Goal: Transaction & Acquisition: Purchase product/service

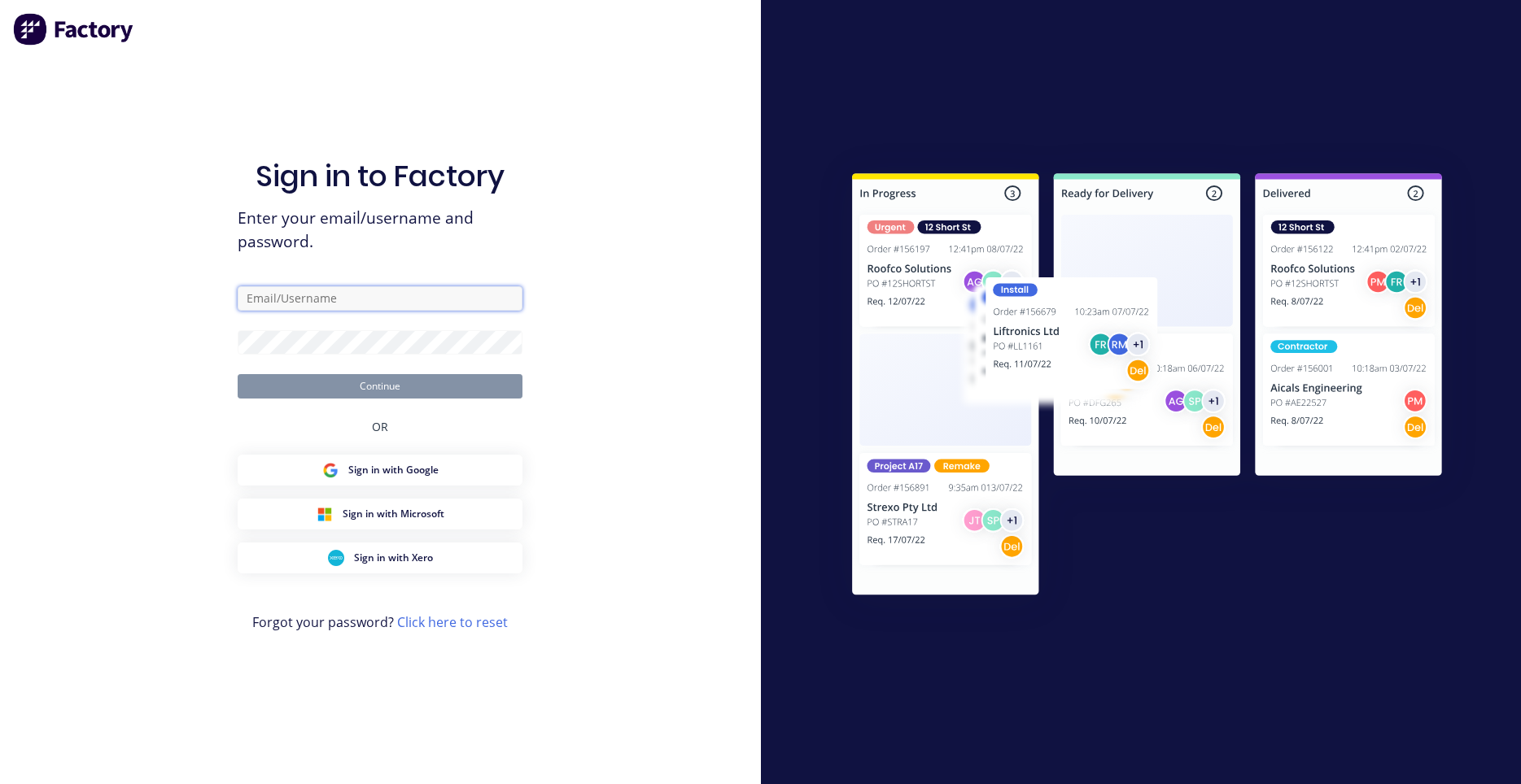
click at [473, 304] on input "text" at bounding box center [380, 299] width 285 height 24
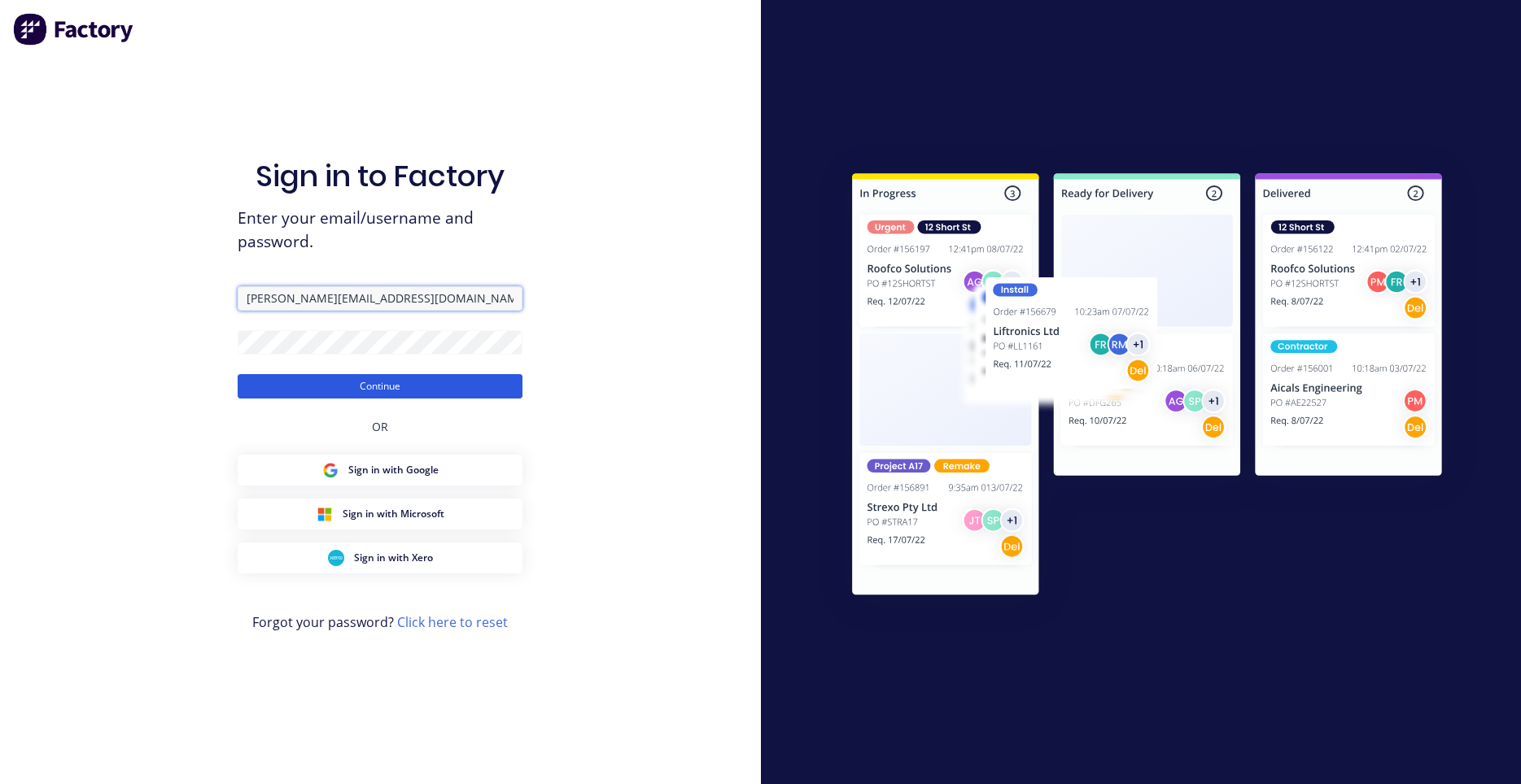
type input "[PERSON_NAME][EMAIL_ADDRESS][DOMAIN_NAME]"
click at [413, 387] on button "Continue" at bounding box center [380, 386] width 285 height 24
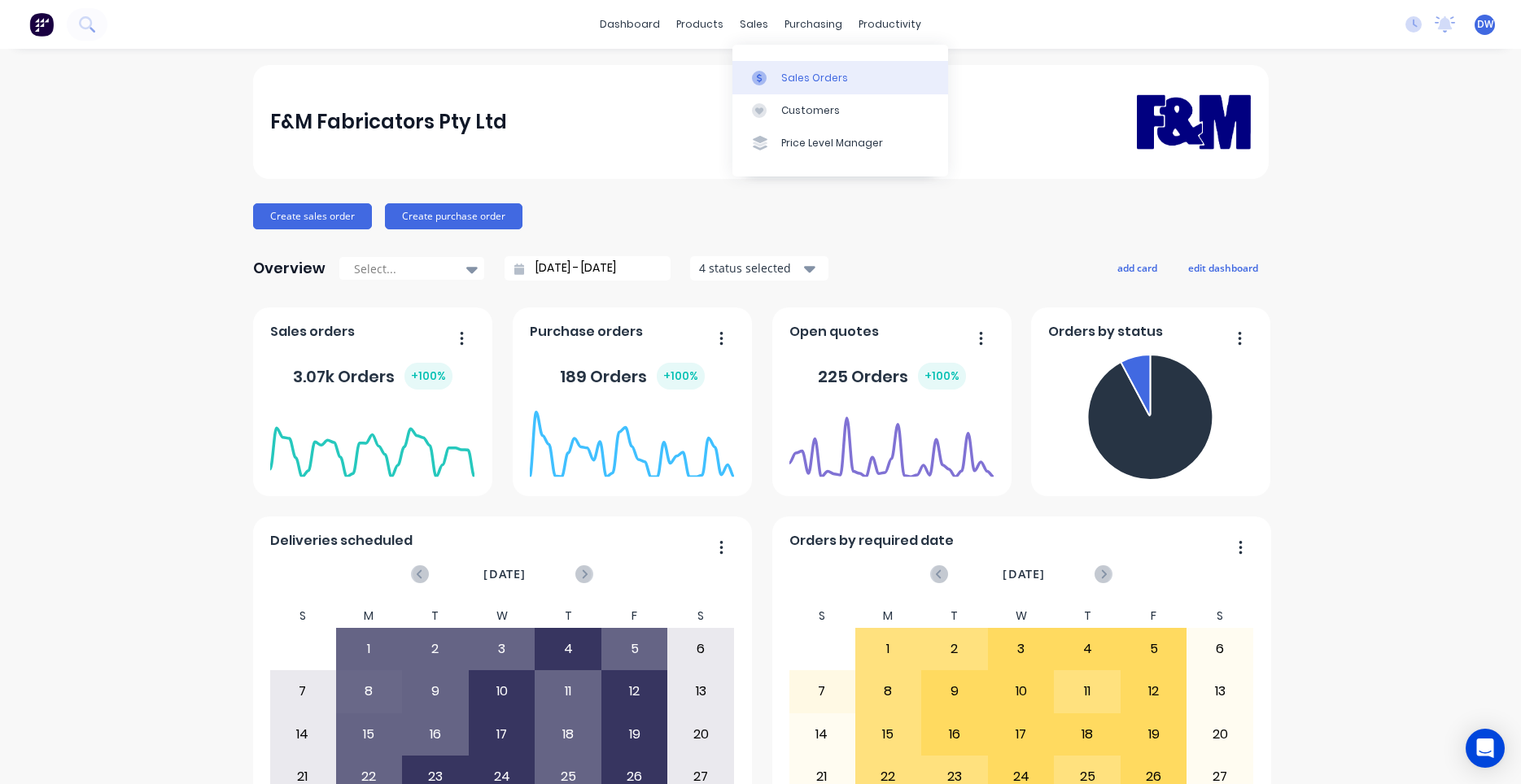
click at [756, 74] on icon at bounding box center [758, 77] width 15 height 15
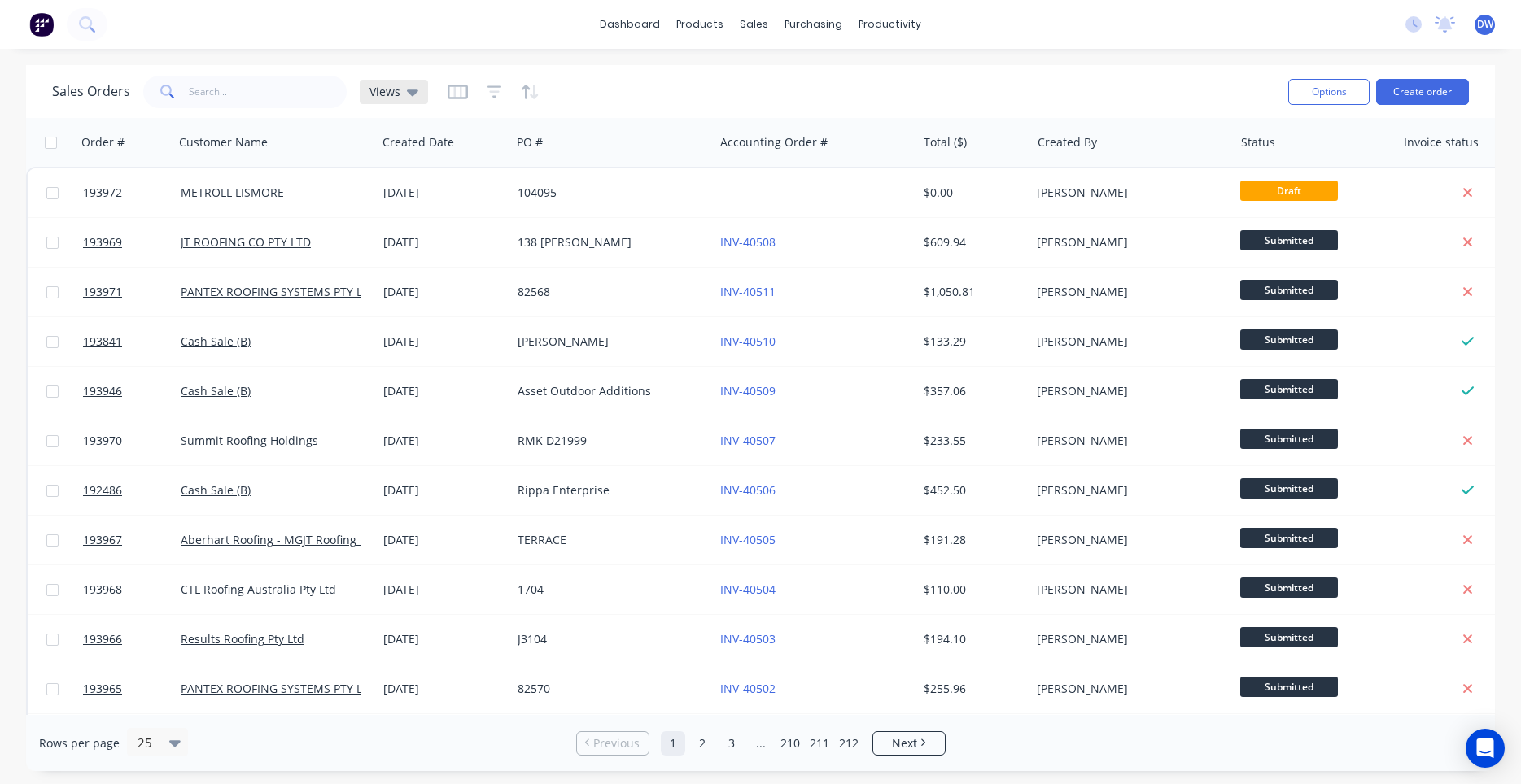
click at [415, 91] on icon at bounding box center [412, 92] width 11 height 18
click at [418, 292] on button "Processing Team" at bounding box center [457, 296] width 186 height 19
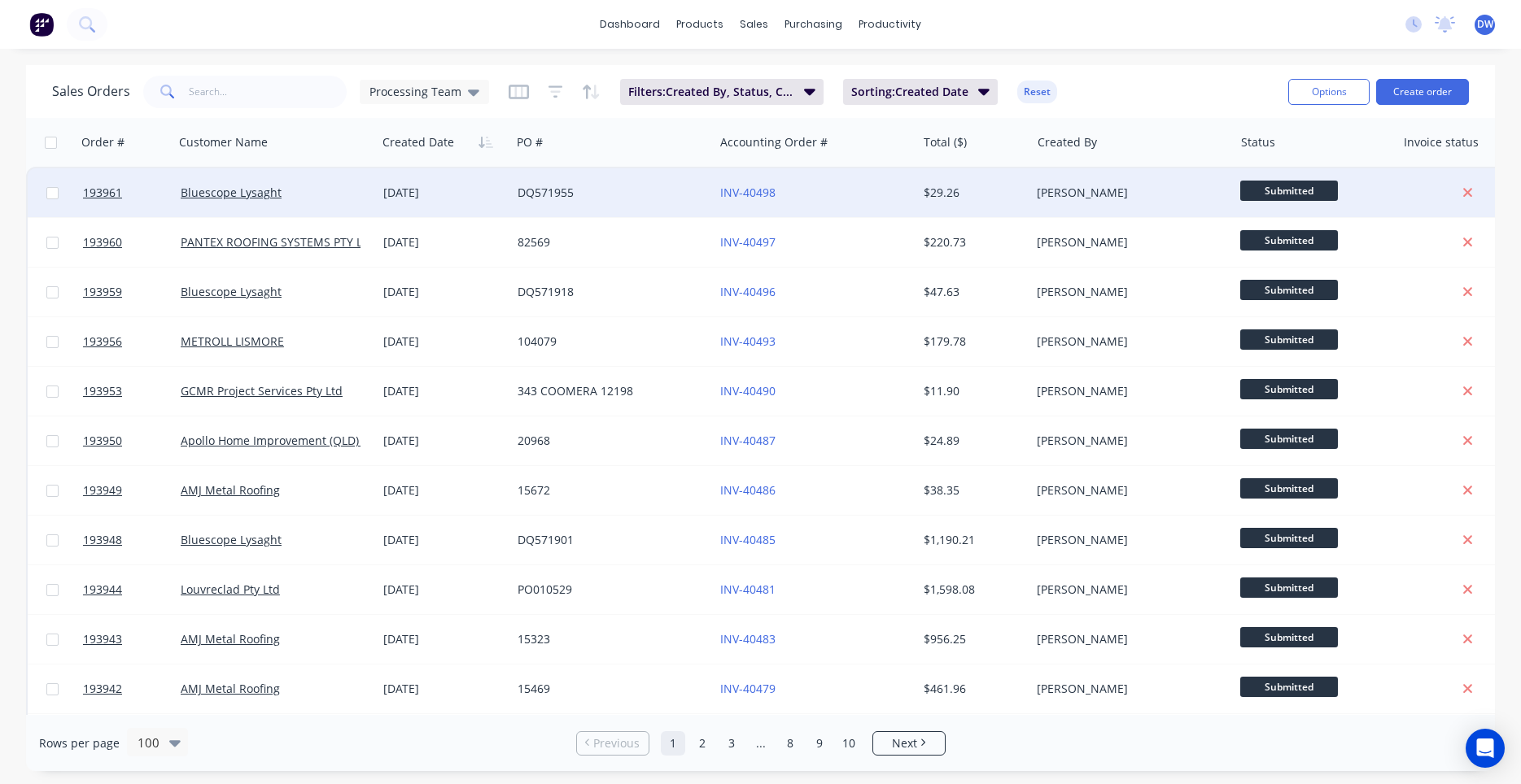
click at [362, 188] on div "Bluescope Lysaght" at bounding box center [275, 192] width 190 height 16
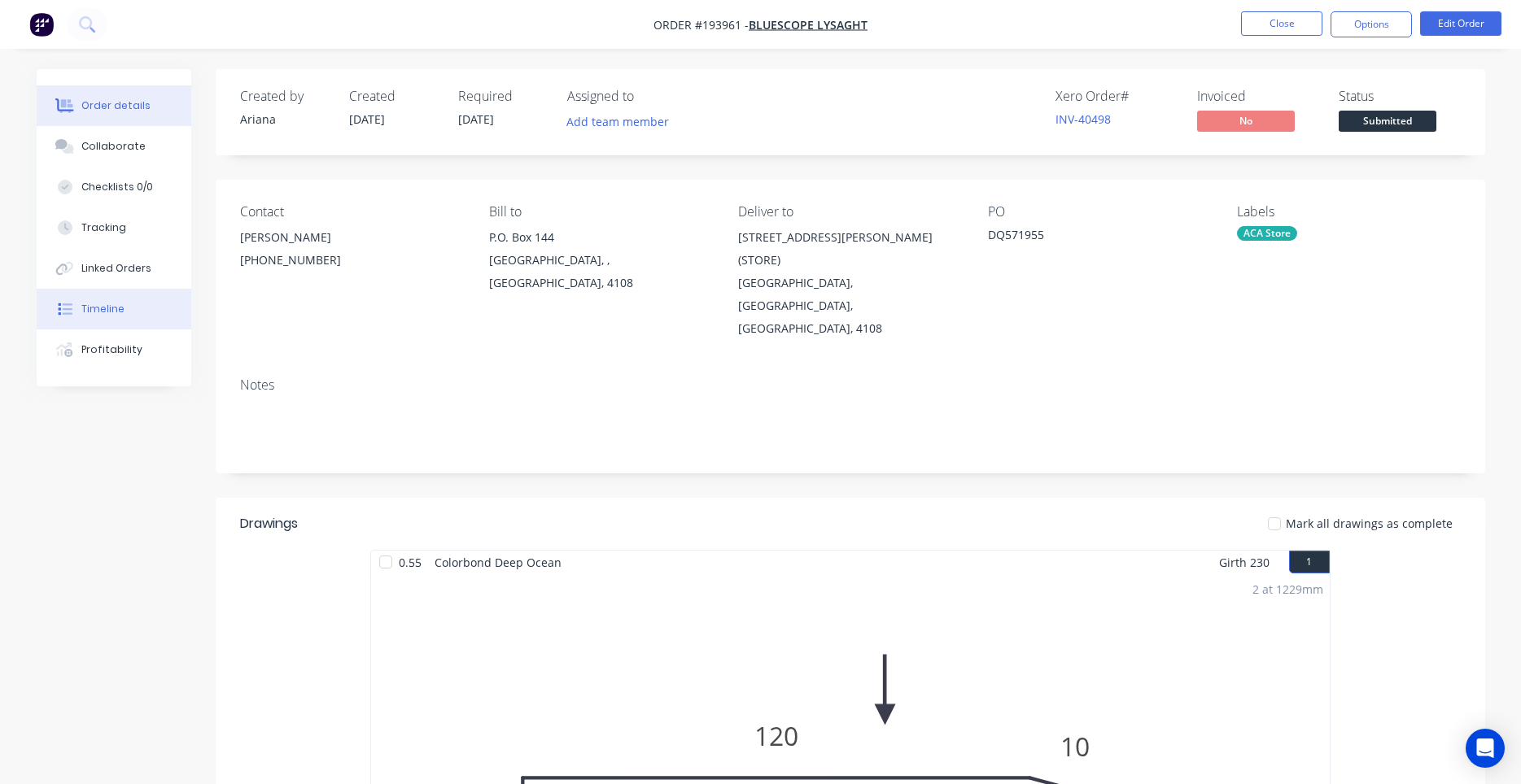
click at [129, 307] on button "Timeline" at bounding box center [114, 308] width 155 height 40
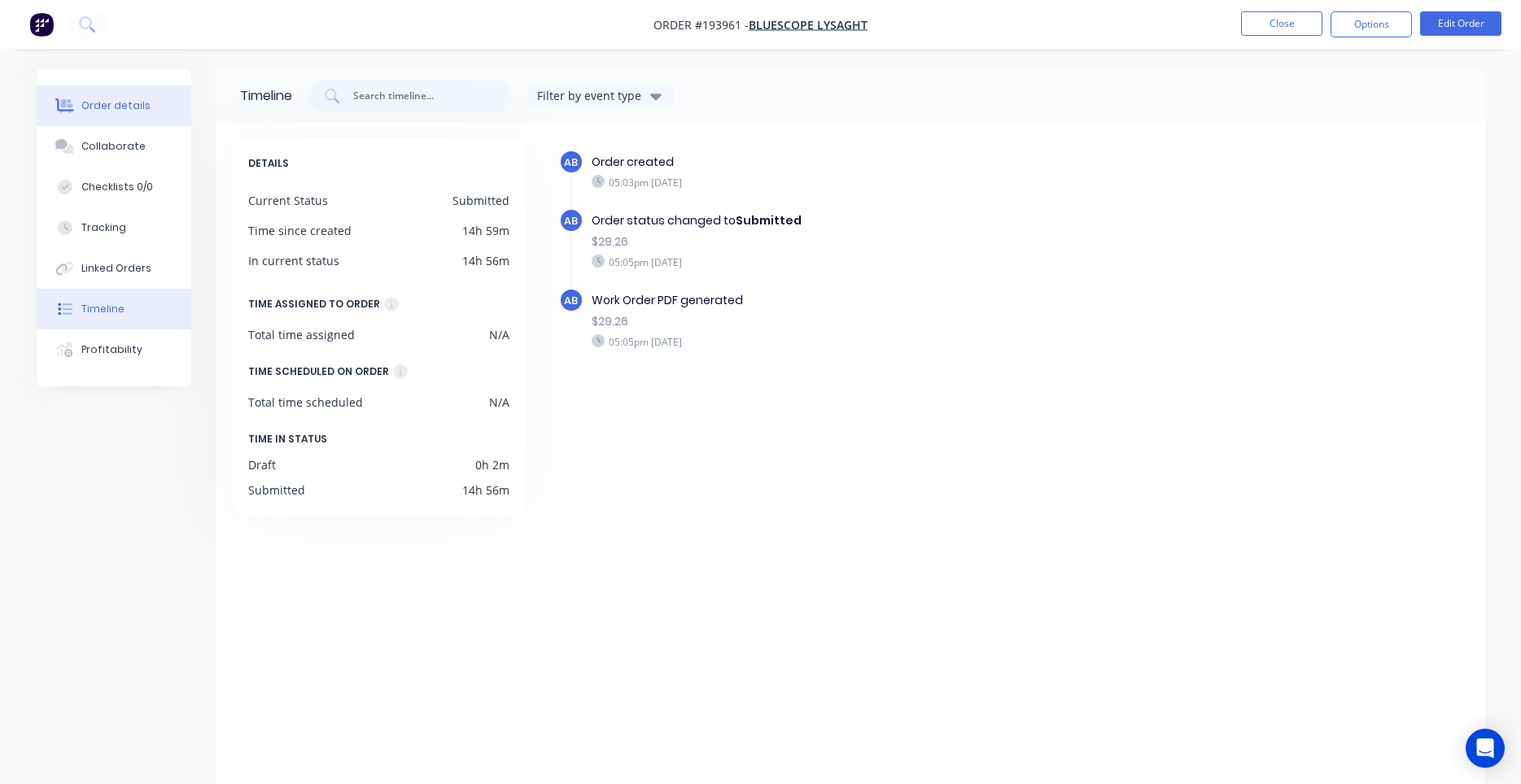
click at [158, 106] on button "Order details" at bounding box center [114, 105] width 155 height 40
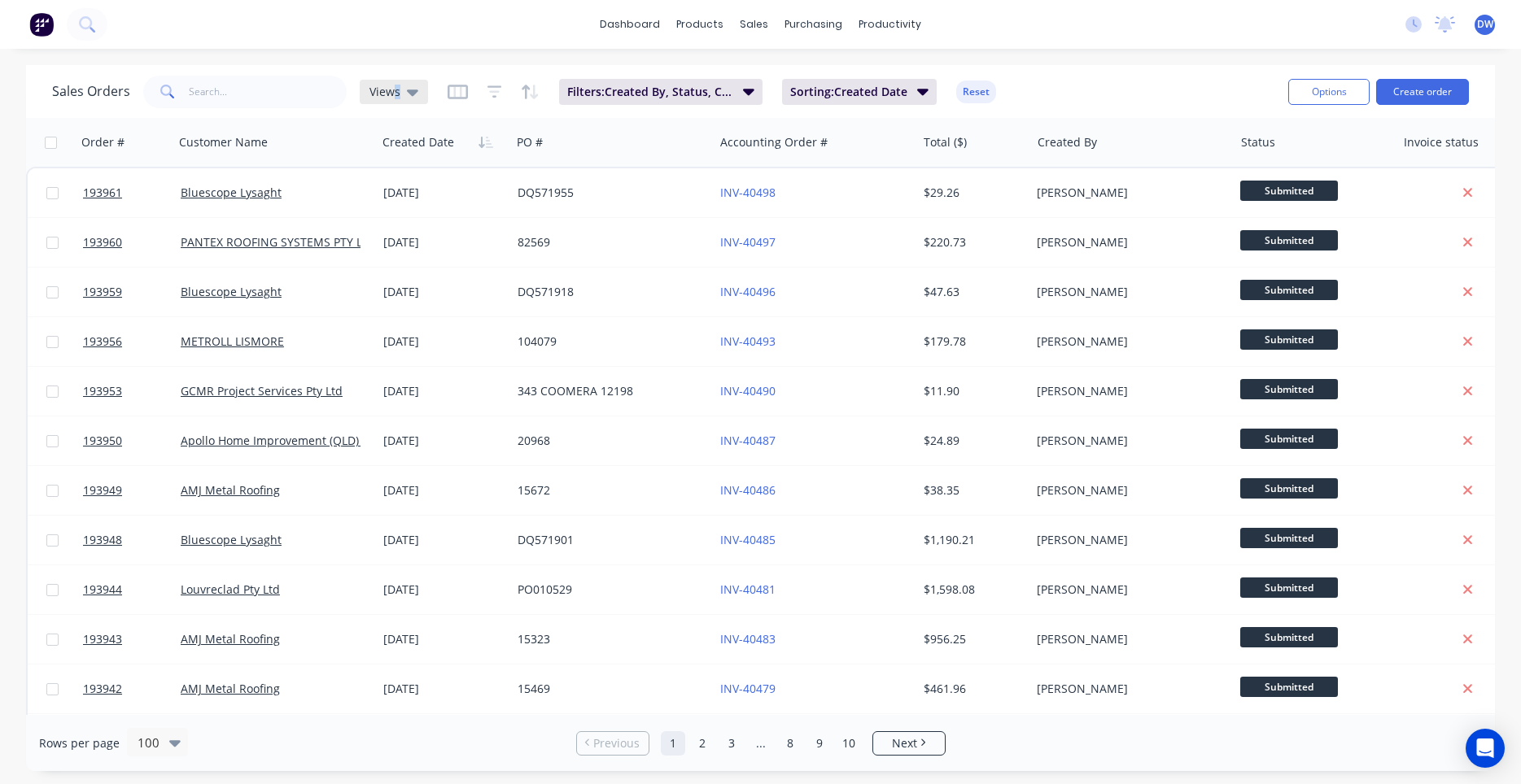
click at [395, 89] on span "Views" at bounding box center [385, 92] width 31 height 17
click at [371, 289] on button "Processing Team" at bounding box center [457, 296] width 186 height 19
click at [399, 100] on div "Processing Team" at bounding box center [424, 92] width 130 height 24
click at [670, 95] on span "Filters: Created By, Status, Created Date" at bounding box center [710, 92] width 166 height 16
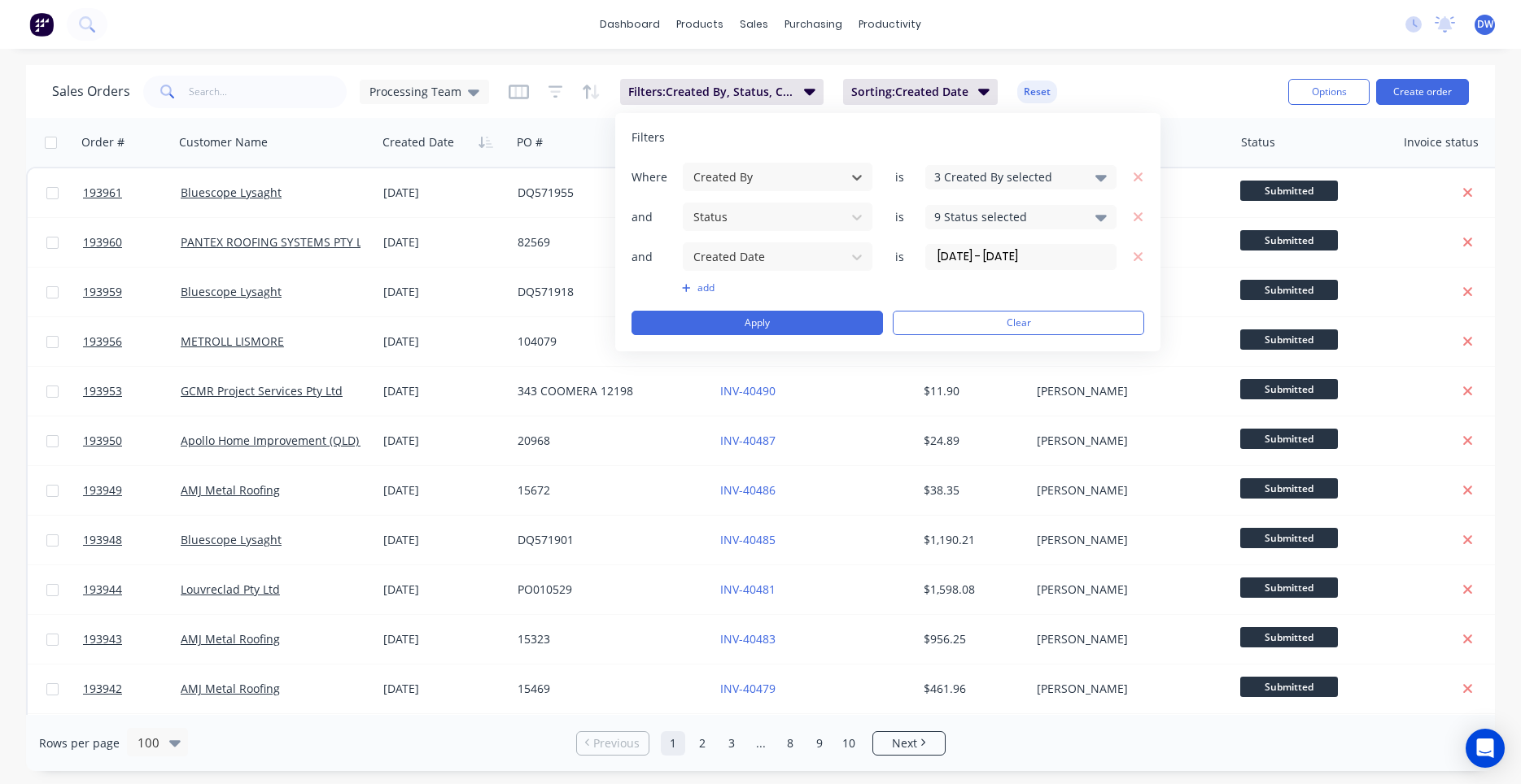
click at [959, 264] on input "01/09/25 - 25/09/25" at bounding box center [1020, 257] width 190 height 24
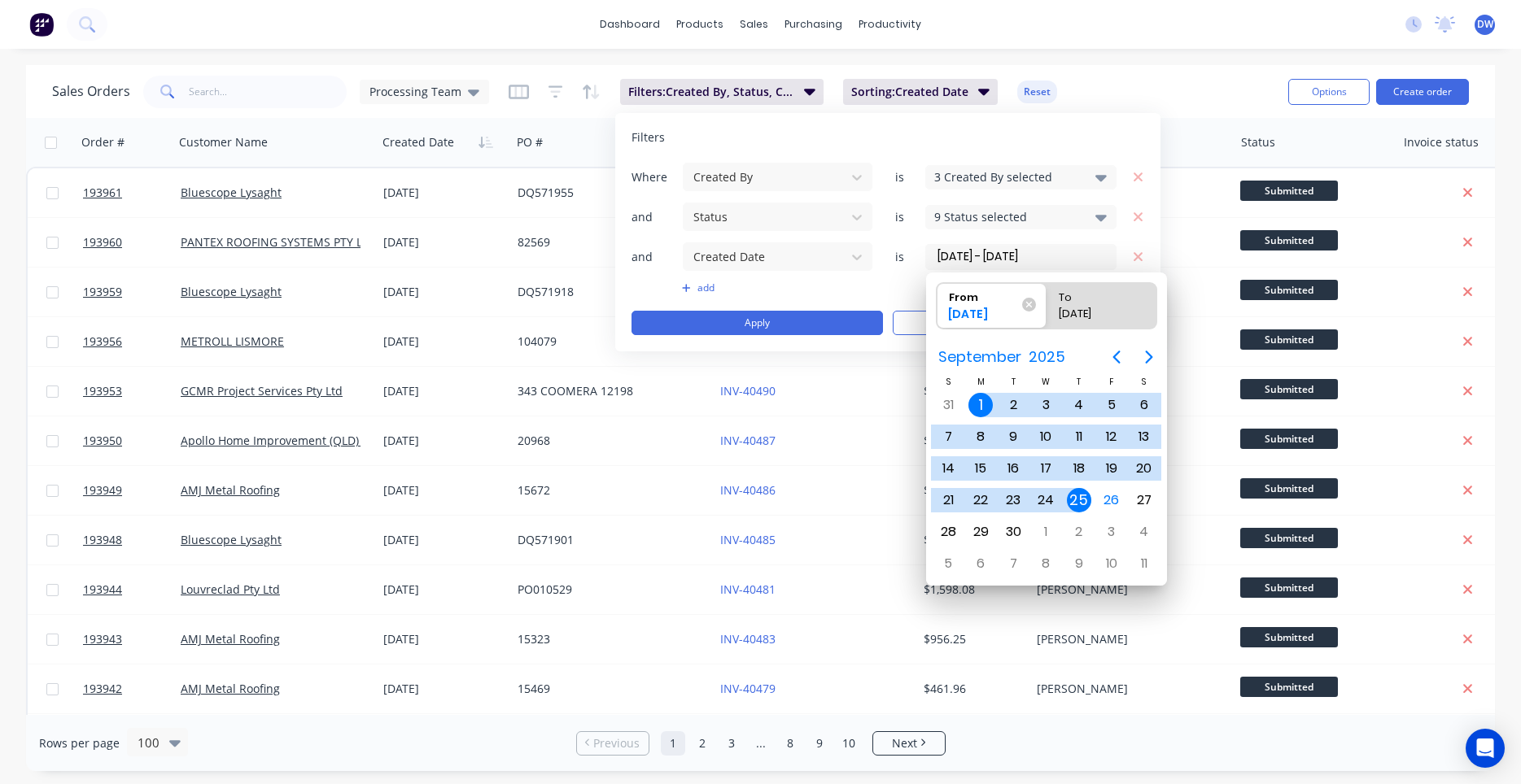
click at [983, 399] on div "1" at bounding box center [981, 405] width 24 height 24
radio input "false"
radio input "true"
click at [1116, 501] on div "26" at bounding box center [1111, 500] width 24 height 24
type input "01/09/25 - 26/09/25"
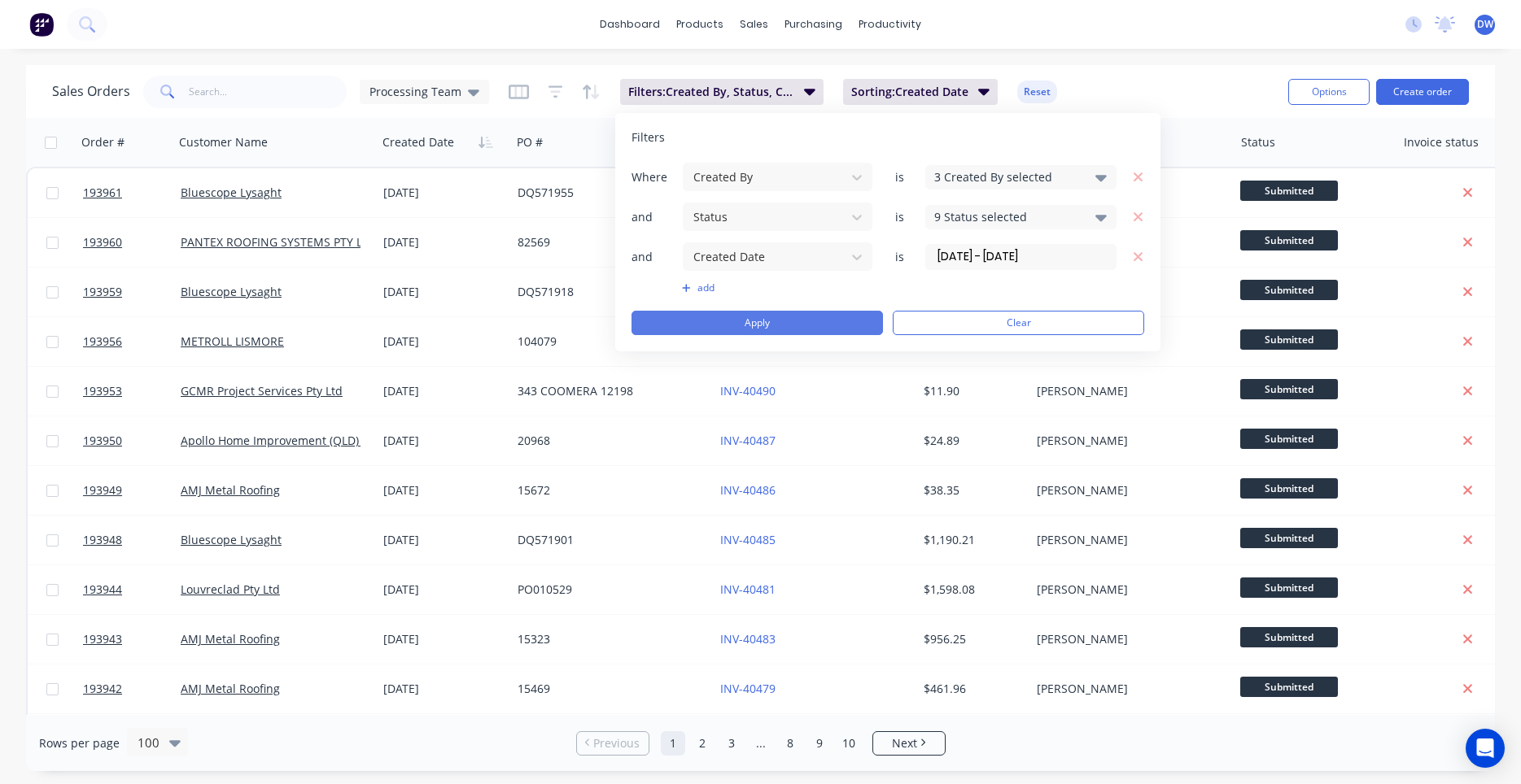
click at [857, 326] on button "Apply" at bounding box center [757, 323] width 252 height 24
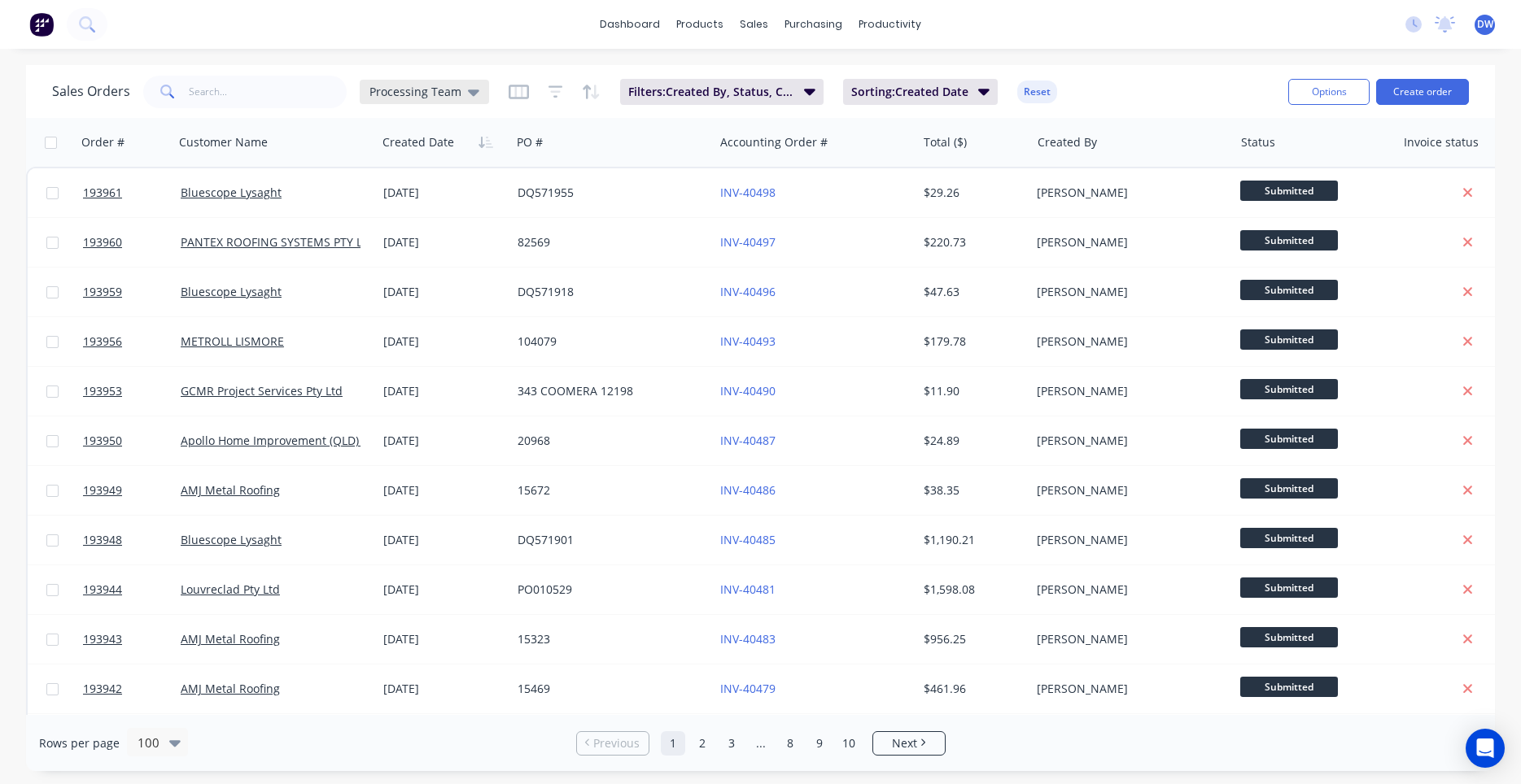
click at [472, 99] on icon at bounding box center [473, 92] width 11 height 18
click at [571, 301] on button "edit" at bounding box center [568, 295] width 21 height 17
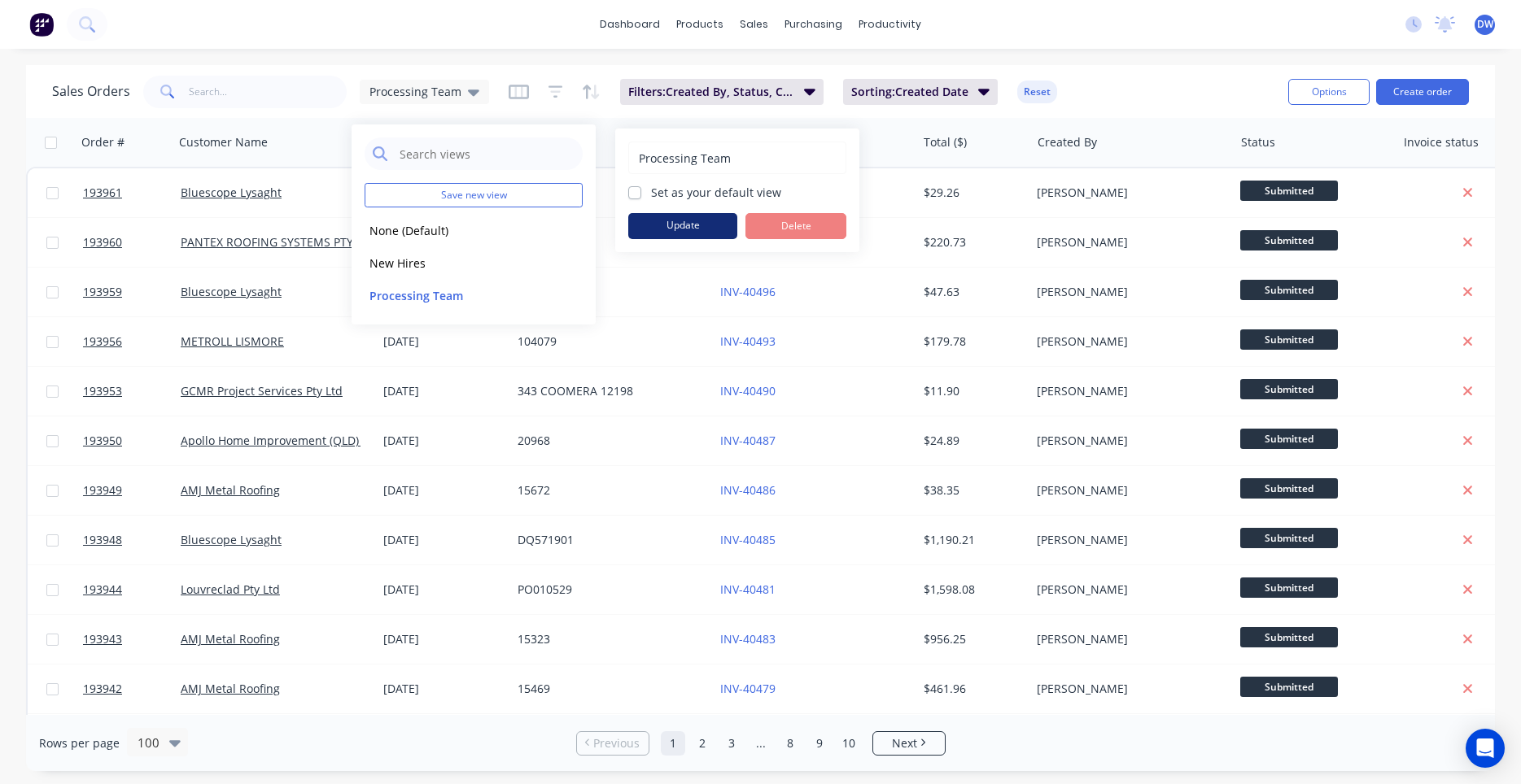
click at [675, 223] on button "Update" at bounding box center [682, 226] width 109 height 26
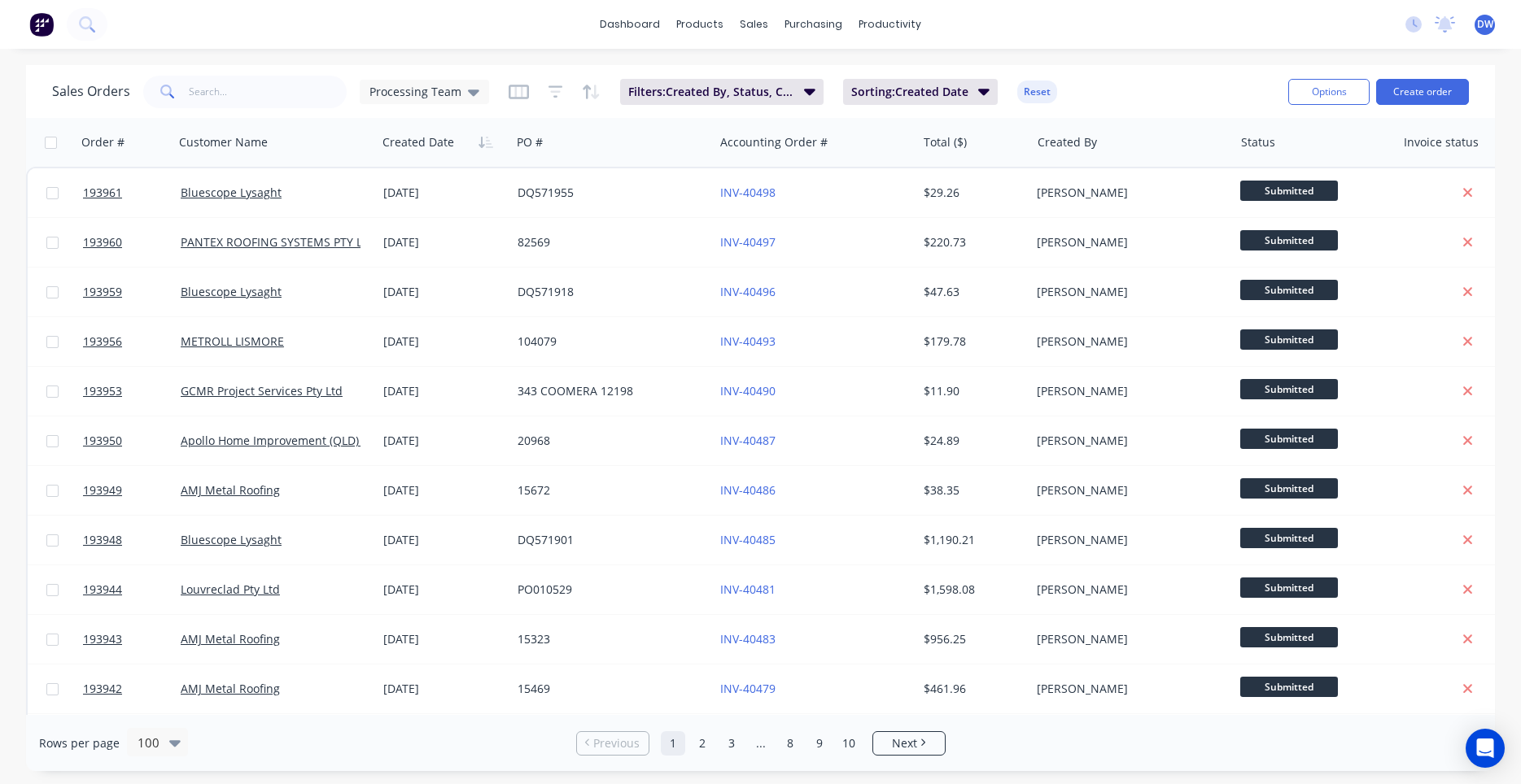
click at [524, 40] on div "dashboard products sales purchasing productivity dashboard products Product Cat…" at bounding box center [760, 24] width 1521 height 49
click at [216, 94] on input "text" at bounding box center [268, 92] width 159 height 33
type input "mark"
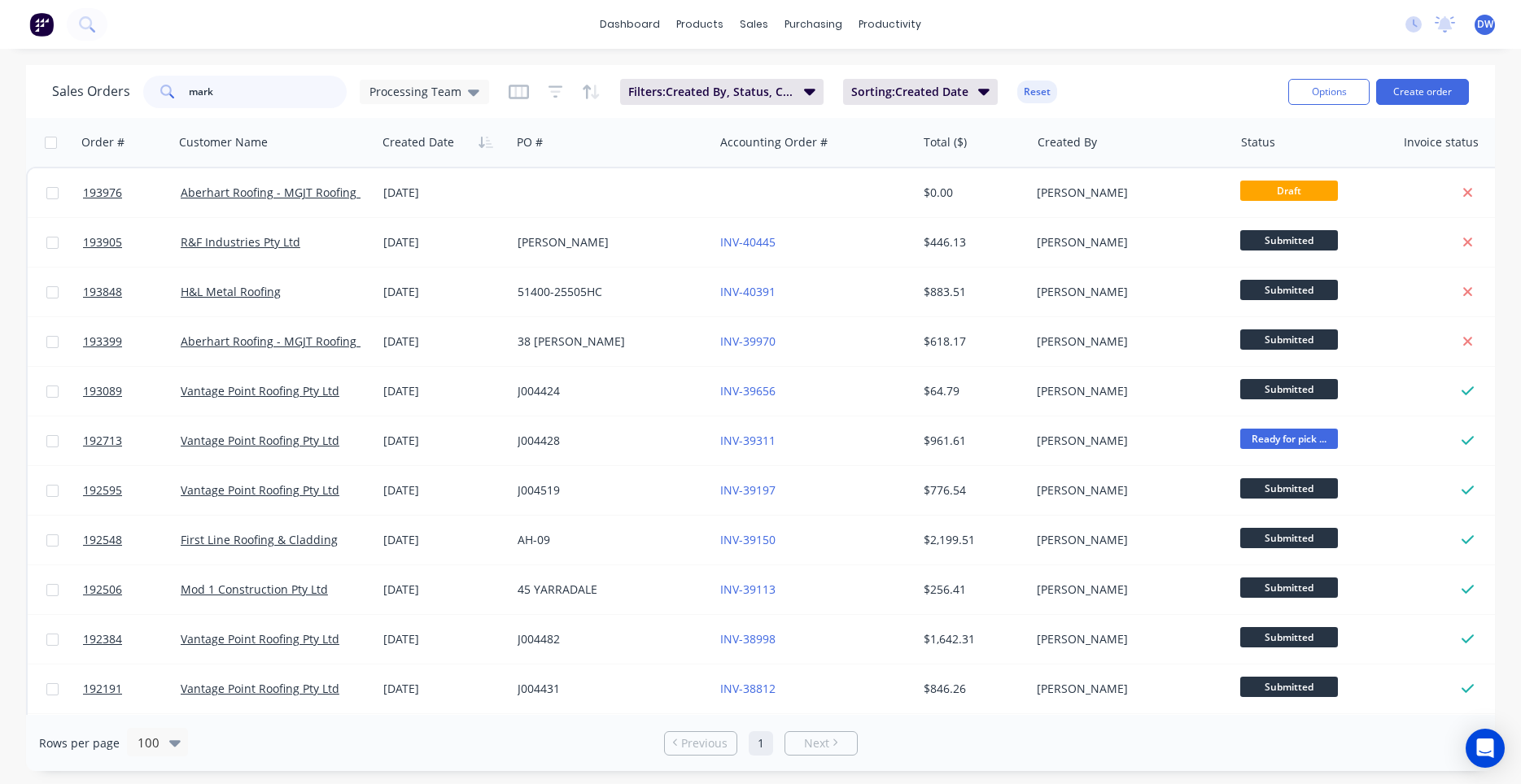
drag, startPoint x: 204, startPoint y: 91, endPoint x: 131, endPoint y: 91, distance: 73.0
click at [189, 91] on input "mark" at bounding box center [268, 92] width 159 height 33
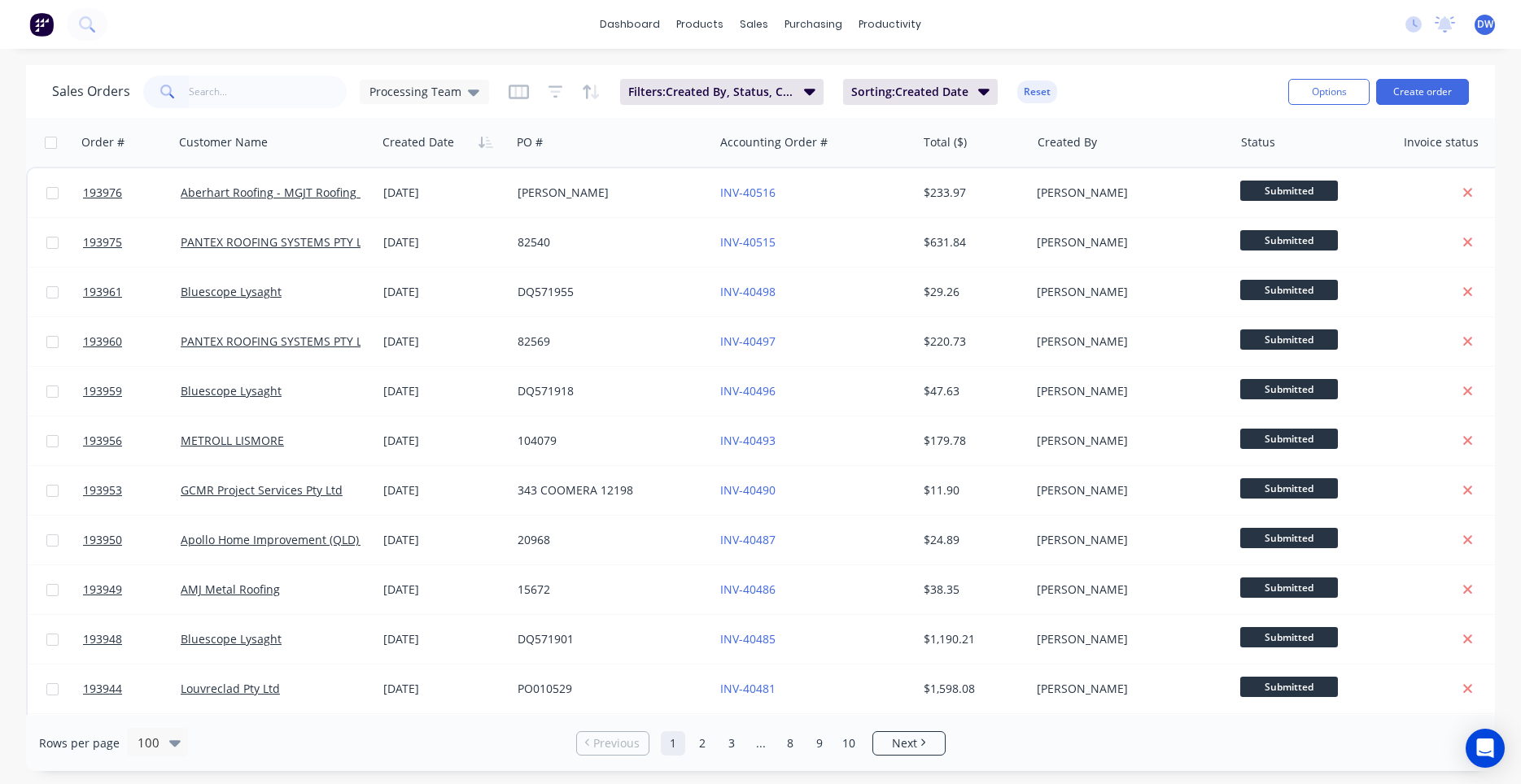
click at [488, 90] on div "Sales Orders Processing Team Filters: Created By, Status, Created Date Sorting:…" at bounding box center [664, 91] width 1223 height 40
click at [474, 92] on div "Processing Team" at bounding box center [424, 92] width 130 height 24
click at [417, 263] on button "New Hires" at bounding box center [457, 264] width 186 height 19
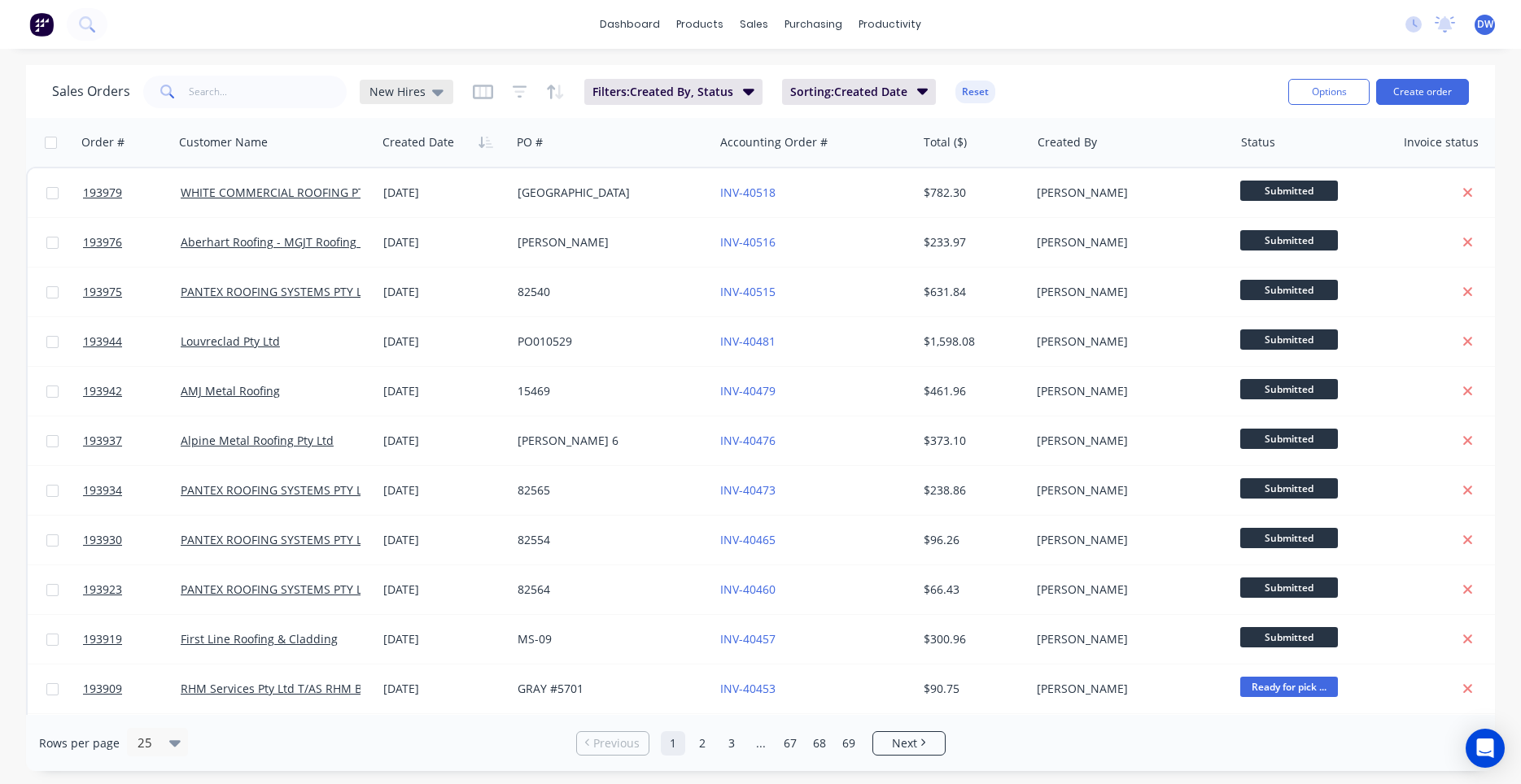
click at [436, 94] on icon at bounding box center [437, 93] width 11 height 7
click at [423, 296] on button "Processing Team" at bounding box center [457, 296] width 186 height 19
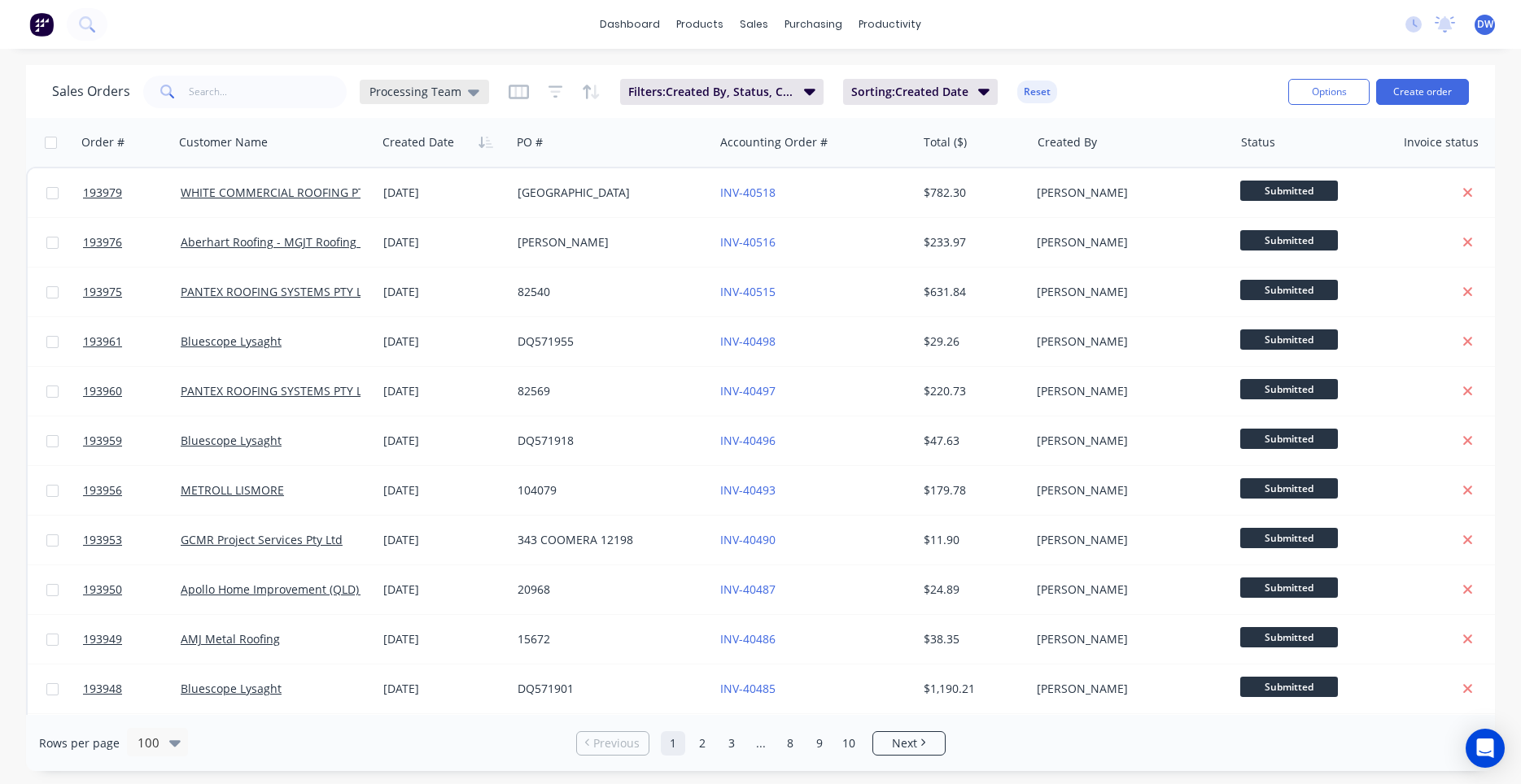
click at [472, 91] on icon at bounding box center [473, 93] width 11 height 7
click at [436, 257] on button "New Hires" at bounding box center [457, 264] width 186 height 19
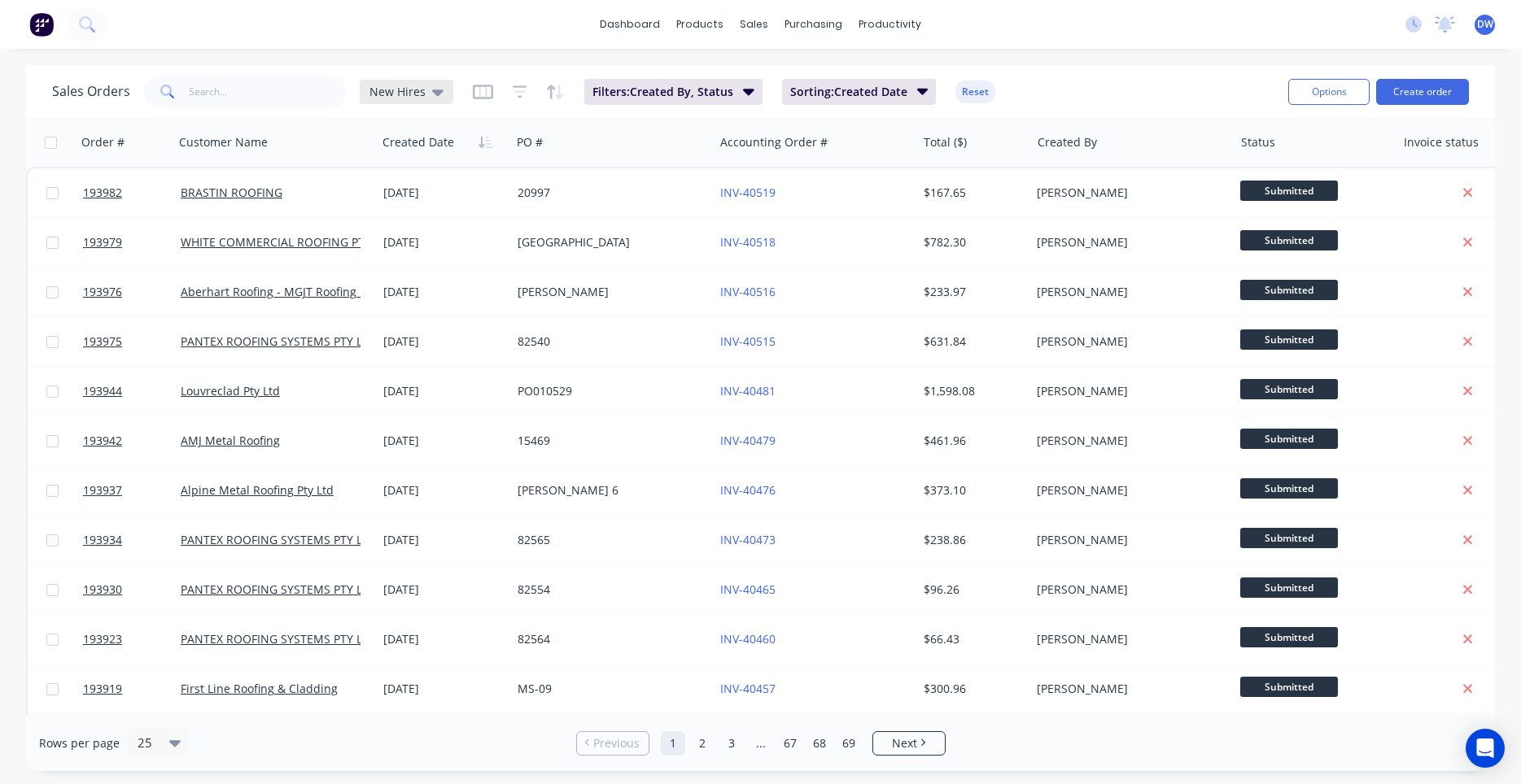
click at [429, 85] on div "New Hires" at bounding box center [406, 92] width 74 height 15
click at [408, 289] on button "Processing Team" at bounding box center [457, 296] width 186 height 19
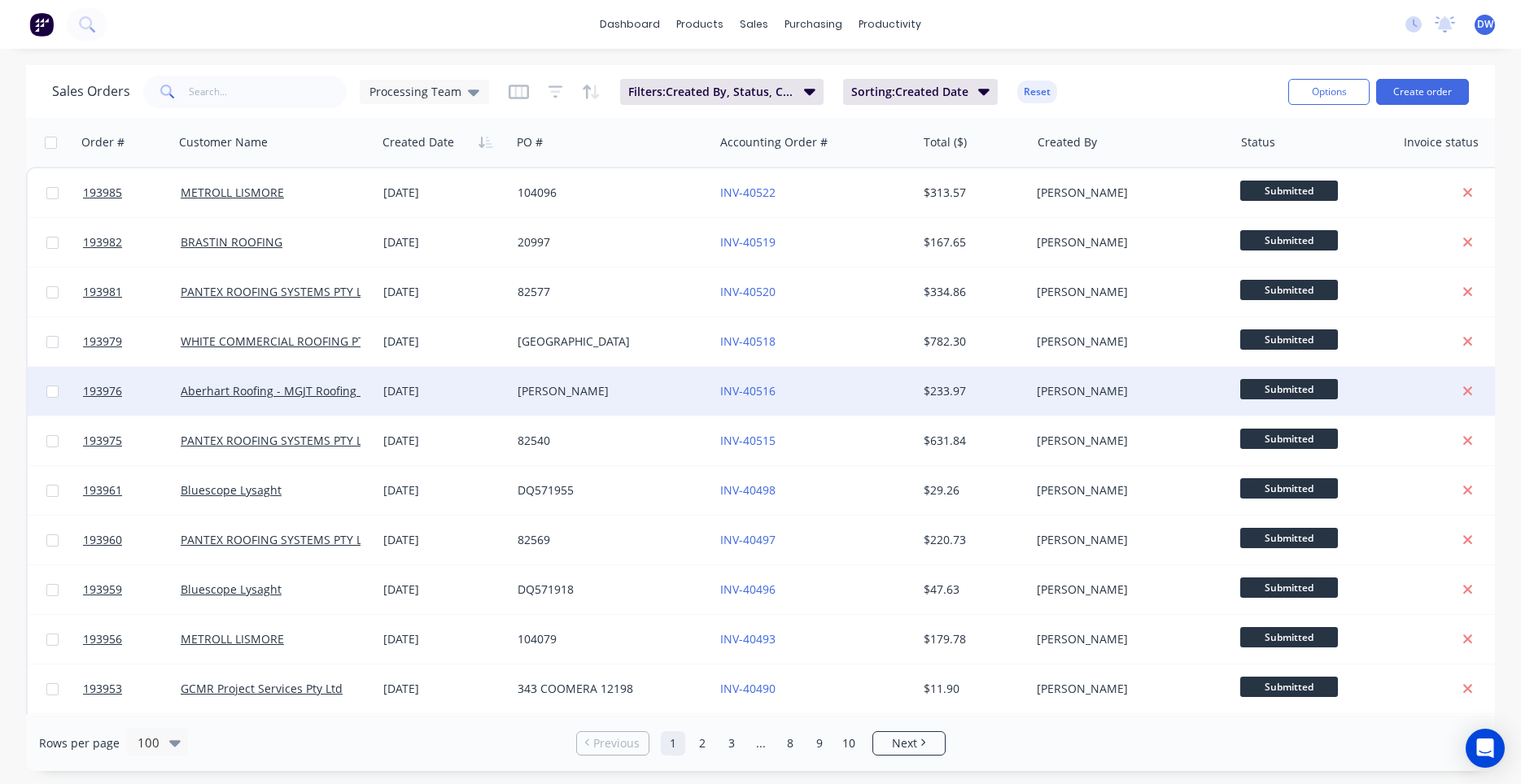
scroll to position [309, 0]
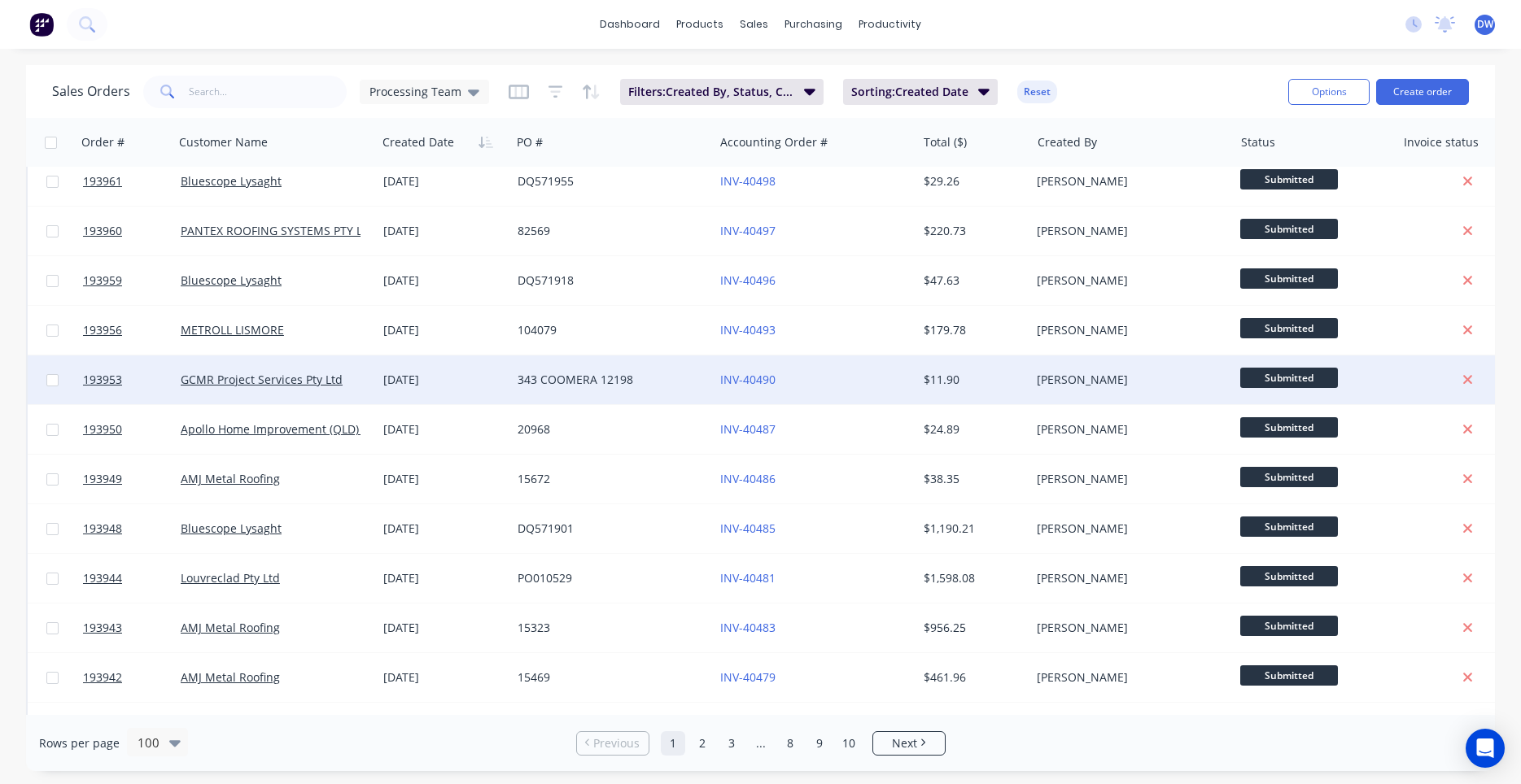
click at [869, 389] on div "INV-40490" at bounding box center [815, 380] width 203 height 49
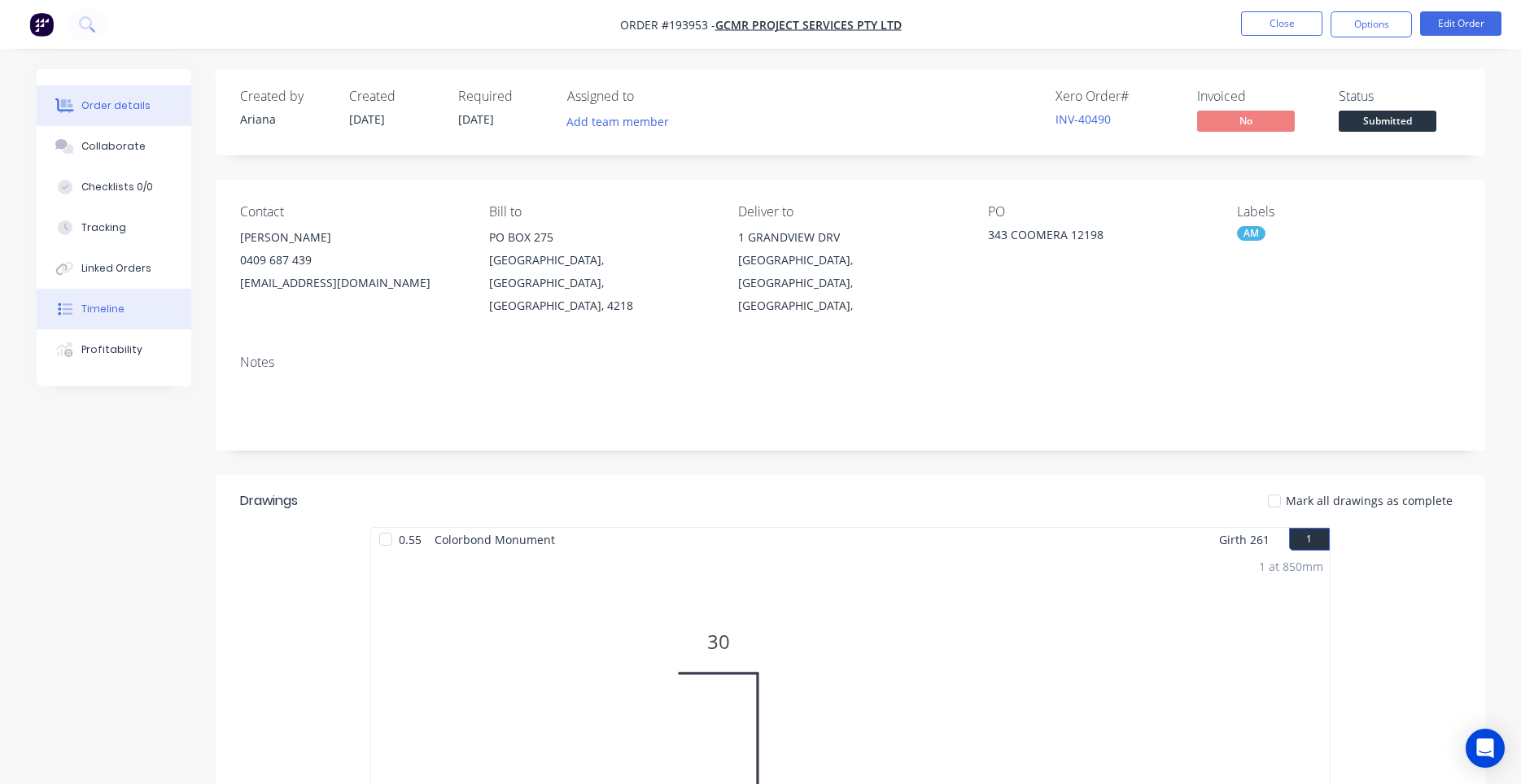
click at [133, 304] on button "Timeline" at bounding box center [114, 308] width 155 height 40
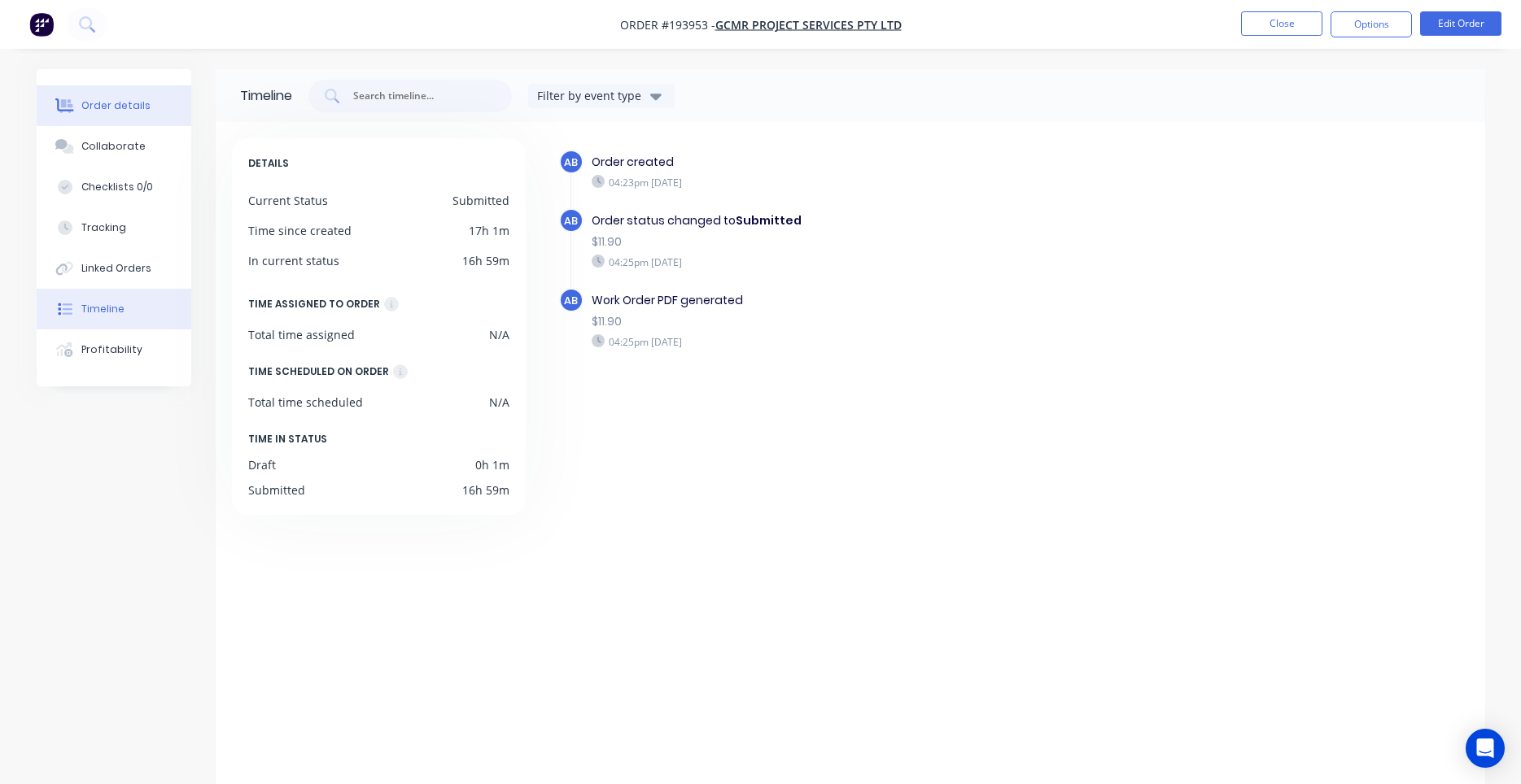
click at [131, 112] on div "Order details" at bounding box center [116, 106] width 70 height 15
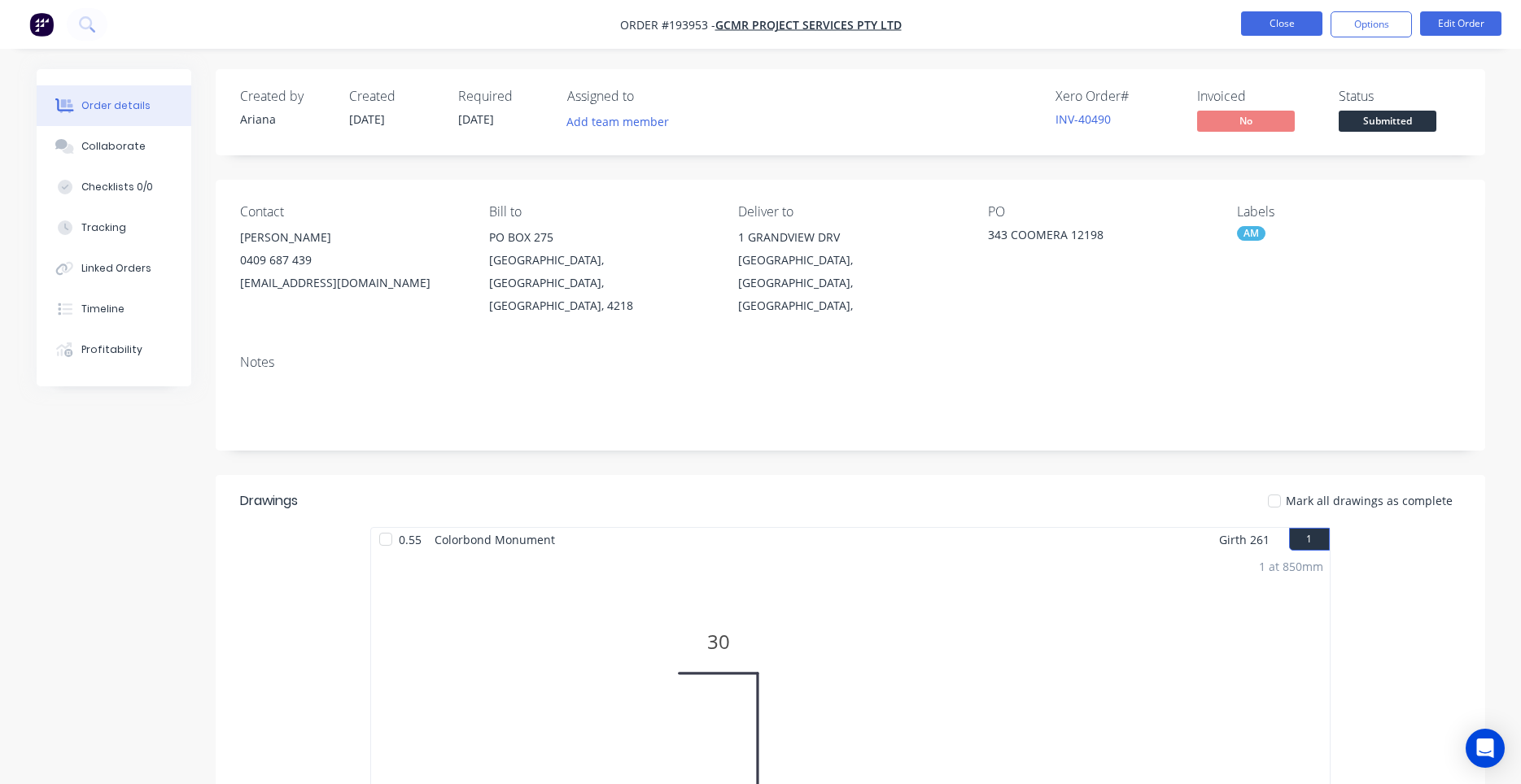
click at [1280, 24] on button "Close" at bounding box center [1281, 23] width 82 height 24
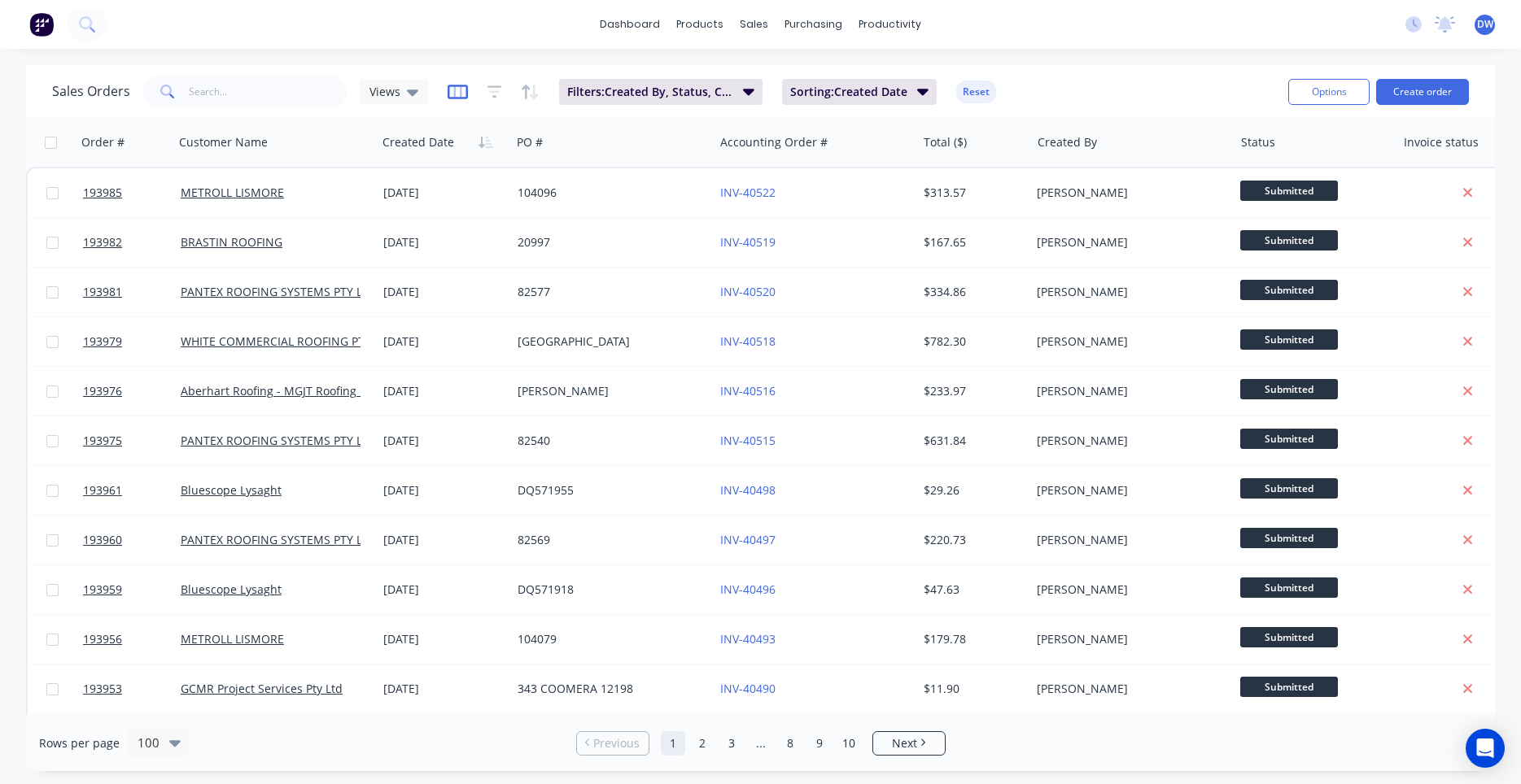
click at [453, 87] on icon "button" at bounding box center [457, 91] width 8 height 10
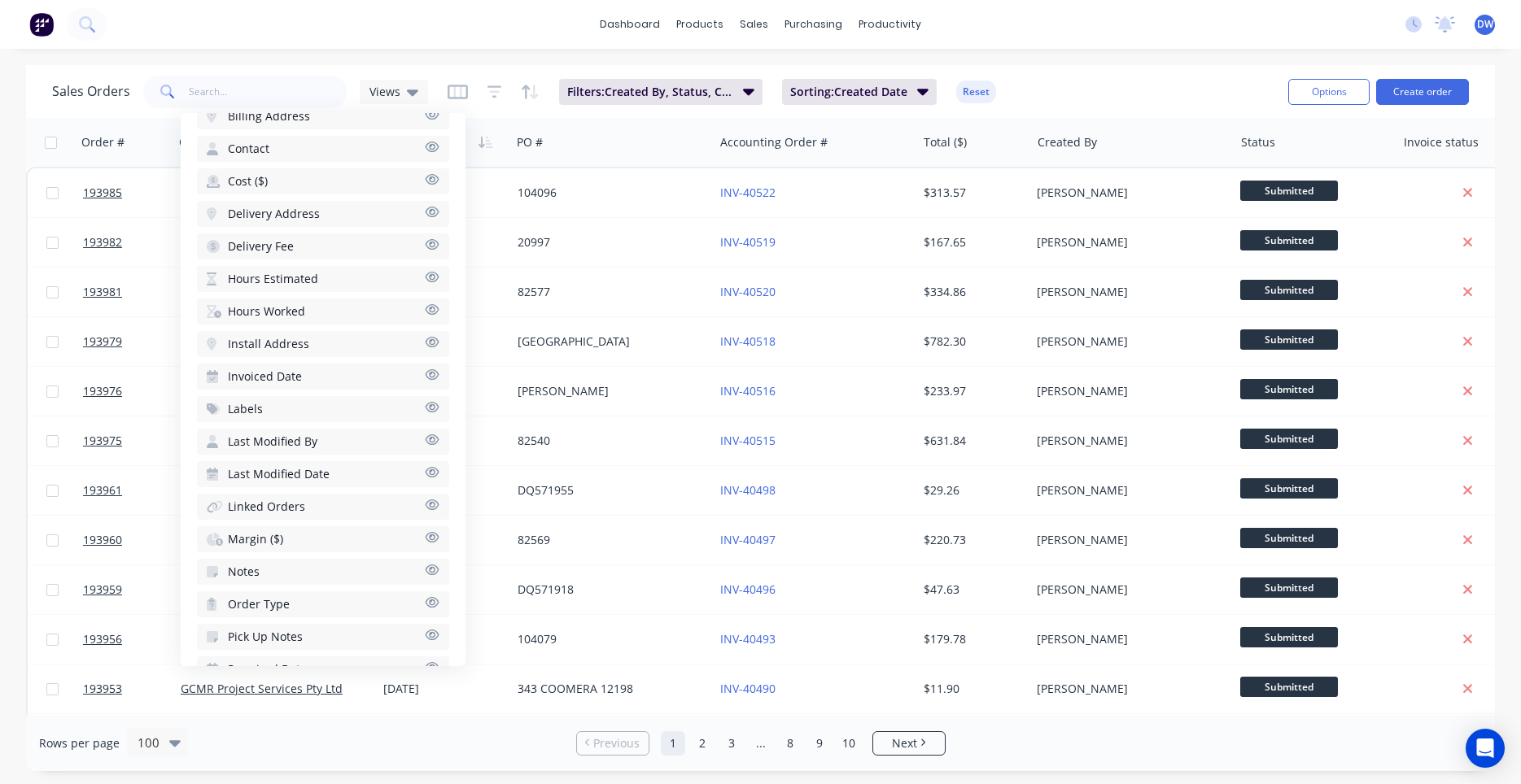
scroll to position [535, 0]
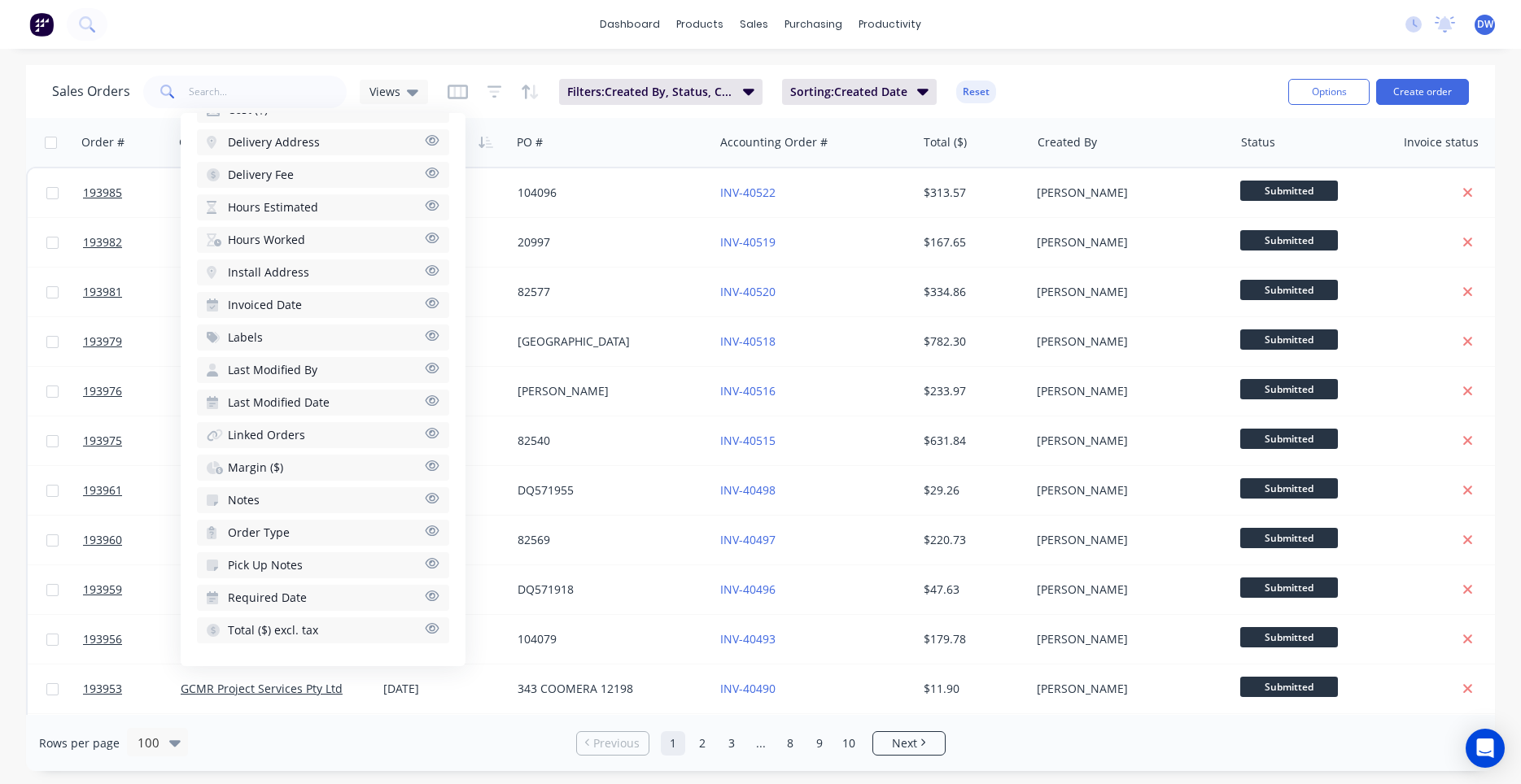
click at [551, 63] on div "dashboard products sales purchasing productivity dashboard products Product Cat…" at bounding box center [760, 392] width 1521 height 784
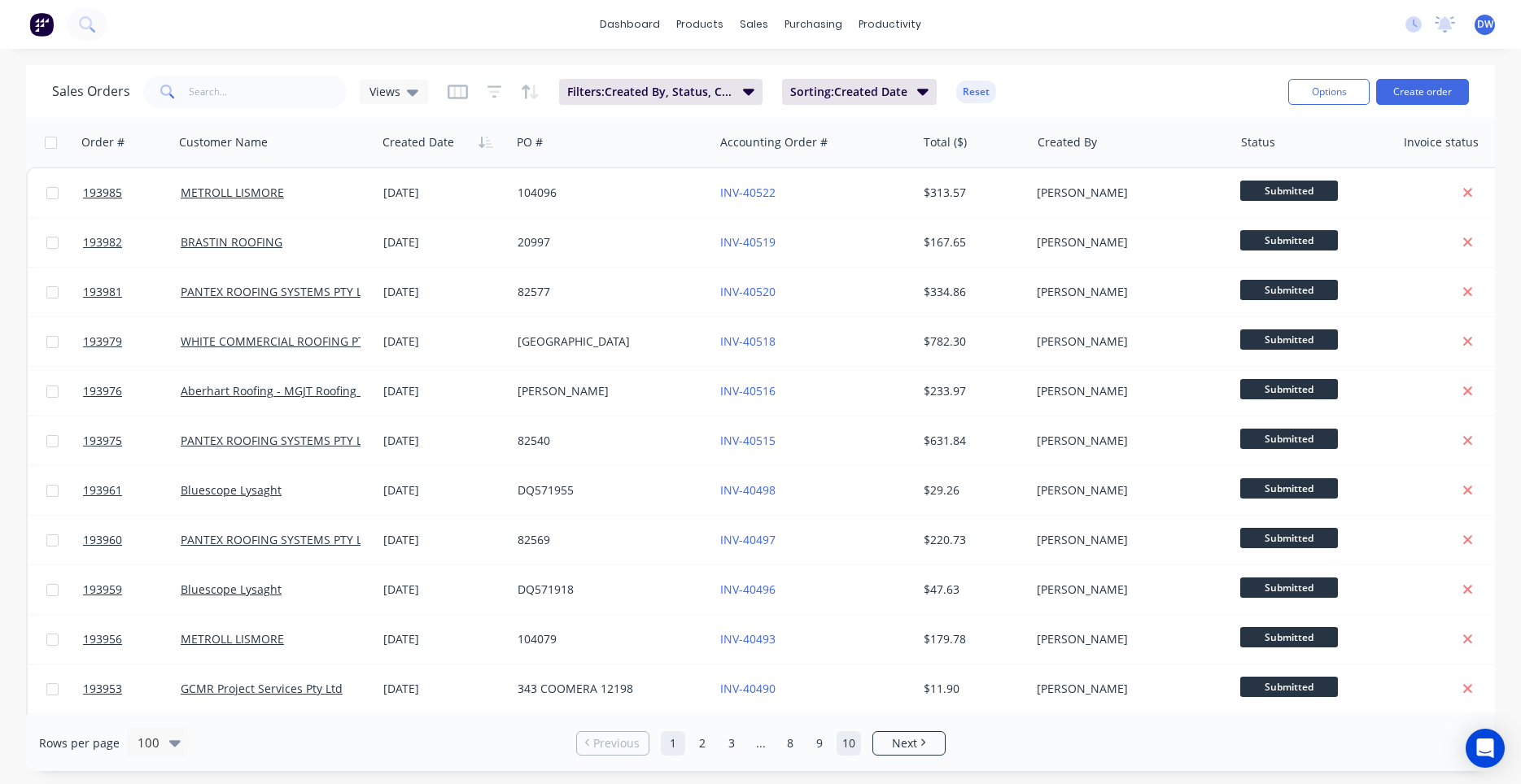
click at [851, 738] on link "10" at bounding box center [849, 744] width 24 height 24
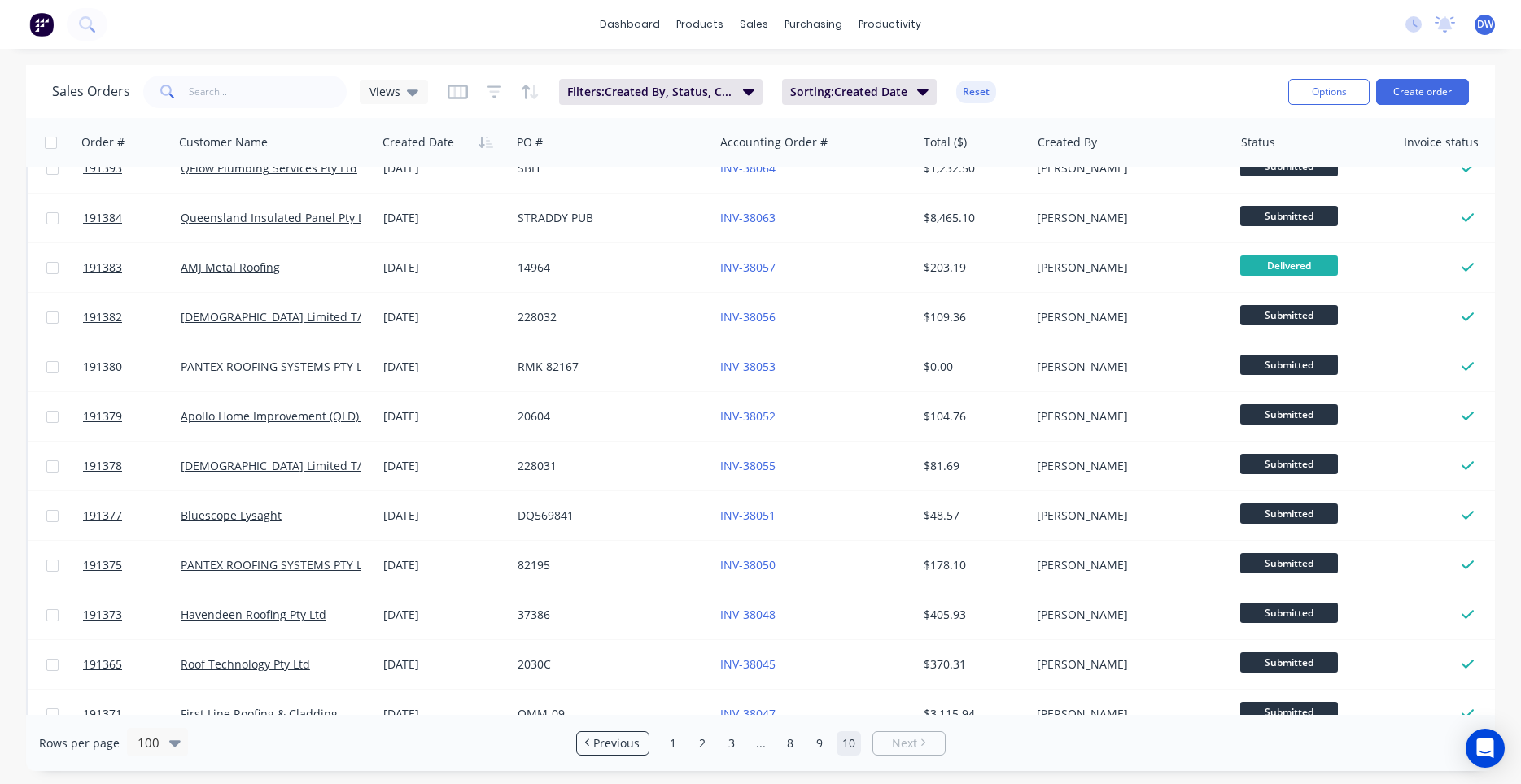
scroll to position [0, 0]
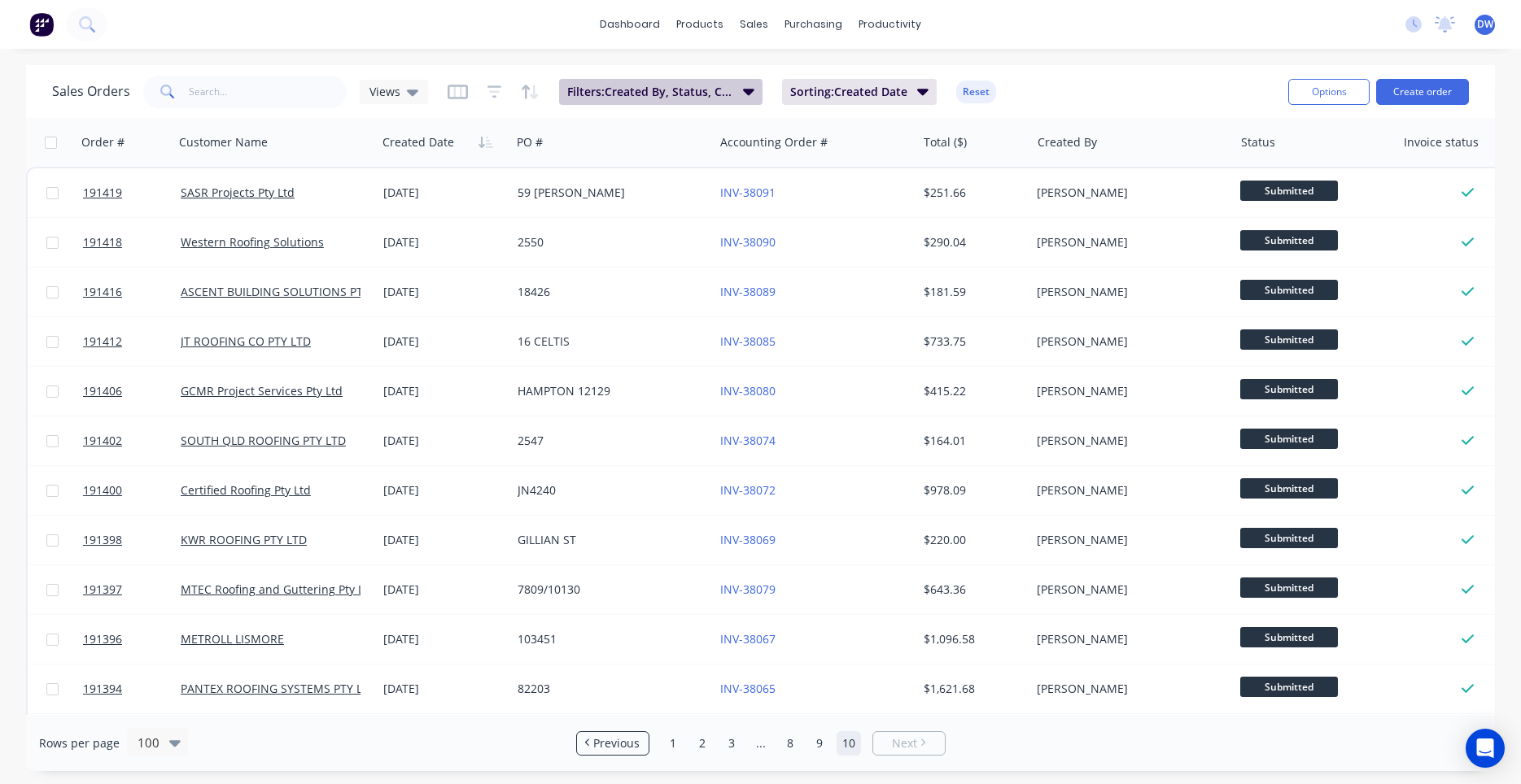
click at [745, 101] on button "Filters: Created By, Status, Created Date" at bounding box center [660, 92] width 204 height 26
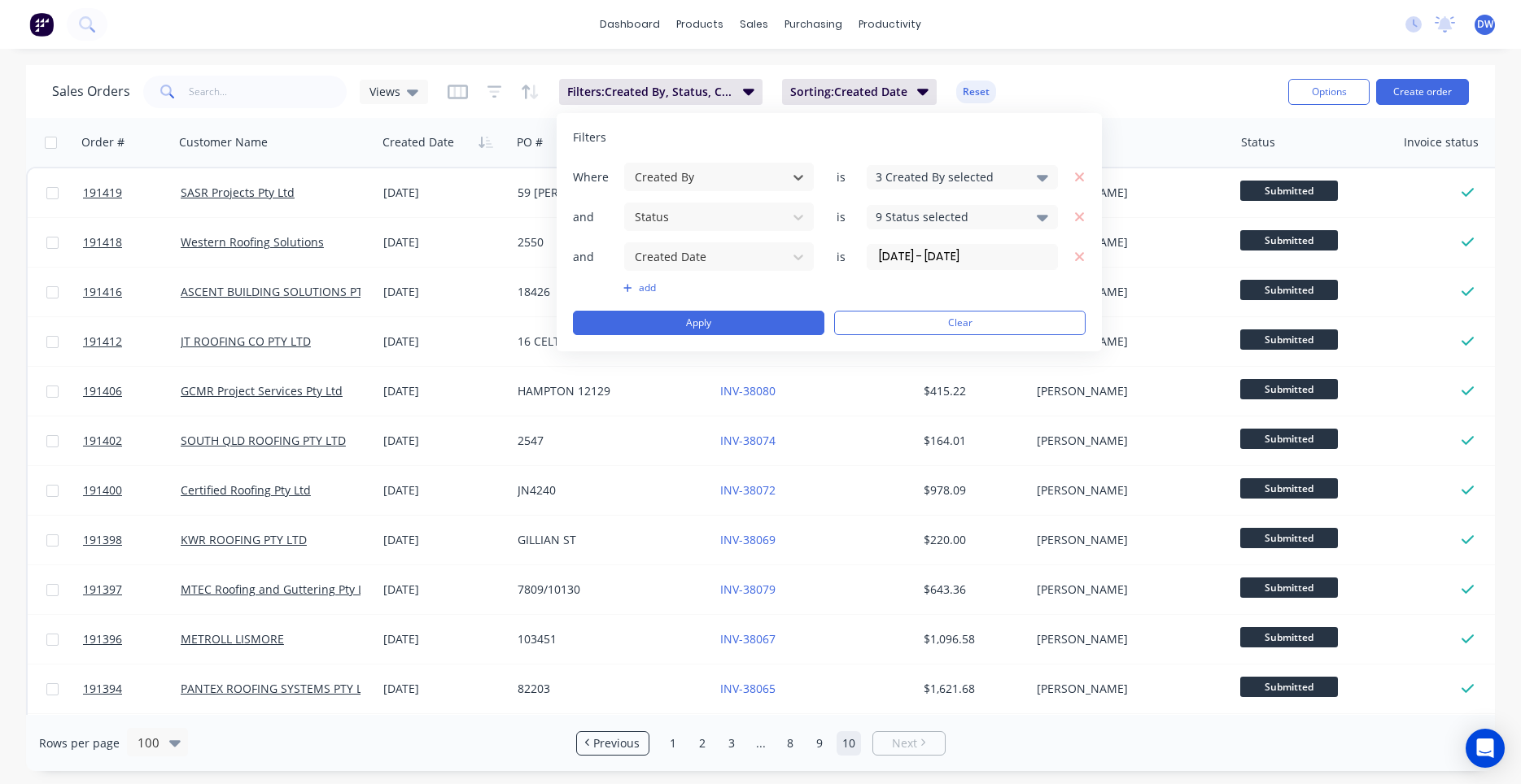
click at [940, 184] on div "3 Created By selected" at bounding box center [949, 177] width 147 height 17
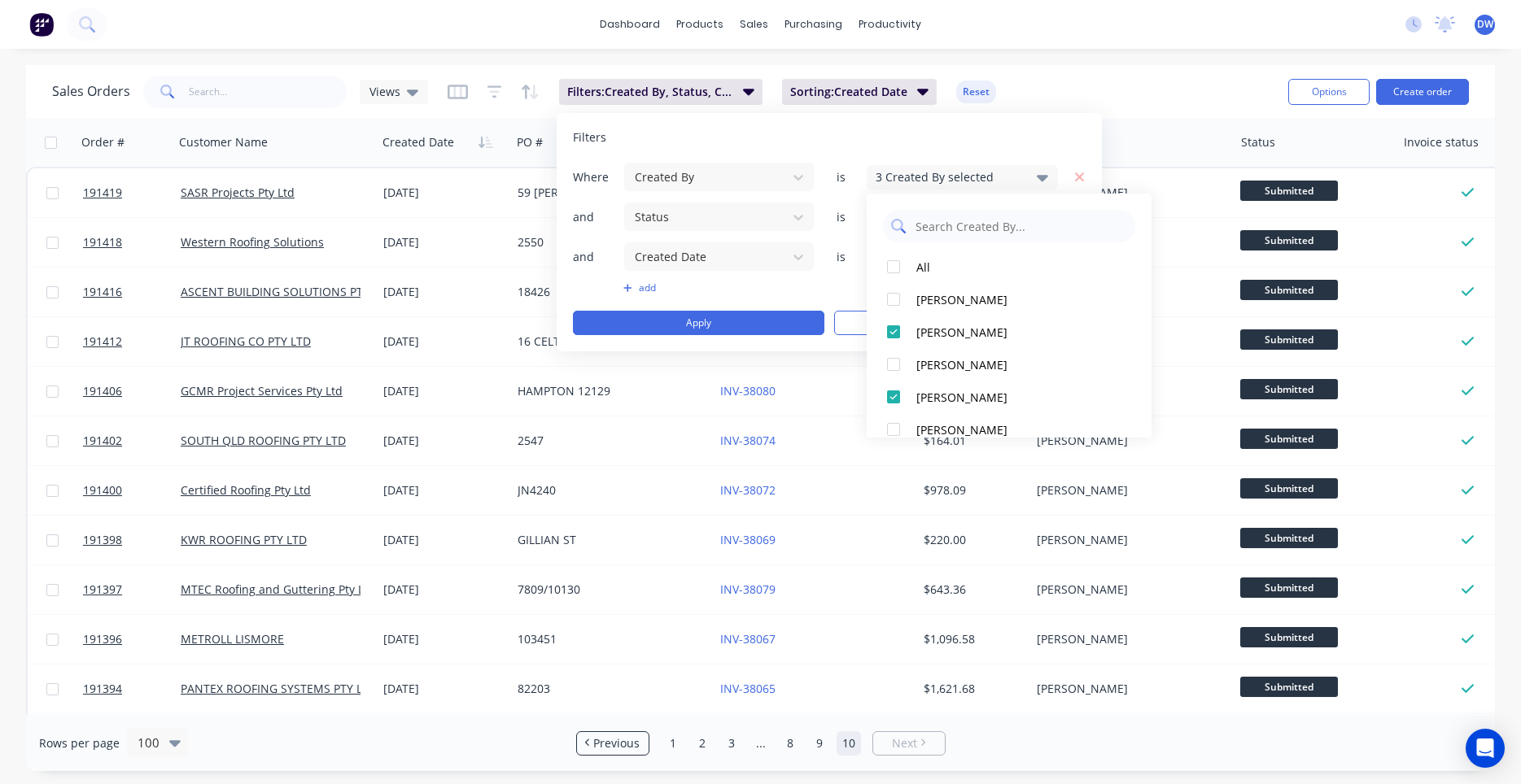
click at [964, 229] on input "text" at bounding box center [1020, 226] width 213 height 33
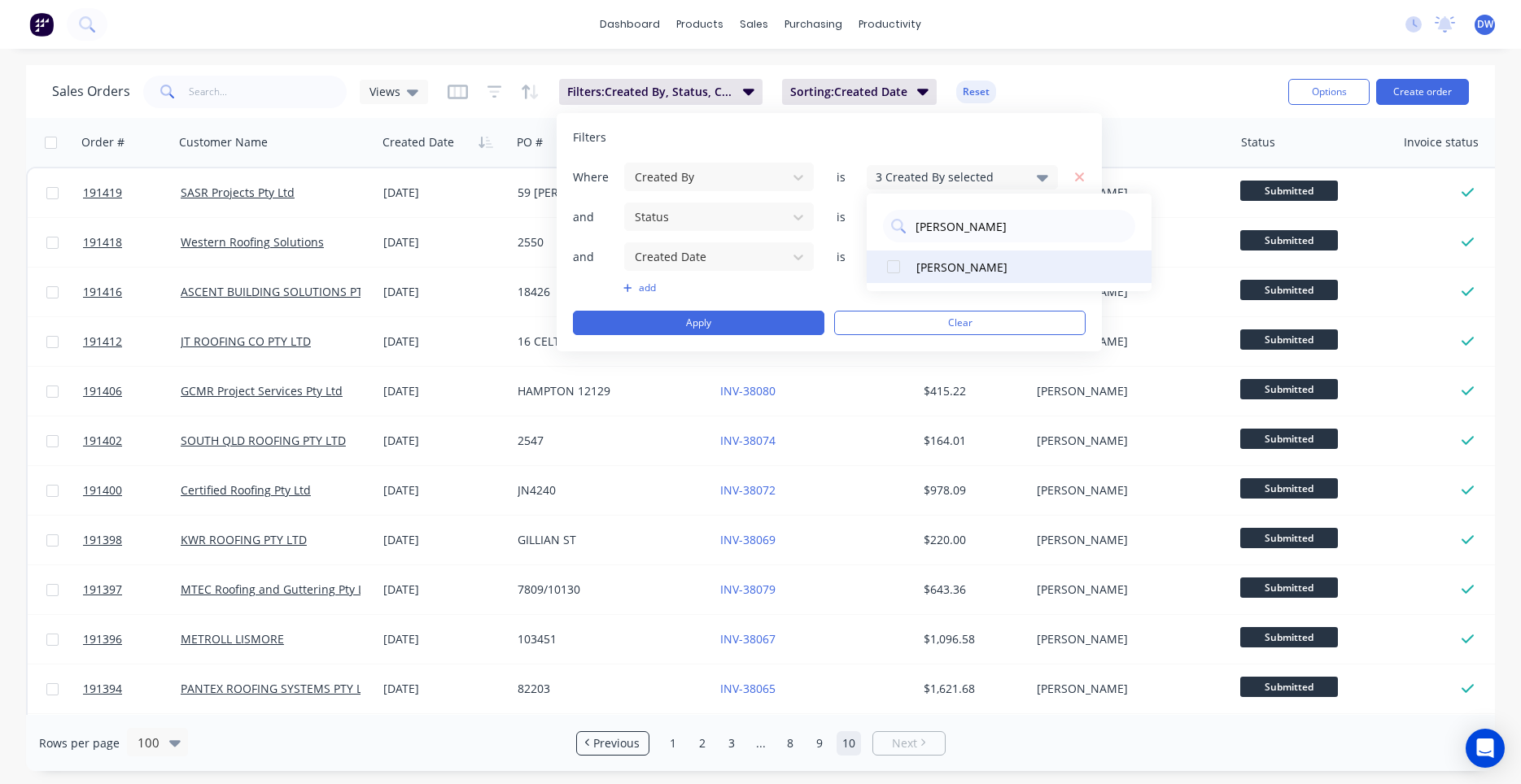
type input "hannah"
click at [890, 270] on div at bounding box center [893, 267] width 33 height 33
drag, startPoint x: 978, startPoint y: 232, endPoint x: 884, endPoint y: 226, distance: 94.2
click at [914, 226] on input "hannah" at bounding box center [1020, 226] width 213 height 33
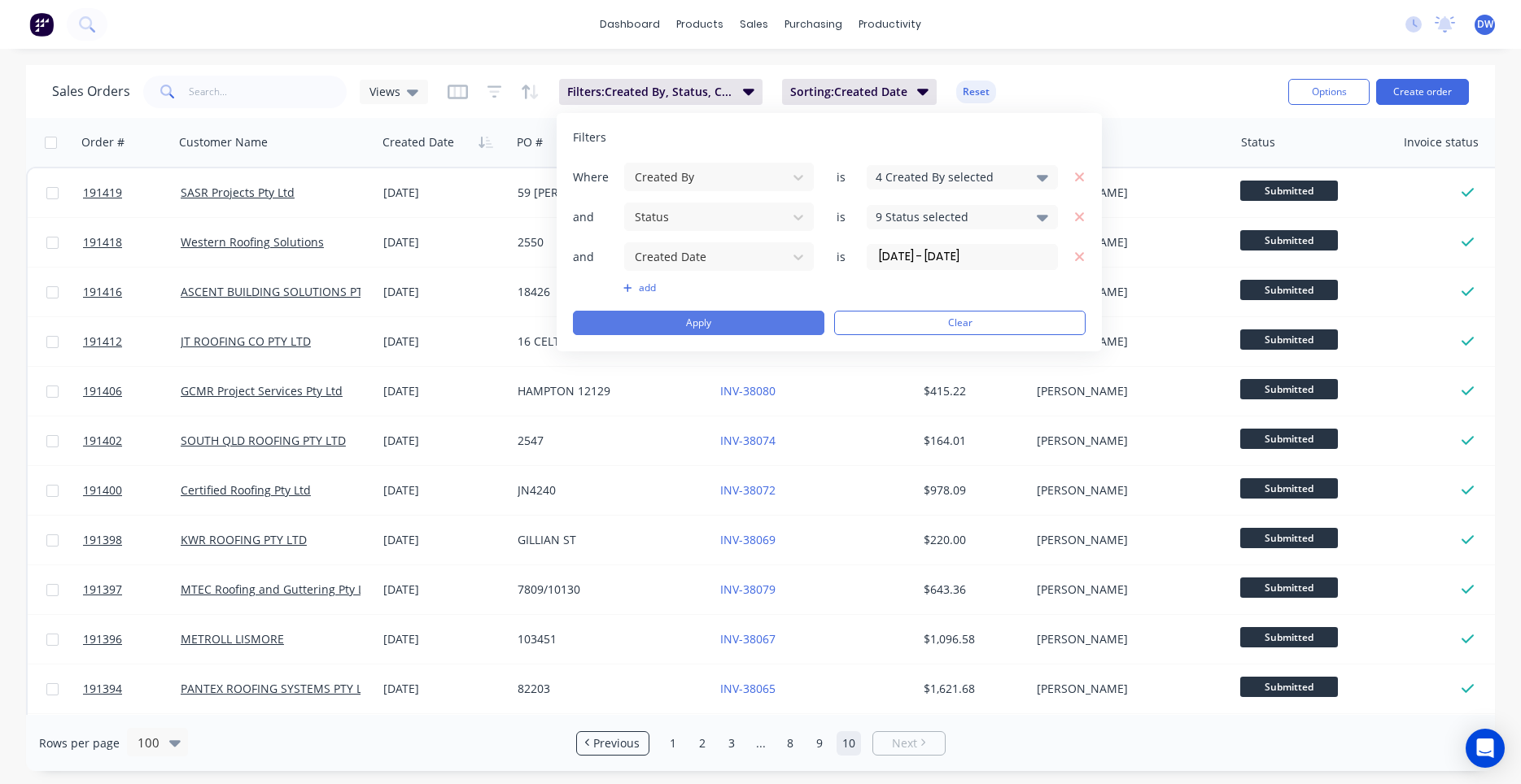
click at [735, 312] on div "Where Created By is 4 Created By selected and Status is 9 Status selected and C…" at bounding box center [829, 249] width 513 height 173
click at [731, 320] on button "Apply" at bounding box center [698, 323] width 252 height 24
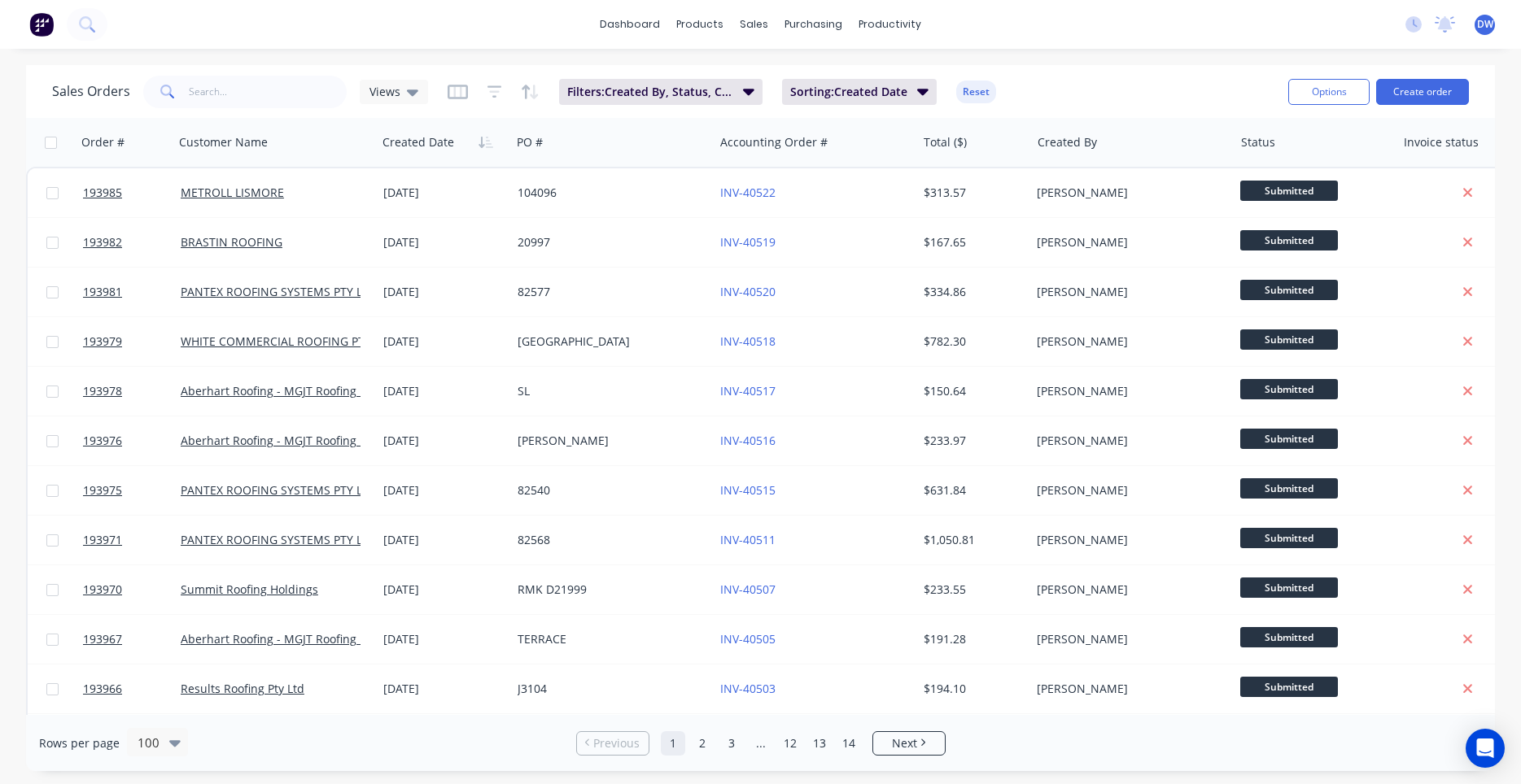
click at [1200, 769] on div "Rows per page 100 Previous 1 2 3 ... 12 13 14 Next" at bounding box center [760, 743] width 1469 height 56
click at [697, 82] on button "Filters: Created By, Status, Created Date" at bounding box center [660, 92] width 204 height 26
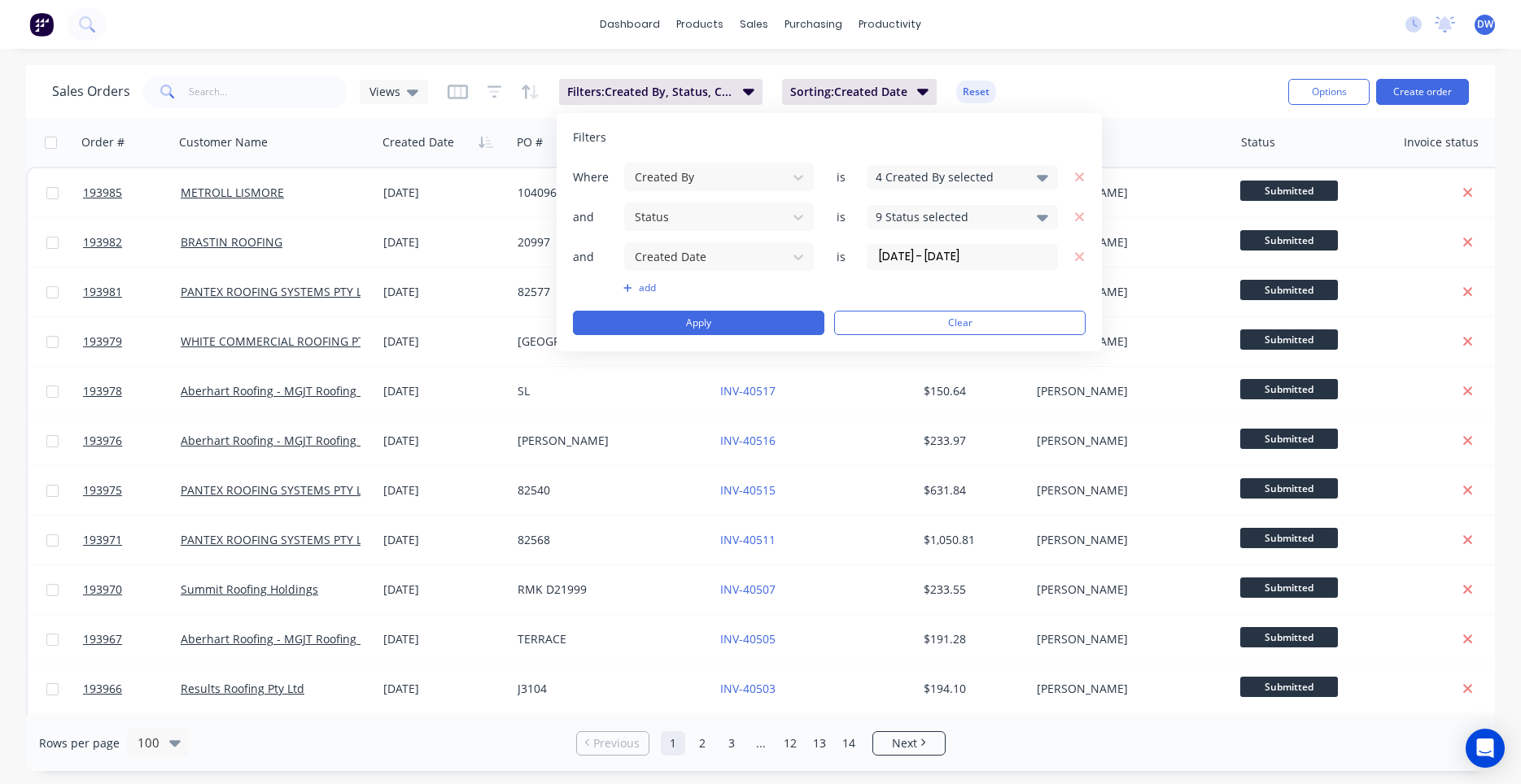
click at [908, 256] on input "01/09/25 - 26/09/25" at bounding box center [962, 257] width 190 height 24
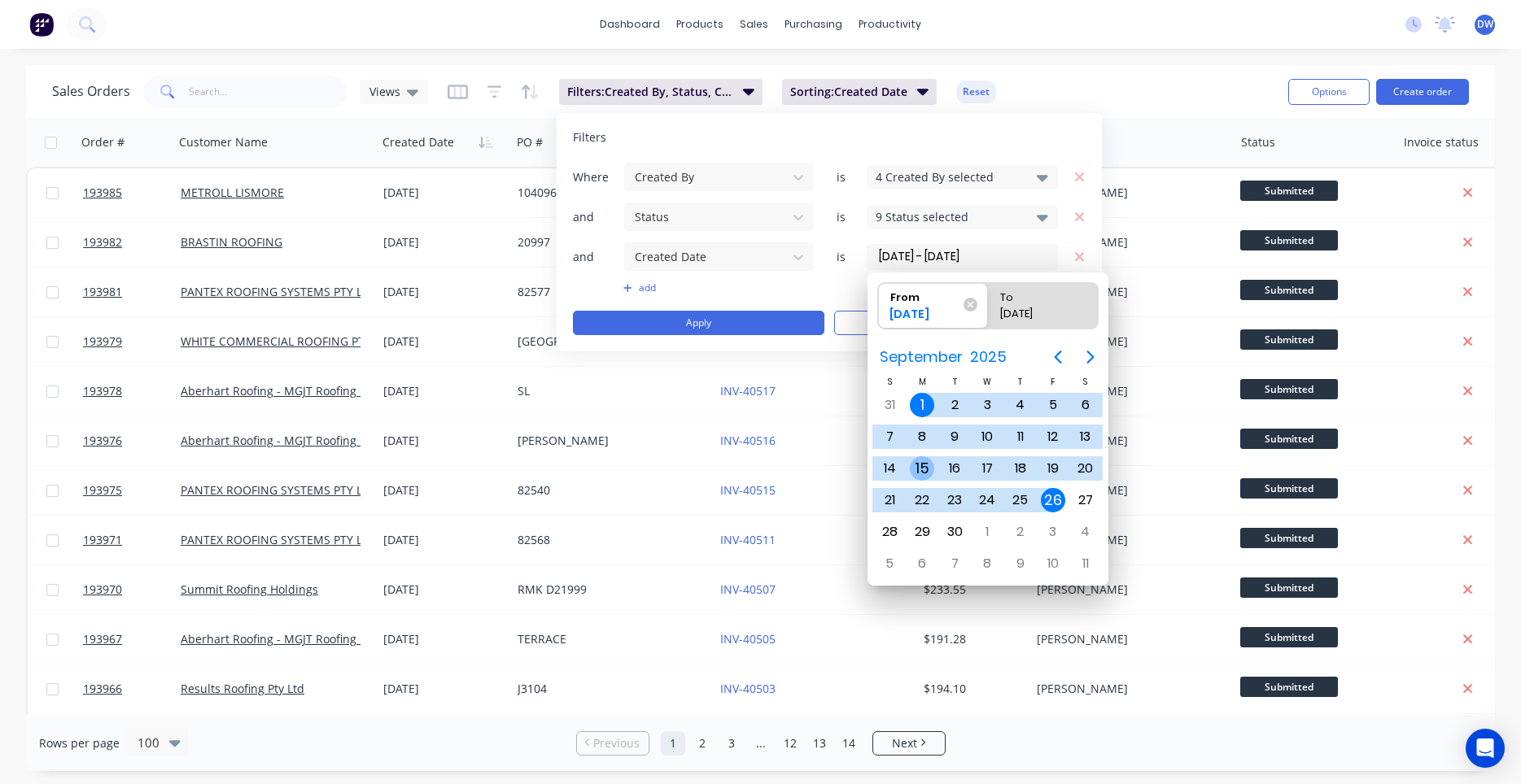
click at [926, 469] on div "15" at bounding box center [922, 469] width 24 height 24
type input "15/09/25 - 26/09/25"
radio input "false"
radio input "true"
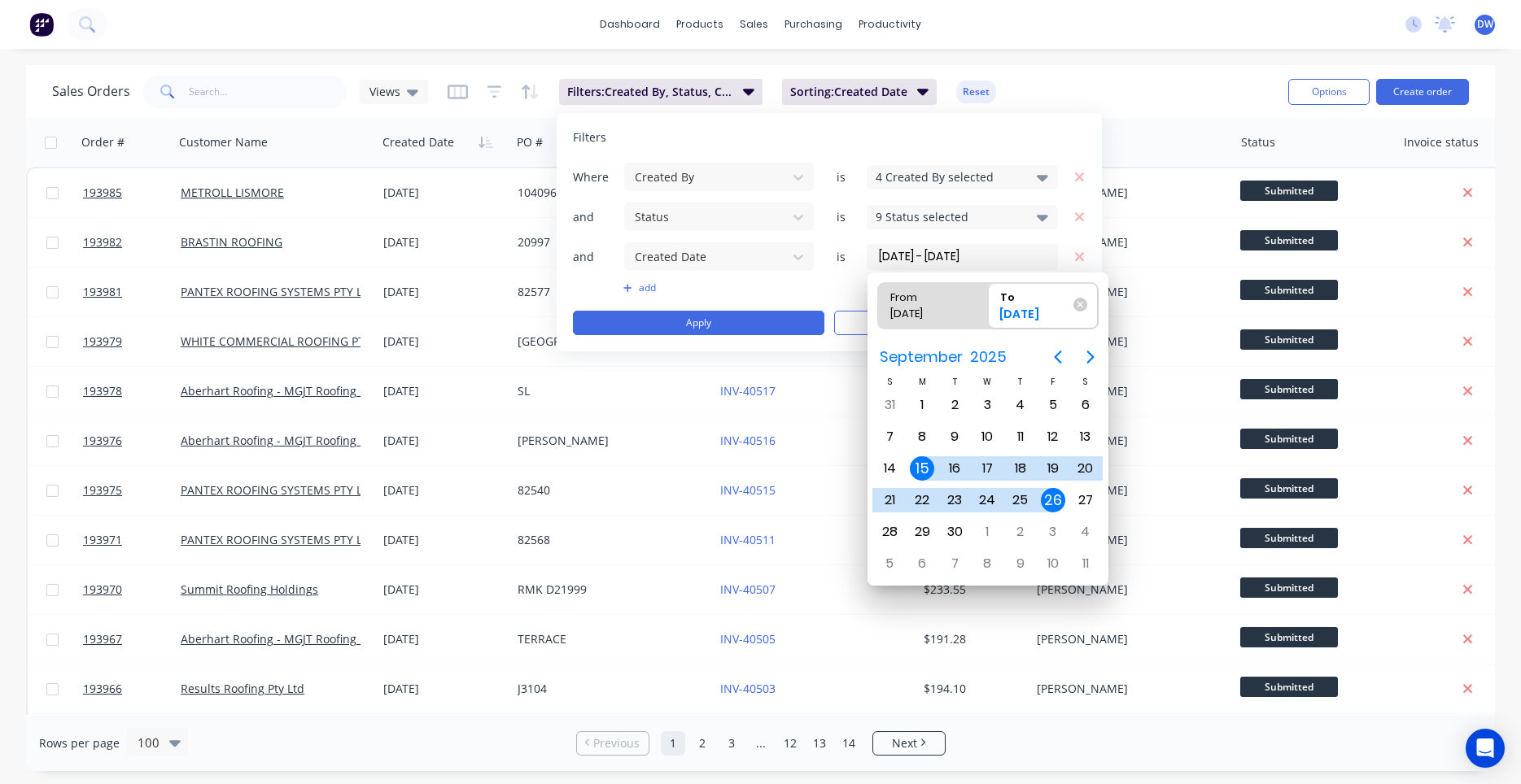
click at [1056, 501] on div "26" at bounding box center [1053, 500] width 24 height 24
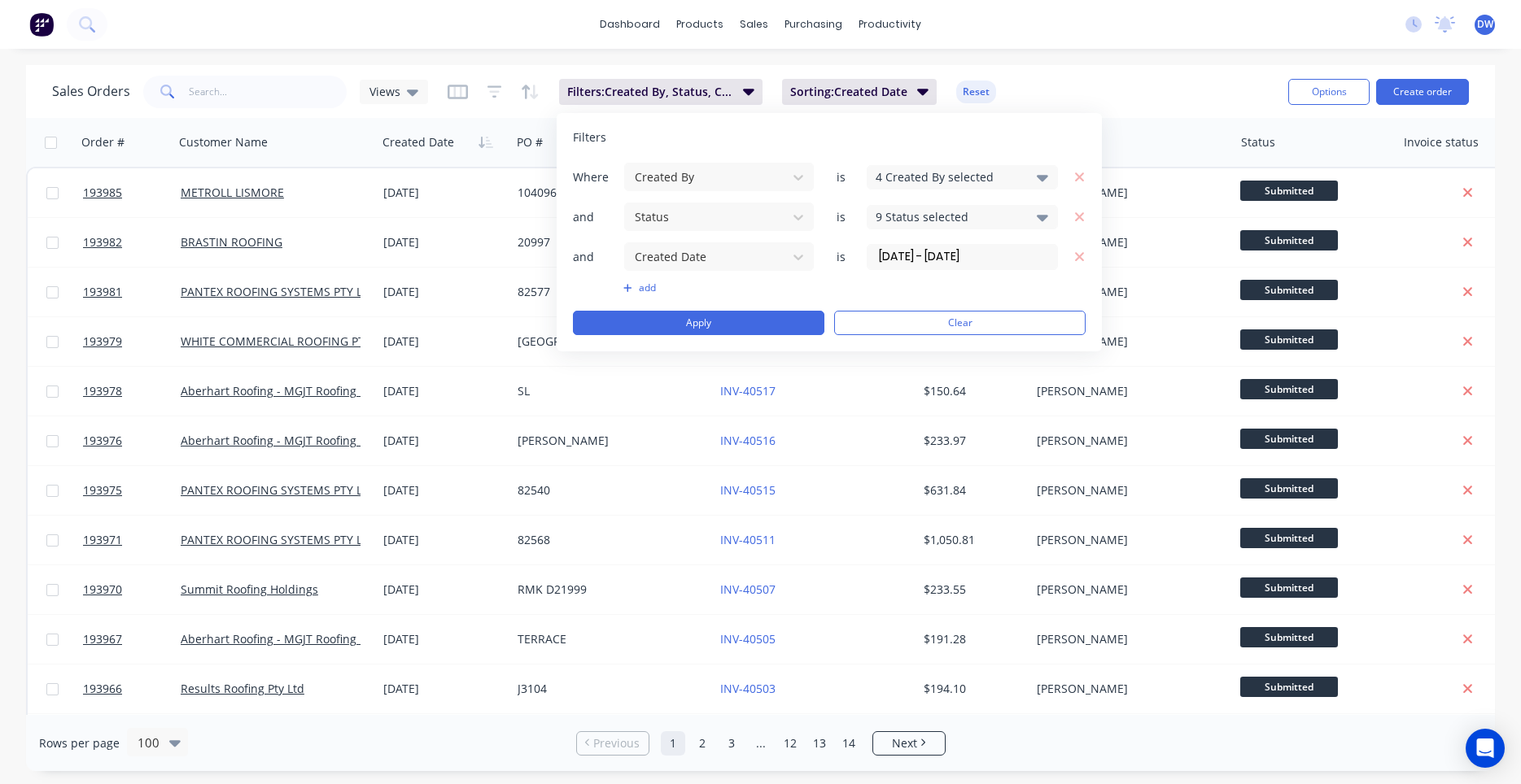
click at [953, 179] on div "4 Created By selected" at bounding box center [949, 177] width 147 height 17
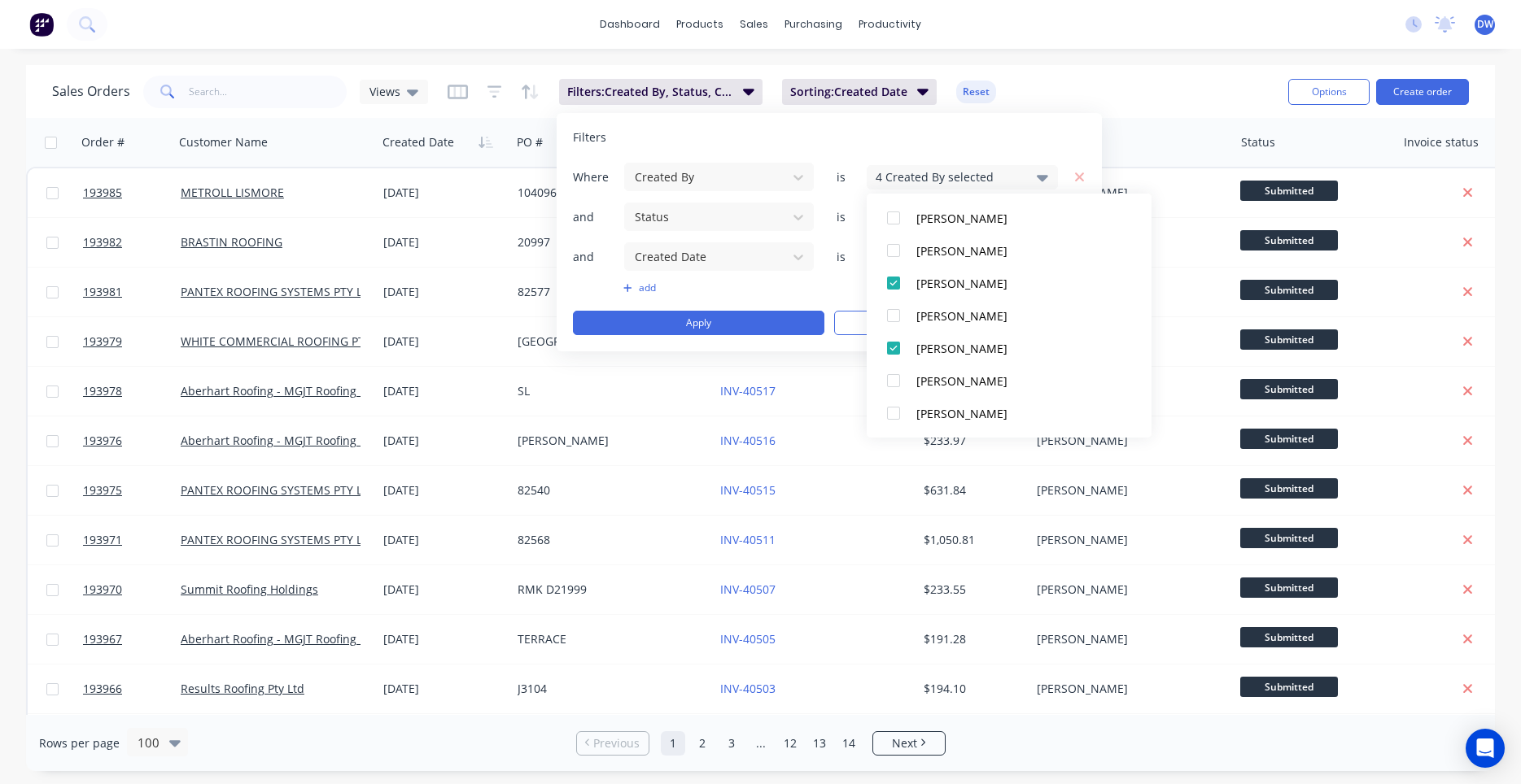
scroll to position [464, 0]
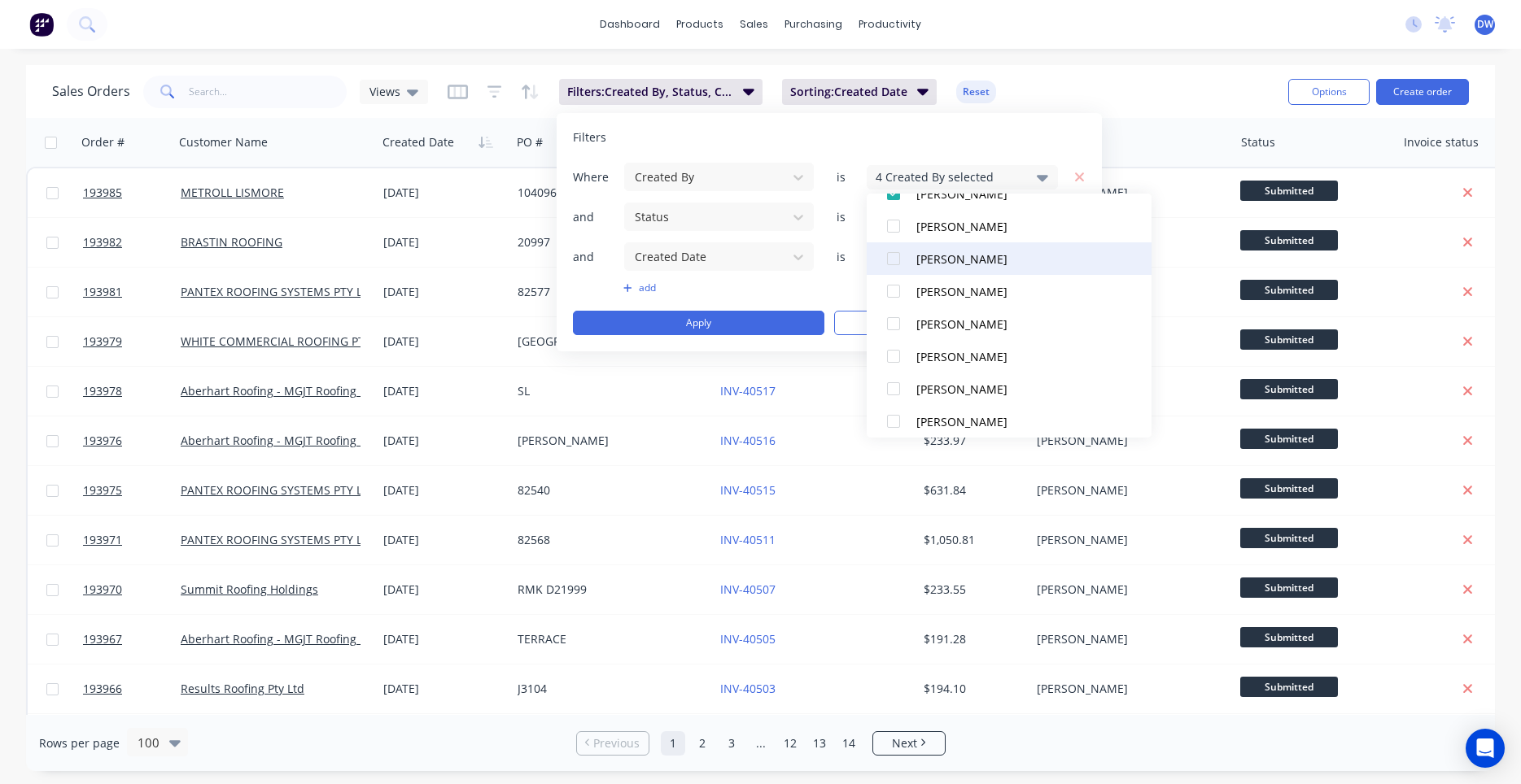
click at [895, 258] on div at bounding box center [893, 258] width 33 height 33
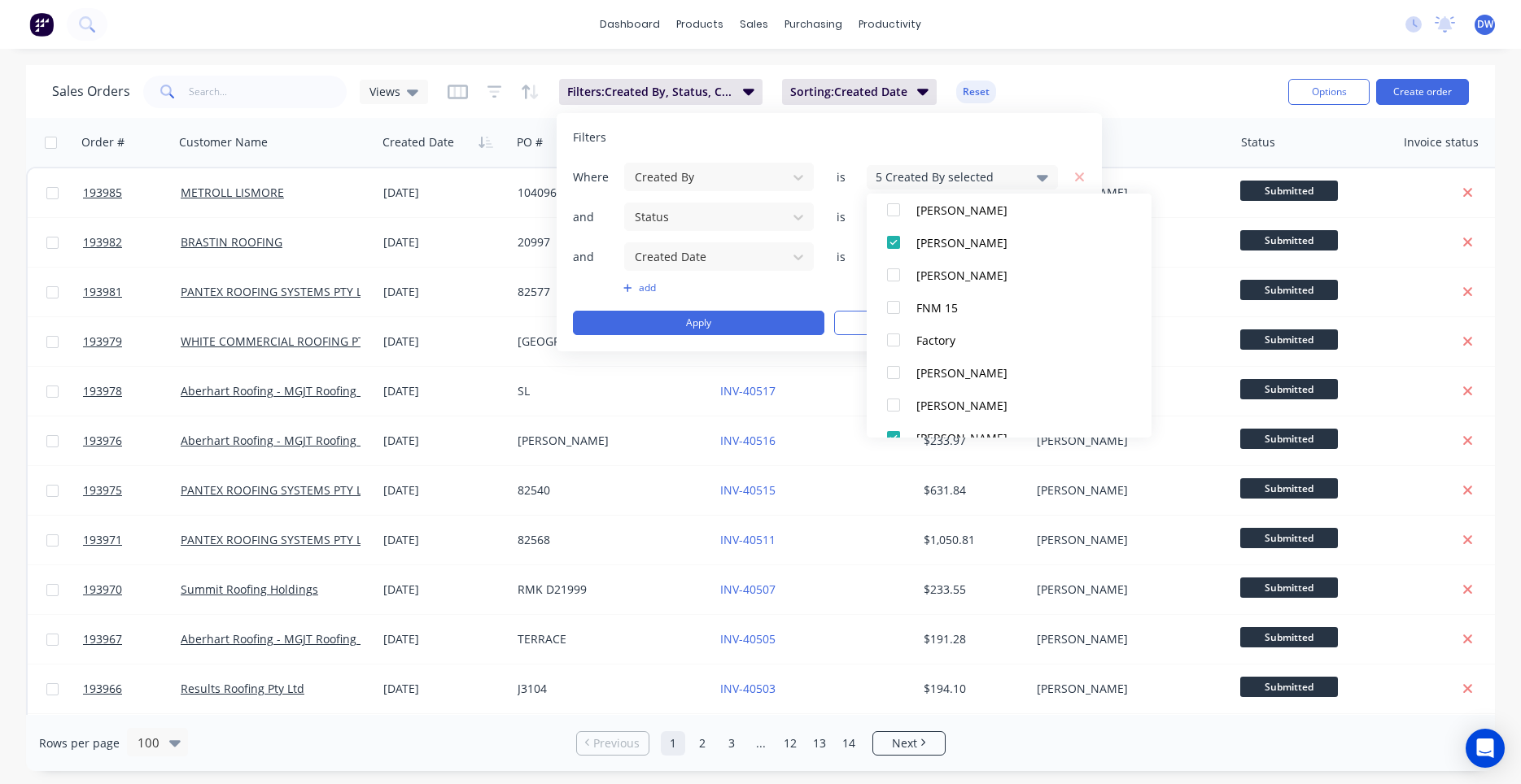
scroll to position [0, 0]
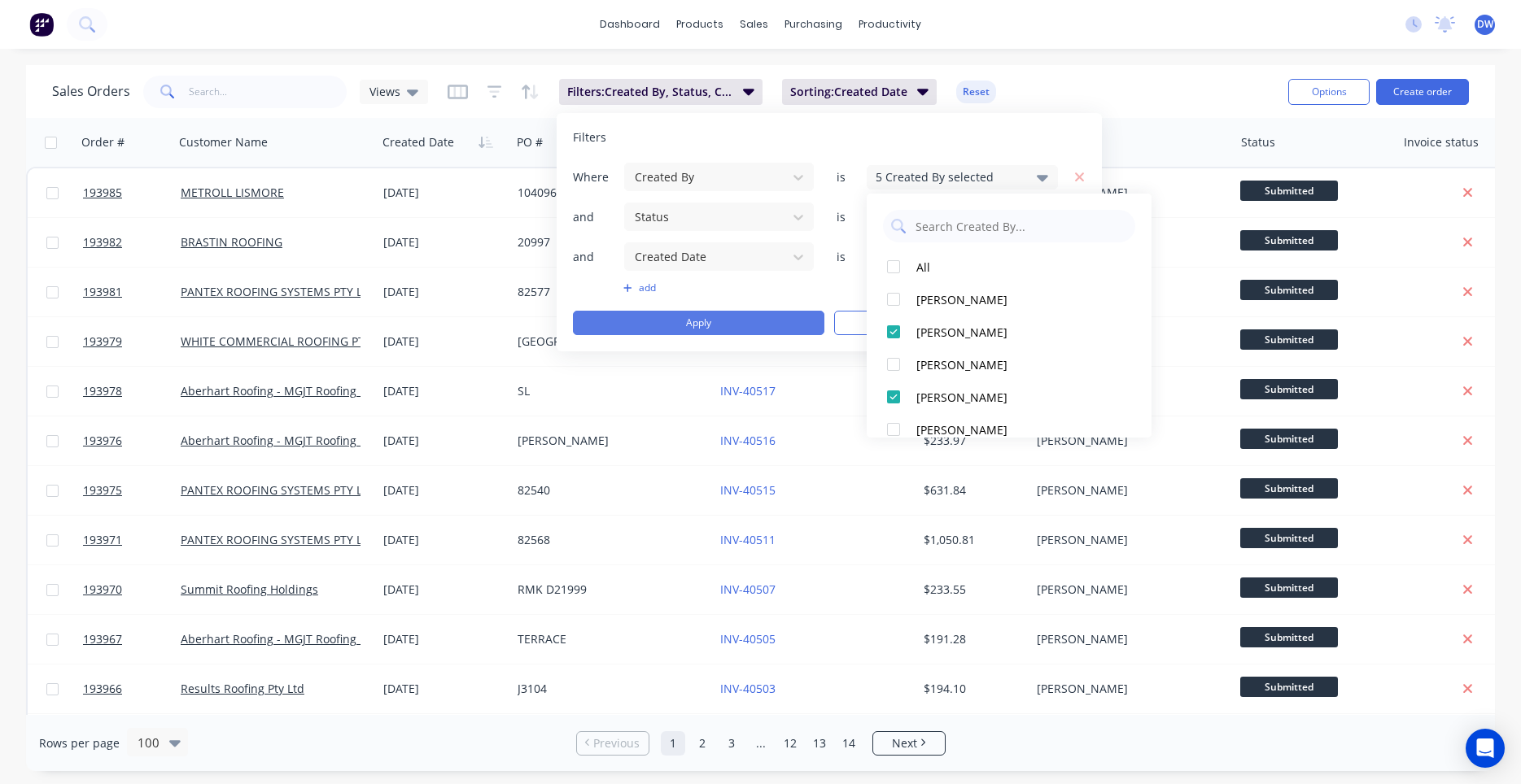
click at [792, 326] on button "Apply" at bounding box center [698, 323] width 252 height 24
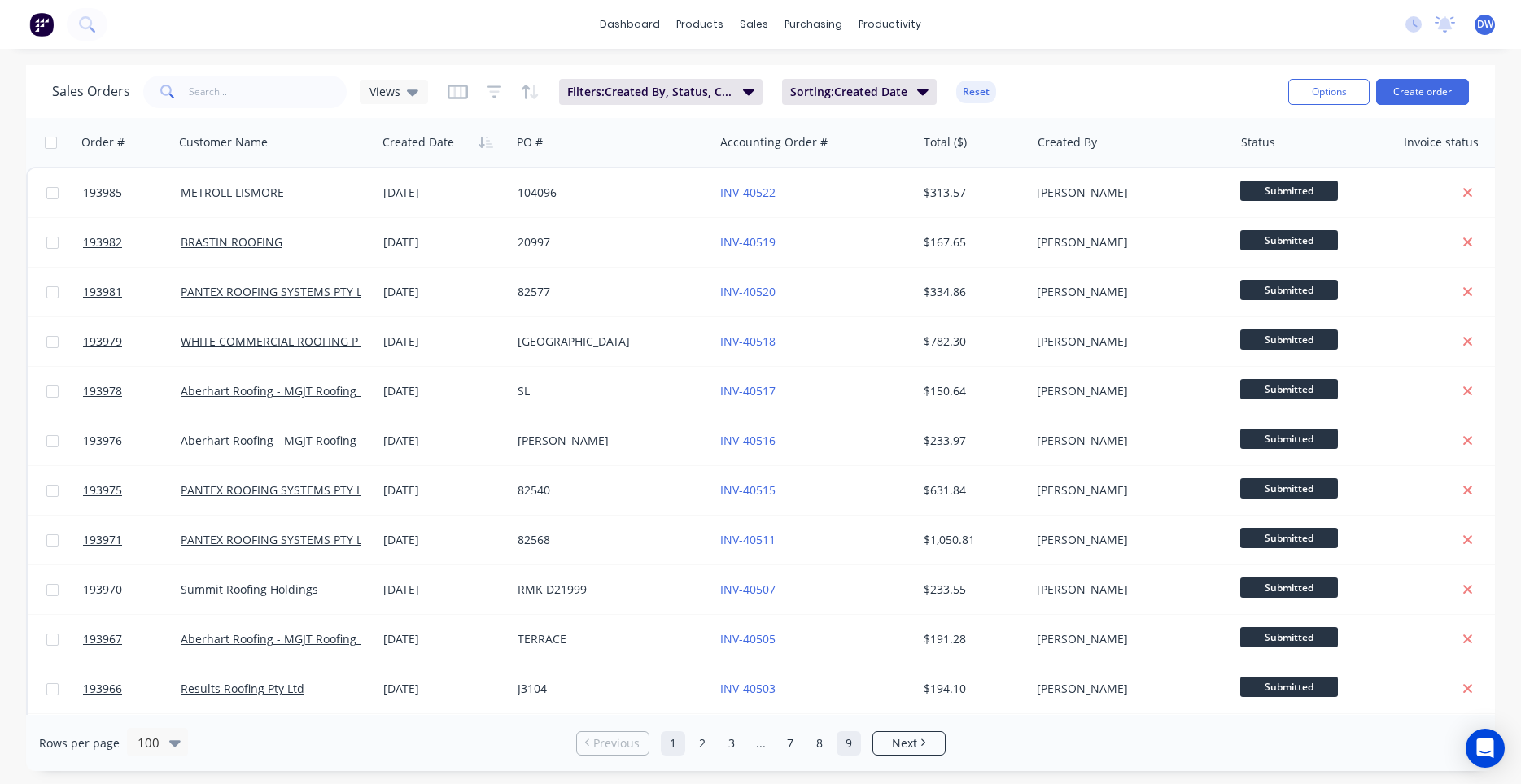
click at [853, 742] on link "9" at bounding box center [849, 744] width 24 height 24
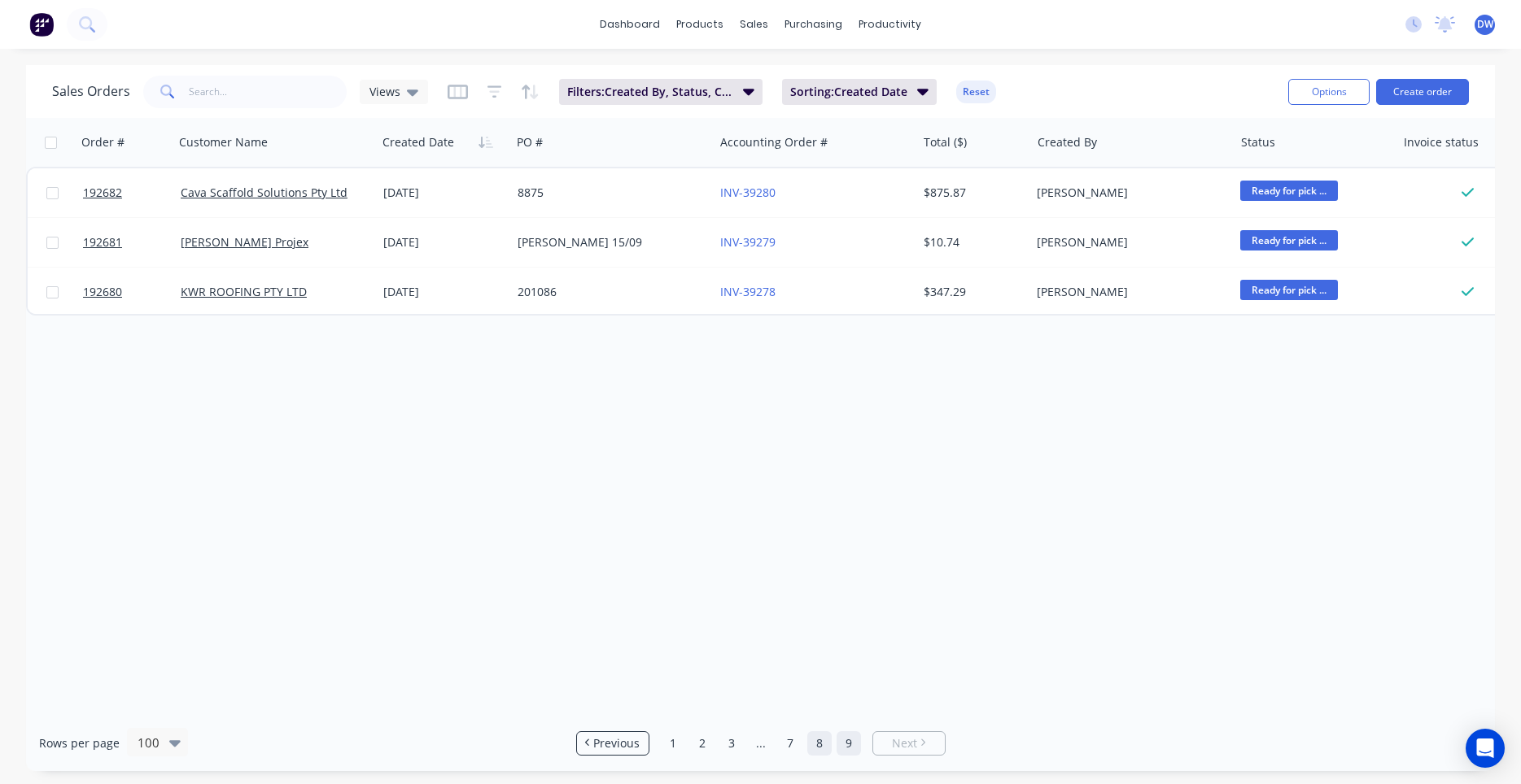
click at [824, 746] on link "8" at bounding box center [819, 744] width 24 height 24
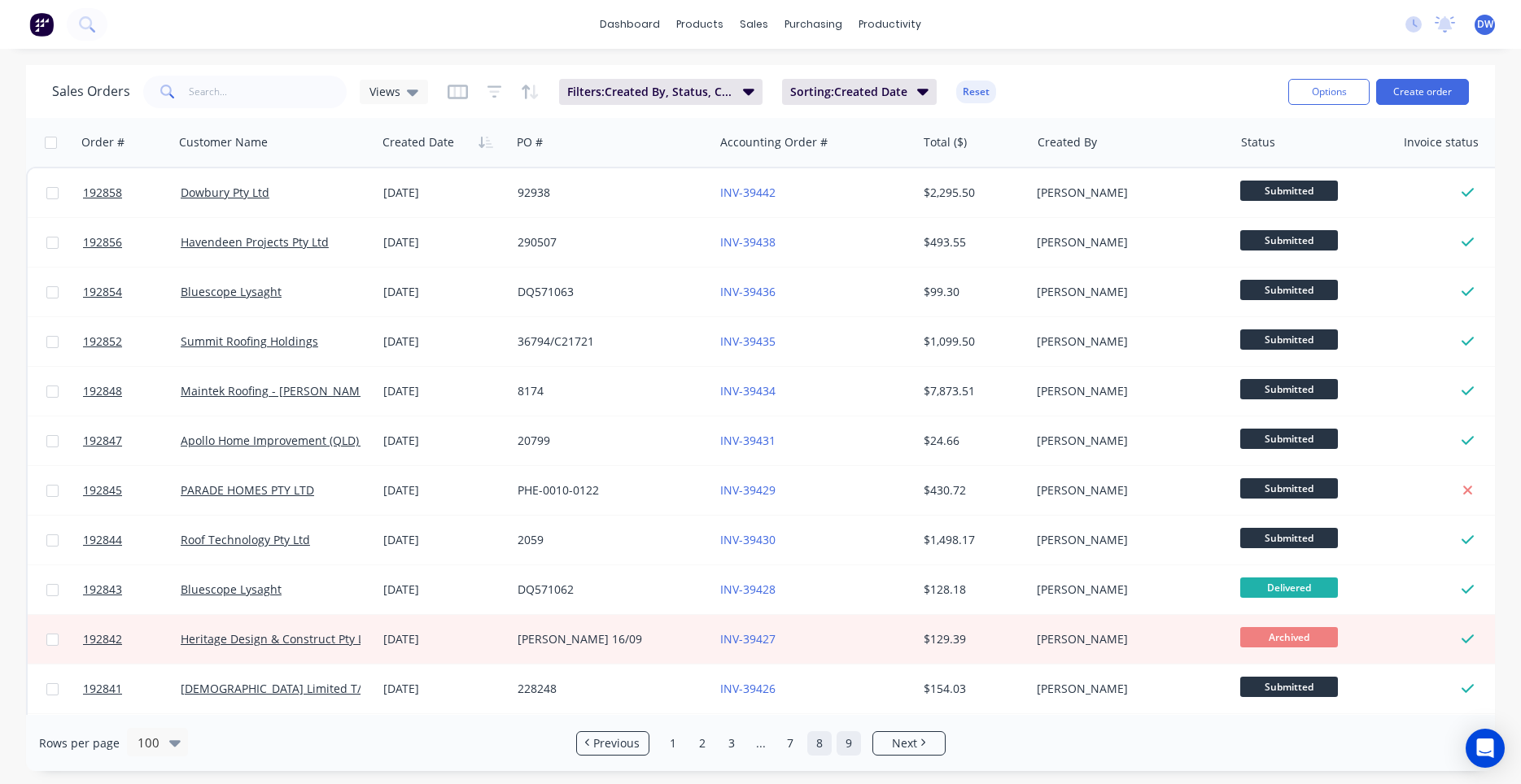
click at [846, 739] on link "9" at bounding box center [849, 744] width 24 height 24
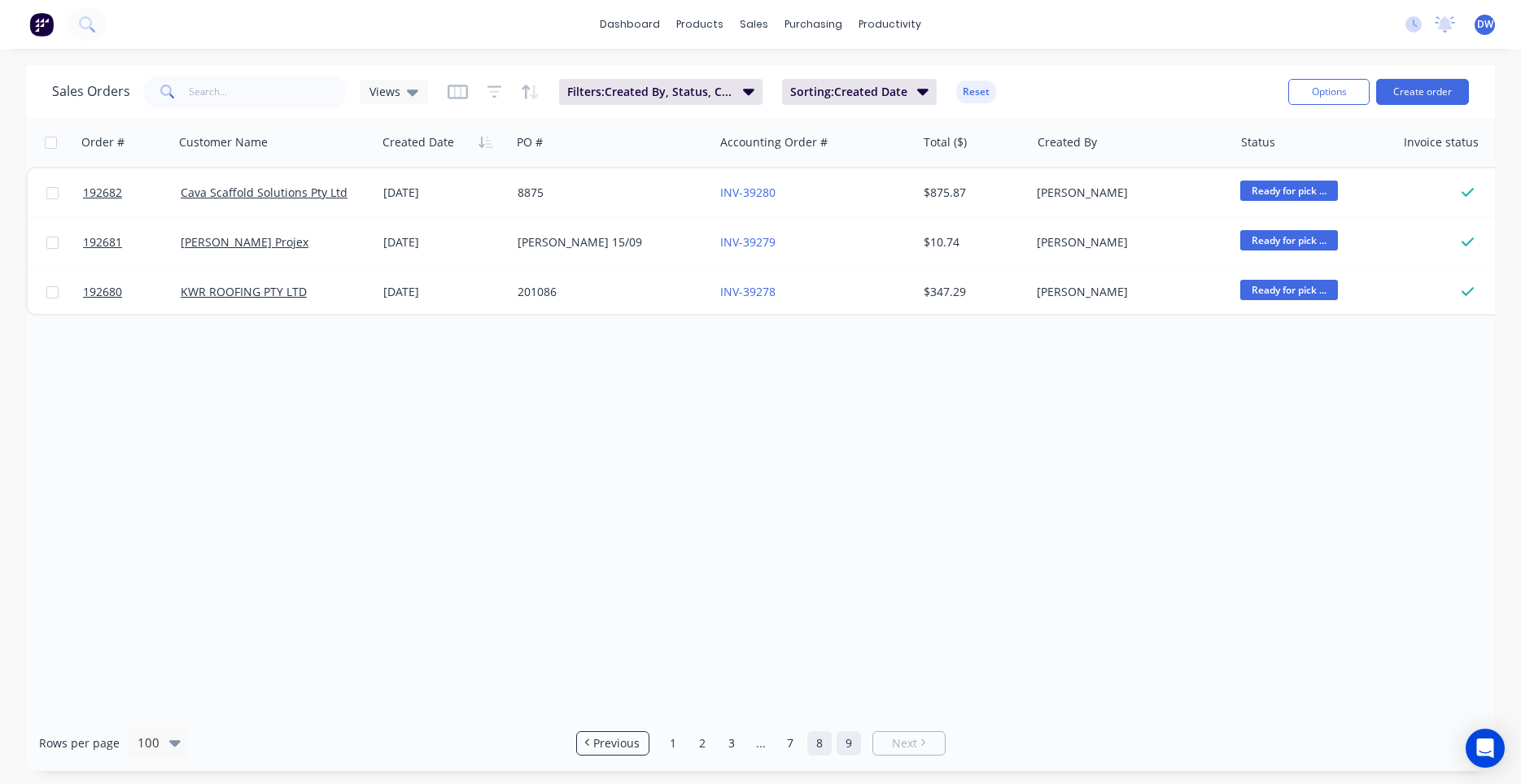
click at [819, 746] on link "8" at bounding box center [819, 744] width 24 height 24
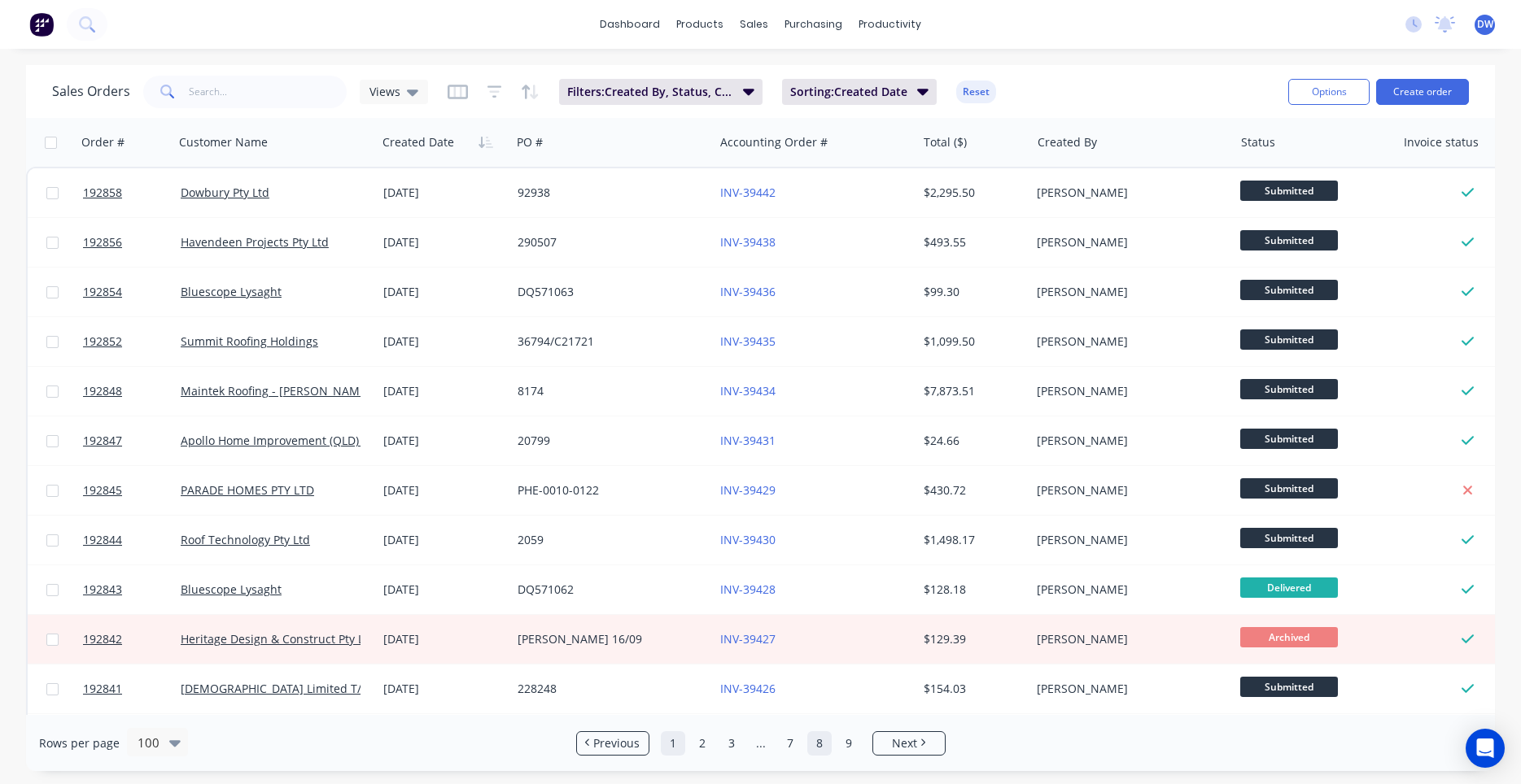
click at [679, 743] on link "1" at bounding box center [672, 744] width 24 height 24
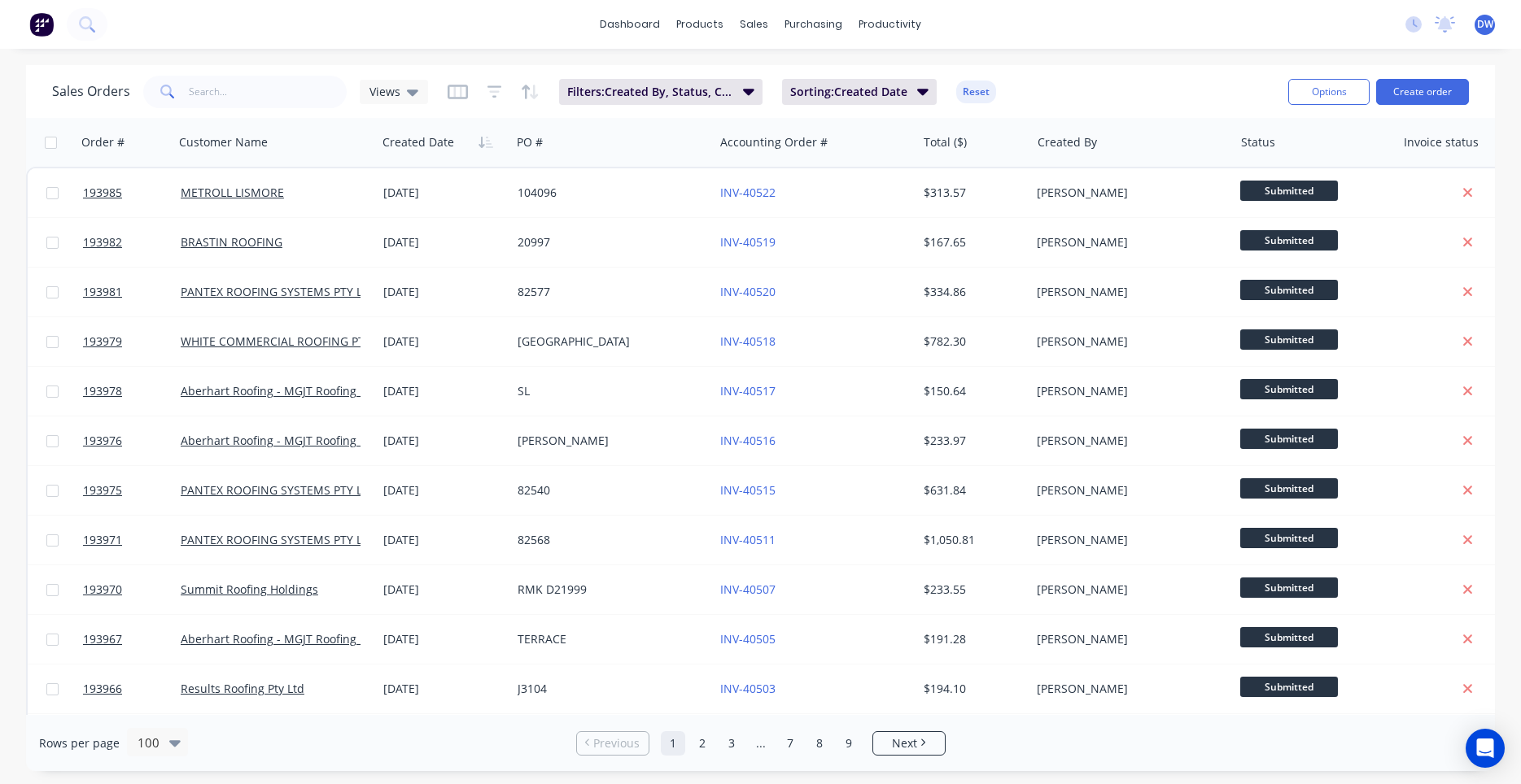
click at [751, 105] on div "Sales Orders Views Filters: Created By, Status, Created Date Sorting: Created D…" at bounding box center [664, 91] width 1223 height 40
click at [745, 90] on icon "button" at bounding box center [748, 92] width 11 height 7
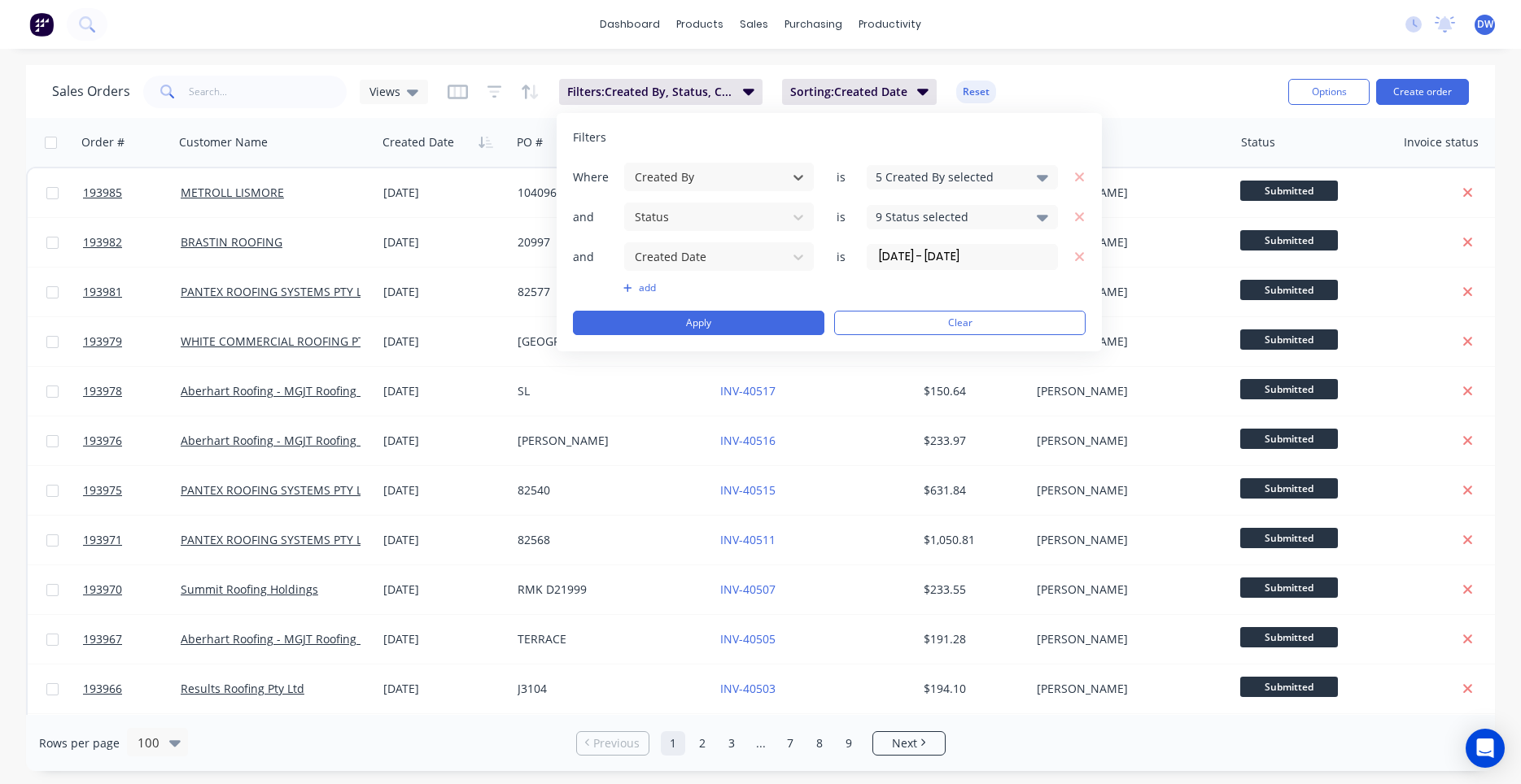
click at [950, 168] on div "5 Created By selected" at bounding box center [949, 177] width 147 height 17
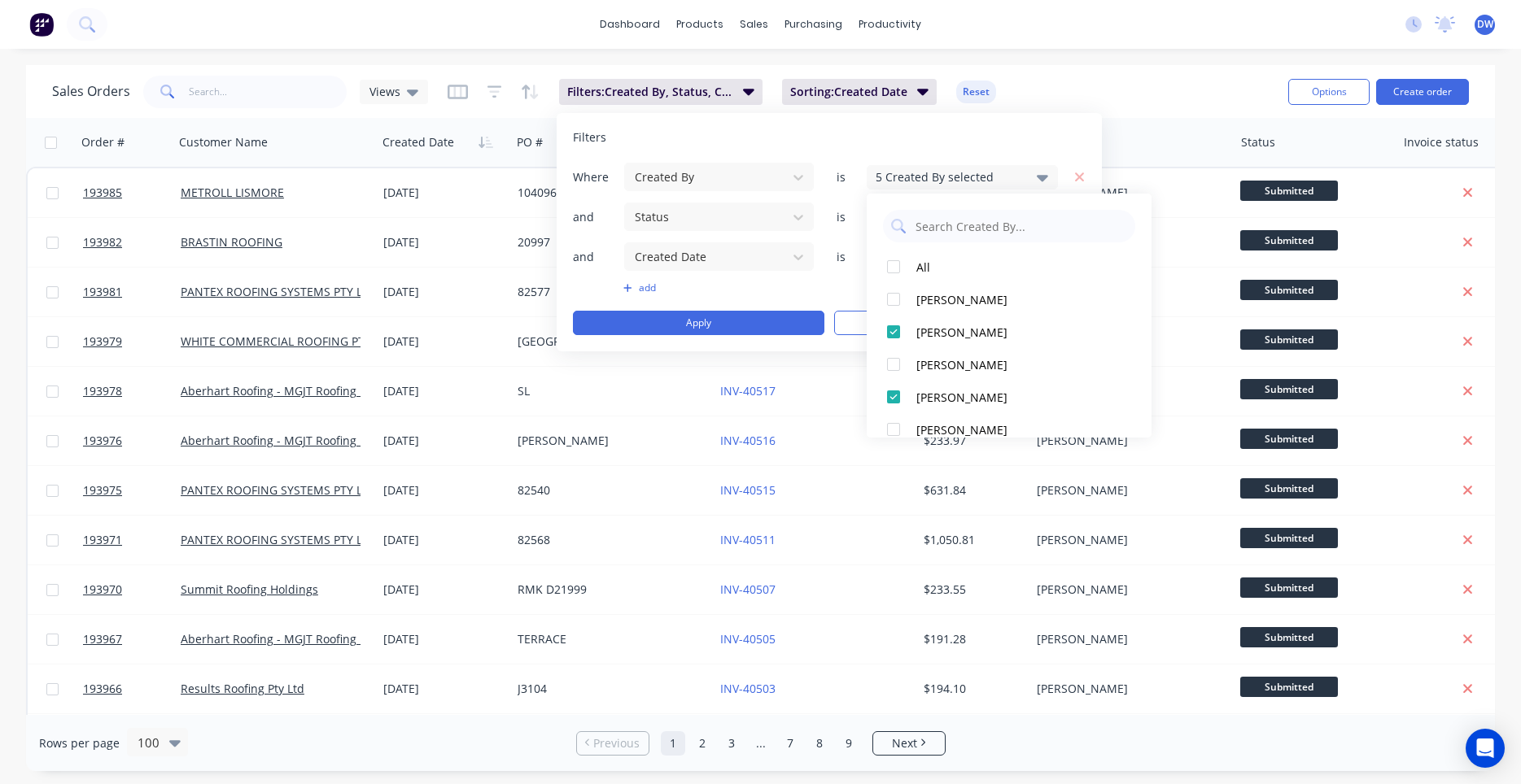
click at [950, 175] on div "5 Created By selected" at bounding box center [949, 177] width 147 height 17
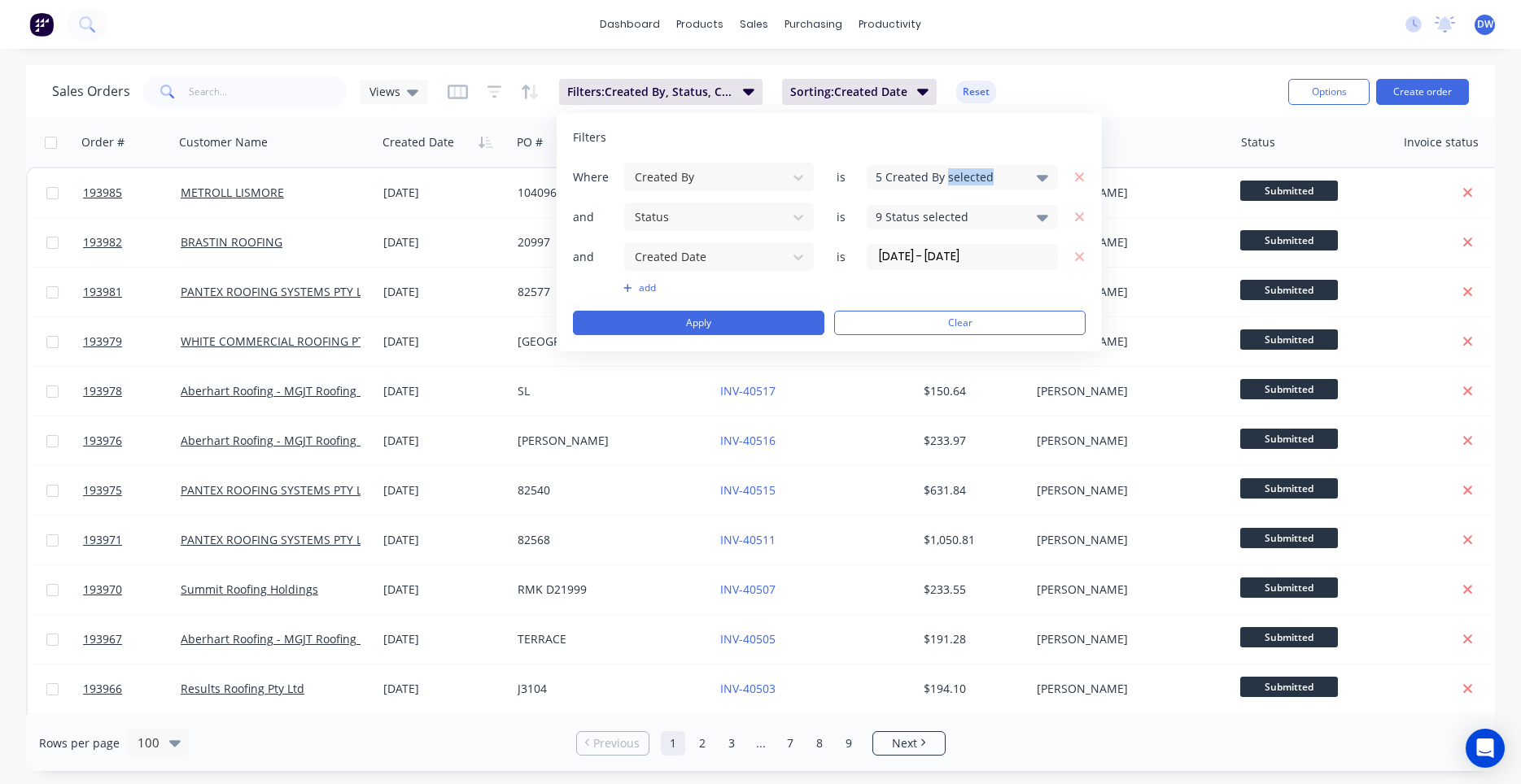
click at [950, 175] on div "5 Created By selected" at bounding box center [949, 177] width 147 height 17
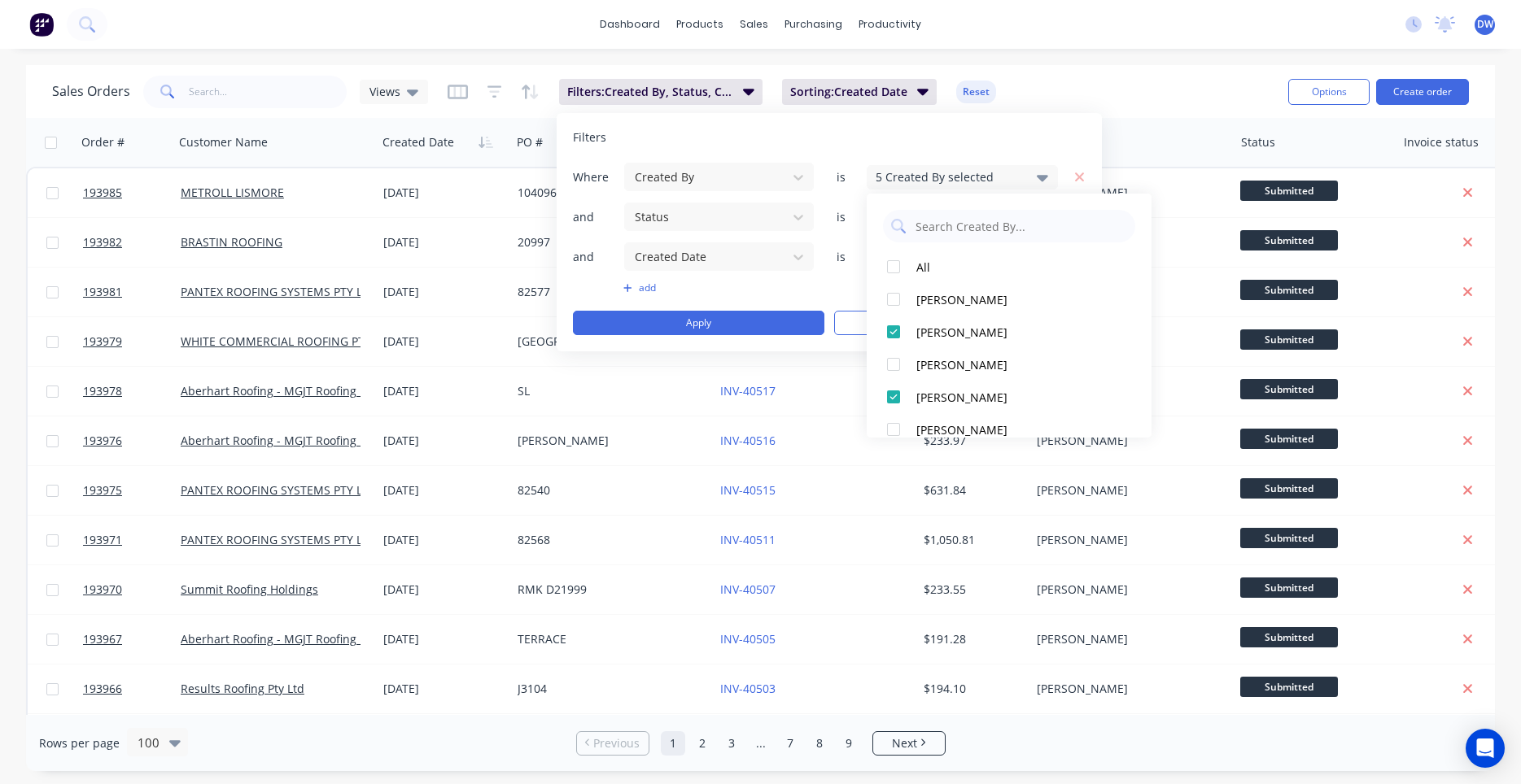
click at [950, 175] on div "5 Created By selected" at bounding box center [949, 177] width 147 height 17
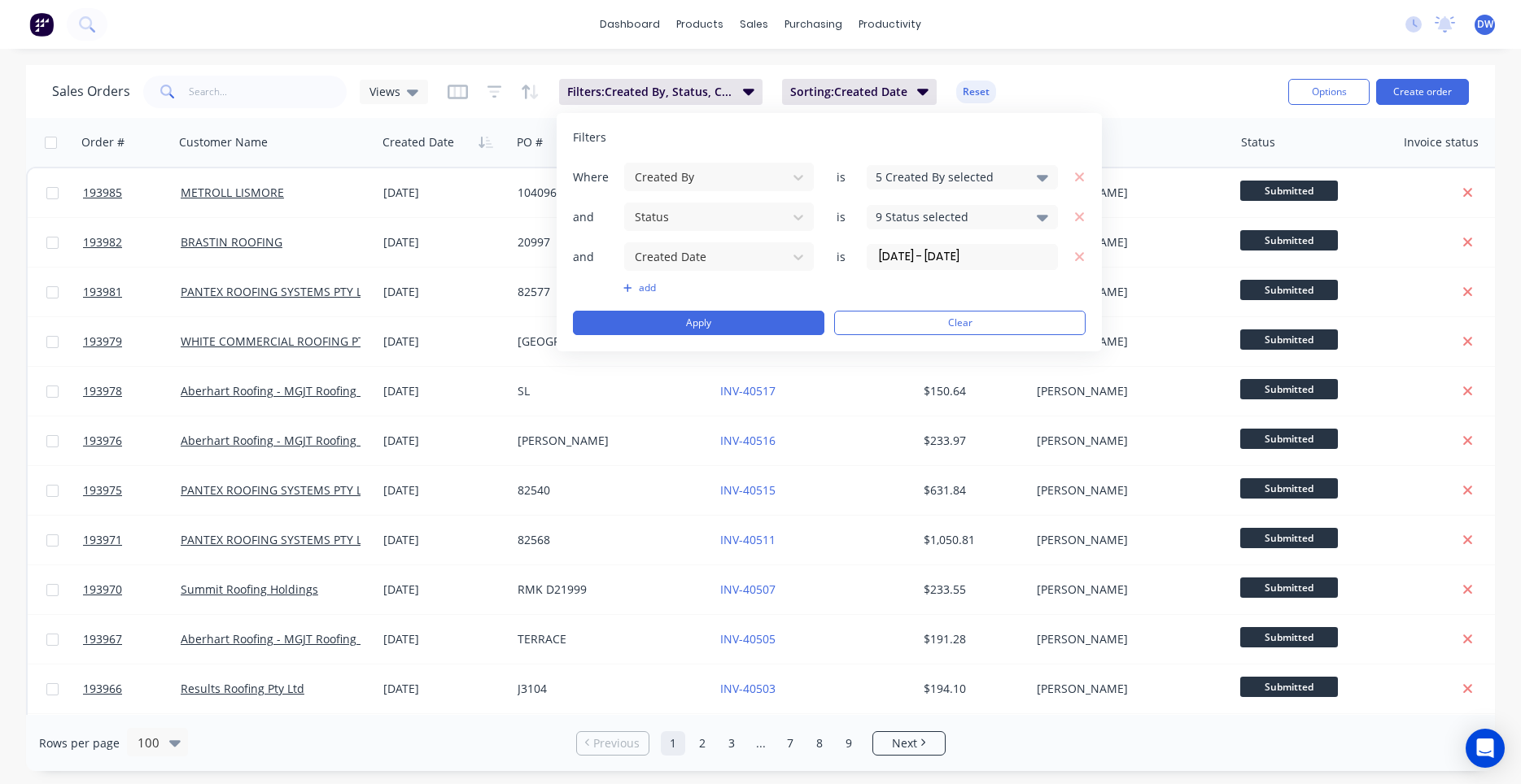
click at [950, 215] on div "9 Status selected" at bounding box center [949, 217] width 147 height 17
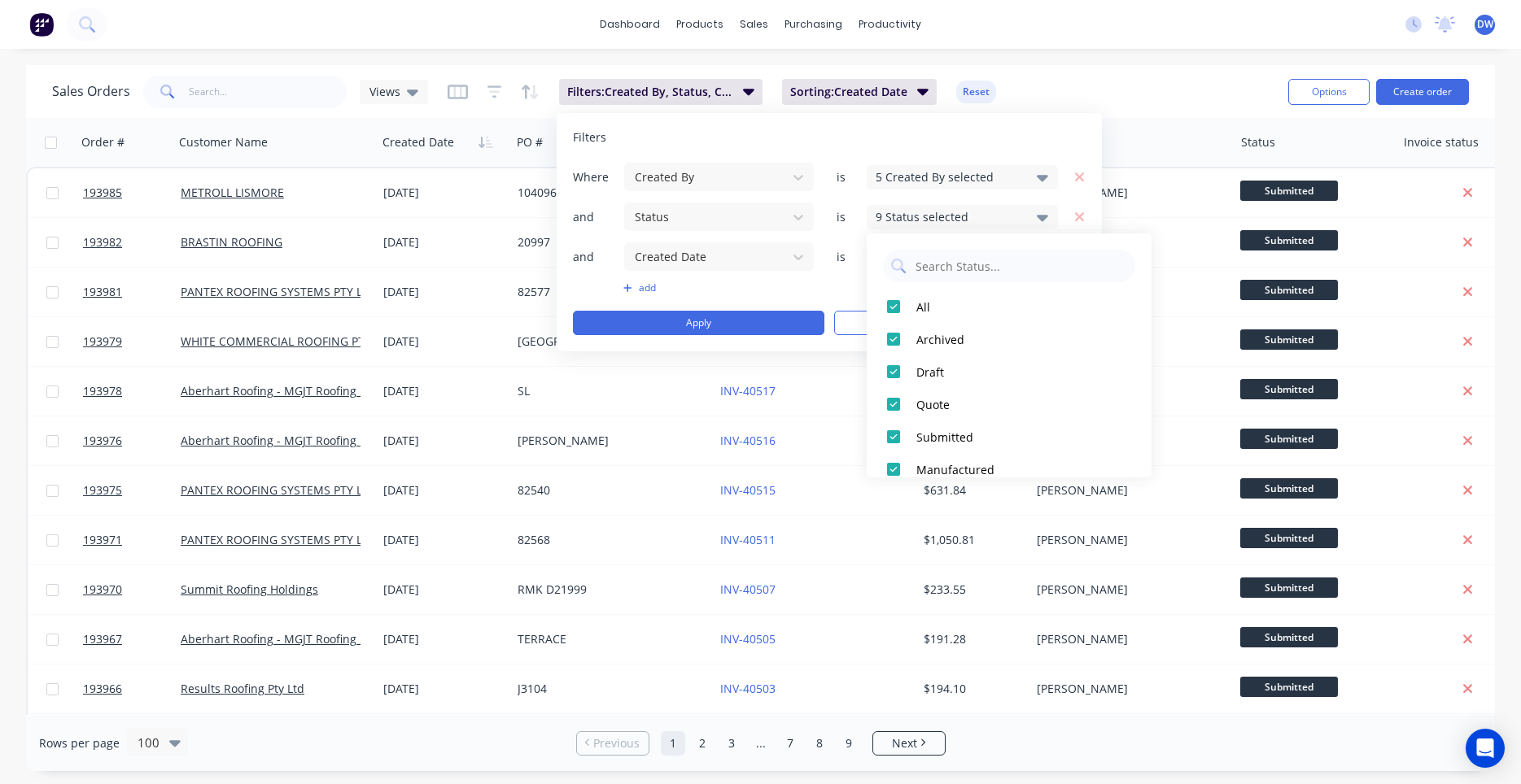
click at [950, 215] on div "9 Status selected" at bounding box center [949, 217] width 147 height 17
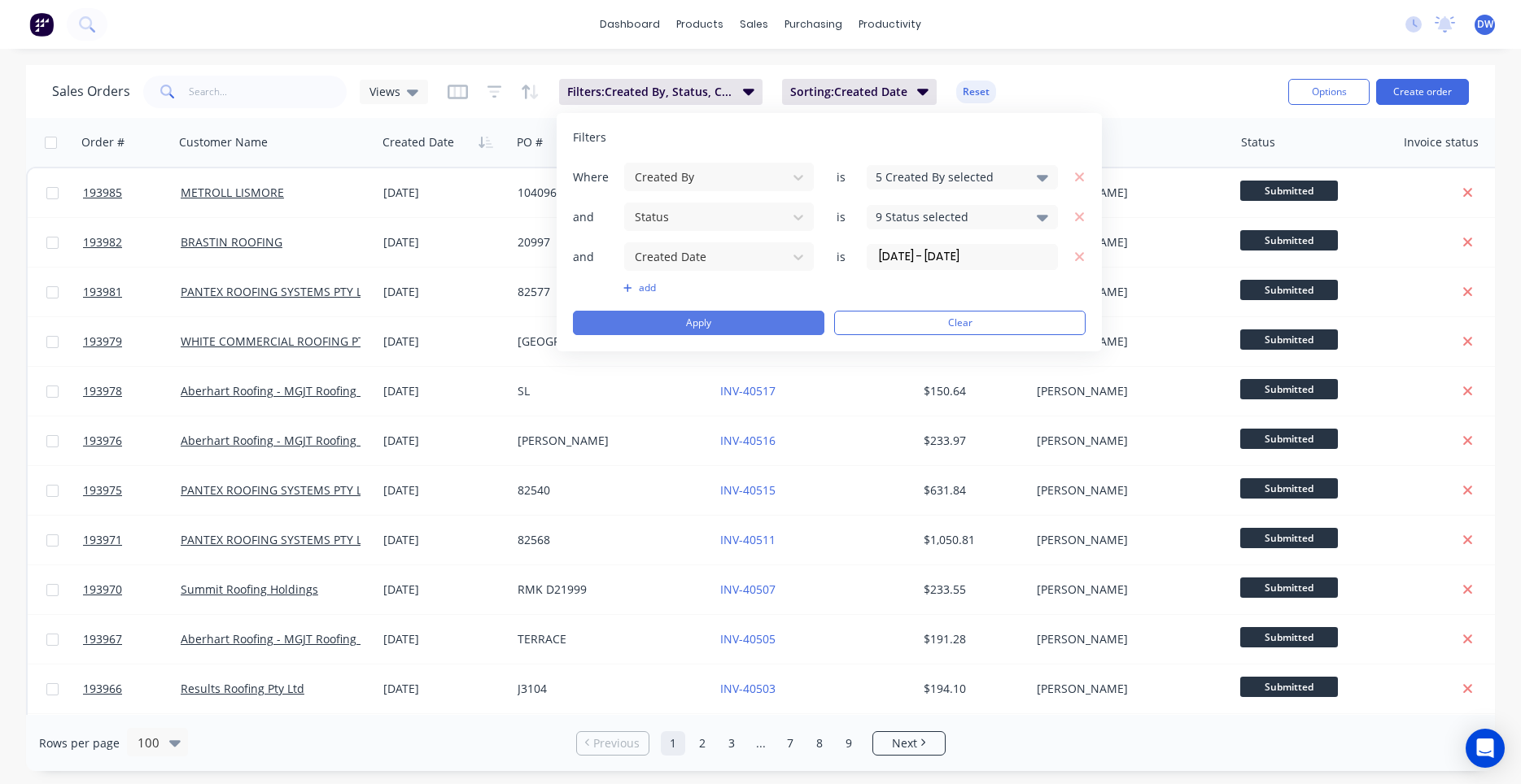
click at [774, 321] on button "Apply" at bounding box center [698, 323] width 252 height 24
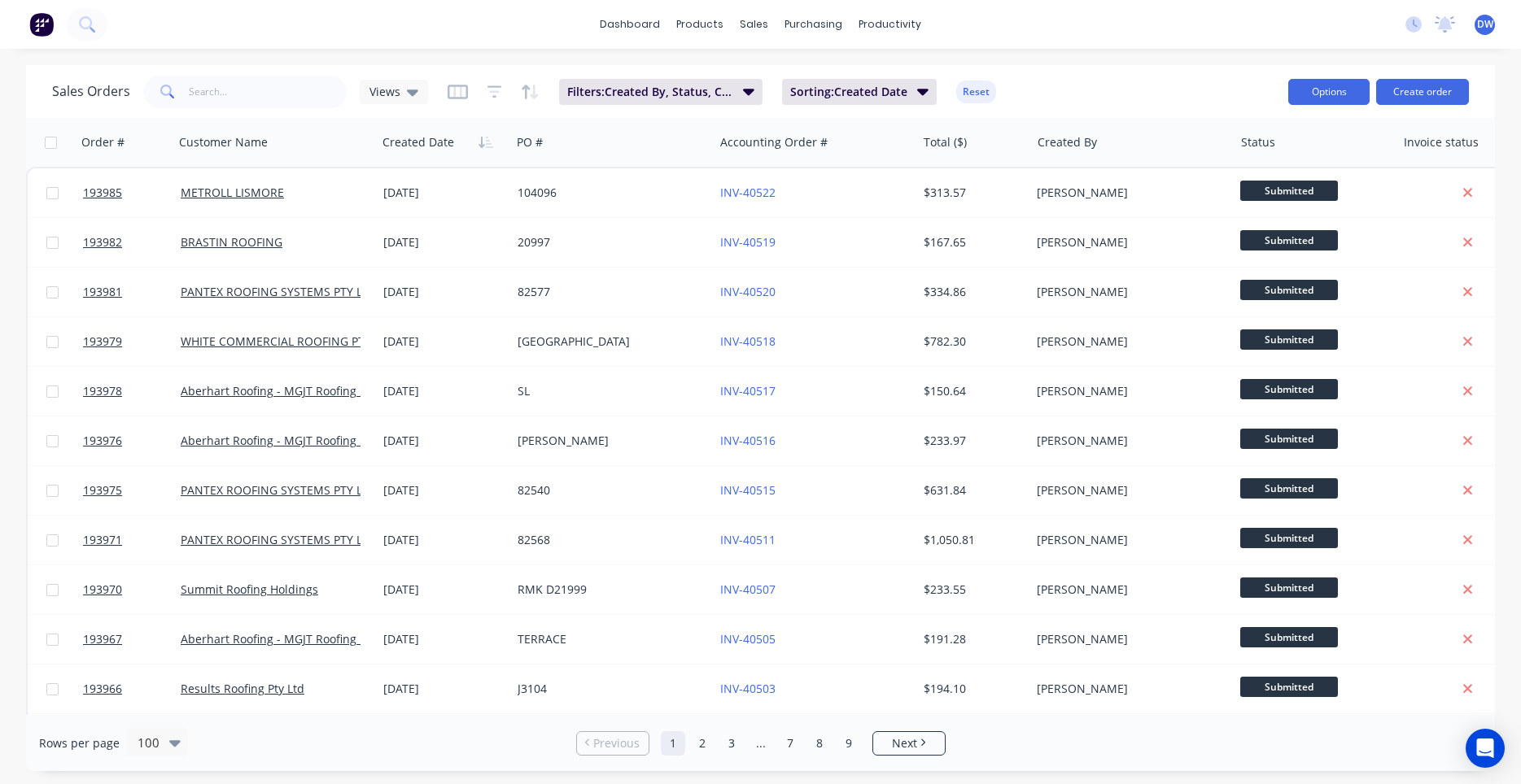
click at [1304, 100] on button "Options" at bounding box center [1329, 92] width 82 height 26
click at [1283, 201] on div "Export" at bounding box center [1280, 198] width 149 height 23
click at [287, 99] on input "text" at bounding box center [268, 92] width 159 height 33
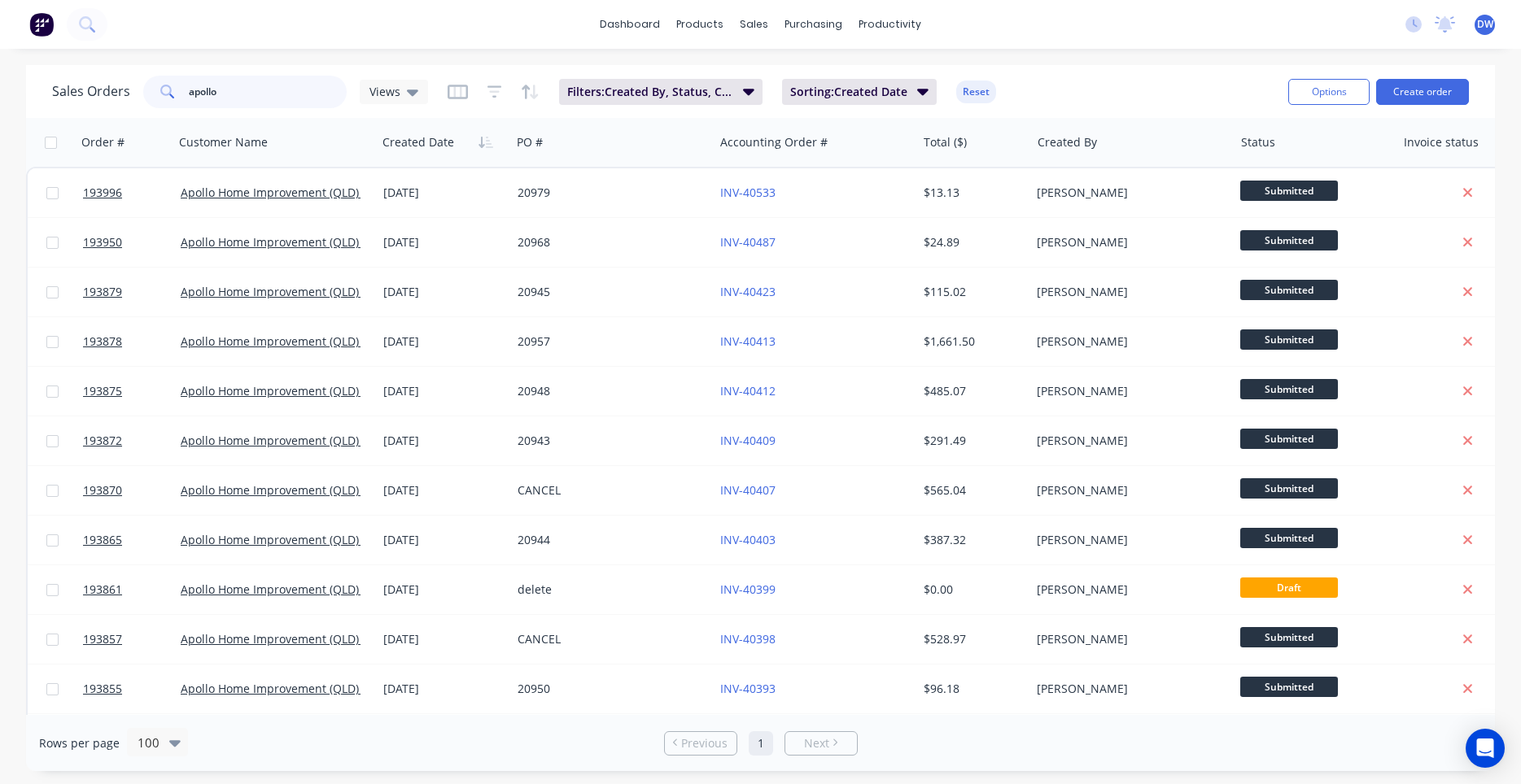
type input "apollo"
drag, startPoint x: 270, startPoint y: 95, endPoint x: 54, endPoint y: 94, distance: 216.0
click at [189, 94] on input "apollo" at bounding box center [268, 92] width 159 height 33
click at [316, 96] on input "apollo" at bounding box center [268, 92] width 159 height 33
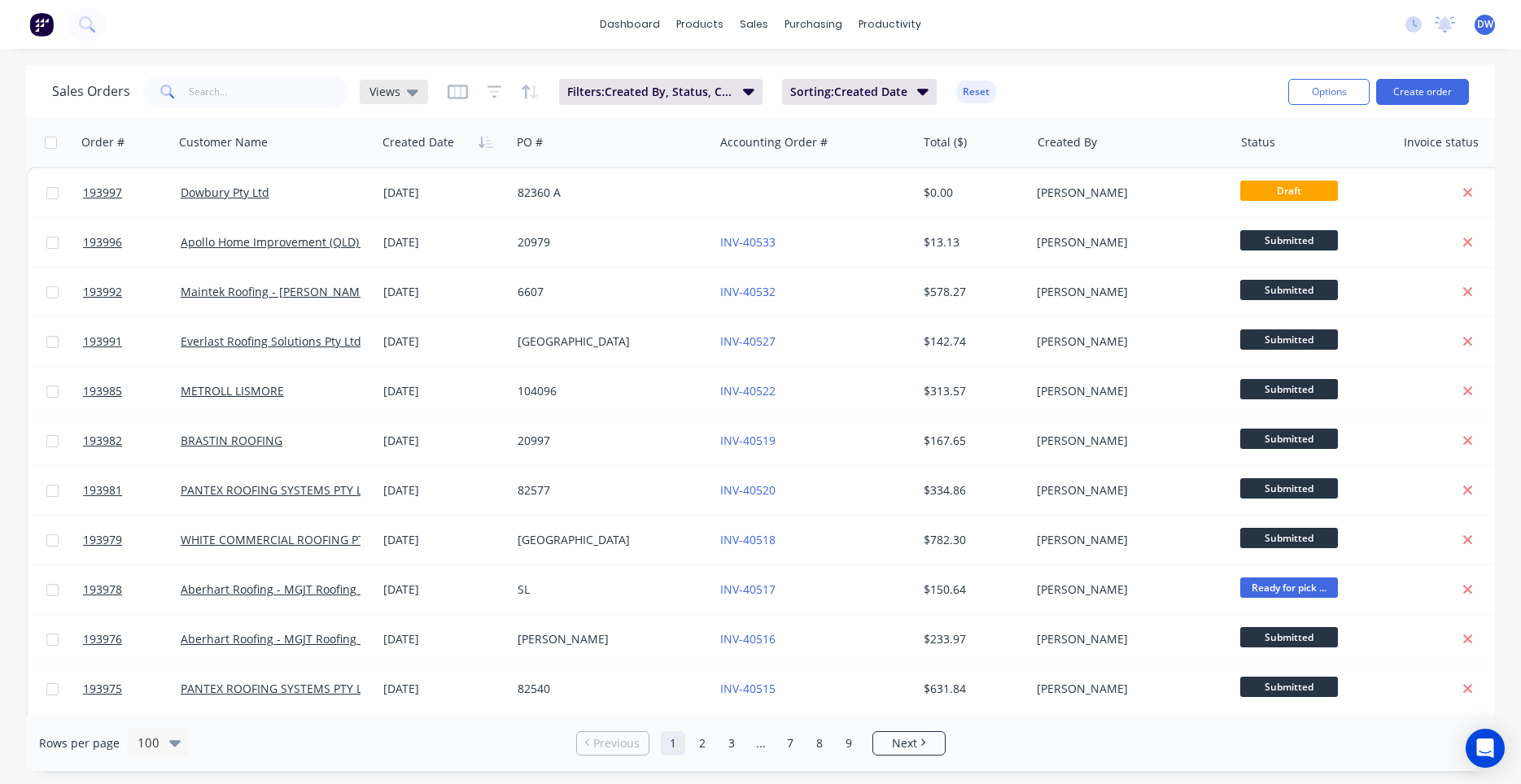
click at [418, 94] on div "Views" at bounding box center [394, 92] width 69 height 24
click at [417, 258] on button "New Hires" at bounding box center [457, 264] width 186 height 19
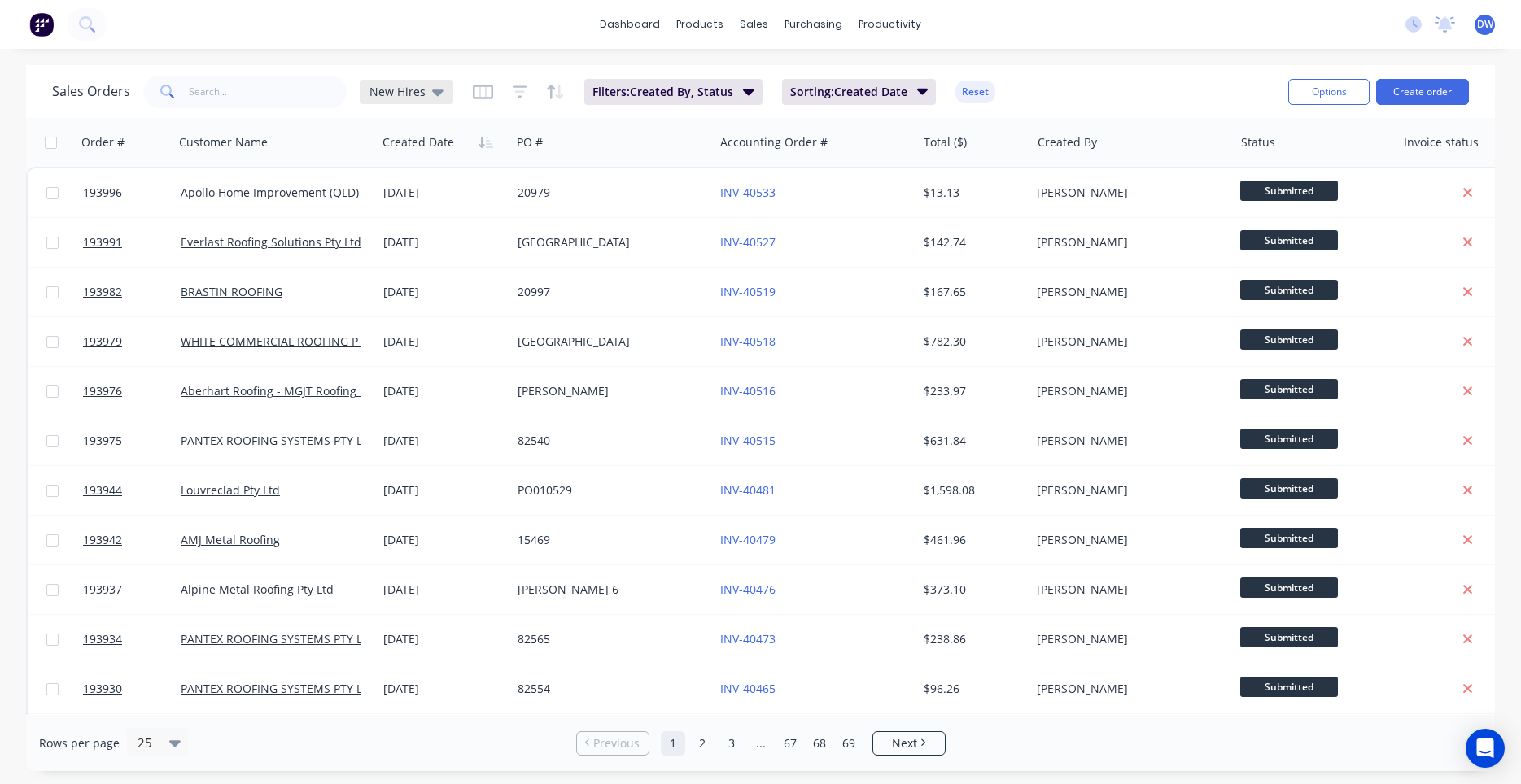
click at [432, 90] on icon at bounding box center [437, 93] width 11 height 7
click at [407, 293] on button "Processing Team" at bounding box center [457, 296] width 186 height 19
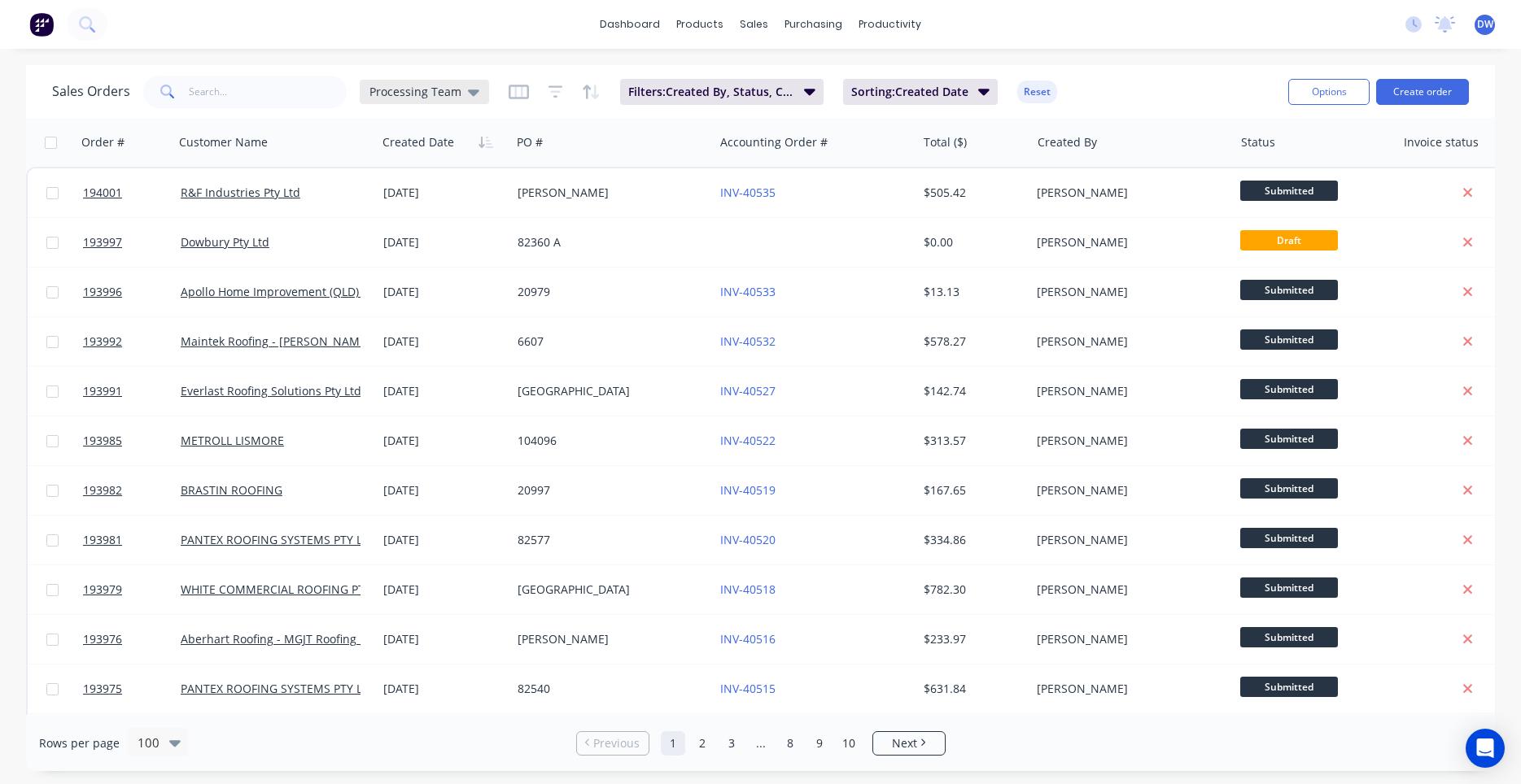
click at [439, 94] on span "Processing Team" at bounding box center [415, 92] width 92 height 17
click at [421, 259] on button "New Hires" at bounding box center [457, 264] width 186 height 19
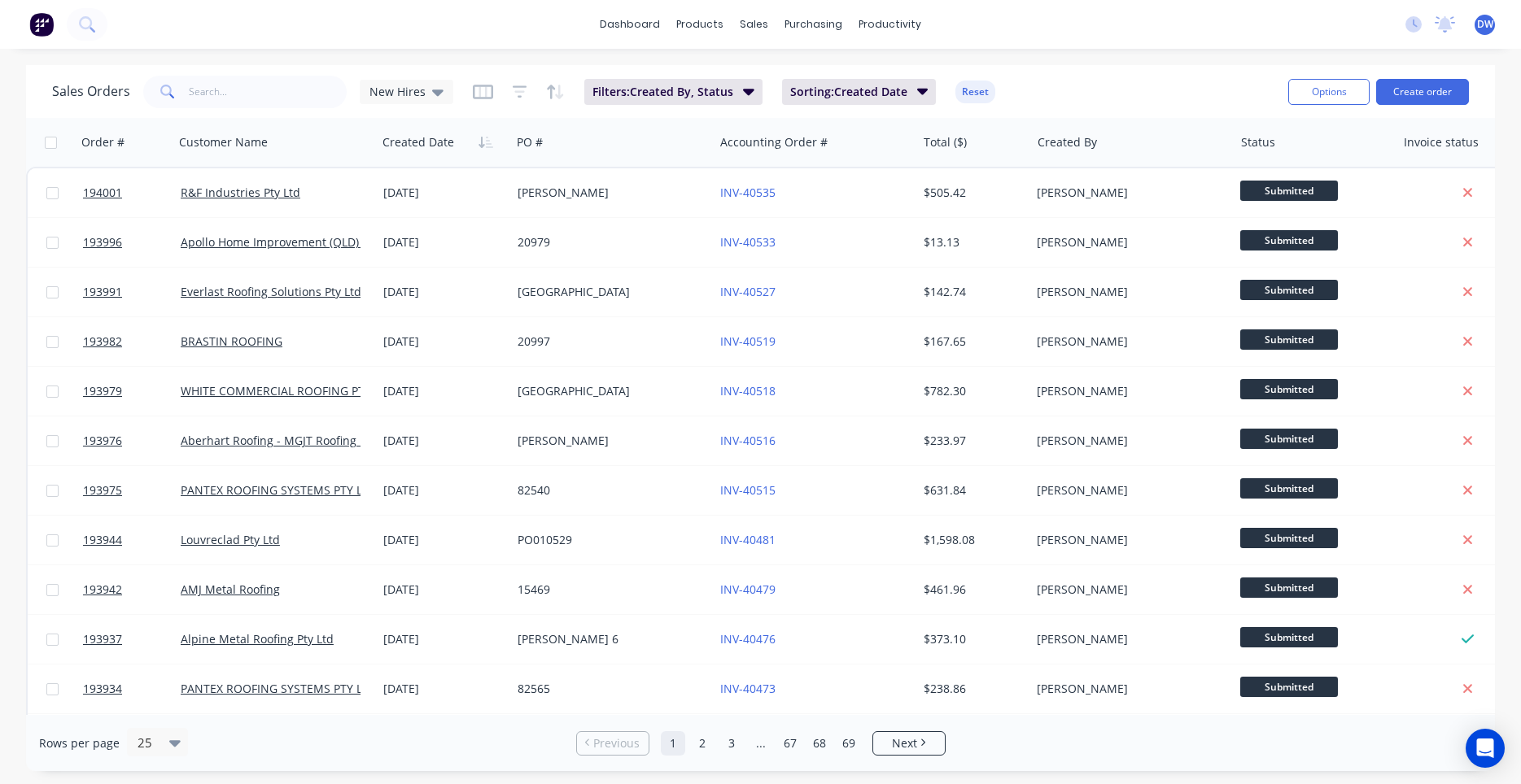
click at [1104, 94] on div "Sales Orders New Hires Filters: Created By, Status Sorting: Created Date Reset" at bounding box center [664, 91] width 1223 height 40
click at [433, 98] on icon at bounding box center [437, 92] width 11 height 18
click at [416, 292] on button "Processing Team" at bounding box center [457, 296] width 186 height 19
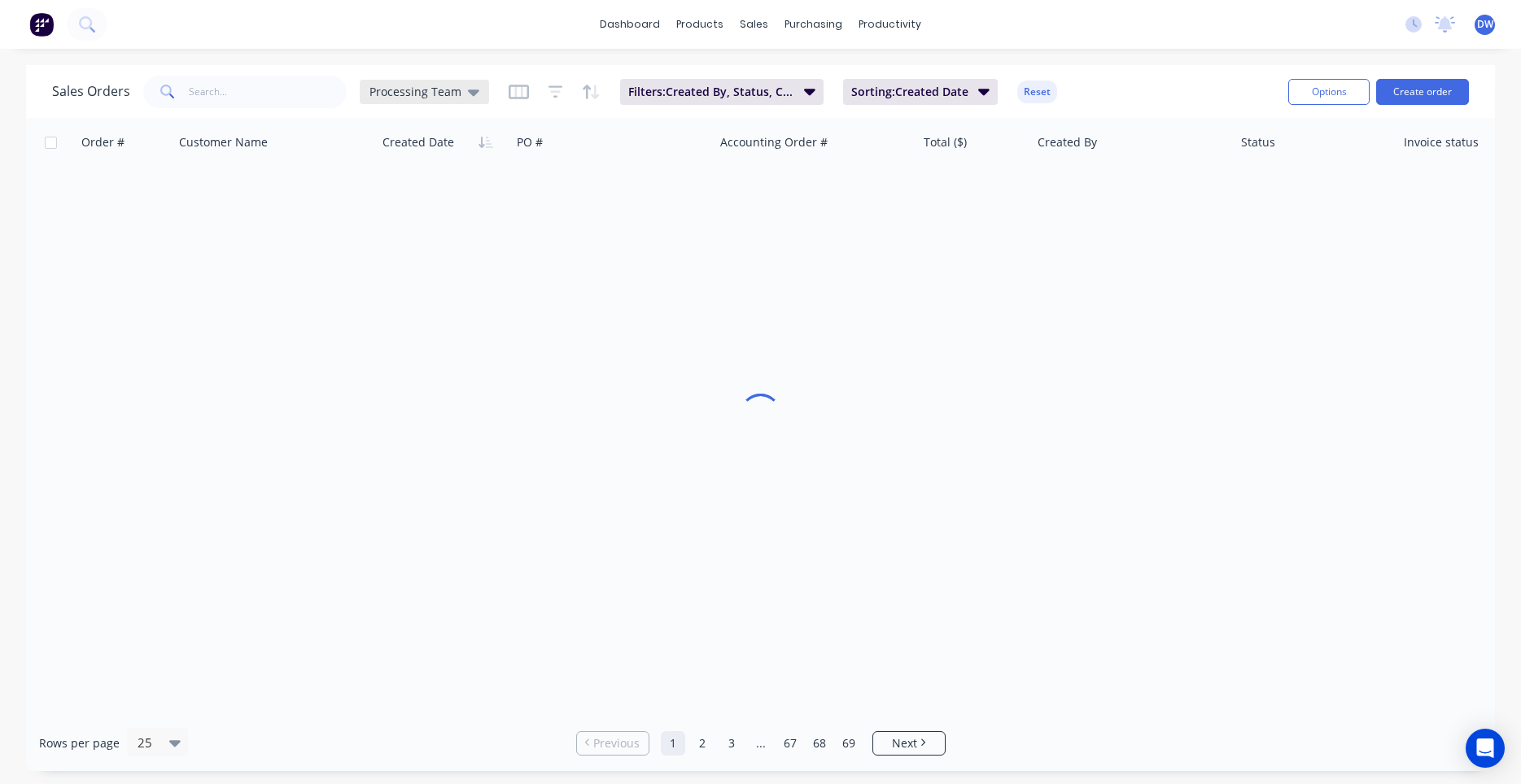
click at [403, 94] on span "Processing Team" at bounding box center [415, 92] width 92 height 17
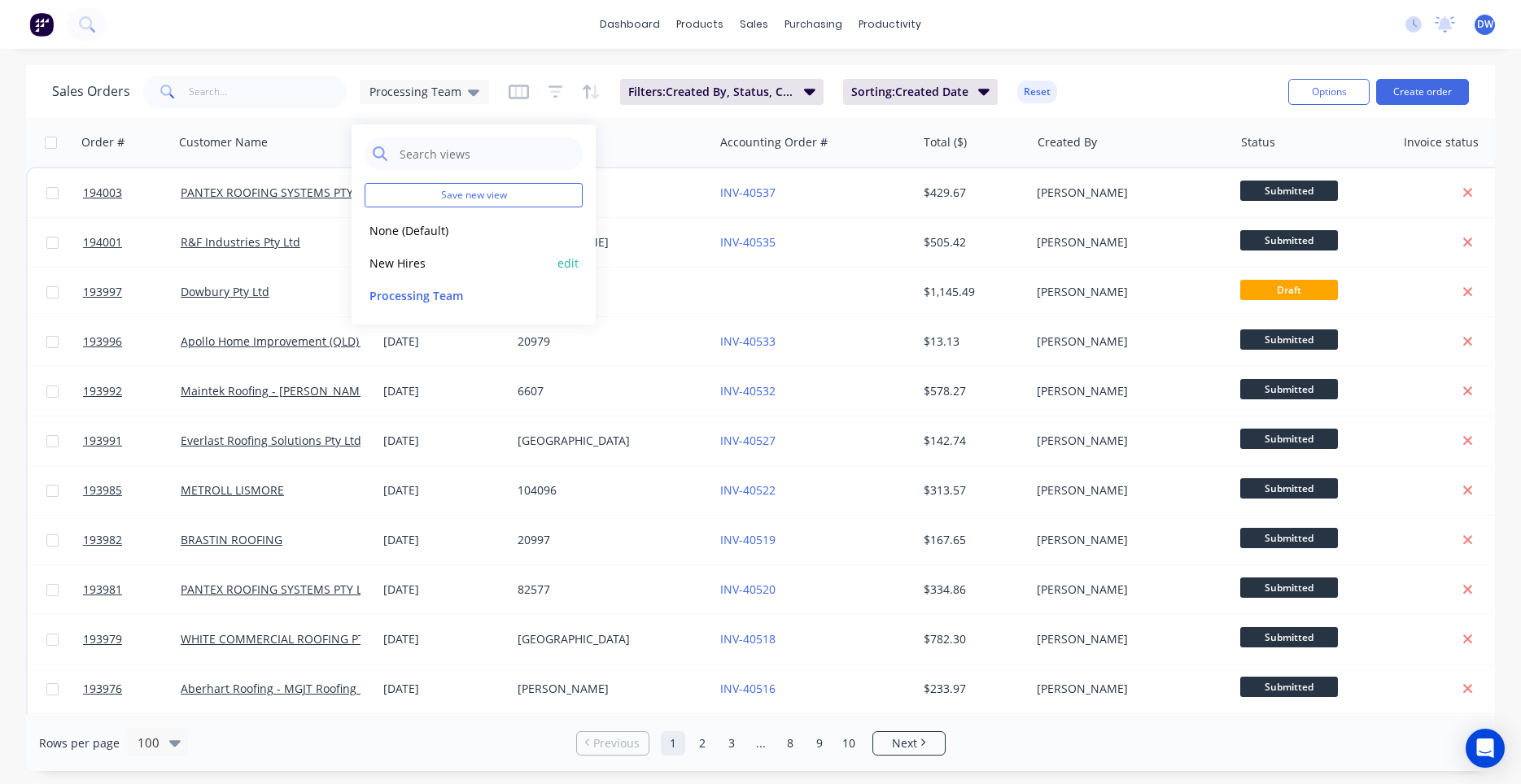
click at [431, 266] on button "New Hires" at bounding box center [457, 264] width 186 height 19
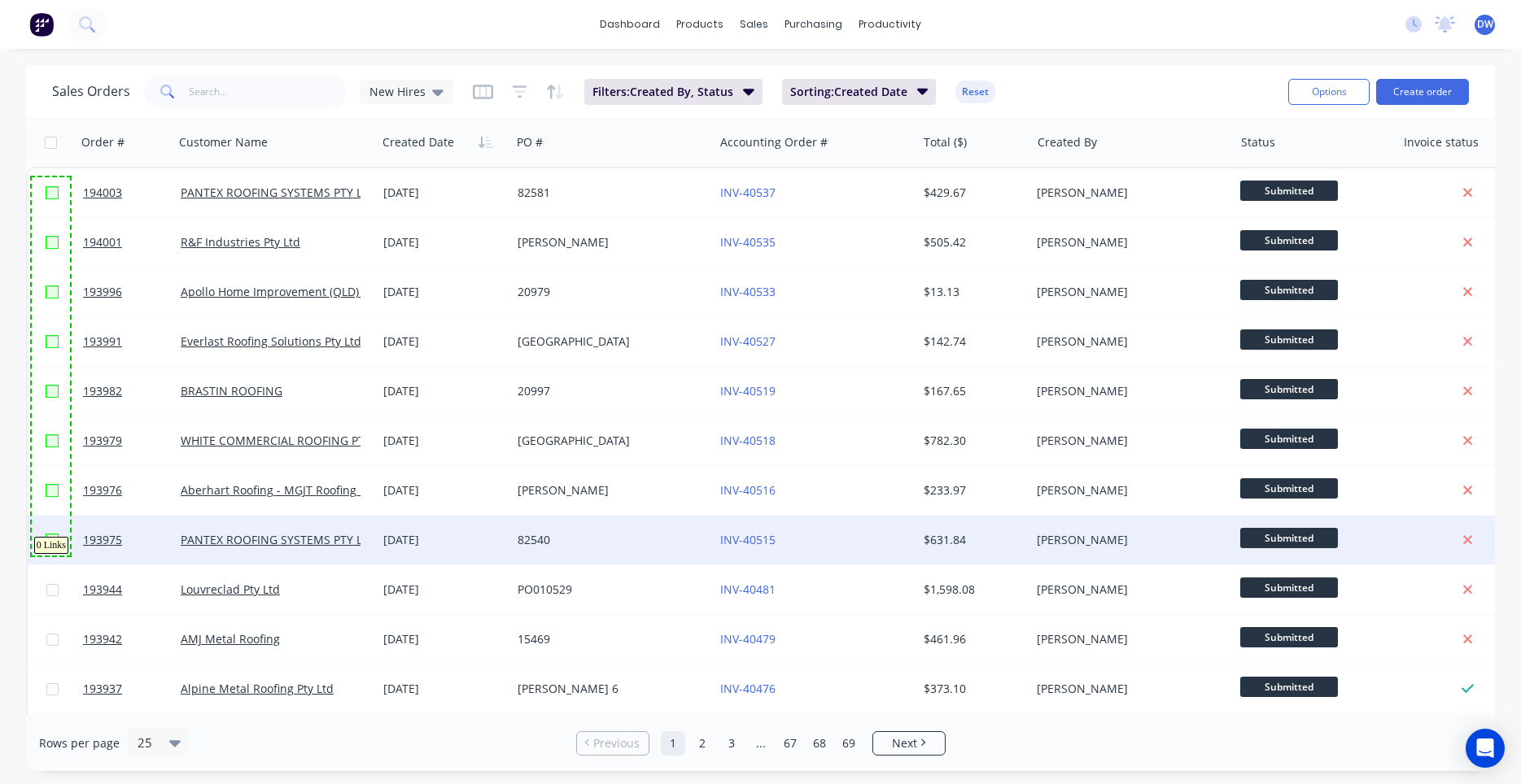
drag, startPoint x: 32, startPoint y: 178, endPoint x: 70, endPoint y: 556, distance: 379.9
checkbox input "true"
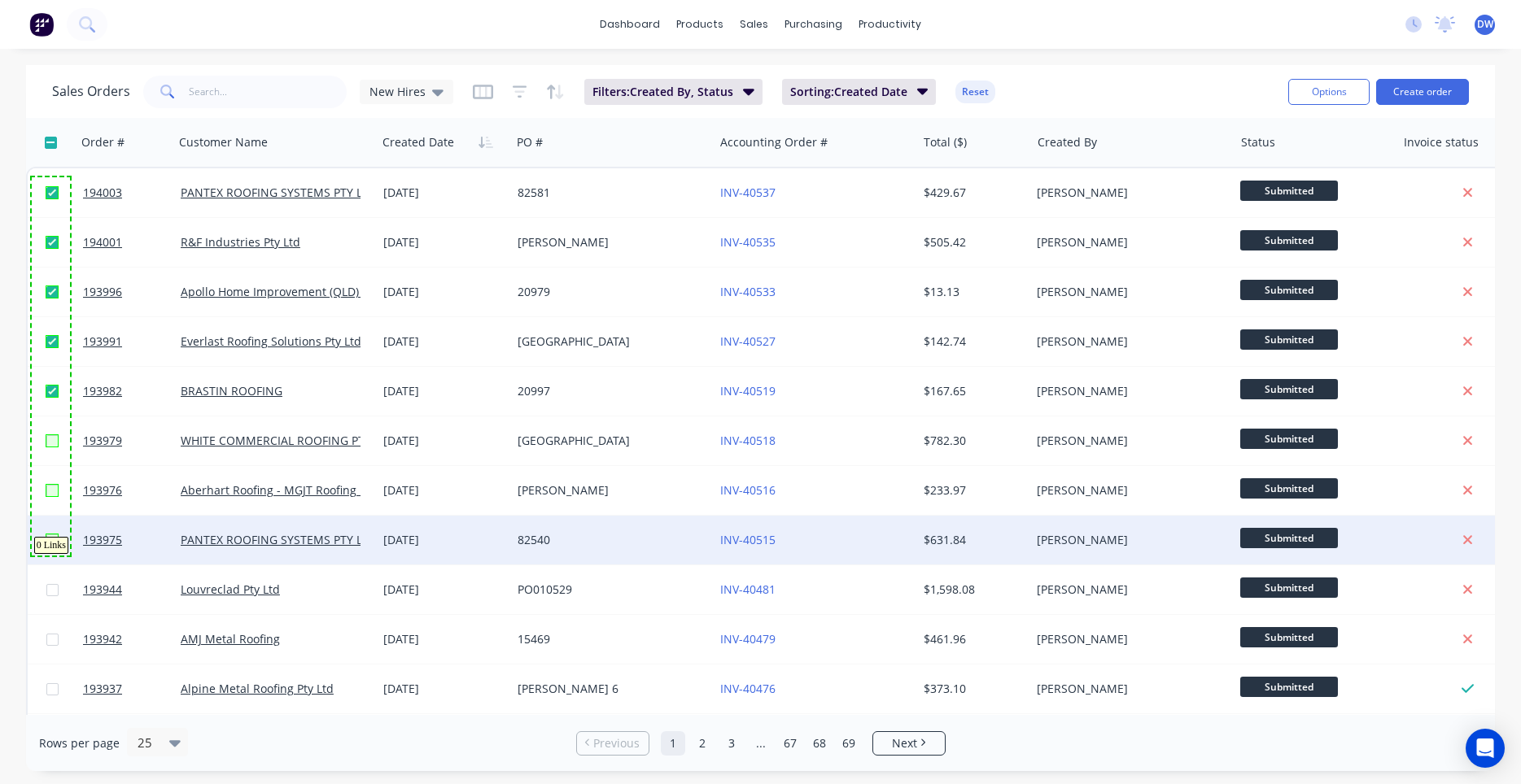
checkbox input "true"
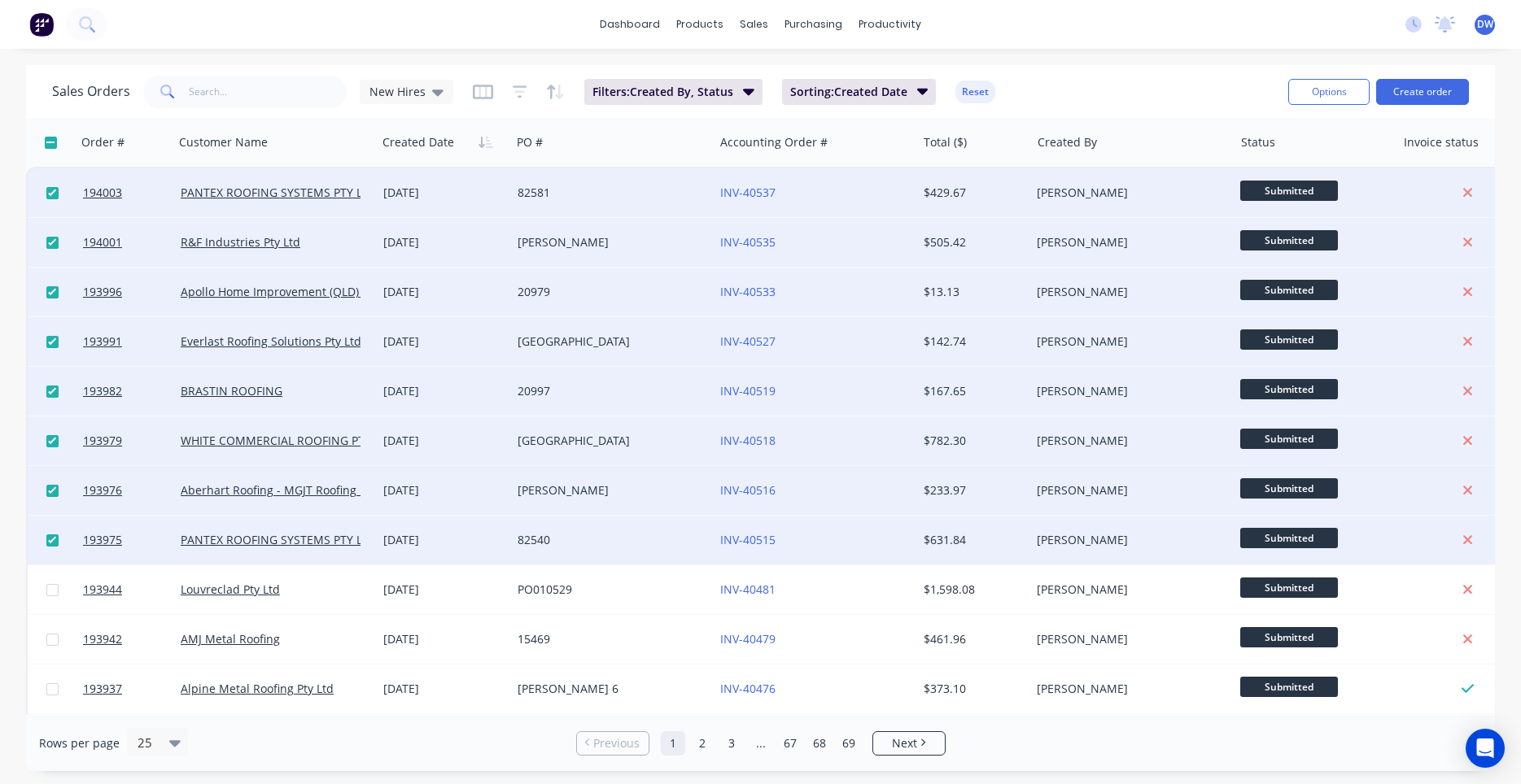
click at [1054, 85] on div "Sales Orders New Hires Filters: Created By, Status Sorting: Created Date Reset" at bounding box center [664, 91] width 1223 height 40
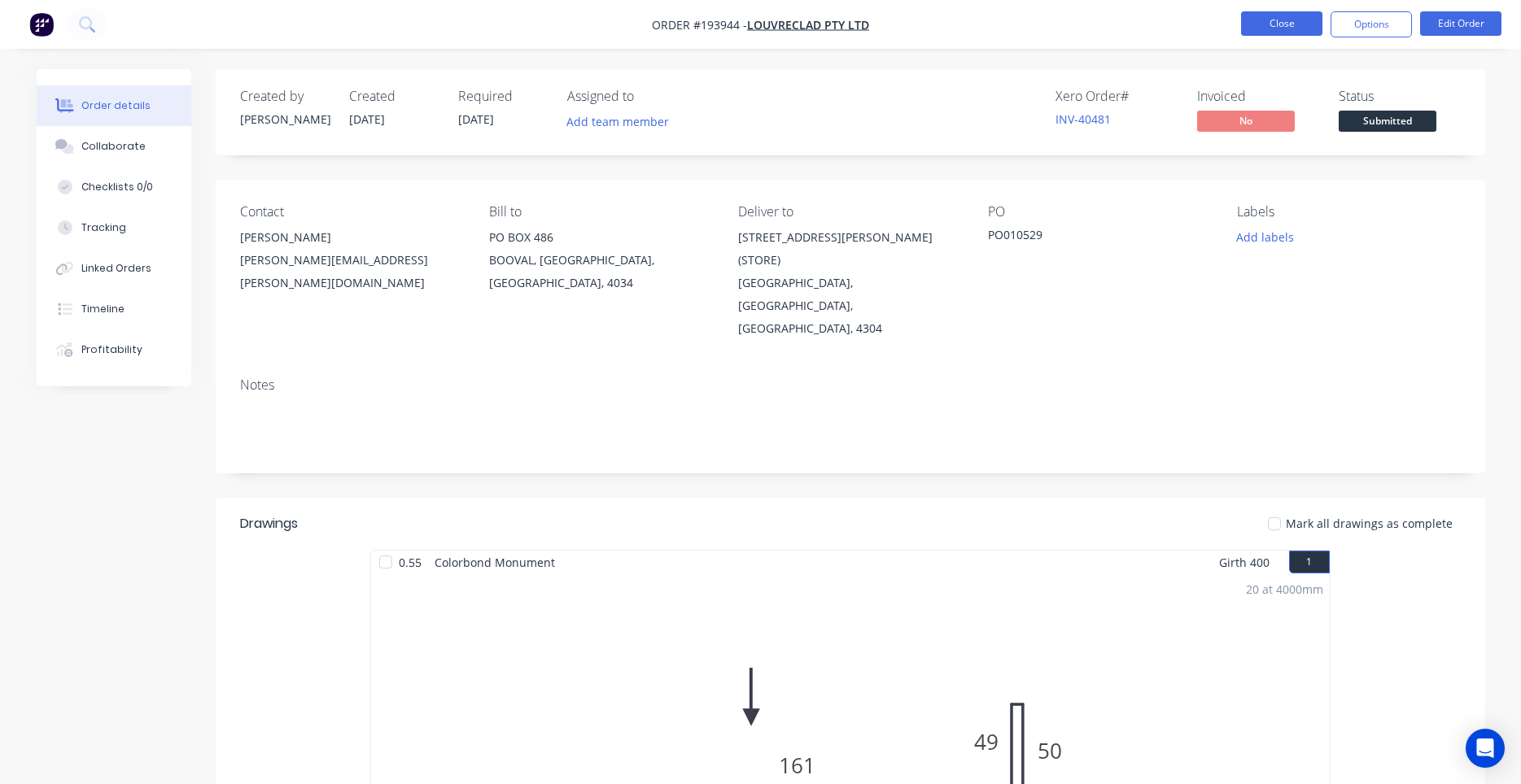
click at [1254, 23] on button "Close" at bounding box center [1281, 23] width 82 height 24
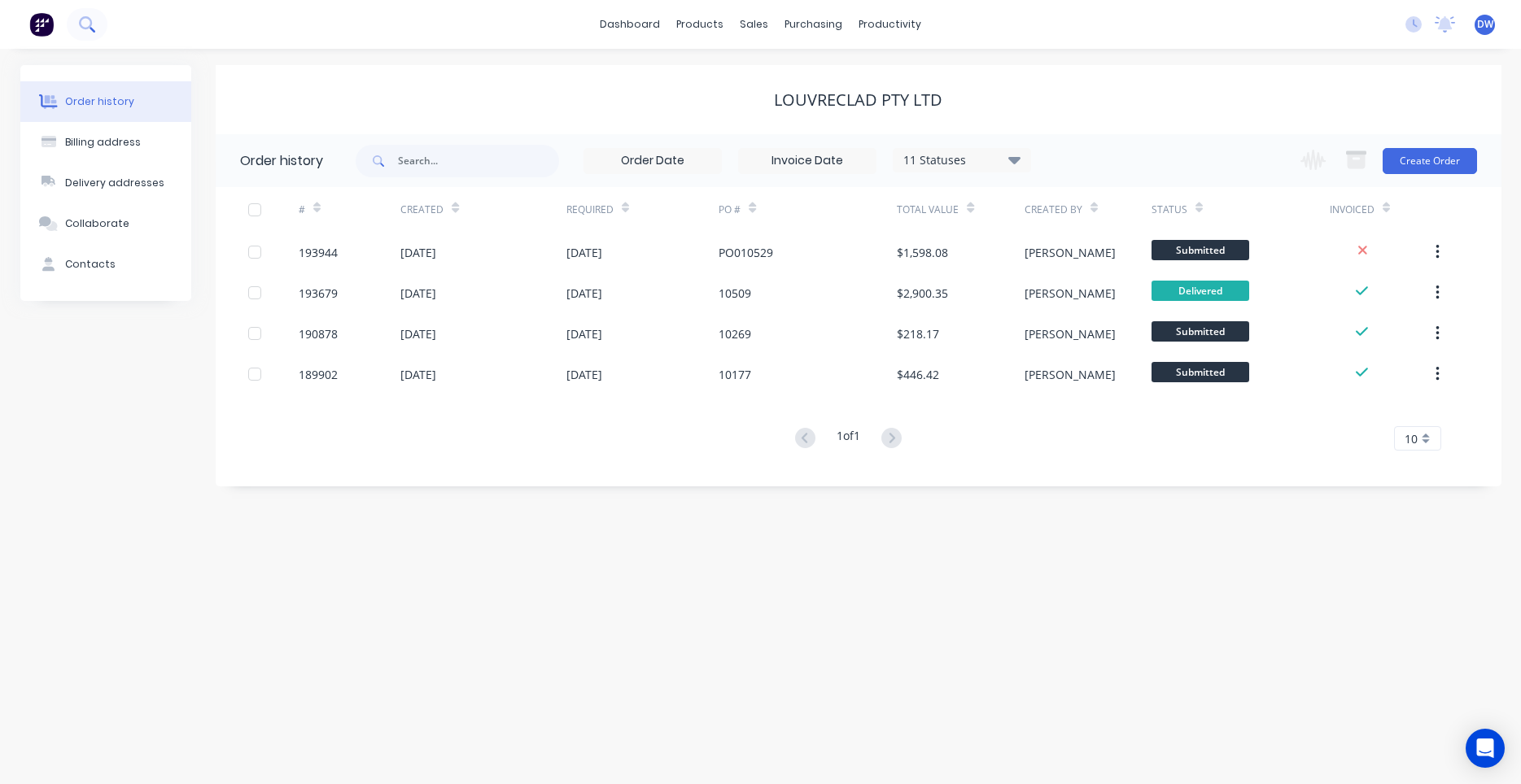
click at [88, 25] on icon at bounding box center [87, 24] width 15 height 15
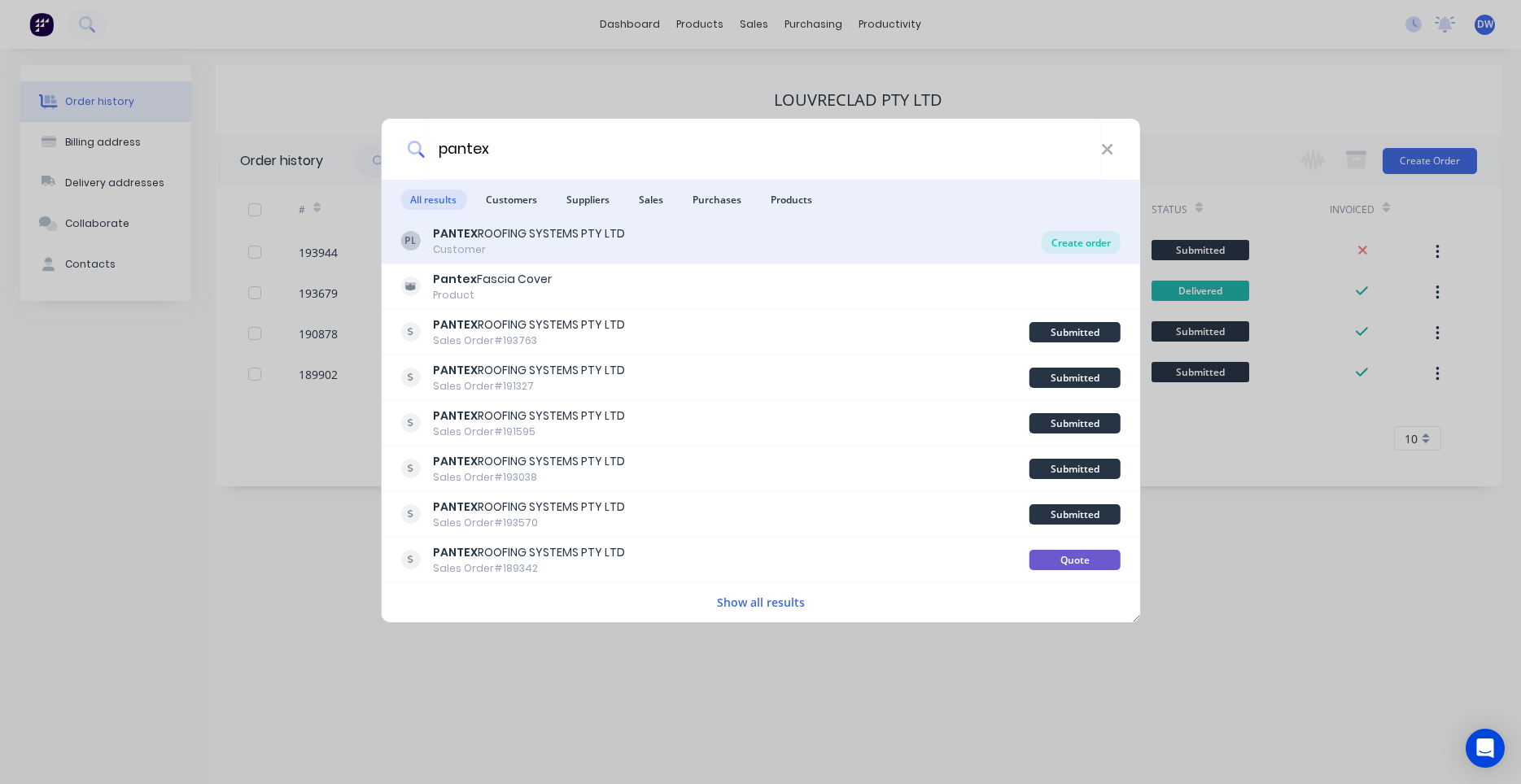
type input "pantex"
click at [1056, 245] on div "Create order" at bounding box center [1081, 242] width 79 height 23
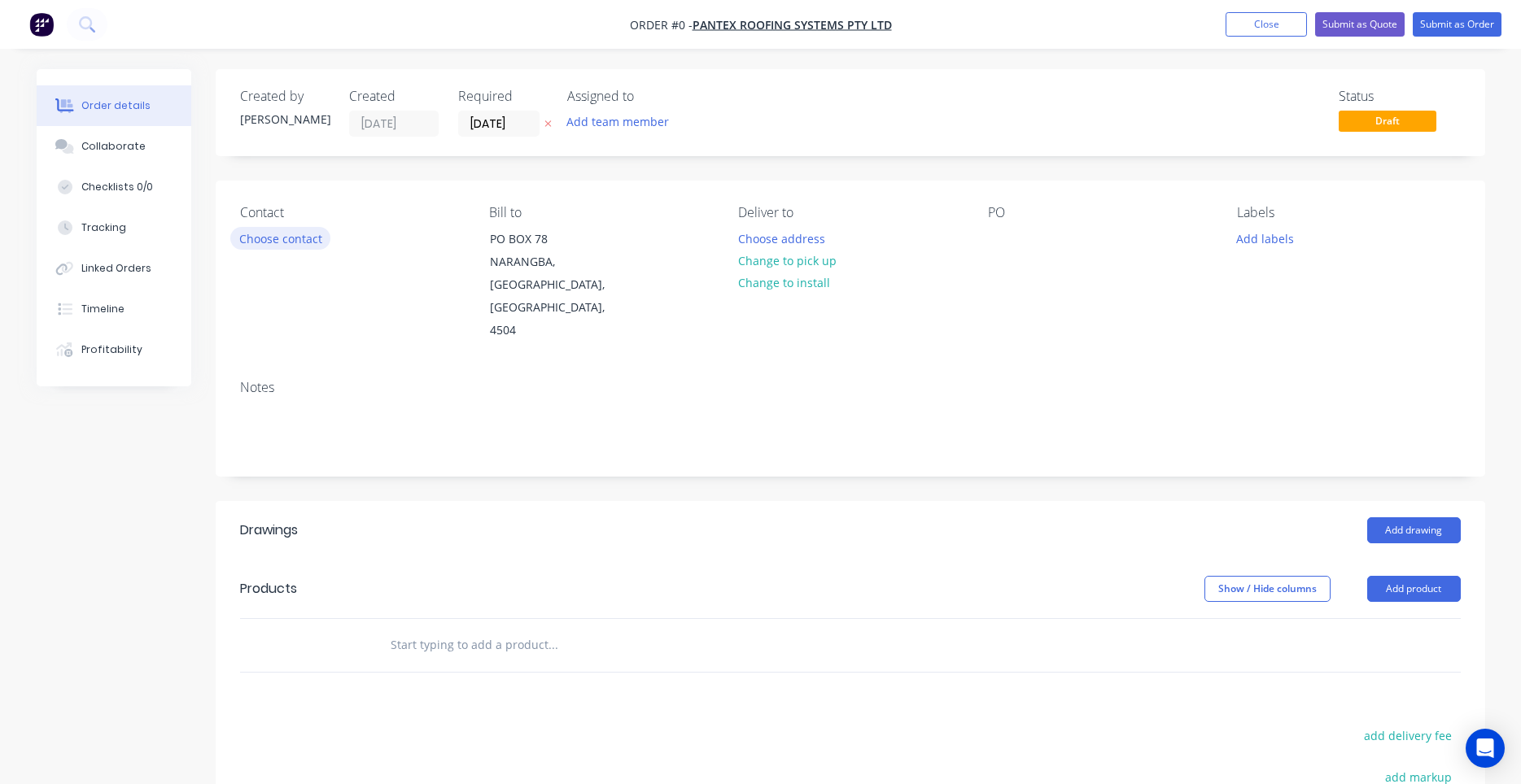
click at [306, 243] on button "Choose contact" at bounding box center [280, 238] width 100 height 22
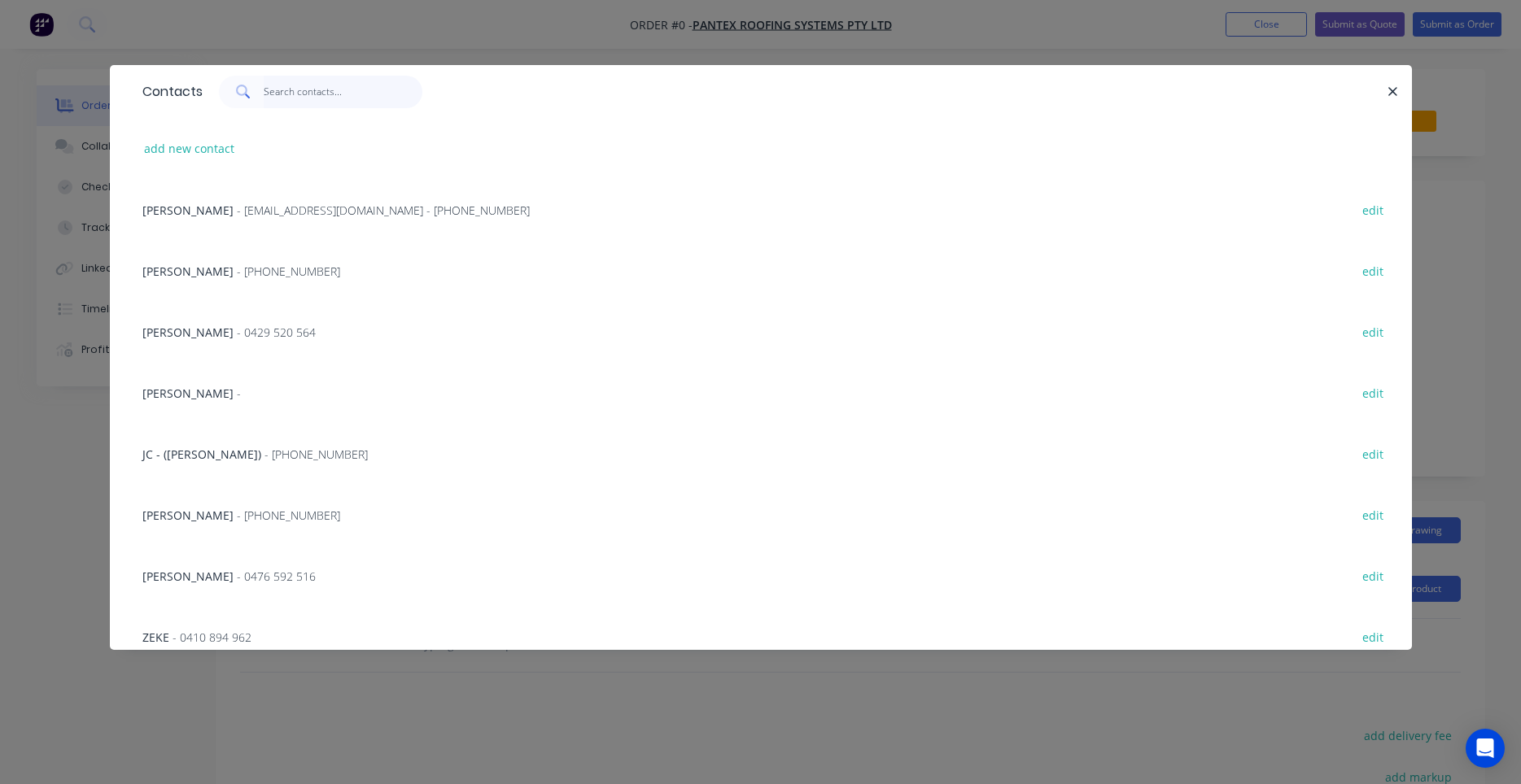
click at [356, 97] on input "text" at bounding box center [343, 92] width 159 height 33
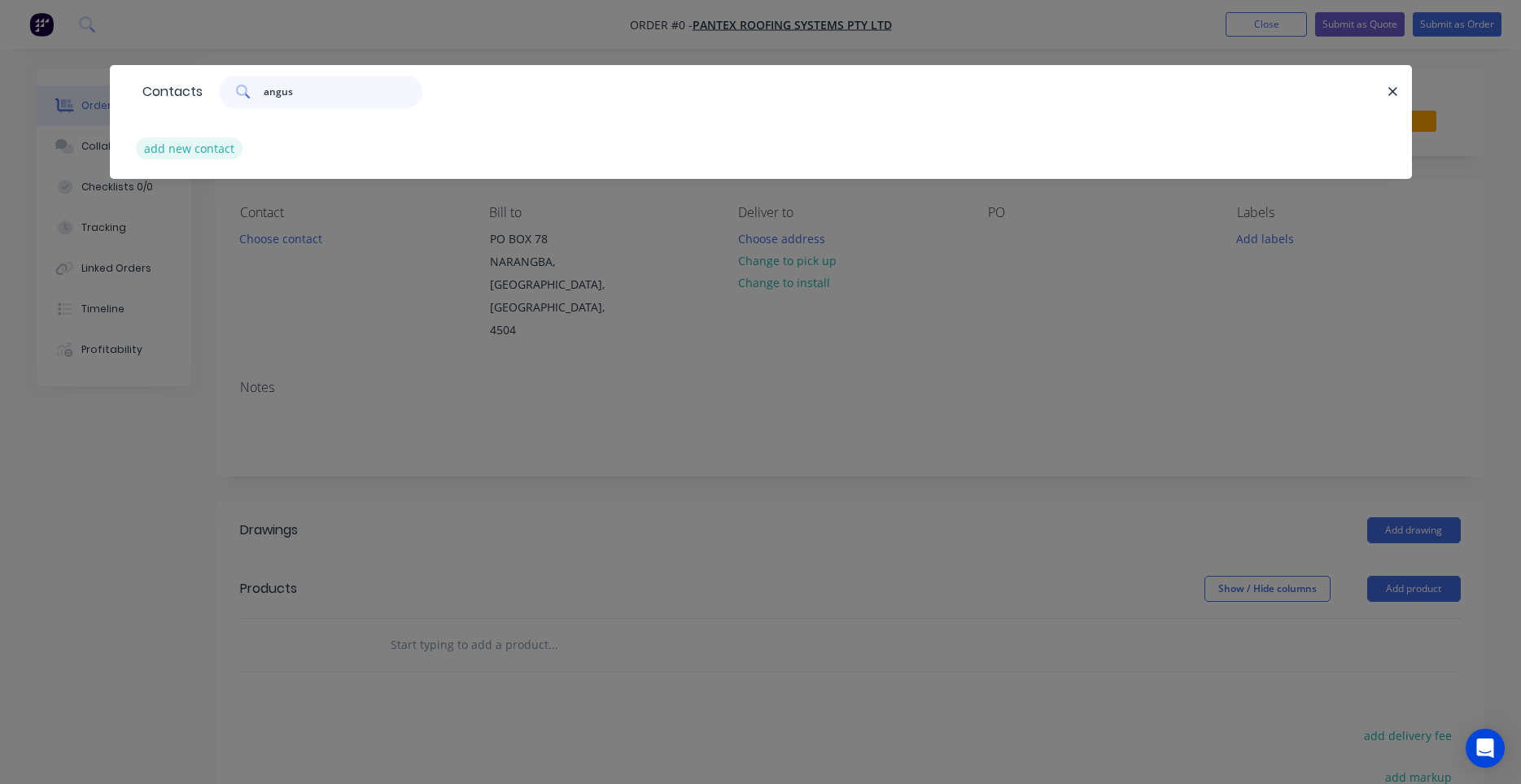
type input "angus"
click at [226, 149] on button "add new contact" at bounding box center [189, 149] width 107 height 22
select select "AU"
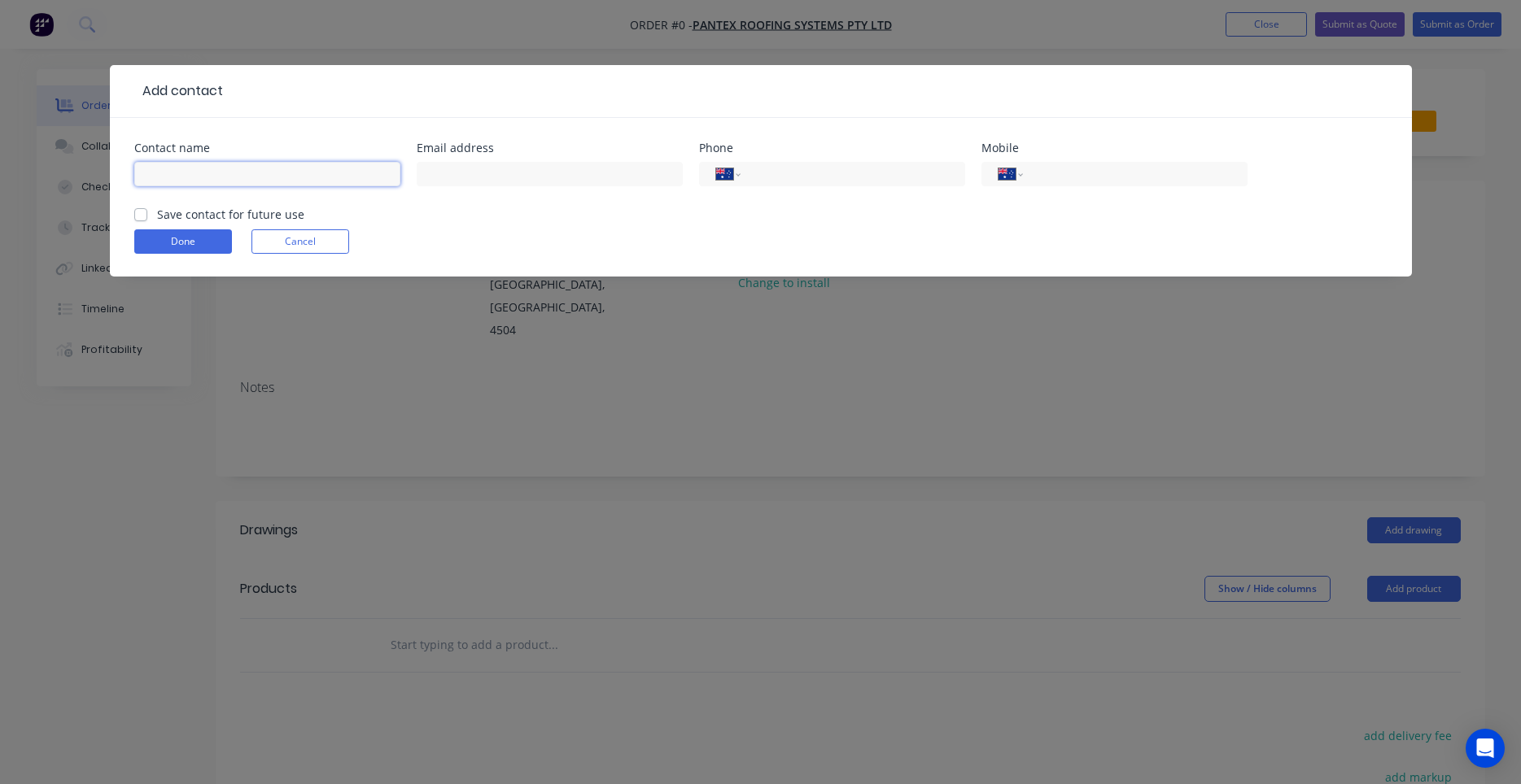
click at [282, 167] on input "text" at bounding box center [267, 174] width 266 height 24
type input "Angus"
type input "0450 343 424"
click at [242, 214] on label "Save contact for future use" at bounding box center [230, 215] width 147 height 17
click at [147, 214] on input "Save contact for future use" at bounding box center [140, 214] width 13 height 15
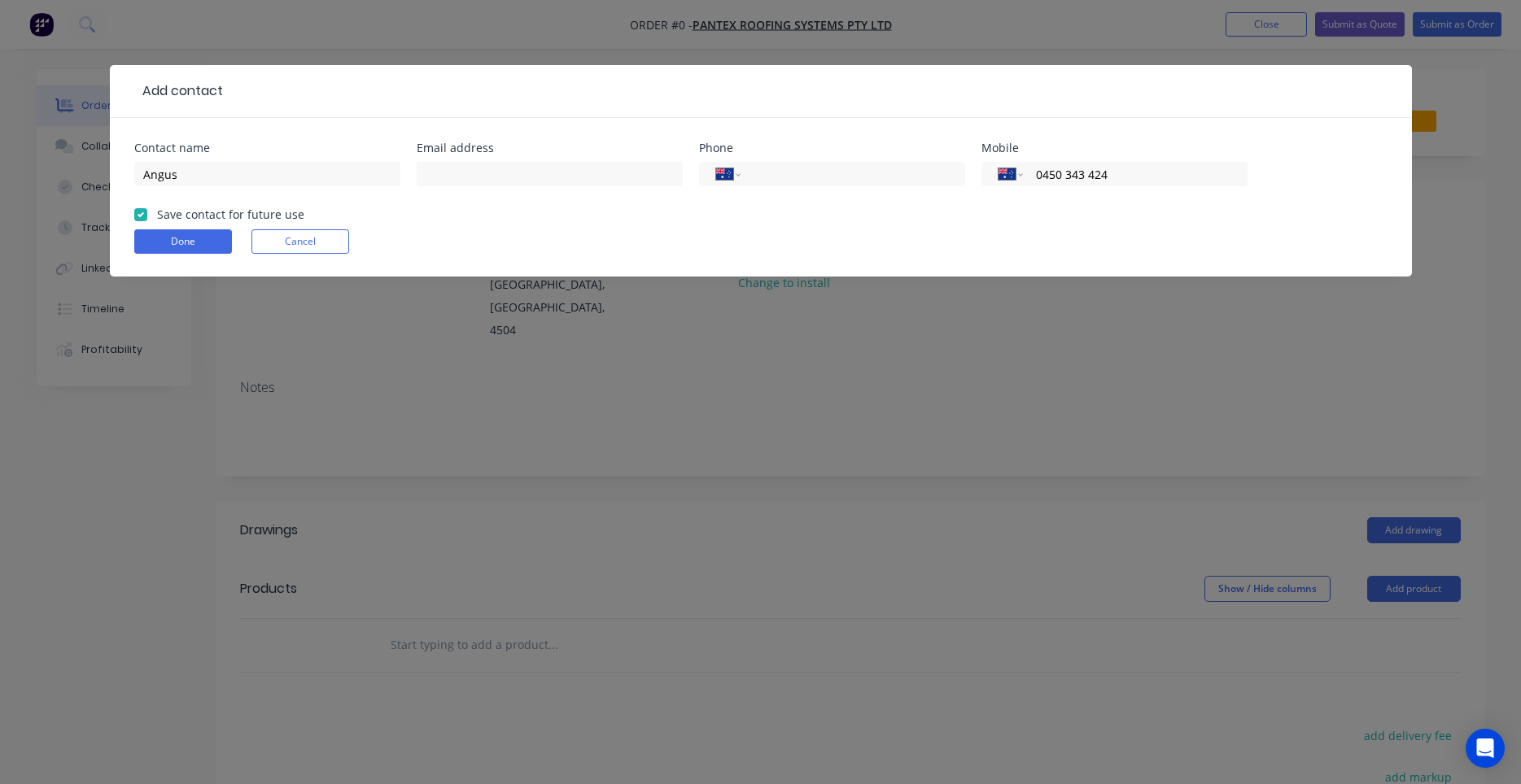
checkbox input "true"
click at [216, 240] on button "Done" at bounding box center [183, 241] width 98 height 24
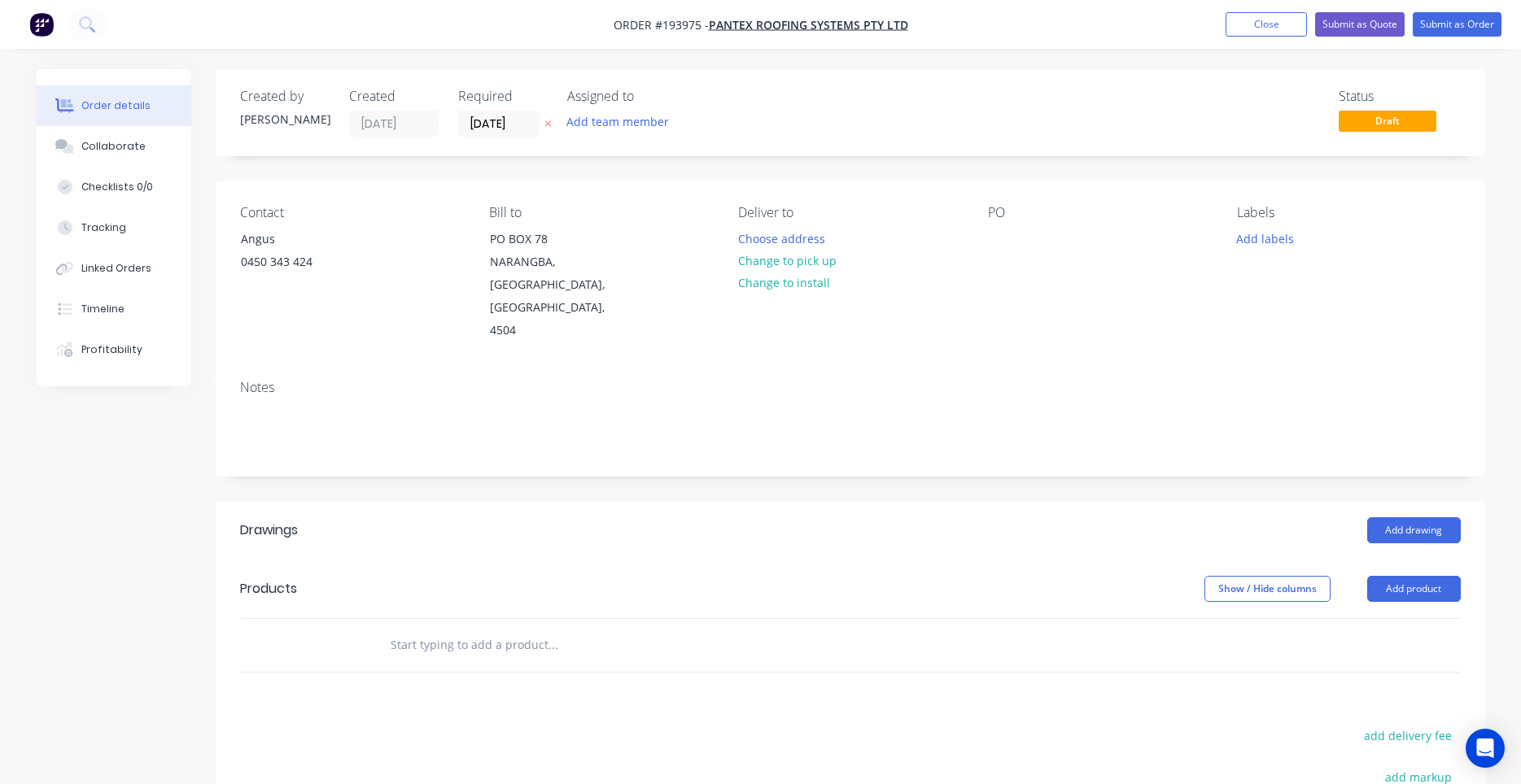
click at [515, 136] on label "[DATE]" at bounding box center [498, 124] width 82 height 26
click at [515, 136] on input "[DATE]" at bounding box center [498, 124] width 80 height 24
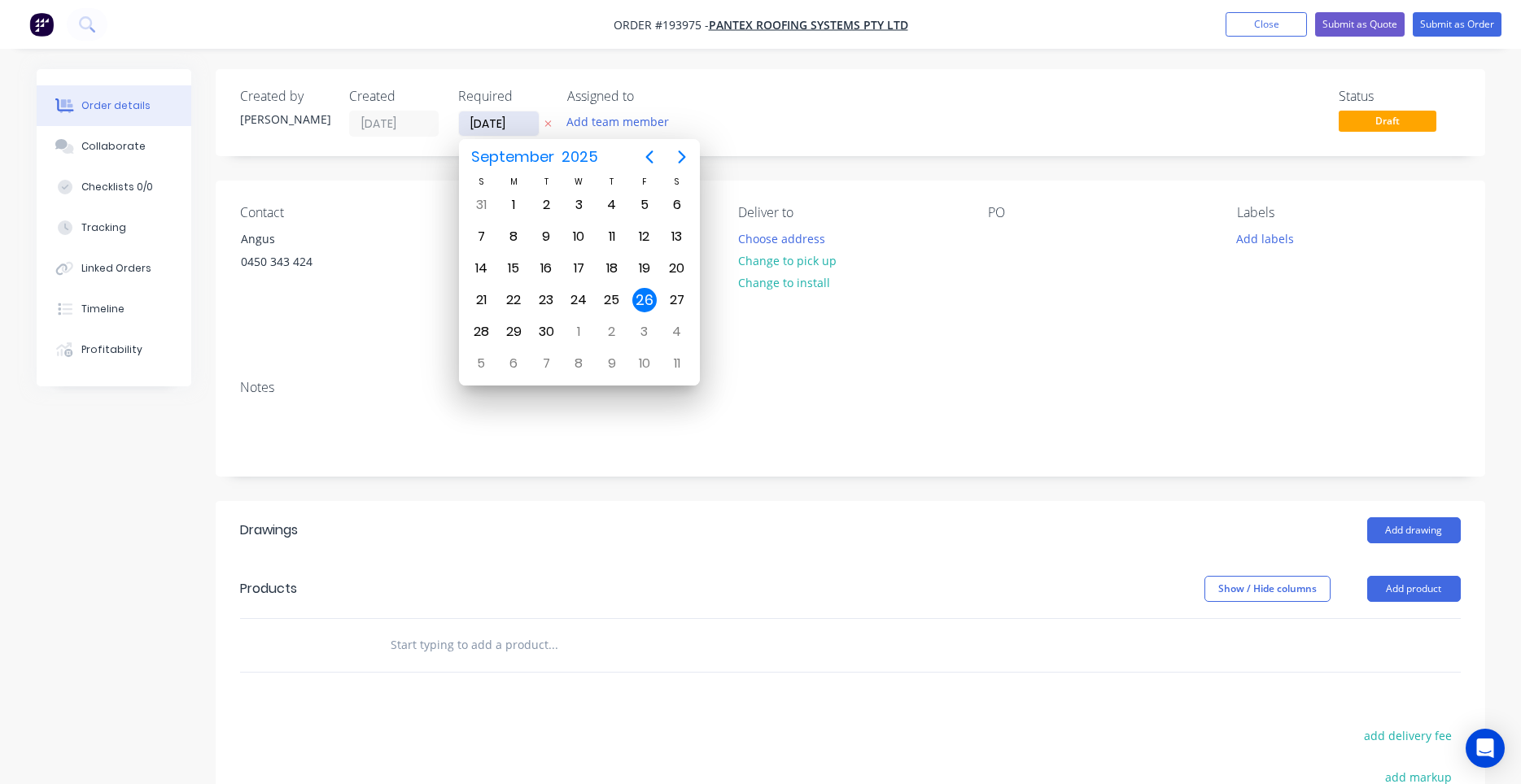
click at [516, 131] on input "[DATE]" at bounding box center [498, 124] width 80 height 24
click at [504, 329] on div "29" at bounding box center [514, 331] width 24 height 24
type input "[DATE]"
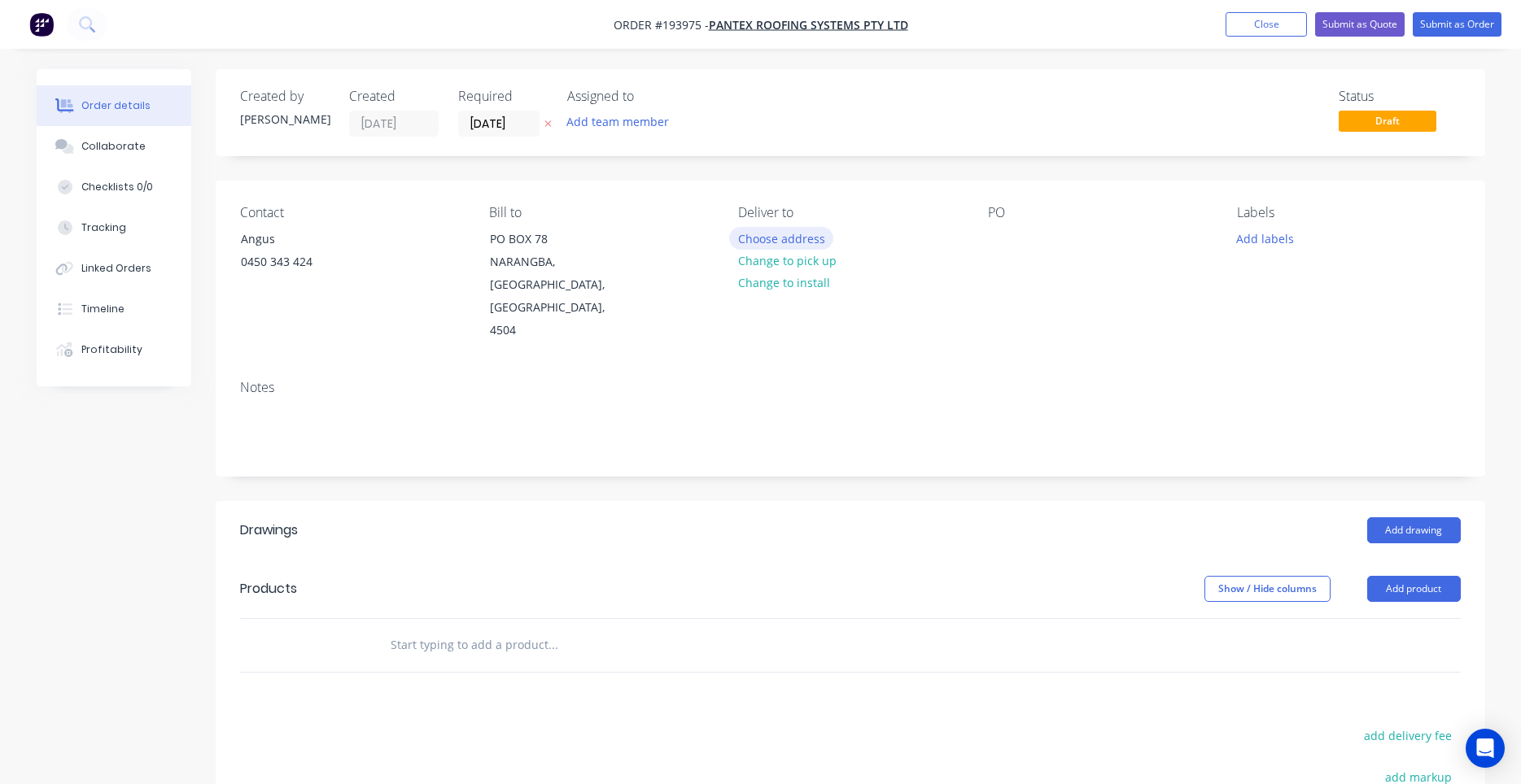
click at [770, 242] on button "Choose address" at bounding box center [781, 238] width 104 height 22
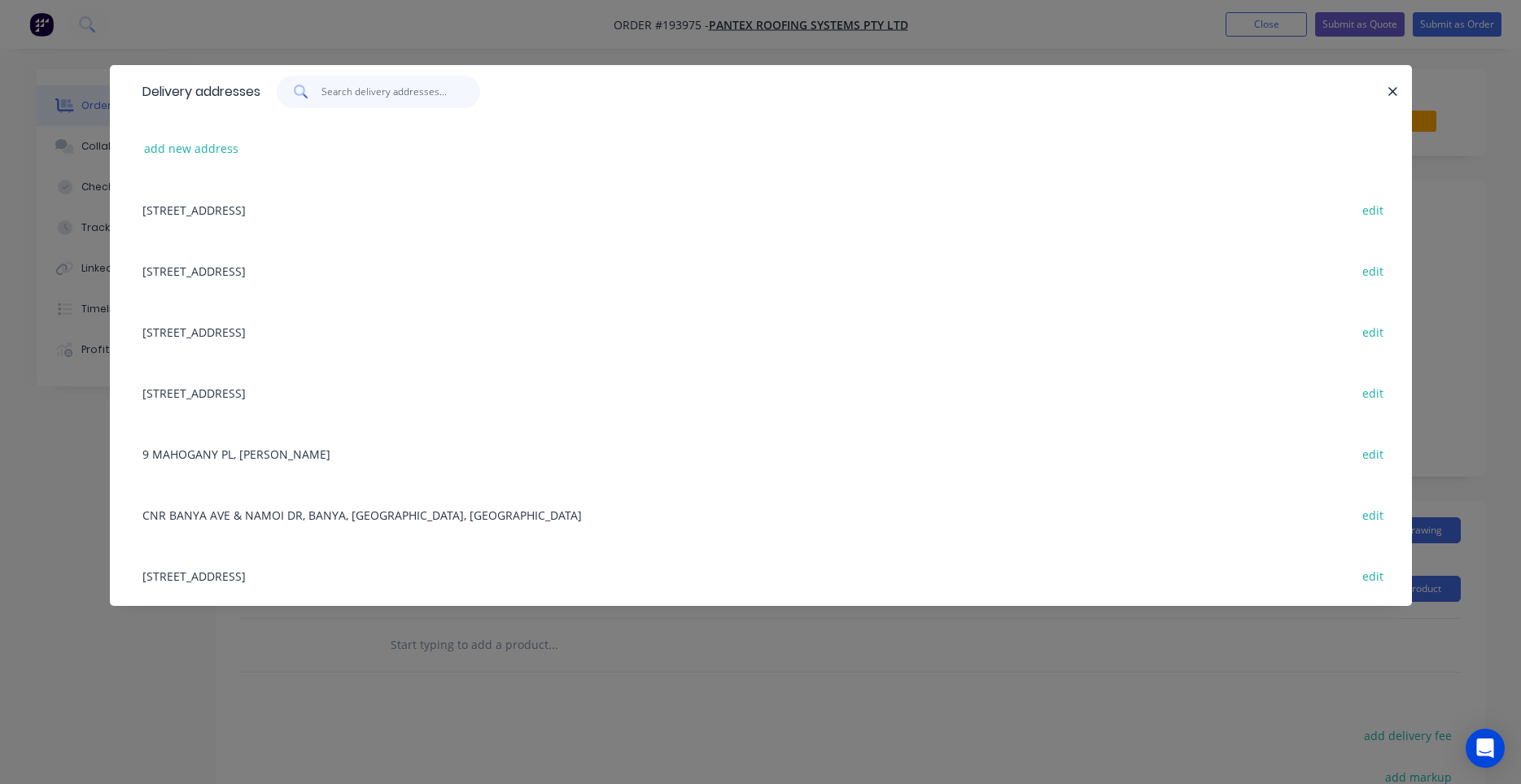
click at [402, 91] on input "text" at bounding box center [400, 92] width 159 height 33
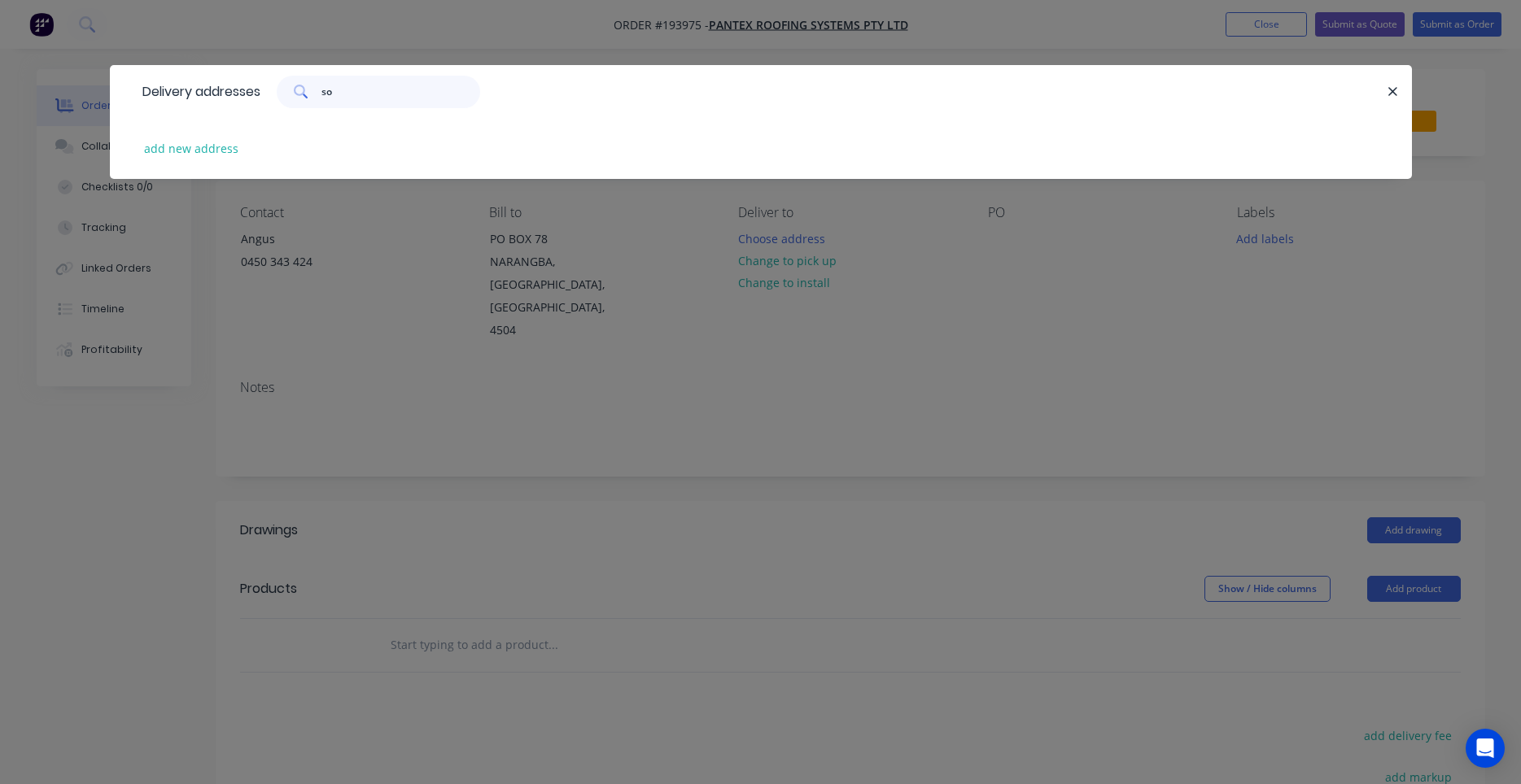
type input "s"
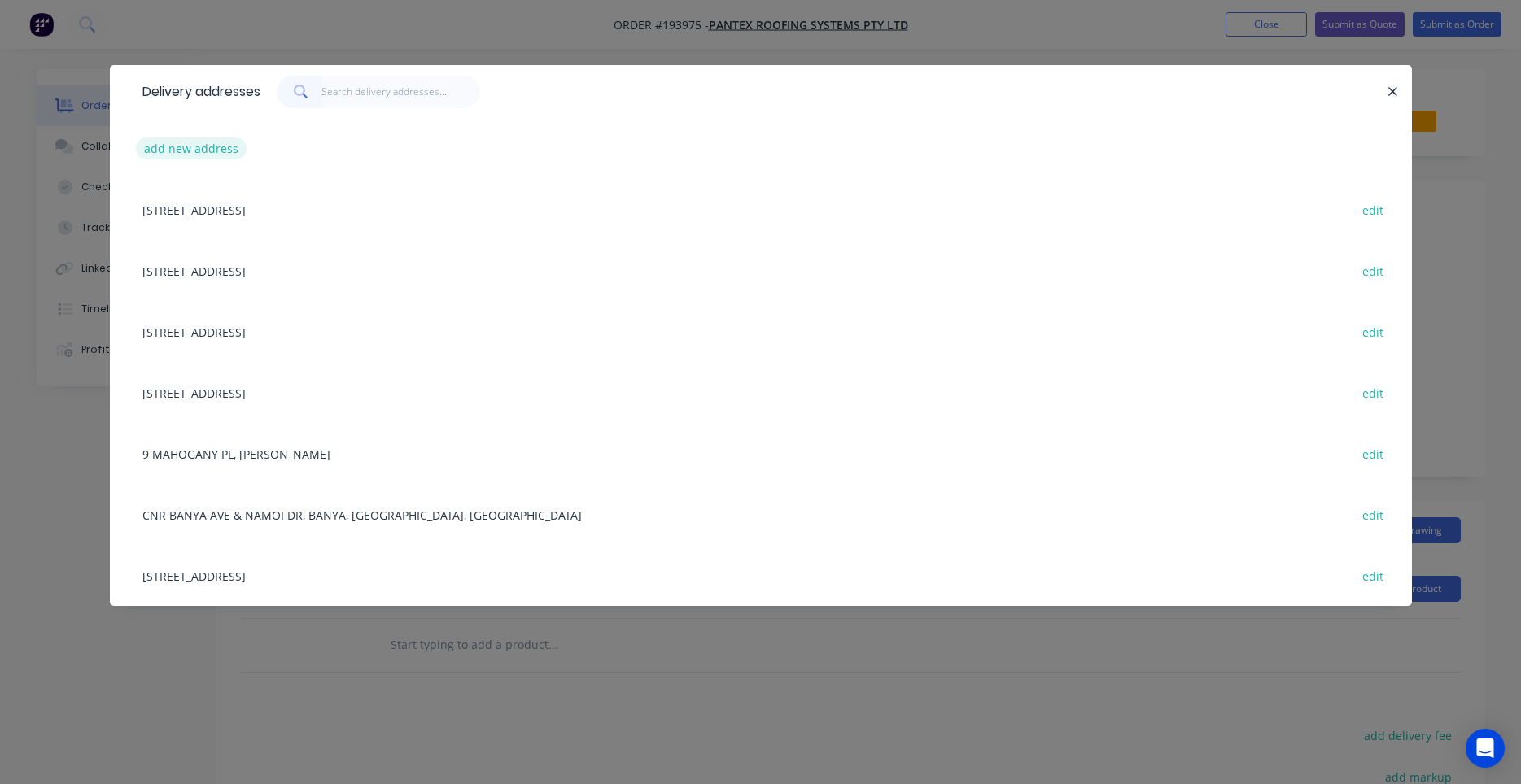
click at [226, 145] on button "add new address" at bounding box center [192, 149] width 112 height 22
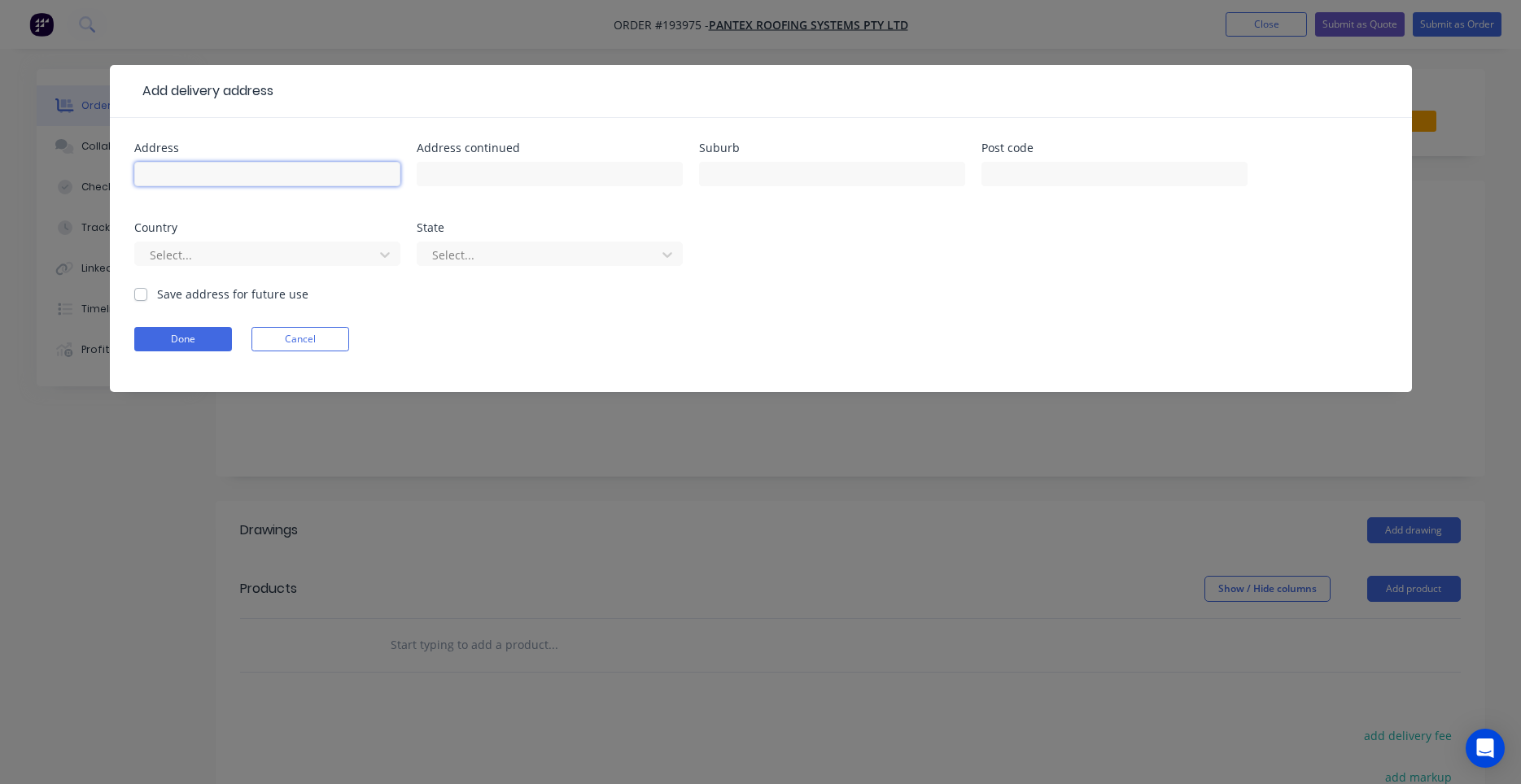
click at [299, 173] on input "text" at bounding box center [267, 174] width 266 height 24
click at [348, 174] on input "text" at bounding box center [267, 174] width 266 height 24
type input "[STREET_ADDRESS][PERSON_NAME]"
type input "SOUTHPORT"
type input "a"
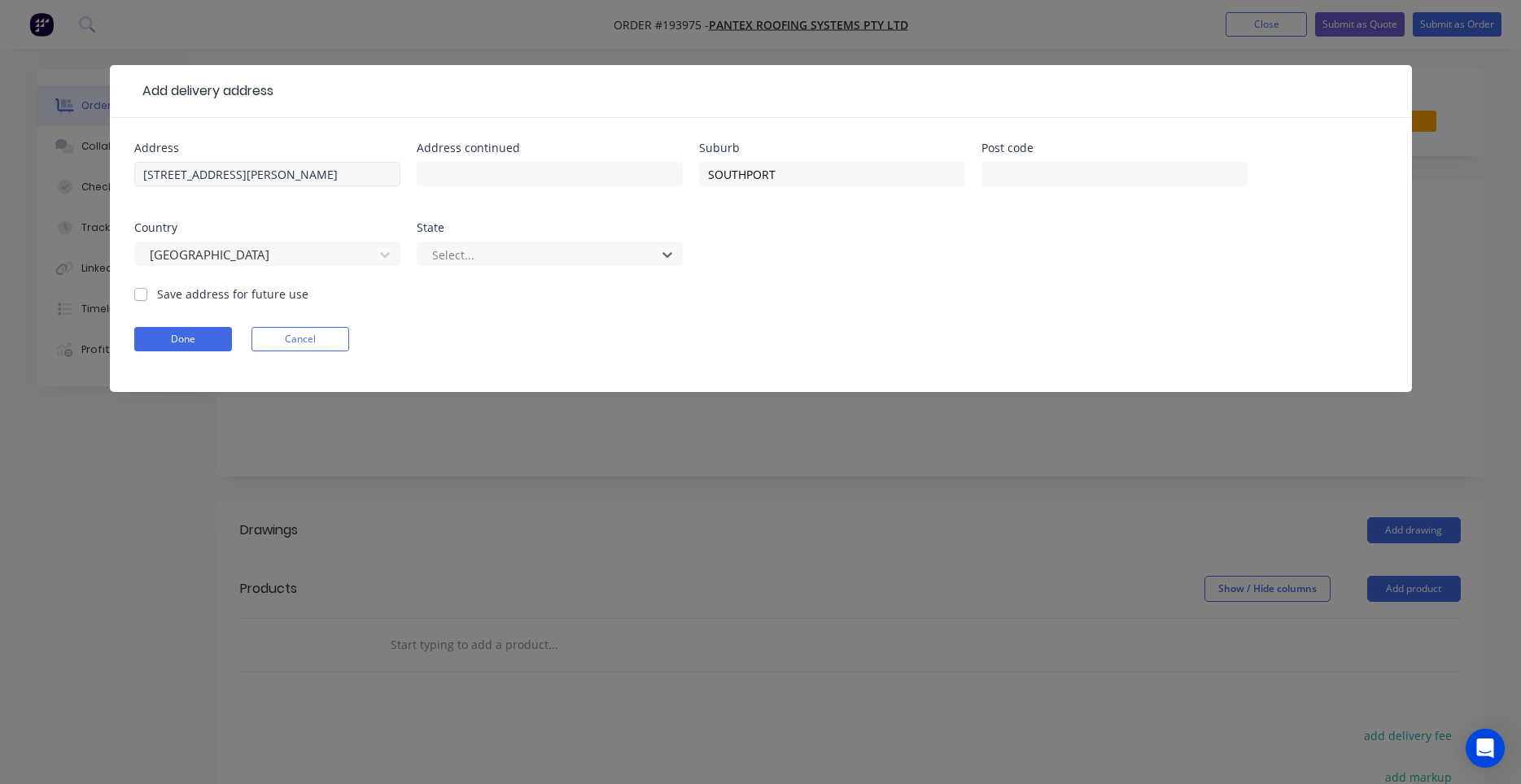
type input "q"
click at [216, 336] on button "Done" at bounding box center [183, 339] width 98 height 24
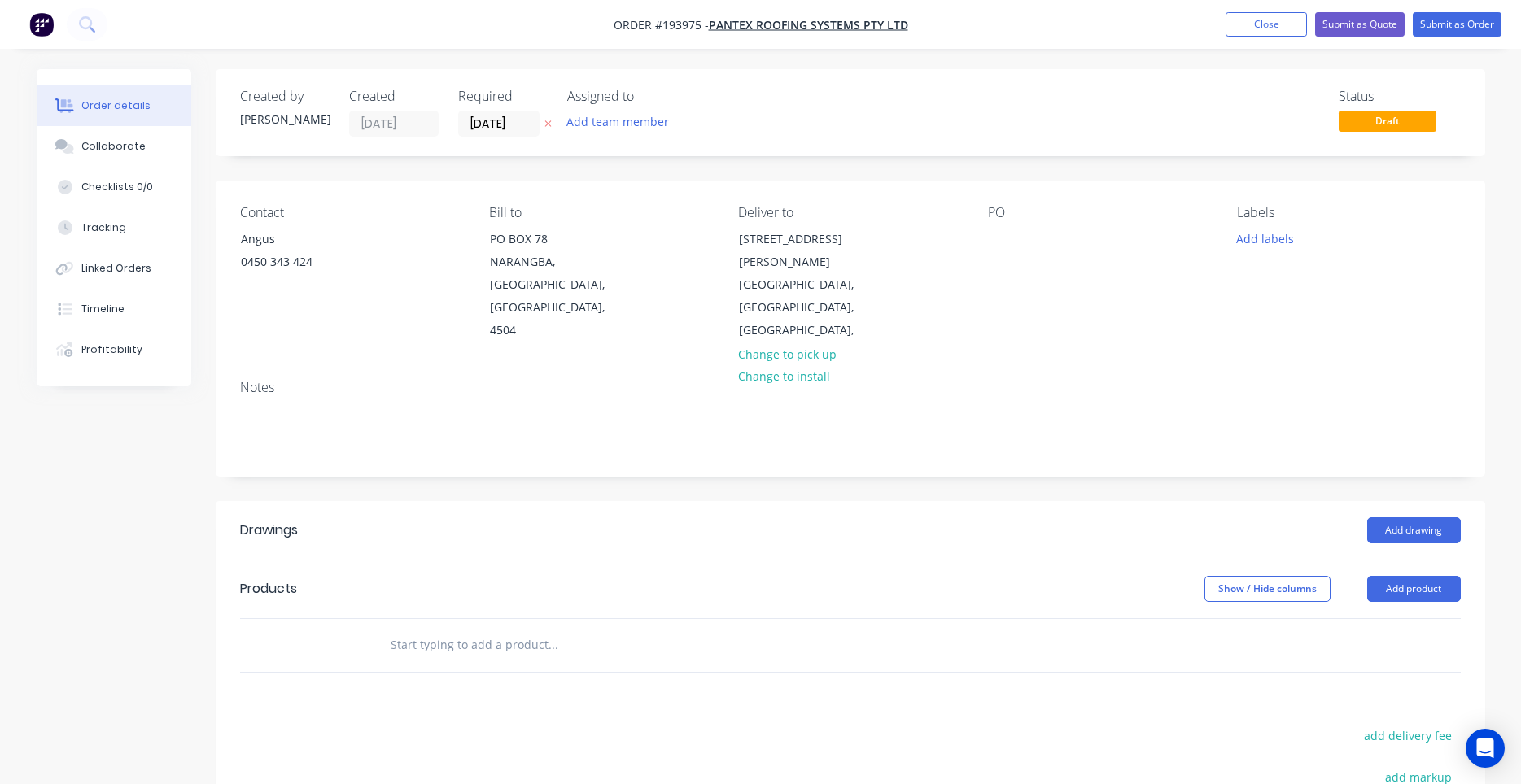
click at [985, 241] on div "Contact Angus [PHONE_NUMBER] Bill to PO [GEOGRAPHIC_DATA] Deliver to [STREET_AD…" at bounding box center [850, 273] width 1269 height 186
click at [990, 240] on div at bounding box center [1001, 238] width 26 height 23
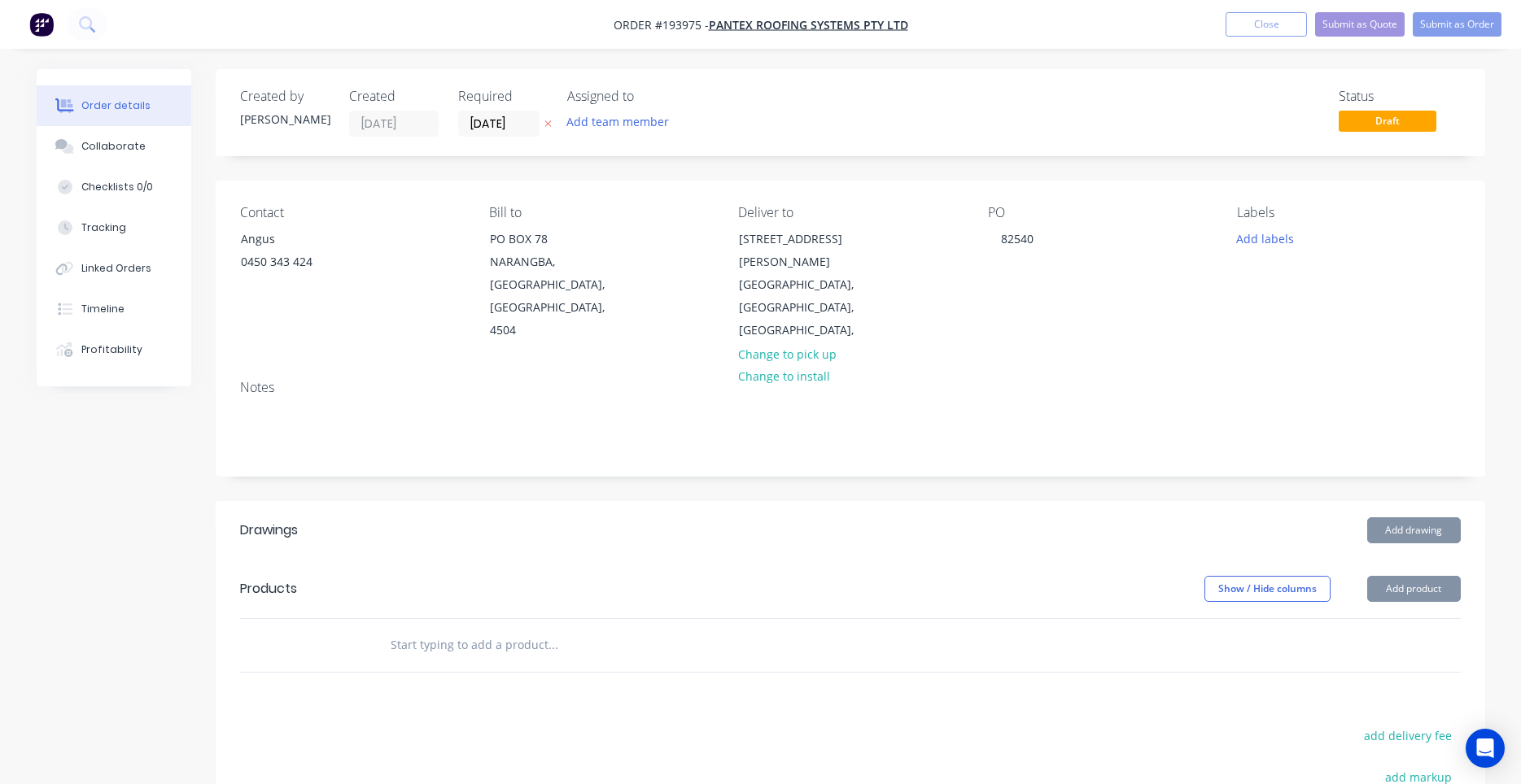
click at [1089, 274] on div "PO 82540" at bounding box center [1099, 274] width 223 height 137
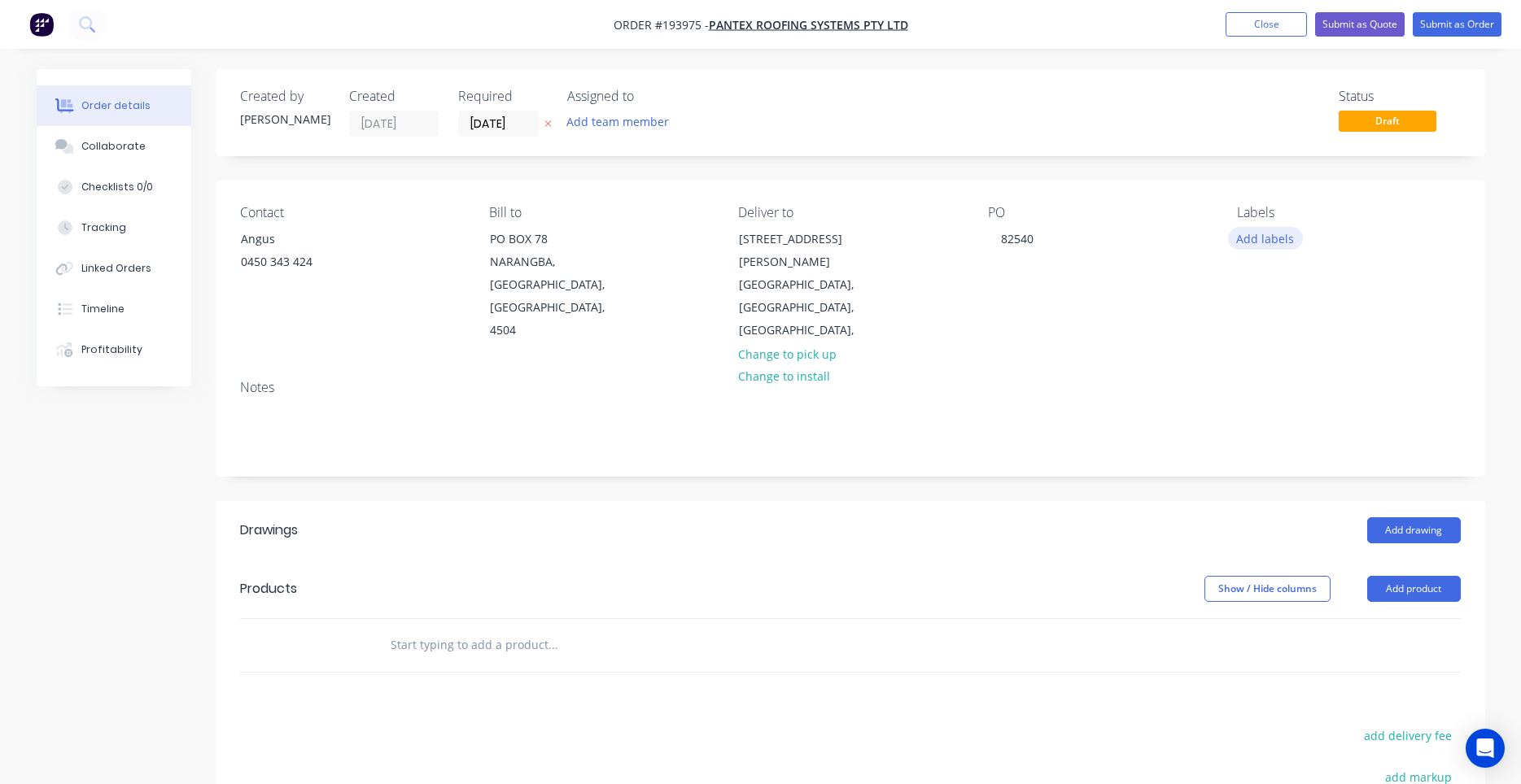
click at [1241, 240] on button "Add labels" at bounding box center [1265, 238] width 75 height 22
click at [1176, 274] on div "PO 82540" at bounding box center [1099, 274] width 223 height 137
click at [500, 629] on input "text" at bounding box center [552, 645] width 325 height 33
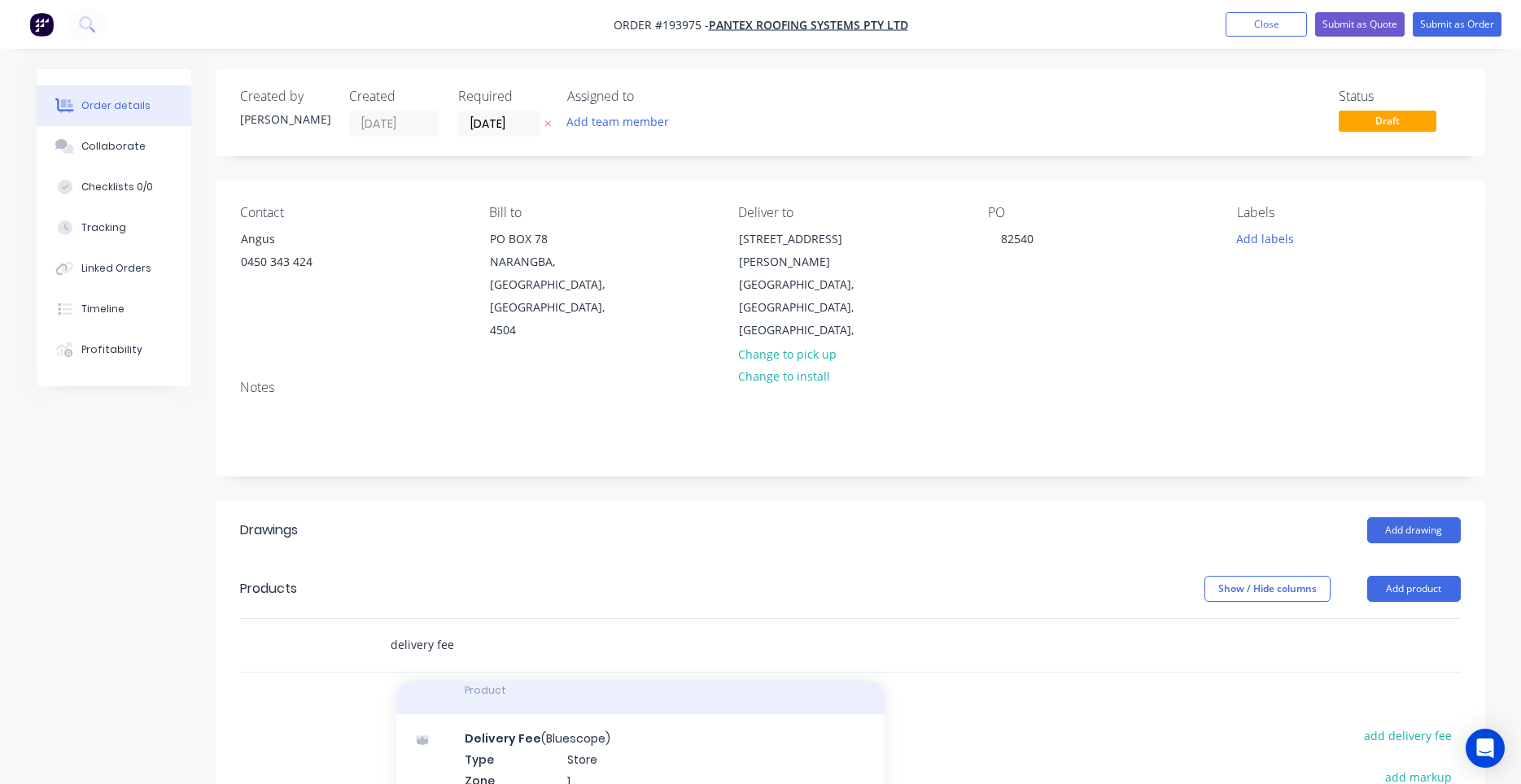
type input "delivery fee"
click at [585, 658] on div "Delivery Fee Product" at bounding box center [640, 680] width 488 height 69
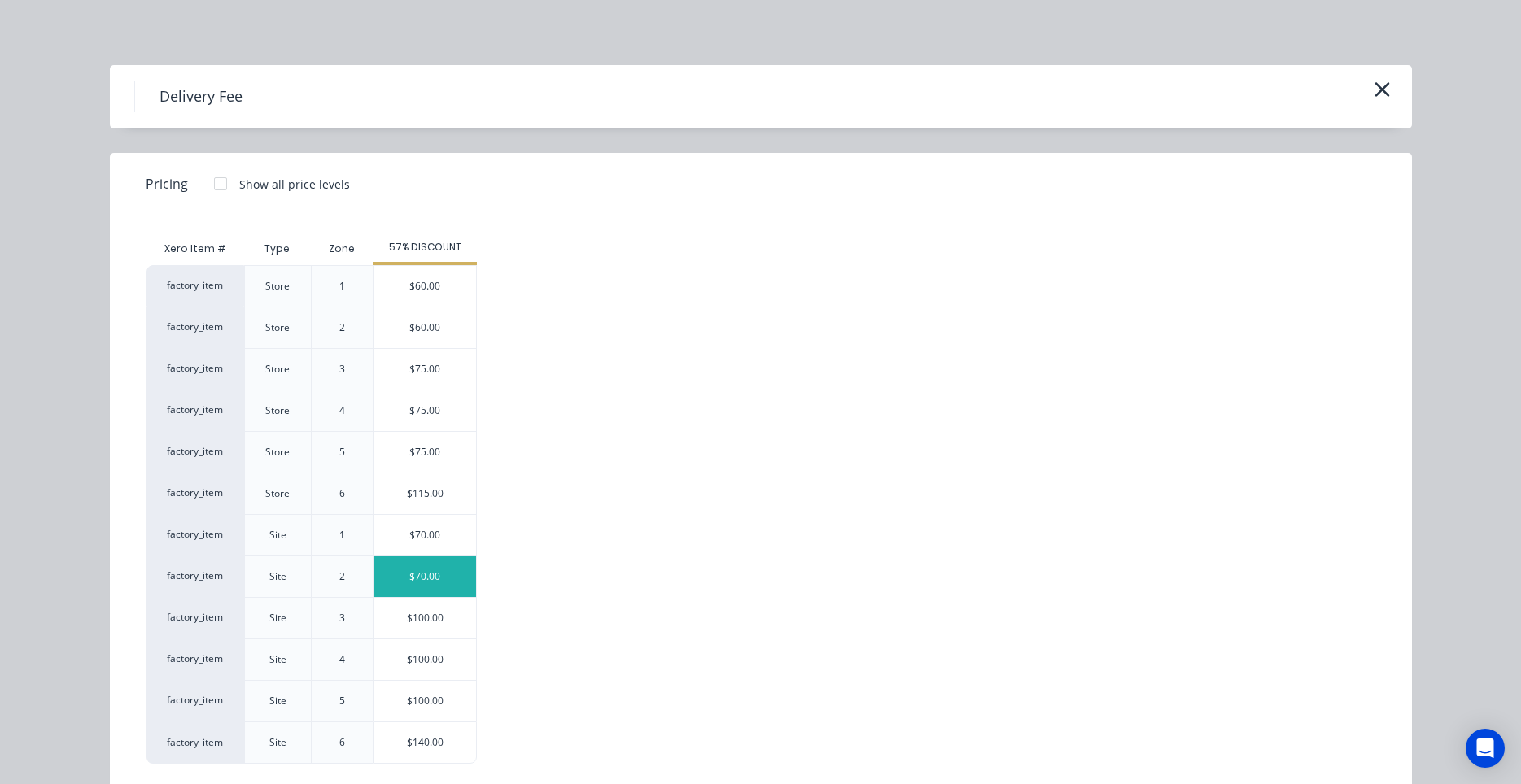
click at [431, 571] on div "$70.00" at bounding box center [424, 576] width 102 height 40
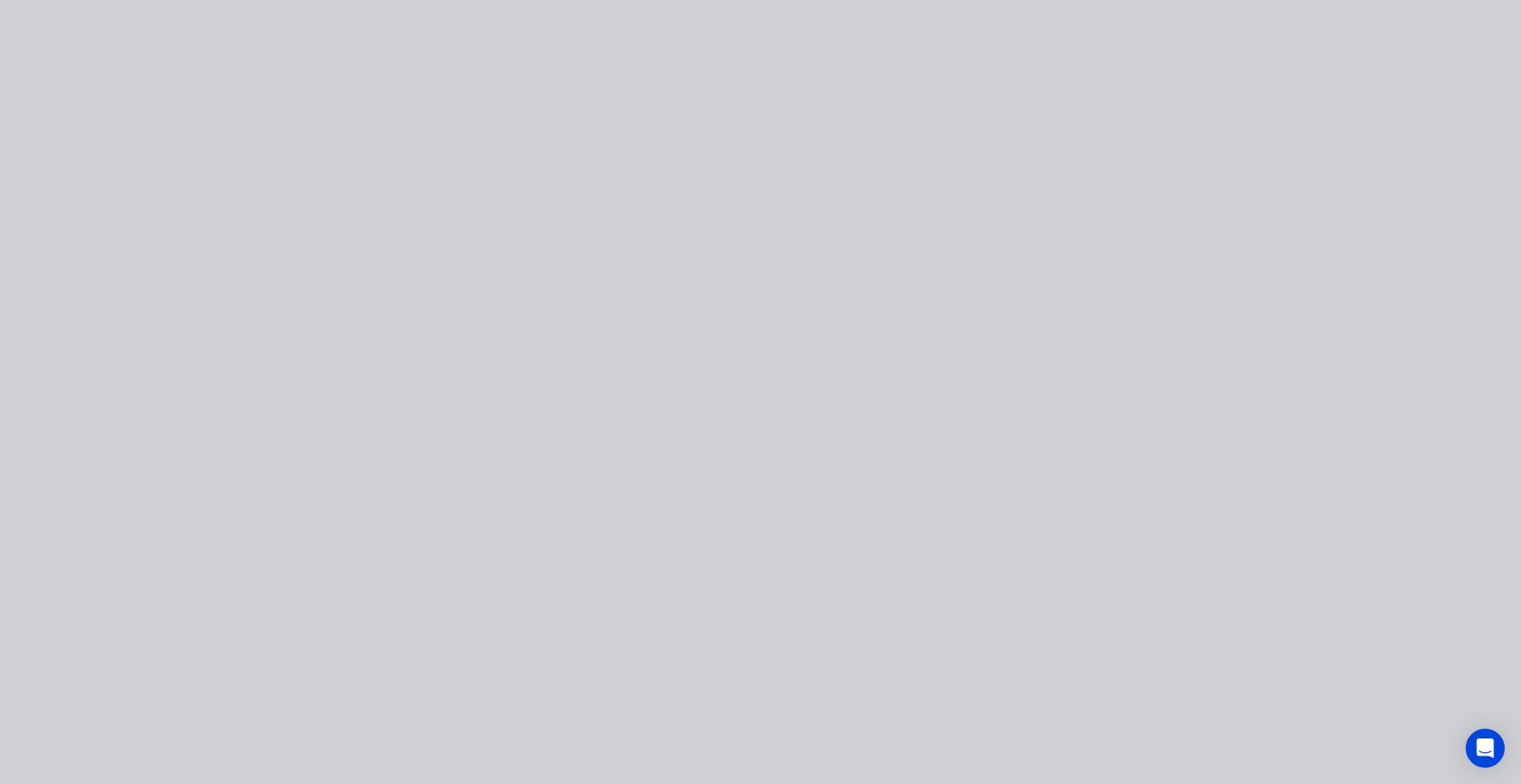
type input "$70.00"
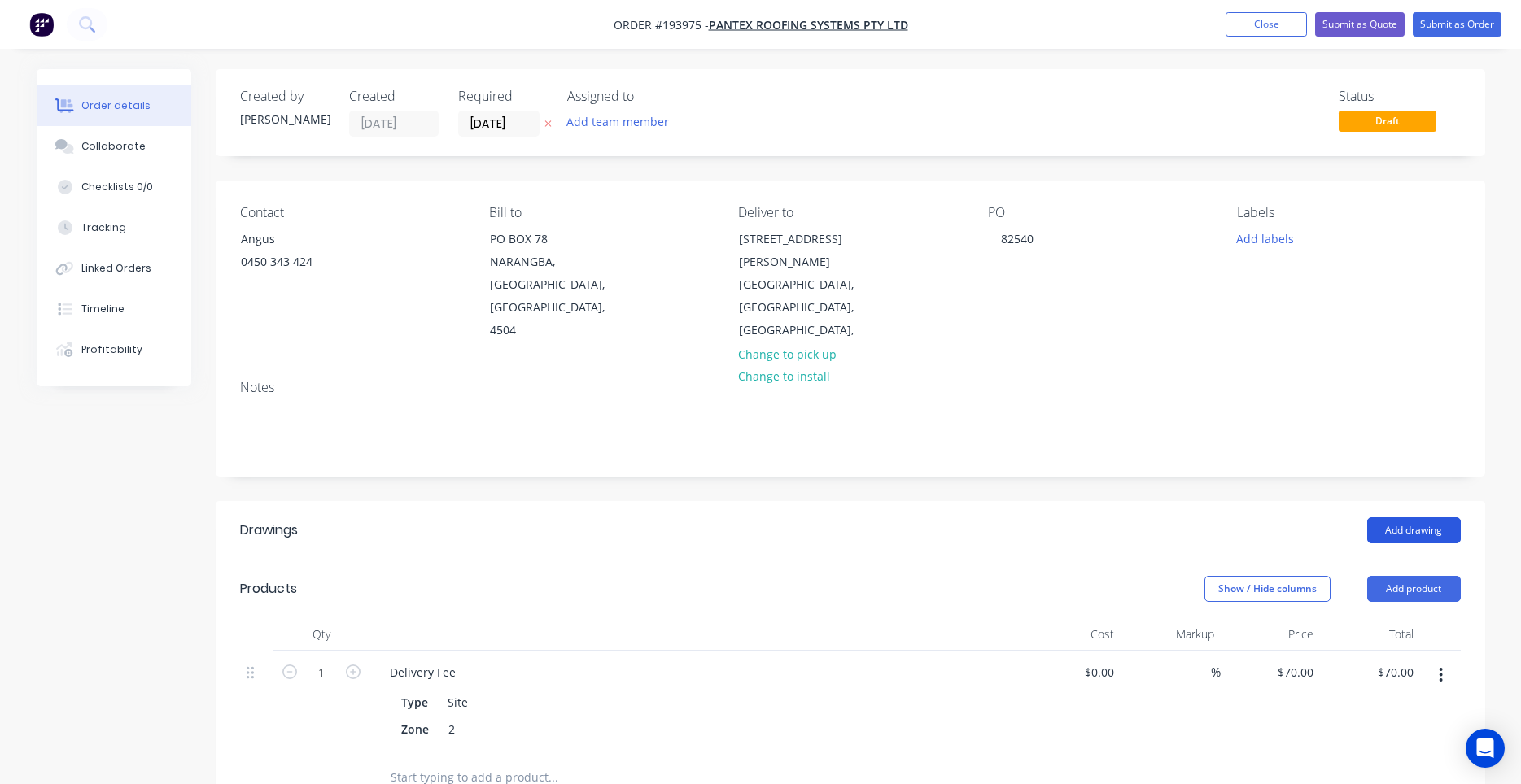
click at [1389, 518] on button "Add drawing" at bounding box center [1414, 531] width 94 height 26
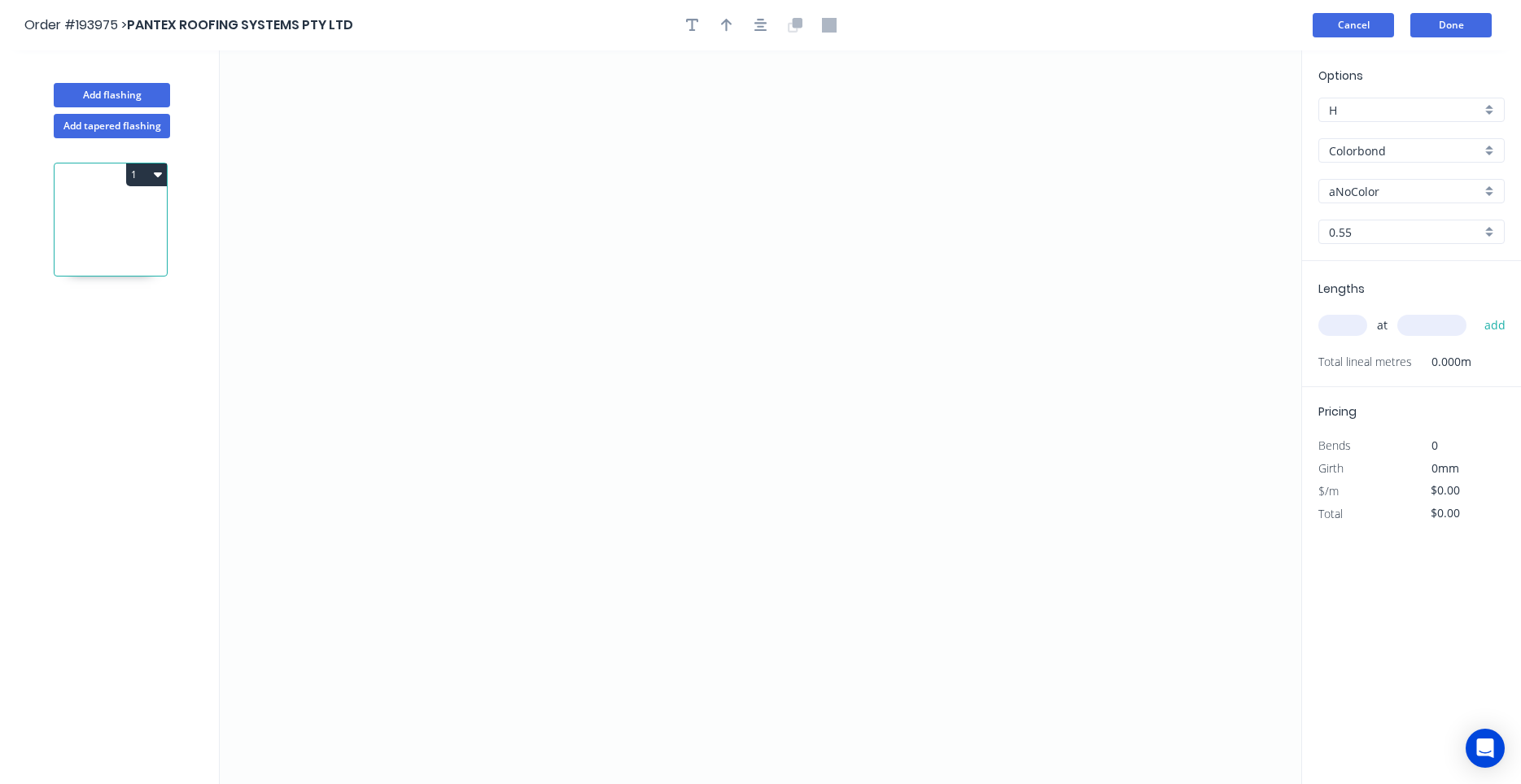
click at [1376, 29] on button "Cancel" at bounding box center [1353, 25] width 82 height 24
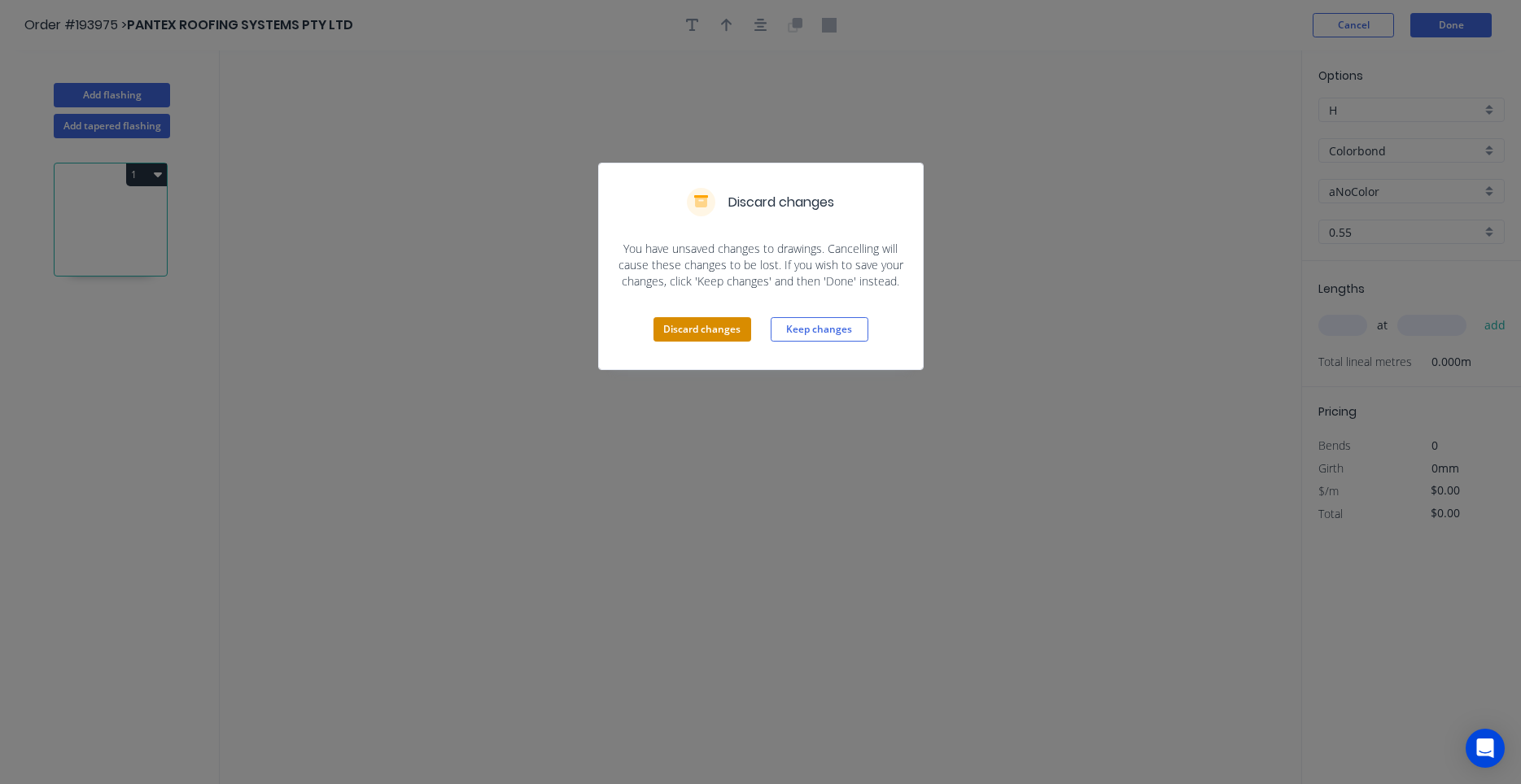
click at [738, 331] on button "Discard changes" at bounding box center [703, 330] width 98 height 24
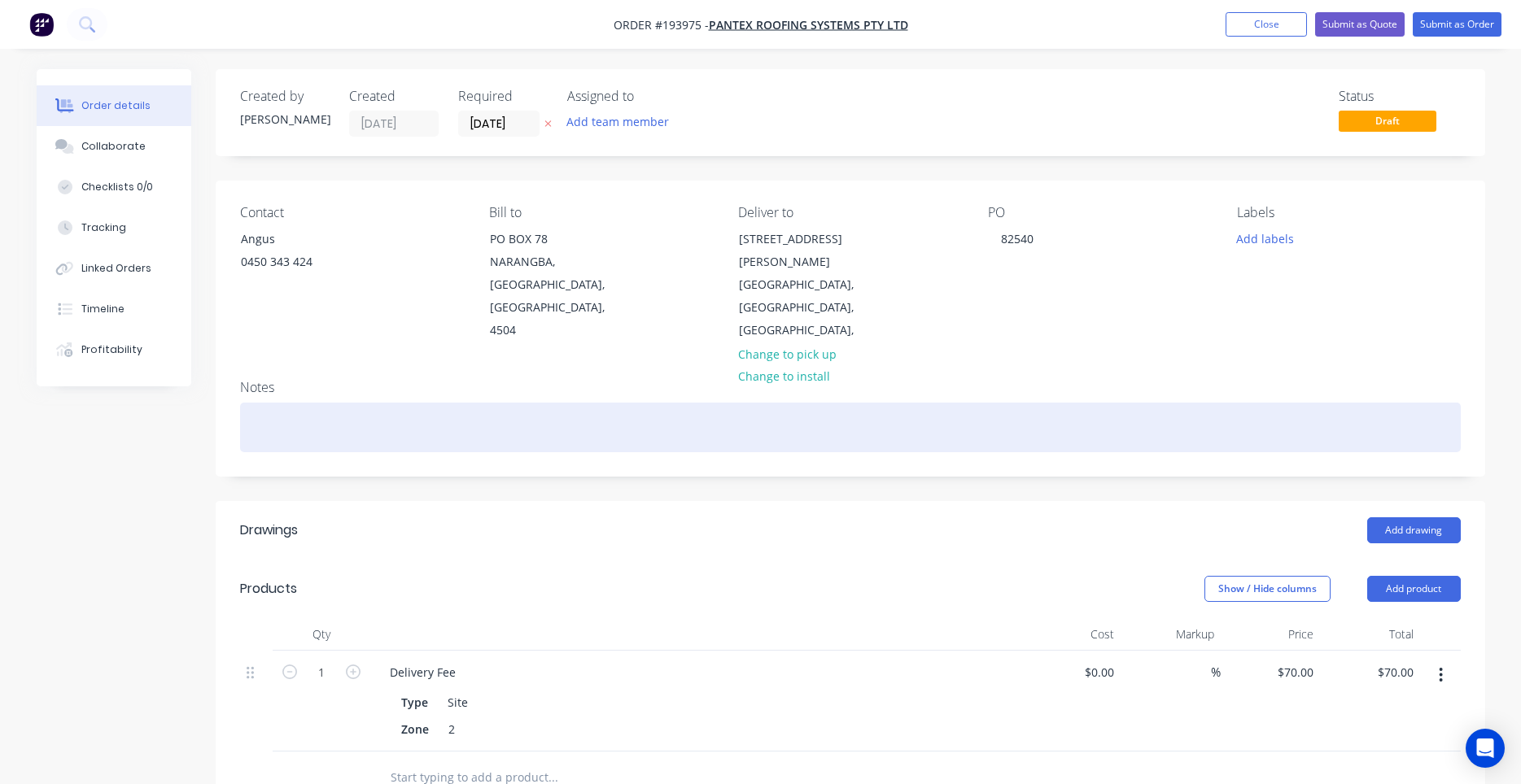
click at [420, 403] on div at bounding box center [850, 428] width 1220 height 50
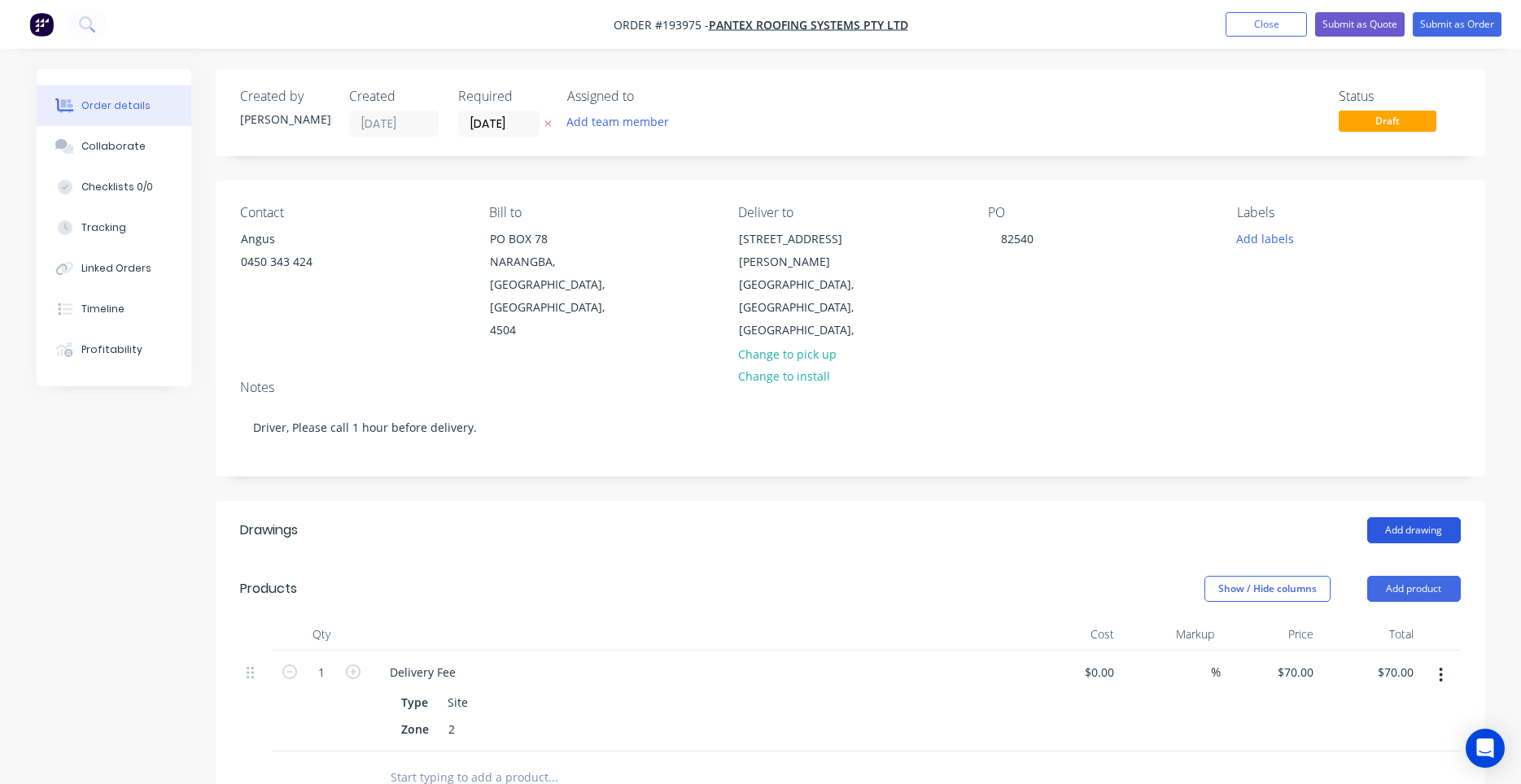
click at [1376, 518] on button "Add drawing" at bounding box center [1414, 531] width 94 height 26
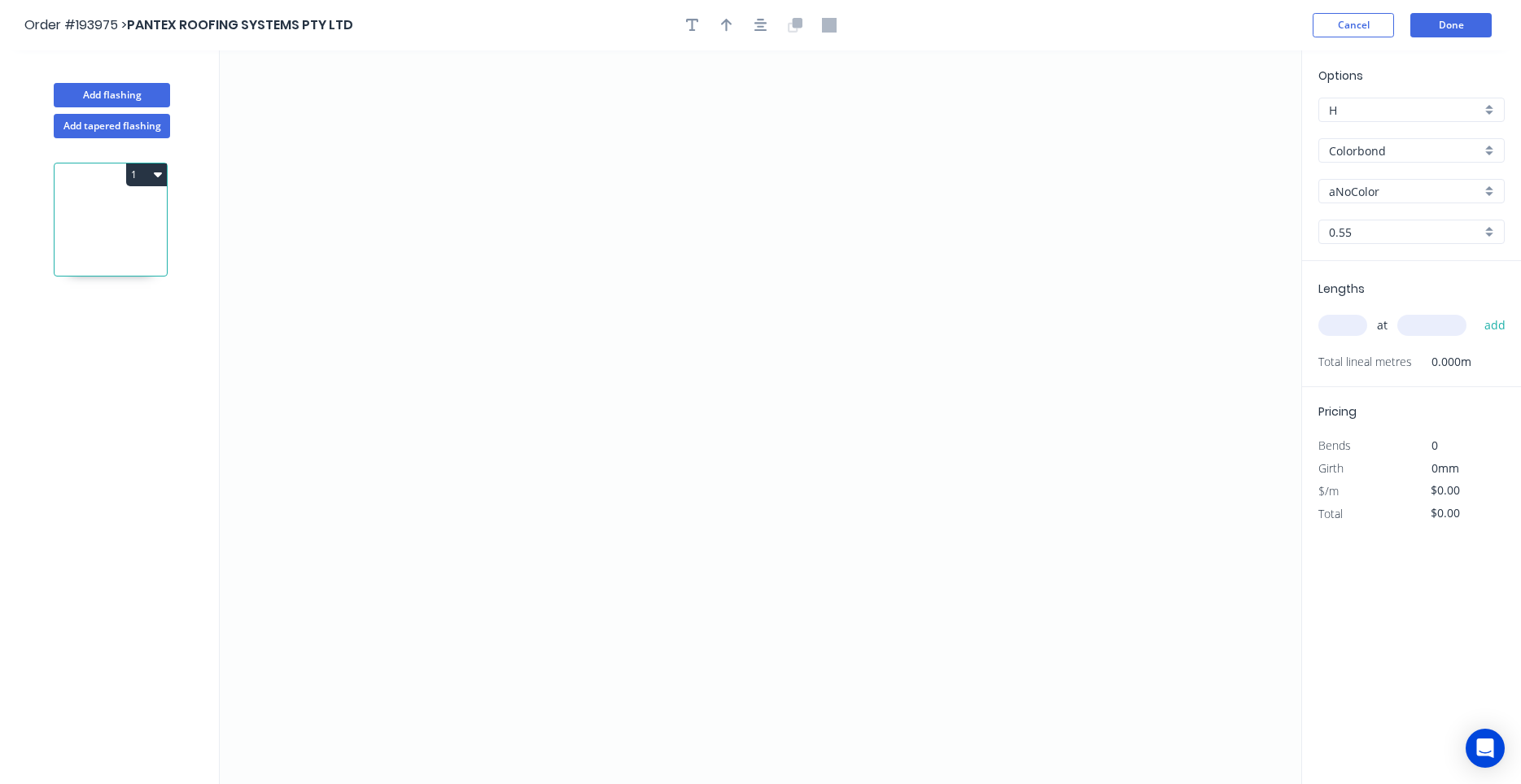
click at [1332, 319] on input "text" at bounding box center [1342, 325] width 49 height 21
type input "4"
type input "4000"
click at [1476, 312] on button "add" at bounding box center [1495, 325] width 39 height 27
click at [374, 220] on icon "0" at bounding box center [760, 417] width 1081 height 734
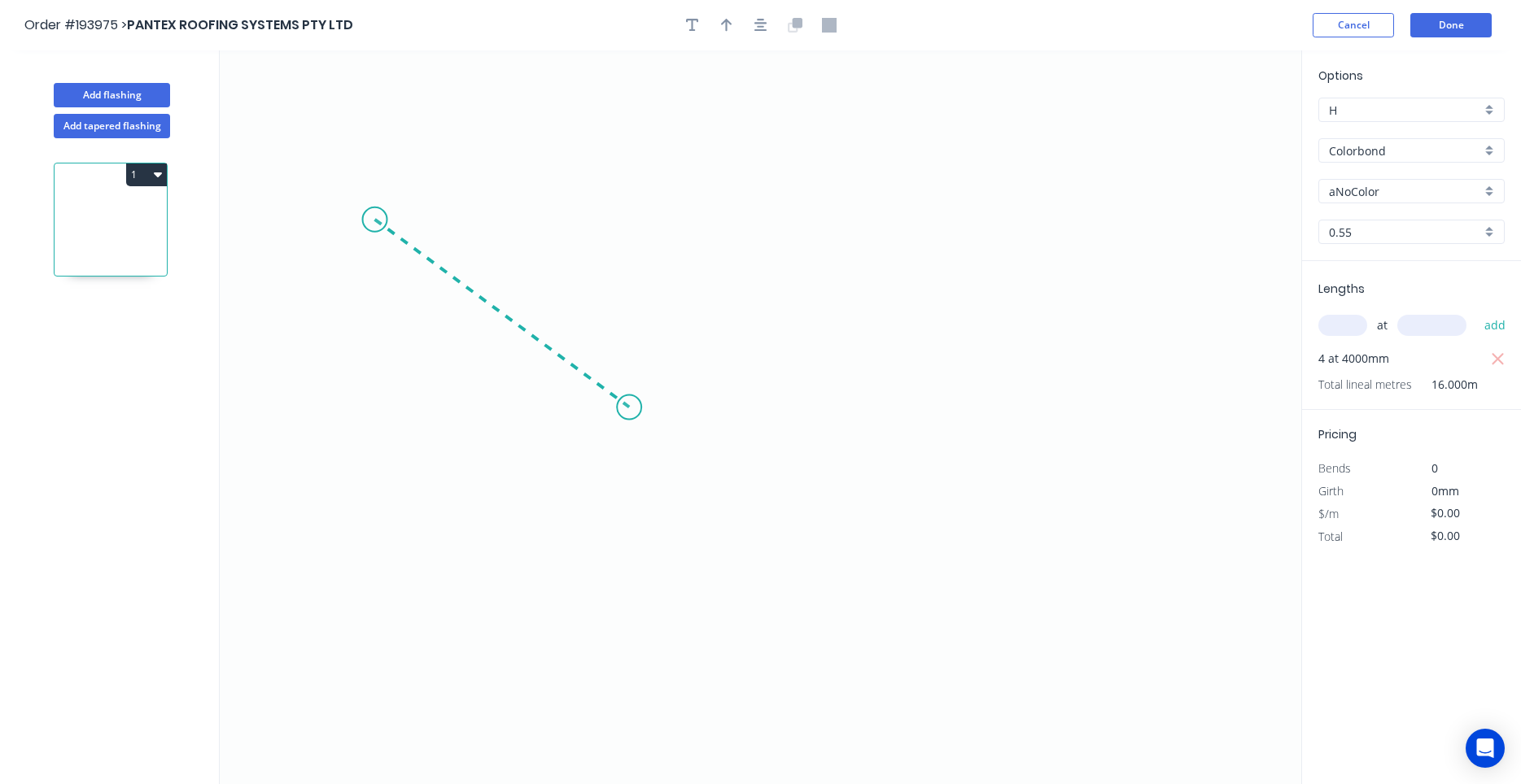
click at [629, 408] on icon "0" at bounding box center [760, 417] width 1081 height 734
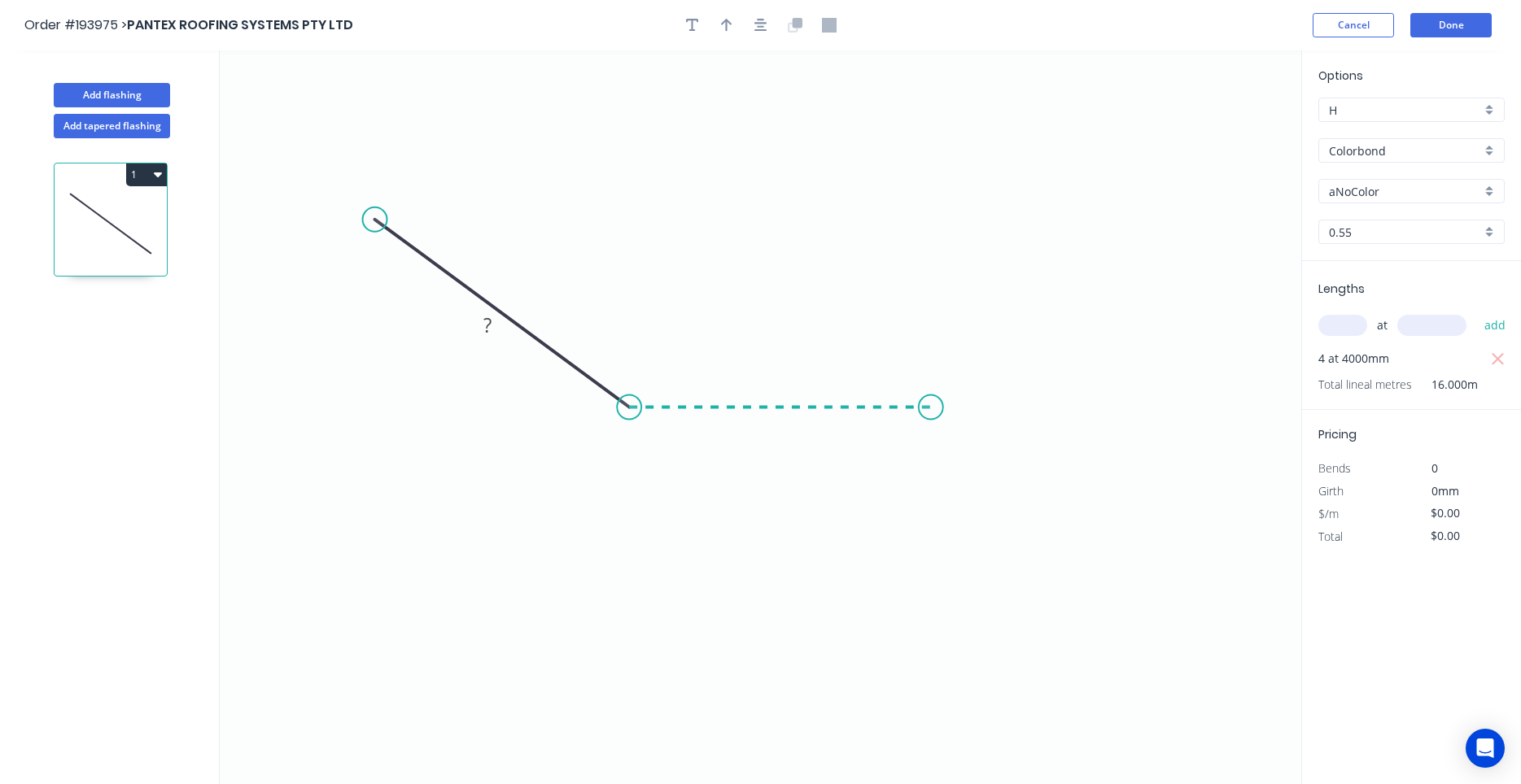
click at [931, 411] on icon "0 ?" at bounding box center [760, 417] width 1081 height 734
click at [934, 547] on icon "0 ? ? ? º" at bounding box center [760, 417] width 1081 height 734
click at [934, 546] on circle at bounding box center [931, 546] width 24 height 24
drag, startPoint x: 928, startPoint y: 544, endPoint x: 930, endPoint y: 504, distance: 40.0
click at [930, 504] on circle at bounding box center [931, 503] width 24 height 24
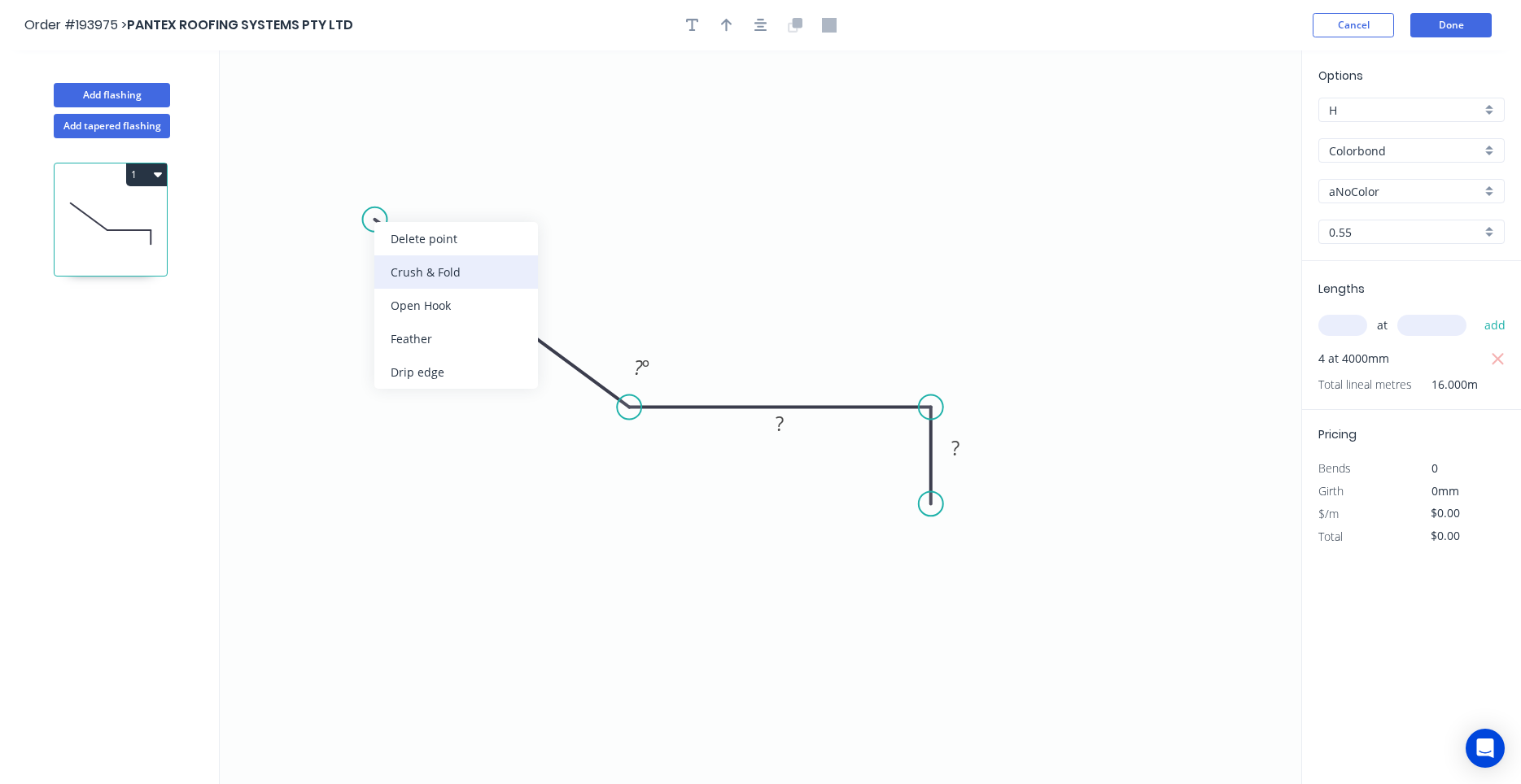
click at [411, 264] on div "Crush & Fold" at bounding box center [456, 272] width 163 height 33
click at [406, 267] on div "Flip bend" at bounding box center [462, 273] width 163 height 33
click at [395, 248] on rect at bounding box center [371, 252] width 65 height 33
click at [392, 254] on tspan "10" at bounding box center [382, 252] width 23 height 27
drag, startPoint x: 342, startPoint y: 261, endPoint x: 322, endPoint y: 289, distance: 34.4
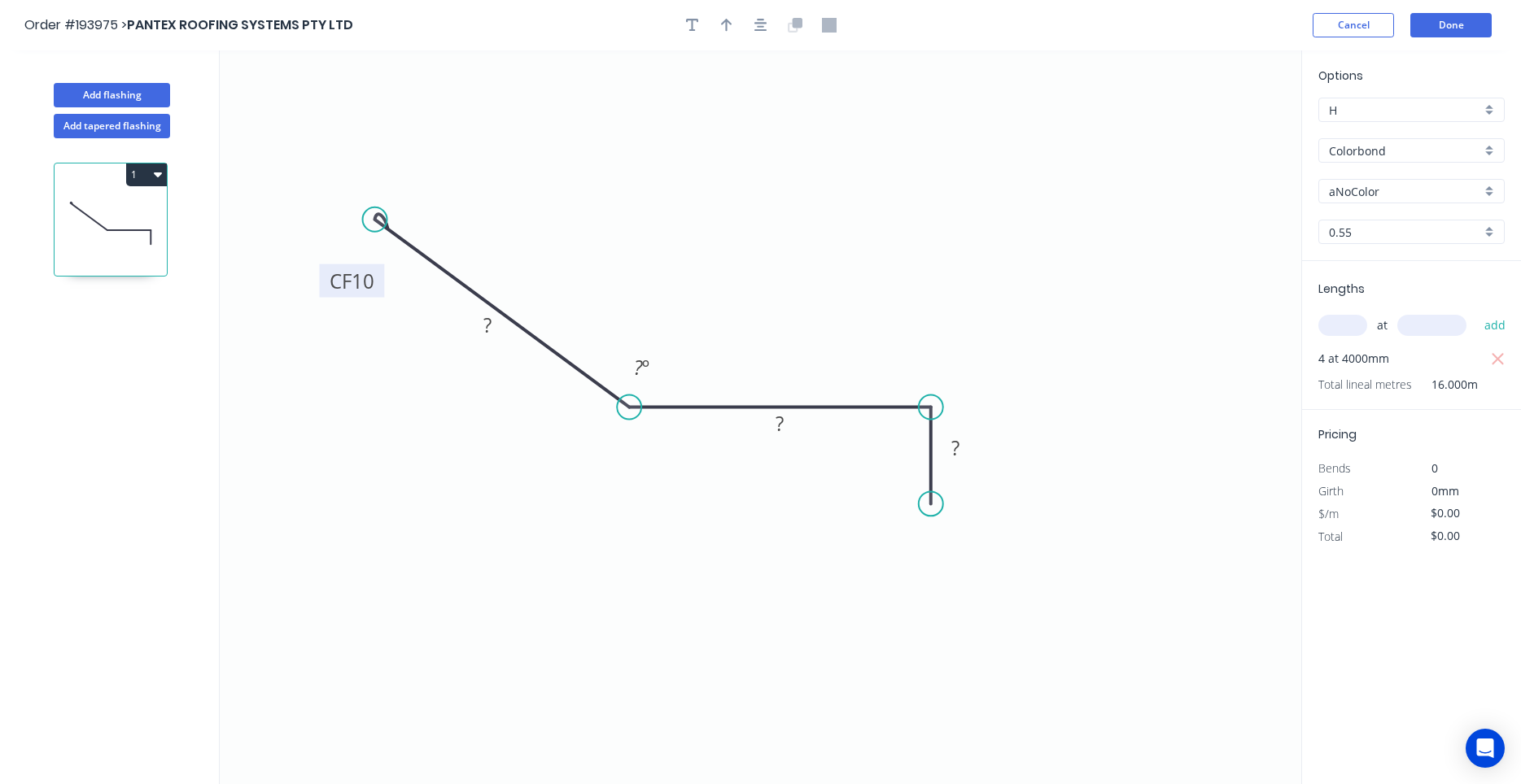
click at [322, 289] on rect at bounding box center [351, 281] width 65 height 33
click at [362, 282] on tspan "10" at bounding box center [362, 281] width 23 height 27
click at [1014, 392] on icon "0 CF 15 350 250 40 150 º" at bounding box center [760, 417] width 1081 height 734
type input "$21.53"
type input "$344.48"
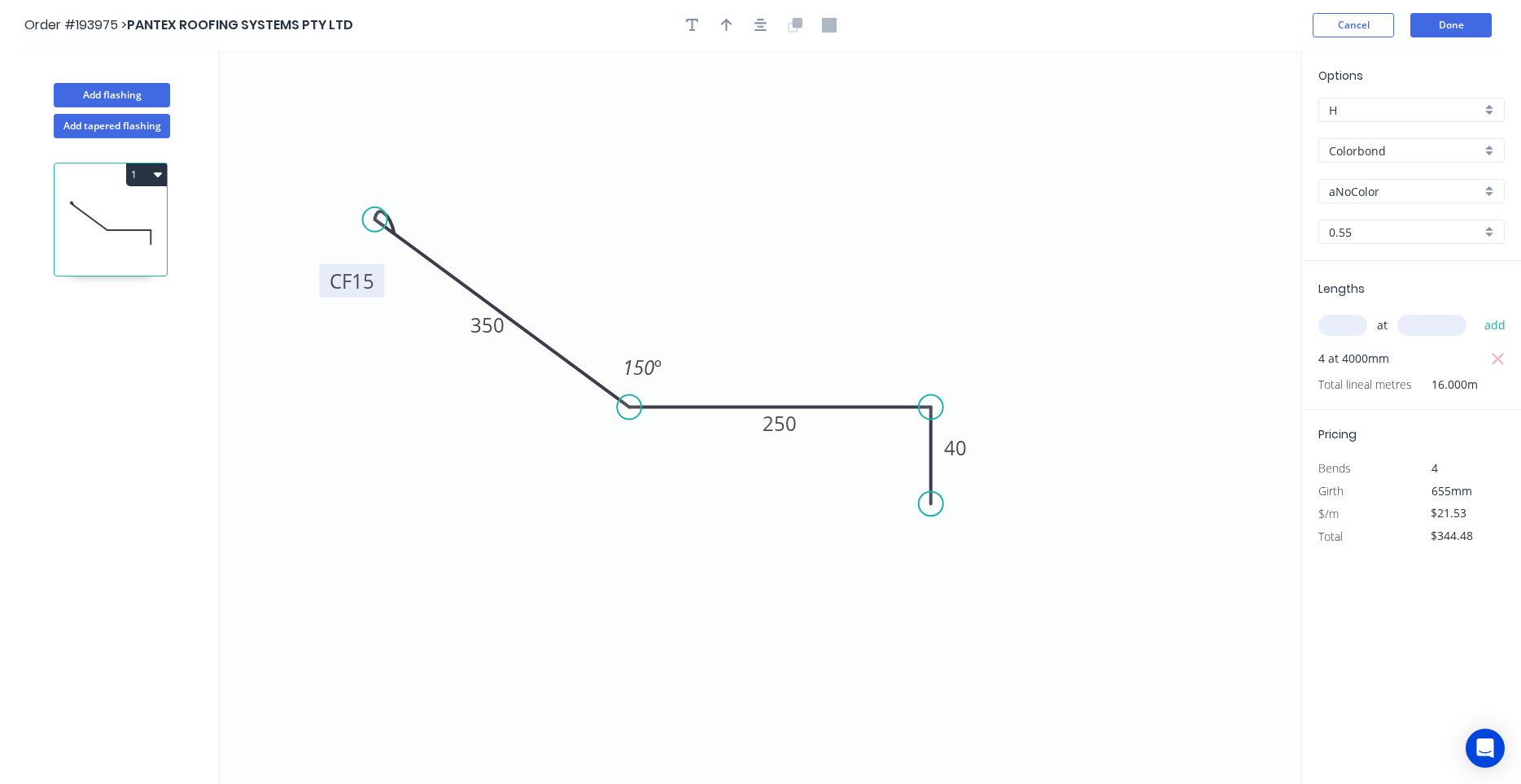
click at [1394, 198] on input "aNoColor" at bounding box center [1404, 191] width 152 height 17
click at [1384, 231] on div "Surfmist" at bounding box center [1411, 222] width 185 height 28
type input "Surfmist"
click at [155, 84] on button "Add flashing" at bounding box center [112, 95] width 116 height 24
type input "$0.00"
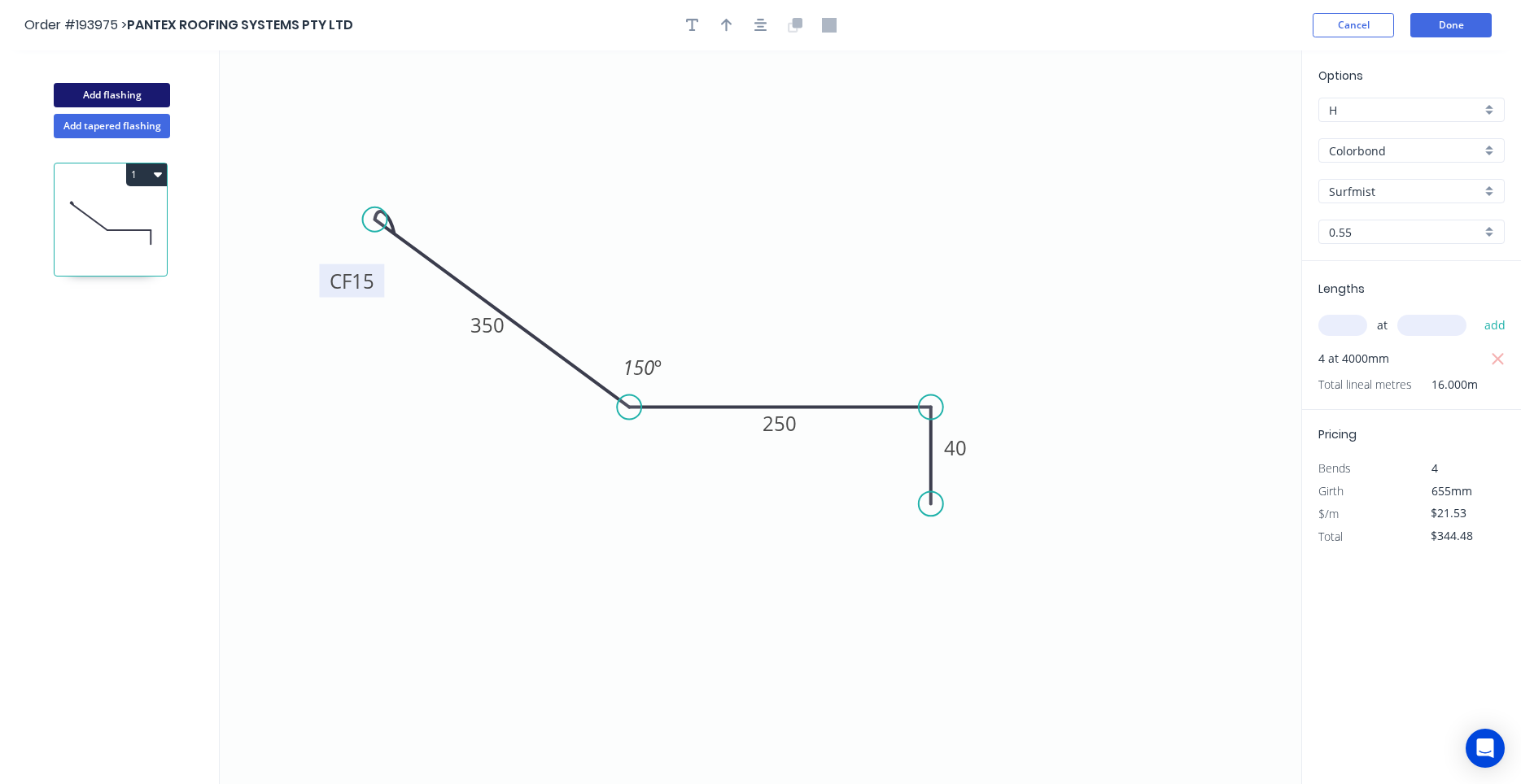
type input "$0.00"
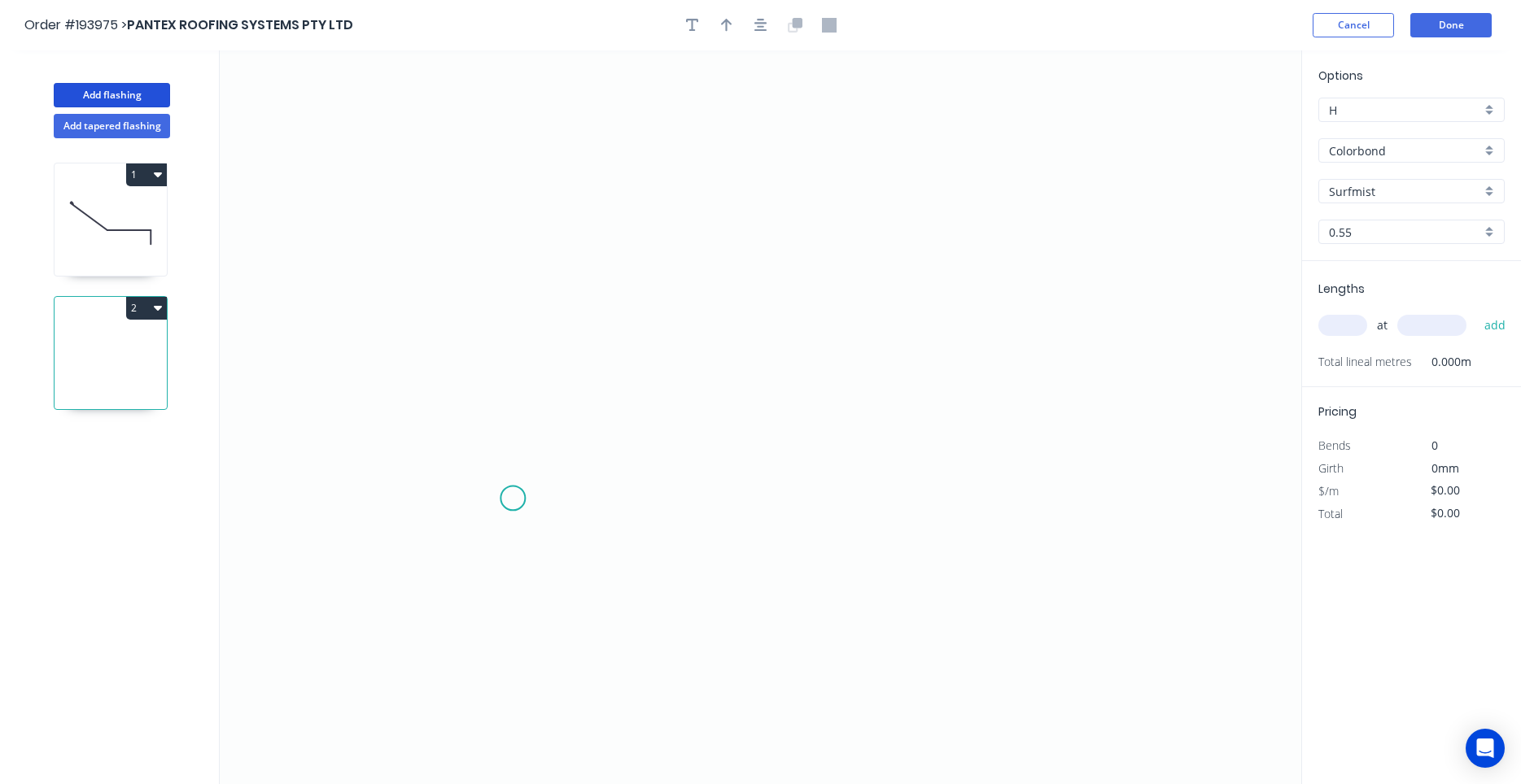
click at [513, 499] on icon "0" at bounding box center [760, 417] width 1081 height 734
click at [524, 299] on icon "0" at bounding box center [760, 417] width 1081 height 734
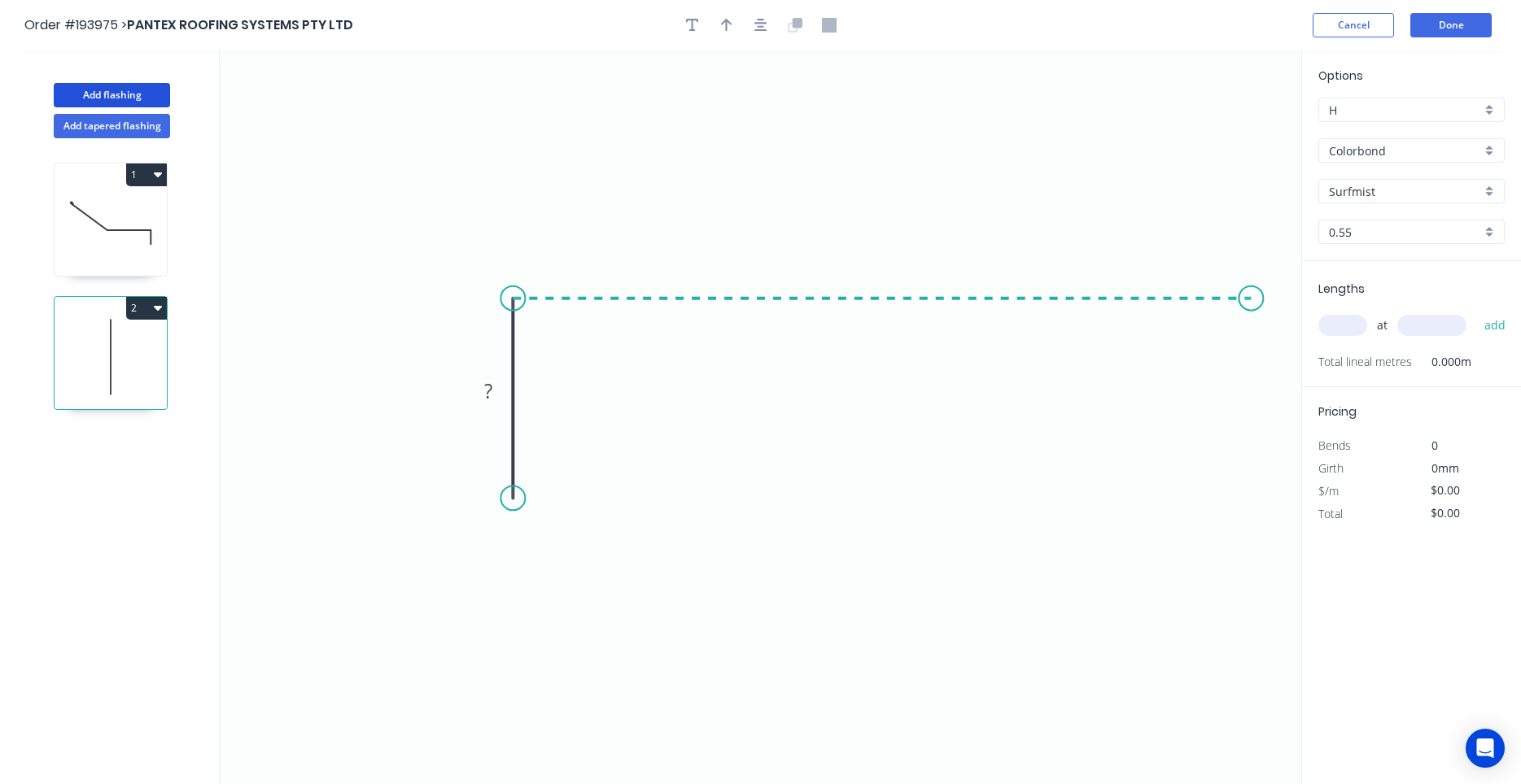
click at [1251, 304] on icon "0 ?" at bounding box center [760, 417] width 1081 height 734
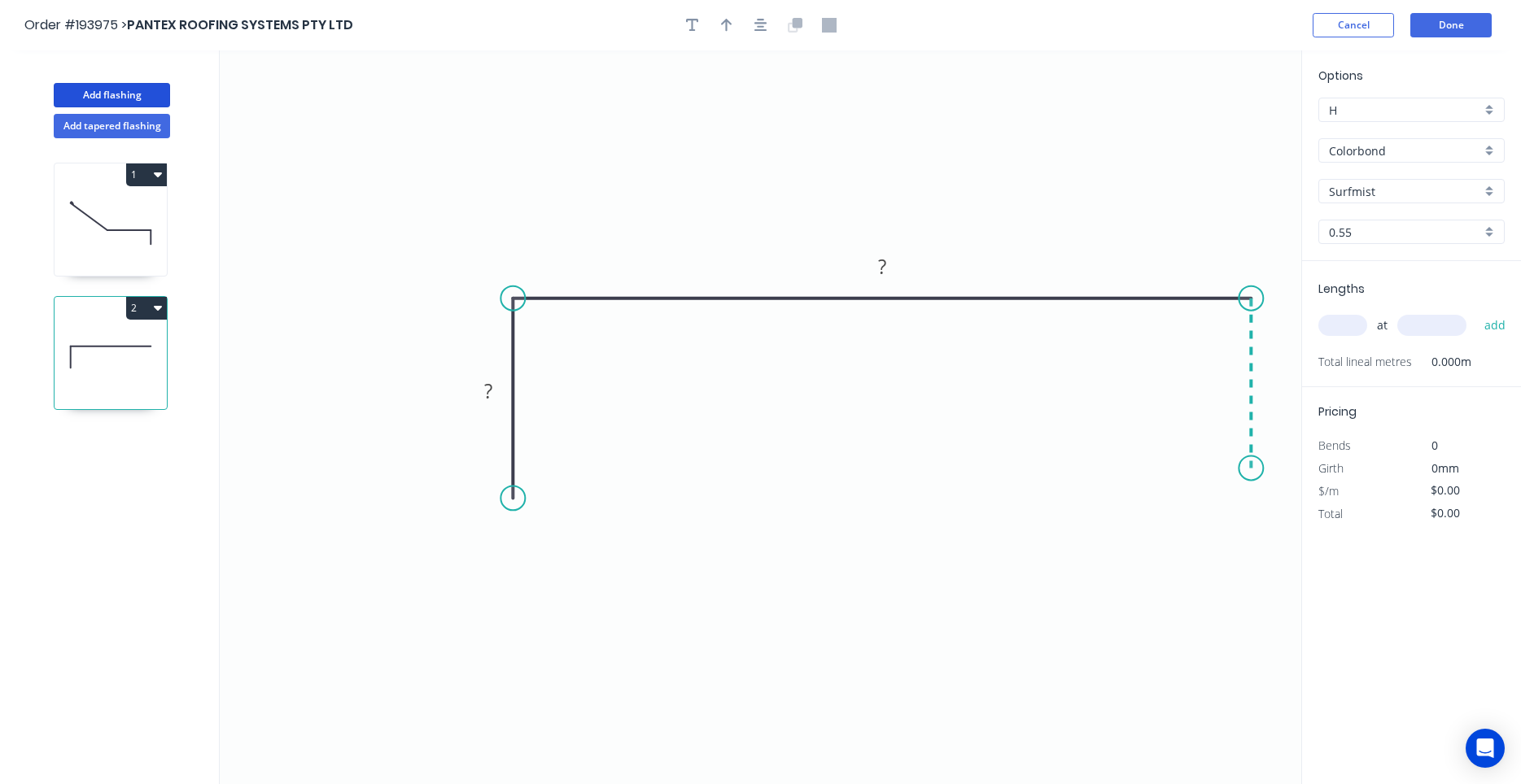
click at [1254, 469] on icon "0 ? ?" at bounding box center [760, 417] width 1081 height 734
click at [1253, 469] on circle at bounding box center [1250, 468] width 24 height 24
drag, startPoint x: 520, startPoint y: 498, endPoint x: 520, endPoint y: 478, distance: 20.0
click at [520, 478] on circle at bounding box center [513, 477] width 24 height 24
click at [486, 390] on tspan "?" at bounding box center [488, 380] width 8 height 27
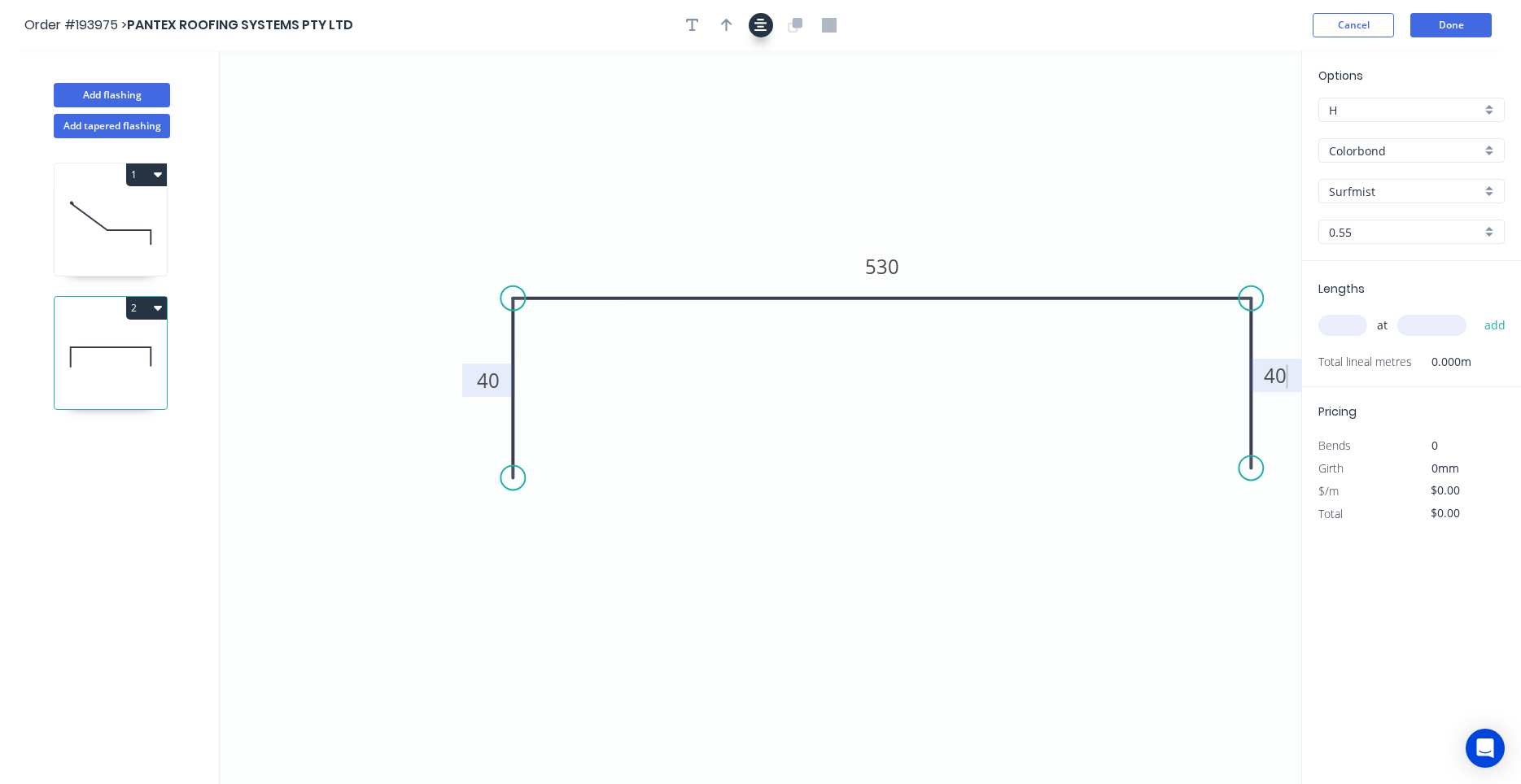
click at [761, 21] on icon "button" at bounding box center [760, 25] width 13 height 15
type input "$19.99"
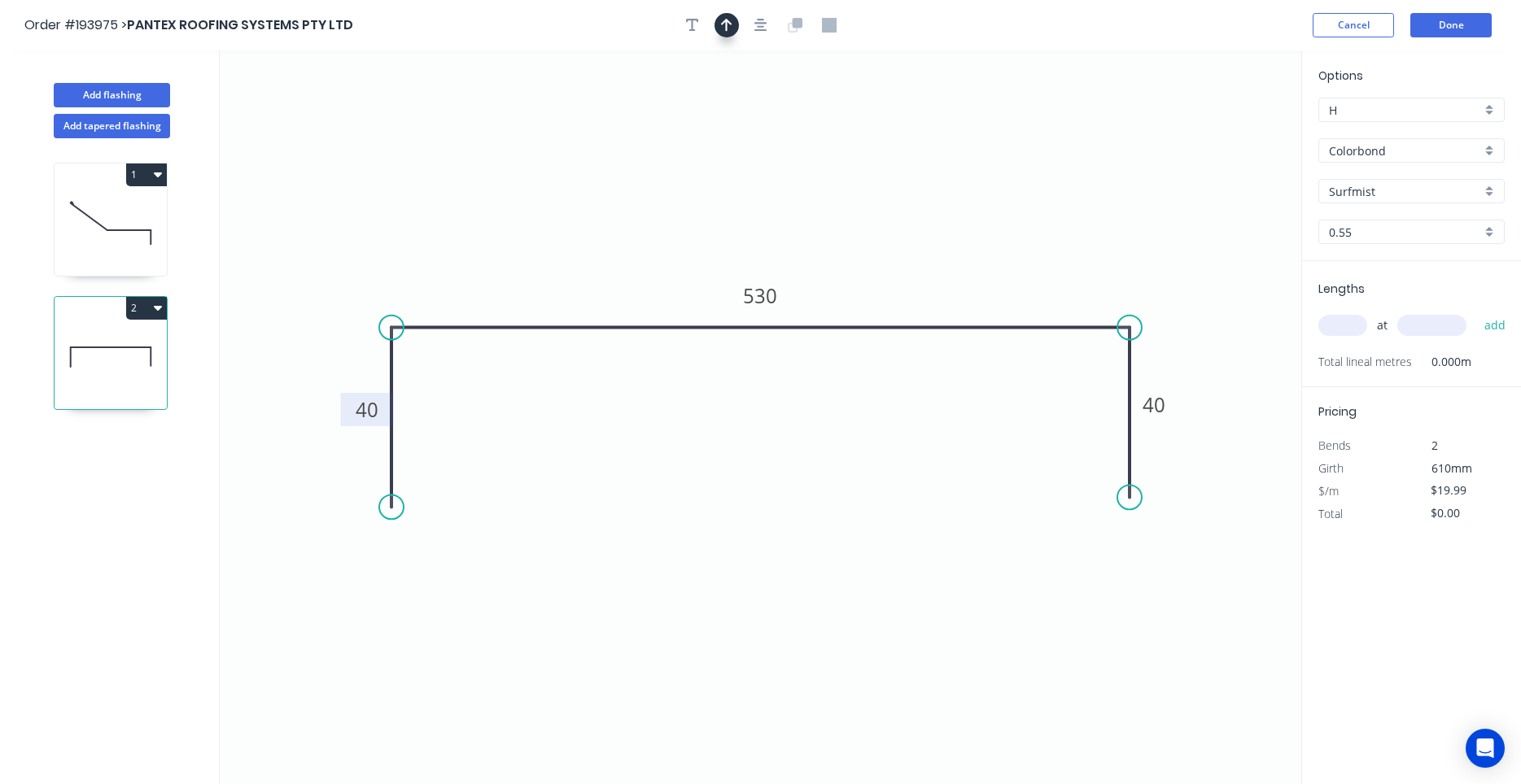
click at [721, 21] on button "button" at bounding box center [727, 25] width 24 height 24
click at [1215, 130] on icon at bounding box center [1219, 112] width 15 height 52
drag, startPoint x: 1215, startPoint y: 130, endPoint x: 1000, endPoint y: 207, distance: 228.4
click at [1000, 207] on icon "0 40 530 40" at bounding box center [760, 417] width 1081 height 734
drag, startPoint x: 1220, startPoint y: 133, endPoint x: 1056, endPoint y: 230, distance: 190.5
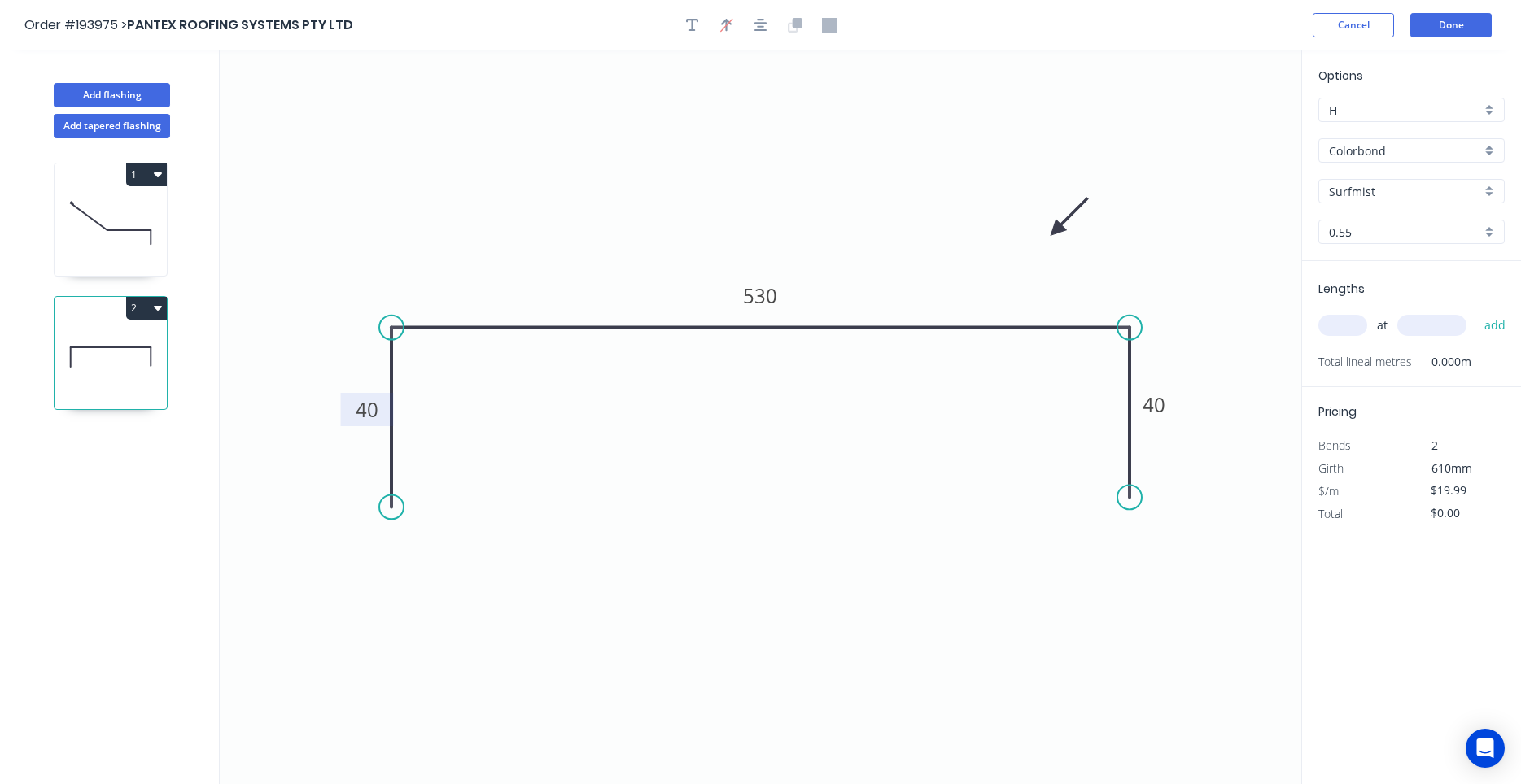
click at [1056, 230] on icon at bounding box center [1069, 217] width 47 height 47
click at [1362, 333] on input "text" at bounding box center [1342, 325] width 49 height 21
type input "2"
type input "4000"
click at [1476, 312] on button "add" at bounding box center [1495, 325] width 39 height 27
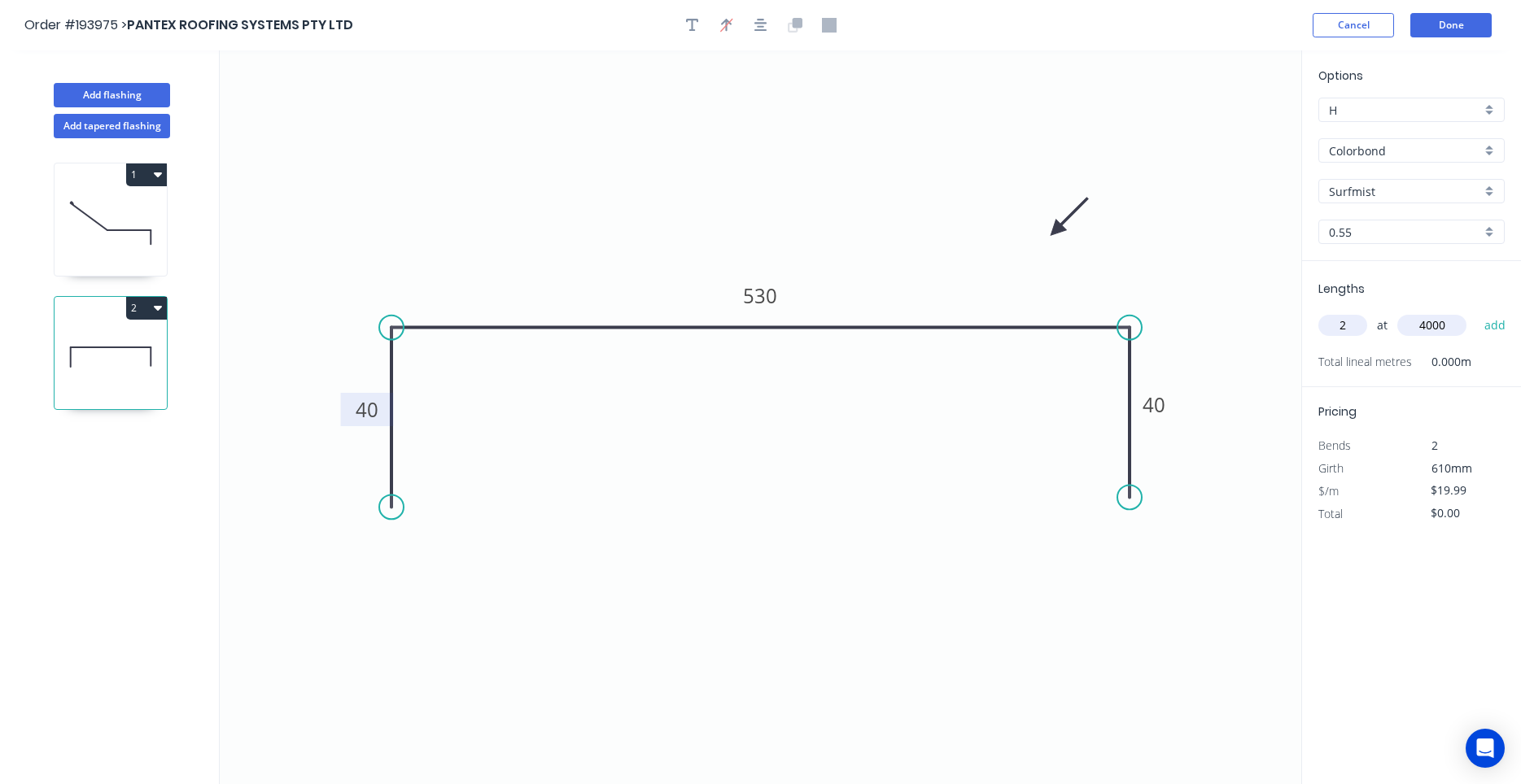
type input "$159.92"
click at [133, 270] on icon at bounding box center [110, 223] width 113 height 104
type input "$21.53"
type input "$344.48"
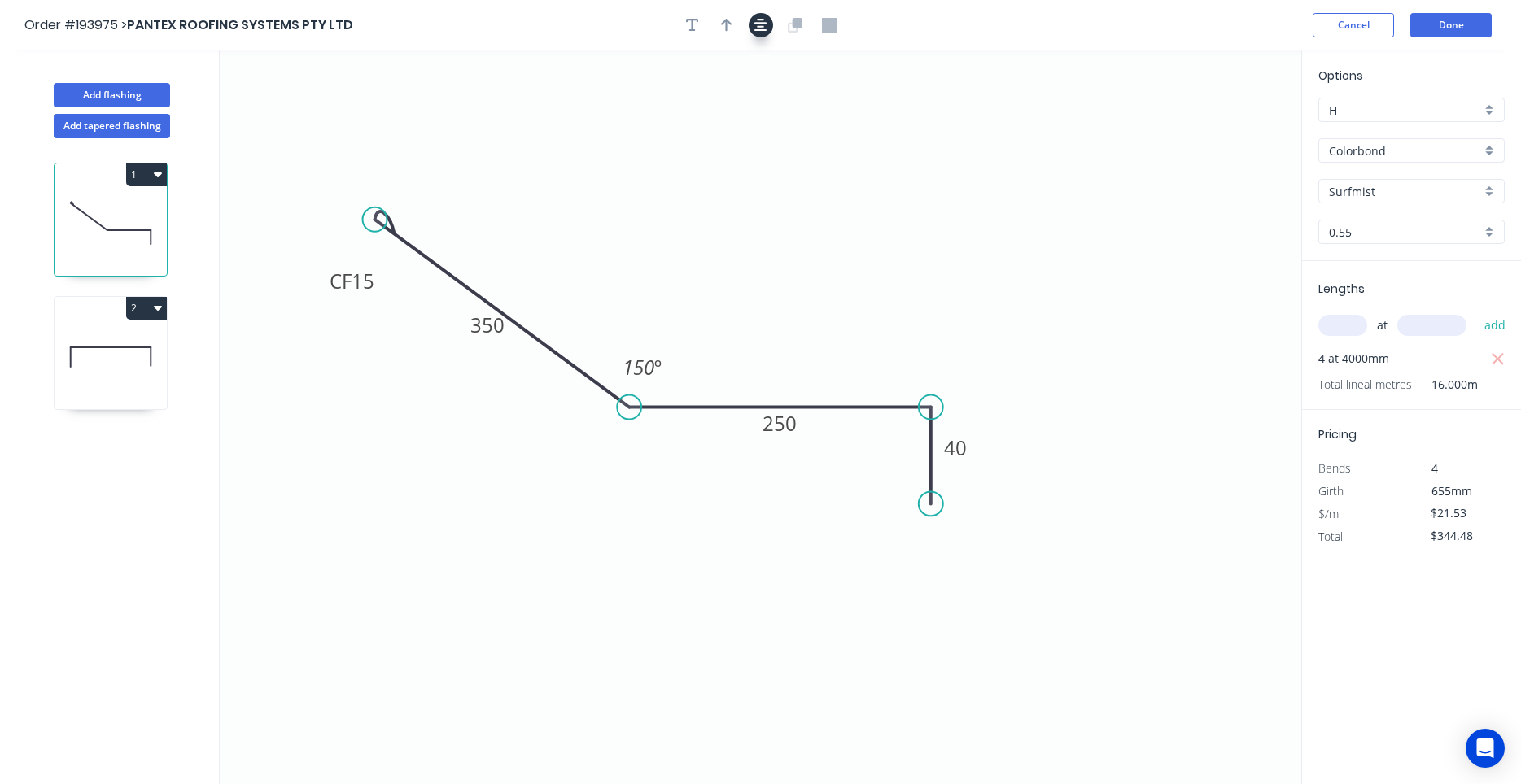
click at [757, 37] on button "button" at bounding box center [761, 25] width 24 height 24
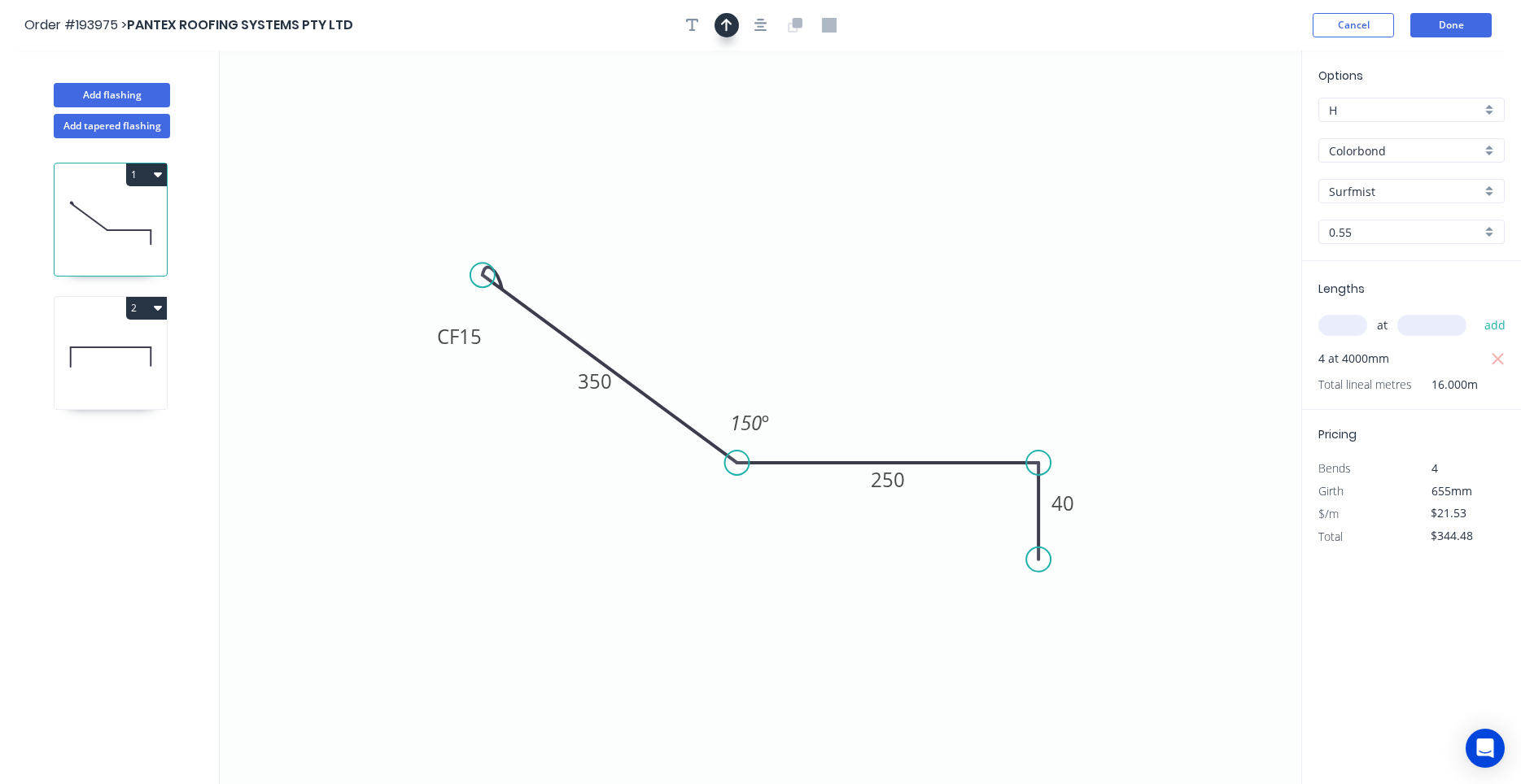
click at [738, 25] on div at bounding box center [760, 25] width 171 height 24
click at [738, 26] on button "button" at bounding box center [727, 25] width 24 height 24
click at [1216, 127] on icon at bounding box center [1219, 112] width 15 height 52
drag, startPoint x: 1216, startPoint y: 127, endPoint x: 1116, endPoint y: 190, distance: 118.2
click at [1116, 190] on icon "0 CF 15 350 250 40 150 º" at bounding box center [760, 417] width 1081 height 734
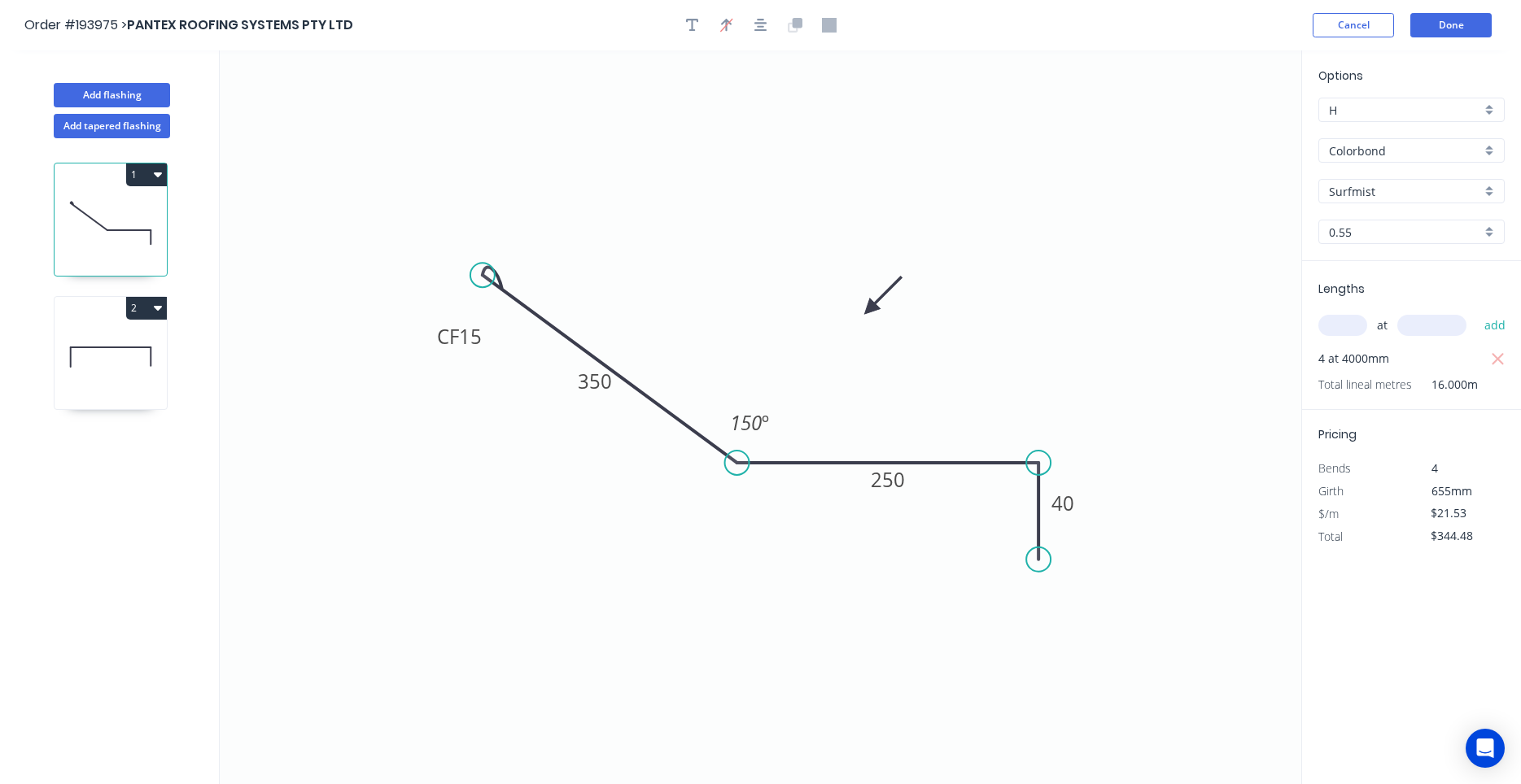
drag, startPoint x: 1217, startPoint y: 131, endPoint x: 863, endPoint y: 312, distance: 397.6
click at [863, 312] on icon at bounding box center [883, 295] width 47 height 47
click at [1461, 22] on button "Done" at bounding box center [1451, 25] width 82 height 24
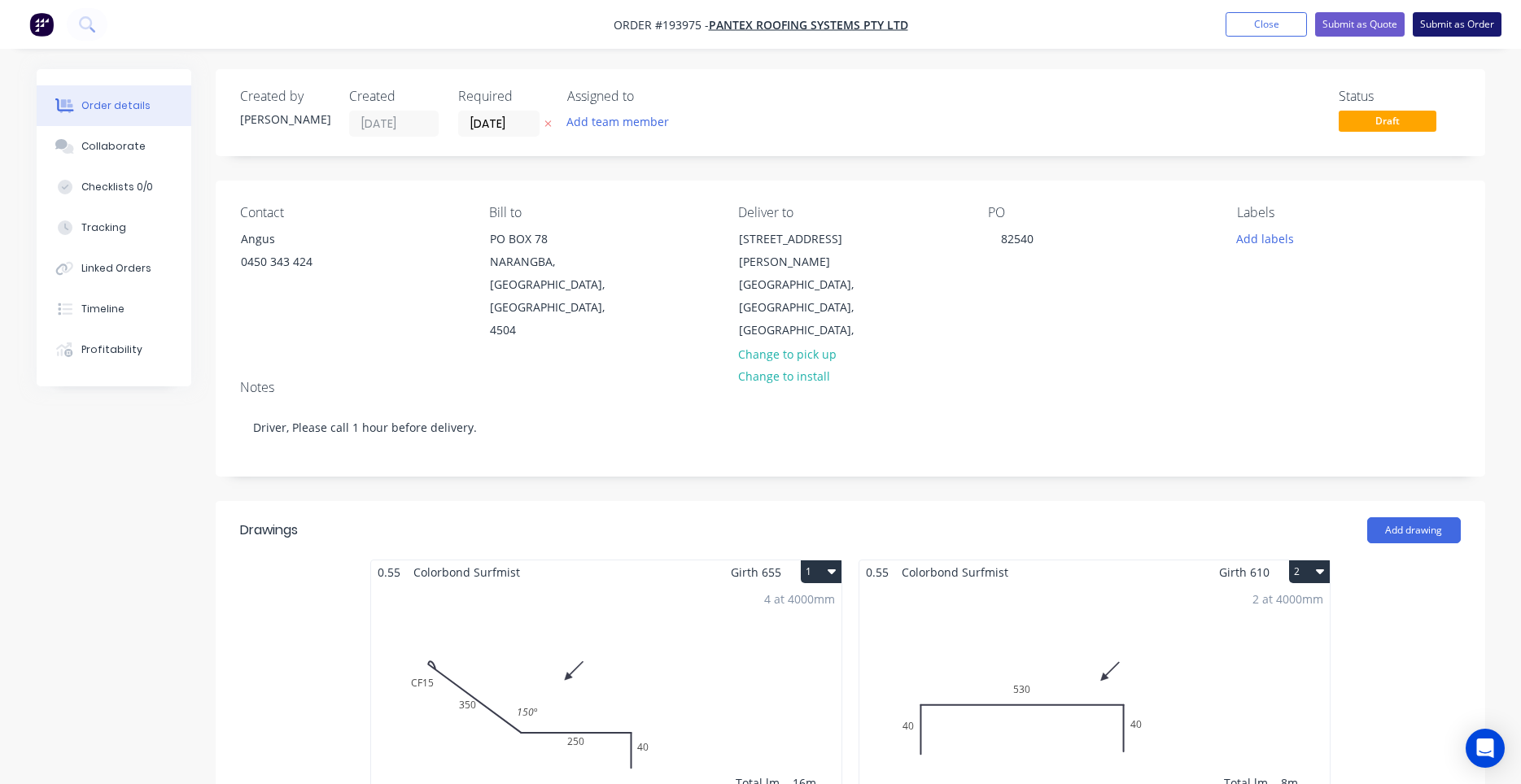
click at [1433, 26] on button "Submit as Order" at bounding box center [1457, 24] width 88 height 24
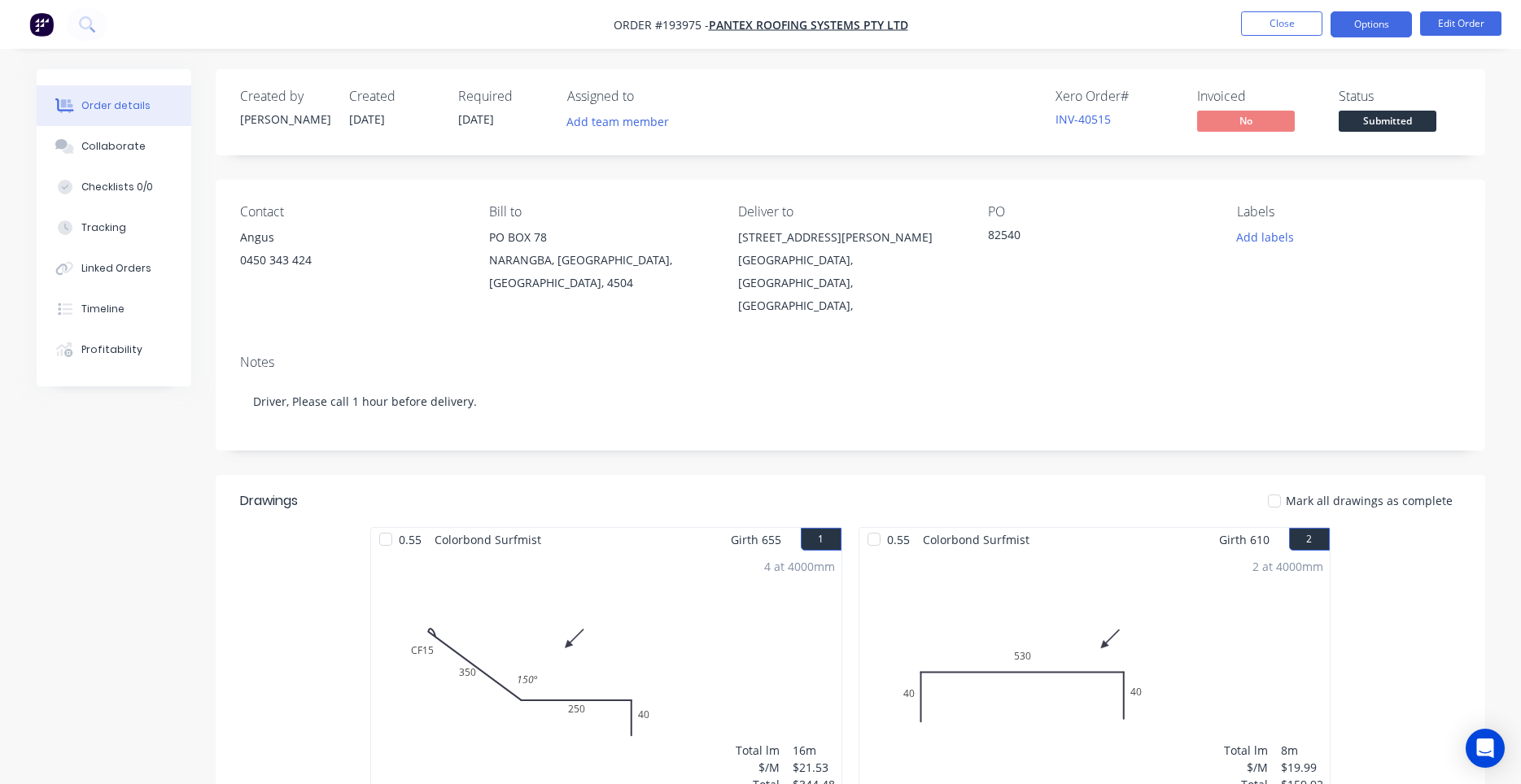
click at [1383, 26] on button "Options" at bounding box center [1371, 24] width 82 height 26
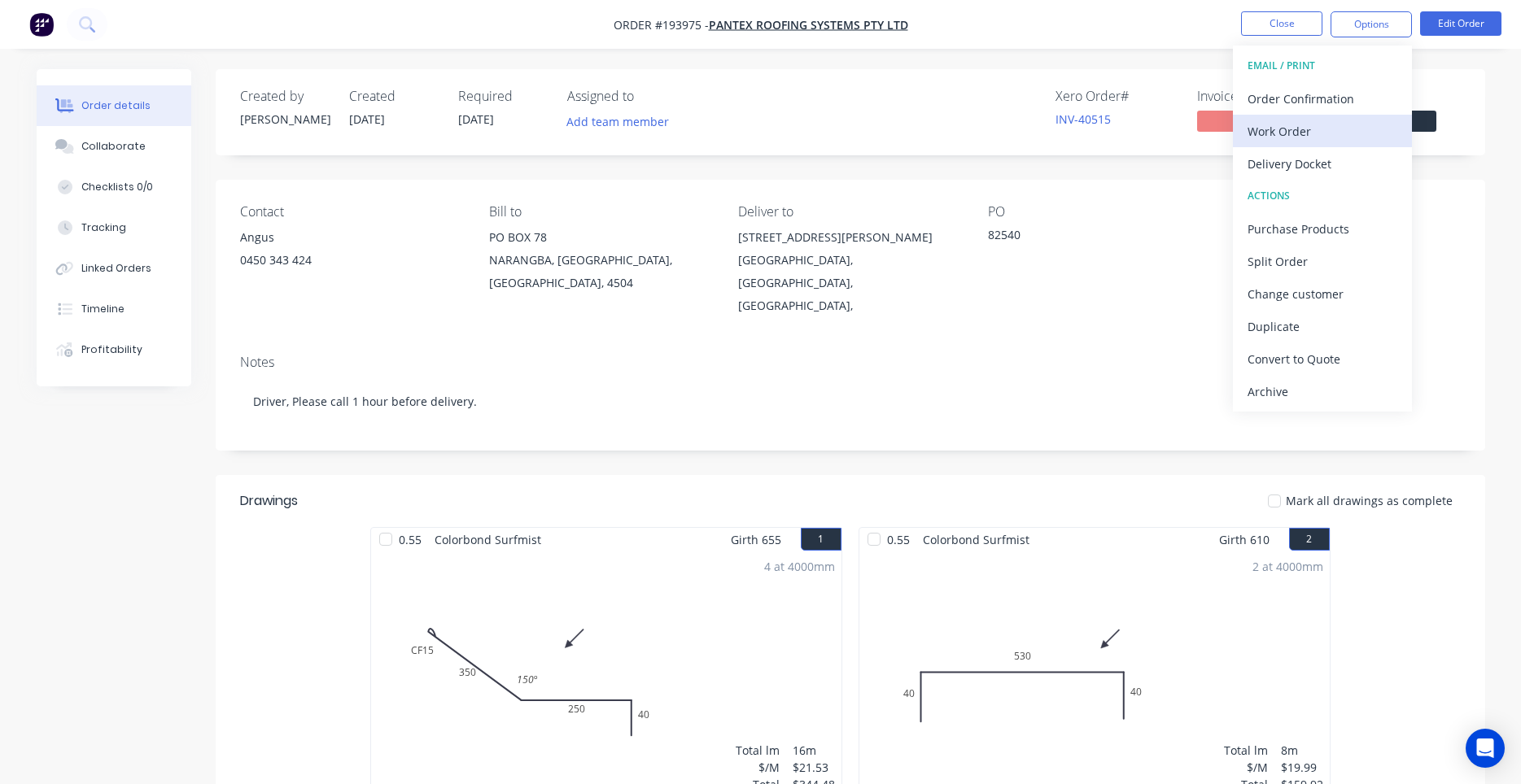
click at [1310, 133] on div "Work Order" at bounding box center [1323, 131] width 149 height 23
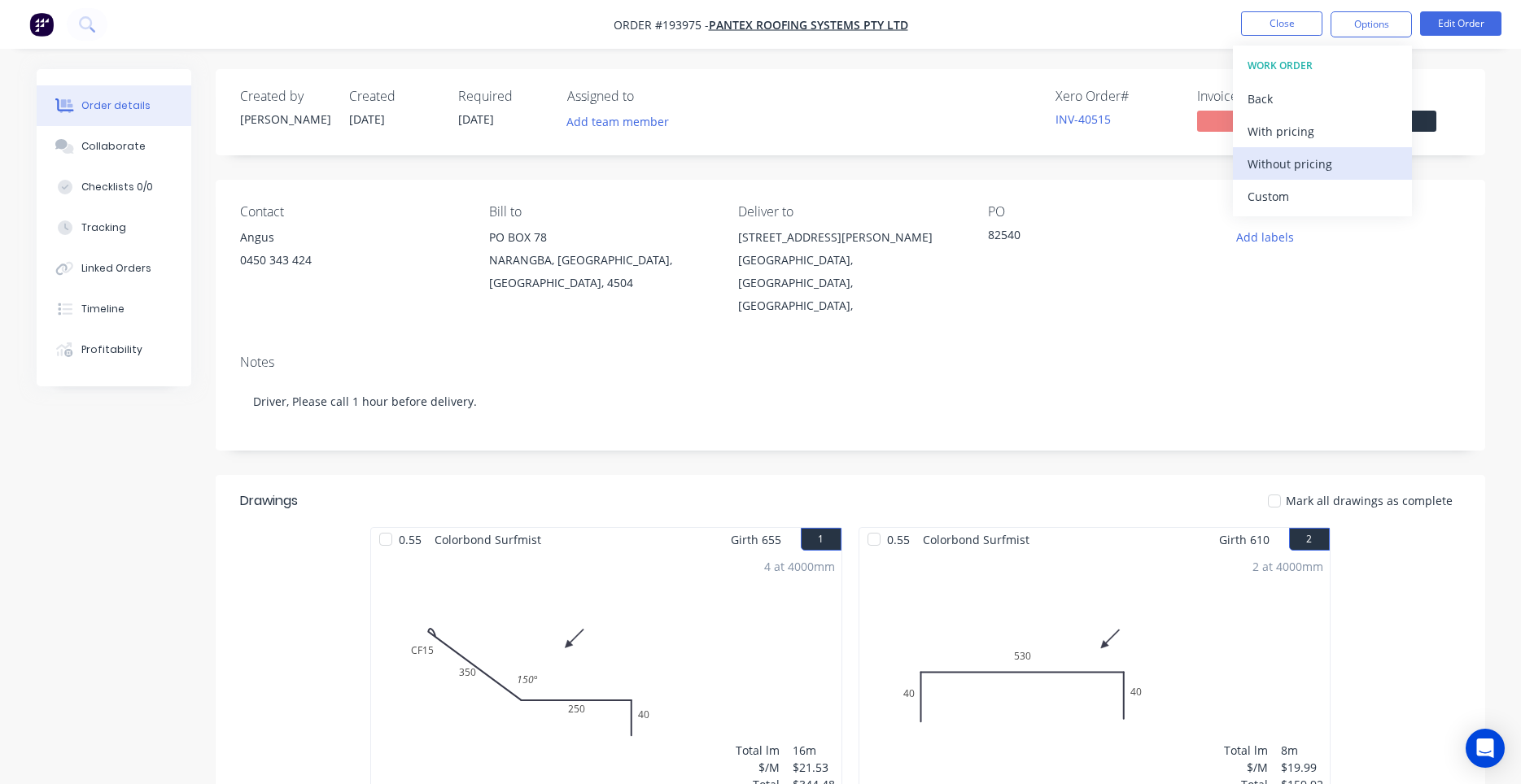
click at [1275, 167] on div "Without pricing" at bounding box center [1323, 163] width 149 height 23
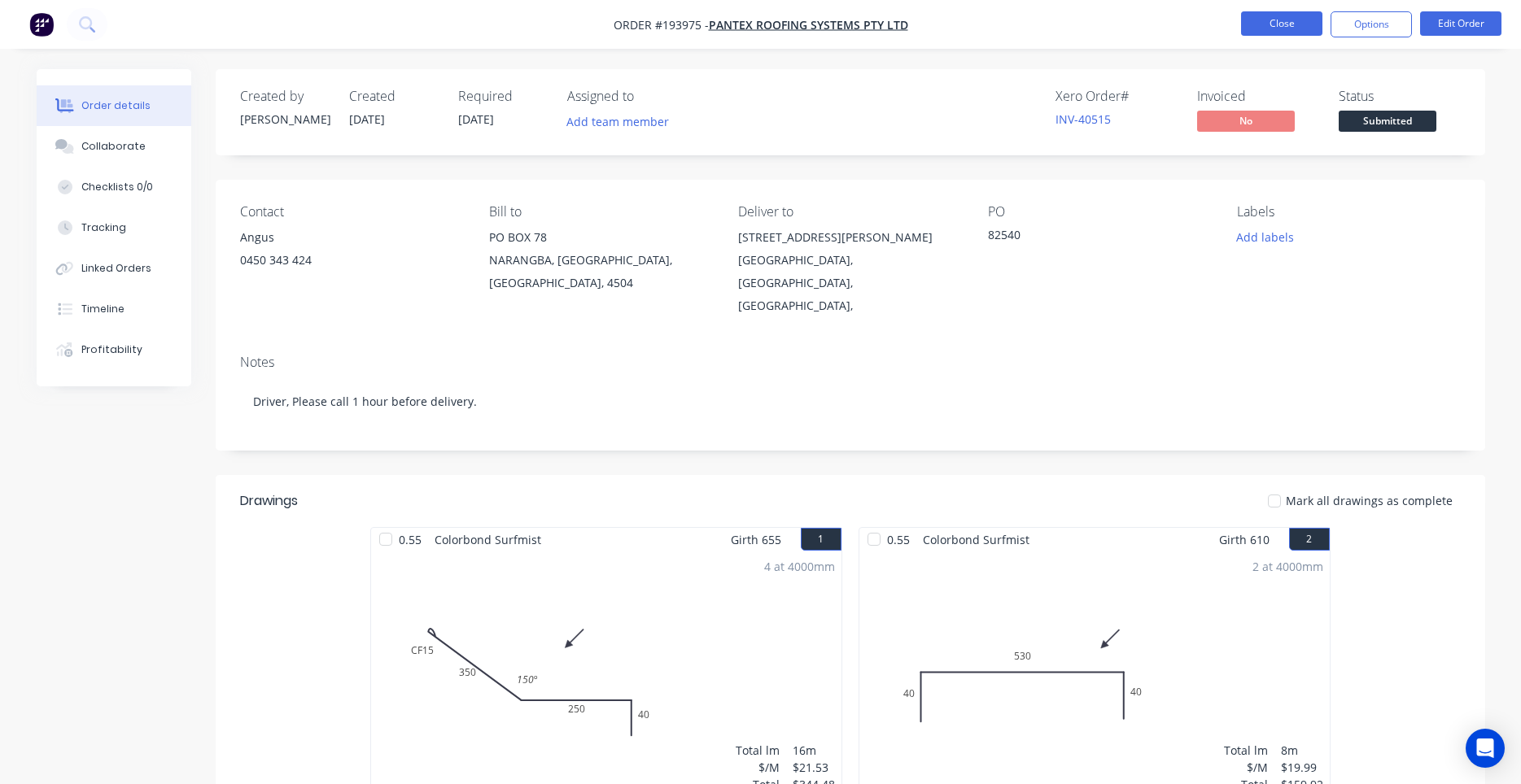
click at [1298, 25] on button "Close" at bounding box center [1281, 23] width 82 height 24
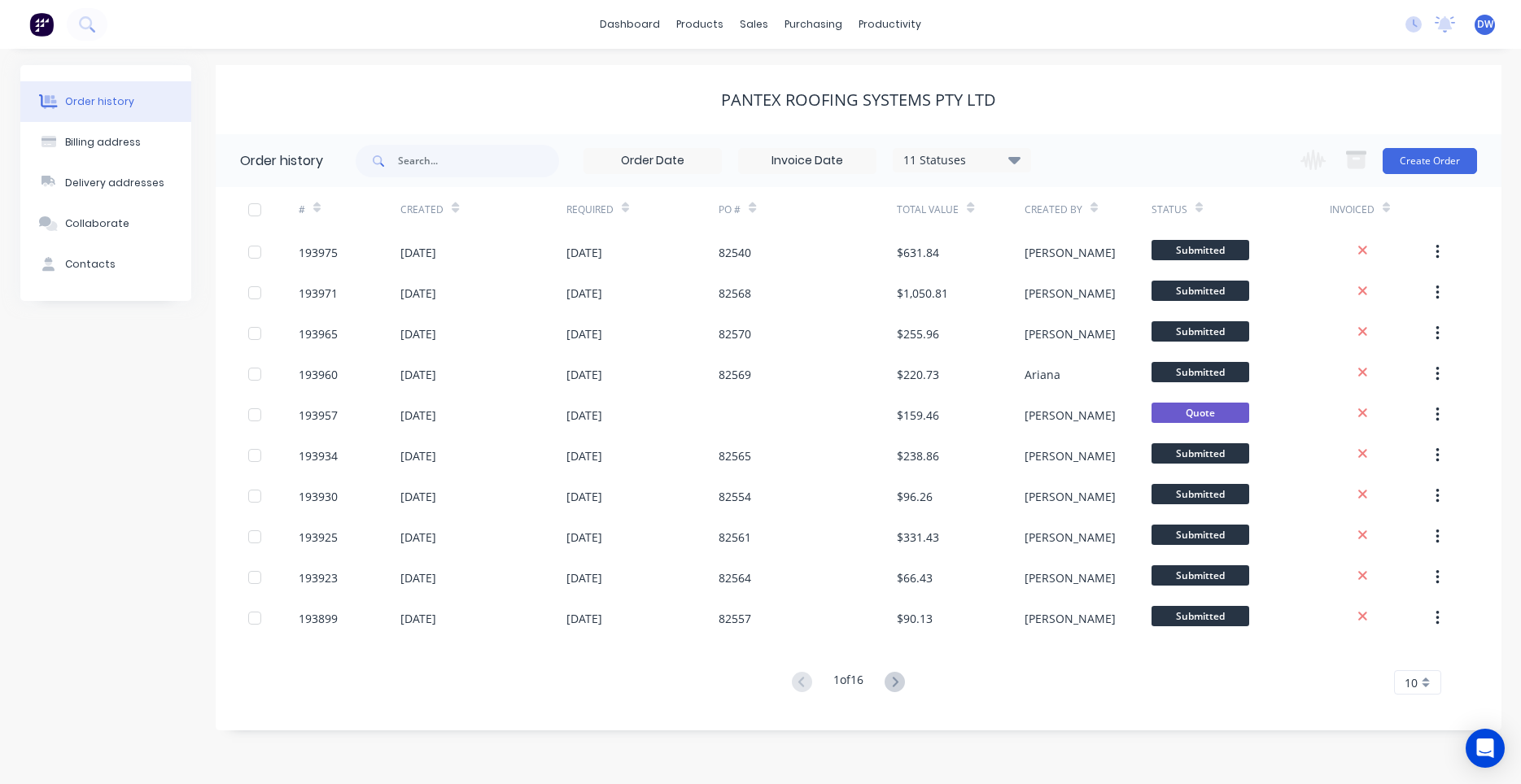
click at [624, 55] on div "Order history Billing address Delivery addresses Collaborate Contacts PANTEX RO…" at bounding box center [760, 416] width 1521 height 736
drag, startPoint x: 946, startPoint y: 105, endPoint x: 767, endPoint y: 106, distance: 179.0
click at [767, 106] on div "PANTEX ROOFING SYSTEMS PTY LTD" at bounding box center [858, 100] width 275 height 20
drag, startPoint x: 782, startPoint y: 100, endPoint x: 953, endPoint y: 100, distance: 171.0
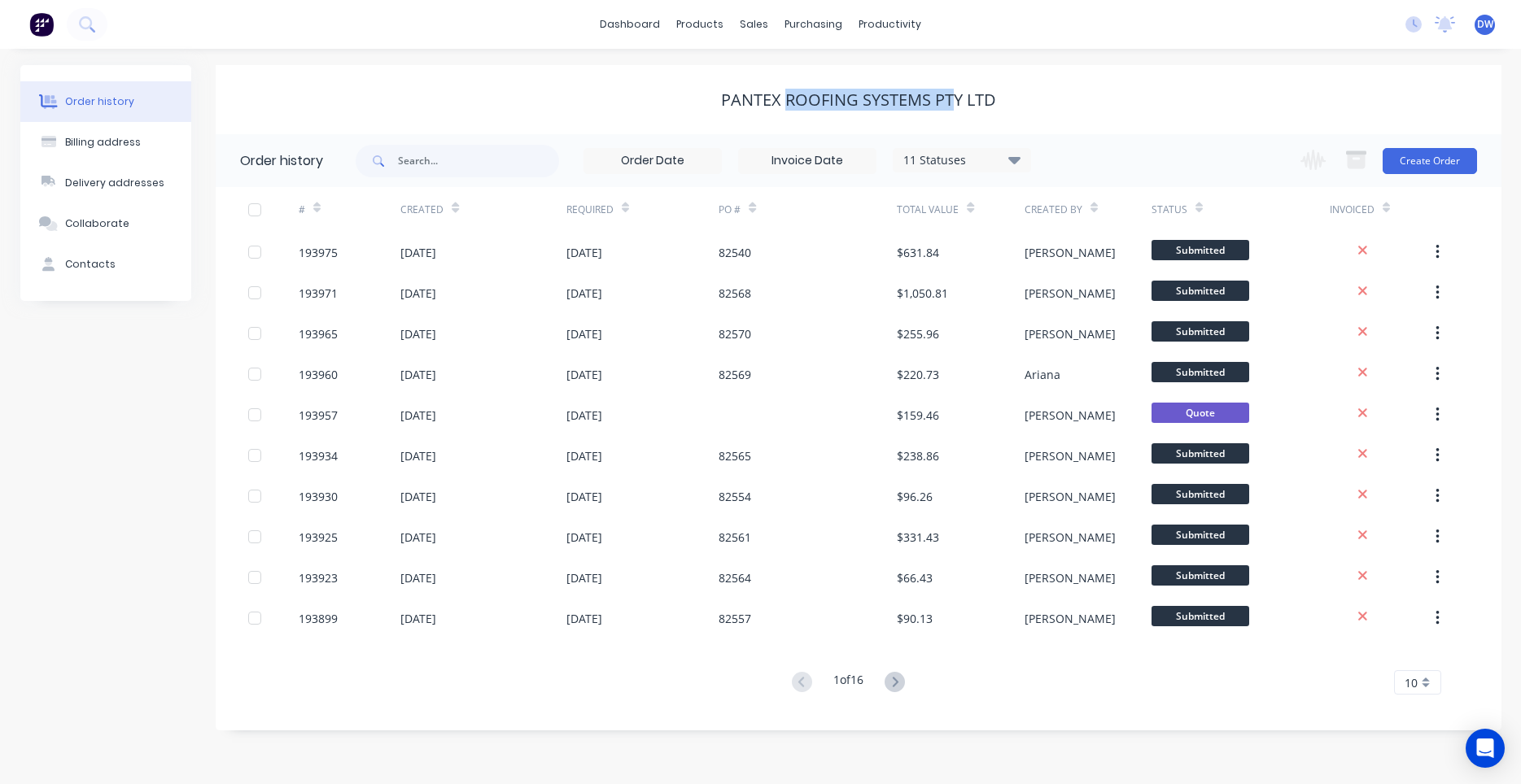
click at [953, 100] on div "PANTEX ROOFING SYSTEMS PTY LTD" at bounding box center [858, 100] width 275 height 20
drag, startPoint x: 1421, startPoint y: 162, endPoint x: 133, endPoint y: 62, distance: 1291.9
click at [147, 64] on div "Order history Billing address Delivery addresses Collaborate Contacts PANTEX RO…" at bounding box center [760, 416] width 1521 height 736
click at [89, 39] on button at bounding box center [87, 24] width 40 height 33
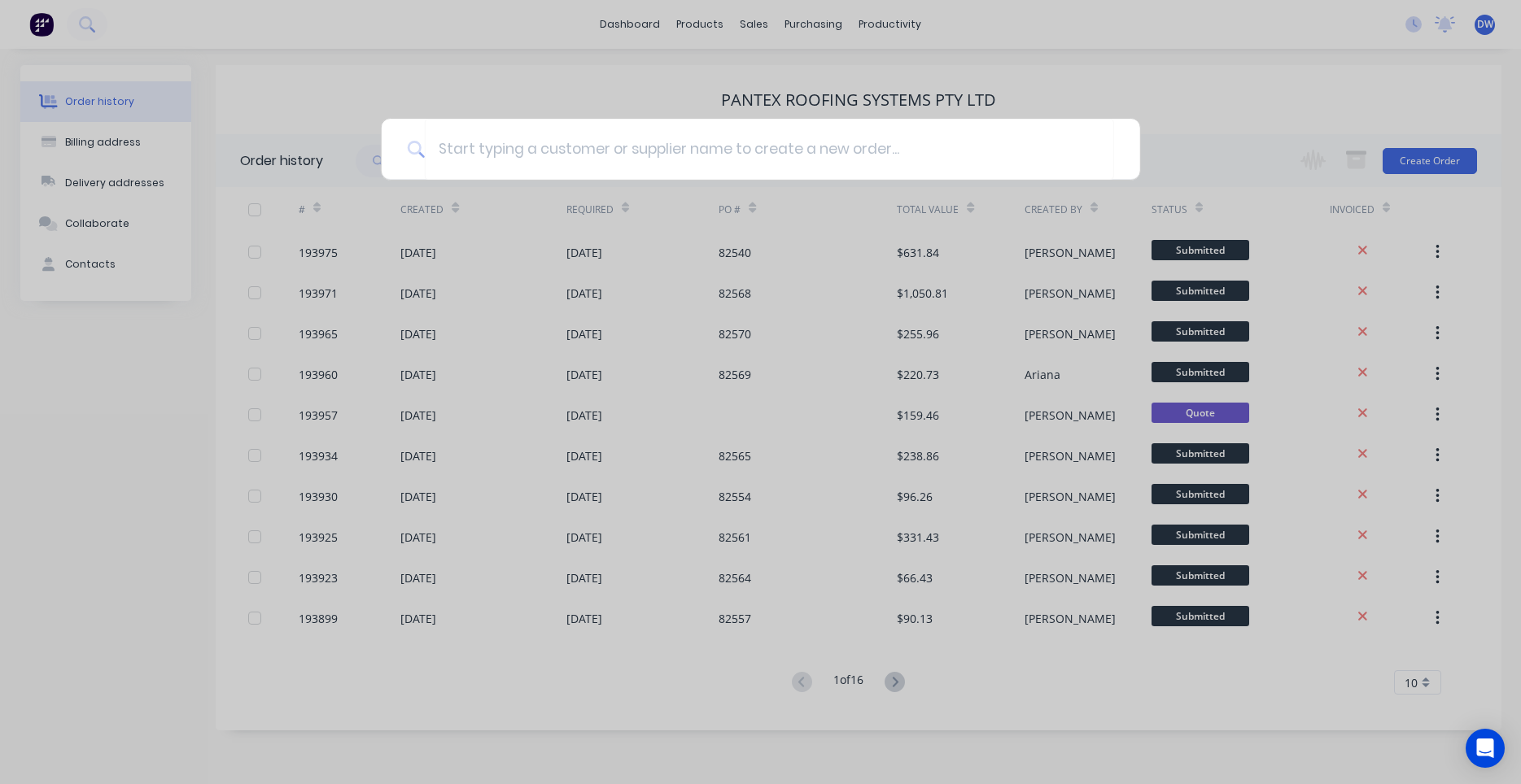
click at [91, 33] on div at bounding box center [760, 392] width 1521 height 784
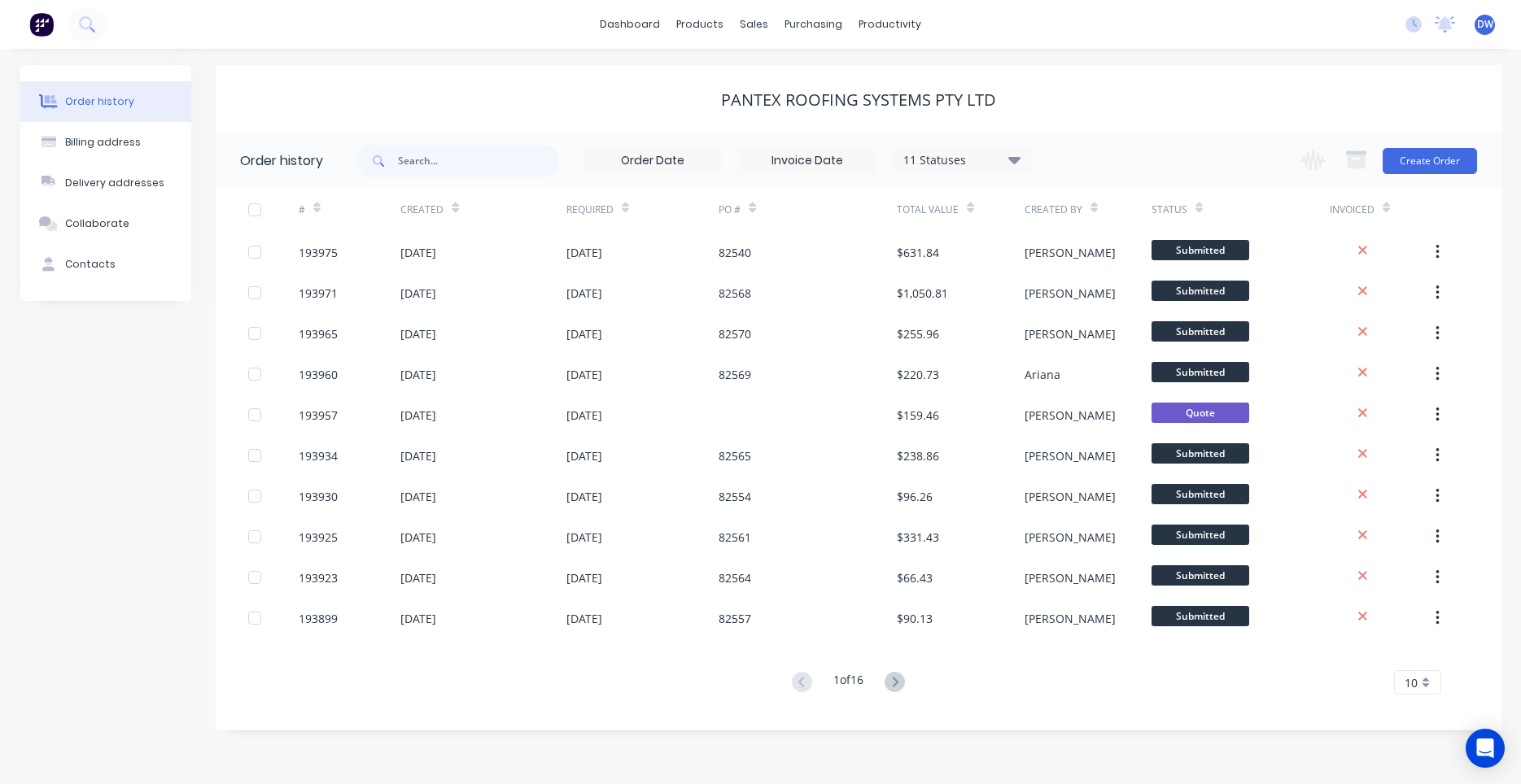
click at [91, 33] on button at bounding box center [87, 24] width 40 height 33
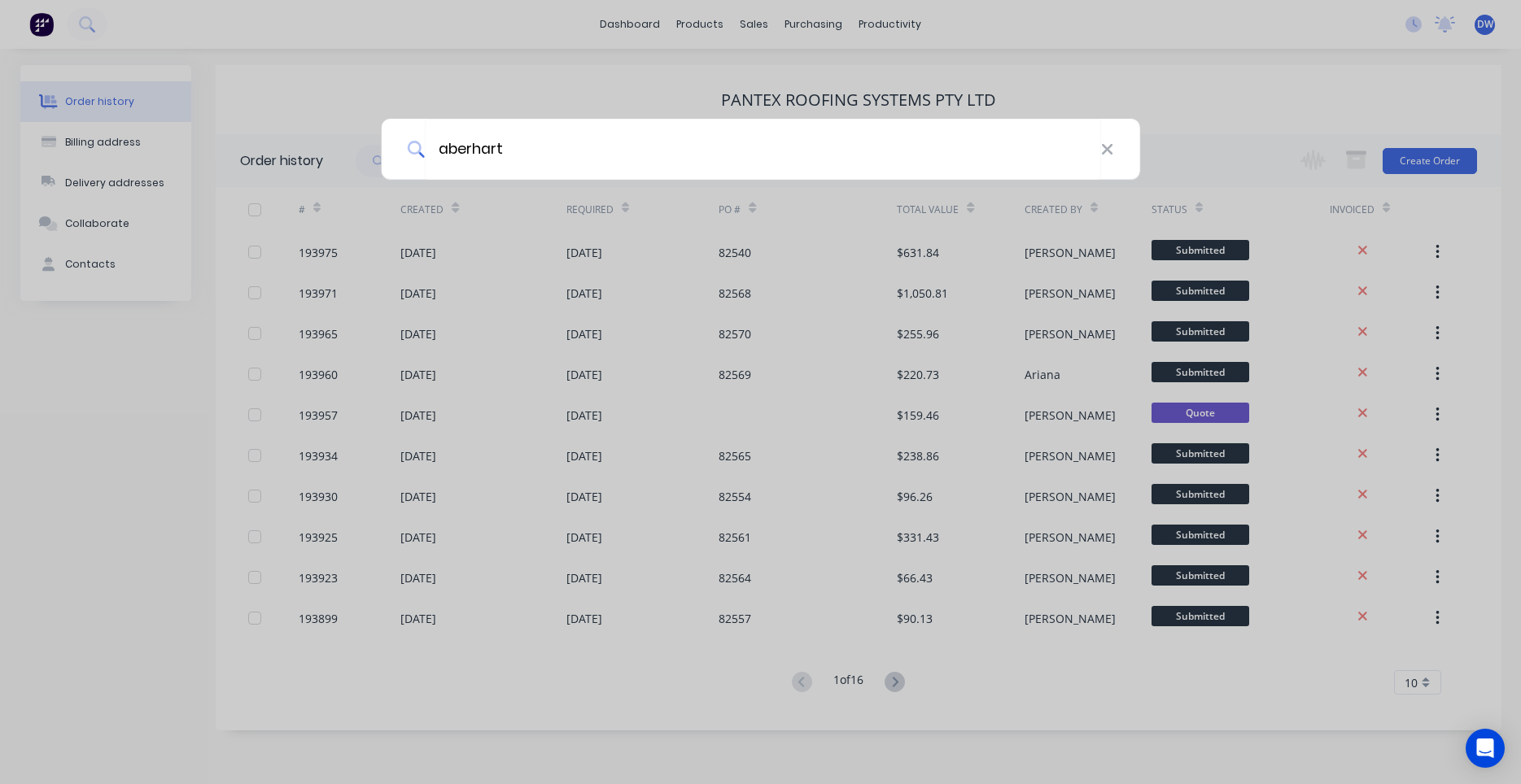
type input "aberhart"
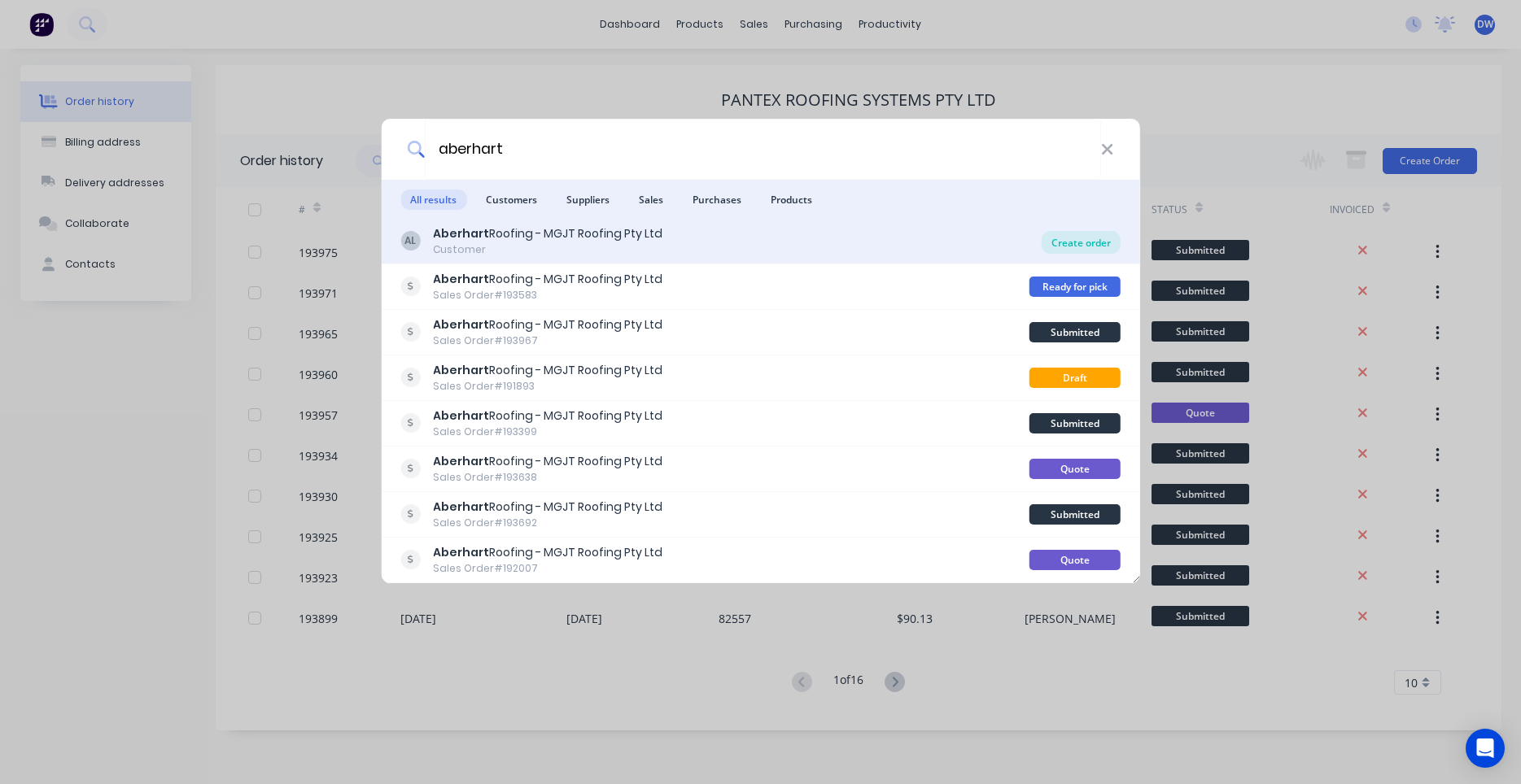
click at [1070, 243] on div "Create order" at bounding box center [1081, 242] width 79 height 23
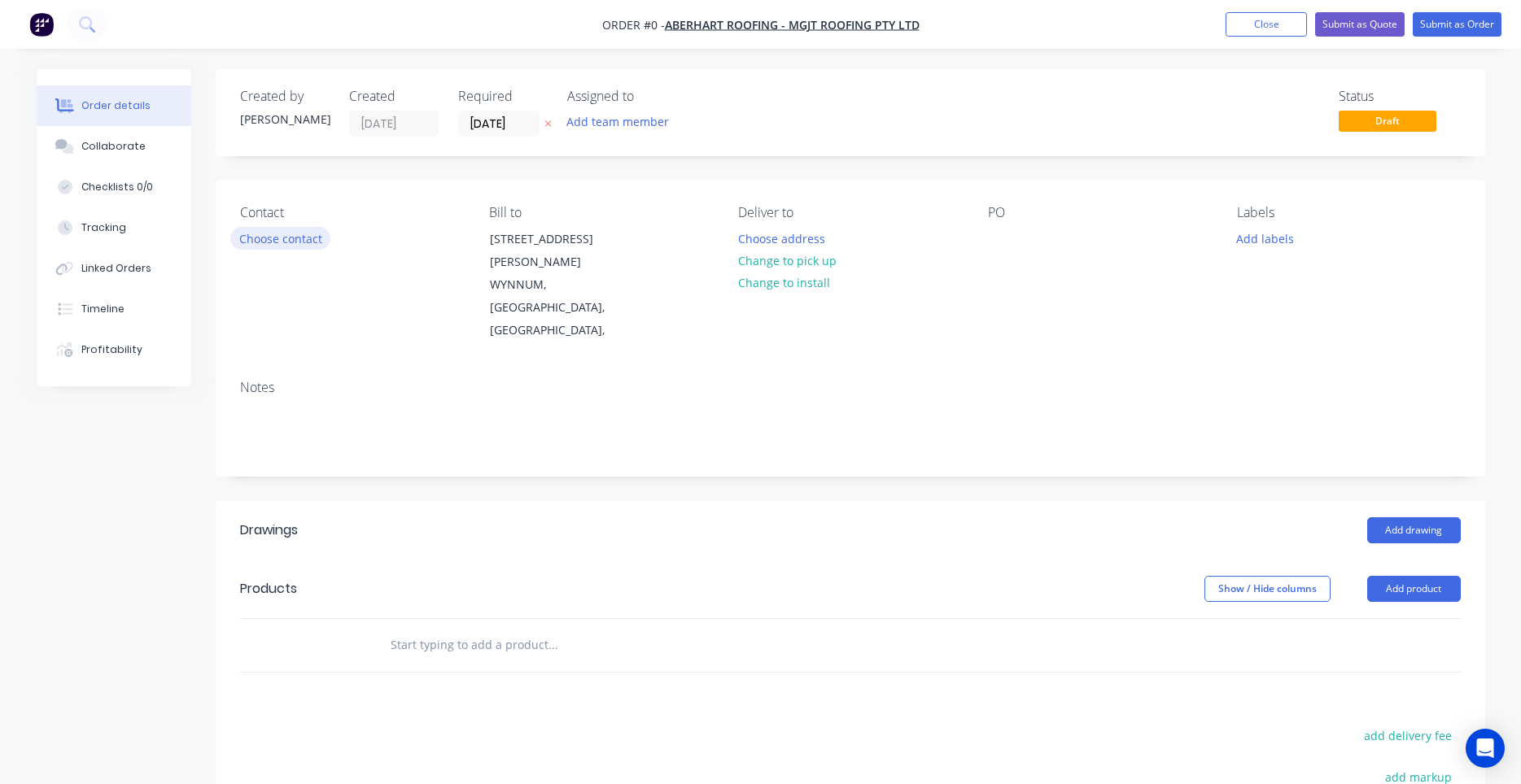
click at [304, 247] on button "Choose contact" at bounding box center [280, 238] width 100 height 22
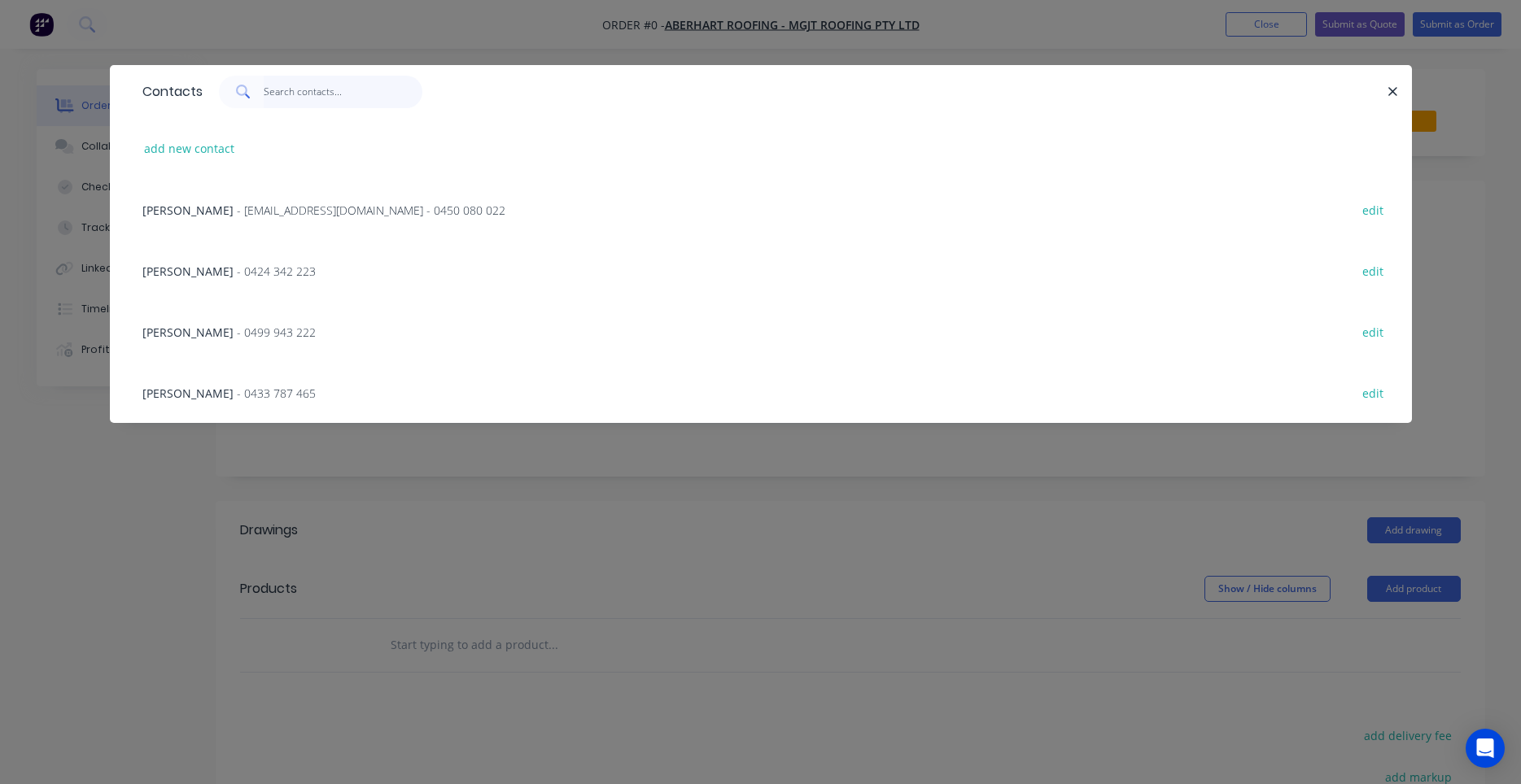
click at [307, 101] on input "text" at bounding box center [343, 92] width 159 height 33
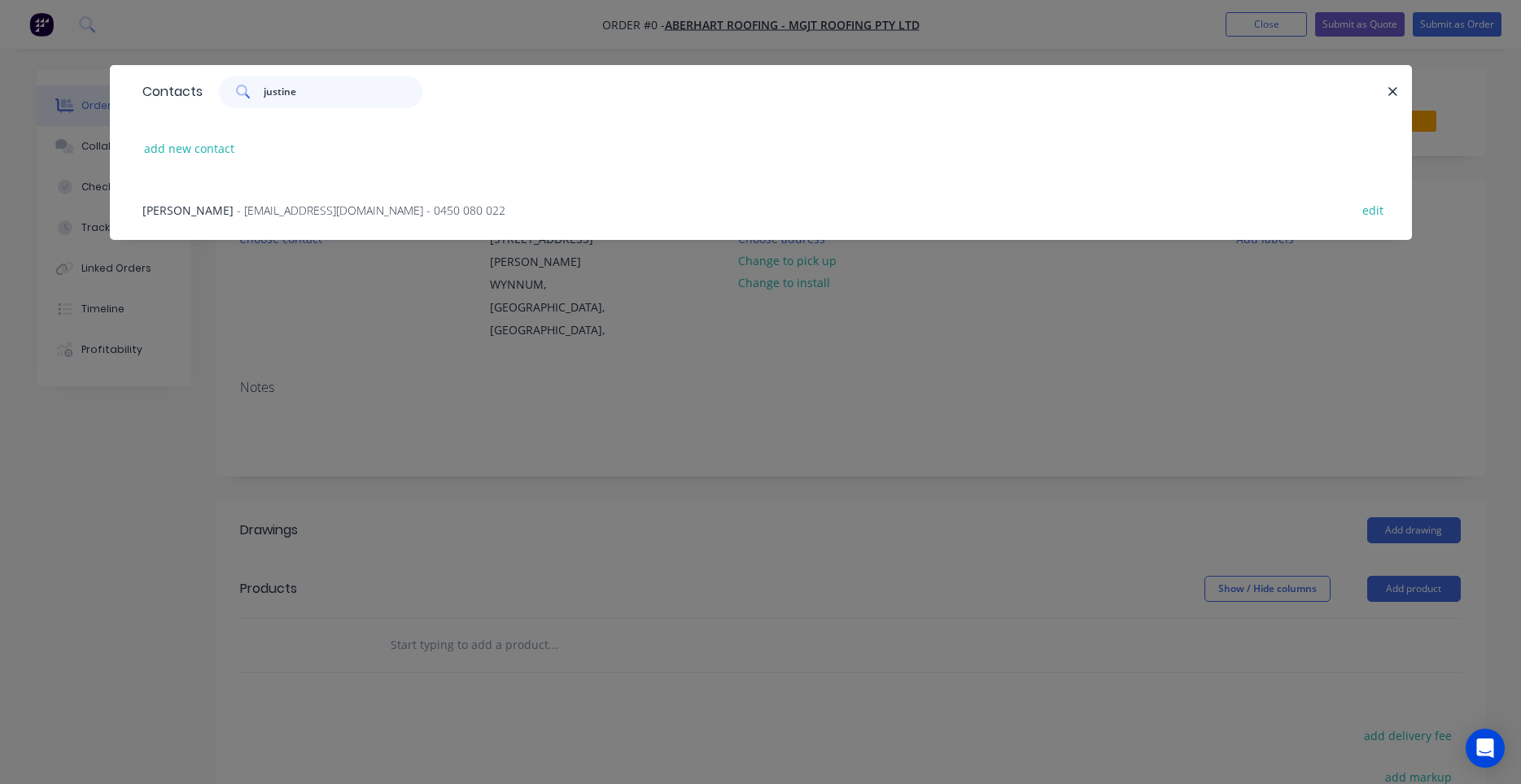
type input "justine"
click at [363, 194] on div "[PERSON_NAME] - [EMAIL_ADDRESS][DOMAIN_NAME] - 0450 080 022 edit" at bounding box center [760, 209] width 1253 height 61
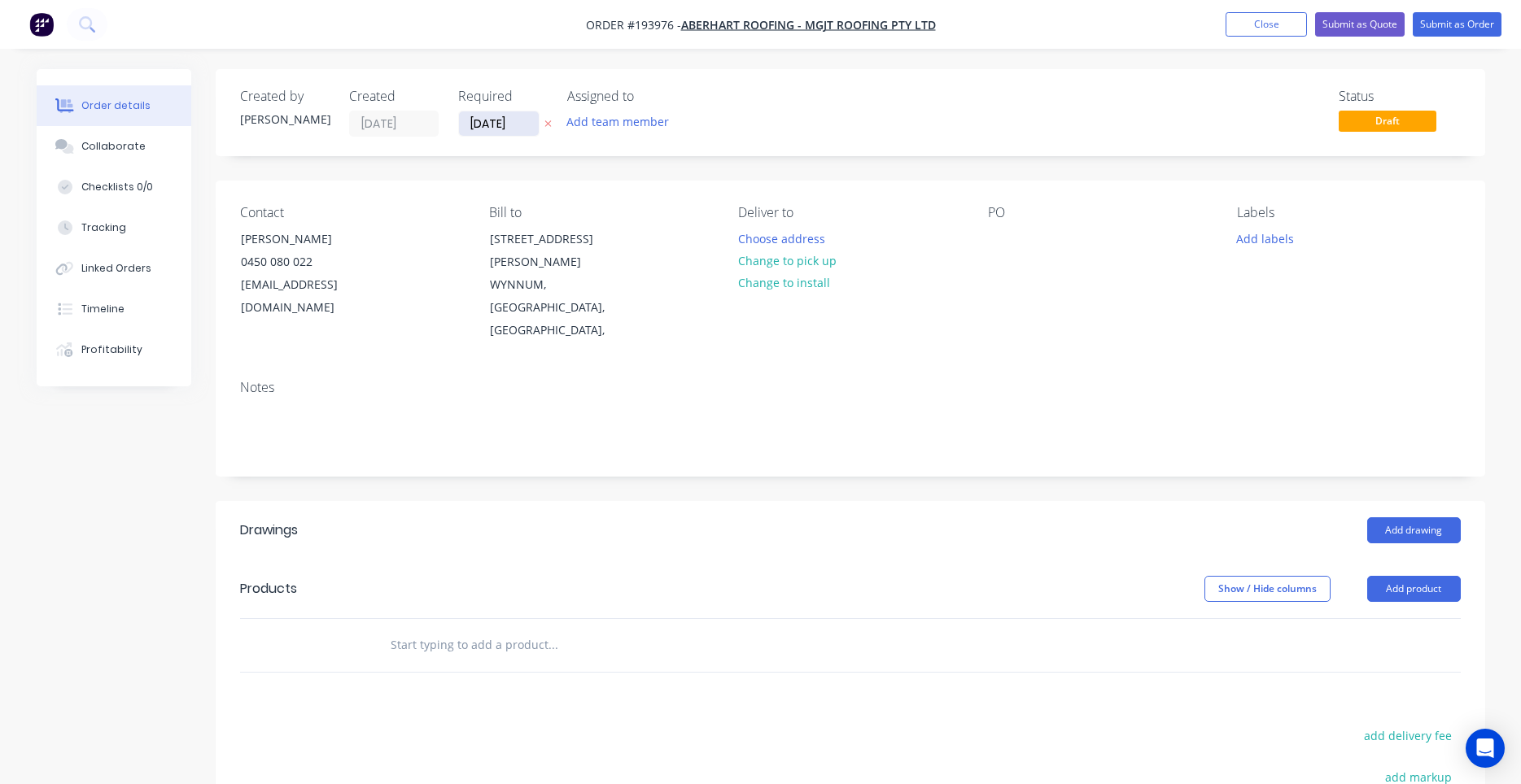
click at [519, 131] on input "[DATE]" at bounding box center [498, 124] width 80 height 24
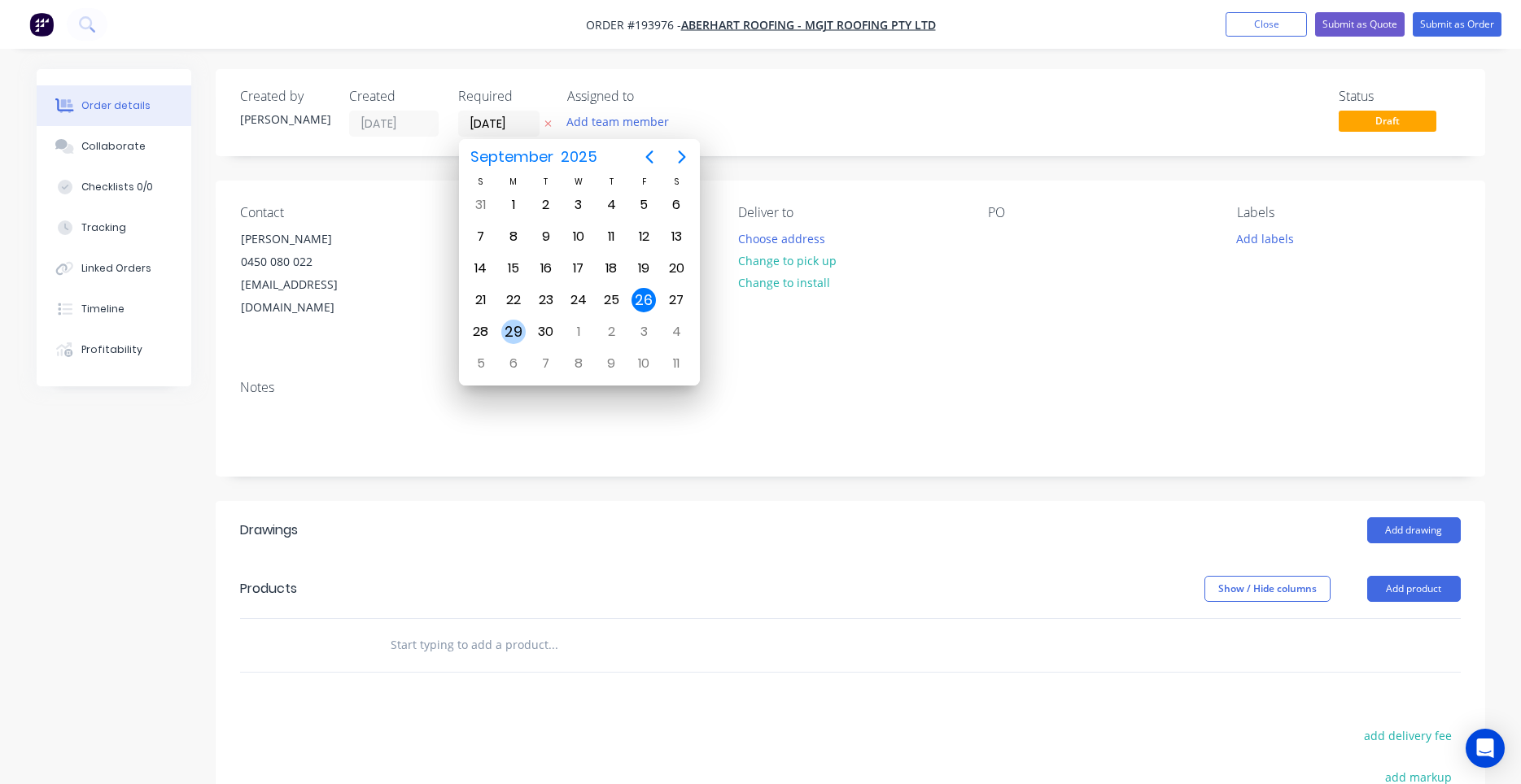
click at [512, 333] on div "29" at bounding box center [514, 331] width 24 height 24
type input "[DATE]"
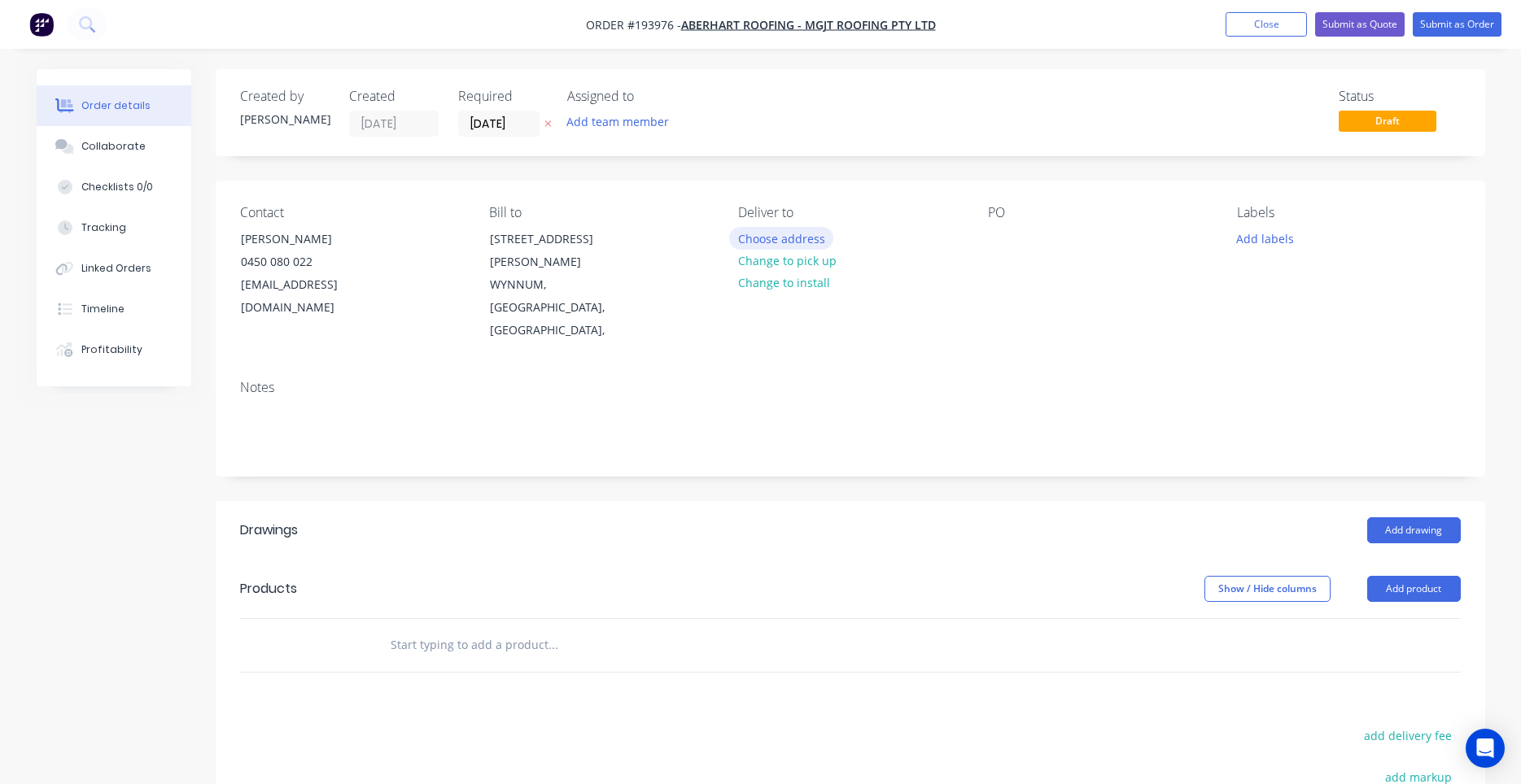
click at [745, 241] on button "Choose address" at bounding box center [781, 238] width 104 height 22
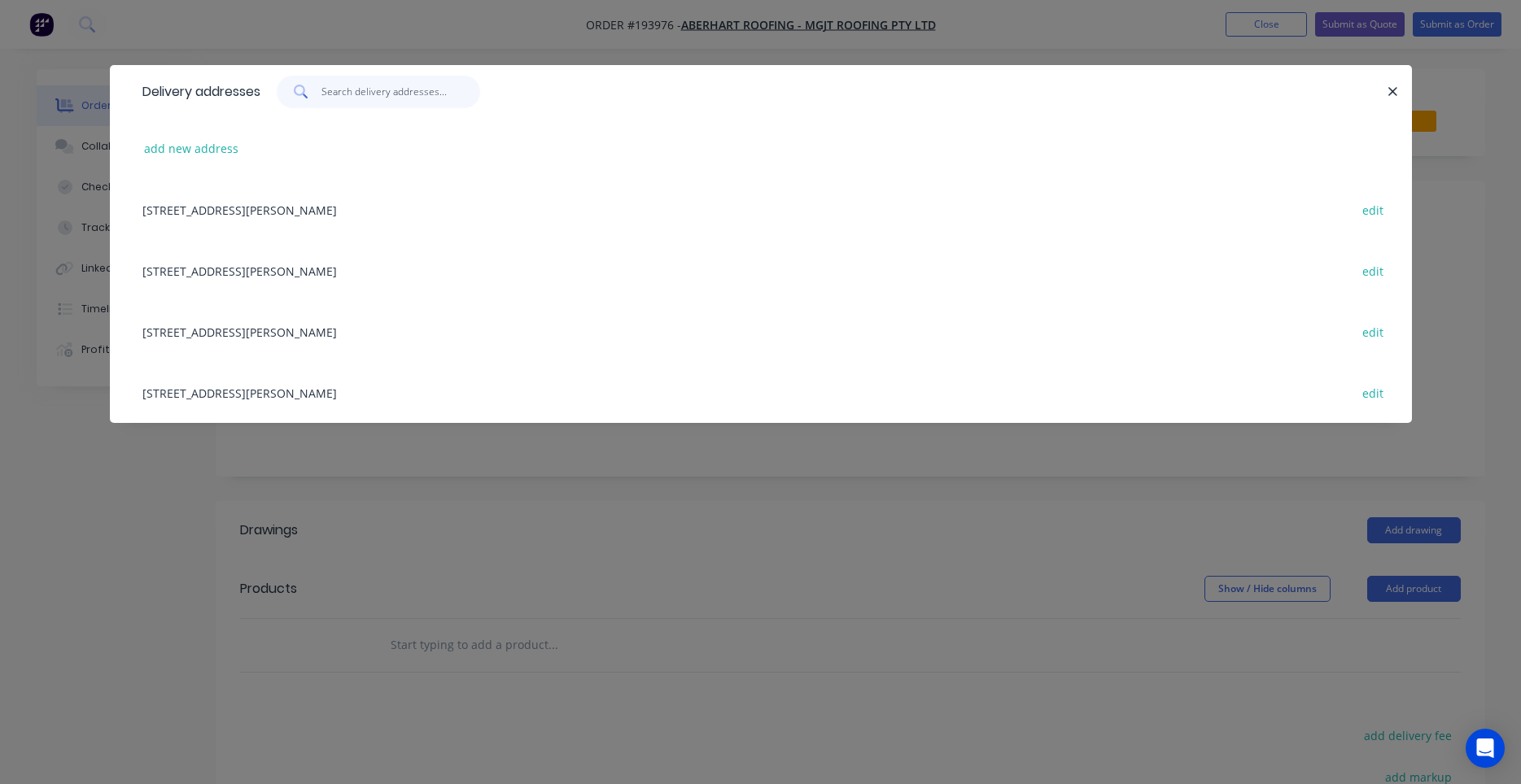
click at [411, 100] on input "text" at bounding box center [400, 92] width 159 height 33
click at [215, 143] on button "add new address" at bounding box center [192, 149] width 112 height 22
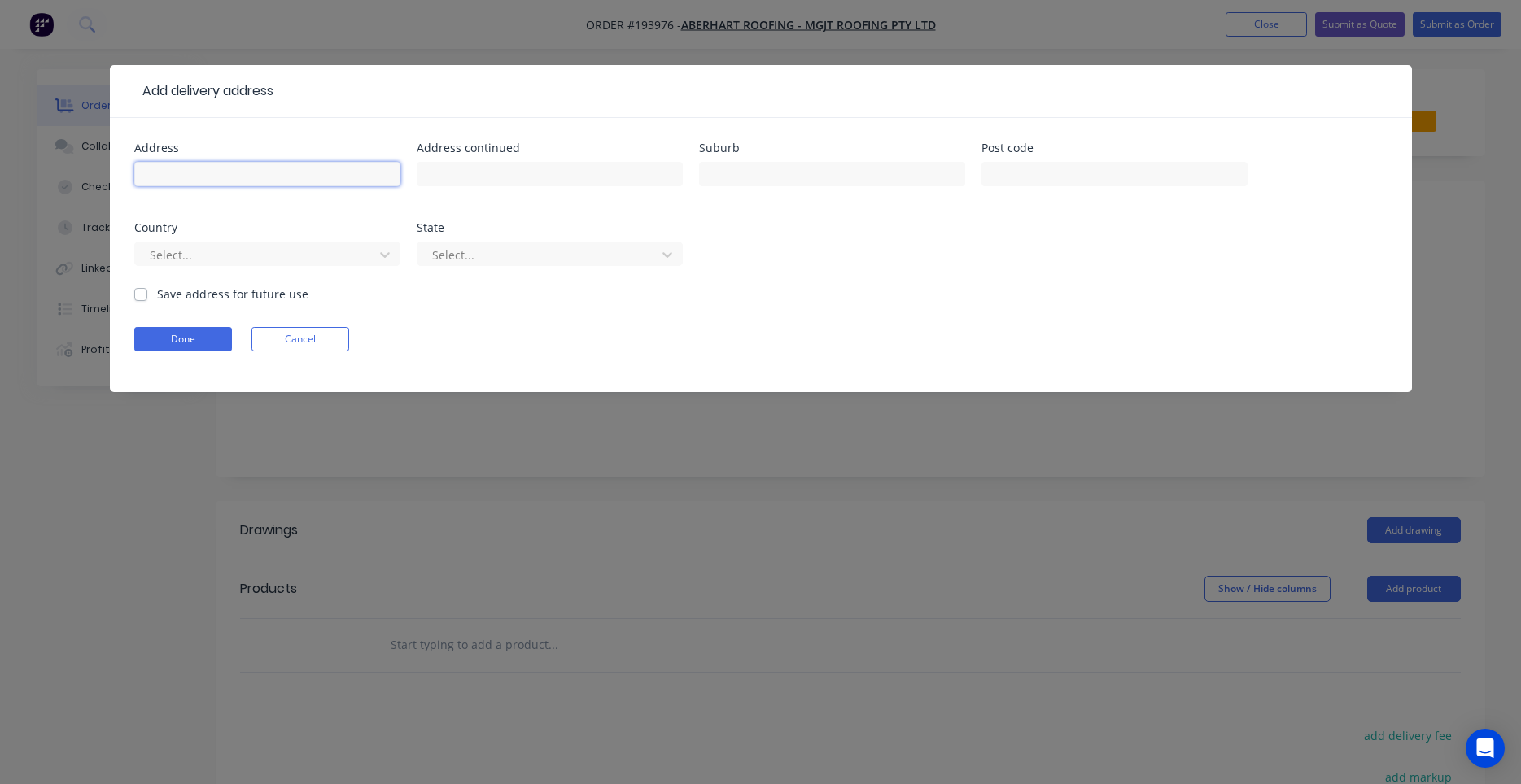
click at [217, 173] on input "text" at bounding box center [267, 174] width 266 height 24
type input "[STREET_ADDRESS]"
type input "NEW FARM"
type input "a"
type input "q"
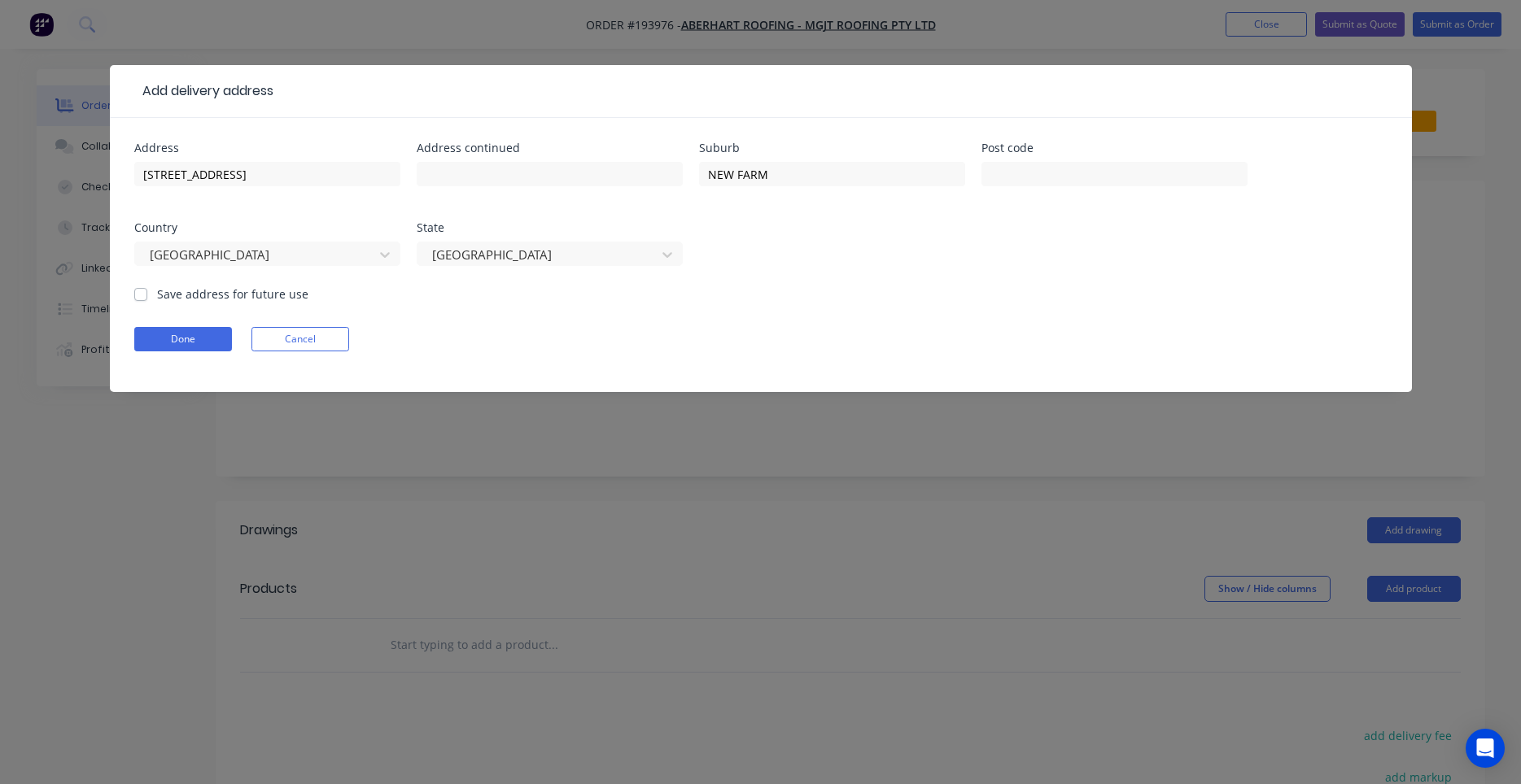
click at [196, 299] on label "Save address for future use" at bounding box center [233, 295] width 151 height 17
click at [147, 299] on input "Save address for future use" at bounding box center [140, 294] width 13 height 15
checkbox input "true"
click at [197, 333] on button "Done" at bounding box center [183, 339] width 98 height 24
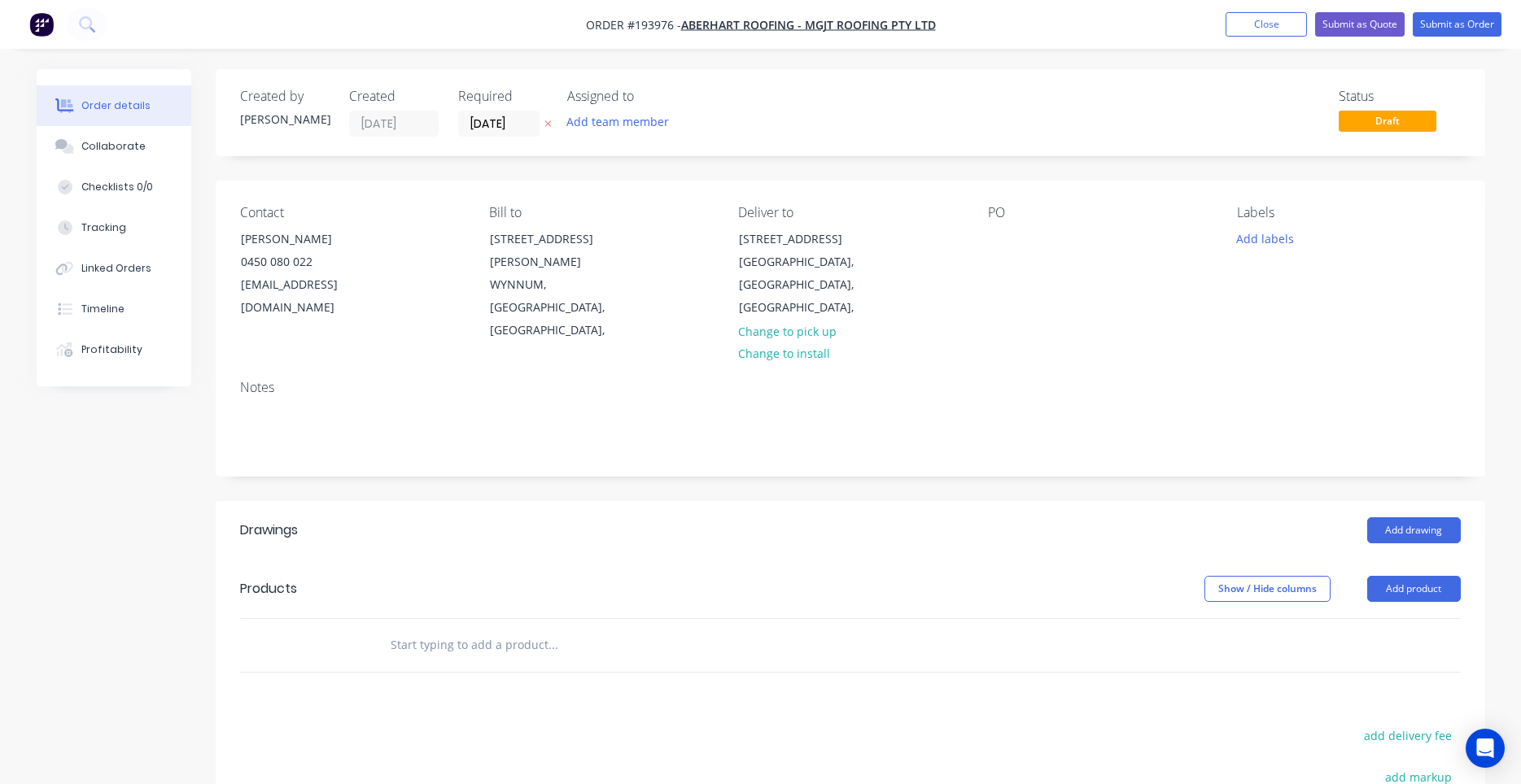
click at [981, 240] on div "Contact [PERSON_NAME] 0450 080 022 [EMAIL_ADDRESS][DOMAIN_NAME] Bill to [STREET…" at bounding box center [850, 273] width 1269 height 186
click at [987, 240] on div "Contact [PERSON_NAME] 0450 080 022 [EMAIL_ADDRESS][DOMAIN_NAME] Bill to [STREET…" at bounding box center [850, 273] width 1269 height 186
click at [994, 235] on div at bounding box center [1001, 238] width 26 height 23
click at [495, 629] on input "text" at bounding box center [552, 645] width 325 height 33
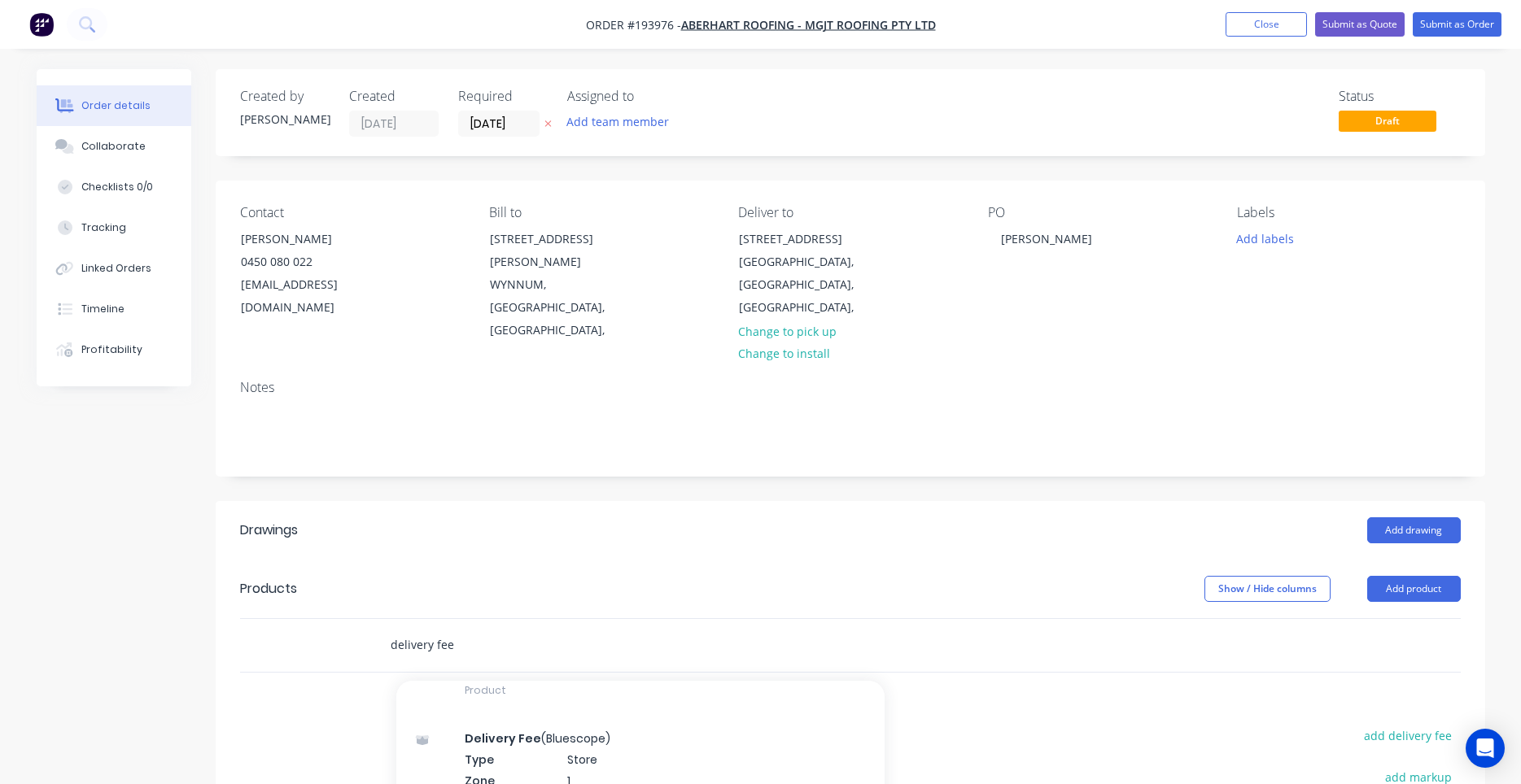
type input "delivery fee"
click at [545, 647] on div "Delivery Fee Product" at bounding box center [640, 680] width 488 height 69
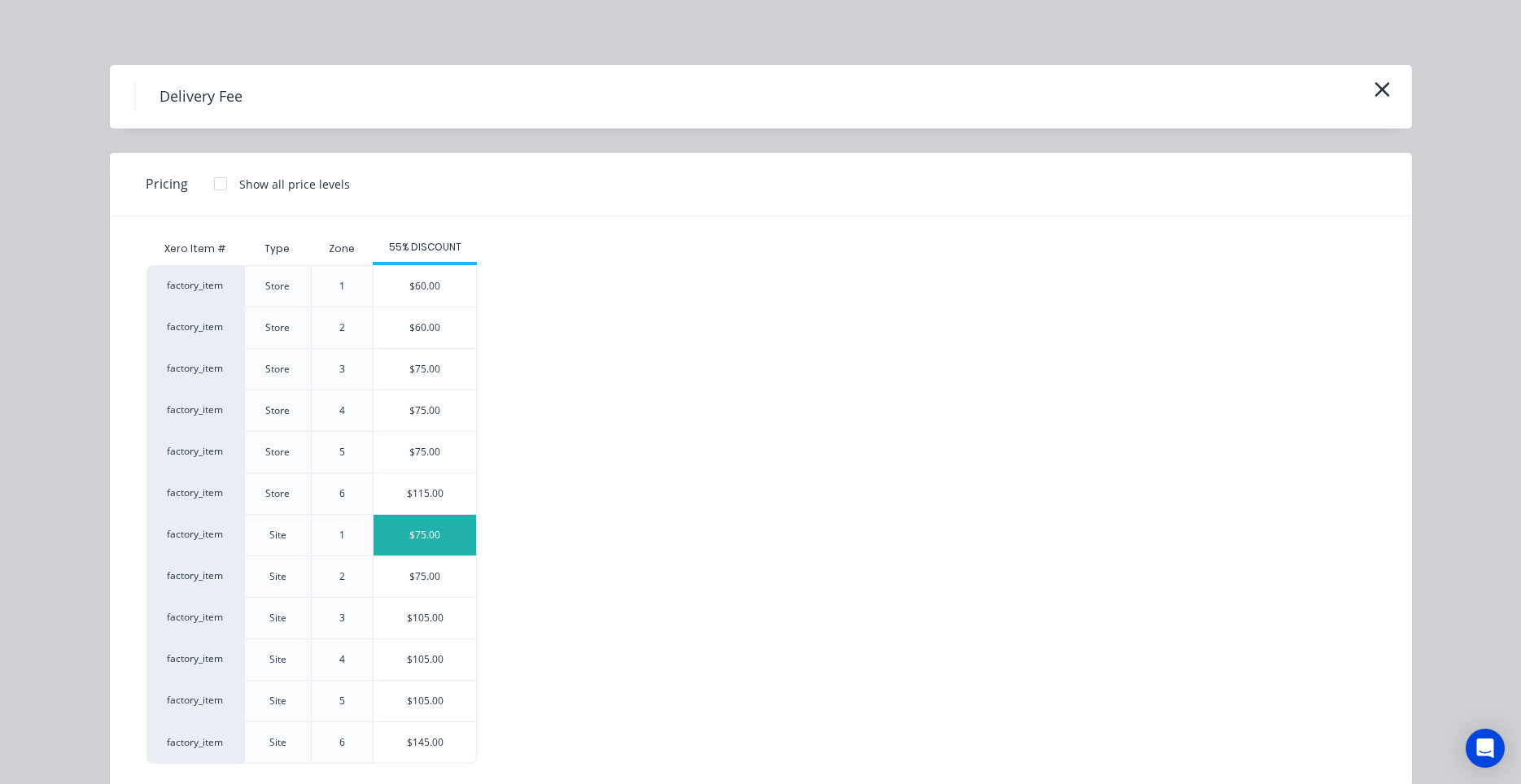
click at [465, 526] on div "$75.00" at bounding box center [424, 535] width 102 height 40
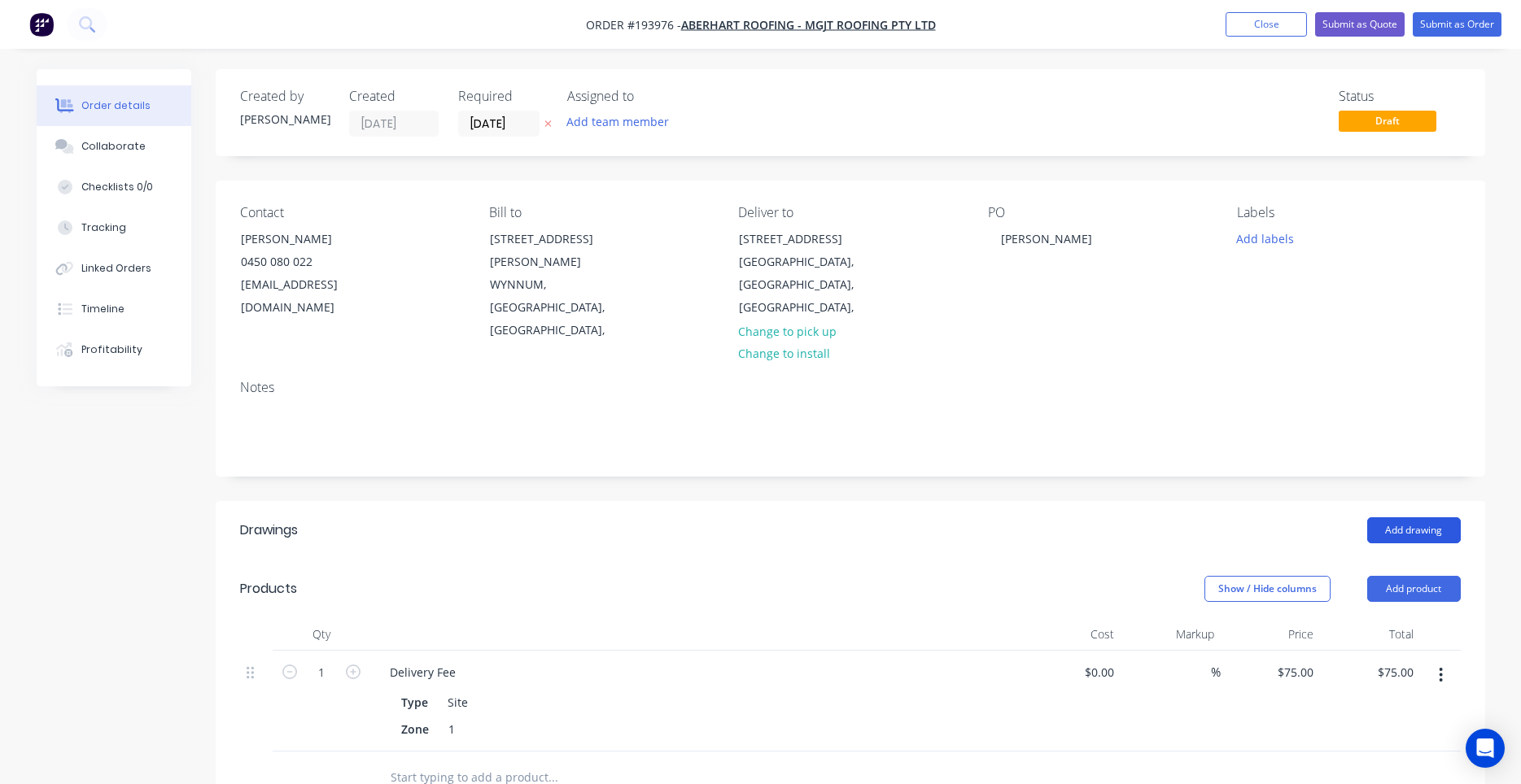
click at [1399, 518] on button "Add drawing" at bounding box center [1414, 531] width 94 height 26
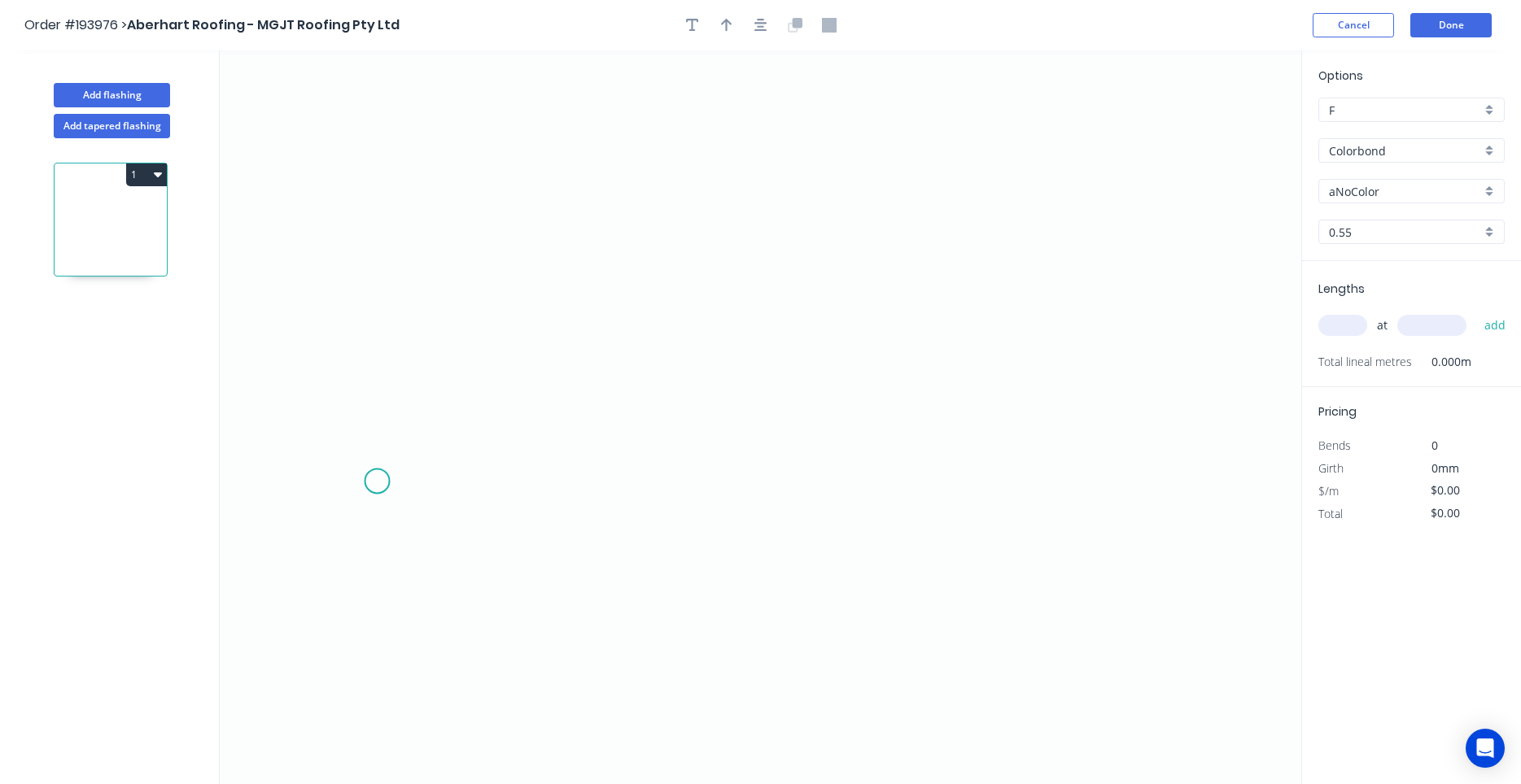
click at [380, 478] on icon "0" at bounding box center [760, 417] width 1081 height 734
click at [383, 317] on icon "0" at bounding box center [760, 417] width 1081 height 734
click at [383, 317] on circle at bounding box center [380, 316] width 24 height 24
click at [411, 525] on div "Crush & Fold" at bounding box center [460, 531] width 163 height 33
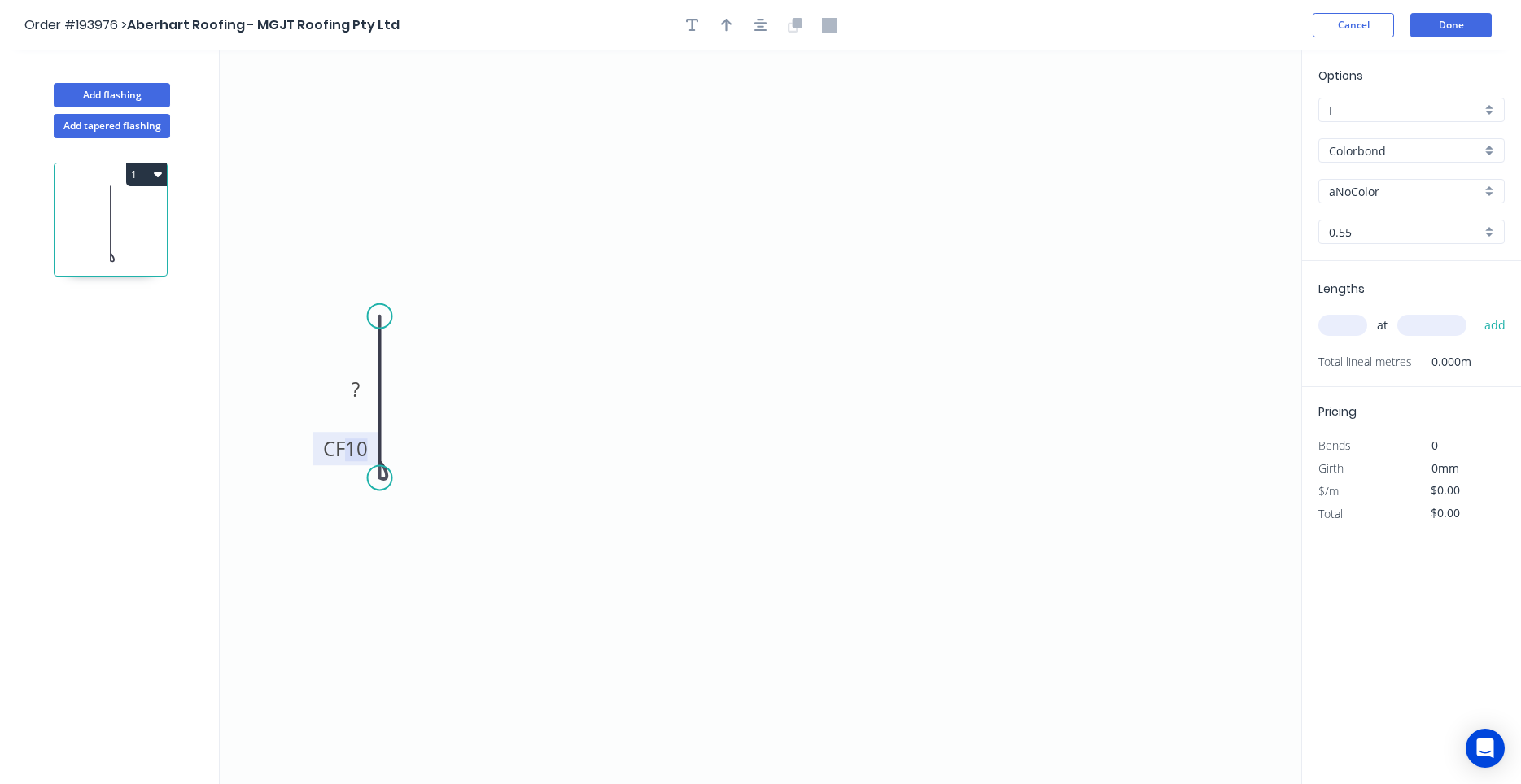
click at [359, 449] on tspan "10" at bounding box center [356, 448] width 23 height 27
click at [380, 310] on circle at bounding box center [380, 316] width 24 height 24
click at [1108, 319] on icon "0 CF 15 50" at bounding box center [760, 417] width 1081 height 734
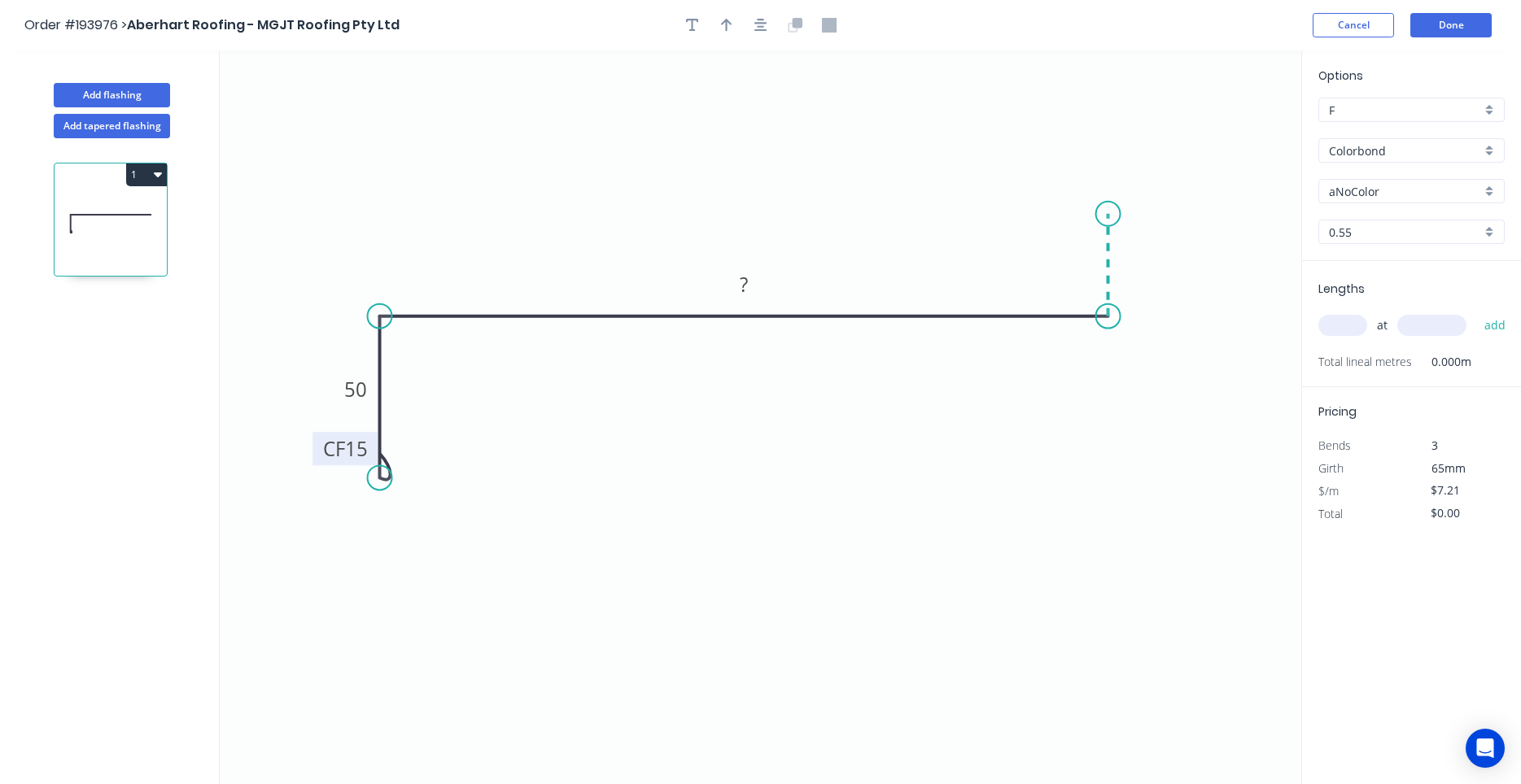
click at [1110, 214] on icon "0 CF 15 50 ?" at bounding box center [760, 417] width 1081 height 734
click at [1086, 214] on icon at bounding box center [1098, 214] width 22 height 0
click at [1086, 214] on circle at bounding box center [1086, 214] width 24 height 24
click at [732, 277] on rect at bounding box center [744, 285] width 33 height 23
click at [1158, 189] on icon "0 CF 15 50 552 25 8" at bounding box center [760, 417] width 1081 height 734
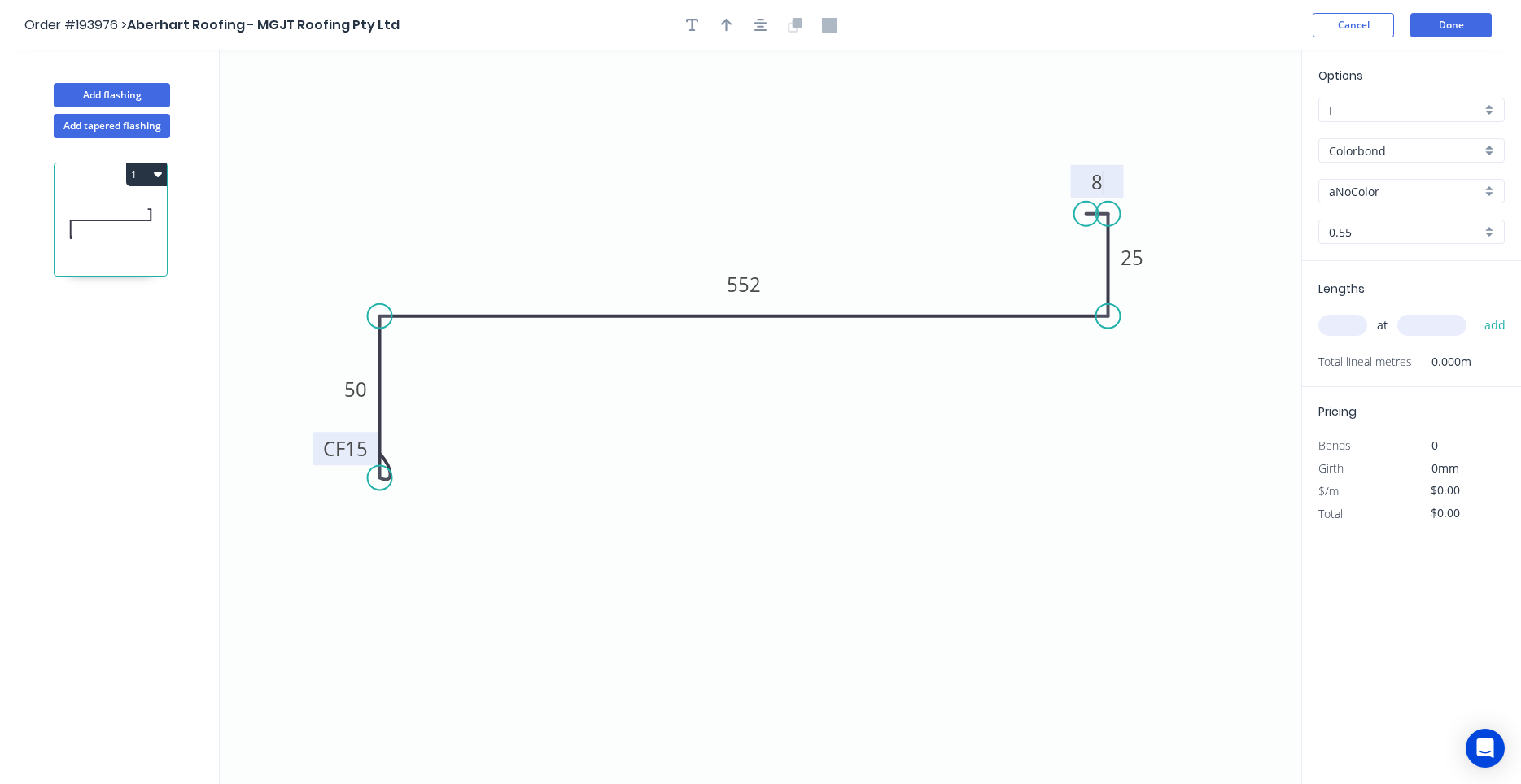
type input "$23.35"
drag, startPoint x: 1084, startPoint y: 212, endPoint x: 1074, endPoint y: 213, distance: 10.0
click at [1074, 213] on circle at bounding box center [1074, 214] width 24 height 24
drag, startPoint x: 1089, startPoint y: 212, endPoint x: 1102, endPoint y: 210, distance: 13.2
click at [1102, 212] on icon at bounding box center [1104, 212] width 34 height 0
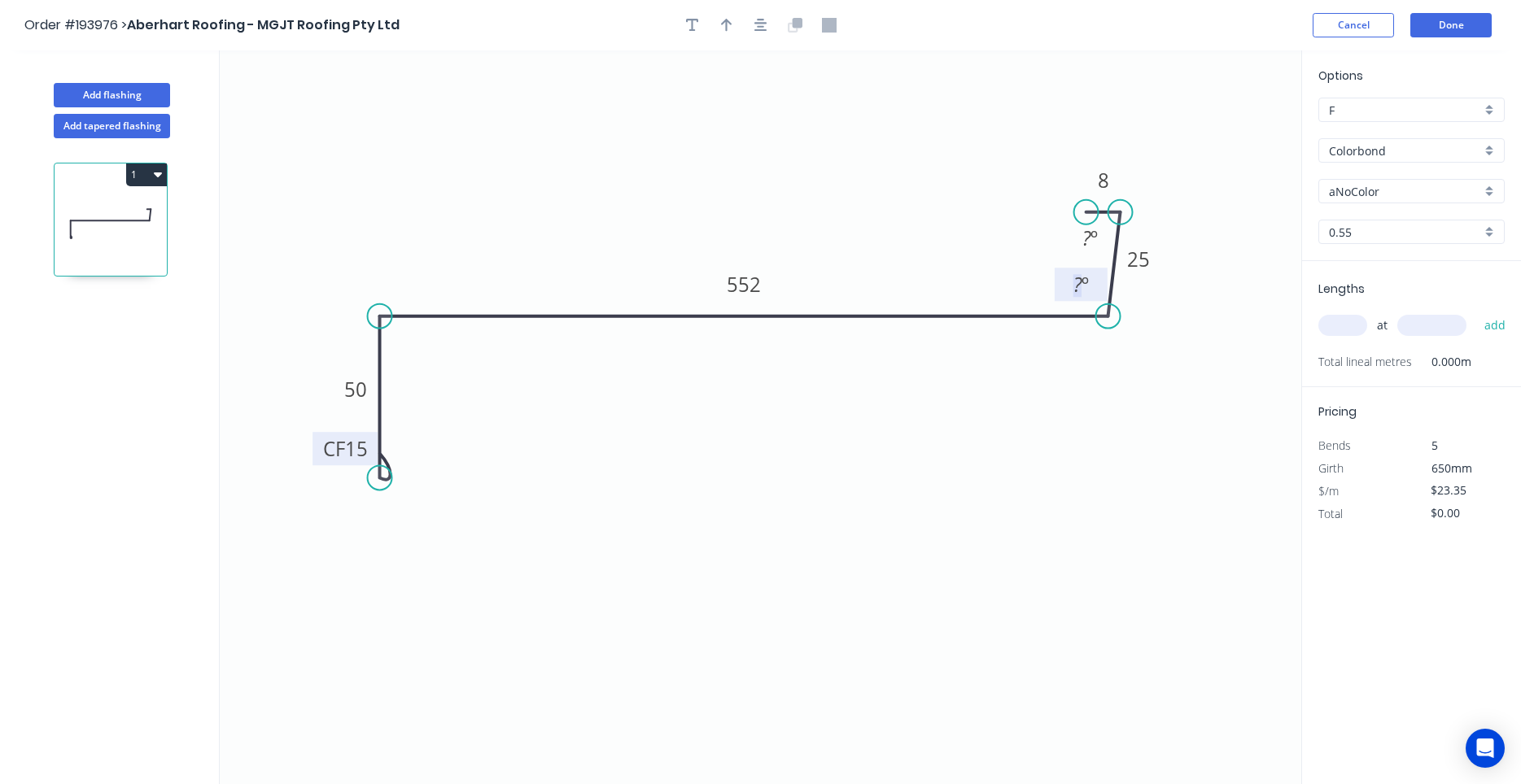
click at [1081, 281] on tspan "º" at bounding box center [1085, 284] width 8 height 27
click at [1092, 210] on circle at bounding box center [1091, 209] width 24 height 24
click at [1331, 319] on input "text" at bounding box center [1342, 325] width 49 height 21
click at [1375, 192] on input "aNoColor" at bounding box center [1404, 191] width 152 height 17
type input "aNoColor"
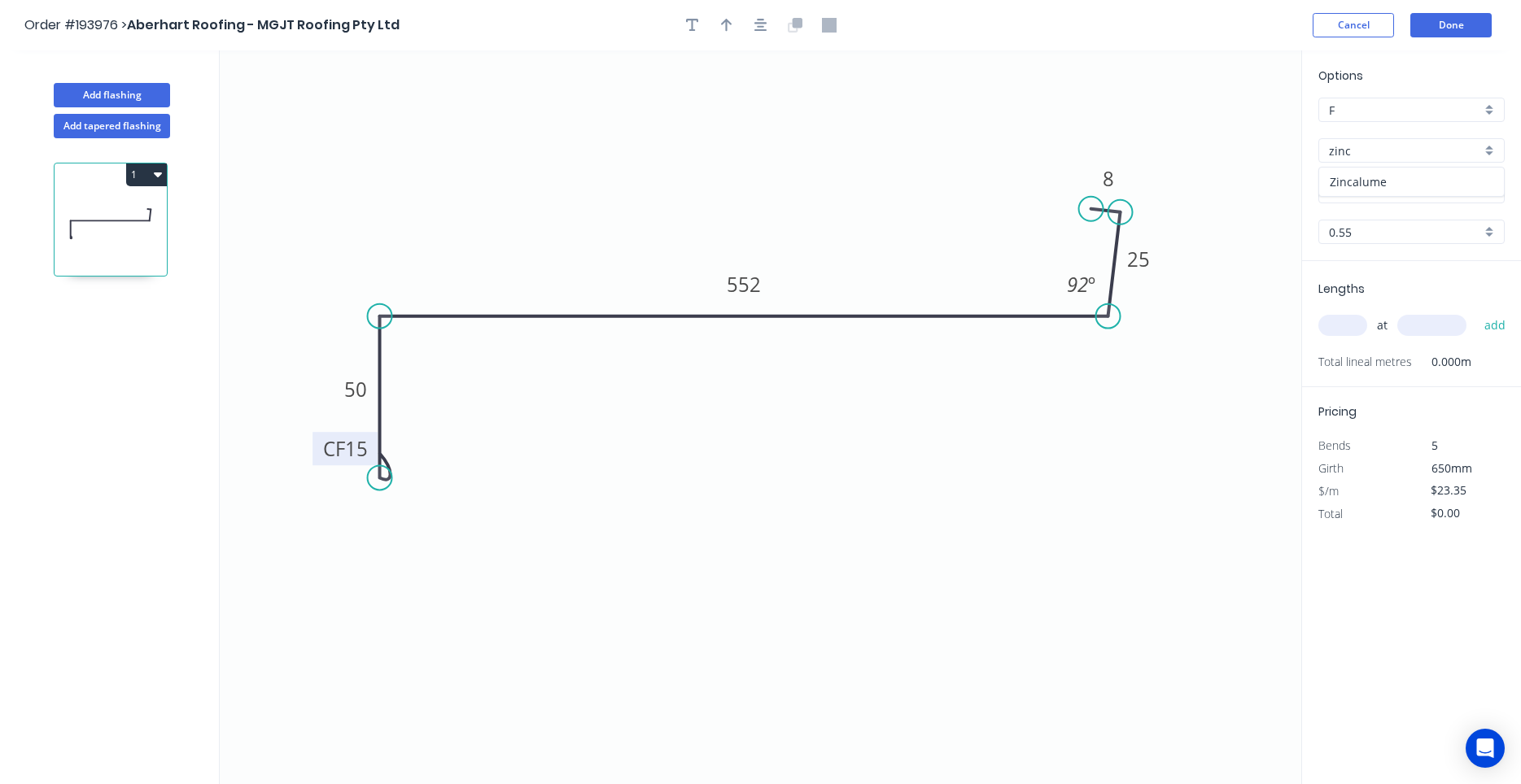
click at [1409, 181] on div "Zincalume" at bounding box center [1411, 181] width 185 height 28
type input "Zincalume"
type input "$21.35"
click at [1351, 328] on input "text" at bounding box center [1342, 325] width 49 height 21
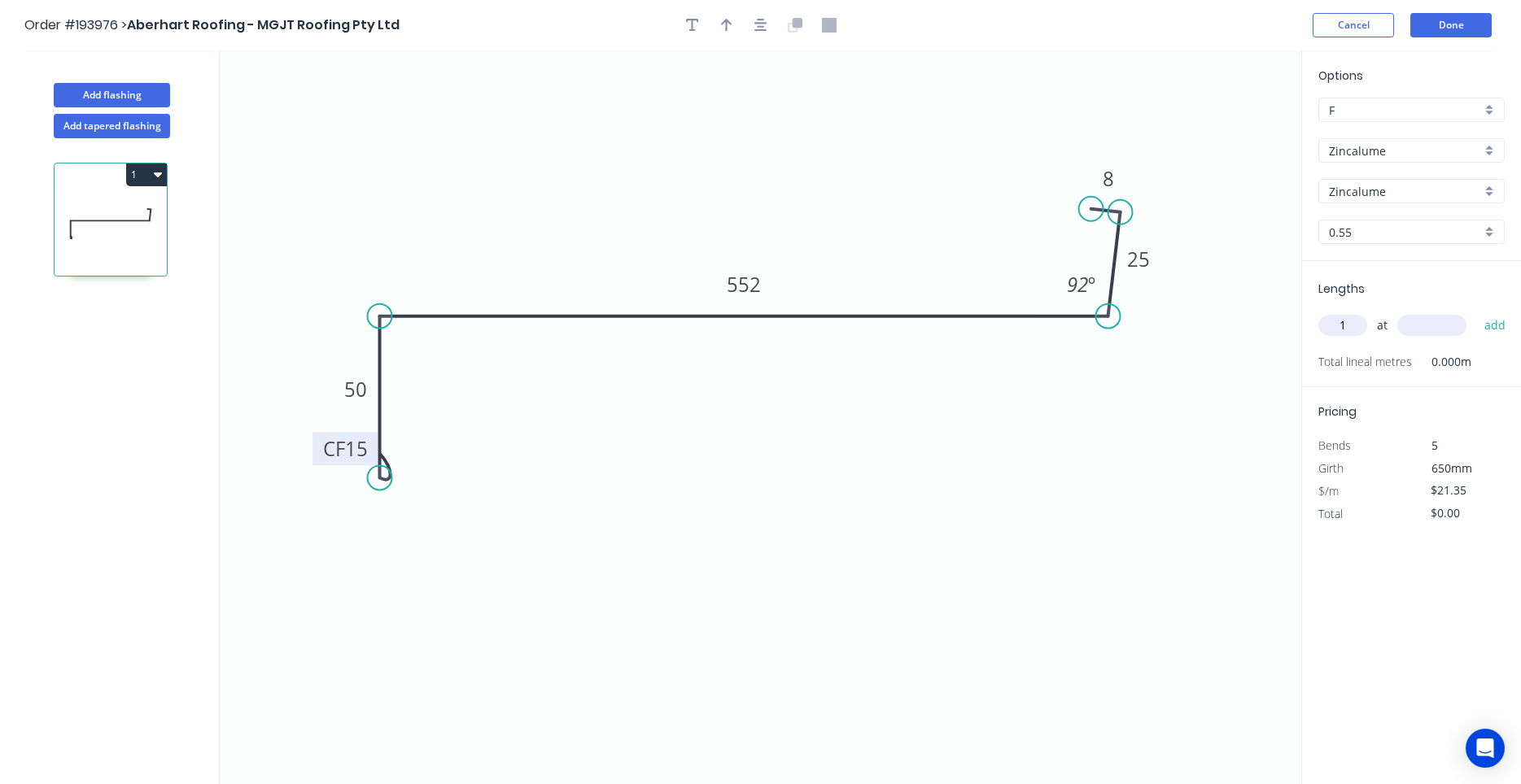
type input "1"
type input "3000"
click at [1476, 312] on button "add" at bounding box center [1495, 325] width 39 height 27
type input "$64.05"
click at [767, 27] on icon "button" at bounding box center [760, 25] width 13 height 15
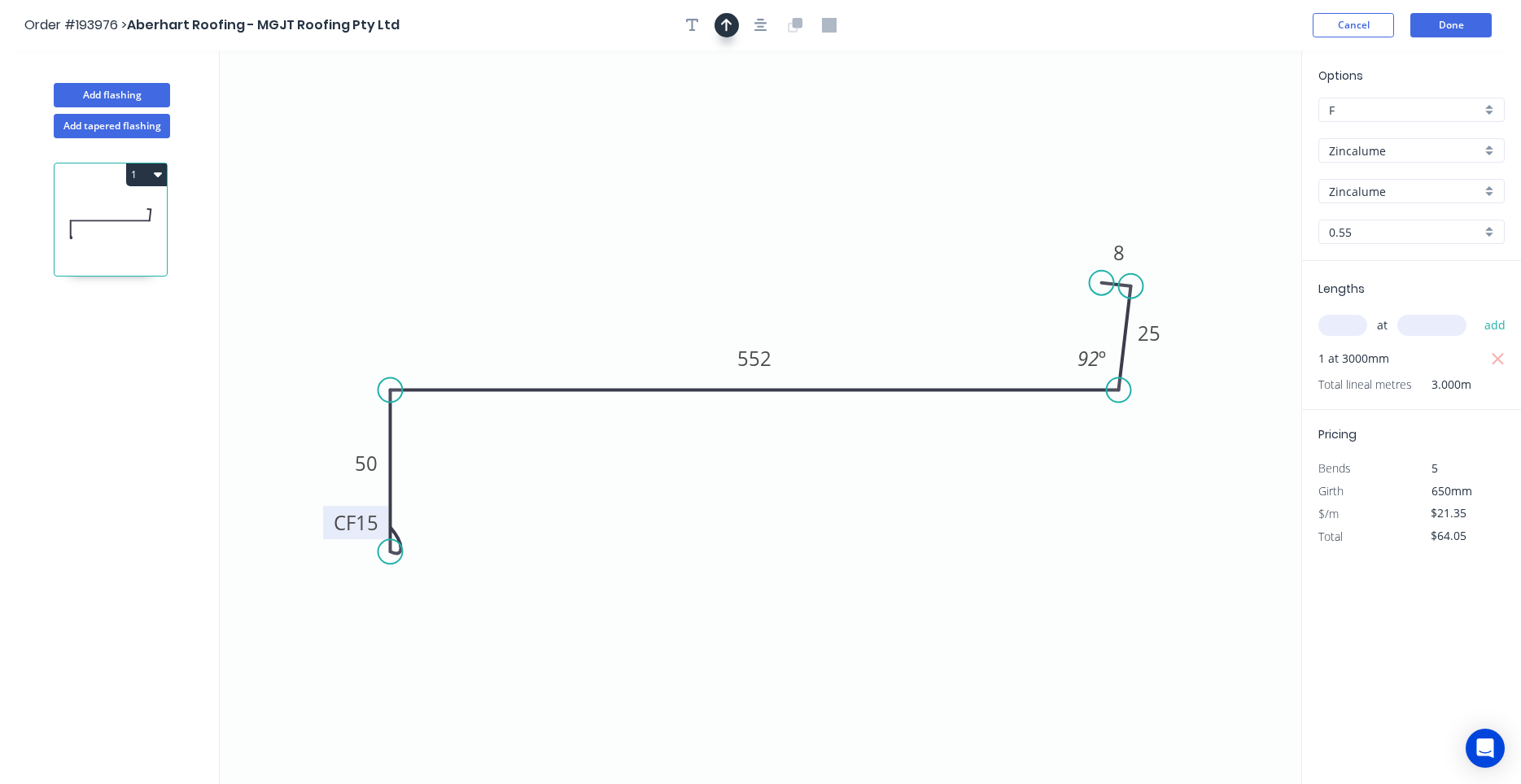
click at [726, 24] on icon "button" at bounding box center [726, 25] width 11 height 13
drag, startPoint x: 1220, startPoint y: 127, endPoint x: 594, endPoint y: 313, distance: 653.0
click at [594, 313] on icon at bounding box center [593, 294] width 15 height 52
click at [141, 91] on button "Add flashing" at bounding box center [112, 95] width 116 height 24
type input "$0.00"
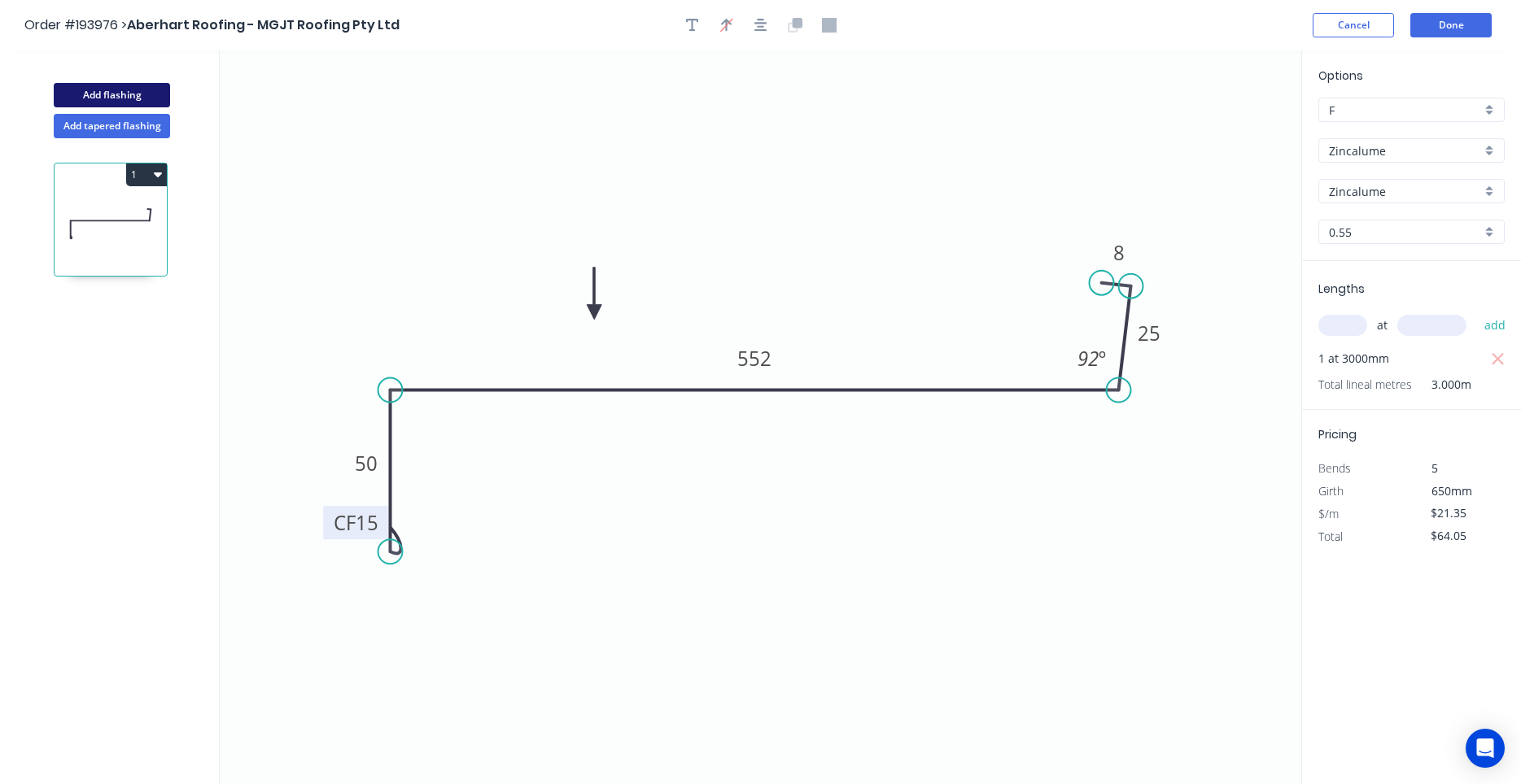
type input "$0.00"
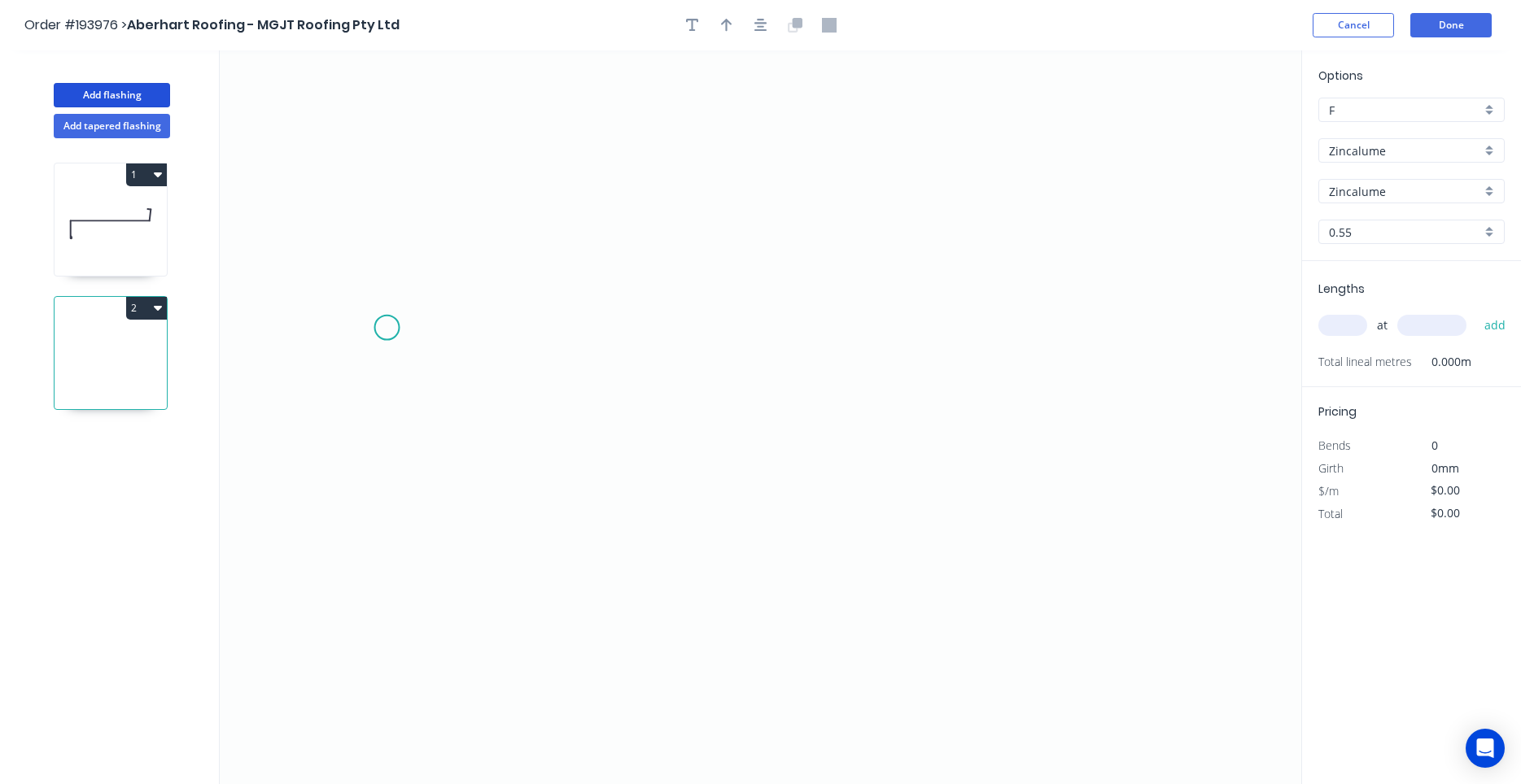
click at [386, 327] on icon "0" at bounding box center [760, 417] width 1081 height 734
click at [382, 265] on icon "0" at bounding box center [760, 417] width 1081 height 734
click at [468, 271] on icon "0 ?" at bounding box center [760, 417] width 1081 height 734
click at [472, 454] on icon "0 ? ?" at bounding box center [760, 417] width 1081 height 734
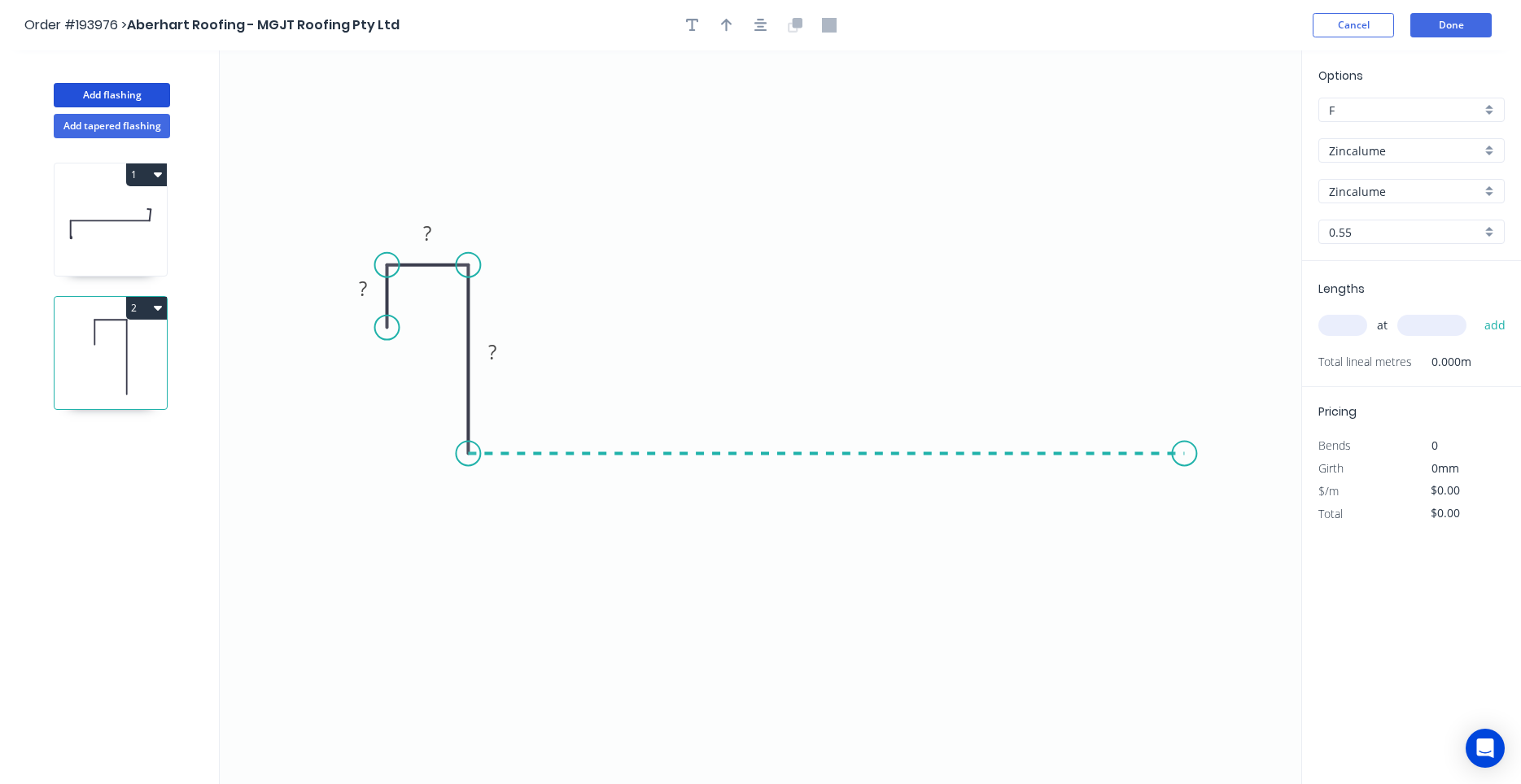
drag, startPoint x: 1186, startPoint y: 503, endPoint x: 1177, endPoint y: 513, distance: 13.5
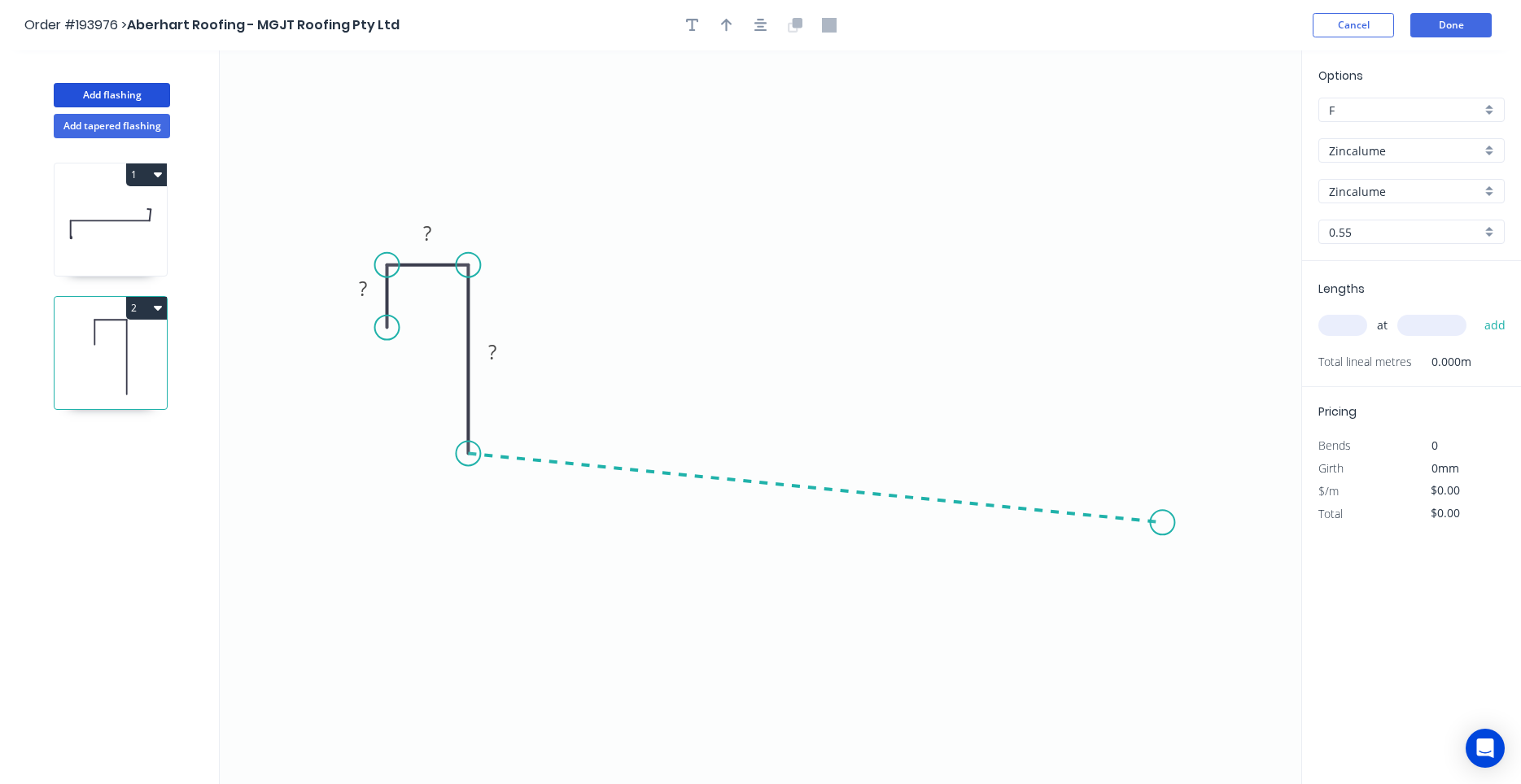
click at [1163, 523] on icon "0 ? ? ?" at bounding box center [760, 417] width 1081 height 734
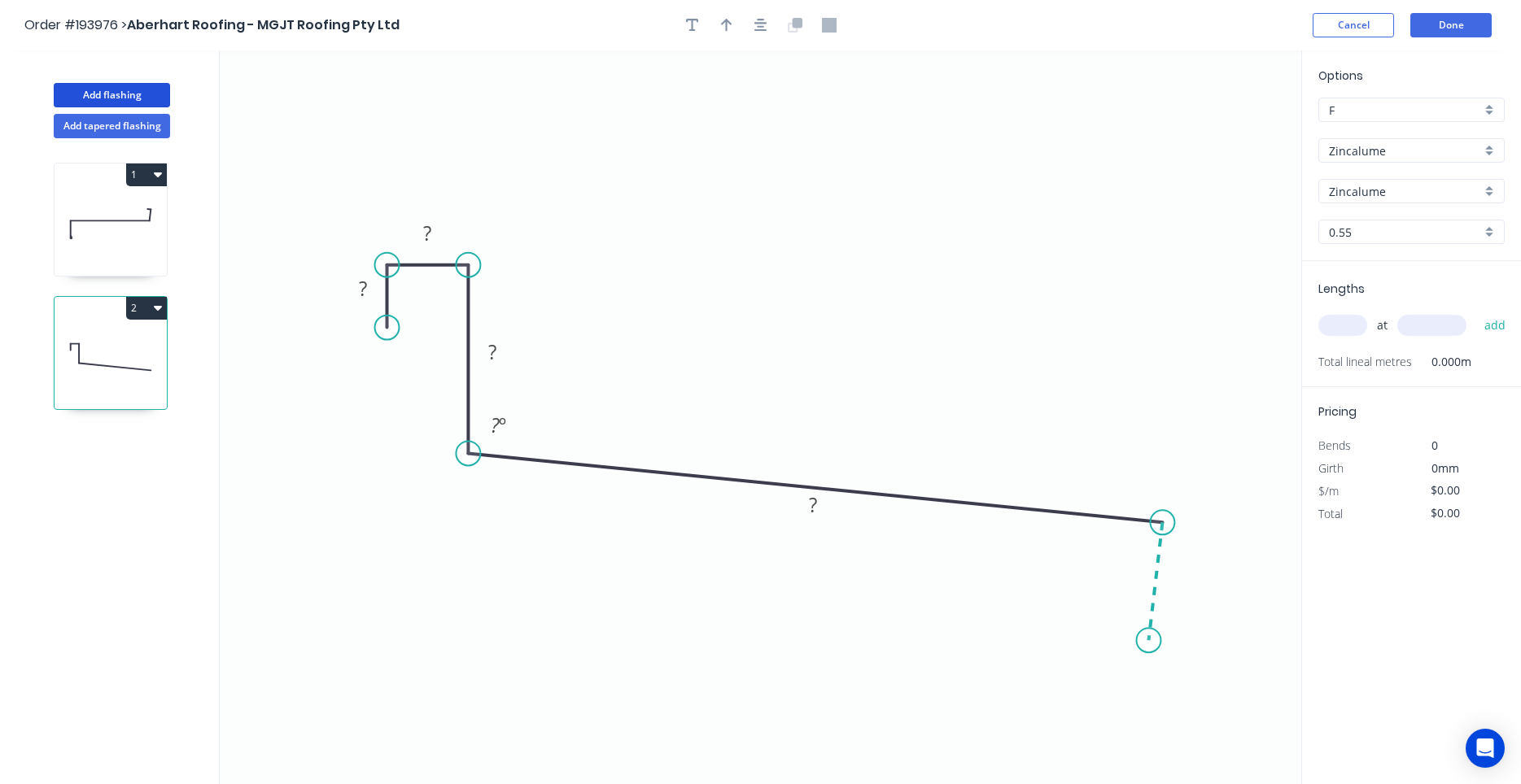
click at [1149, 641] on icon "0 ? ? ? ? ? º" at bounding box center [760, 417] width 1081 height 734
click at [1149, 641] on circle at bounding box center [1148, 640] width 24 height 24
drag, startPoint x: 1148, startPoint y: 643, endPoint x: 1144, endPoint y: 714, distance: 71.1
click at [1144, 714] on circle at bounding box center [1143, 714] width 24 height 24
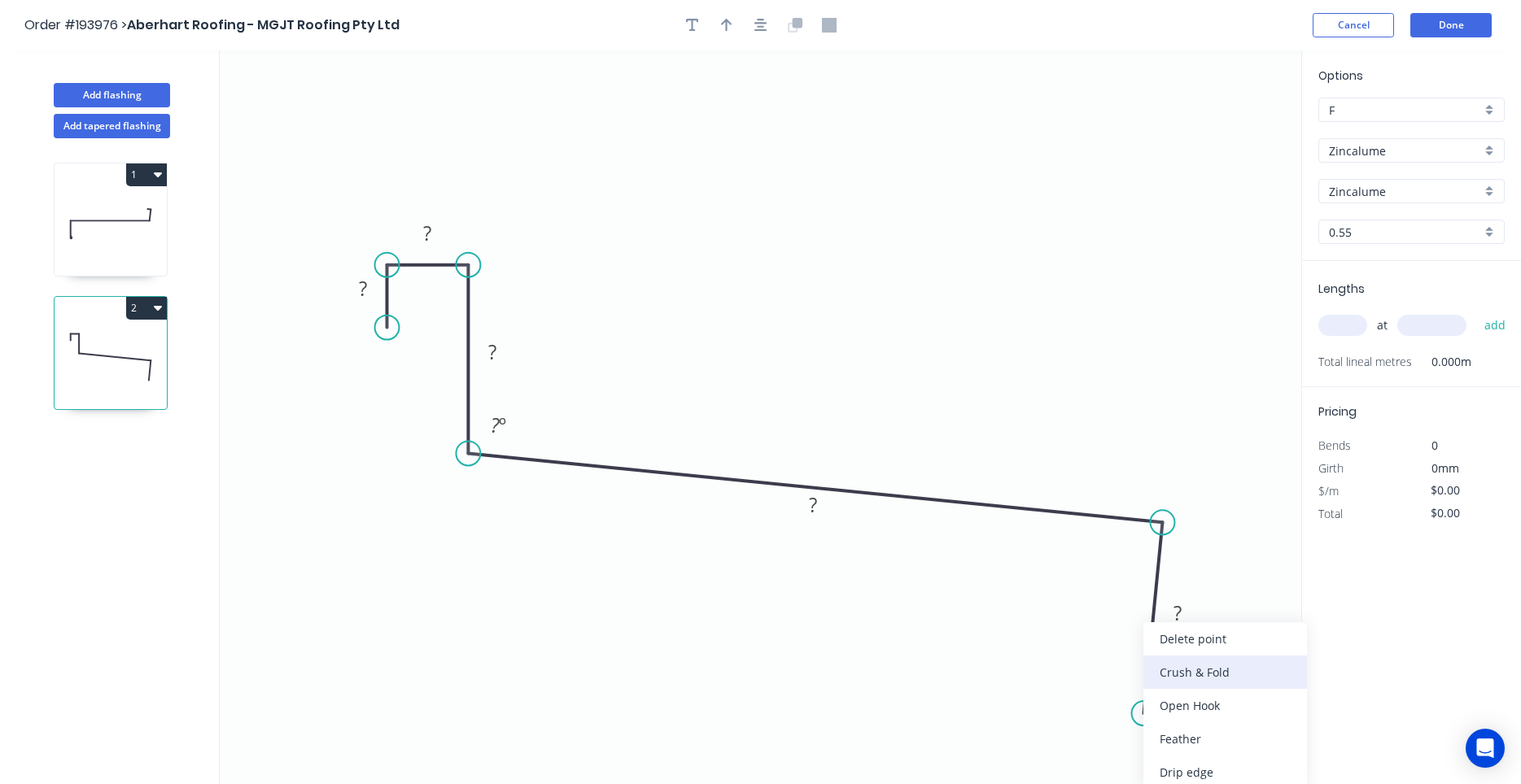
click at [1169, 676] on div "Crush & Fold" at bounding box center [1225, 672] width 163 height 33
click at [1153, 738] on div "Flip bend" at bounding box center [1225, 738] width 163 height 33
drag, startPoint x: 1205, startPoint y: 701, endPoint x: 1199, endPoint y: 755, distance: 54.3
click at [1199, 755] on rect at bounding box center [1173, 742] width 65 height 33
click at [1192, 738] on tspan "10" at bounding box center [1184, 742] width 23 height 27
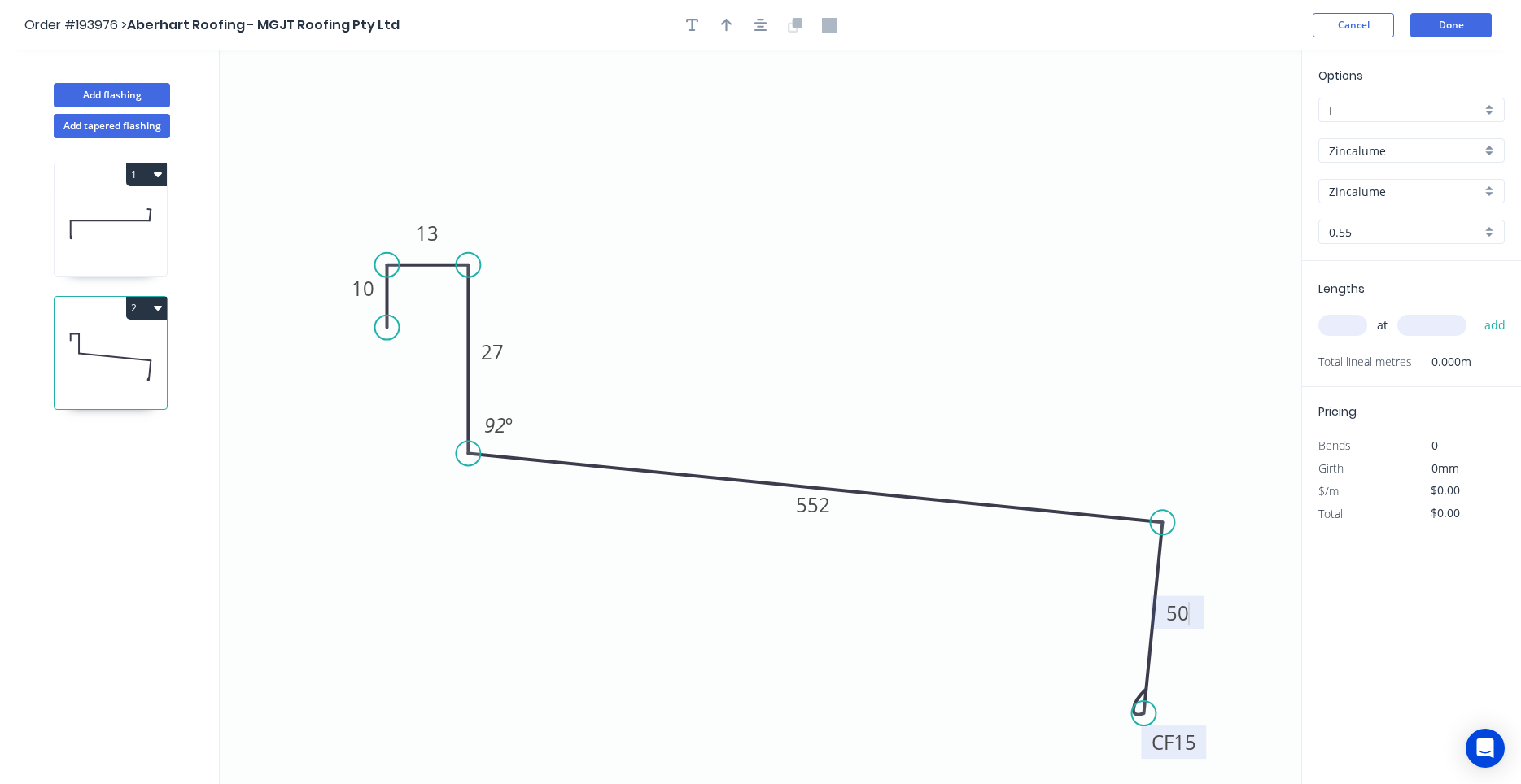
type input "$22.16"
click at [1337, 318] on input "text" at bounding box center [1342, 325] width 49 height 21
click at [1336, 321] on input "text" at bounding box center [1342, 325] width 49 height 21
type input "1"
type input "3000"
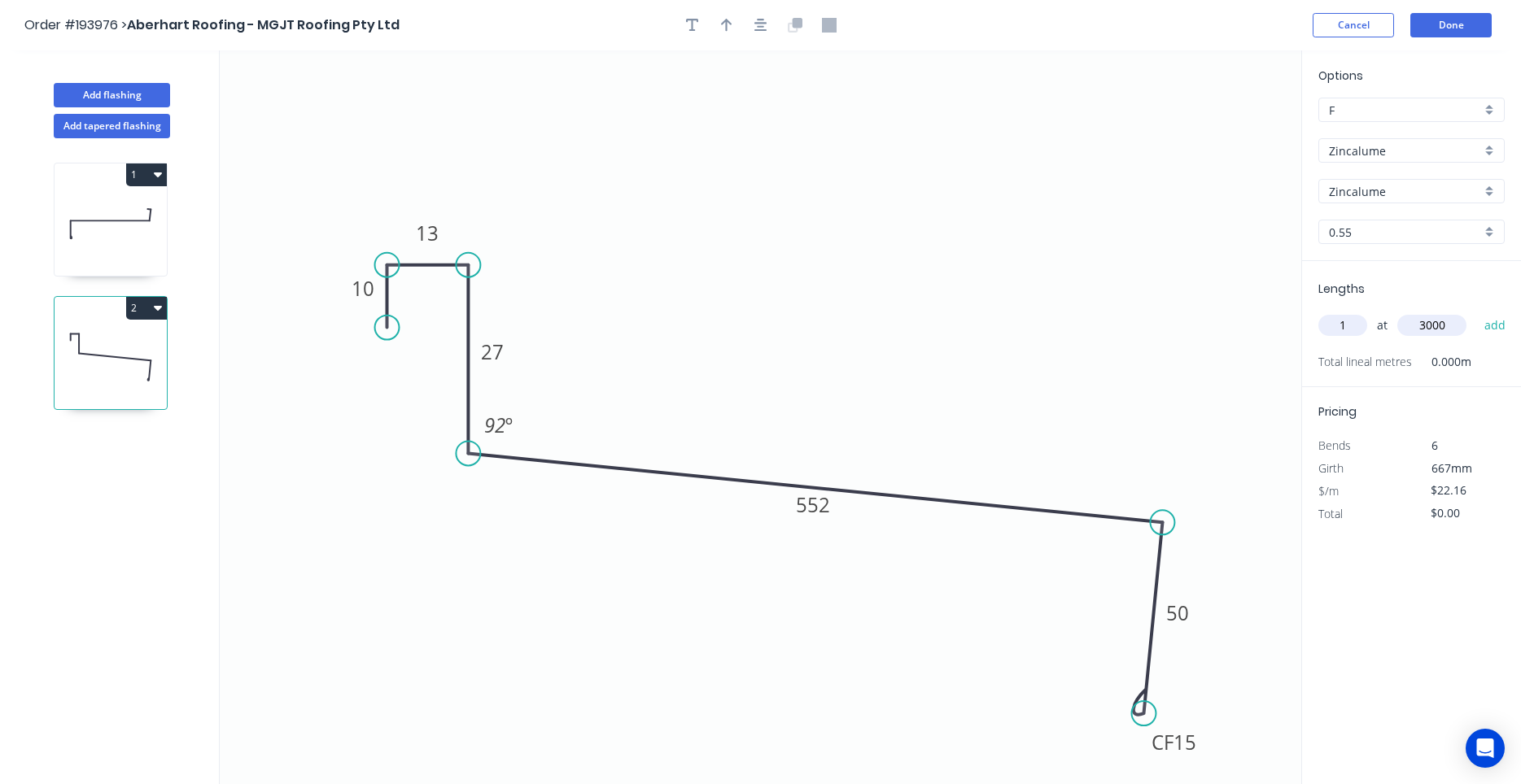
click at [1476, 312] on button "add" at bounding box center [1495, 325] width 39 height 27
type input "$66.48"
click at [748, 29] on div at bounding box center [760, 25] width 171 height 24
click at [754, 32] on button "button" at bounding box center [761, 25] width 24 height 24
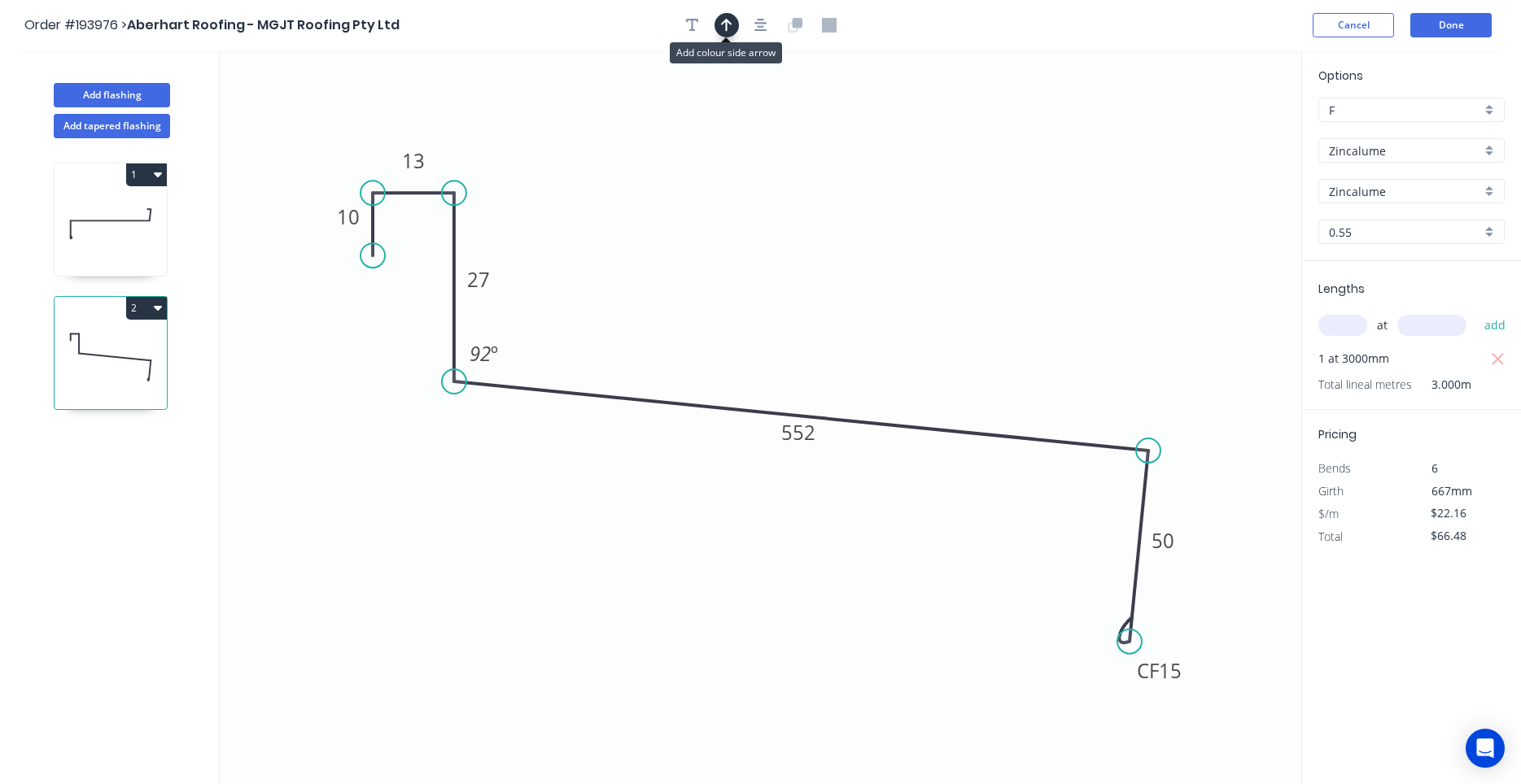
click at [732, 25] on icon "button" at bounding box center [726, 25] width 11 height 15
click at [1217, 131] on icon at bounding box center [1219, 112] width 15 height 52
drag, startPoint x: 1217, startPoint y: 131, endPoint x: 939, endPoint y: 344, distance: 350.2
click at [939, 344] on icon at bounding box center [952, 328] width 47 height 47
click at [84, 94] on button "Add flashing" at bounding box center [112, 95] width 116 height 24
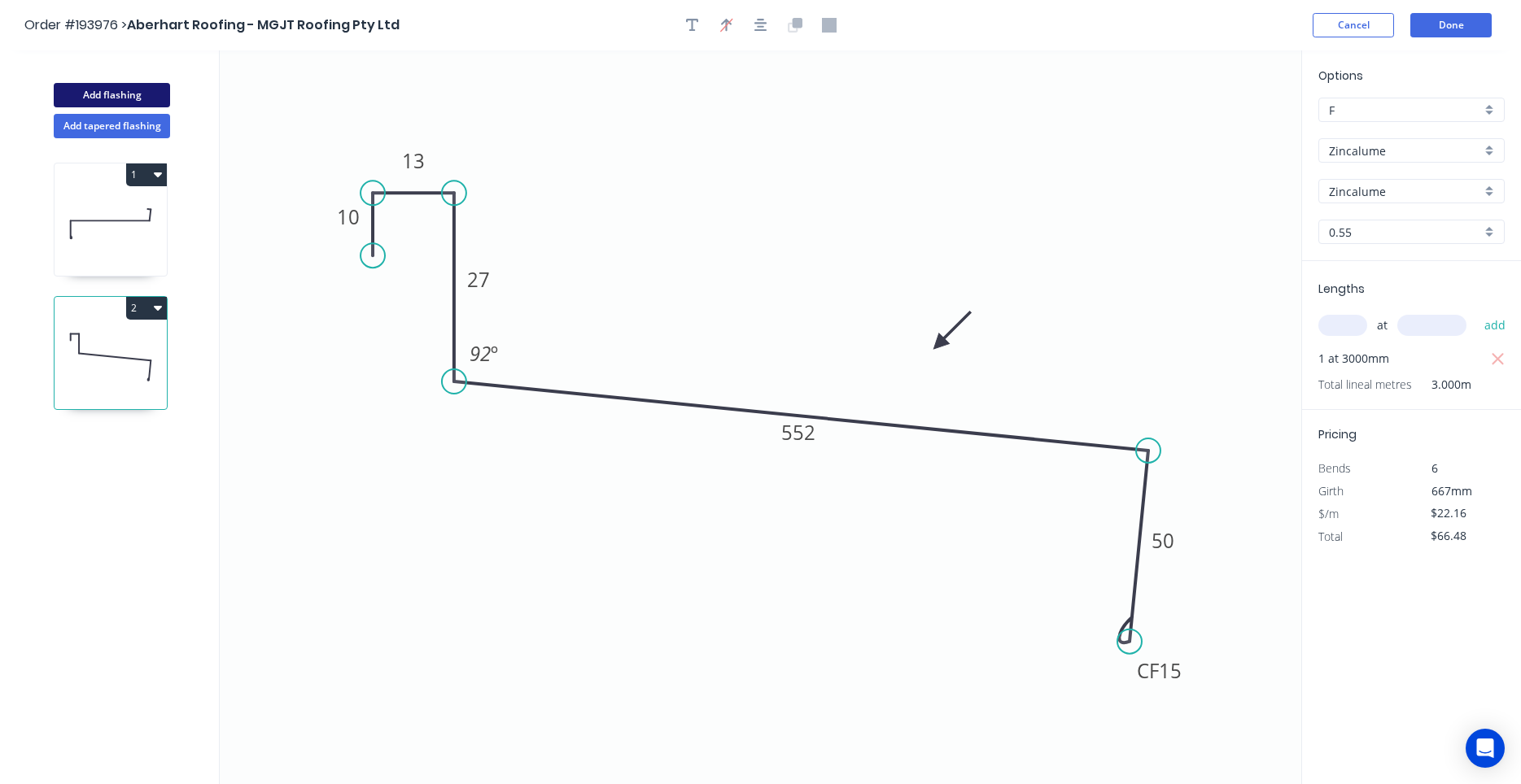
type input "$0.00"
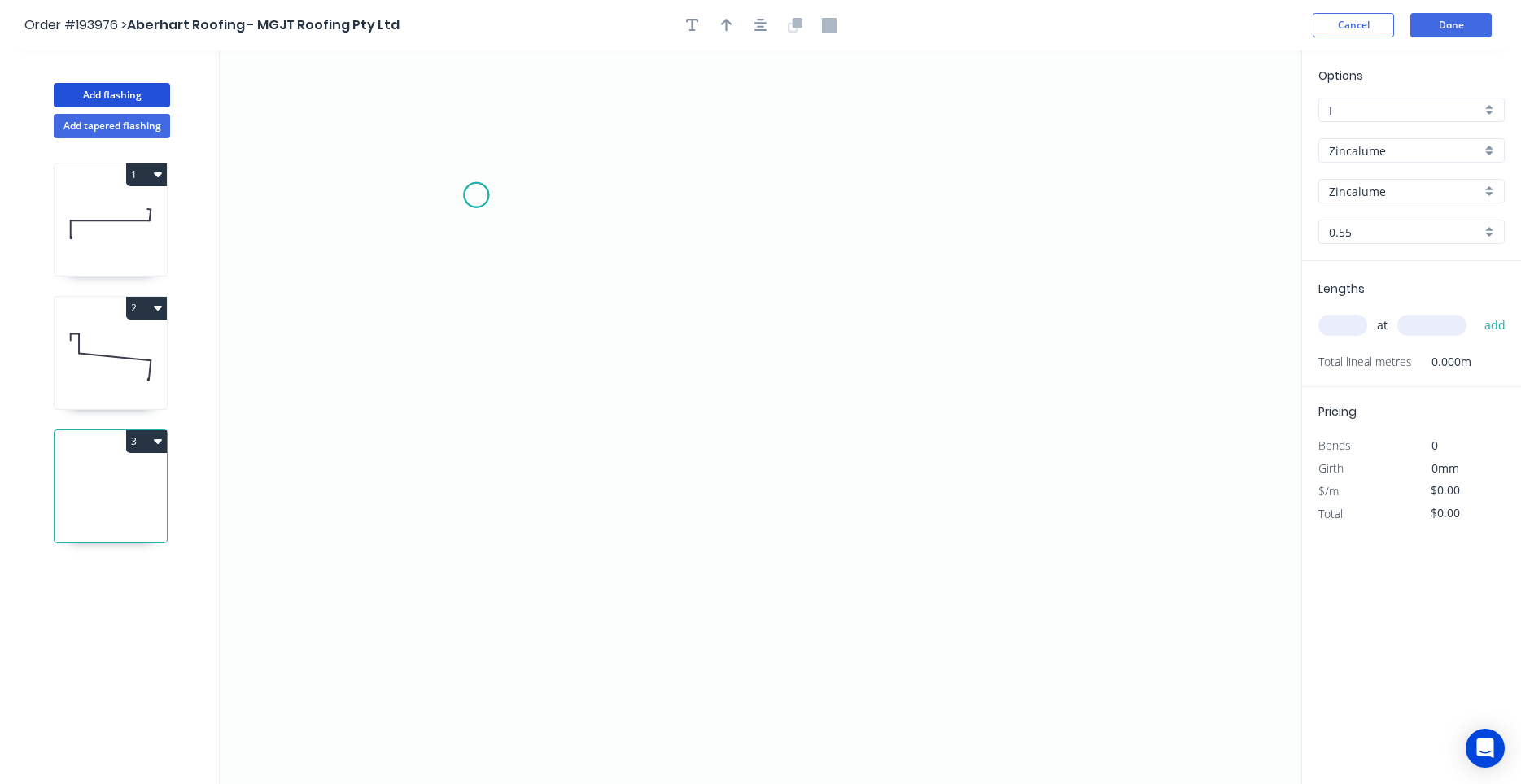
click at [476, 195] on icon "0" at bounding box center [760, 417] width 1081 height 734
click at [477, 507] on icon "0" at bounding box center [760, 417] width 1081 height 734
click at [800, 524] on icon "0 ?" at bounding box center [760, 417] width 1081 height 734
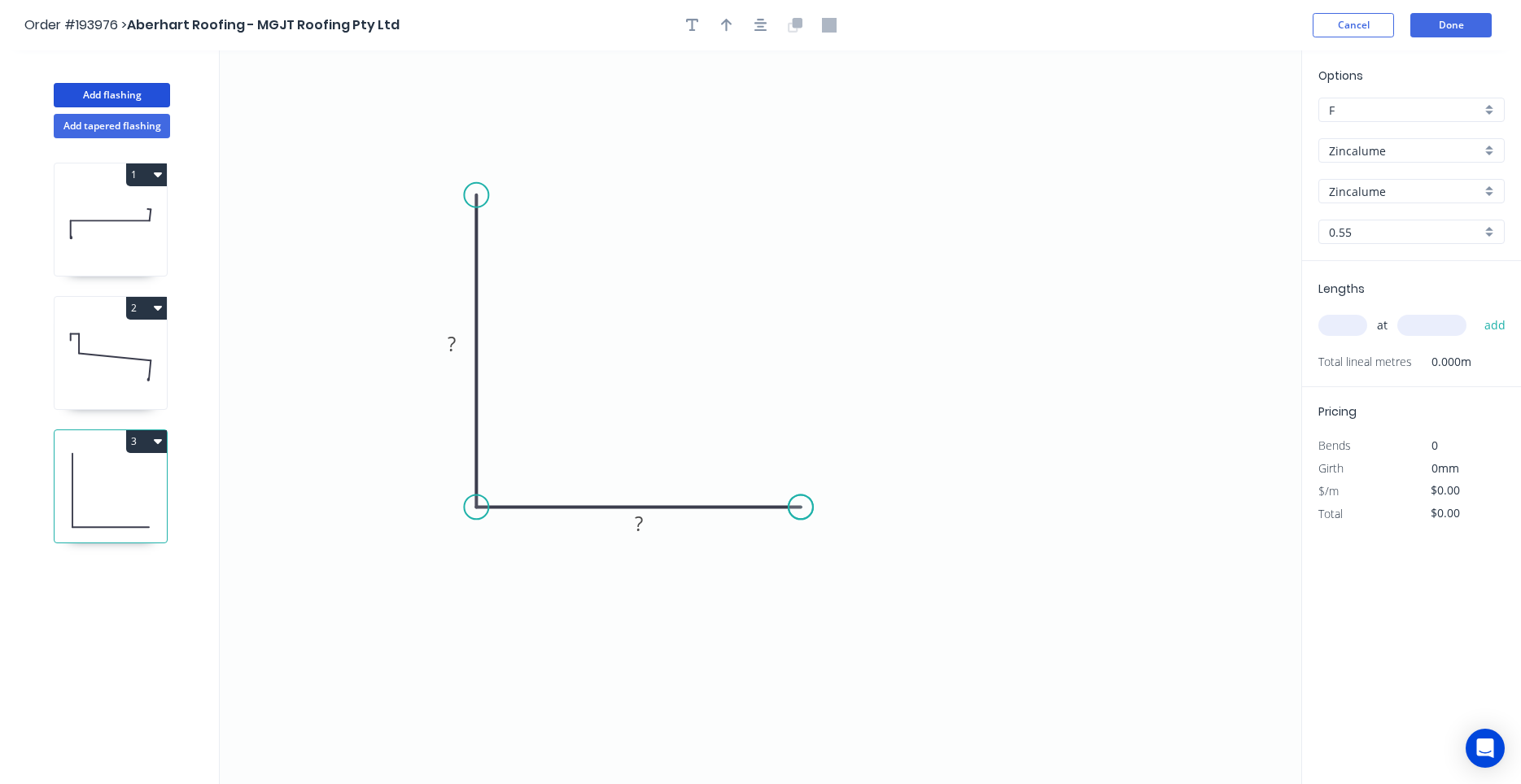
click at [800, 525] on icon "0 ? ?" at bounding box center [760, 417] width 1081 height 734
drag, startPoint x: 800, startPoint y: 515, endPoint x: 812, endPoint y: 514, distance: 12.0
click at [812, 514] on circle at bounding box center [811, 513] width 24 height 24
click at [808, 513] on circle at bounding box center [811, 513] width 24 height 24
click at [817, 522] on div "Delete point" at bounding box center [890, 534] width 163 height 33
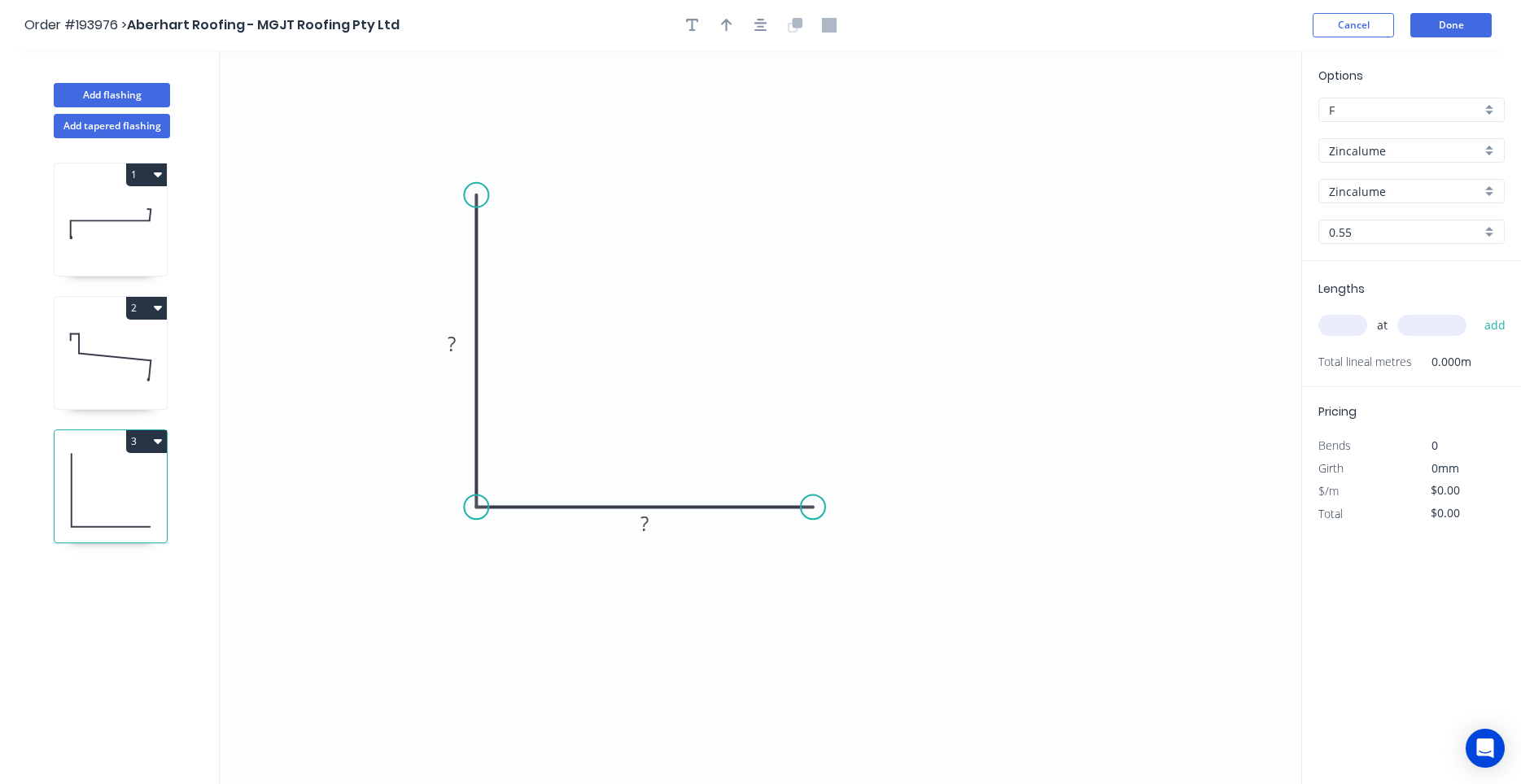
click at [813, 508] on circle at bounding box center [812, 507] width 24 height 24
click at [657, 522] on rect at bounding box center [644, 525] width 33 height 23
click at [668, 535] on div "Delete point" at bounding box center [741, 546] width 163 height 33
click at [654, 525] on rect at bounding box center [644, 525] width 33 height 23
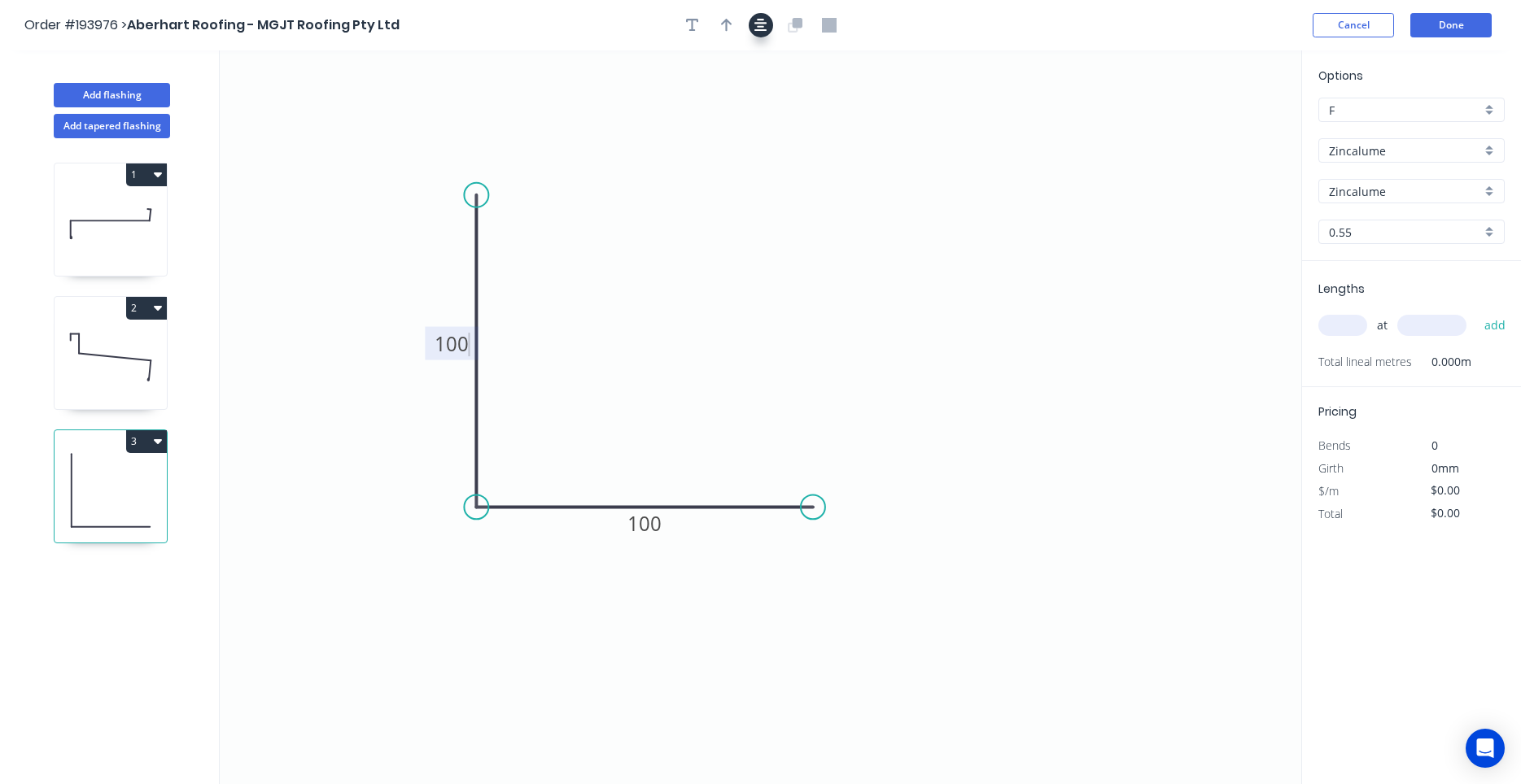
click at [756, 28] on icon "button" at bounding box center [760, 25] width 13 height 15
type input "$7.16"
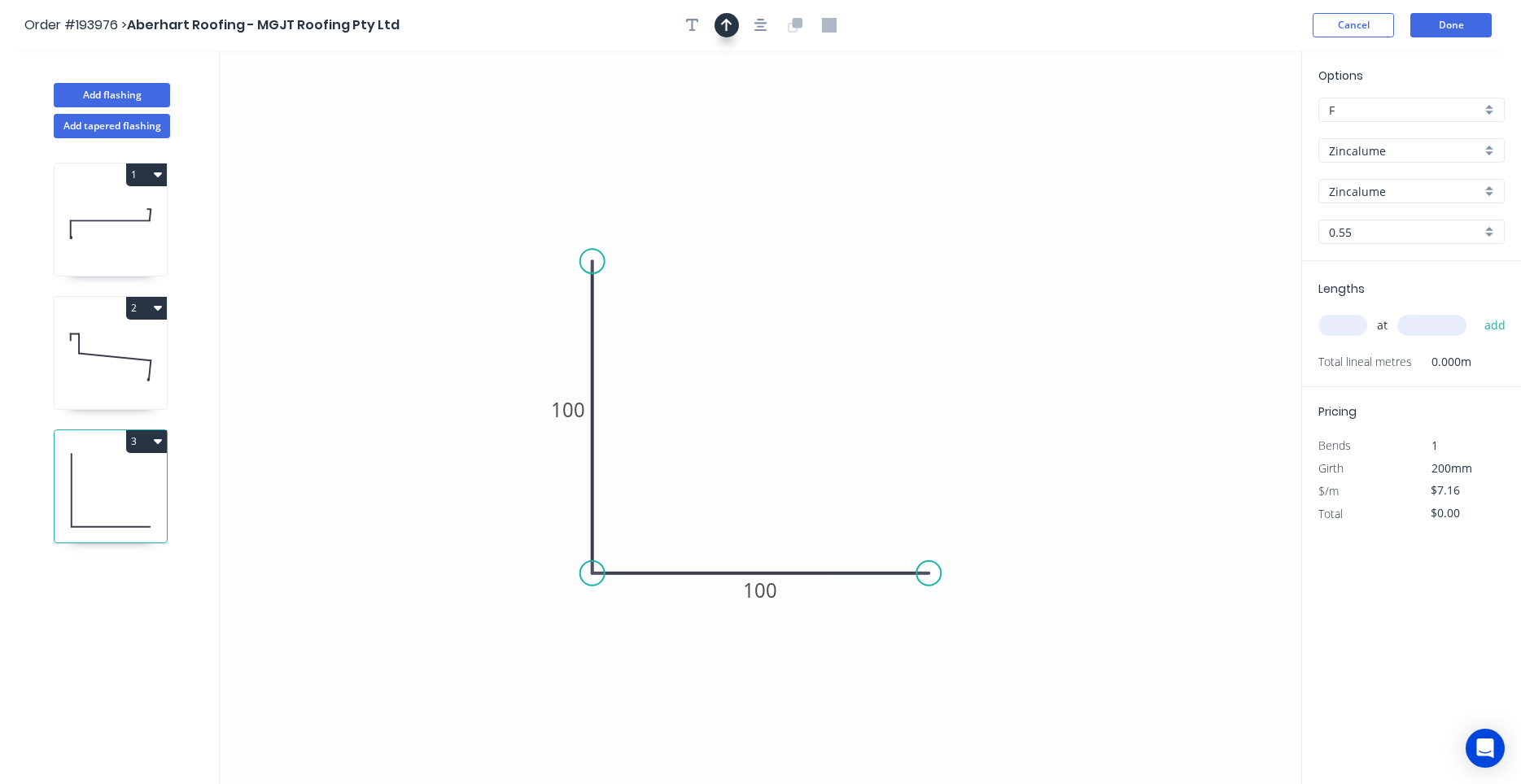
click at [736, 27] on button "button" at bounding box center [727, 25] width 24 height 24
drag, startPoint x: 1222, startPoint y: 127, endPoint x: 897, endPoint y: 407, distance: 429.0
click at [897, 407] on icon at bounding box center [901, 385] width 15 height 52
click at [897, 407] on icon at bounding box center [897, 388] width 15 height 52
click at [1349, 325] on input "text" at bounding box center [1342, 325] width 49 height 21
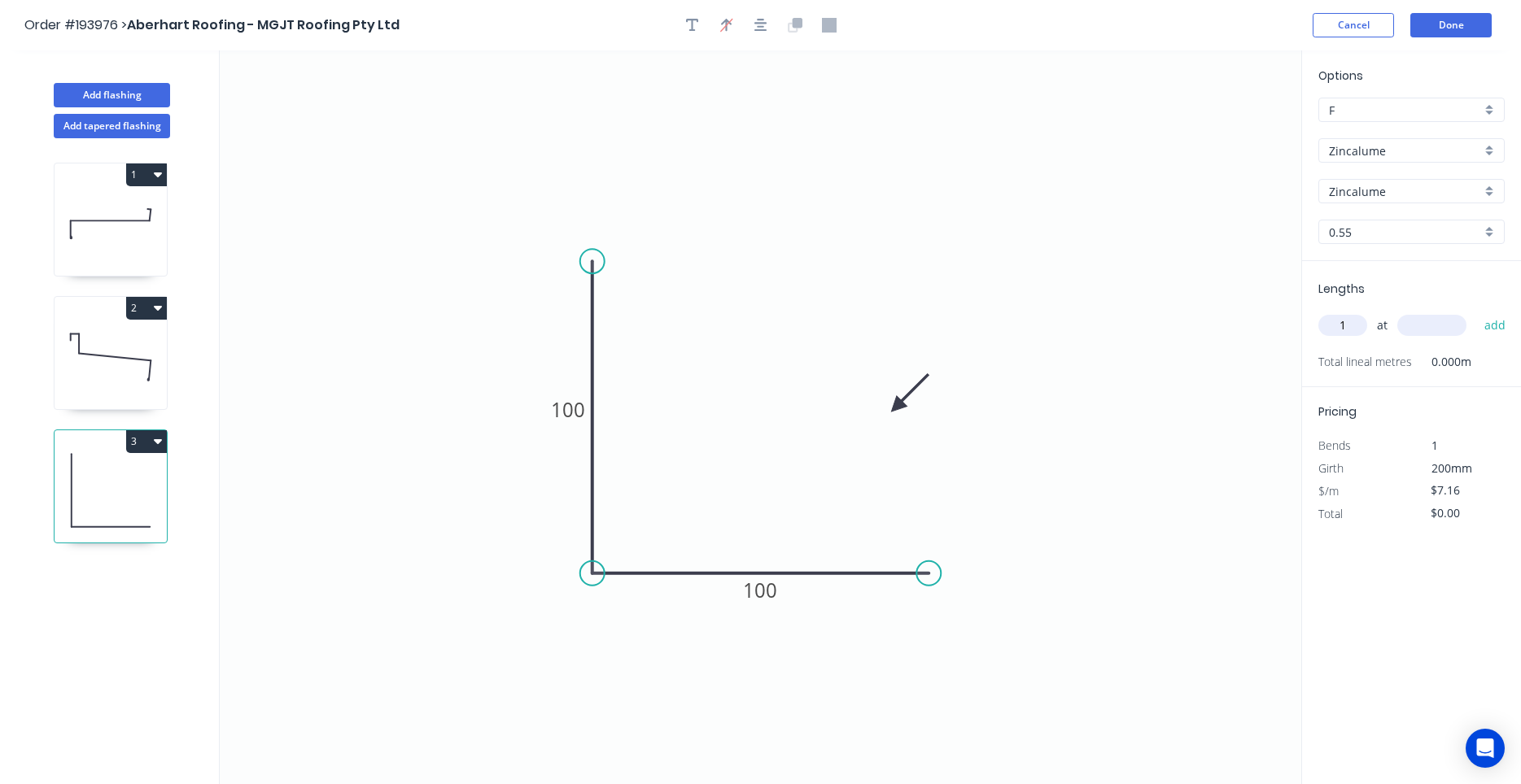
type input "1"
type input "1000"
click at [1476, 312] on button "add" at bounding box center [1495, 325] width 39 height 27
type input "$7.16"
click at [154, 374] on icon at bounding box center [110, 356] width 113 height 104
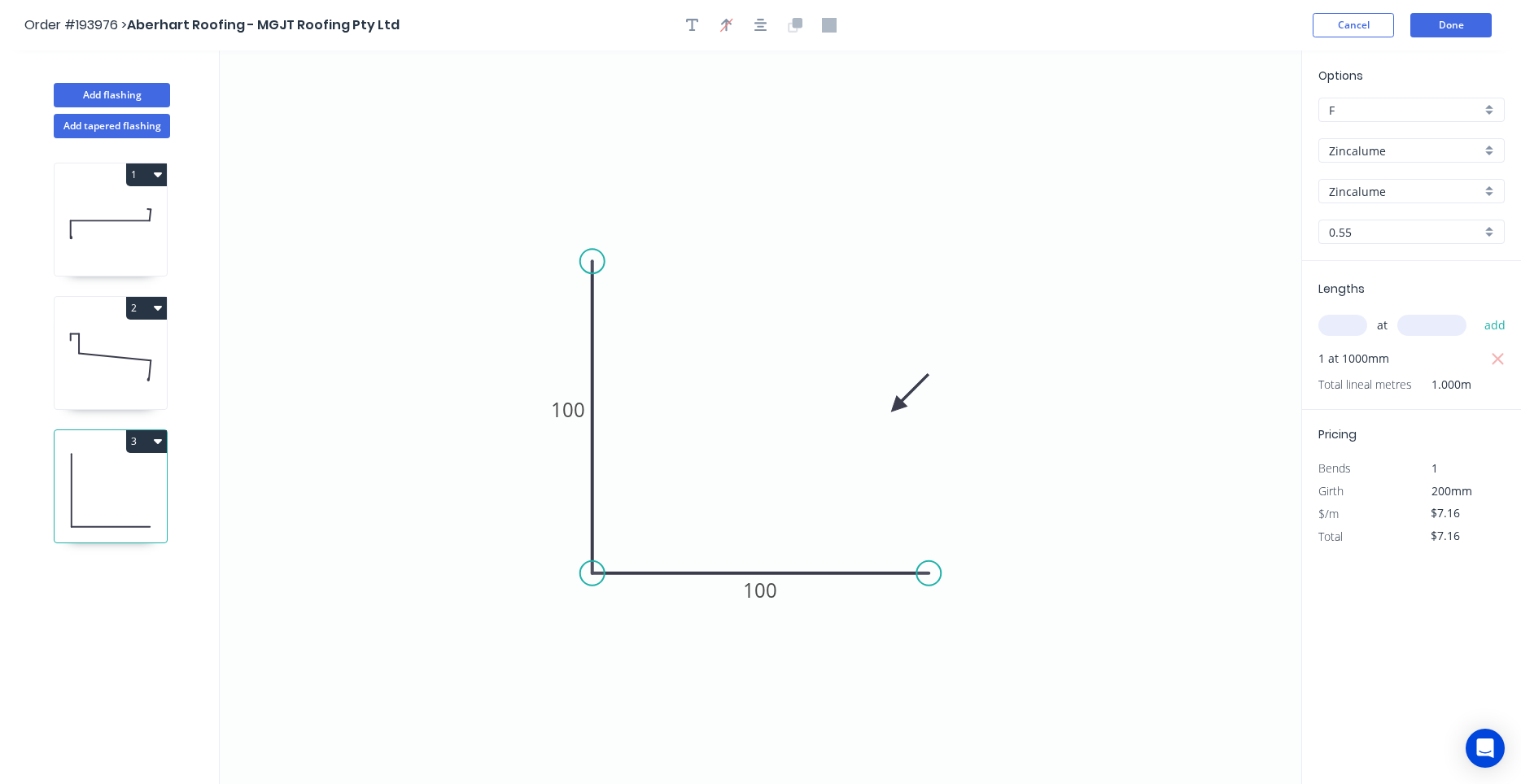
type input "$22.16"
type input "$66.48"
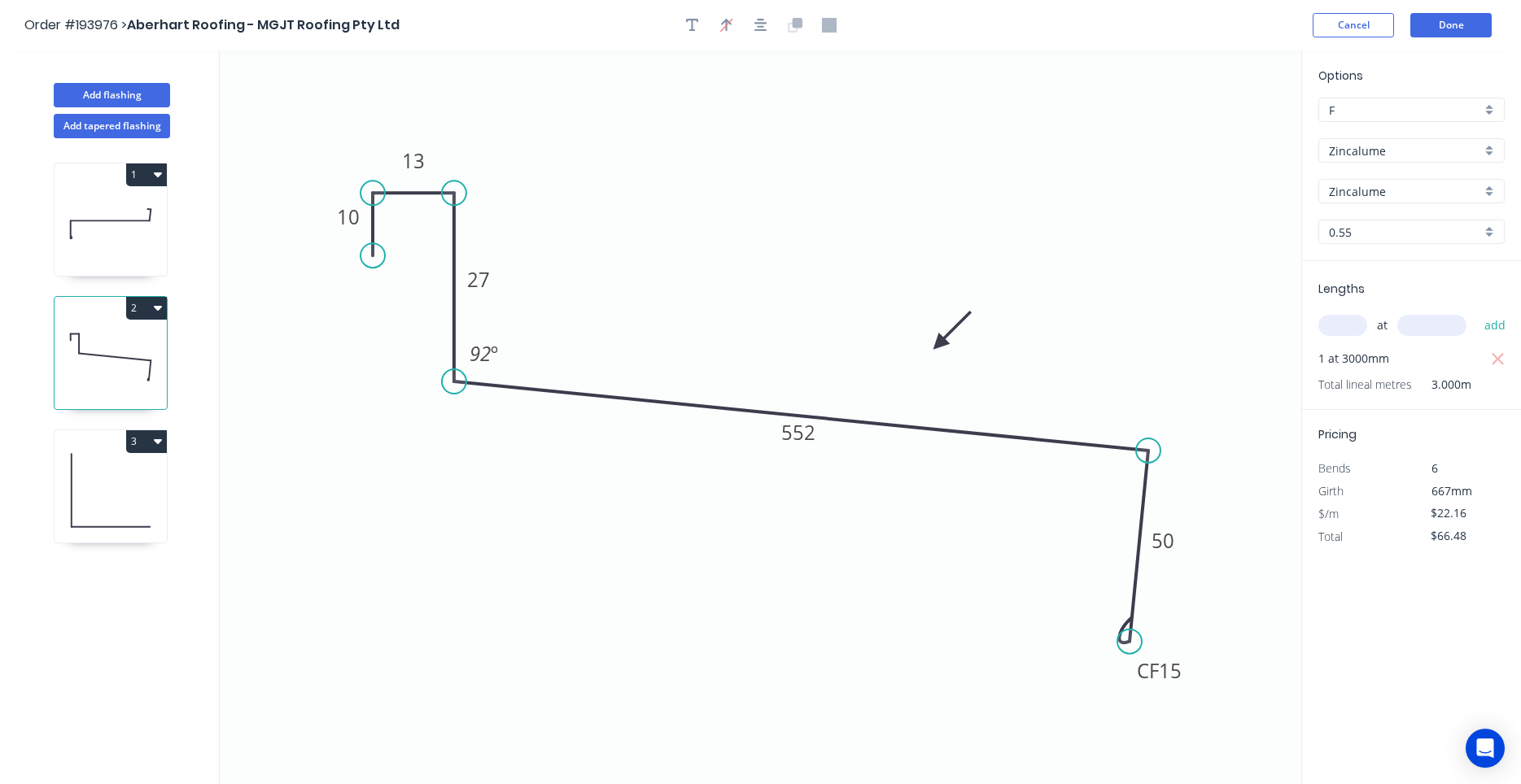
click at [121, 232] on icon at bounding box center [110, 223] width 113 height 104
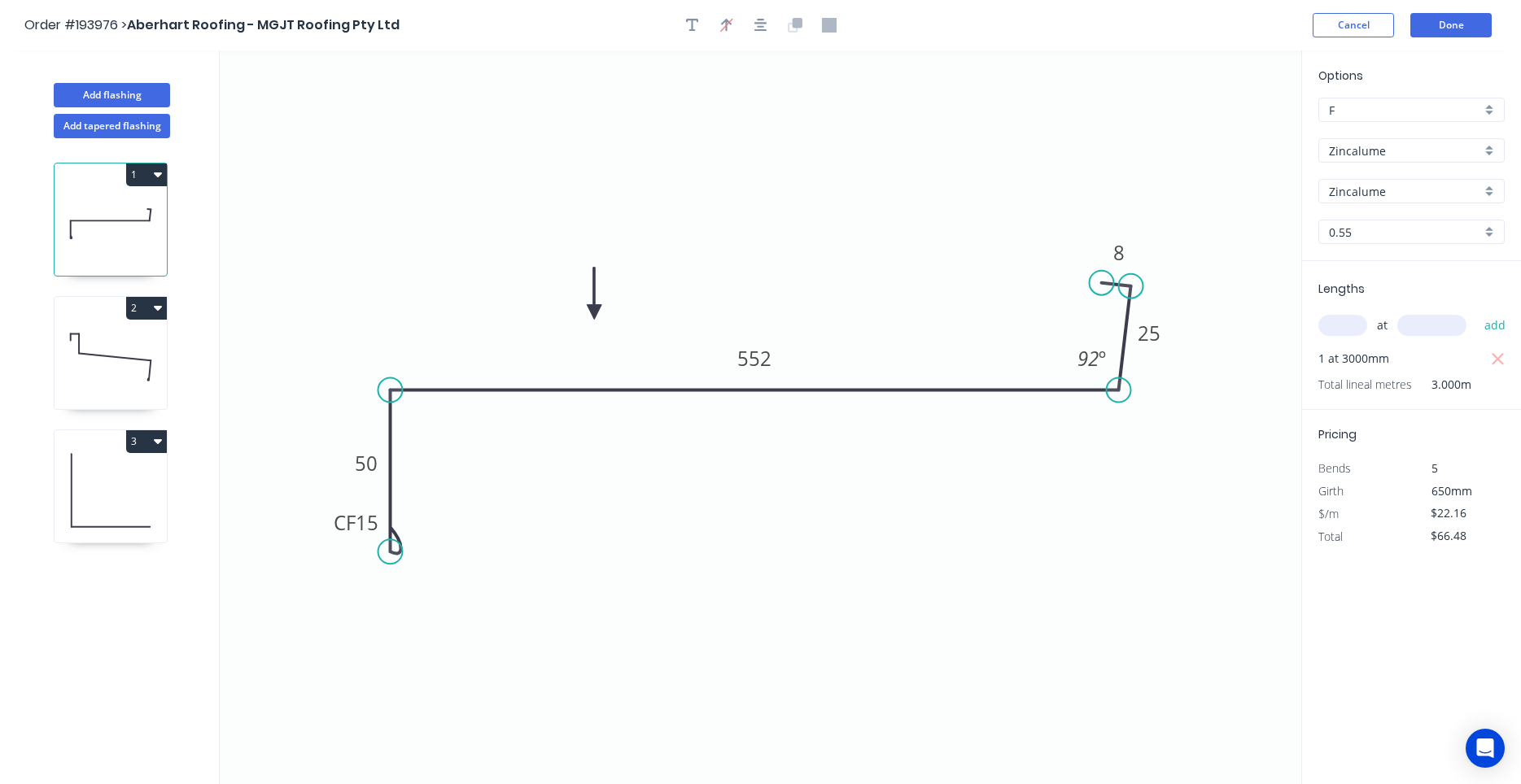
type input "$21.35"
type input "$64.05"
click at [116, 360] on icon at bounding box center [110, 356] width 113 height 104
type input "$22.16"
type input "$66.48"
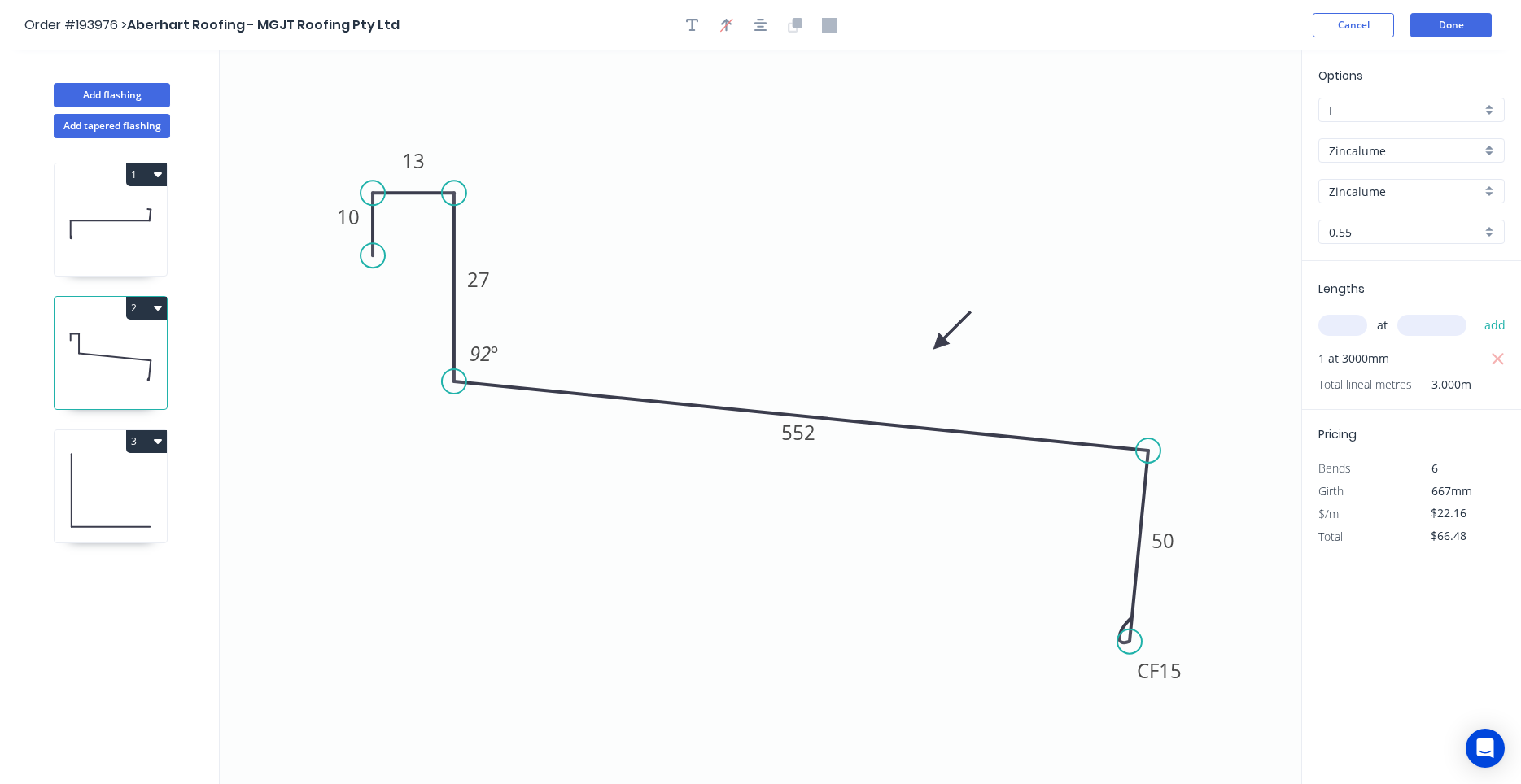
click at [94, 462] on icon at bounding box center [110, 490] width 113 height 104
type input "$7.16"
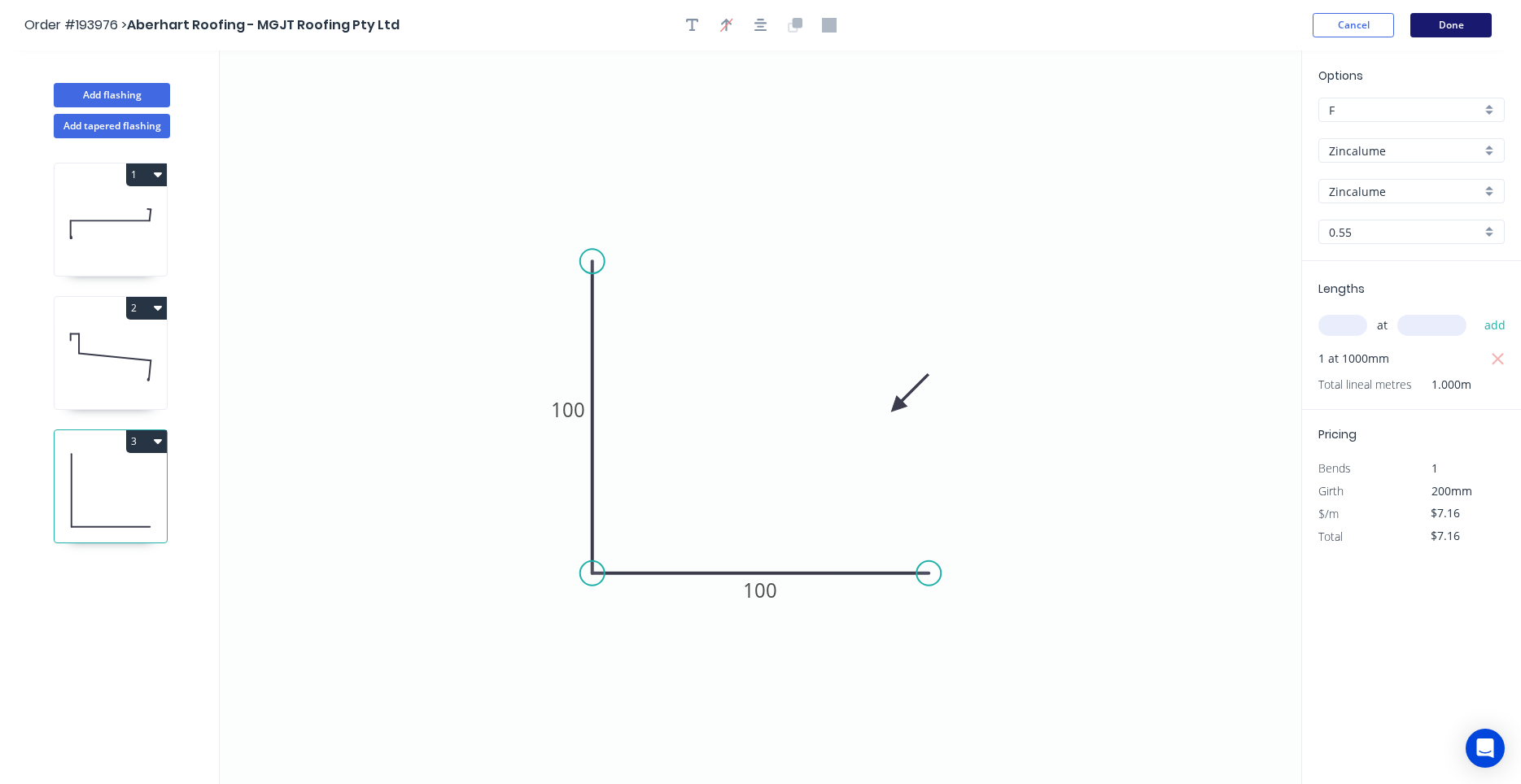
click at [1444, 27] on button "Done" at bounding box center [1451, 25] width 82 height 24
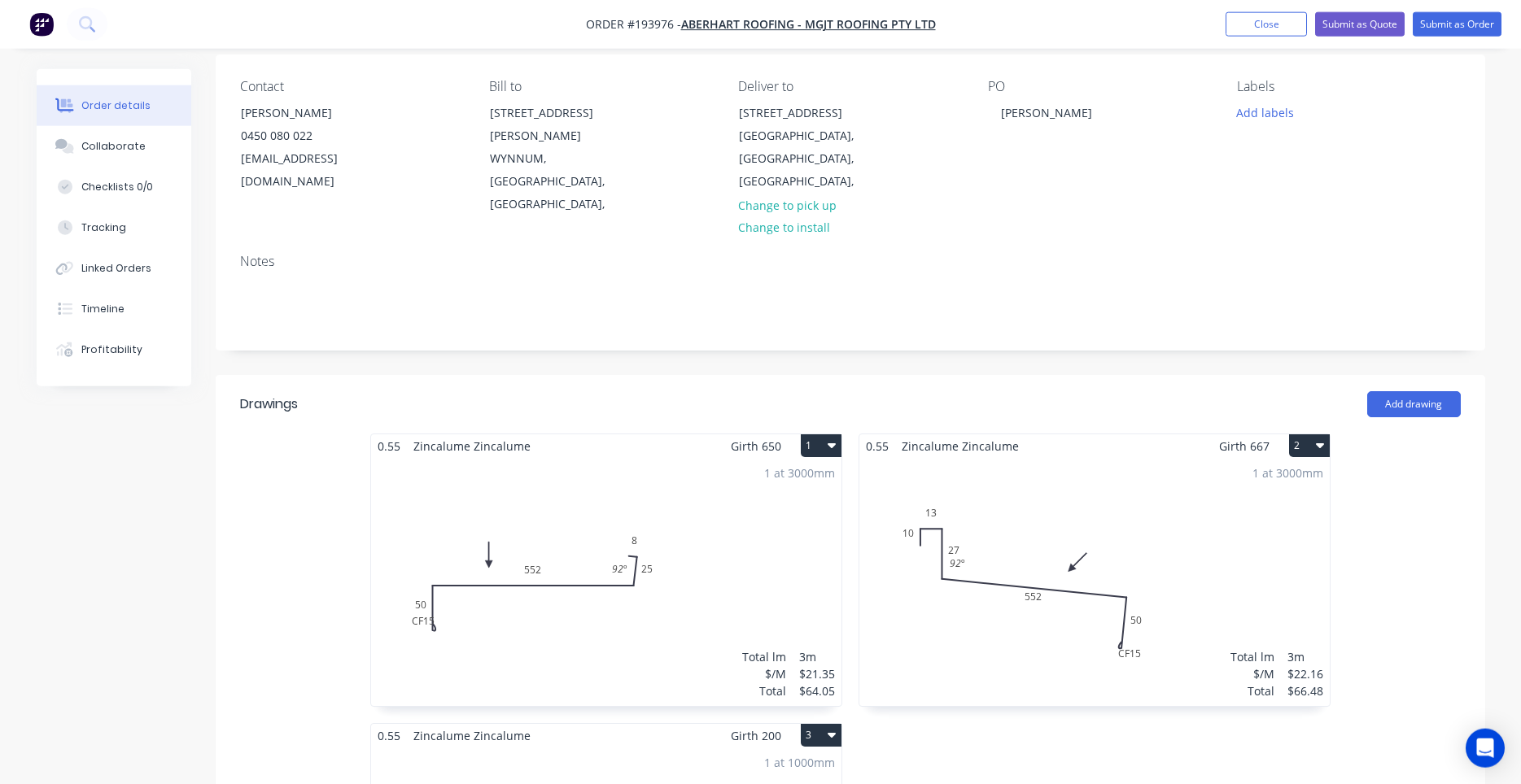
scroll to position [277, 0]
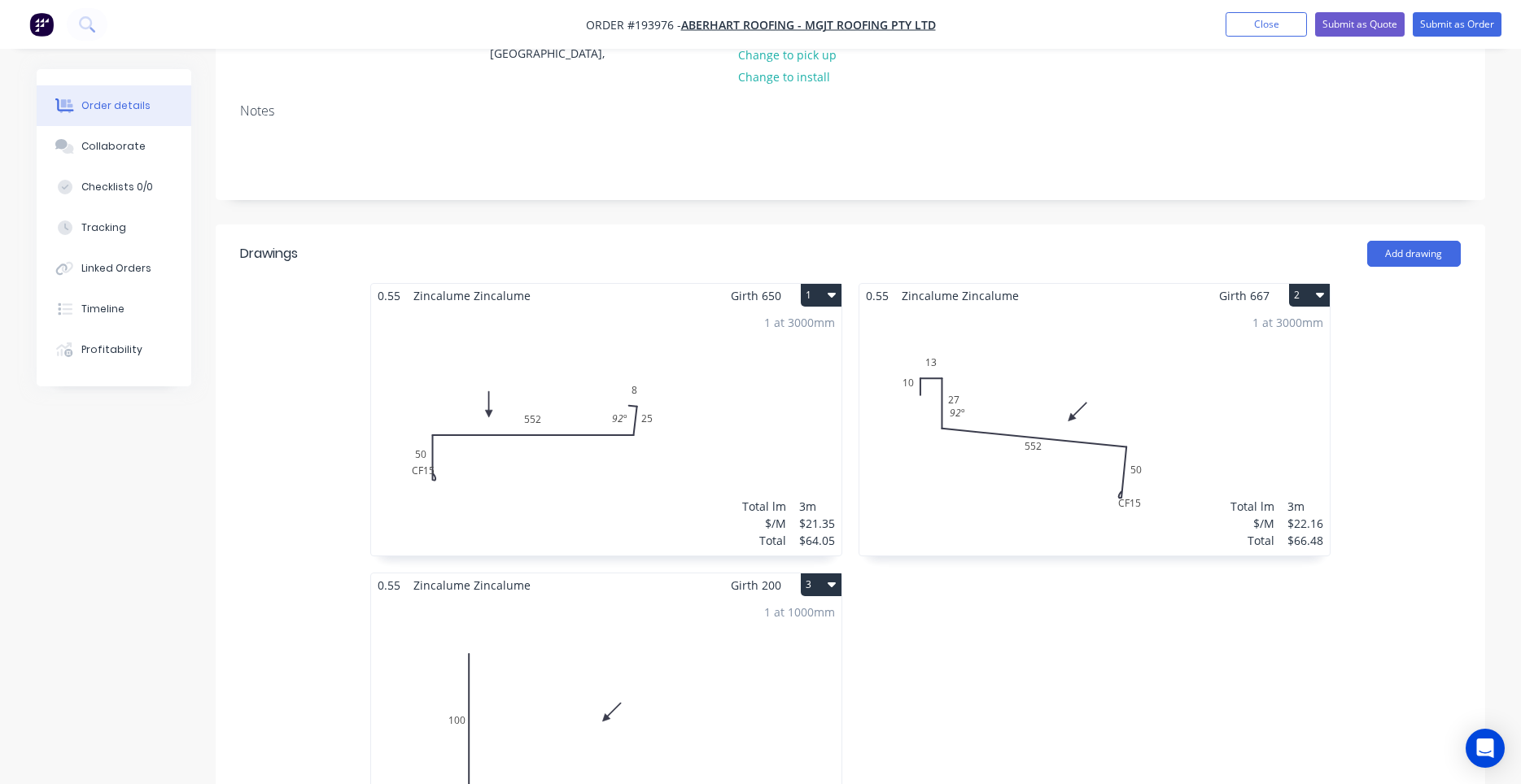
click at [657, 410] on div "1 at 3000mm Total lm $/M Total 3m $21.35 $64.05" at bounding box center [606, 431] width 471 height 248
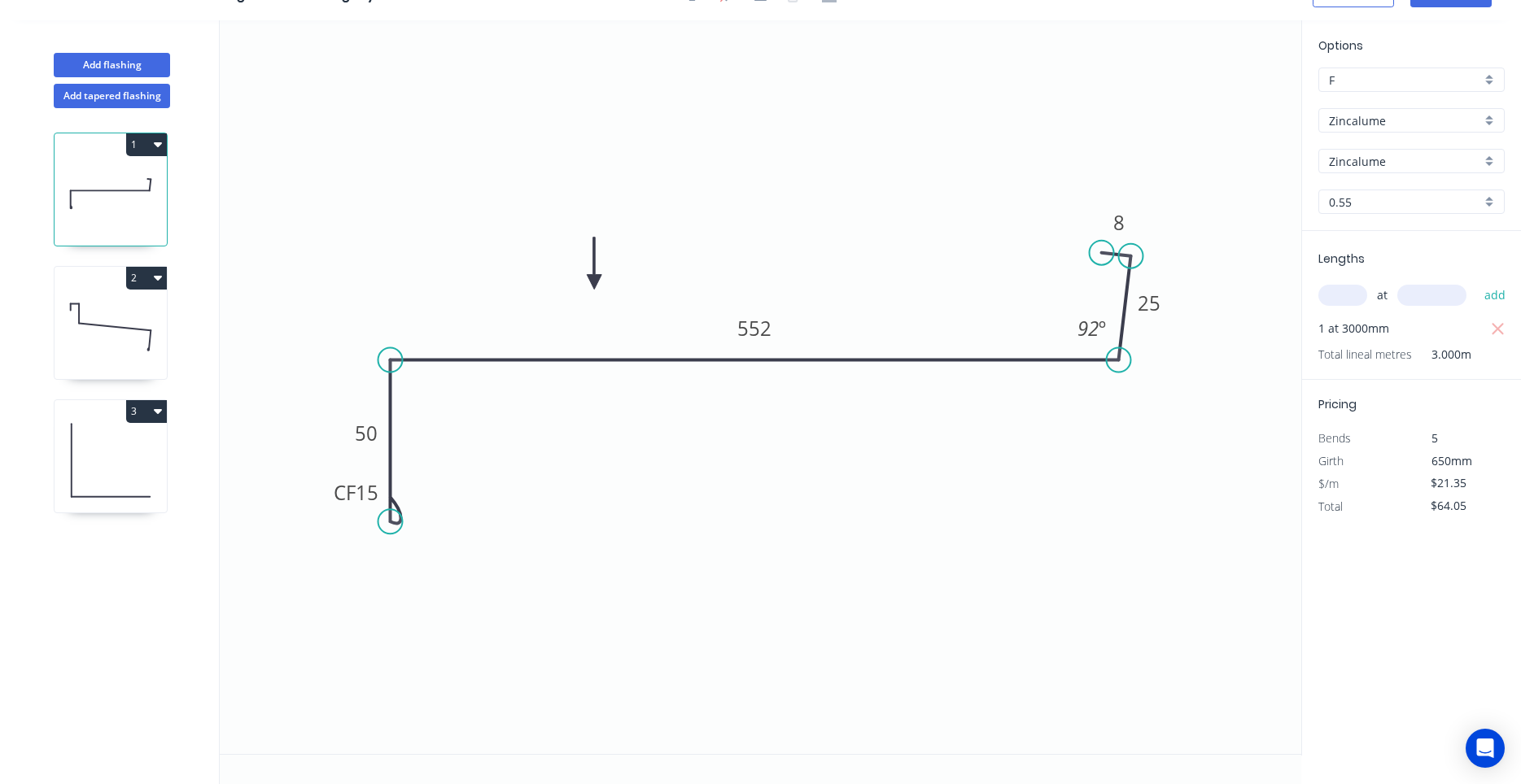
scroll to position [30, 0]
drag, startPoint x: 379, startPoint y: 501, endPoint x: 380, endPoint y: 548, distance: 47.0
click at [380, 548] on icon "0 CF 15 50 552 25 8 92 º" at bounding box center [760, 387] width 1081 height 734
drag, startPoint x: 324, startPoint y: 497, endPoint x: 330, endPoint y: 571, distance: 74.2
click at [330, 571] on rect at bounding box center [362, 567] width 65 height 33
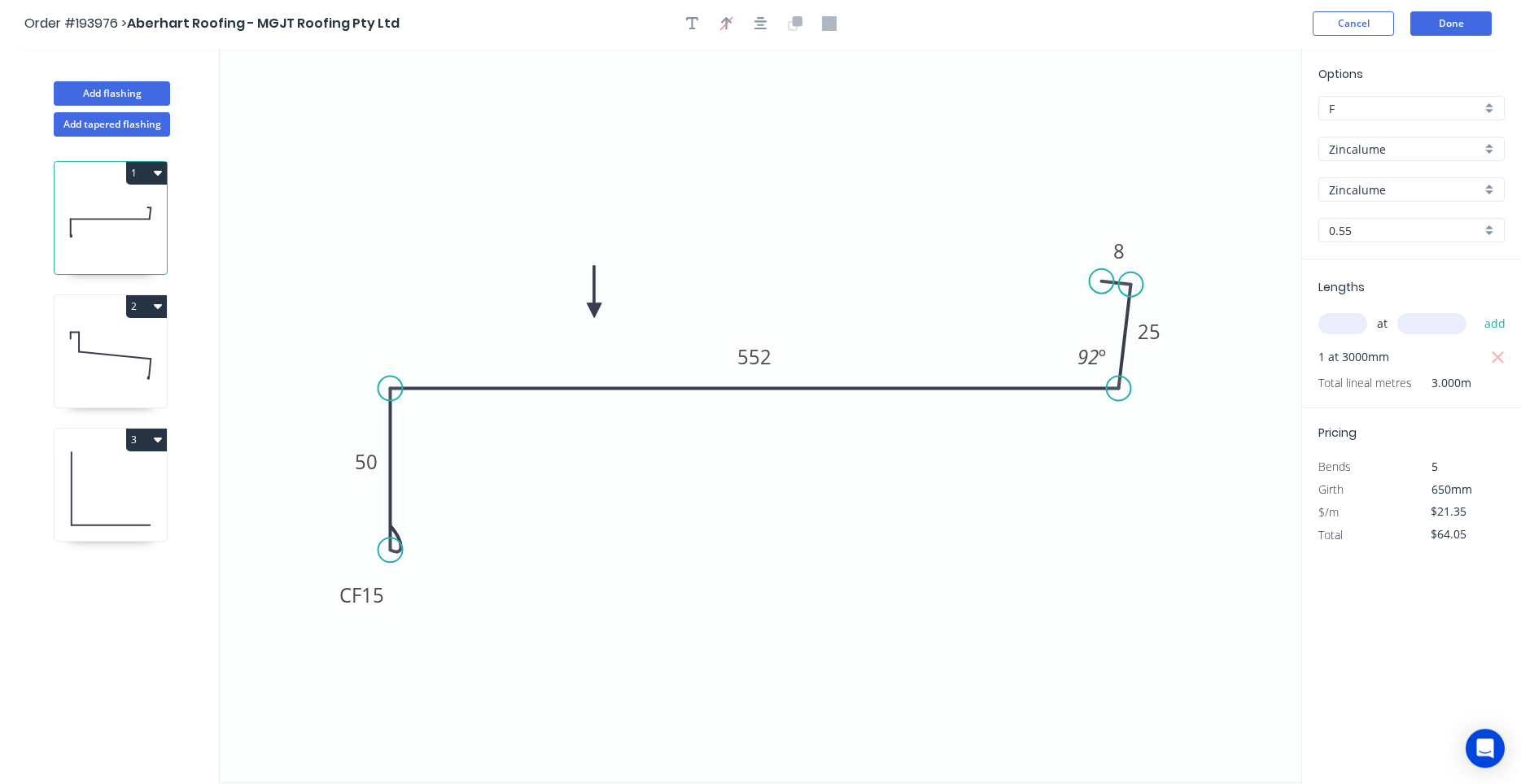
scroll to position [0, 0]
click at [1436, 31] on button "Done" at bounding box center [1451, 25] width 82 height 24
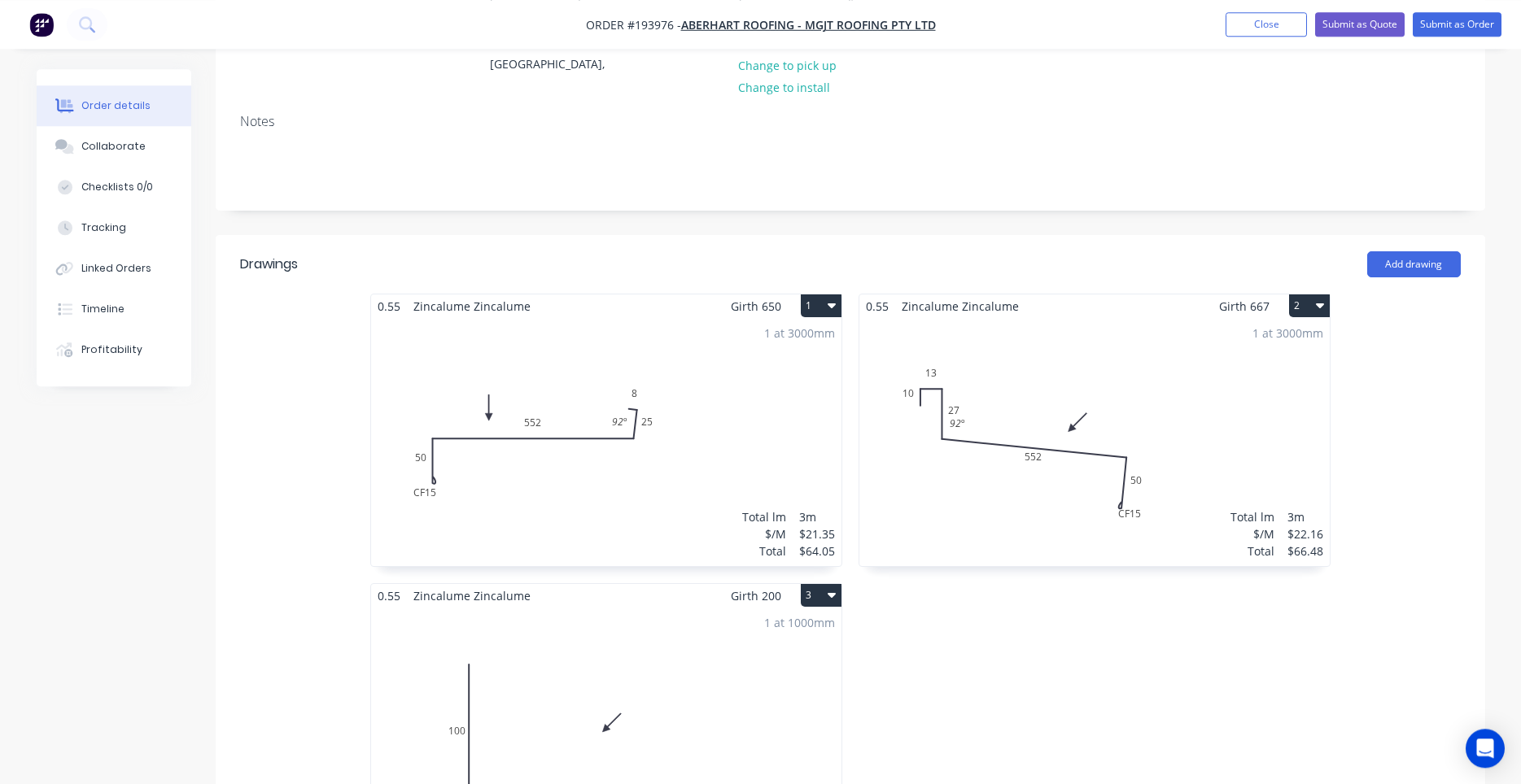
scroll to position [277, 0]
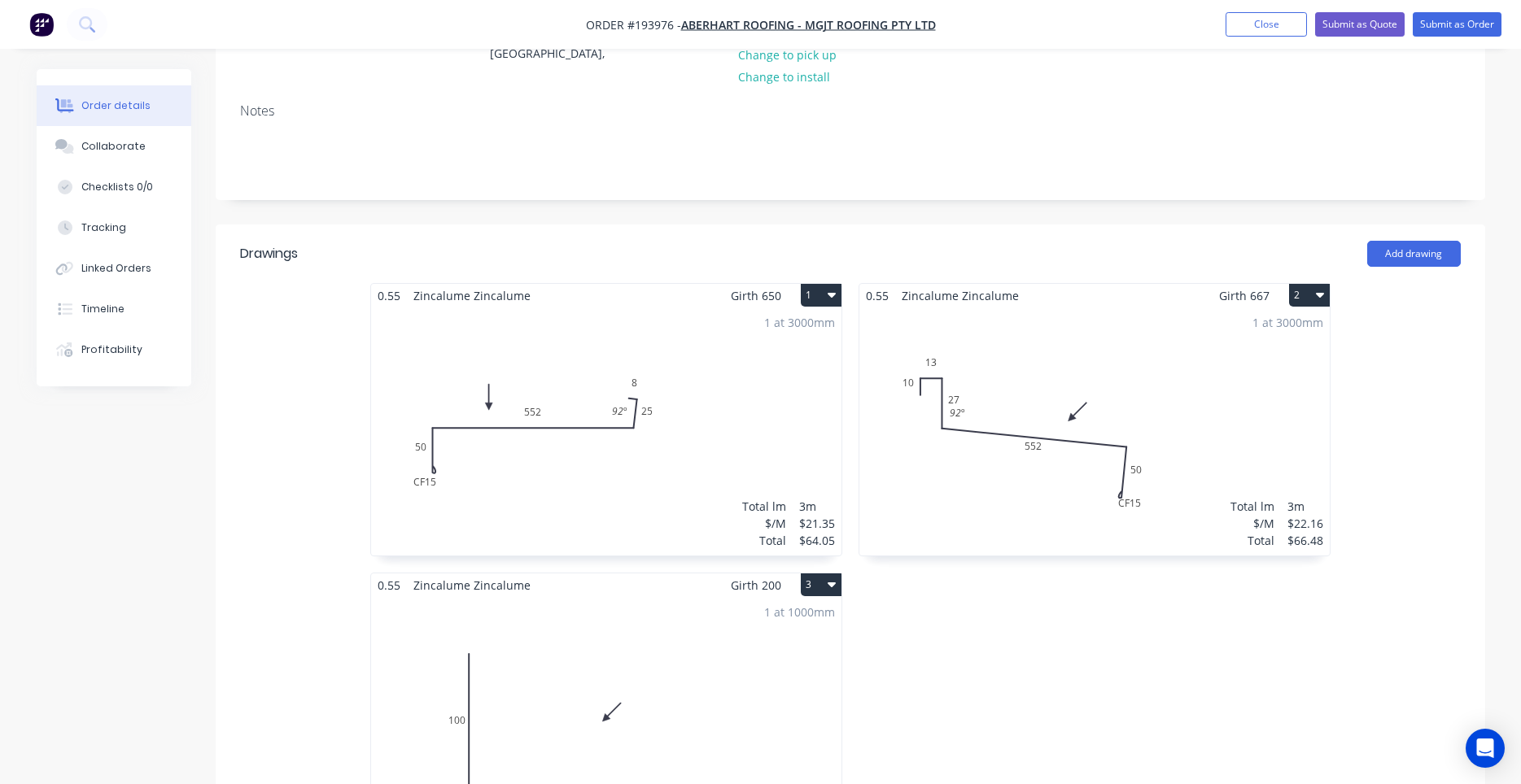
click at [1080, 228] on header "Drawings Add drawing" at bounding box center [850, 254] width 1269 height 58
click at [1110, 407] on div "1 at 3000mm Total lm $/M Total 3m $22.16 $66.48" at bounding box center [1095, 431] width 471 height 248
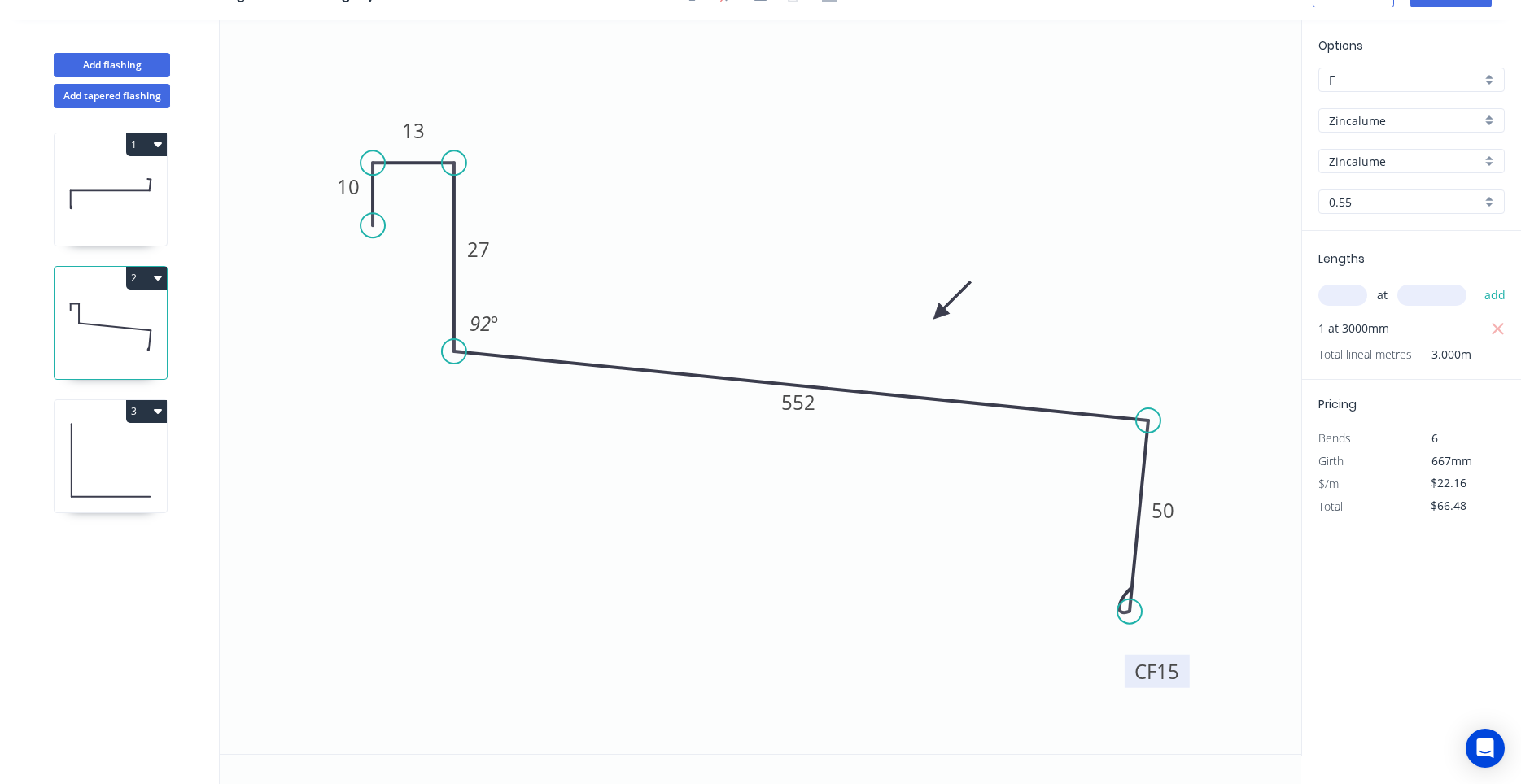
drag, startPoint x: 1184, startPoint y: 653, endPoint x: 1182, endPoint y: 684, distance: 31.1
click at [1182, 684] on rect at bounding box center [1157, 672] width 65 height 33
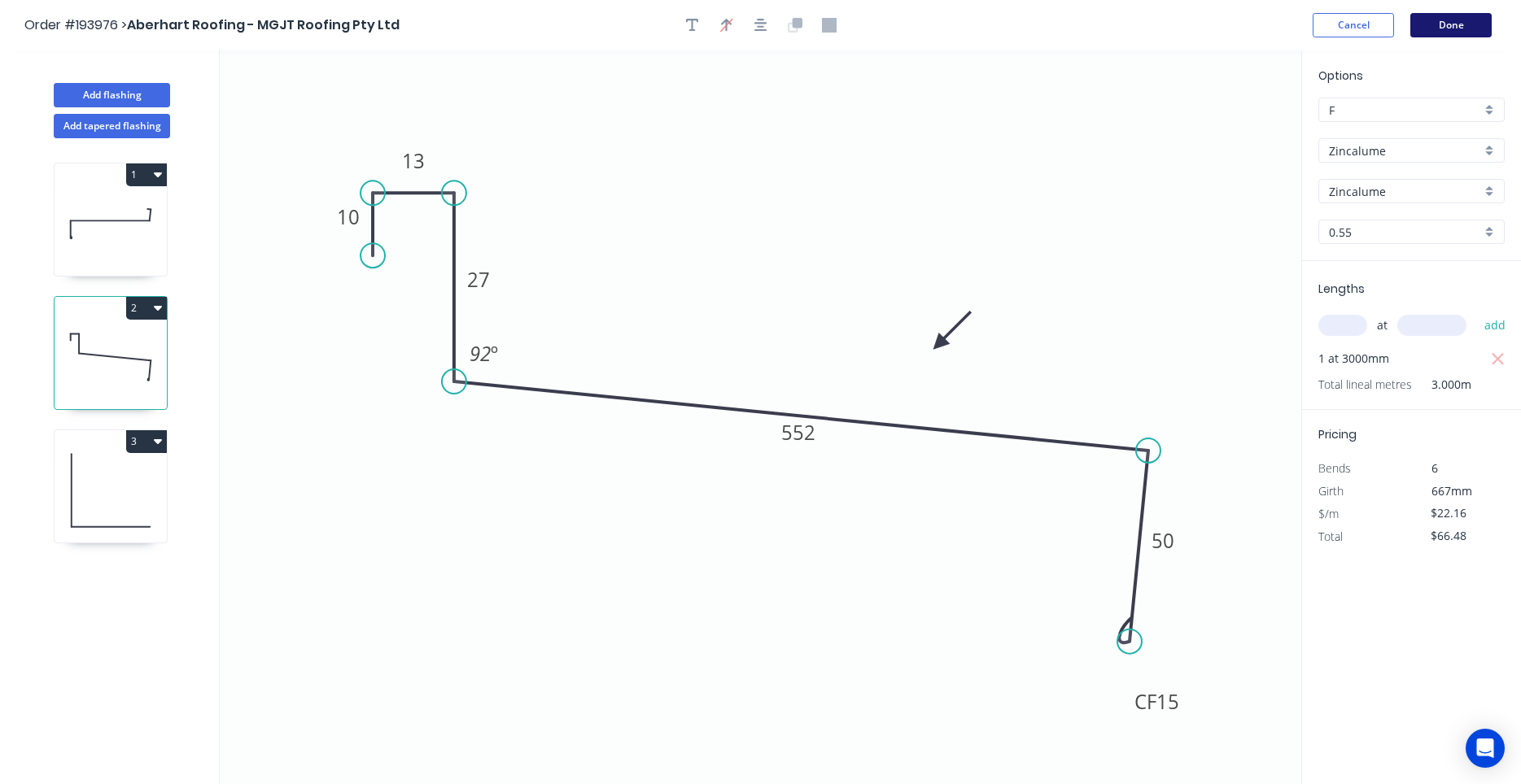
click at [1413, 20] on button "Done" at bounding box center [1451, 25] width 82 height 24
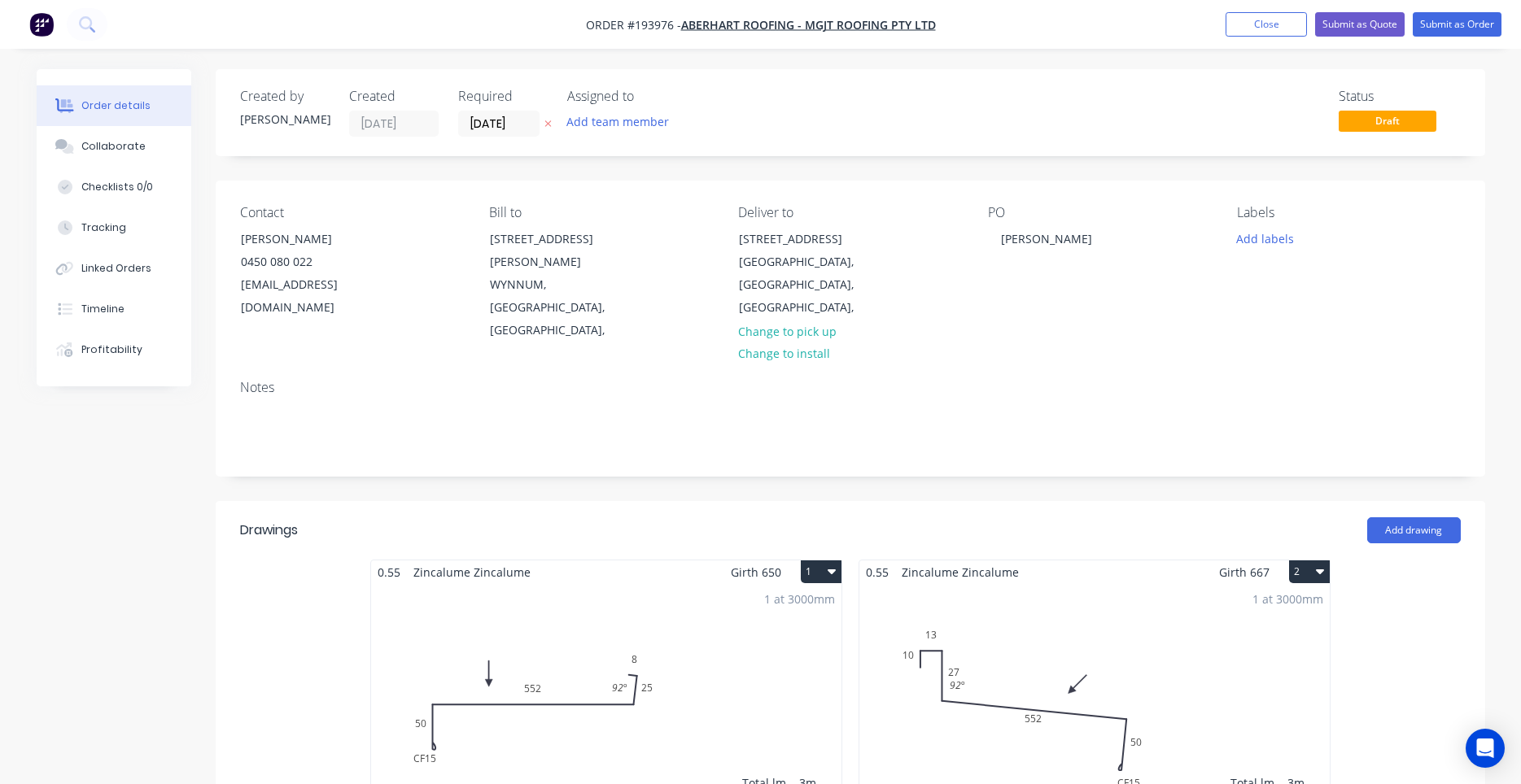
click at [1467, 9] on nav "Order #193976 - Aberhart Roofing - MGJT Roofing Pty Ltd Add product Close Submi…" at bounding box center [760, 24] width 1521 height 49
click at [1465, 15] on button "Submit as Order" at bounding box center [1457, 24] width 88 height 24
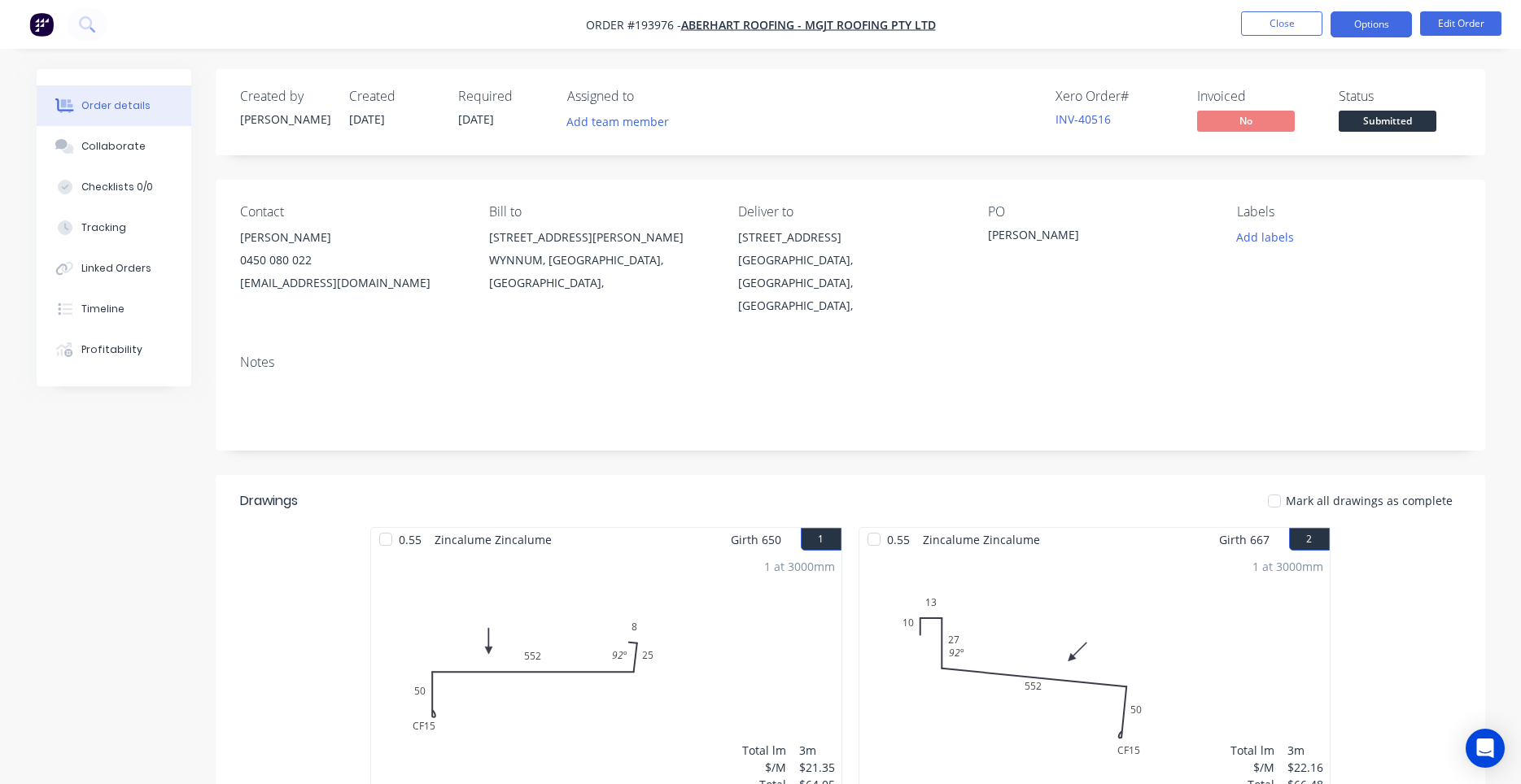
click at [1348, 21] on button "Options" at bounding box center [1371, 24] width 82 height 26
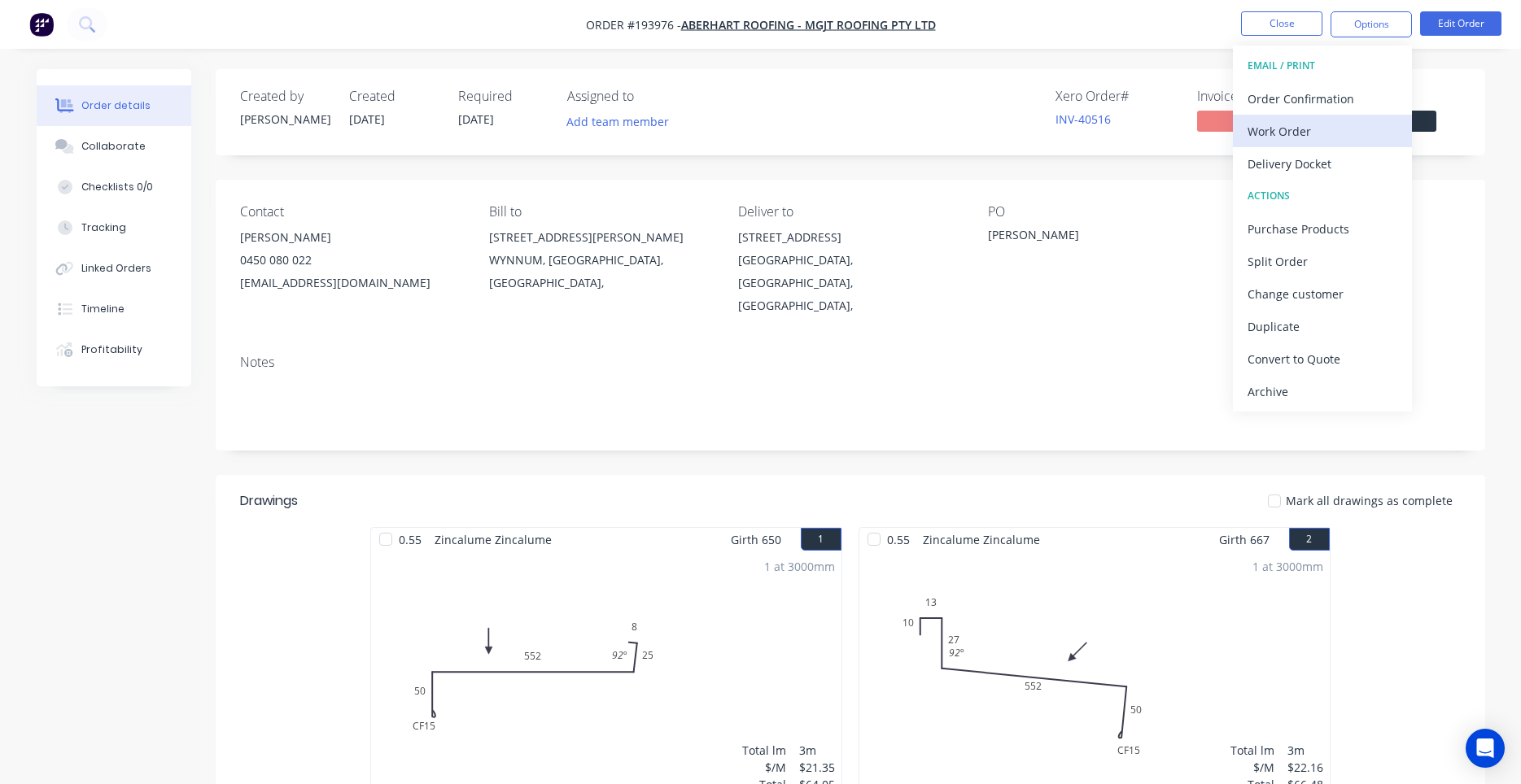
click at [1316, 123] on div "Work Order" at bounding box center [1323, 131] width 149 height 23
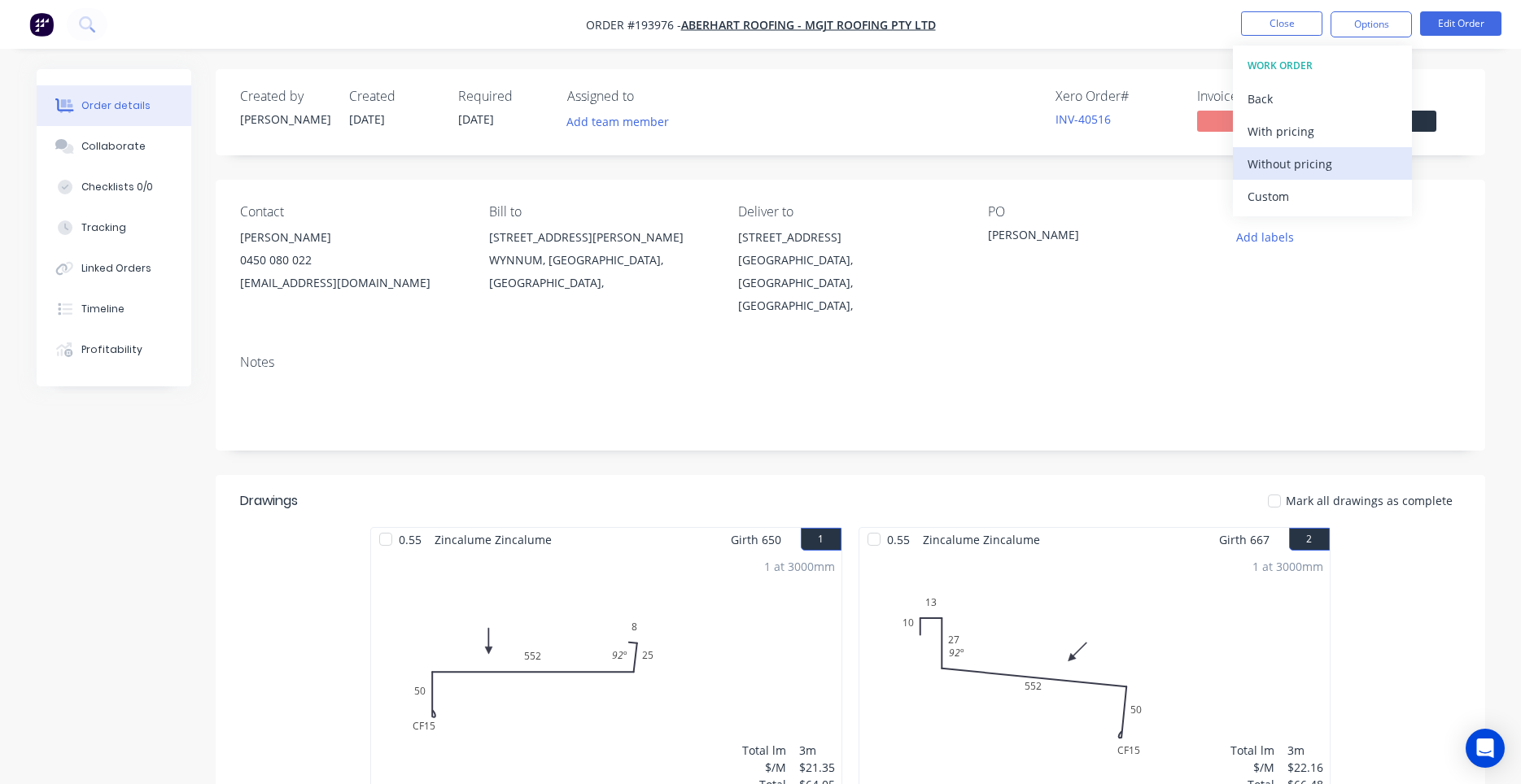
click at [1266, 162] on div "Without pricing" at bounding box center [1323, 163] width 149 height 23
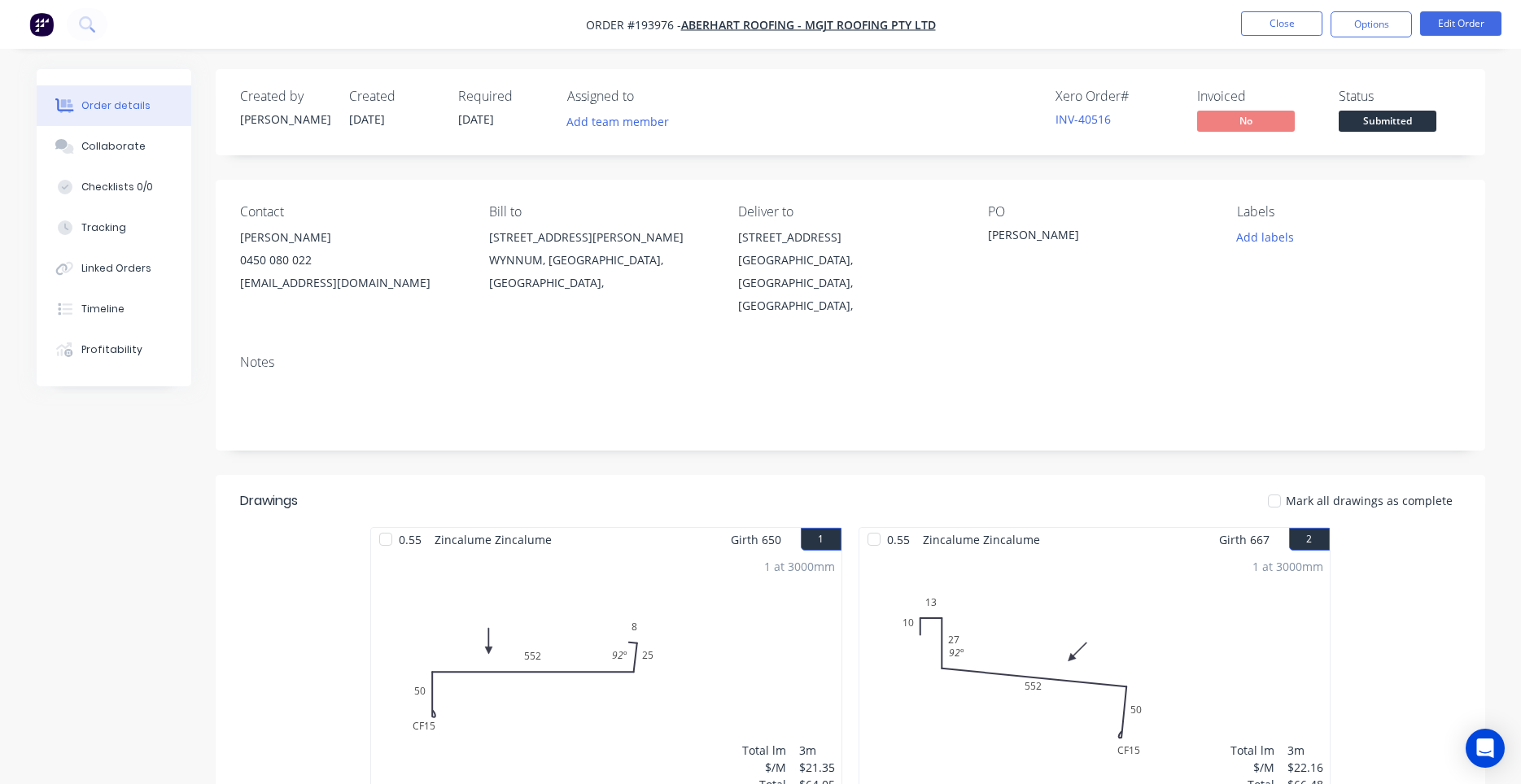
click at [824, 147] on div "Created by [PERSON_NAME] Created [DATE] Required [DATE] Assigned to Add team me…" at bounding box center [850, 112] width 1269 height 86
click at [1275, 30] on button "Close" at bounding box center [1281, 23] width 82 height 24
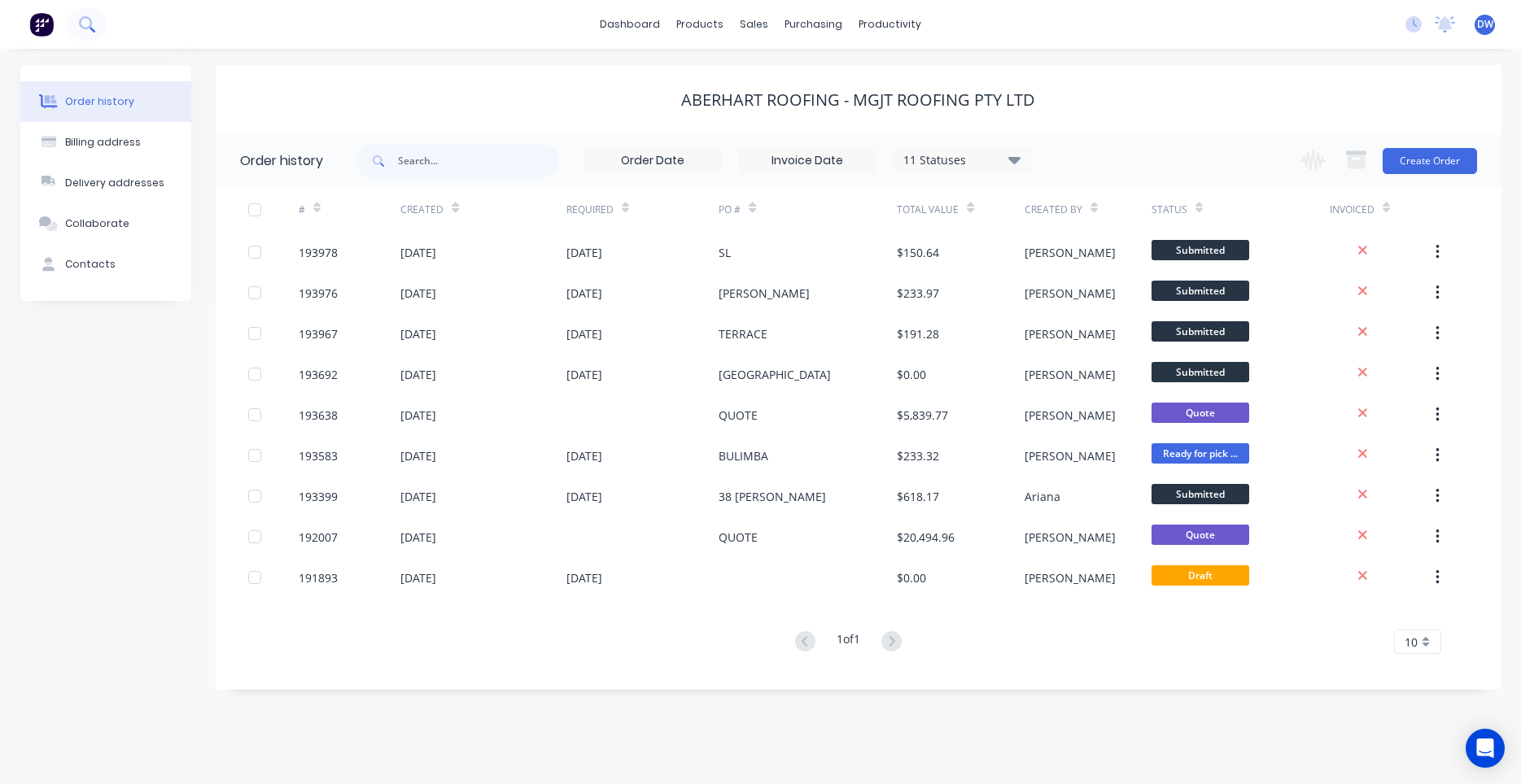
click at [94, 25] on button at bounding box center [87, 24] width 40 height 33
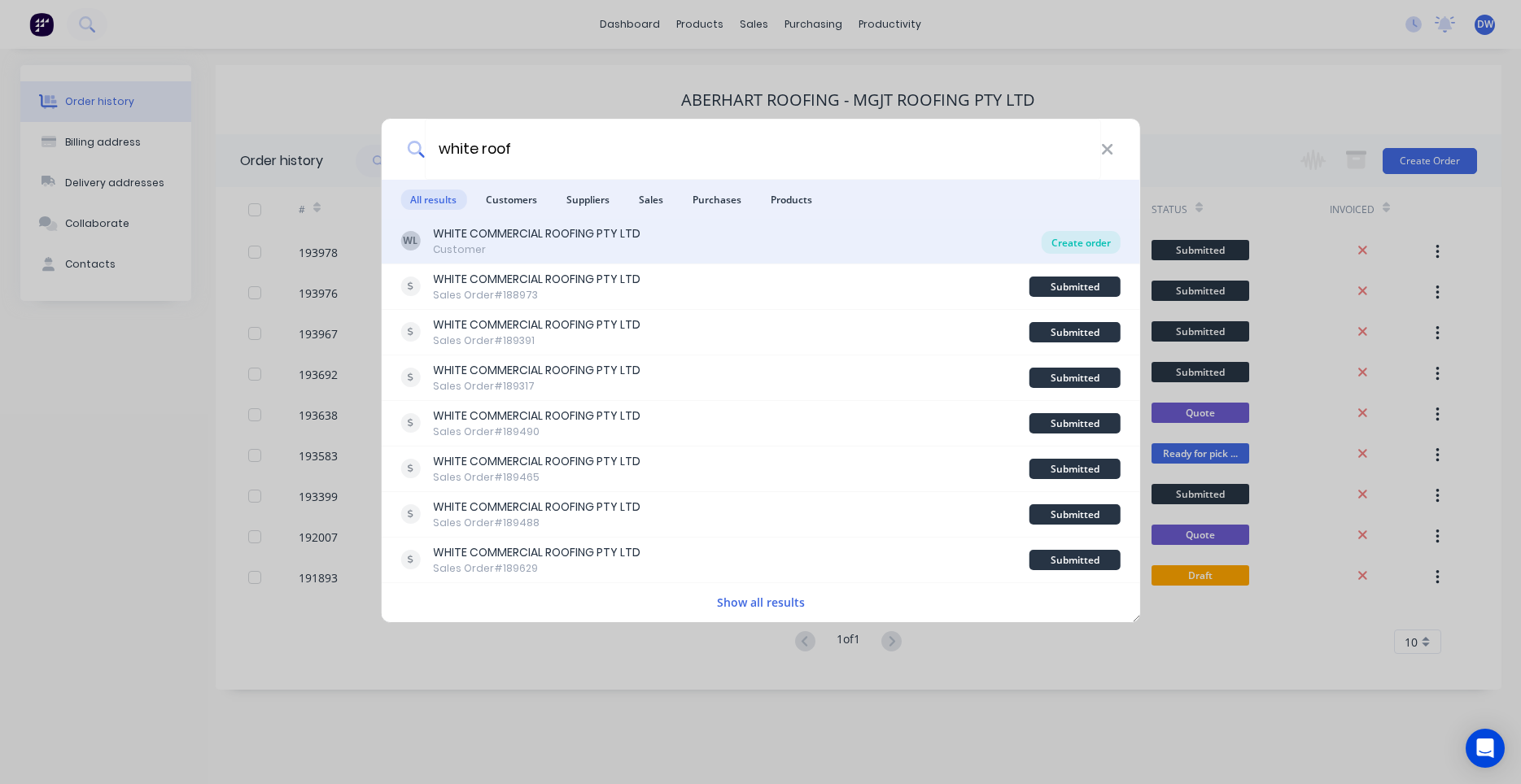
type input "white roof"
click at [1065, 238] on div "Create order" at bounding box center [1081, 242] width 79 height 23
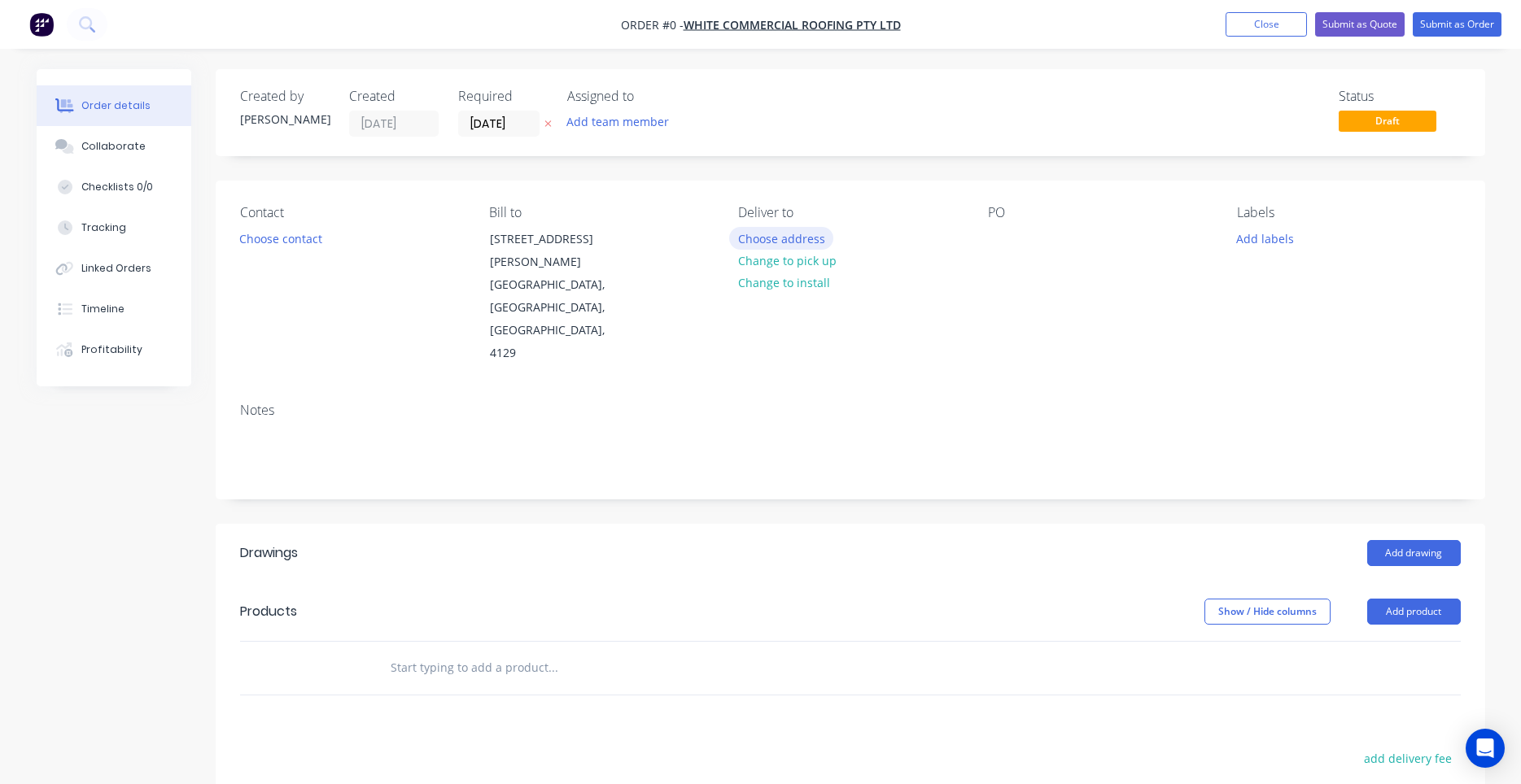
click at [777, 238] on button "Choose address" at bounding box center [781, 238] width 104 height 22
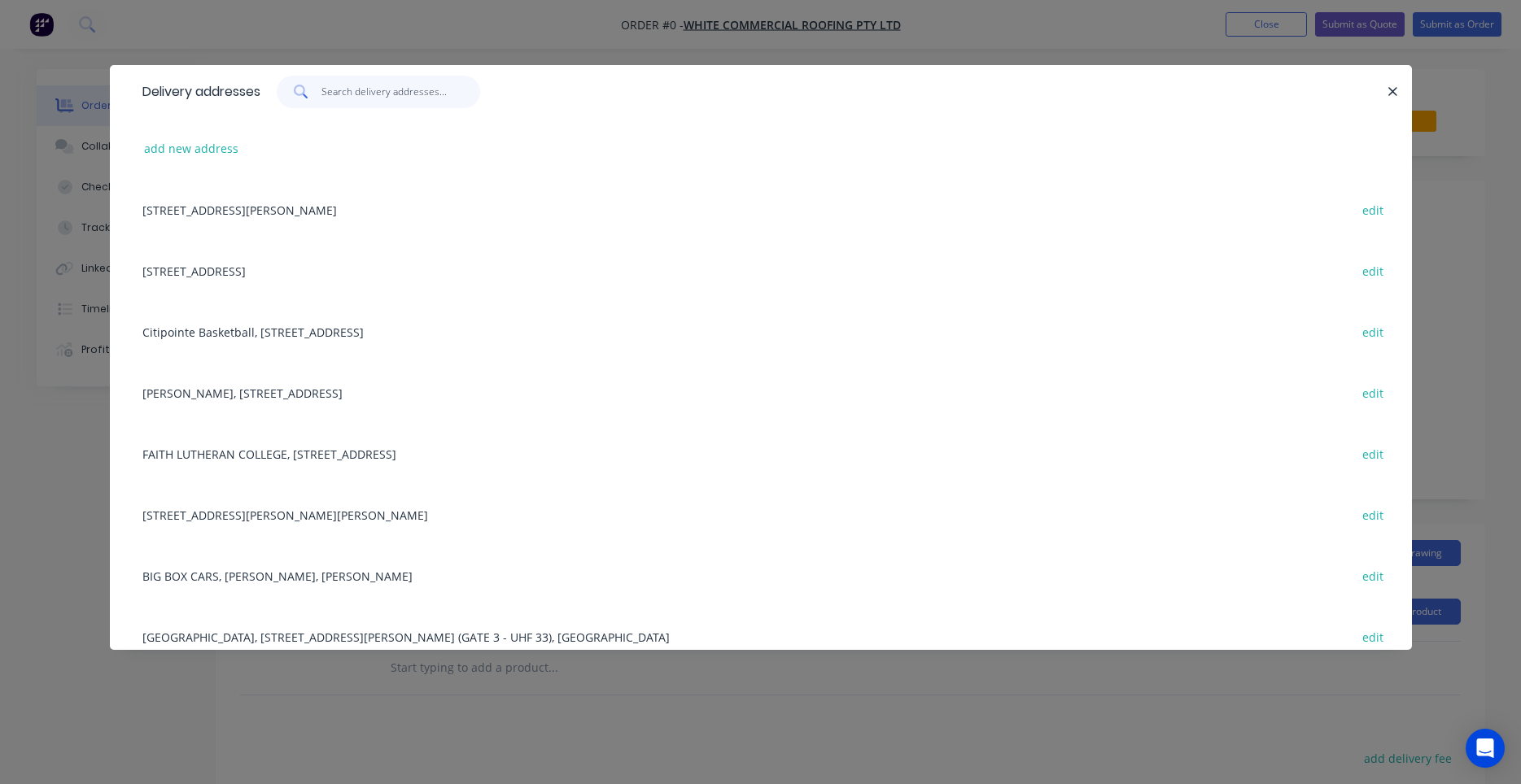
click at [404, 100] on input "text" at bounding box center [400, 92] width 159 height 33
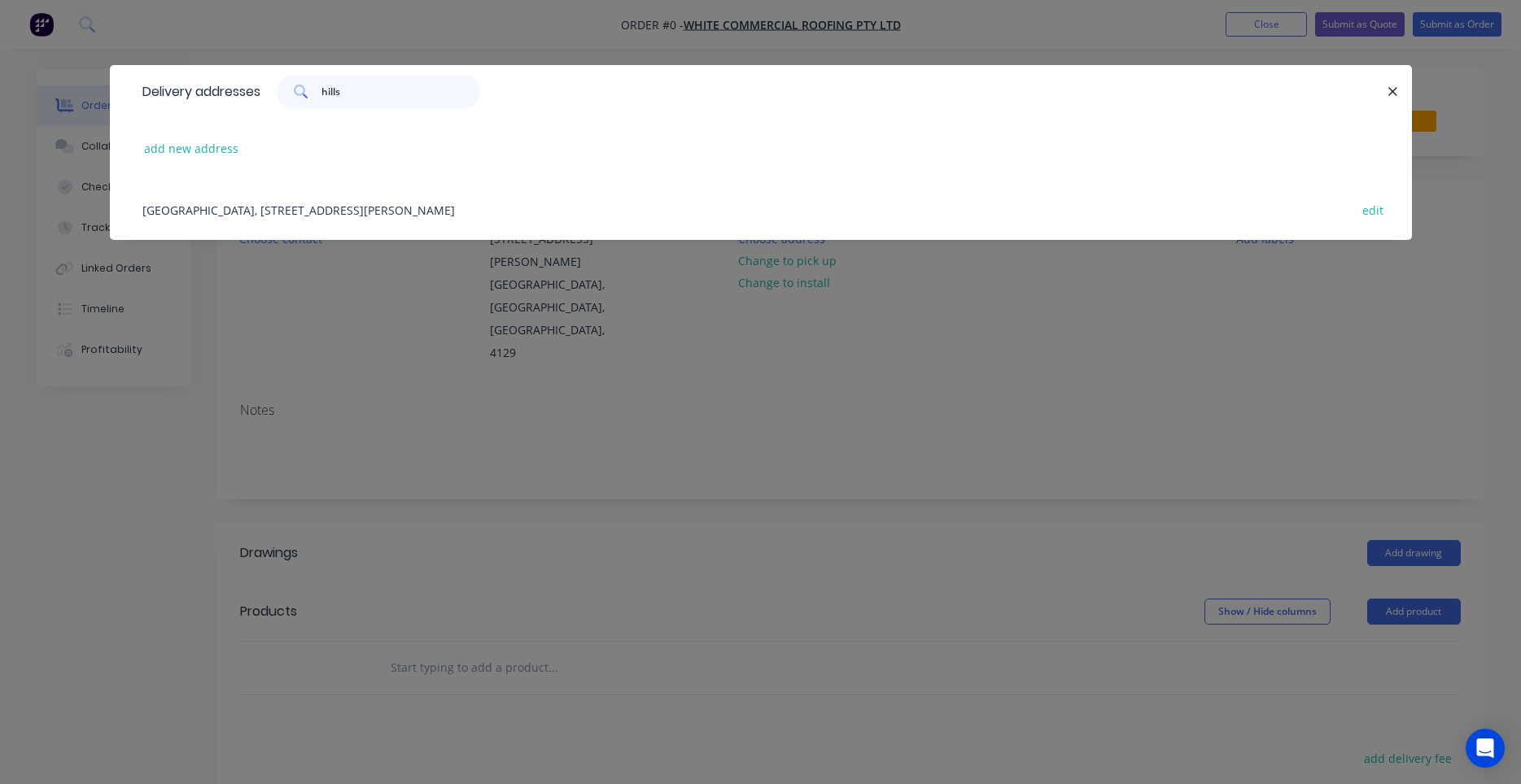
type input "hills"
click at [319, 215] on div "[GEOGRAPHIC_DATA], [STREET_ADDRESS][PERSON_NAME] edit" at bounding box center [760, 209] width 1253 height 61
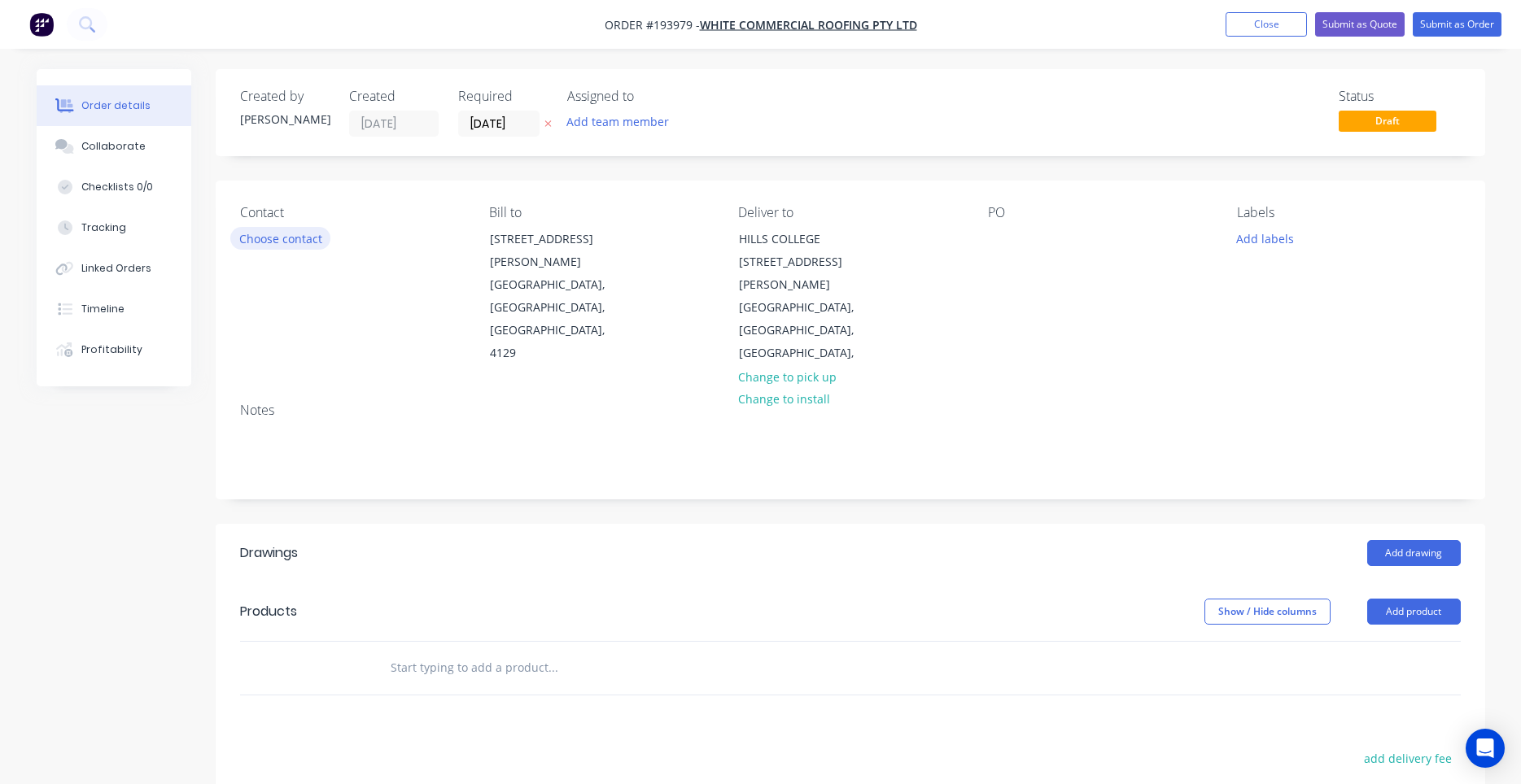
click at [322, 243] on button "Choose contact" at bounding box center [280, 238] width 100 height 22
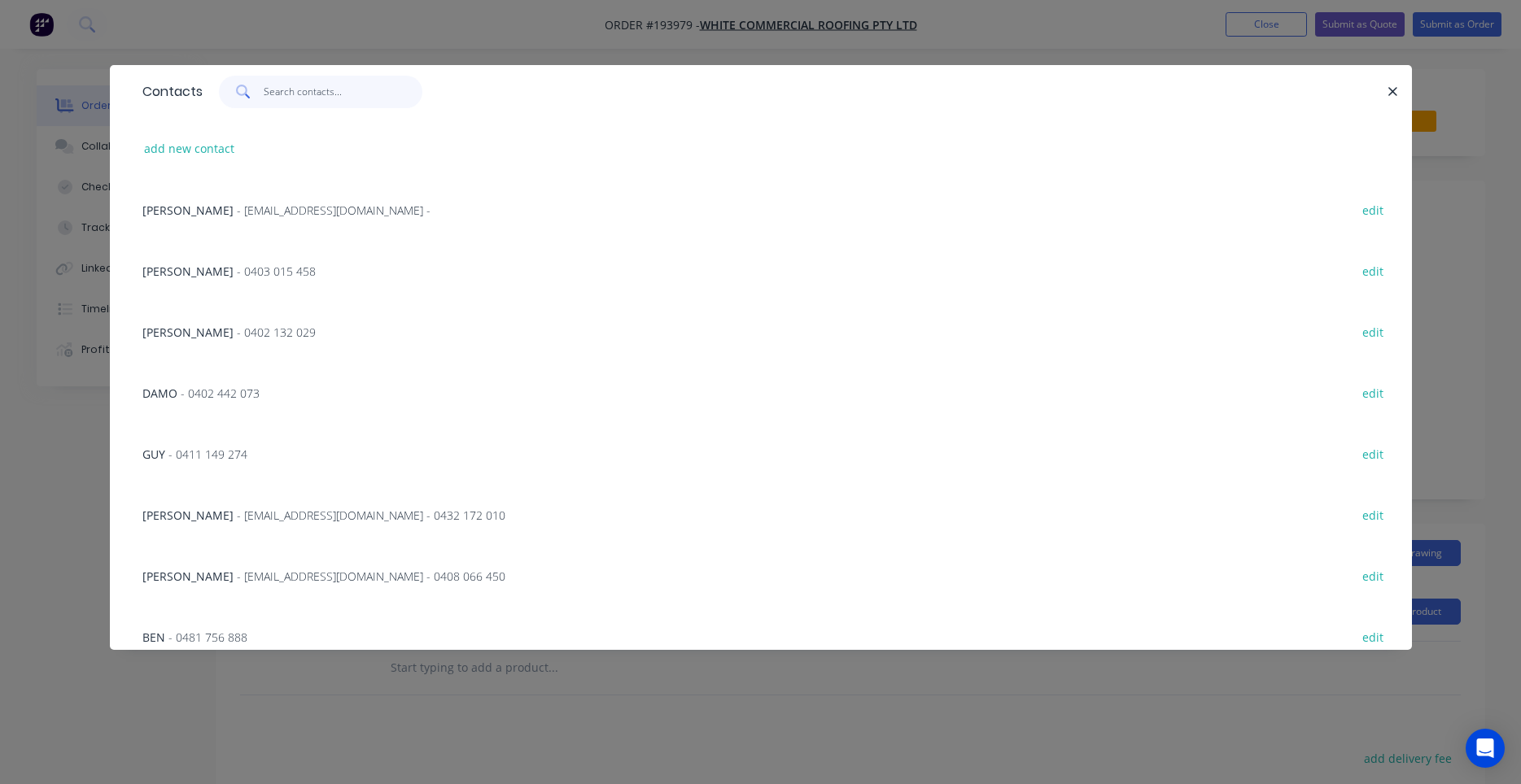
click at [350, 98] on input "text" at bounding box center [343, 92] width 159 height 33
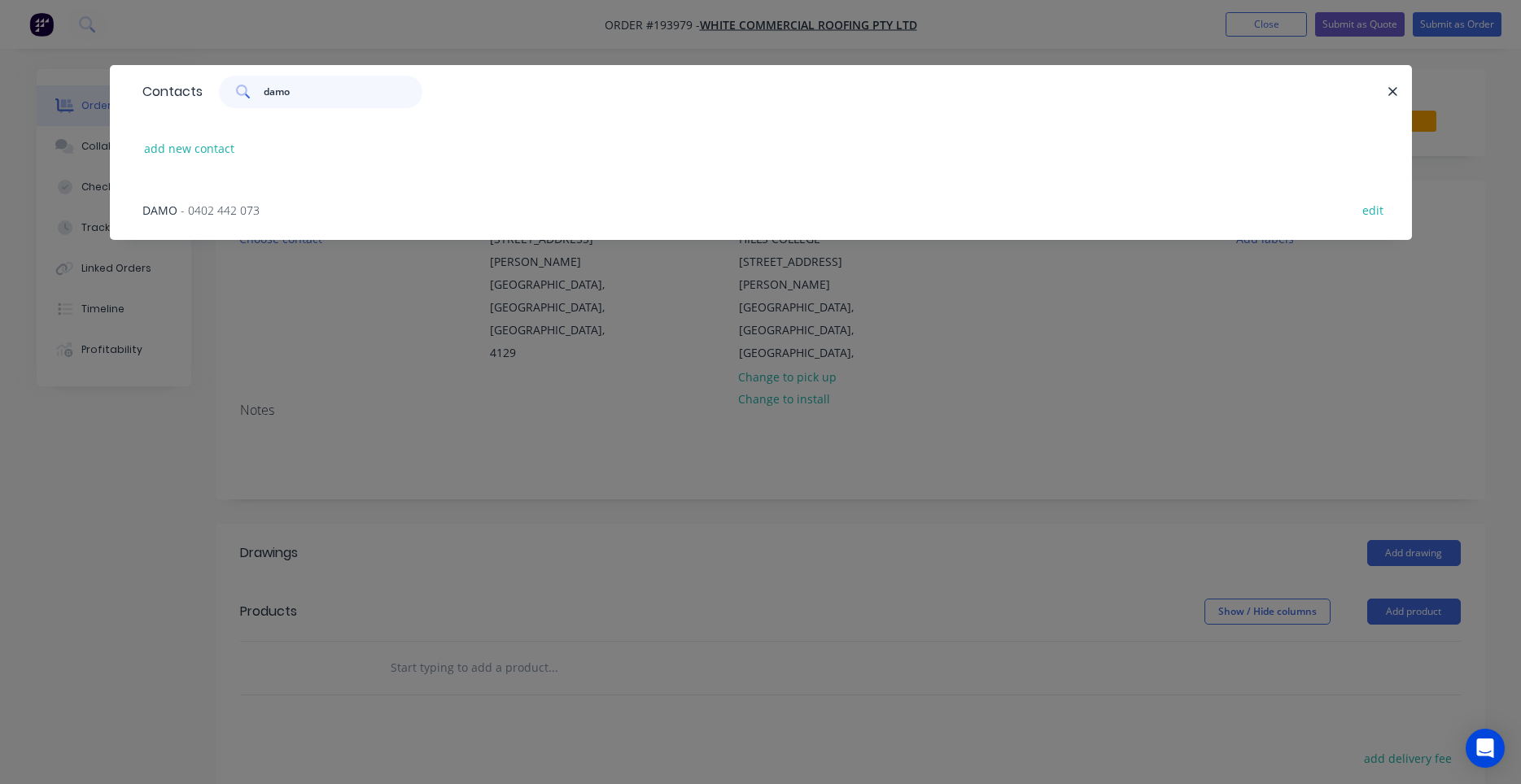
type input "damo"
click at [274, 204] on div "DAMO - 0402 442 073 edit" at bounding box center [760, 209] width 1253 height 61
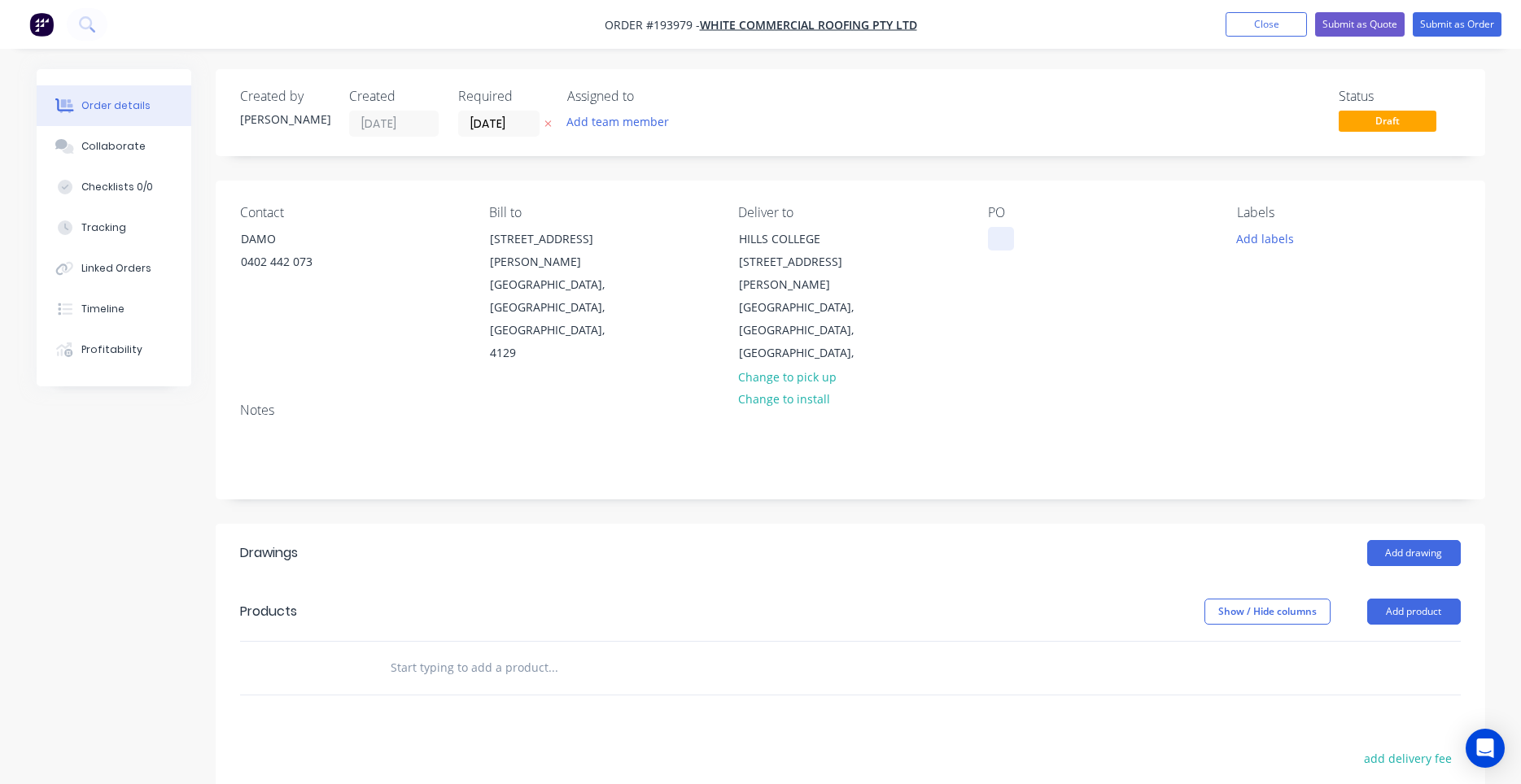
click at [995, 245] on div at bounding box center [1001, 238] width 26 height 23
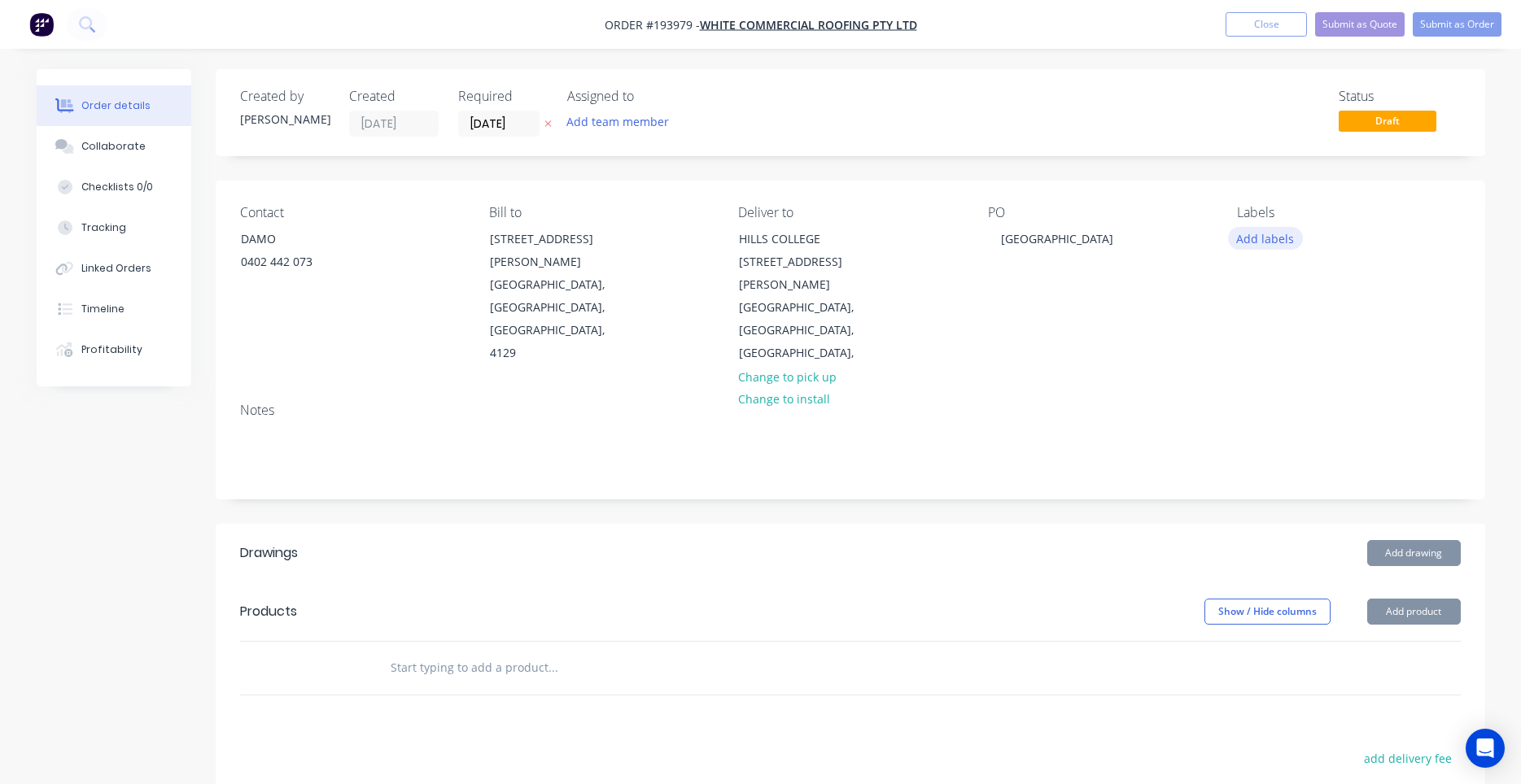
click at [1242, 244] on button "Add labels" at bounding box center [1265, 238] width 75 height 22
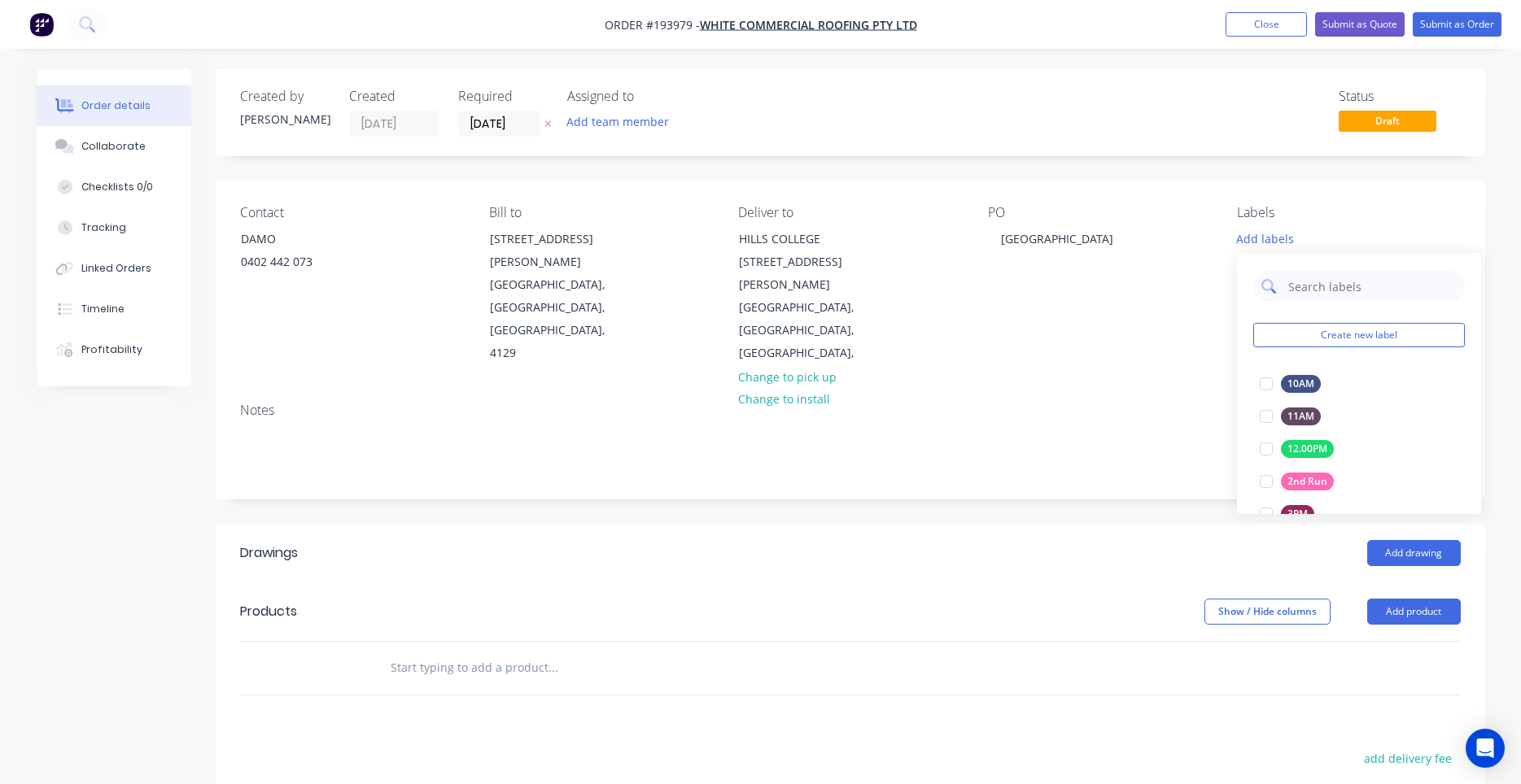
click at [1299, 290] on input "text" at bounding box center [1372, 287] width 170 height 33
type input "6:30"
click at [1278, 382] on div at bounding box center [1266, 384] width 33 height 33
click at [1113, 334] on div "Contact DAMO [PHONE_NUMBER] Bill to [STREET_ADDRESS][PERSON_NAME] Deliver to [G…" at bounding box center [850, 285] width 1269 height 210
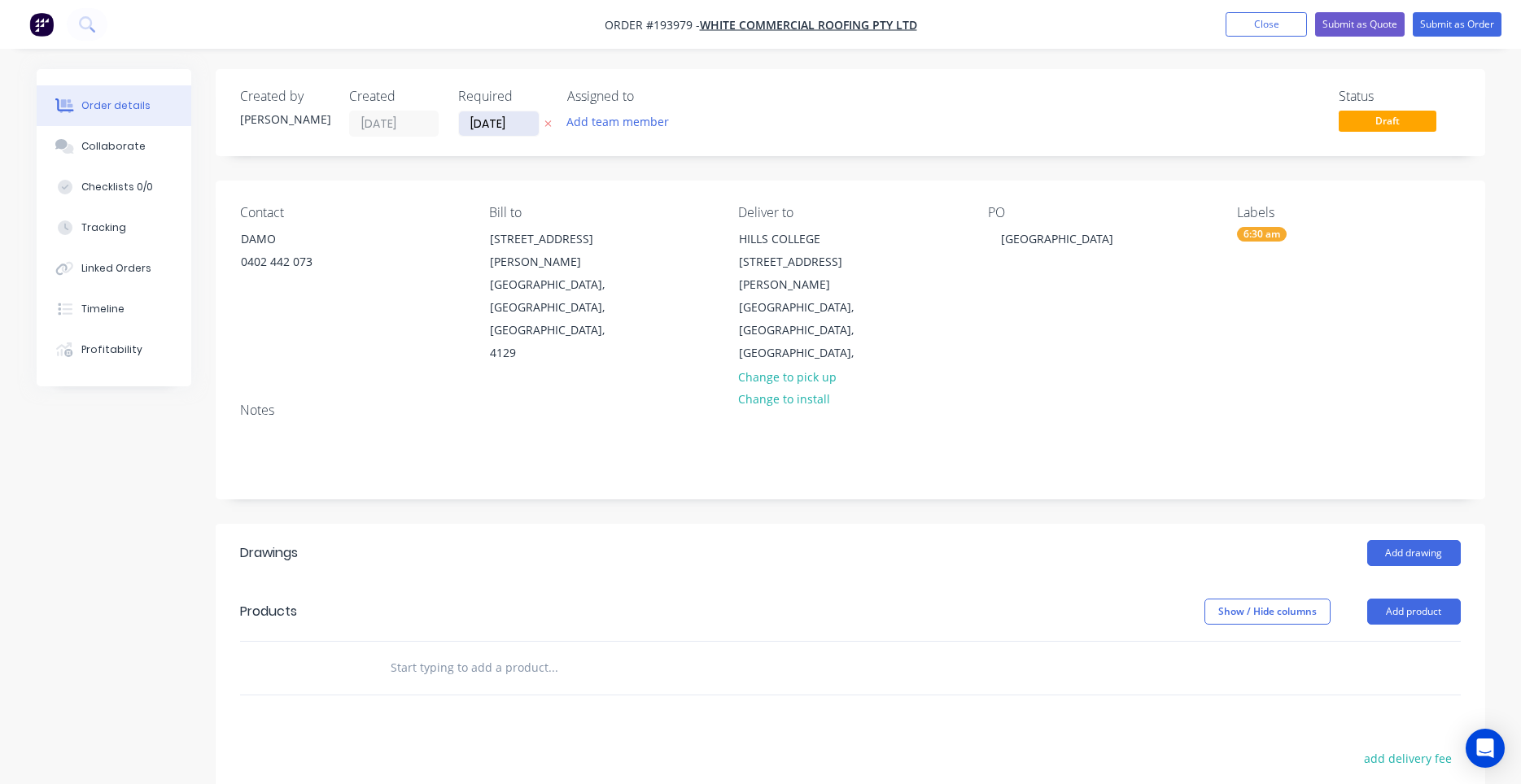
click at [514, 125] on input "[DATE]" at bounding box center [498, 124] width 80 height 24
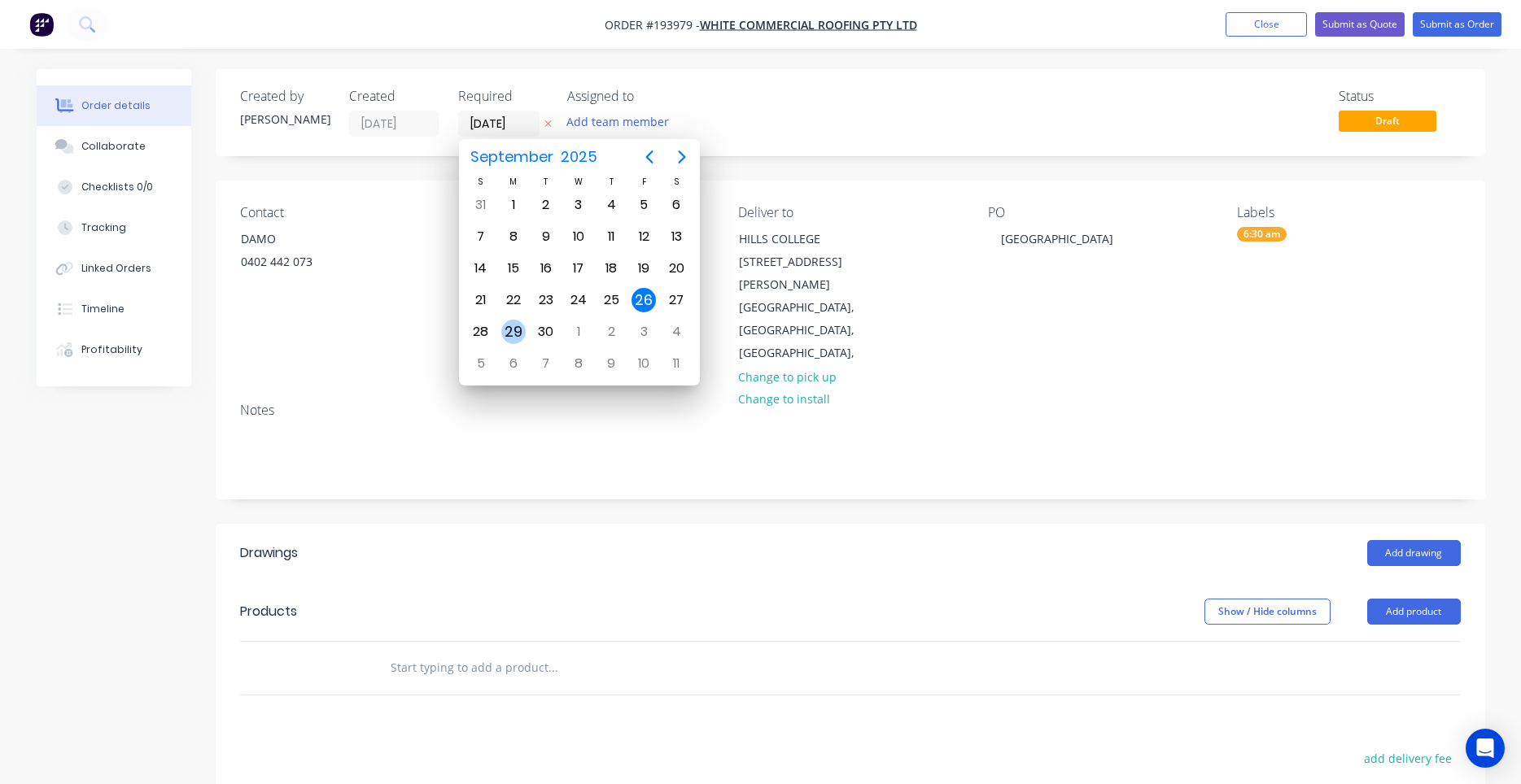
click at [523, 335] on div "29" at bounding box center [514, 331] width 24 height 24
type input "[DATE]"
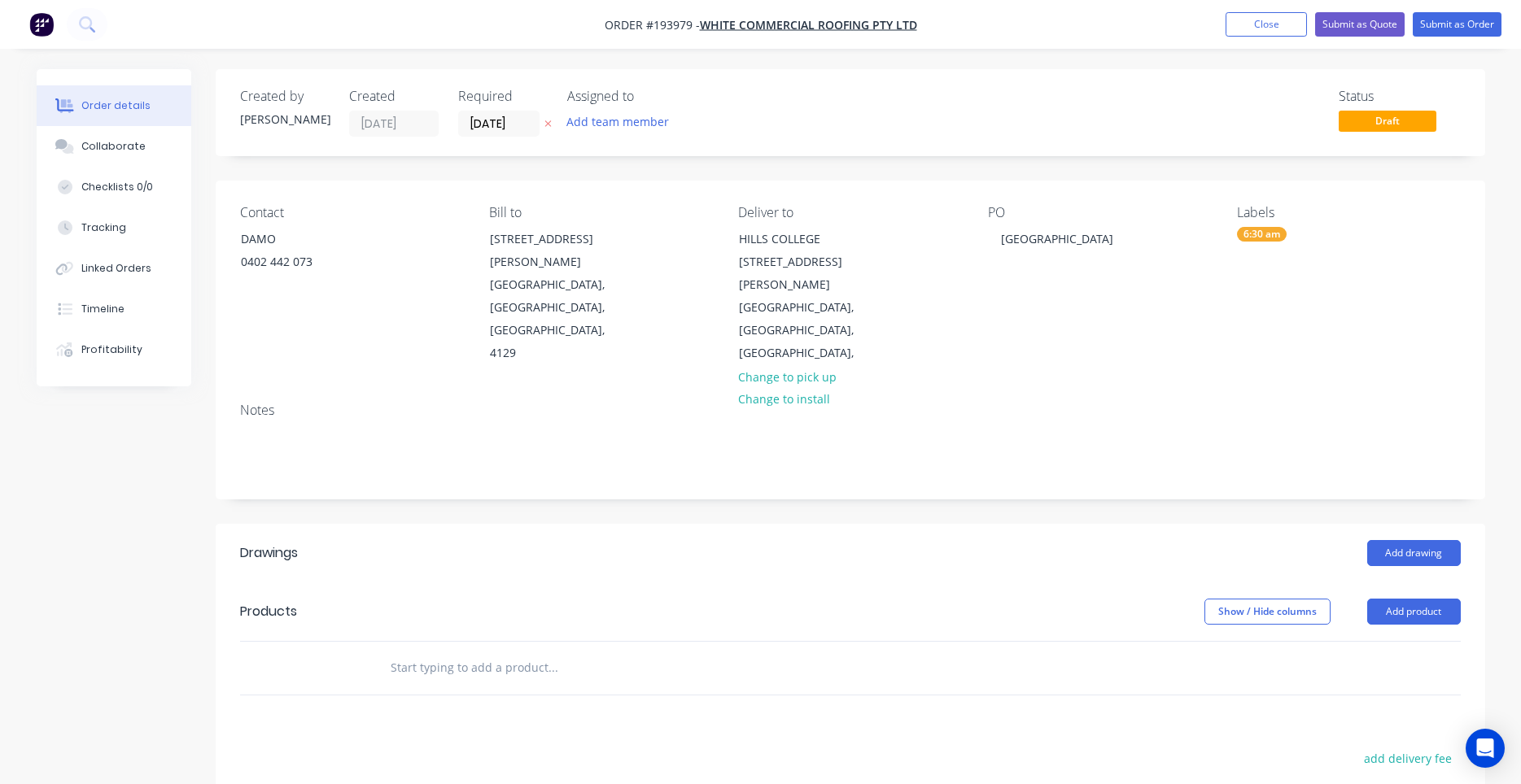
click at [979, 326] on div "Contact DAMO [PHONE_NUMBER] Bill to [STREET_ADDRESS][PERSON_NAME] Deliver to [G…" at bounding box center [850, 285] width 1269 height 210
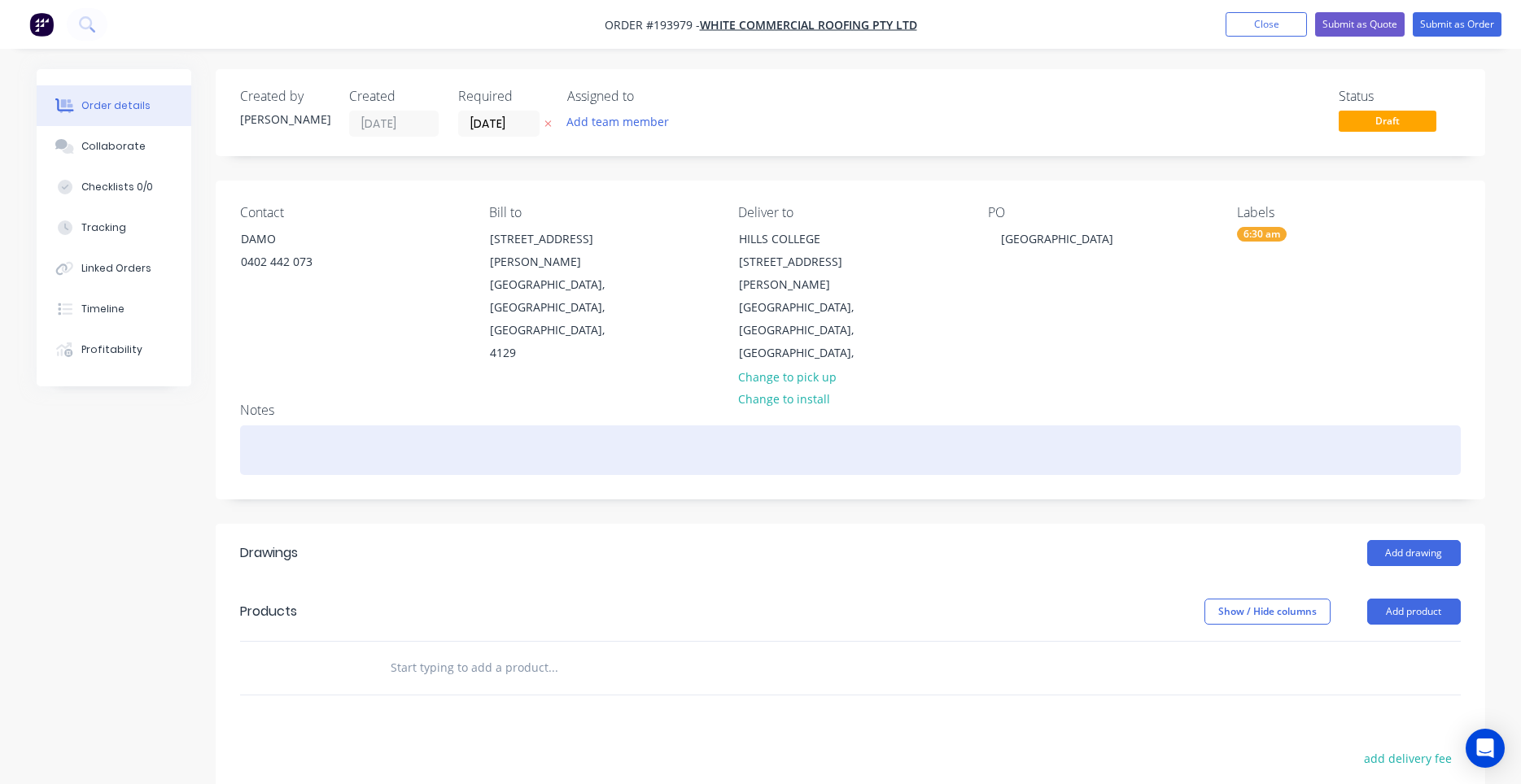
click at [890, 426] on div at bounding box center [850, 451] width 1220 height 50
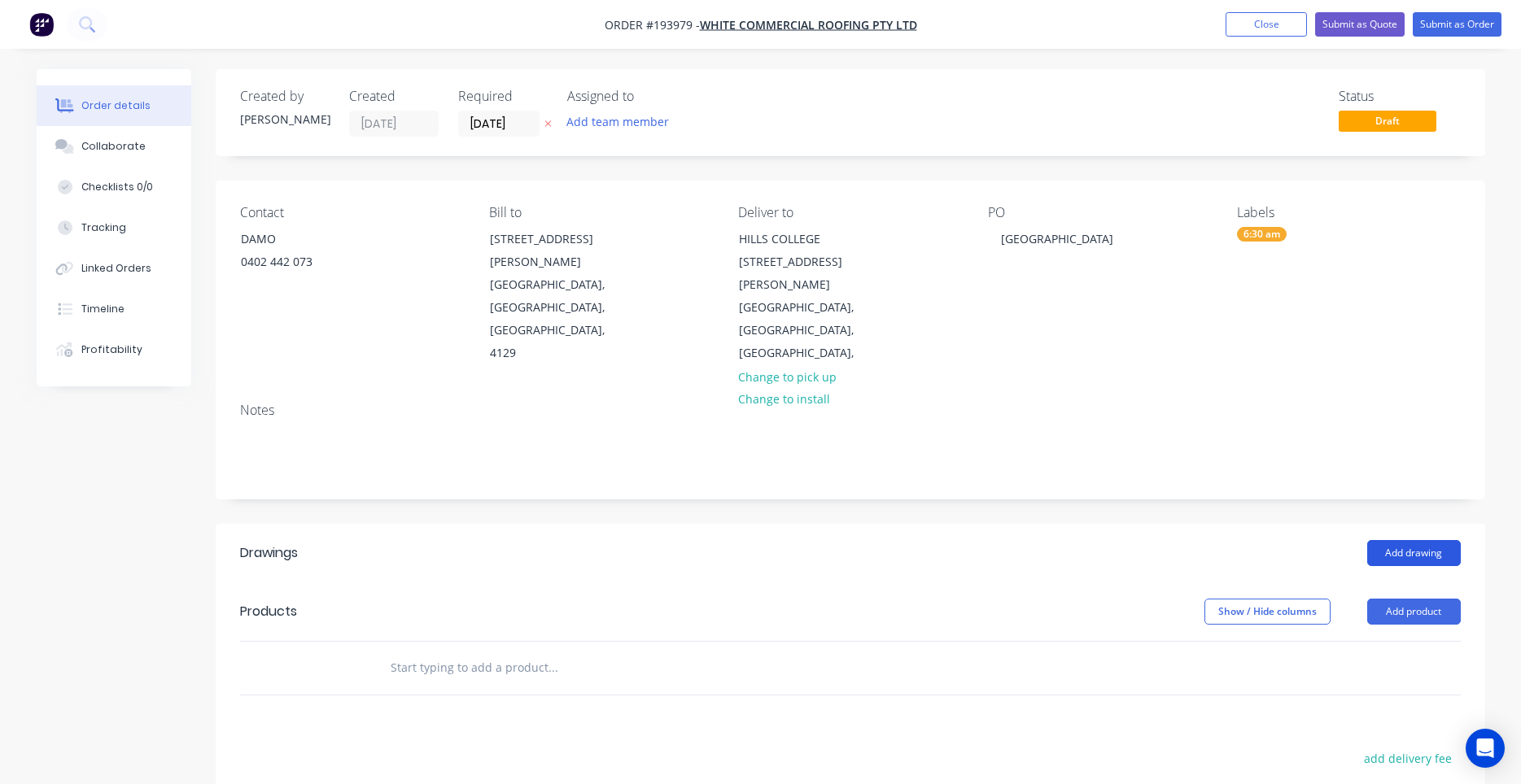
click at [1415, 540] on button "Add drawing" at bounding box center [1414, 553] width 94 height 26
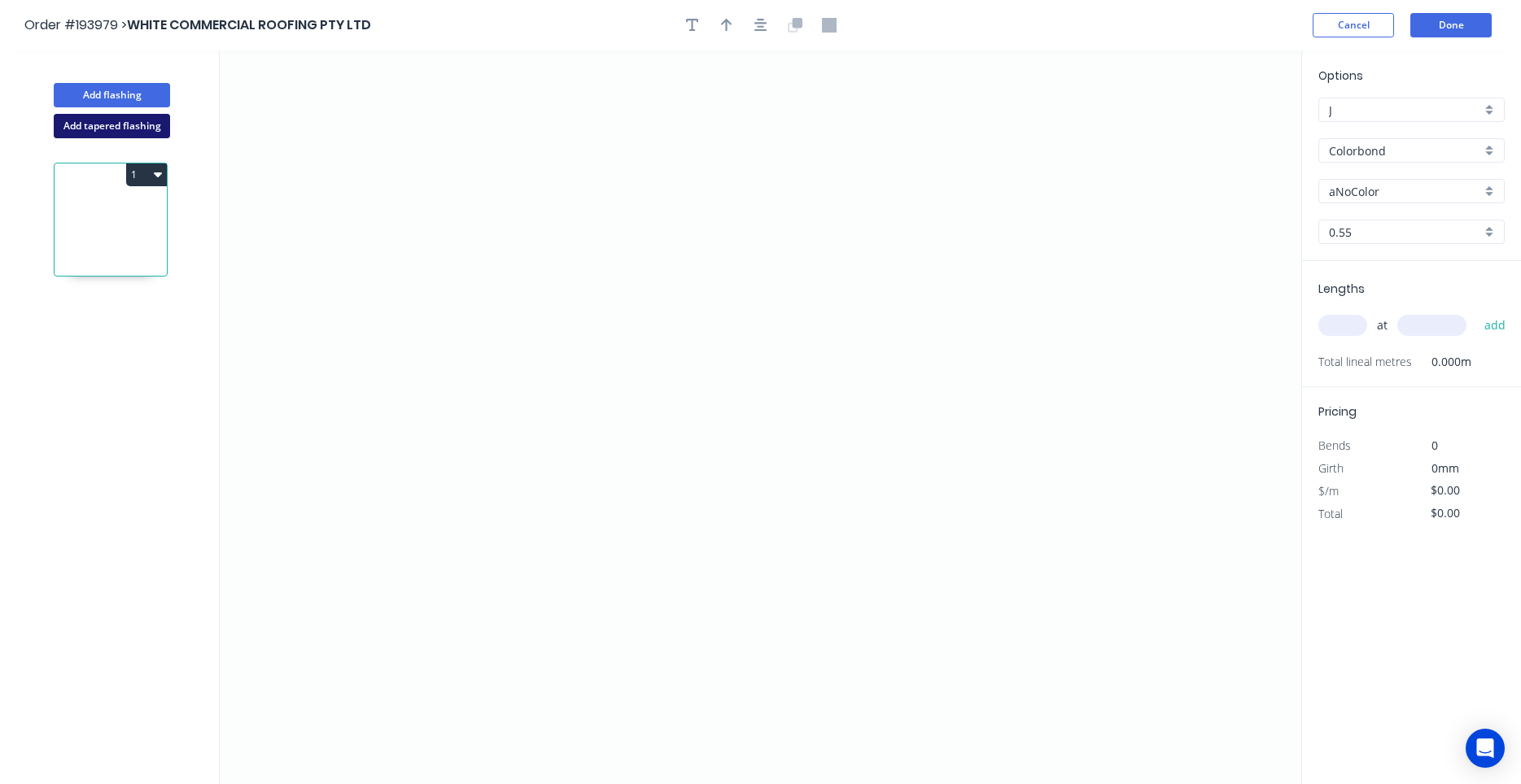
click at [141, 119] on button "Add tapered flashing" at bounding box center [112, 126] width 116 height 24
click at [349, 225] on icon "0" at bounding box center [760, 234] width 1081 height 367
click at [577, 224] on icon "0" at bounding box center [760, 234] width 1081 height 367
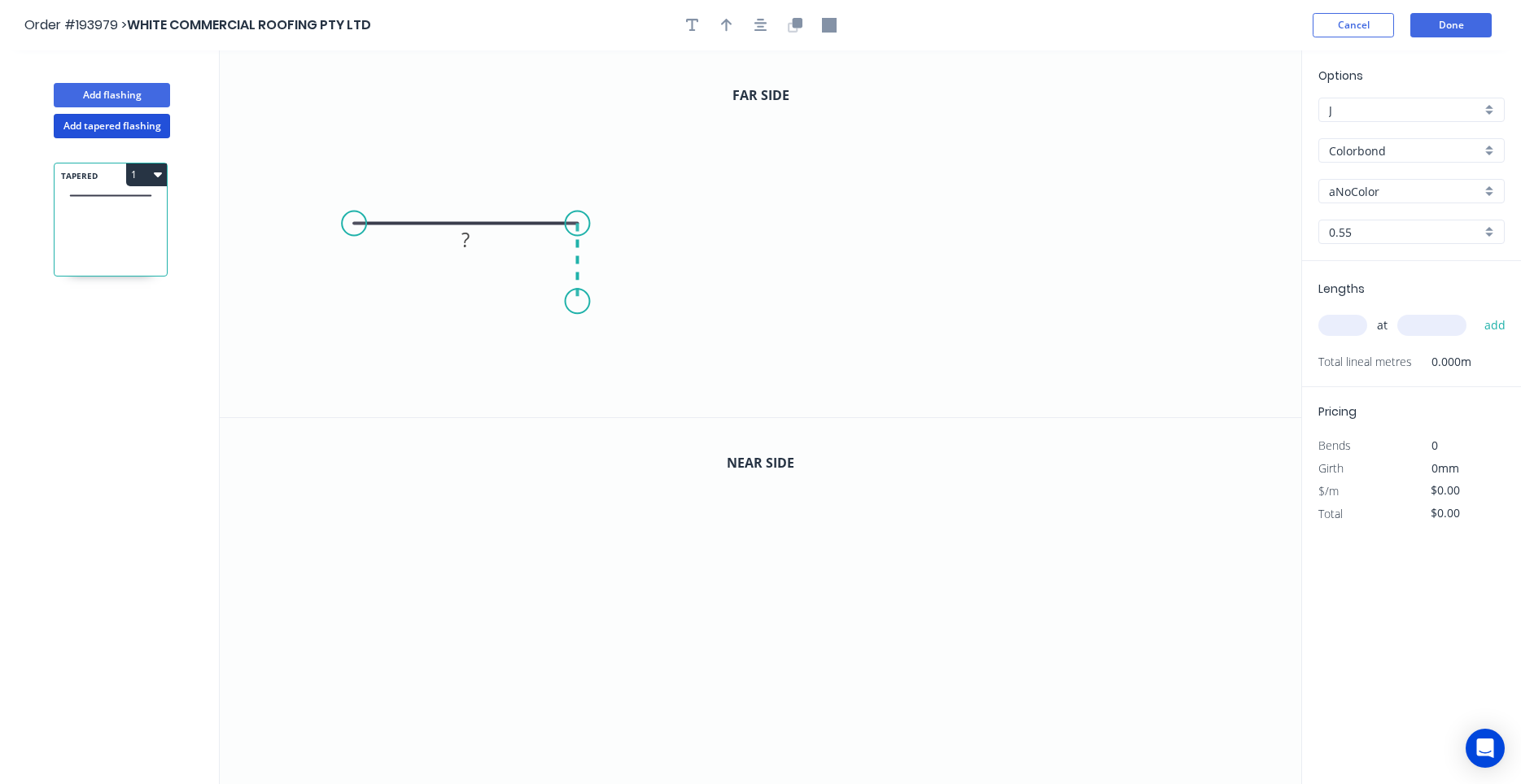
click at [575, 302] on icon "0 ?" at bounding box center [760, 234] width 1081 height 367
click at [1163, 306] on icon "0 ? ?" at bounding box center [760, 234] width 1081 height 367
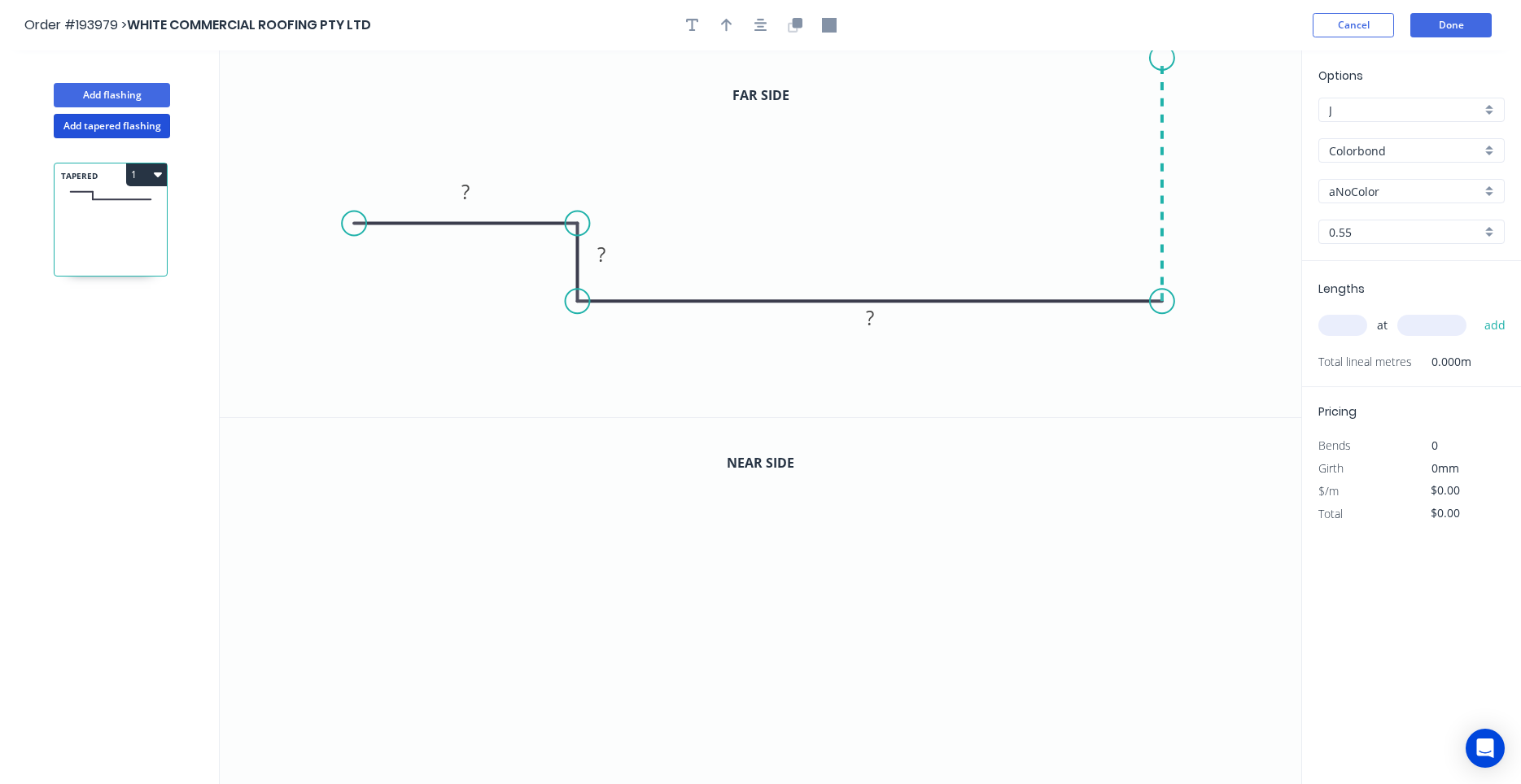
click at [1156, 58] on icon "0 ? ? ?" at bounding box center [760, 234] width 1081 height 367
click at [1113, 106] on icon at bounding box center [1137, 82] width 50 height 50
click at [1113, 106] on circle at bounding box center [1112, 107] width 24 height 24
click at [920, 143] on icon "0 ? ? ? ? ?" at bounding box center [760, 234] width 1081 height 367
click at [767, 23] on button "button" at bounding box center [761, 25] width 24 height 24
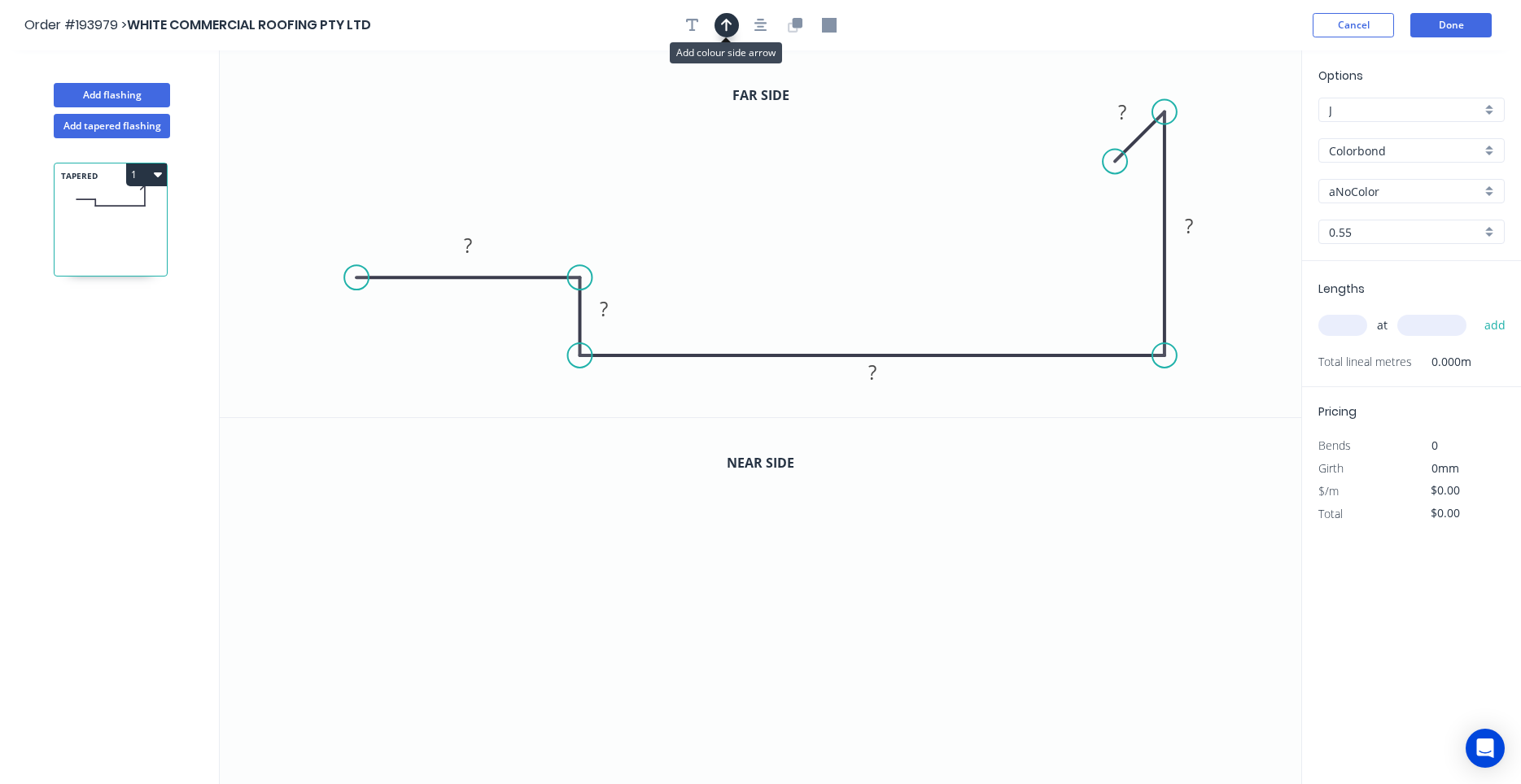
click at [733, 24] on button "button" at bounding box center [727, 25] width 24 height 24
drag, startPoint x: 1219, startPoint y: 119, endPoint x: 882, endPoint y: 183, distance: 343.0
click at [887, 183] on icon at bounding box center [894, 160] width 15 height 52
click at [764, 19] on button "button" at bounding box center [761, 25] width 24 height 24
click at [789, 21] on icon "button" at bounding box center [794, 25] width 15 height 15
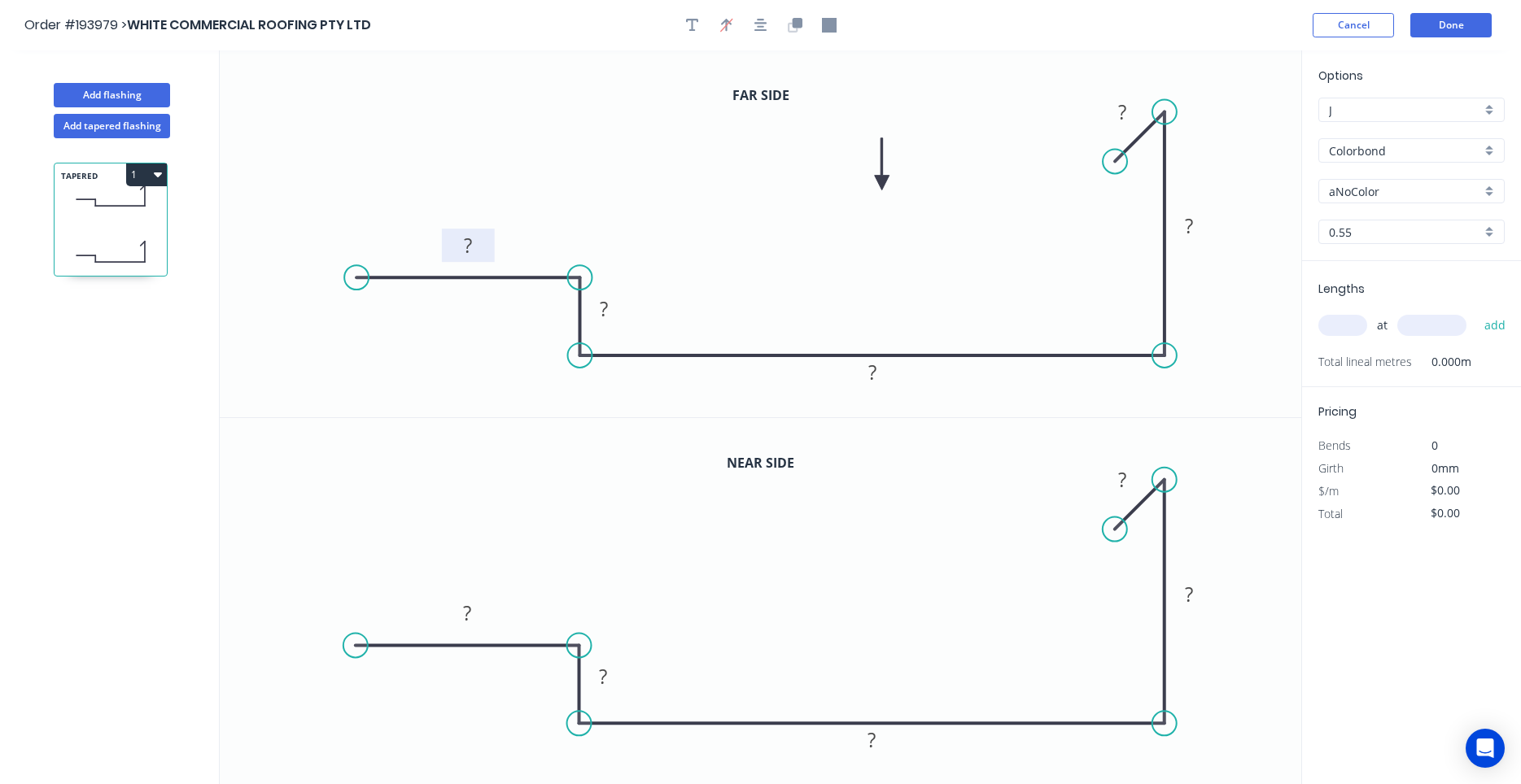
click at [485, 240] on rect at bounding box center [468, 245] width 53 height 33
click at [480, 240] on rect at bounding box center [468, 246] width 33 height 23
click at [798, 27] on icon "button" at bounding box center [796, 22] width 9 height 9
drag, startPoint x: 1143, startPoint y: 504, endPoint x: 1098, endPoint y: 522, distance: 48.5
click at [1098, 522] on icon "0 ? ? ? ? ?" at bounding box center [760, 602] width 1081 height 368
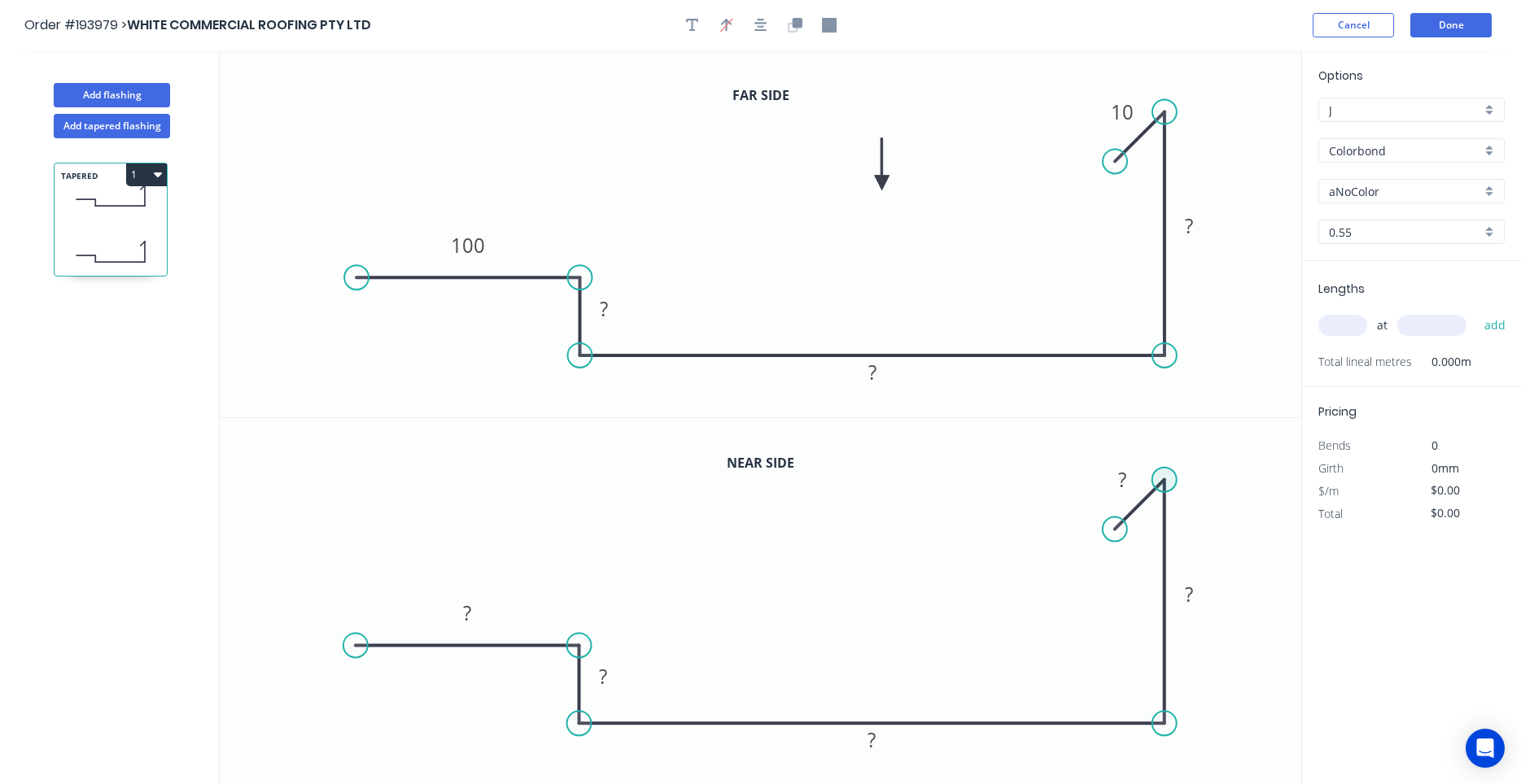
drag, startPoint x: 1162, startPoint y: 481, endPoint x: 916, endPoint y: 524, distance: 249.7
click at [1153, 491] on circle at bounding box center [1165, 479] width 24 height 24
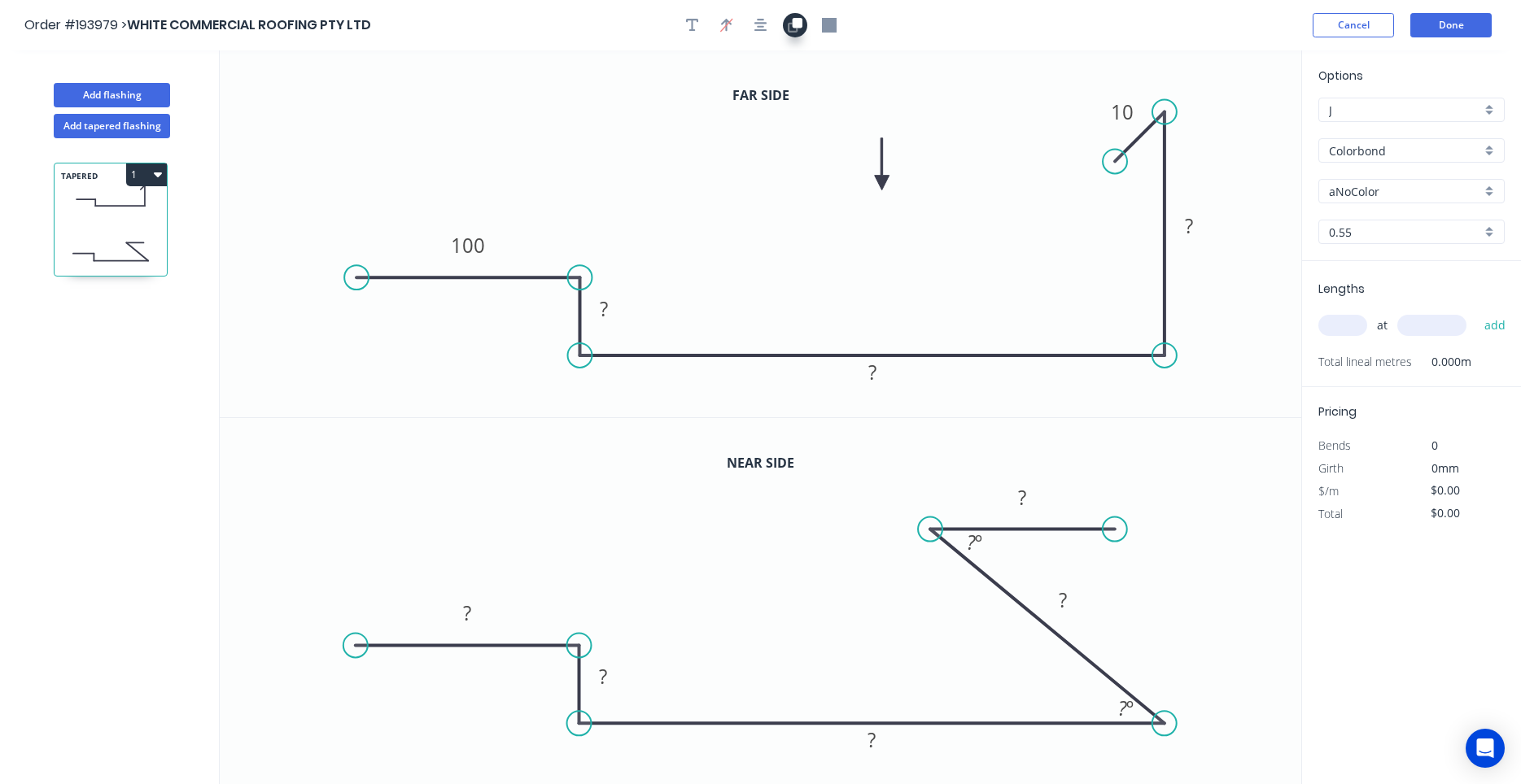
click at [794, 28] on icon "button" at bounding box center [794, 25] width 15 height 15
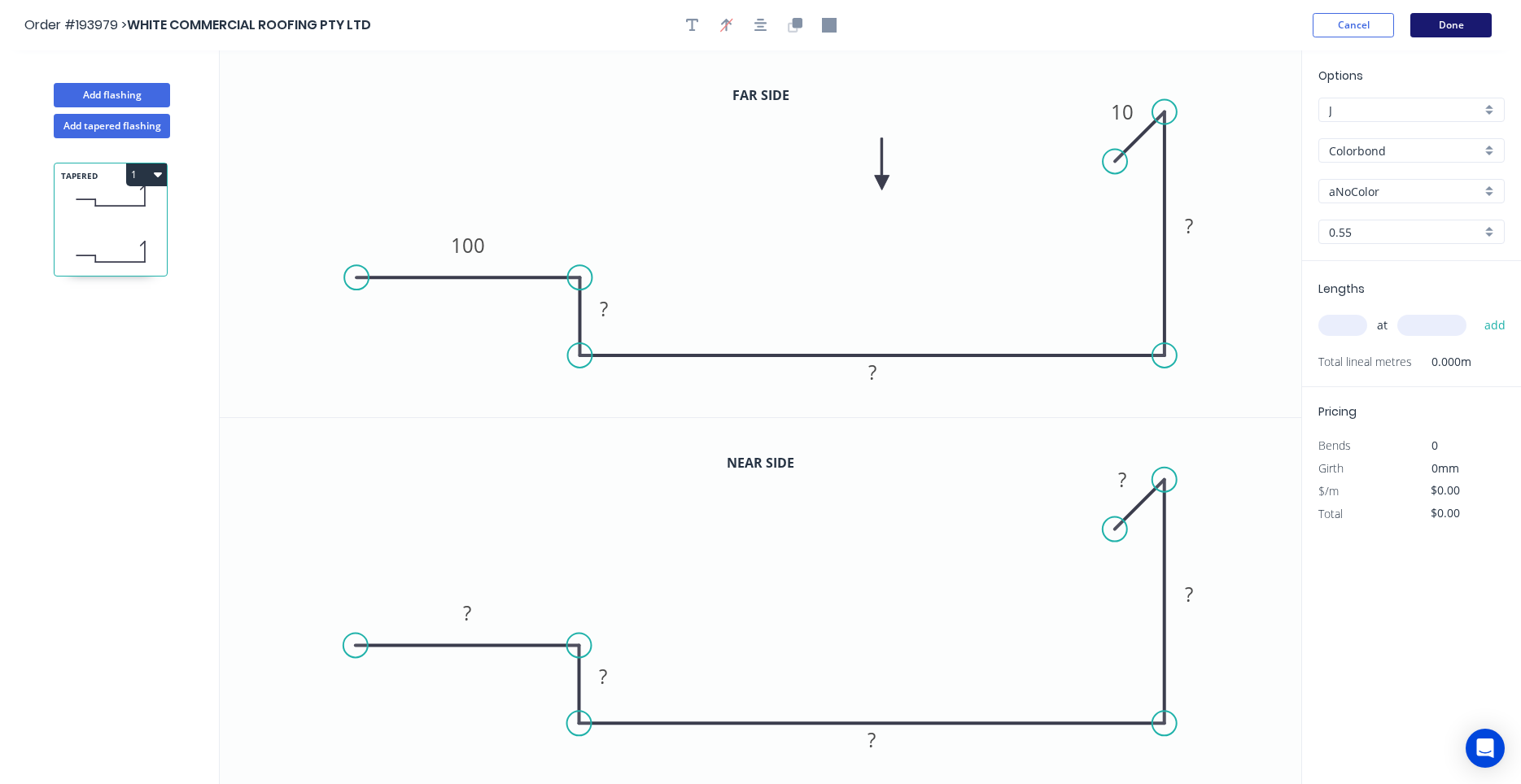
click at [1426, 25] on button "Done" at bounding box center [1451, 25] width 82 height 24
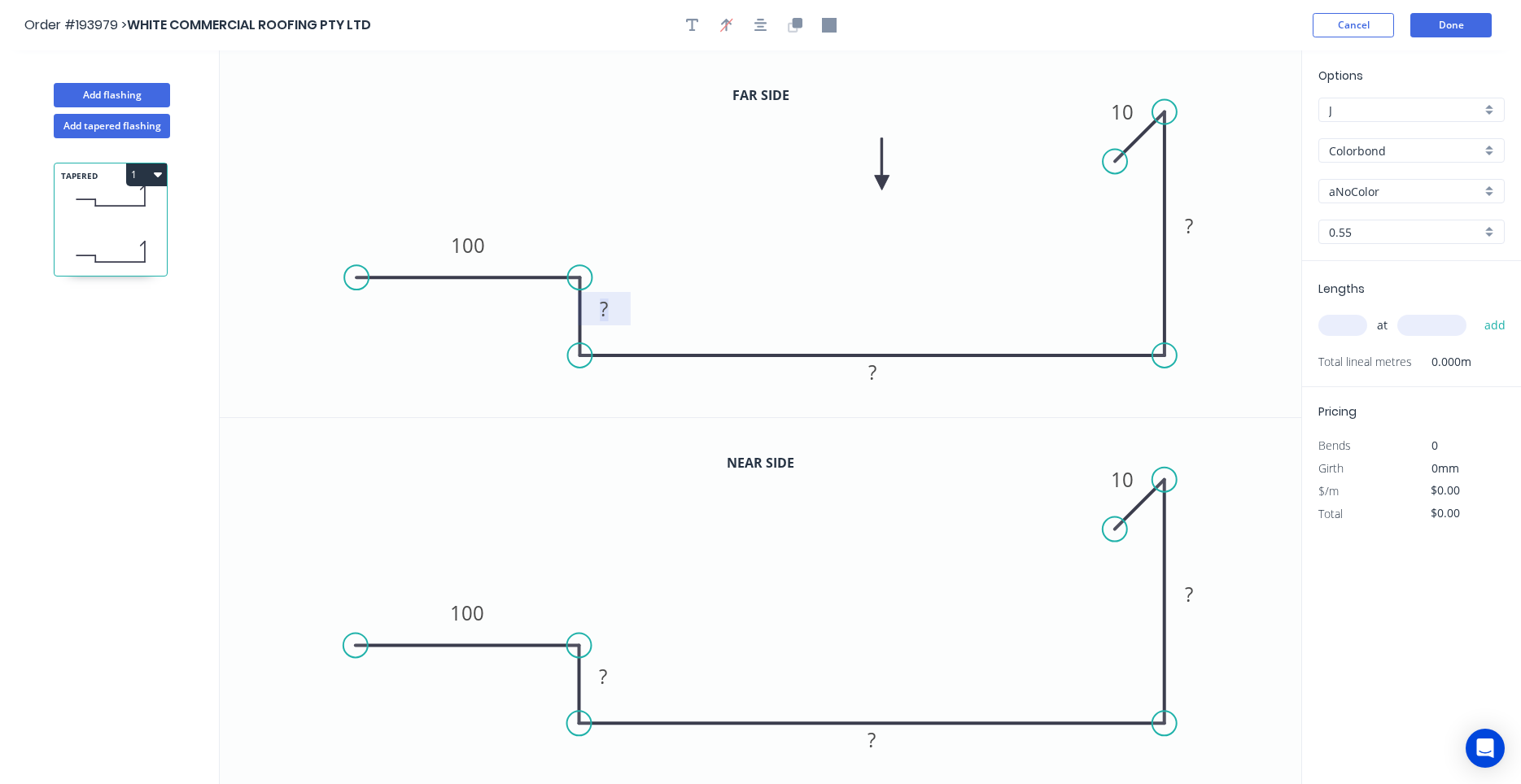
click at [611, 307] on rect at bounding box center [604, 310] width 33 height 23
type input "$25.79"
click at [1344, 183] on input "aNoColor" at bounding box center [1404, 191] width 152 height 17
click at [1355, 212] on div "Surfmist" at bounding box center [1411, 222] width 185 height 28
type input "Surfmist"
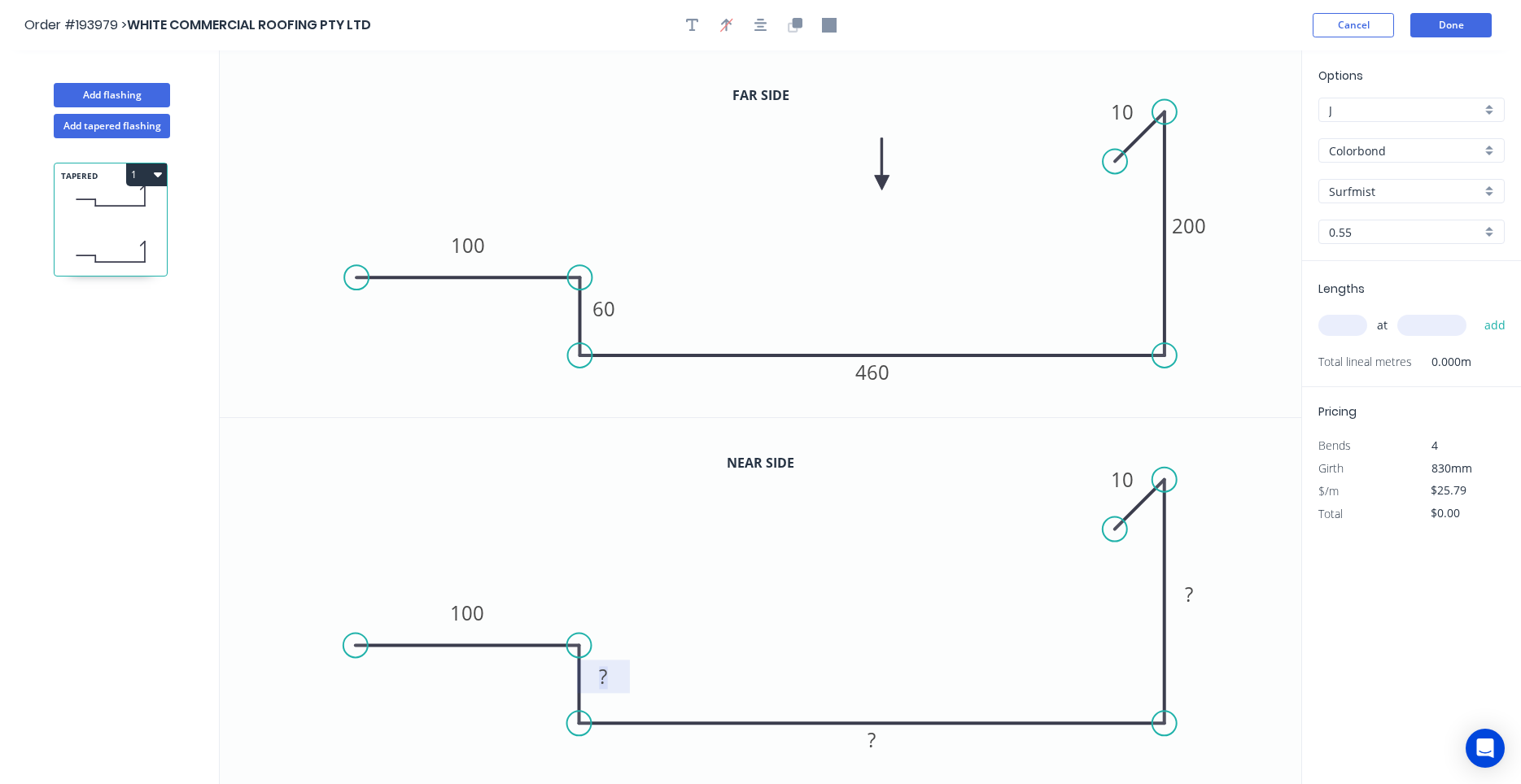
click at [603, 674] on tspan "?" at bounding box center [603, 676] width 8 height 27
click at [1348, 325] on input "text" at bounding box center [1342, 325] width 49 height 21
type input "1"
type input "2600"
click at [1476, 312] on button "add" at bounding box center [1495, 325] width 39 height 27
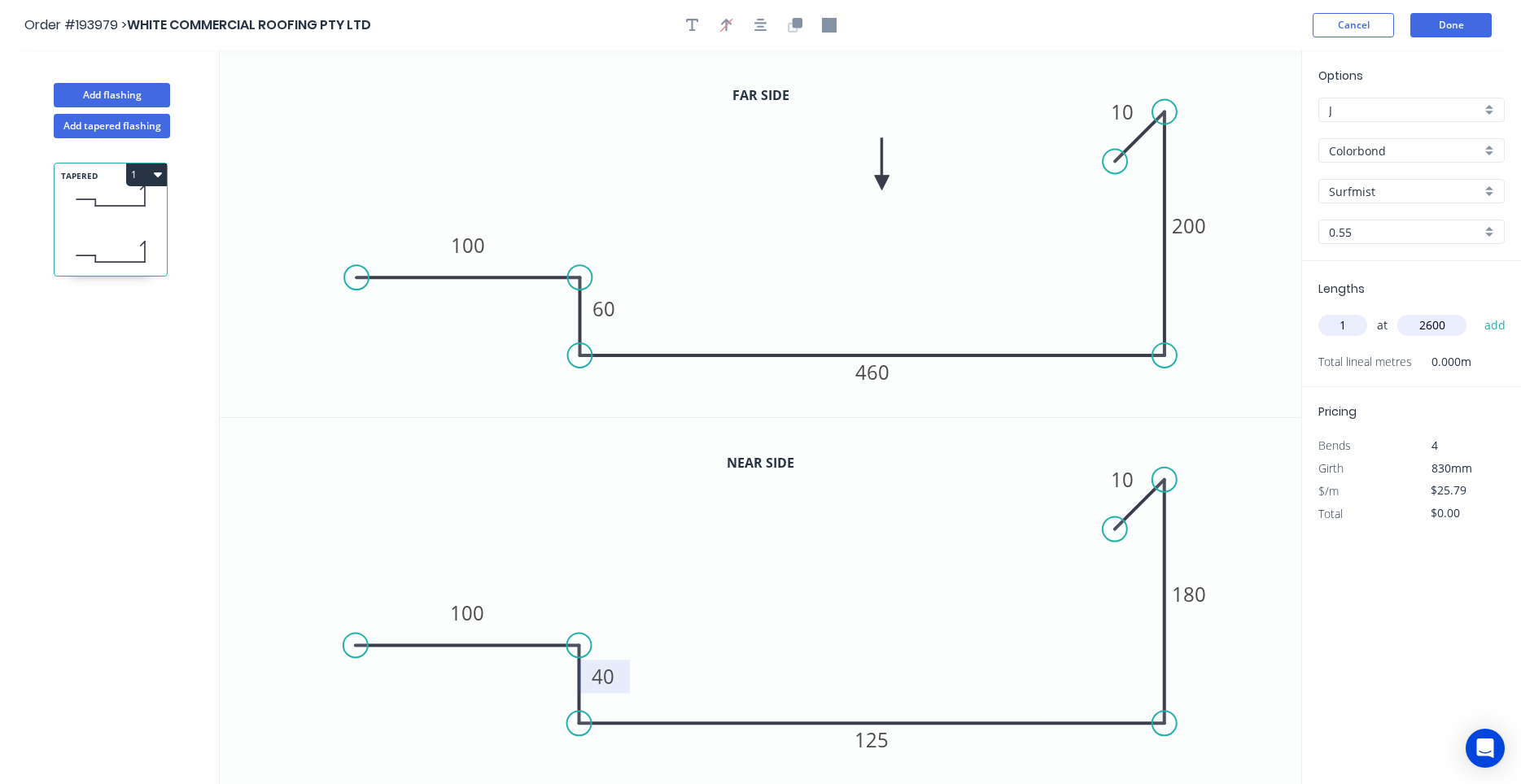
type input "$67.05"
click at [125, 95] on button "Add flashing" at bounding box center [112, 95] width 116 height 24
type input "$0.00"
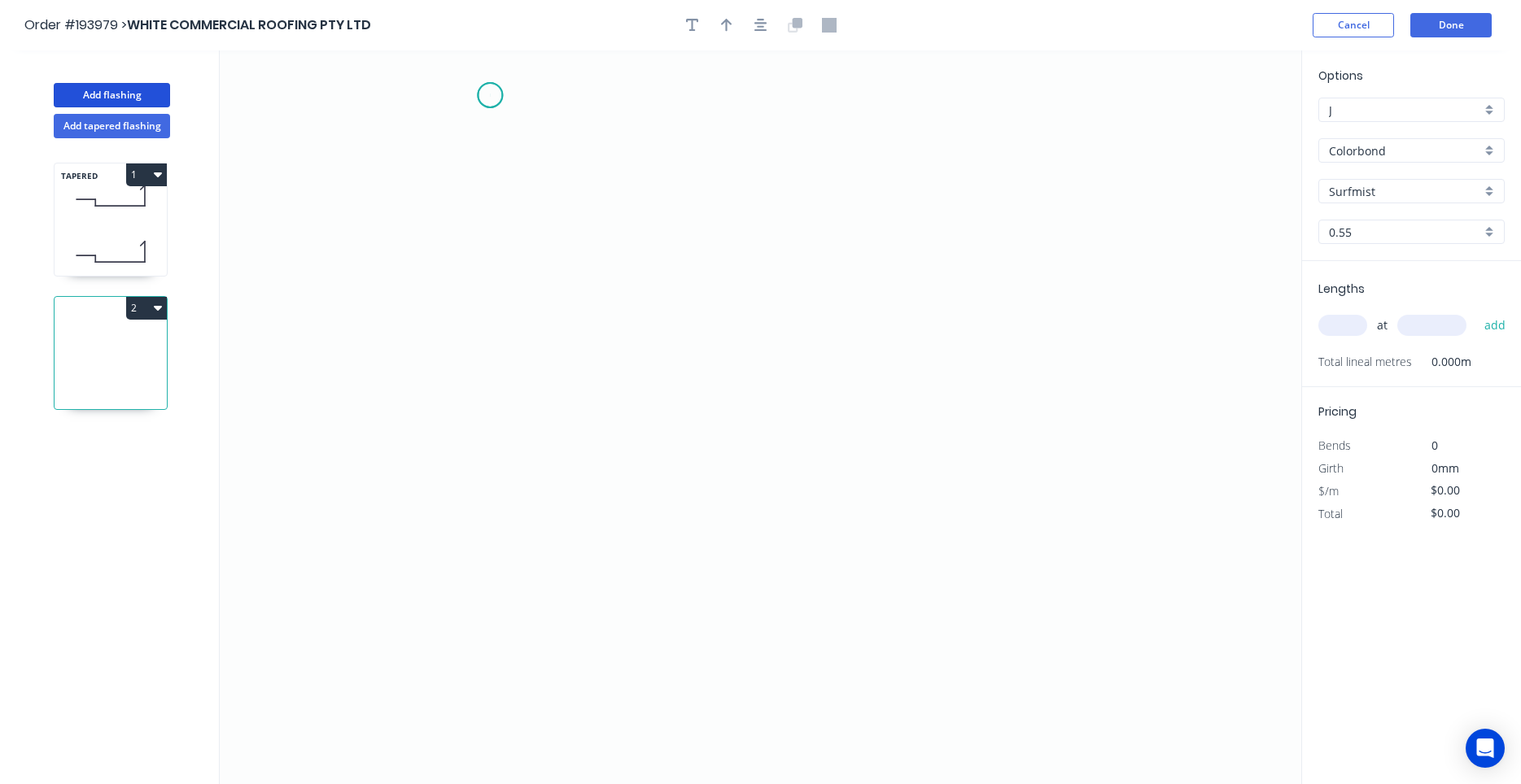
click at [490, 95] on icon "0" at bounding box center [760, 417] width 1081 height 734
click at [514, 610] on icon "0" at bounding box center [760, 417] width 1081 height 734
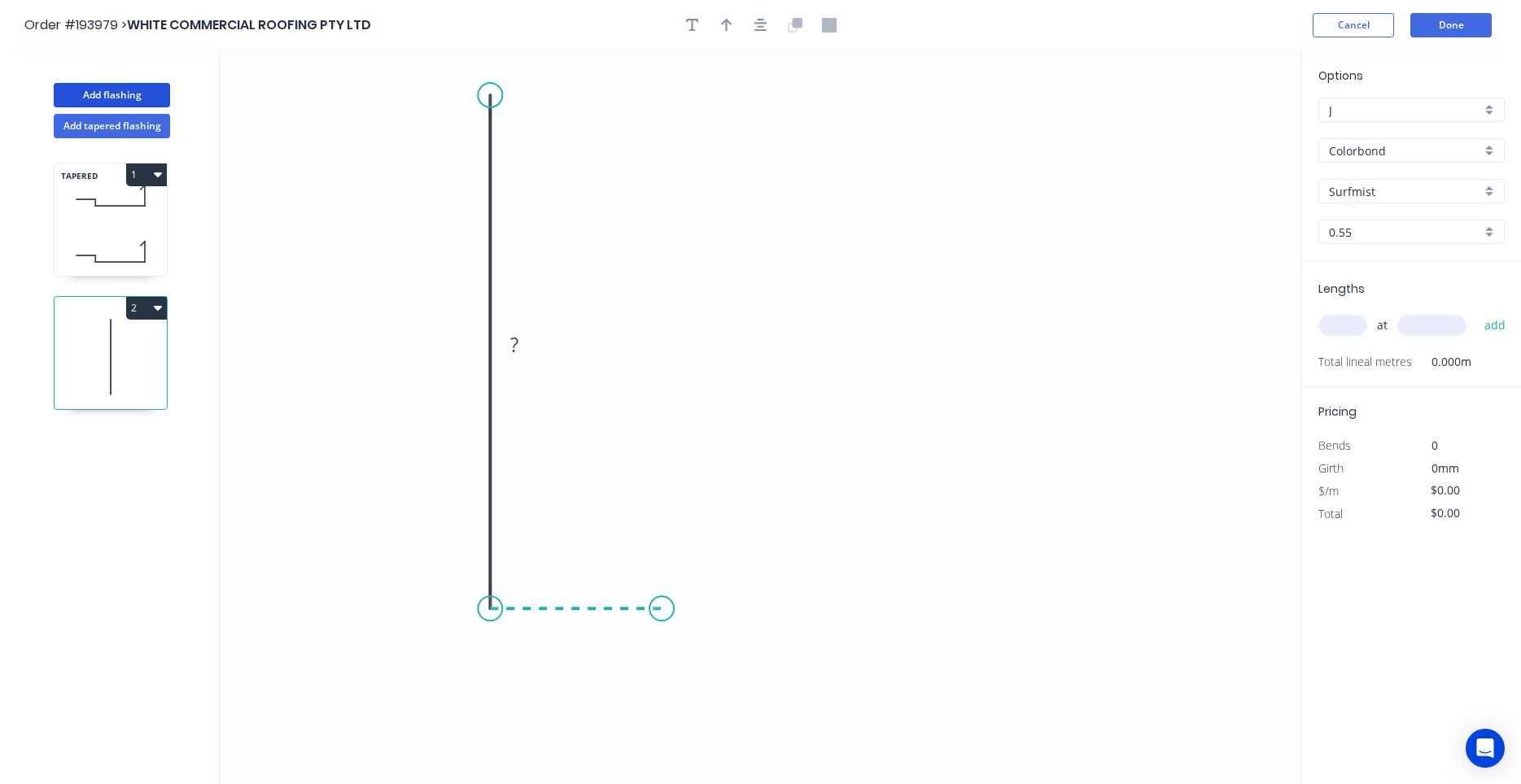
click at [662, 608] on icon "0 ?" at bounding box center [760, 417] width 1081 height 734
click at [662, 608] on circle at bounding box center [662, 609] width 24 height 24
click at [766, 24] on icon "button" at bounding box center [760, 25] width 13 height 15
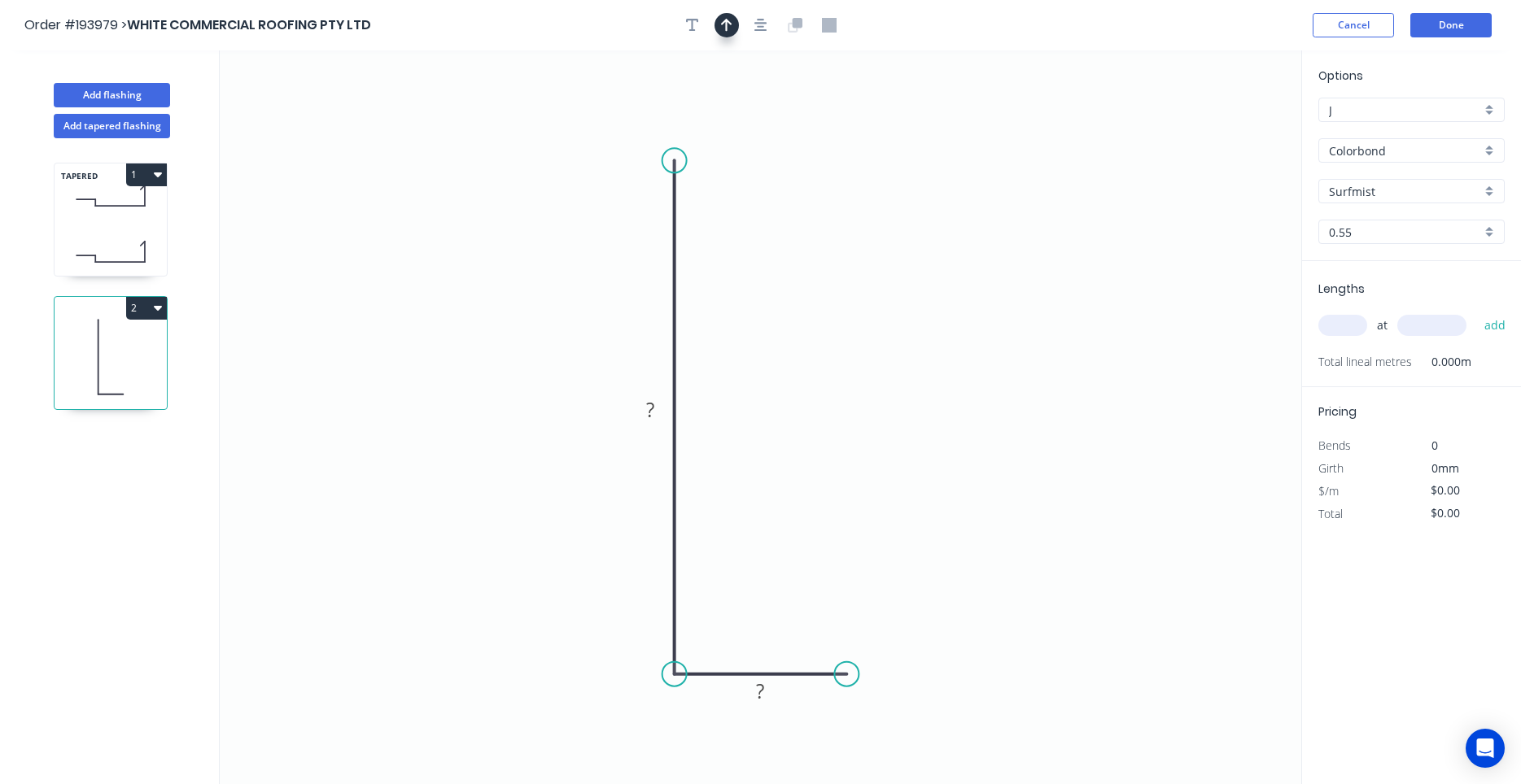
click at [737, 23] on button "button" at bounding box center [727, 25] width 24 height 24
click at [1220, 128] on icon at bounding box center [1219, 112] width 15 height 52
drag, startPoint x: 1220, startPoint y: 128, endPoint x: 859, endPoint y: 313, distance: 405.6
click at [859, 313] on icon at bounding box center [871, 299] width 47 height 47
click at [652, 399] on tspan "?" at bounding box center [649, 409] width 8 height 27
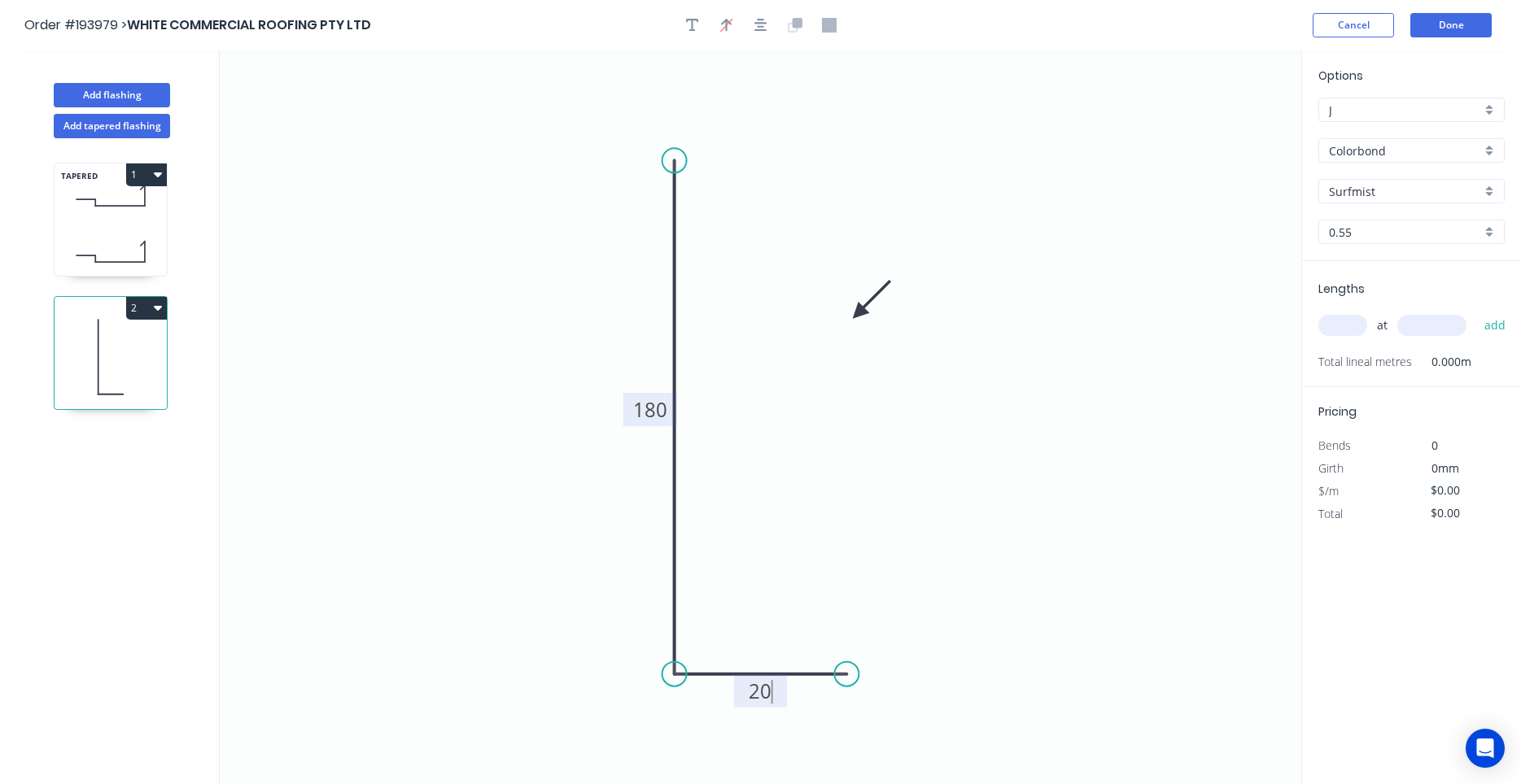
type input "$6.98"
click at [1359, 313] on div "at add" at bounding box center [1413, 325] width 190 height 44
drag, startPoint x: 1359, startPoint y: 316, endPoint x: 1355, endPoint y: 325, distance: 9.8
click at [1357, 321] on input "text" at bounding box center [1342, 325] width 49 height 21
type input "1"
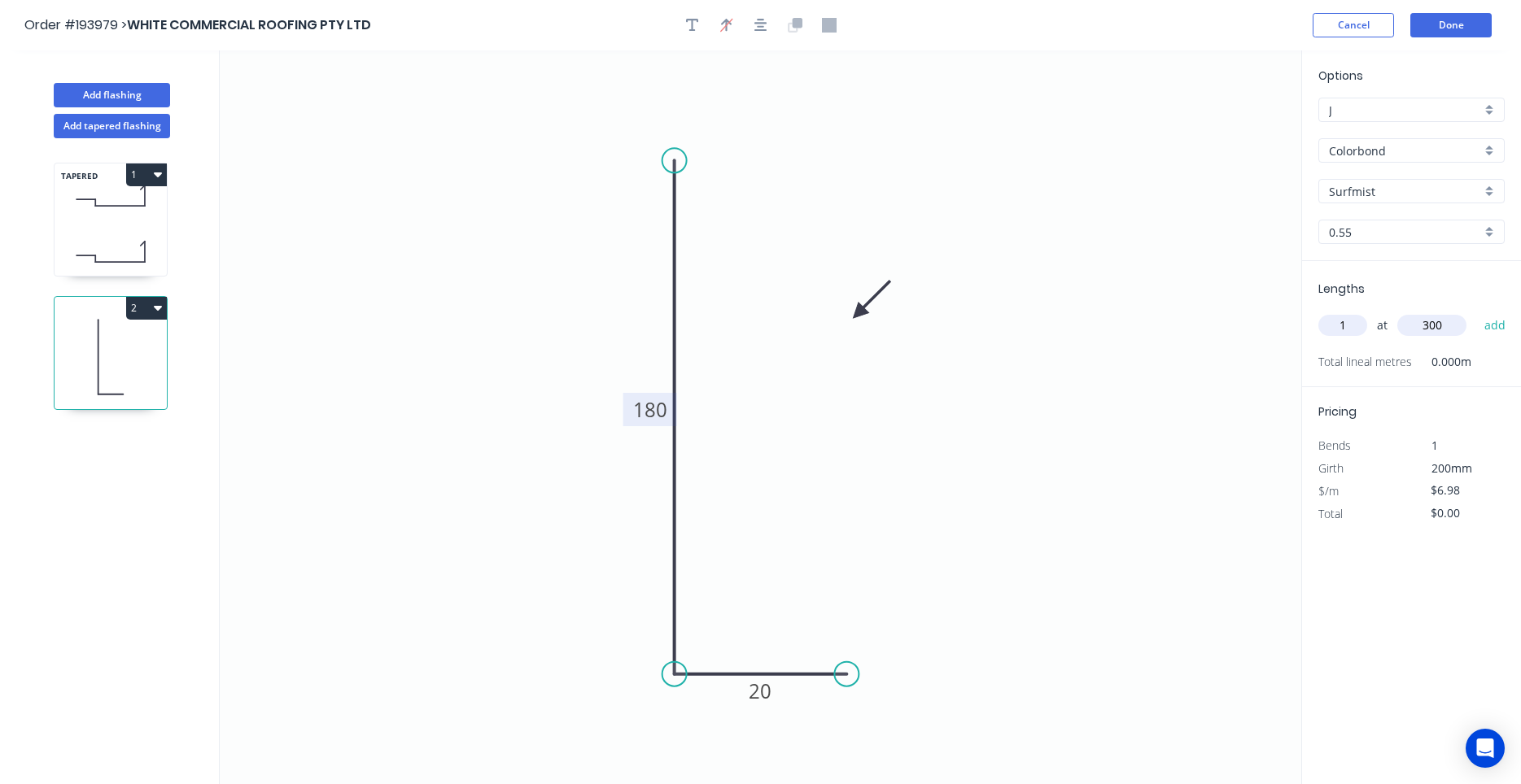
type input "300"
click at [1476, 312] on button "add" at bounding box center [1495, 325] width 39 height 27
type input "$6.98"
click at [137, 96] on button "Add flashing" at bounding box center [112, 95] width 116 height 24
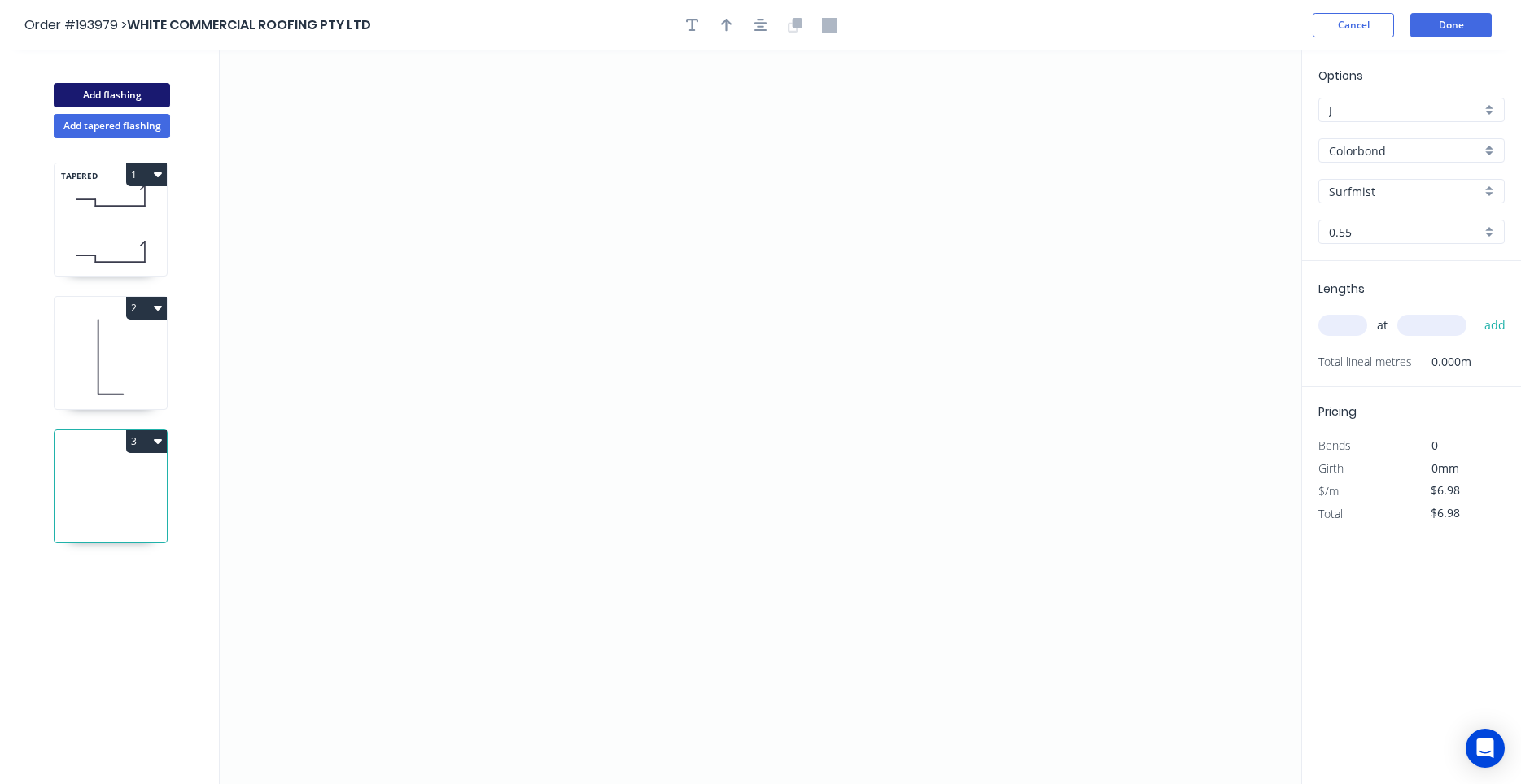
type input "$0.00"
click at [1394, 147] on input "Colorbond" at bounding box center [1404, 151] width 152 height 17
click at [1379, 171] on div "Zincalume" at bounding box center [1411, 181] width 185 height 28
type input "Zincalume"
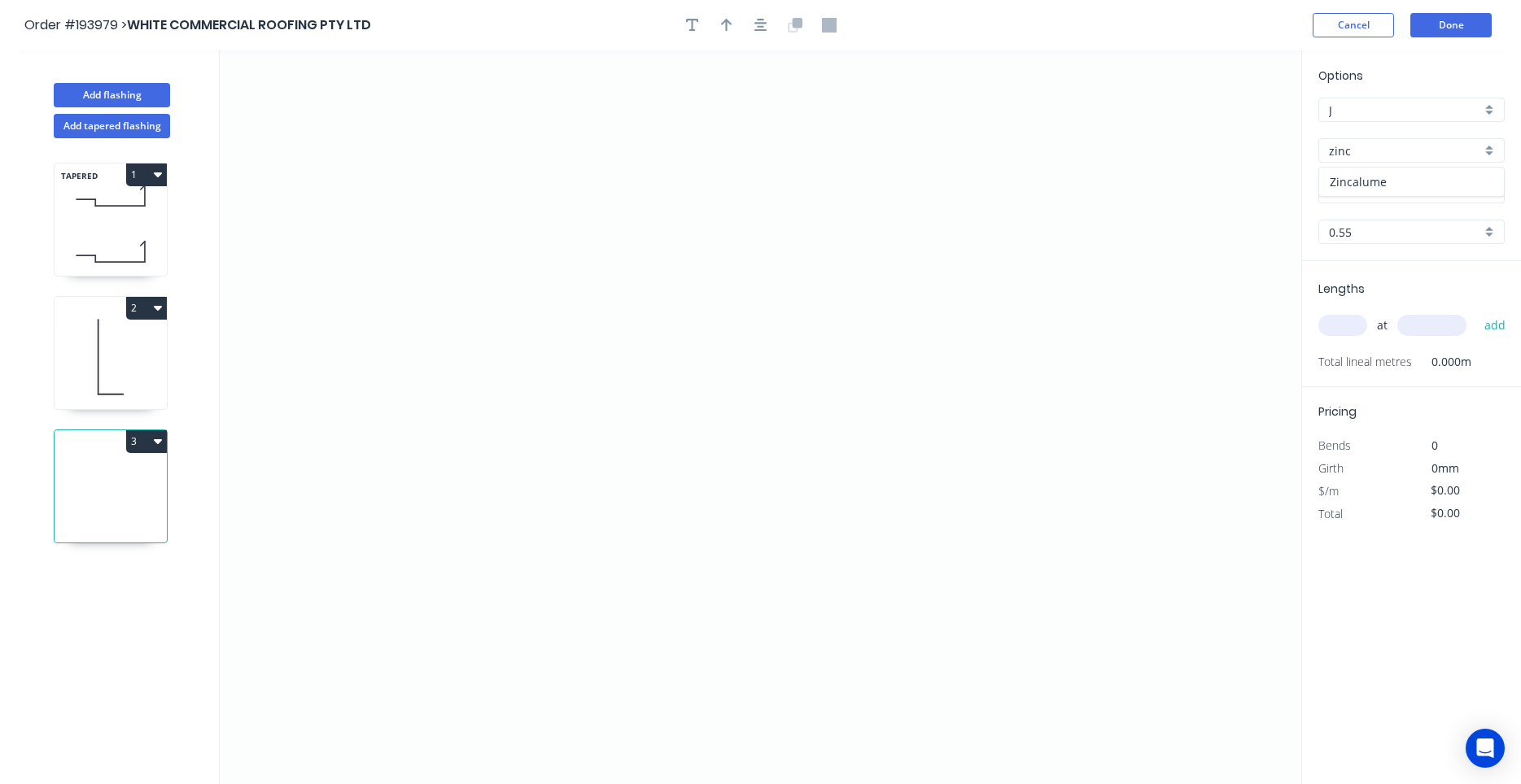
type input "Zincalume"
click at [1334, 322] on input "text" at bounding box center [1342, 325] width 49 height 21
click at [514, 289] on icon "0" at bounding box center [760, 417] width 1081 height 734
click at [520, 434] on icon "0" at bounding box center [760, 417] width 1081 height 734
click at [957, 422] on icon "0 ?" at bounding box center [760, 417] width 1081 height 734
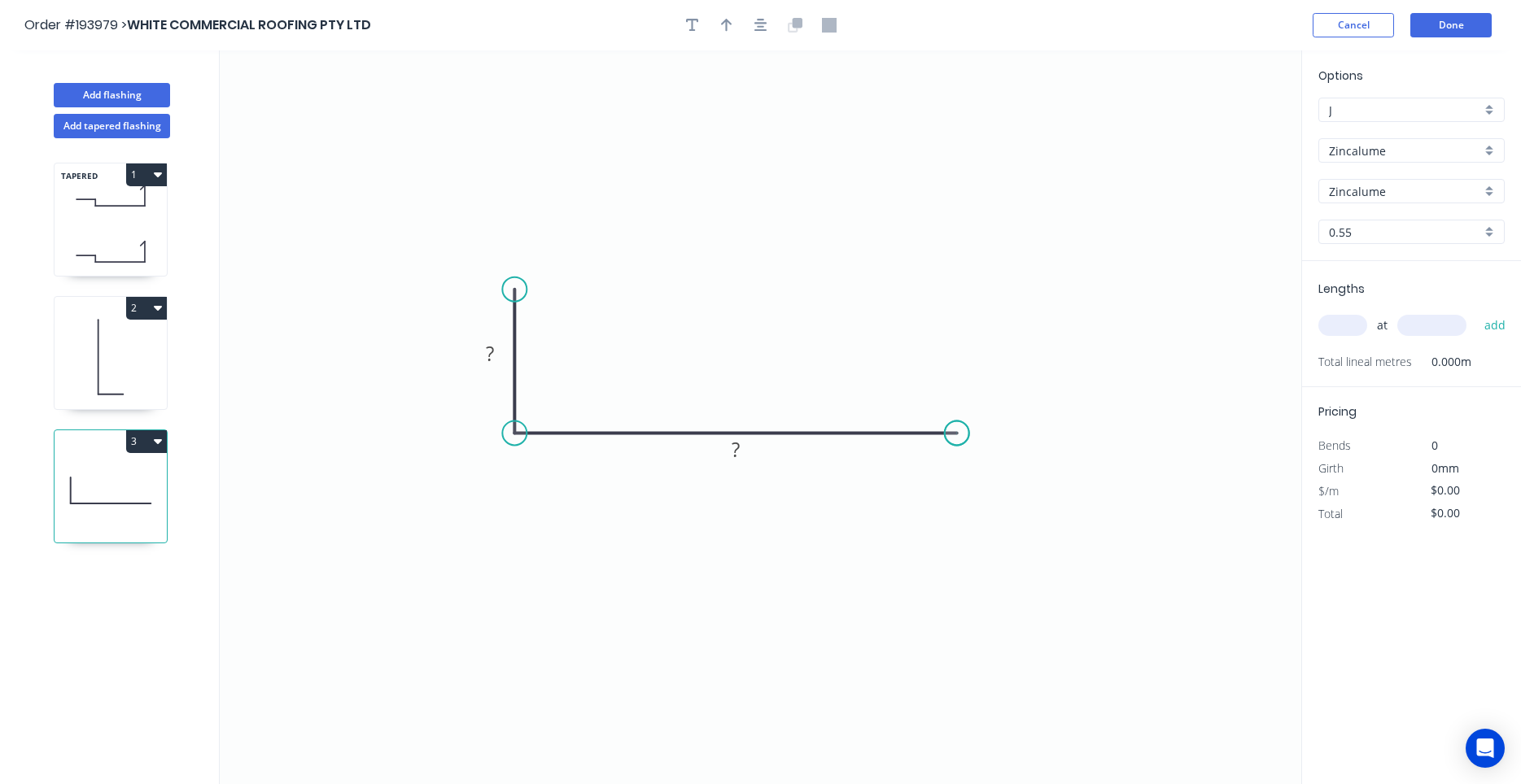
click at [957, 422] on circle at bounding box center [957, 433] width 24 height 24
drag, startPoint x: 507, startPoint y: 294, endPoint x: 507, endPoint y: 251, distance: 43.0
click at [507, 251] on circle at bounding box center [514, 255] width 24 height 24
drag, startPoint x: 963, startPoint y: 431, endPoint x: 1119, endPoint y: 438, distance: 156.2
click at [1119, 438] on circle at bounding box center [1119, 433] width 24 height 24
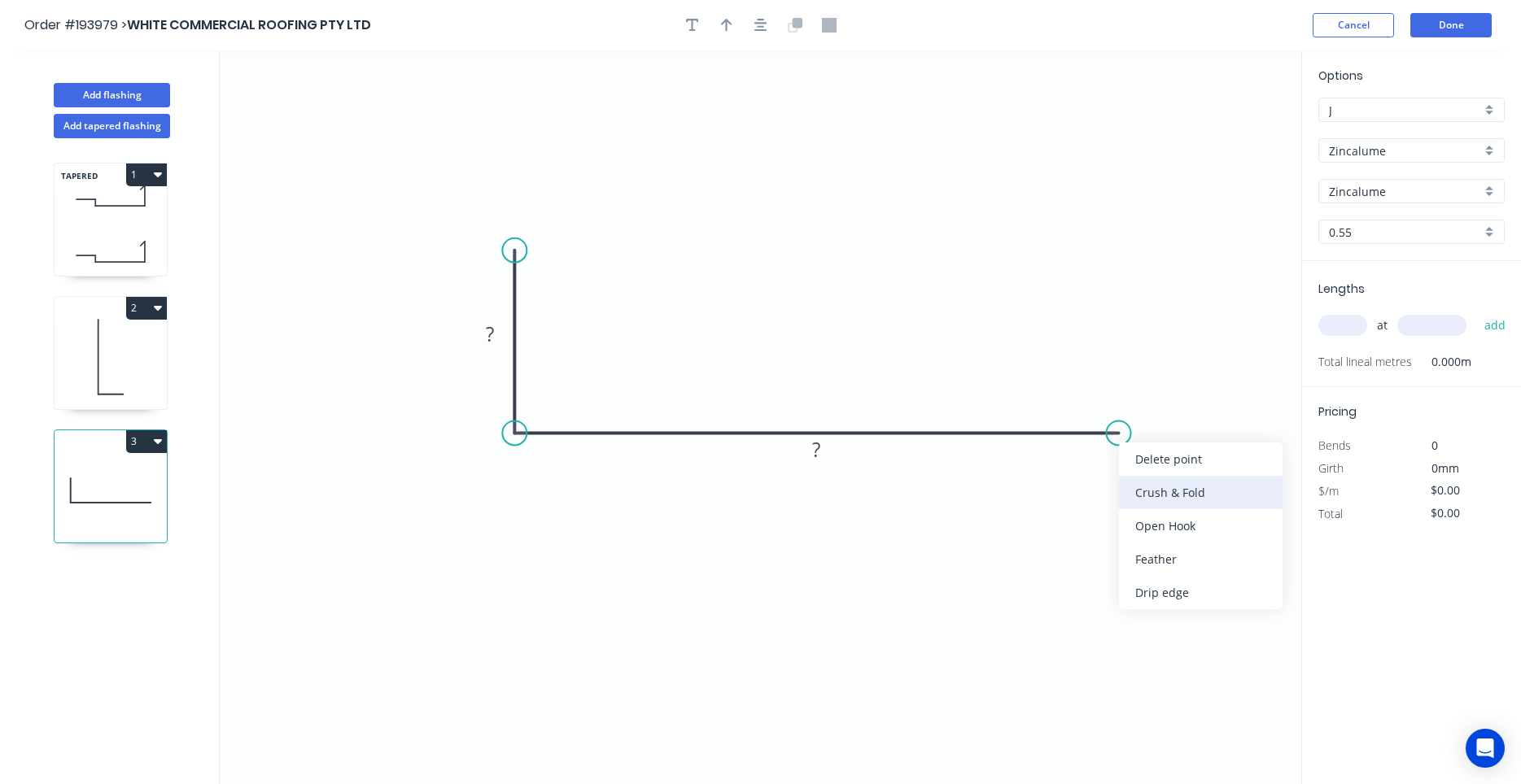
click at [1136, 483] on div "Crush & Fold" at bounding box center [1201, 492] width 163 height 33
click at [1113, 465] on tspan "10" at bounding box center [1108, 459] width 23 height 27
type input "$6.34"
click at [1348, 333] on input "text" at bounding box center [1342, 325] width 49 height 21
type input "16"
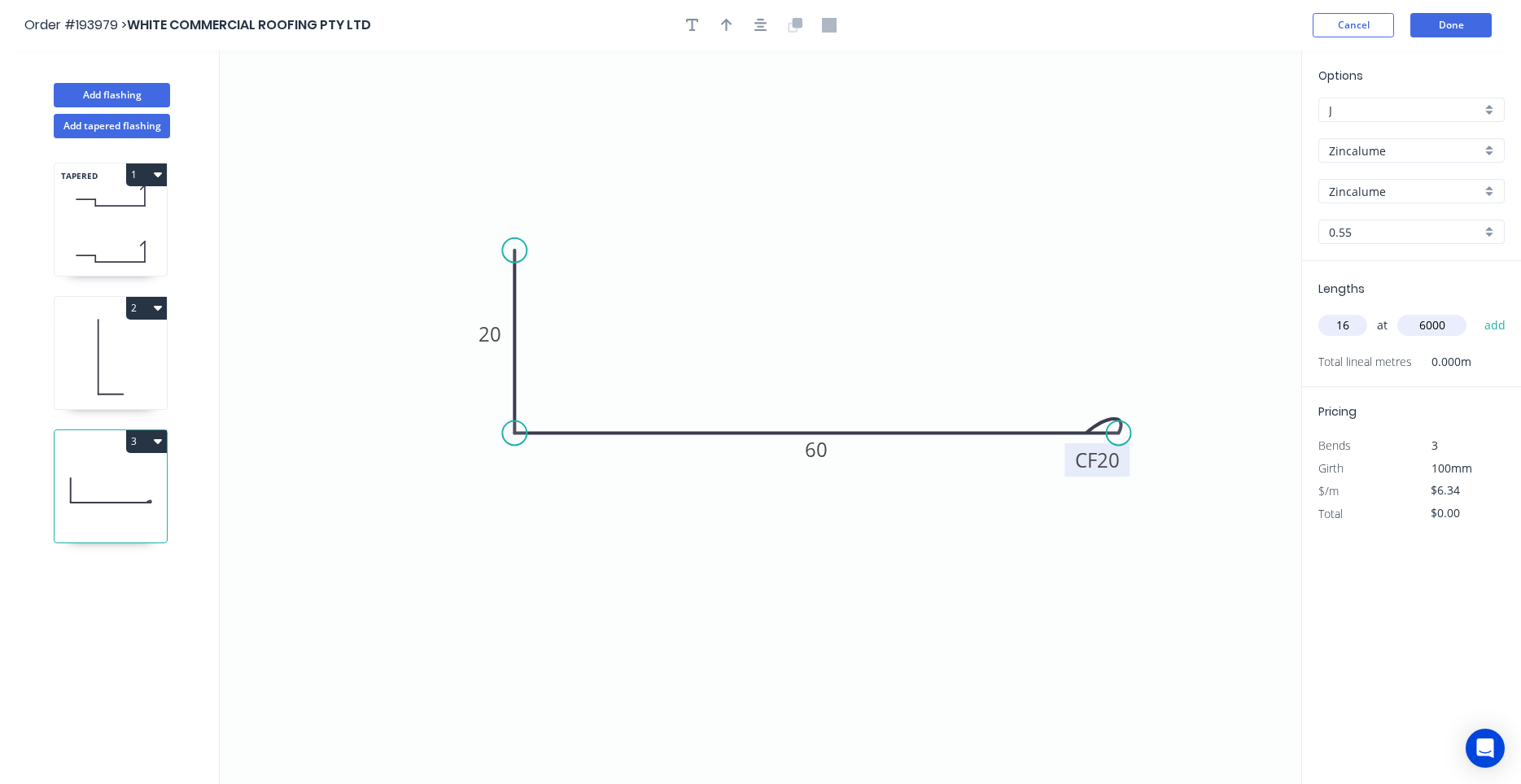
type input "6000"
click at [1476, 312] on button "add" at bounding box center [1495, 325] width 39 height 27
type input "$608.64"
click at [137, 89] on button "Add flashing" at bounding box center [112, 95] width 116 height 24
type input "$0.00"
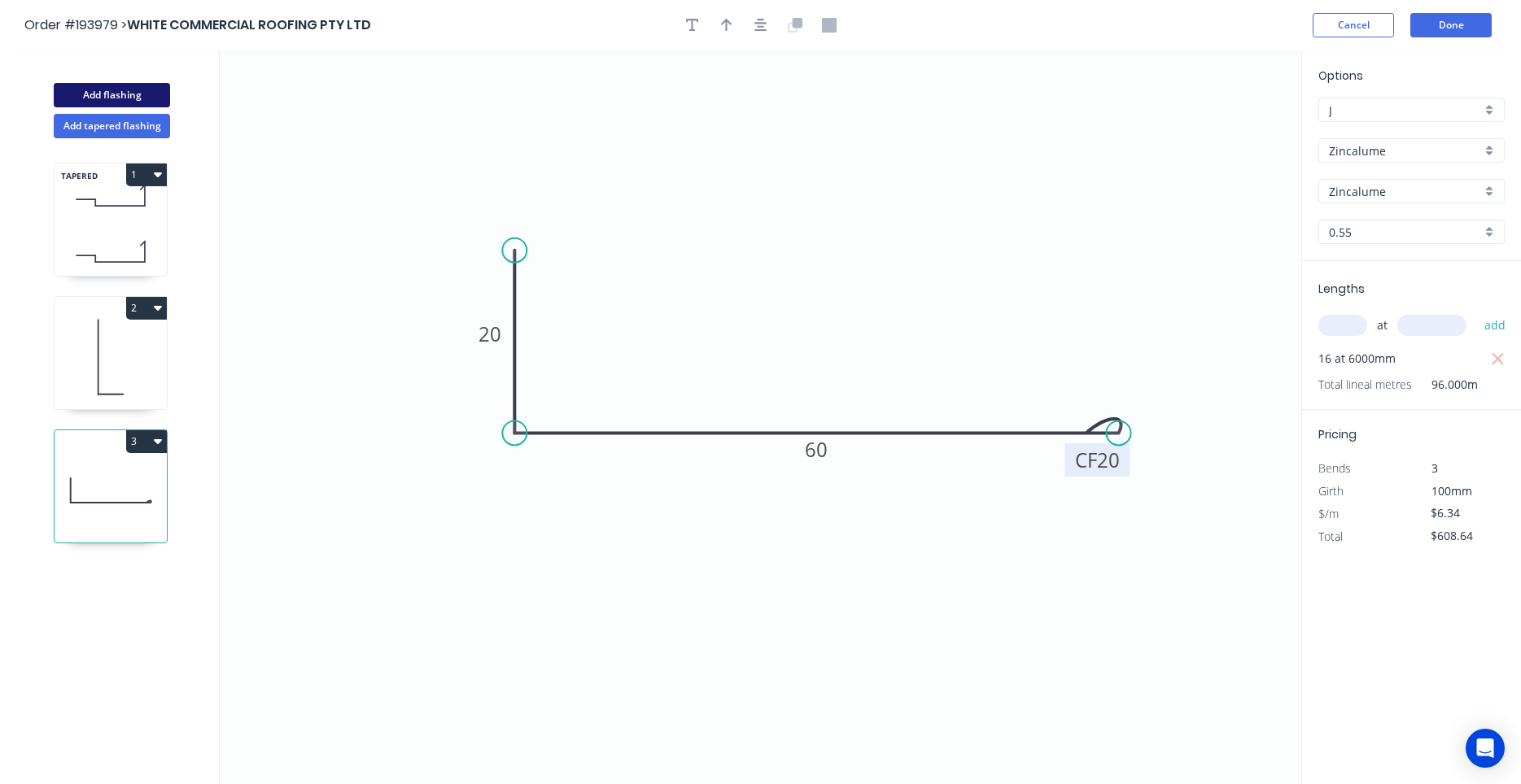
type input "$0.00"
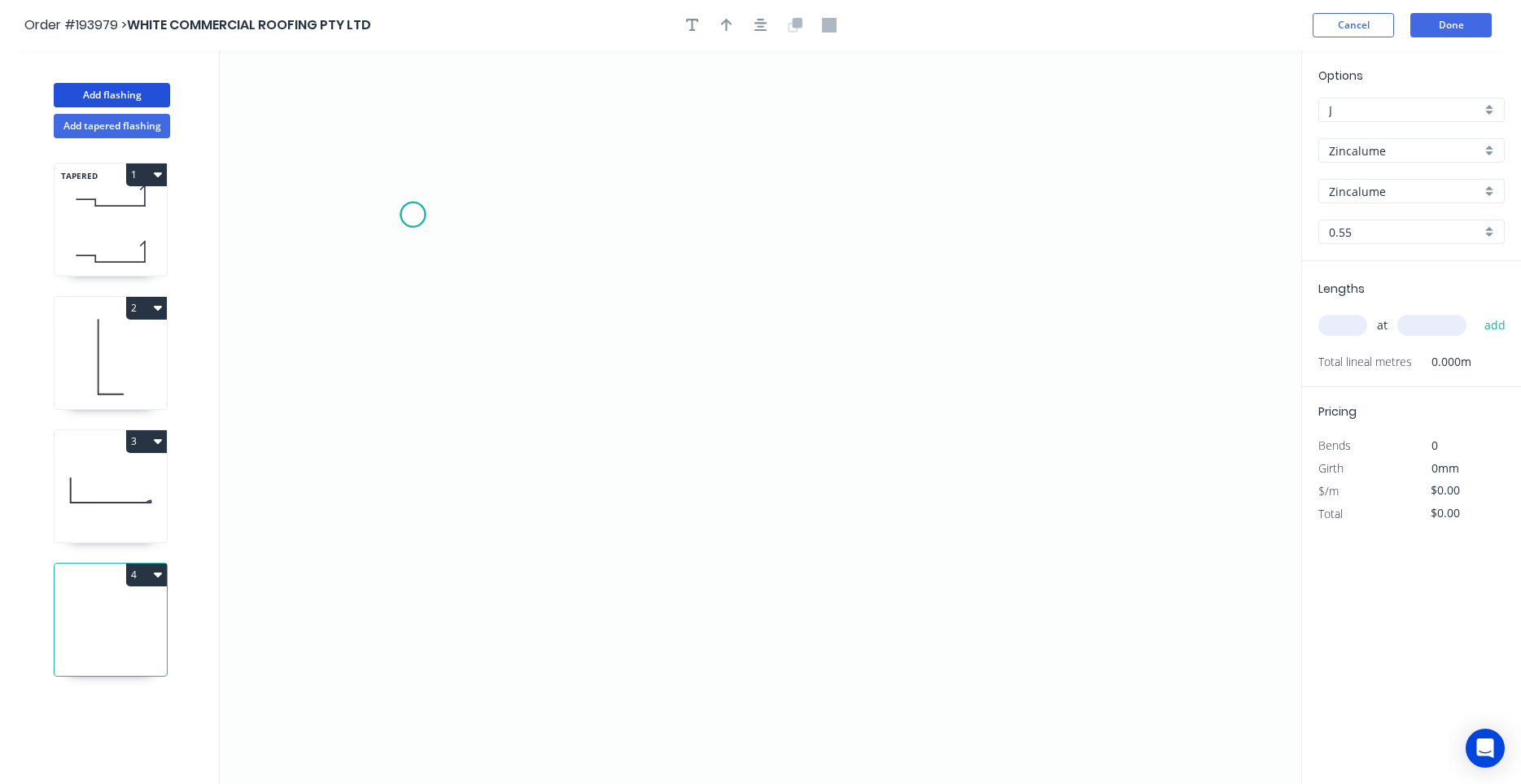
click at [412, 215] on icon "0" at bounding box center [760, 417] width 1081 height 734
click at [411, 426] on icon "0" at bounding box center [760, 417] width 1081 height 734
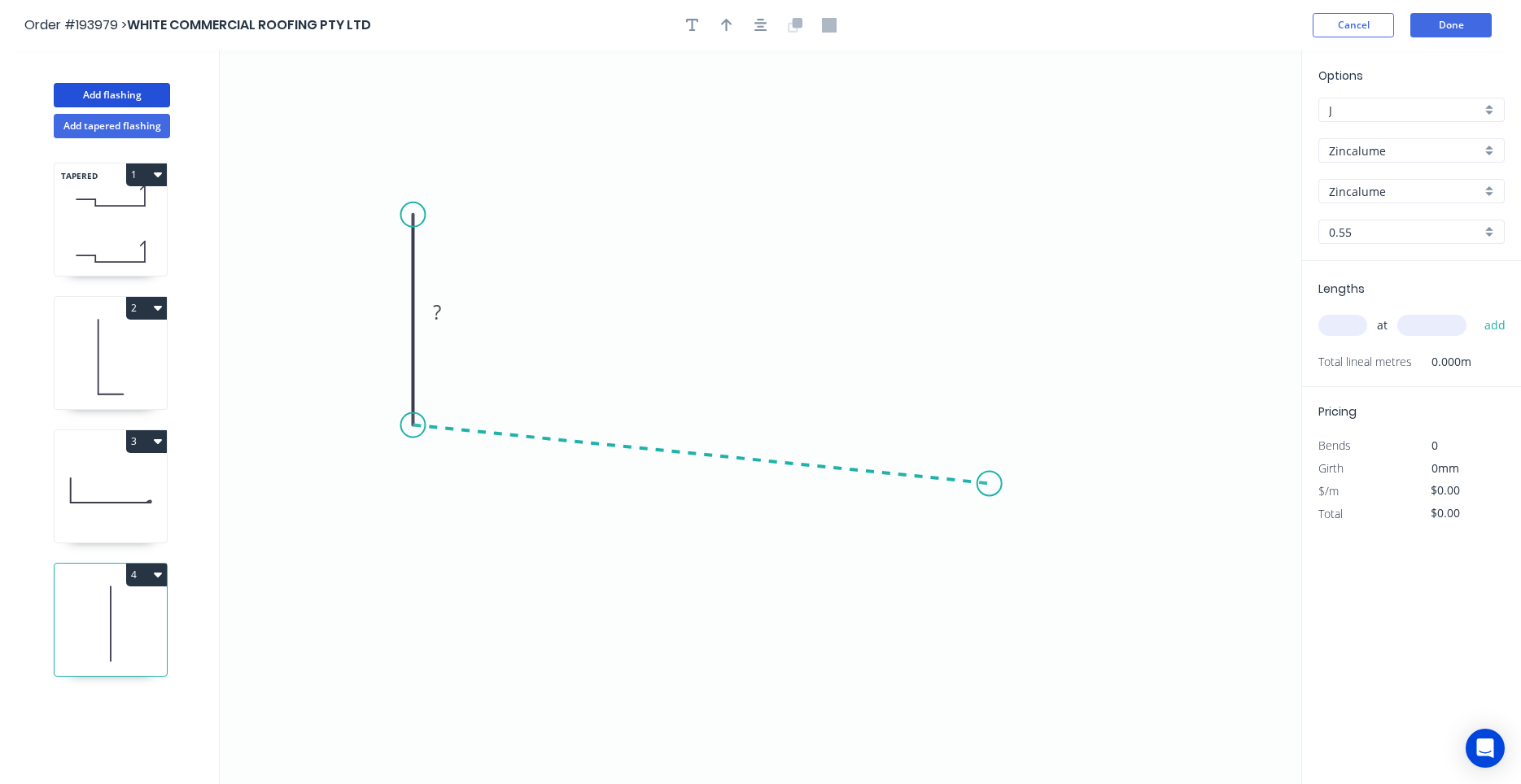
click at [989, 484] on icon "0 ?" at bounding box center [760, 417] width 1081 height 734
click at [989, 484] on circle at bounding box center [989, 483] width 24 height 24
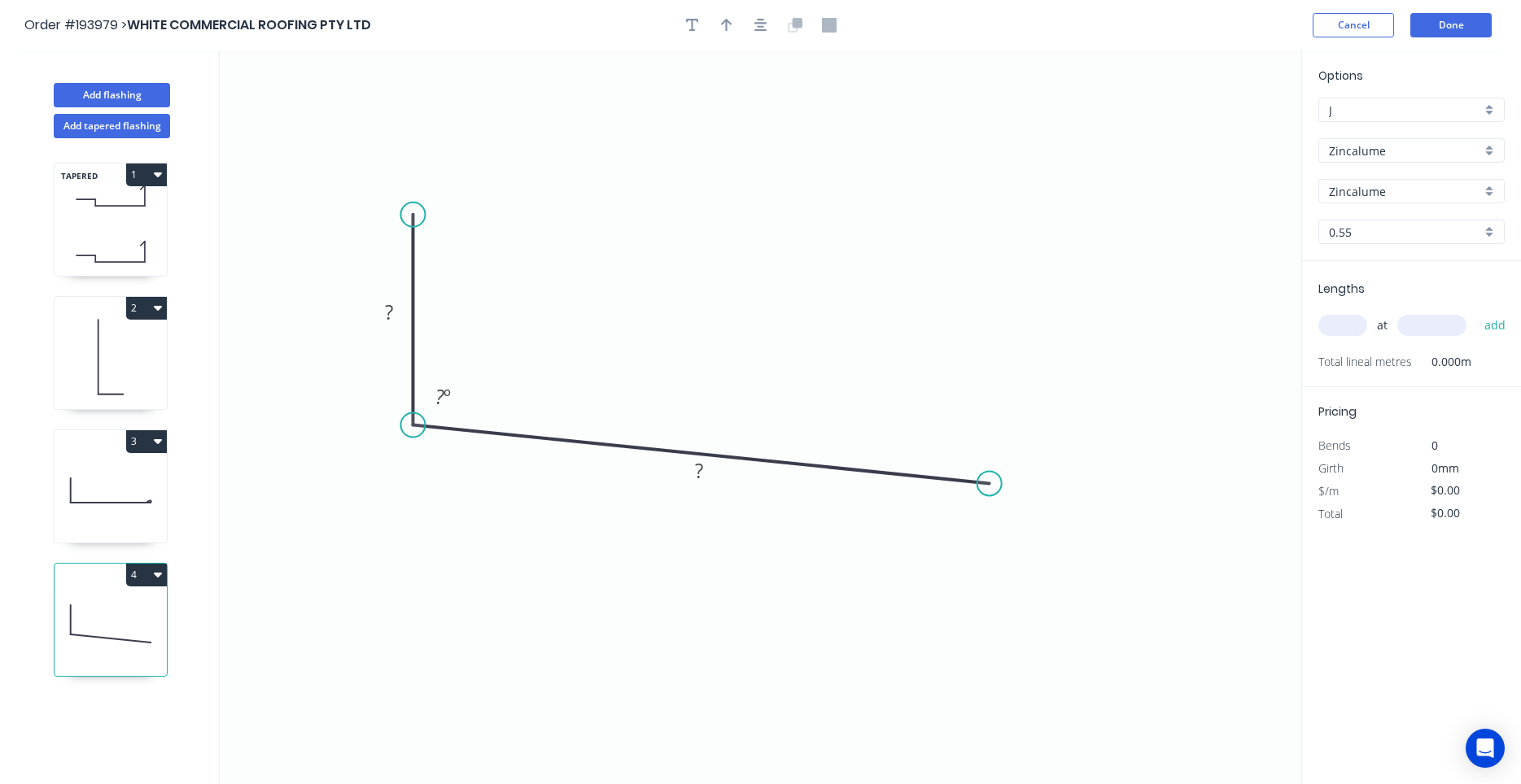
click at [1369, 231] on input "0.55" at bounding box center [1404, 233] width 152 height 17
click at [1352, 344] on div "1.2" at bounding box center [1411, 348] width 185 height 28
type input "1.2"
click at [393, 306] on tspan "?" at bounding box center [388, 312] width 8 height 27
click at [1340, 330] on input "text" at bounding box center [1342, 325] width 49 height 21
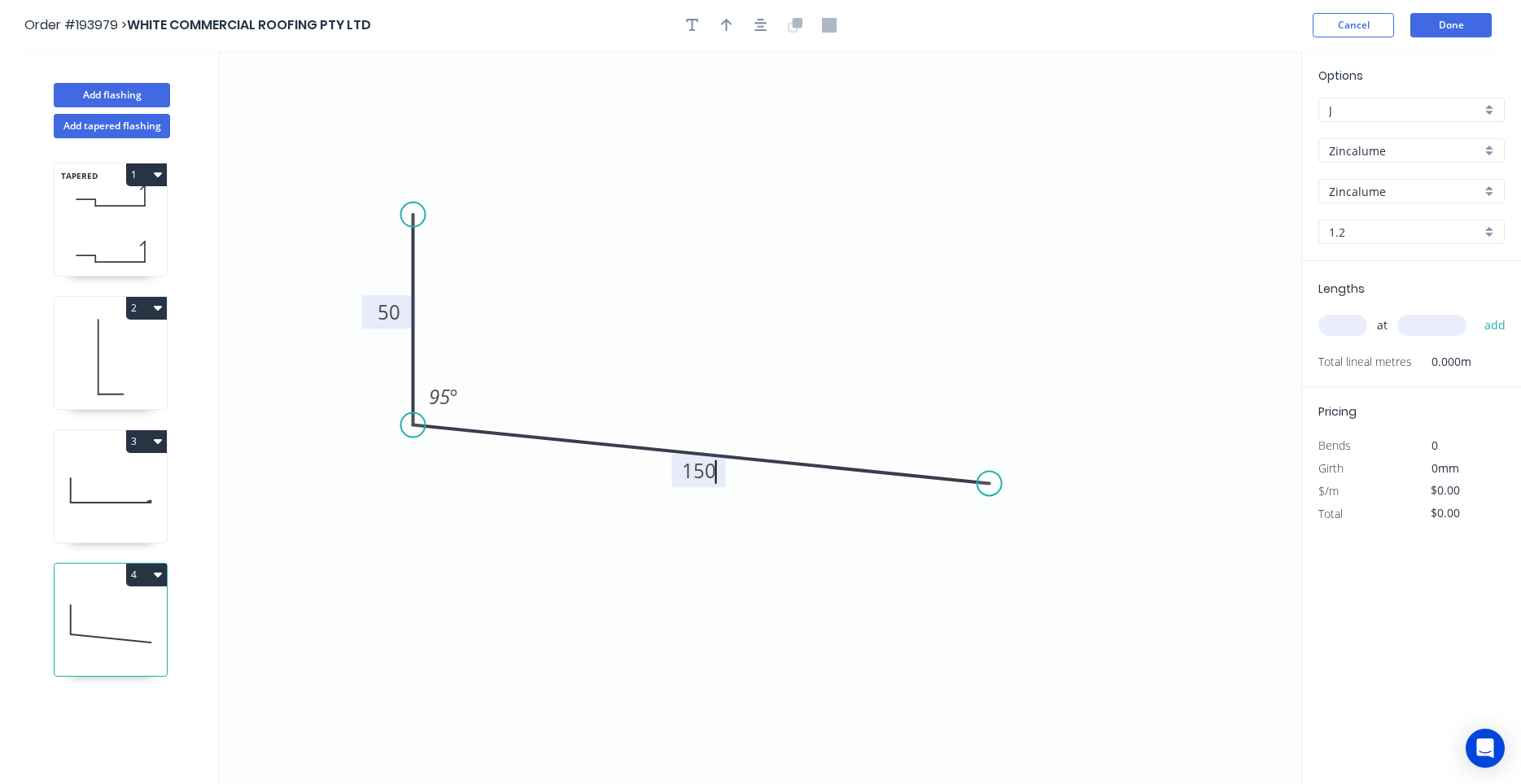
type input "$12.96"
type input "1"
type input "2200"
click at [1476, 312] on button "add" at bounding box center [1495, 325] width 39 height 27
type input "$28.51"
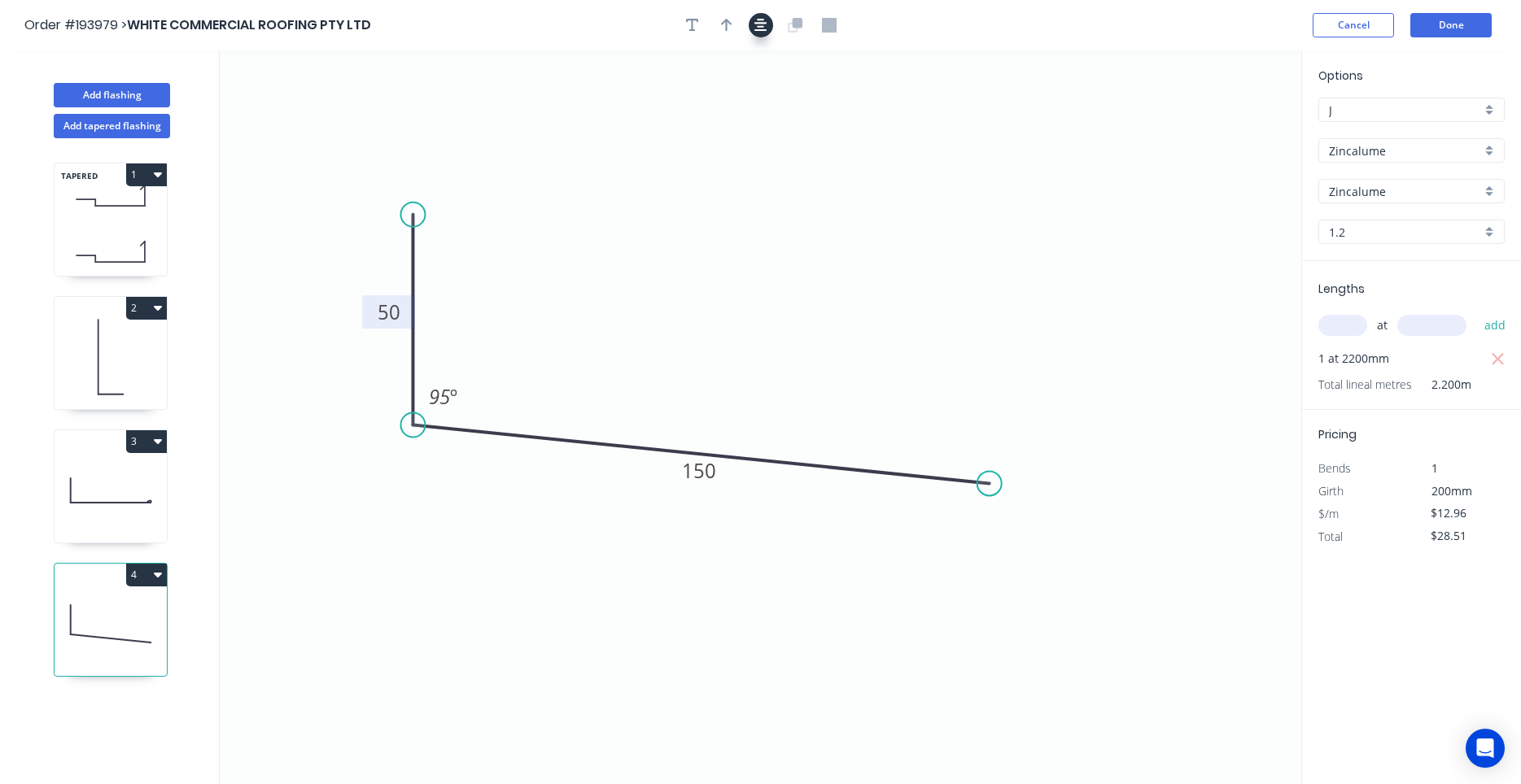
click at [764, 15] on button "button" at bounding box center [761, 25] width 24 height 24
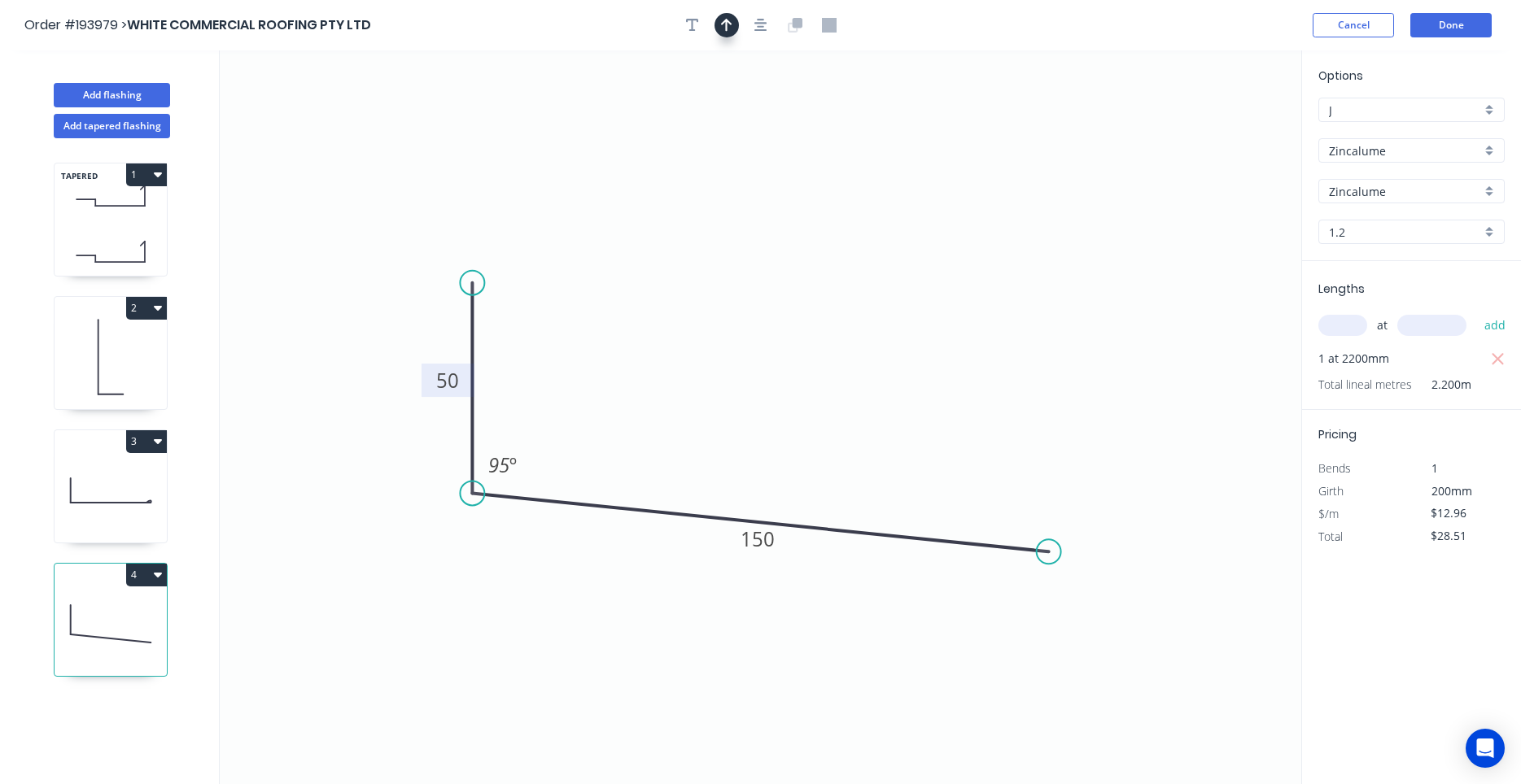
click at [730, 19] on icon "button" at bounding box center [726, 25] width 11 height 15
click at [1221, 125] on icon at bounding box center [1219, 112] width 15 height 52
drag, startPoint x: 1221, startPoint y: 125, endPoint x: 856, endPoint y: 325, distance: 416.2
click at [856, 325] on icon at bounding box center [868, 310] width 47 height 47
drag, startPoint x: 856, startPoint y: 325, endPoint x: 750, endPoint y: 346, distance: 108.1
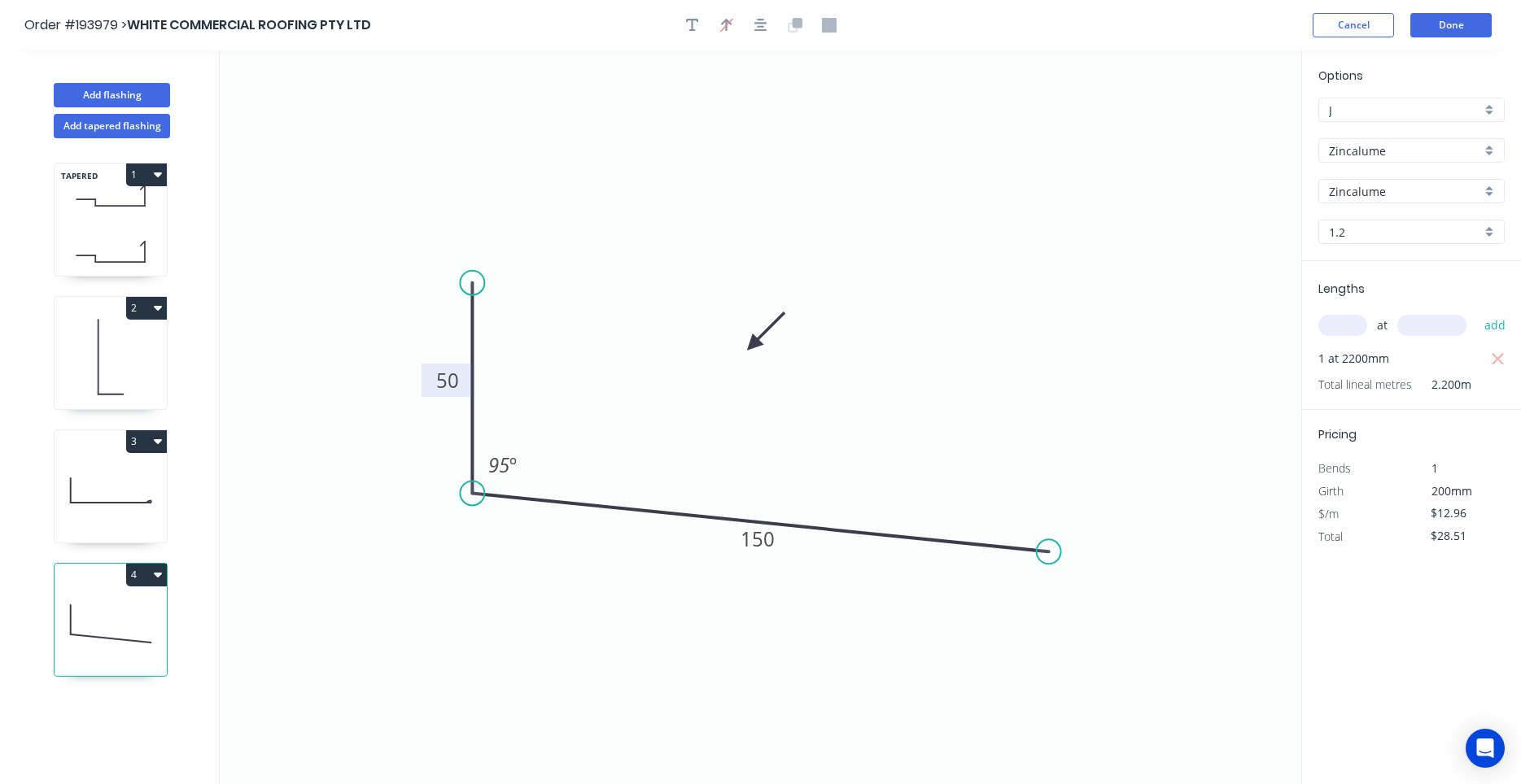
click at [750, 346] on icon at bounding box center [765, 331] width 47 height 47
drag, startPoint x: 750, startPoint y: 346, endPoint x: 757, endPoint y: 344, distance: 7.3
click at [751, 354] on icon "0 50 150 95 º" at bounding box center [760, 417] width 1081 height 734
click at [750, 349] on icon at bounding box center [749, 327] width 15 height 52
drag, startPoint x: 749, startPoint y: 349, endPoint x: 739, endPoint y: 356, distance: 12.2
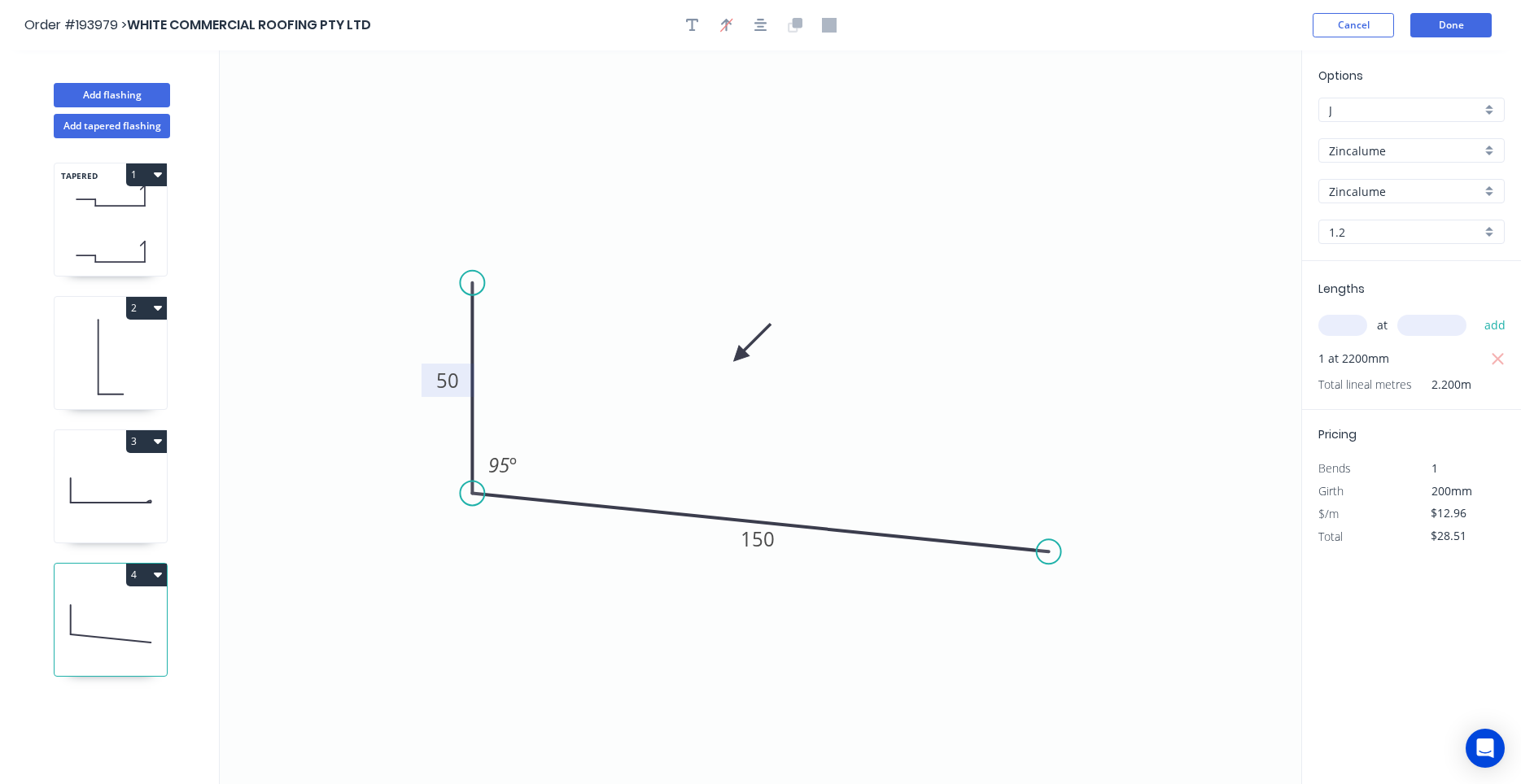
click at [739, 356] on icon at bounding box center [751, 342] width 47 height 47
click at [733, 352] on icon at bounding box center [739, 337] width 15 height 52
click at [1445, 27] on button "Done" at bounding box center [1451, 25] width 82 height 24
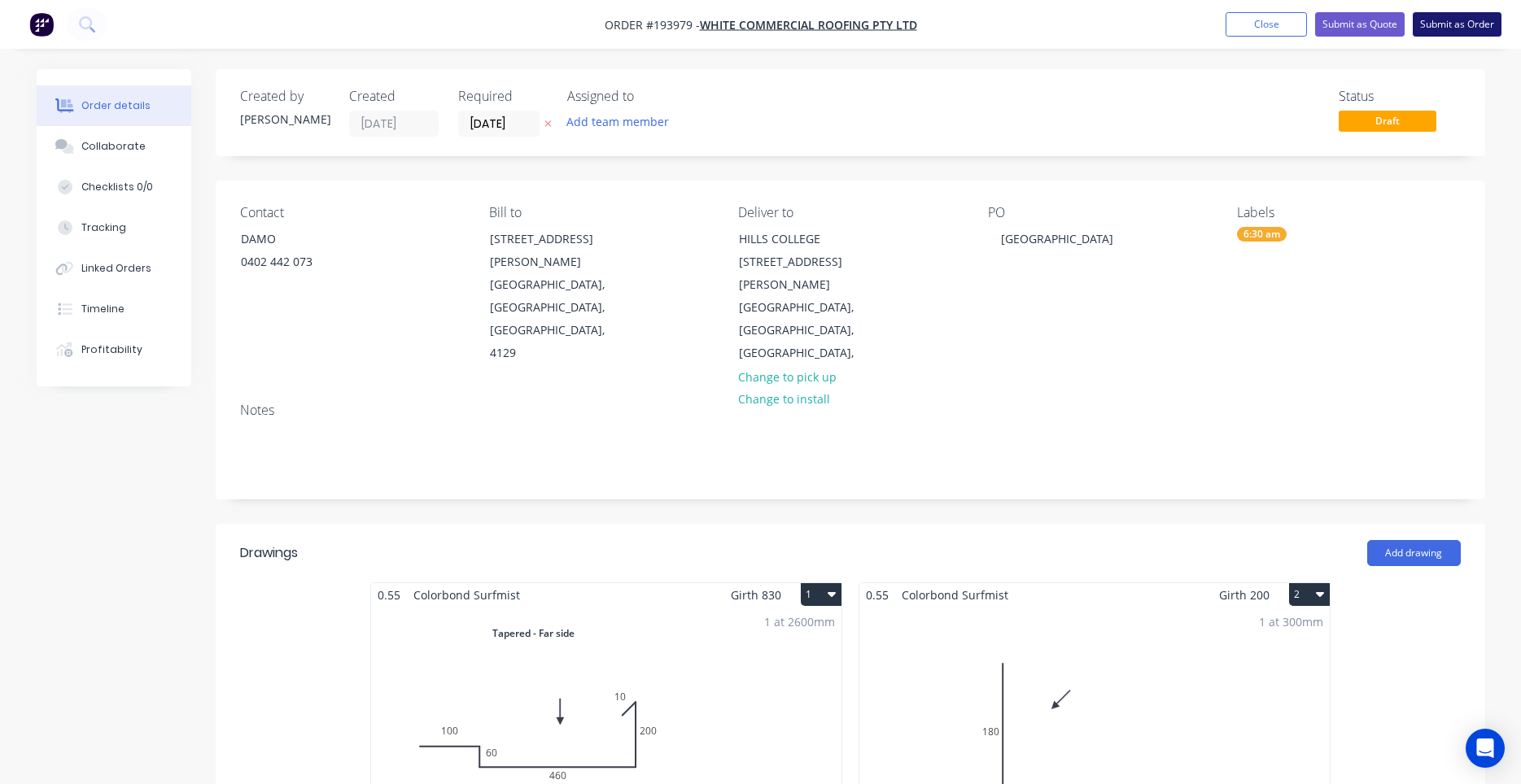
click at [1443, 21] on button "Submit as Order" at bounding box center [1457, 24] width 88 height 24
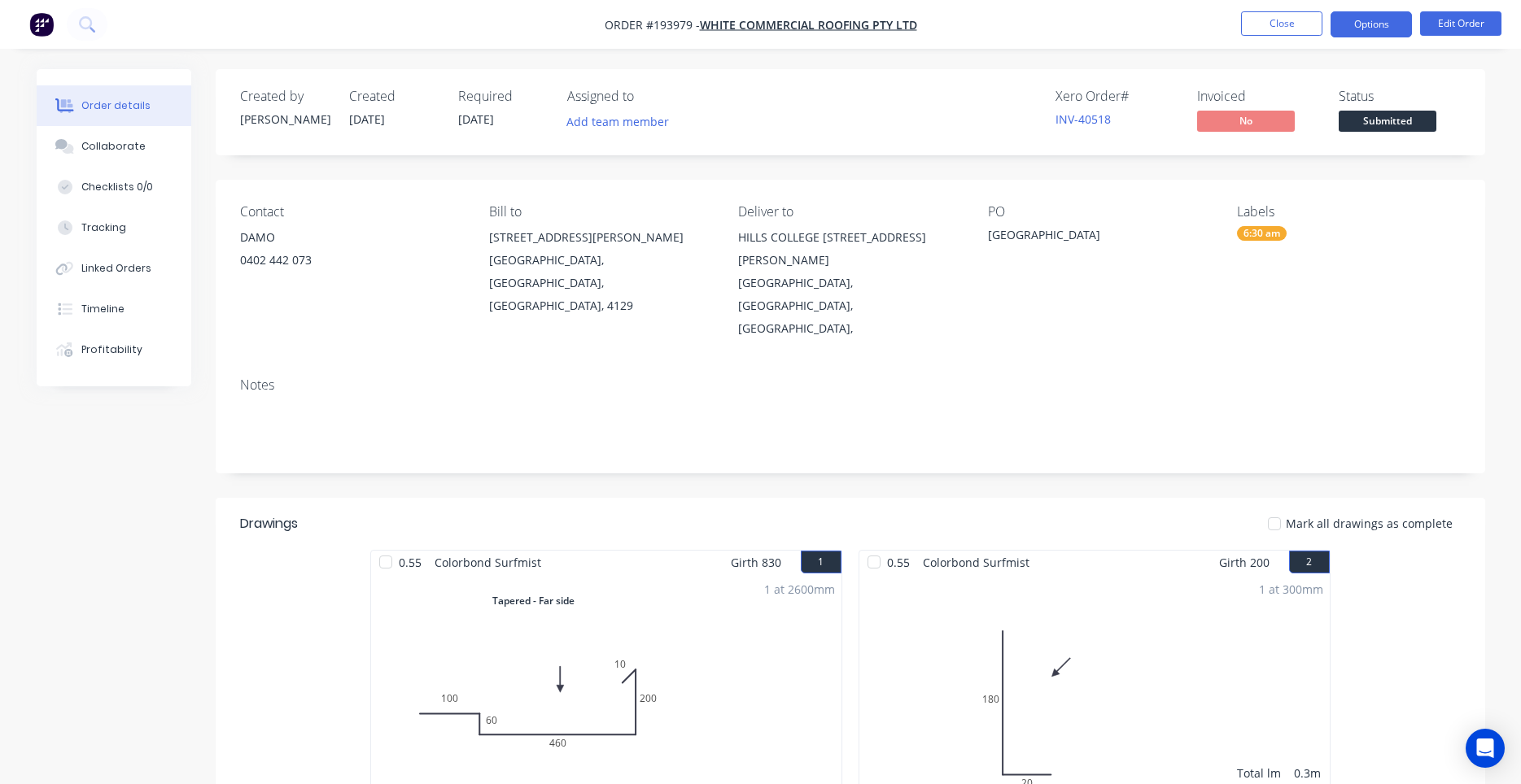
click at [1346, 20] on button "Options" at bounding box center [1371, 24] width 82 height 26
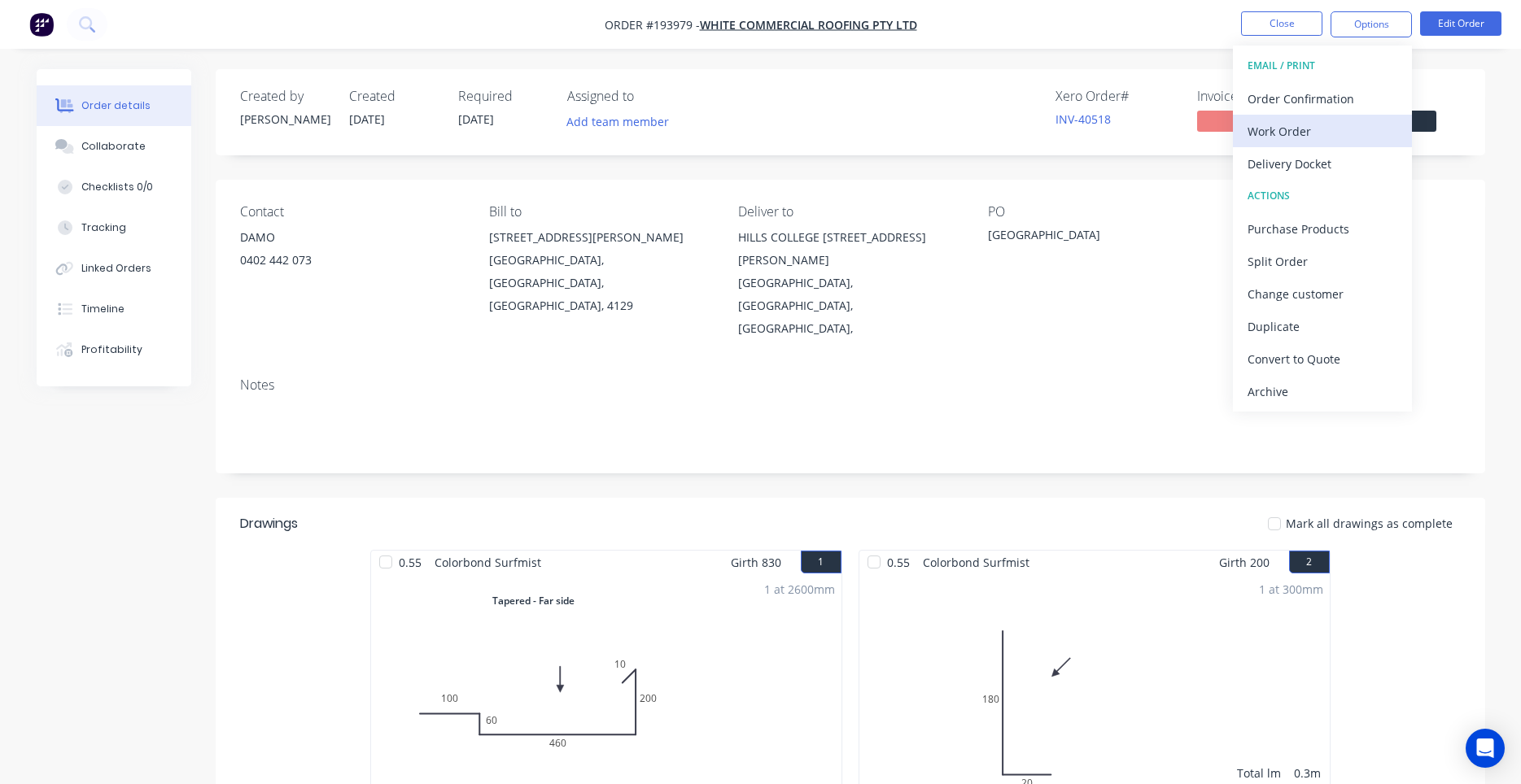
click at [1328, 127] on div "Work Order" at bounding box center [1323, 131] width 149 height 23
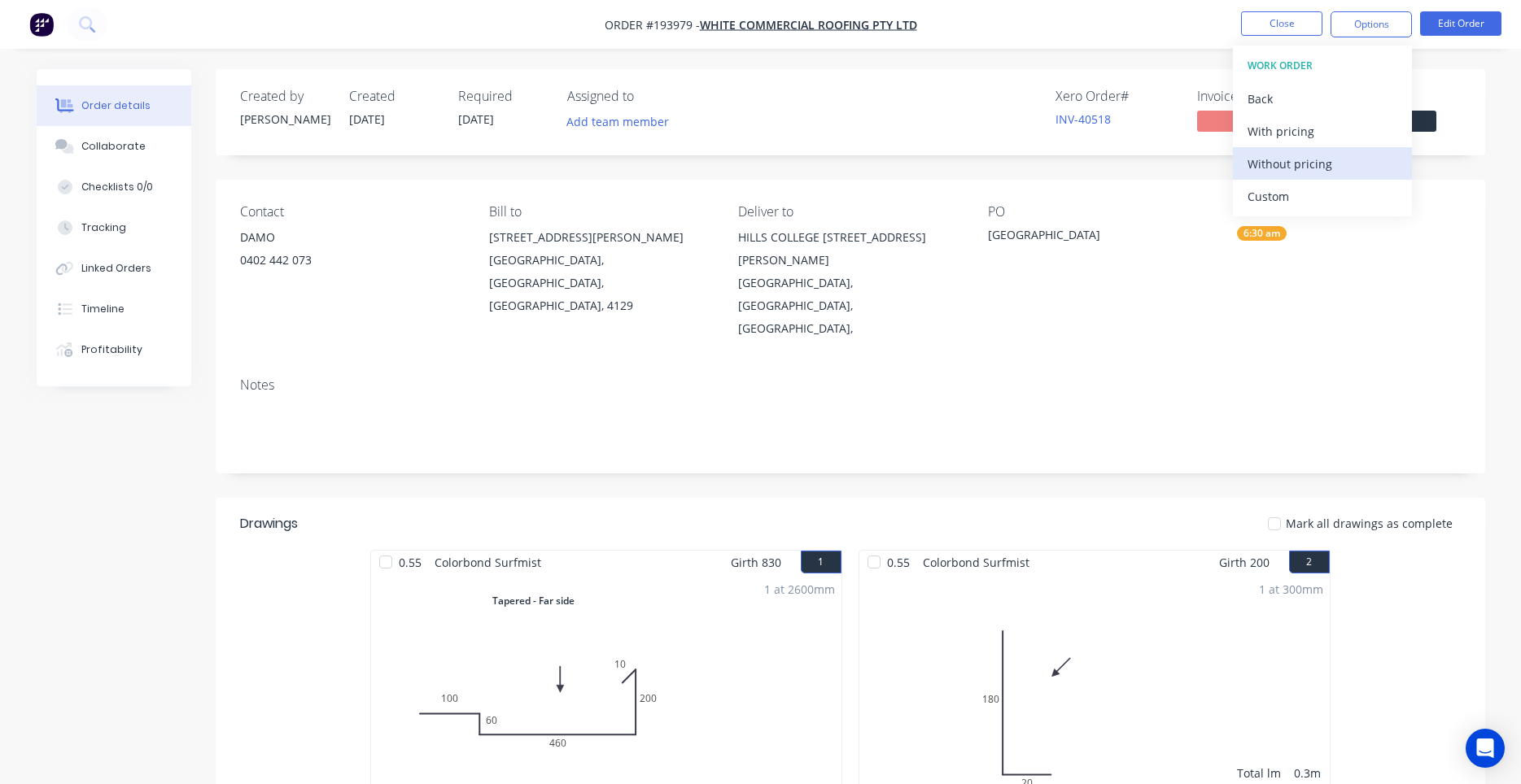
click at [1302, 162] on div "Without pricing" at bounding box center [1323, 163] width 149 height 23
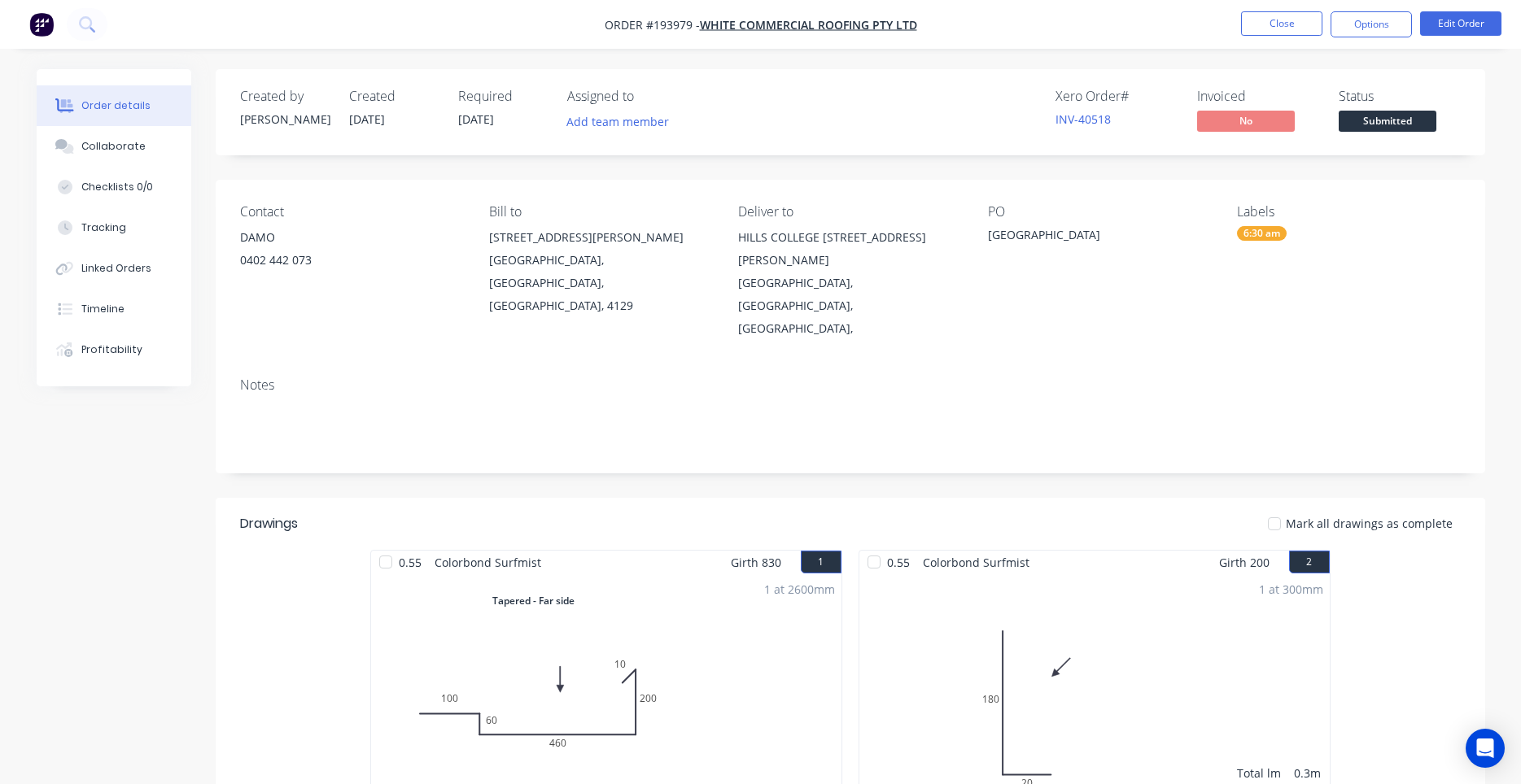
click at [823, 151] on div "Created by [PERSON_NAME] Created [DATE] Required [DATE] Assigned to Add team me…" at bounding box center [850, 112] width 1269 height 86
click at [804, 140] on div "Created by [PERSON_NAME] Created [DATE] Required [DATE] Assigned to Add team me…" at bounding box center [850, 112] width 1269 height 86
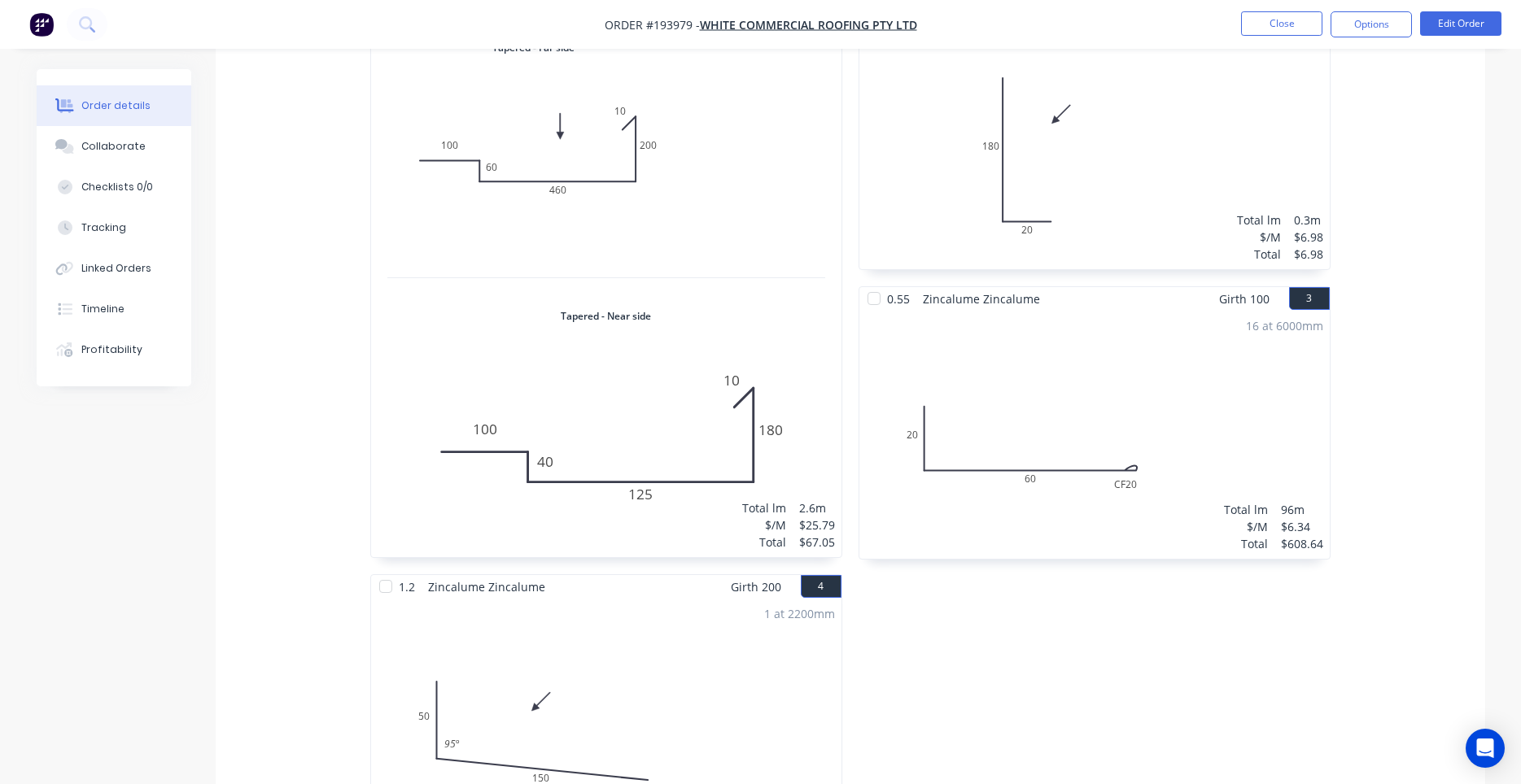
click at [1020, 429] on div "16 at 6000mm Total lm $/M Total 96m $6.34 $608.64" at bounding box center [1095, 435] width 471 height 248
click at [1438, 13] on button "Edit Order" at bounding box center [1460, 23] width 82 height 24
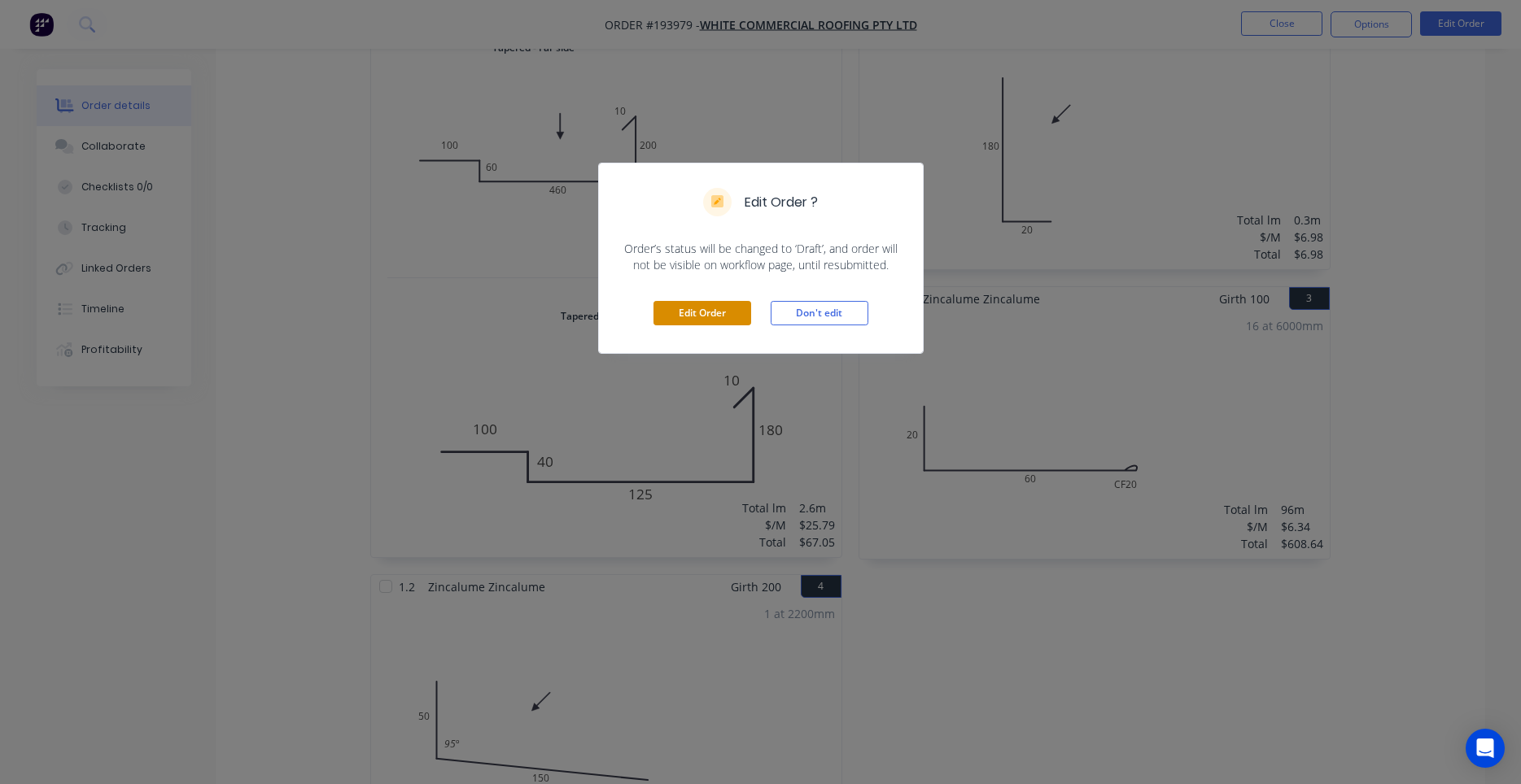
click at [674, 313] on button "Edit Order" at bounding box center [703, 313] width 98 height 24
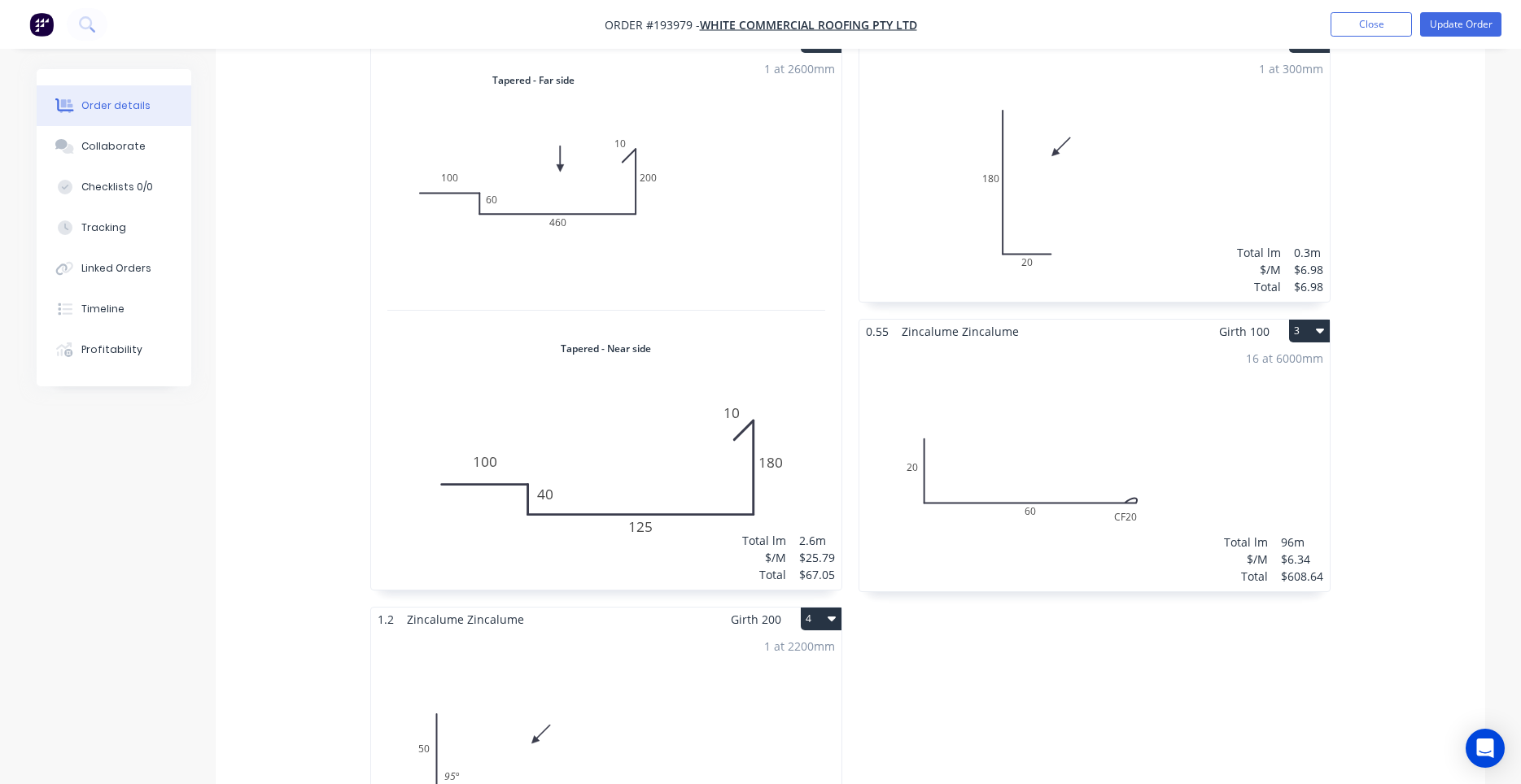
click at [1009, 378] on div "16 at 6000mm Total lm $/M Total 96m $6.34 $608.64" at bounding box center [1095, 467] width 471 height 248
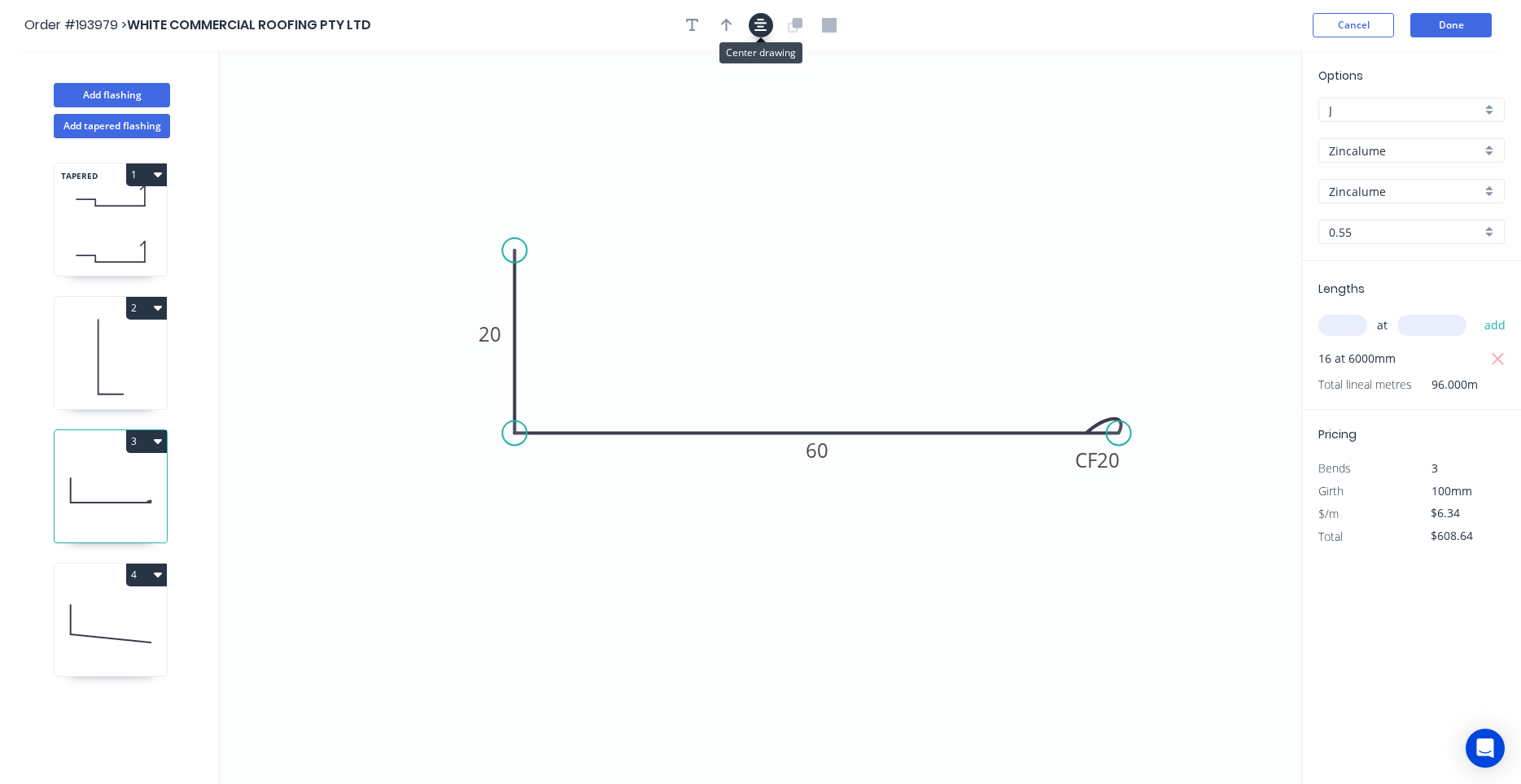
click at [766, 21] on icon "button" at bounding box center [760, 25] width 13 height 15
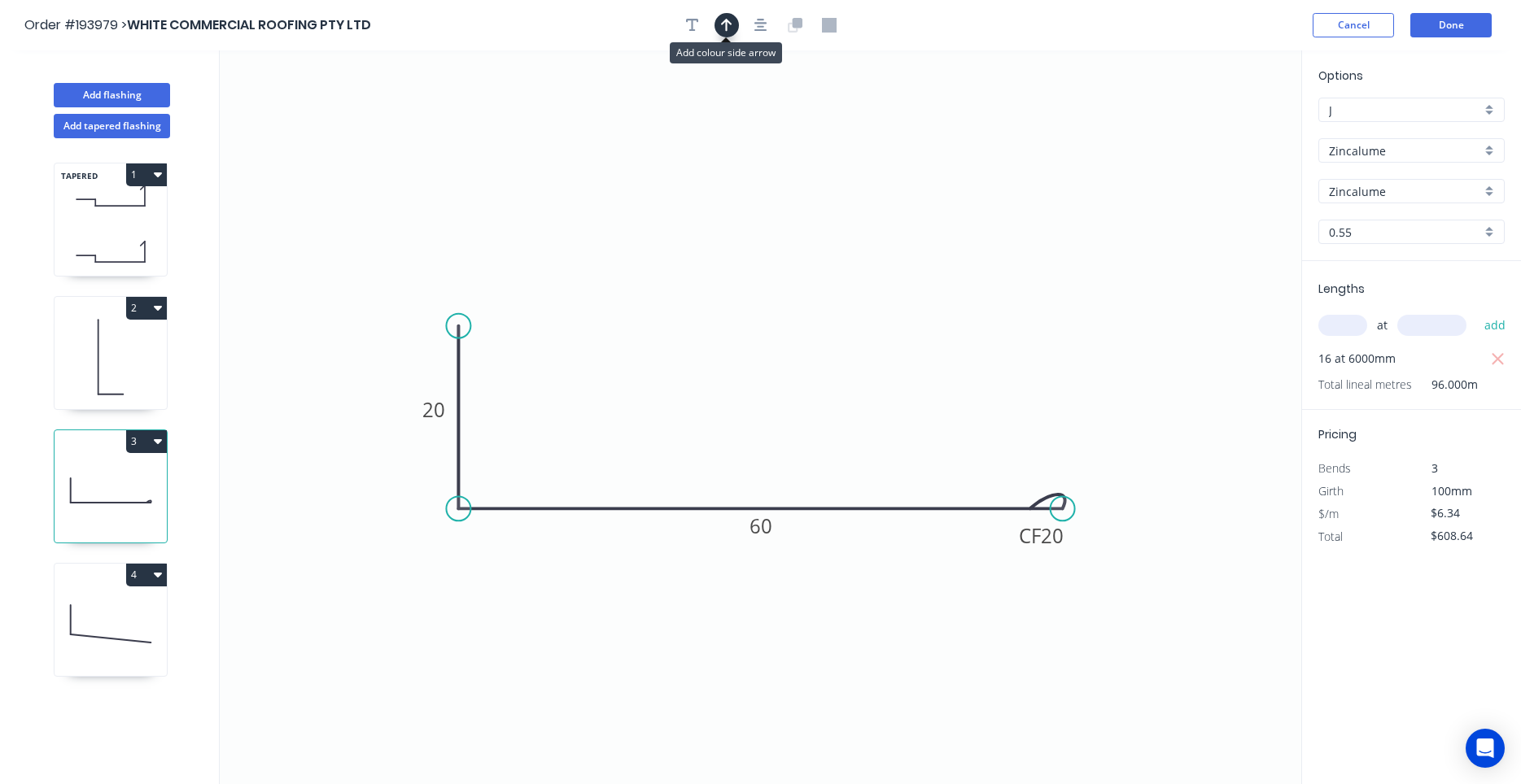
click at [729, 22] on icon "button" at bounding box center [726, 25] width 11 height 13
click at [1217, 124] on icon "0 20 CF 20 60" at bounding box center [760, 417] width 1081 height 734
click at [1219, 131] on icon at bounding box center [1219, 112] width 15 height 52
drag, startPoint x: 1219, startPoint y: 131, endPoint x: 703, endPoint y: 320, distance: 549.5
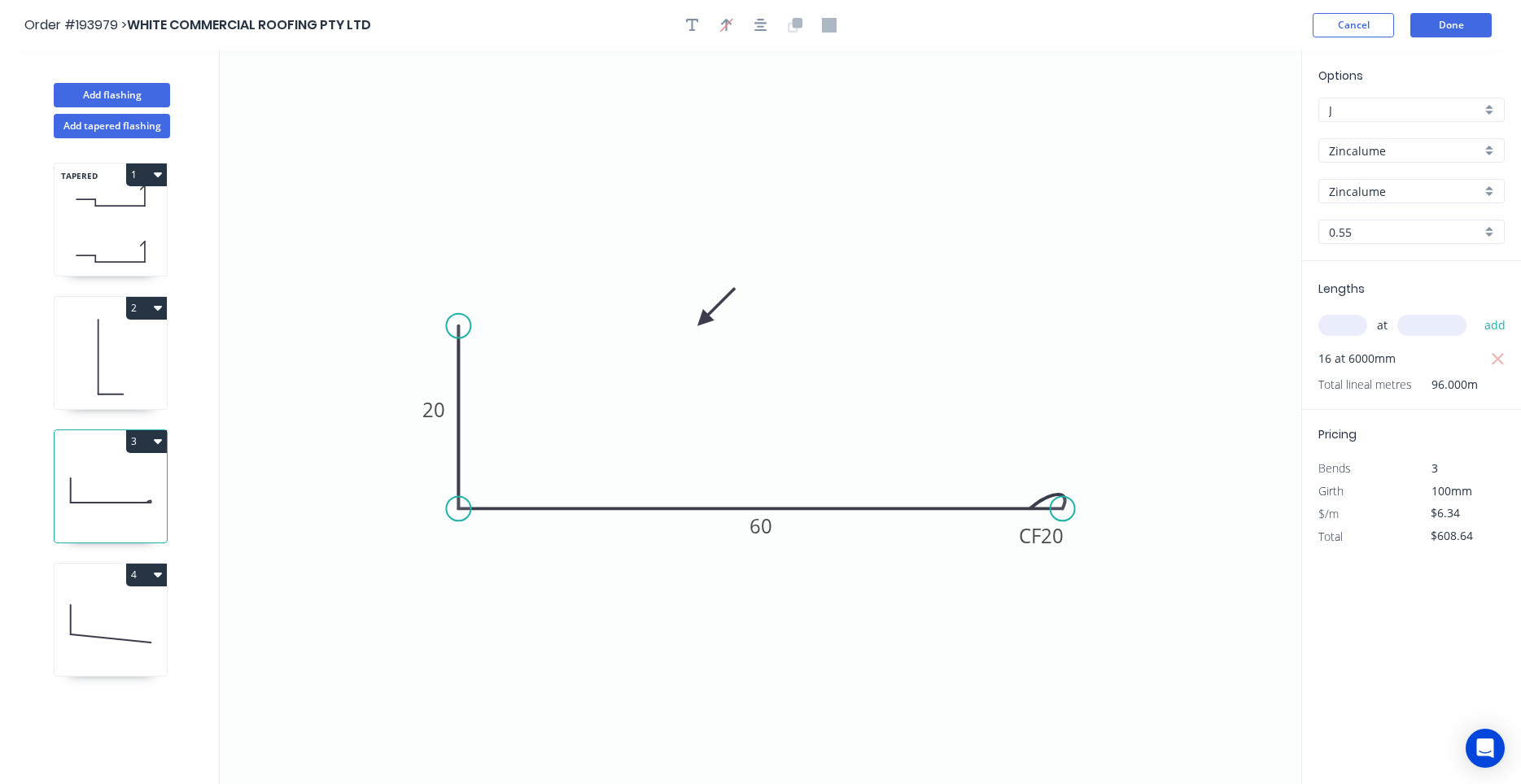
click at [703, 320] on icon at bounding box center [715, 307] width 47 height 47
click at [1462, 12] on header "Order #193979 > WHITE COMMERCIAL ROOFING PTY LTD Cancel Done" at bounding box center [760, 25] width 1521 height 51
click at [1463, 21] on button "Done" at bounding box center [1451, 25] width 82 height 24
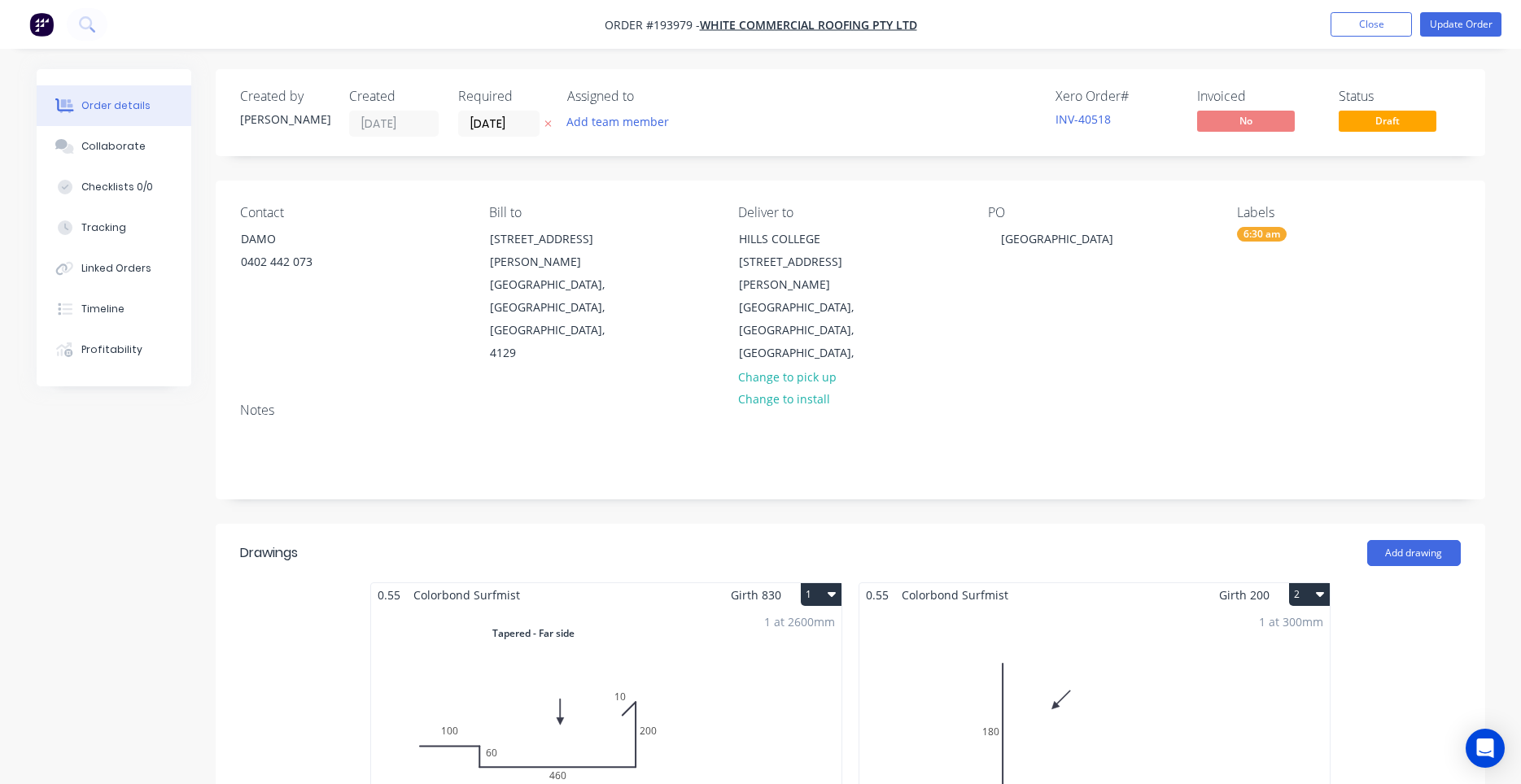
click at [1178, 227] on div "[GEOGRAPHIC_DATA]" at bounding box center [1099, 285] width 223 height 161
click at [1141, 184] on div "Contact DAMO [PHONE_NUMBER] Bill to [STREET_ADDRESS][PERSON_NAME] Deliver to [G…" at bounding box center [850, 285] width 1269 height 210
drag, startPoint x: 1381, startPoint y: 27, endPoint x: 1316, endPoint y: 267, distance: 248.6
click at [1445, 23] on button "Update Order" at bounding box center [1460, 24] width 82 height 24
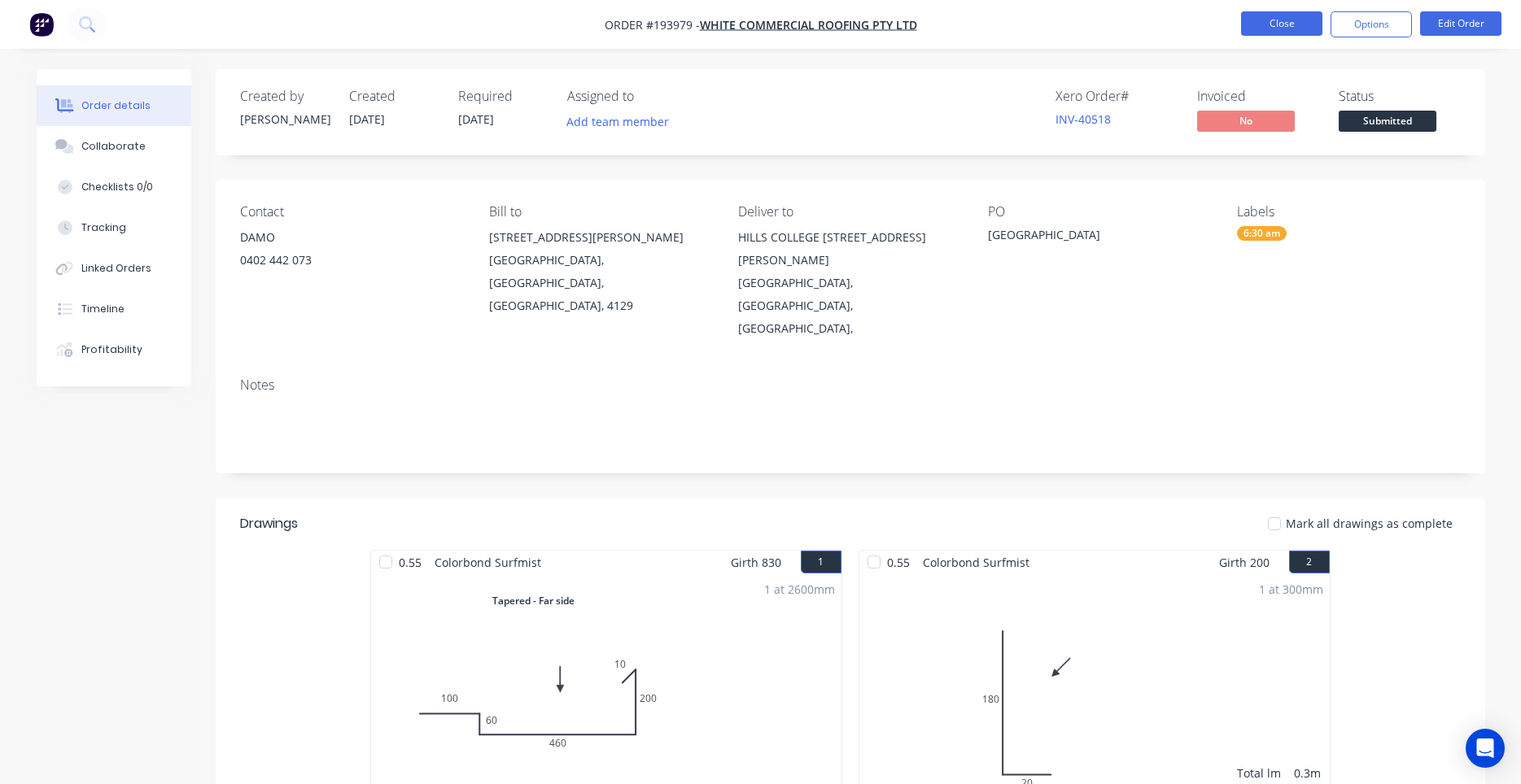
click at [1269, 21] on button "Close" at bounding box center [1281, 23] width 82 height 24
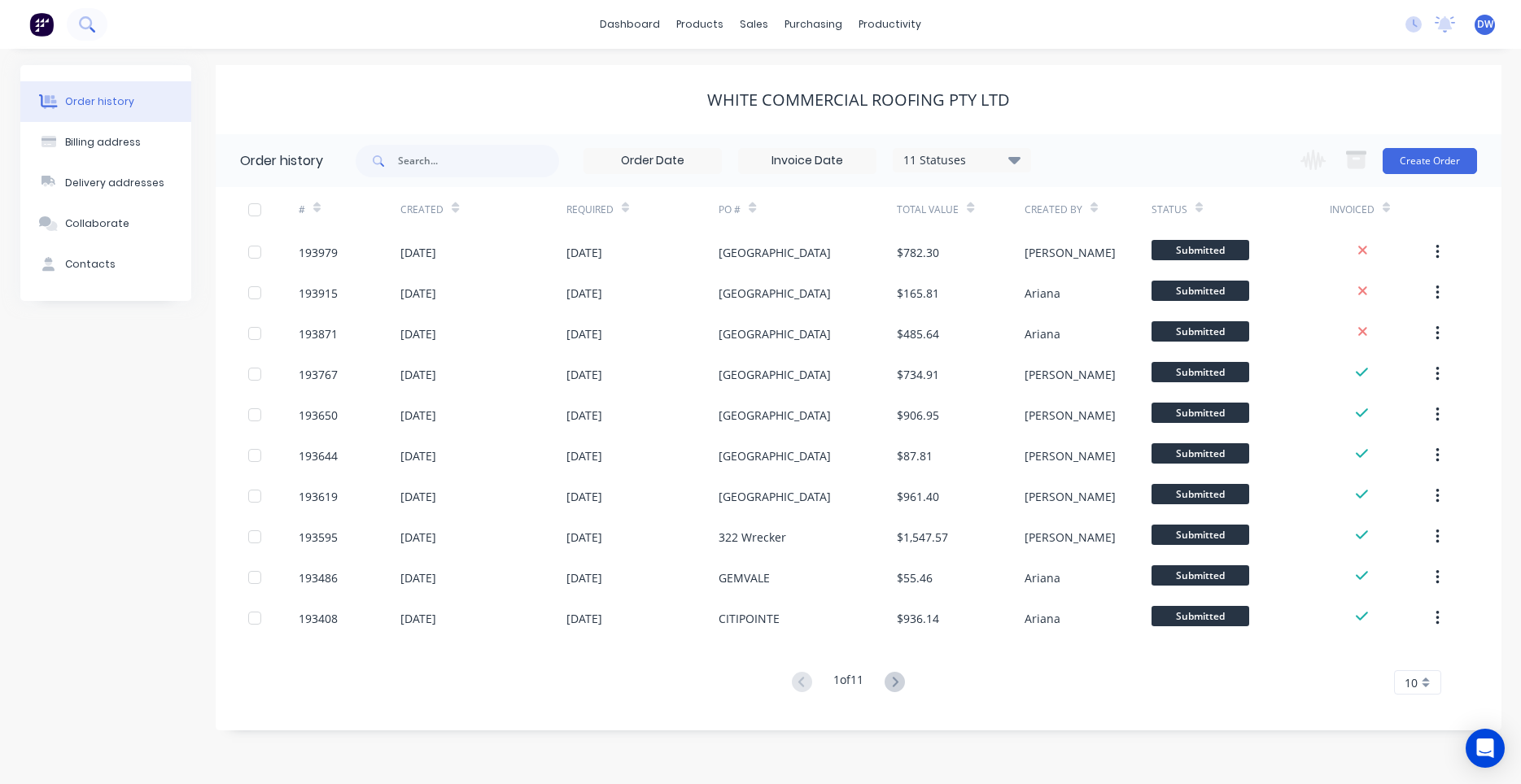
click at [95, 29] on button at bounding box center [87, 24] width 40 height 33
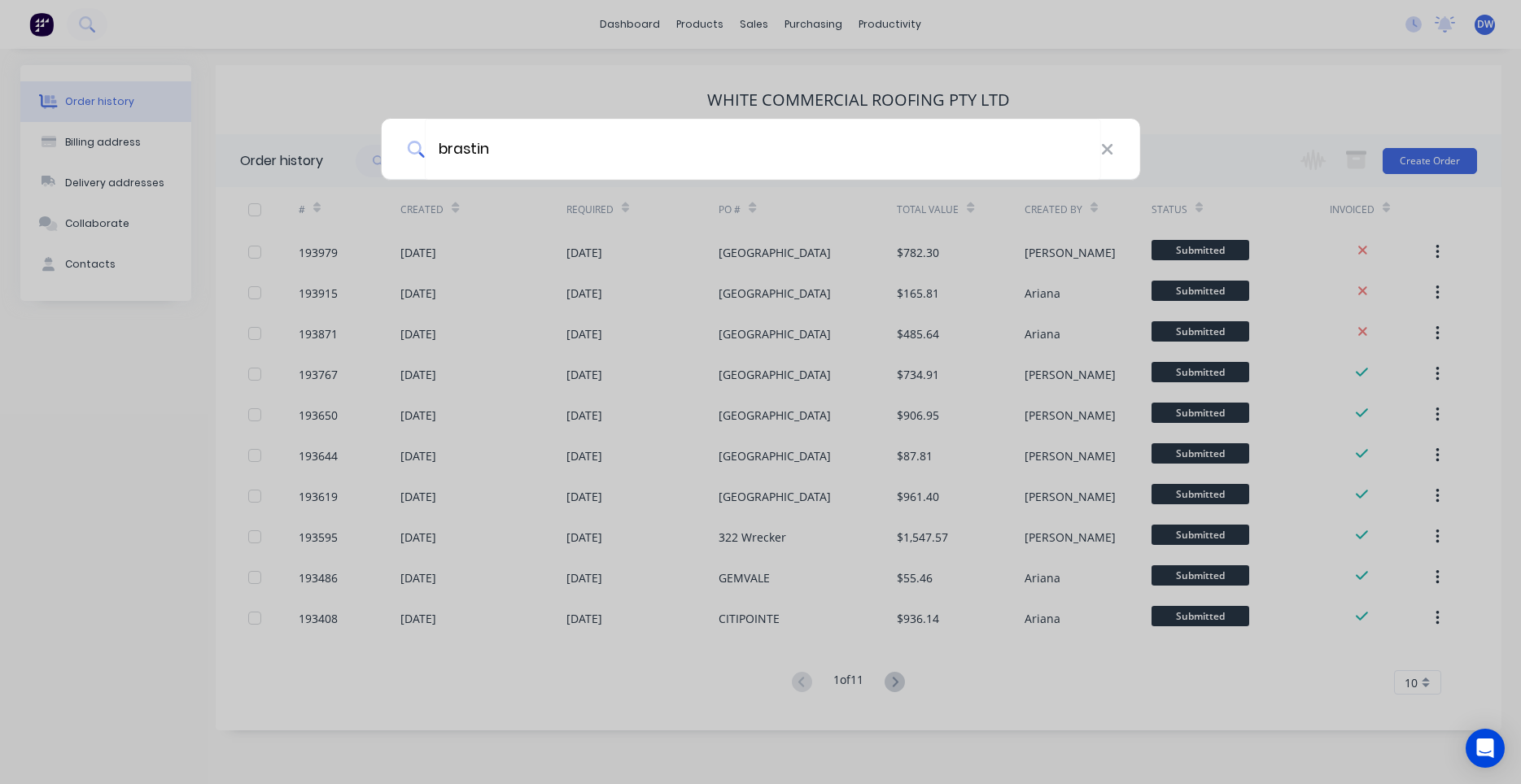
type input "brastin"
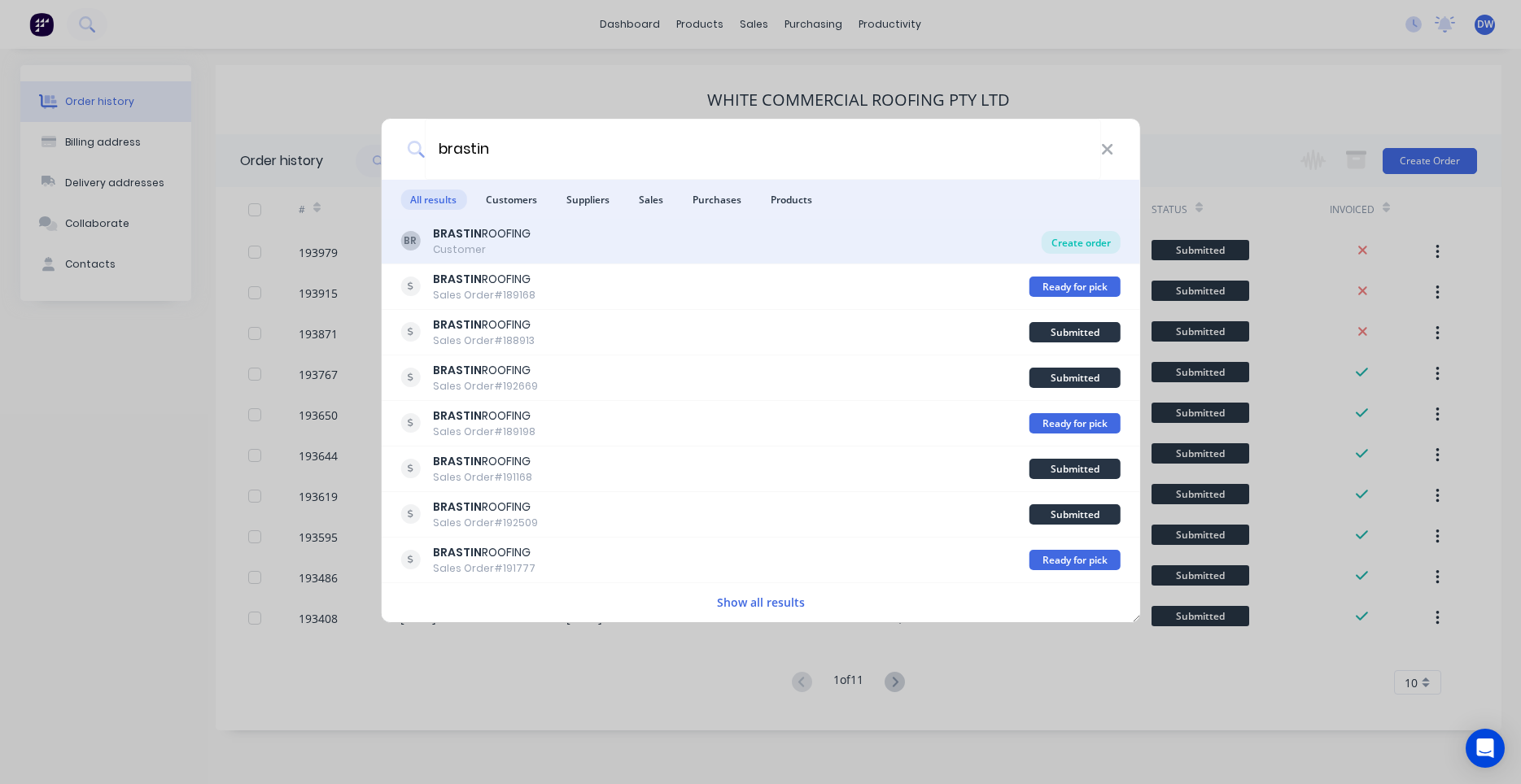
click at [1046, 237] on div "Create order" at bounding box center [1081, 242] width 79 height 23
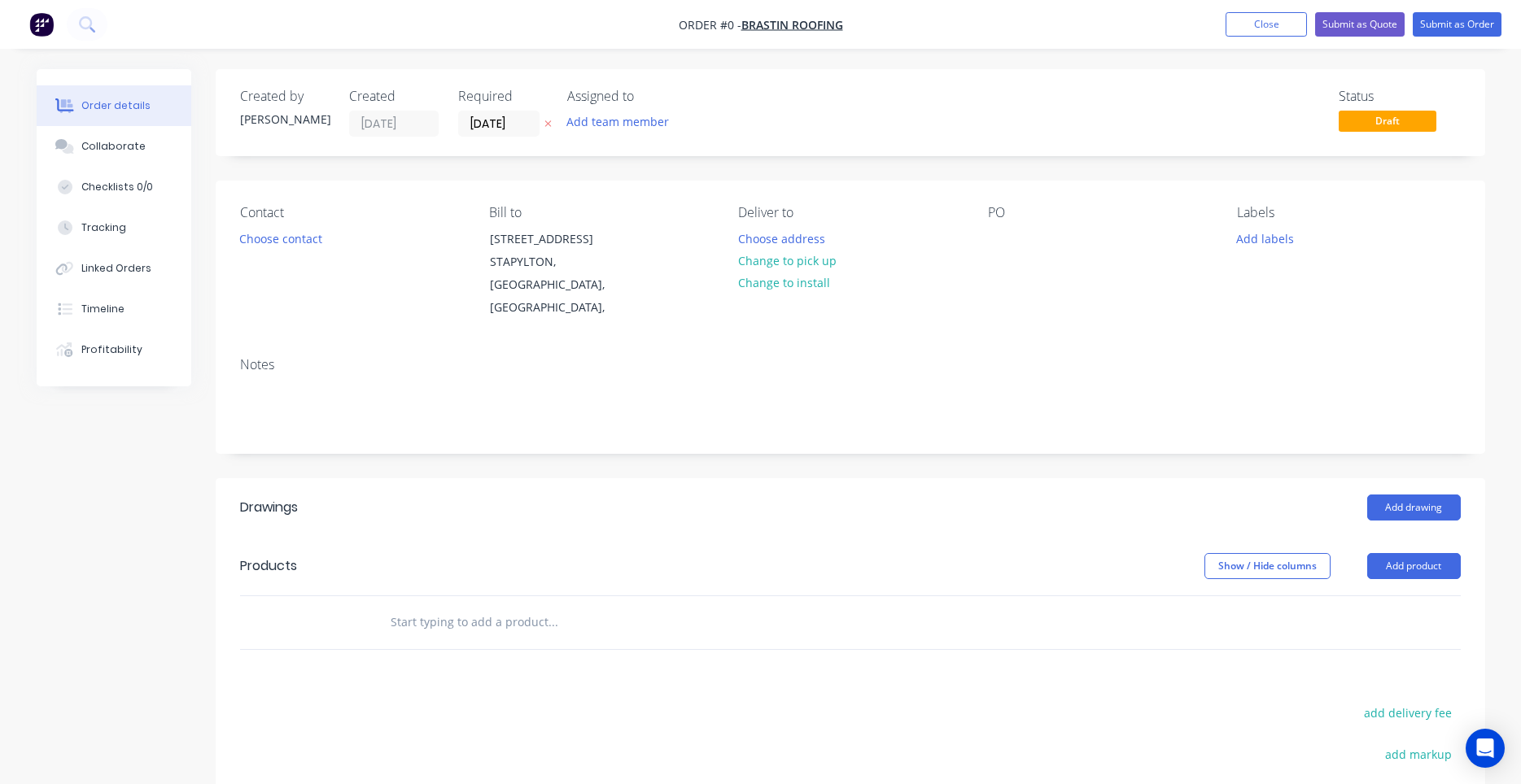
click at [1126, 553] on div "Show / Hide columns Add product" at bounding box center [979, 566] width 961 height 26
click at [520, 121] on input "[DATE]" at bounding box center [498, 124] width 80 height 24
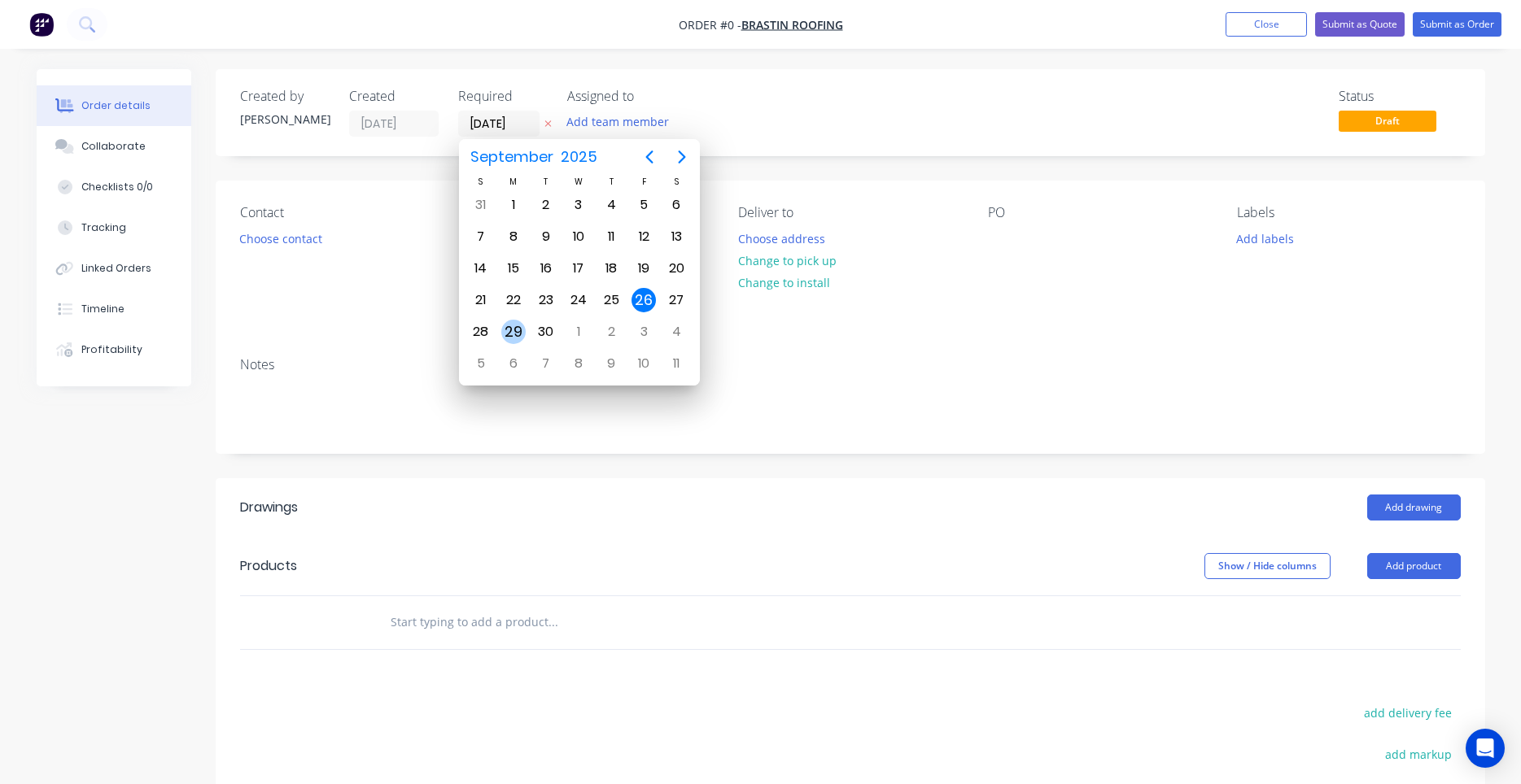
click at [508, 330] on div "29" at bounding box center [514, 331] width 24 height 24
type input "[DATE]"
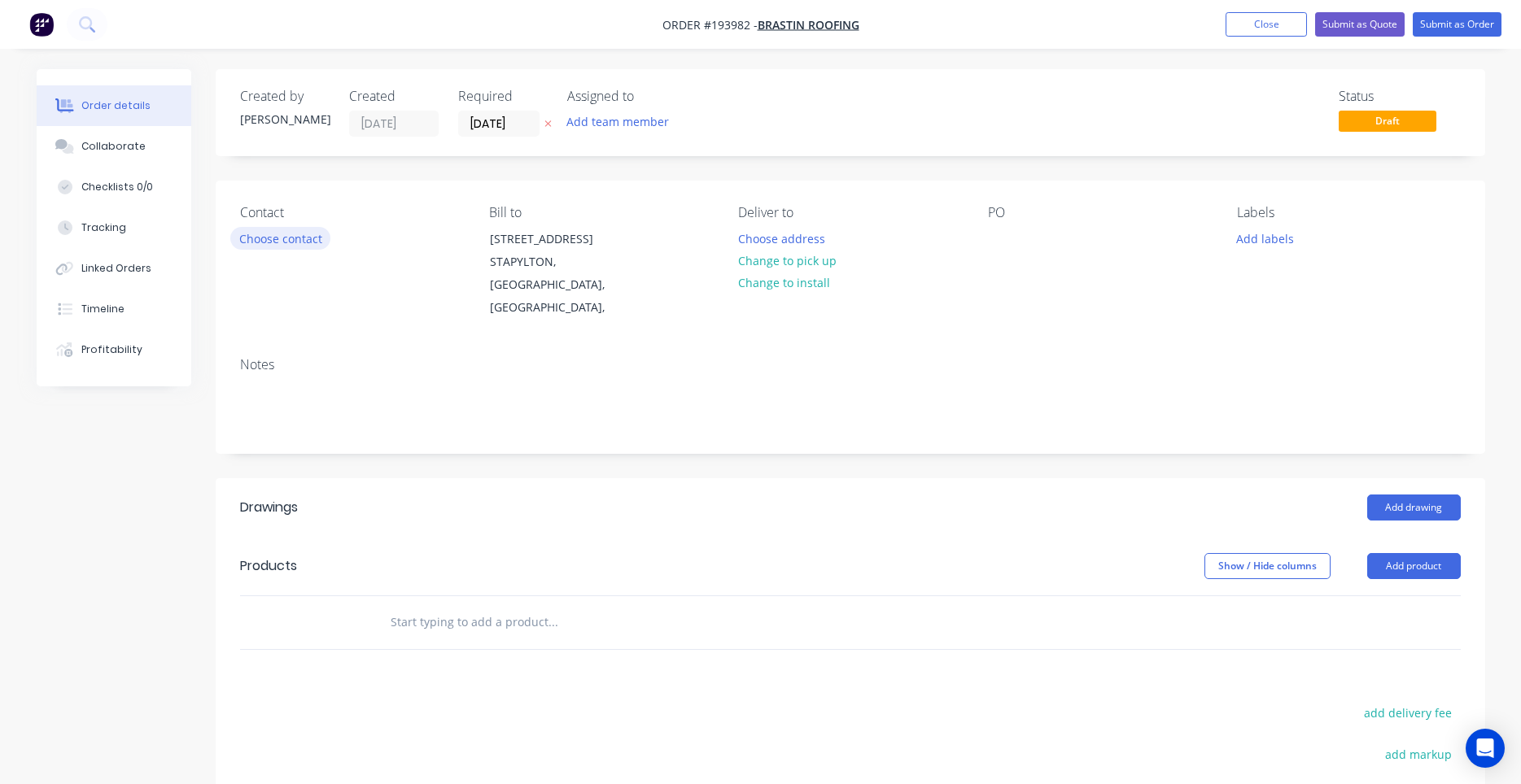
click at [297, 240] on button "Choose contact" at bounding box center [280, 238] width 100 height 22
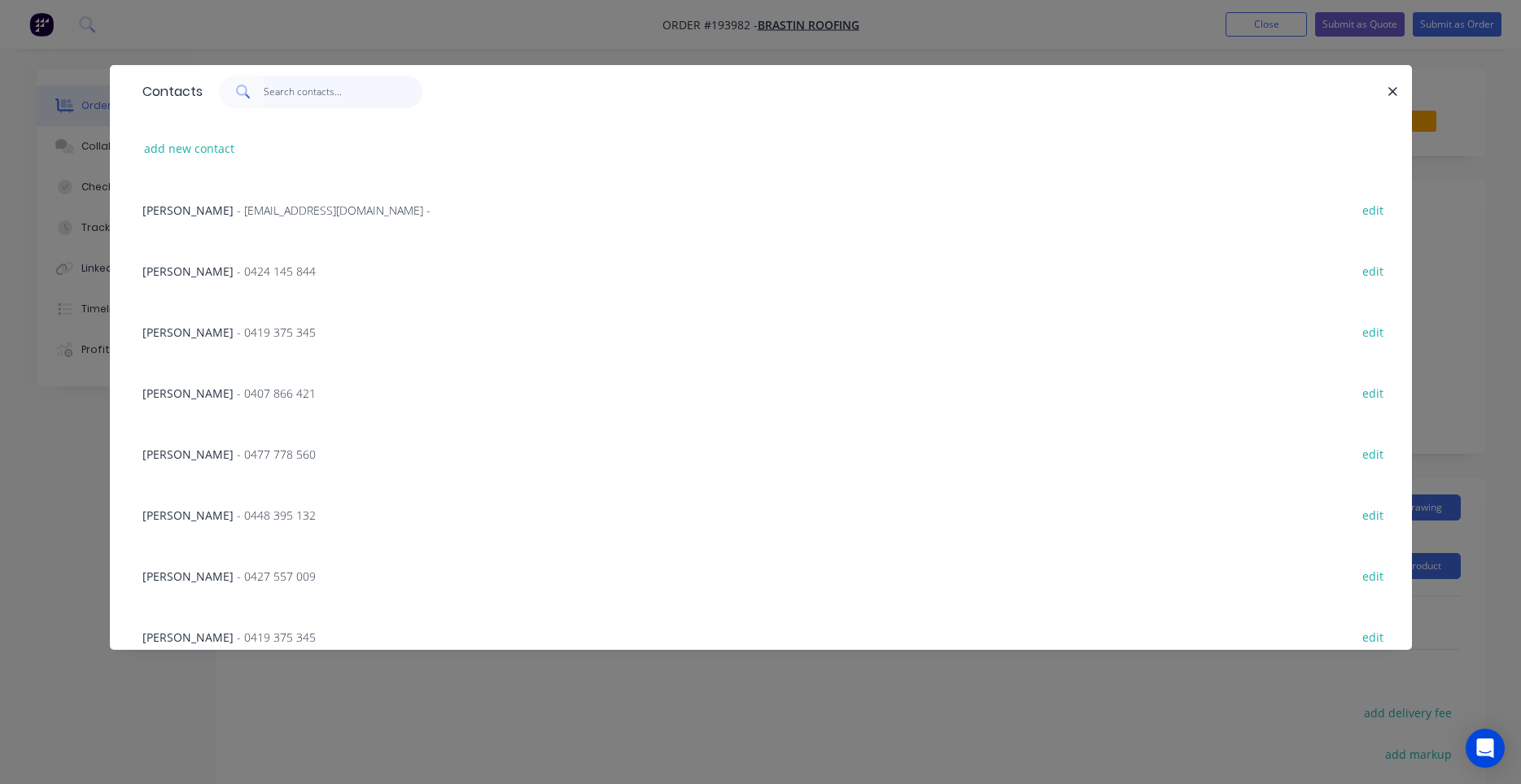
click at [301, 94] on input "text" at bounding box center [343, 92] width 159 height 33
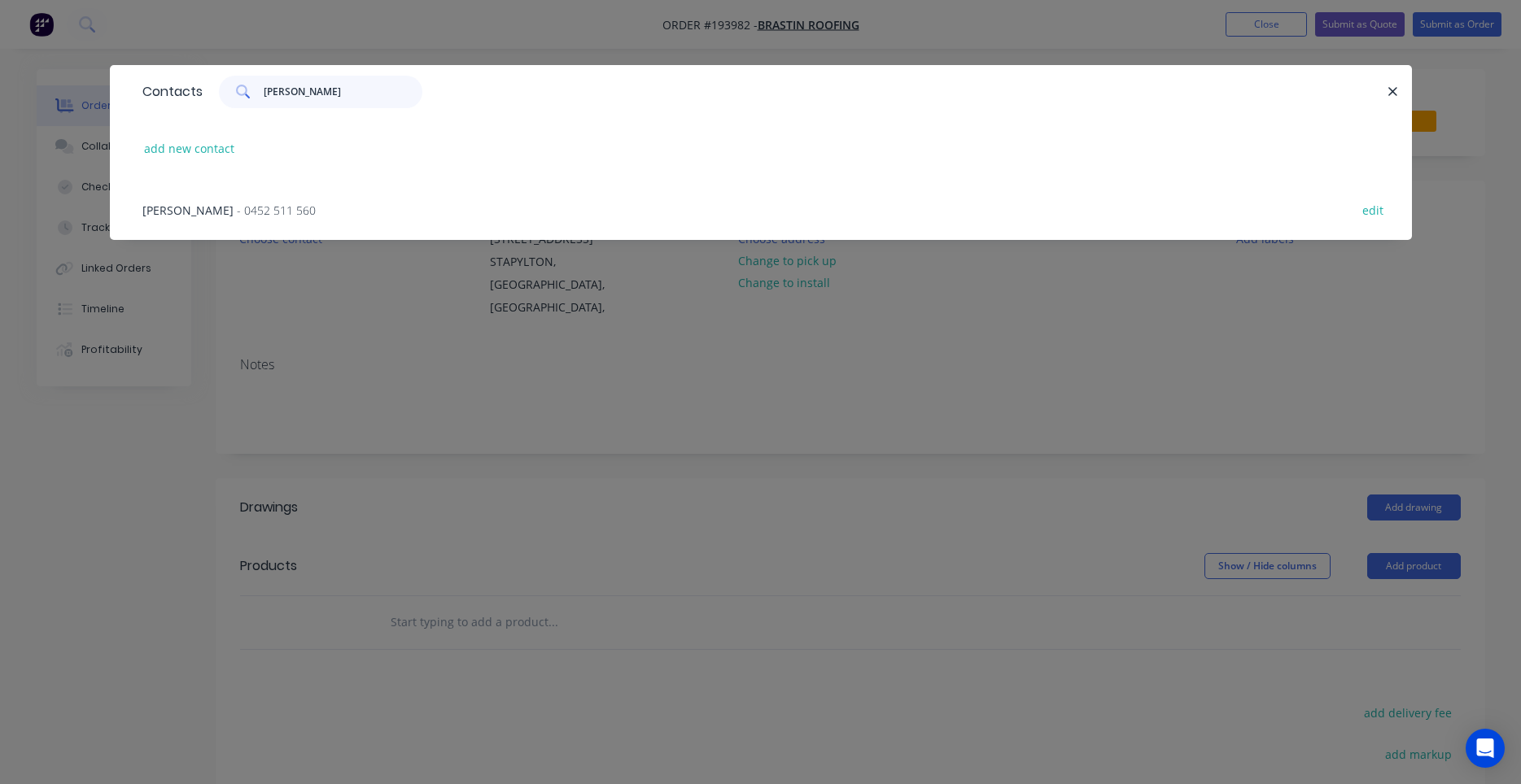
type input "[PERSON_NAME]"
click at [257, 203] on div "[PERSON_NAME] - 0452 511 560 edit" at bounding box center [760, 209] width 1253 height 61
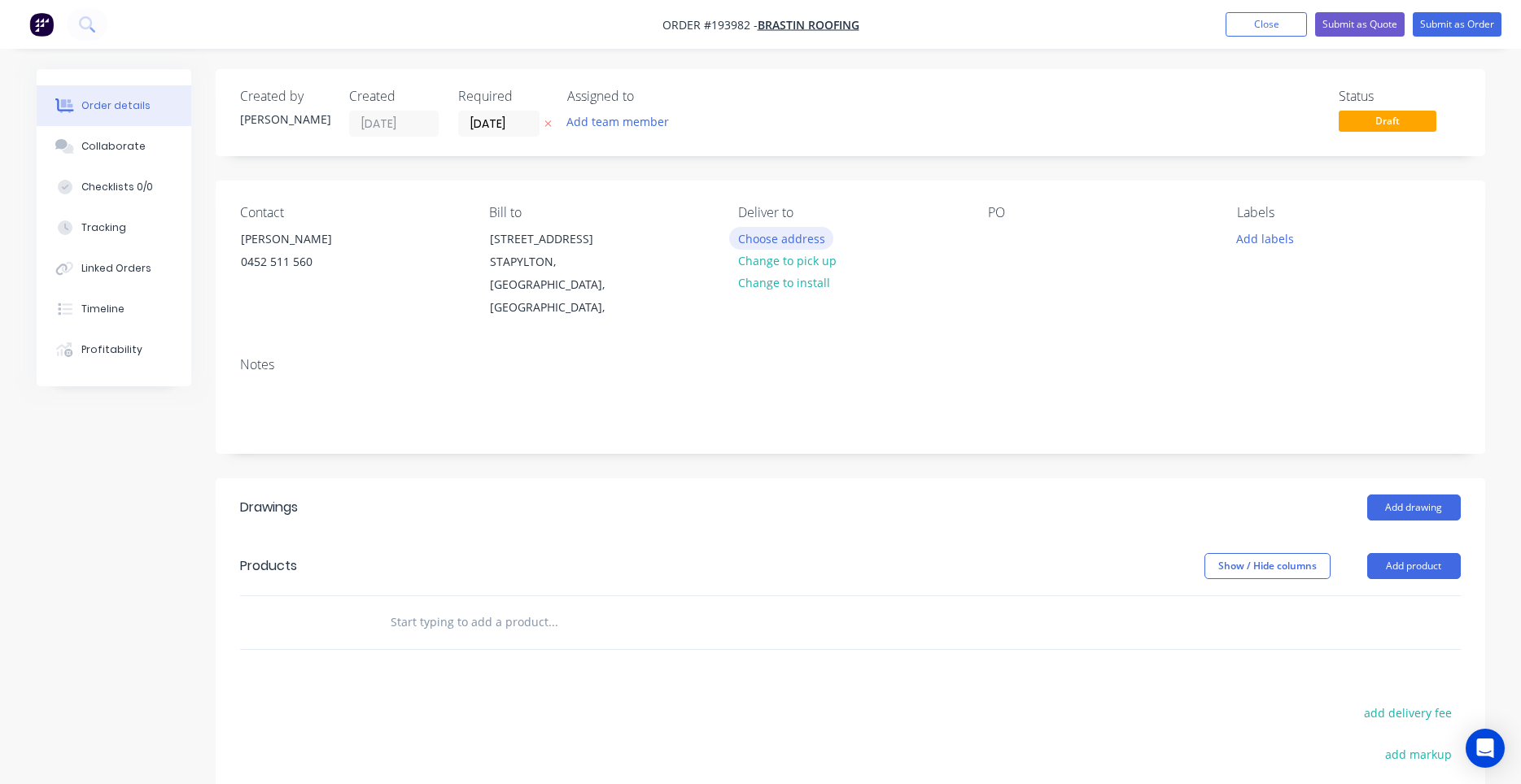
click at [772, 231] on button "Choose address" at bounding box center [781, 238] width 104 height 22
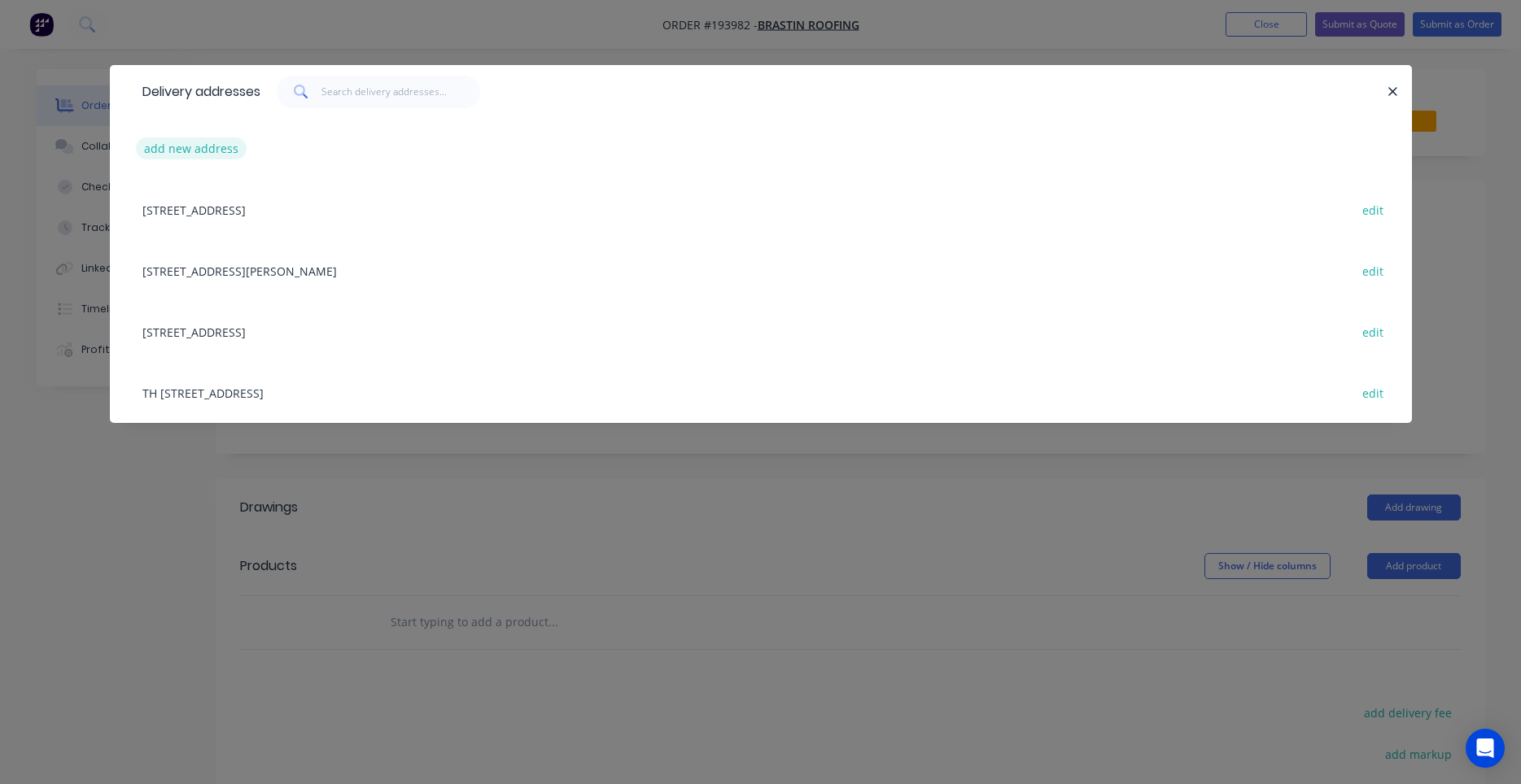
click at [228, 150] on button "add new address" at bounding box center [192, 149] width 112 height 22
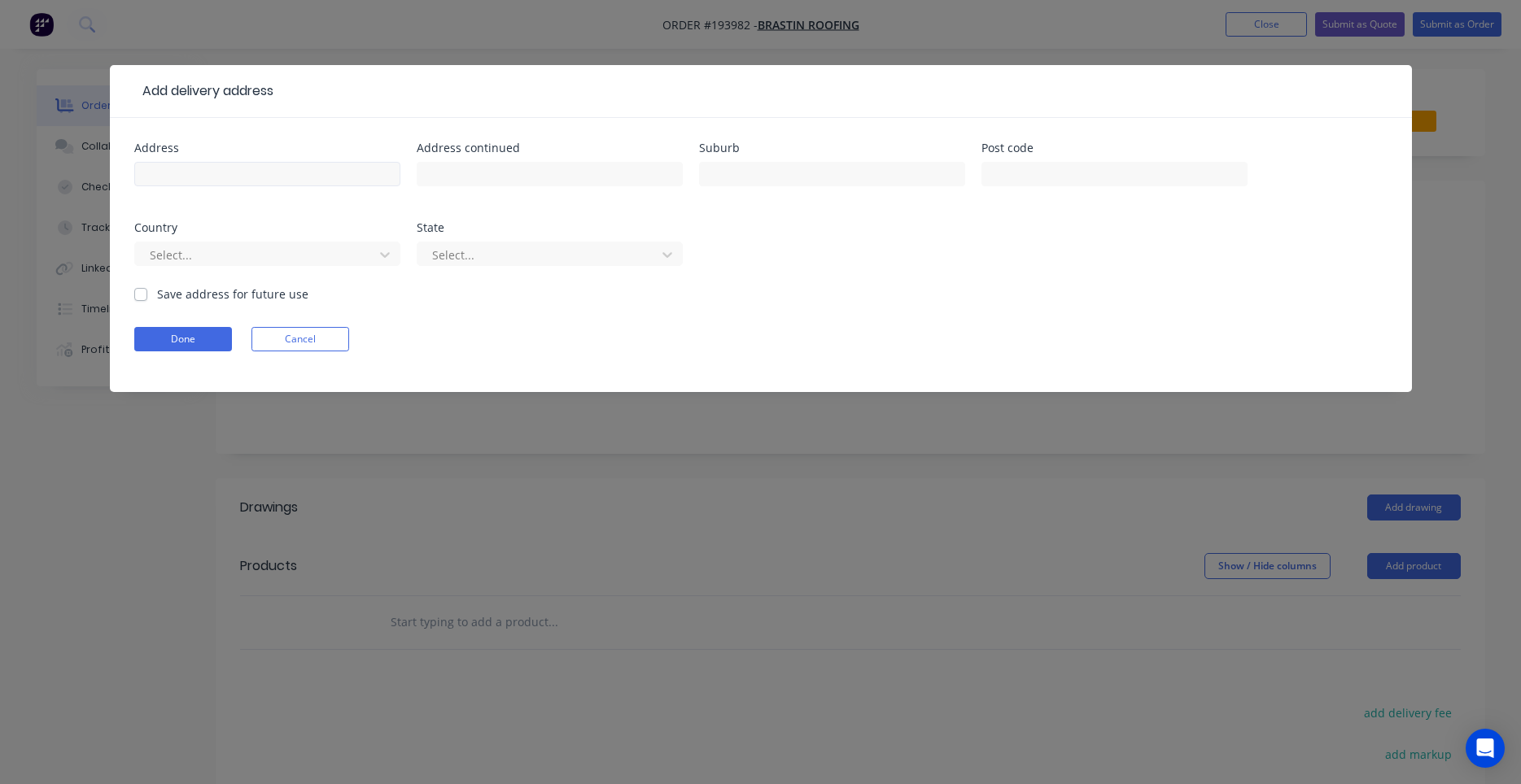
drag, startPoint x: 232, startPoint y: 156, endPoint x: 234, endPoint y: 165, distance: 9.2
click at [234, 162] on div "Address" at bounding box center [267, 174] width 266 height 64
click at [235, 173] on input "text" at bounding box center [267, 174] width 266 height 24
type input "[STREET_ADDRESS]"
type input "ELANORA"
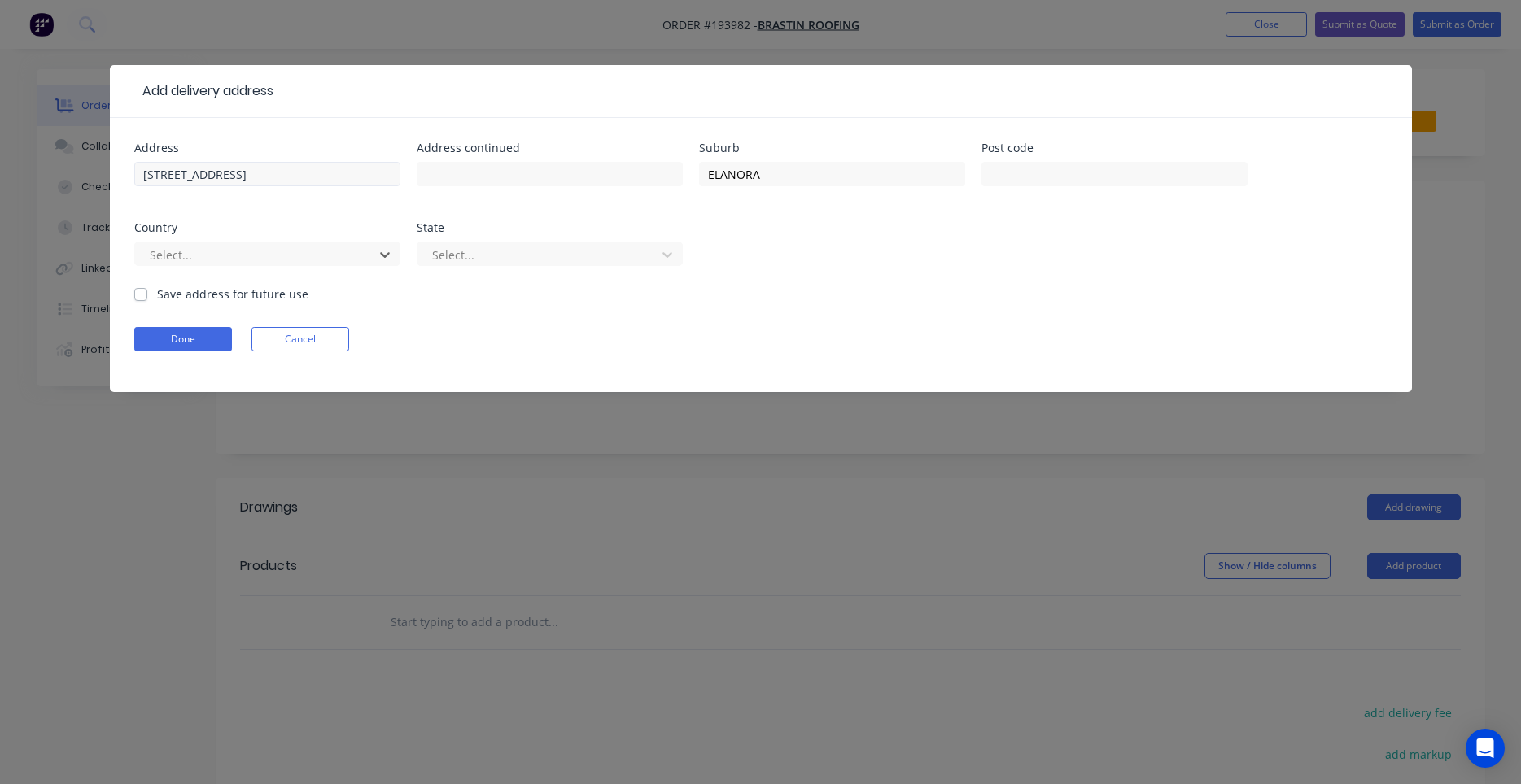
type input "a"
click at [719, 179] on input "ELANORA" at bounding box center [832, 174] width 266 height 24
click at [636, 252] on div at bounding box center [538, 255] width 217 height 21
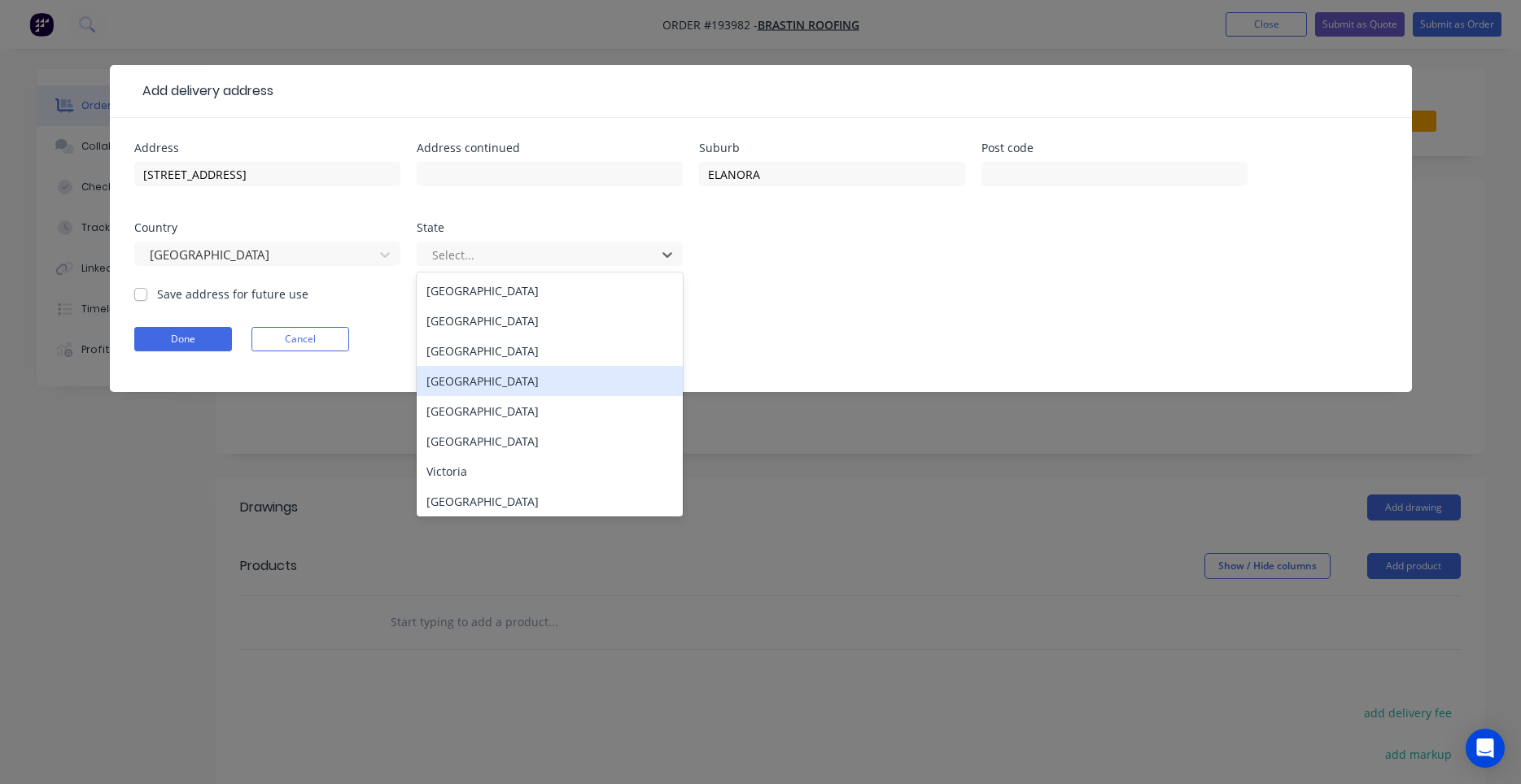
click at [549, 380] on div "[GEOGRAPHIC_DATA]" at bounding box center [550, 380] width 266 height 30
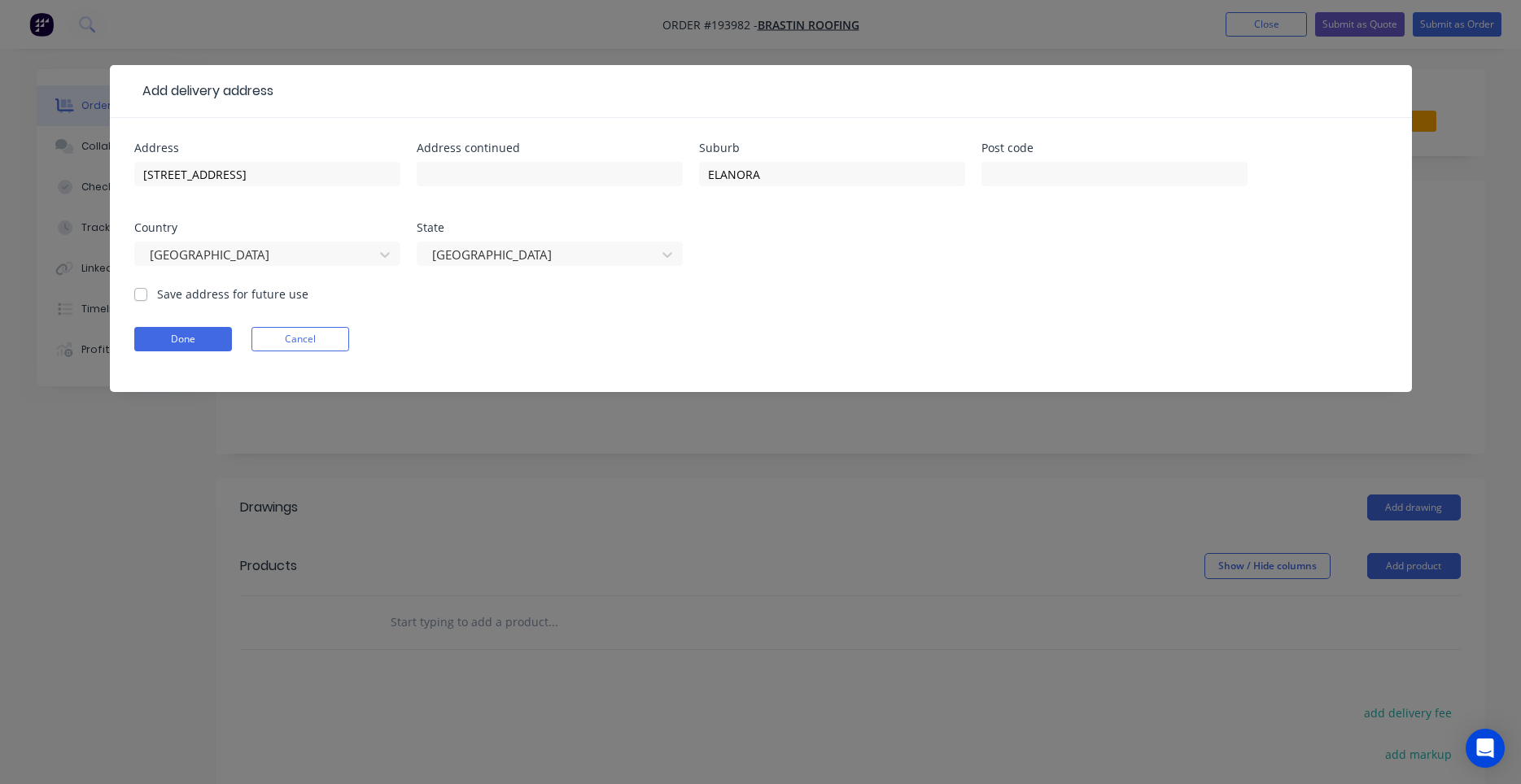
click at [230, 299] on label "Save address for future use" at bounding box center [233, 295] width 151 height 17
click at [147, 299] on input "Save address for future use" at bounding box center [140, 294] width 13 height 15
checkbox input "true"
click at [210, 337] on button "Done" at bounding box center [183, 339] width 98 height 24
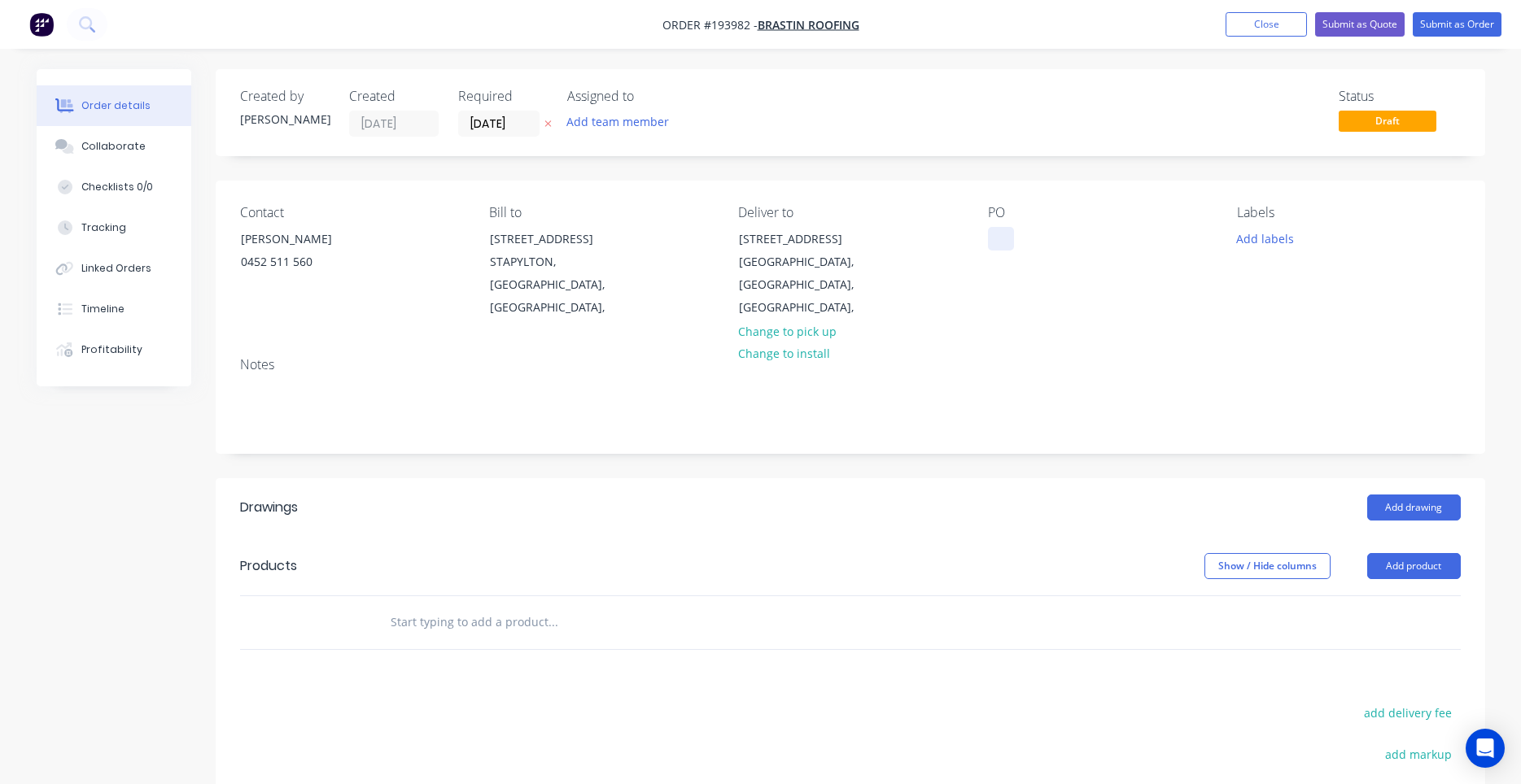
click at [998, 248] on div at bounding box center [1001, 238] width 26 height 23
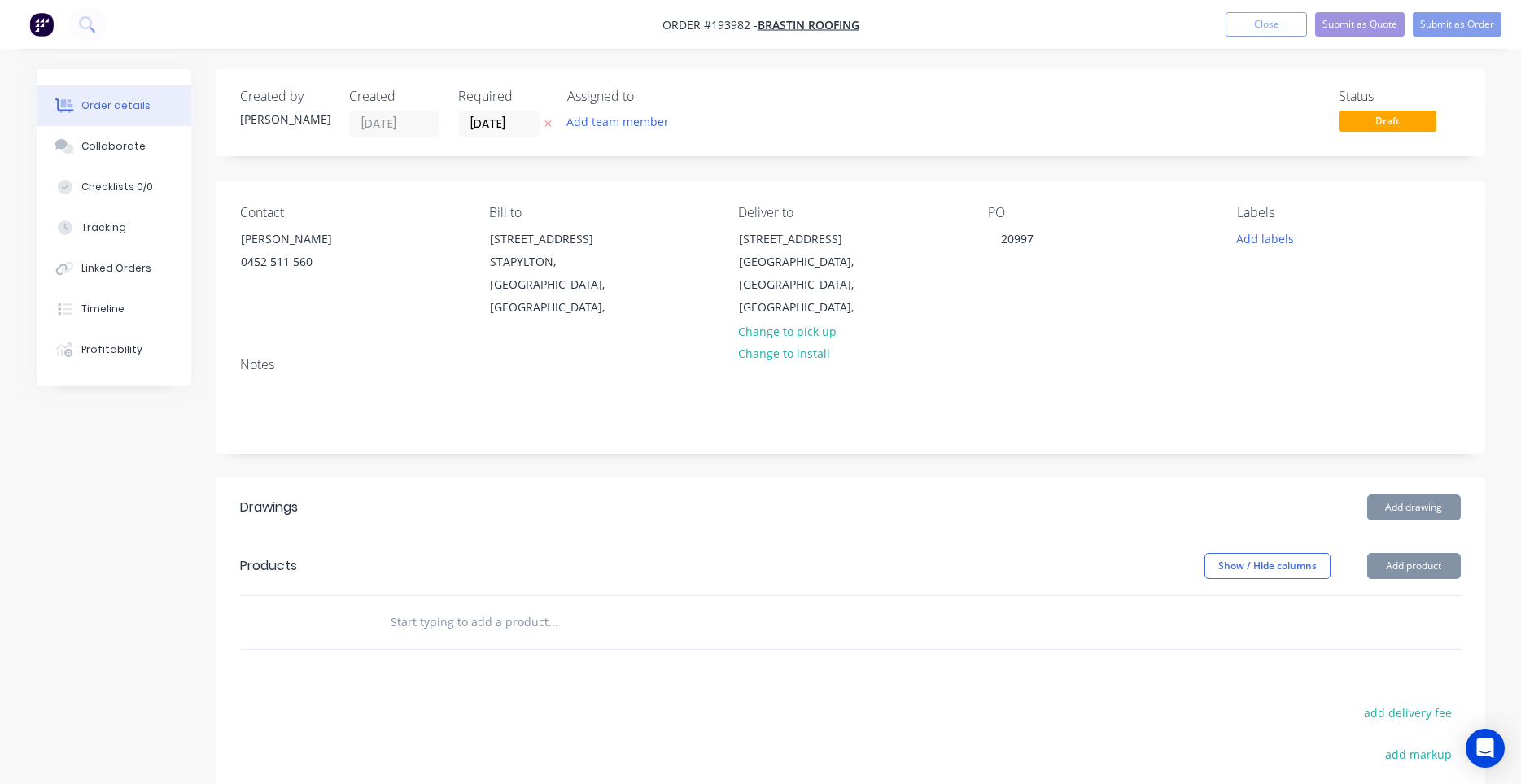
click at [508, 608] on input "text" at bounding box center [552, 623] width 325 height 33
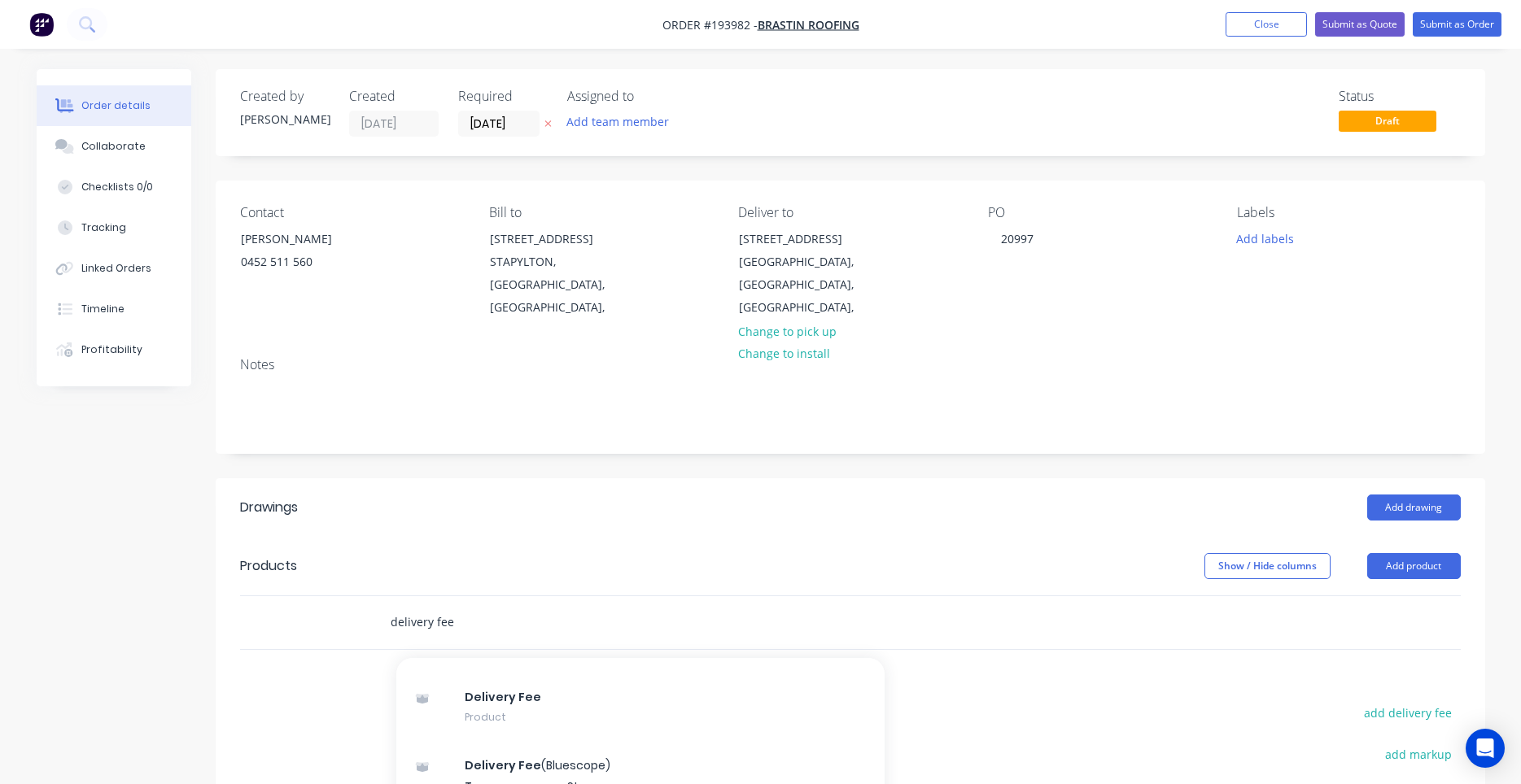
scroll to position [155, 0]
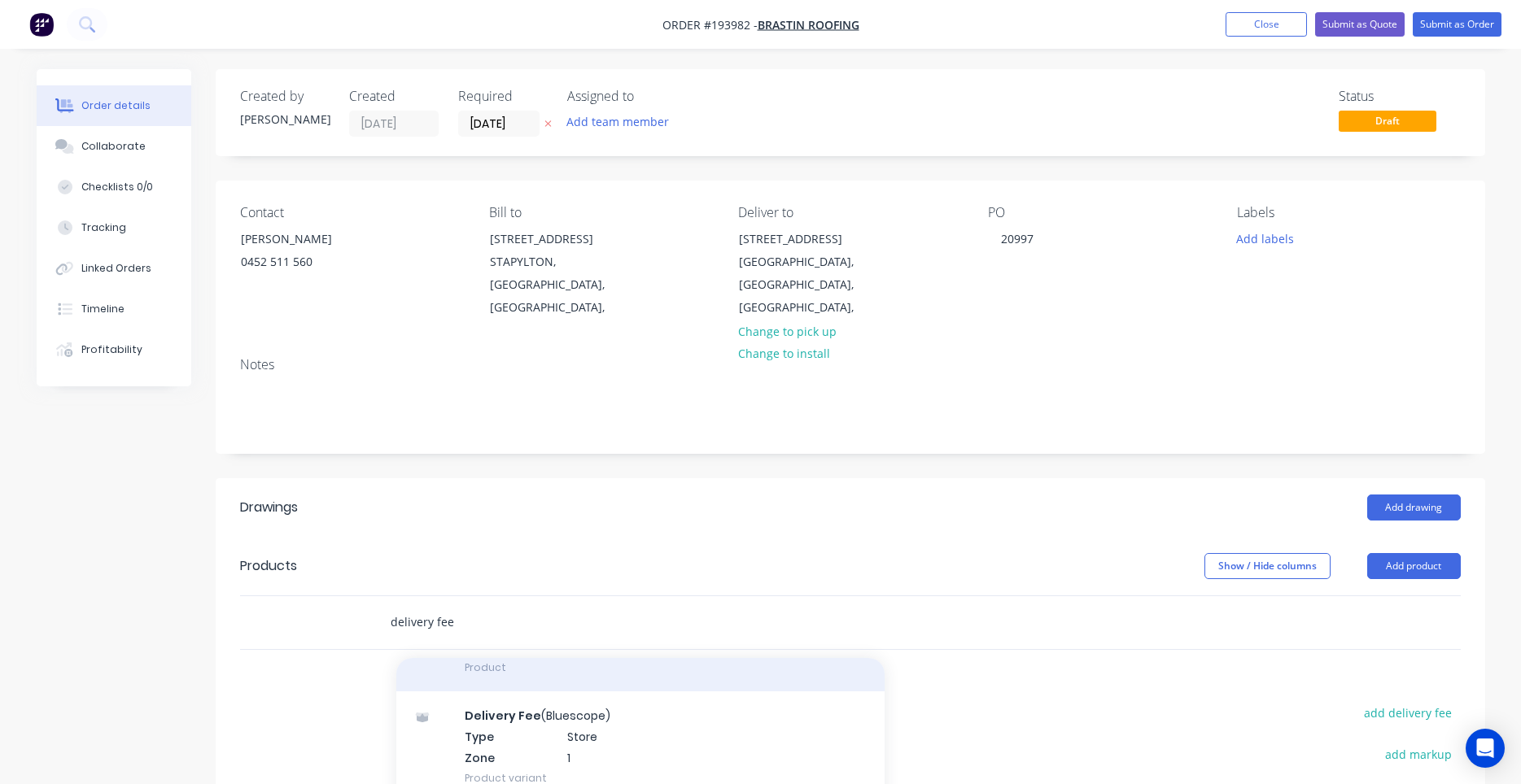
type input "delivery fee"
click at [564, 650] on div "Delivery Fee Product" at bounding box center [640, 658] width 488 height 69
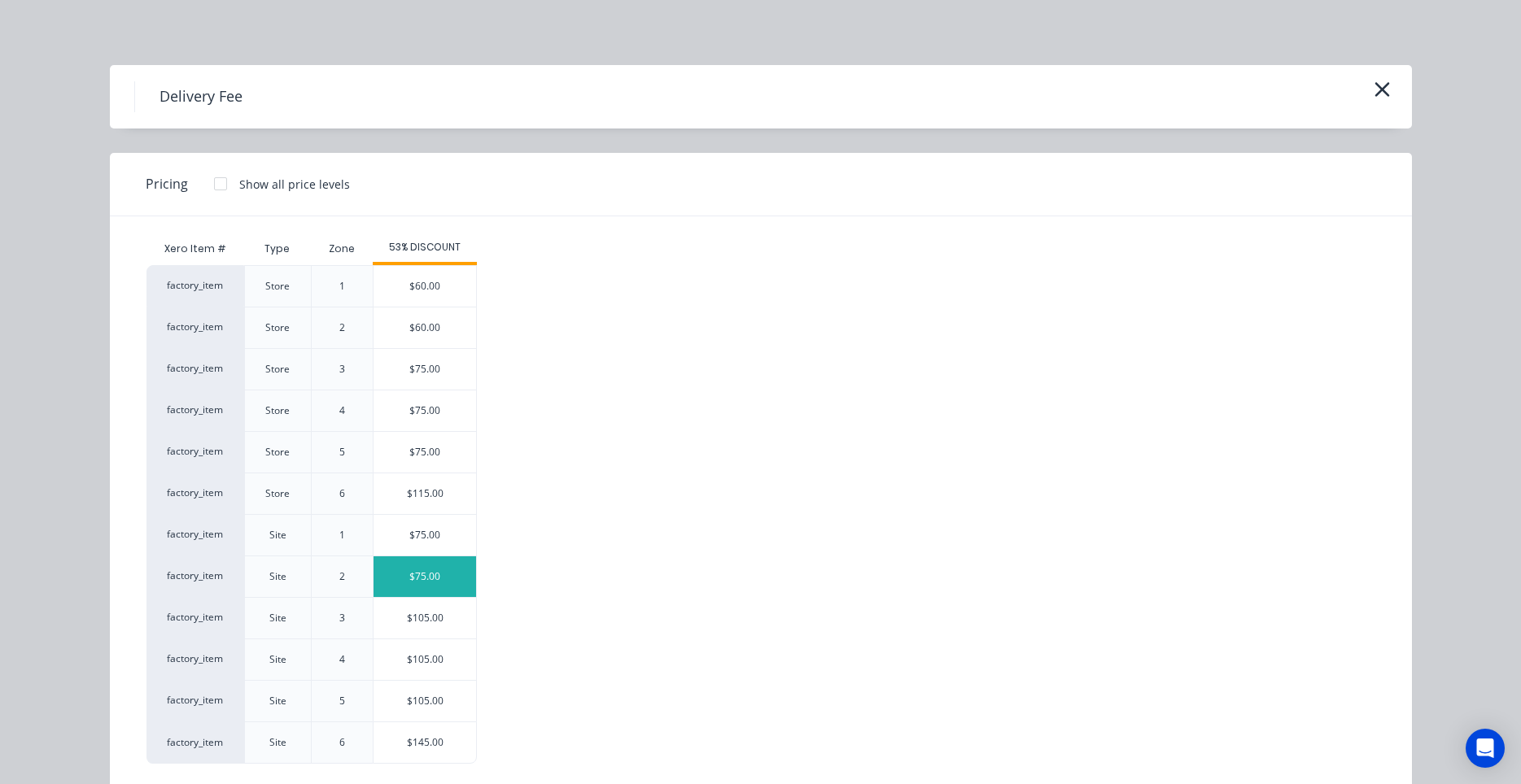
click at [465, 576] on div "$75.00" at bounding box center [424, 576] width 102 height 40
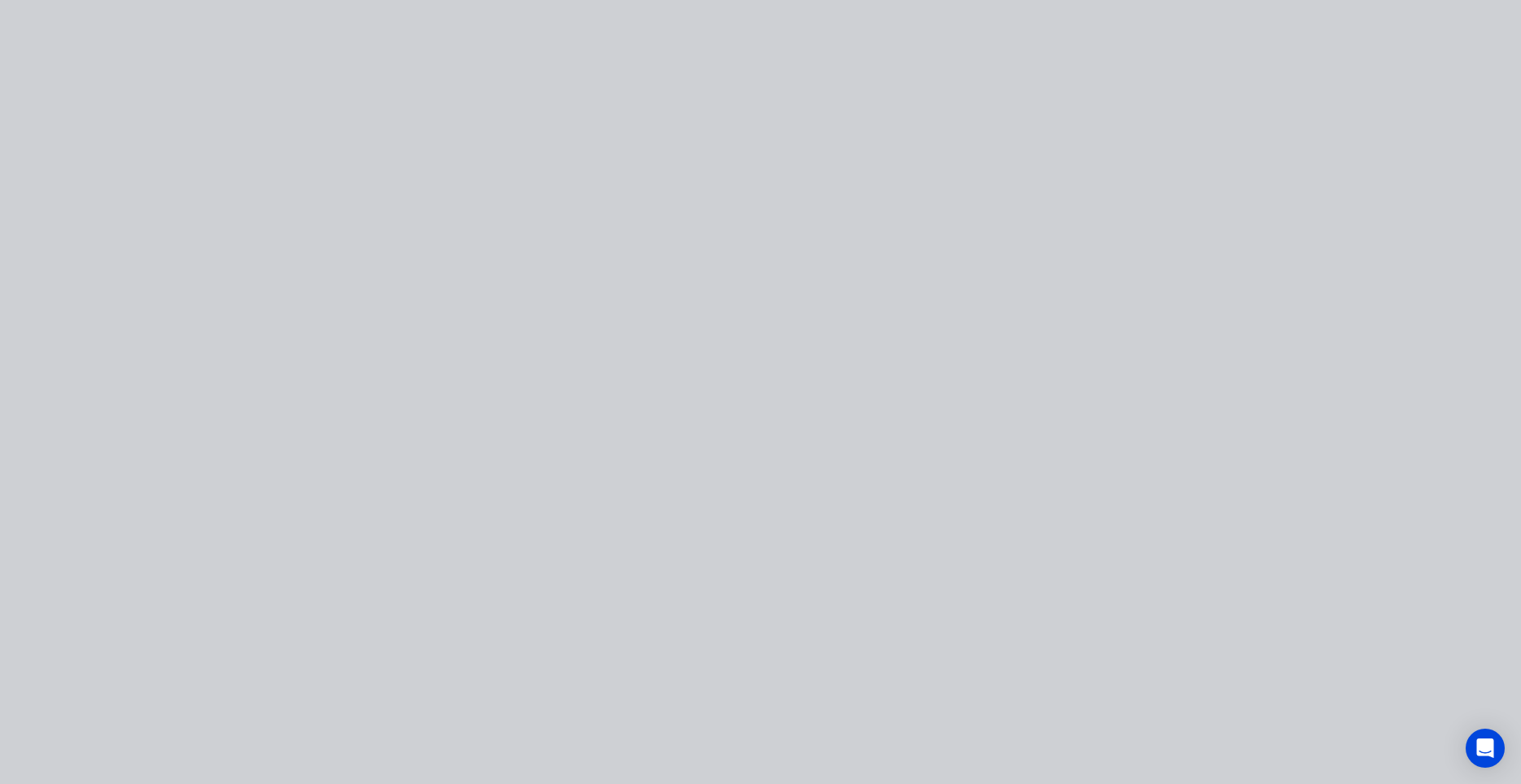
type input "$75.00"
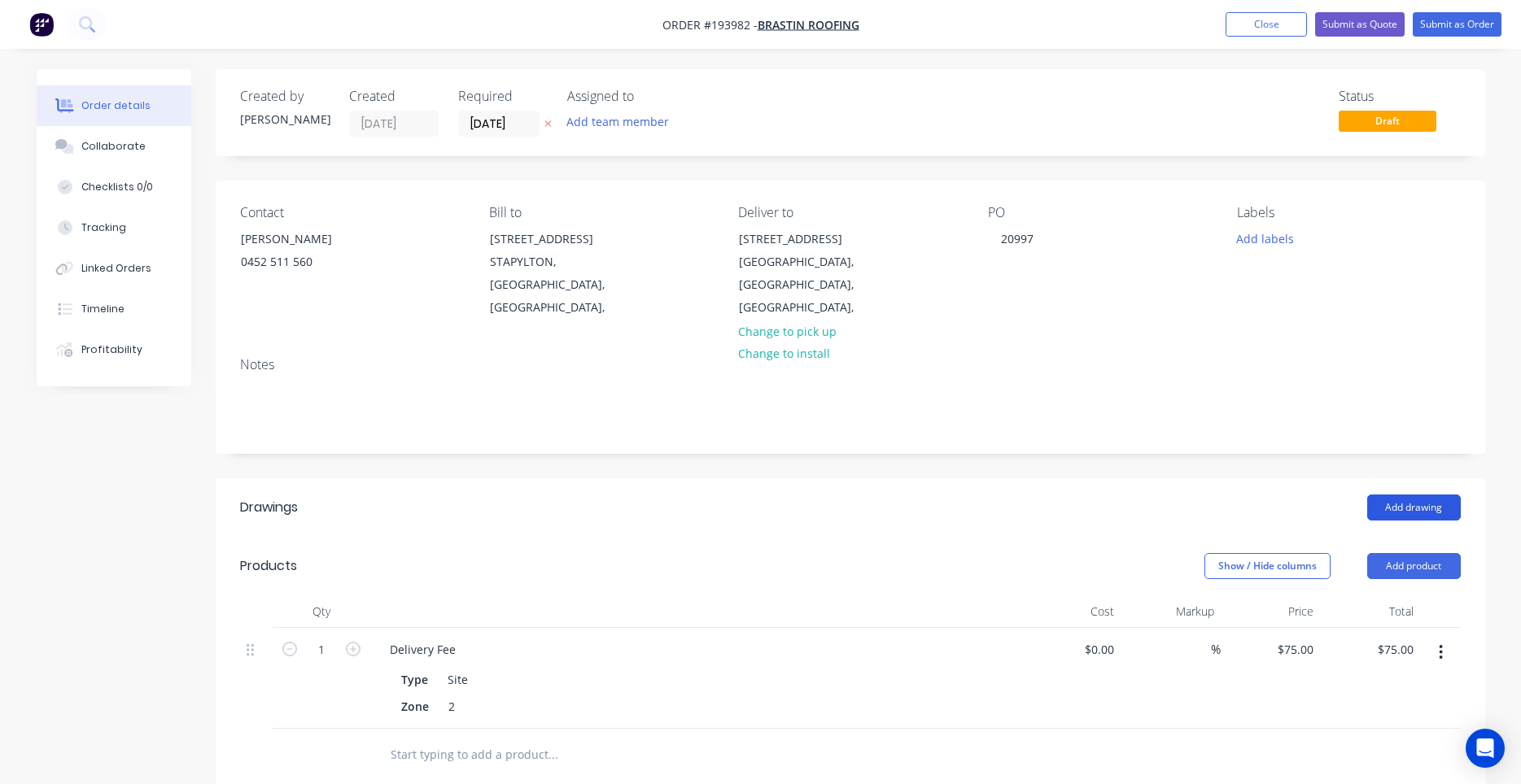
click at [1393, 495] on button "Add drawing" at bounding box center [1414, 507] width 94 height 26
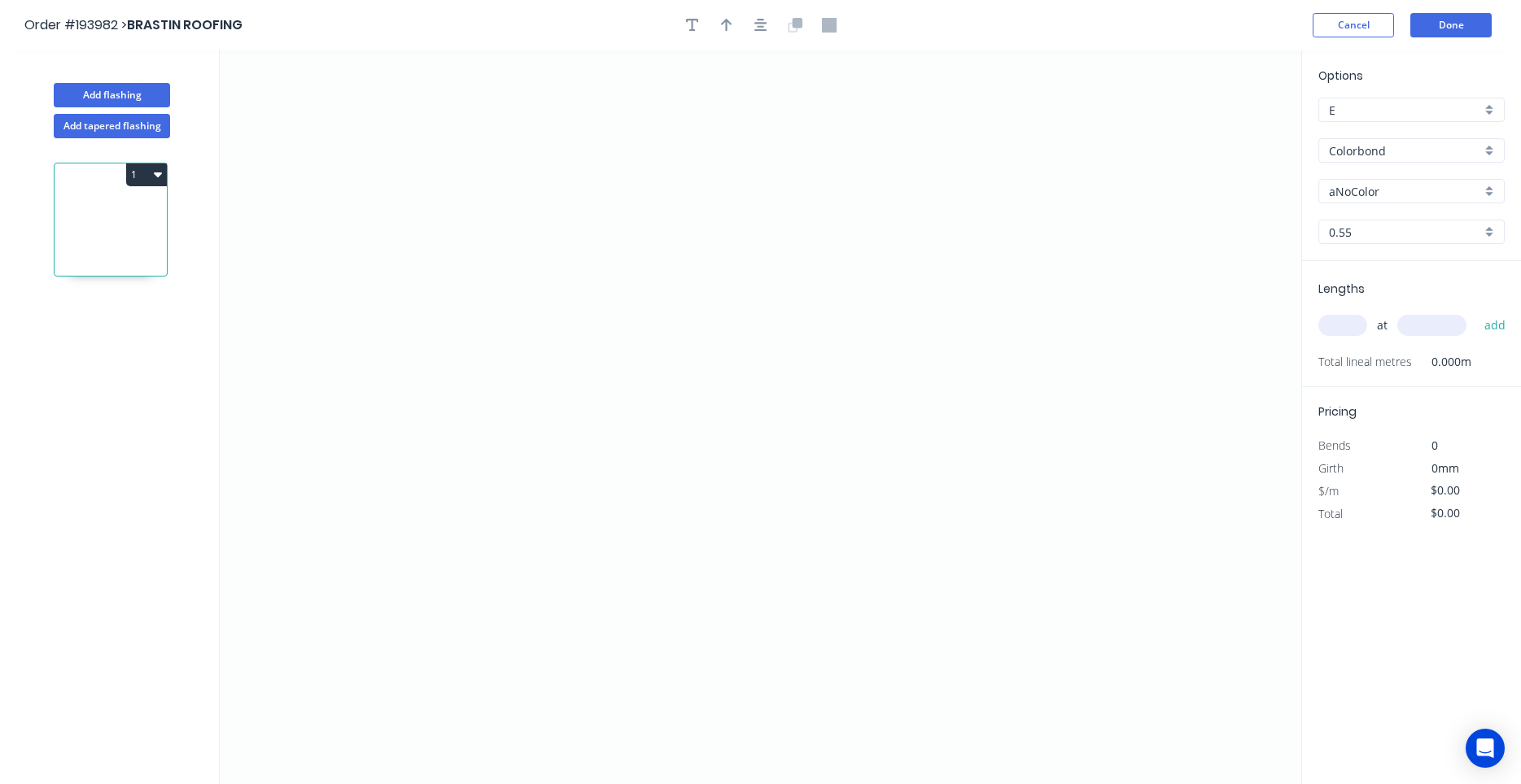
click at [1368, 198] on input "aNoColor" at bounding box center [1404, 191] width 152 height 17
click at [1366, 201] on div "surfmist" at bounding box center [1411, 191] width 186 height 24
type input "aNoColor"
click at [1366, 210] on div "Options E E Colorbond Colorbond Colorbond (Premium) Colorbond Coolmax Colorbond…" at bounding box center [1411, 164] width 219 height 194
click at [1377, 191] on input "aNoColor" at bounding box center [1404, 191] width 152 height 17
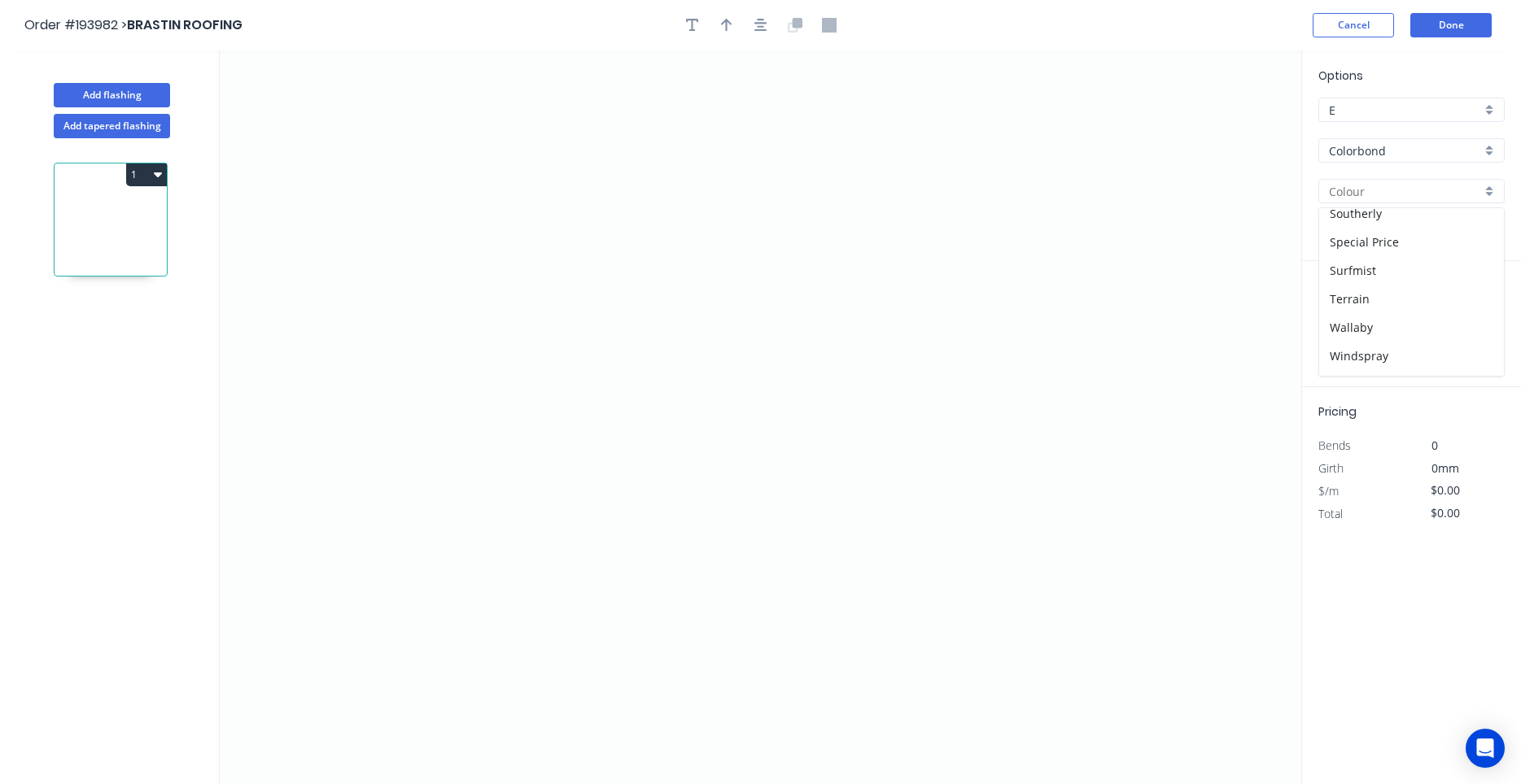
scroll to position [602, 0]
click at [1383, 251] on div "Surfmist" at bounding box center [1411, 246] width 185 height 28
type input "Surfmist"
click at [879, 151] on icon "0" at bounding box center [760, 417] width 1081 height 734
click at [626, 166] on icon "0" at bounding box center [760, 417] width 1081 height 734
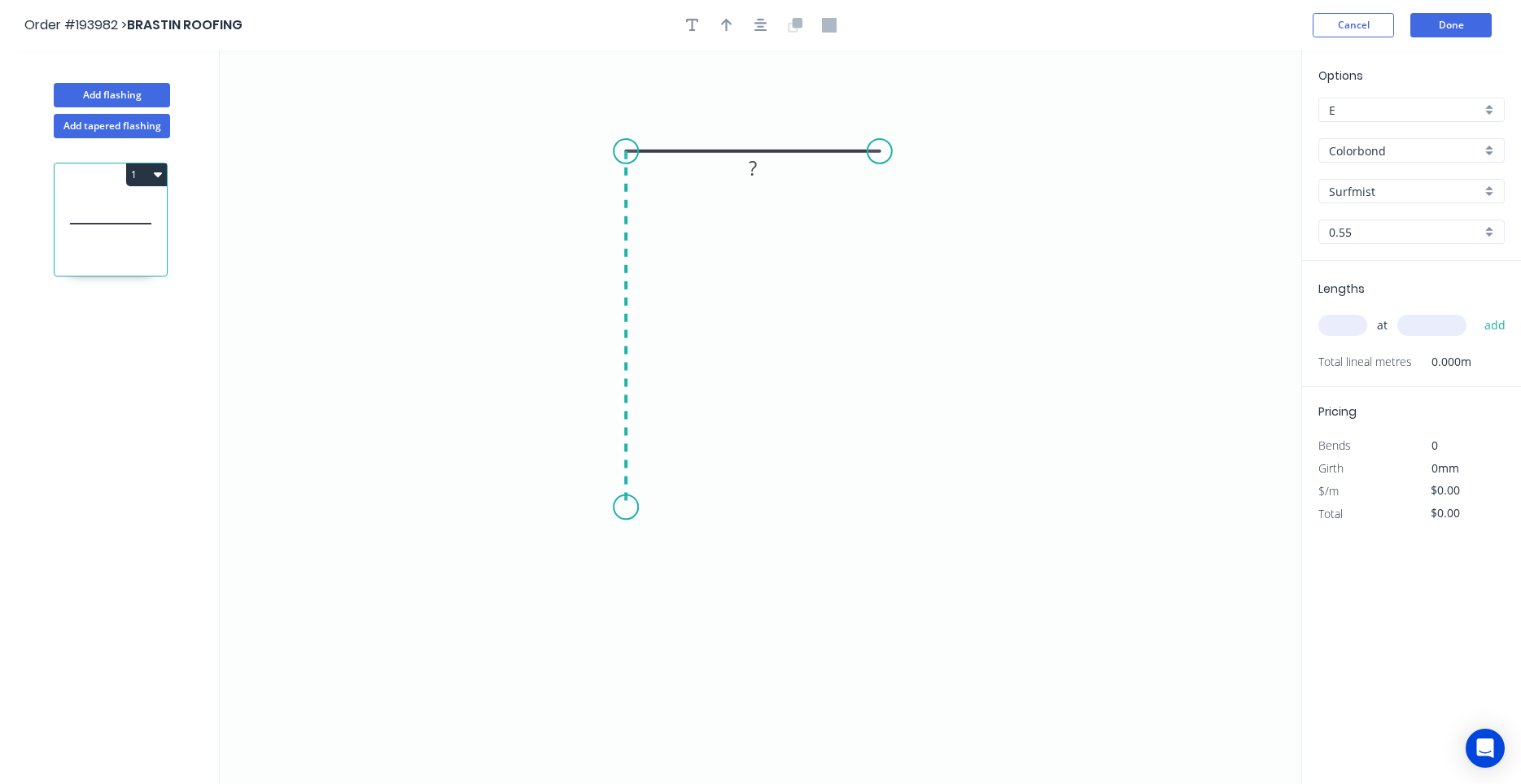
click at [605, 507] on icon "0 ?" at bounding box center [760, 417] width 1081 height 734
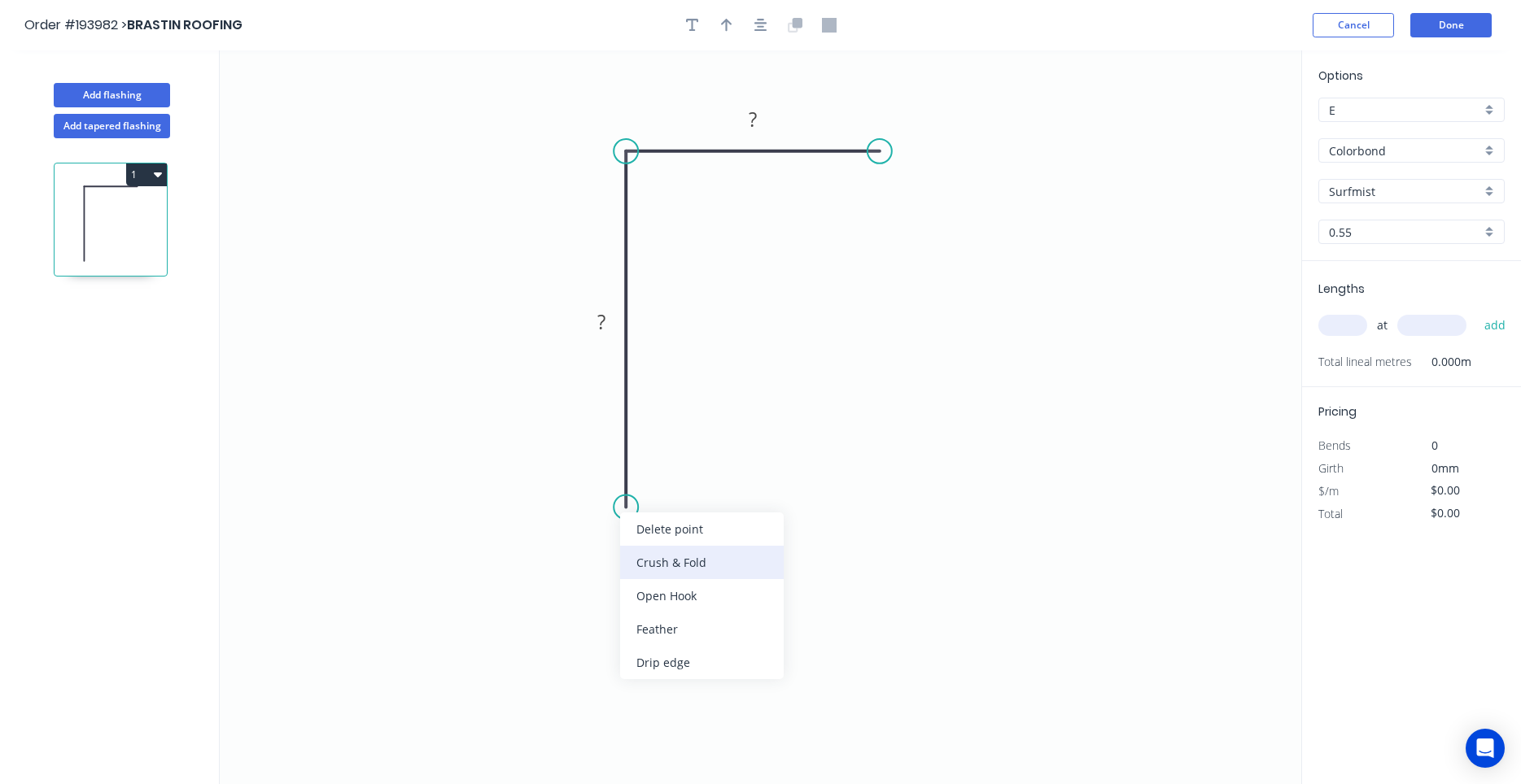
click at [653, 560] on div "Crush & Fold" at bounding box center [702, 562] width 163 height 33
click at [612, 485] on tspan "10" at bounding box center [602, 477] width 23 height 27
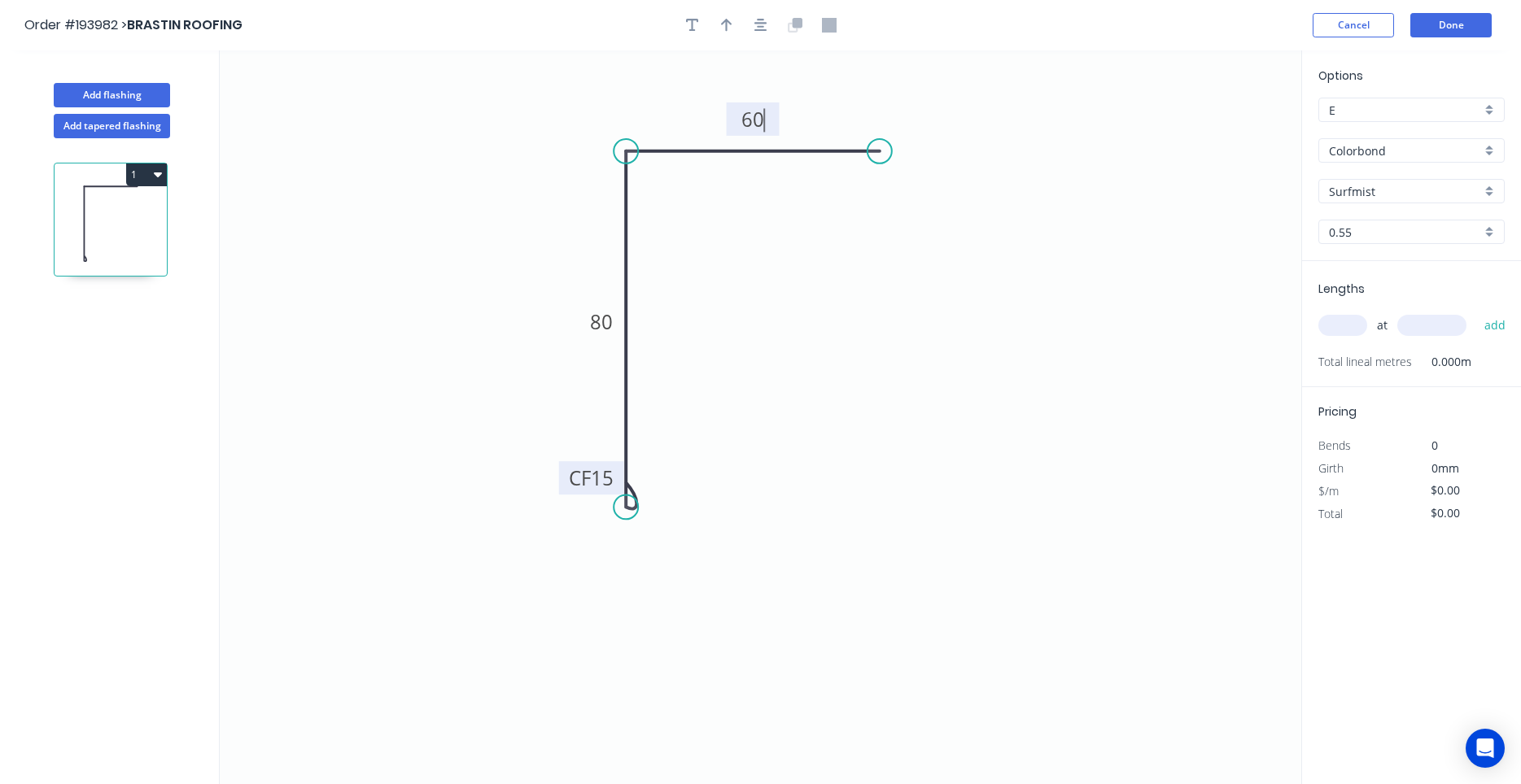
click at [1350, 329] on input "text" at bounding box center [1342, 325] width 49 height 21
type input "$9.70"
type input "1"
type input "6000"
click at [1476, 312] on button "add" at bounding box center [1495, 325] width 39 height 27
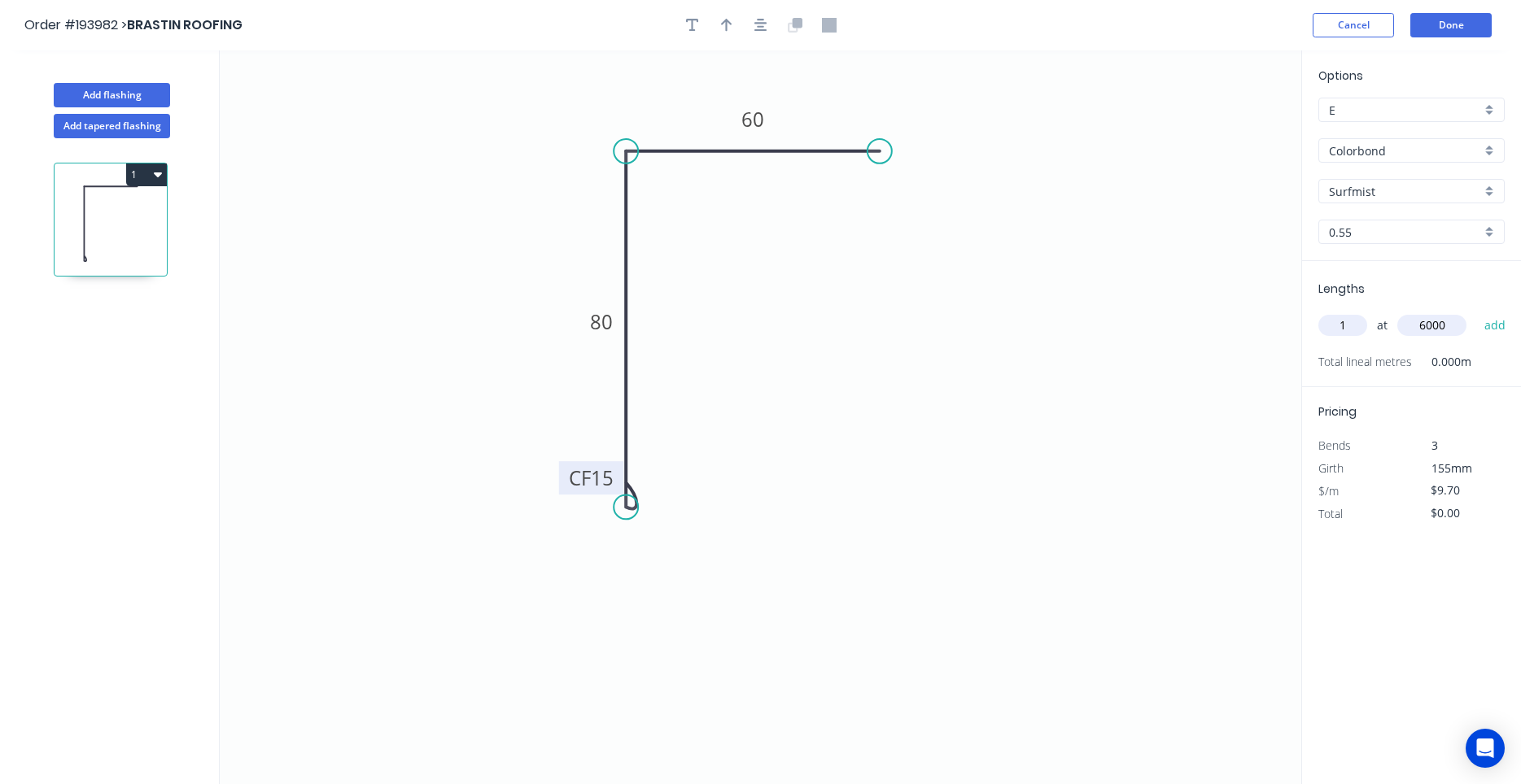
type input "$58.20"
click at [766, 27] on icon "button" at bounding box center [760, 25] width 13 height 15
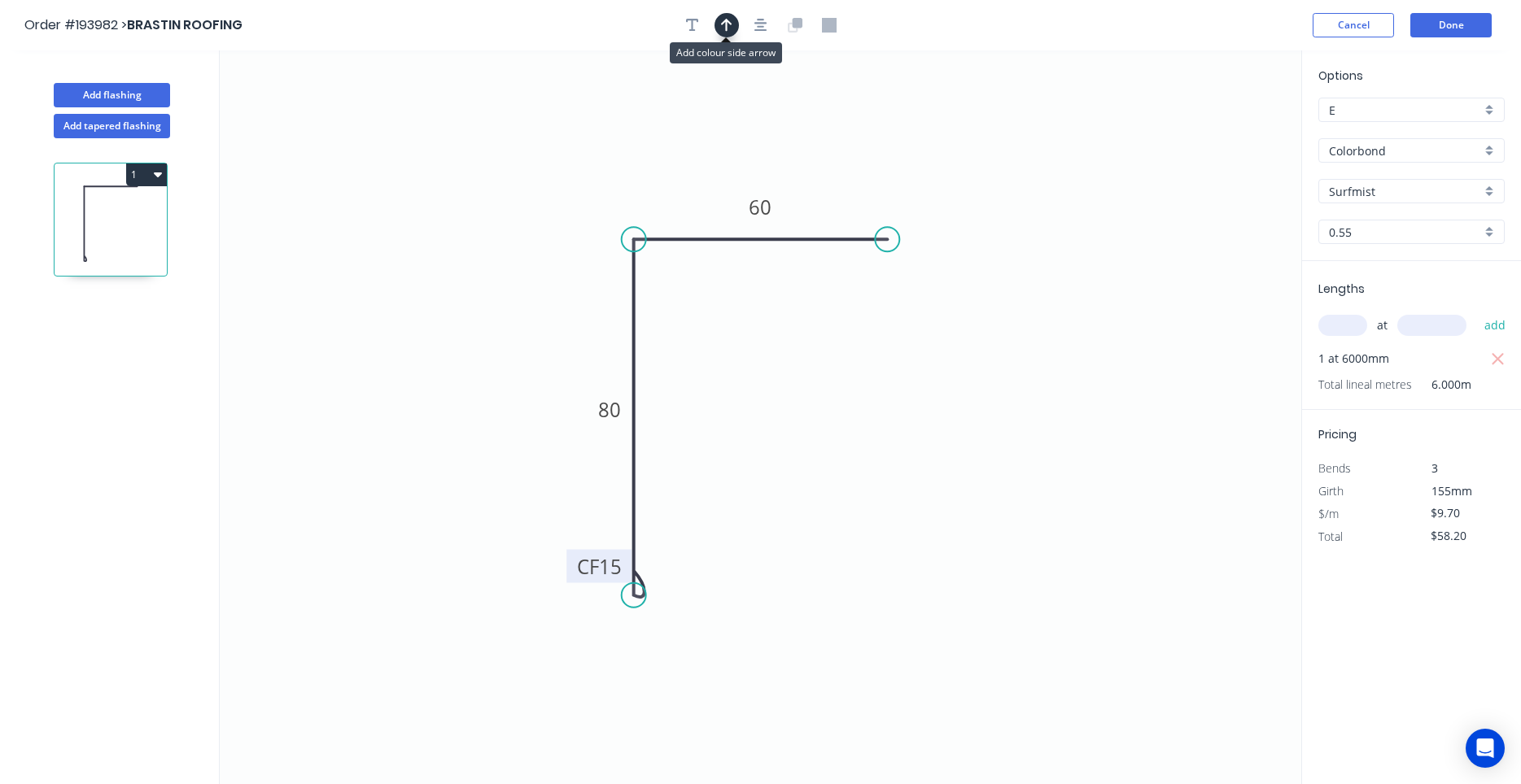
click at [728, 26] on icon "button" at bounding box center [726, 25] width 11 height 15
click at [1222, 128] on icon at bounding box center [1219, 112] width 15 height 52
drag, startPoint x: 1222, startPoint y: 128, endPoint x: 810, endPoint y: 180, distance: 415.3
click at [810, 180] on icon "0 CF 15 80 60" at bounding box center [760, 417] width 1081 height 734
drag, startPoint x: 1217, startPoint y: 134, endPoint x: 532, endPoint y: 246, distance: 694.1
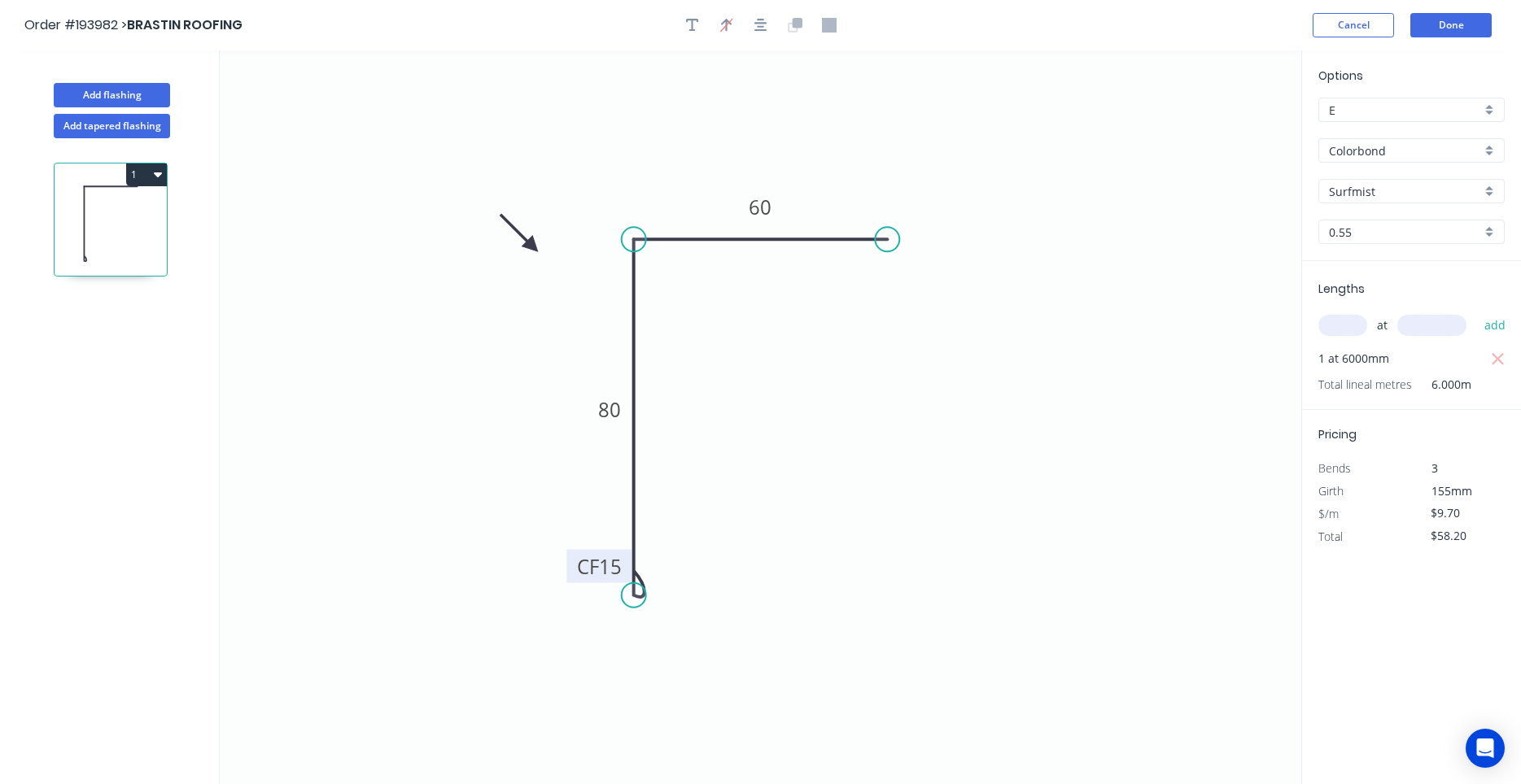
click at [532, 246] on icon at bounding box center [519, 233] width 47 height 47
drag, startPoint x: 533, startPoint y: 243, endPoint x: 545, endPoint y: 297, distance: 55.3
click at [545, 297] on icon at bounding box center [532, 283] width 47 height 47
click at [155, 102] on button "Add flashing" at bounding box center [112, 95] width 116 height 24
type input "$0.00"
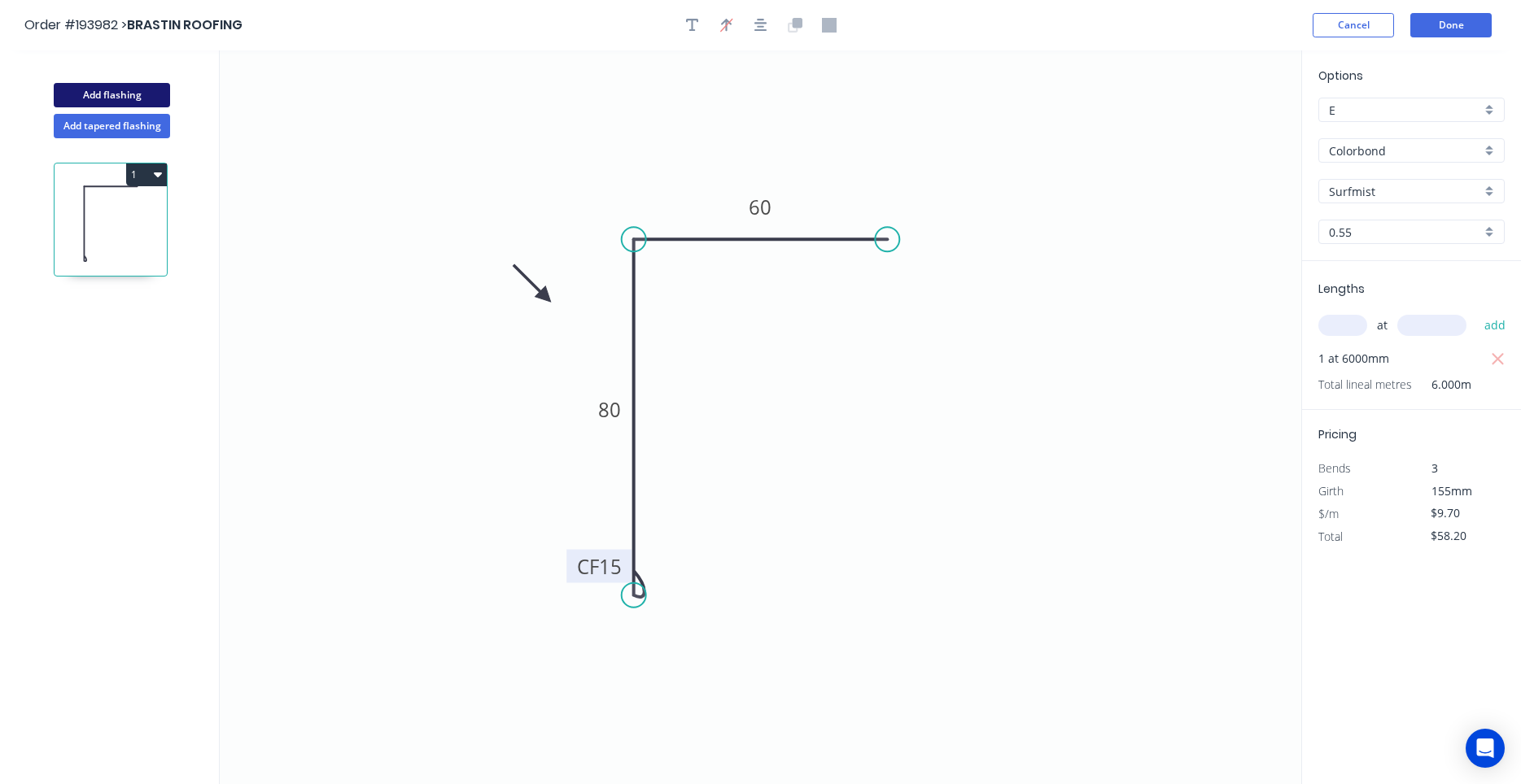
type input "$0.00"
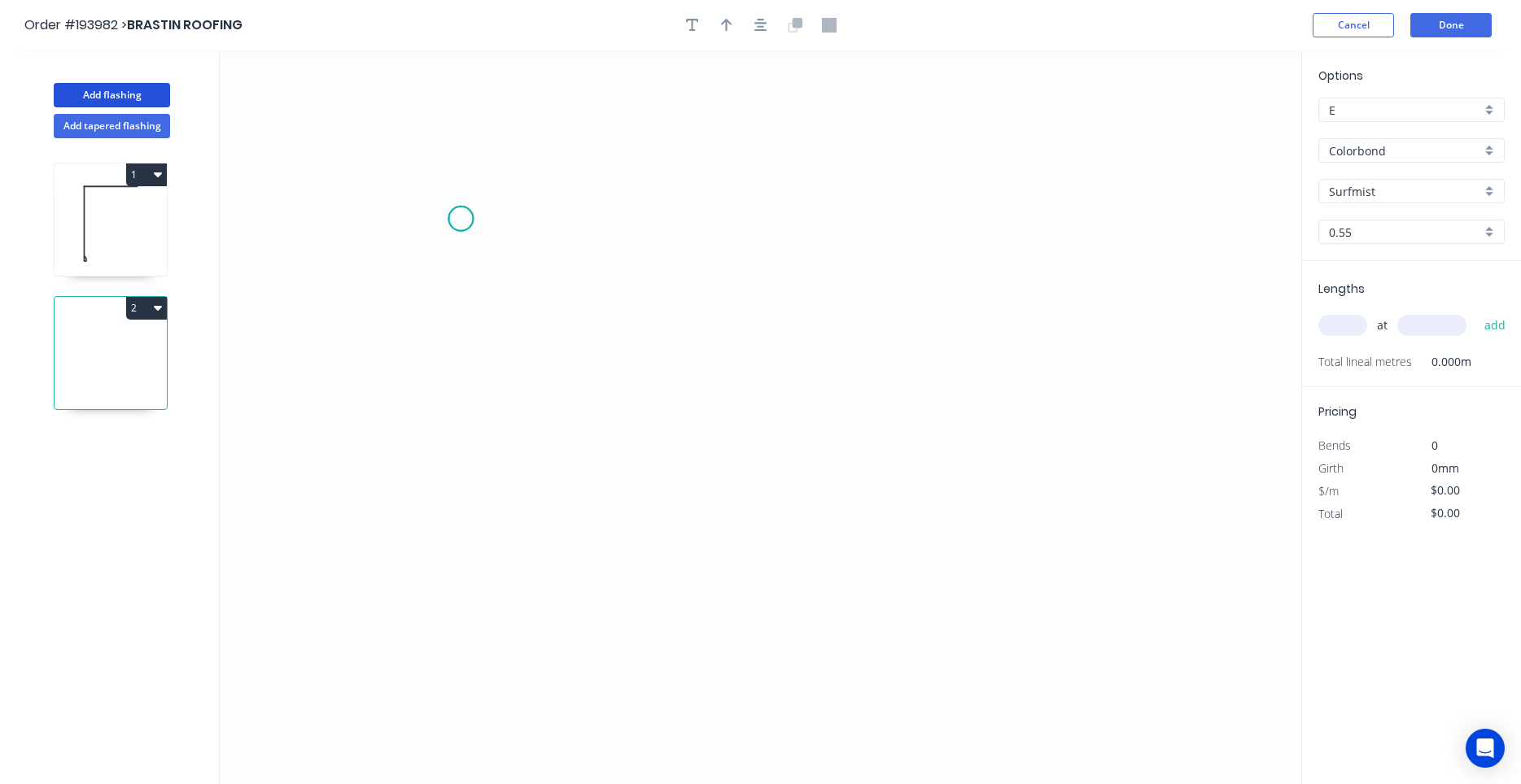
click at [460, 219] on icon "0" at bounding box center [760, 417] width 1081 height 734
click at [557, 221] on icon "0" at bounding box center [760, 417] width 1081 height 734
click at [543, 549] on icon "0 ?" at bounding box center [760, 417] width 1081 height 734
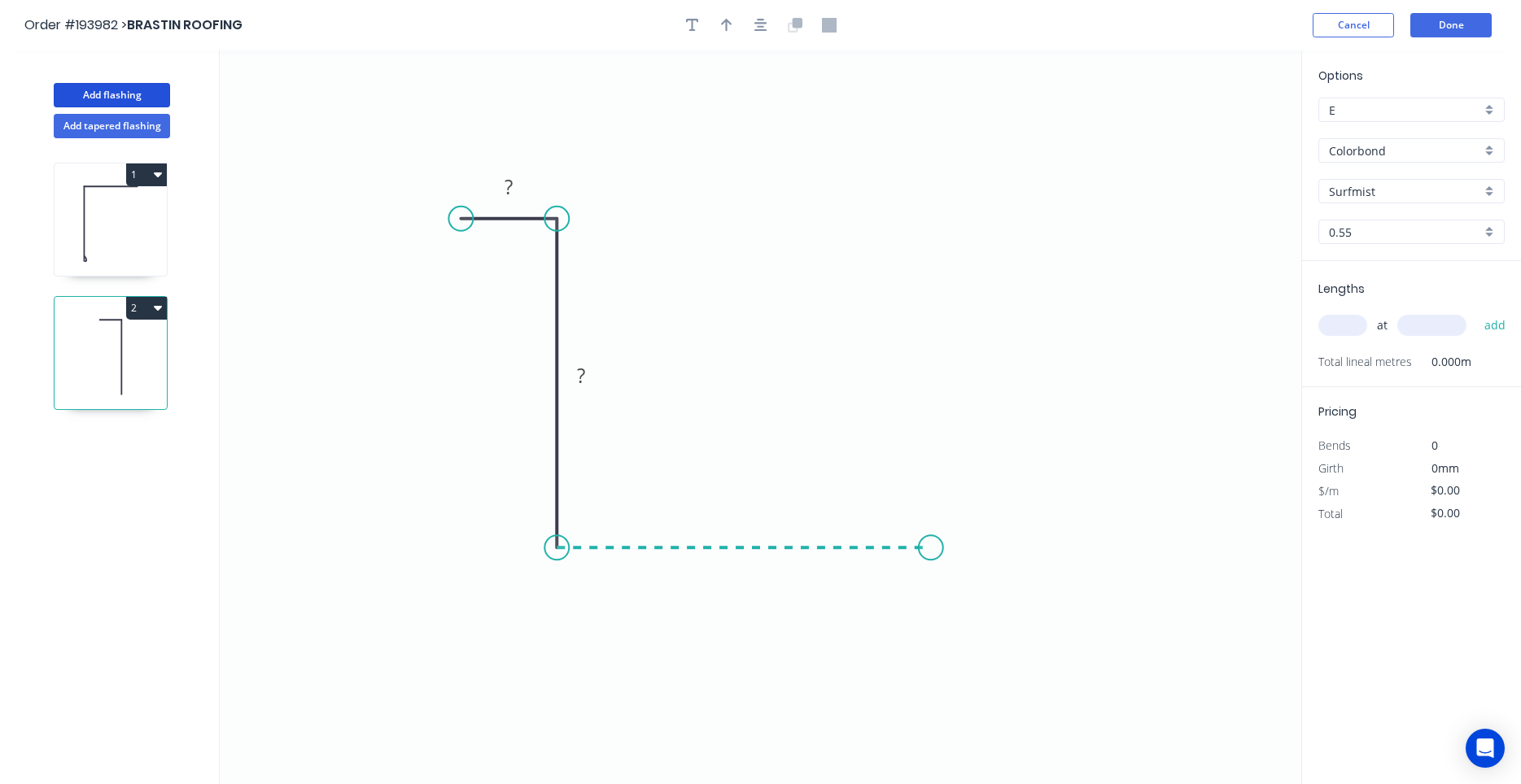
click at [931, 538] on icon "0 ? ?" at bounding box center [760, 417] width 1081 height 734
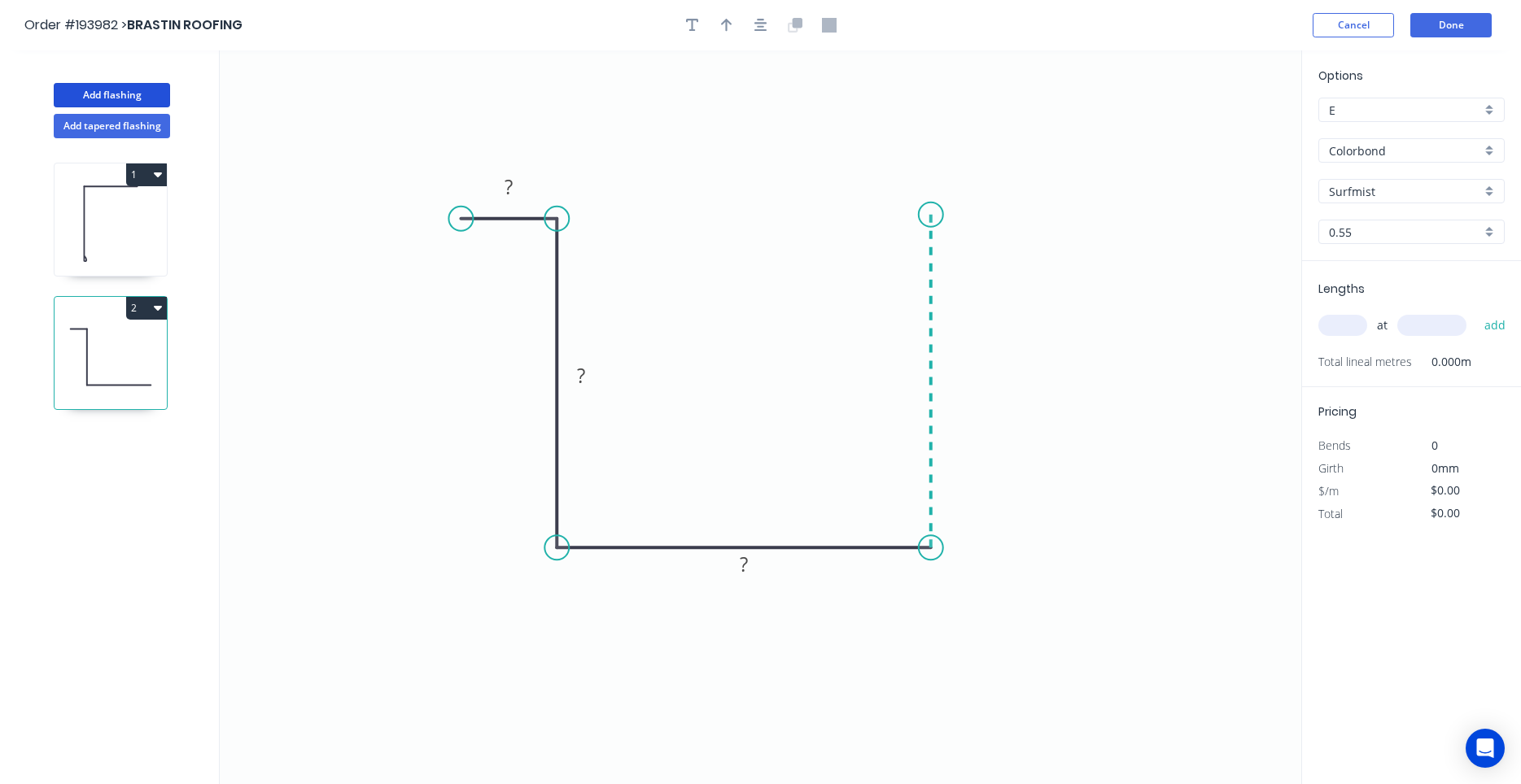
click at [931, 215] on icon at bounding box center [931, 381] width 0 height 333
click at [1020, 216] on icon "0 ? ? ? ?" at bounding box center [760, 417] width 1081 height 734
click at [1020, 216] on circle at bounding box center [1020, 215] width 24 height 24
click at [1019, 210] on circle at bounding box center [1020, 215] width 24 height 24
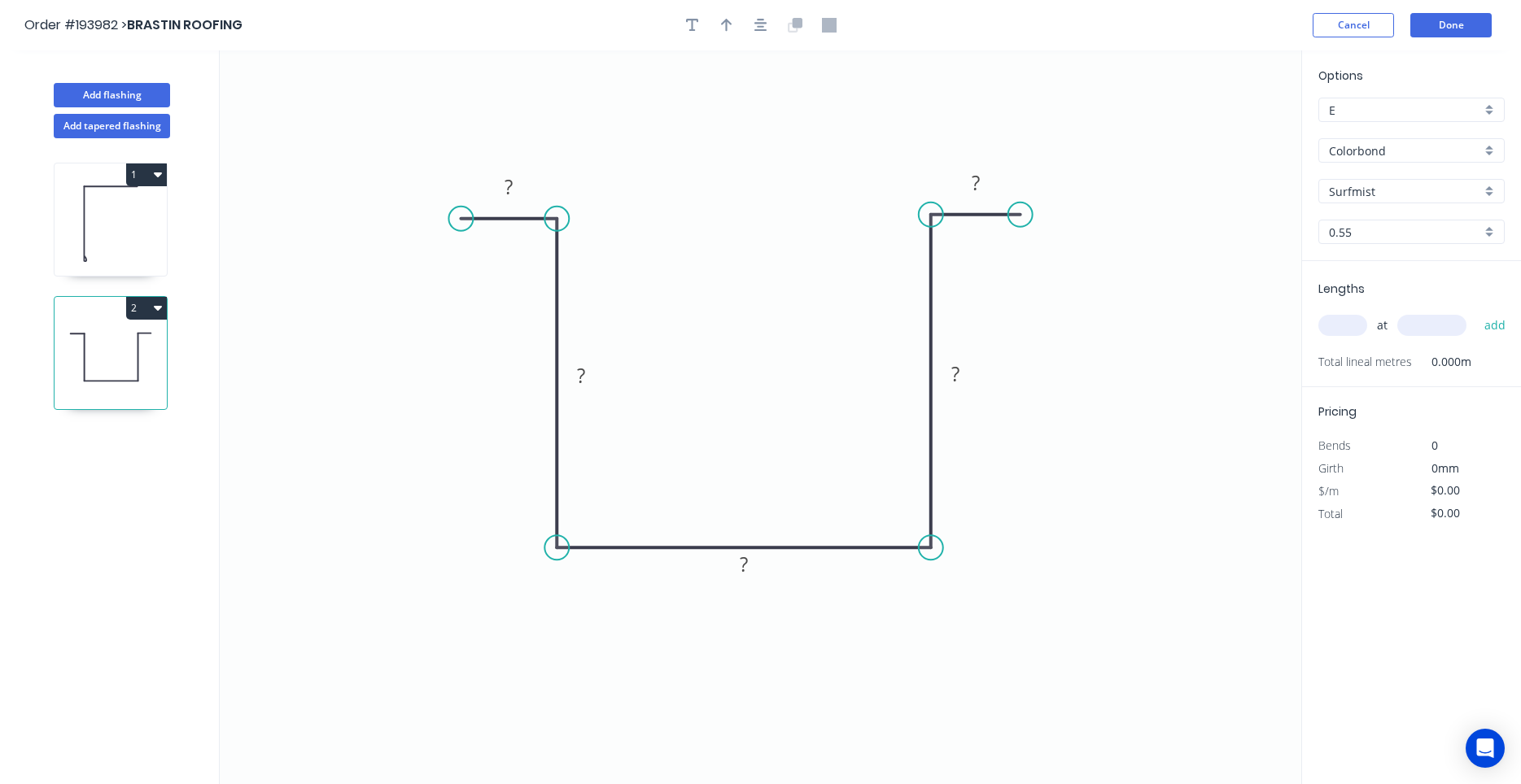
click at [109, 254] on icon at bounding box center [110, 223] width 113 height 104
type input "$9.70"
type input "$58.20"
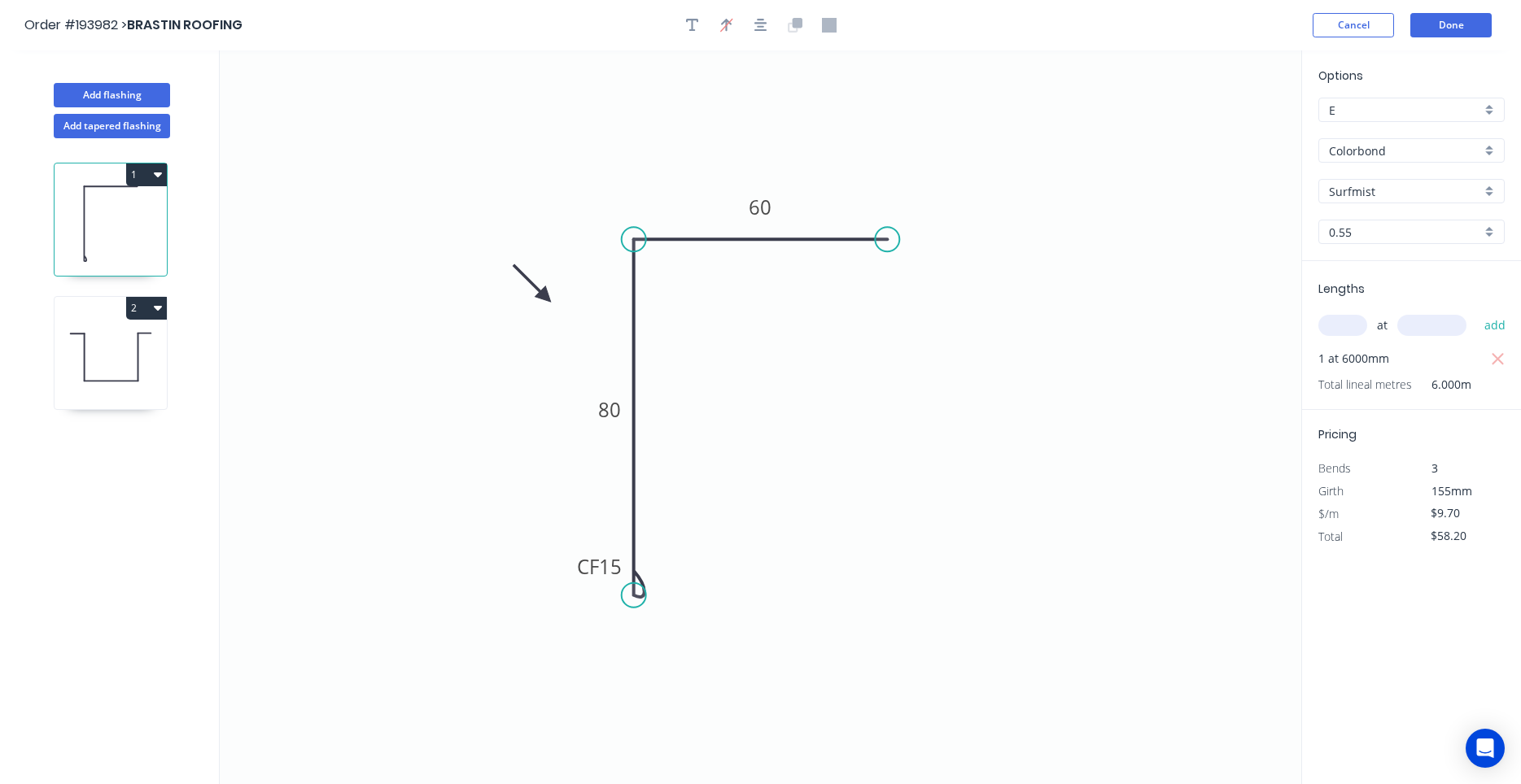
click at [100, 333] on icon at bounding box center [110, 356] width 113 height 104
type input "$0.00"
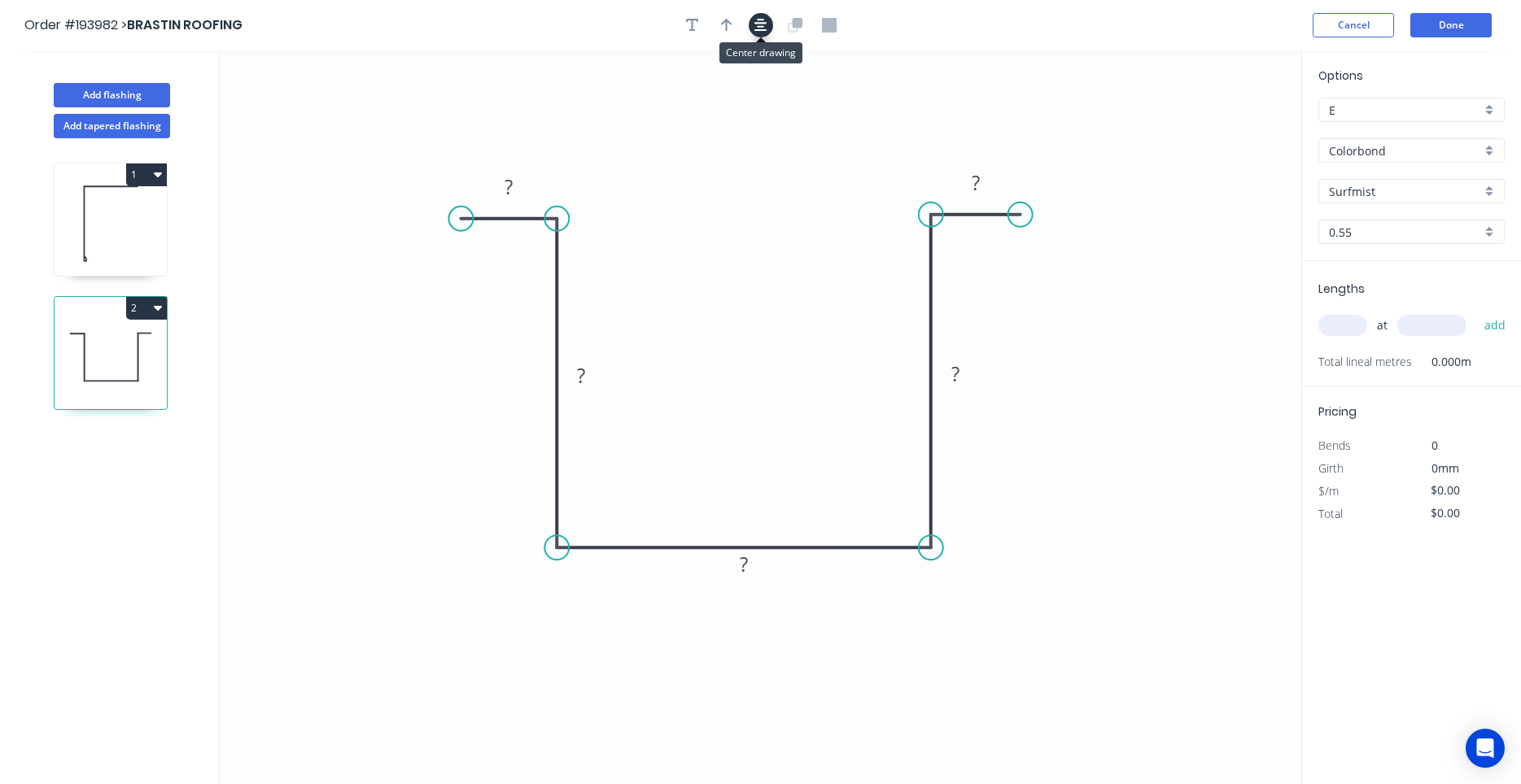
drag, startPoint x: 801, startPoint y: 34, endPoint x: 759, endPoint y: 33, distance: 42.0
click at [759, 33] on div at bounding box center [760, 25] width 171 height 24
click at [759, 33] on icon "button" at bounding box center [760, 25] width 13 height 15
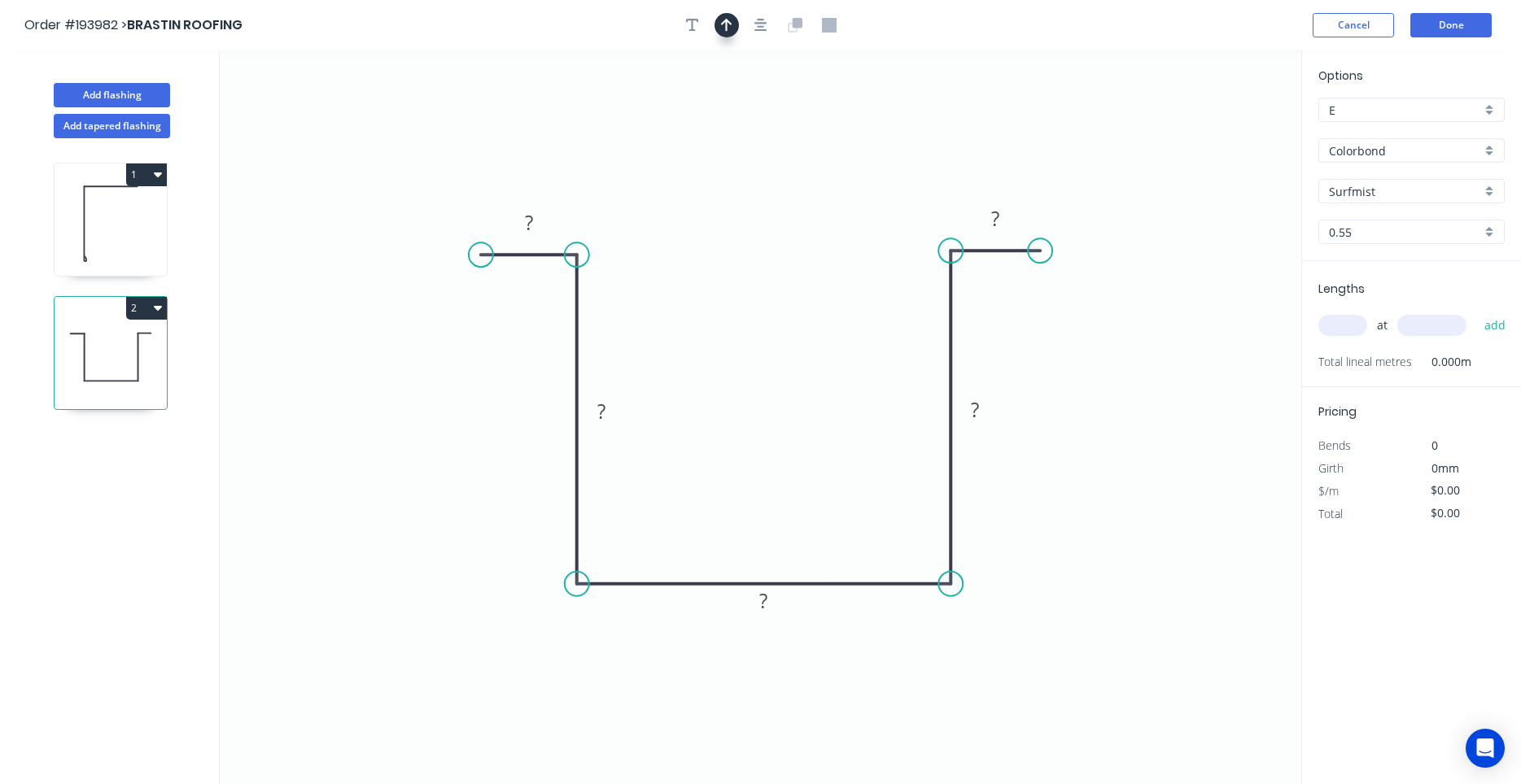
click at [733, 27] on button "button" at bounding box center [727, 25] width 24 height 24
click at [1217, 121] on icon "0 ? ? ? ? ?" at bounding box center [760, 417] width 1081 height 734
drag, startPoint x: 1217, startPoint y: 122, endPoint x: 1217, endPoint y: 133, distance: 11.0
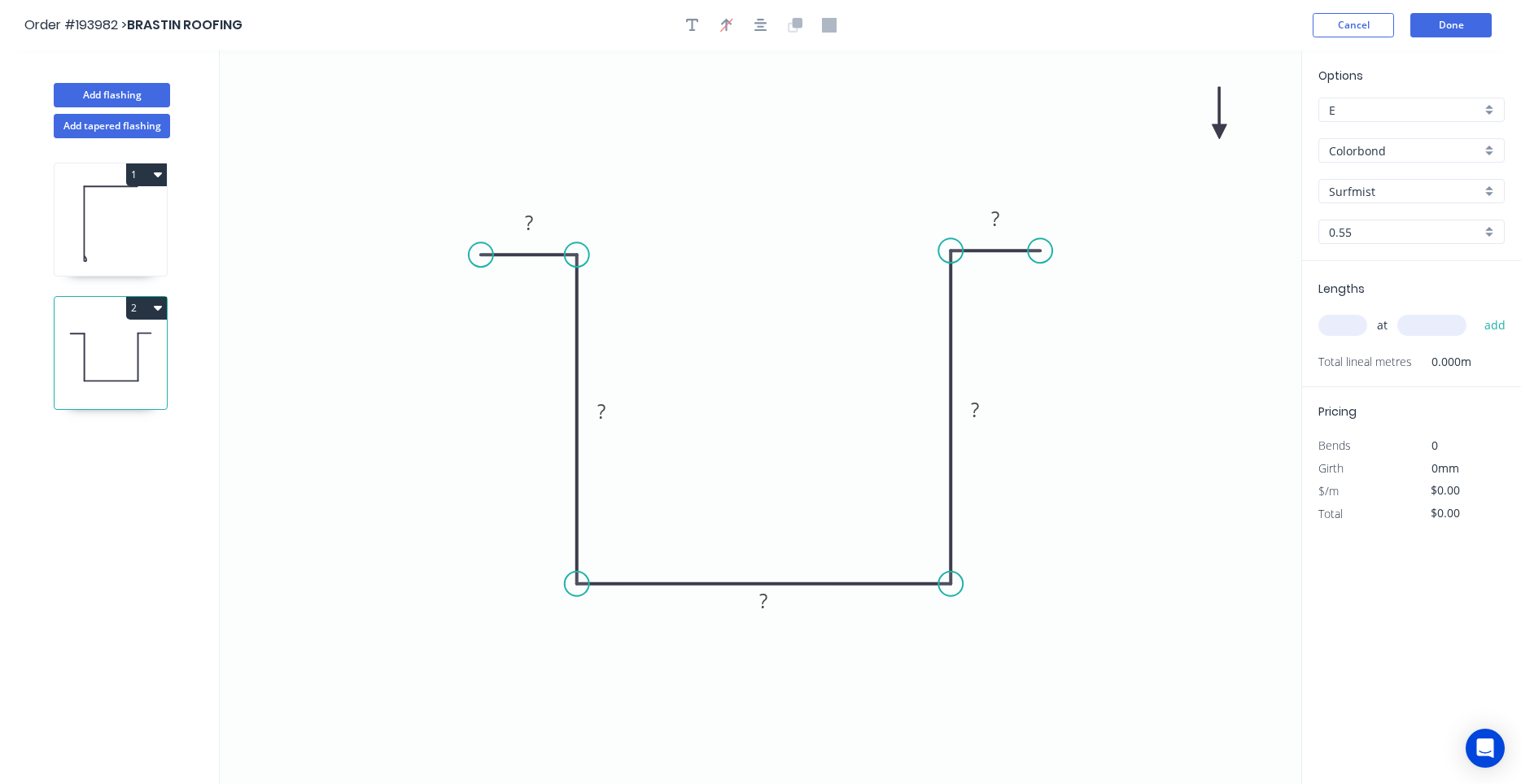
click at [1217, 133] on icon "0 ? ? ? ? ?" at bounding box center [760, 417] width 1081 height 734
click at [1217, 133] on icon at bounding box center [1232, 119] width 47 height 47
click at [1217, 133] on icon at bounding box center [1238, 131] width 52 height 15
click at [1217, 133] on icon at bounding box center [1232, 144] width 47 height 47
drag, startPoint x: 1217, startPoint y: 133, endPoint x: 1122, endPoint y: 517, distance: 395.6
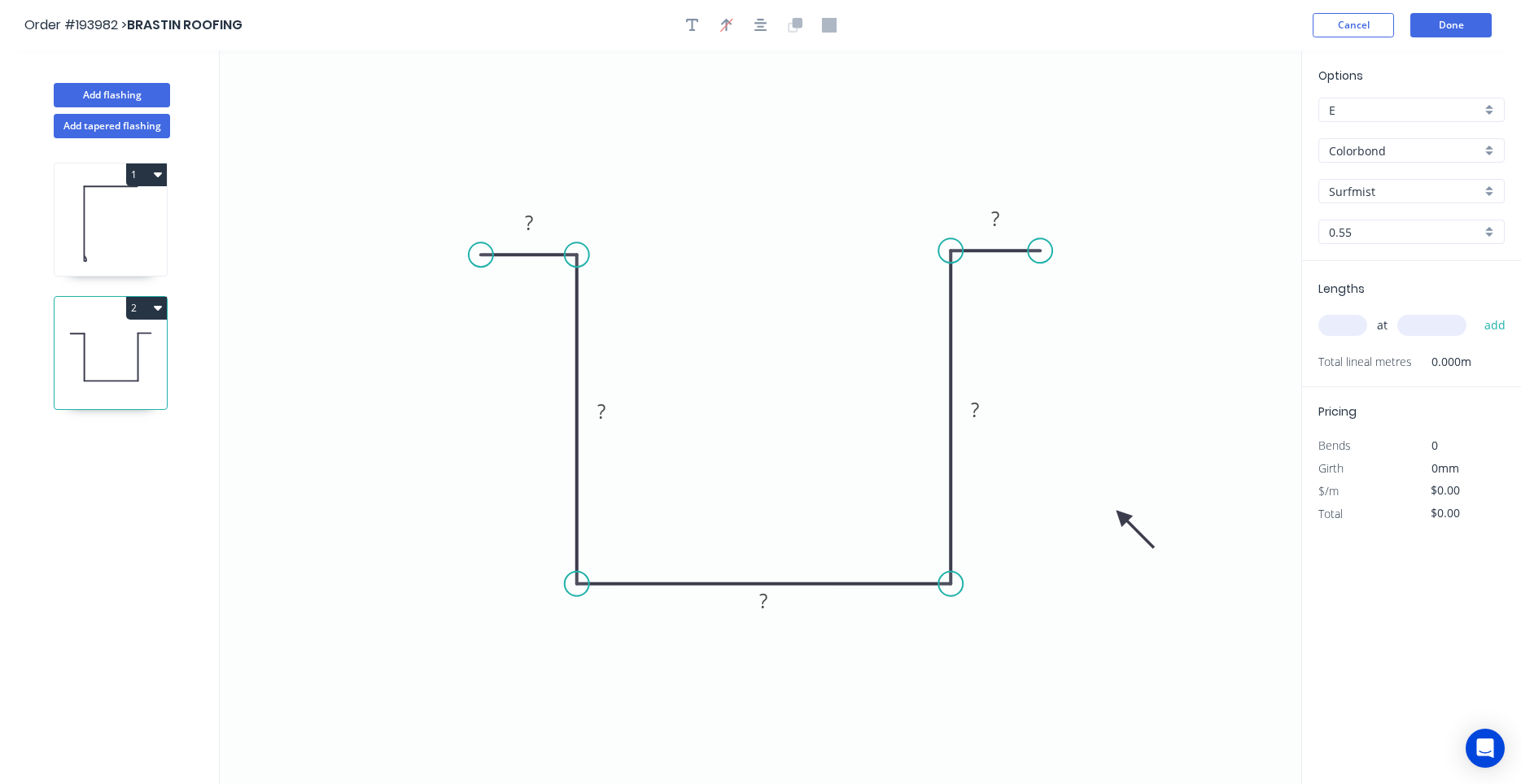
click at [1122, 517] on icon at bounding box center [1135, 529] width 47 height 47
click at [1350, 331] on input "text" at bounding box center [1342, 325] width 49 height 21
type input "1"
type input "620"
click at [1476, 312] on button "add" at bounding box center [1495, 325] width 39 height 27
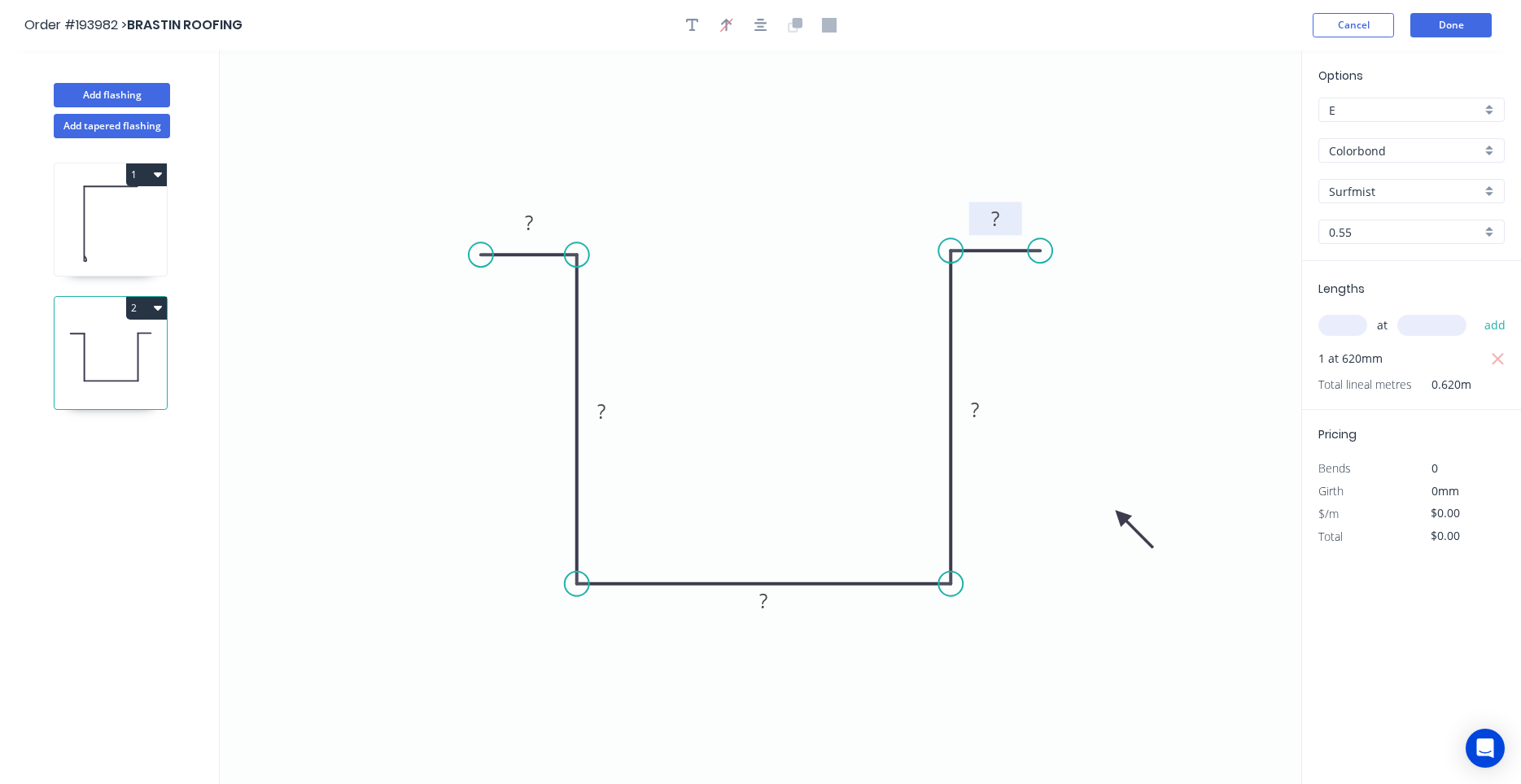
click at [1008, 231] on rect at bounding box center [995, 220] width 33 height 23
type input "$19.21"
click at [752, 33] on button "button" at bounding box center [761, 25] width 24 height 24
click at [1439, 33] on button "Done" at bounding box center [1451, 25] width 82 height 24
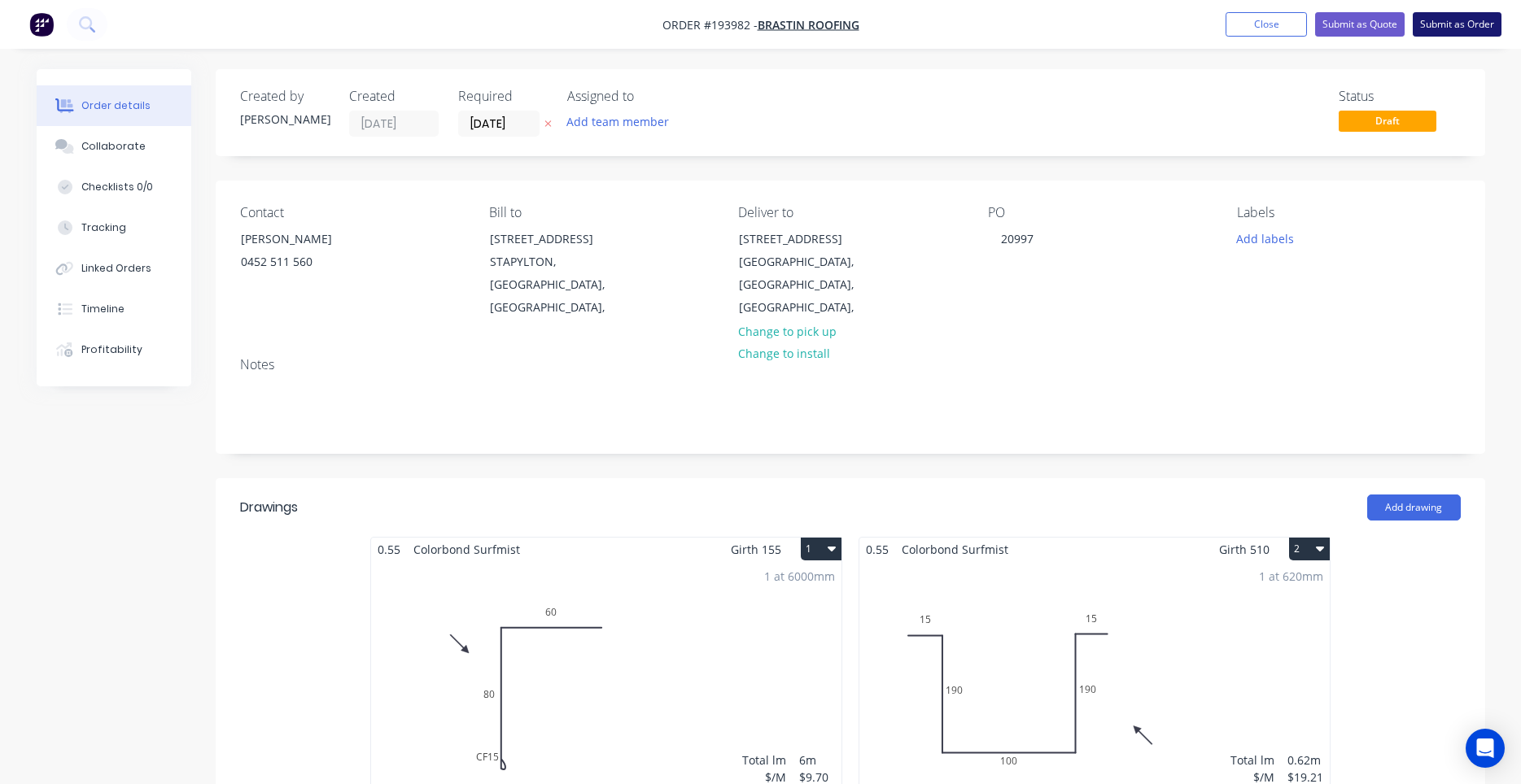
click at [1439, 29] on button "Submit as Order" at bounding box center [1457, 24] width 88 height 24
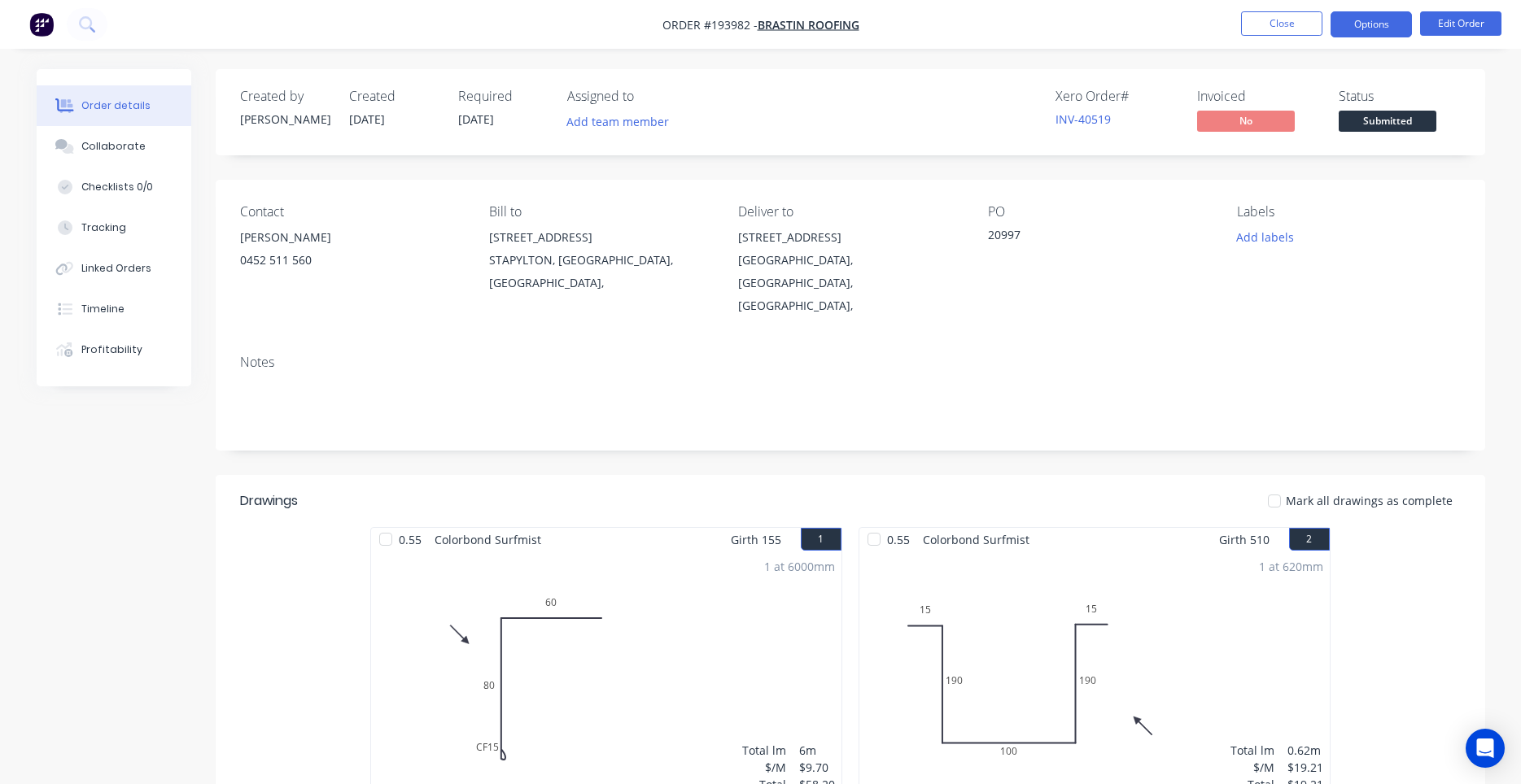
click at [1341, 26] on button "Options" at bounding box center [1371, 24] width 82 height 26
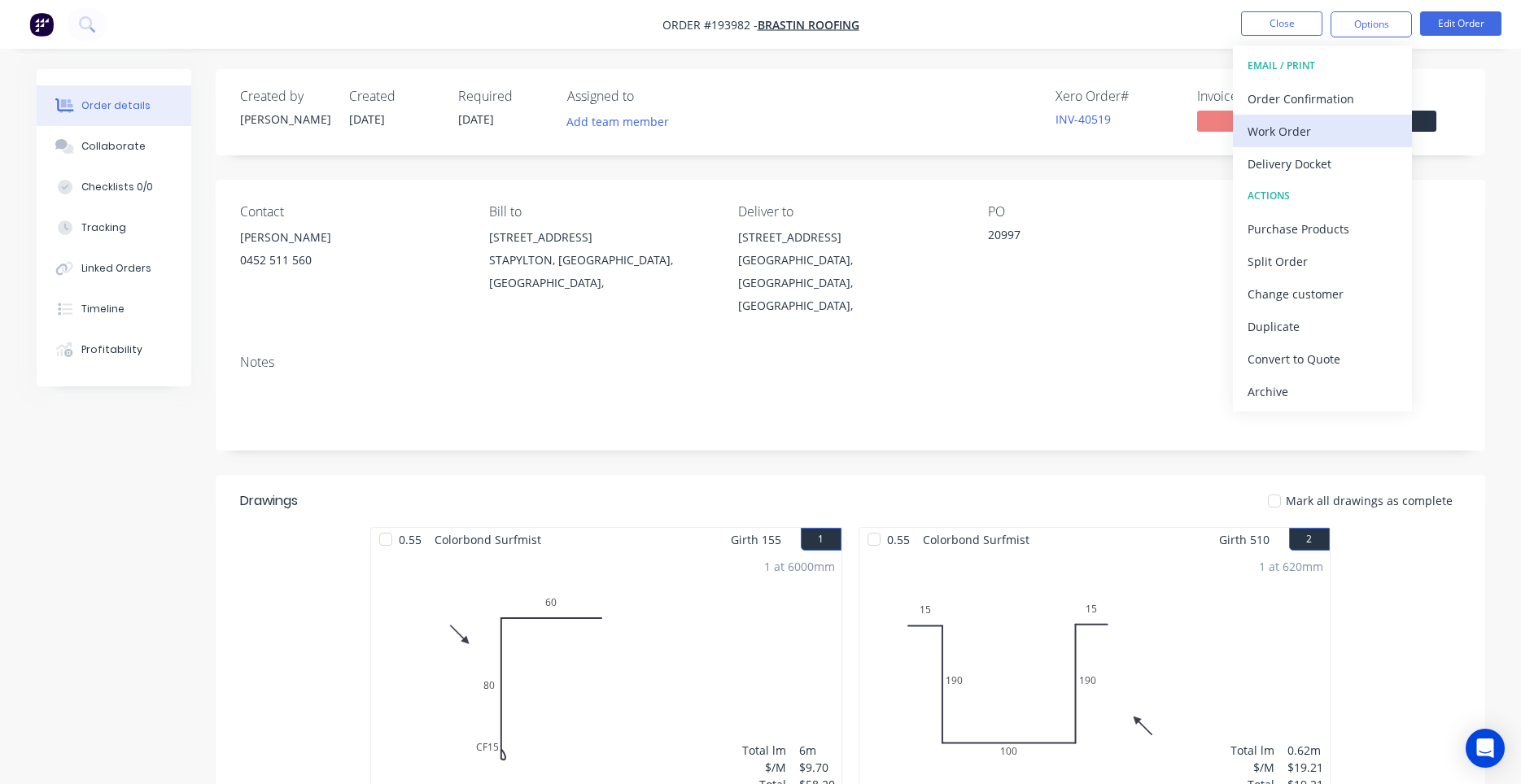
click at [1316, 129] on div "Work Order" at bounding box center [1323, 131] width 149 height 23
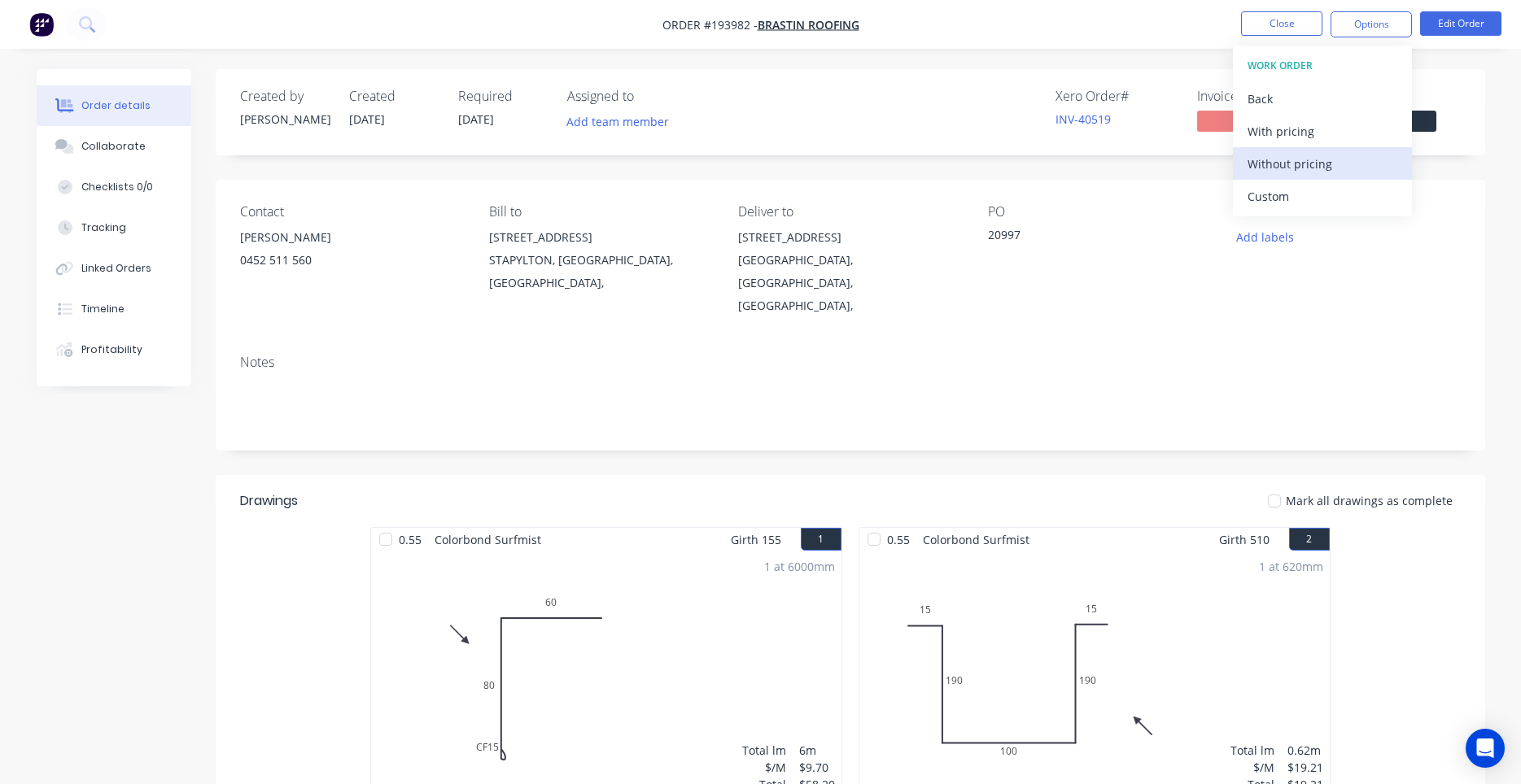
click at [1299, 161] on div "Without pricing" at bounding box center [1323, 163] width 149 height 23
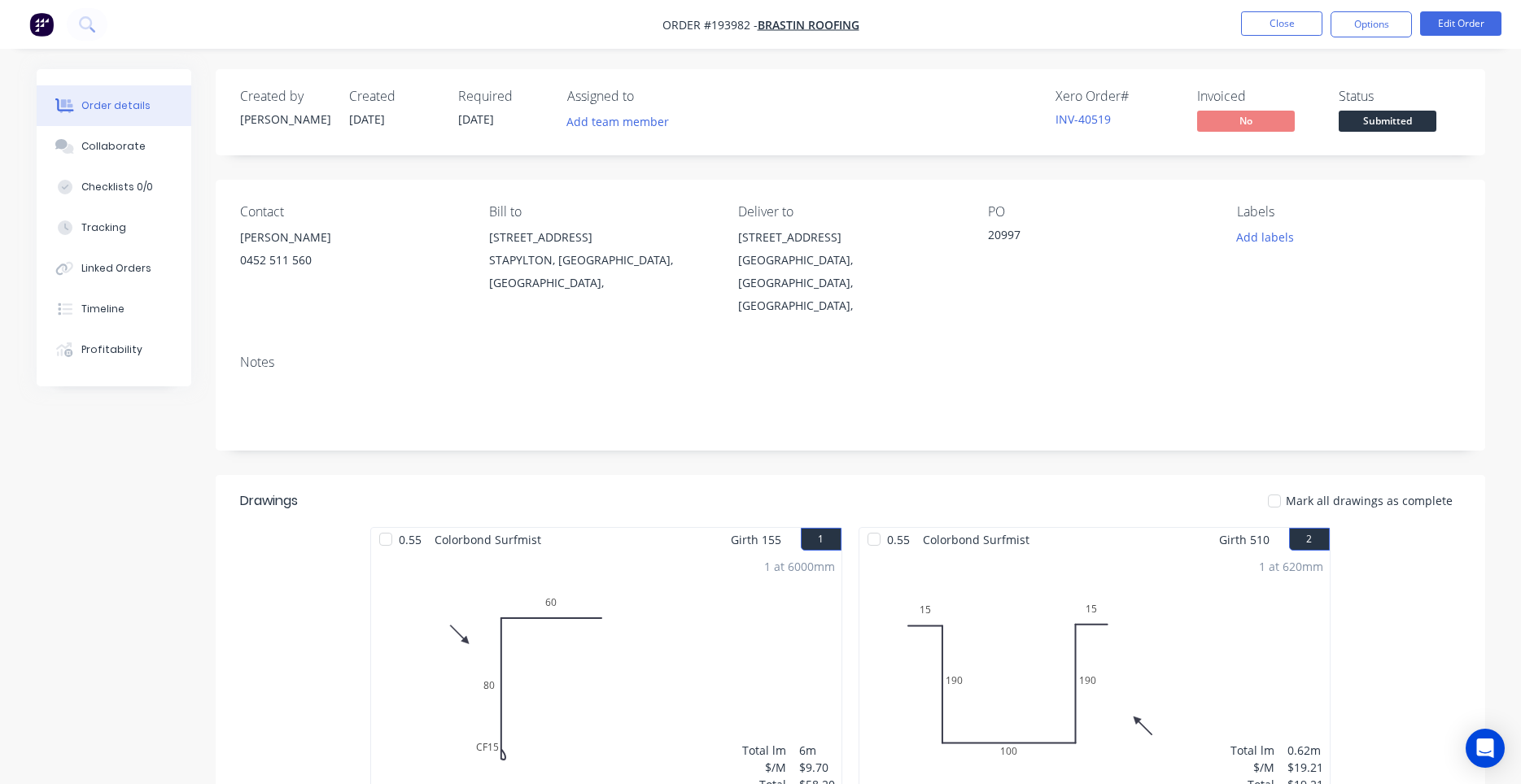
click at [1459, 8] on nav "Order #193982 - BRASTIN ROOFING Close Options Edit Order" at bounding box center [760, 24] width 1521 height 49
click at [1455, 19] on button "Edit Order" at bounding box center [1460, 23] width 82 height 24
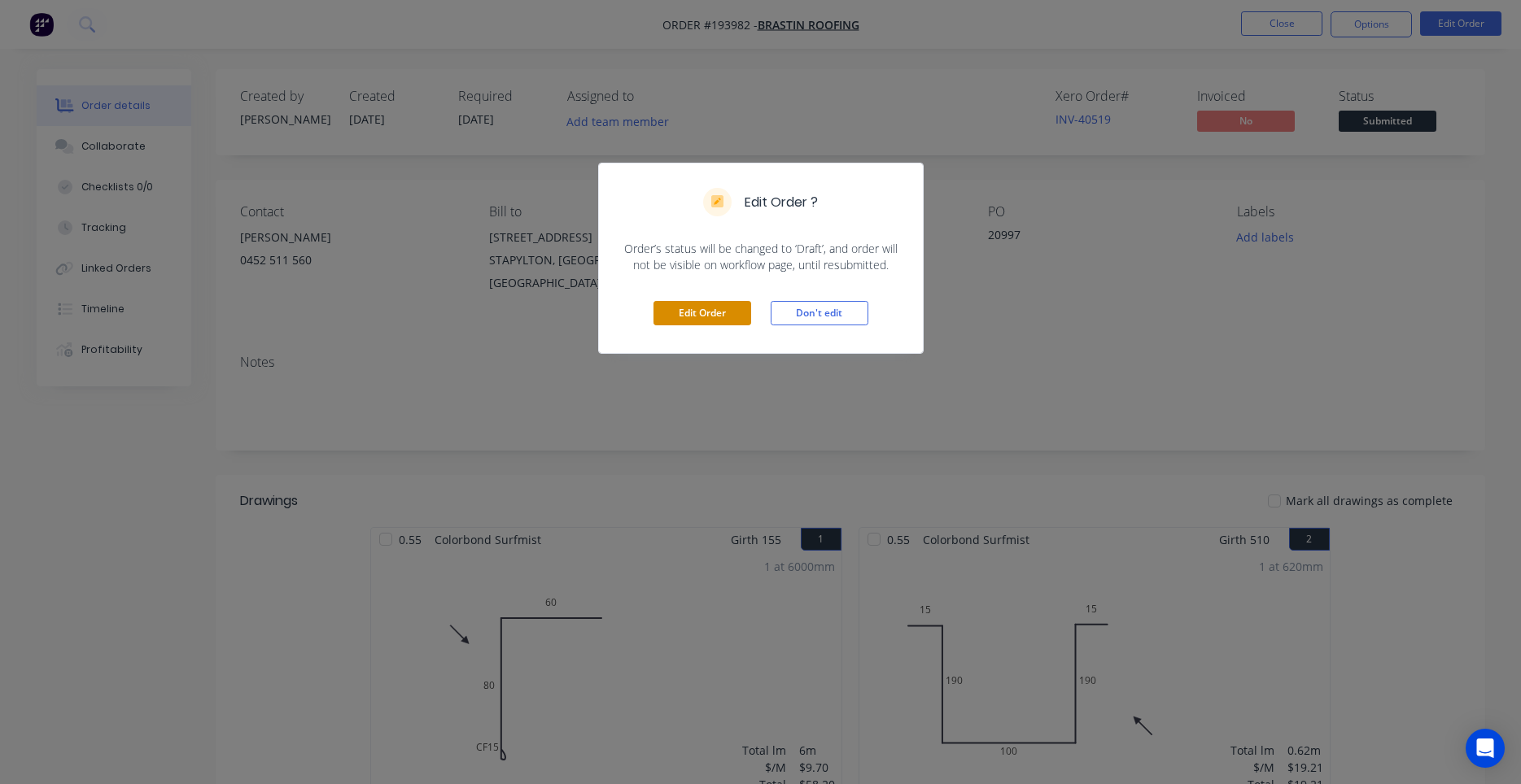
click at [729, 312] on button "Edit Order" at bounding box center [703, 313] width 98 height 24
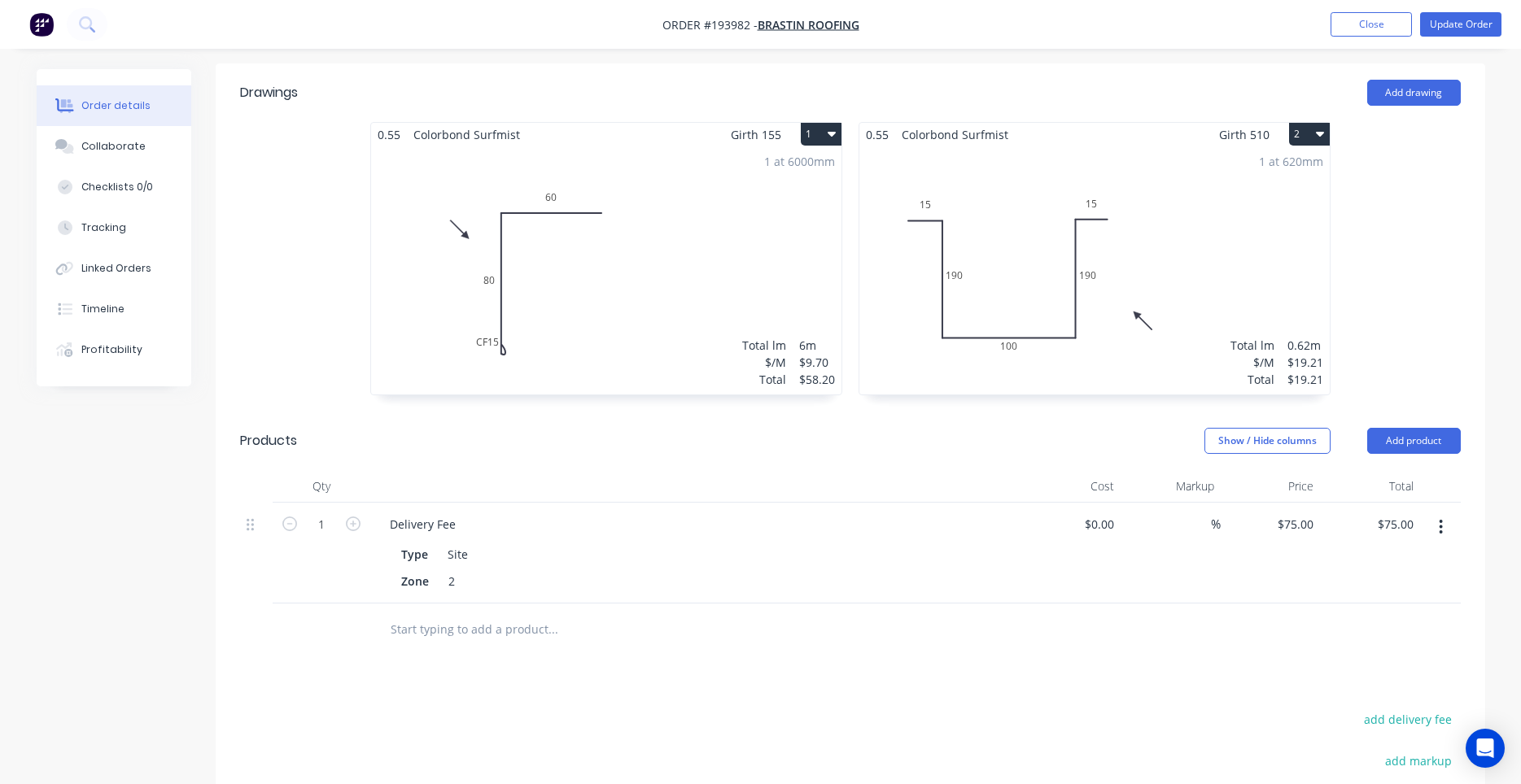
click at [558, 352] on div "1 at 6000mm Total lm $/M Total 6m $9.70 $58.20" at bounding box center [606, 270] width 471 height 248
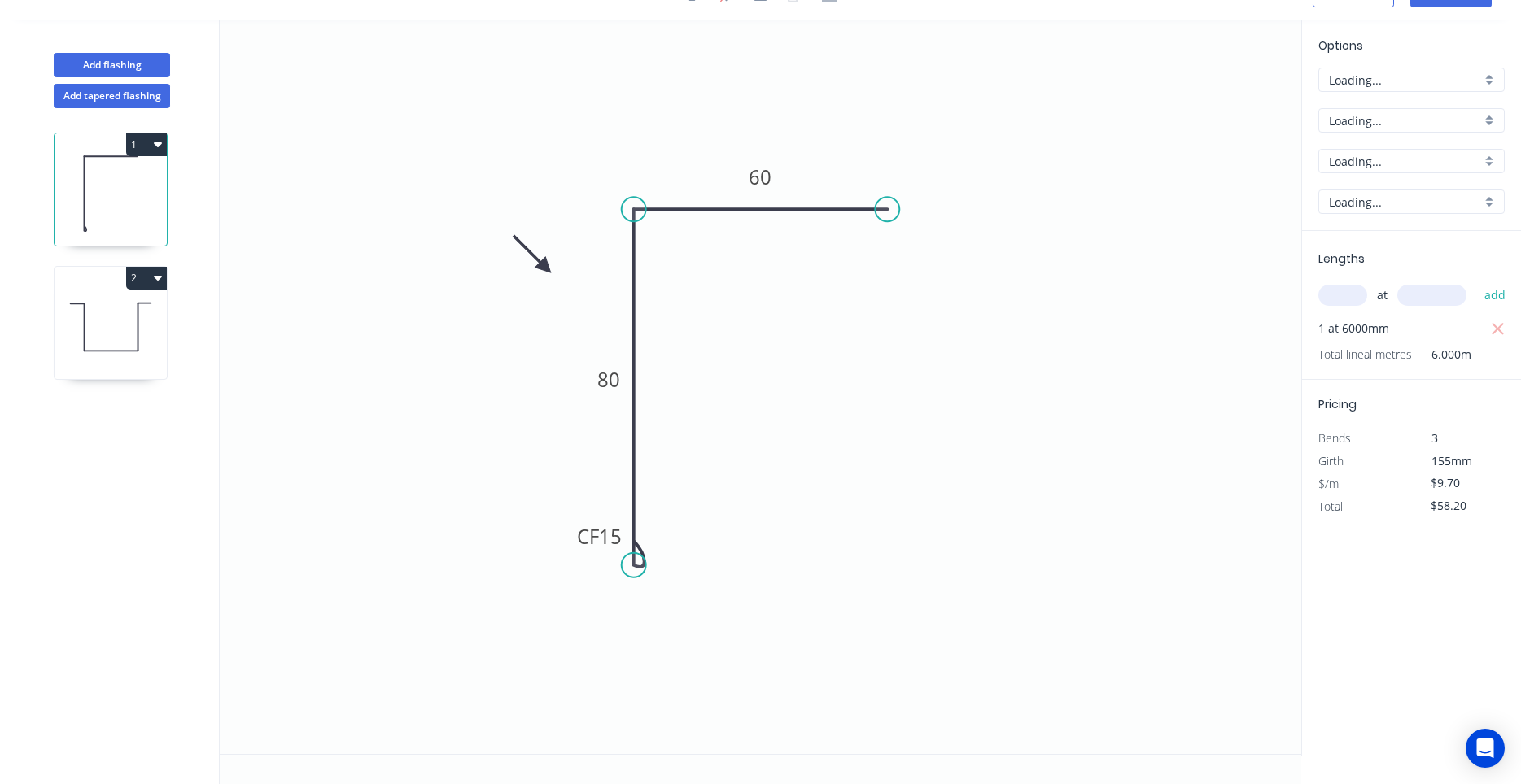
scroll to position [30, 0]
drag, startPoint x: 572, startPoint y: 546, endPoint x: 513, endPoint y: 574, distance: 65.3
click at [513, 574] on rect at bounding box center [539, 565] width 65 height 33
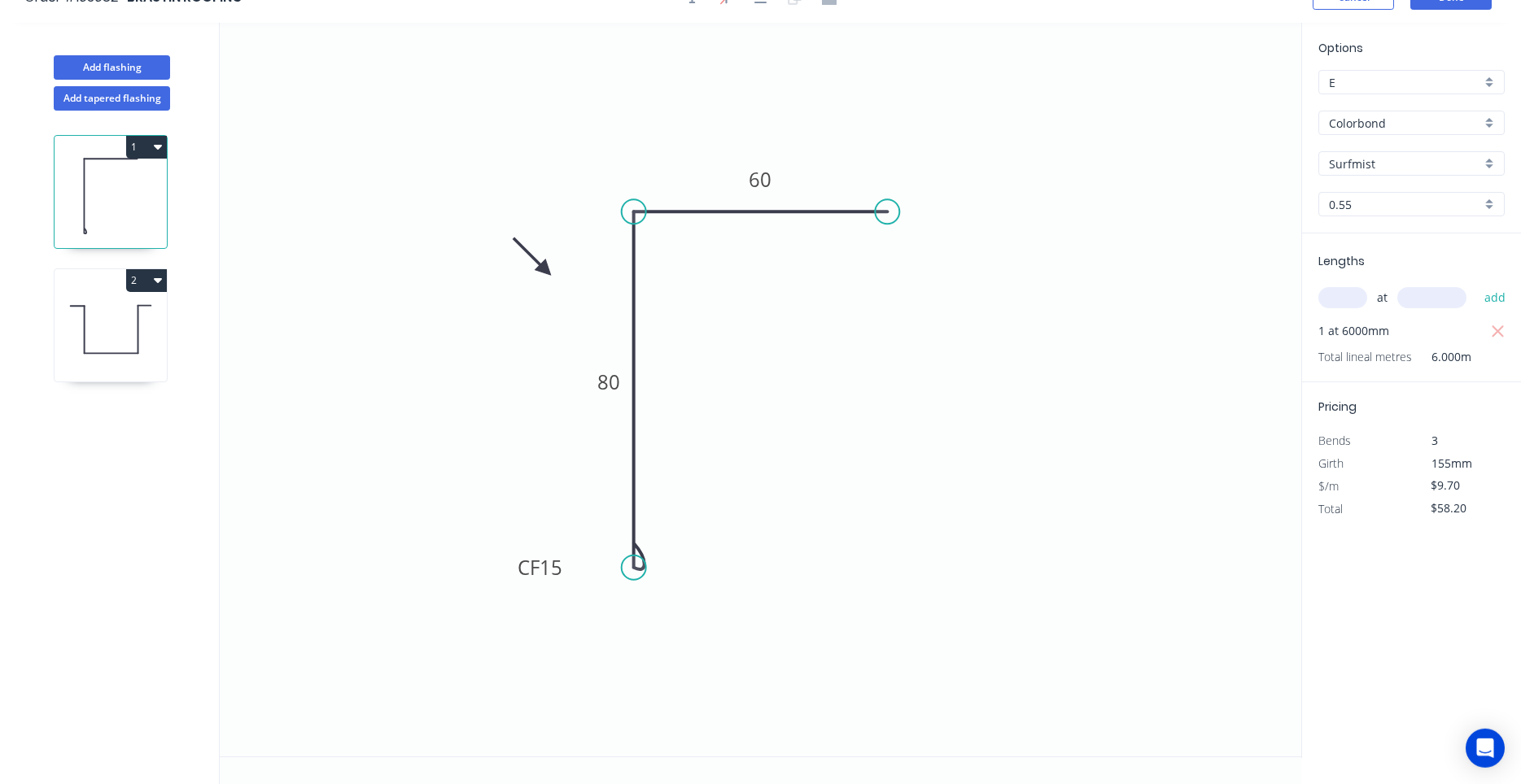
scroll to position [0, 0]
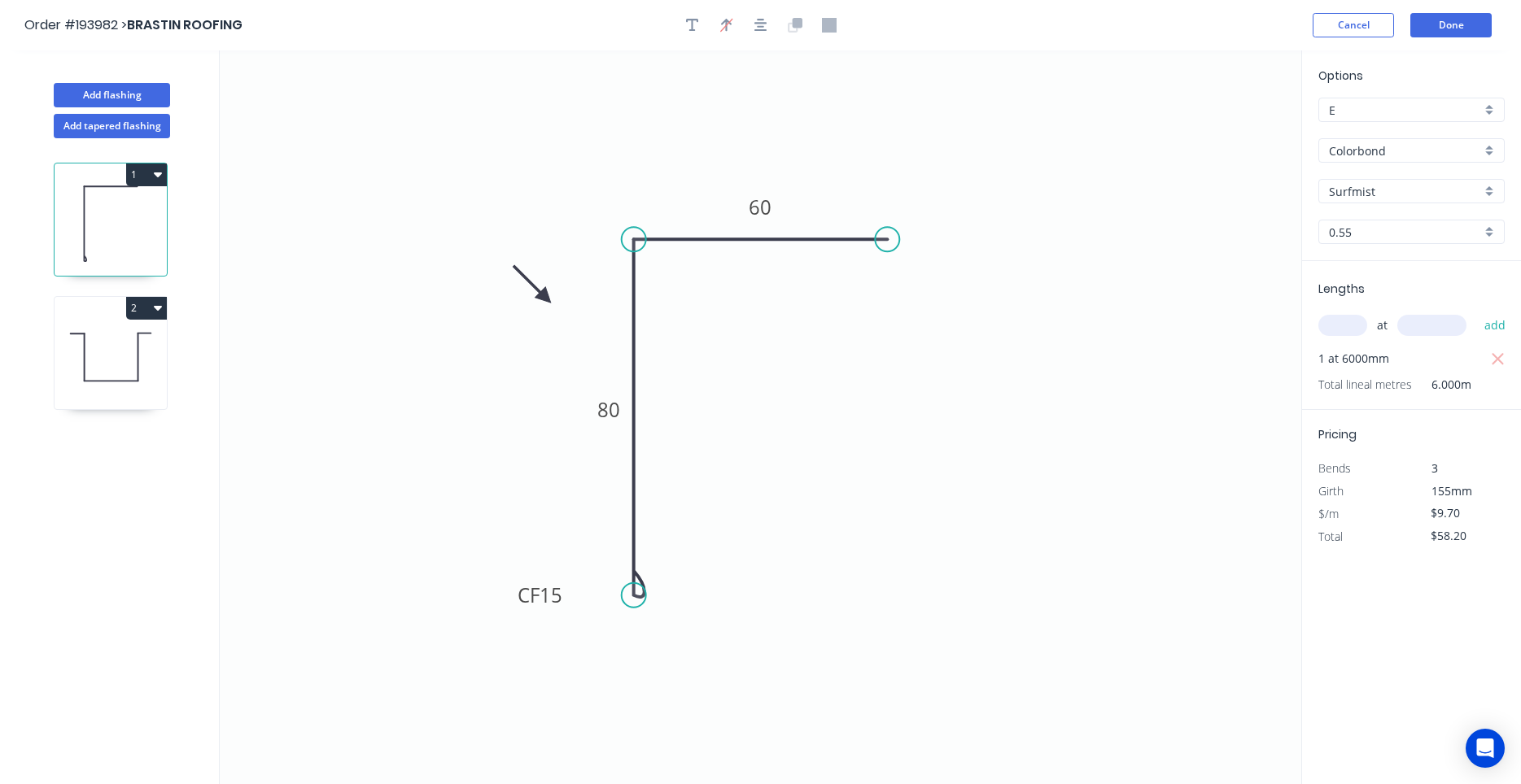
click at [1449, 39] on header "Order #193982 > BRASTIN ROOFING Cancel Done" at bounding box center [760, 25] width 1521 height 51
click at [1451, 34] on button "Done" at bounding box center [1451, 25] width 82 height 24
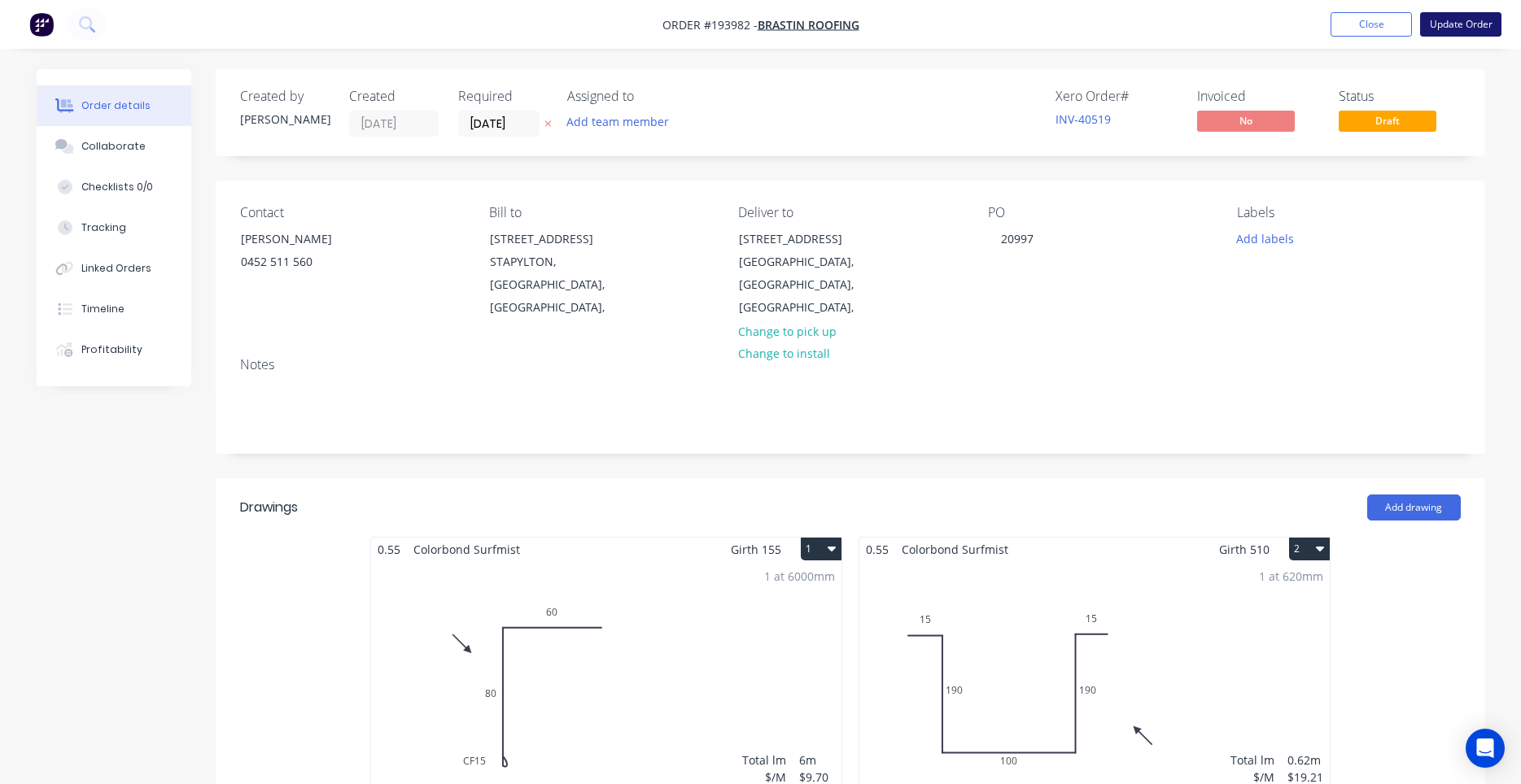
click at [1457, 22] on button "Update Order" at bounding box center [1460, 24] width 82 height 24
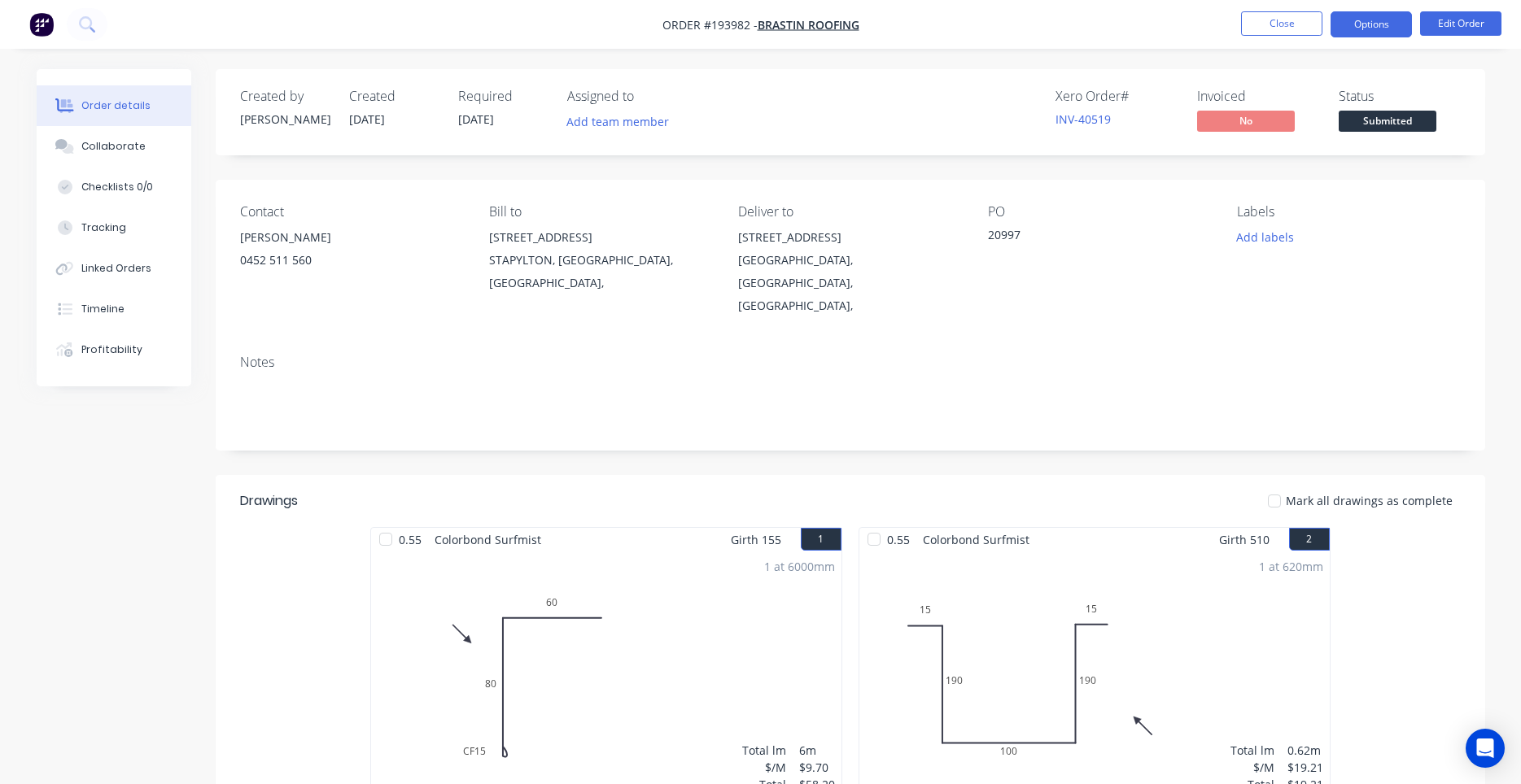
click at [1356, 27] on button "Options" at bounding box center [1371, 24] width 82 height 26
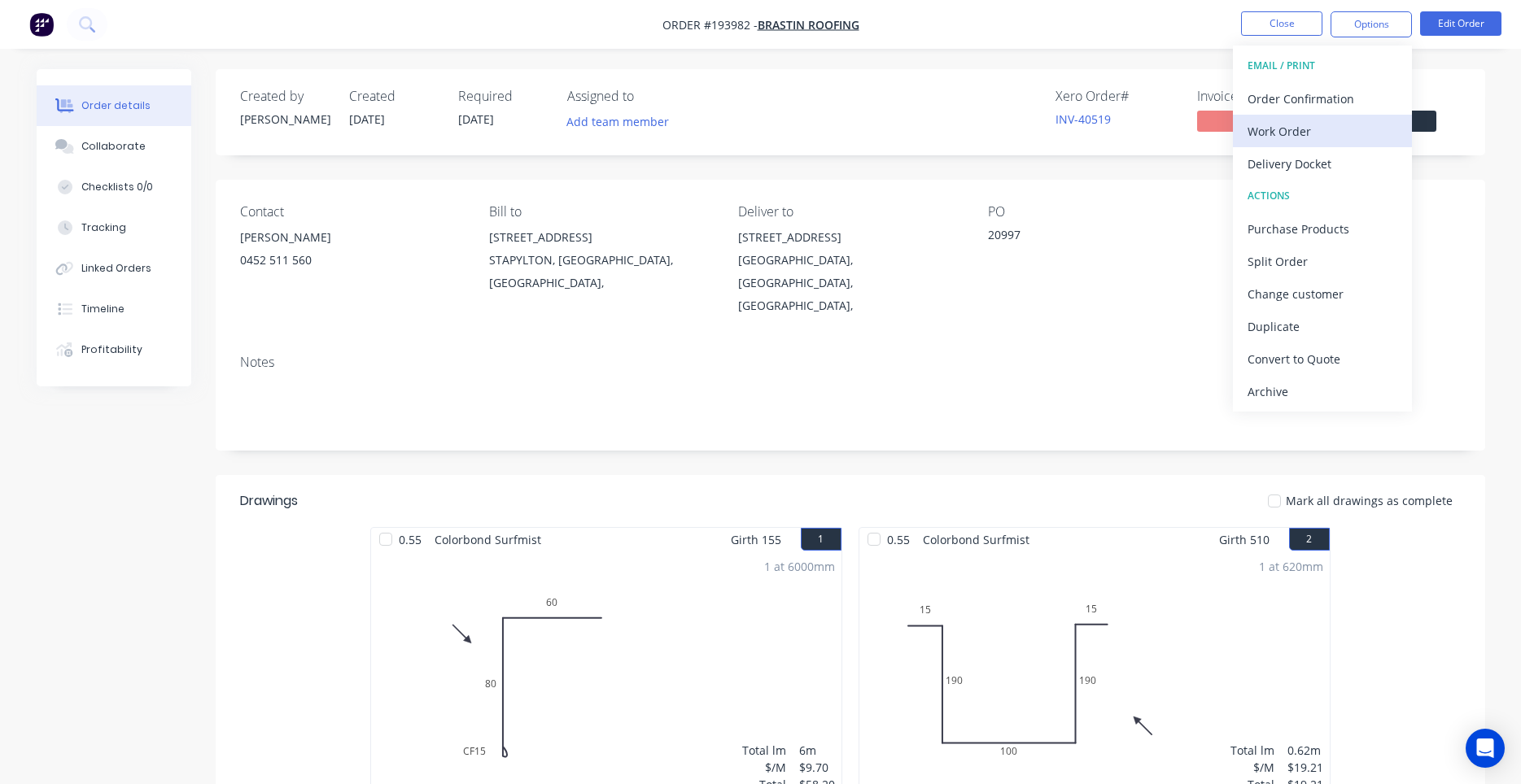
click at [1332, 124] on div "Work Order" at bounding box center [1323, 131] width 149 height 23
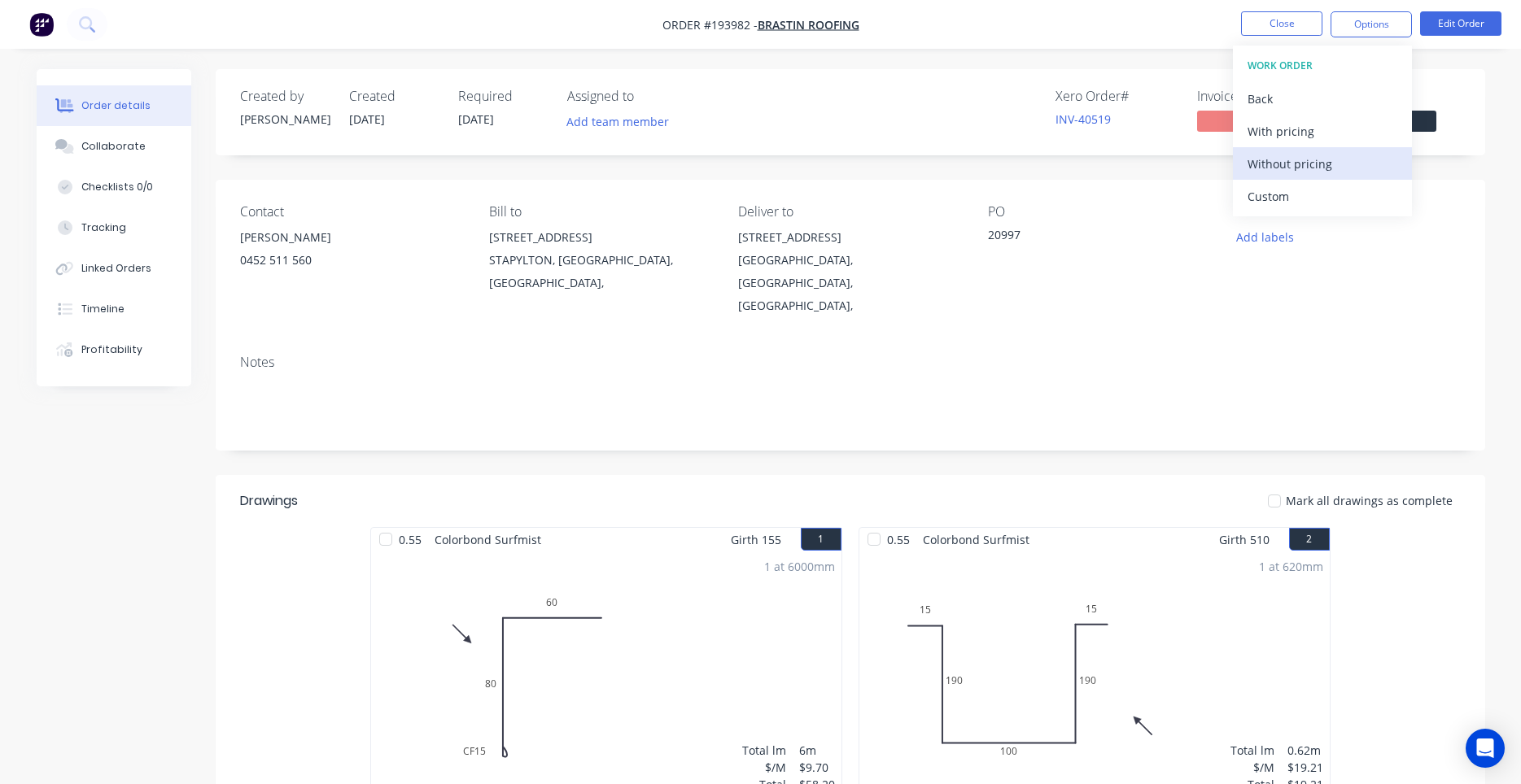
click at [1316, 161] on div "Without pricing" at bounding box center [1323, 163] width 149 height 23
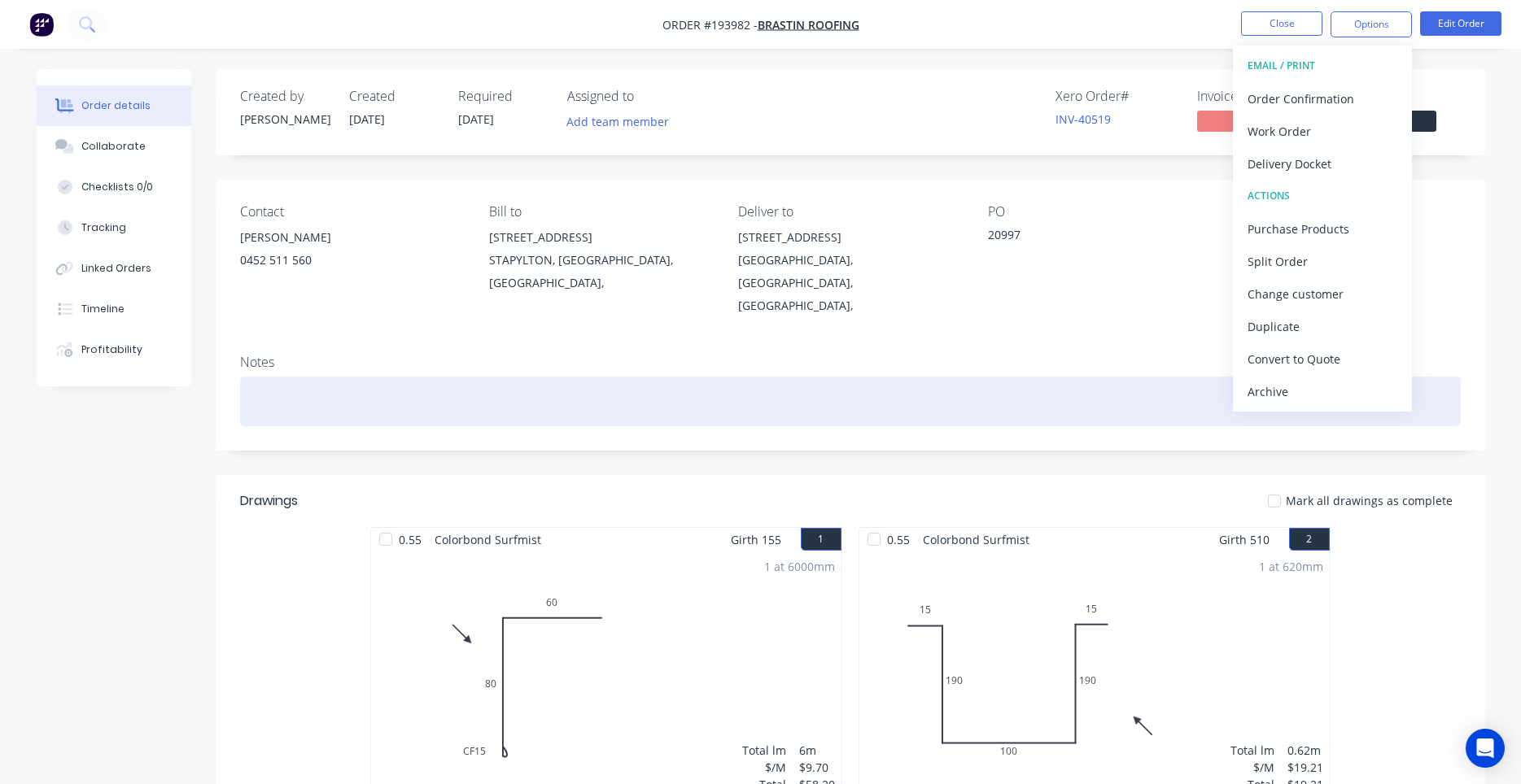
click at [985, 377] on div at bounding box center [850, 402] width 1220 height 50
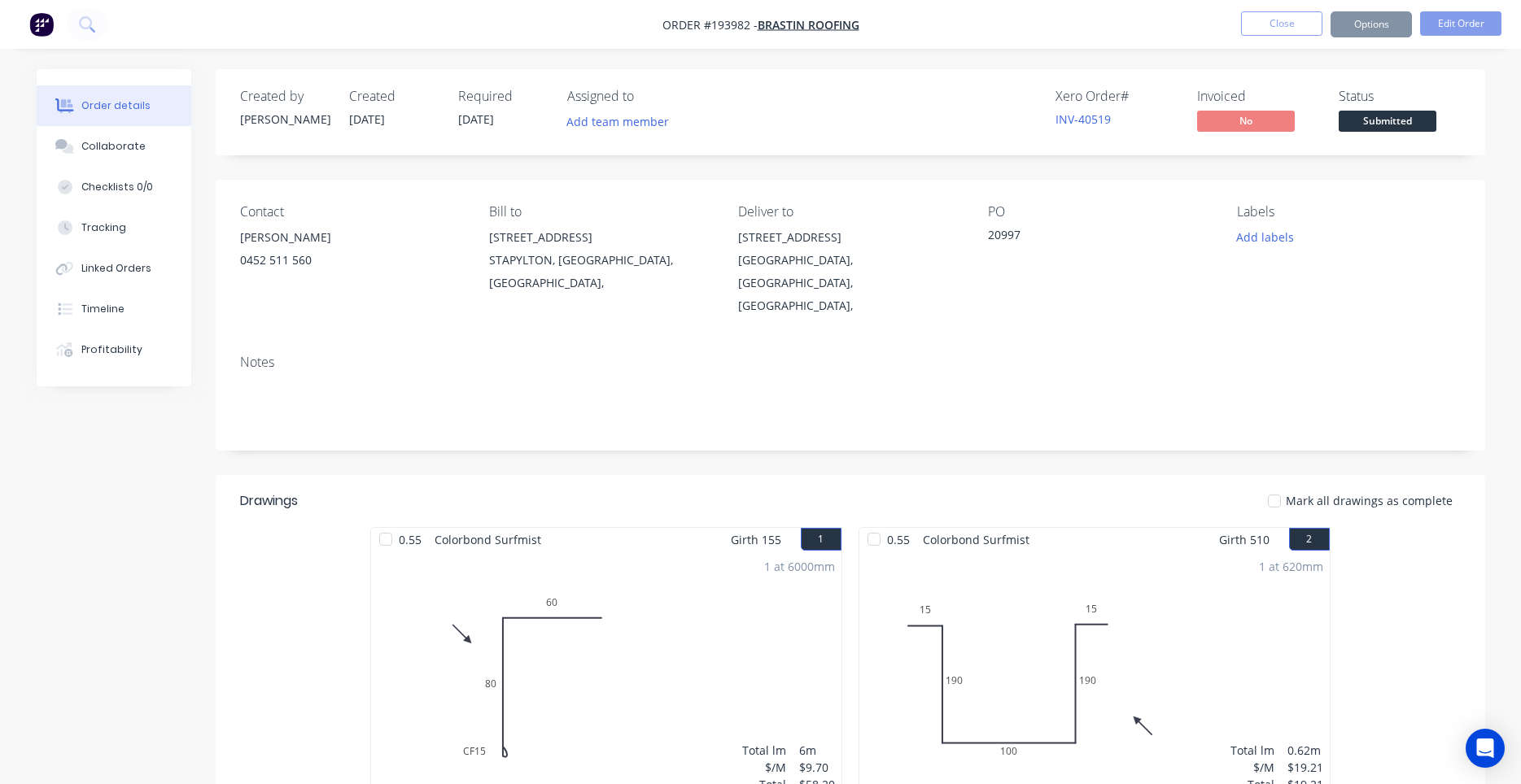
click at [524, 355] on div "Notes" at bounding box center [850, 362] width 1220 height 15
click at [1298, 27] on button "Close" at bounding box center [1281, 23] width 82 height 24
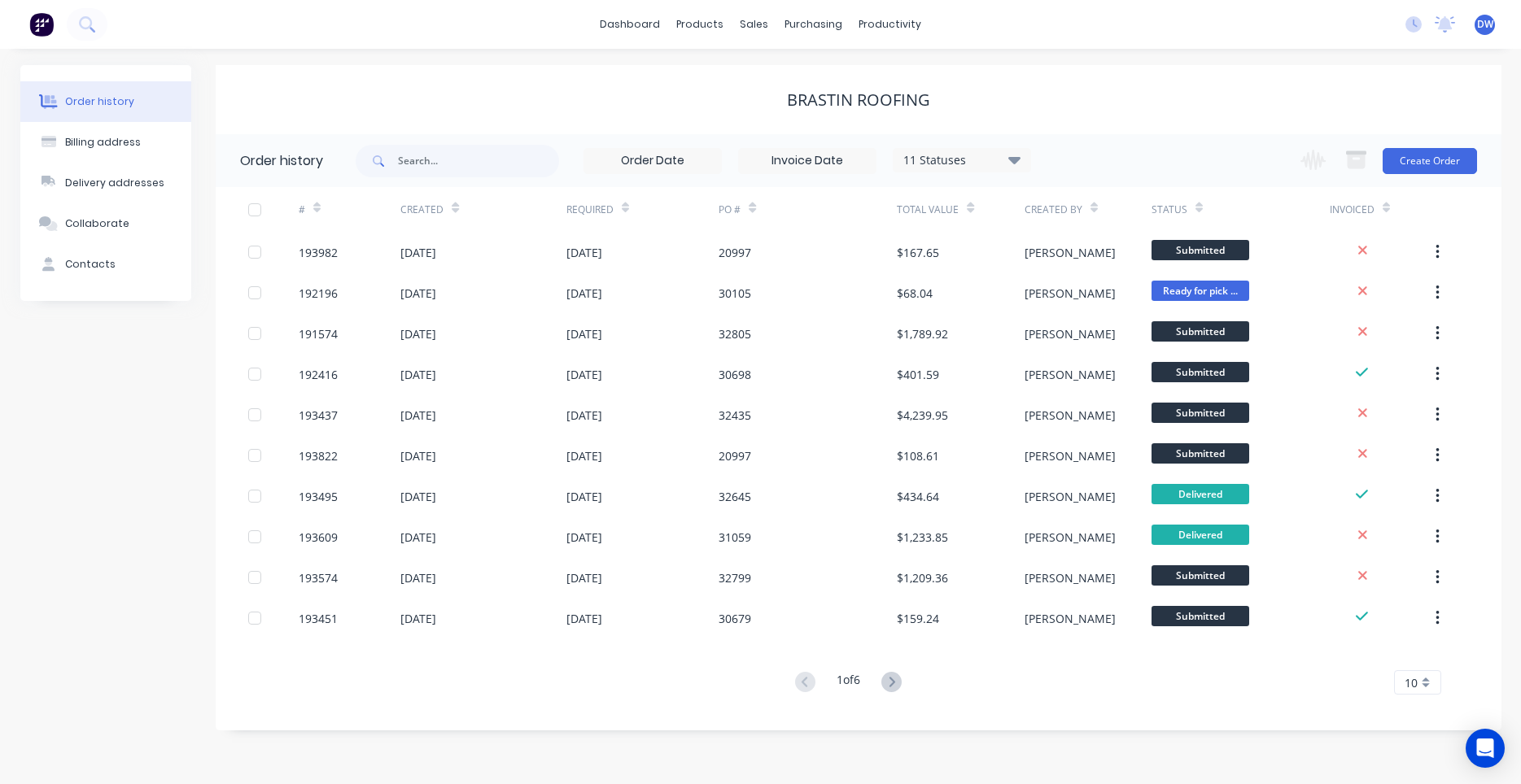
click at [1160, 100] on div "BRASTIN ROOFING" at bounding box center [858, 100] width 1286 height 20
click at [653, 32] on link "dashboard" at bounding box center [630, 24] width 76 height 24
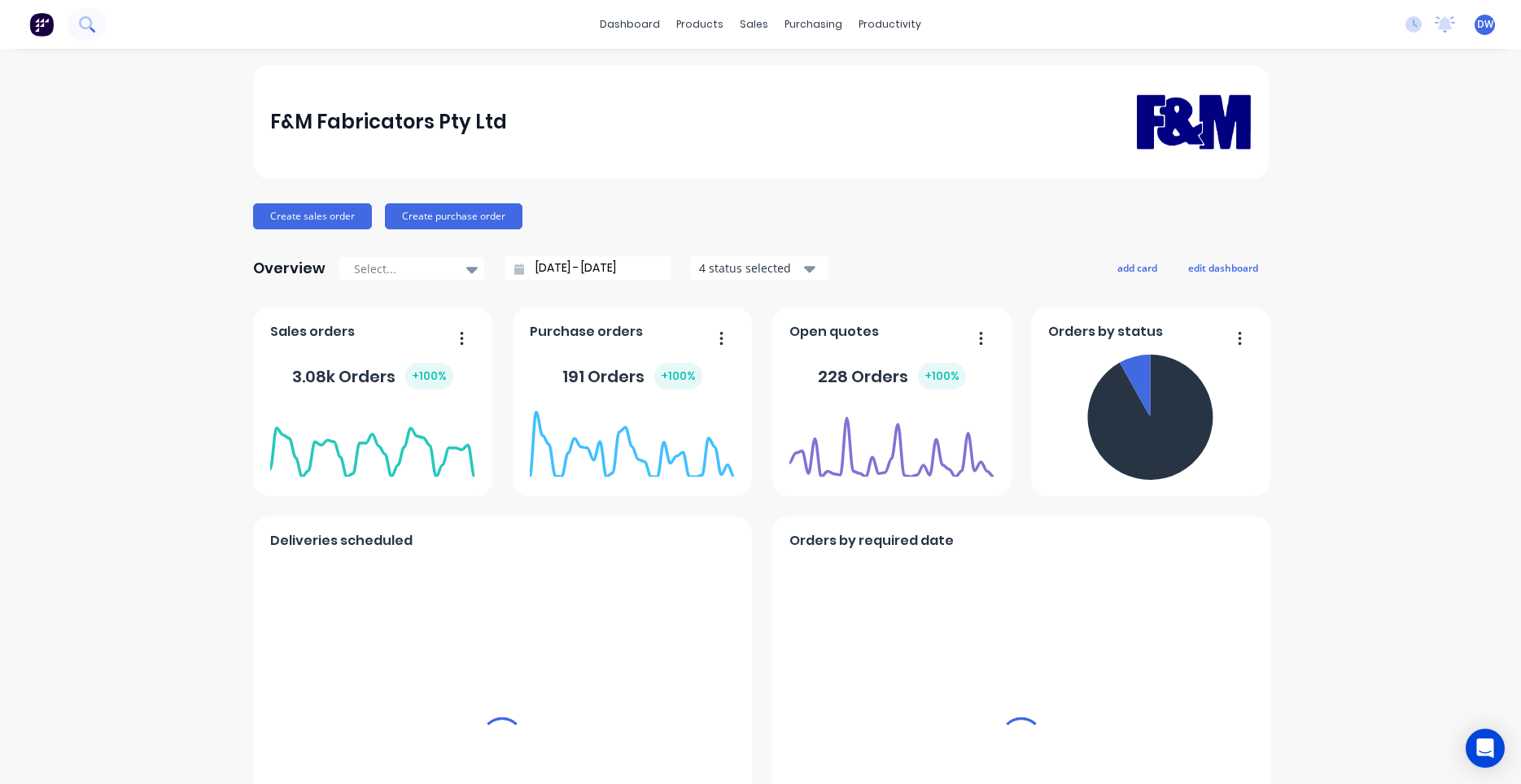
click at [85, 15] on button at bounding box center [87, 24] width 40 height 33
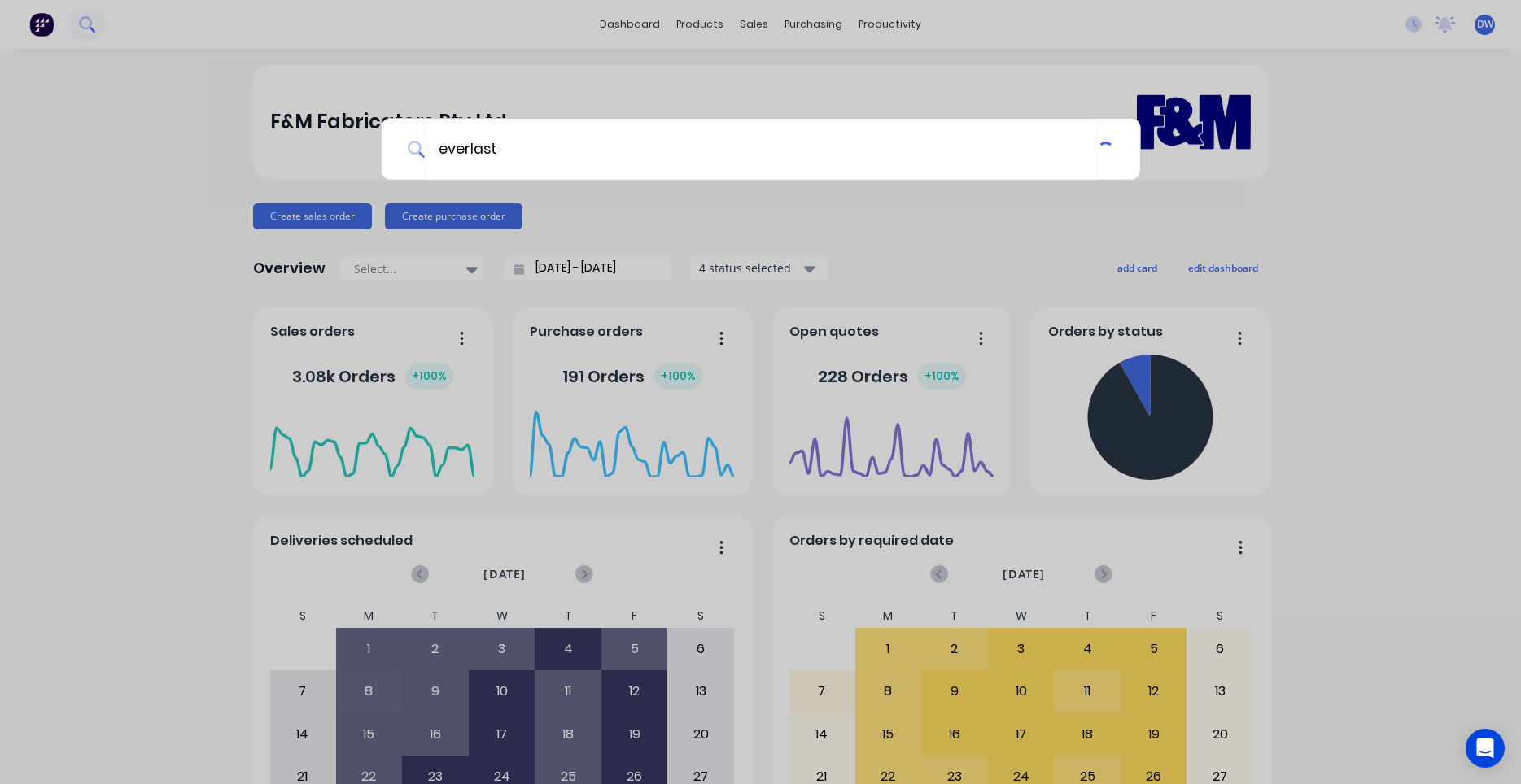
type input "everlast"
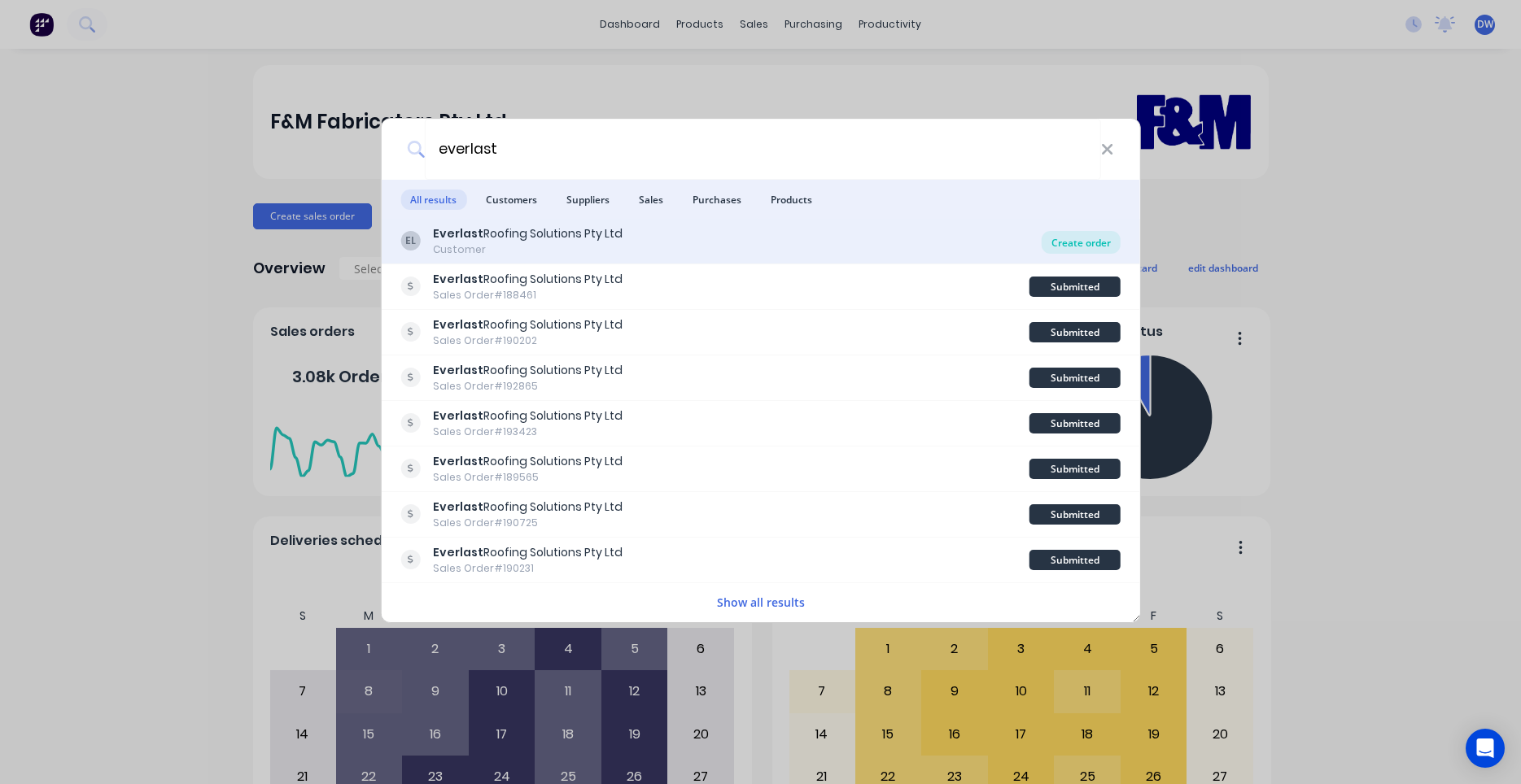
click at [1059, 240] on div "Create order" at bounding box center [1081, 242] width 79 height 23
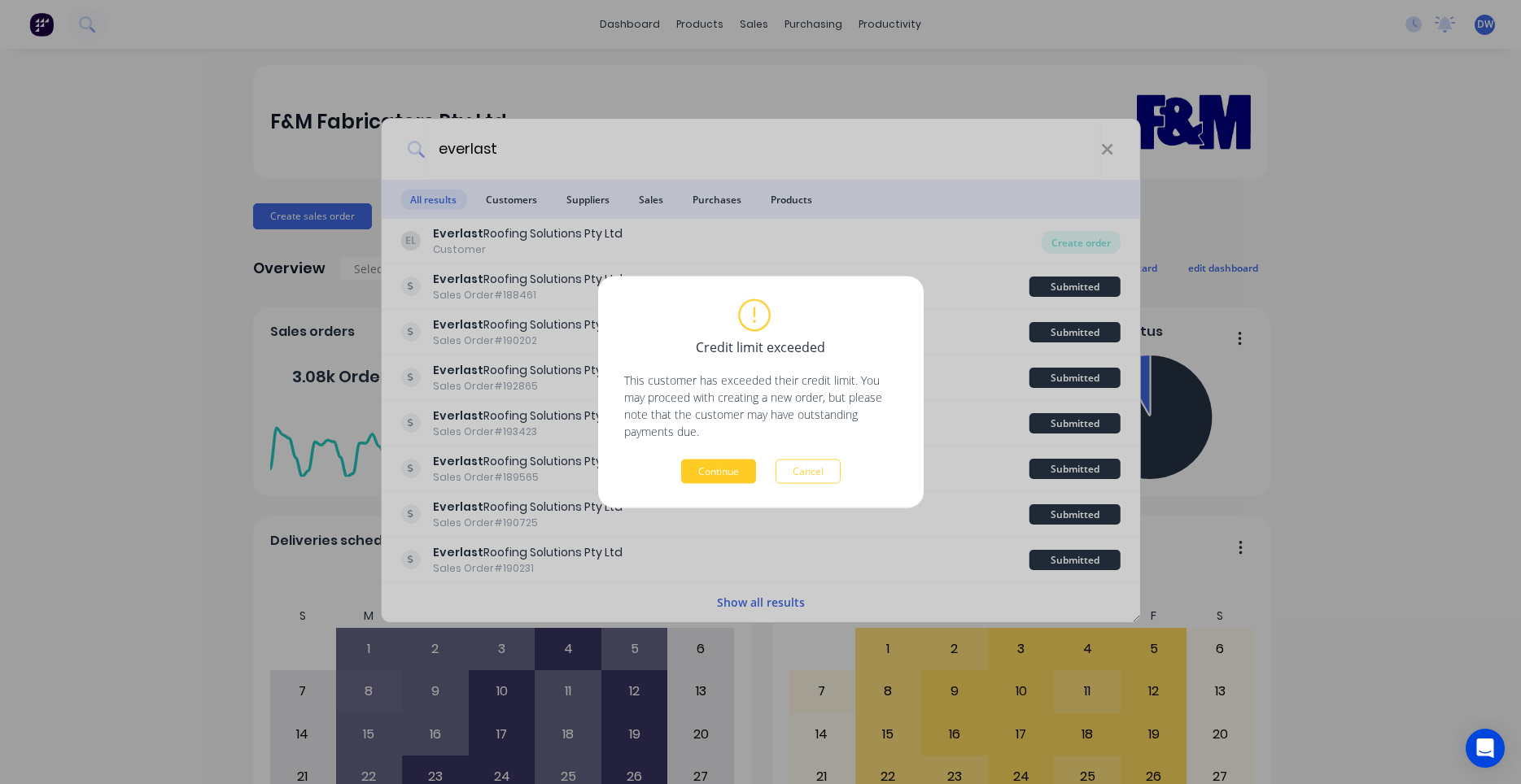
click at [726, 470] on button "Continue" at bounding box center [718, 471] width 75 height 24
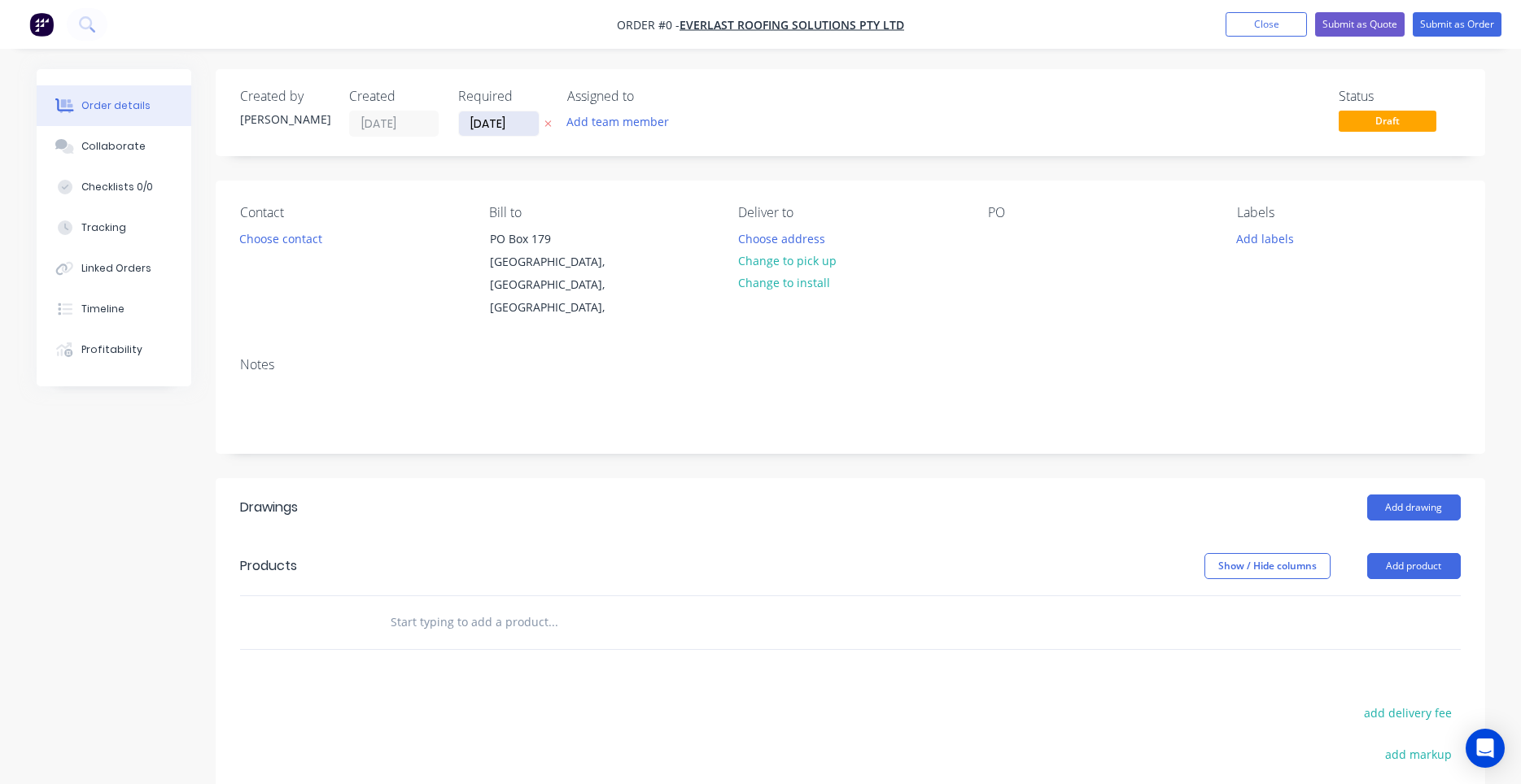
click at [515, 126] on input "[DATE]" at bounding box center [498, 124] width 80 height 24
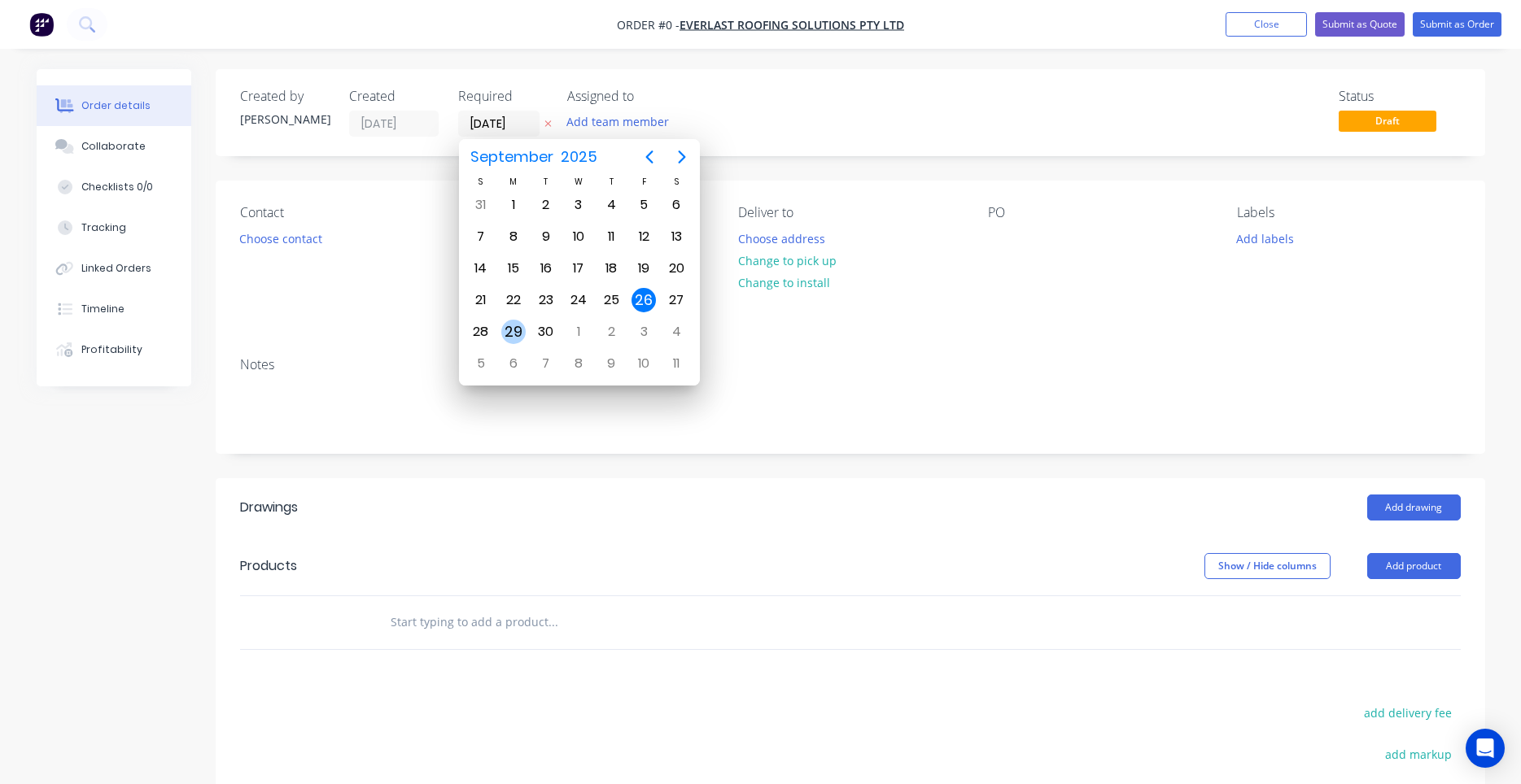
click at [524, 330] on div "29" at bounding box center [514, 331] width 24 height 24
type input "[DATE]"
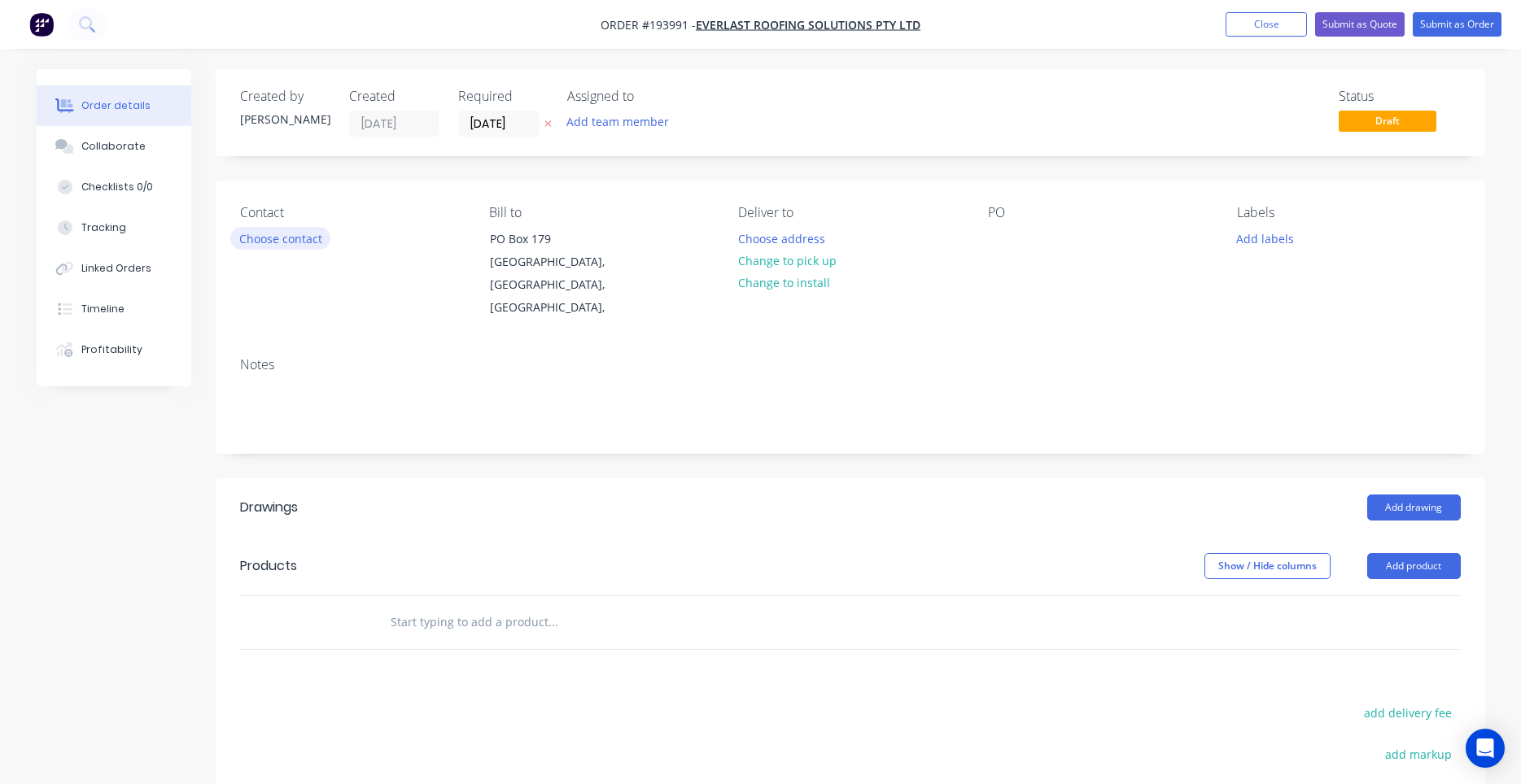
click at [299, 233] on button "Choose contact" at bounding box center [280, 238] width 100 height 22
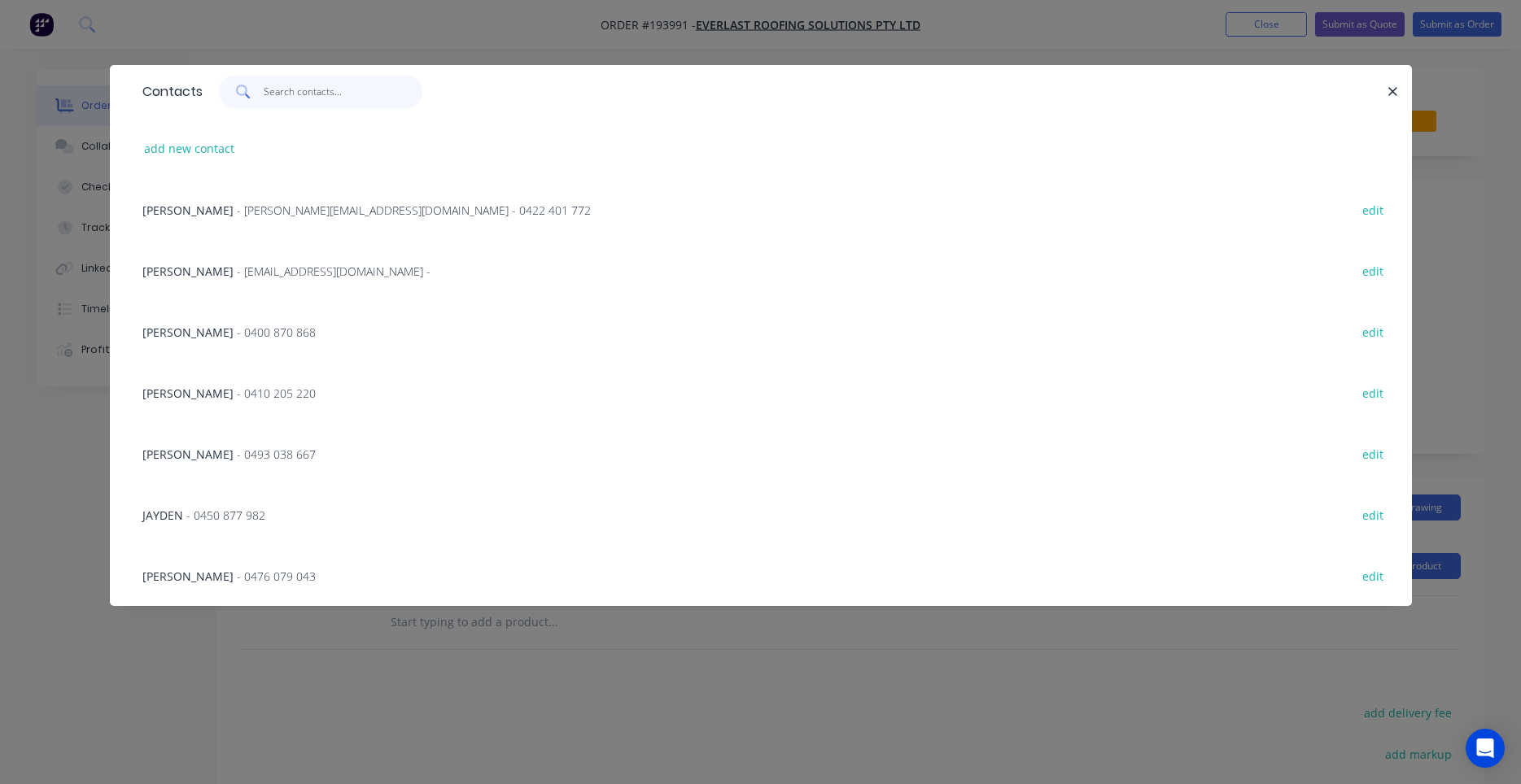
click at [337, 91] on input "text" at bounding box center [343, 92] width 159 height 33
click at [278, 211] on span "- [PERSON_NAME][EMAIL_ADDRESS][DOMAIN_NAME] - 0422 401 772" at bounding box center [414, 210] width 354 height 15
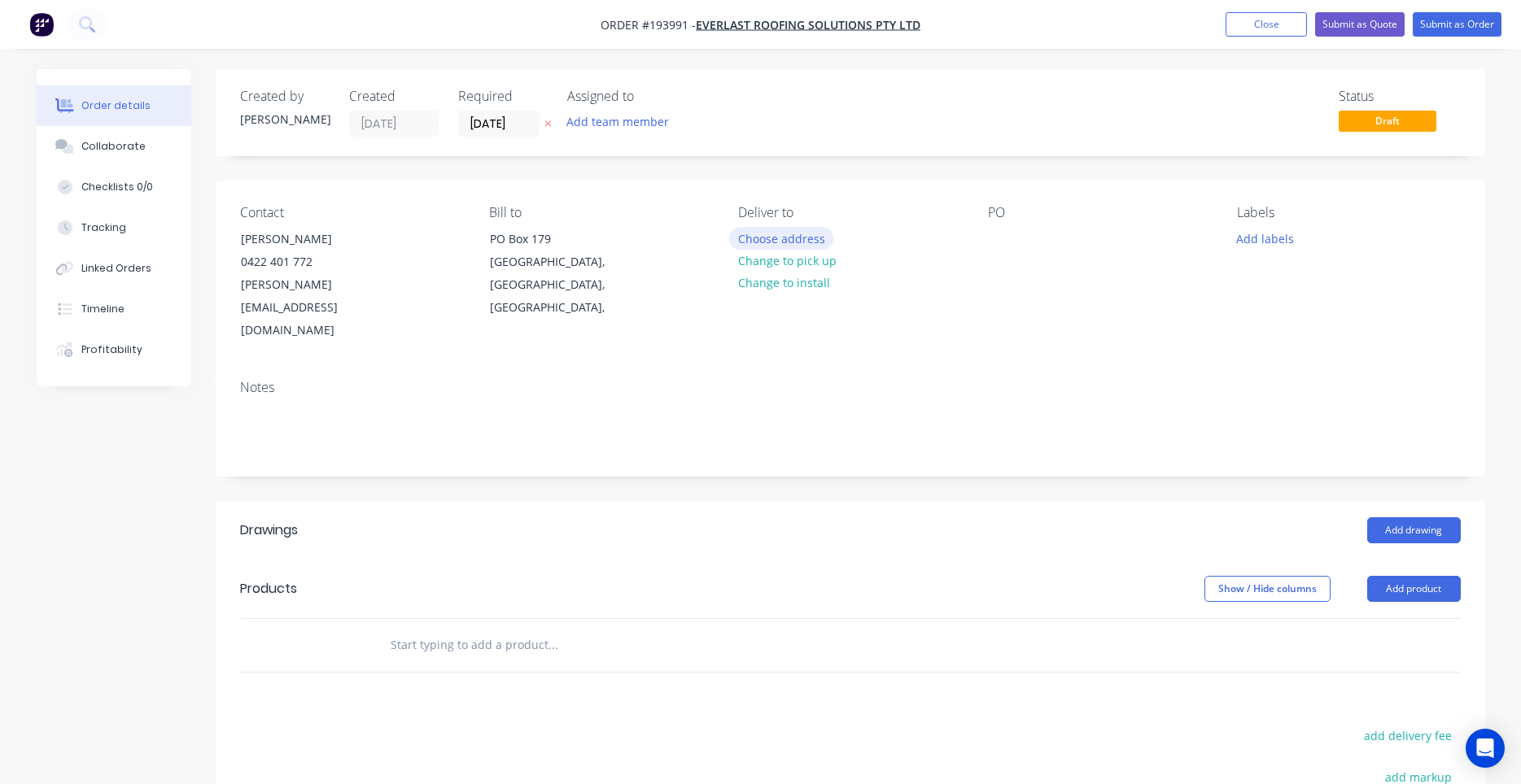
click at [799, 240] on button "Choose address" at bounding box center [781, 238] width 104 height 22
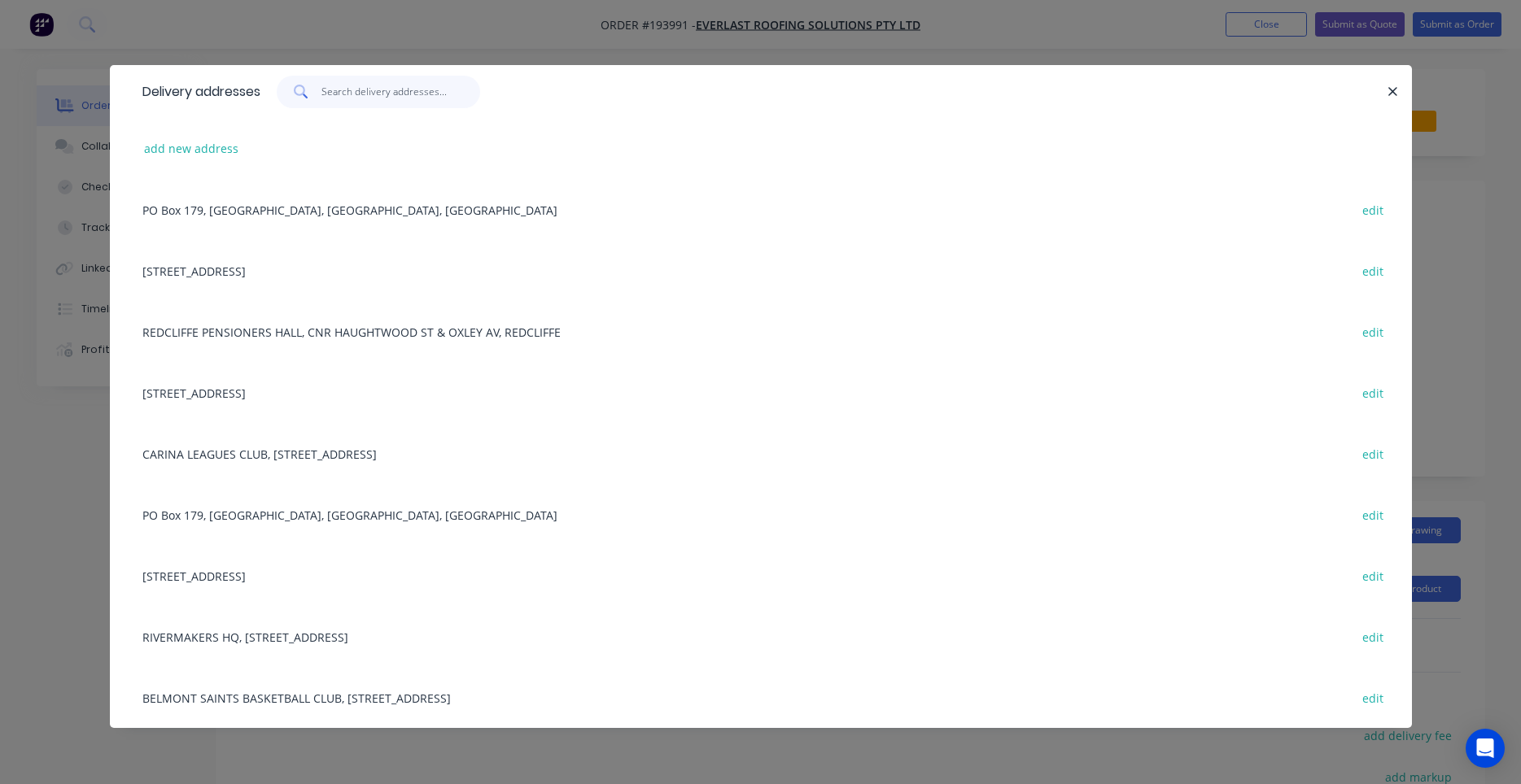
click at [396, 99] on input "text" at bounding box center [400, 92] width 159 height 33
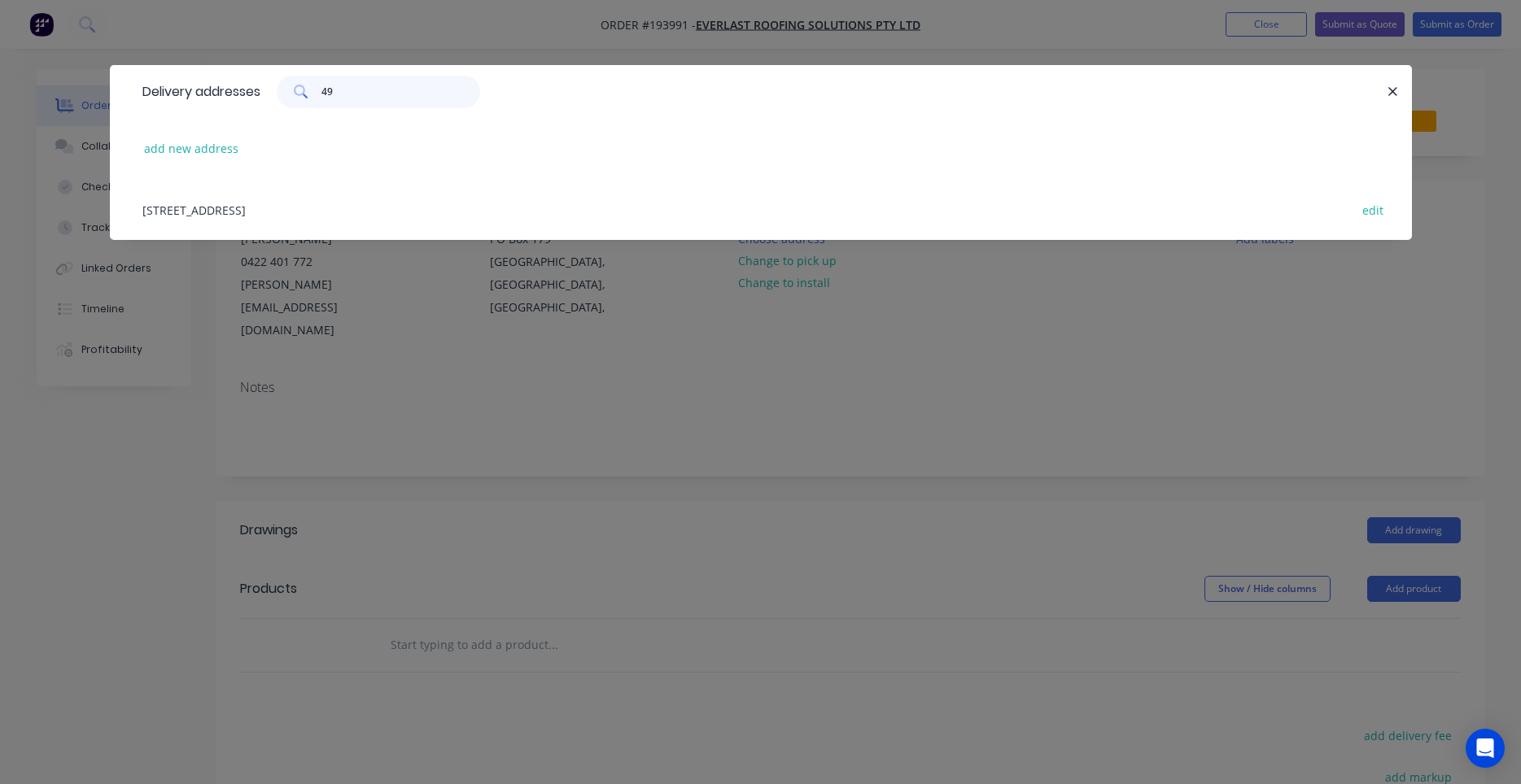
type input "49"
click at [433, 204] on div "[STREET_ADDRESS] edit" at bounding box center [760, 209] width 1253 height 61
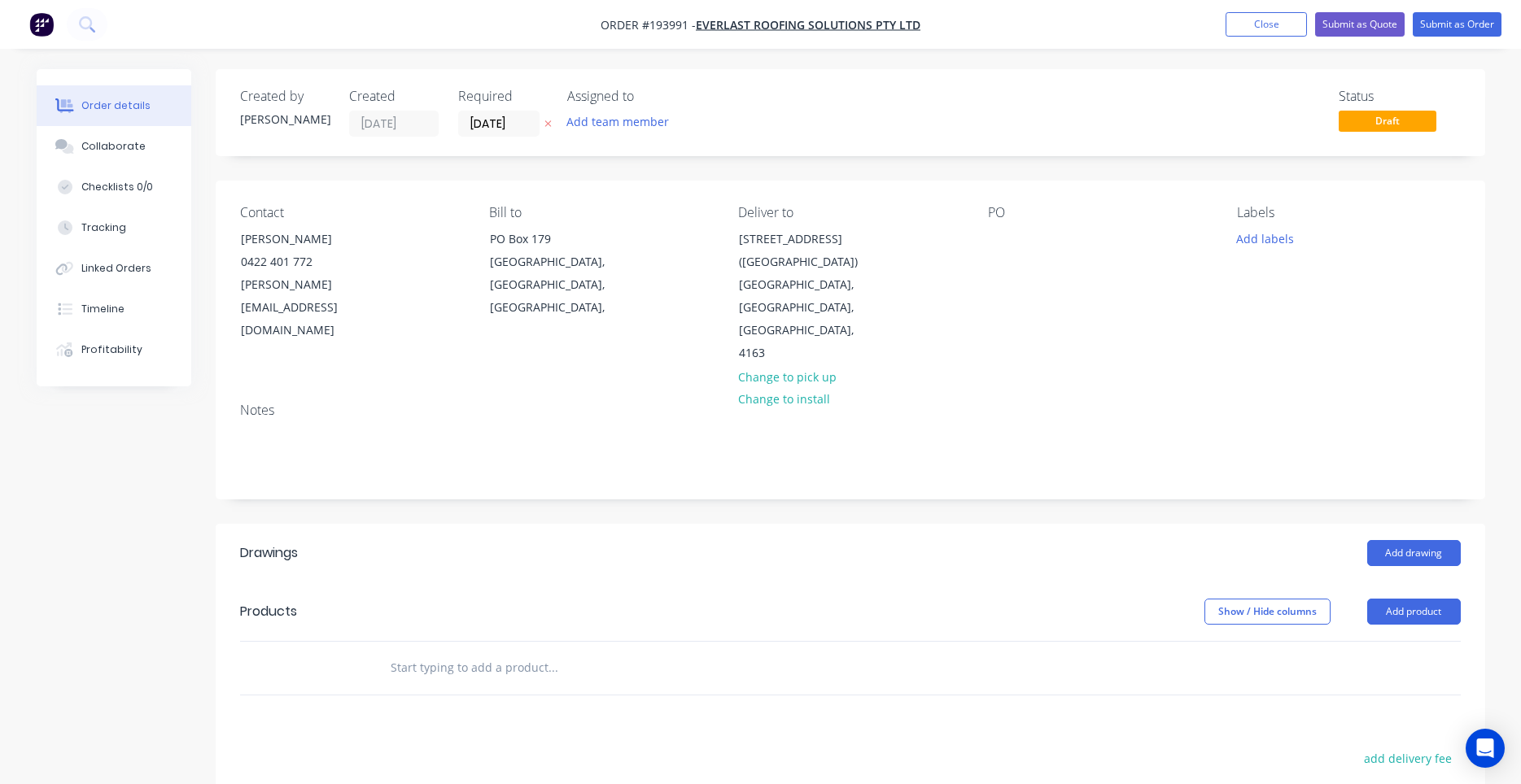
click at [969, 229] on div "Contact [PERSON_NAME] [PHONE_NUMBER] [EMAIL_ADDRESS][DOMAIN_NAME] Bill to [GEOG…" at bounding box center [850, 285] width 1269 height 210
click at [989, 231] on div "Contact [PERSON_NAME] [PHONE_NUMBER] [EMAIL_ADDRESS][DOMAIN_NAME] Bill to [GEOG…" at bounding box center [850, 285] width 1269 height 210
click at [989, 232] on div at bounding box center [1001, 238] width 26 height 23
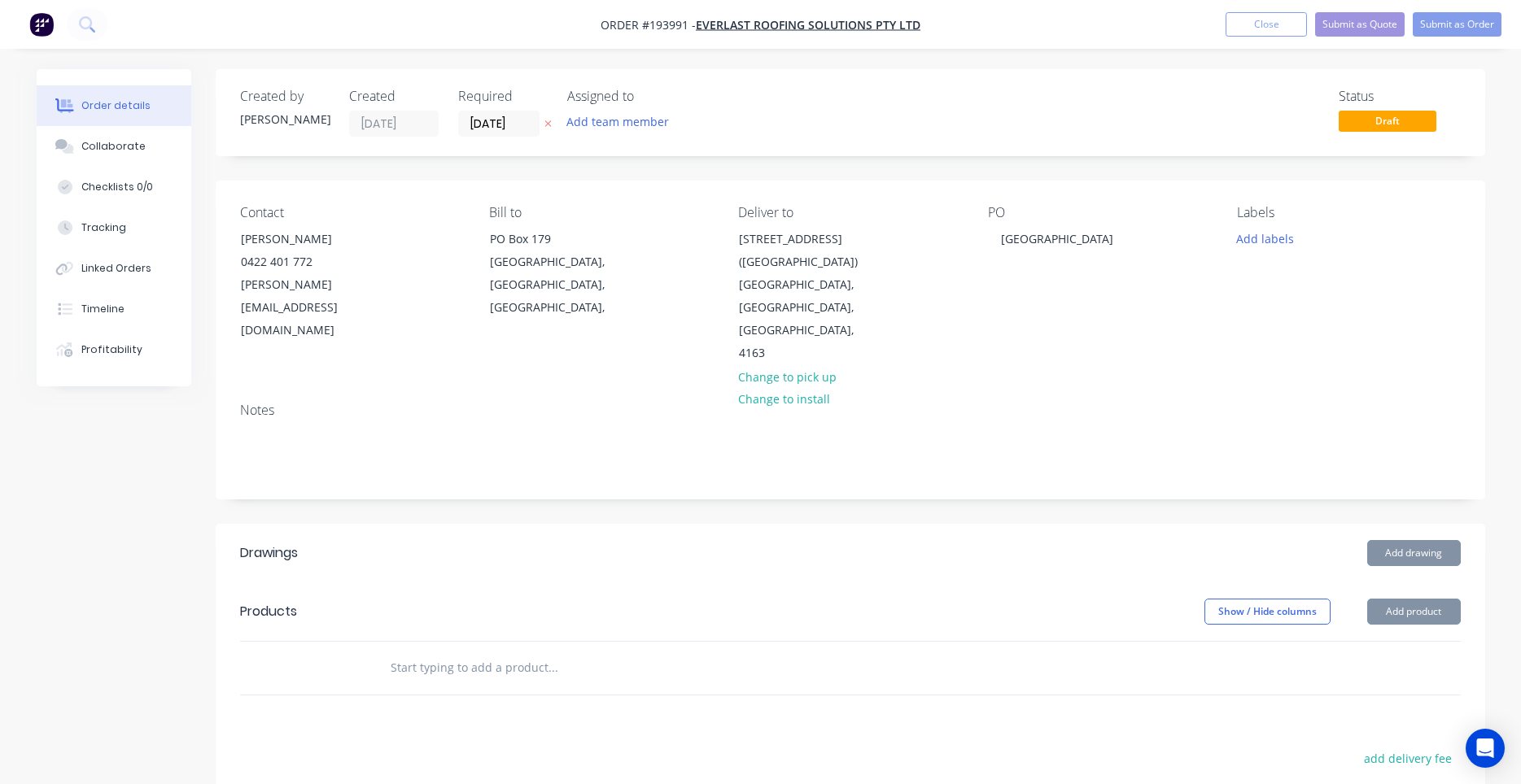
click at [488, 652] on input "text" at bounding box center [552, 668] width 325 height 33
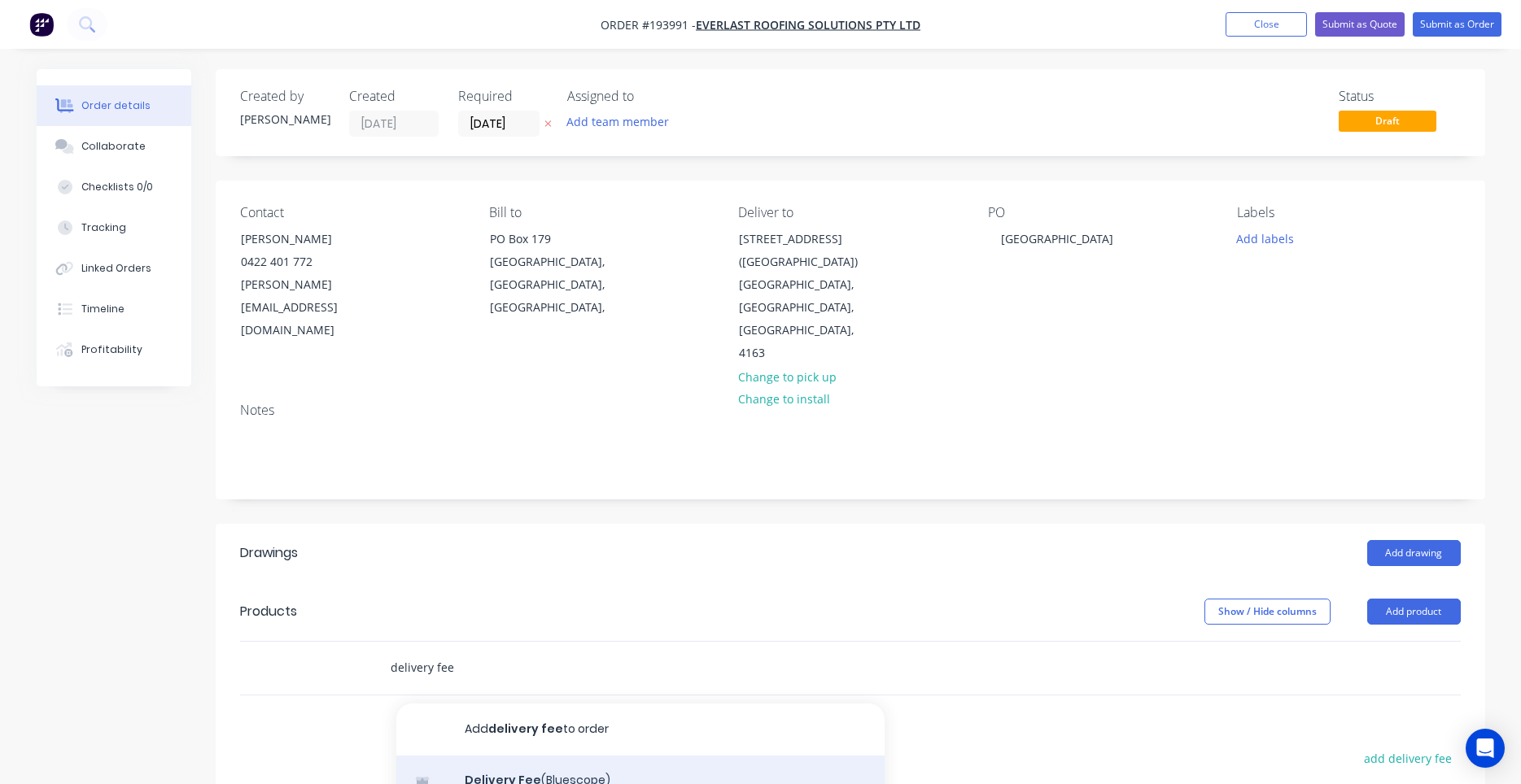
scroll to position [155, 0]
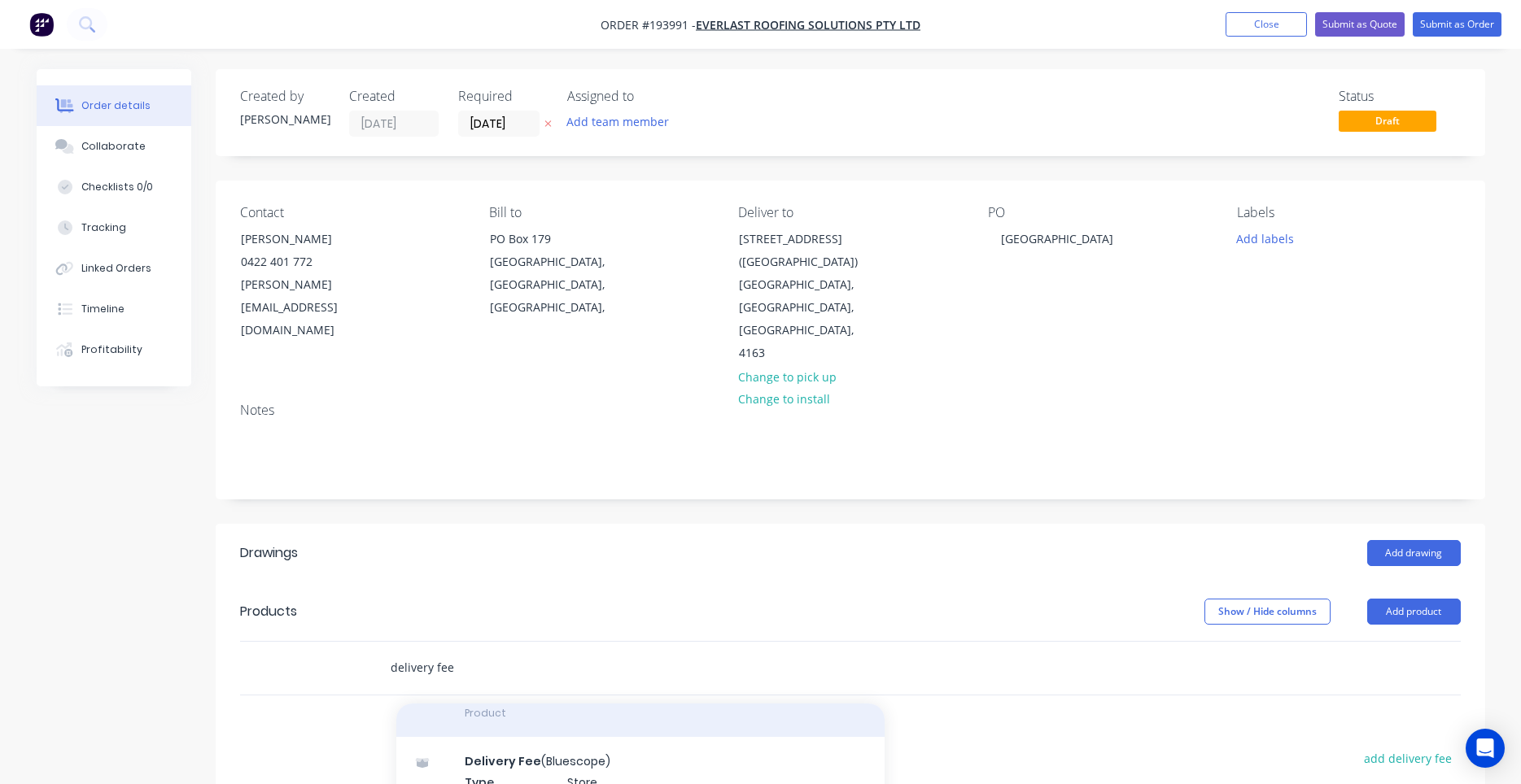
type input "delivery fee"
click at [537, 678] on div "Delivery Fee Product" at bounding box center [640, 703] width 488 height 69
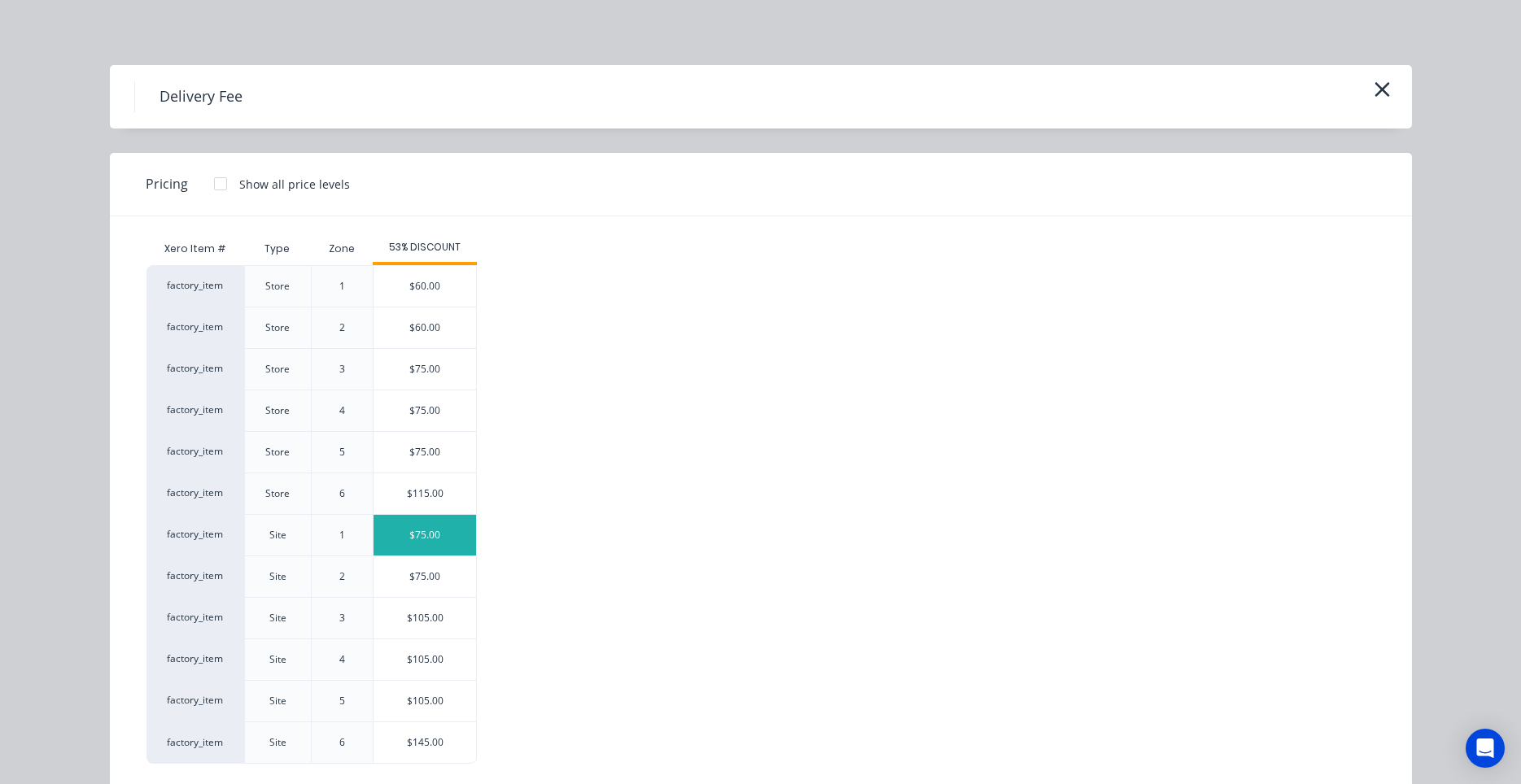
click at [421, 534] on div "$75.00" at bounding box center [424, 535] width 102 height 40
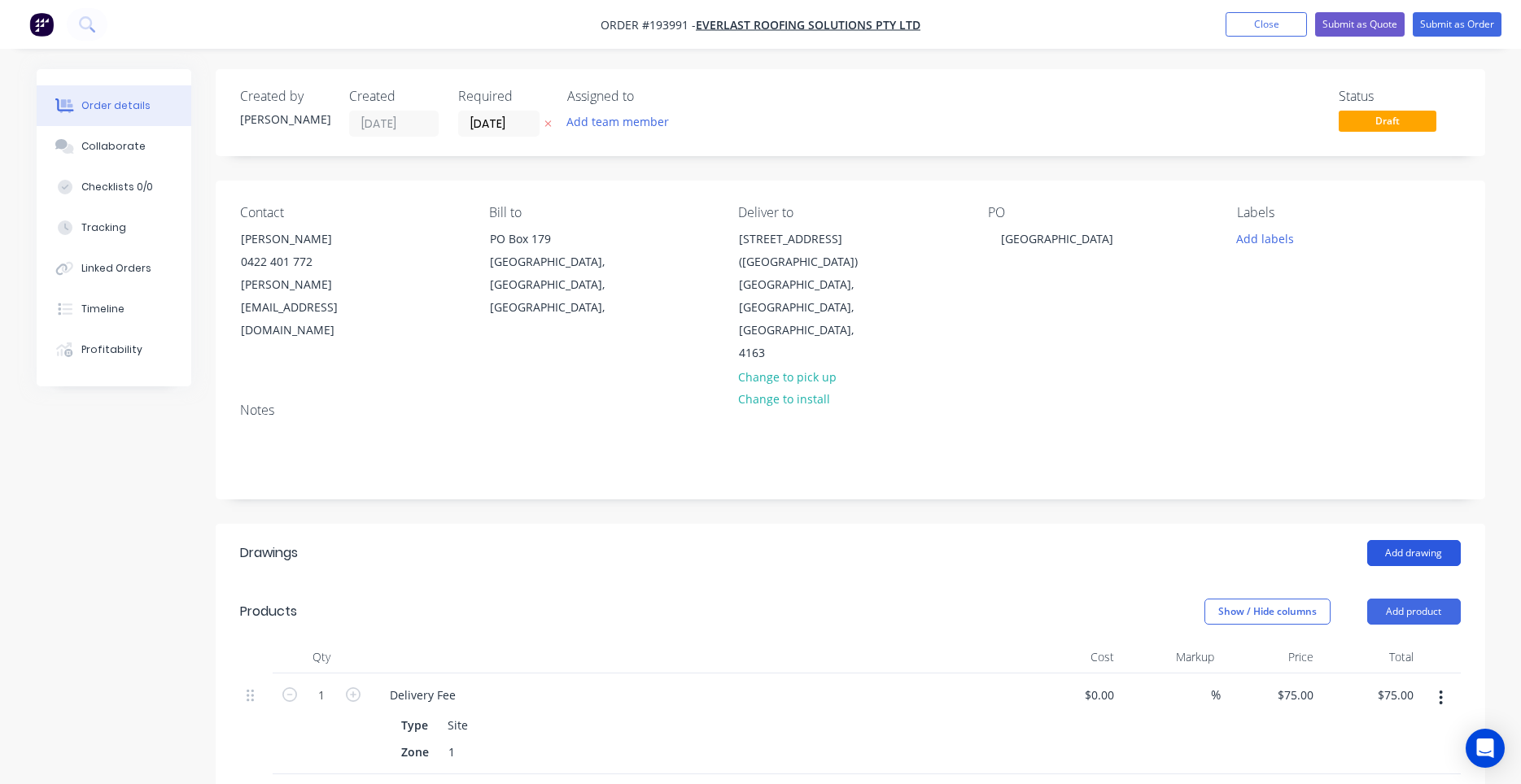
click at [1393, 540] on button "Add drawing" at bounding box center [1414, 553] width 94 height 26
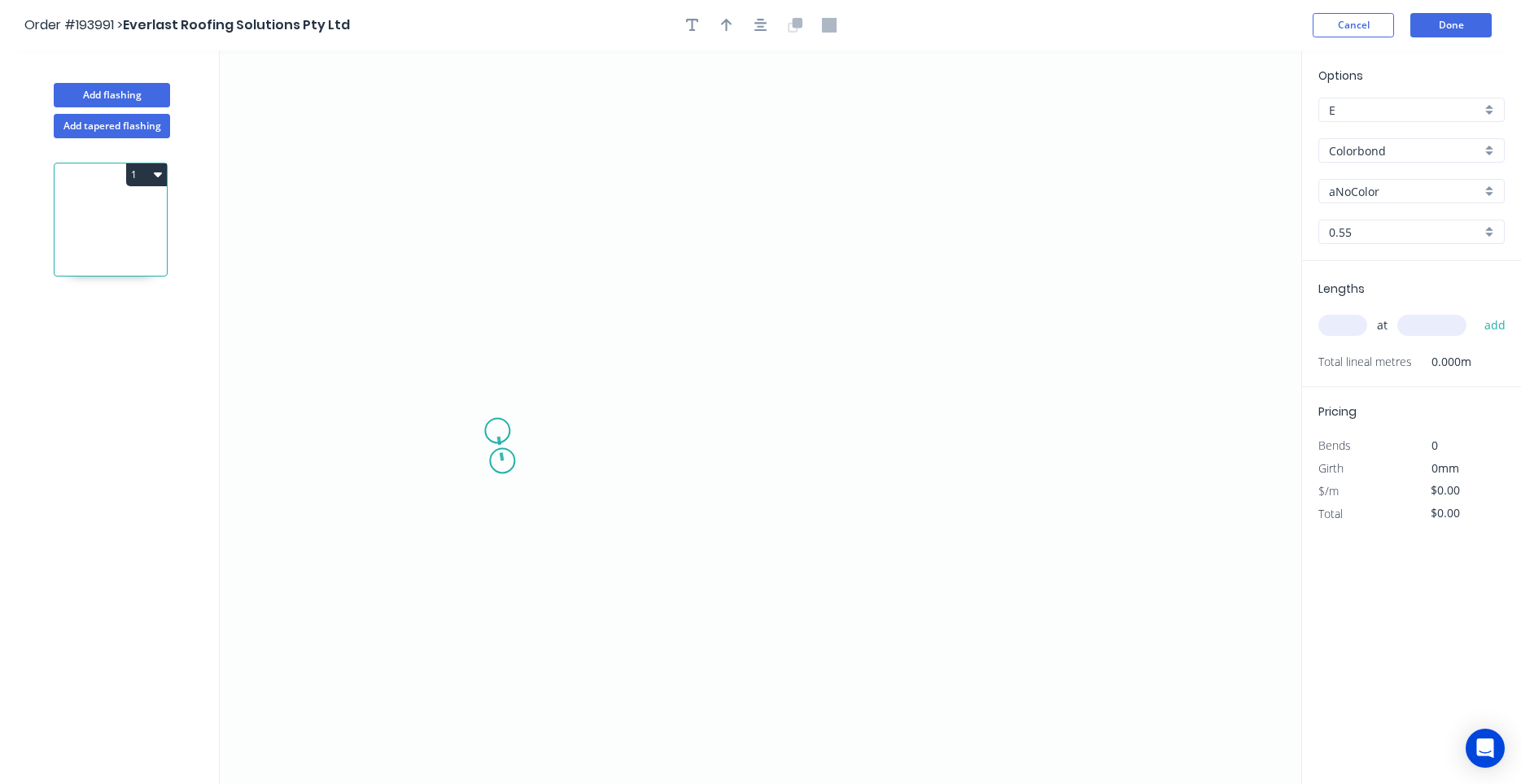
drag, startPoint x: 502, startPoint y: 461, endPoint x: 505, endPoint y: 296, distance: 165.0
click at [497, 425] on icon "0" at bounding box center [760, 417] width 1081 height 734
click at [497, 210] on icon at bounding box center [497, 317] width 0 height 216
click at [498, 207] on circle at bounding box center [497, 209] width 24 height 24
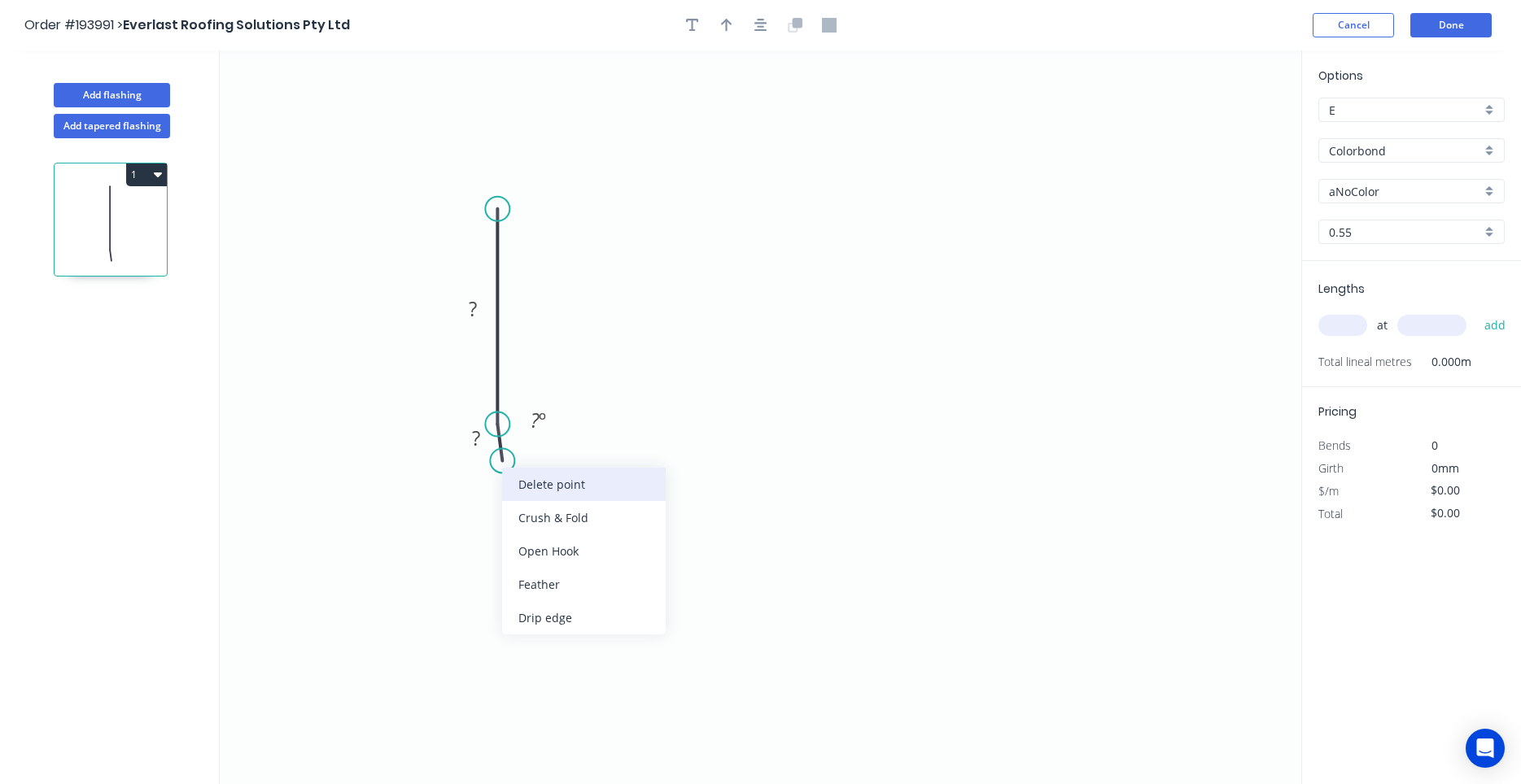
click at [514, 474] on div "Delete point" at bounding box center [584, 484] width 163 height 33
click at [506, 204] on circle at bounding box center [497, 209] width 24 height 24
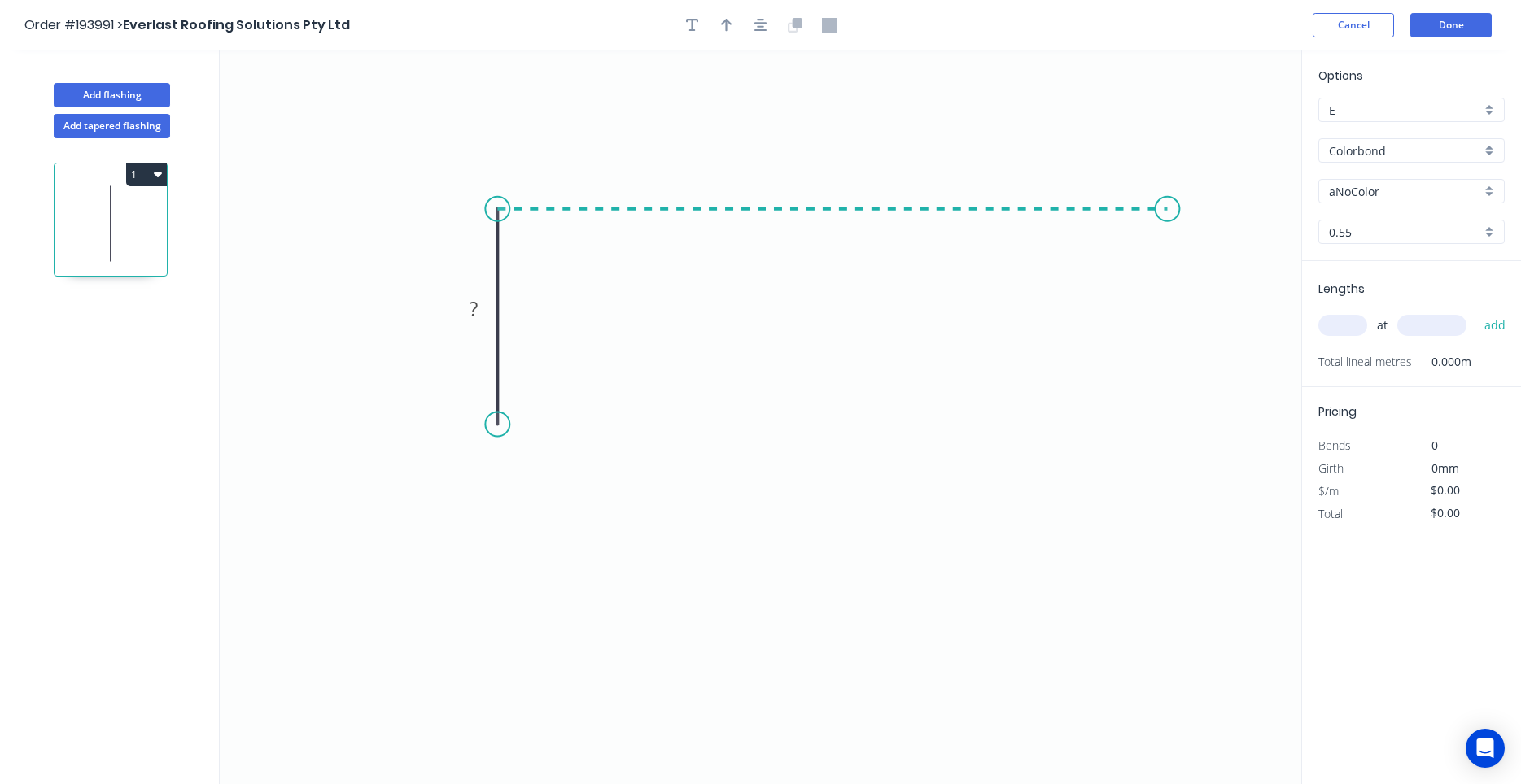
click at [1168, 199] on icon "0 ?" at bounding box center [760, 417] width 1081 height 734
click at [1173, 419] on icon "0 ? ?" at bounding box center [760, 417] width 1081 height 734
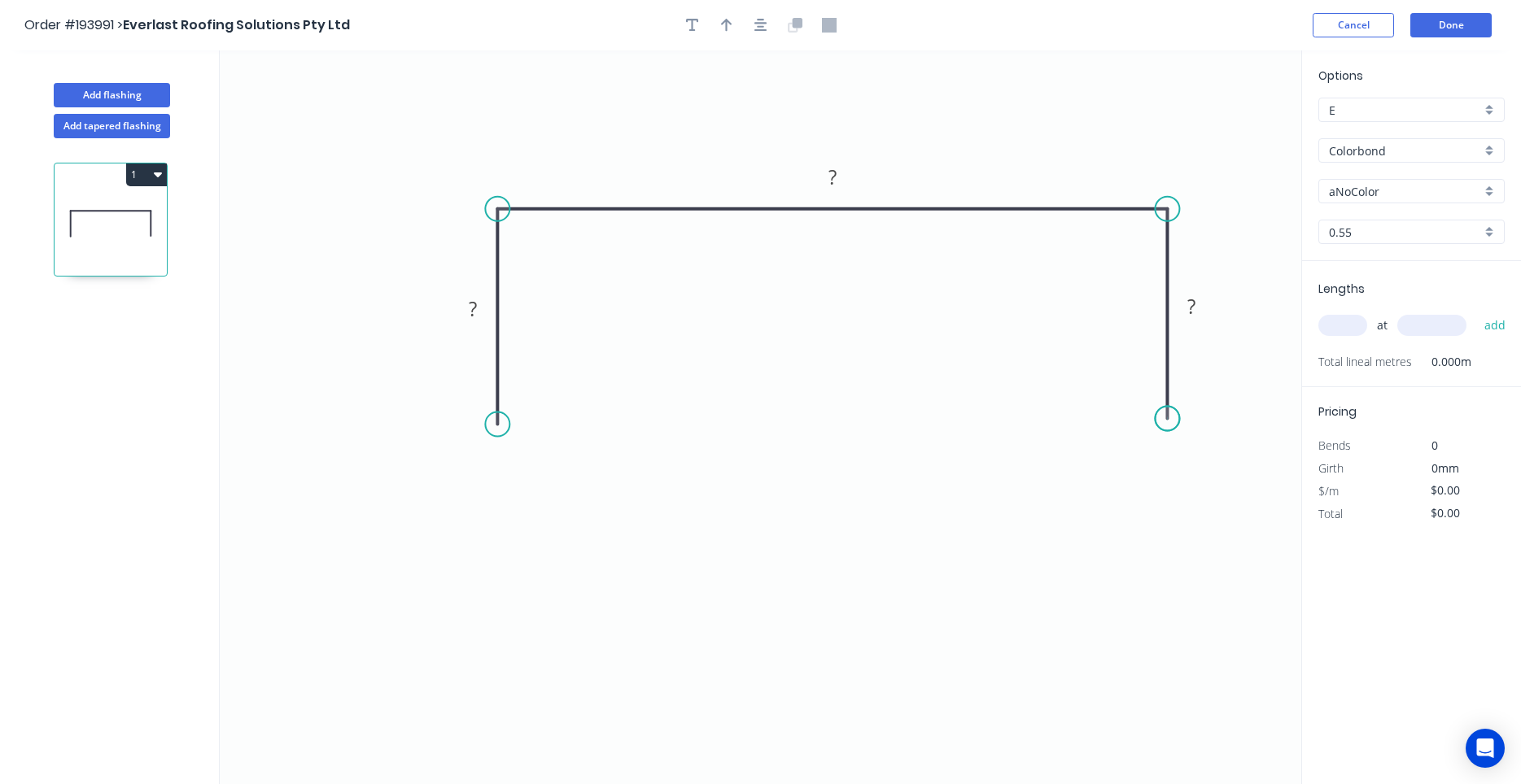
click at [1173, 419] on circle at bounding box center [1166, 419] width 24 height 24
click at [1196, 464] on div "Crush & Fold" at bounding box center [1251, 469] width 163 height 33
click at [1181, 461] on div "Flip bend" at bounding box center [1242, 471] width 163 height 33
click at [520, 465] on div "Crush & Fold" at bounding box center [582, 474] width 163 height 33
click at [472, 398] on tspan "10" at bounding box center [473, 394] width 23 height 27
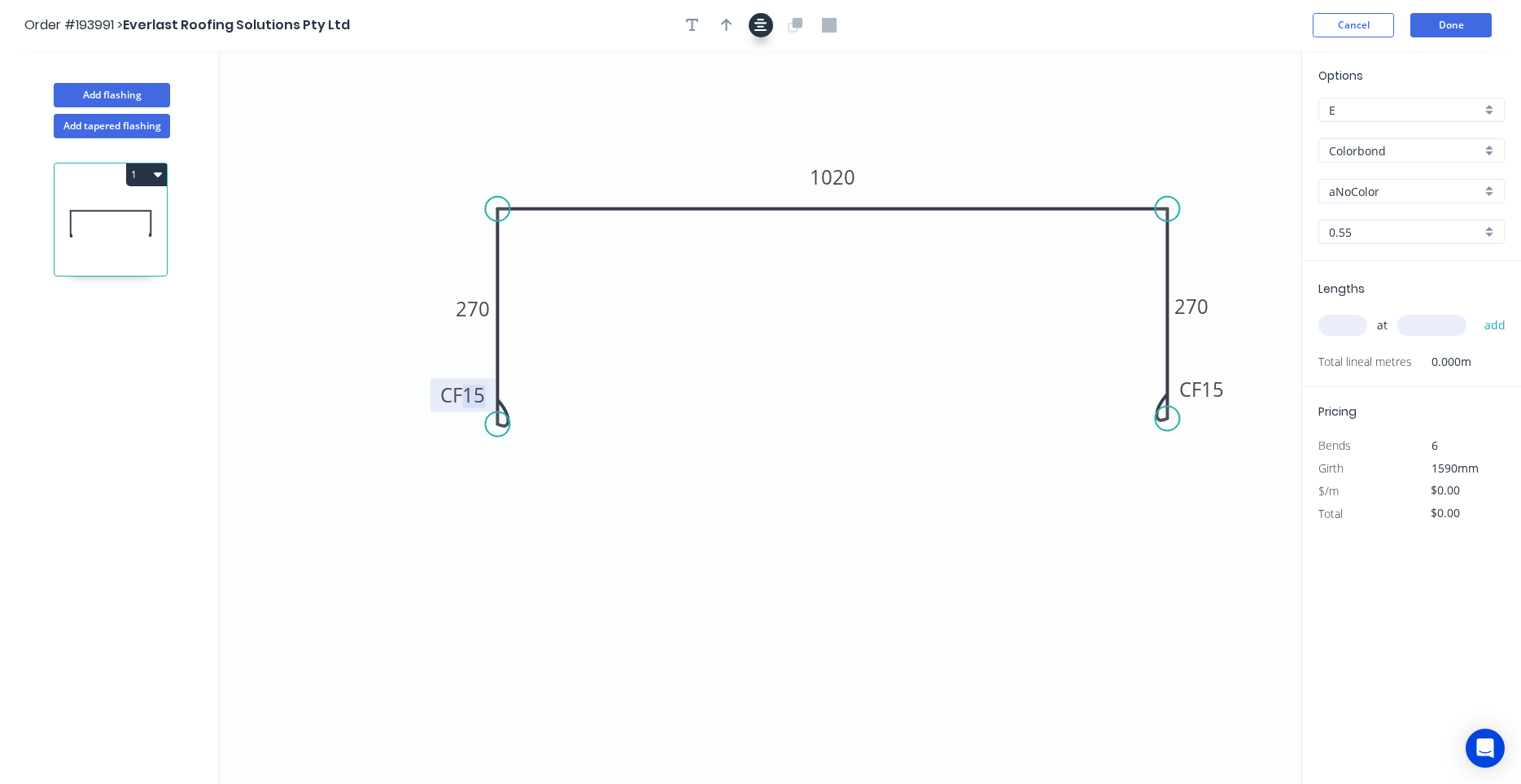
click at [758, 19] on icon "button" at bounding box center [760, 25] width 13 height 15
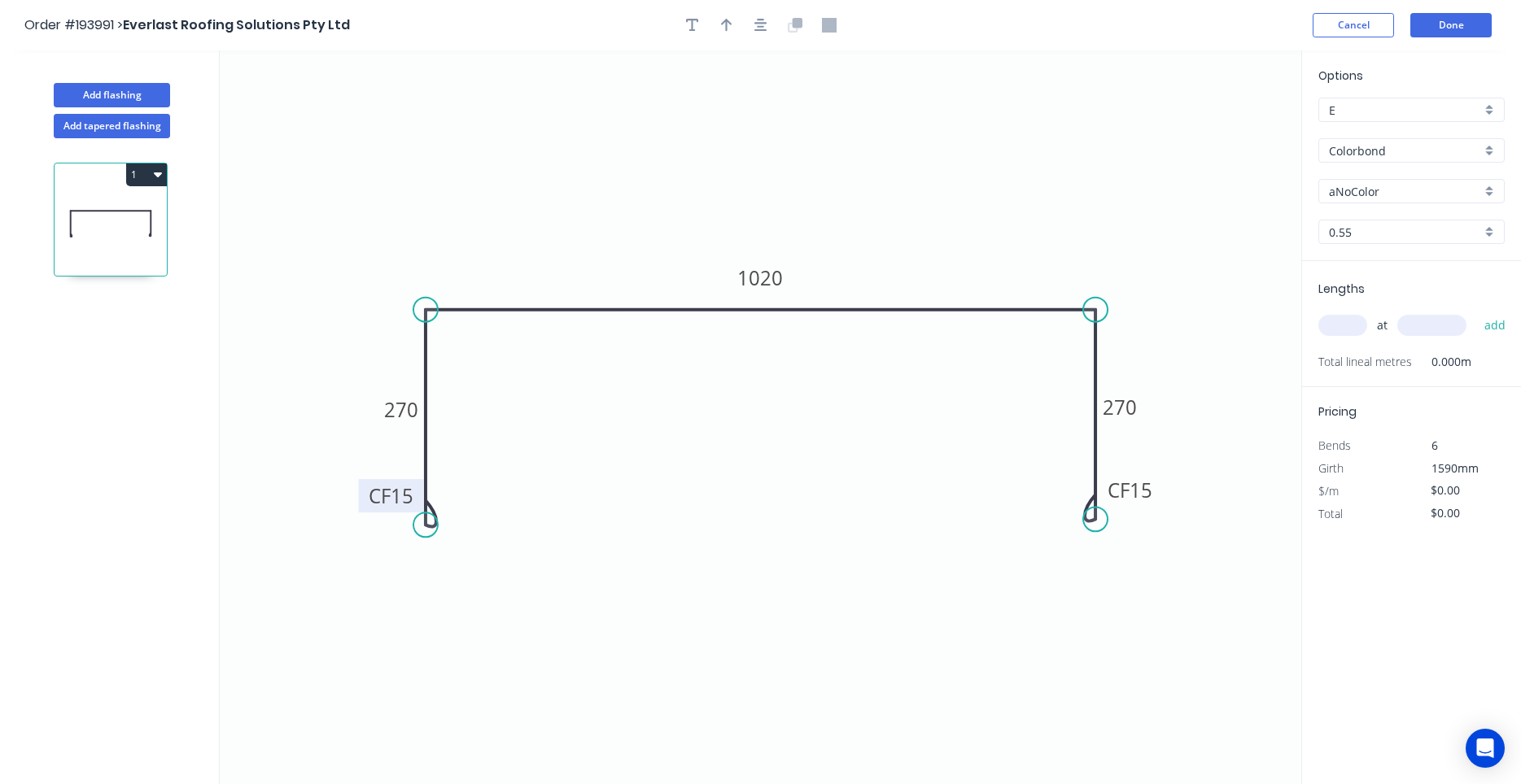
click at [1354, 155] on input "Colorbond" at bounding box center [1404, 151] width 152 height 17
click at [1372, 188] on div "Zincalume" at bounding box center [1411, 181] width 185 height 28
type input "Zincalume"
click at [1354, 323] on input "text" at bounding box center [1342, 325] width 49 height 21
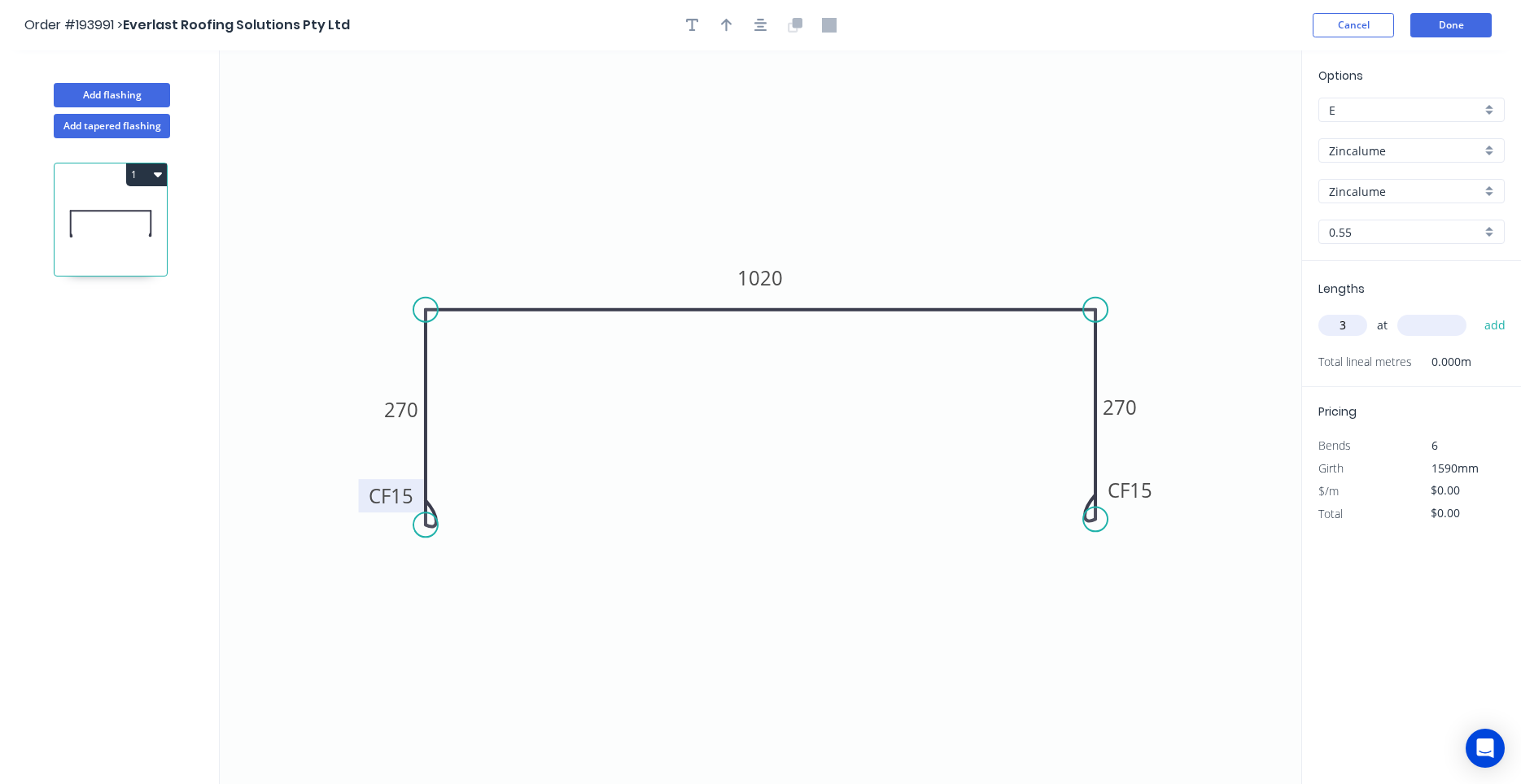
type input "3"
type input "1200"
click at [1476, 312] on button "add" at bounding box center [1495, 325] width 39 height 27
click at [762, 20] on icon "button" at bounding box center [760, 25] width 13 height 13
click at [725, 24] on icon "button" at bounding box center [726, 25] width 11 height 15
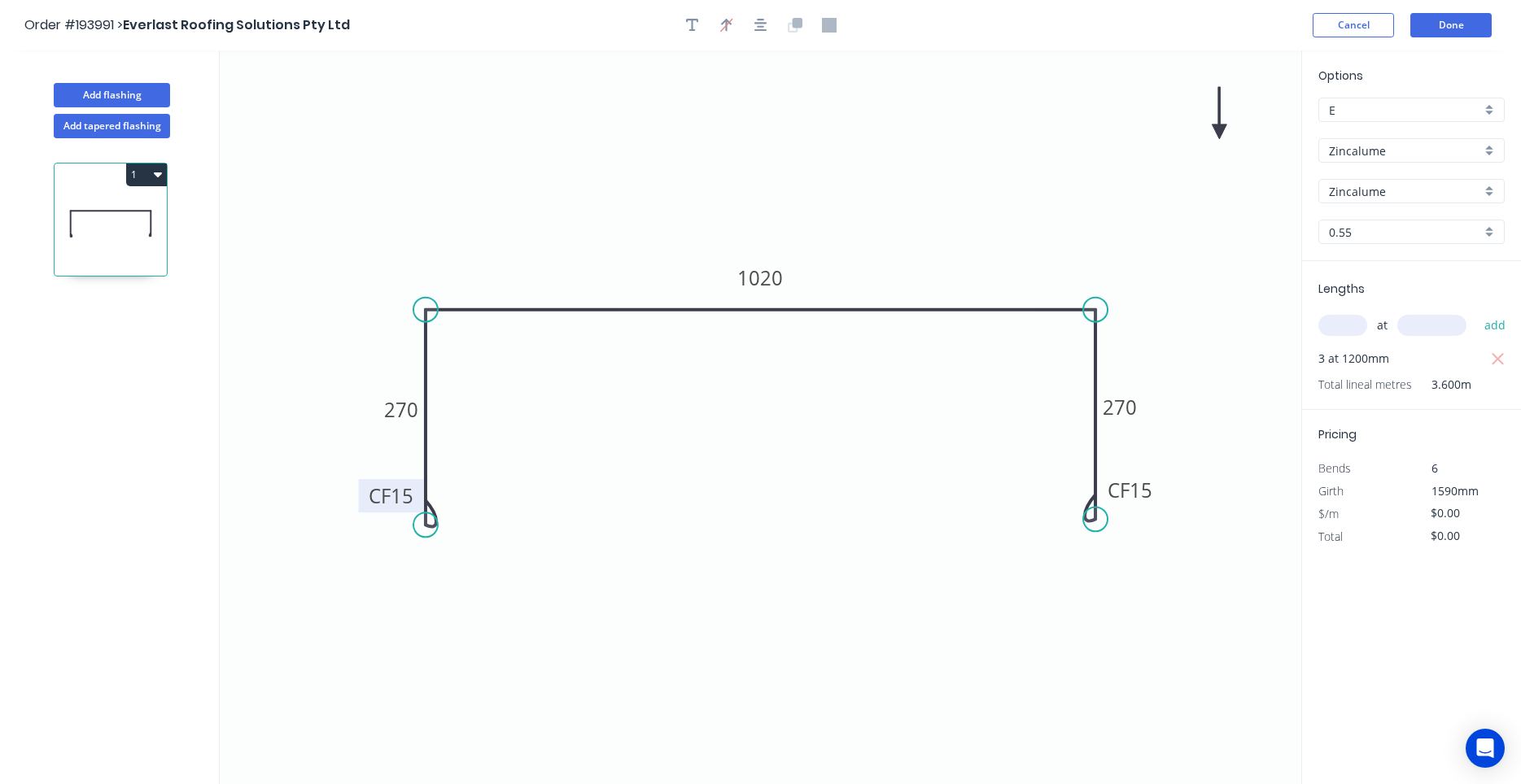
click at [1217, 129] on icon at bounding box center [1219, 112] width 15 height 52
drag, startPoint x: 1220, startPoint y: 130, endPoint x: 938, endPoint y: 222, distance: 296.6
click at [938, 222] on icon at bounding box center [950, 208] width 47 height 47
click at [143, 95] on button "Add flashing" at bounding box center [112, 95] width 116 height 24
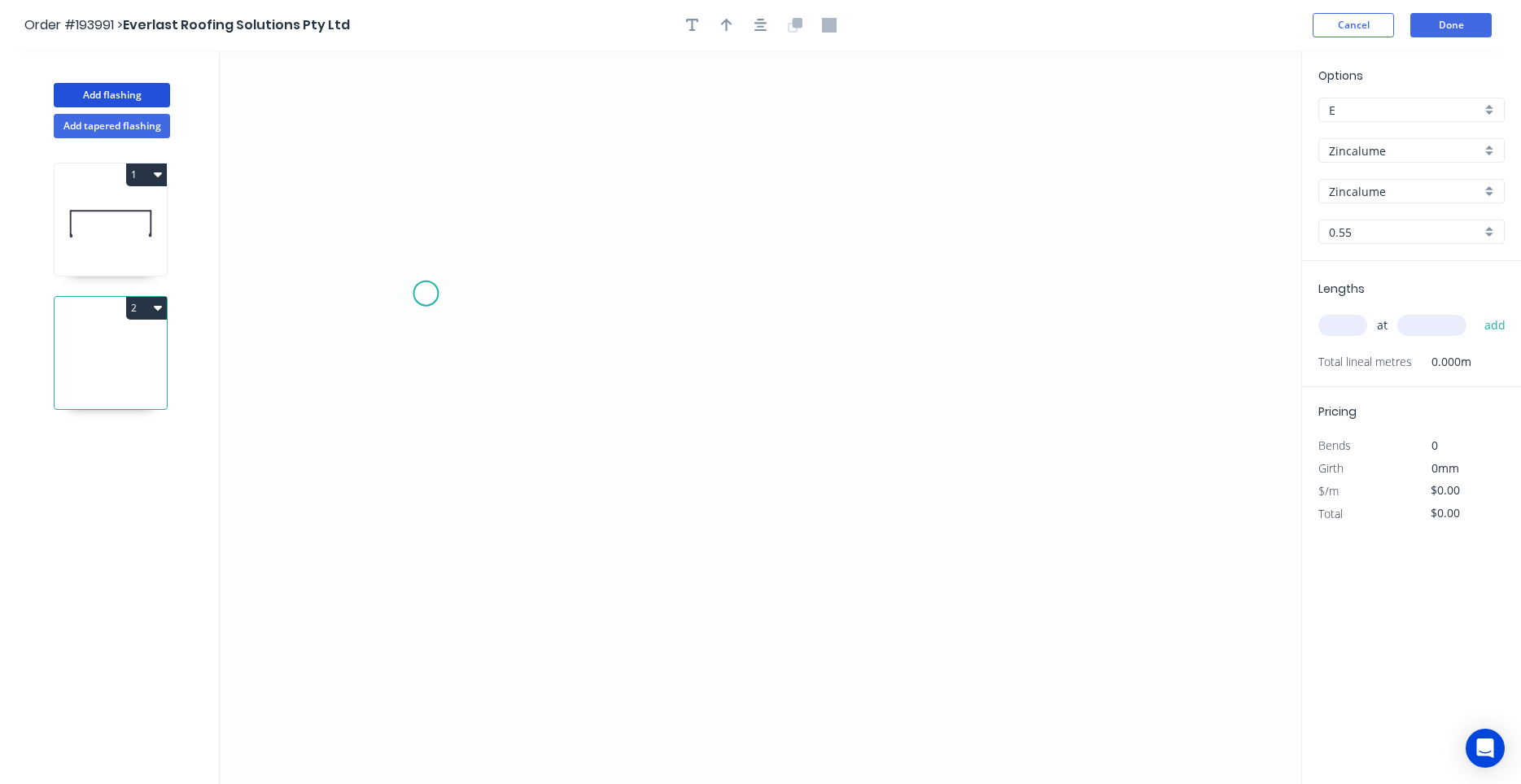
click at [426, 294] on icon "0" at bounding box center [760, 417] width 1081 height 734
click at [1025, 277] on icon "0" at bounding box center [760, 417] width 1081 height 734
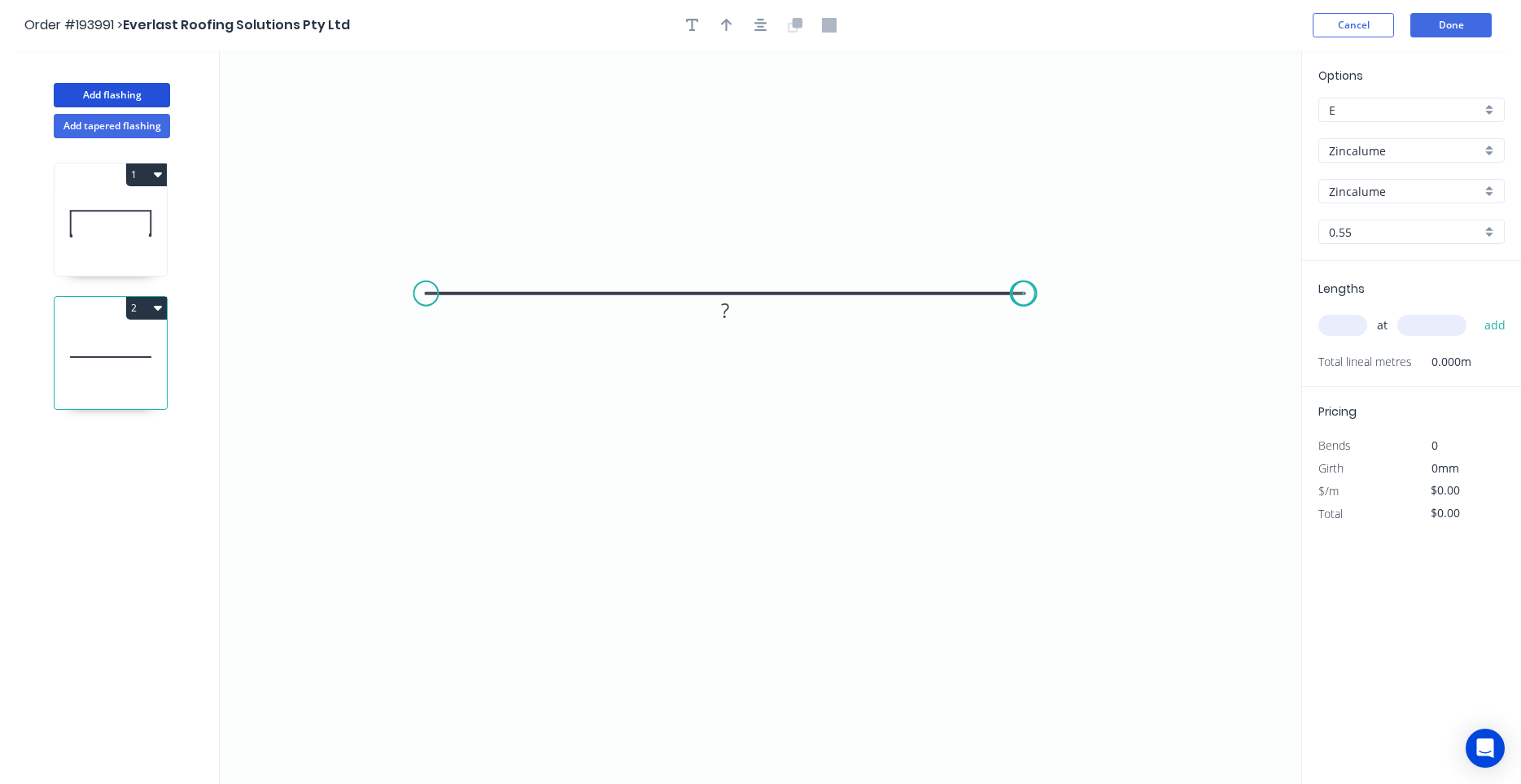
click at [1023, 294] on circle at bounding box center [1025, 294] width 24 height 24
click at [1052, 343] on div "Crush & Fold" at bounding box center [1104, 349] width 163 height 33
click at [1046, 336] on div "Flip bend" at bounding box center [1105, 344] width 163 height 33
click at [1051, 326] on tspan "10" at bounding box center [1056, 319] width 23 height 27
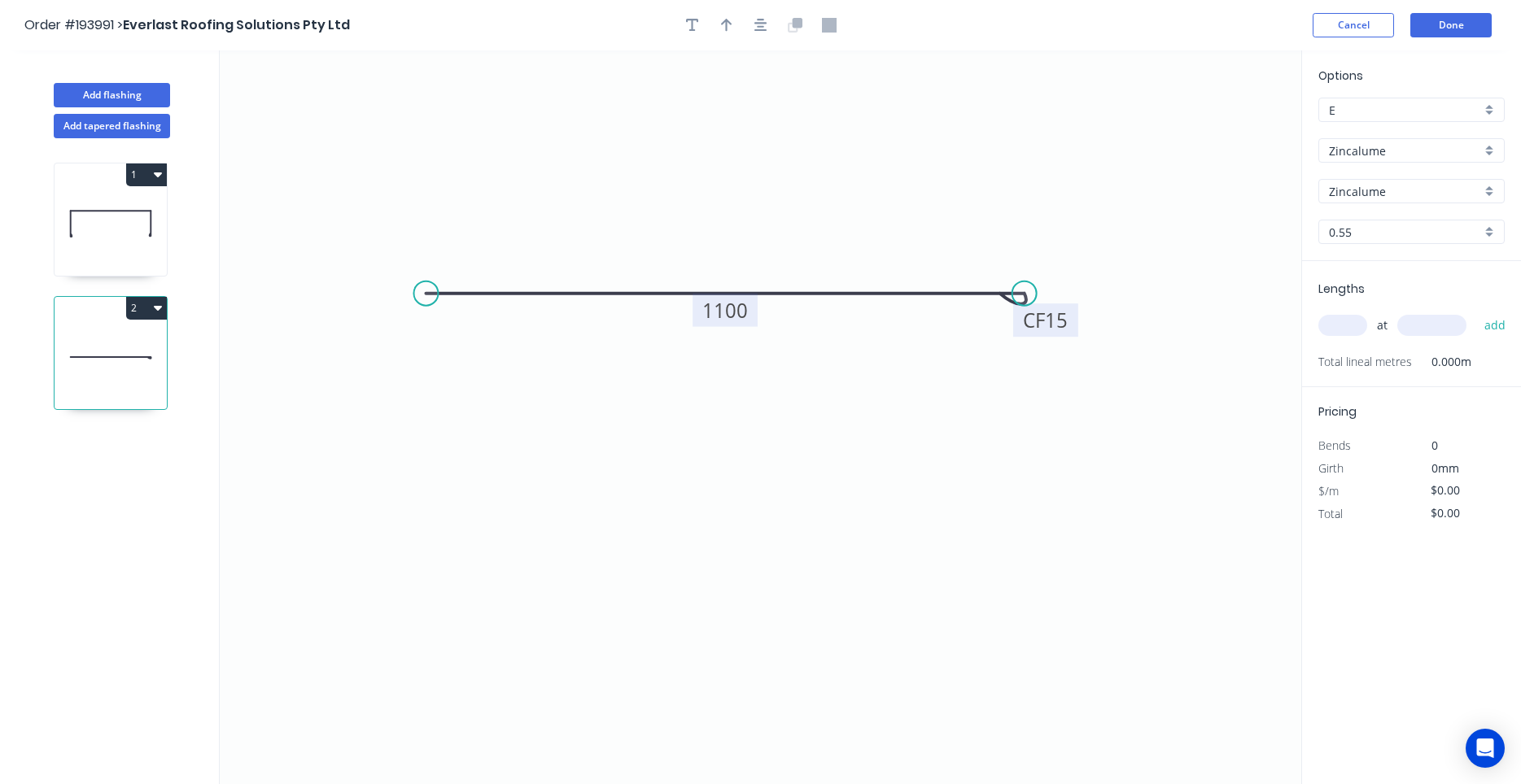
click at [1358, 319] on input "text" at bounding box center [1342, 325] width 49 height 21
type input "$27.38"
type input "2"
type input "1100"
click at [1476, 312] on button "add" at bounding box center [1495, 325] width 39 height 27
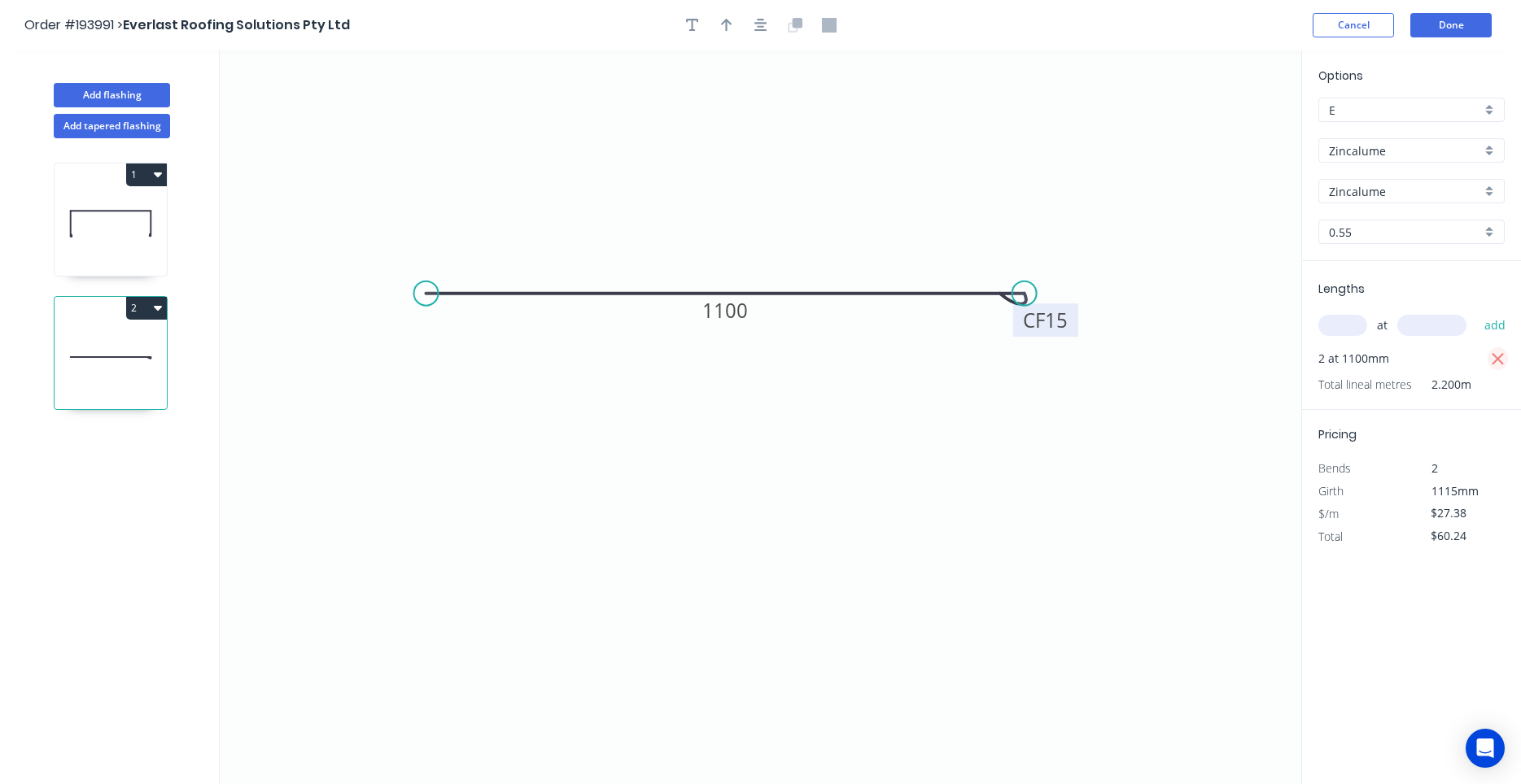
click at [1501, 352] on icon "button" at bounding box center [1498, 359] width 15 height 20
type input "$0.00"
click at [1354, 326] on input "text" at bounding box center [1342, 325] width 49 height 21
type input "2"
type input "140"
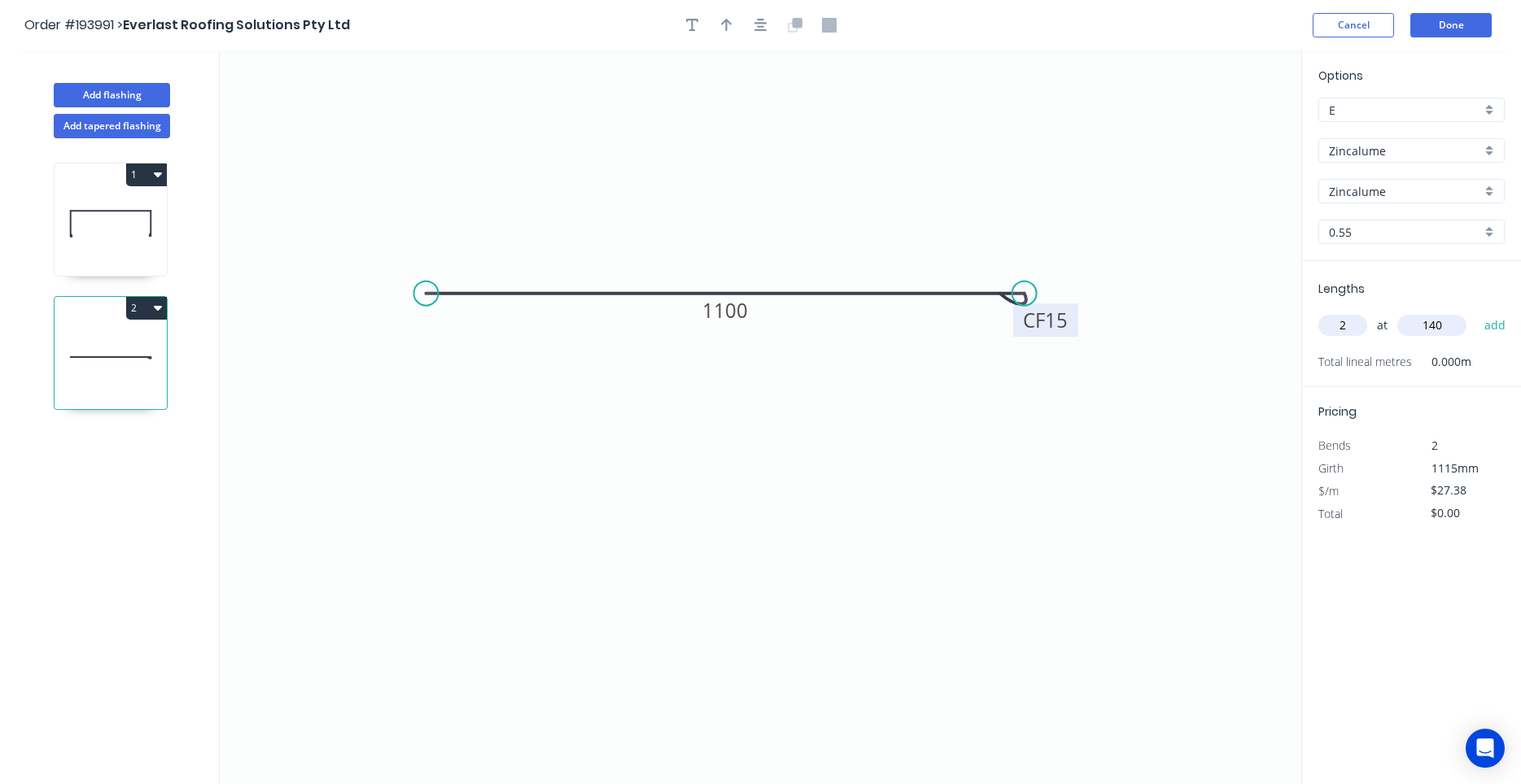
click at [1476, 312] on button "add" at bounding box center [1495, 325] width 39 height 27
type input "$54.76"
click at [765, 15] on button "button" at bounding box center [761, 25] width 24 height 24
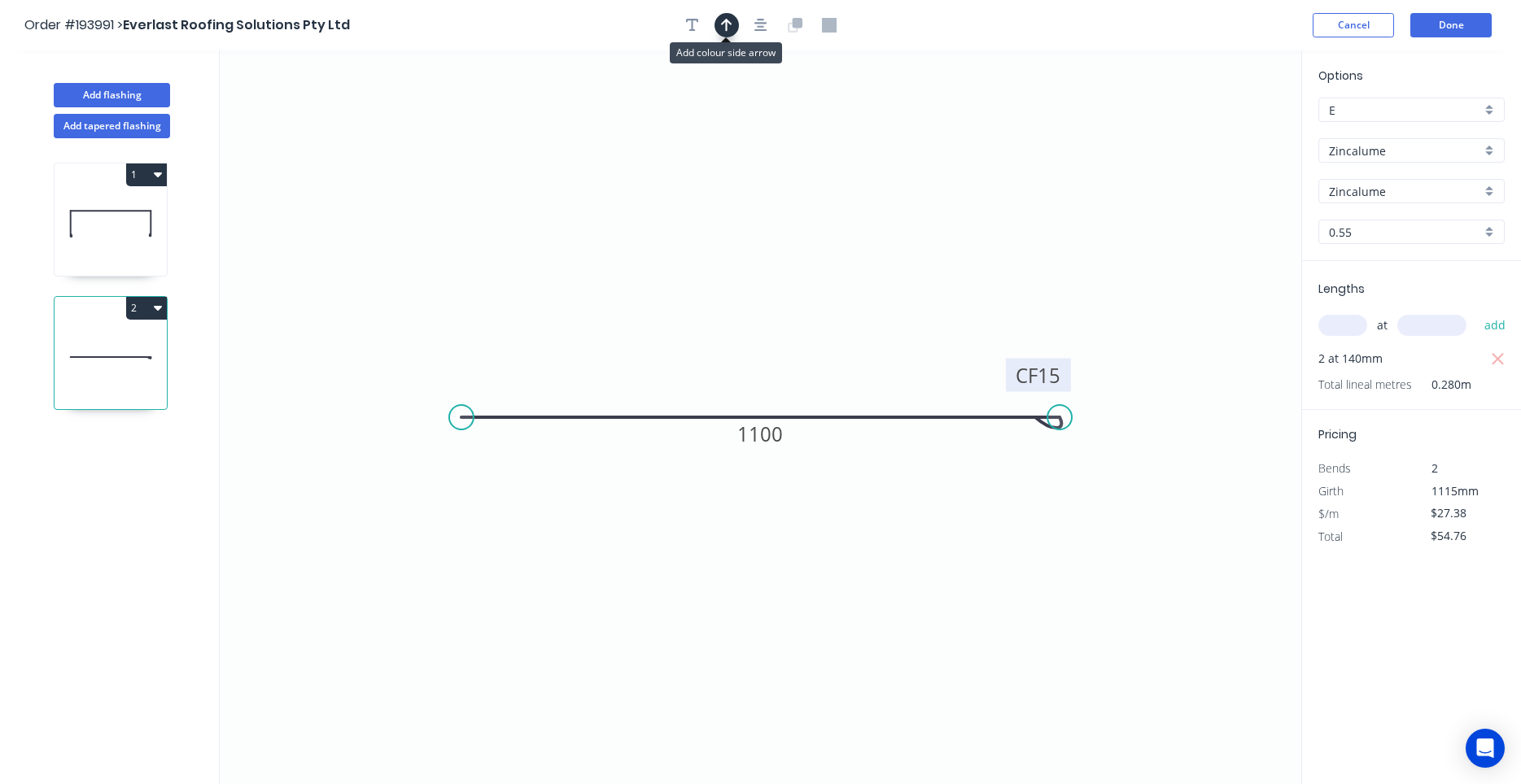
click at [727, 28] on icon "button" at bounding box center [726, 25] width 11 height 15
click at [1217, 121] on icon "0 CF 15 1100" at bounding box center [760, 417] width 1081 height 734
click at [1214, 127] on icon at bounding box center [1219, 112] width 15 height 52
drag, startPoint x: 1214, startPoint y: 127, endPoint x: 785, endPoint y: 323, distance: 471.7
click at [785, 323] on icon "0 CF 15 1100" at bounding box center [760, 417] width 1081 height 734
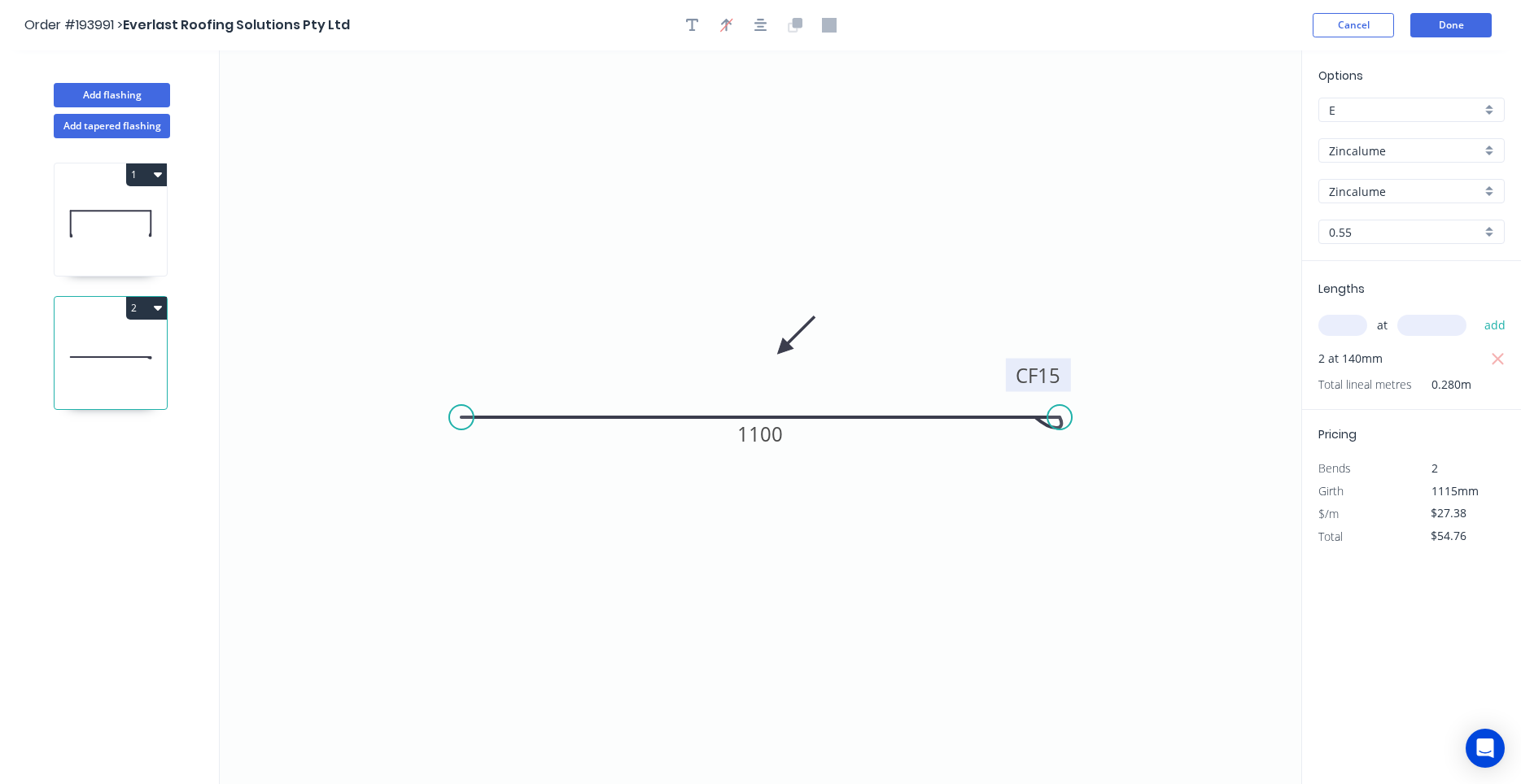
drag, startPoint x: 1226, startPoint y: 131, endPoint x: 782, endPoint y: 349, distance: 494.6
click at [782, 349] on icon at bounding box center [795, 335] width 47 height 47
click at [1430, 25] on button "Done" at bounding box center [1451, 25] width 82 height 24
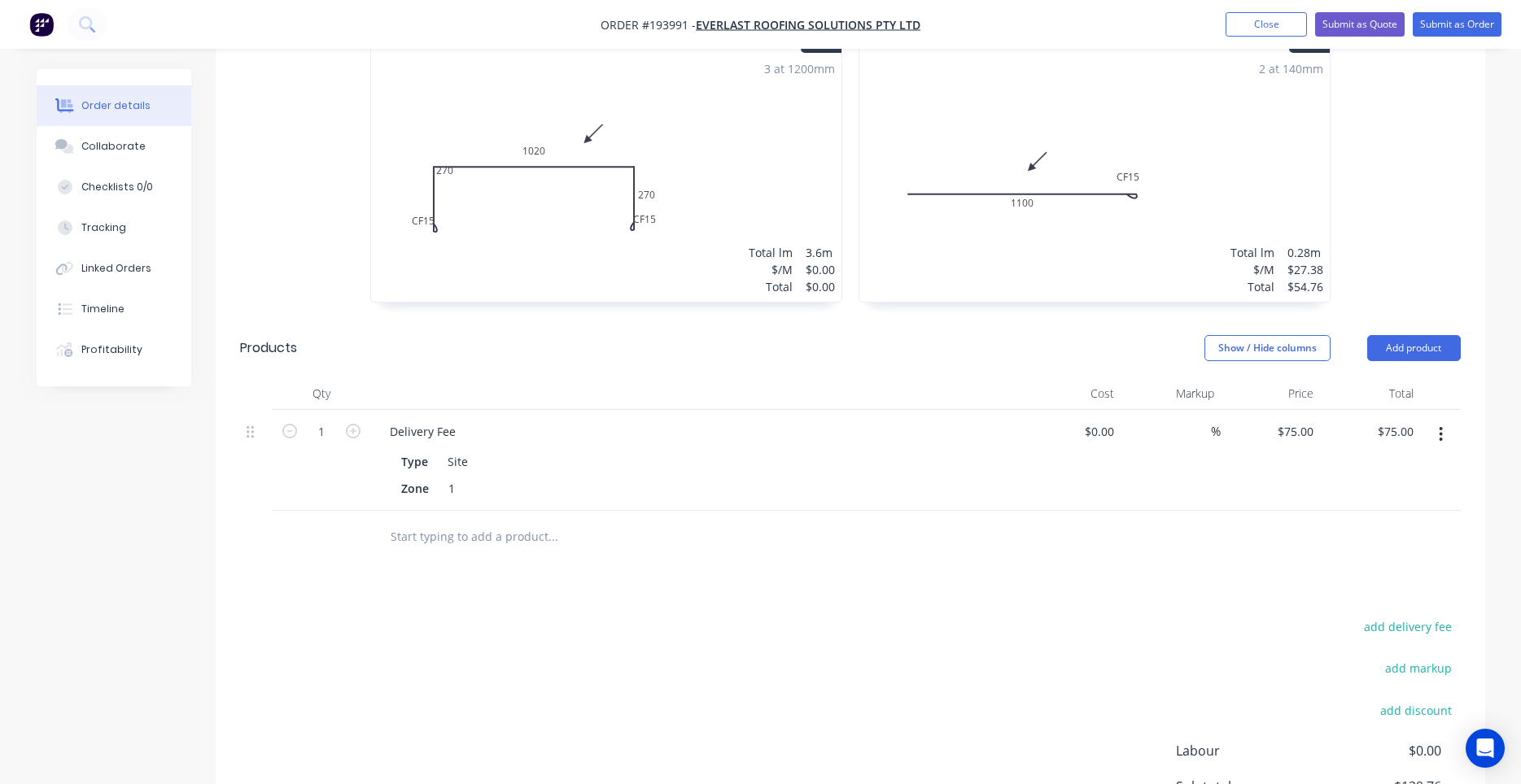
scroll to position [702, 0]
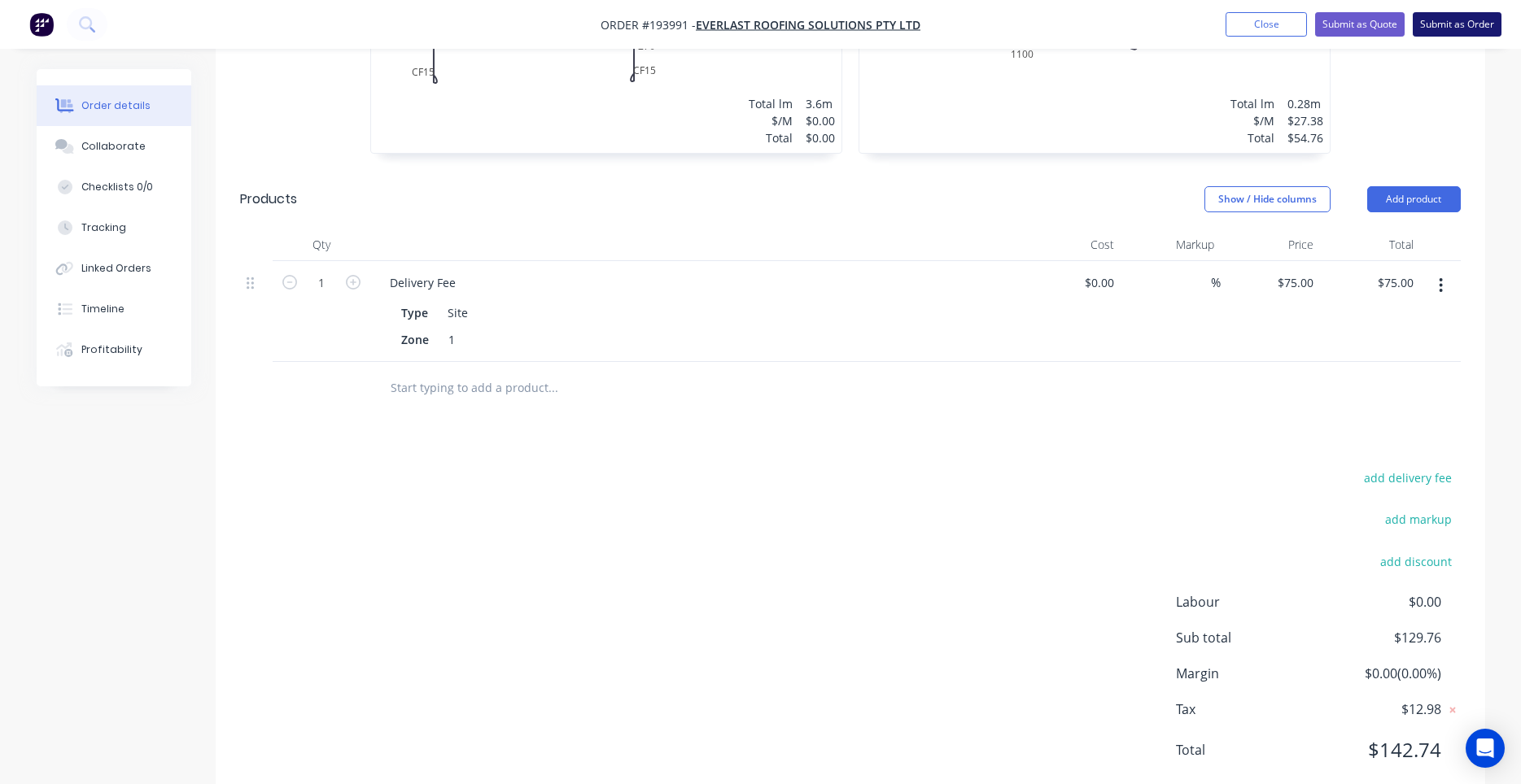
click at [1445, 33] on button "Submit as Order" at bounding box center [1457, 24] width 88 height 24
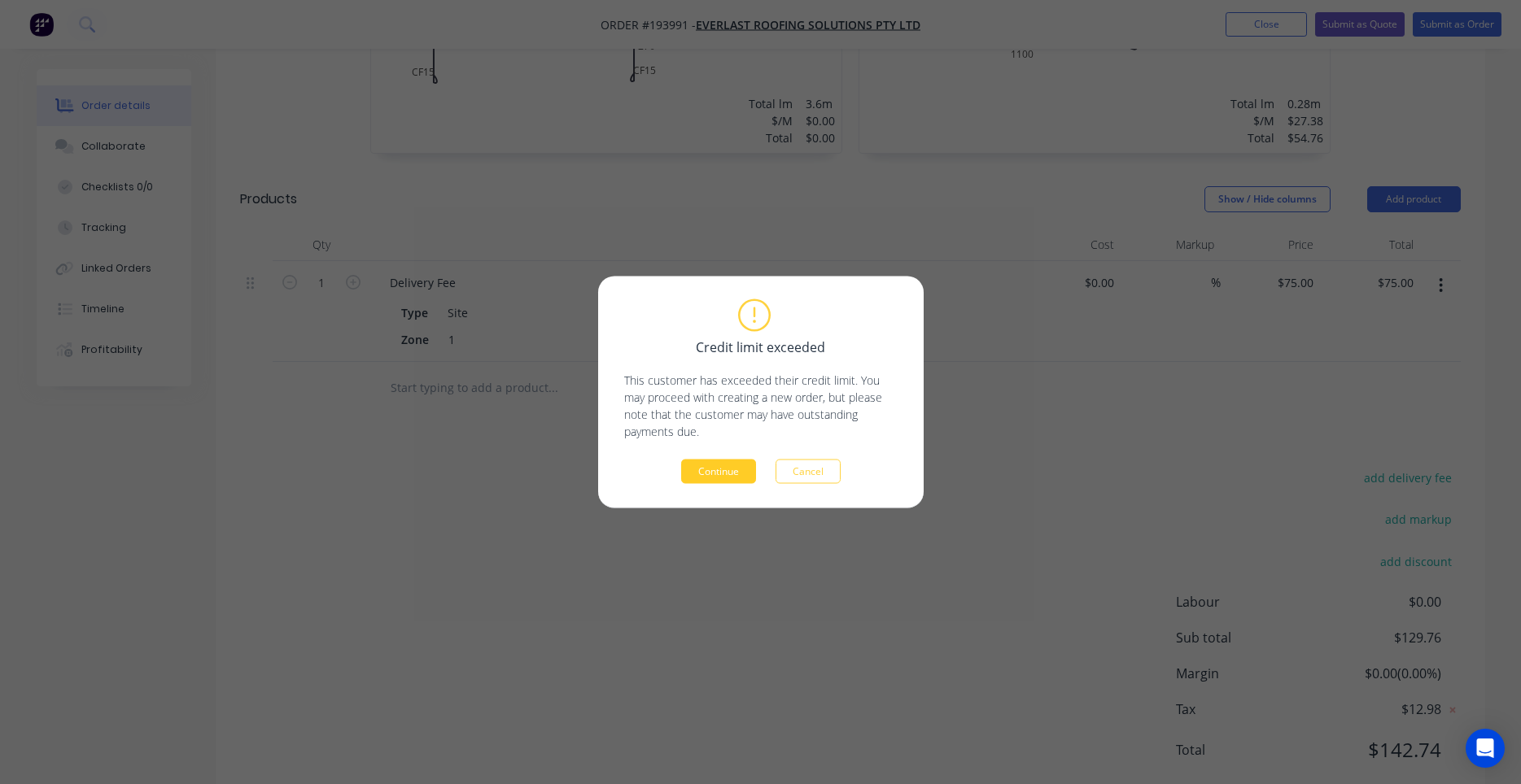
click at [715, 466] on button "Continue" at bounding box center [718, 471] width 75 height 24
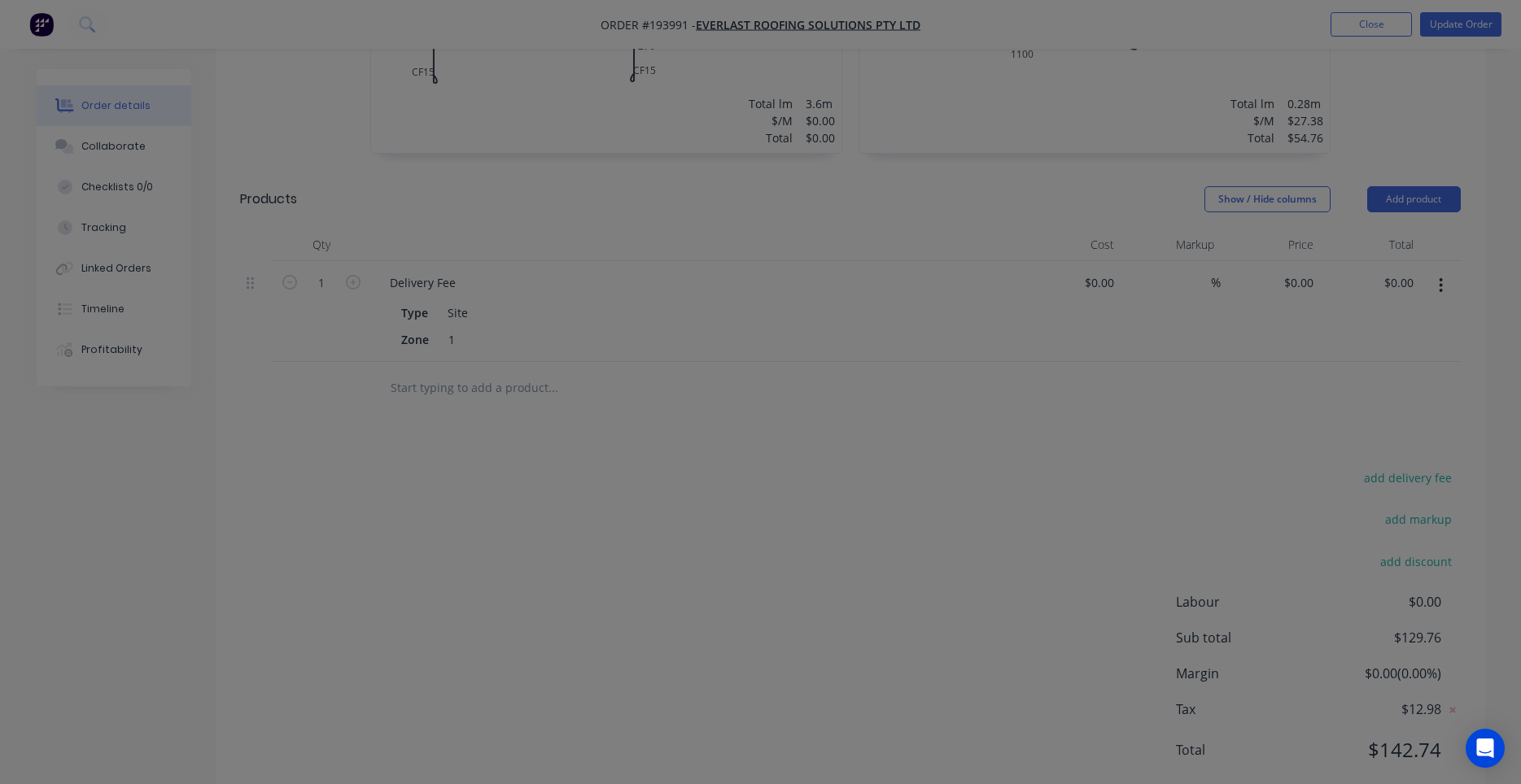
type input "$75.00"
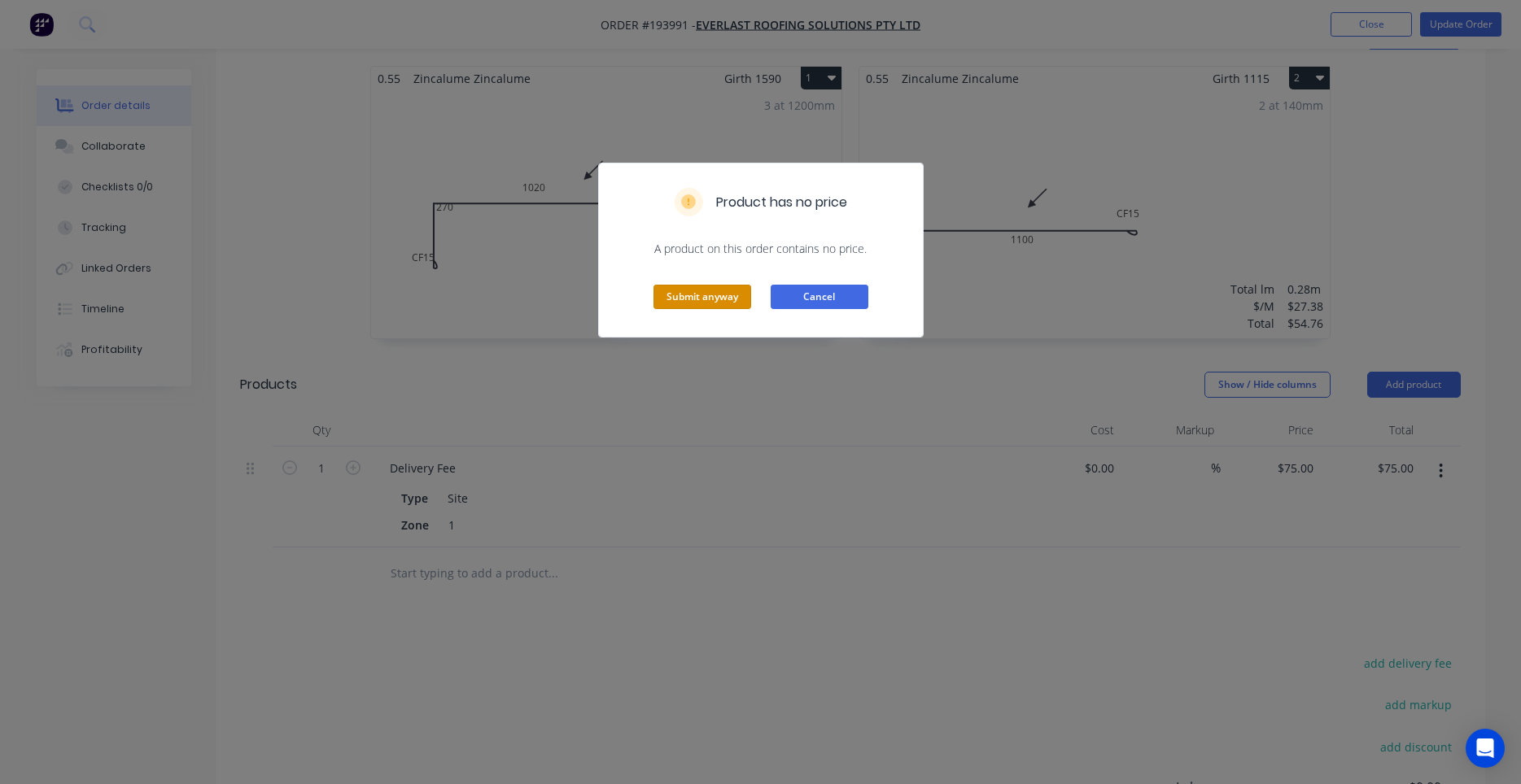
drag, startPoint x: 719, startPoint y: 302, endPoint x: 784, endPoint y: 297, distance: 65.2
click at [784, 297] on div "Submit anyway Cancel" at bounding box center [760, 296] width 324 height 80
click at [784, 297] on button "Cancel" at bounding box center [819, 297] width 98 height 24
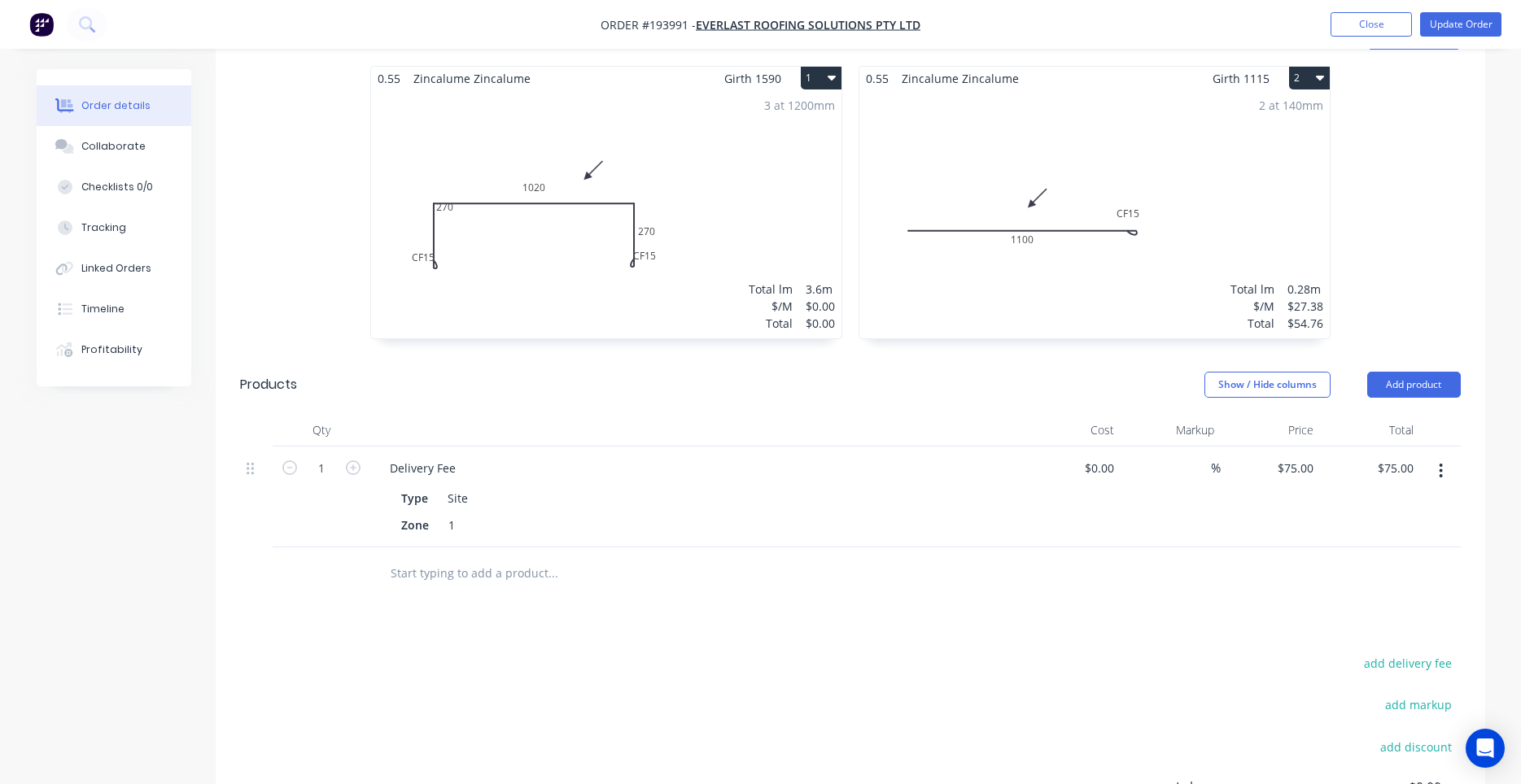
scroll to position [240, 0]
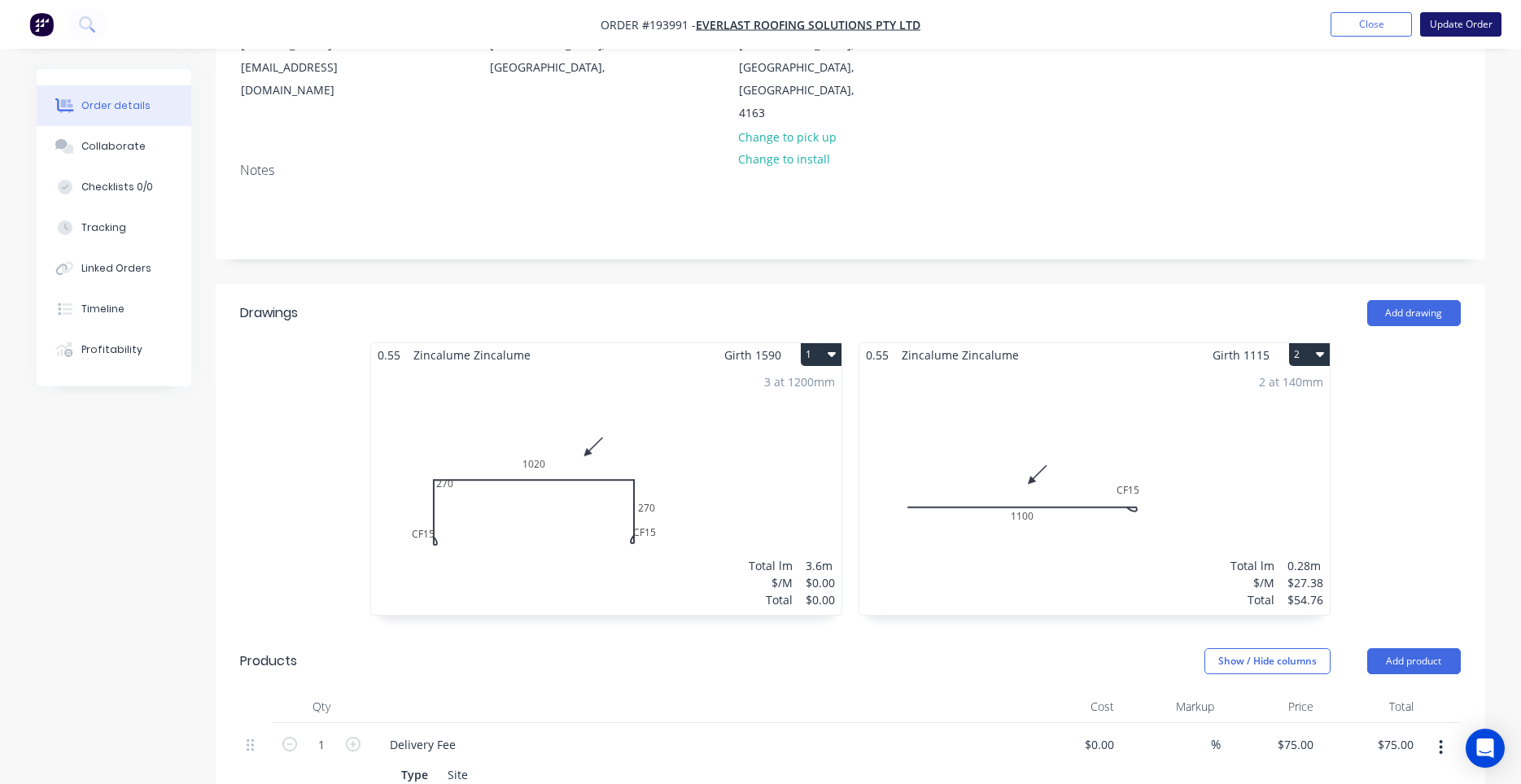
click at [1458, 23] on button "Update Order" at bounding box center [1460, 24] width 82 height 24
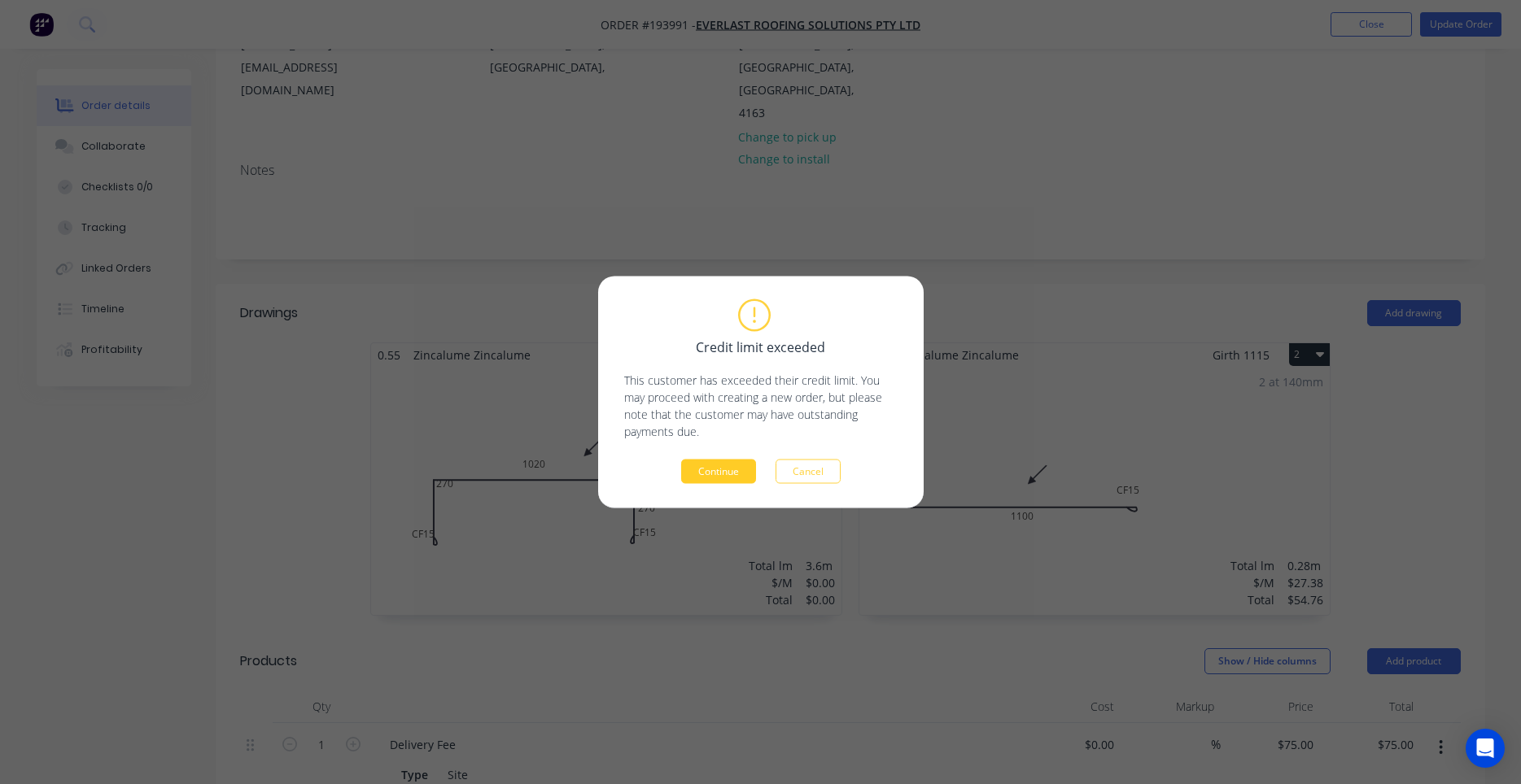
click at [732, 471] on button "Continue" at bounding box center [718, 471] width 75 height 24
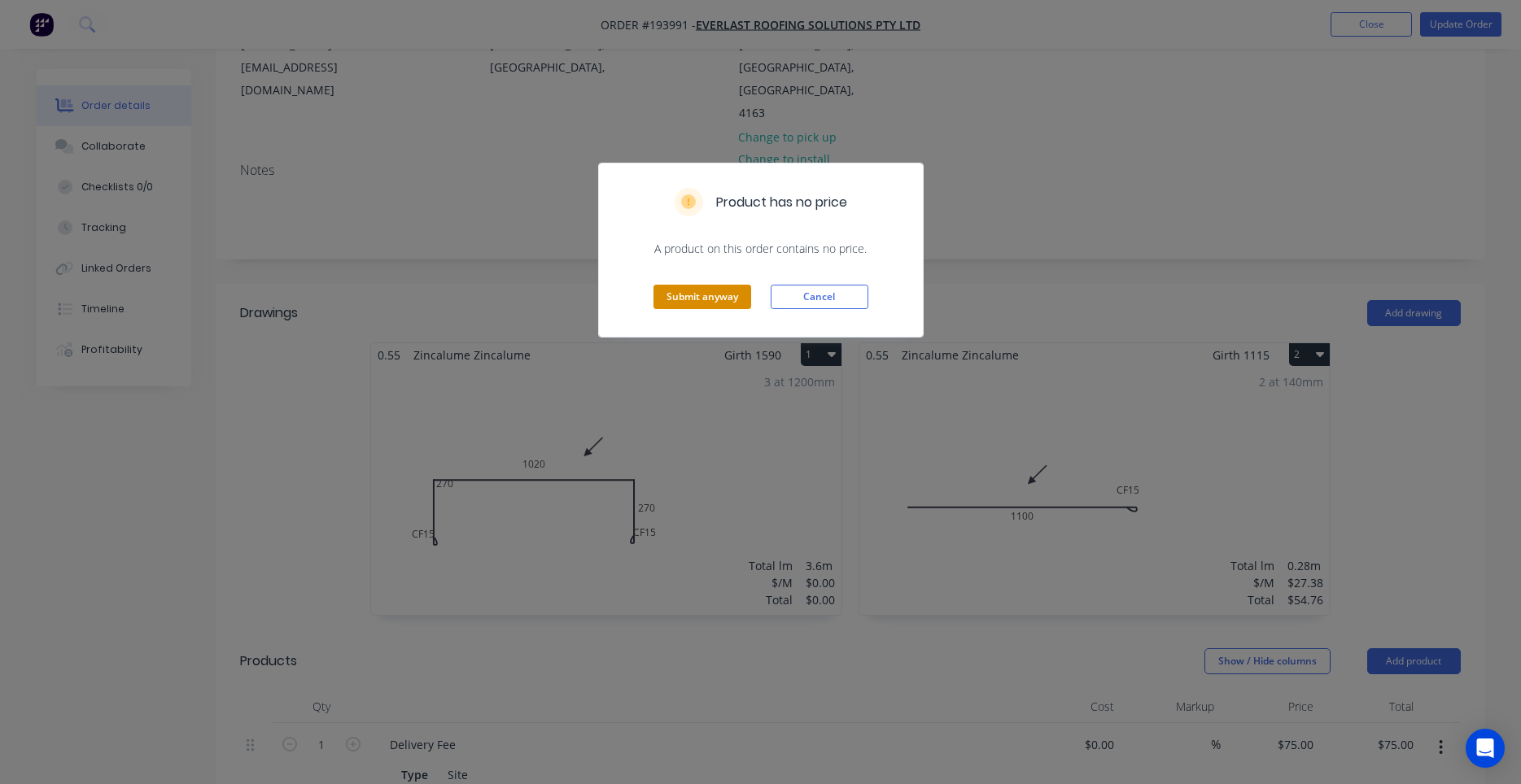
click at [709, 296] on button "Submit anyway" at bounding box center [703, 297] width 98 height 24
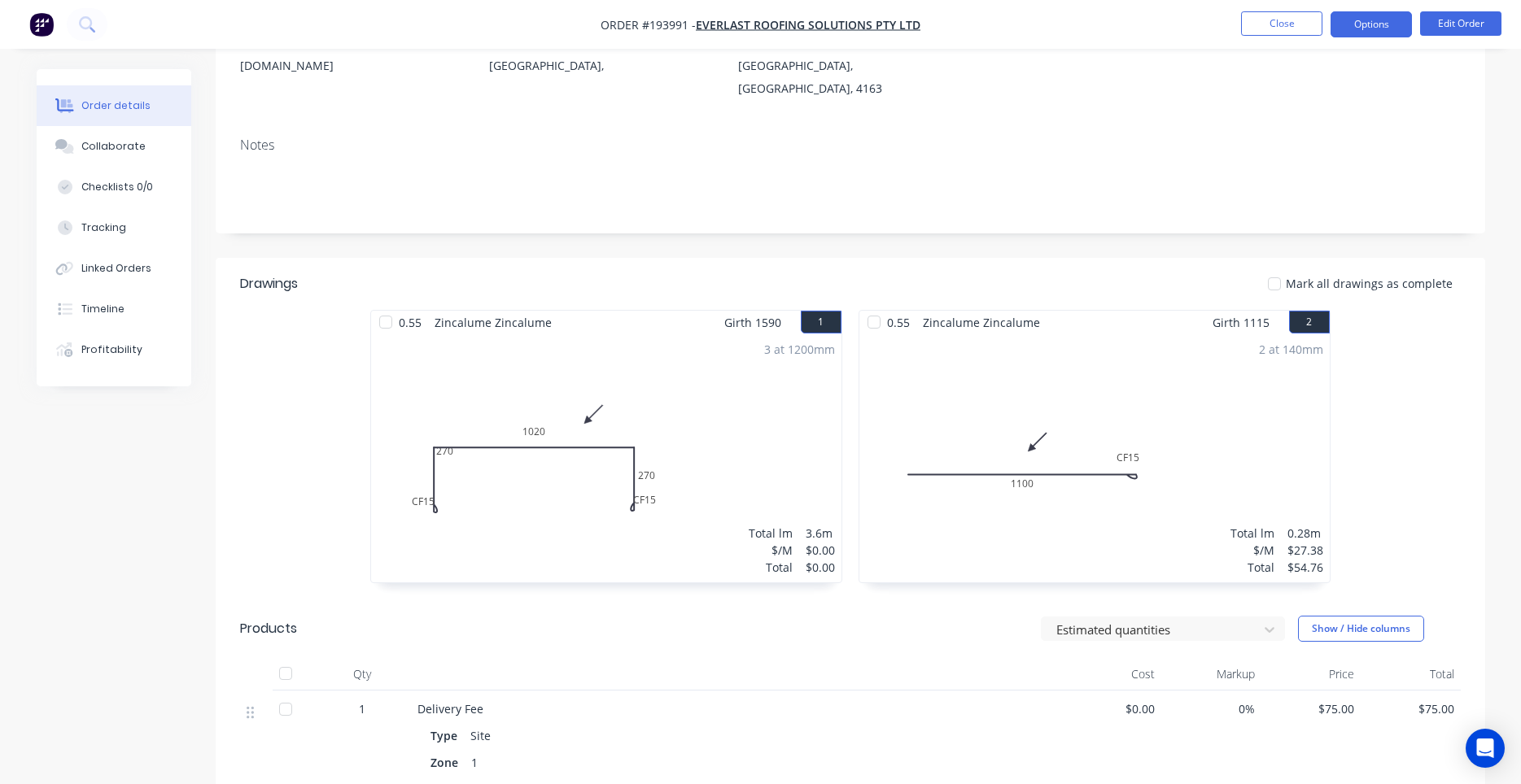
click at [1383, 23] on button "Options" at bounding box center [1371, 24] width 82 height 26
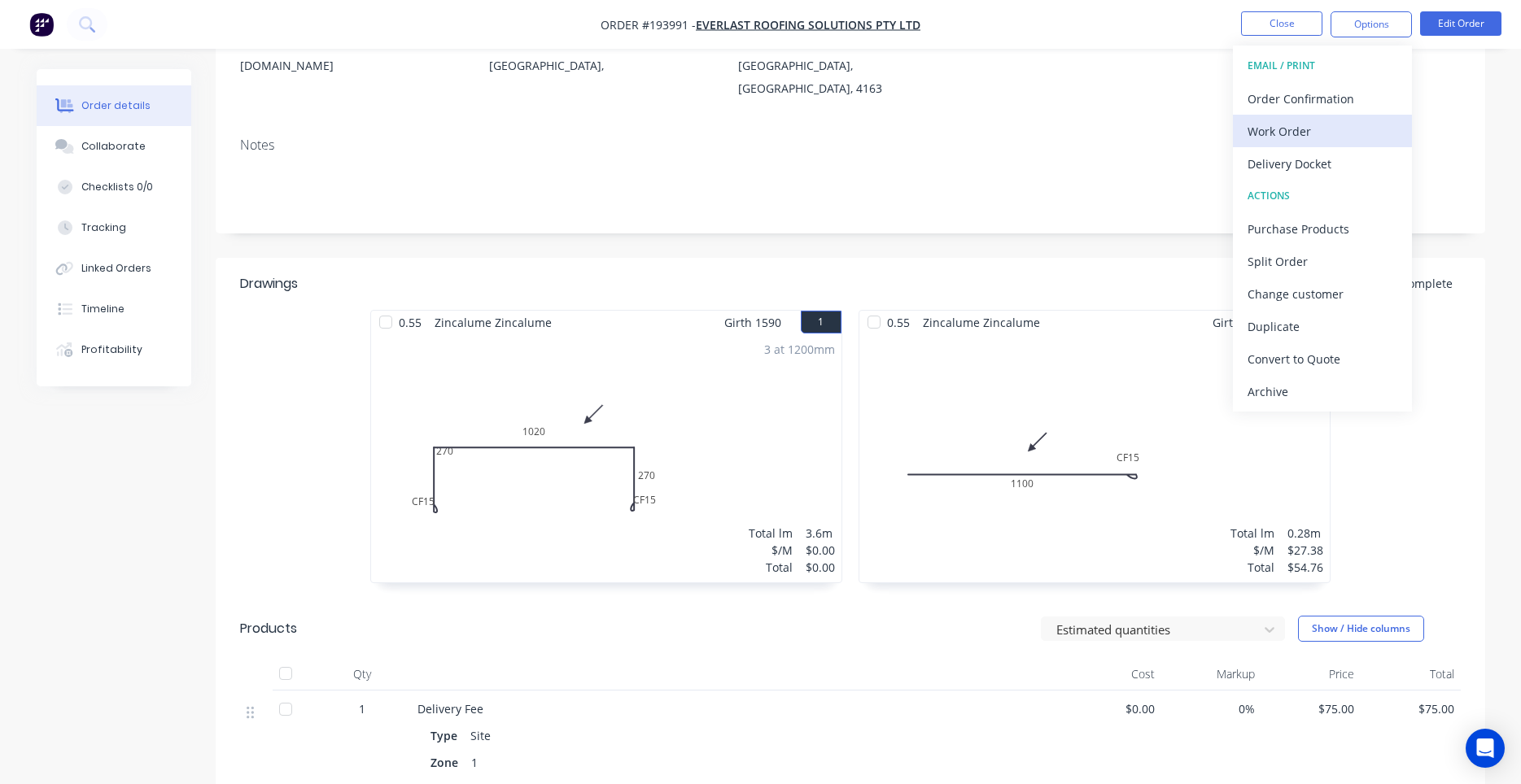
click at [1299, 125] on div "Work Order" at bounding box center [1323, 131] width 149 height 23
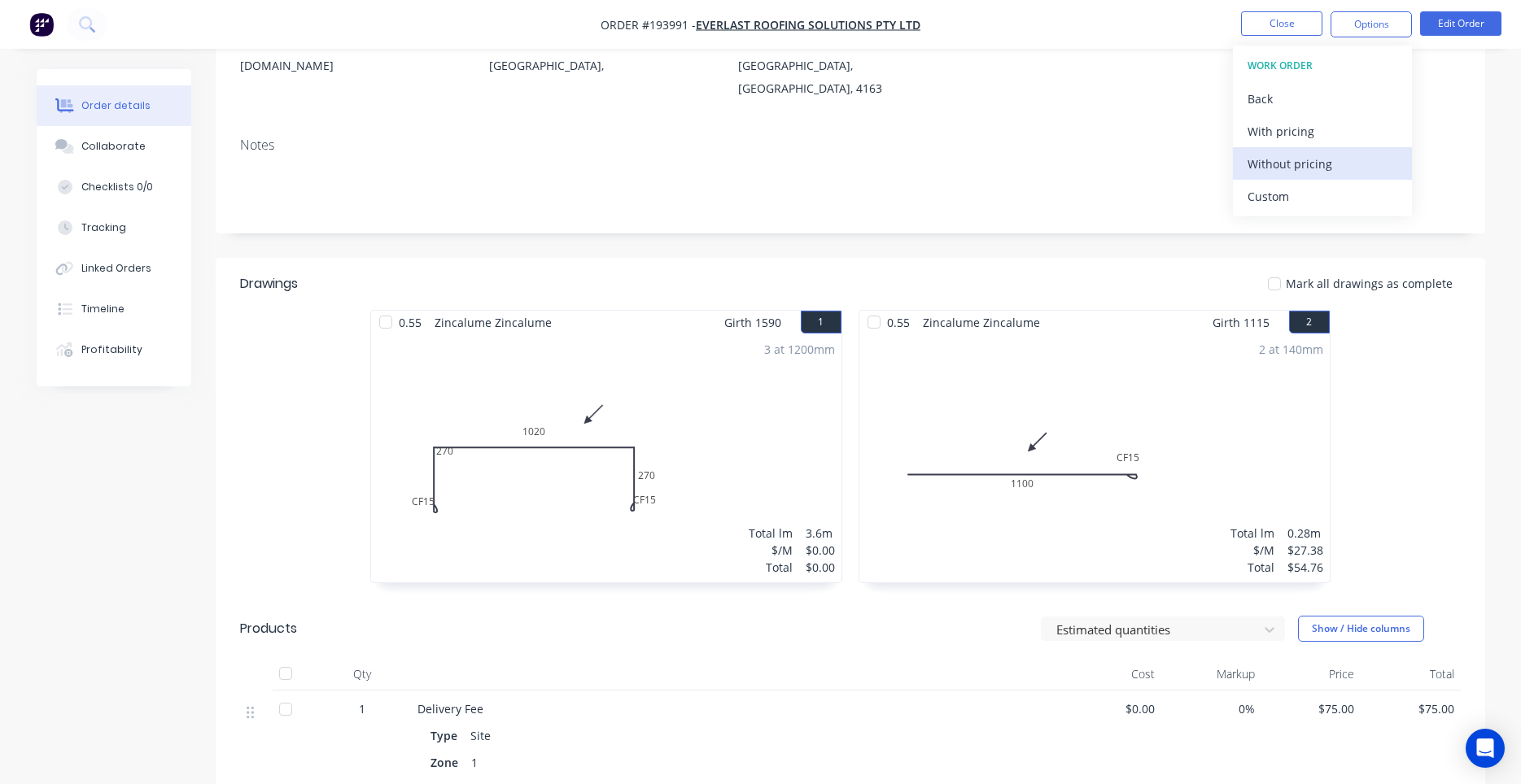
click at [1283, 155] on div "Without pricing" at bounding box center [1323, 163] width 149 height 23
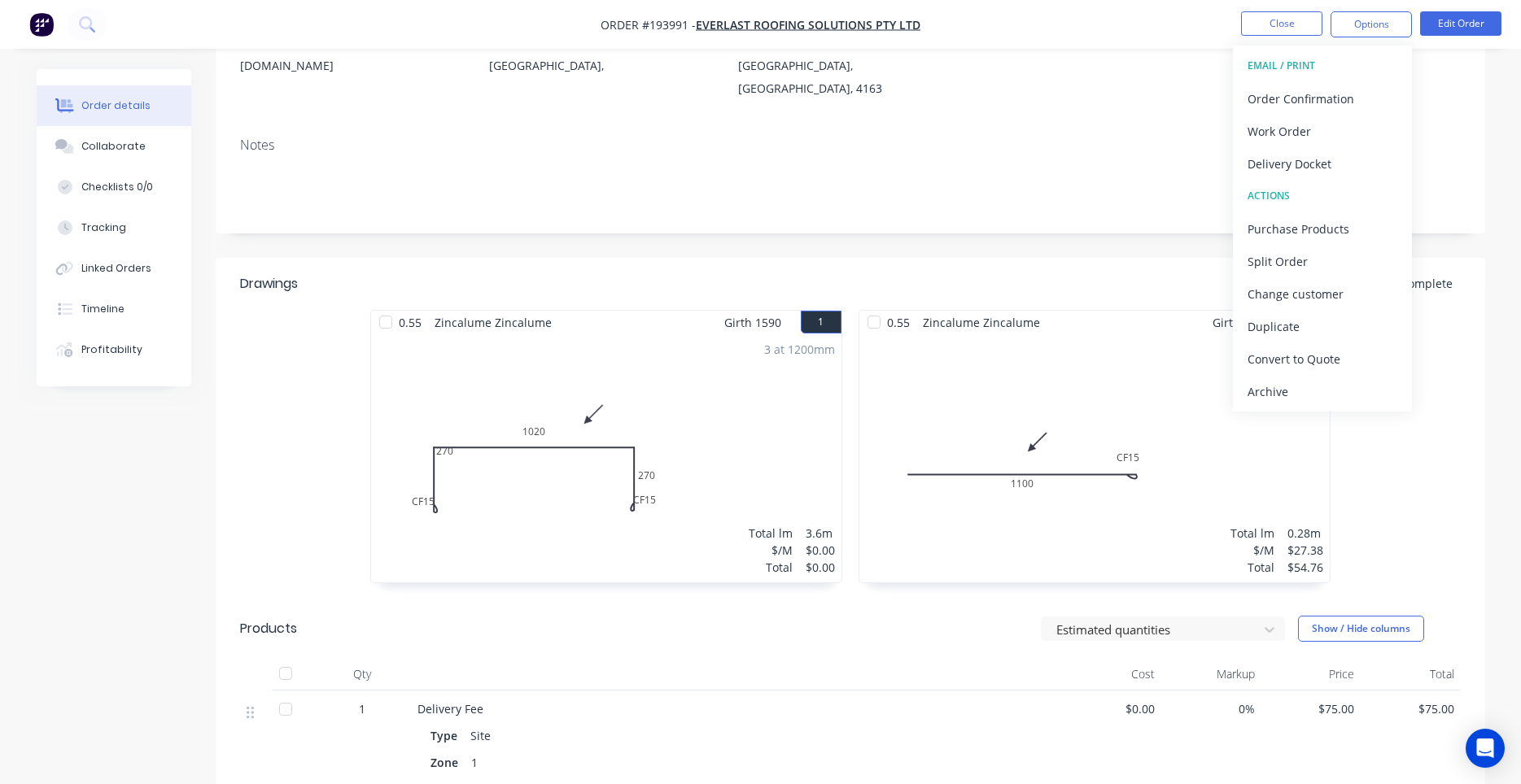
click at [790, 182] on div "Notes" at bounding box center [850, 179] width 1269 height 109
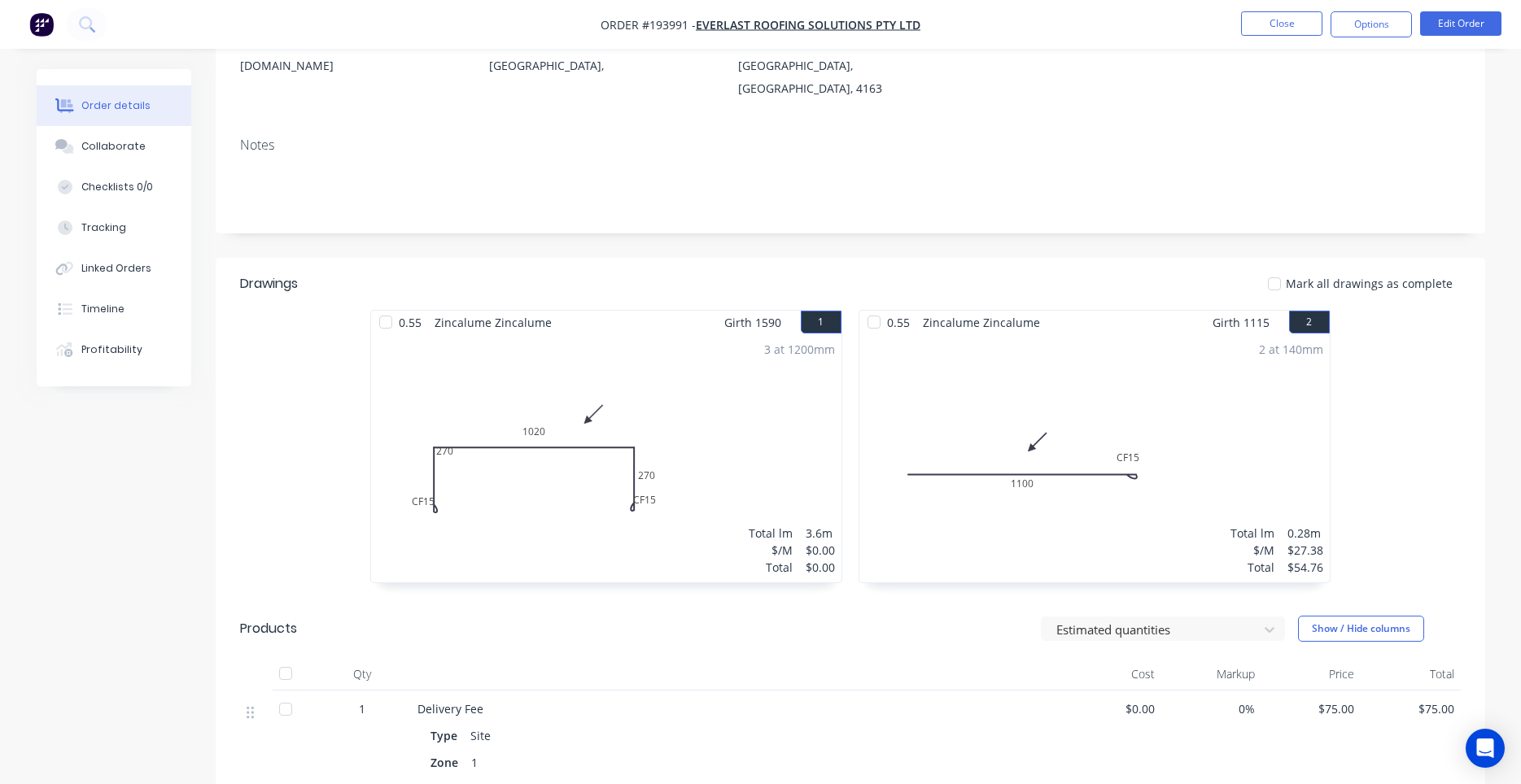
click at [578, 473] on div "3 at 1200mm Total lm $/M Total 3.6m $0.00 $0.00" at bounding box center [606, 458] width 471 height 248
click at [1436, 27] on button "Edit Order" at bounding box center [1460, 23] width 82 height 24
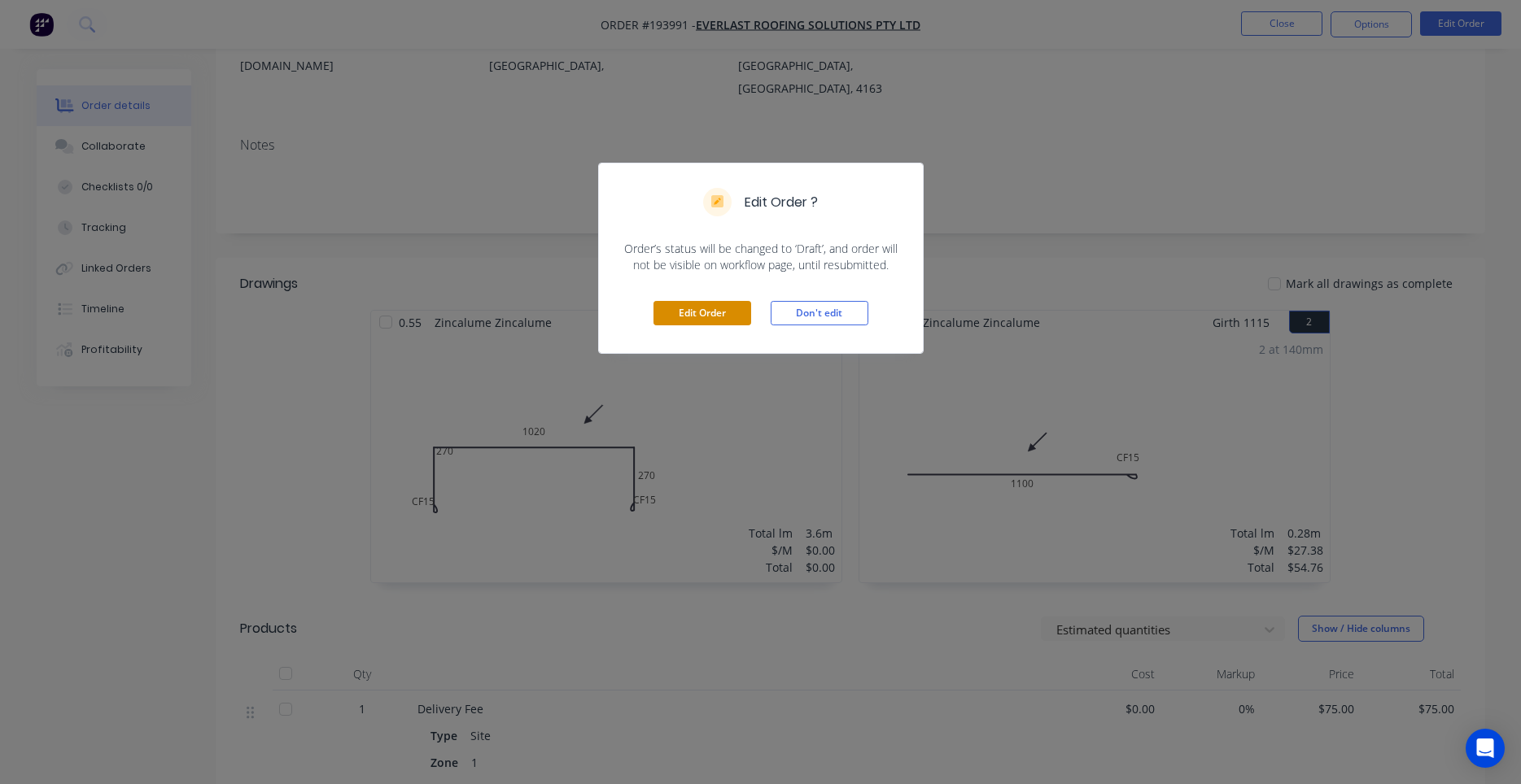
click at [705, 316] on button "Edit Order" at bounding box center [703, 313] width 98 height 24
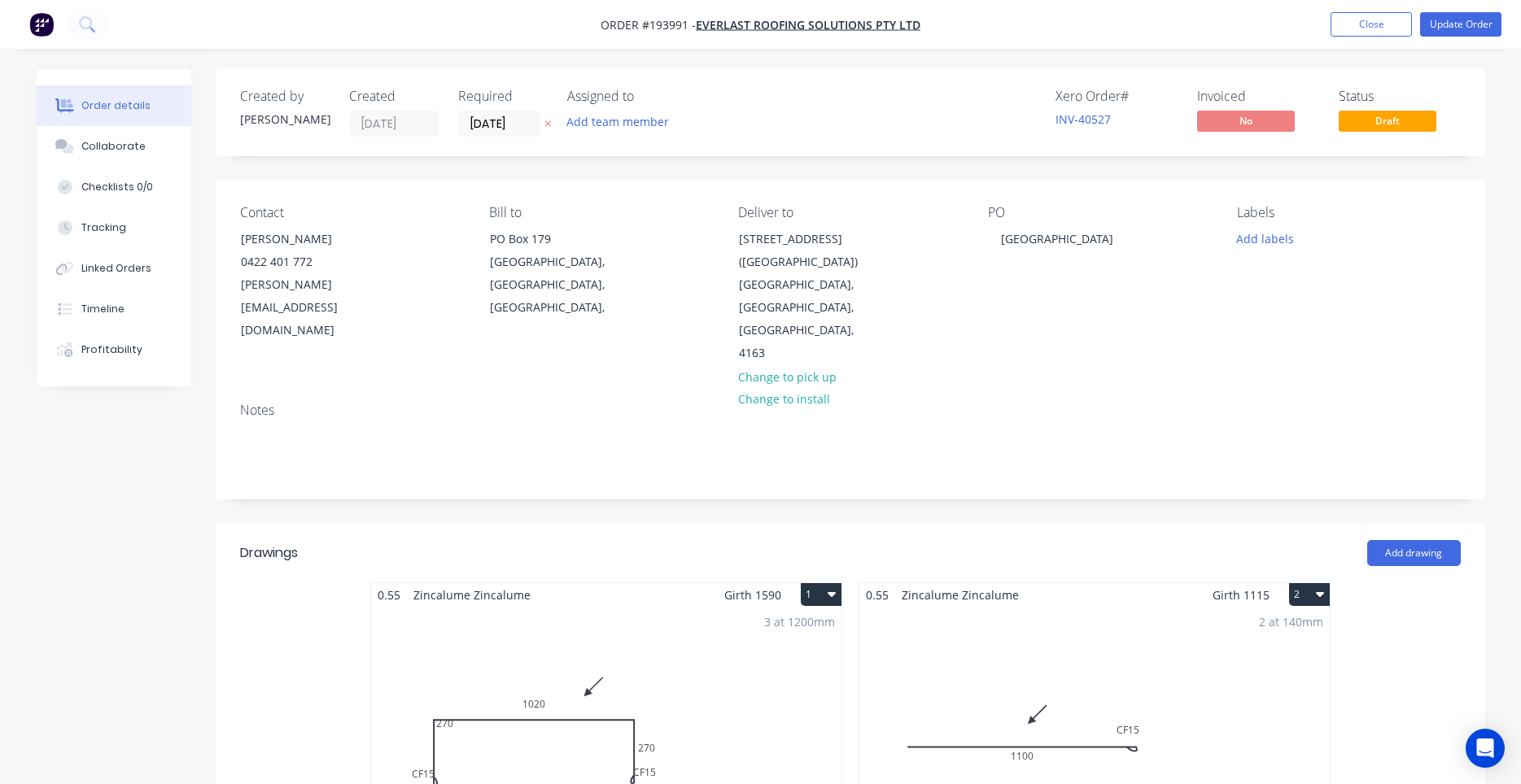
click at [557, 691] on div "3 at 1200mm Total lm $/M Total 3.6m $0.00 $0.00" at bounding box center [606, 731] width 471 height 248
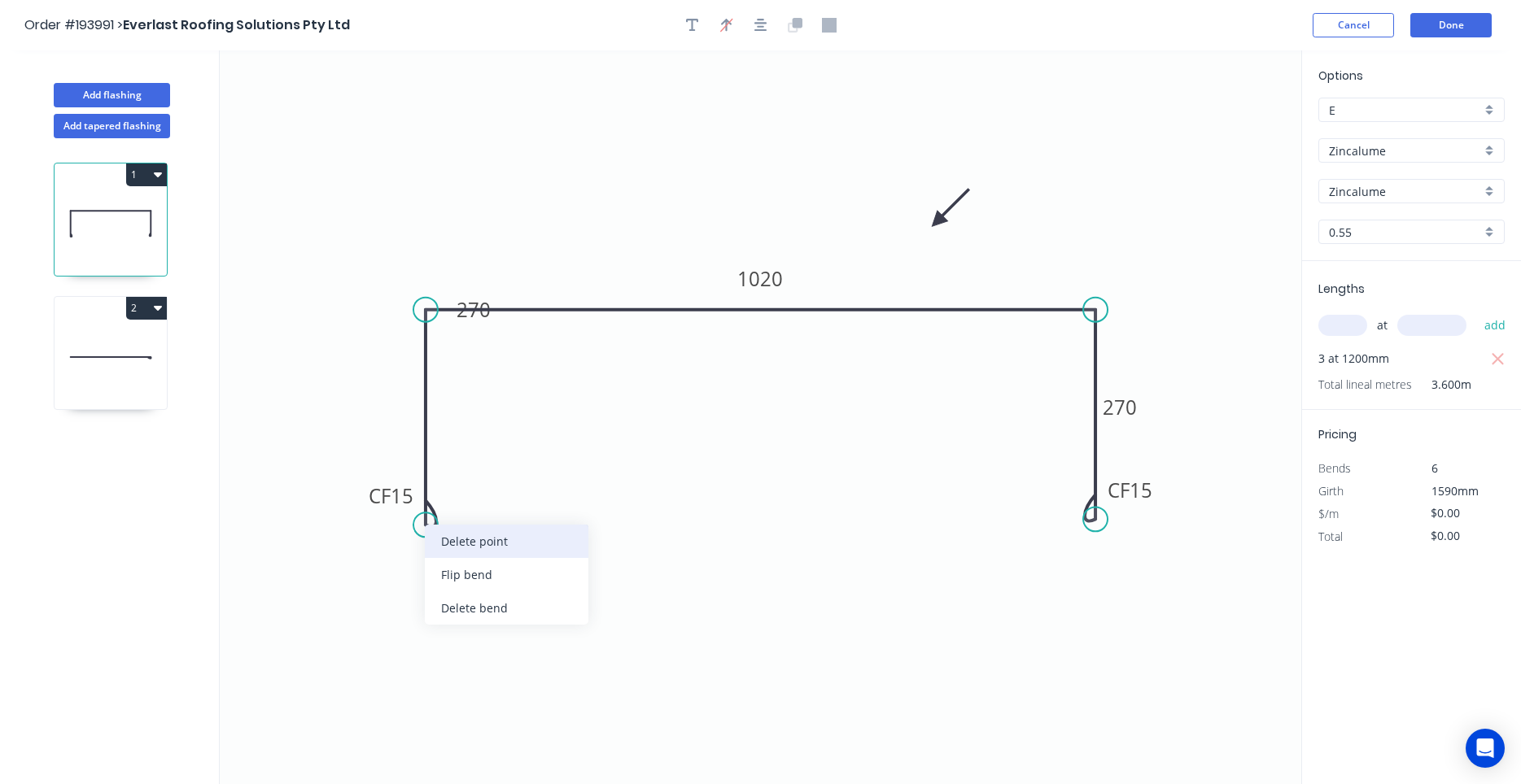
click at [440, 532] on div "Delete point" at bounding box center [507, 541] width 163 height 33
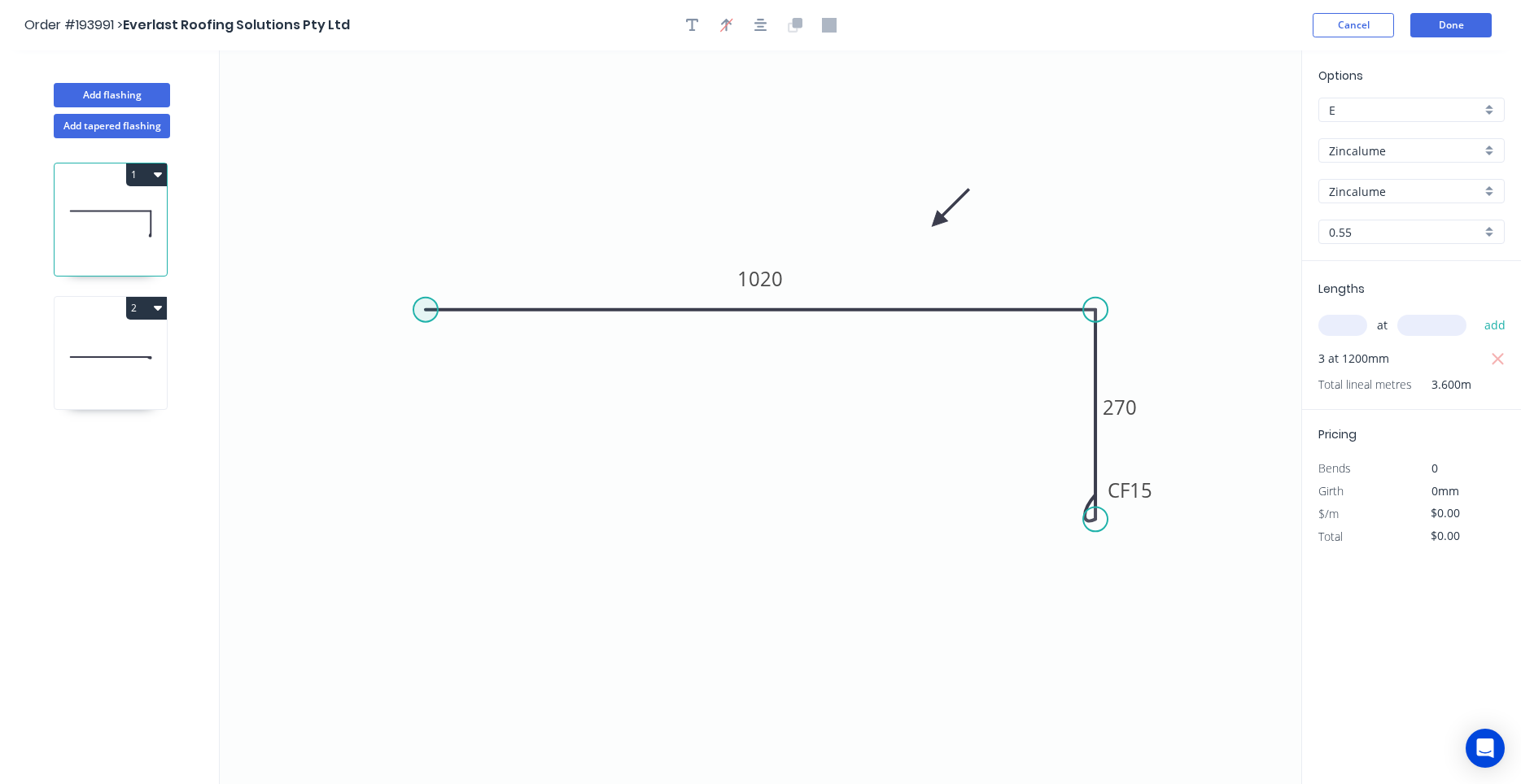
click at [429, 303] on circle at bounding box center [425, 310] width 24 height 24
click at [423, 528] on icon "0 1020 CF 15 270" at bounding box center [760, 417] width 1081 height 734
click at [423, 528] on circle at bounding box center [425, 527] width 24 height 24
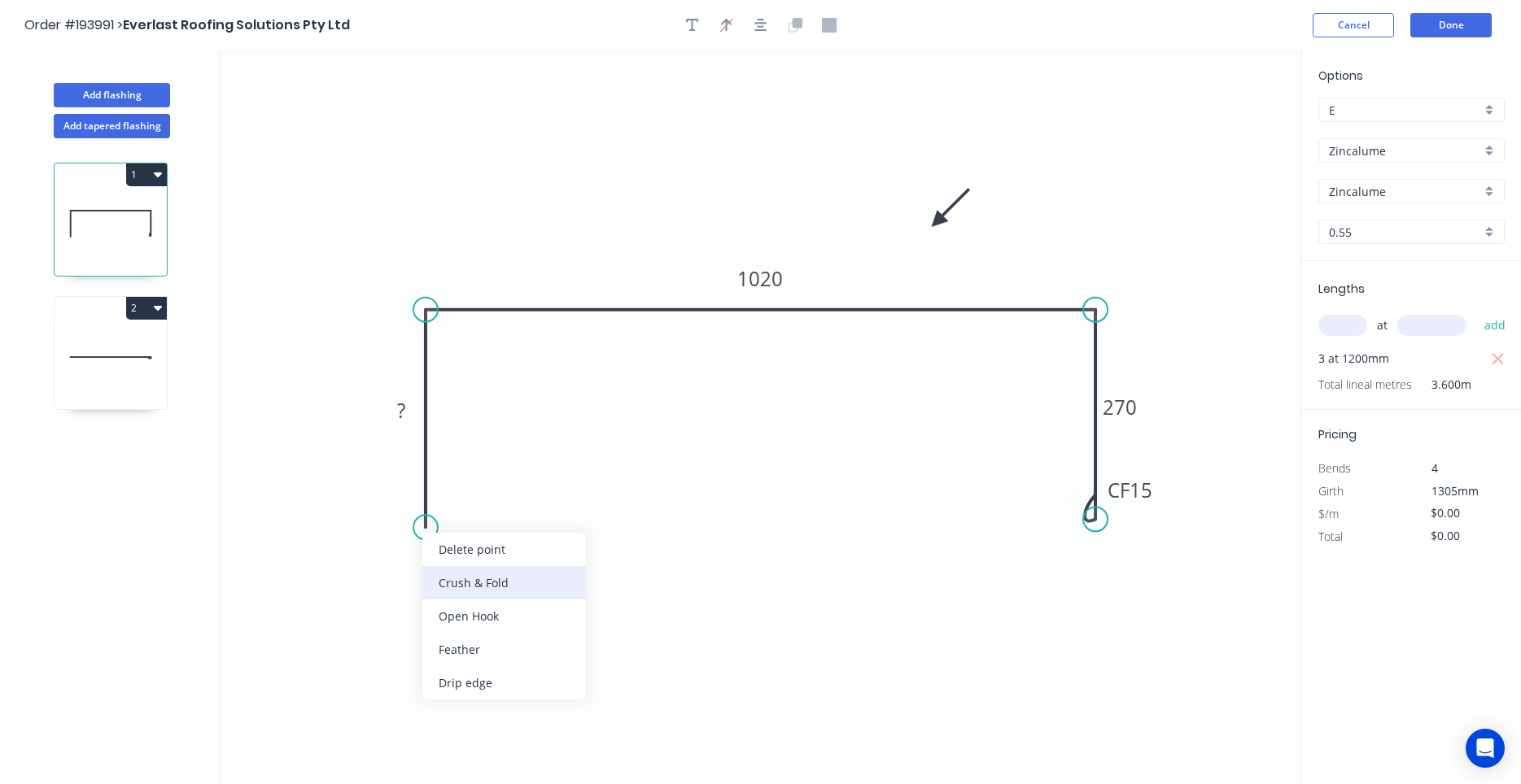
click at [450, 579] on div "Crush & Fold" at bounding box center [504, 582] width 163 height 33
click at [413, 504] on tspan "10" at bounding box center [402, 498] width 23 height 27
click at [121, 354] on icon at bounding box center [110, 356] width 113 height 104
type input "$27.38"
type input "$54.76"
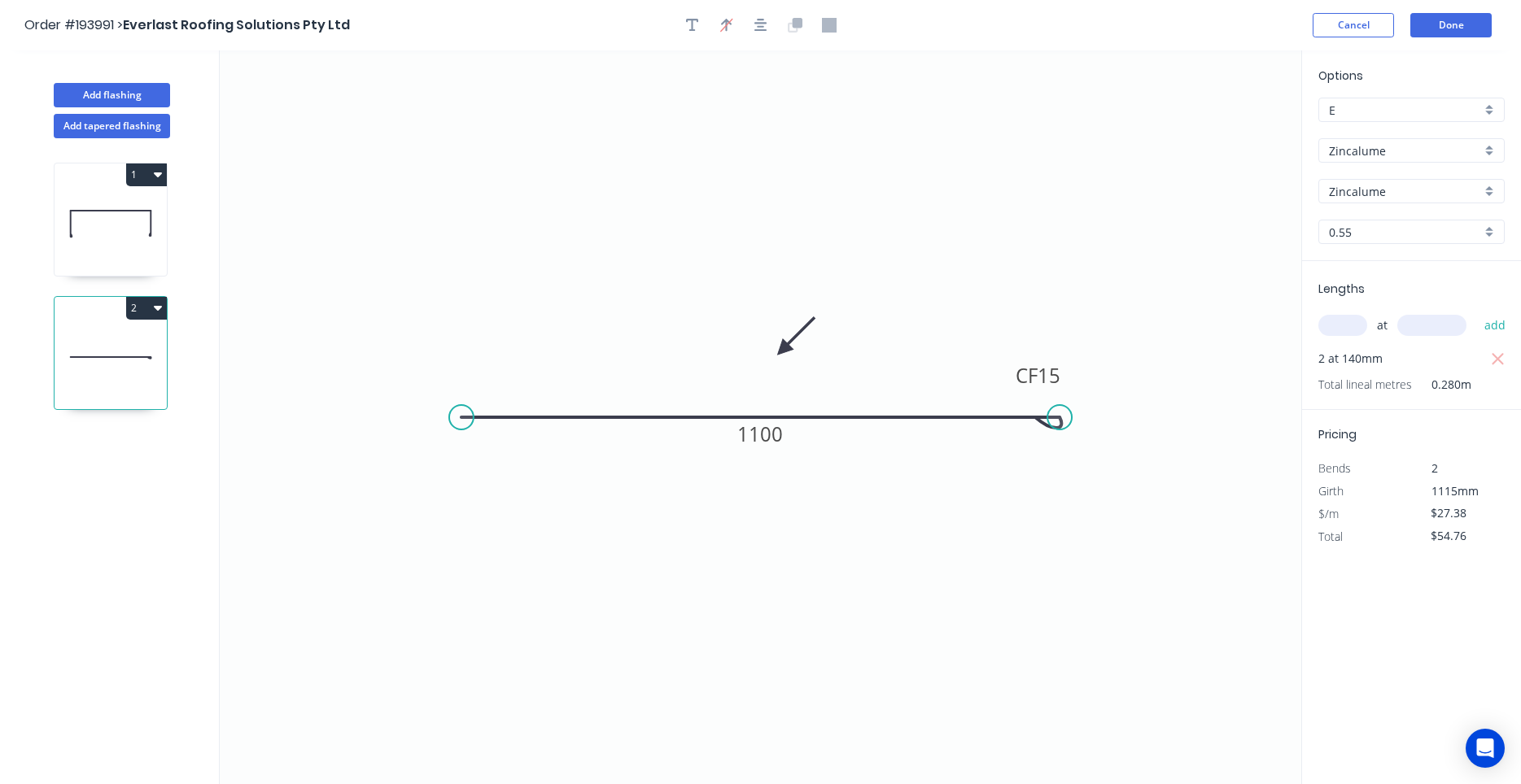
click at [93, 225] on icon at bounding box center [110, 223] width 113 height 104
type input "$0.00"
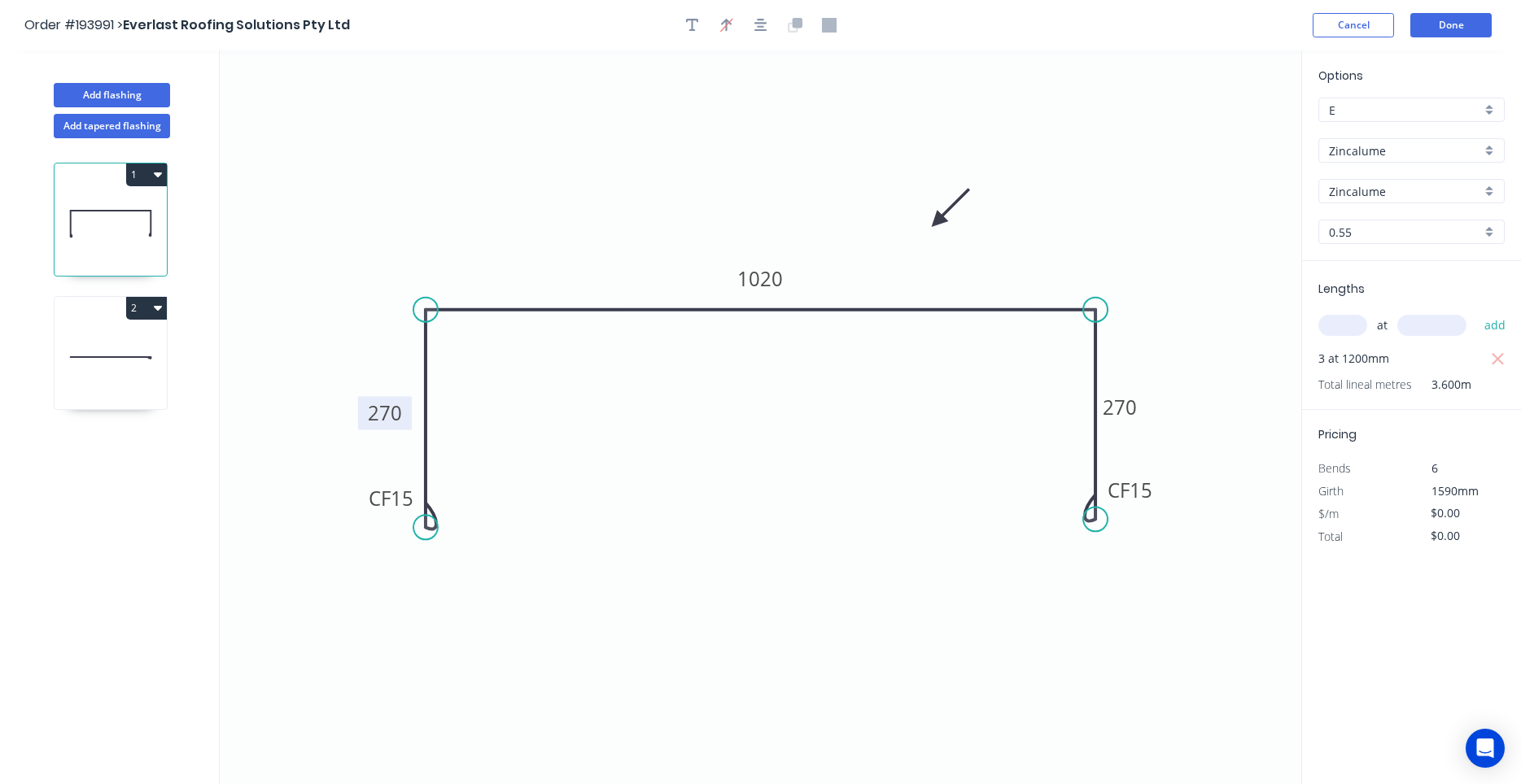
drag, startPoint x: 378, startPoint y: 416, endPoint x: 362, endPoint y: 419, distance: 16.3
click at [362, 419] on rect at bounding box center [385, 413] width 54 height 33
drag, startPoint x: 367, startPoint y: 505, endPoint x: 408, endPoint y: 508, distance: 41.1
click at [335, 509] on rect at bounding box center [366, 503] width 65 height 33
drag, startPoint x: 1155, startPoint y: 497, endPoint x: 1185, endPoint y: 499, distance: 30.1
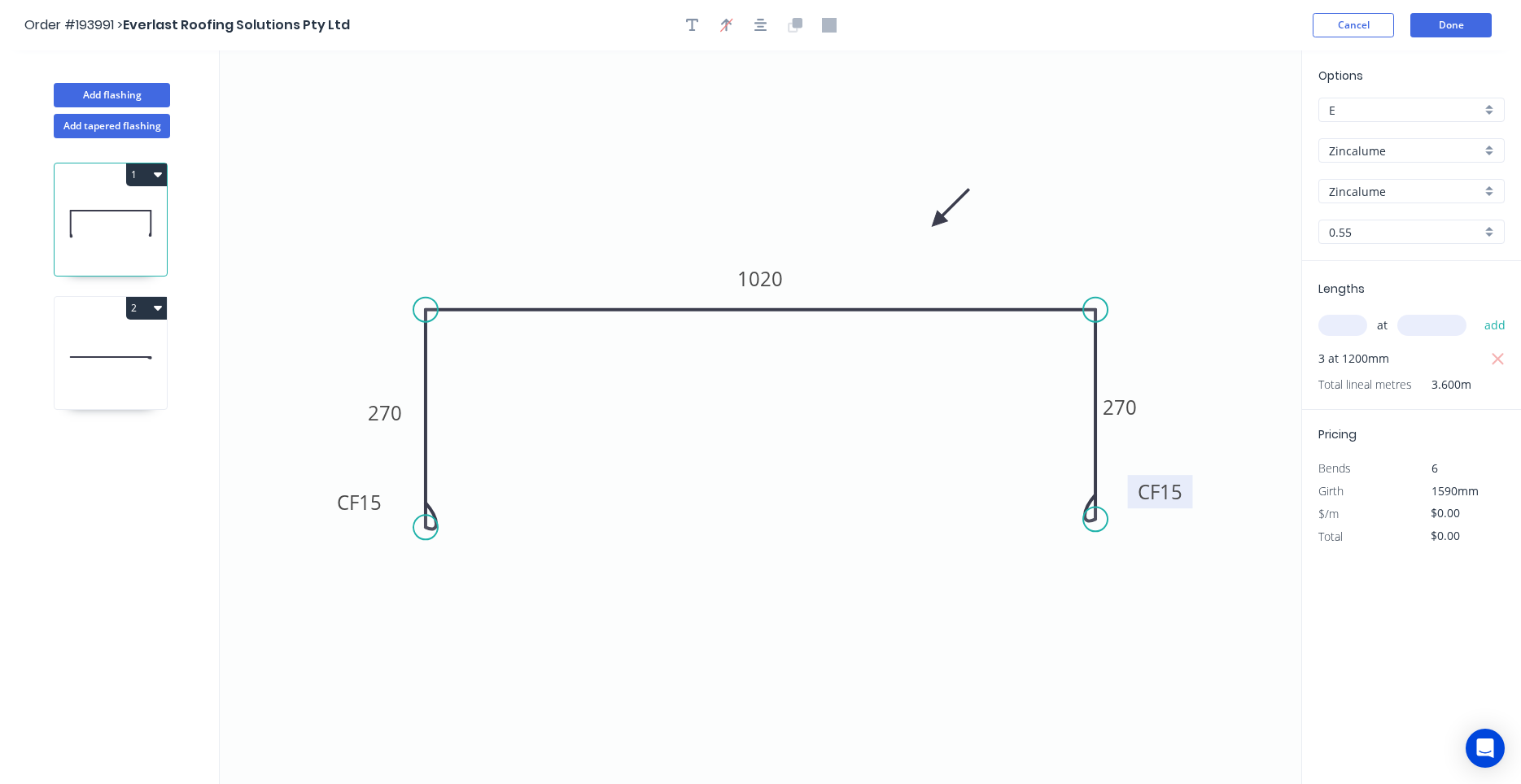
click at [1185, 499] on rect at bounding box center [1160, 491] width 65 height 33
drag, startPoint x: 1135, startPoint y: 415, endPoint x: 1153, endPoint y: 415, distance: 18.0
click at [1153, 415] on icon "0 CF 15 270 1020 CF 15 270" at bounding box center [760, 417] width 1081 height 734
drag, startPoint x: 1144, startPoint y: 412, endPoint x: 1175, endPoint y: 411, distance: 31.0
click at [1147, 411] on rect at bounding box center [1119, 407] width 54 height 33
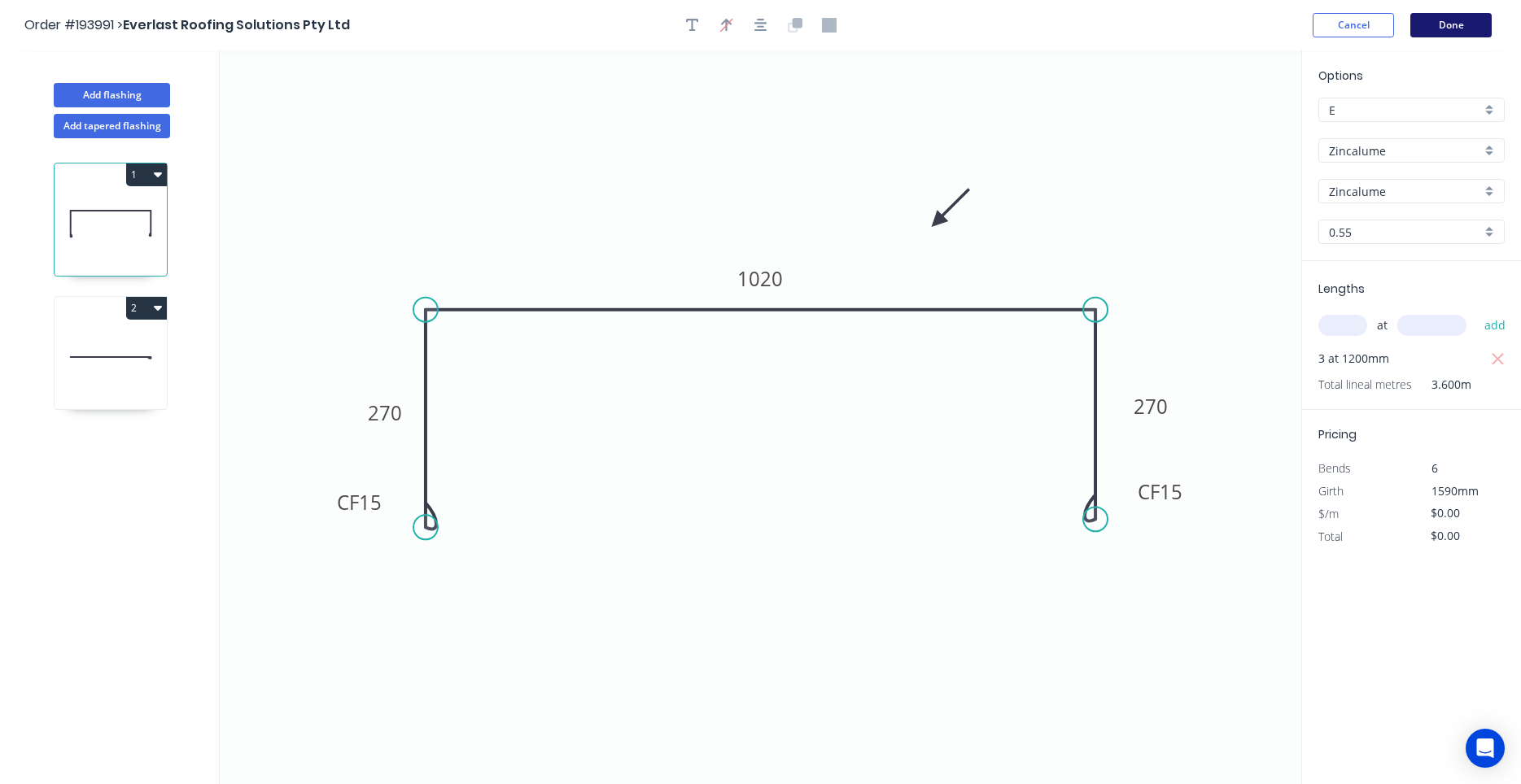
click at [1474, 20] on button "Done" at bounding box center [1451, 25] width 82 height 24
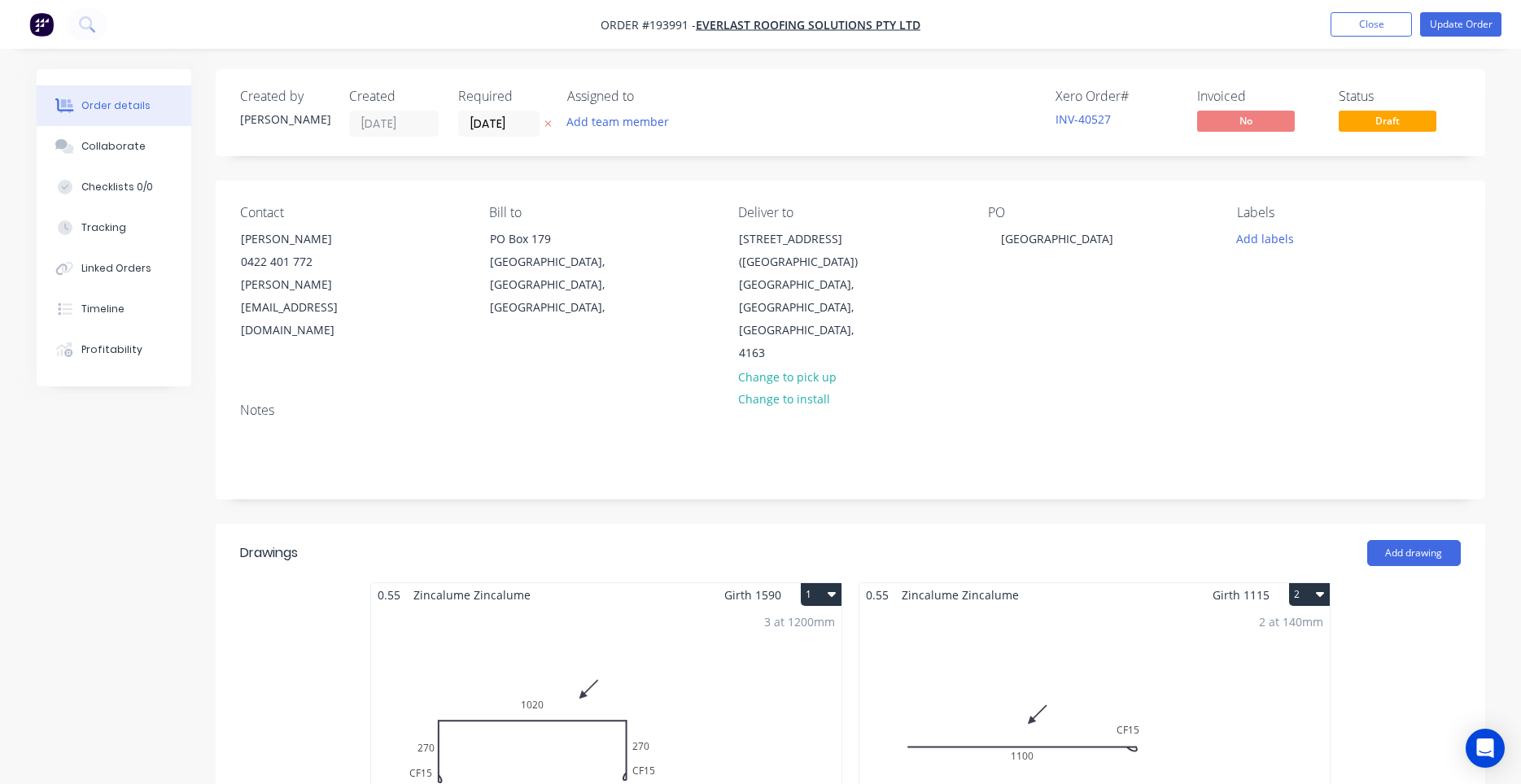
click at [1441, 37] on nav "Order #193991 - Everlast Roofing Solutions Pty Ltd Add product Close Update Ord…" at bounding box center [760, 24] width 1521 height 49
click at [1447, 26] on button "Update Order" at bounding box center [1460, 24] width 82 height 24
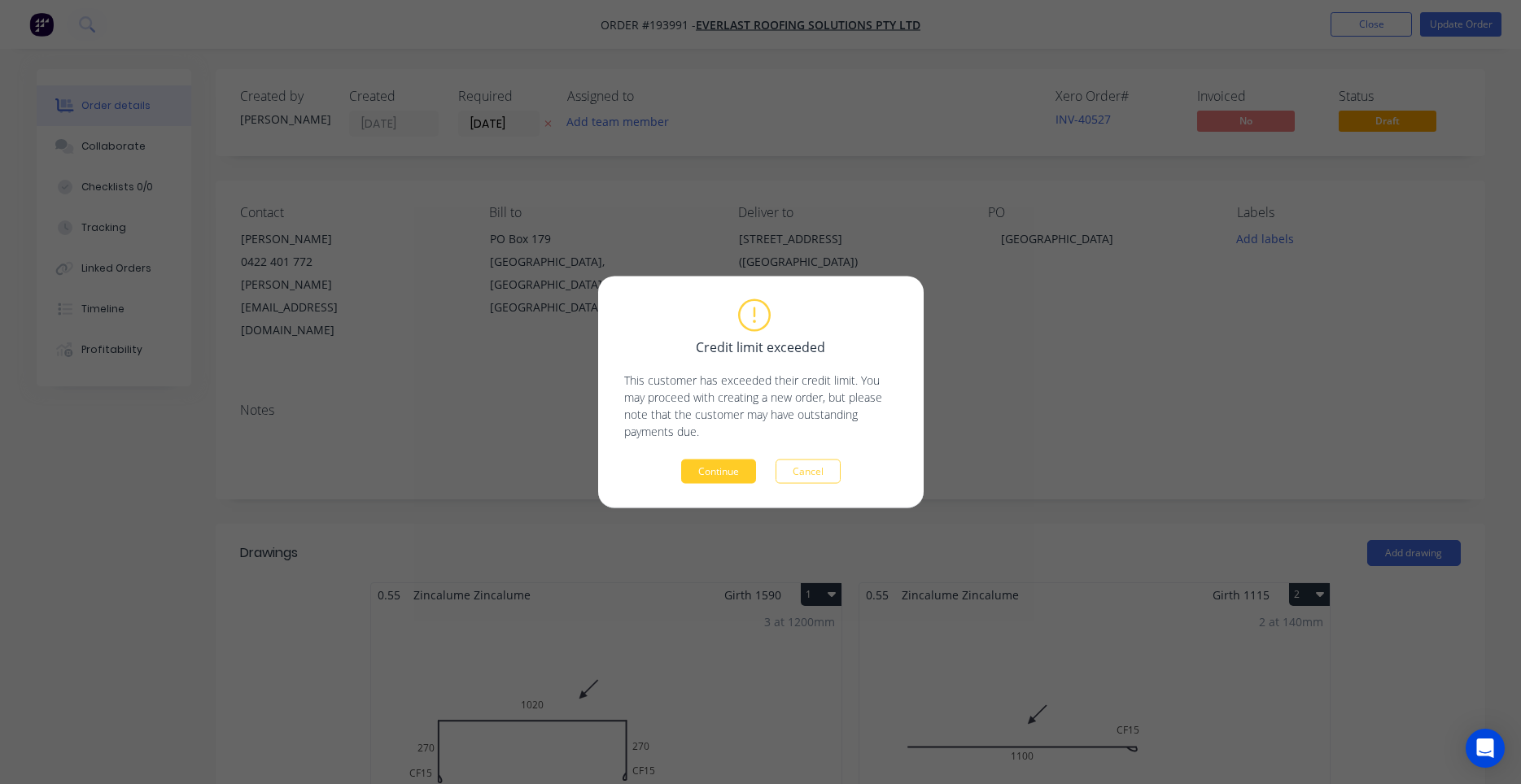
click at [738, 465] on button "Continue" at bounding box center [718, 471] width 75 height 24
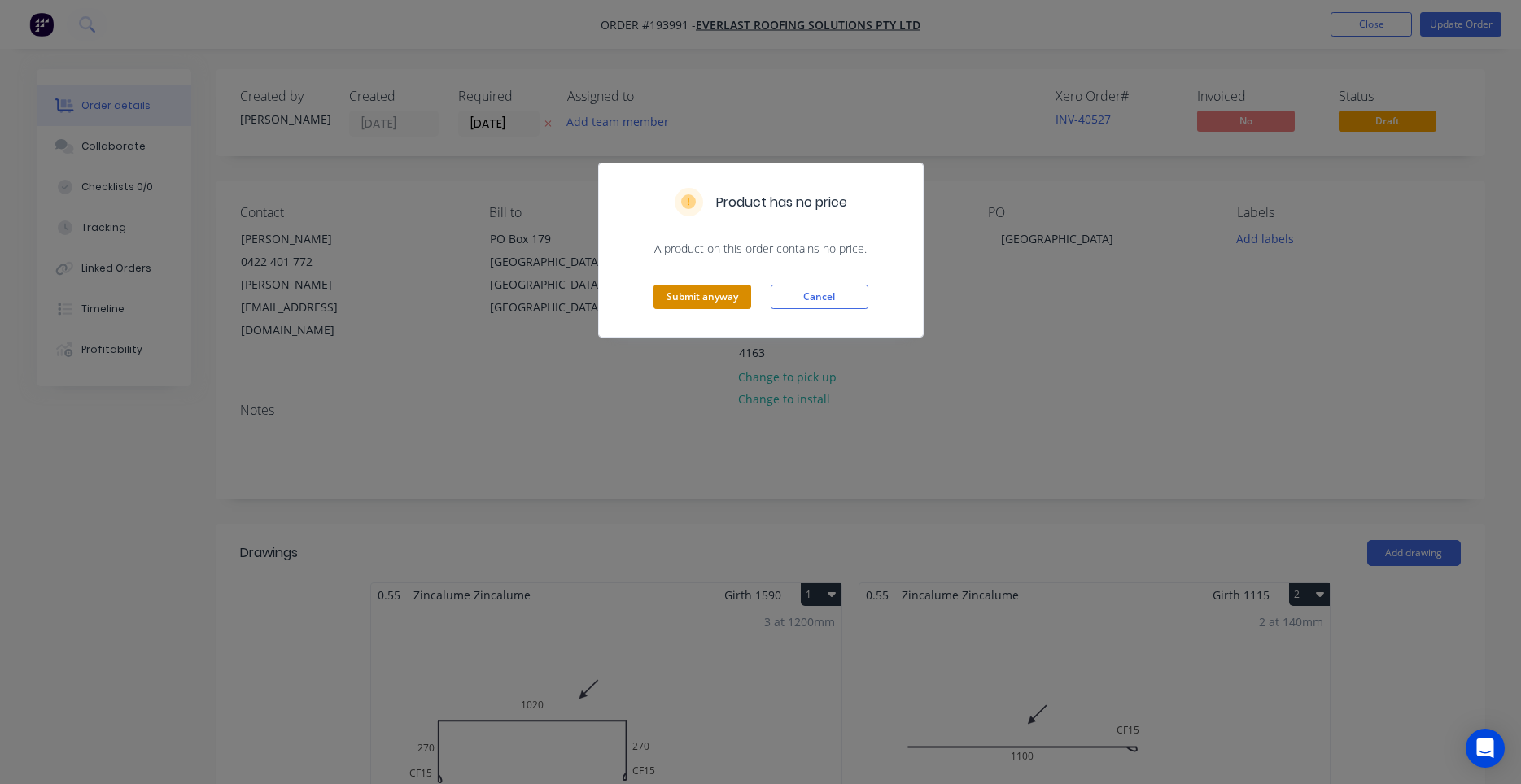
click at [712, 300] on button "Submit anyway" at bounding box center [703, 297] width 98 height 24
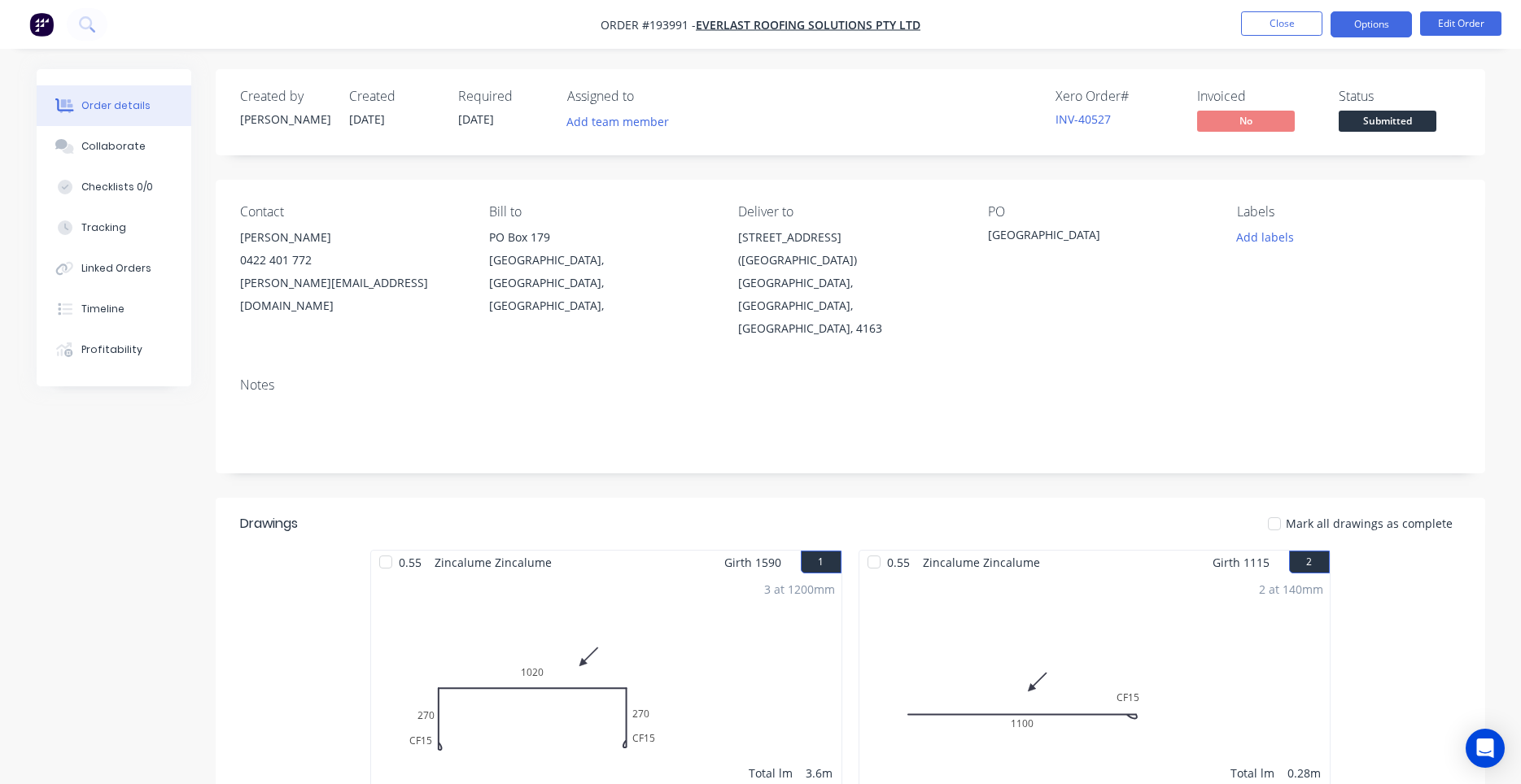
click at [1388, 27] on button "Options" at bounding box center [1371, 24] width 82 height 26
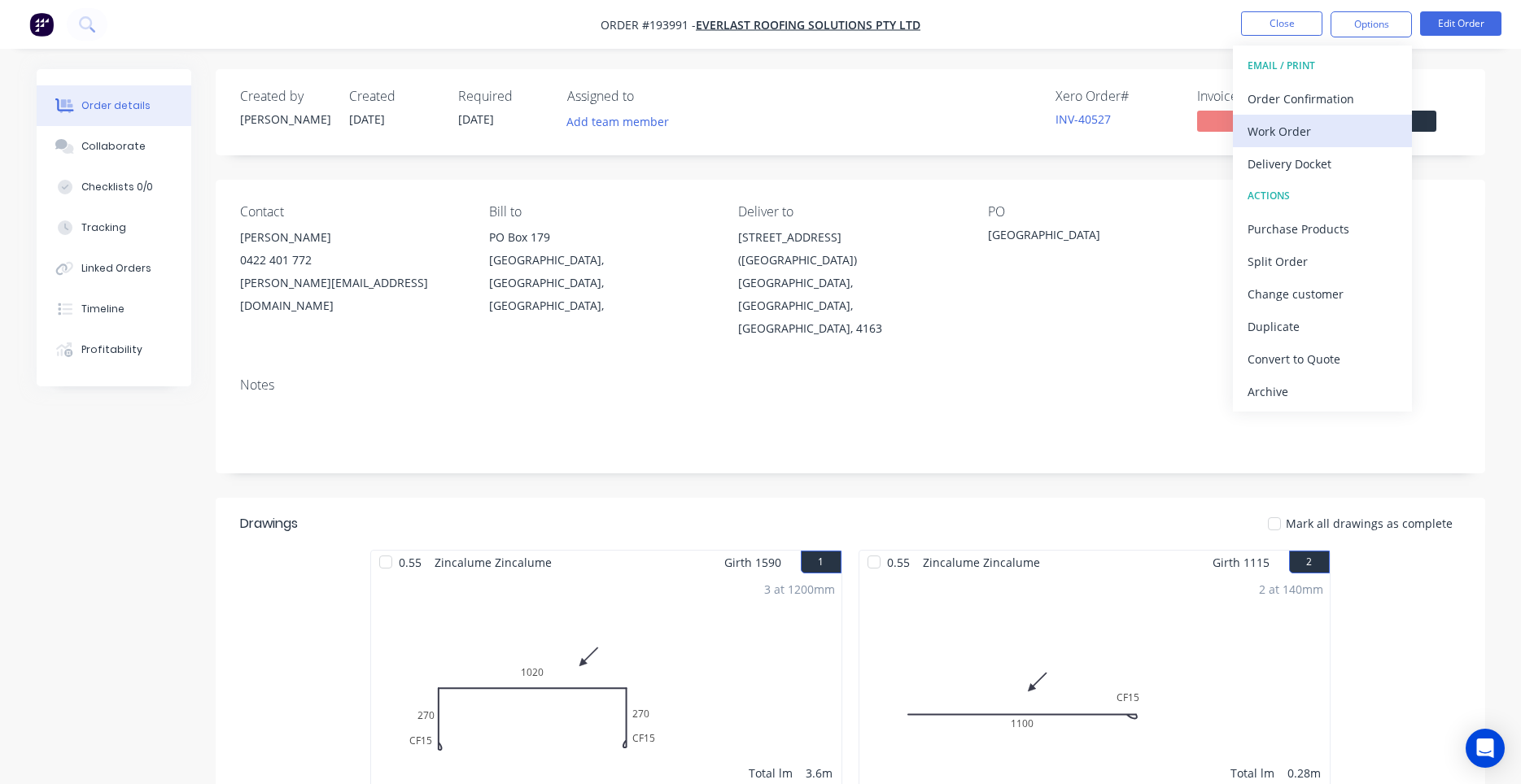
click at [1354, 130] on div "Work Order" at bounding box center [1323, 131] width 149 height 23
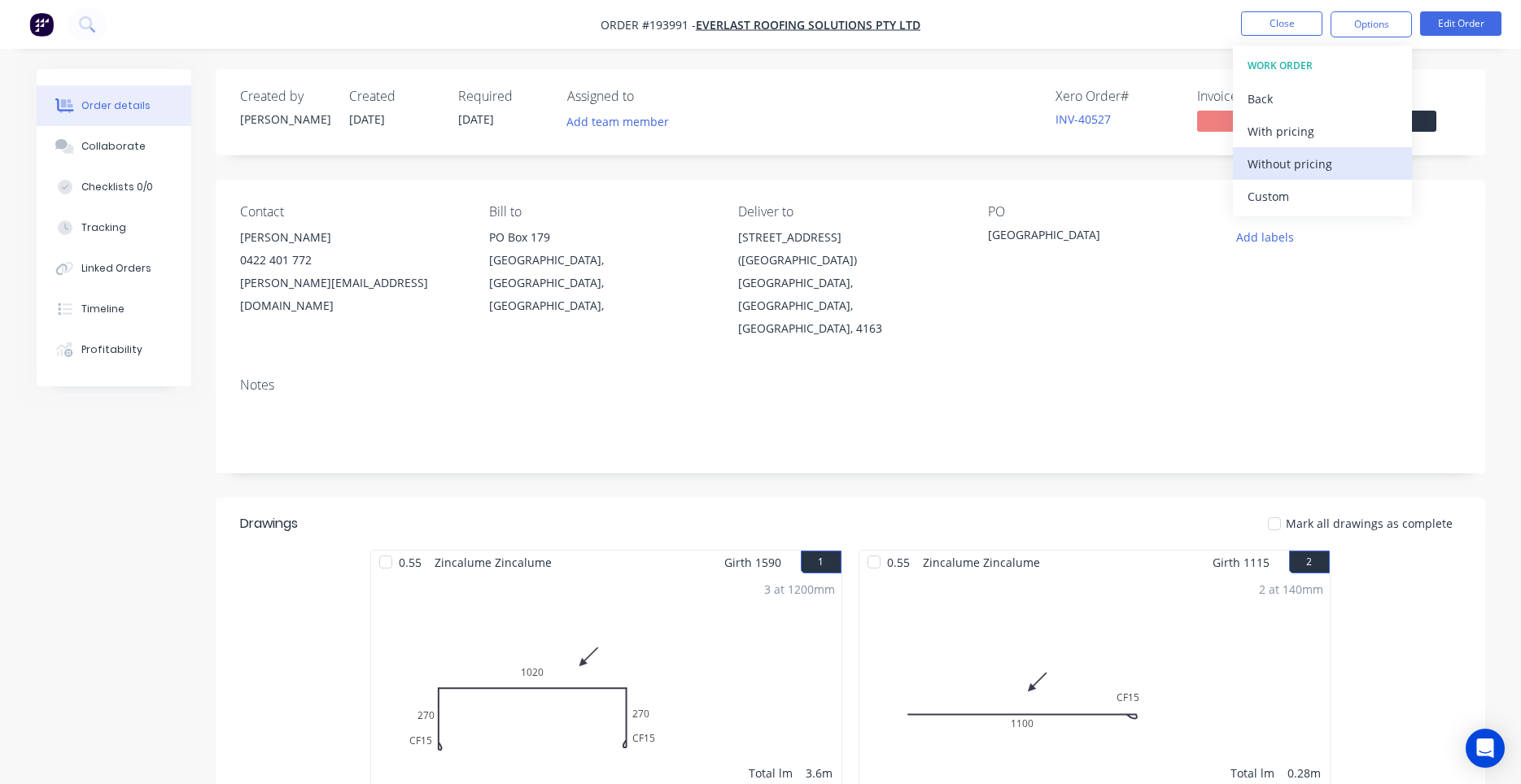
click at [1291, 168] on div "Without pricing" at bounding box center [1323, 163] width 149 height 23
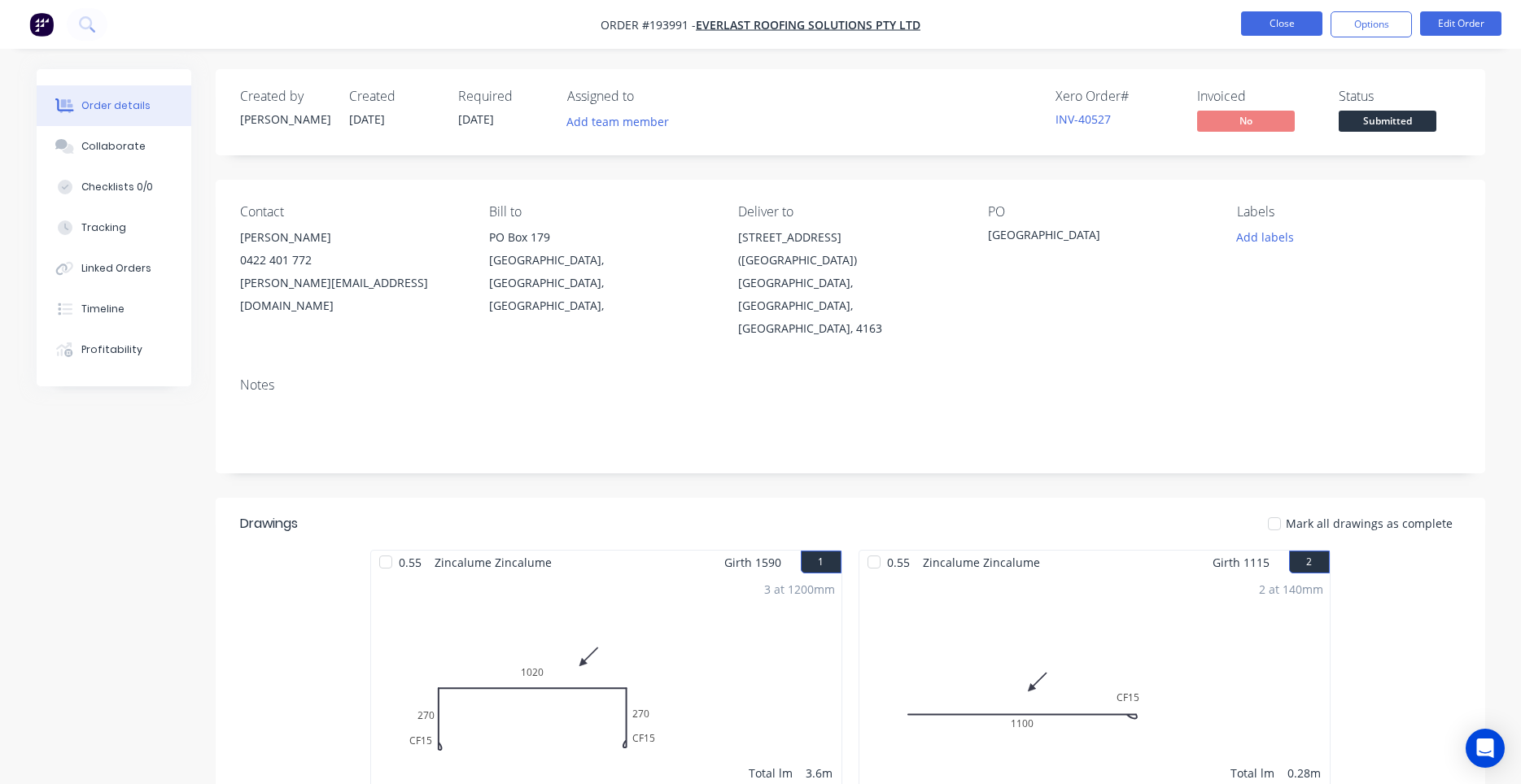
click at [1295, 21] on button "Close" at bounding box center [1281, 23] width 82 height 24
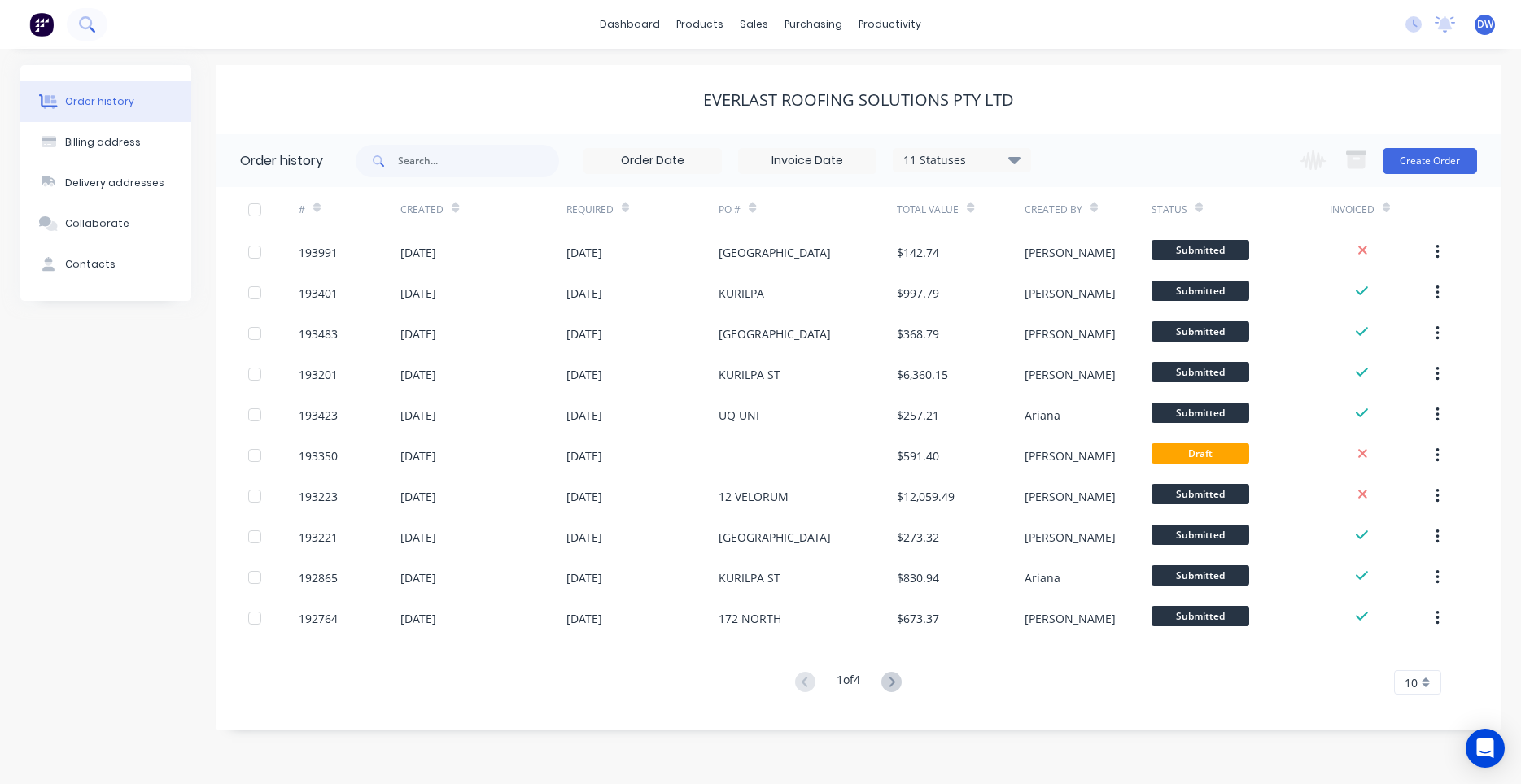
click at [83, 22] on icon at bounding box center [87, 24] width 15 height 15
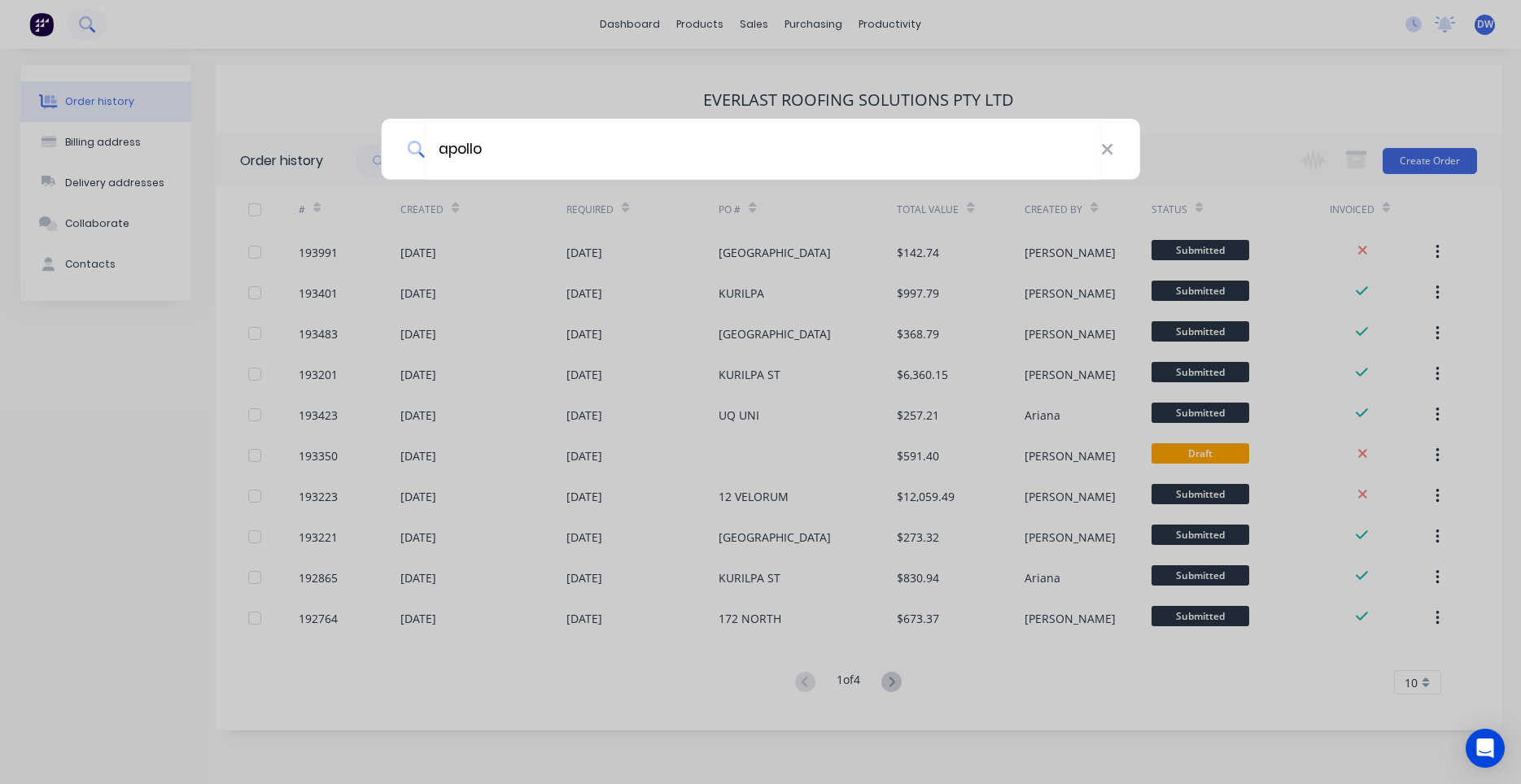
type input "apollo"
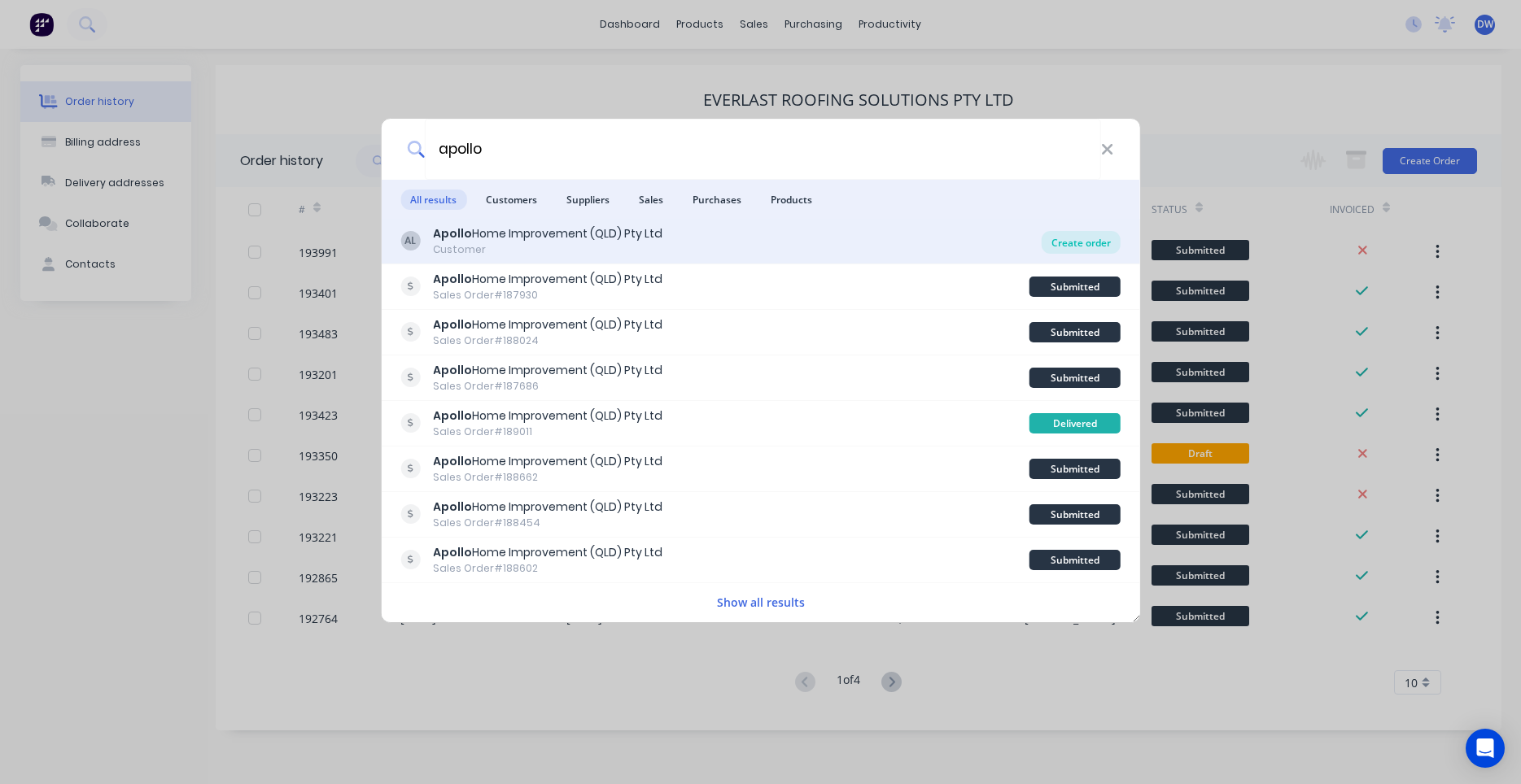
click at [1062, 246] on div "Create order" at bounding box center [1081, 242] width 79 height 23
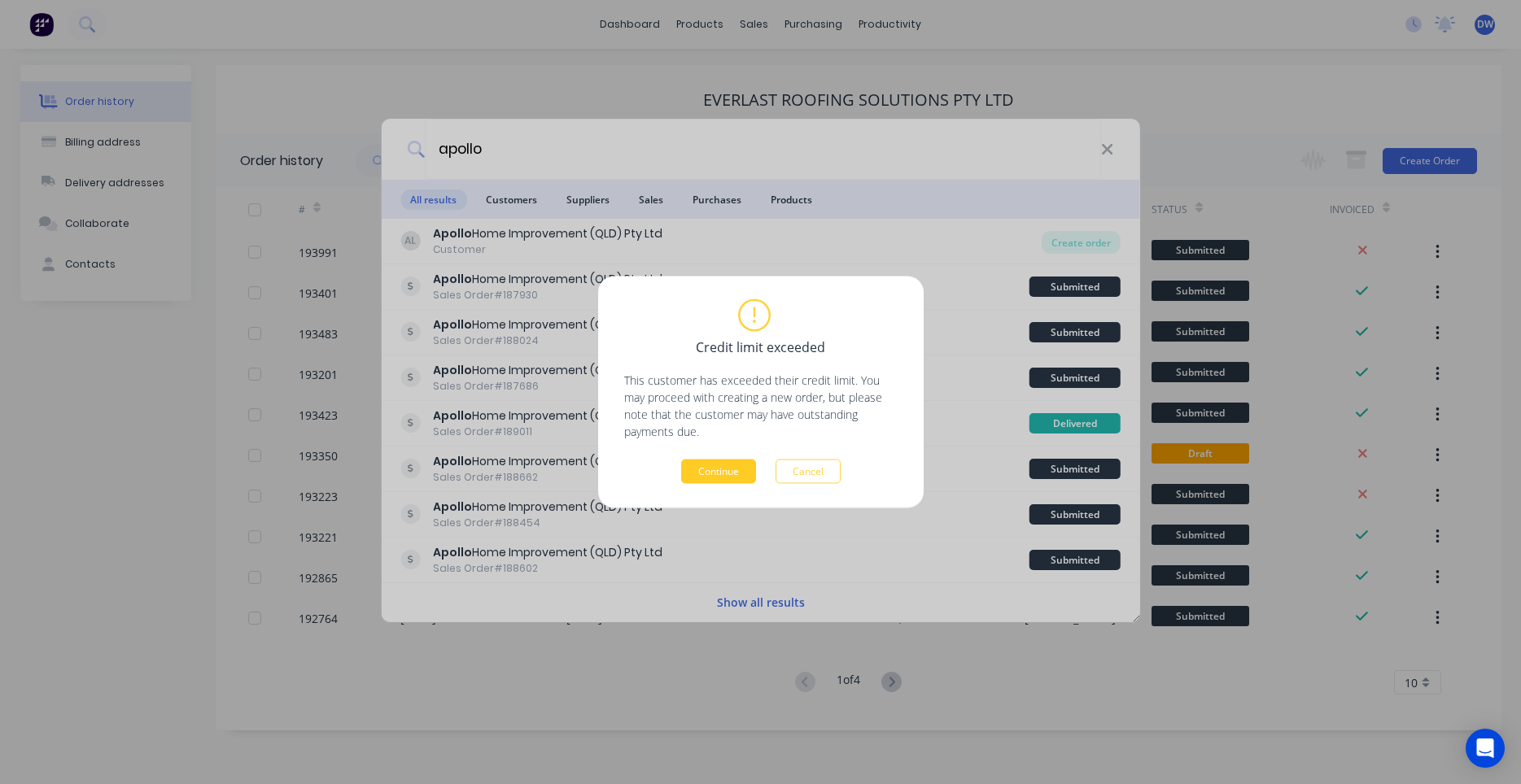
click at [736, 467] on button "Continue" at bounding box center [718, 471] width 75 height 24
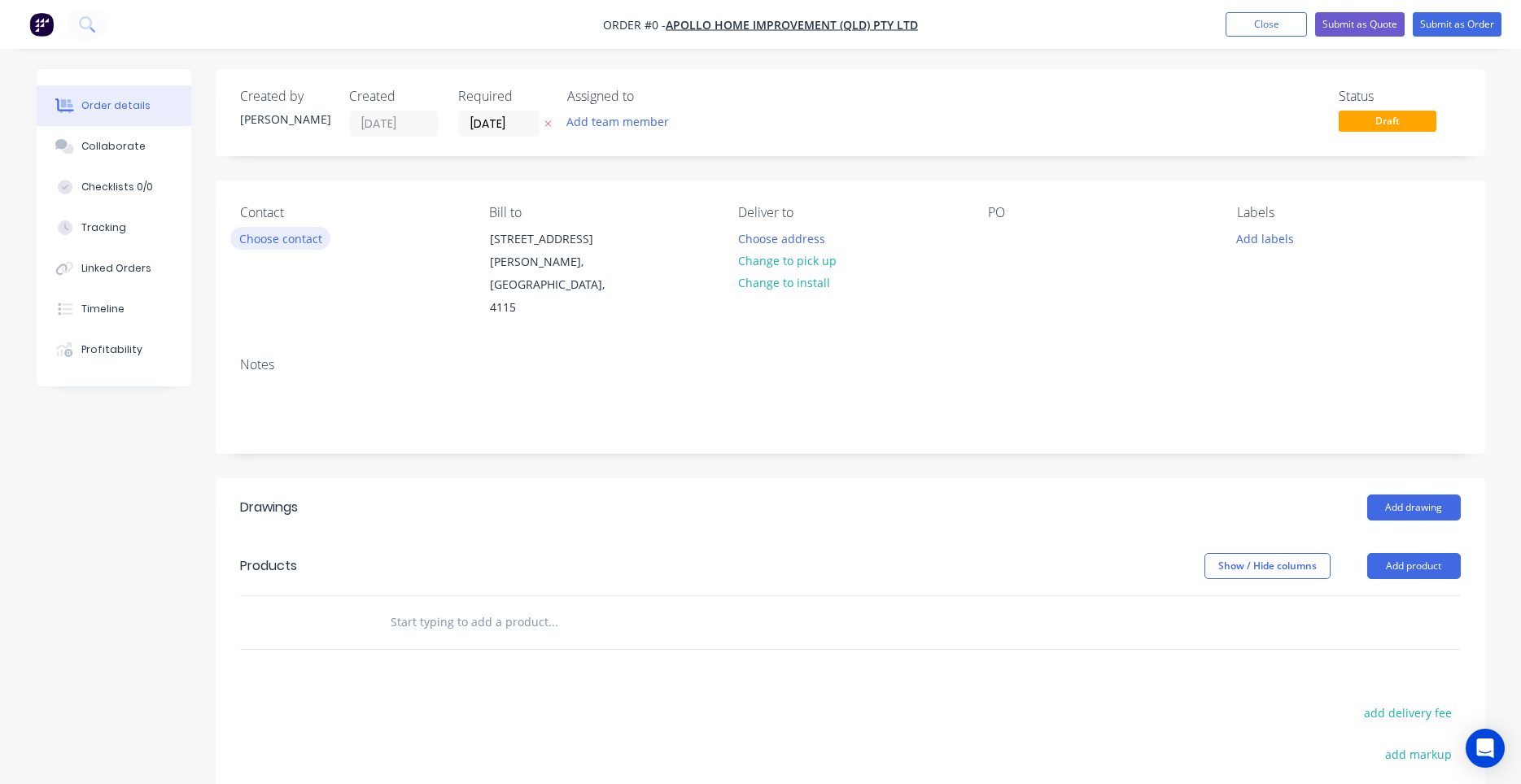
click at [309, 232] on button "Choose contact" at bounding box center [280, 238] width 100 height 22
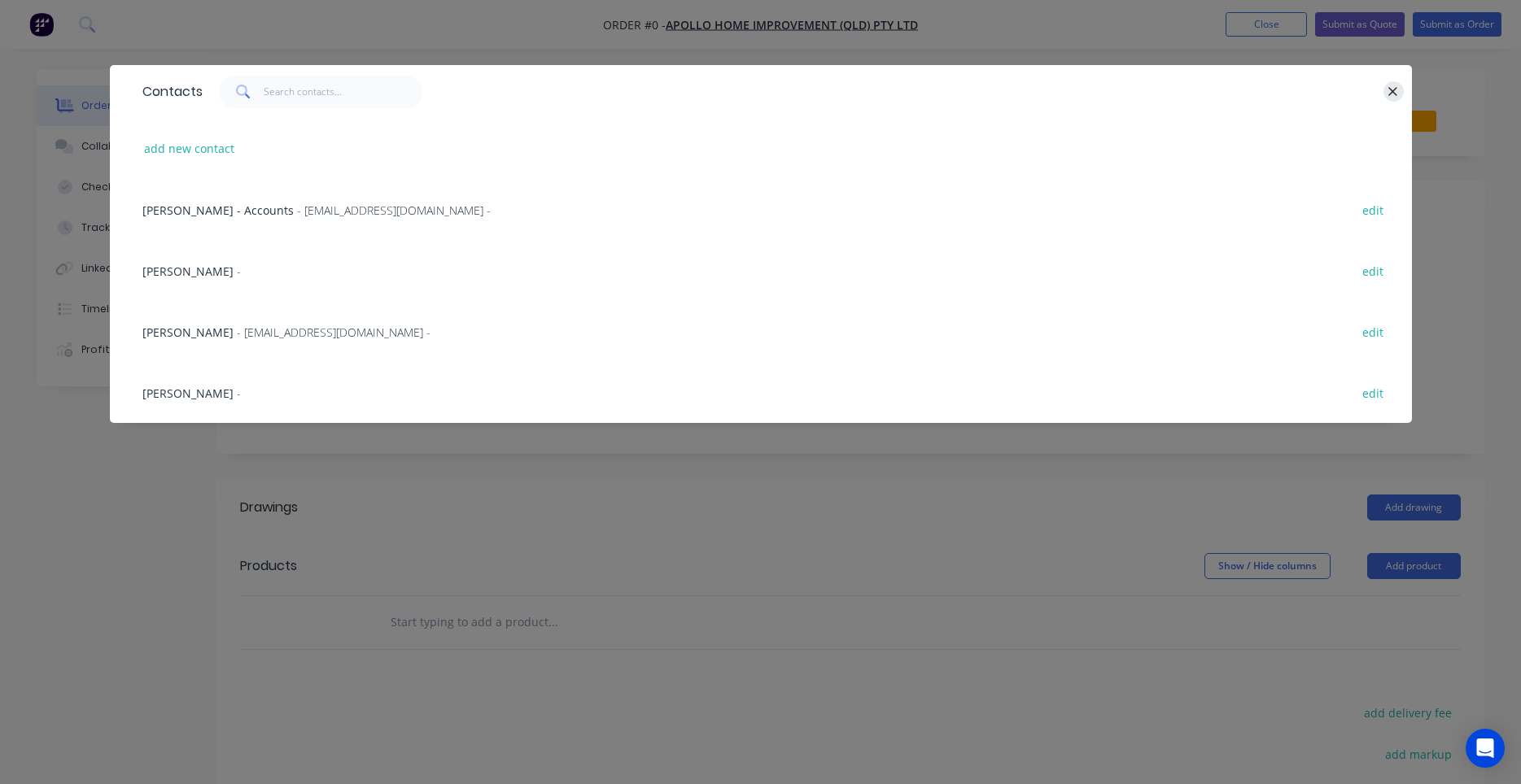
click at [1393, 94] on icon "button" at bounding box center [1392, 92] width 10 height 15
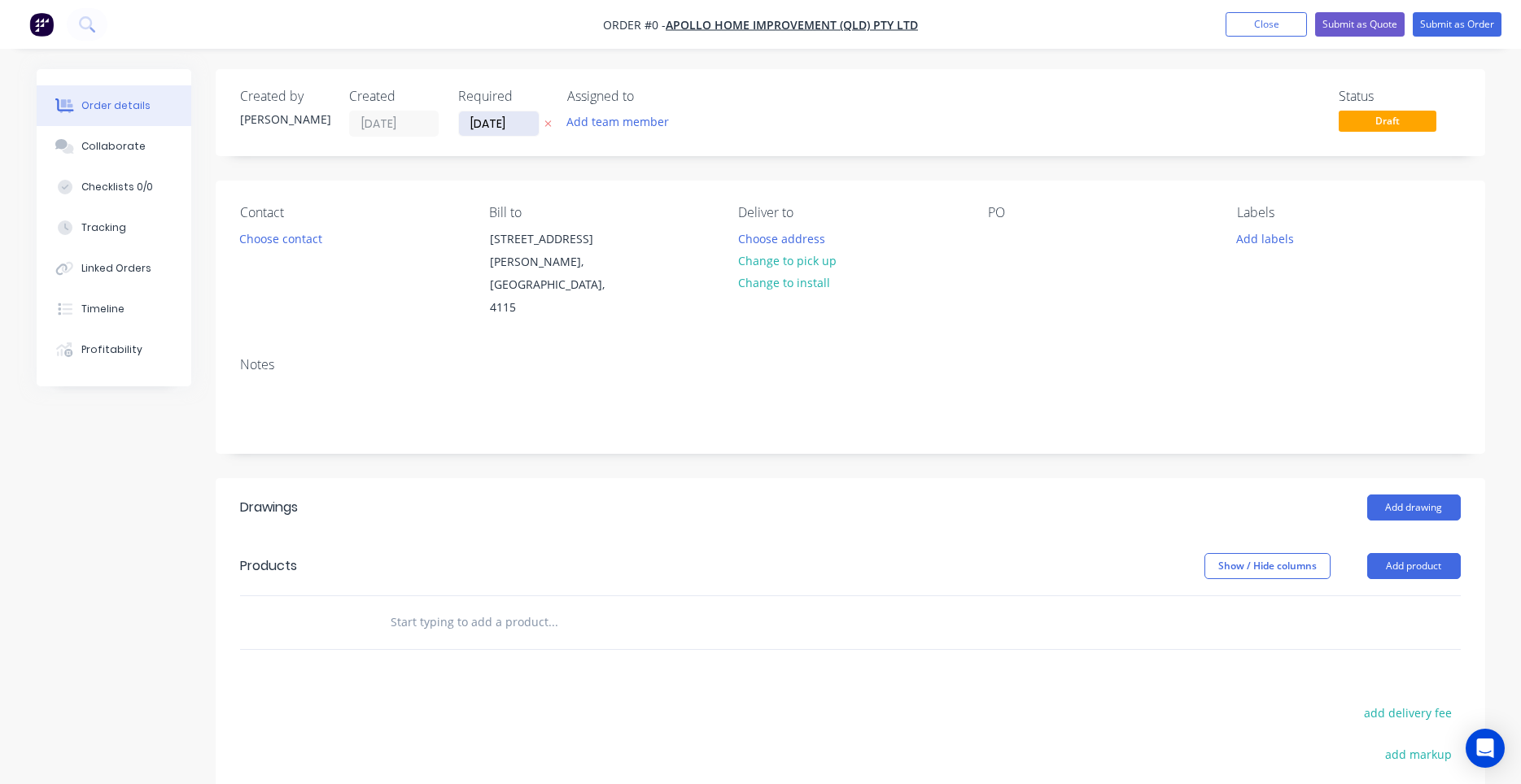
click at [500, 127] on input "[DATE]" at bounding box center [498, 124] width 80 height 24
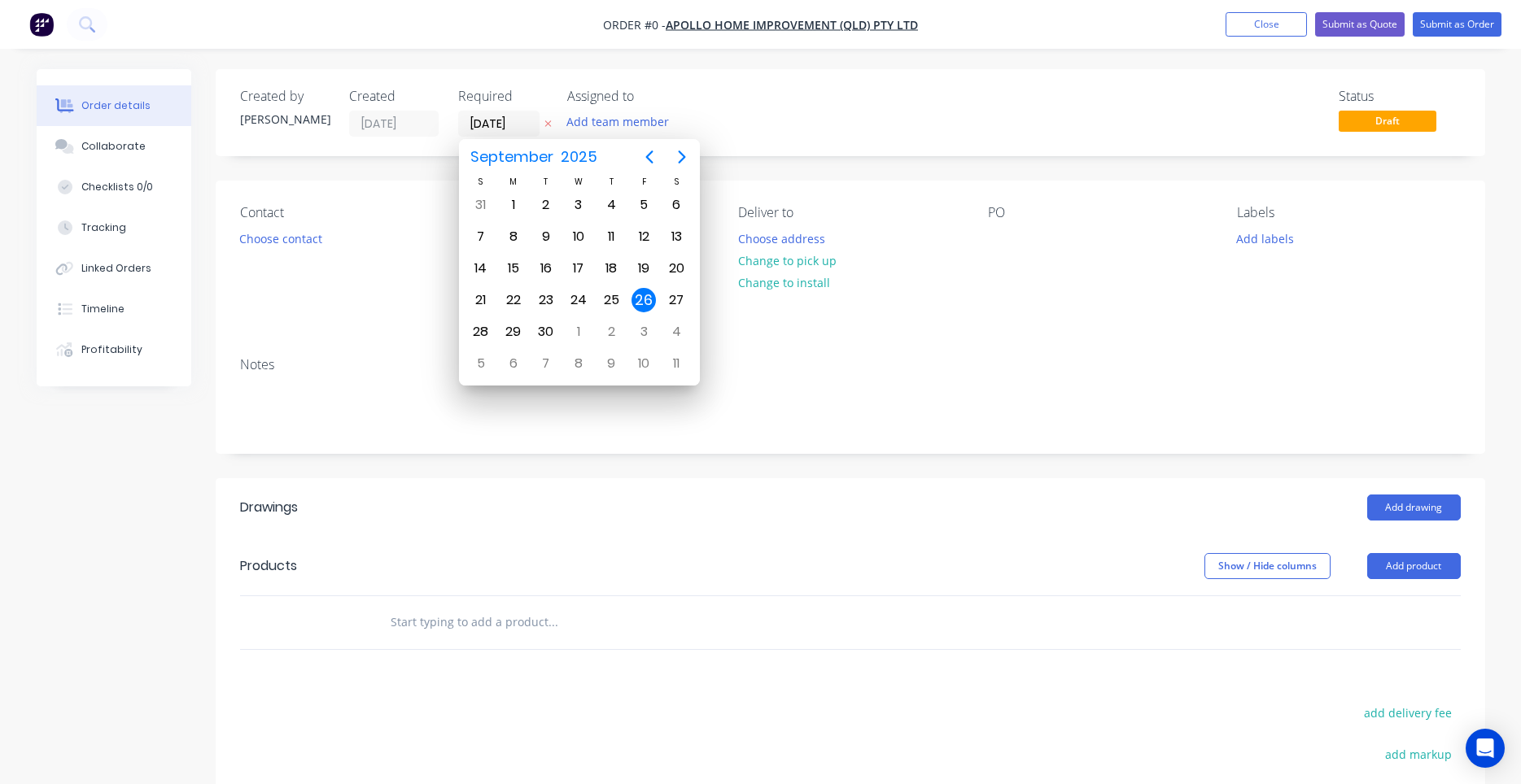
click at [644, 301] on div "26" at bounding box center [643, 300] width 24 height 24
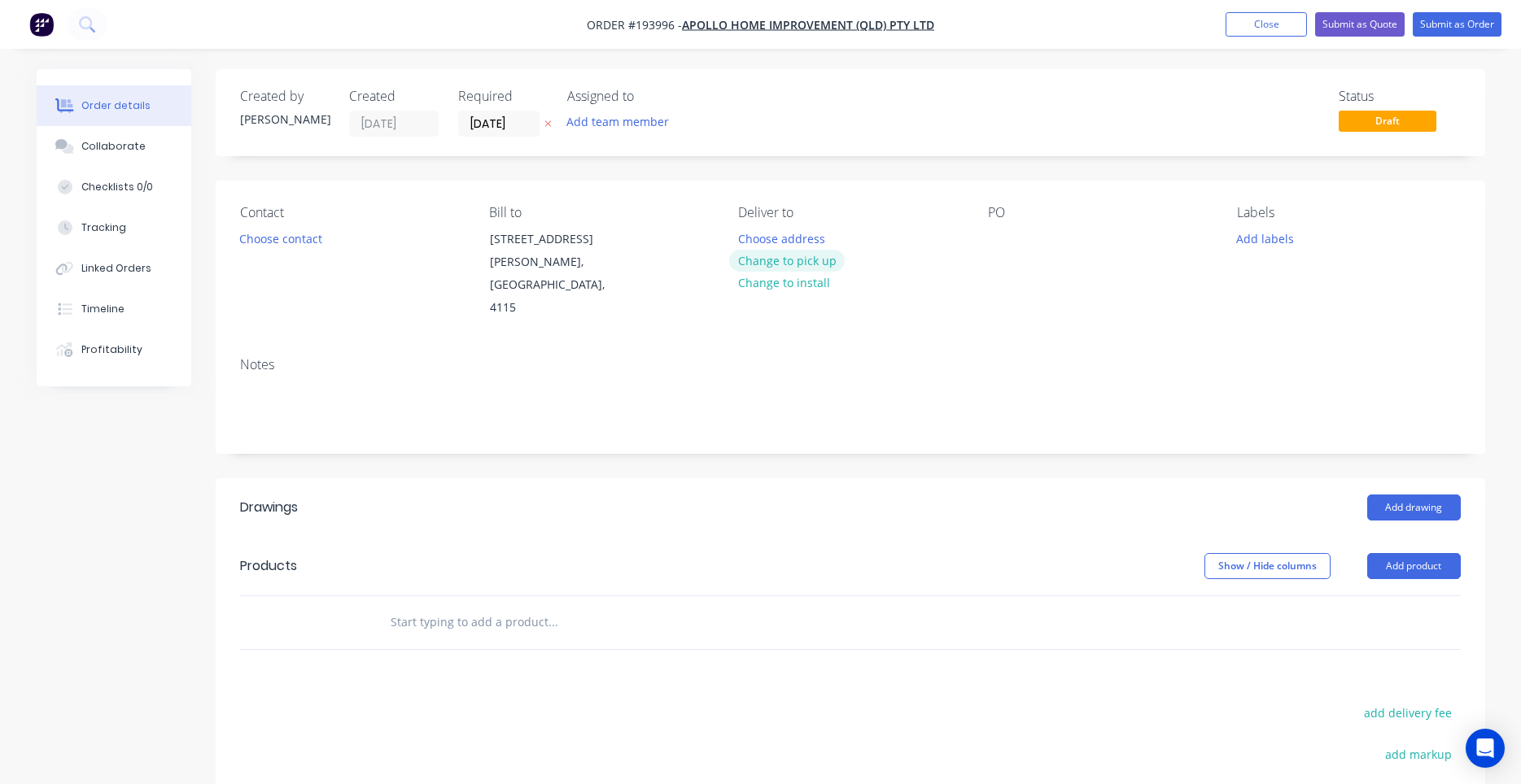
click at [772, 265] on button "Change to pick up" at bounding box center [787, 261] width 116 height 22
click at [327, 246] on div "Choose contact" at bounding box center [280, 238] width 100 height 22
click at [318, 243] on button "Choose contact" at bounding box center [280, 238] width 100 height 22
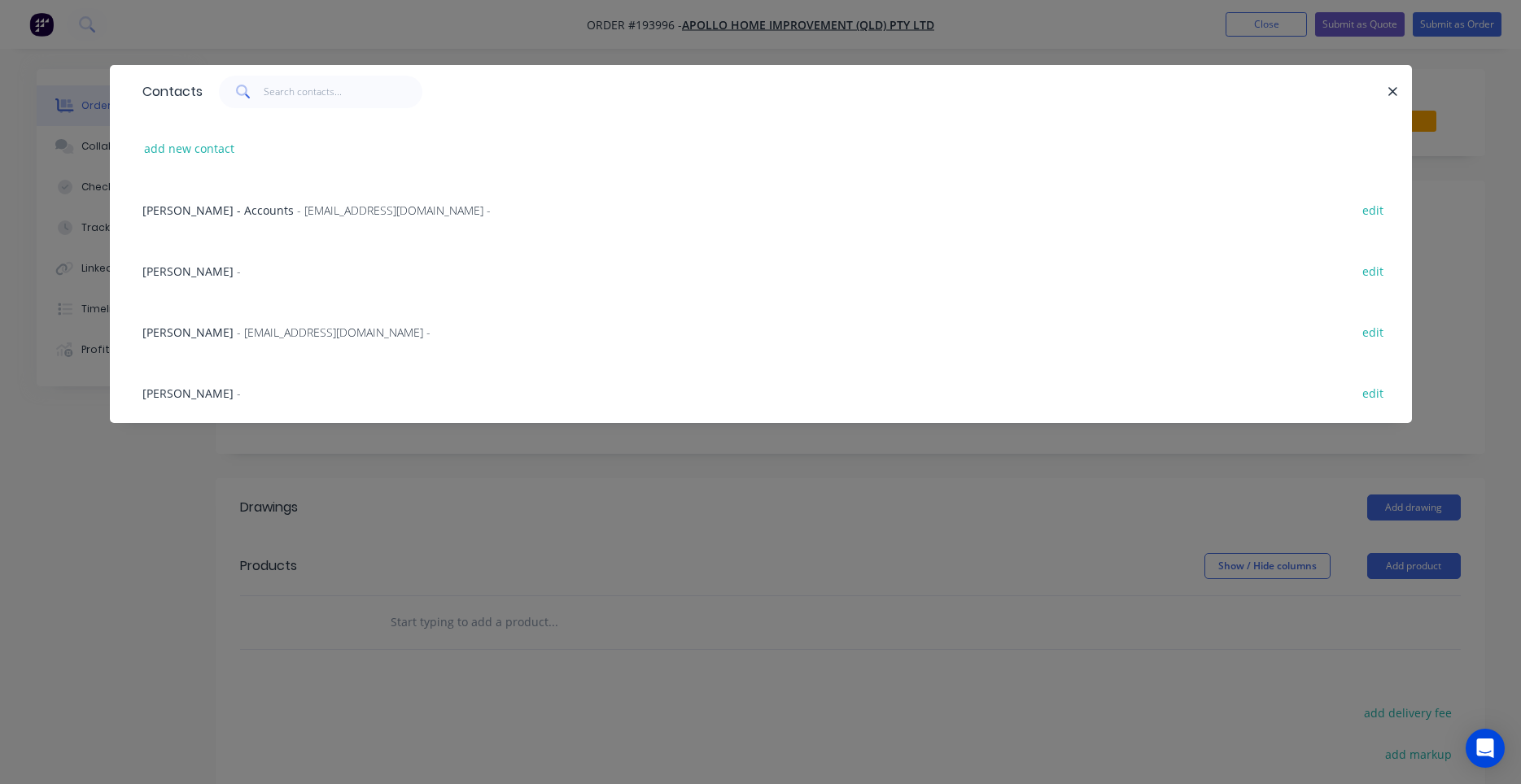
click at [279, 331] on span "- [EMAIL_ADDRESS][DOMAIN_NAME] -" at bounding box center [334, 332] width 194 height 15
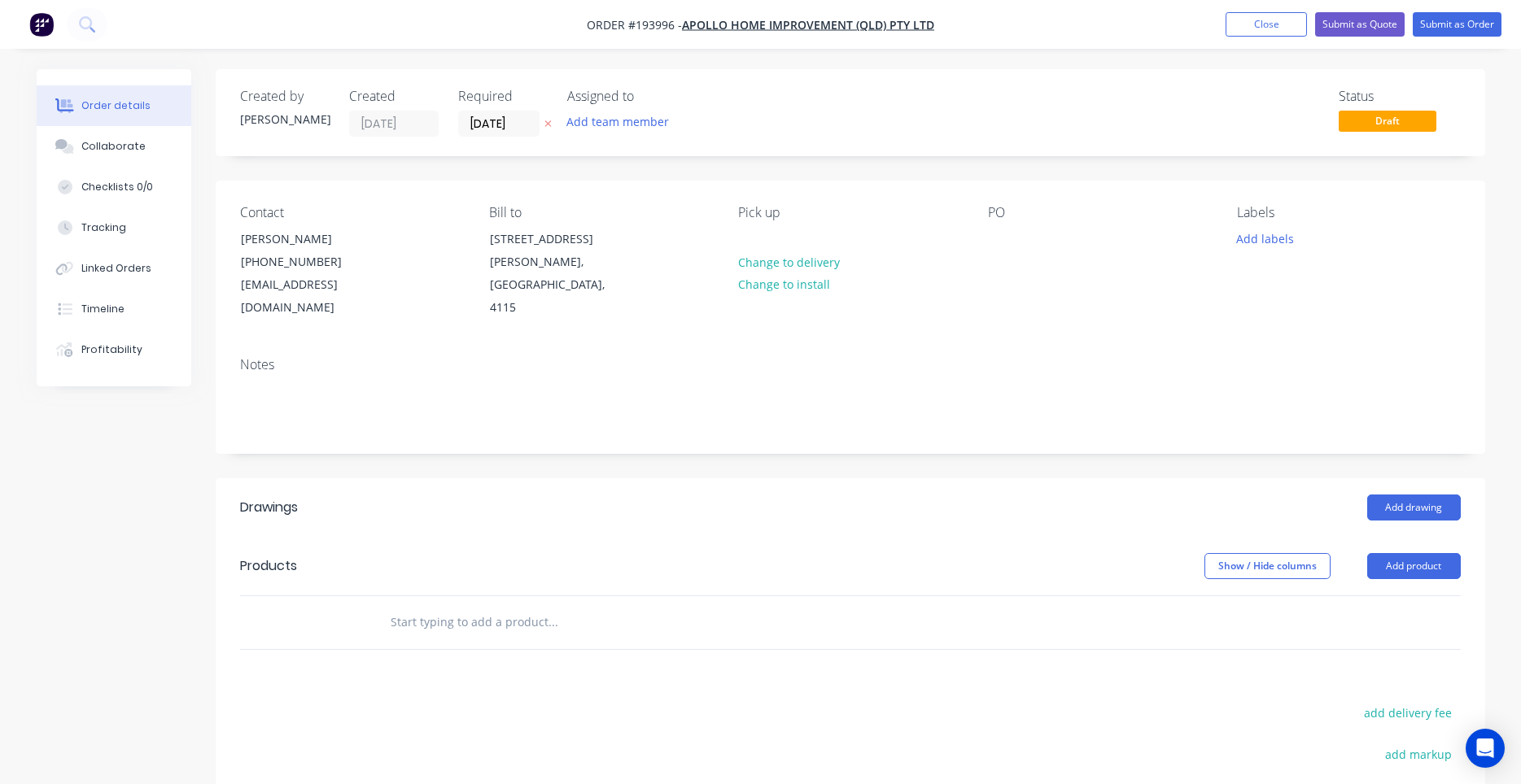
click at [767, 239] on div "Pick up Change to delivery Change to install" at bounding box center [849, 263] width 223 height 115
click at [747, 240] on div at bounding box center [751, 238] width 26 height 23
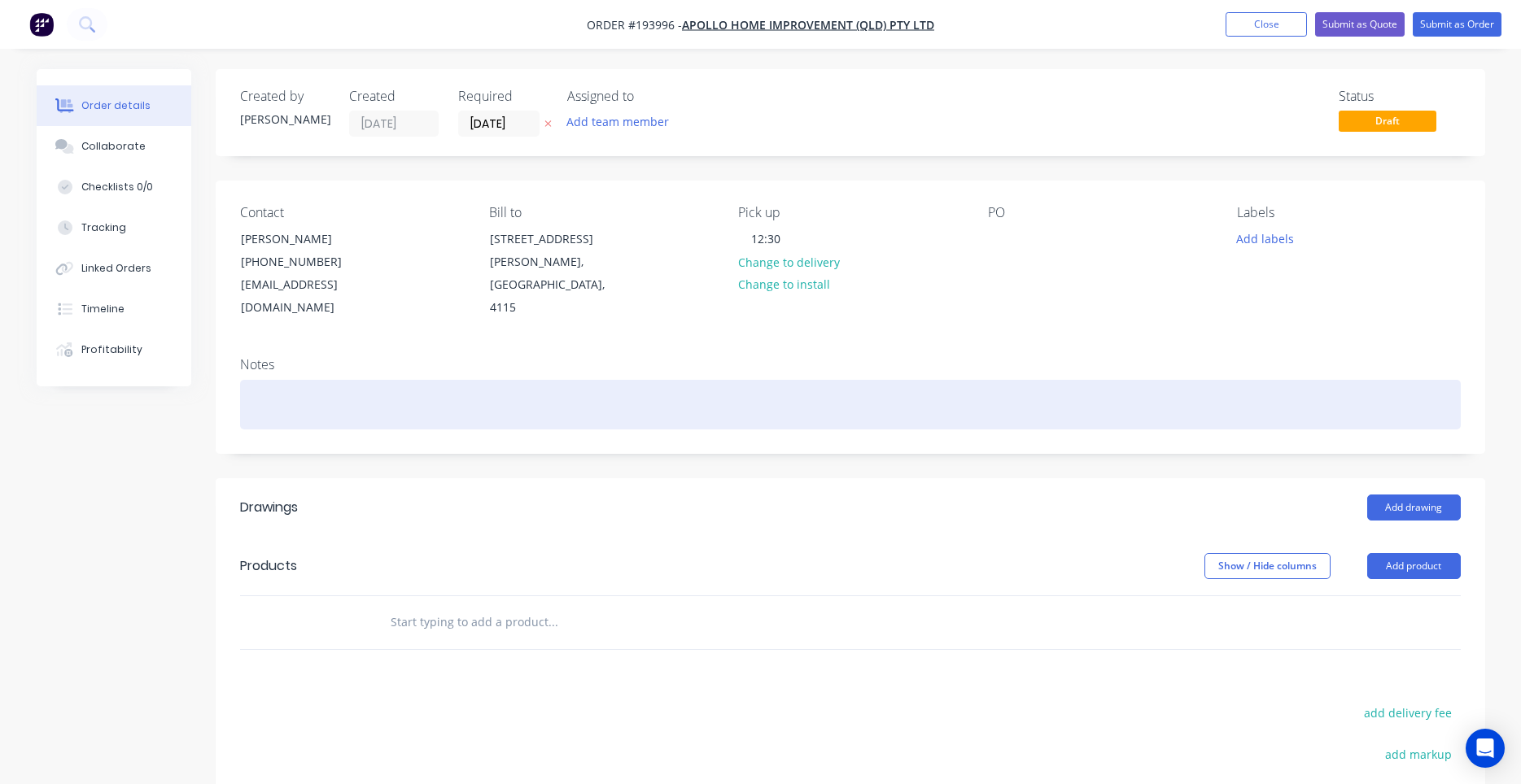
click at [1003, 380] on div at bounding box center [850, 404] width 1220 height 50
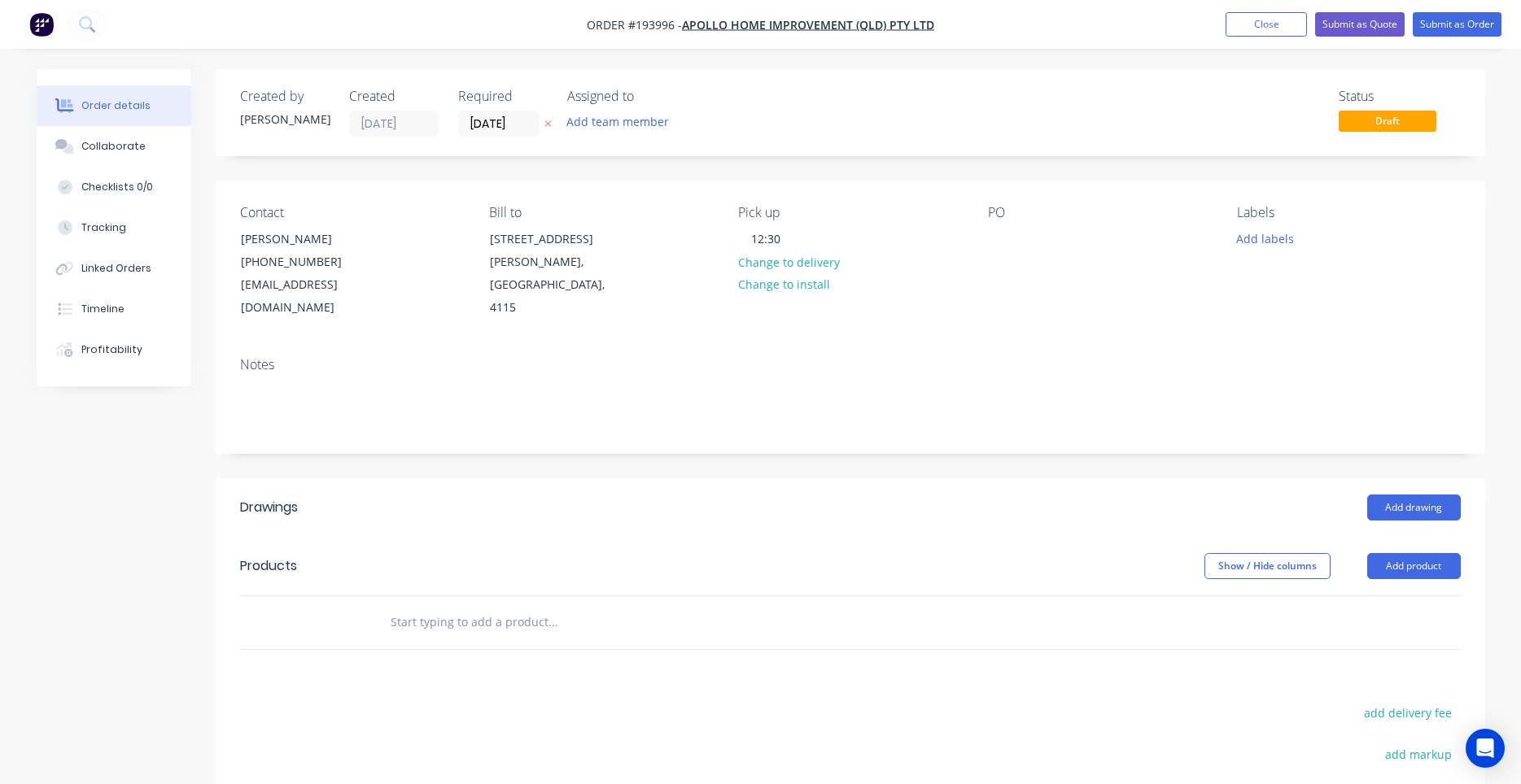
click at [1000, 257] on div "PO" at bounding box center [1099, 263] width 223 height 115
click at [1000, 241] on div at bounding box center [1001, 238] width 26 height 23
click at [519, 606] on input "text" at bounding box center [552, 623] width 325 height 33
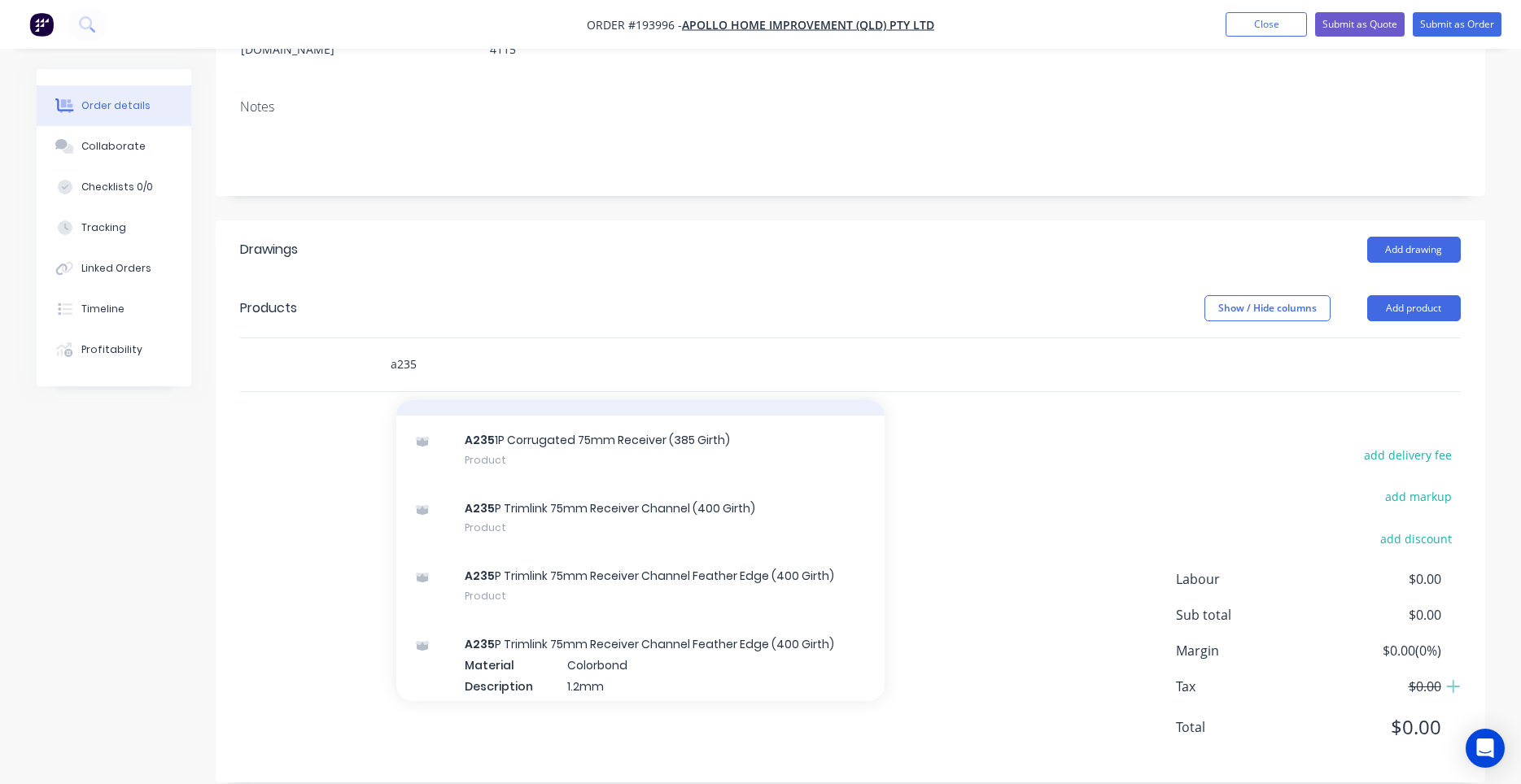
scroll to position [464, 0]
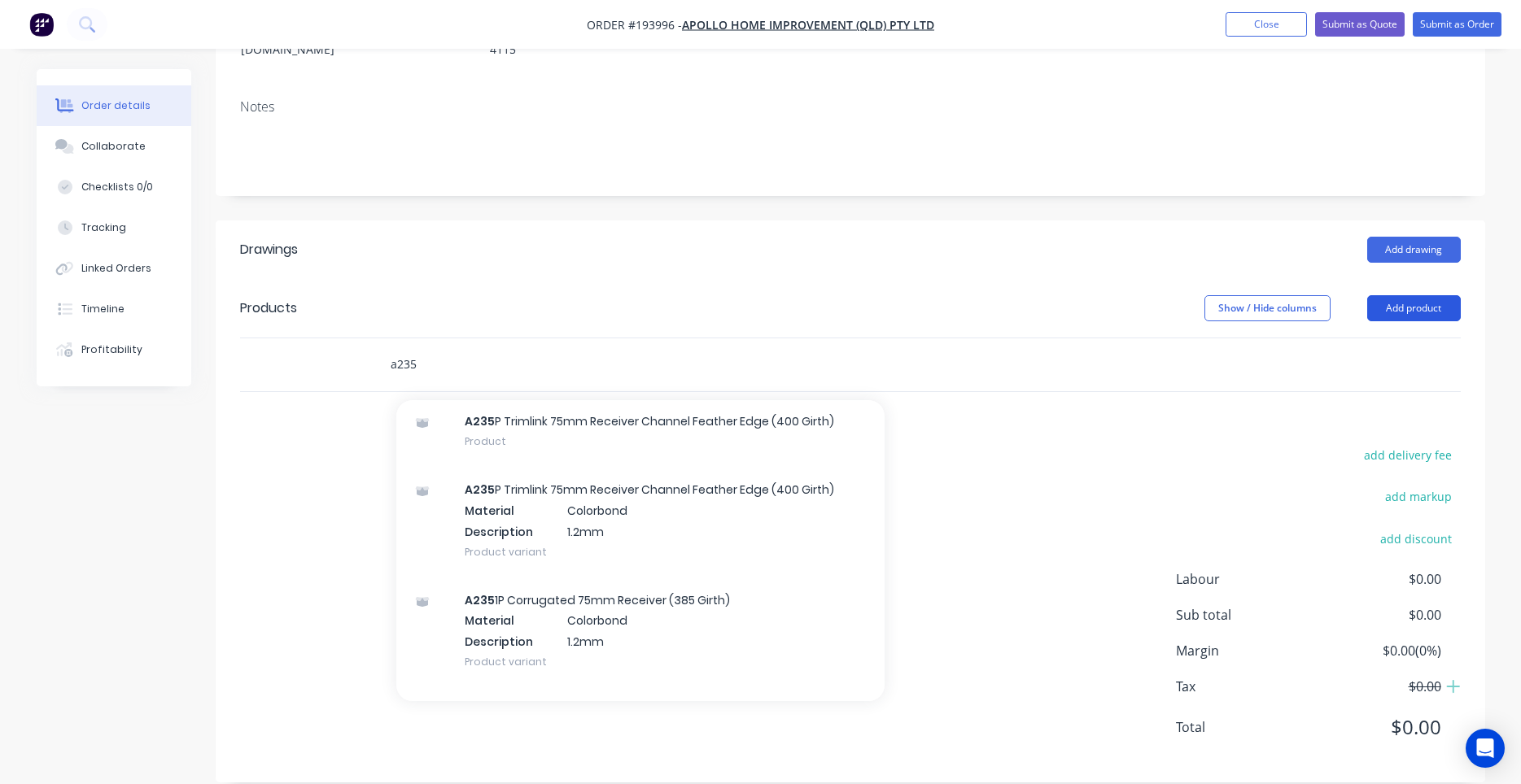
type input "a235"
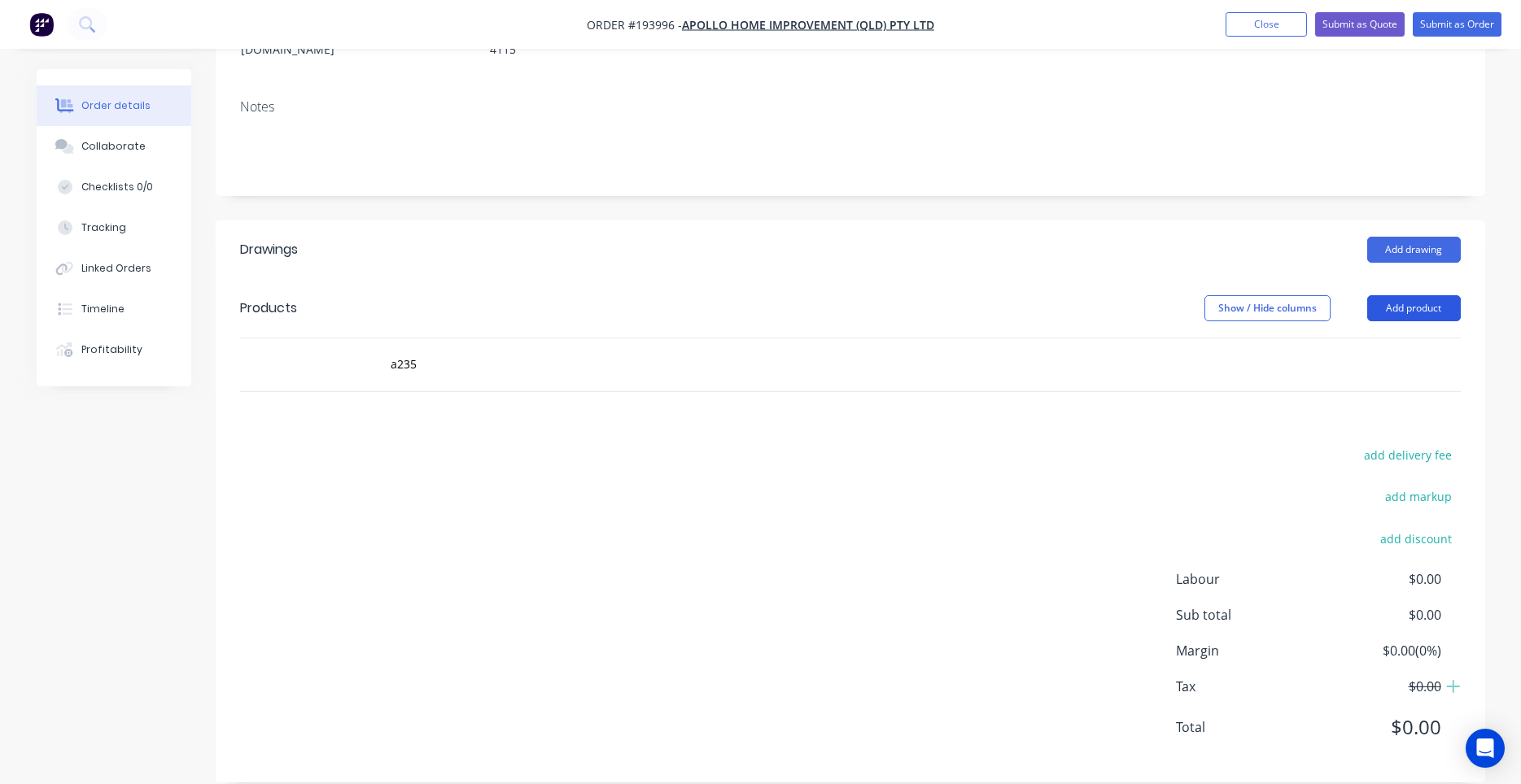
click at [1415, 295] on button "Add product" at bounding box center [1414, 308] width 94 height 26
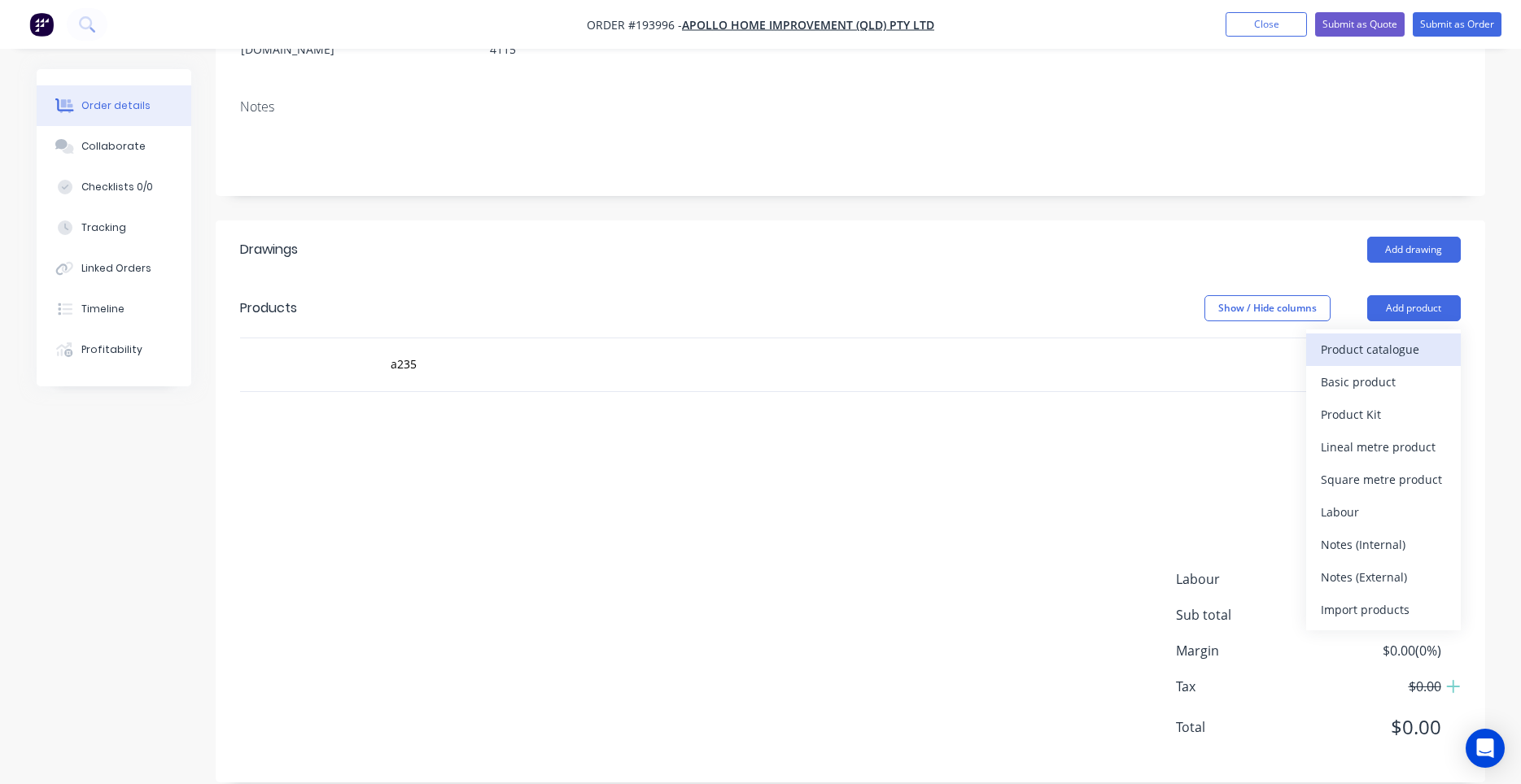
click at [1400, 337] on div "Product catalogue" at bounding box center [1384, 349] width 125 height 23
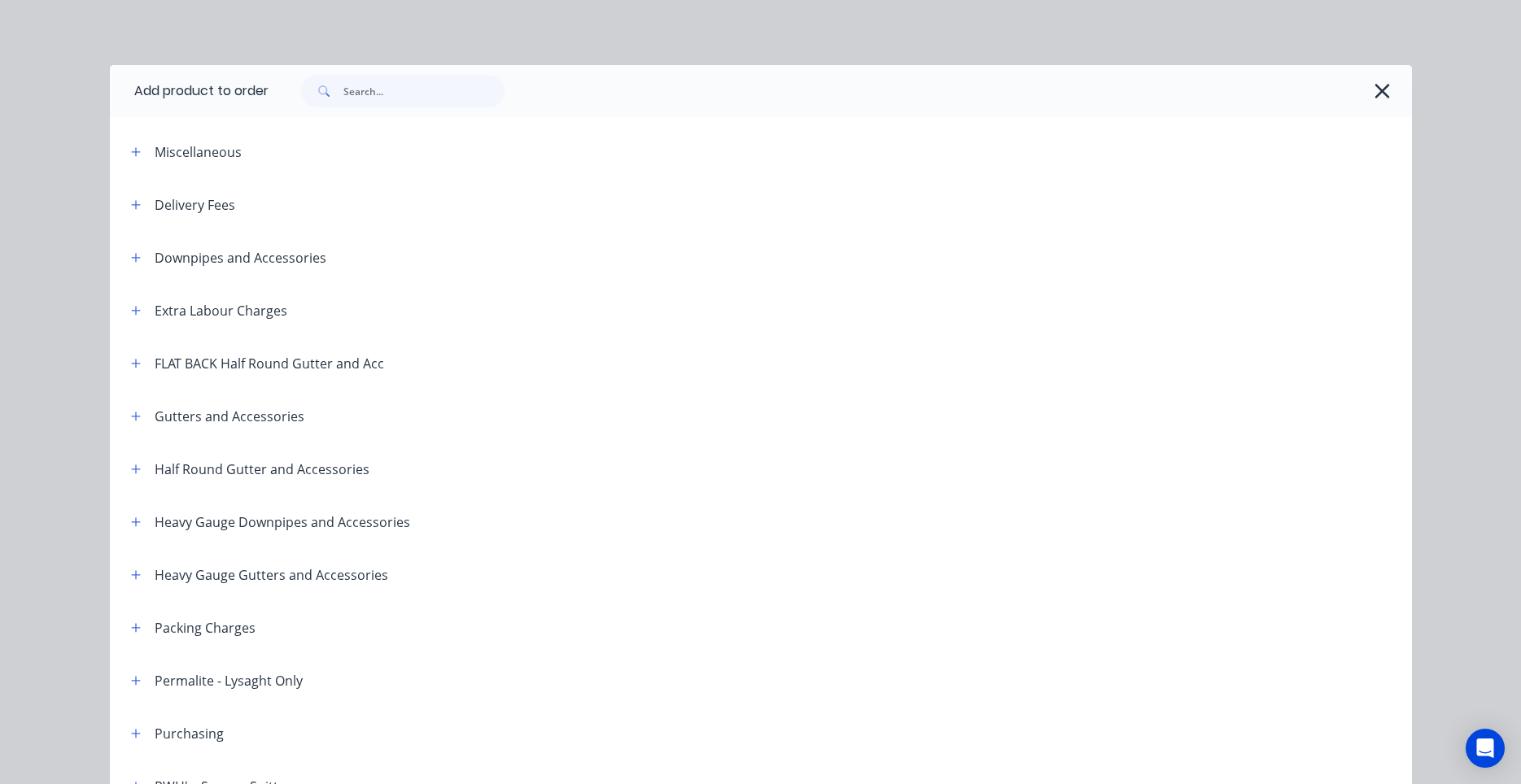
click at [412, 72] on div at bounding box center [840, 91] width 1143 height 52
click at [413, 98] on input "text" at bounding box center [424, 91] width 161 height 33
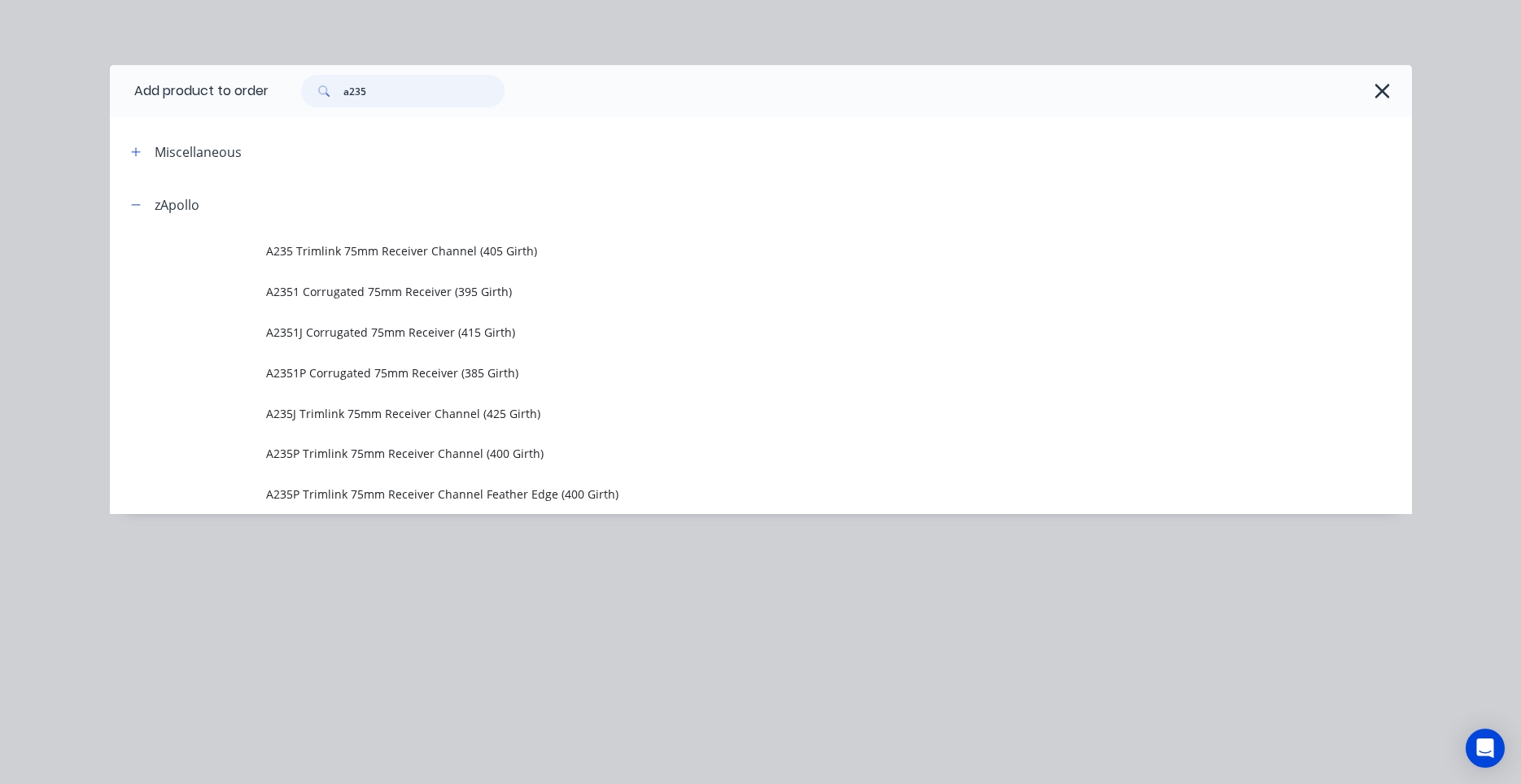
drag, startPoint x: 409, startPoint y: 94, endPoint x: 203, endPoint y: 100, distance: 206.1
click at [344, 100] on input "a235" at bounding box center [424, 91] width 161 height 33
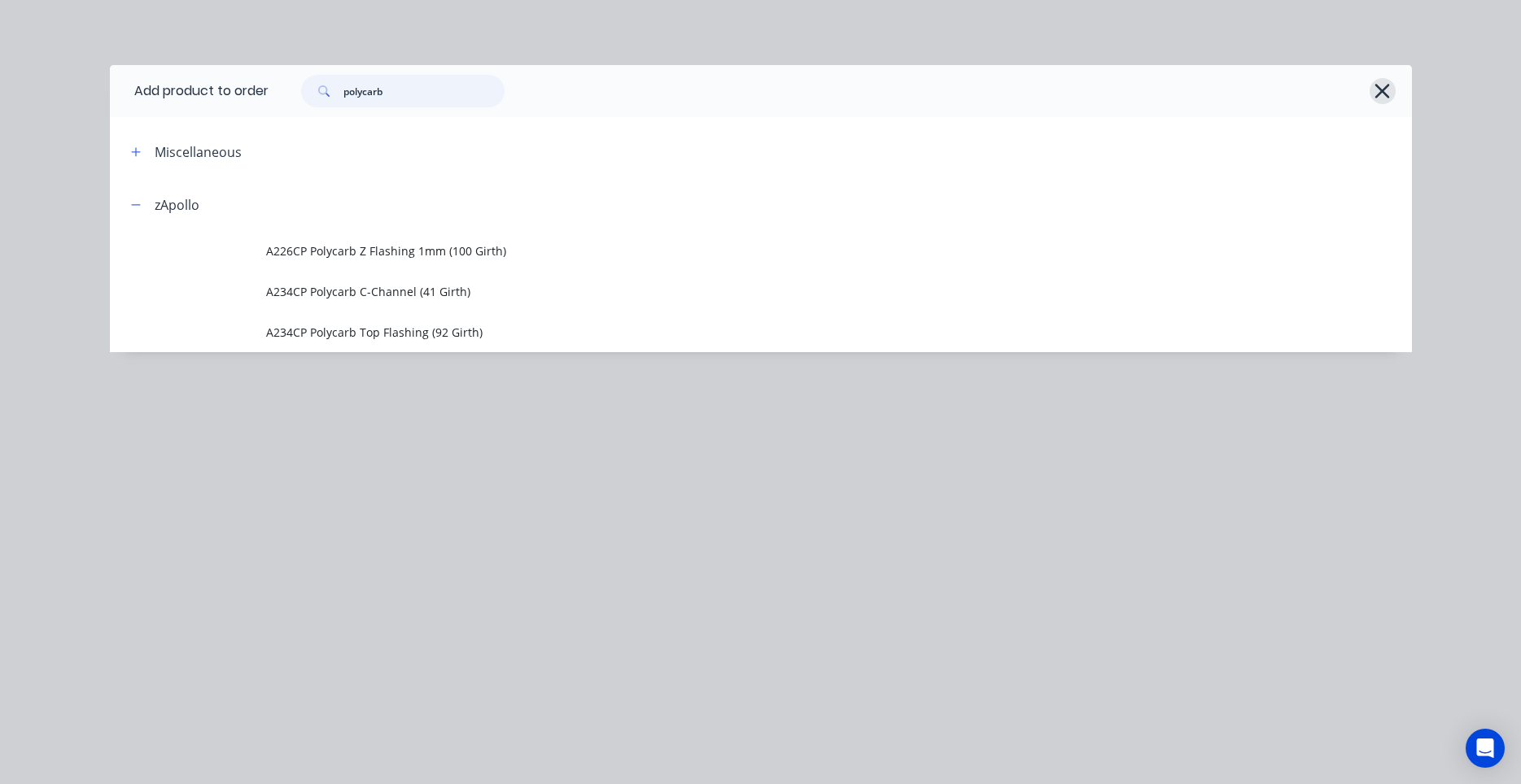
type input "polycarb"
click at [1374, 92] on icon "button" at bounding box center [1382, 91] width 17 height 23
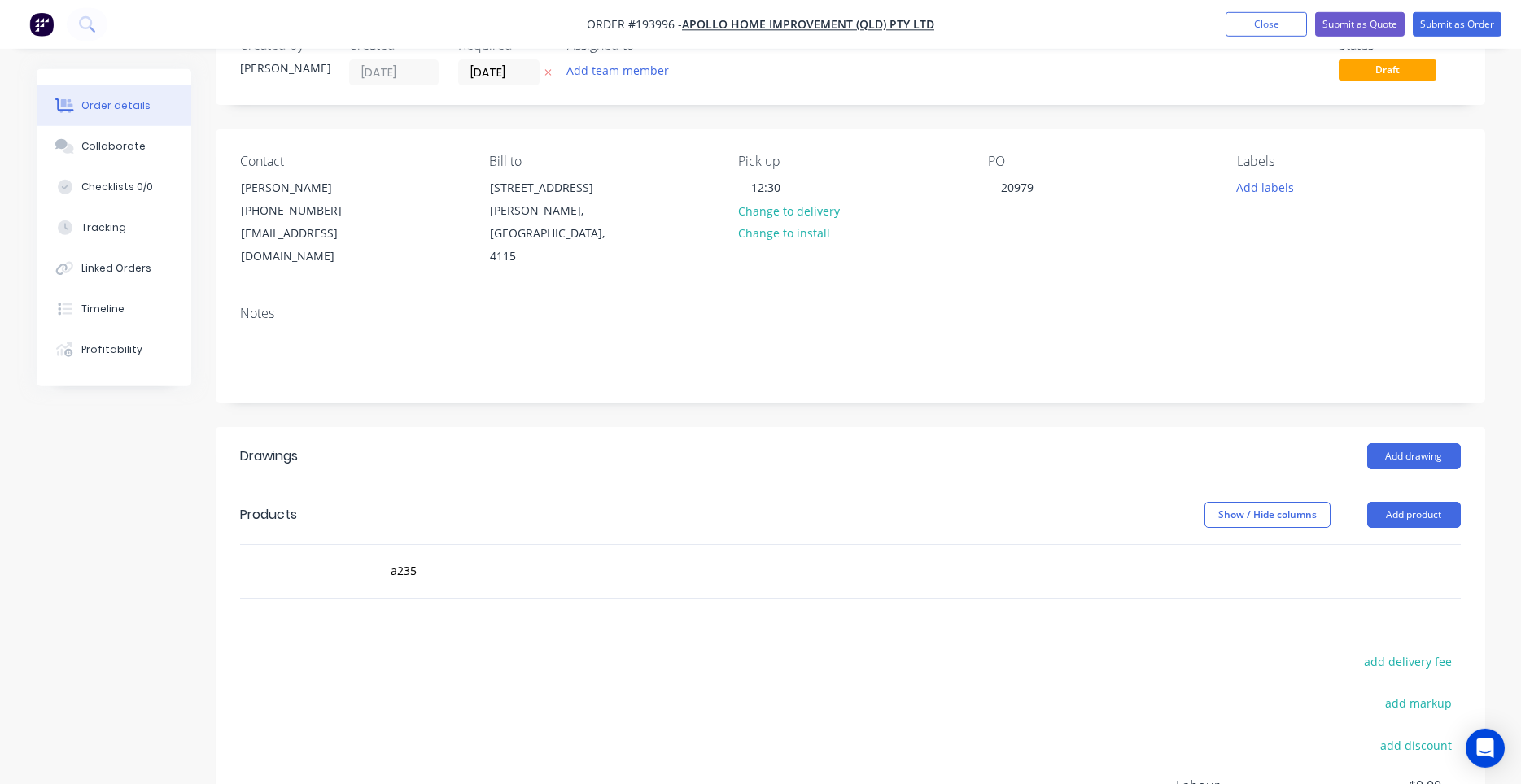
scroll to position [0, 0]
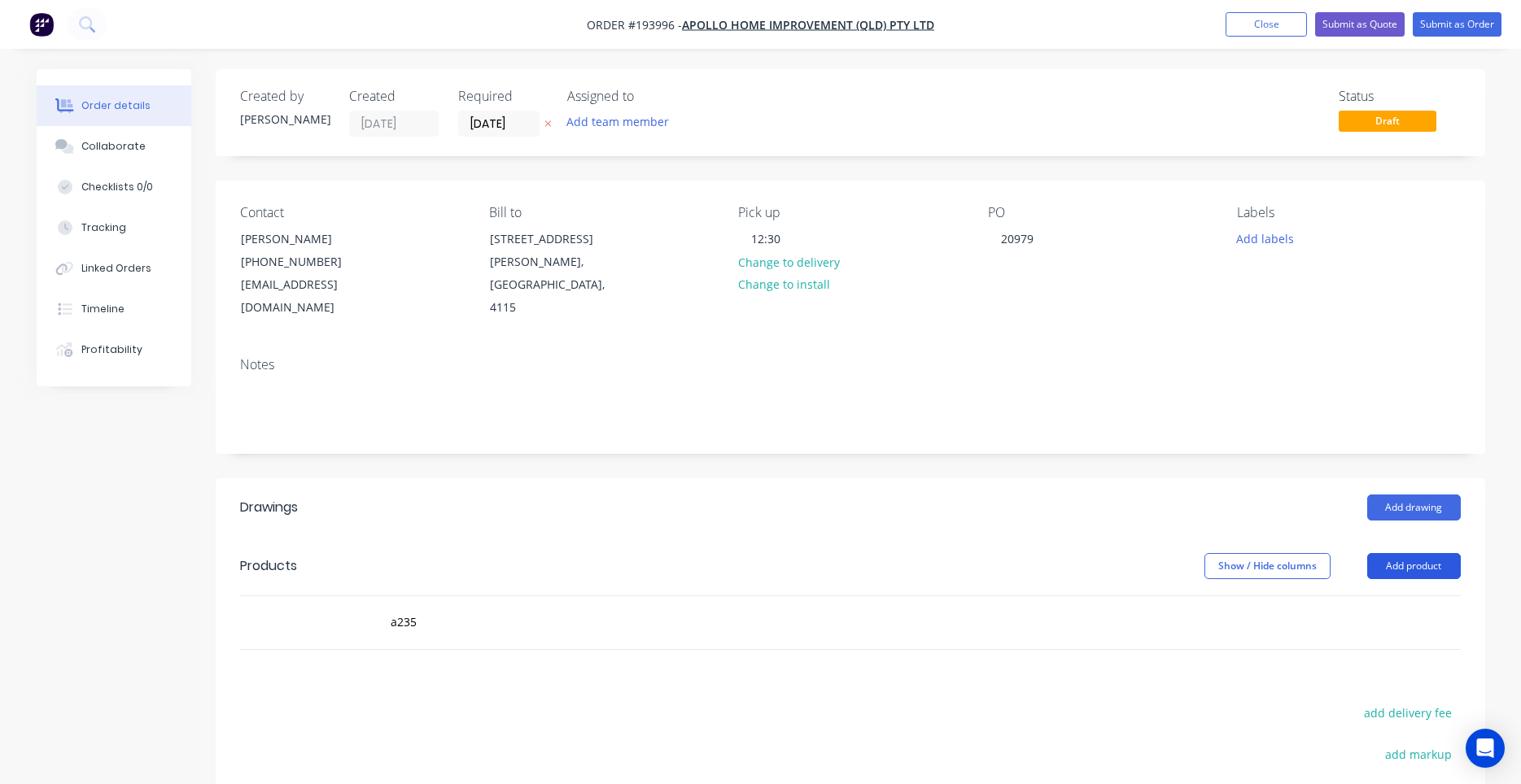
click at [1388, 553] on button "Add product" at bounding box center [1414, 566] width 94 height 26
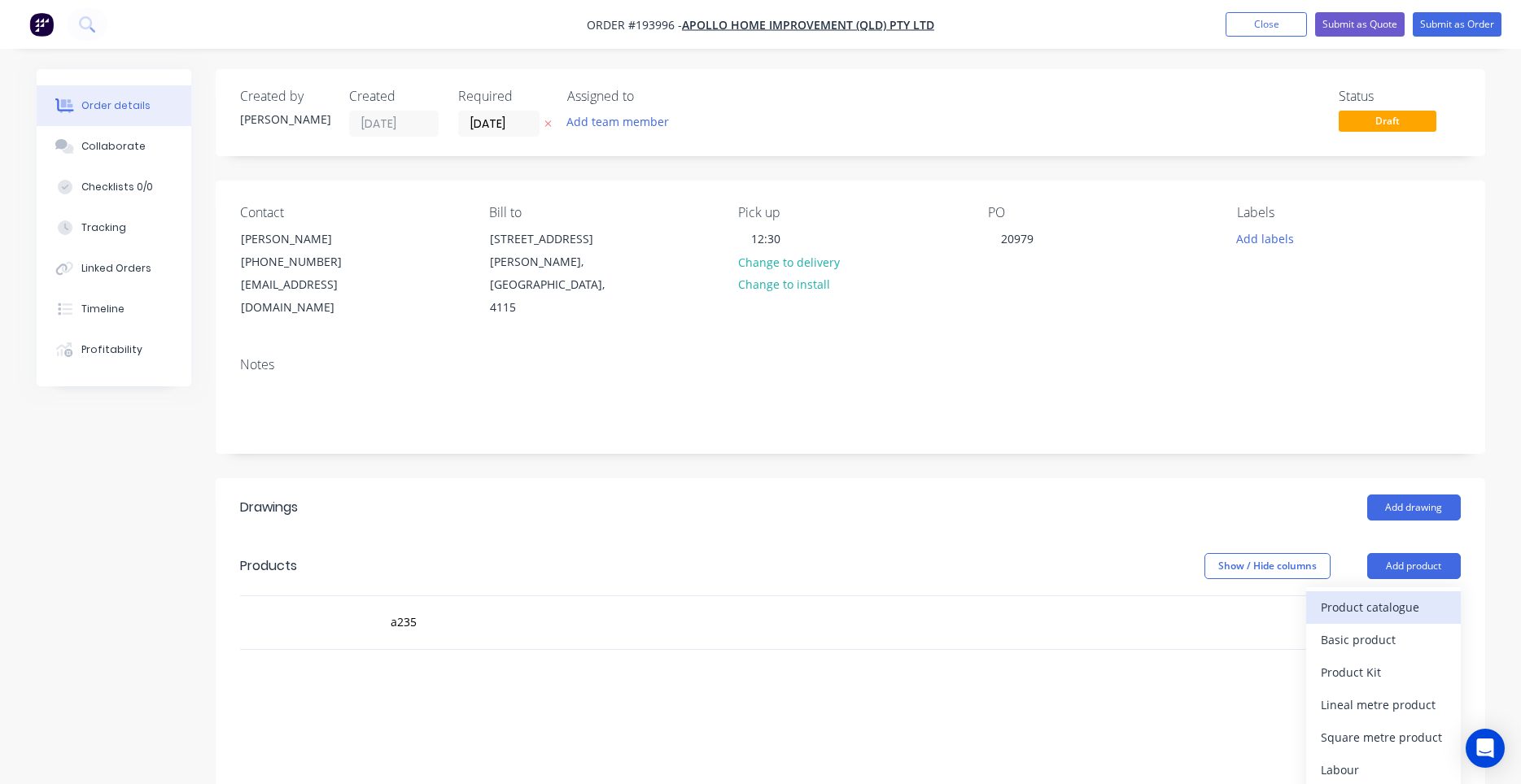
click at [1371, 596] on div "Product catalogue" at bounding box center [1384, 607] width 125 height 23
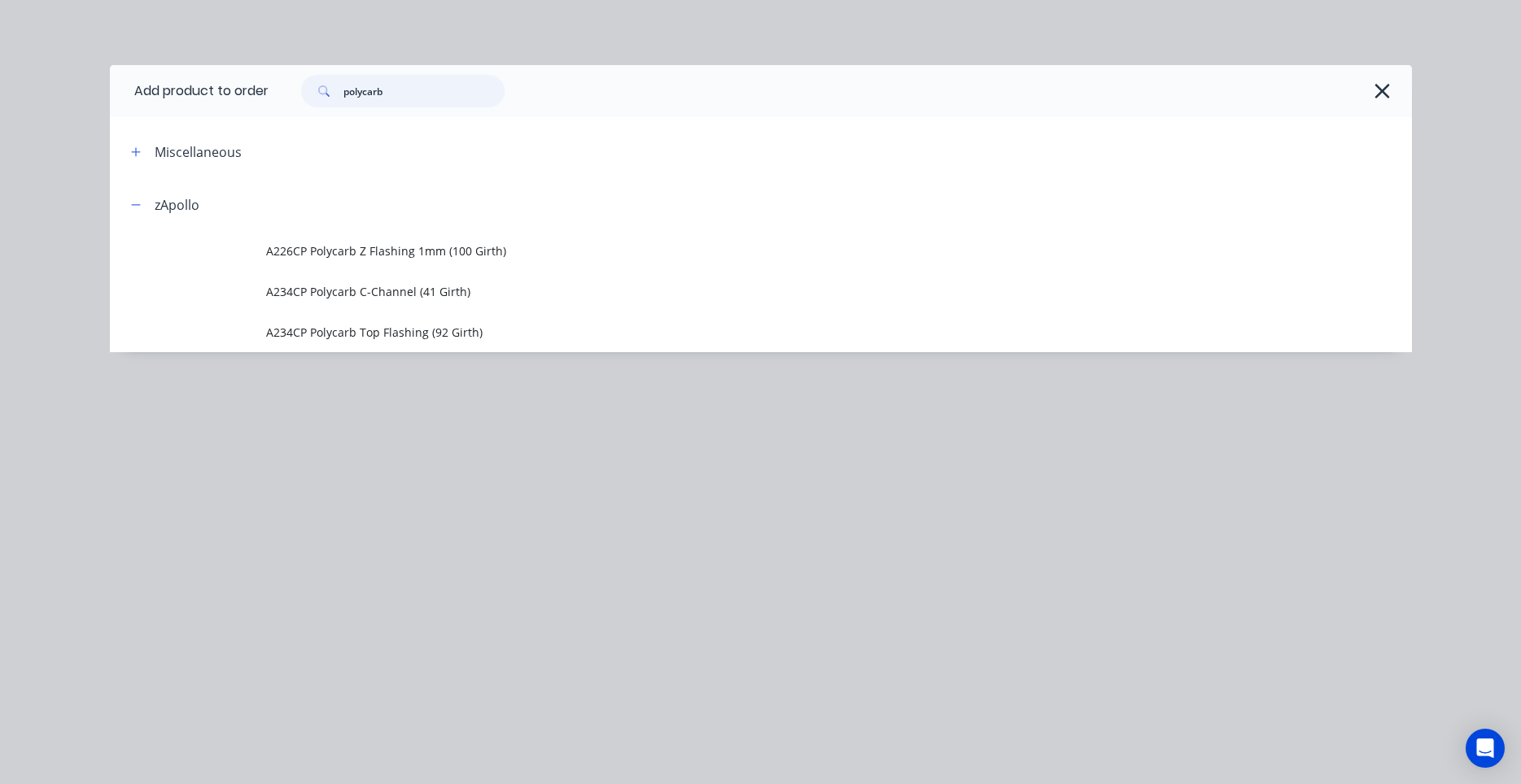
drag, startPoint x: 423, startPoint y: 100, endPoint x: 231, endPoint y: 101, distance: 192.0
click at [344, 100] on input "polycarb" at bounding box center [424, 91] width 161 height 33
type input "u-channel"
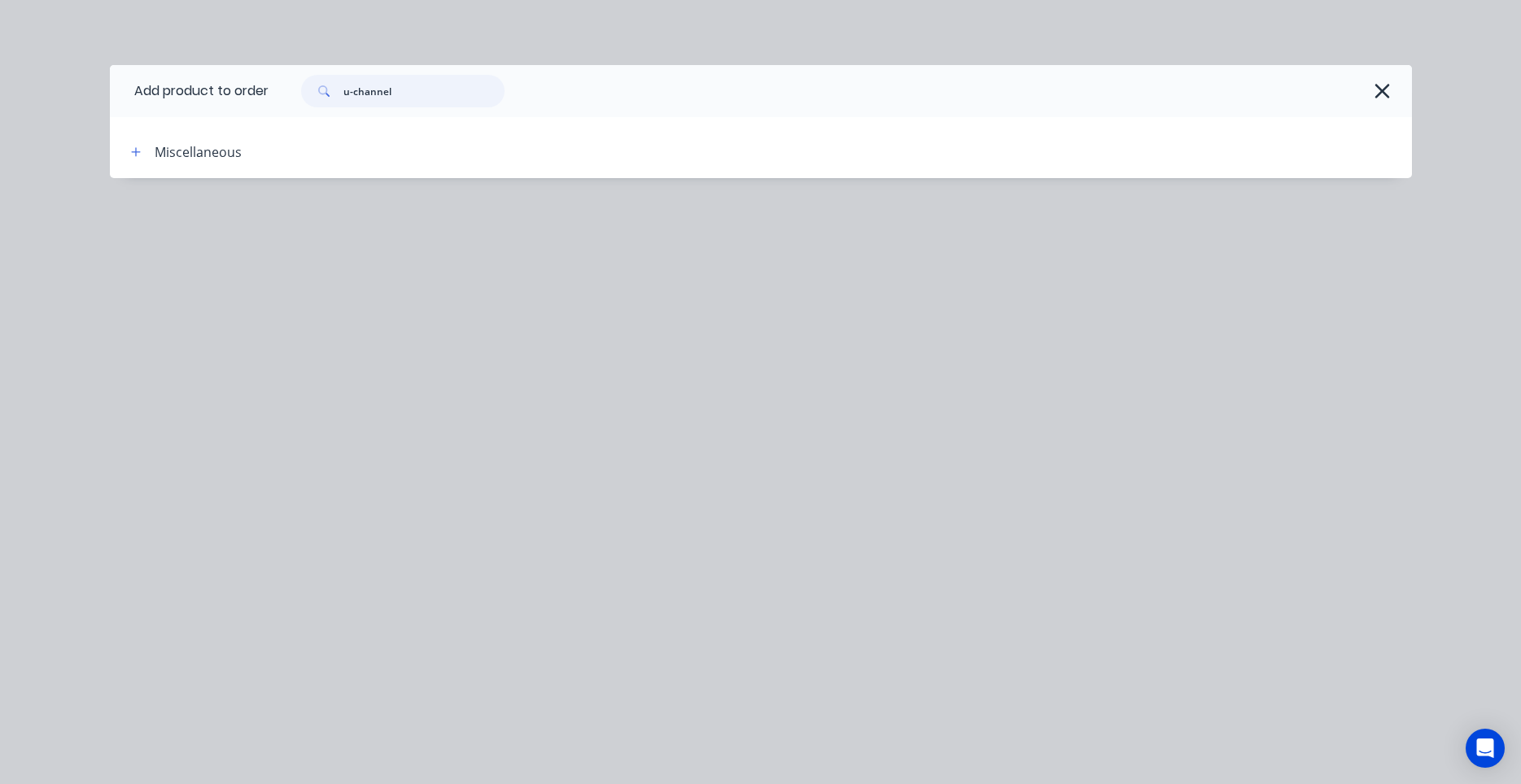
drag, startPoint x: 415, startPoint y: 90, endPoint x: 186, endPoint y: 79, distance: 229.3
click at [344, 79] on input "u-channel" at bounding box center [424, 91] width 161 height 33
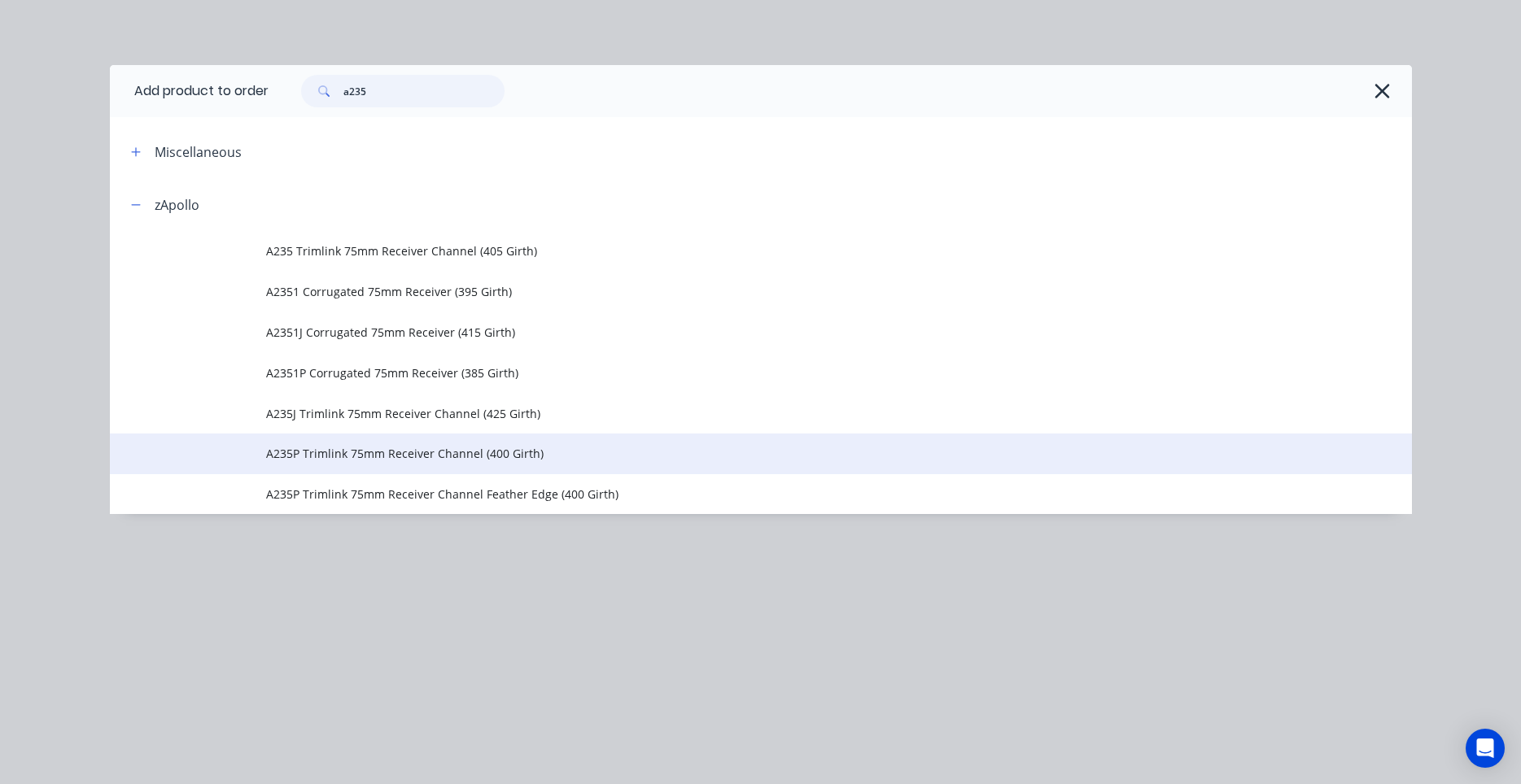
type input "a235"
click at [599, 465] on td "A235P Trimlink 75mm Receiver Channel (400 Girth)" at bounding box center [839, 453] width 1146 height 40
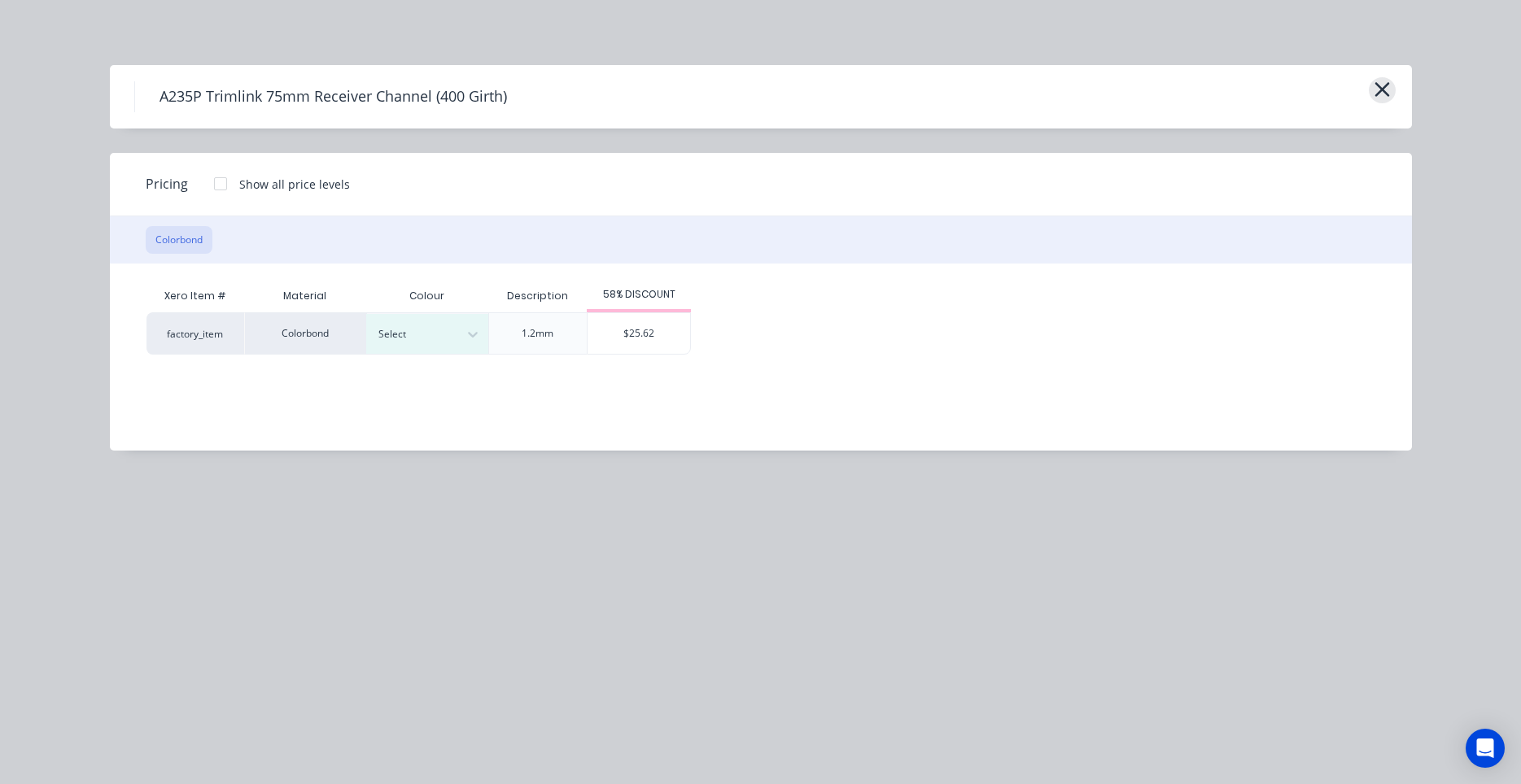
click at [1376, 87] on icon "button" at bounding box center [1382, 89] width 17 height 23
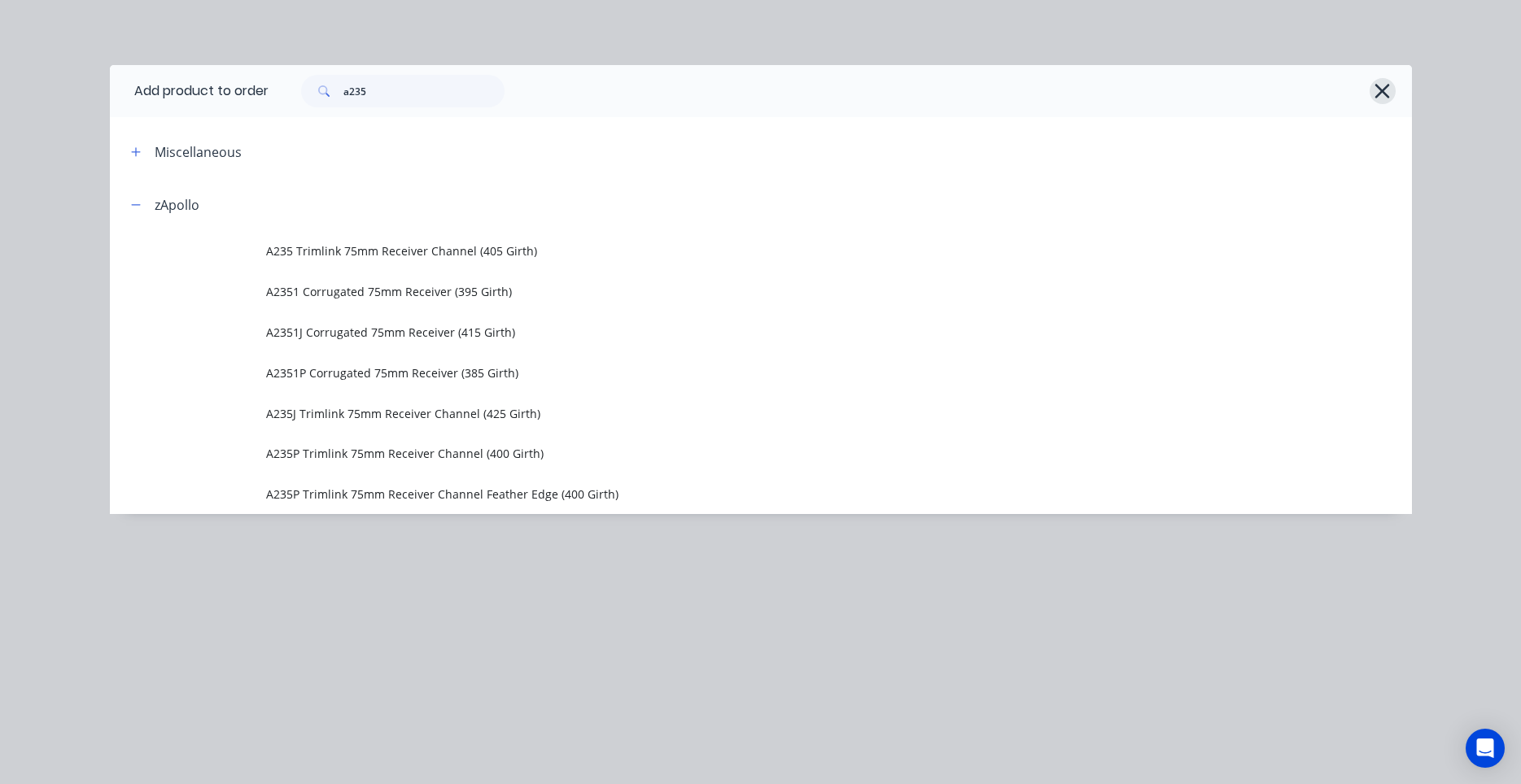
click at [1375, 91] on icon "button" at bounding box center [1382, 91] width 17 height 23
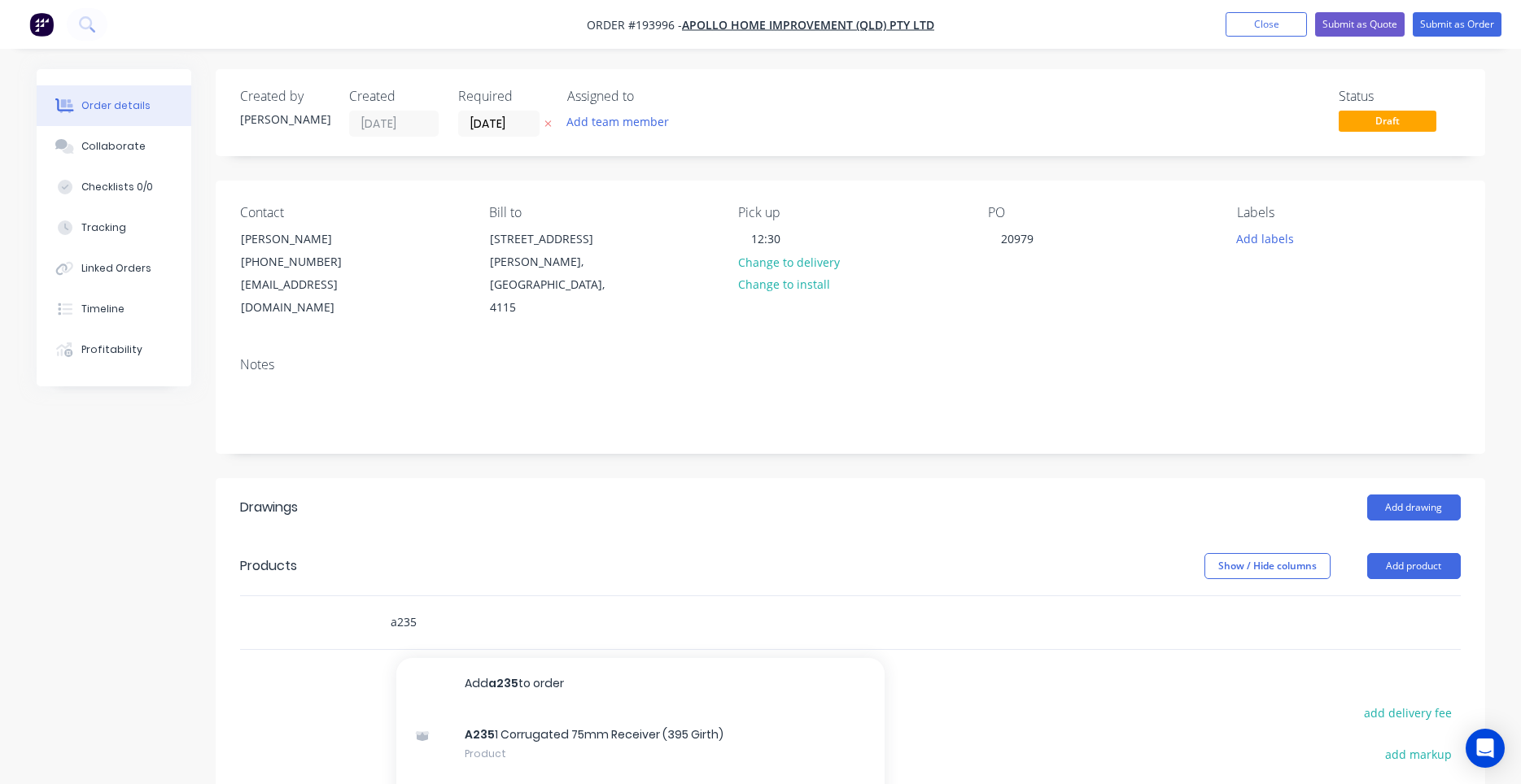
click at [444, 606] on input "a235" at bounding box center [552, 623] width 325 height 33
click at [820, 609] on div "a235 Add a235 to order A235 1 Corrugated 75mm Receiver (395 Girth) Product A235…" at bounding box center [621, 623] width 488 height 33
drag, startPoint x: 544, startPoint y: 611, endPoint x: 278, endPoint y: 600, distance: 266.2
click at [390, 606] on input "a235" at bounding box center [552, 623] width 325 height 33
click at [1377, 495] on button "Add drawing" at bounding box center [1414, 507] width 94 height 26
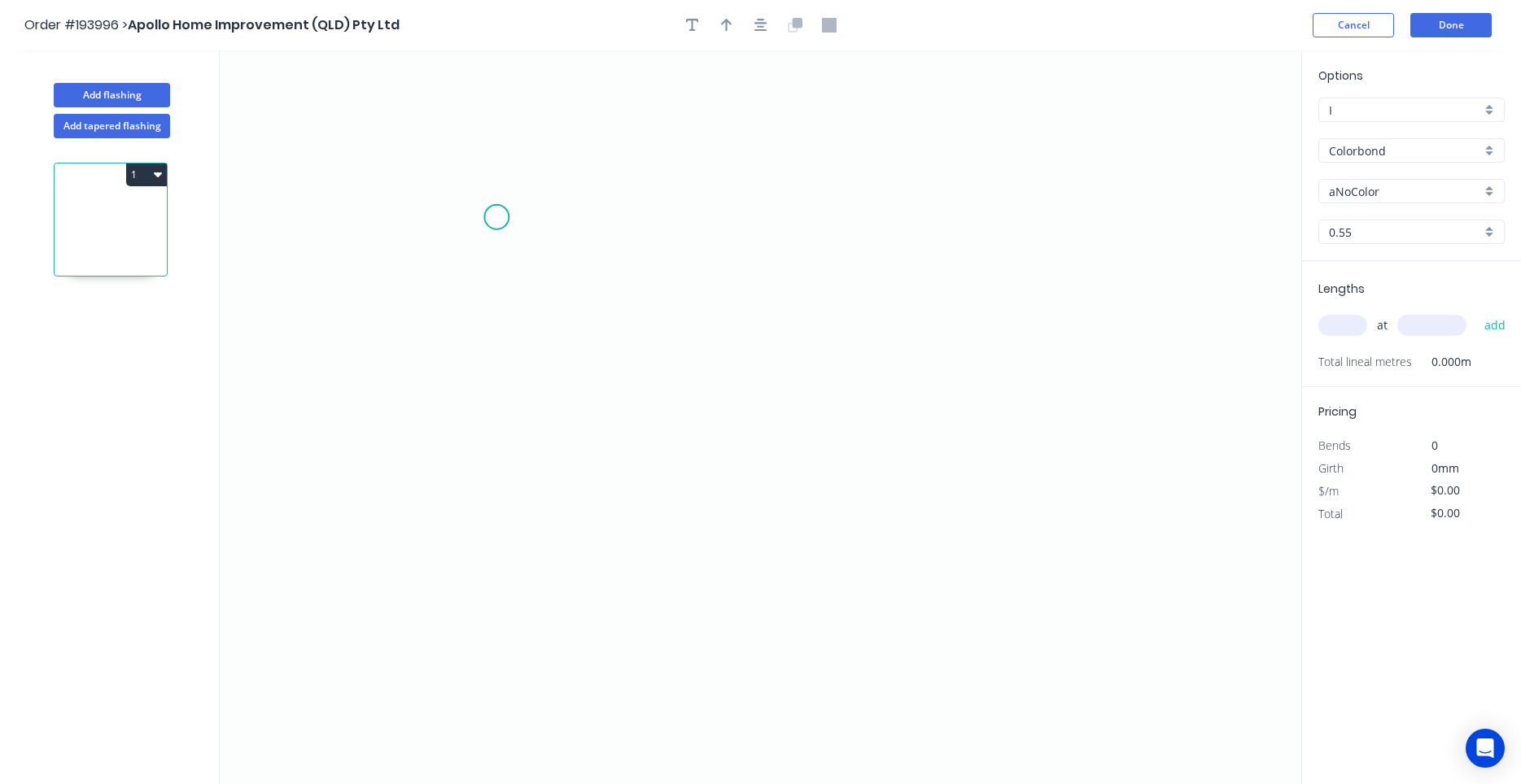
click at [496, 217] on icon "0" at bounding box center [760, 417] width 1081 height 734
click at [493, 517] on icon "0" at bounding box center [760, 417] width 1081 height 734
click at [700, 514] on icon "0 ?" at bounding box center [760, 417] width 1081 height 734
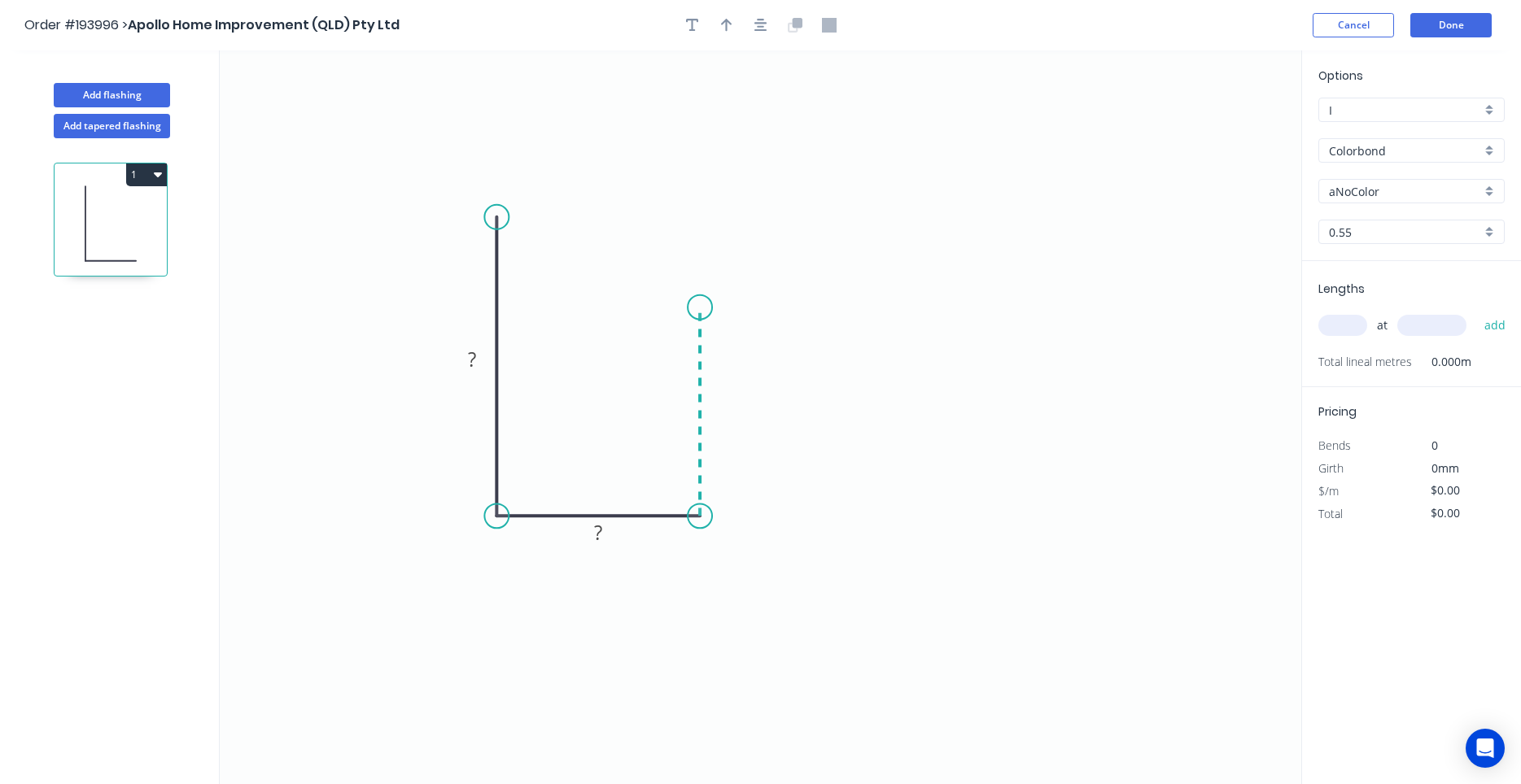
click at [689, 307] on icon "0 ? ?" at bounding box center [760, 417] width 1081 height 734
click at [697, 311] on circle at bounding box center [700, 307] width 24 height 24
drag, startPoint x: 700, startPoint y: 464, endPoint x: 682, endPoint y: 464, distance: 18.0
click at [683, 464] on icon at bounding box center [683, 412] width 0 height 210
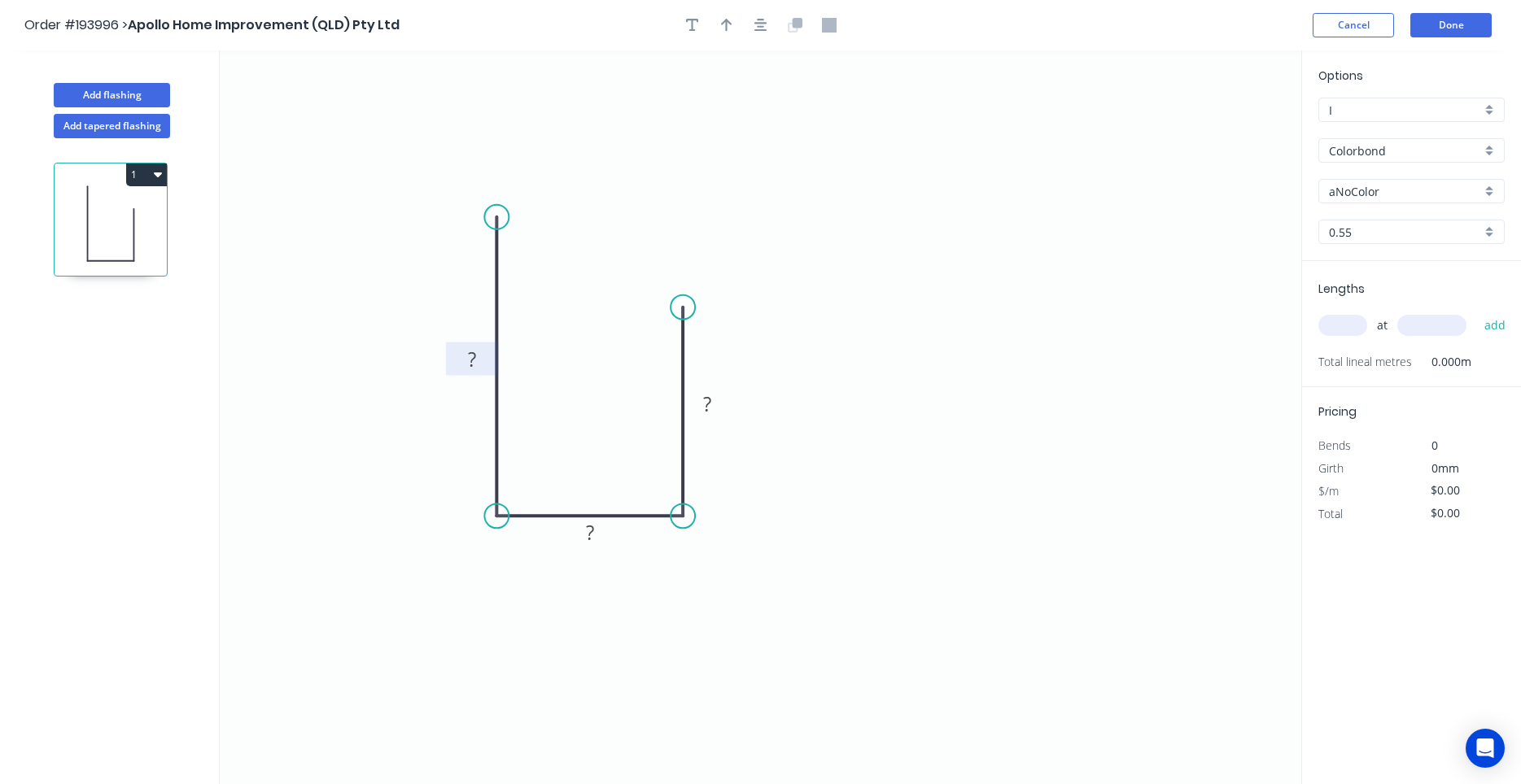
click at [480, 353] on rect at bounding box center [472, 360] width 33 height 23
type input "$5.97"
click at [751, 27] on button "button" at bounding box center [761, 25] width 24 height 24
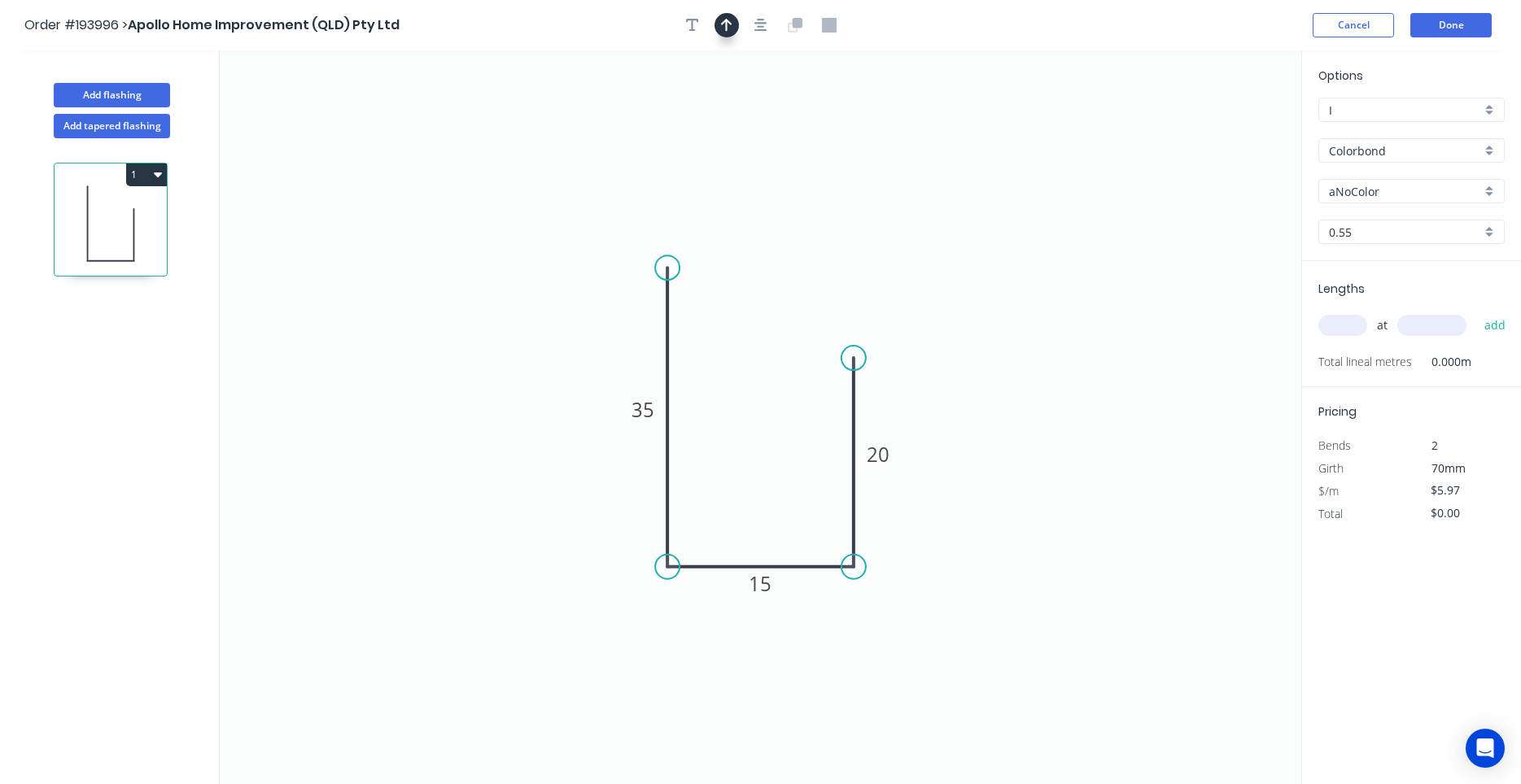
click at [736, 20] on button "button" at bounding box center [727, 25] width 24 height 24
drag, startPoint x: 1221, startPoint y: 119, endPoint x: 1054, endPoint y: 312, distance: 255.2
click at [927, 665] on icon "0 35 15 20" at bounding box center [760, 417] width 1081 height 734
drag, startPoint x: 1217, startPoint y: 124, endPoint x: 1208, endPoint y: 149, distance: 26.6
click at [1081, 556] on icon "0 35 15 20" at bounding box center [760, 417] width 1081 height 734
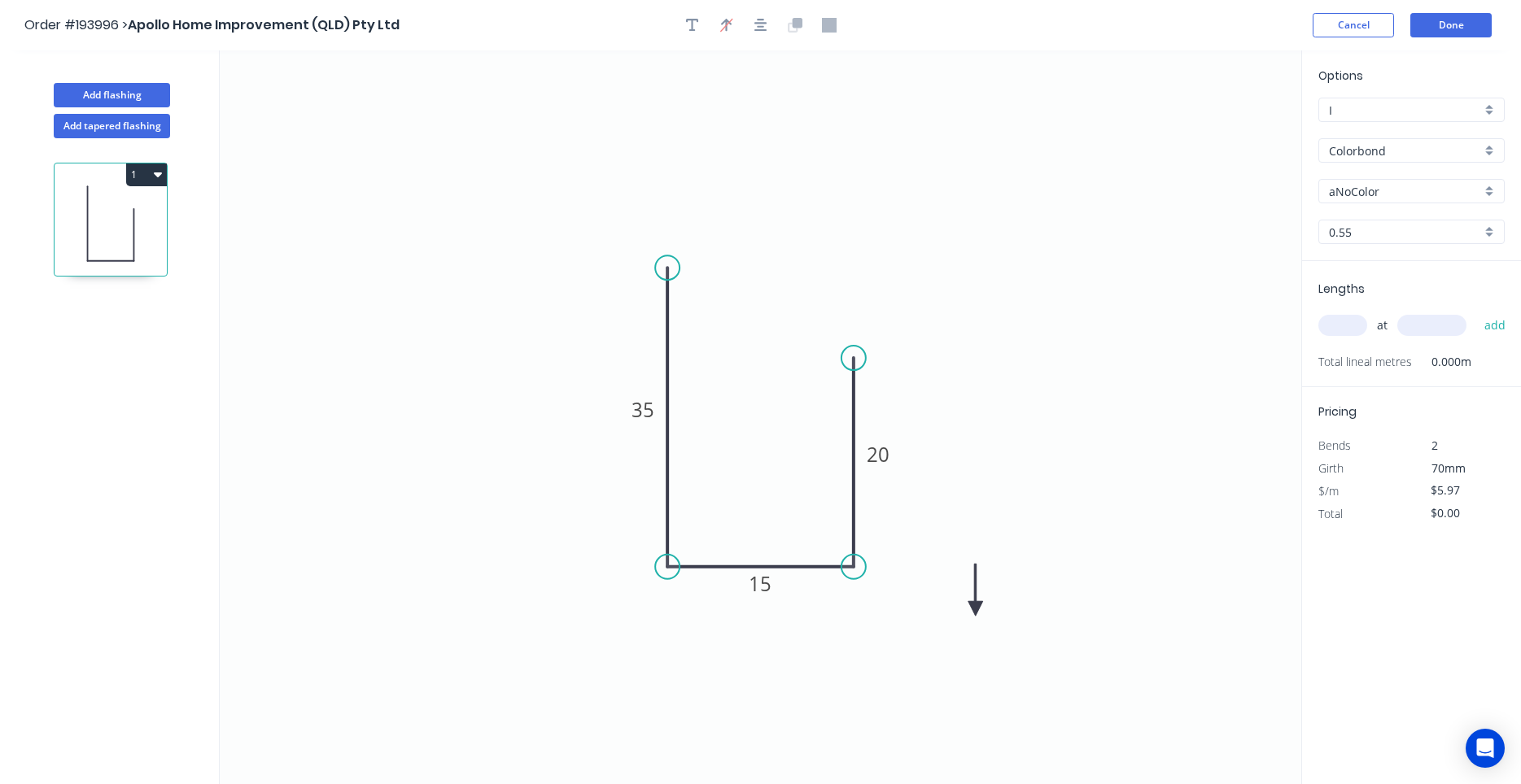
drag, startPoint x: 1217, startPoint y: 128, endPoint x: 932, endPoint y: 620, distance: 568.6
click at [969, 616] on icon at bounding box center [976, 590] width 15 height 52
click at [927, 619] on icon "0 35 15 20" at bounding box center [760, 417] width 1081 height 734
click at [928, 611] on icon "0 35 15 20" at bounding box center [760, 417] width 1081 height 734
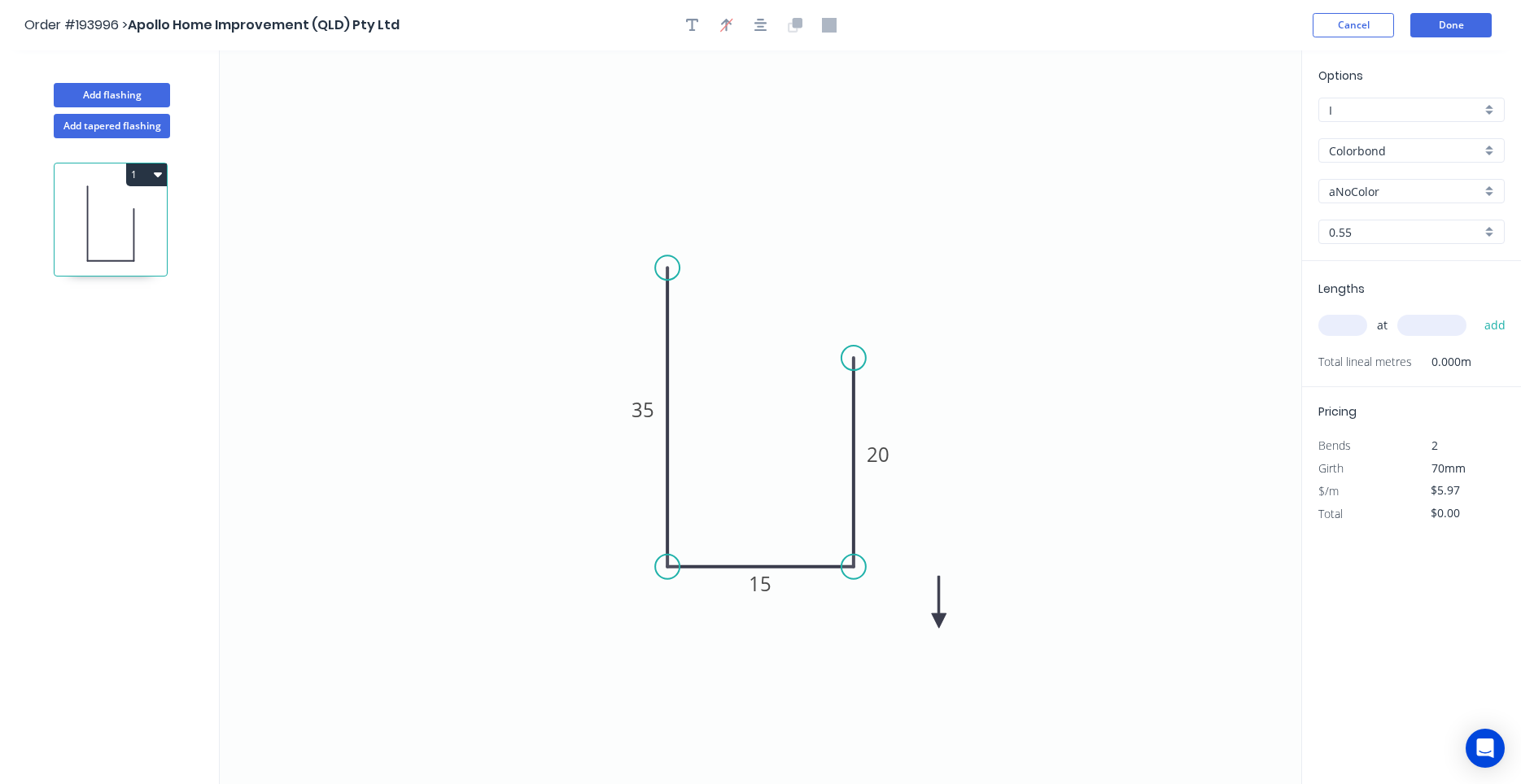
click at [933, 614] on icon "0 35 15 20" at bounding box center [760, 417] width 1081 height 734
click at [933, 615] on icon "0 35 15 20" at bounding box center [760, 417] width 1081 height 734
click at [940, 617] on icon "0 35 15 20" at bounding box center [760, 417] width 1081 height 734
click at [940, 618] on icon at bounding box center [958, 620] width 52 height 15
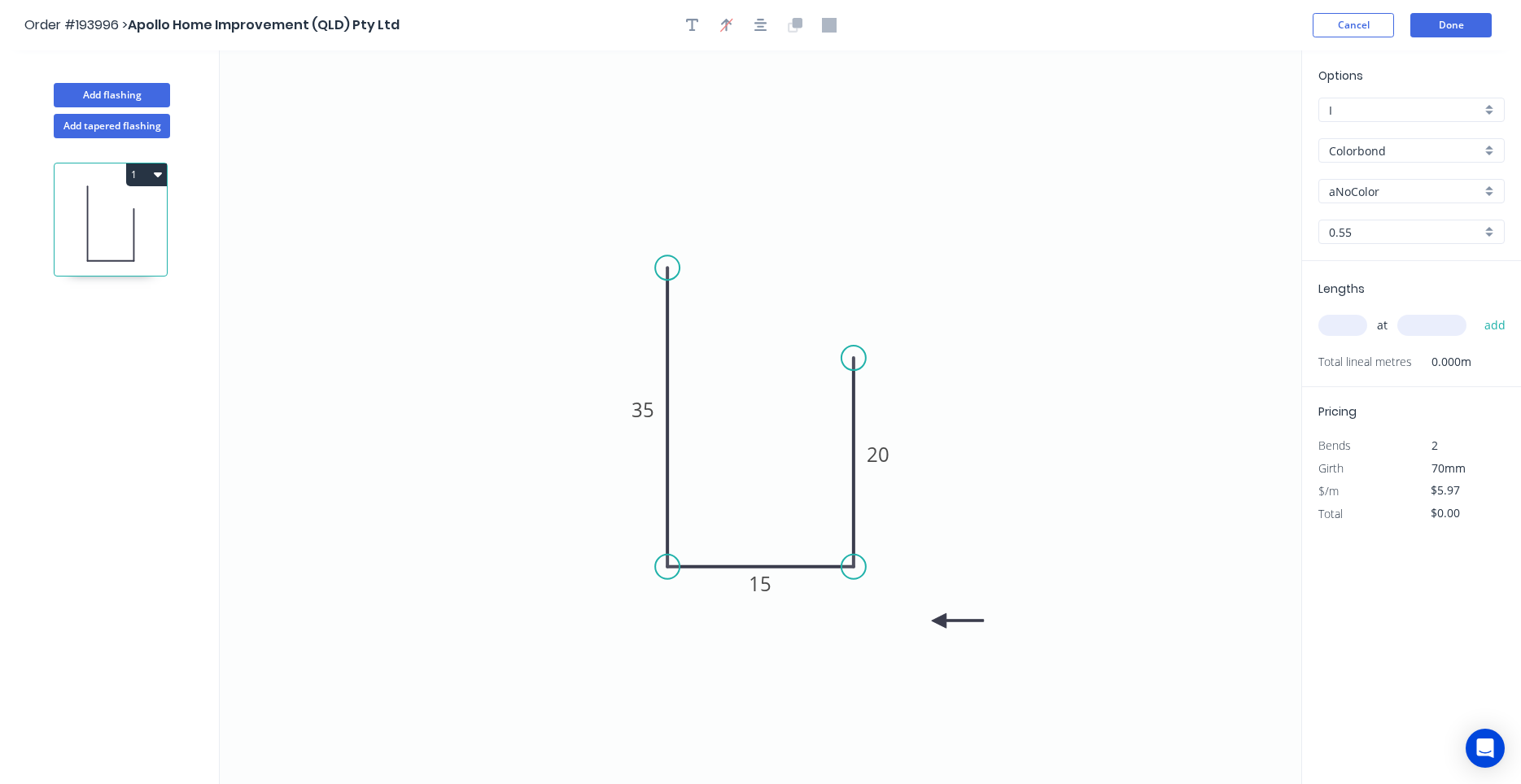
click at [940, 618] on icon at bounding box center [958, 620] width 52 height 15
drag, startPoint x: 940, startPoint y: 618, endPoint x: 895, endPoint y: 594, distance: 51.0
click at [895, 594] on icon at bounding box center [908, 606] width 47 height 47
click at [1377, 193] on input "aNoColor" at bounding box center [1404, 191] width 152 height 17
click at [1378, 223] on div "Night Sky" at bounding box center [1411, 222] width 185 height 28
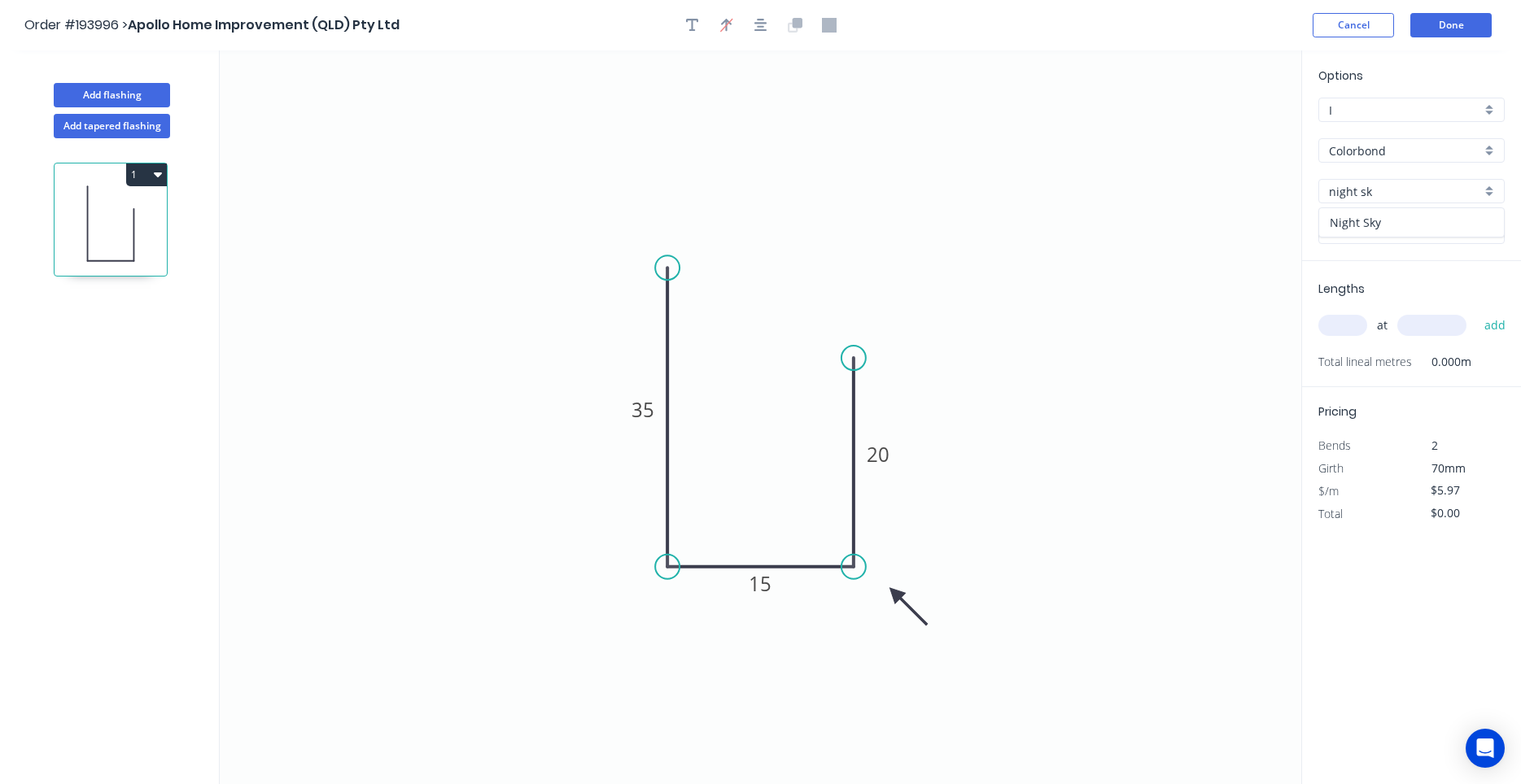
type input "Night Sky"
click at [1350, 328] on input "text" at bounding box center [1342, 325] width 49 height 21
type input "1"
type input "2000"
click at [1476, 312] on button "add" at bounding box center [1495, 325] width 39 height 27
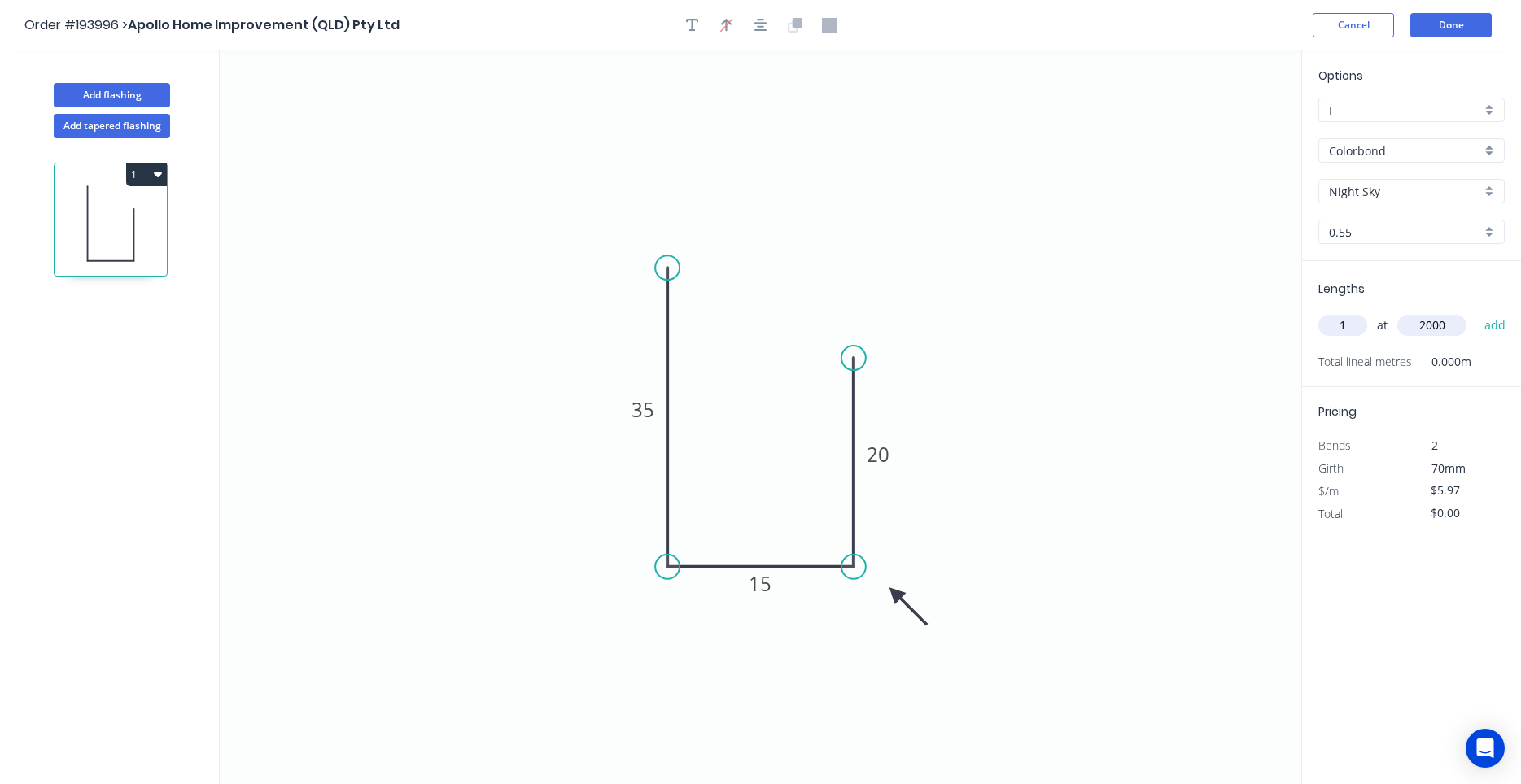
type input "$11.94"
click at [1437, 28] on button "Done" at bounding box center [1451, 25] width 82 height 24
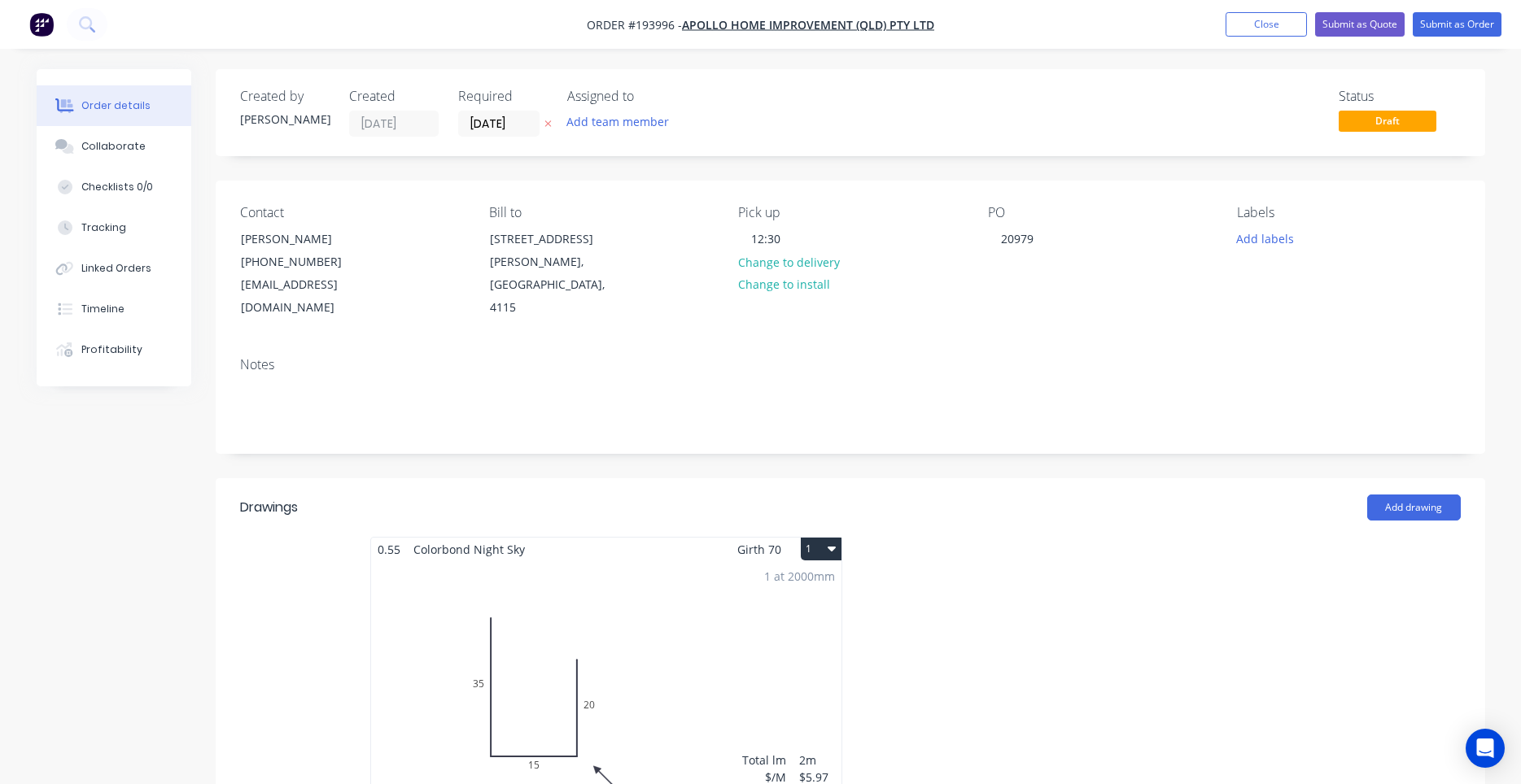
click at [822, 538] on button "1" at bounding box center [820, 549] width 40 height 23
click at [801, 573] on button "Use larger box size" at bounding box center [764, 589] width 155 height 33
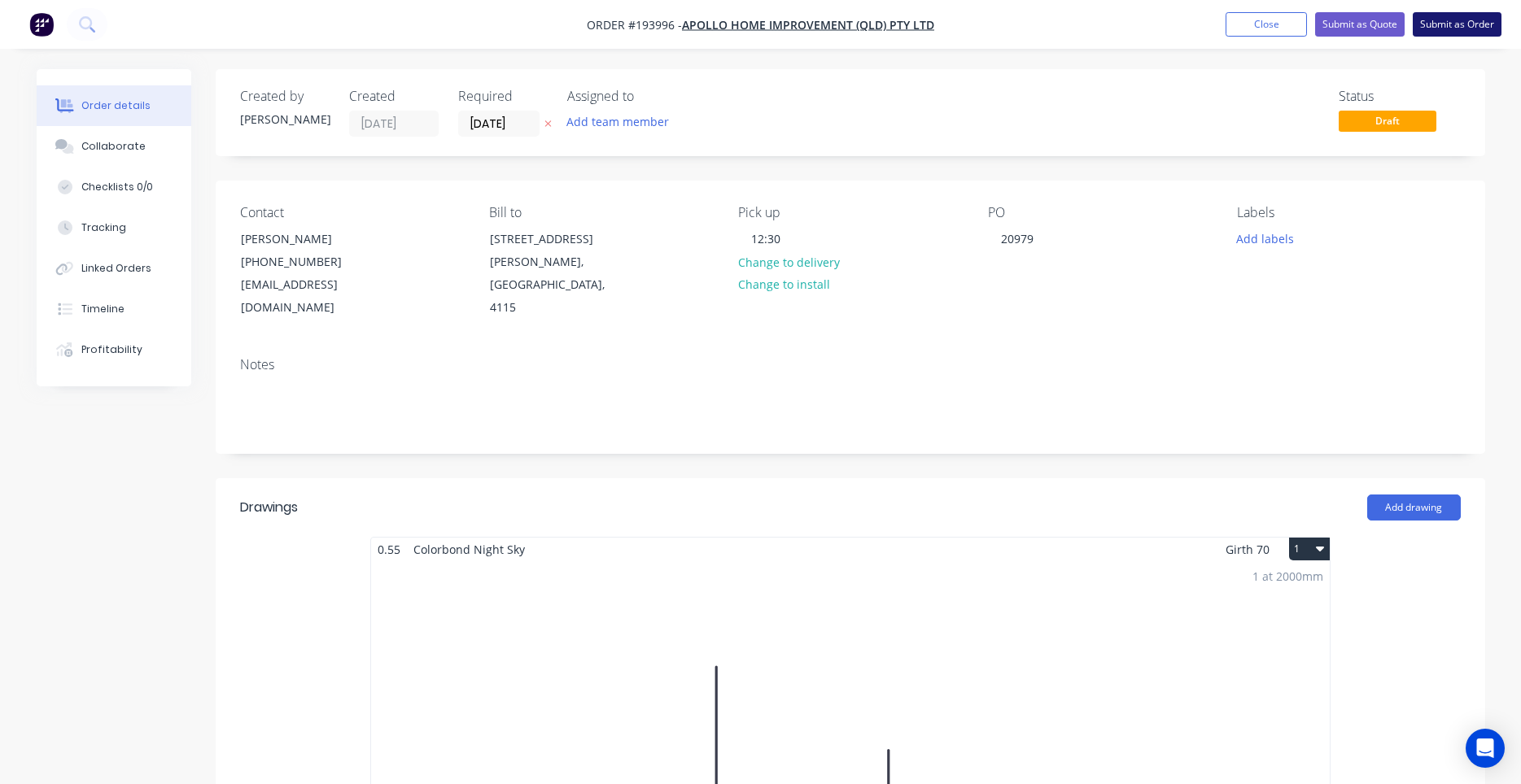
click at [1433, 26] on button "Submit as Order" at bounding box center [1457, 24] width 88 height 24
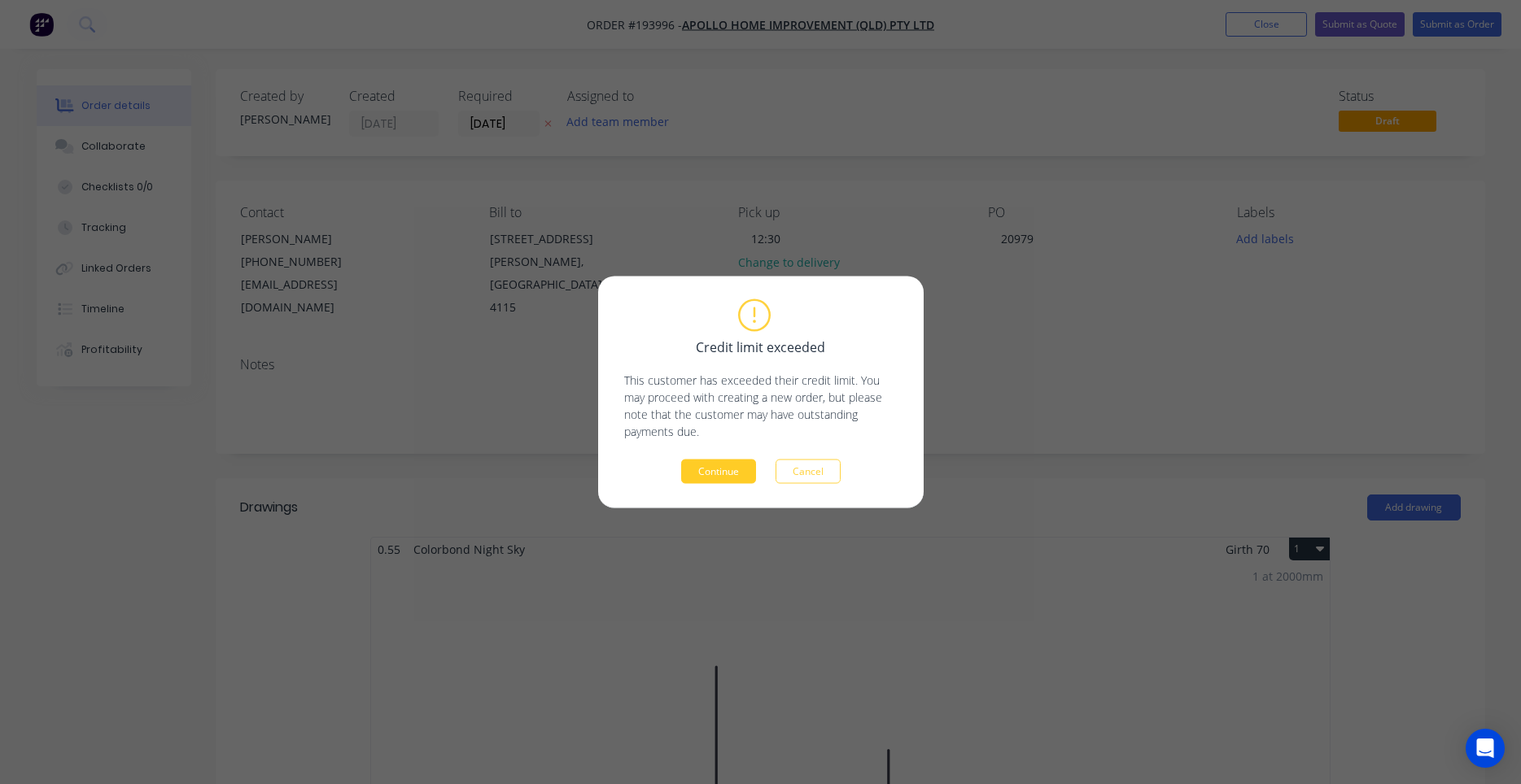
click at [743, 469] on button "Continue" at bounding box center [718, 471] width 75 height 24
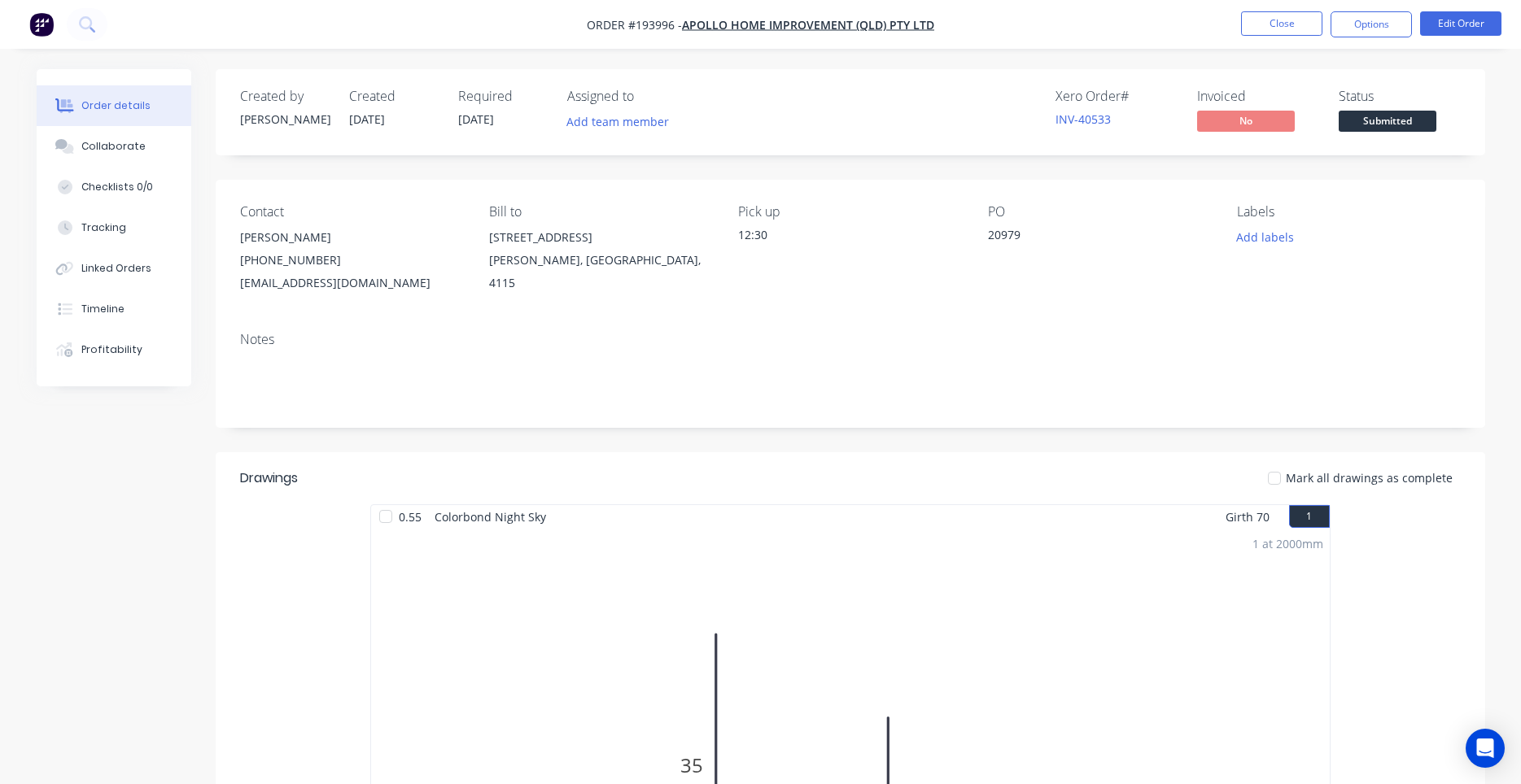
click at [1385, 44] on nav "Order #193996 - Apollo Home Improvement (QLD) Pty Ltd Close Options Edit Order" at bounding box center [760, 24] width 1521 height 49
click at [1390, 31] on button "Options" at bounding box center [1371, 24] width 82 height 26
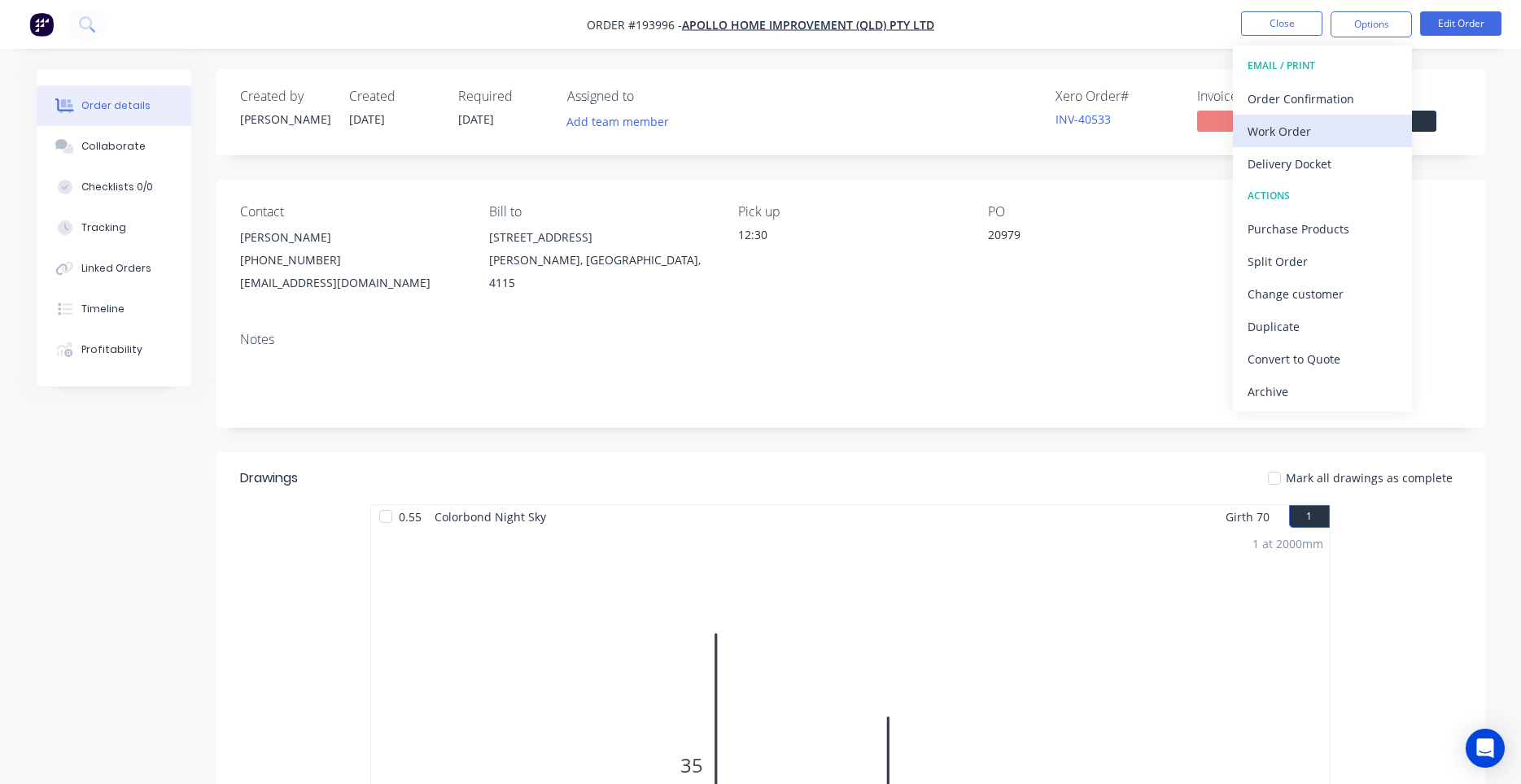
click at [1350, 116] on button "Work Order" at bounding box center [1322, 131] width 179 height 33
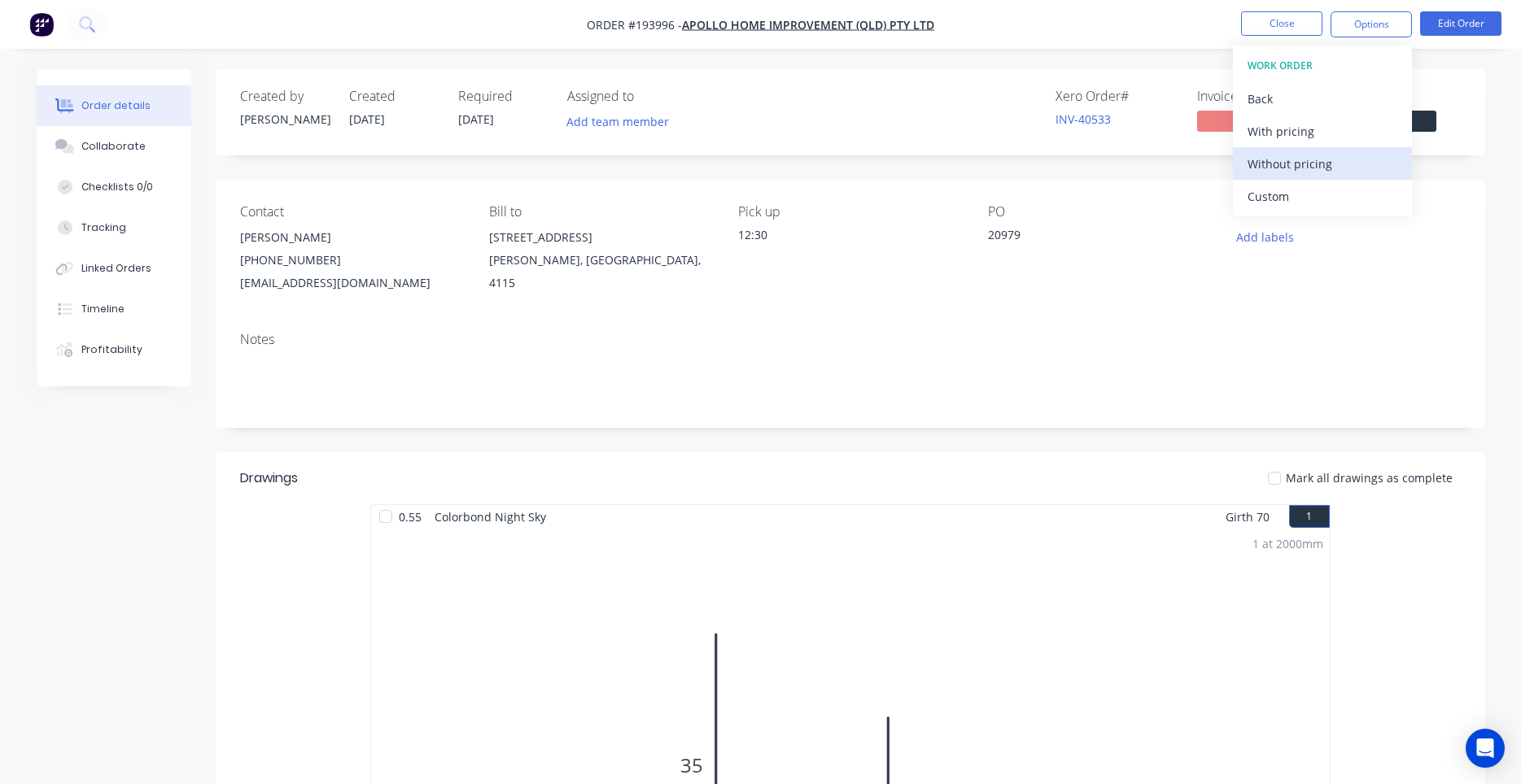
click at [1327, 153] on div "Without pricing" at bounding box center [1323, 163] width 149 height 23
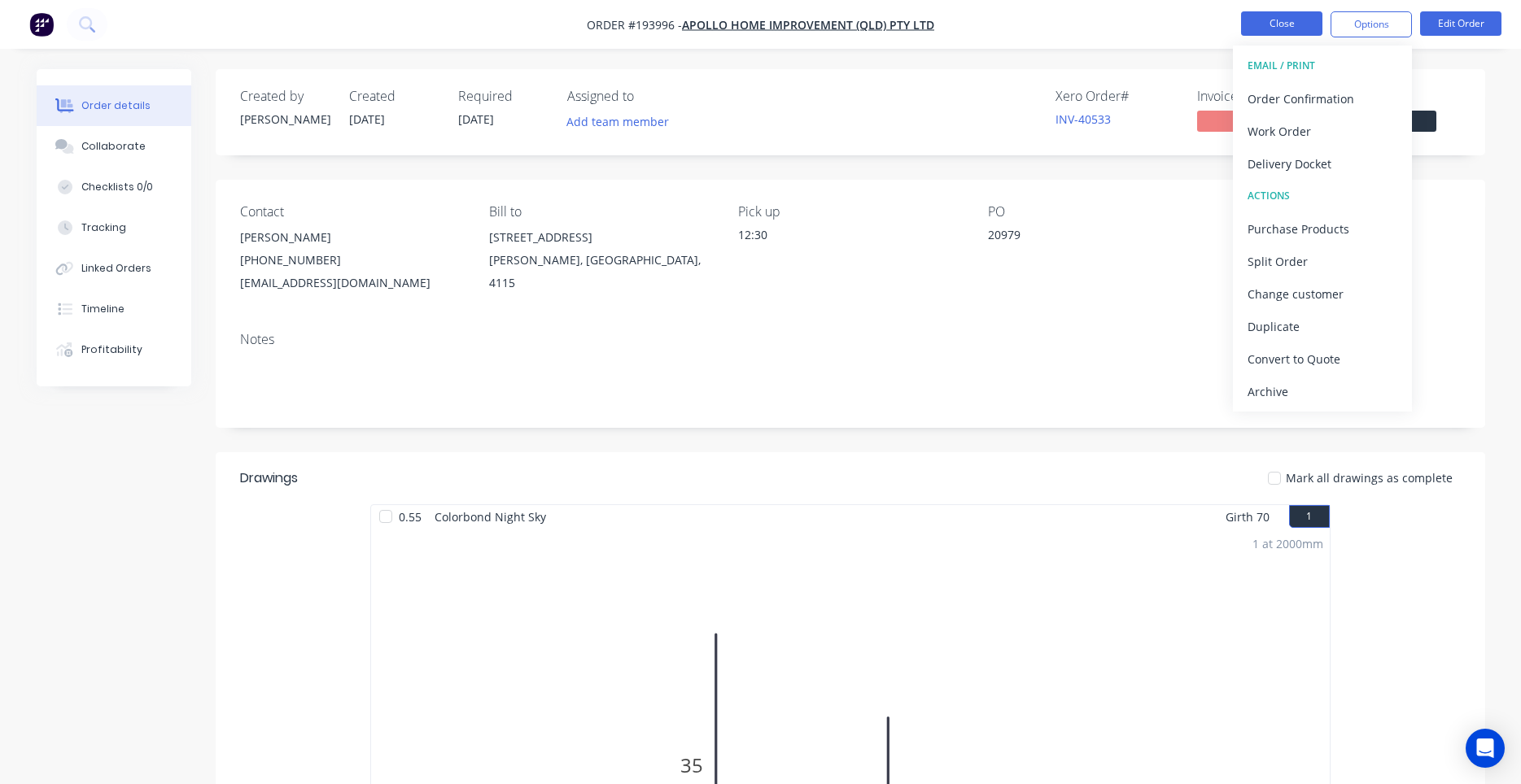
click at [1300, 23] on button "Close" at bounding box center [1281, 23] width 82 height 24
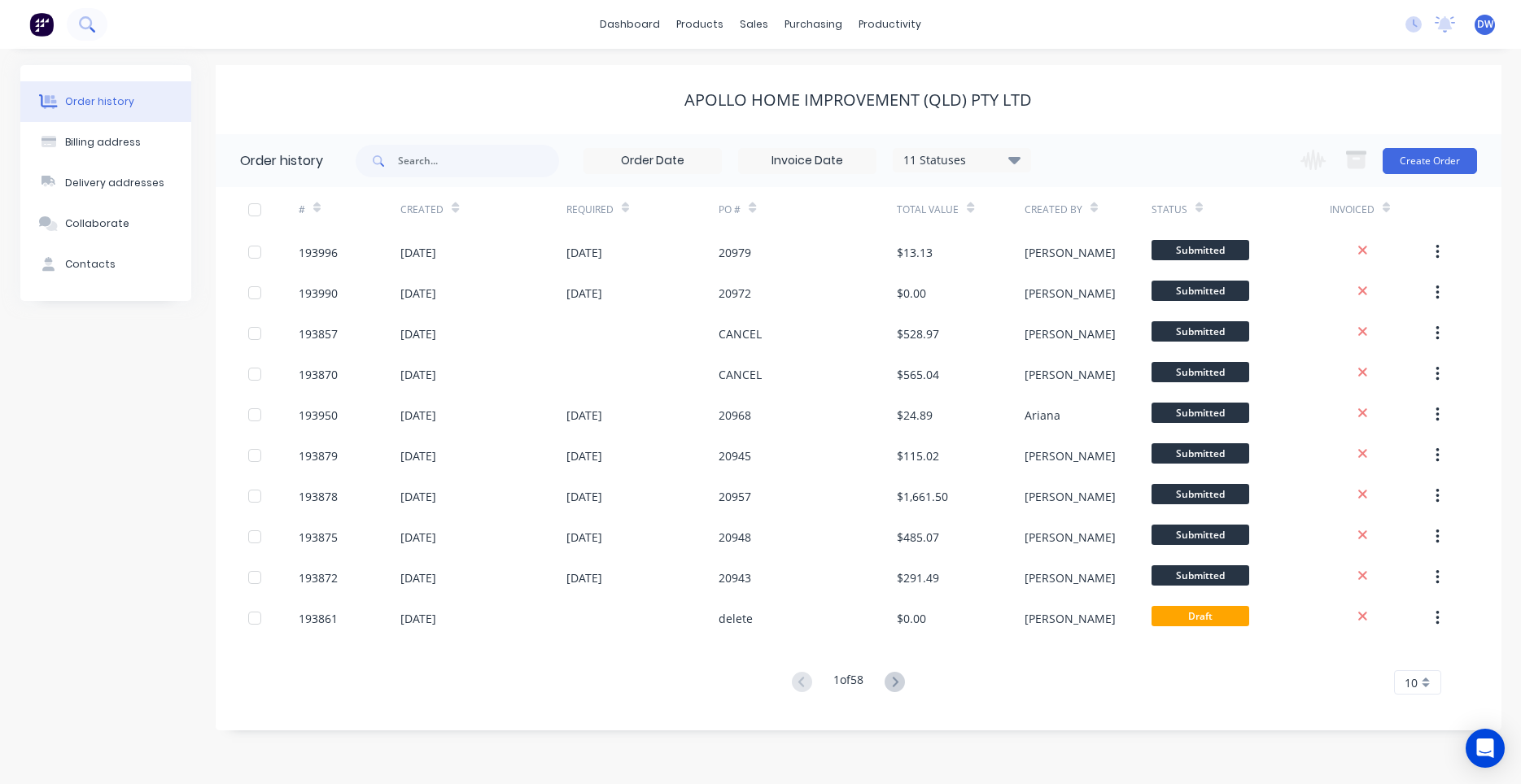
click at [86, 27] on icon at bounding box center [85, 22] width 13 height 13
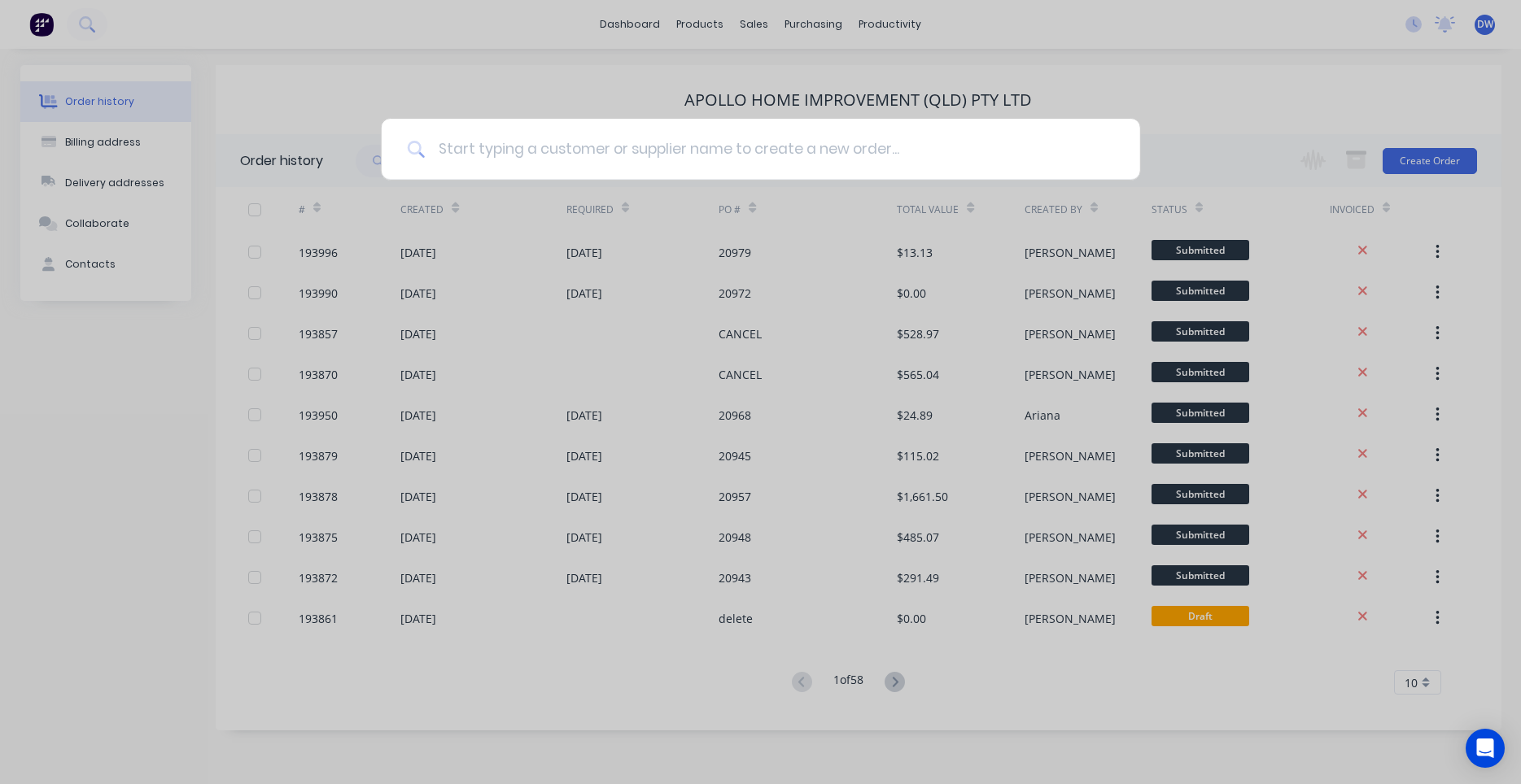
click at [499, 149] on input at bounding box center [770, 149] width 690 height 61
type input "r & f"
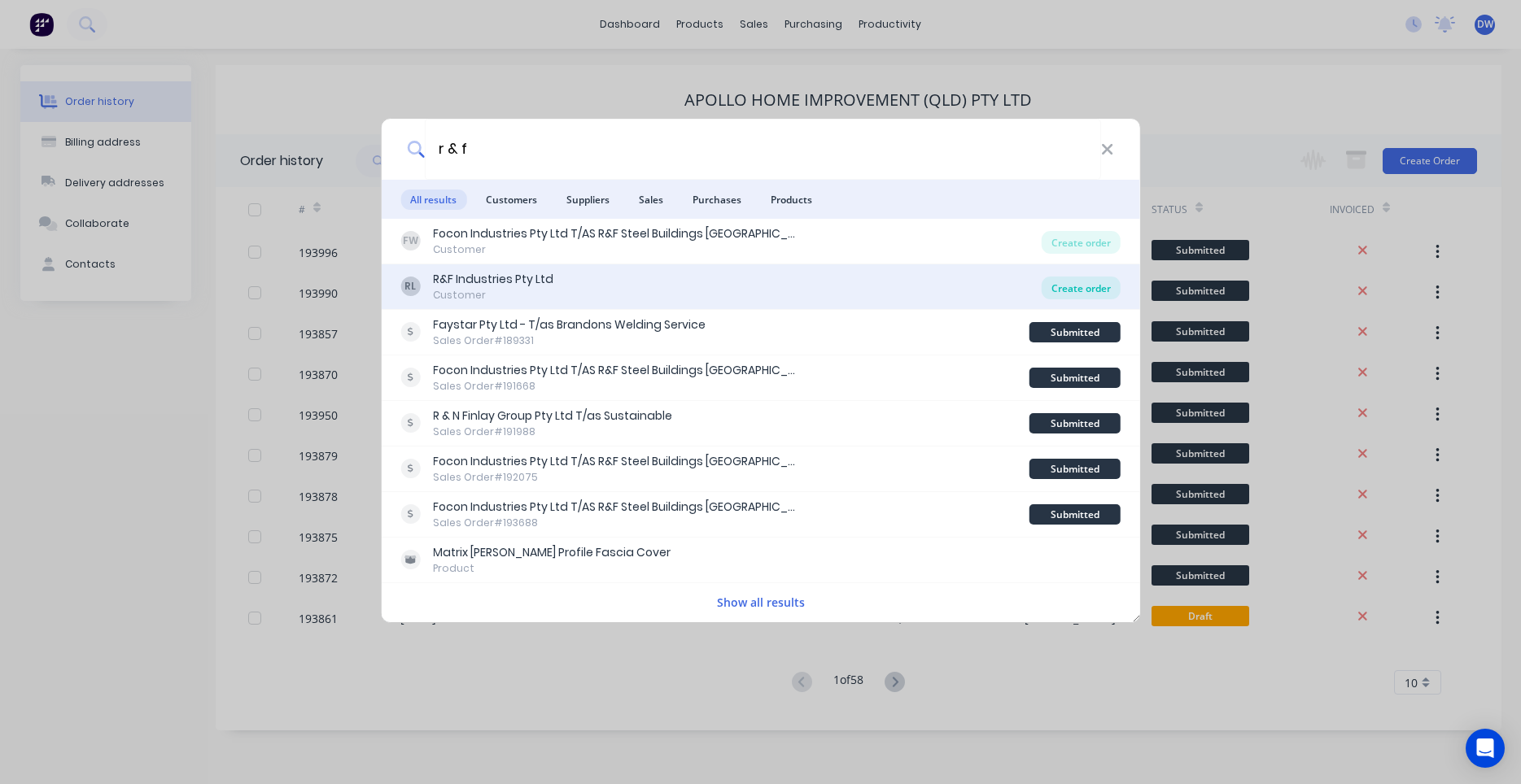
click at [1062, 283] on div "Create order" at bounding box center [1081, 288] width 79 height 23
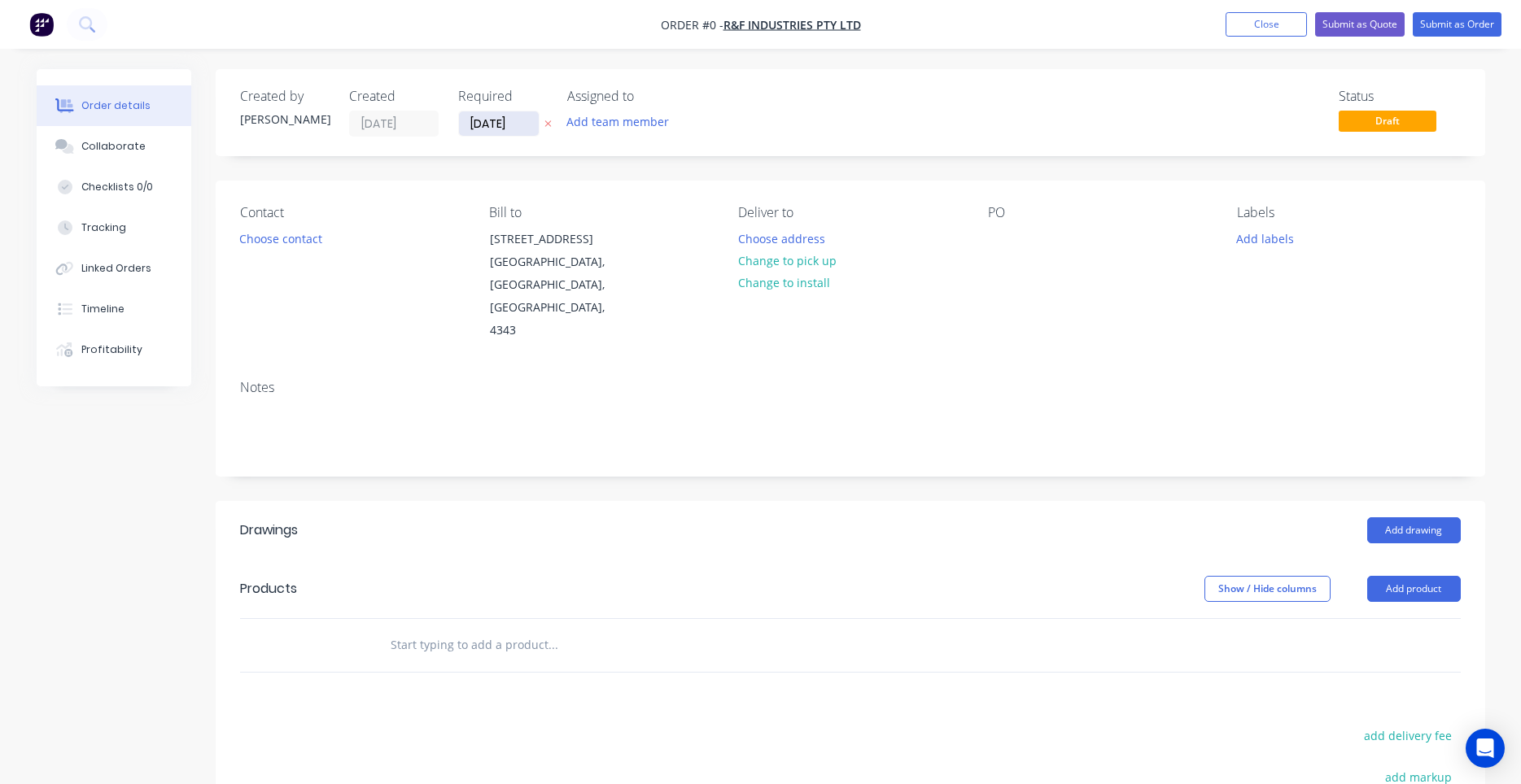
click at [510, 130] on input "[DATE]" at bounding box center [498, 124] width 80 height 24
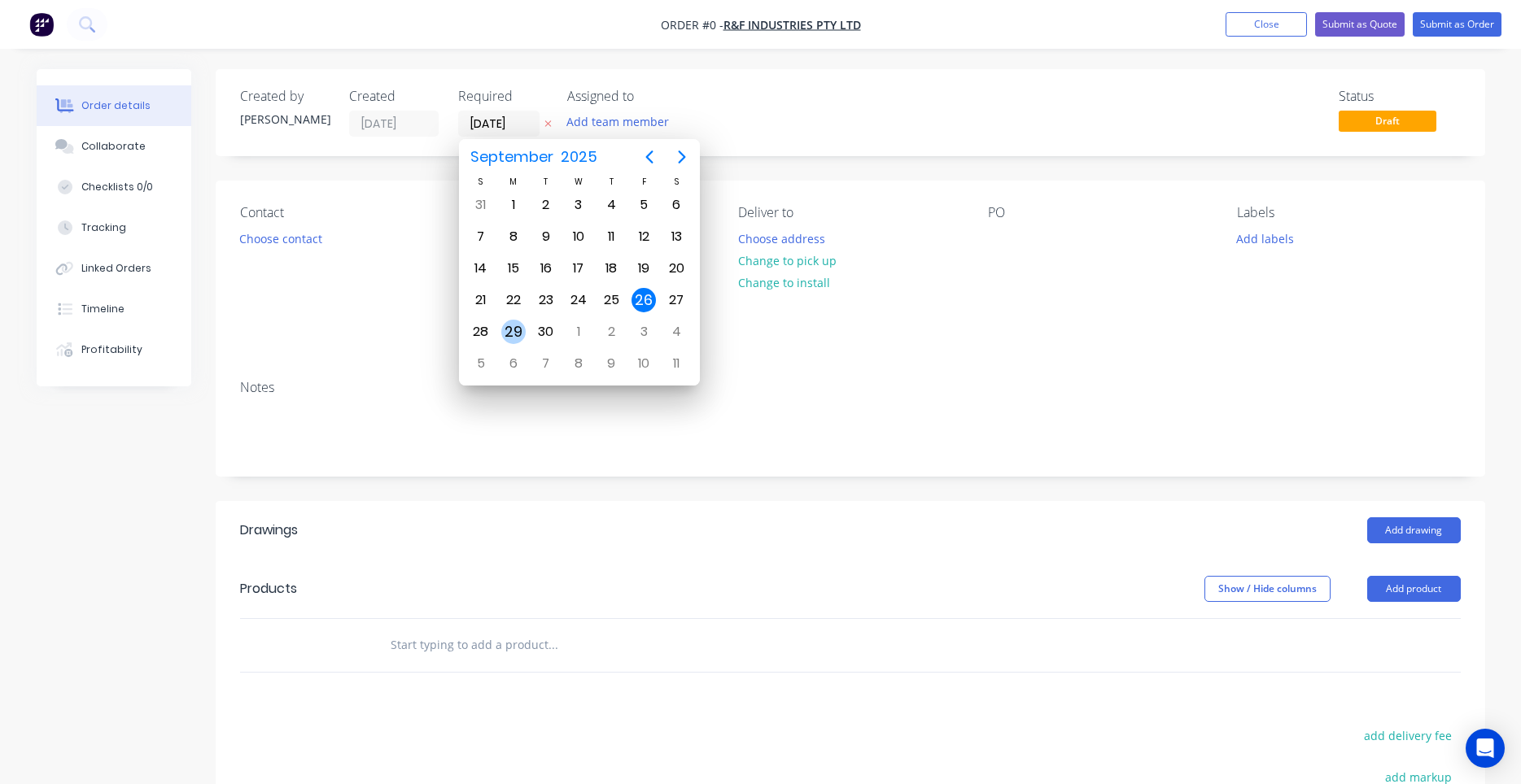
click at [519, 327] on div "29" at bounding box center [514, 331] width 24 height 24
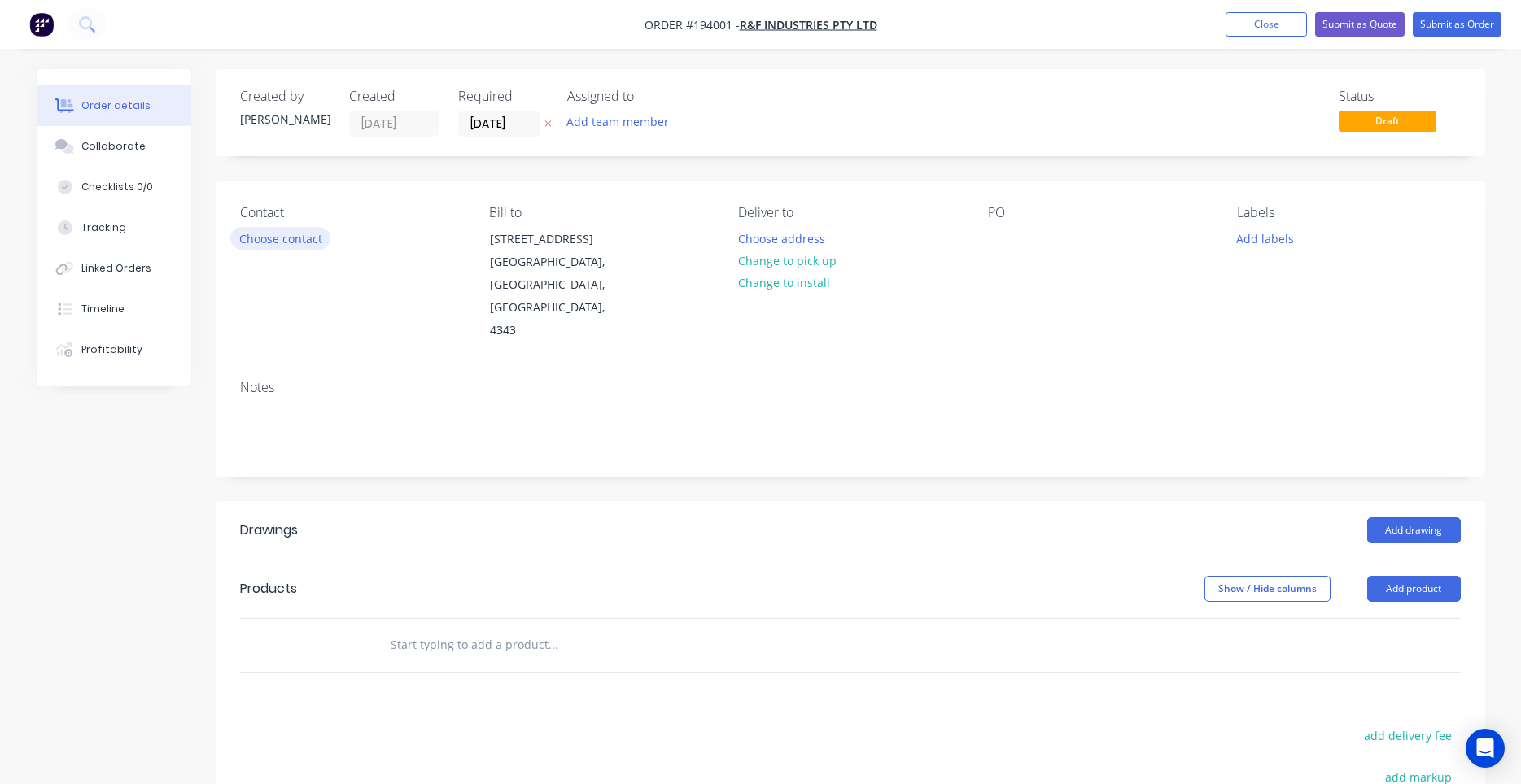
click at [315, 241] on button "Choose contact" at bounding box center [280, 238] width 100 height 22
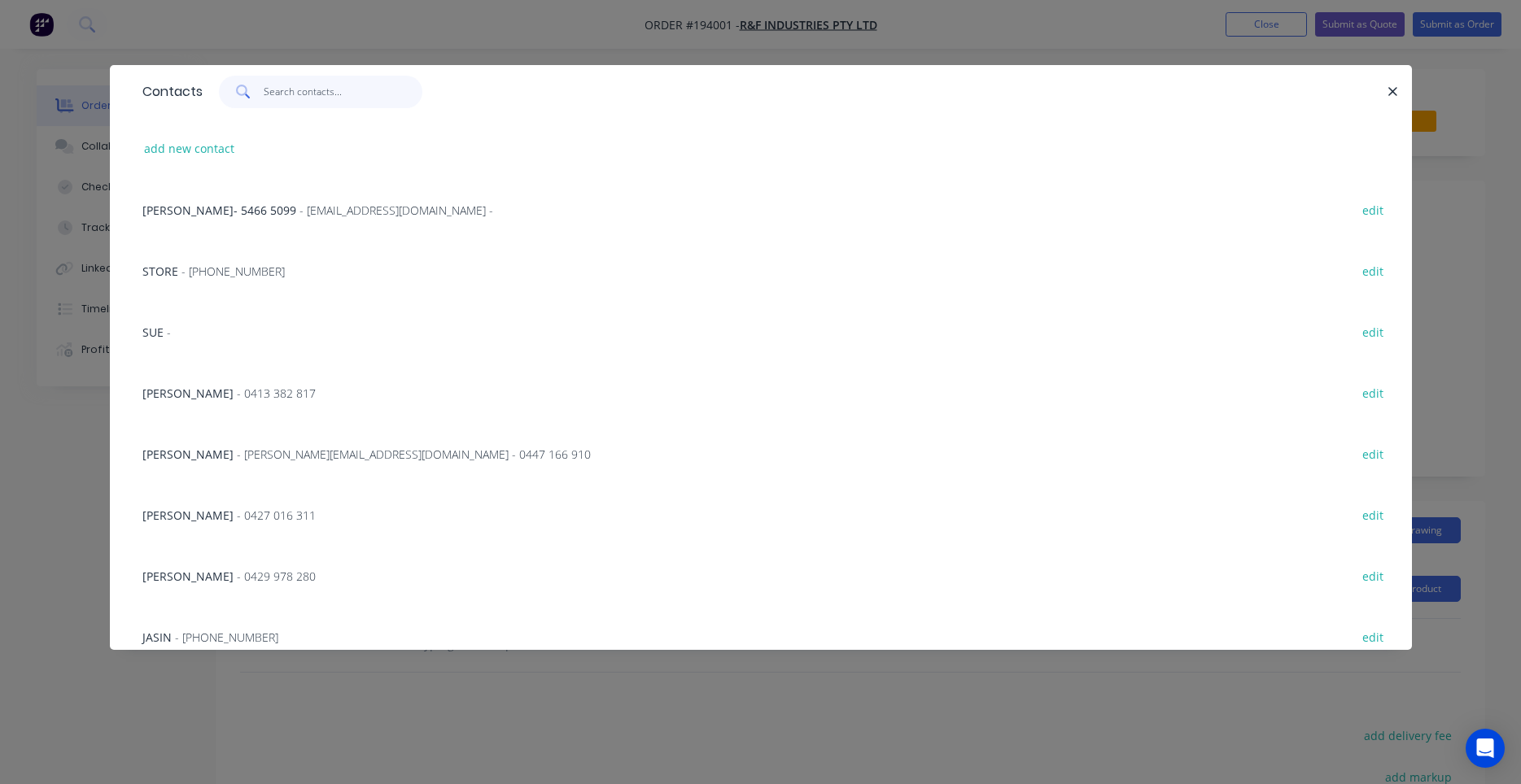
click at [348, 99] on input "text" at bounding box center [343, 92] width 159 height 33
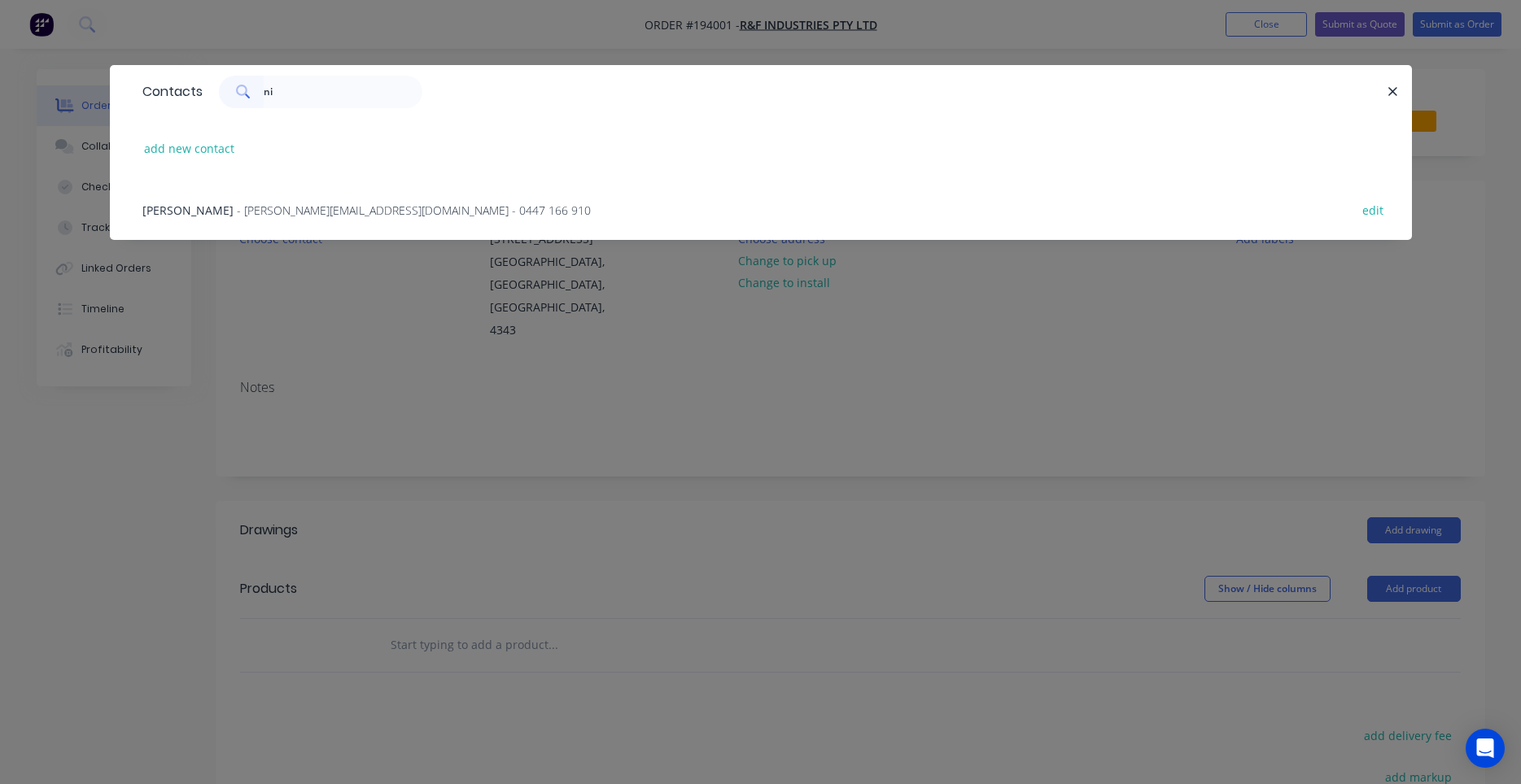
click at [411, 212] on span "- [PERSON_NAME][EMAIL_ADDRESS][DOMAIN_NAME] - 0447 166 910" at bounding box center [414, 210] width 354 height 15
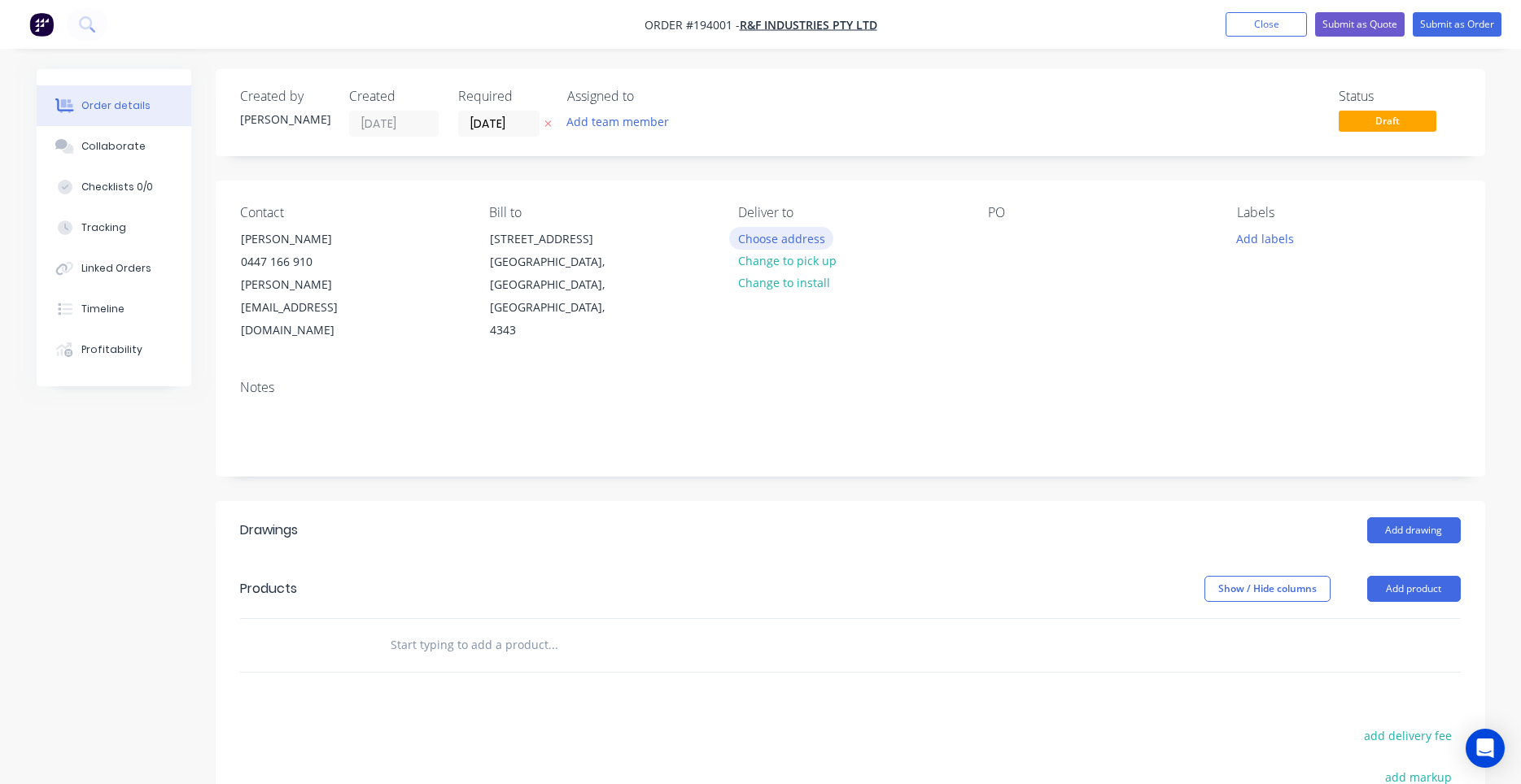
click at [813, 235] on button "Choose address" at bounding box center [781, 238] width 104 height 22
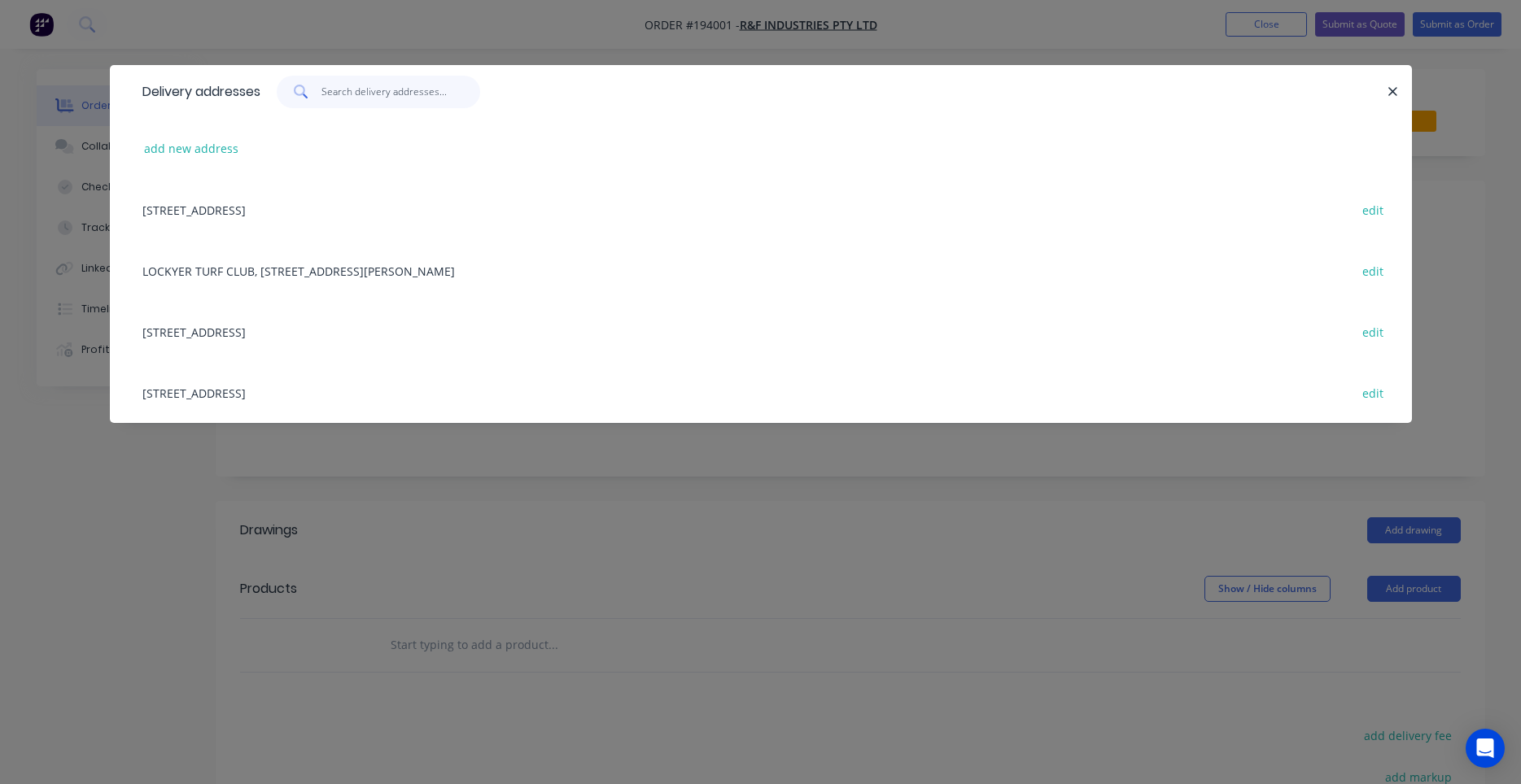
click at [410, 98] on input "text" at bounding box center [400, 92] width 159 height 33
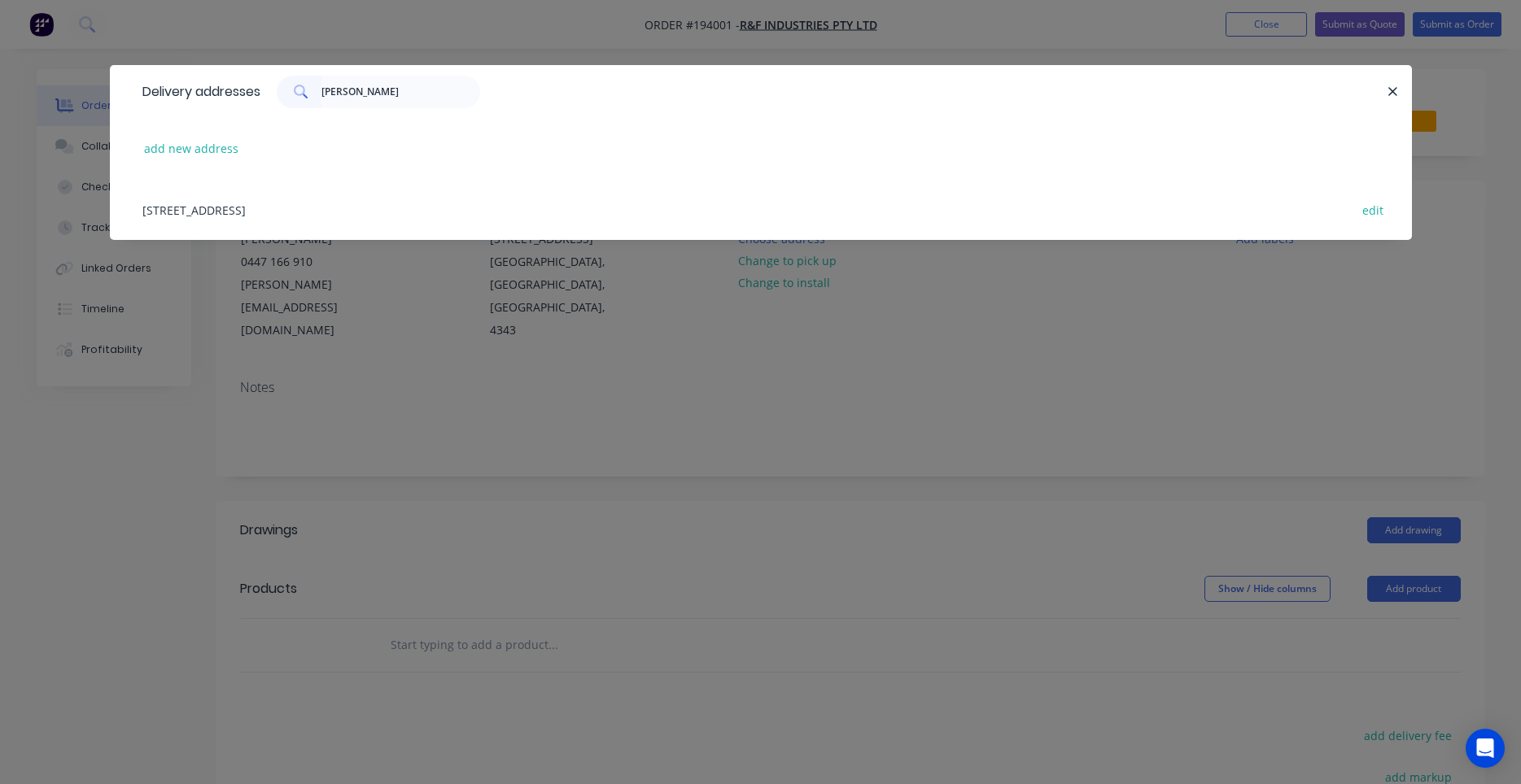
click at [409, 211] on div "[STREET_ADDRESS] edit" at bounding box center [760, 209] width 1253 height 61
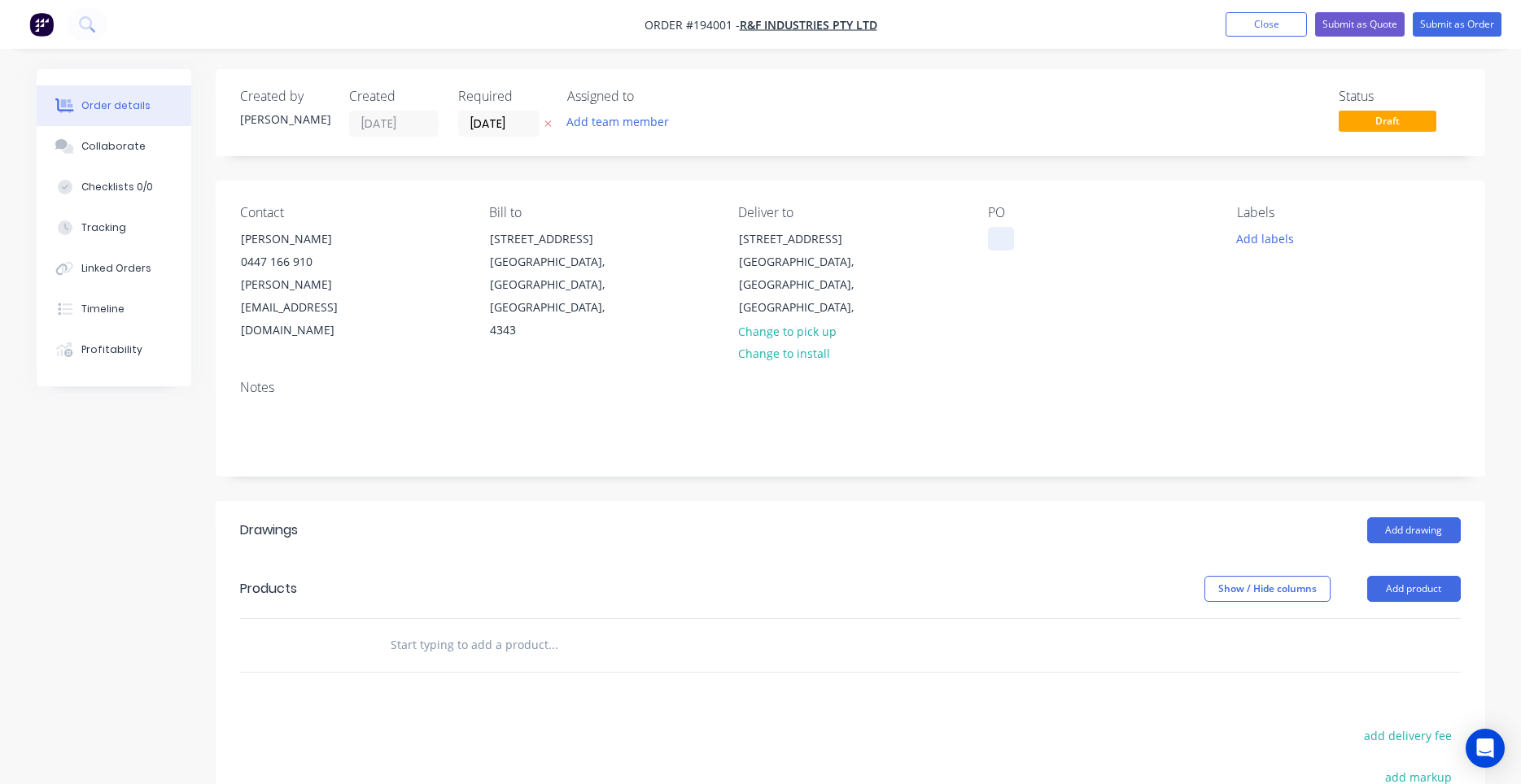
click at [998, 237] on div at bounding box center [1001, 238] width 26 height 23
click at [1301, 238] on div "Add labels" at bounding box center [1348, 238] width 223 height 22
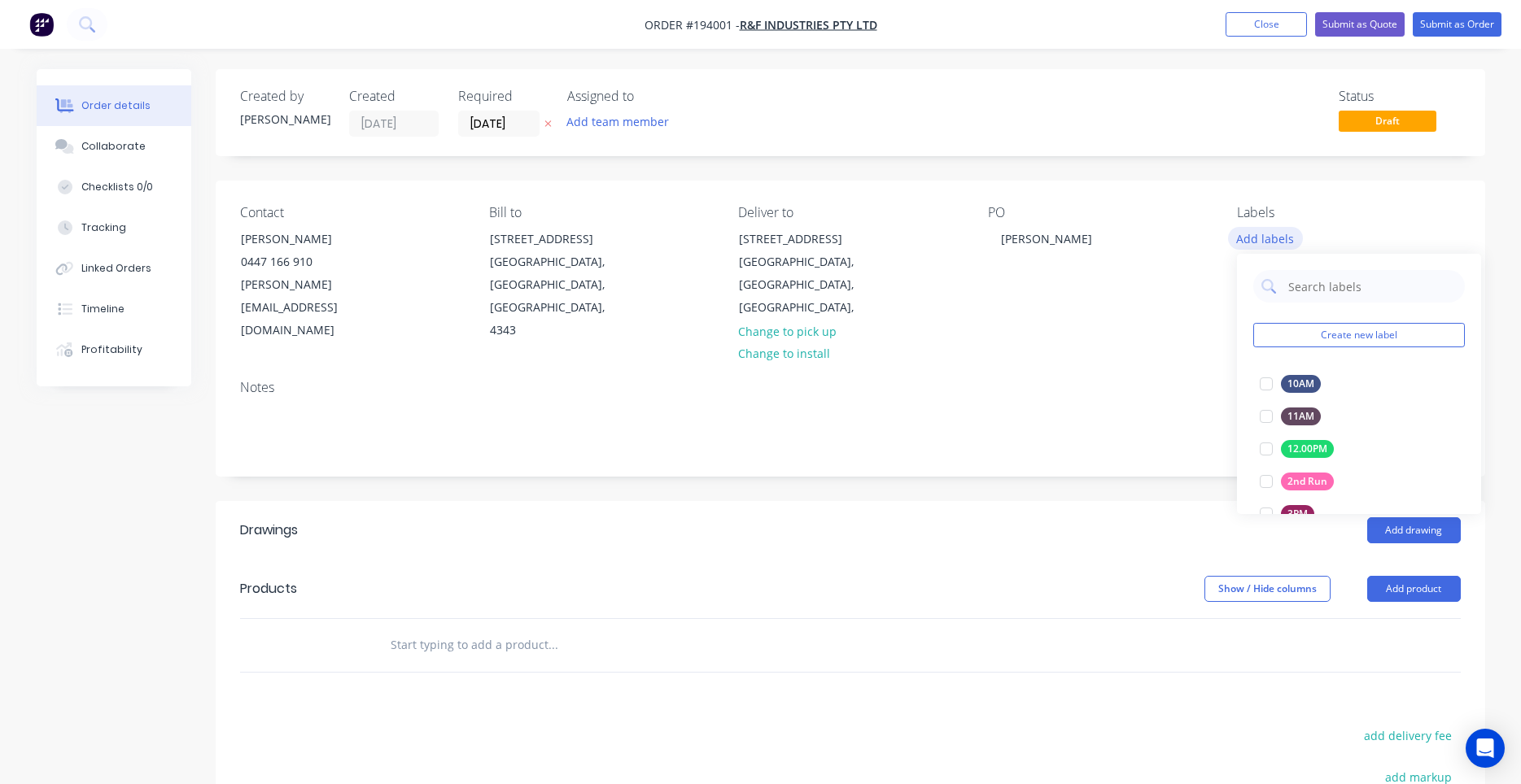
click at [1293, 237] on button "Add labels" at bounding box center [1265, 238] width 75 height 22
click at [1315, 277] on input "text" at bounding box center [1372, 287] width 170 height 33
click at [1267, 389] on div at bounding box center [1266, 384] width 33 height 33
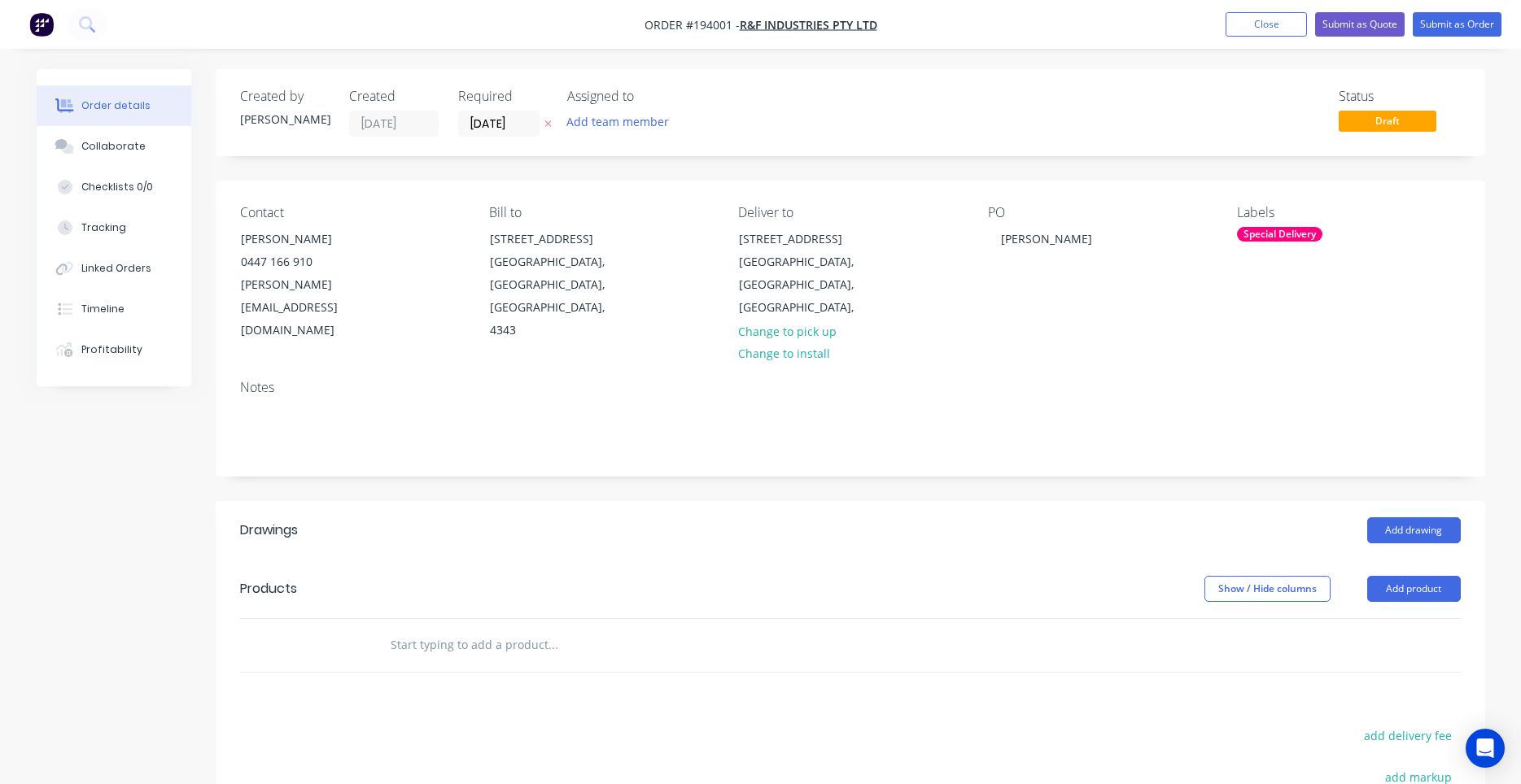
click at [1217, 316] on div "Contact [PERSON_NAME] [PHONE_NUMBER] [PERSON_NAME][EMAIL_ADDRESS][DOMAIN_NAME] …" at bounding box center [850, 273] width 1269 height 186
click at [551, 629] on input "text" at bounding box center [552, 645] width 325 height 33
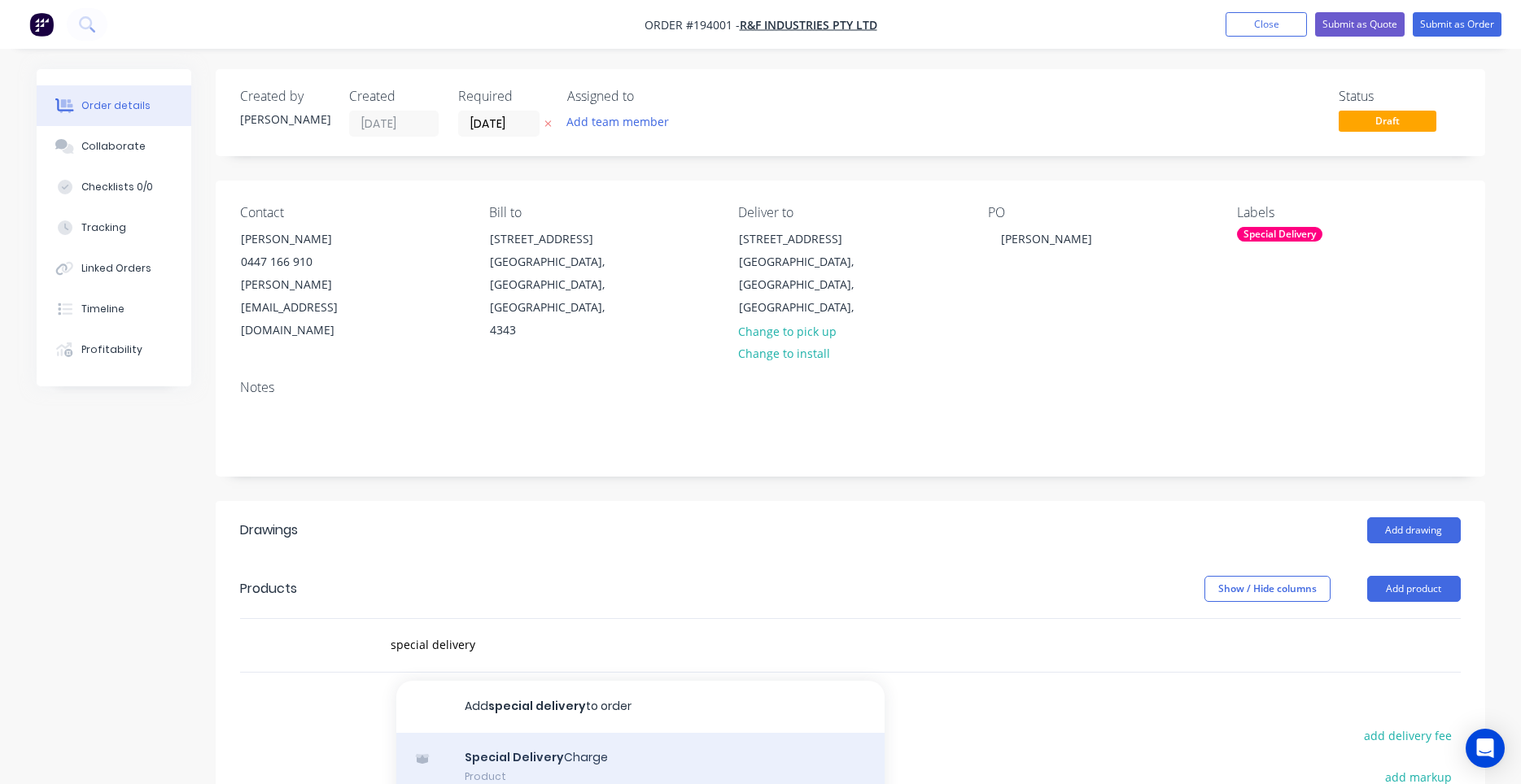
click at [531, 744] on div "Special Delivery Charge Product" at bounding box center [640, 768] width 488 height 69
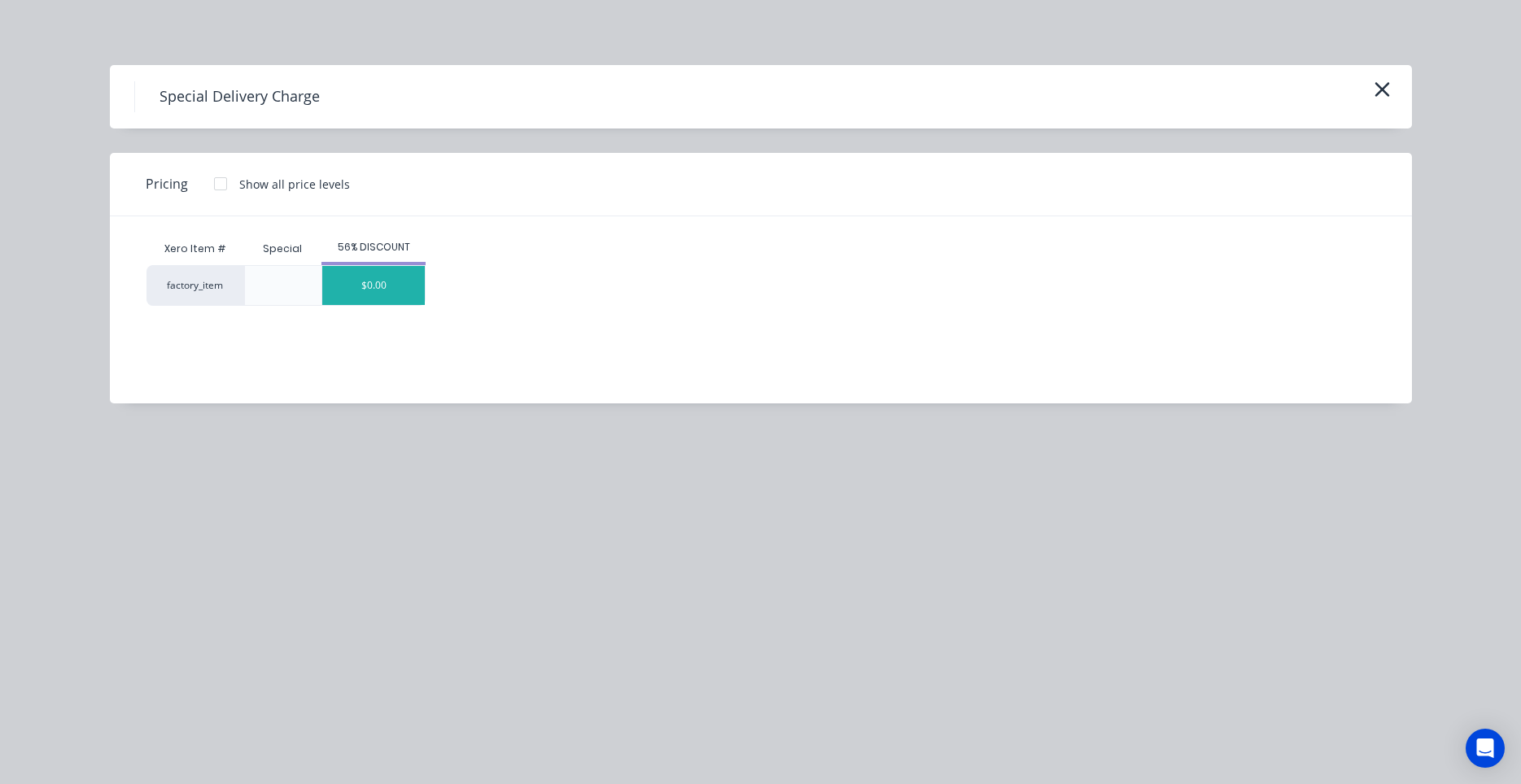
click at [393, 288] on div "$0.00" at bounding box center [373, 285] width 102 height 39
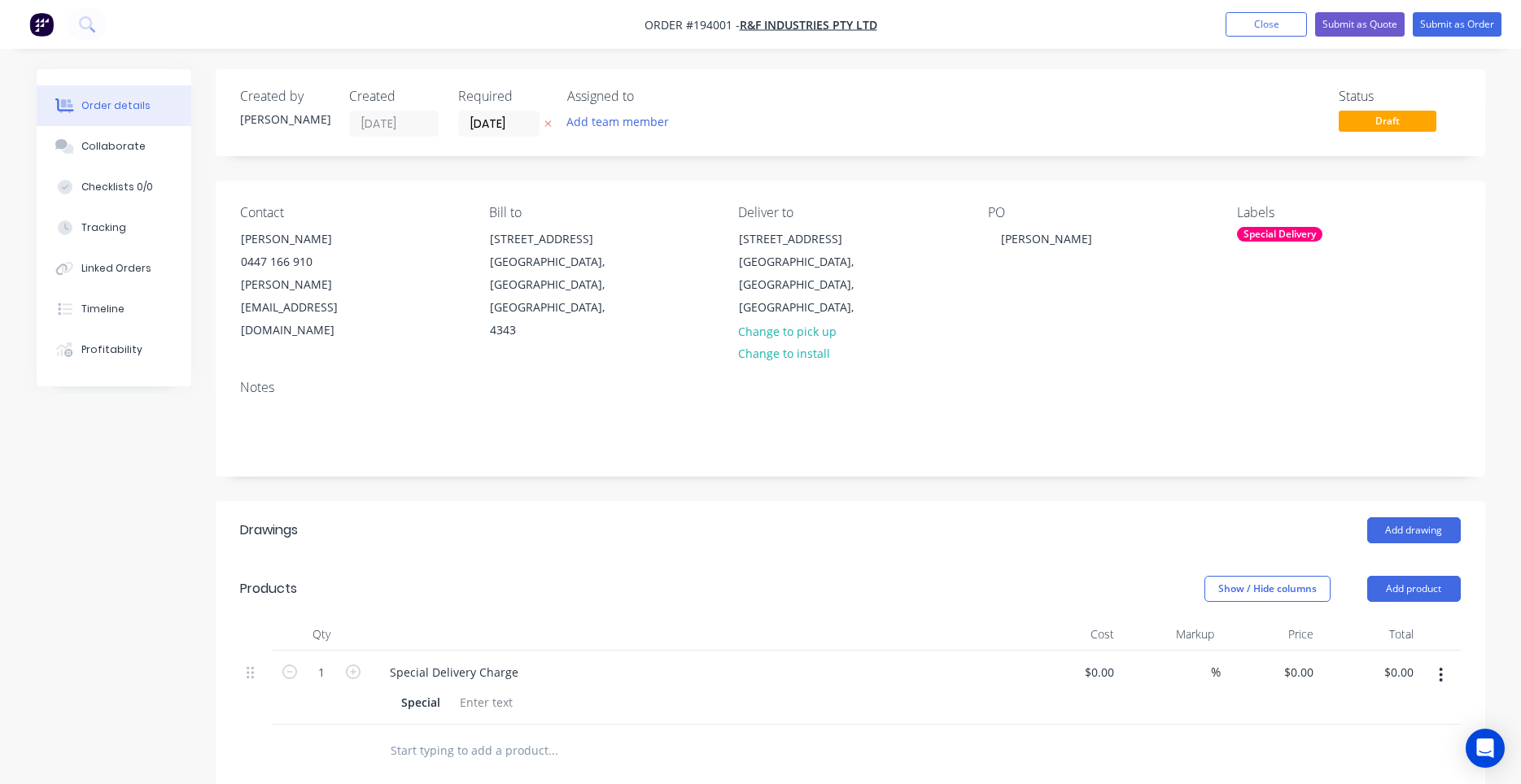
click at [1263, 651] on div "$0.00 $0.00" at bounding box center [1270, 688] width 100 height 74
click at [1279, 651] on div "$0.00 $0.00" at bounding box center [1270, 688] width 100 height 74
click at [1301, 660] on input "0" at bounding box center [1311, 672] width 19 height 23
click at [1294, 651] on div "$0.00 0" at bounding box center [1270, 688] width 100 height 74
click at [1301, 660] on input "0" at bounding box center [1311, 672] width 19 height 23
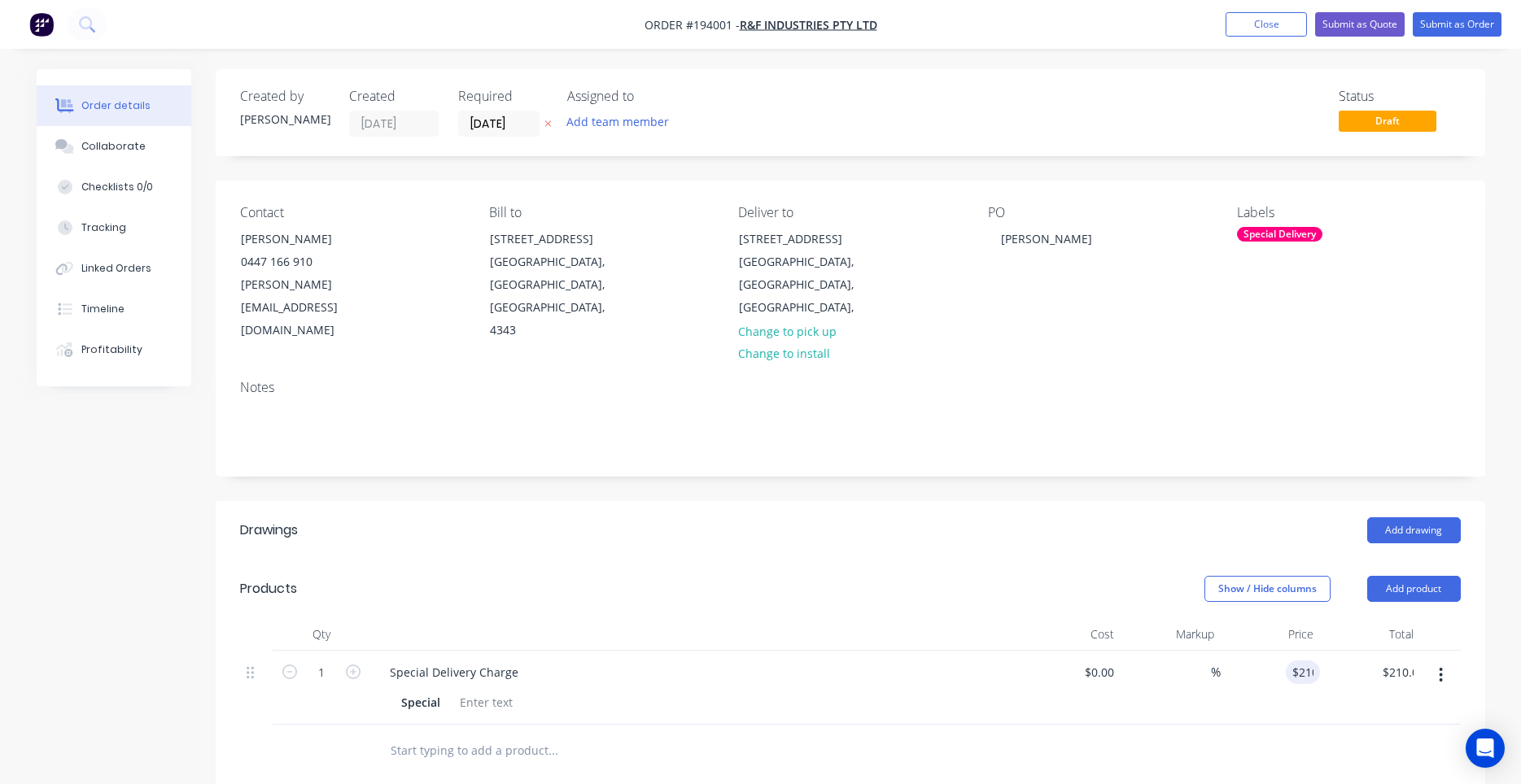
click at [1371, 690] on div "$210.00 $0.00" at bounding box center [1370, 688] width 100 height 74
click at [1388, 518] on button "Add drawing" at bounding box center [1414, 531] width 94 height 26
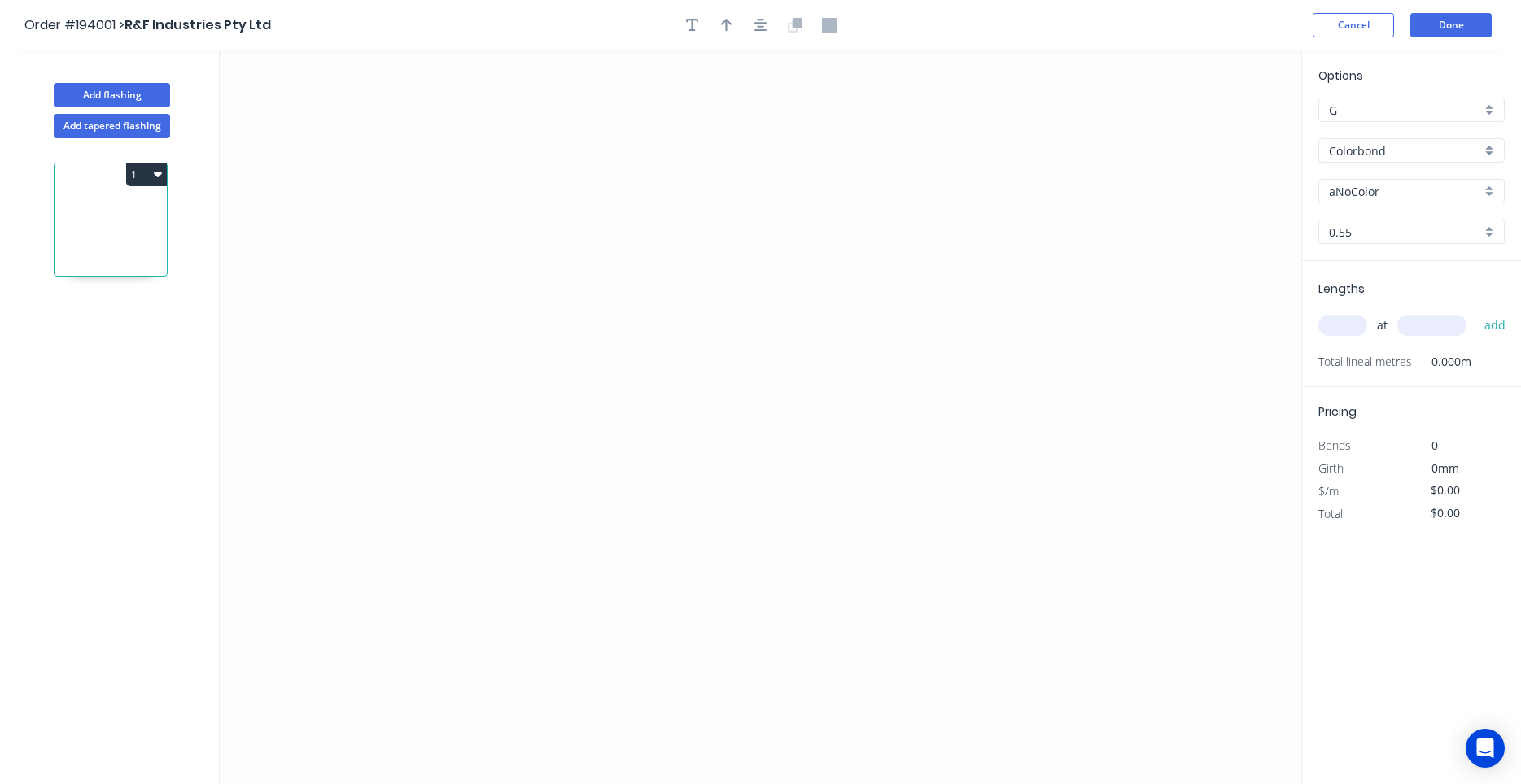
click at [1368, 195] on input "aNoColor" at bounding box center [1404, 191] width 152 height 17
click at [1356, 220] on div "Wallaby" at bounding box center [1411, 222] width 185 height 28
click at [1342, 335] on input "text" at bounding box center [1342, 325] width 49 height 21
click at [1476, 312] on button "add" at bounding box center [1495, 325] width 39 height 27
click at [438, 210] on icon "0" at bounding box center [760, 417] width 1081 height 734
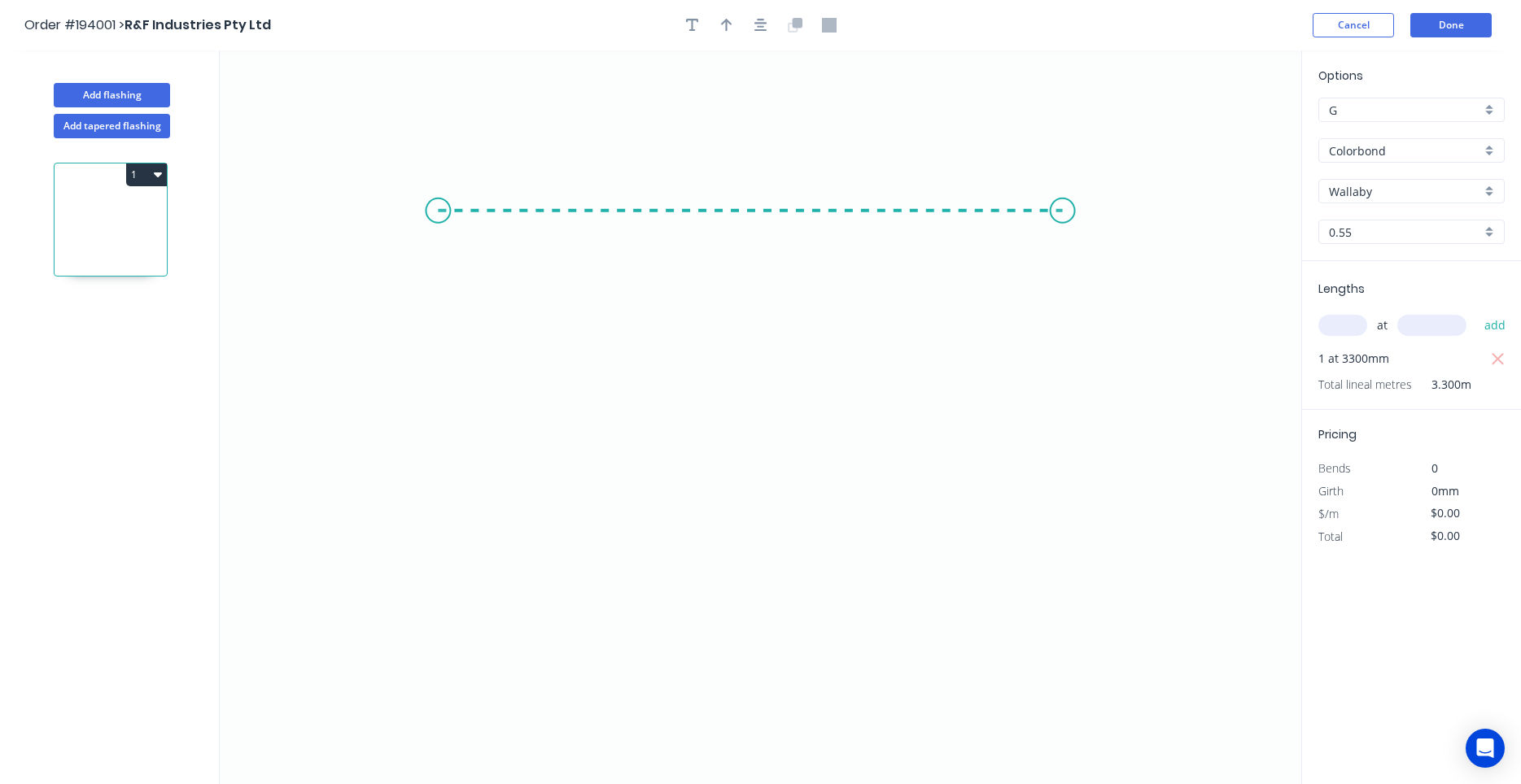
click at [1064, 196] on icon "0" at bounding box center [760, 417] width 1081 height 734
click at [1039, 386] on icon "0 ?" at bounding box center [760, 417] width 1081 height 734
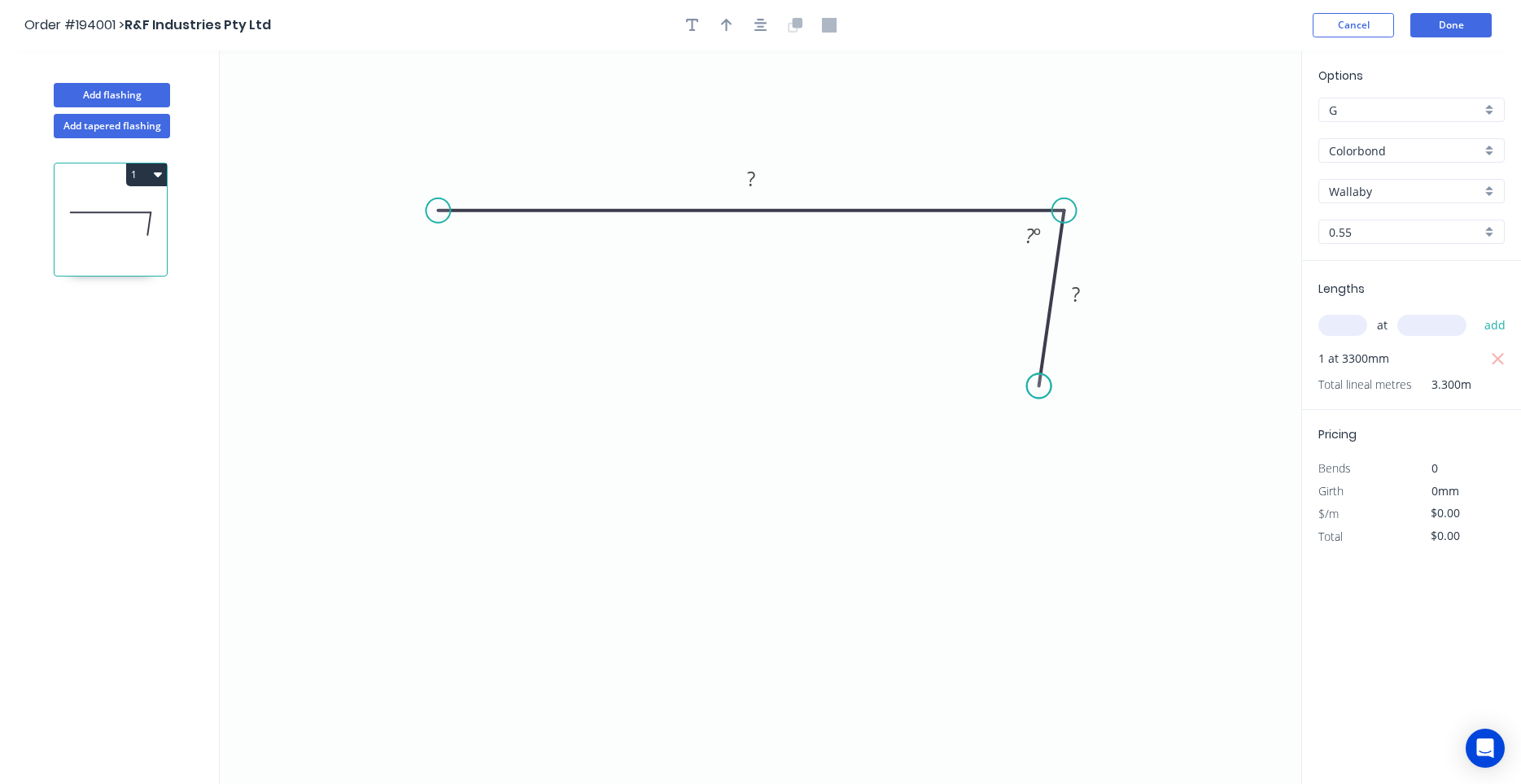
click at [1039, 386] on circle at bounding box center [1039, 386] width 24 height 24
click at [438, 214] on circle at bounding box center [438, 210] width 24 height 24
click at [471, 383] on icon "0 ? ? ? º" at bounding box center [760, 417] width 1081 height 734
click at [471, 383] on circle at bounding box center [470, 383] width 24 height 24
click at [532, 486] on div "Feather" at bounding box center [548, 496] width 163 height 33
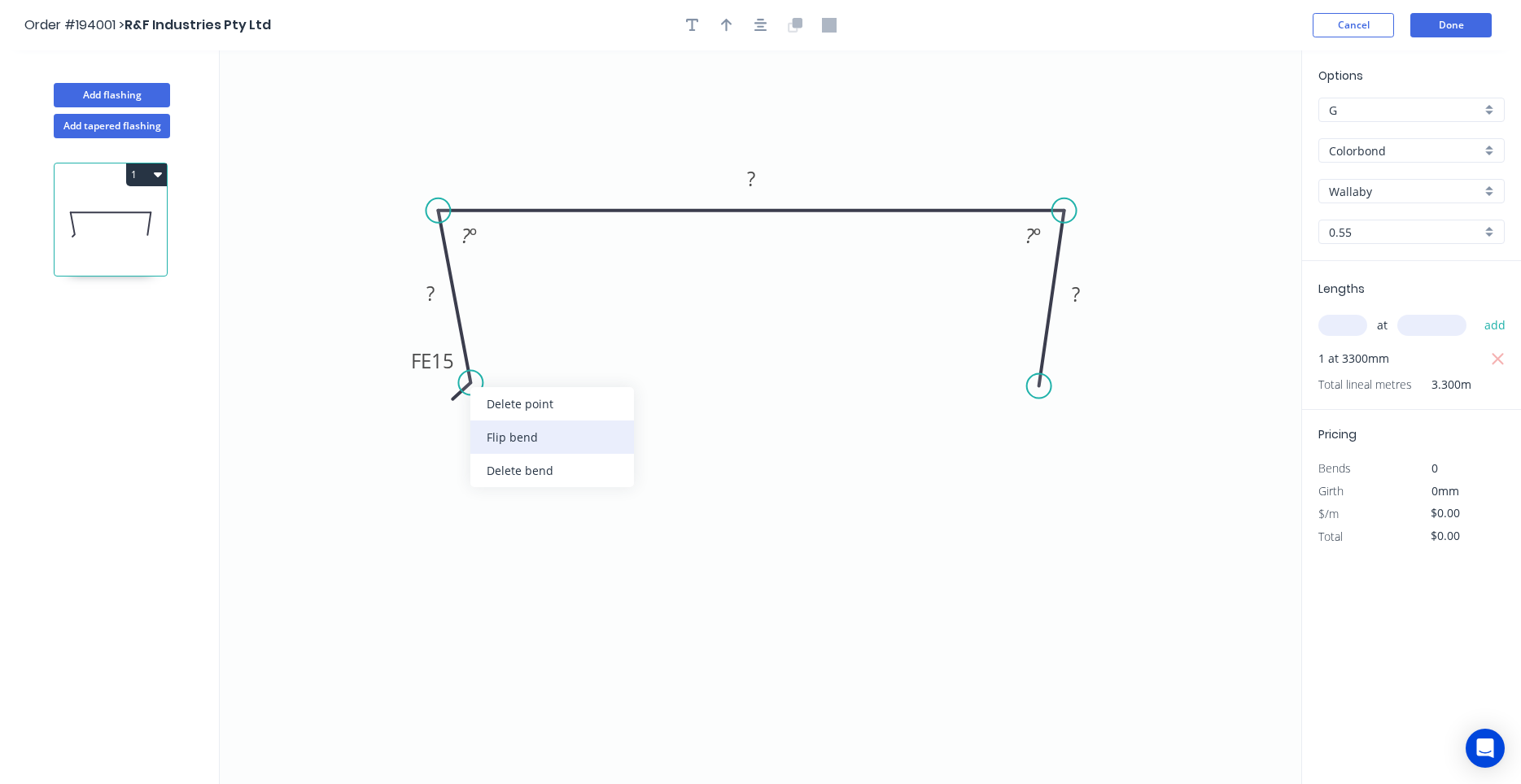
click at [515, 434] on div "Flip bend" at bounding box center [552, 437] width 163 height 33
click at [515, 350] on tspan "15" at bounding box center [511, 347] width 23 height 27
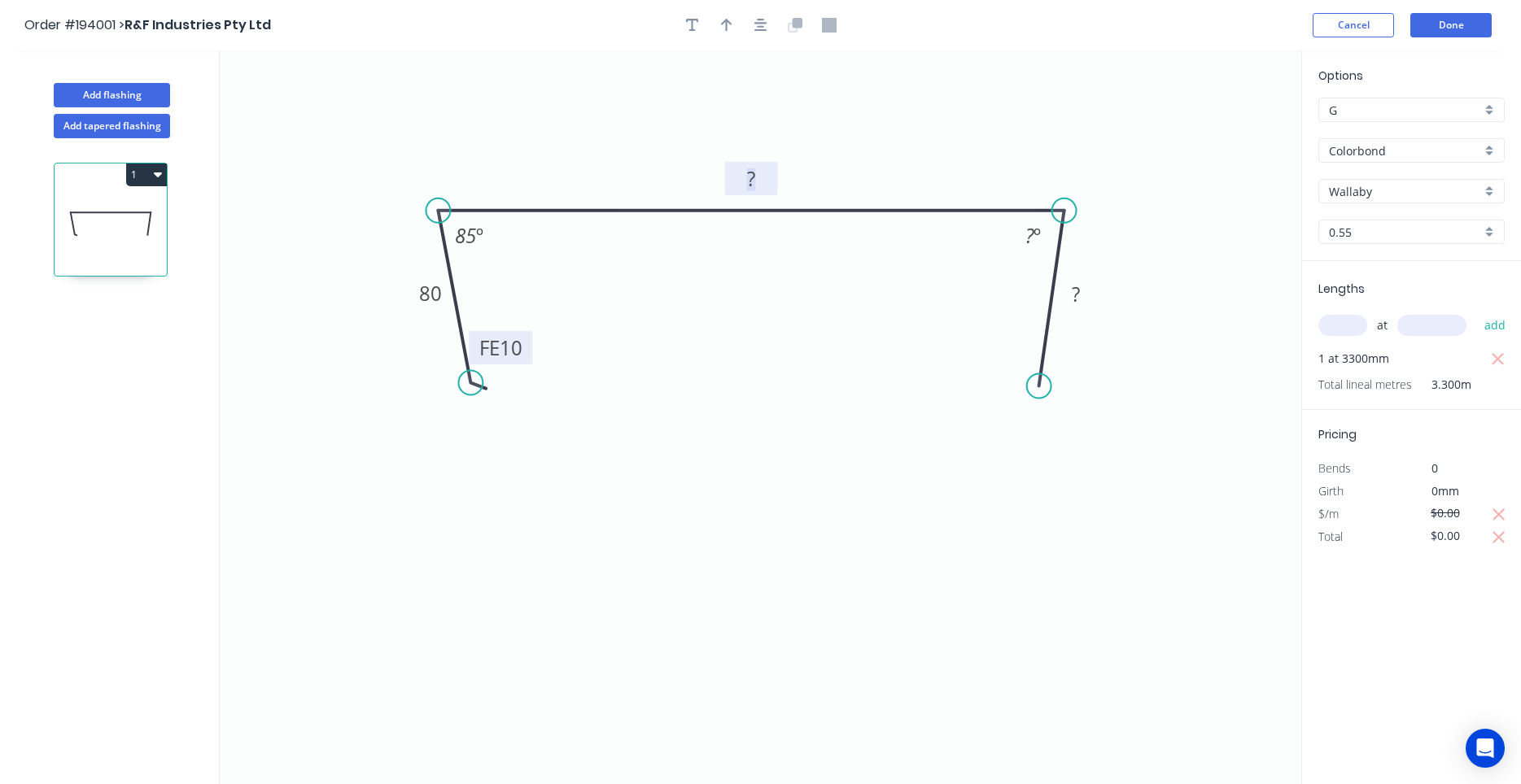
click at [752, 175] on tspan "?" at bounding box center [751, 178] width 8 height 27
click at [1068, 502] on div "Feather" at bounding box center [1120, 501] width 163 height 33
click at [1025, 351] on tspan "15" at bounding box center [1018, 352] width 23 height 27
click at [1501, 505] on button "button" at bounding box center [1500, 514] width 21 height 23
click at [1503, 535] on icon "button" at bounding box center [1499, 538] width 15 height 20
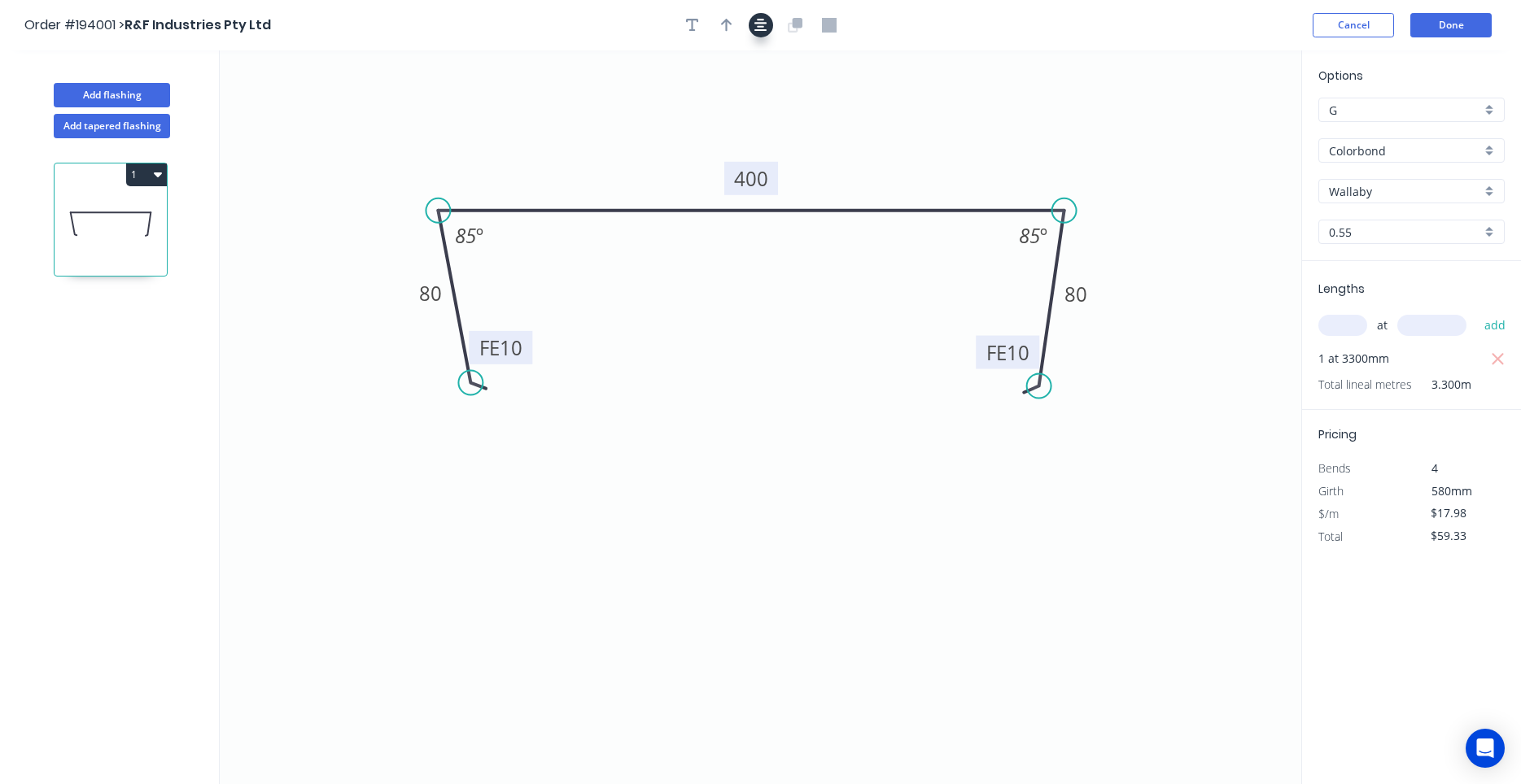
click at [767, 35] on button "button" at bounding box center [761, 25] width 24 height 24
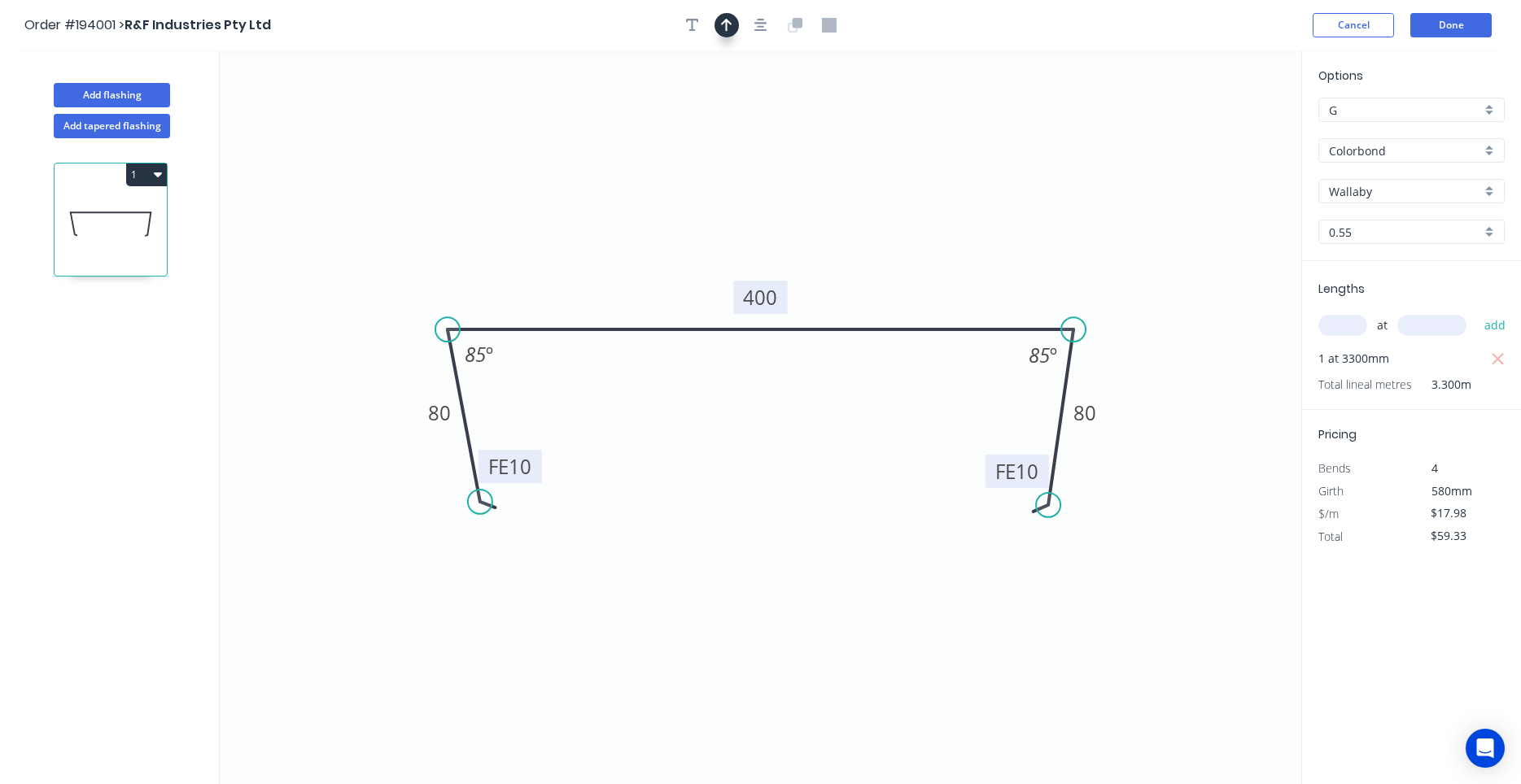
click at [725, 29] on icon "button" at bounding box center [726, 25] width 11 height 15
click at [1217, 129] on icon at bounding box center [1214, 110] width 15 height 52
click at [1217, 130] on icon at bounding box center [1215, 110] width 15 height 52
drag, startPoint x: 1217, startPoint y: 130, endPoint x: 1040, endPoint y: 252, distance: 215.0
click at [1040, 252] on icon at bounding box center [1053, 237] width 47 height 47
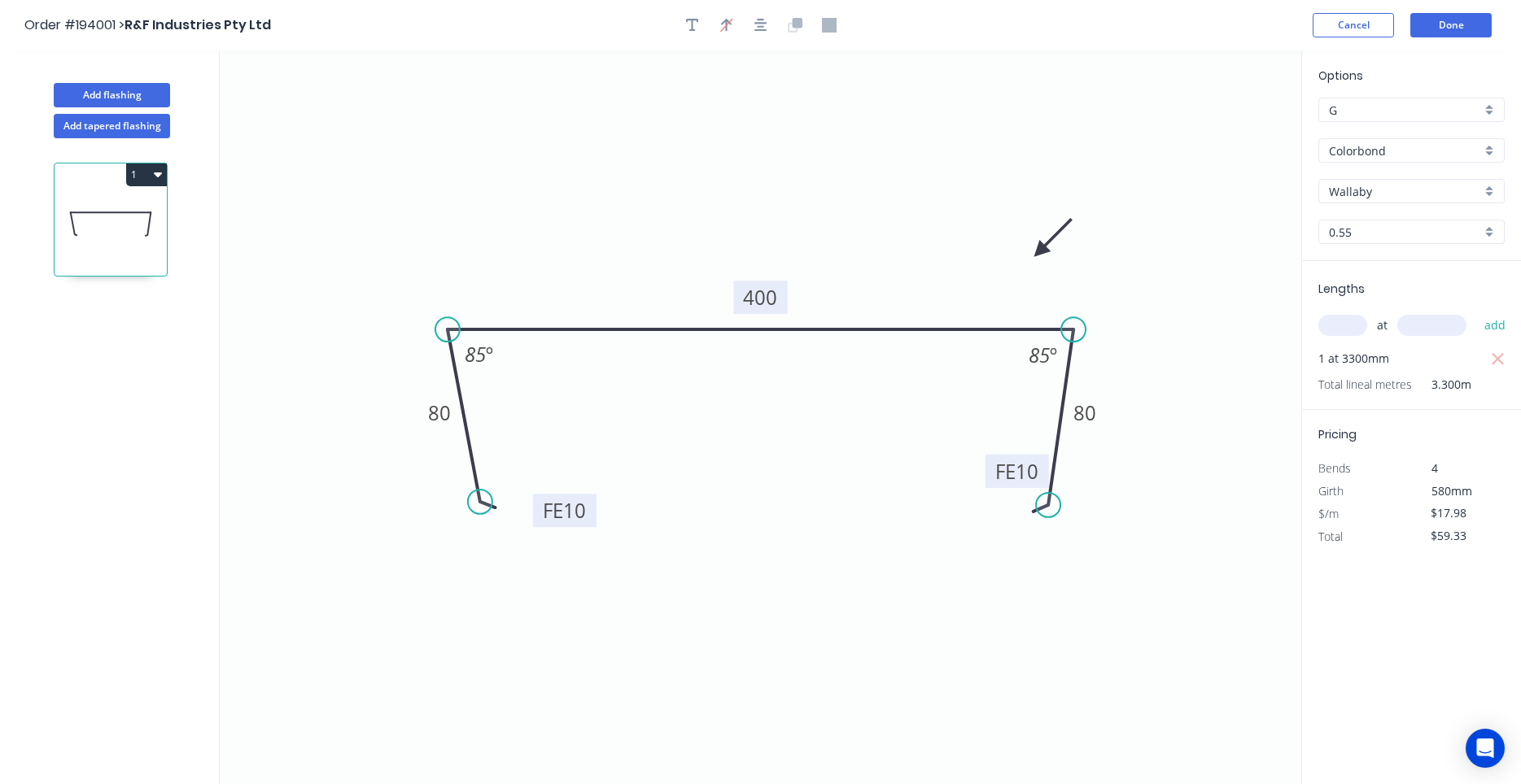
drag, startPoint x: 538, startPoint y: 484, endPoint x: 590, endPoint y: 519, distance: 62.7
click at [589, 520] on rect at bounding box center [565, 510] width 64 height 33
drag, startPoint x: 994, startPoint y: 477, endPoint x: 939, endPoint y: 520, distance: 69.8
click at [939, 520] on rect at bounding box center [965, 514] width 64 height 33
click at [1453, 26] on button "Done" at bounding box center [1451, 25] width 82 height 24
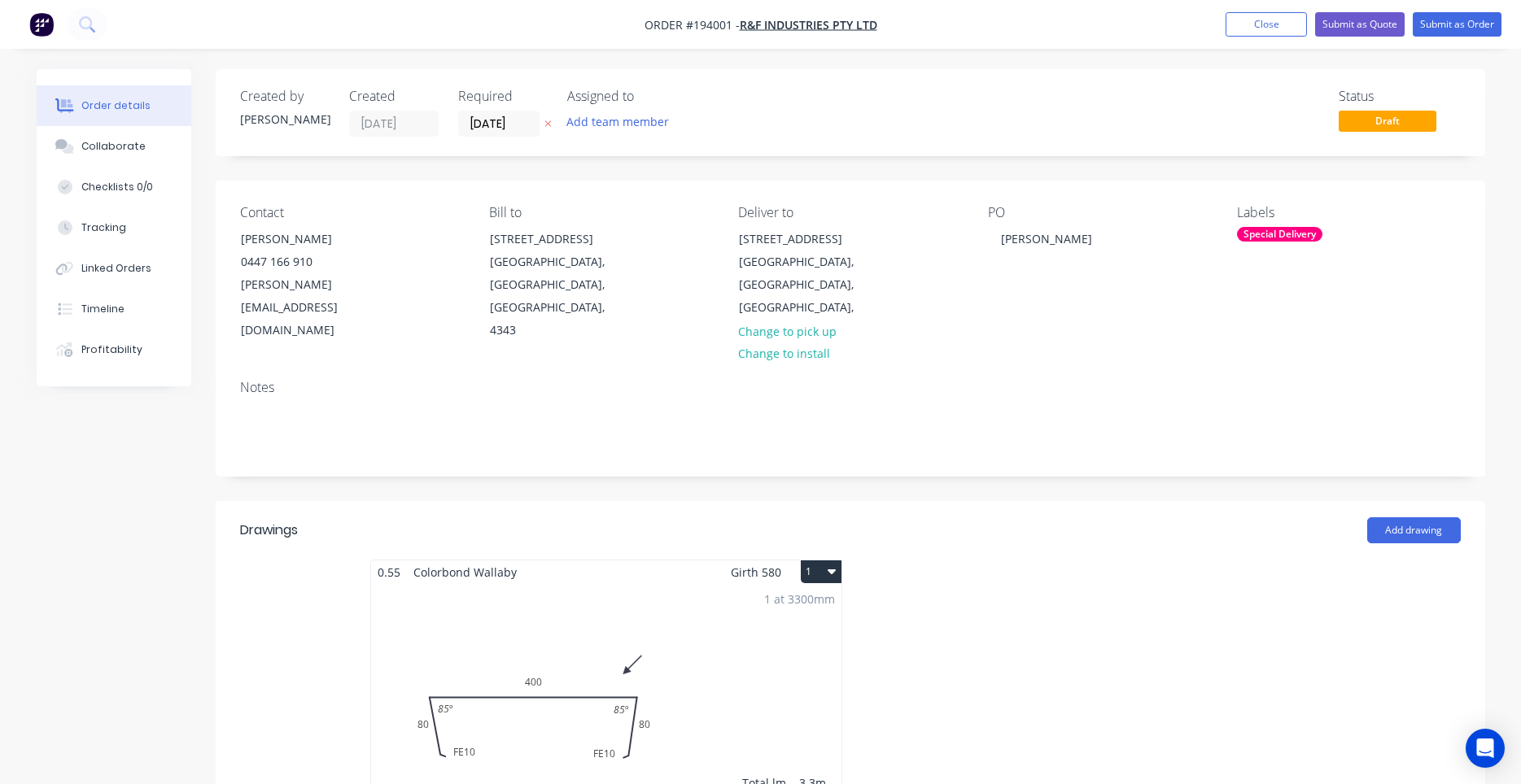
click at [715, 619] on div "1 at 3300mm Total lm $/M Total 3.3m $17.98 $59.33" at bounding box center [606, 708] width 471 height 248
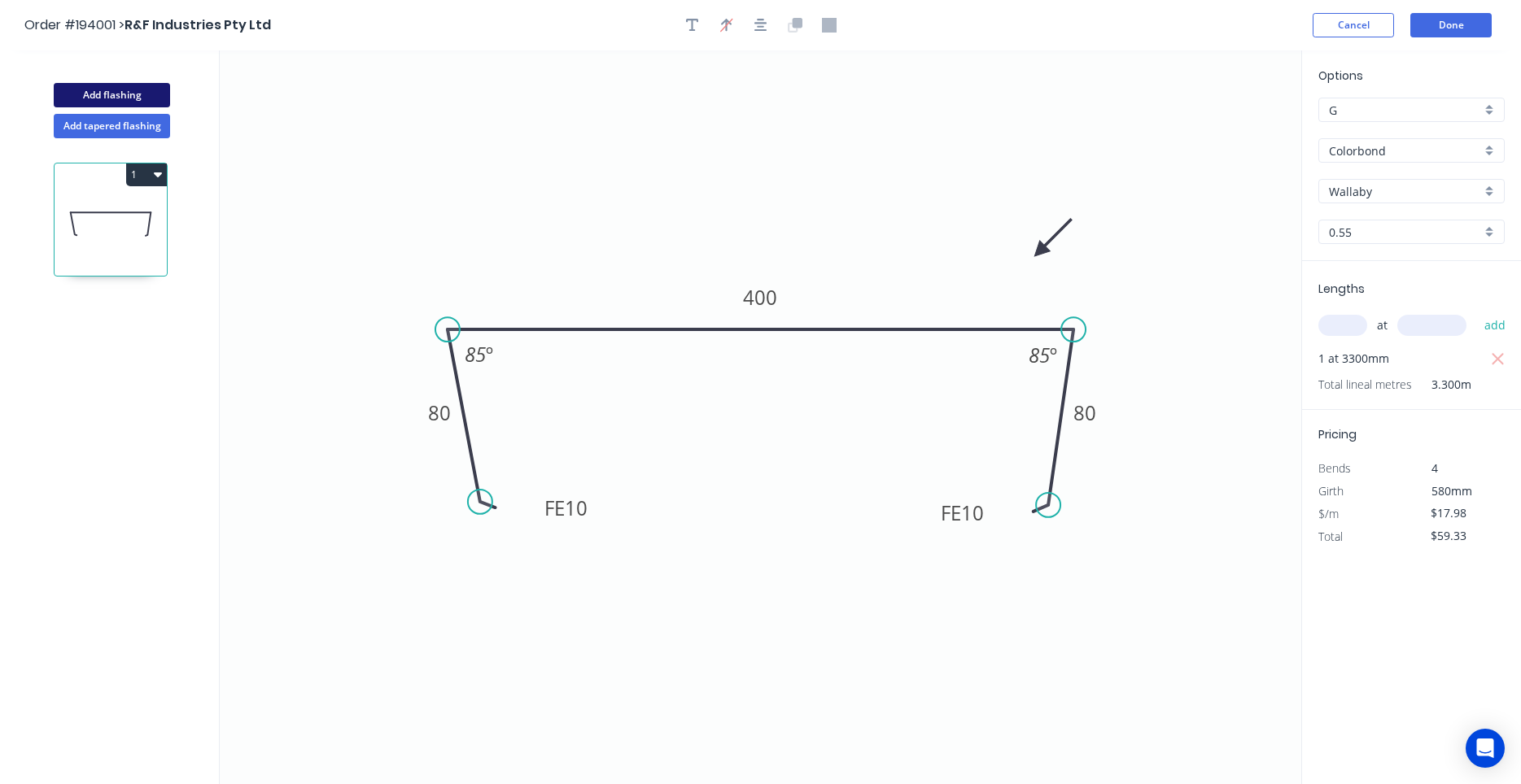
click at [146, 100] on button "Add flashing" at bounding box center [112, 95] width 116 height 24
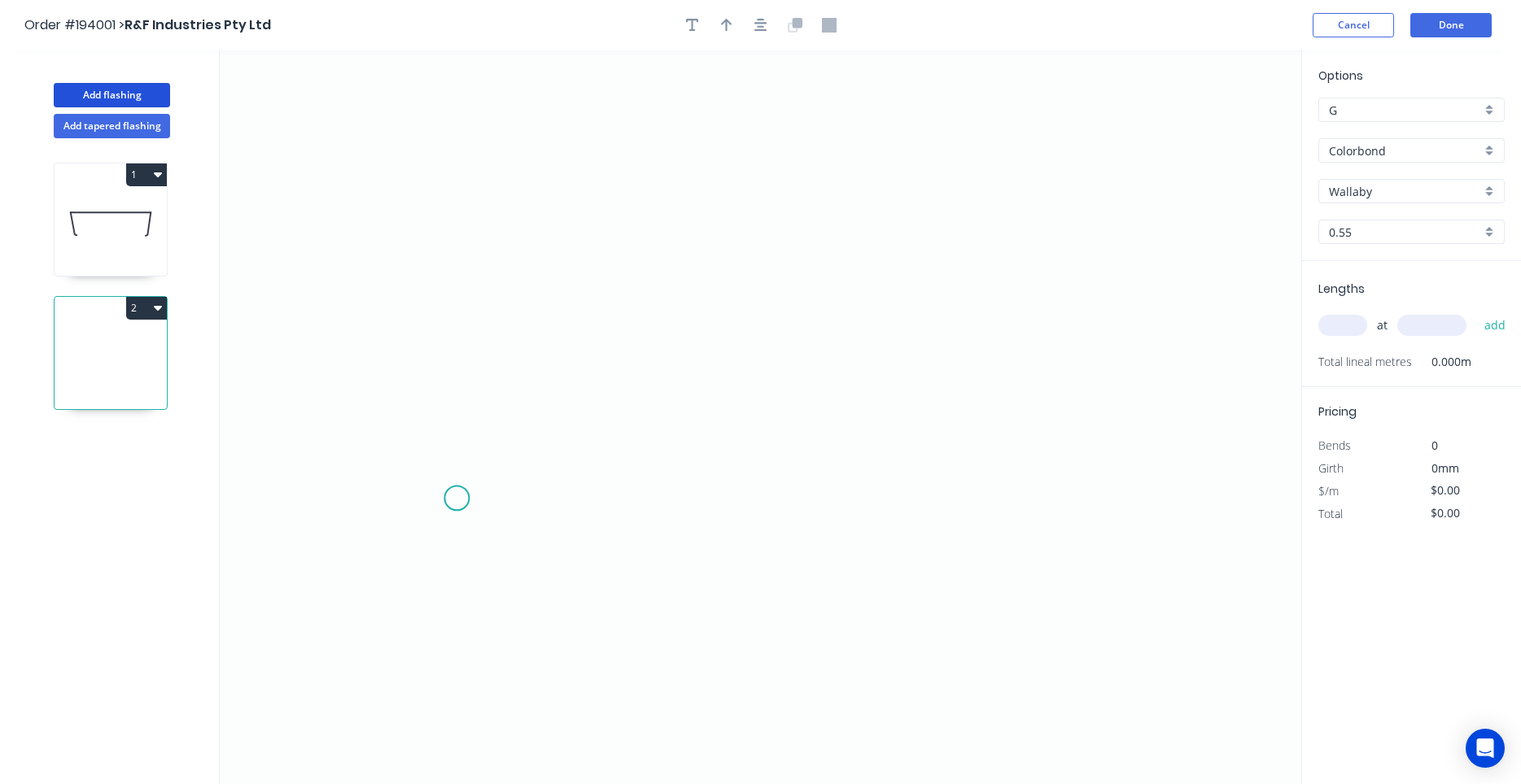
click at [457, 499] on icon "0" at bounding box center [760, 417] width 1081 height 734
click at [457, 301] on icon at bounding box center [457, 399] width 0 height 198
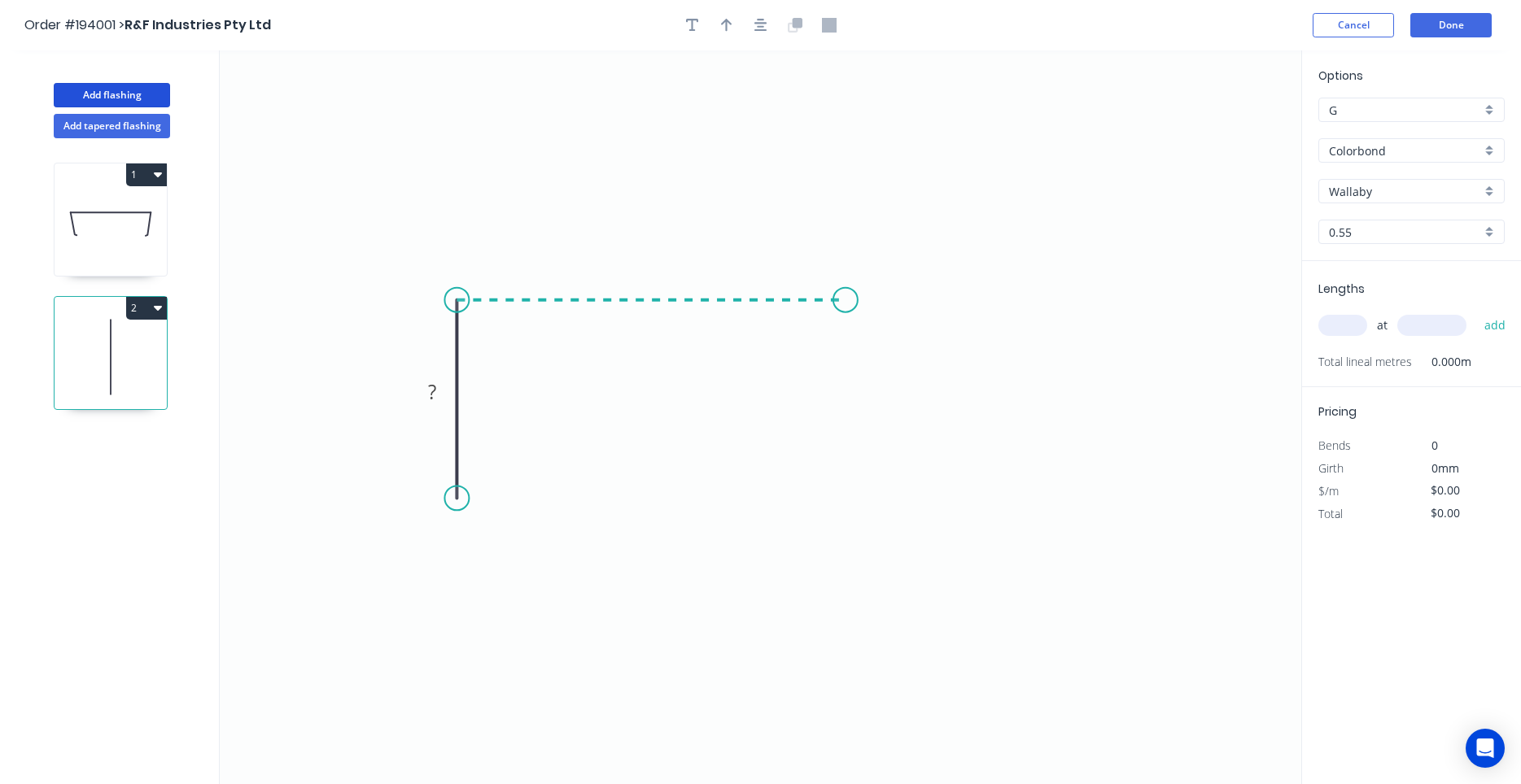
click at [845, 293] on icon "0 ?" at bounding box center [760, 417] width 1081 height 734
click at [910, 364] on icon "0 ? ?" at bounding box center [760, 417] width 1081 height 734
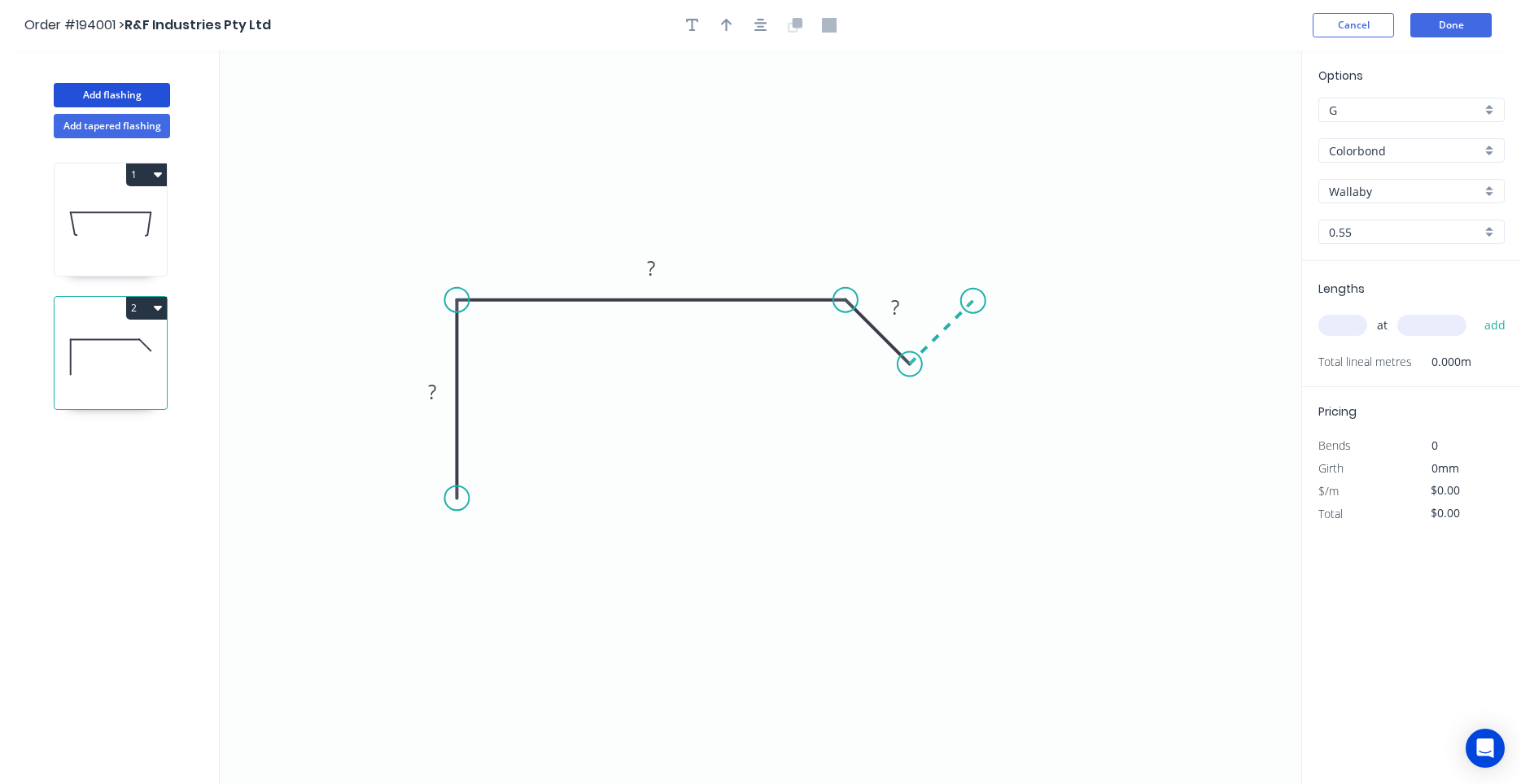
click at [974, 296] on icon "0 ? ? ?" at bounding box center [760, 417] width 1081 height 734
click at [1263, 313] on icon "0 ? ? ? ?" at bounding box center [760, 417] width 1081 height 734
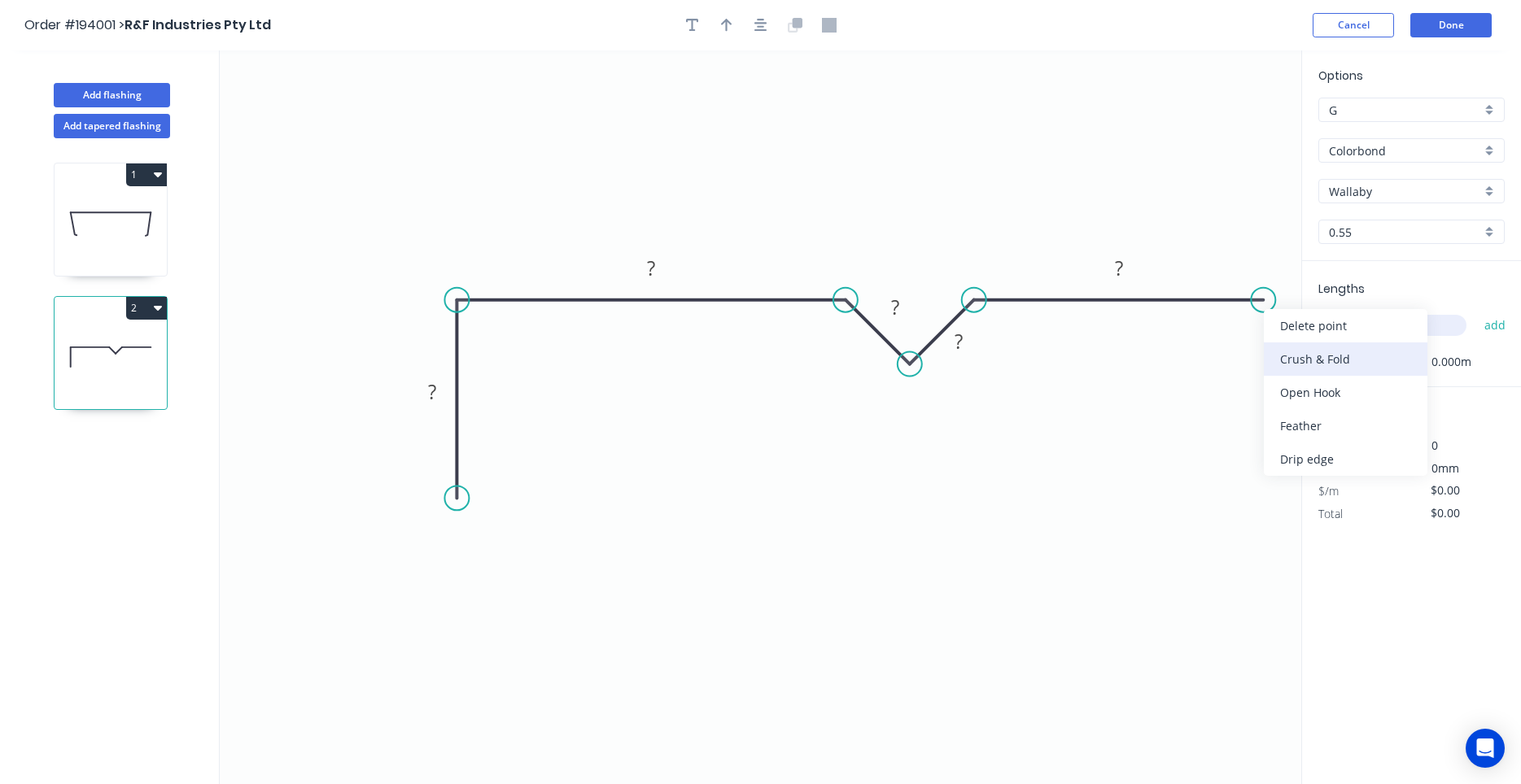
click at [1294, 364] on div "Crush & Fold" at bounding box center [1345, 359] width 163 height 33
drag, startPoint x: 1256, startPoint y: 265, endPoint x: 1199, endPoint y: 359, distance: 109.9
click at [1199, 359] on rect at bounding box center [1228, 350] width 65 height 33
click at [1226, 359] on tspan "CF" at bounding box center [1216, 350] width 22 height 27
drag, startPoint x: 876, startPoint y: 315, endPoint x: 824, endPoint y: 357, distance: 66.8
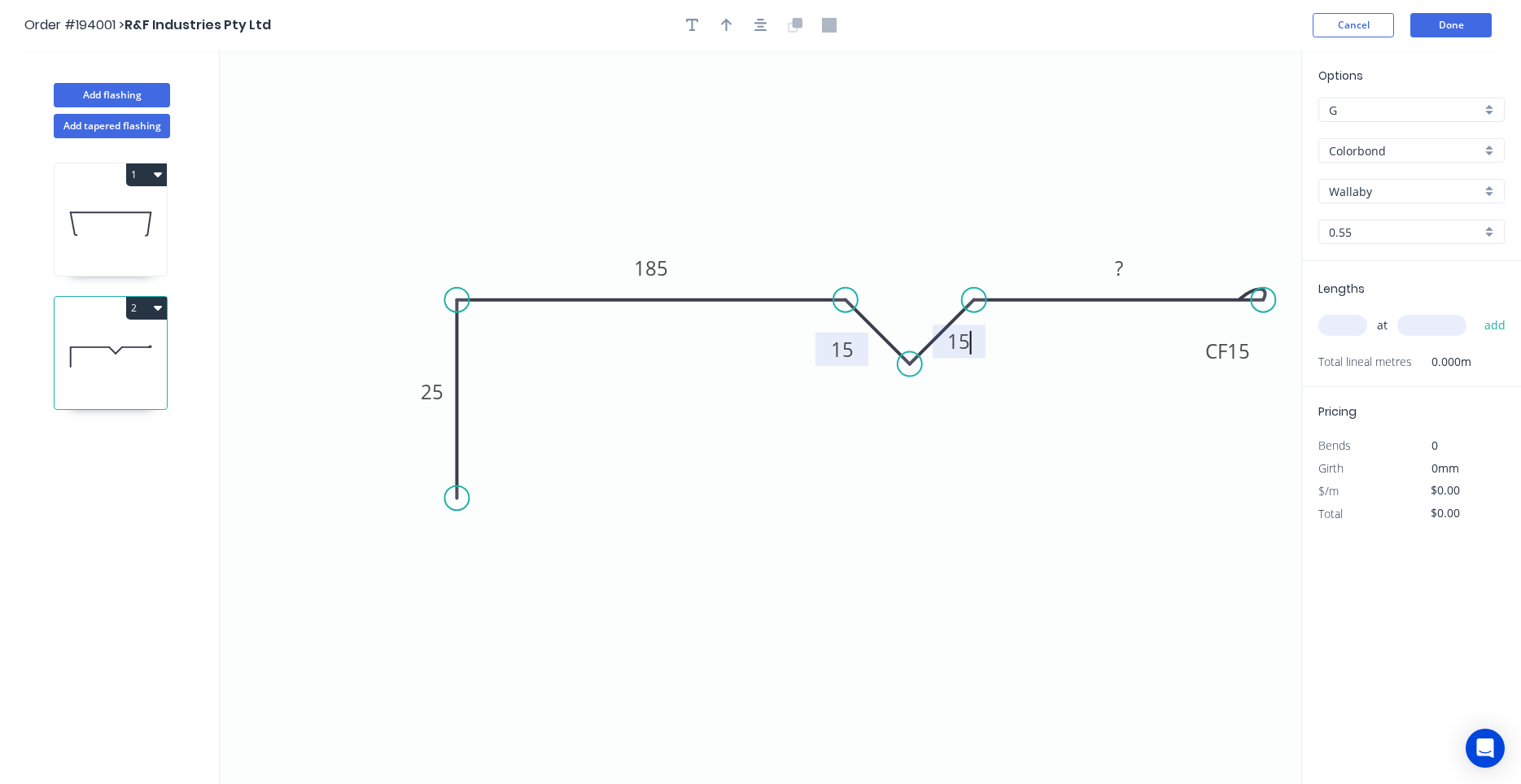
click at [824, 357] on rect at bounding box center [842, 349] width 53 height 33
click at [103, 204] on icon at bounding box center [110, 223] width 113 height 104
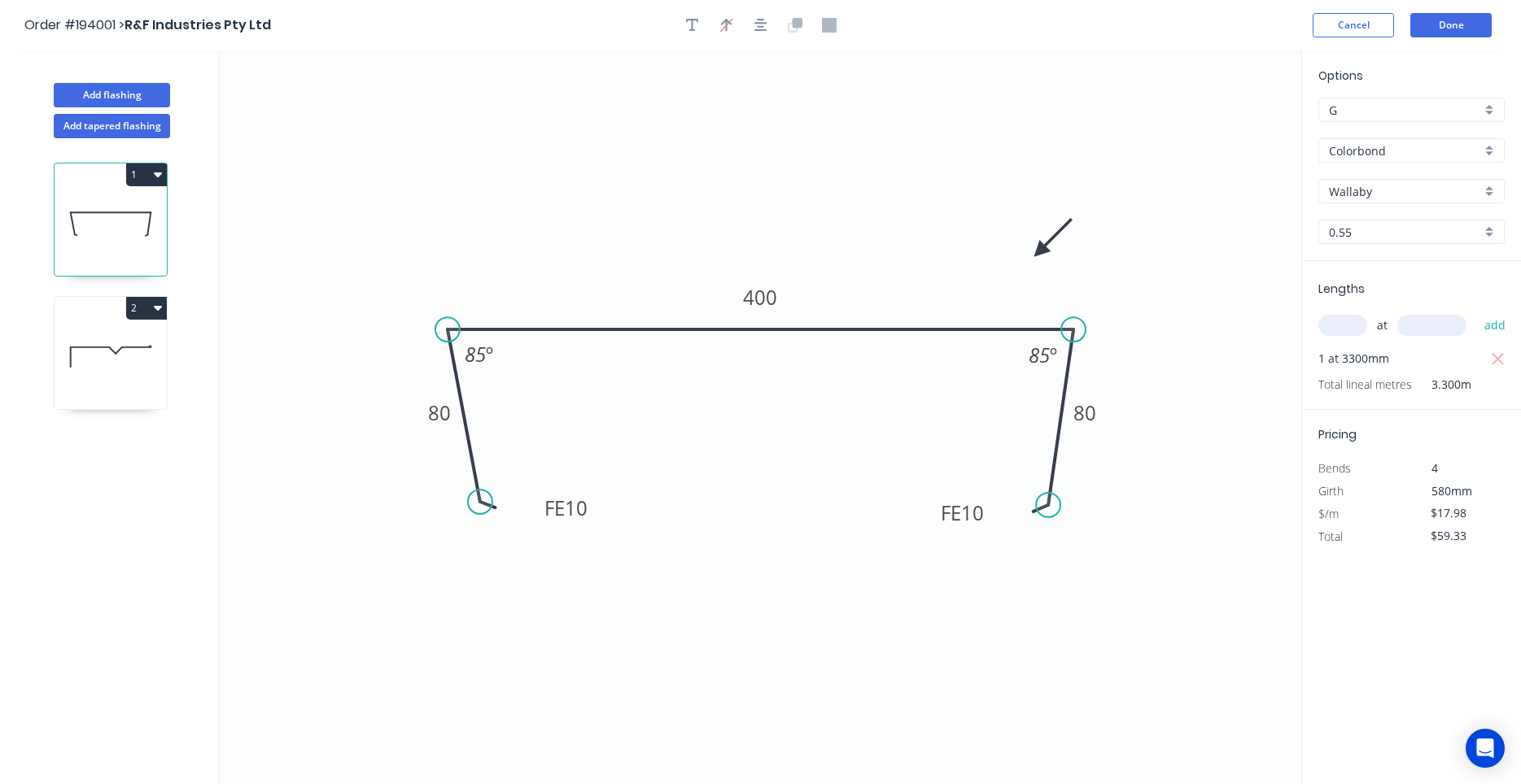
click at [93, 343] on icon at bounding box center [110, 356] width 113 height 104
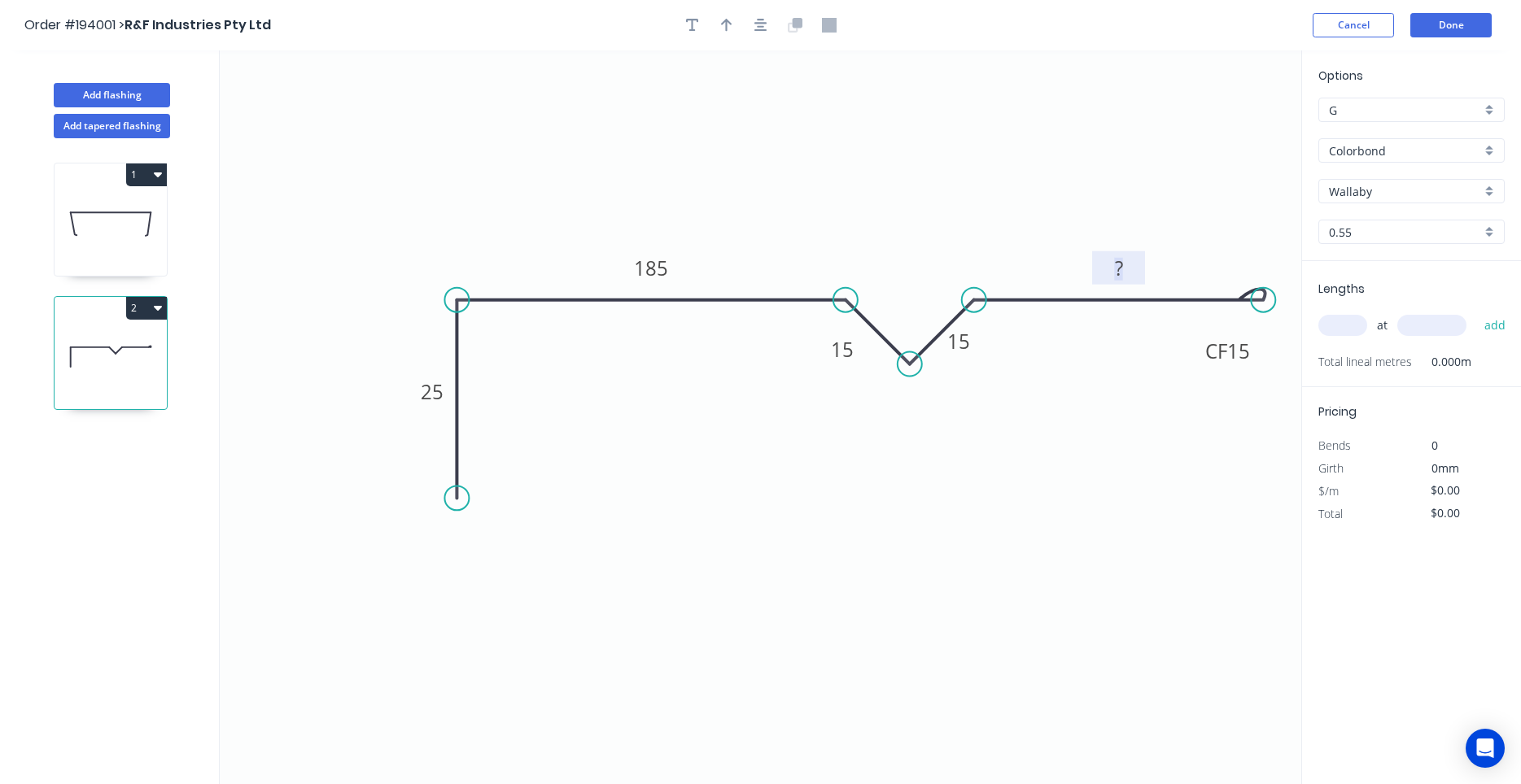
click at [1135, 271] on rect at bounding box center [1119, 269] width 33 height 23
drag, startPoint x: 458, startPoint y: 505, endPoint x: 433, endPoint y: 507, distance: 25.1
click at [433, 507] on circle at bounding box center [433, 506] width 24 height 24
click at [480, 328] on tspan "?" at bounding box center [480, 329] width 9 height 27
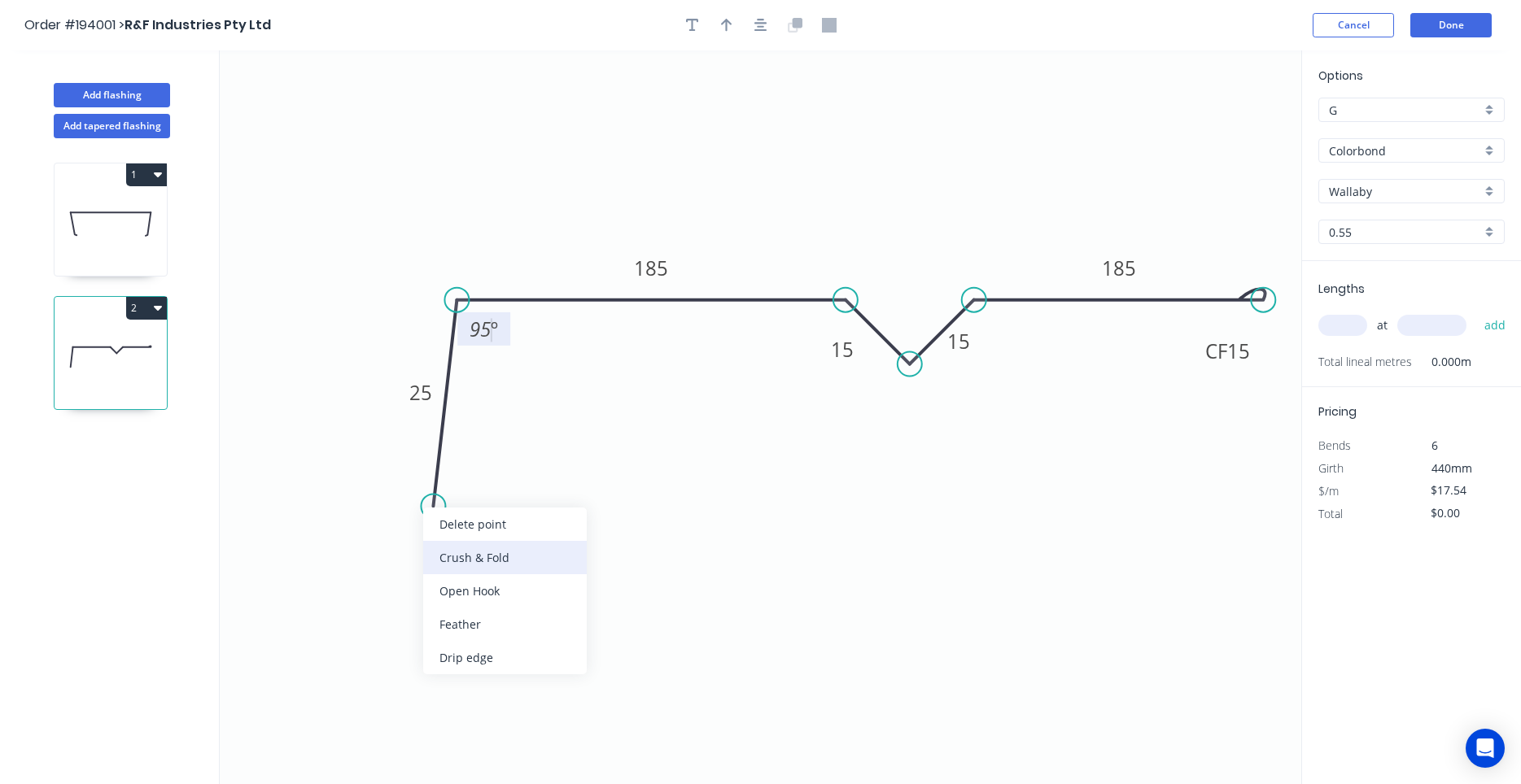
click at [441, 549] on div "Crush & Fold" at bounding box center [505, 557] width 163 height 33
click at [448, 546] on div "Flip bend" at bounding box center [509, 555] width 163 height 33
drag, startPoint x: 496, startPoint y: 488, endPoint x: 487, endPoint y: 550, distance: 62.6
click at [487, 550] on rect at bounding box center [461, 536] width 65 height 33
click at [477, 540] on tspan "10" at bounding box center [472, 544] width 23 height 27
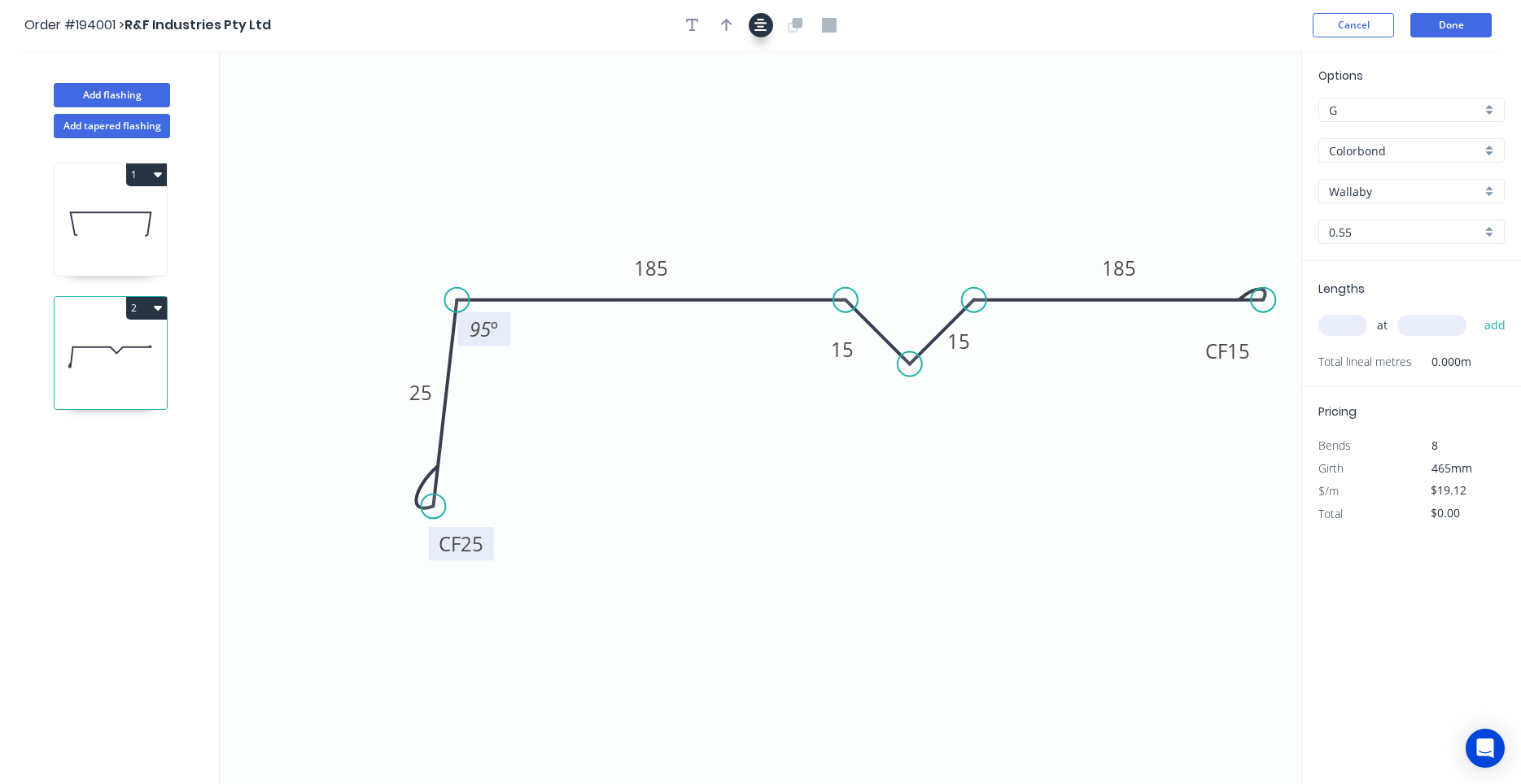
click at [771, 29] on button "button" at bounding box center [761, 25] width 24 height 24
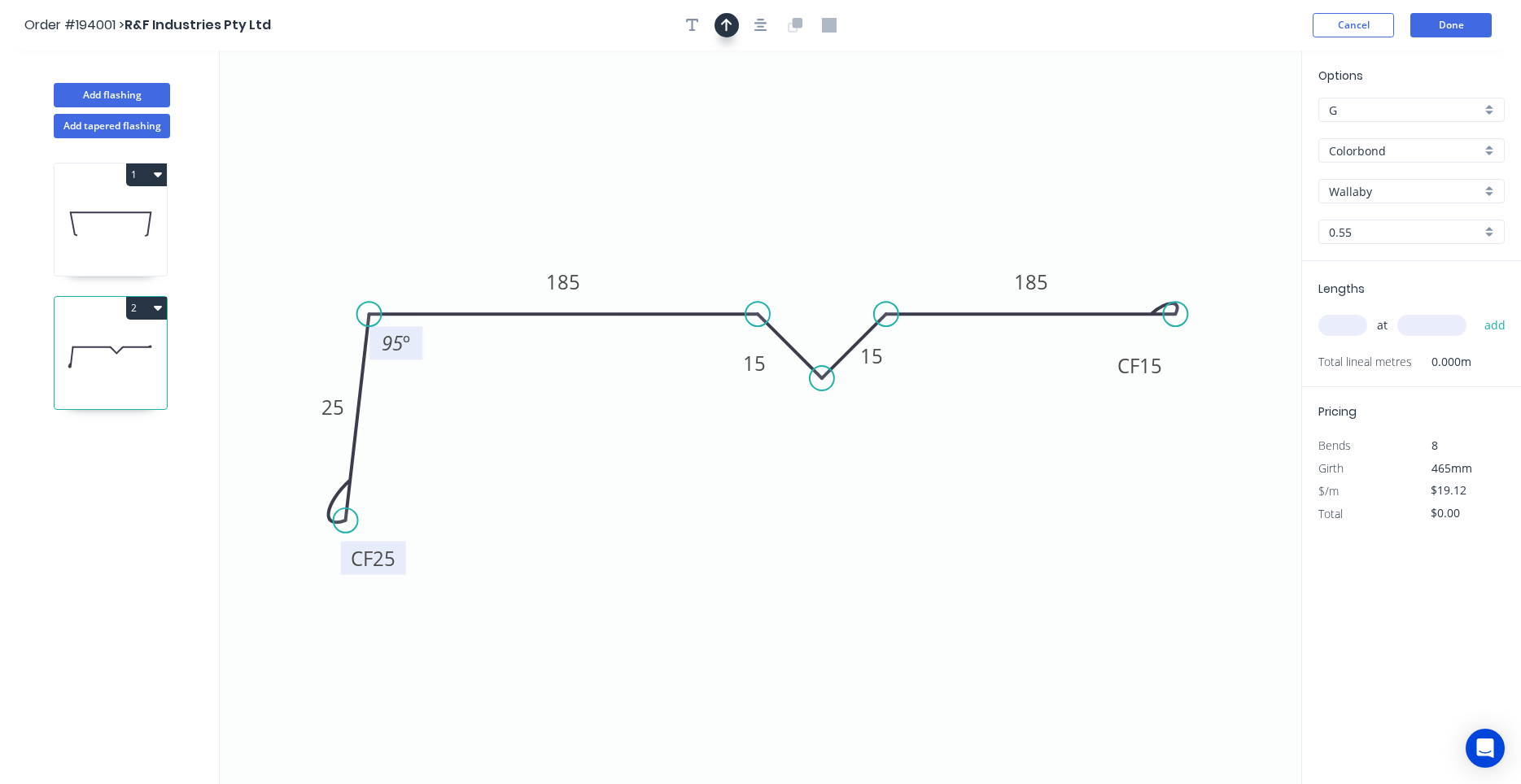
click at [731, 27] on icon "button" at bounding box center [726, 25] width 11 height 15
drag, startPoint x: 1219, startPoint y: 125, endPoint x: 800, endPoint y: 548, distance: 595.4
click at [806, 548] on icon at bounding box center [812, 522] width 15 height 52
click at [800, 548] on icon at bounding box center [800, 528] width 15 height 52
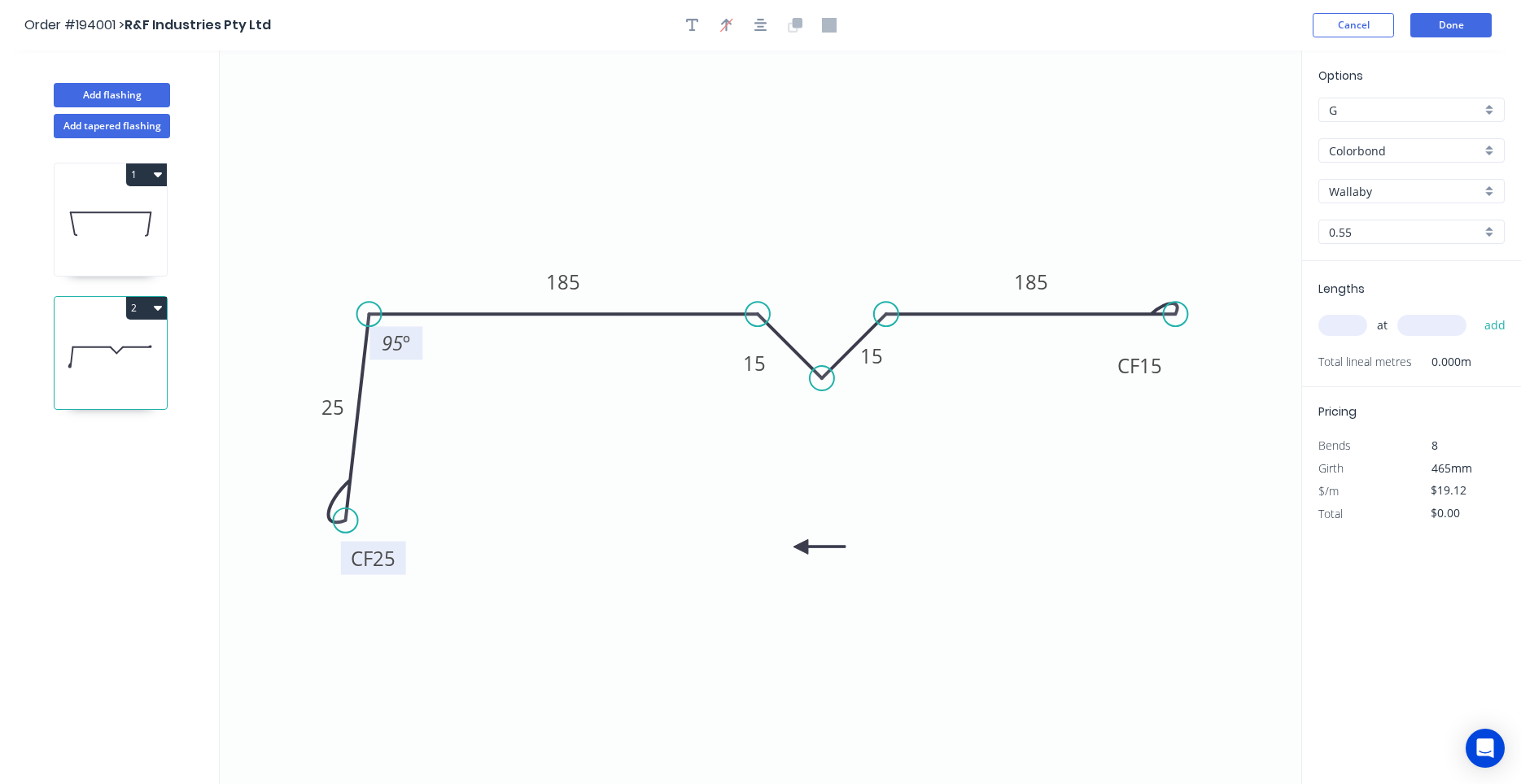
click at [800, 548] on icon at bounding box center [819, 546] width 52 height 15
click at [800, 548] on icon at bounding box center [813, 560] width 47 height 47
click at [800, 548] on icon at bounding box center [800, 565] width 15 height 52
drag, startPoint x: 801, startPoint y: 546, endPoint x: 813, endPoint y: 461, distance: 85.8
click at [813, 461] on icon at bounding box center [800, 475] width 47 height 47
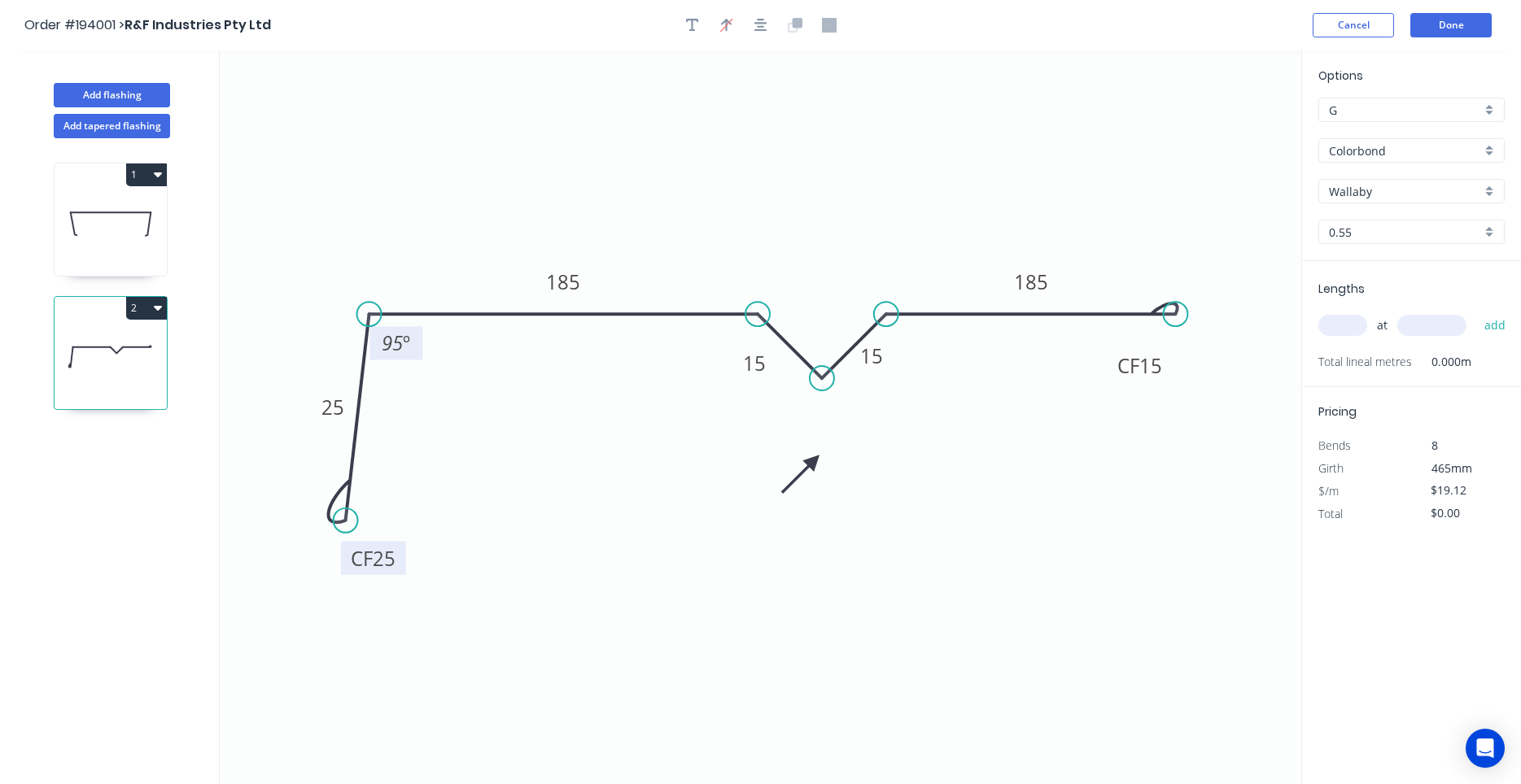
click at [122, 228] on icon at bounding box center [110, 223] width 113 height 104
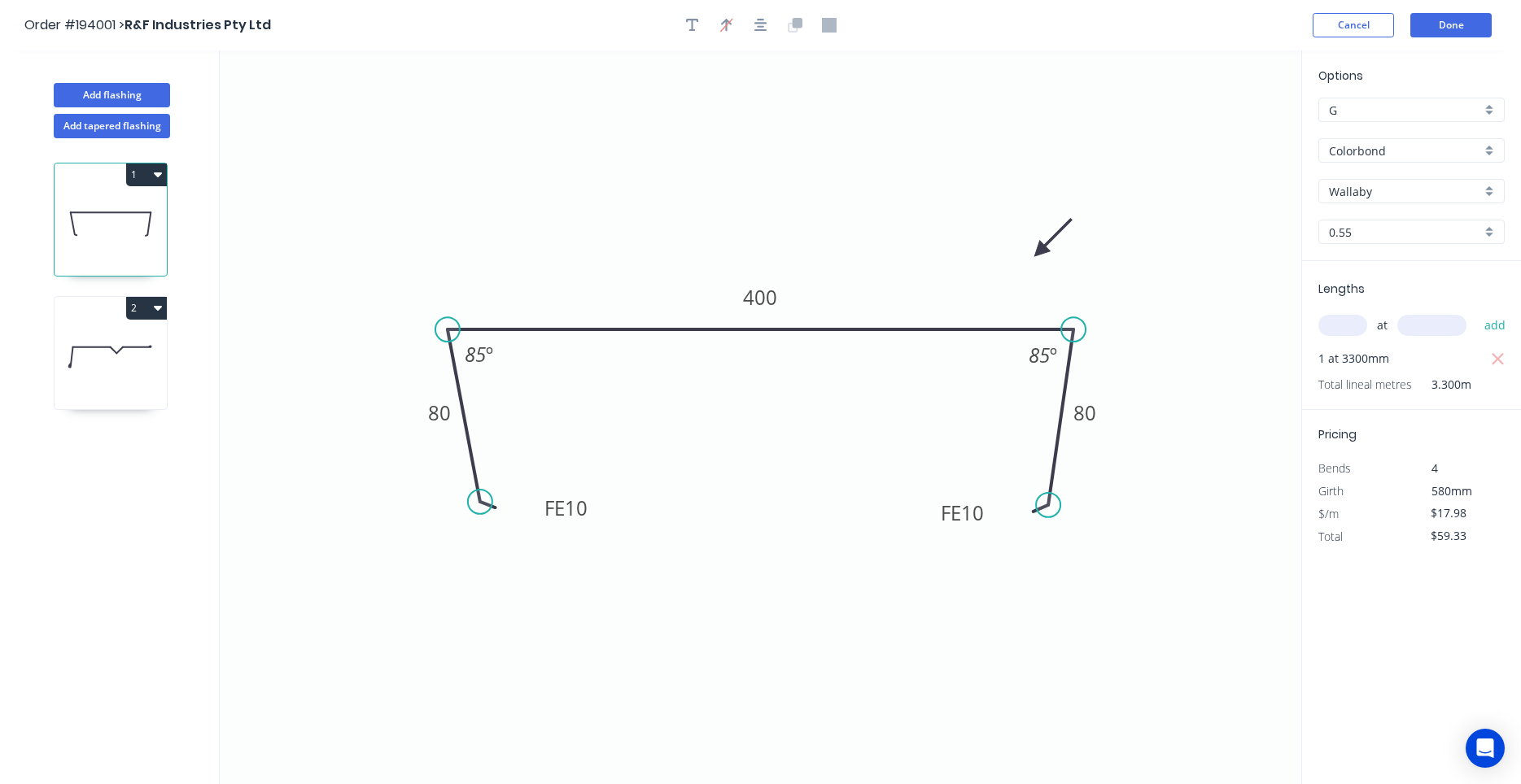
click at [97, 324] on div "2" at bounding box center [111, 353] width 114 height 114
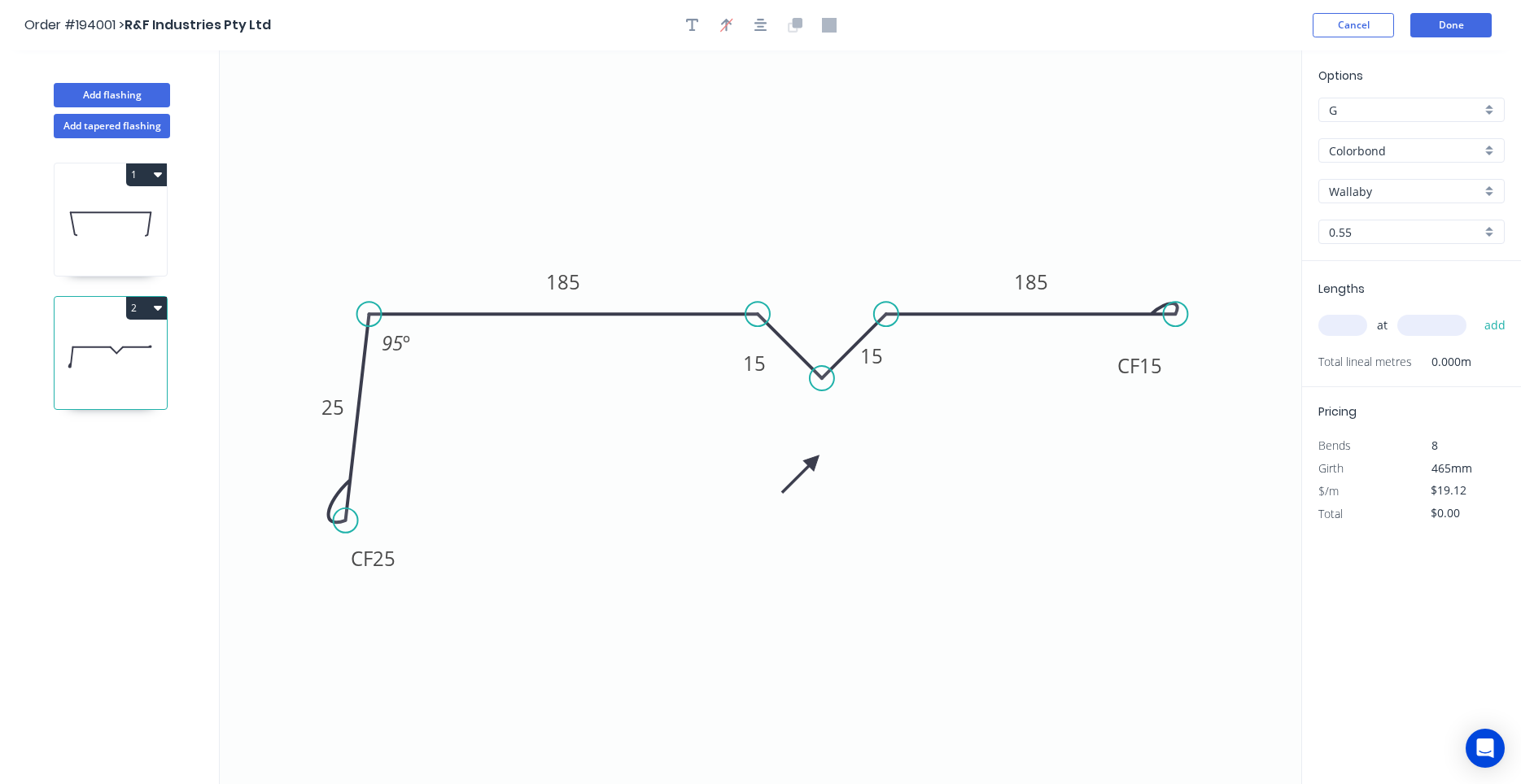
click at [1351, 333] on input "text" at bounding box center [1342, 325] width 49 height 21
click at [1476, 312] on button "add" at bounding box center [1495, 325] width 39 height 27
click at [151, 225] on icon at bounding box center [110, 223] width 113 height 104
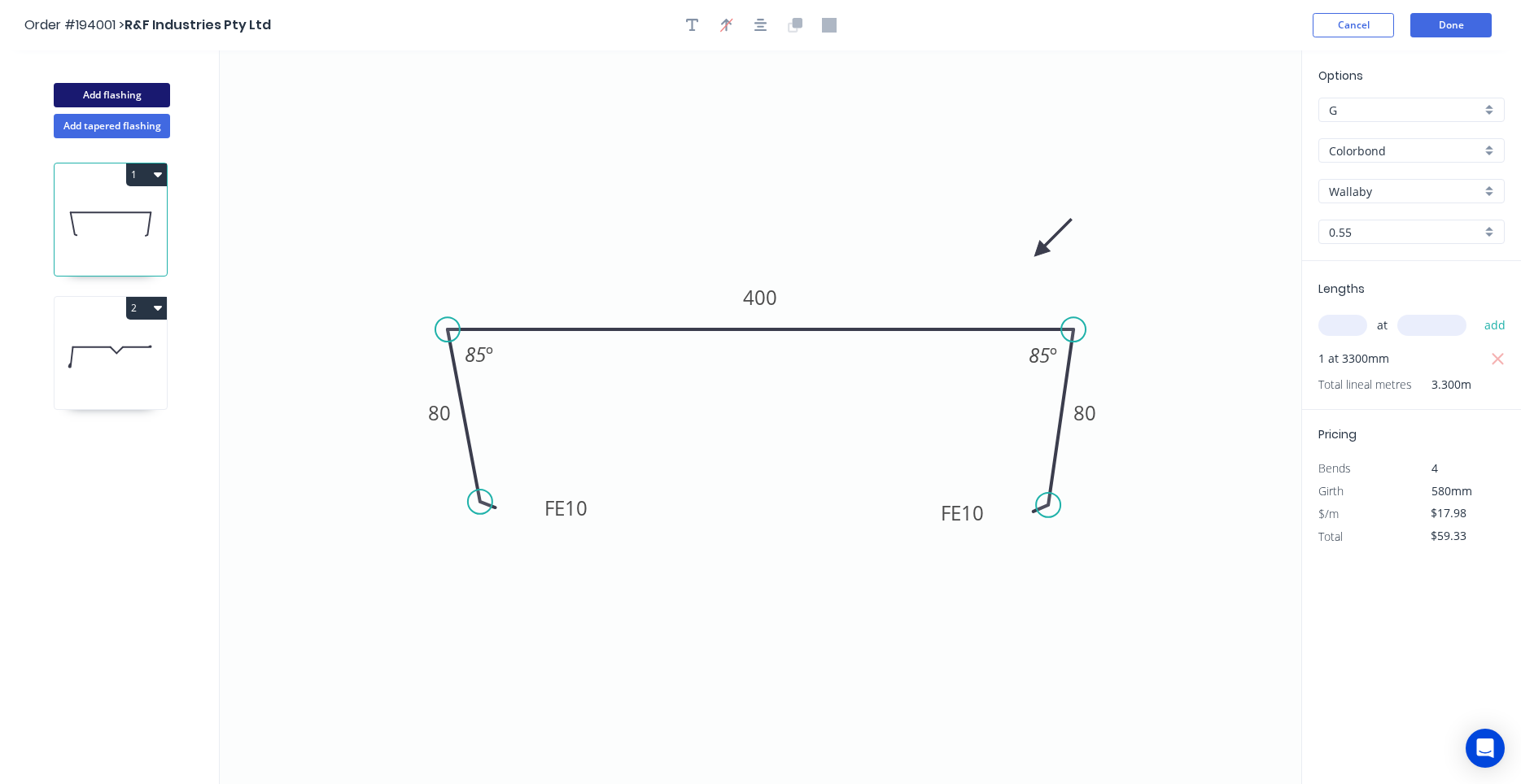
click at [118, 93] on button "Add flashing" at bounding box center [112, 95] width 116 height 24
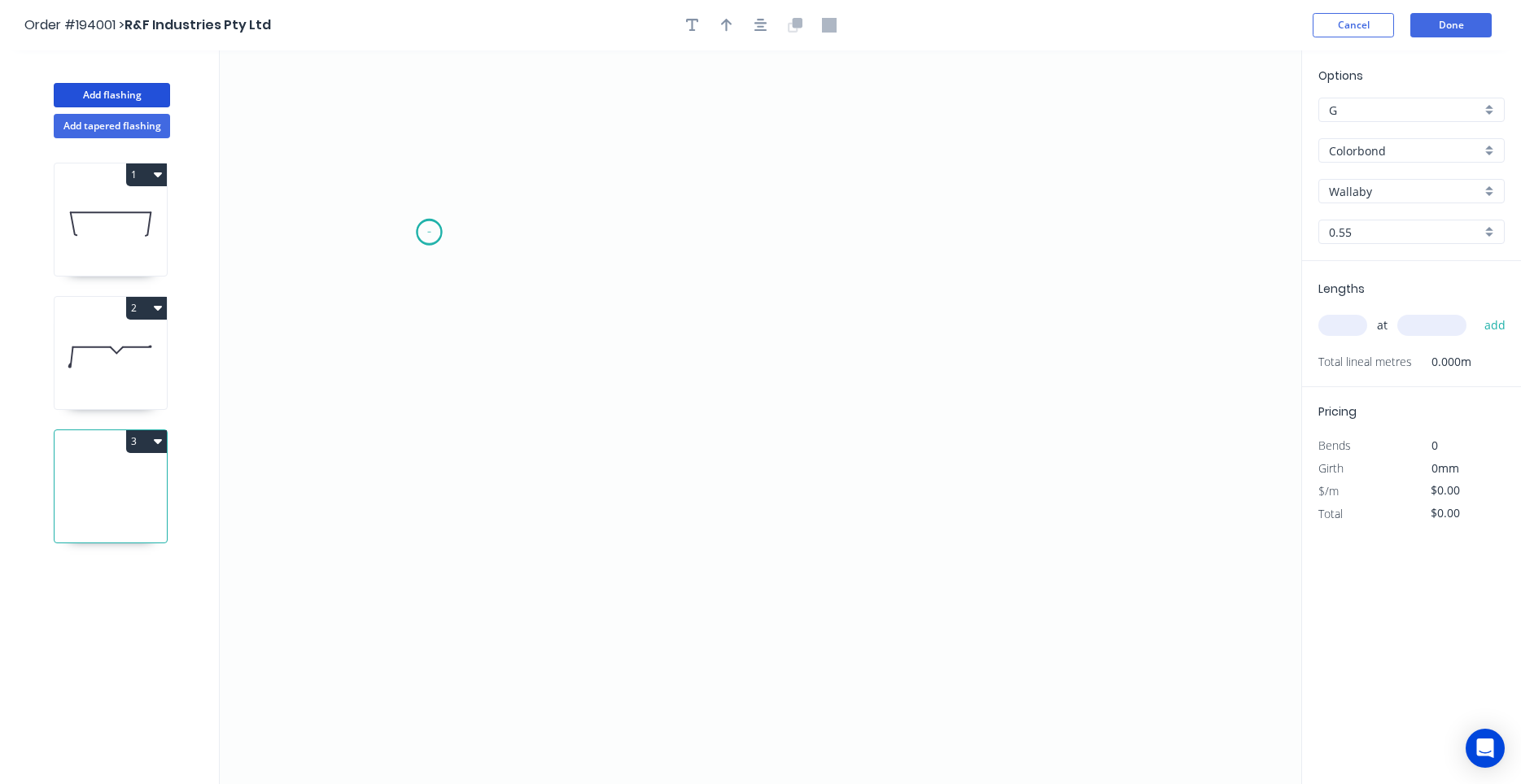
click at [429, 232] on icon "0" at bounding box center [760, 417] width 1081 height 734
click at [920, 248] on icon "0" at bounding box center [760, 417] width 1081 height 734
click at [922, 240] on circle at bounding box center [919, 233] width 24 height 24
click at [901, 435] on icon "0 ?" at bounding box center [760, 417] width 1081 height 734
click at [901, 435] on circle at bounding box center [901, 434] width 24 height 24
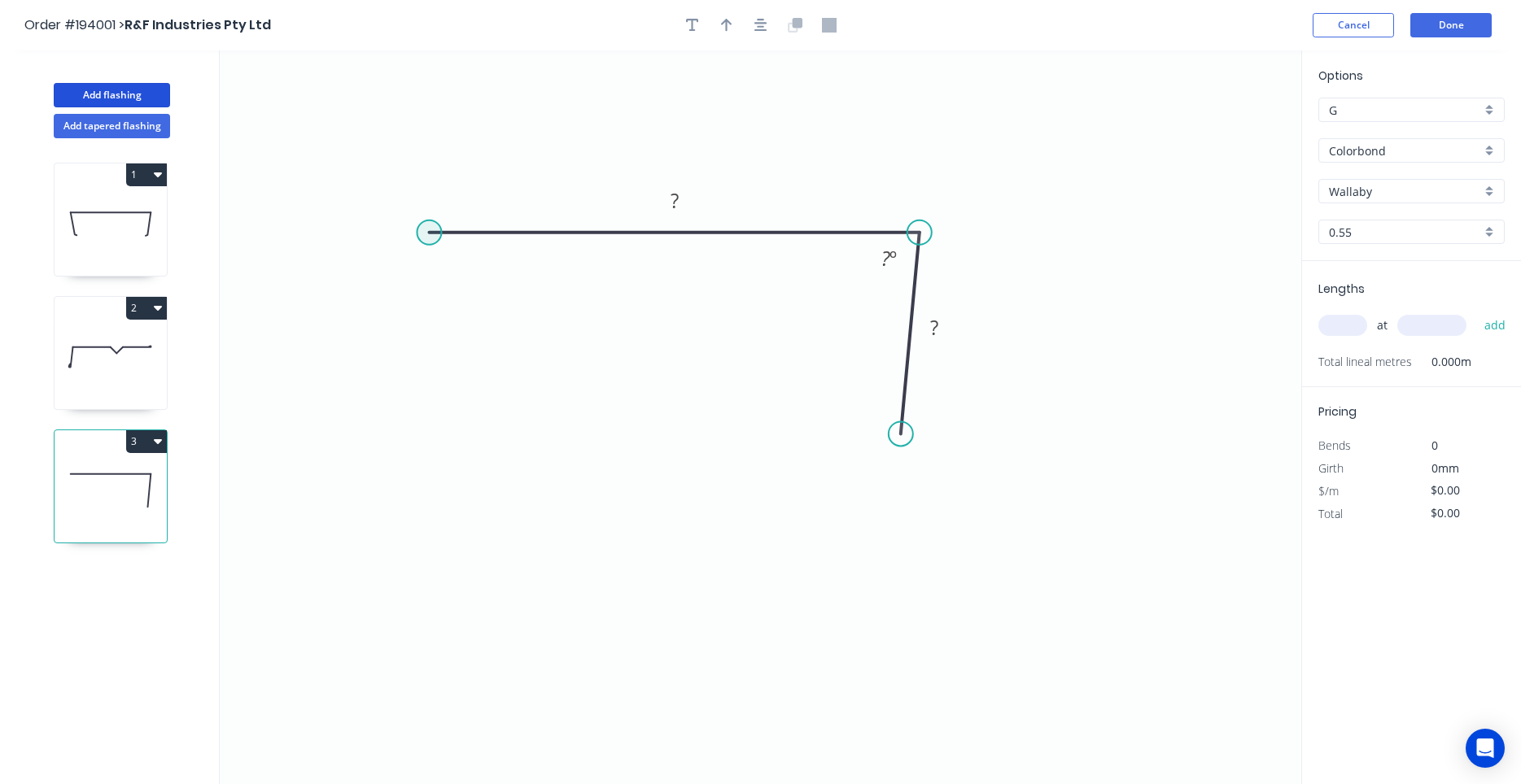
click at [428, 236] on circle at bounding box center [429, 233] width 24 height 24
click at [458, 432] on icon "0 ? ? ? º" at bounding box center [760, 417] width 1081 height 734
click at [544, 527] on icon "0 ? ? ? ? º ? º" at bounding box center [760, 417] width 1081 height 734
click at [544, 527] on circle at bounding box center [544, 516] width 24 height 24
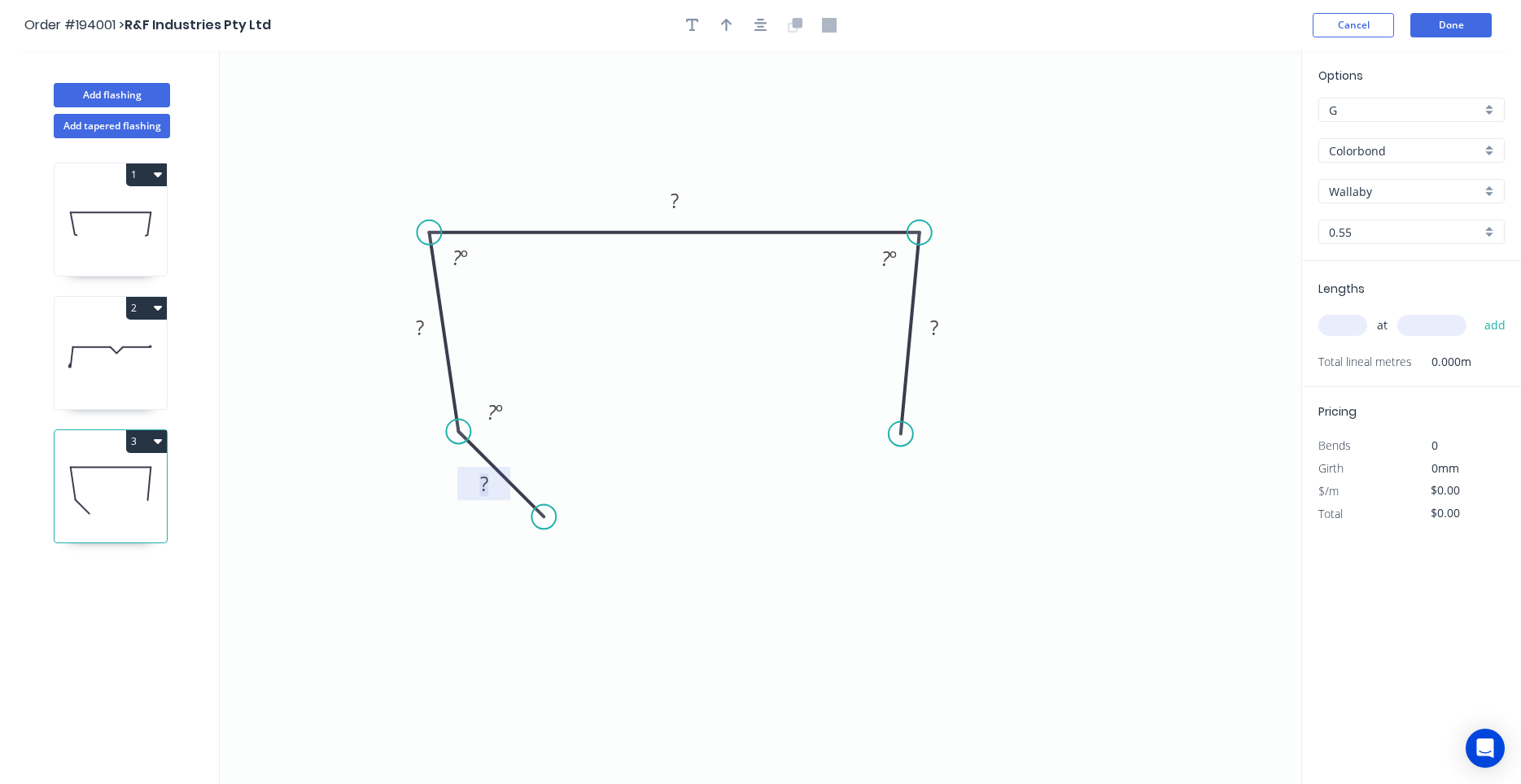
click at [485, 487] on tspan "?" at bounding box center [484, 483] width 8 height 27
click at [937, 547] on div "Feather" at bounding box center [983, 551] width 163 height 33
click at [888, 409] on tspan "15" at bounding box center [878, 401] width 23 height 27
drag, startPoint x: 842, startPoint y: 408, endPoint x: 835, endPoint y: 484, distance: 76.3
click at [835, 484] on rect at bounding box center [861, 477] width 64 height 33
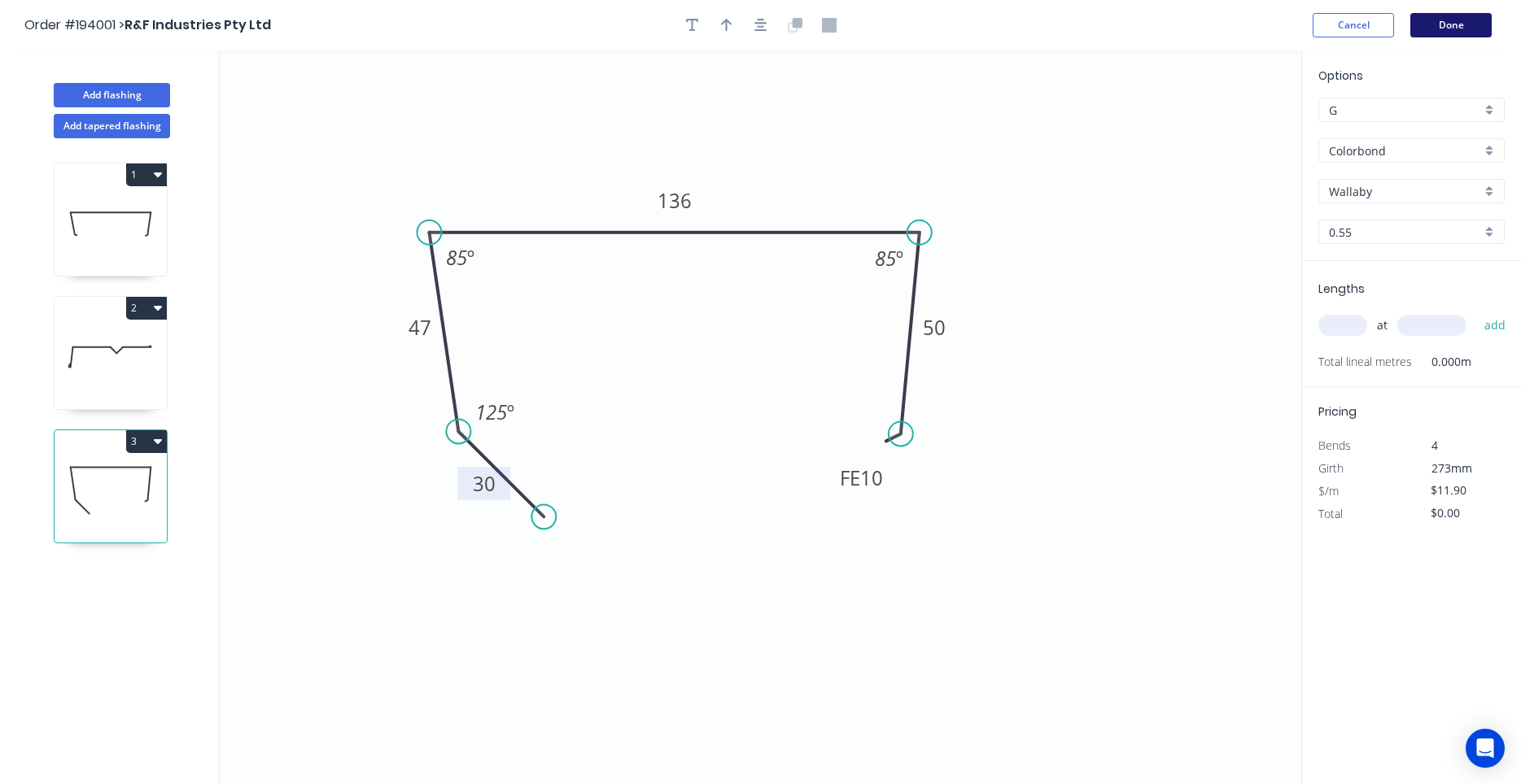
click at [1452, 22] on button "Done" at bounding box center [1451, 25] width 82 height 24
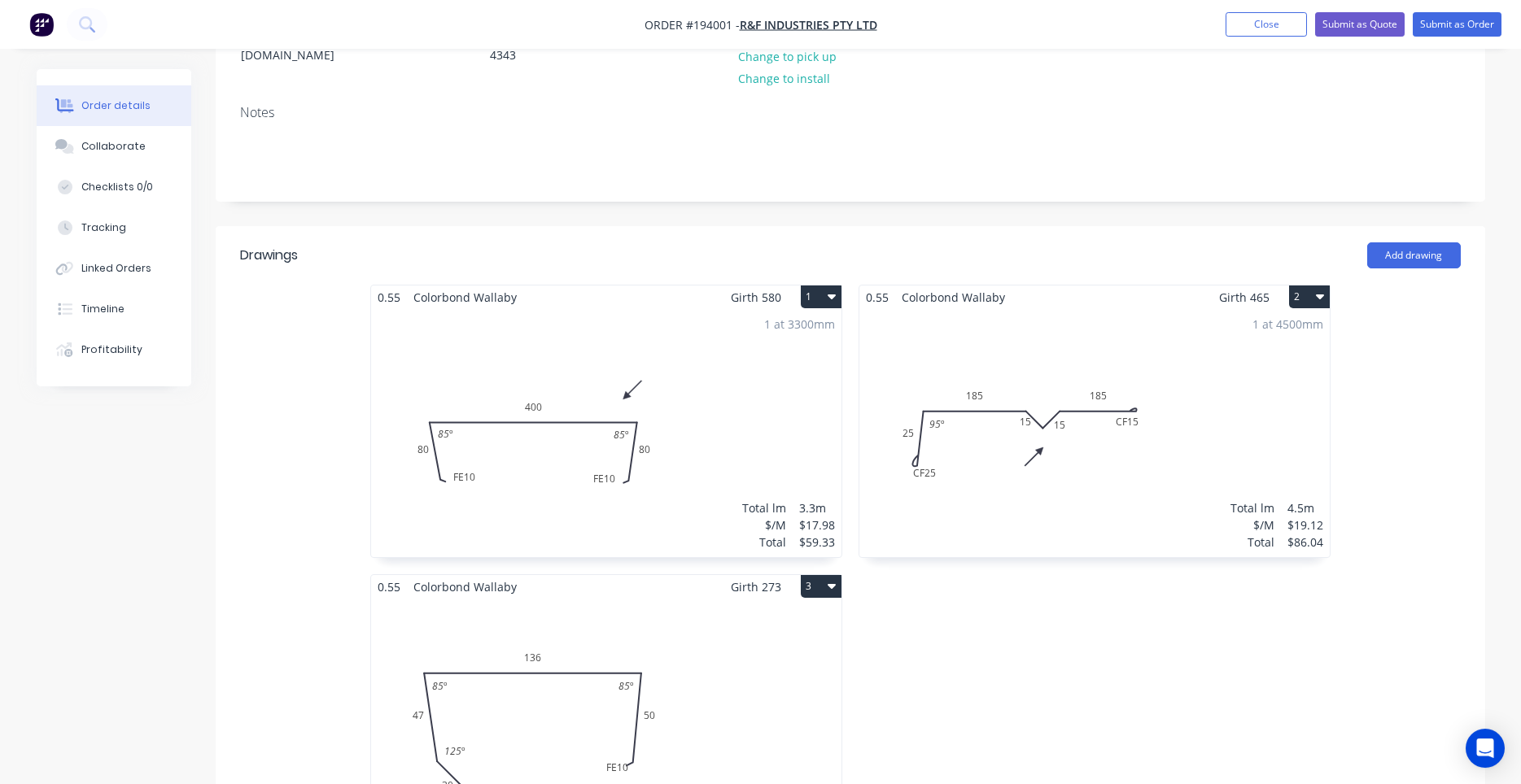
scroll to position [415, 0]
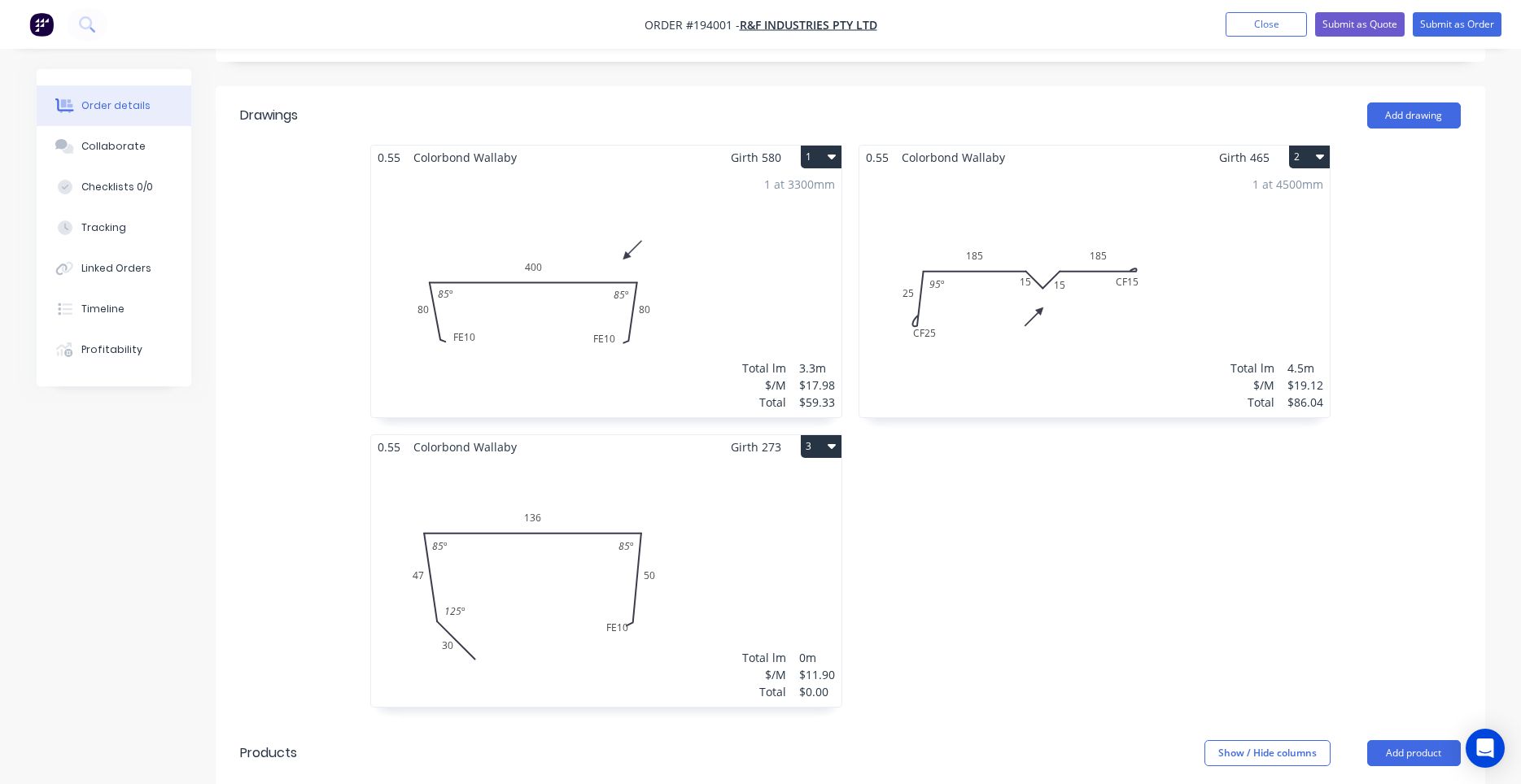
click at [697, 546] on div "Total lm $/M Total 0m $11.90 $0.00" at bounding box center [606, 582] width 471 height 248
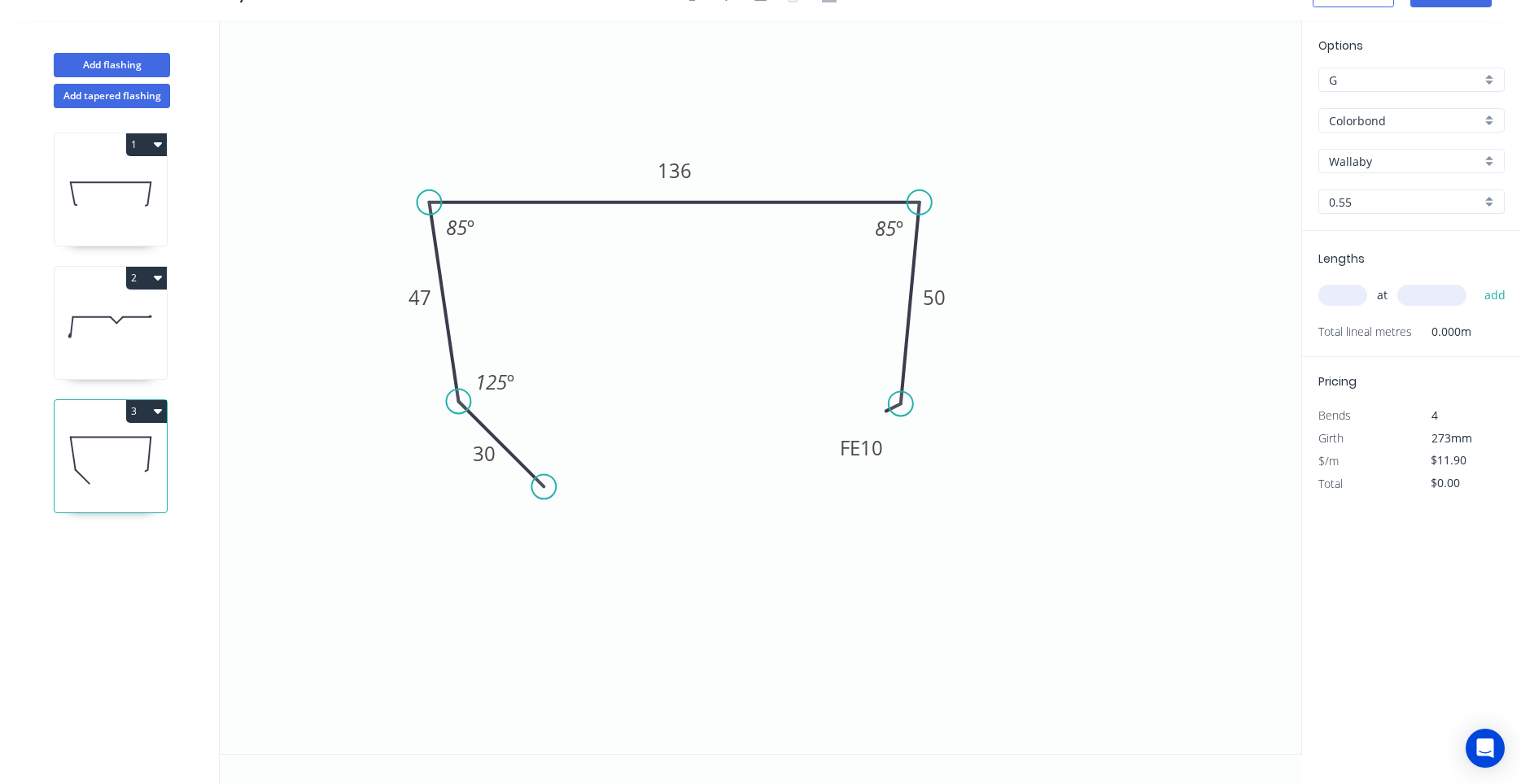
scroll to position [30, 0]
drag, startPoint x: 885, startPoint y: 465, endPoint x: 899, endPoint y: 493, distance: 31.3
click at [899, 489] on rect at bounding box center [873, 473] width 64 height 33
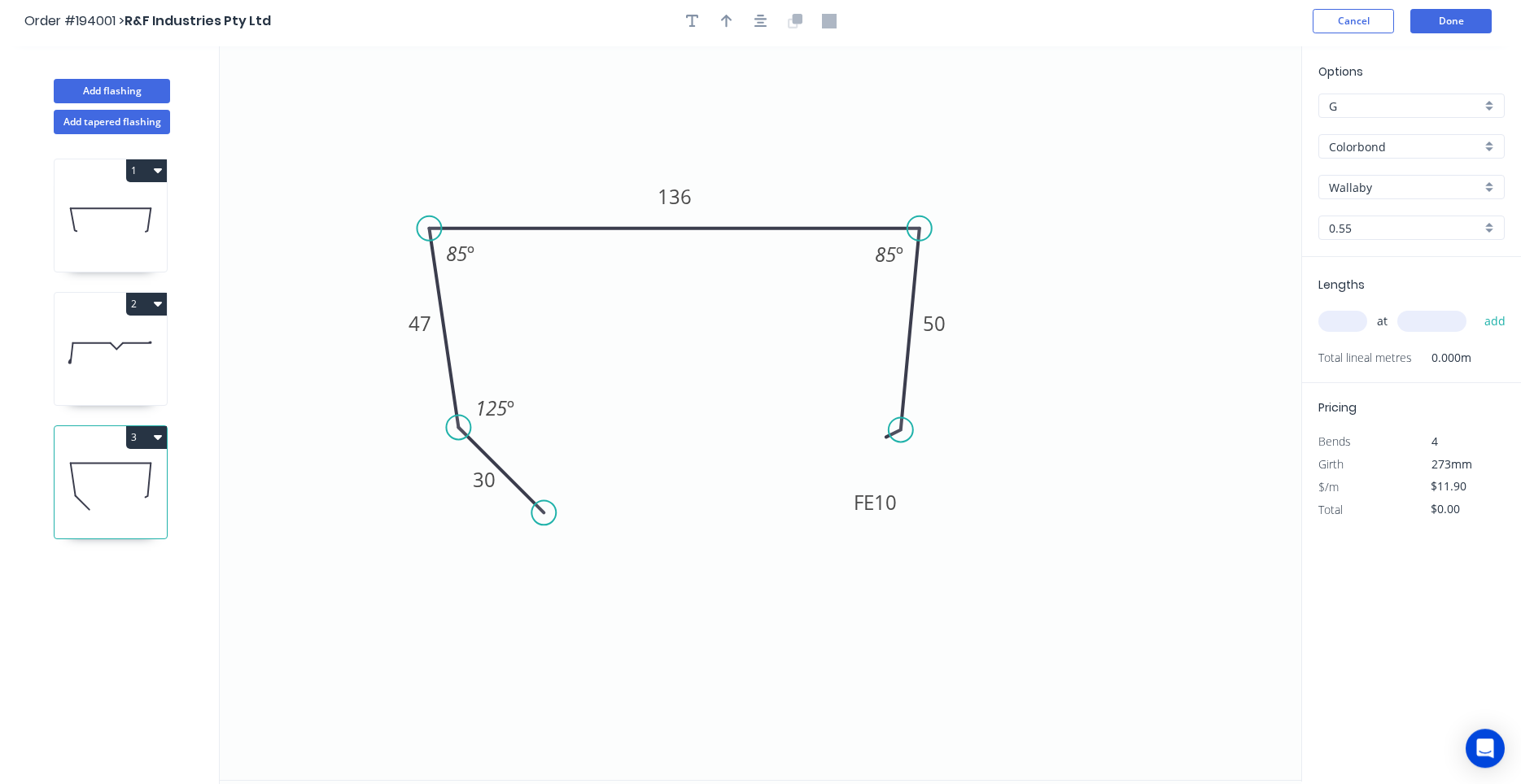
scroll to position [0, 0]
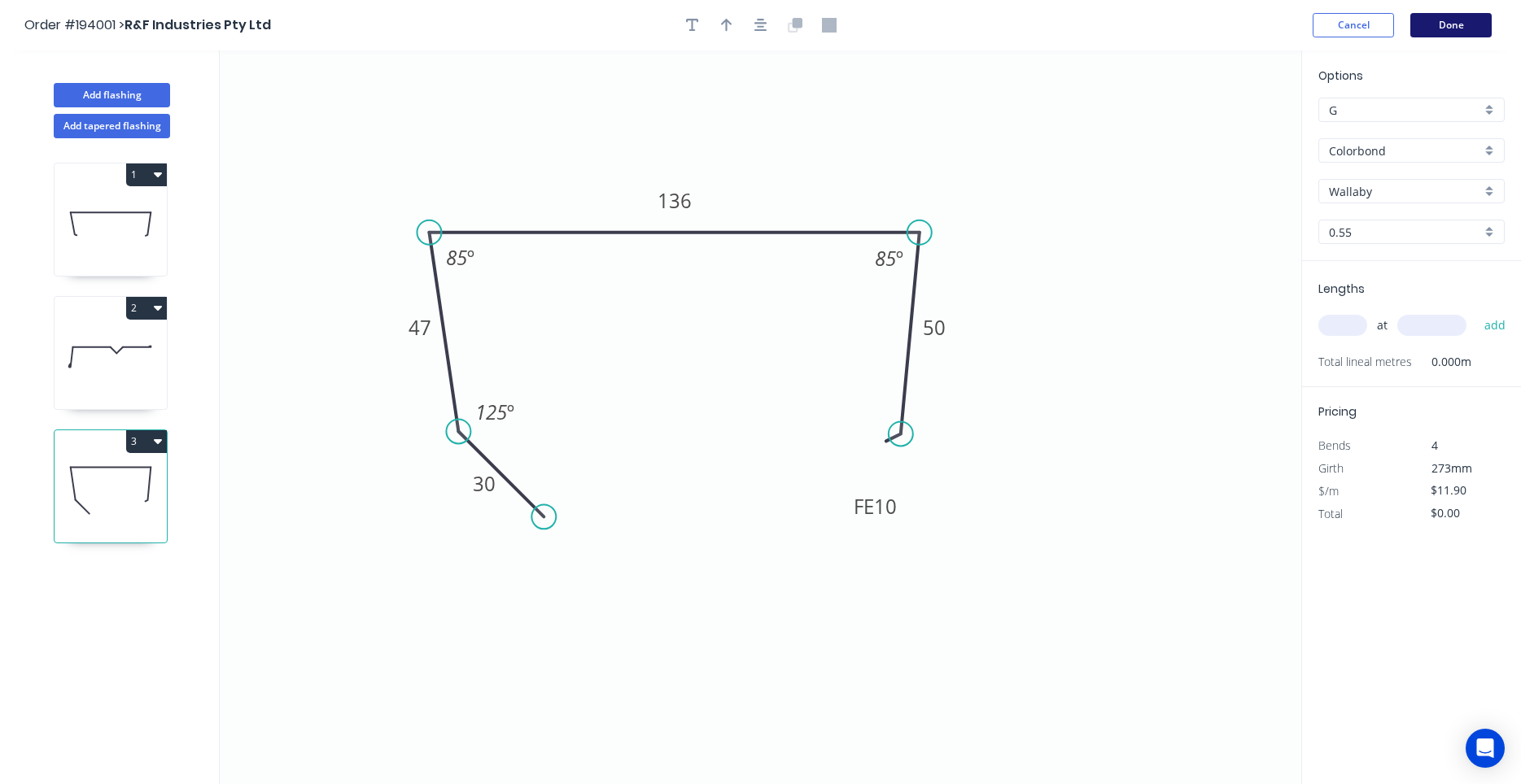
click at [1451, 22] on button "Done" at bounding box center [1451, 25] width 82 height 24
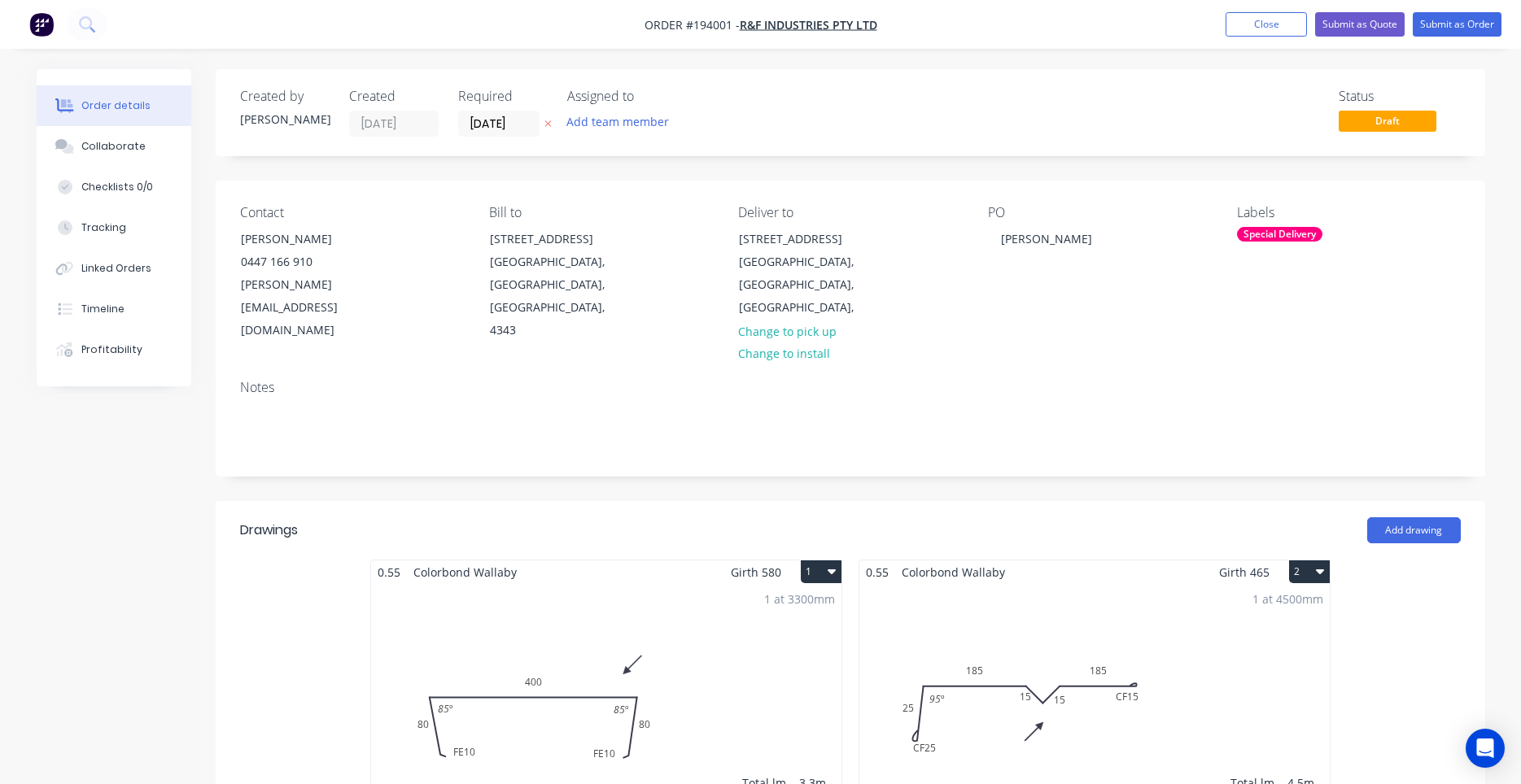
scroll to position [553, 0]
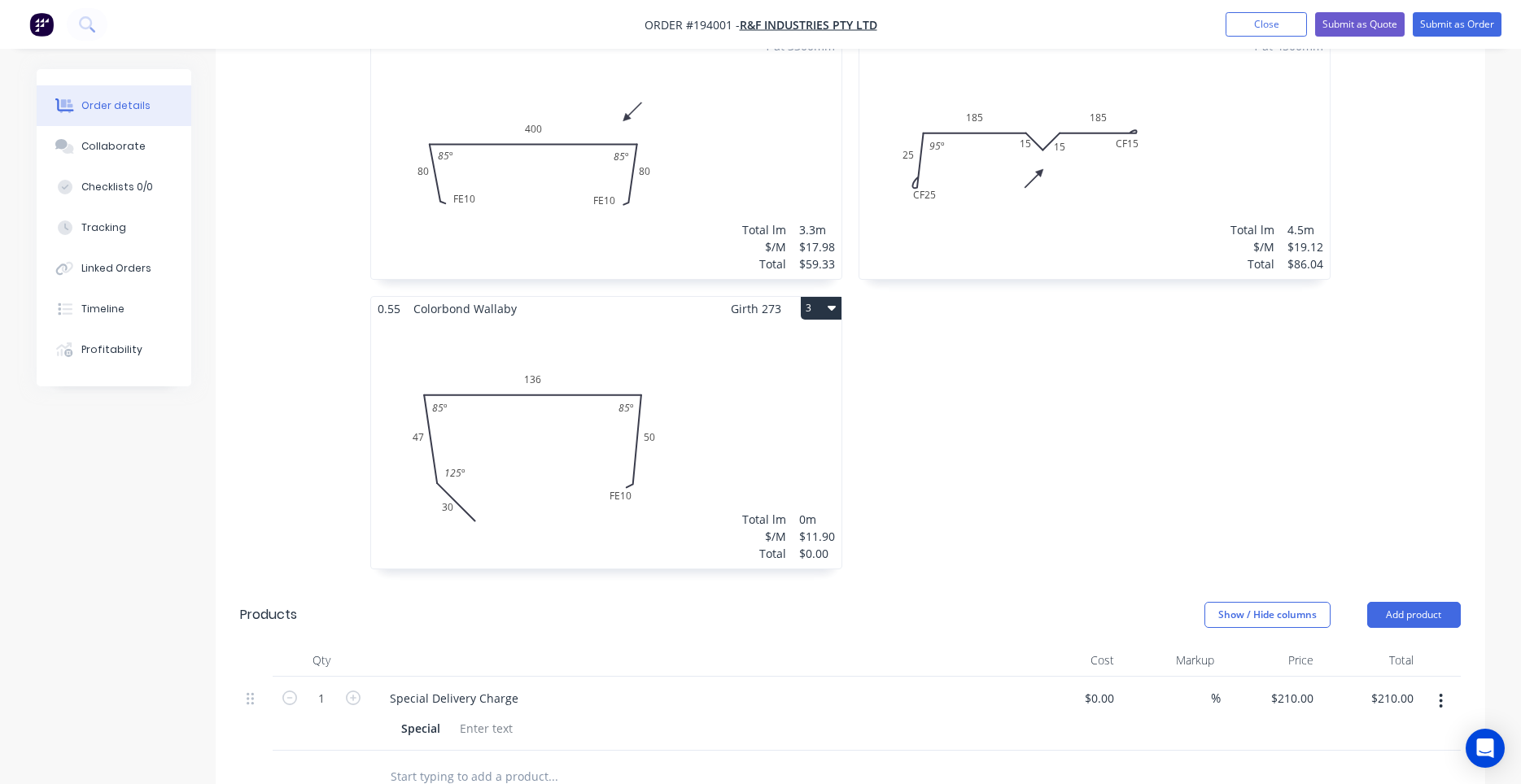
click at [757, 431] on div "Total lm $/M Total 0m $11.90 $0.00" at bounding box center [606, 444] width 471 height 248
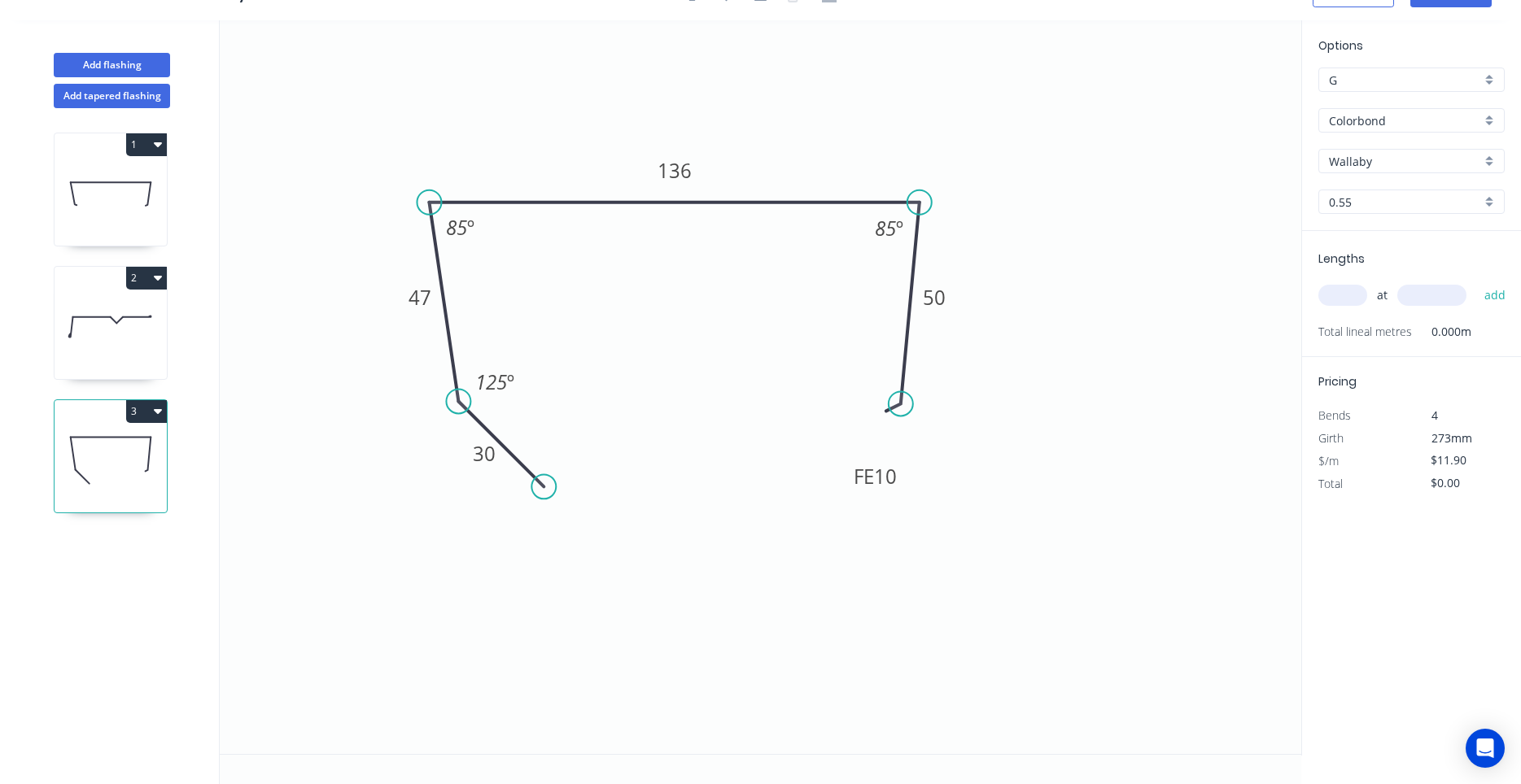
click at [1363, 296] on input "text" at bounding box center [1342, 295] width 49 height 21
click at [1476, 282] on button "add" at bounding box center [1495, 295] width 39 height 27
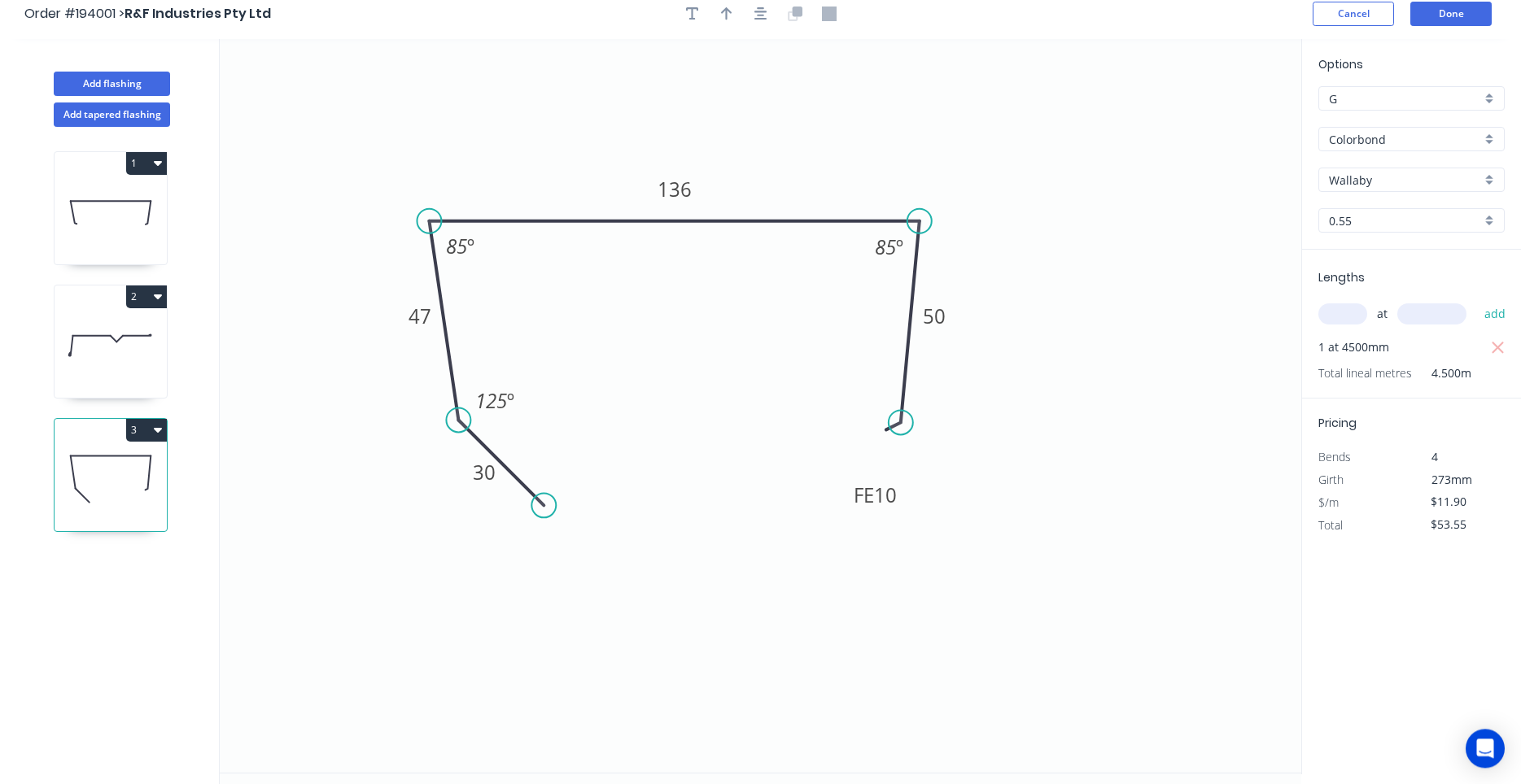
scroll to position [0, 0]
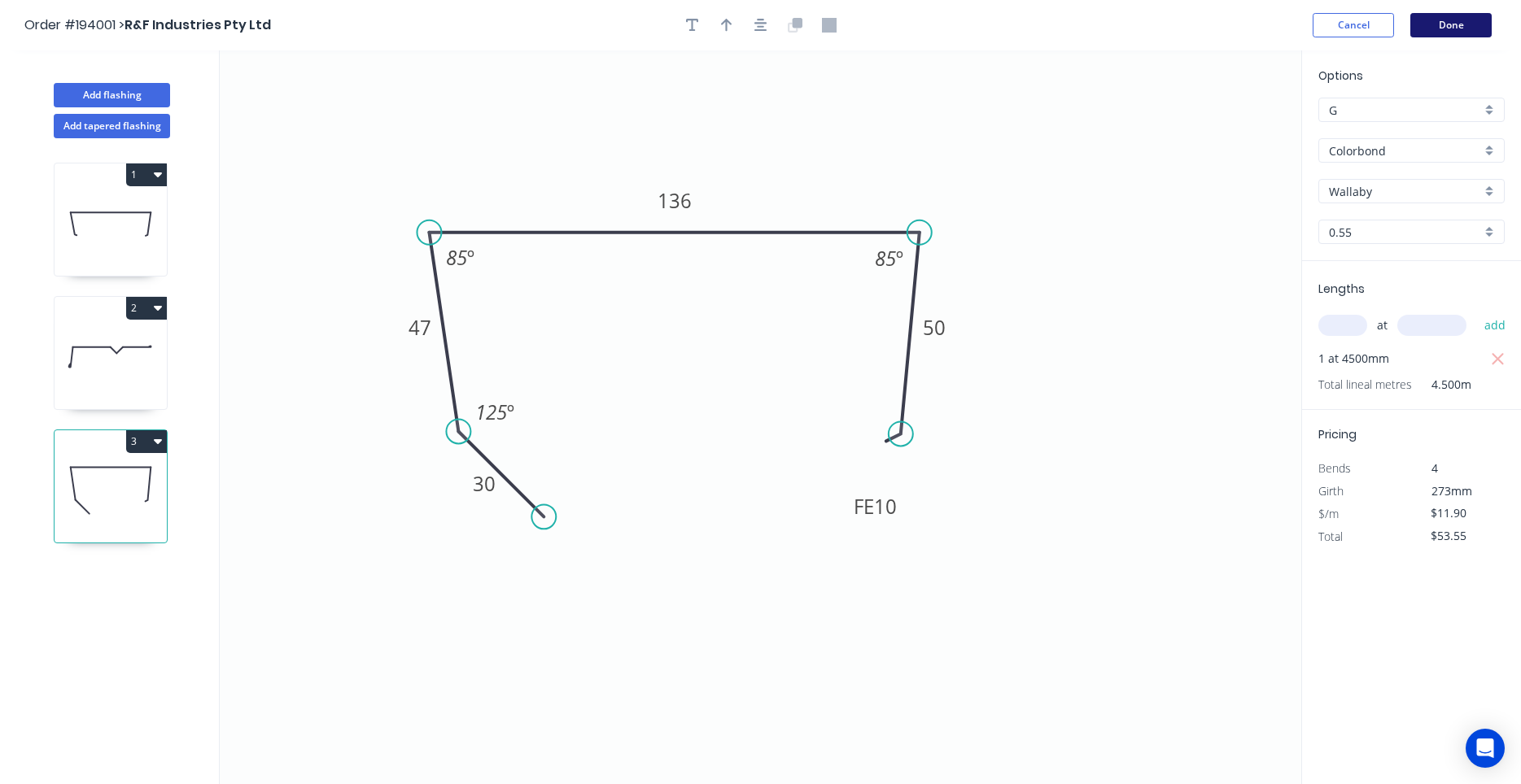
click at [1467, 31] on button "Done" at bounding box center [1451, 25] width 82 height 24
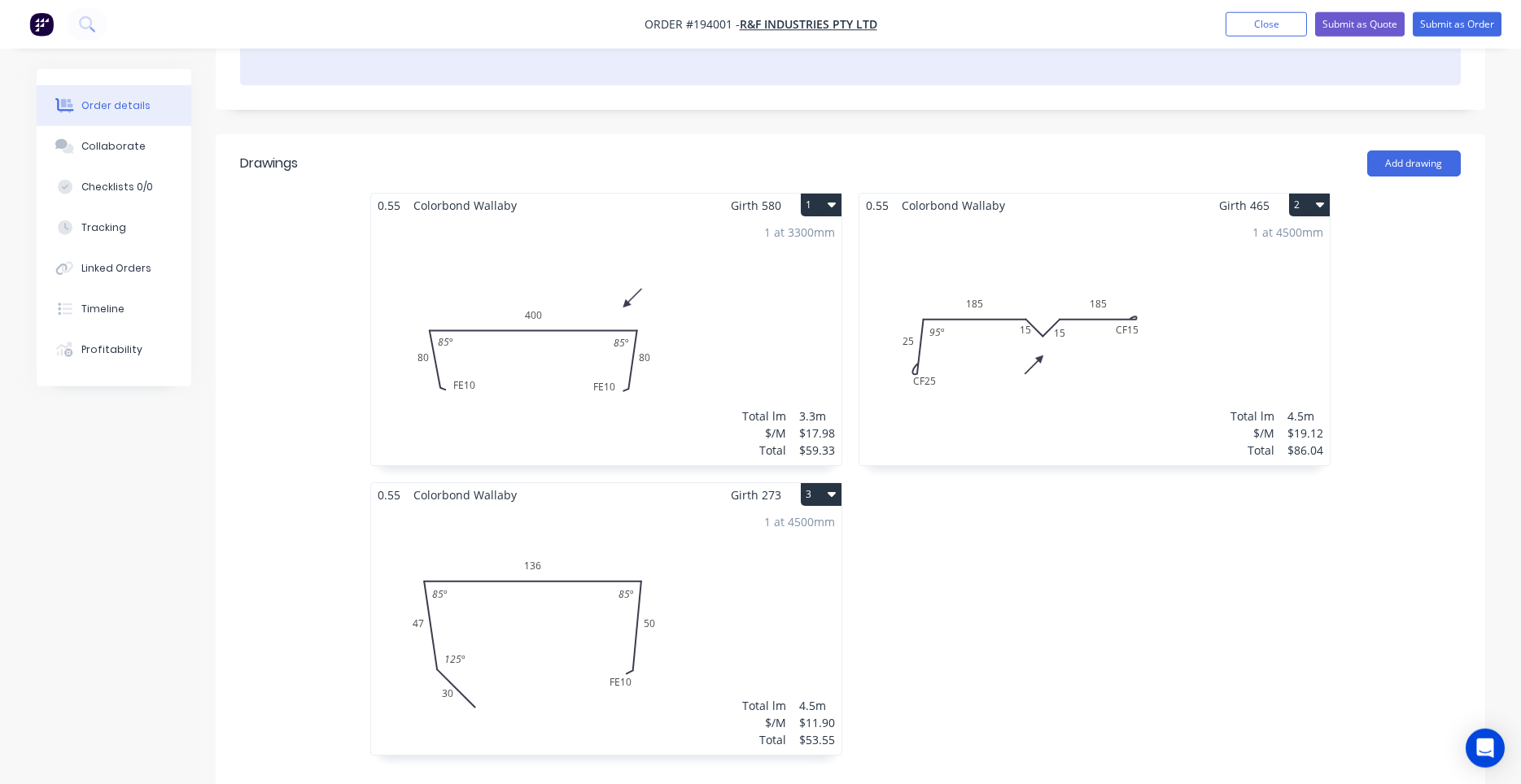
scroll to position [415, 0]
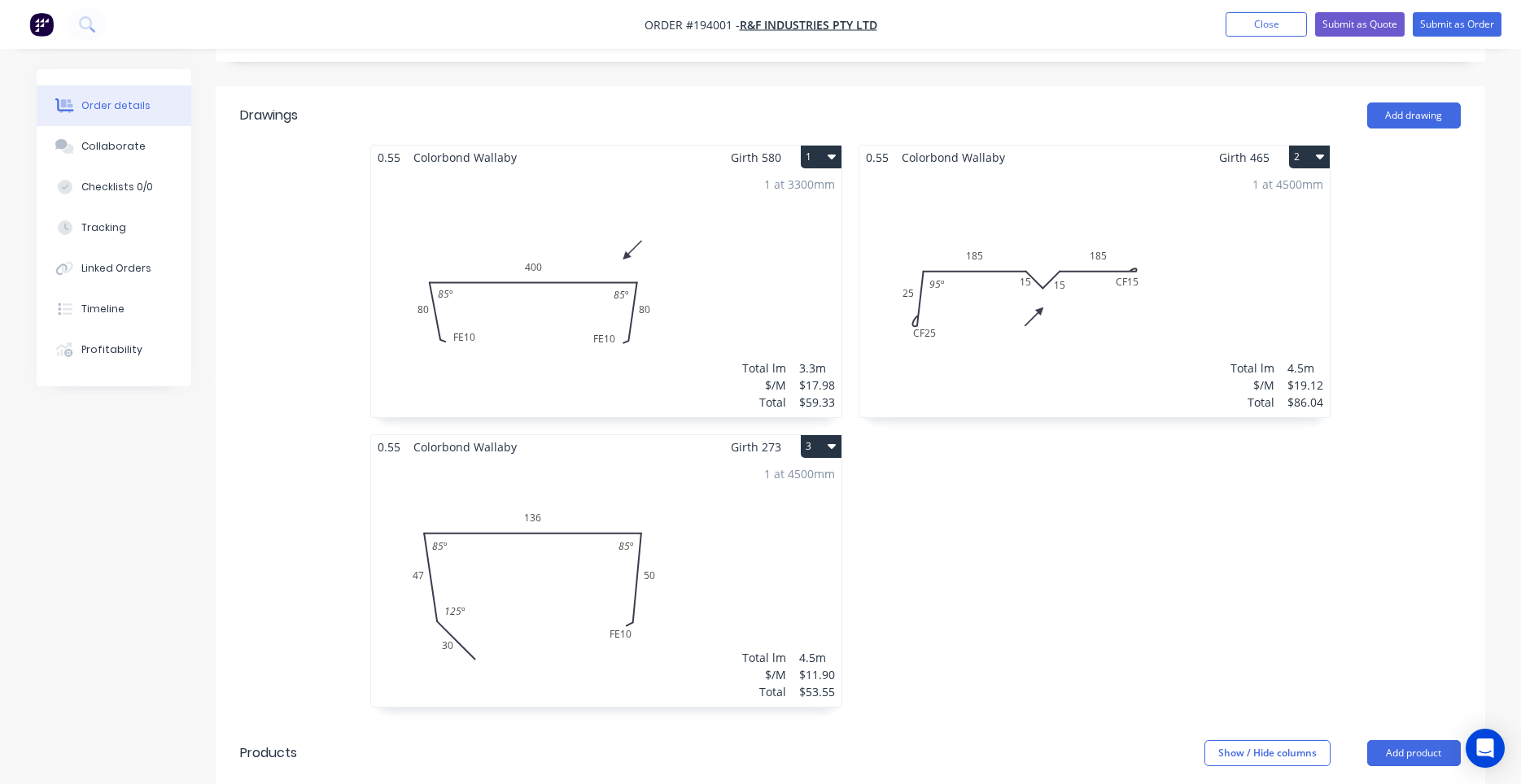
click at [669, 546] on div "1 at 4500mm Total lm $/M Total 4.5m $11.90 $53.55" at bounding box center [606, 582] width 471 height 248
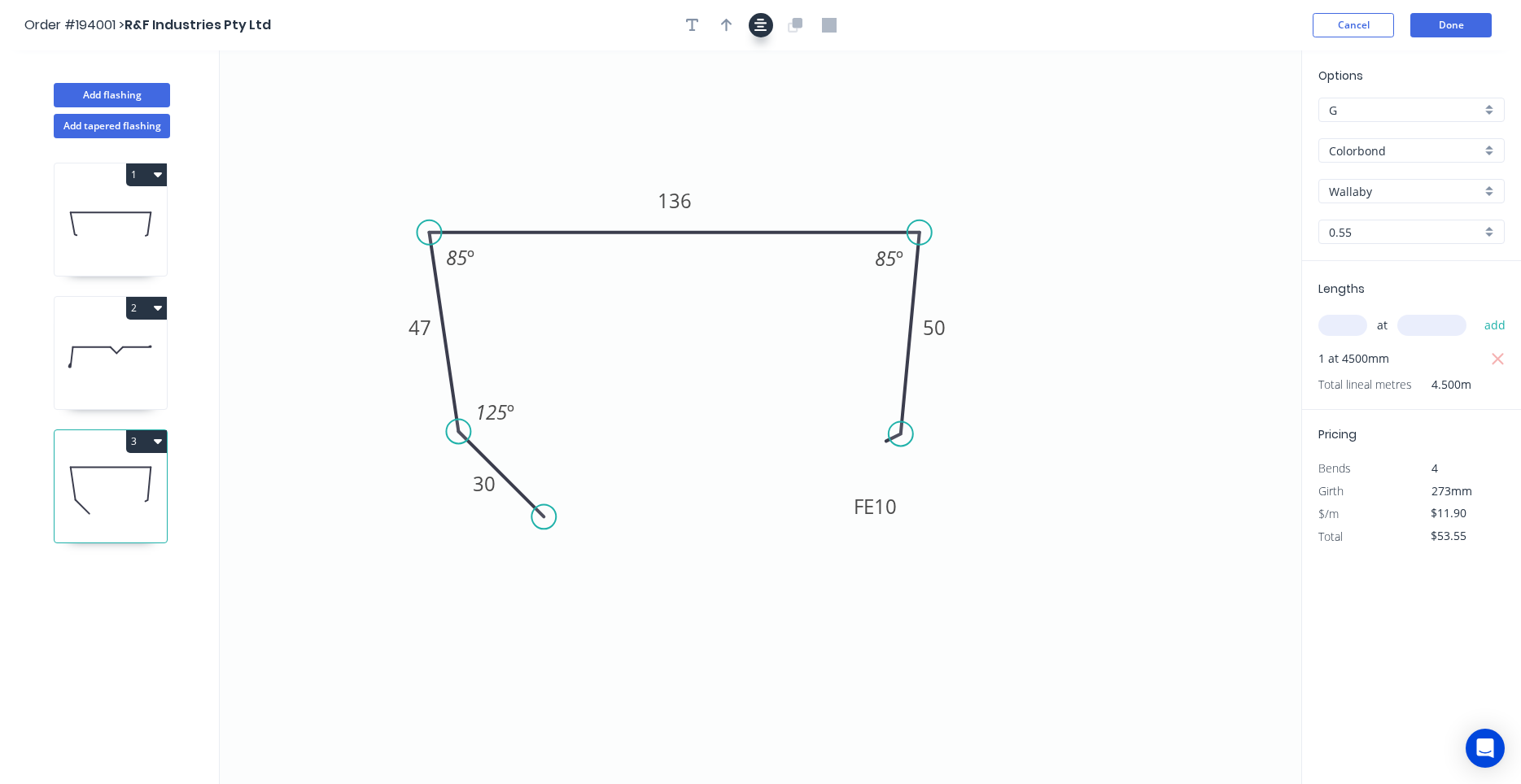
click at [765, 18] on button "button" at bounding box center [761, 25] width 24 height 24
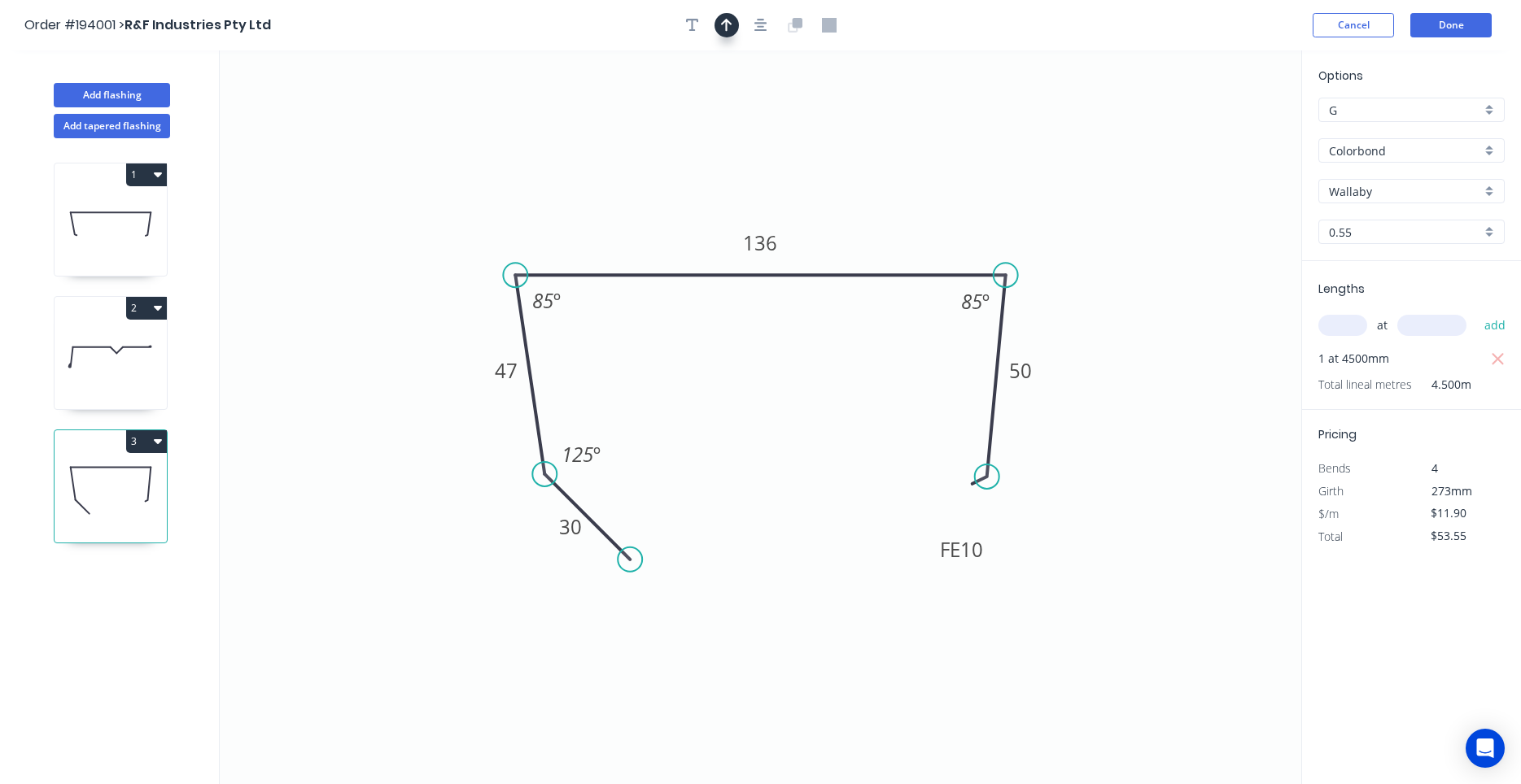
click at [727, 18] on button "button" at bounding box center [727, 25] width 24 height 24
click at [1216, 131] on icon at bounding box center [1214, 111] width 15 height 52
click at [1215, 125] on icon at bounding box center [1214, 111] width 15 height 52
drag, startPoint x: 1215, startPoint y: 125, endPoint x: 985, endPoint y: 195, distance: 240.4
click at [985, 195] on icon at bounding box center [998, 182] width 47 height 47
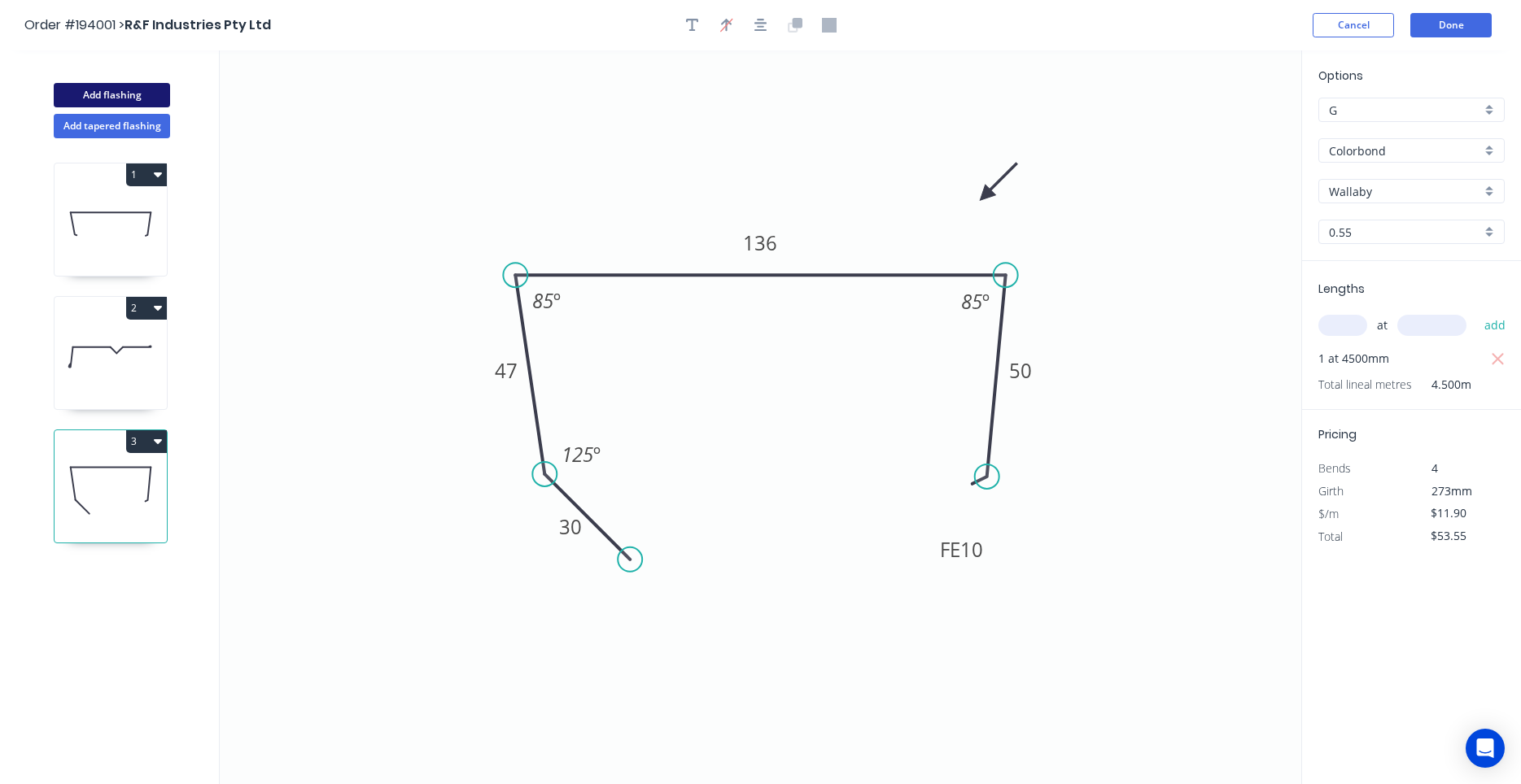
click at [137, 92] on button "Add flashing" at bounding box center [112, 95] width 116 height 24
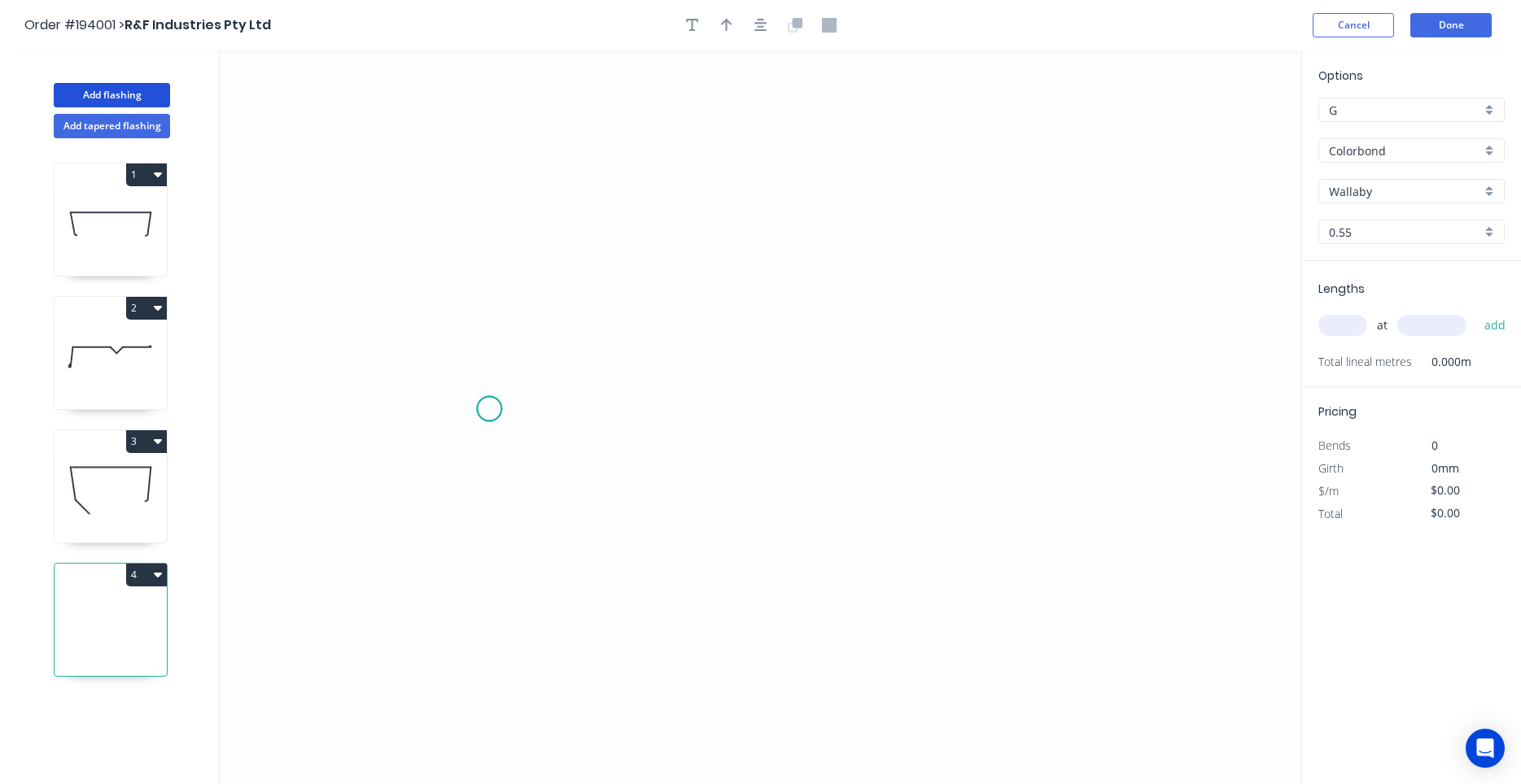
click at [489, 410] on icon "0" at bounding box center [760, 417] width 1081 height 734
click at [492, 425] on icon "0" at bounding box center [760, 417] width 1081 height 734
click at [509, 441] on div "Delete point" at bounding box center [583, 453] width 163 height 33
click at [478, 413] on icon "0" at bounding box center [760, 417] width 1081 height 734
click at [473, 163] on icon "0" at bounding box center [760, 417] width 1081 height 734
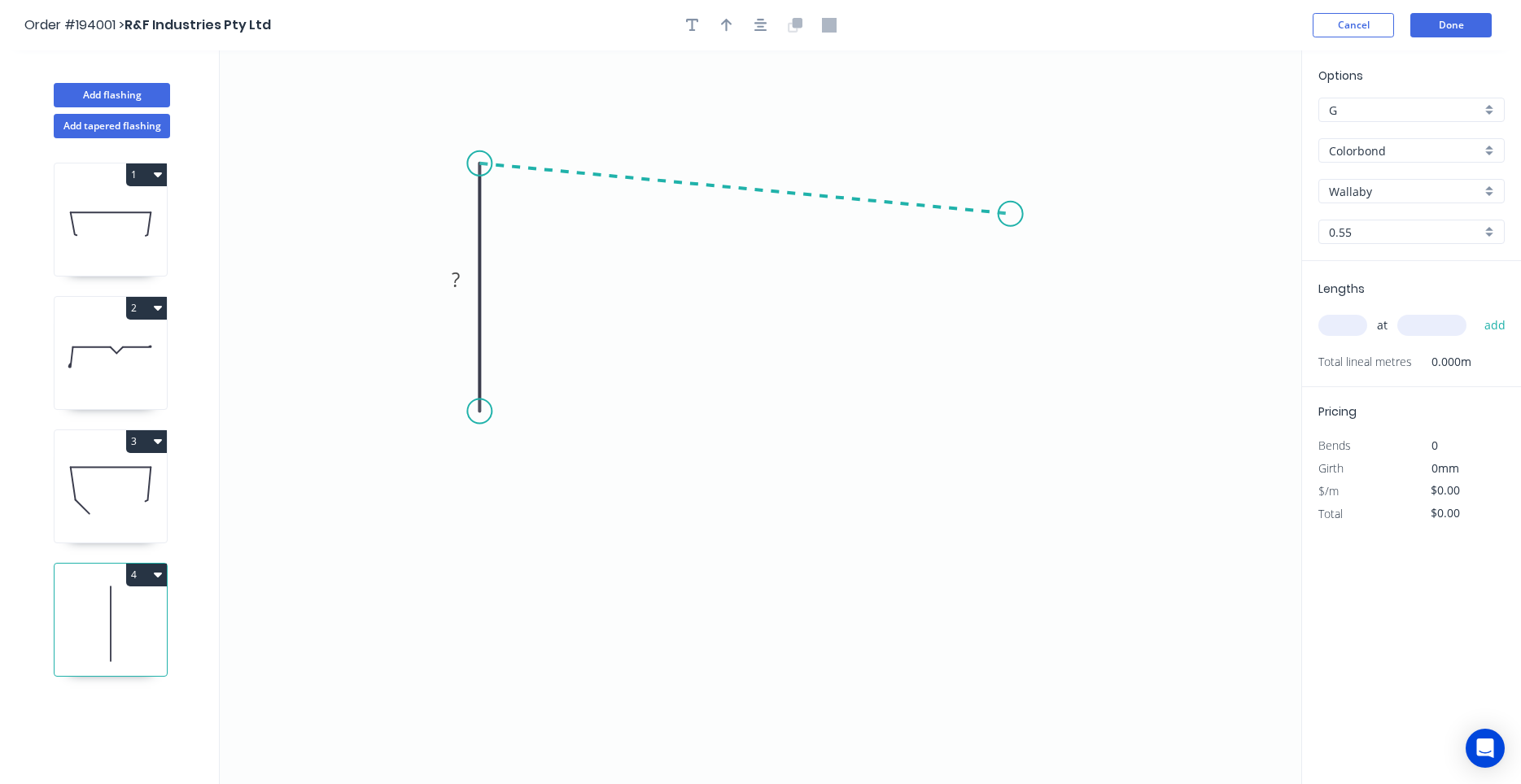
click at [1011, 214] on icon "0 ?" at bounding box center [760, 417] width 1081 height 734
click at [1011, 214] on circle at bounding box center [1011, 214] width 24 height 24
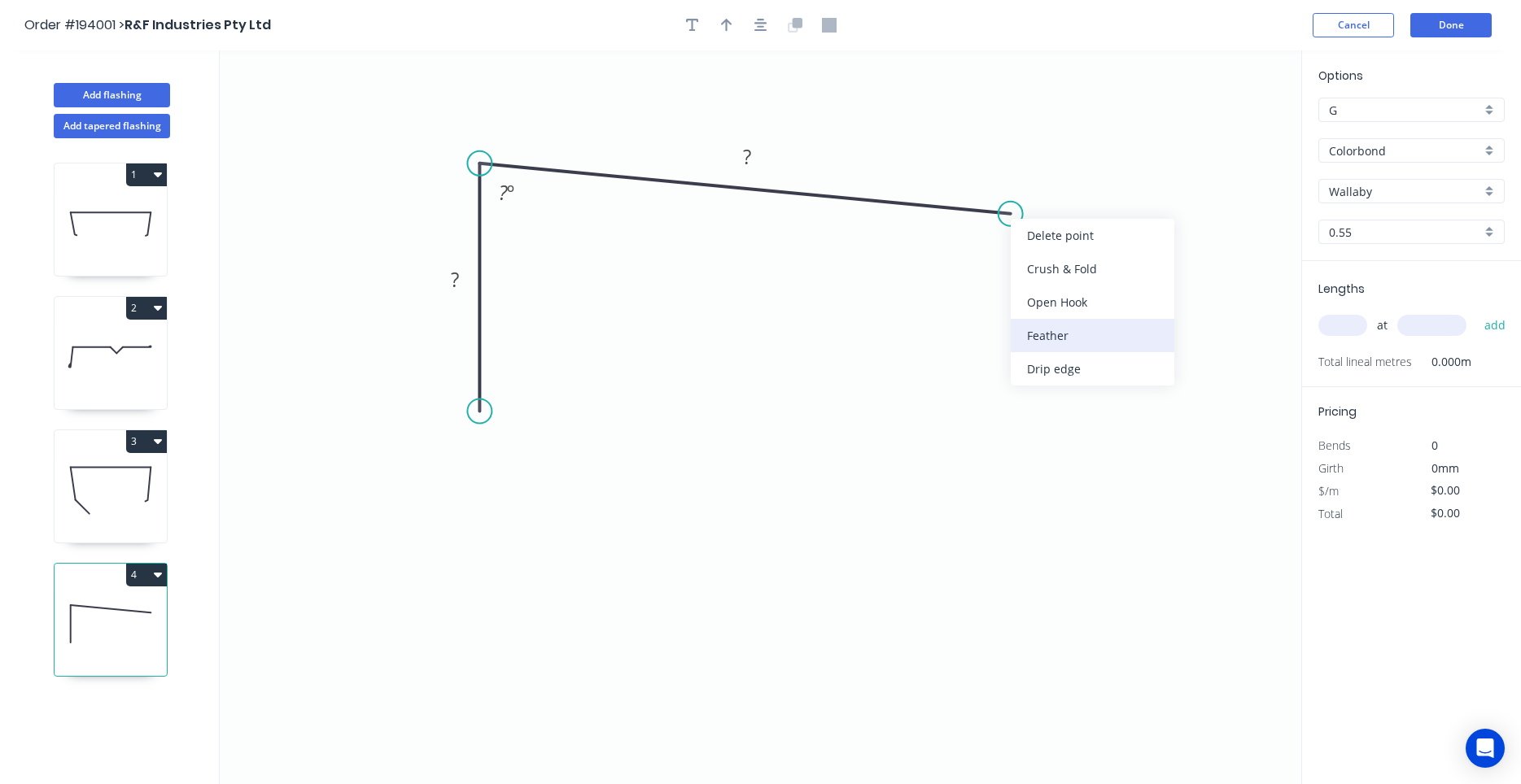
click at [1046, 339] on div "Feather" at bounding box center [1092, 335] width 163 height 33
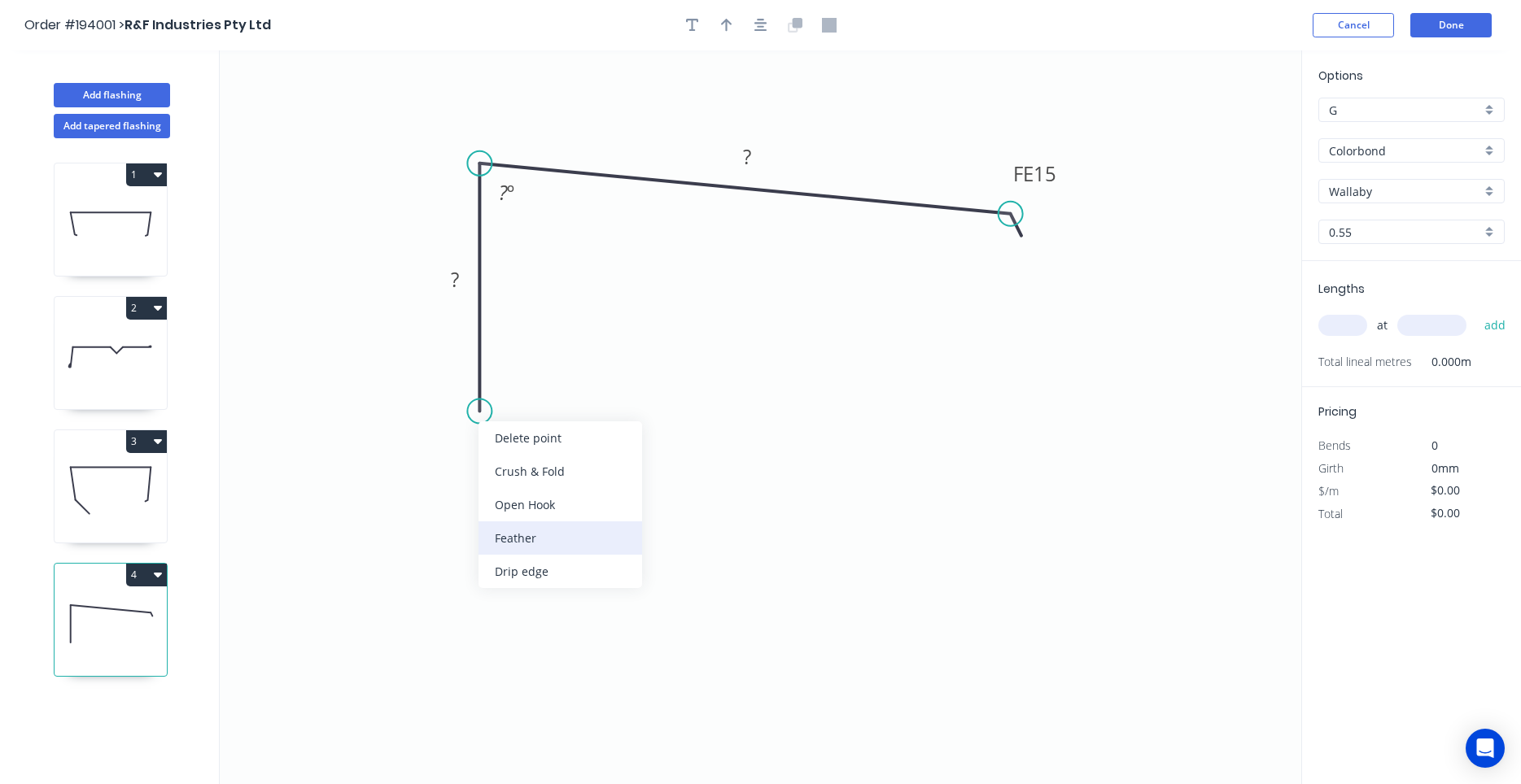
click at [518, 528] on div "Feather" at bounding box center [560, 538] width 163 height 33
click at [515, 470] on div "Flip bend" at bounding box center [567, 462] width 163 height 33
click at [529, 383] on tspan "15" at bounding box center [524, 381] width 23 height 27
click at [1344, 314] on div "at add" at bounding box center [1413, 325] width 190 height 27
click at [1331, 333] on input "text" at bounding box center [1342, 325] width 49 height 21
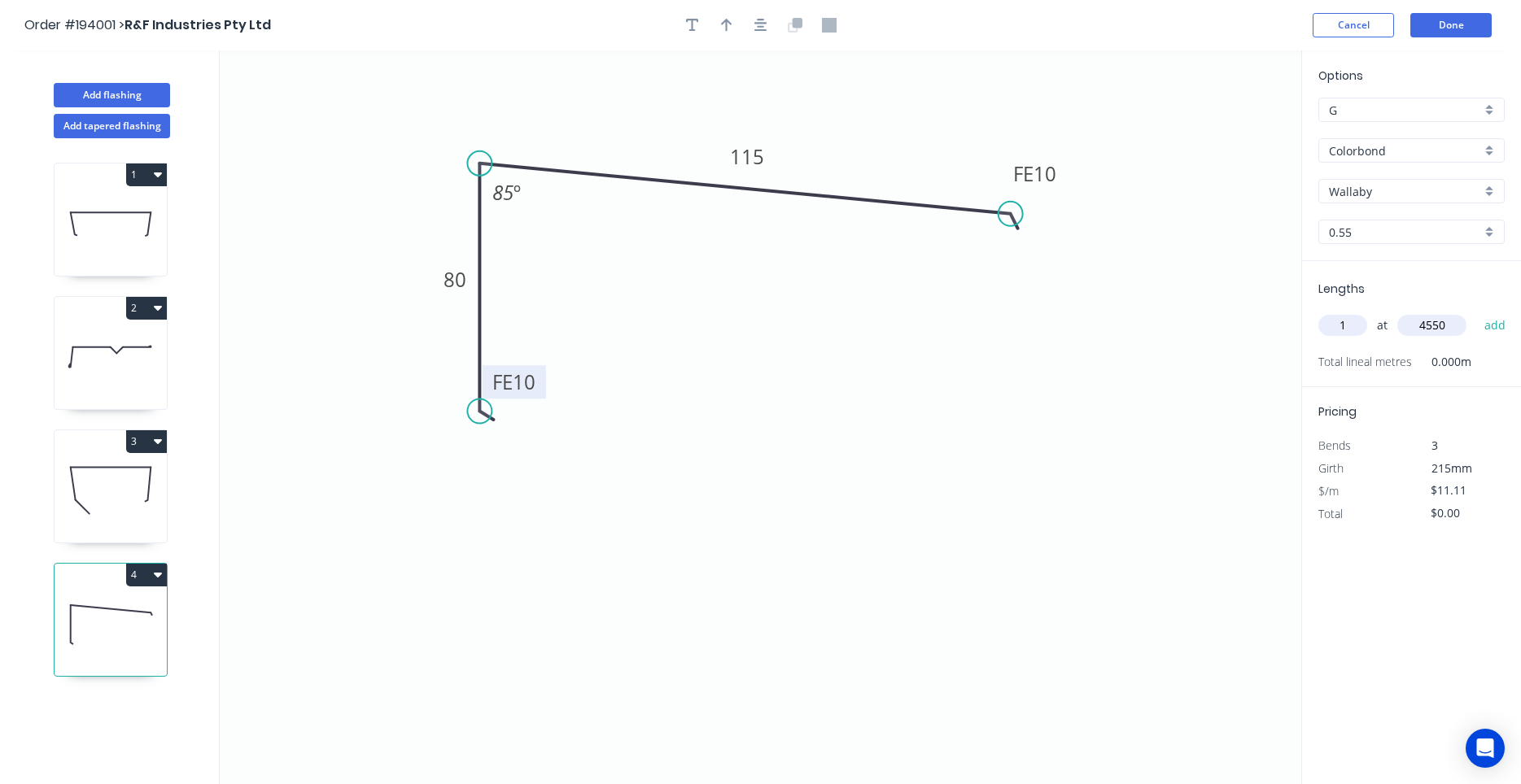
click at [1476, 312] on button "add" at bounding box center [1495, 325] width 39 height 27
click at [1451, 15] on button "Done" at bounding box center [1451, 25] width 82 height 24
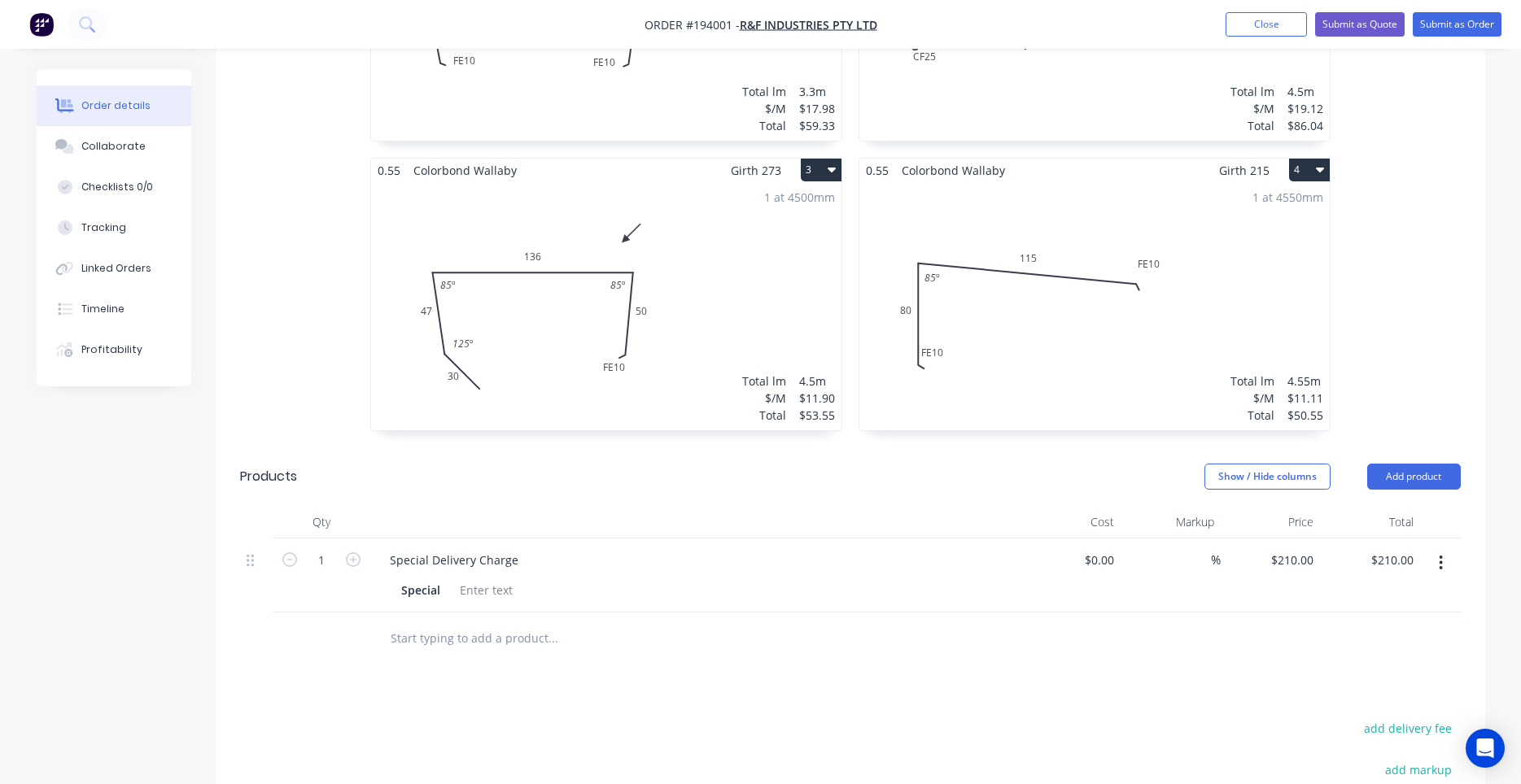
click at [1034, 347] on div "1 at 4550mm Total lm $/M Total 4.55m $11.11 $50.55" at bounding box center [1095, 306] width 471 height 248
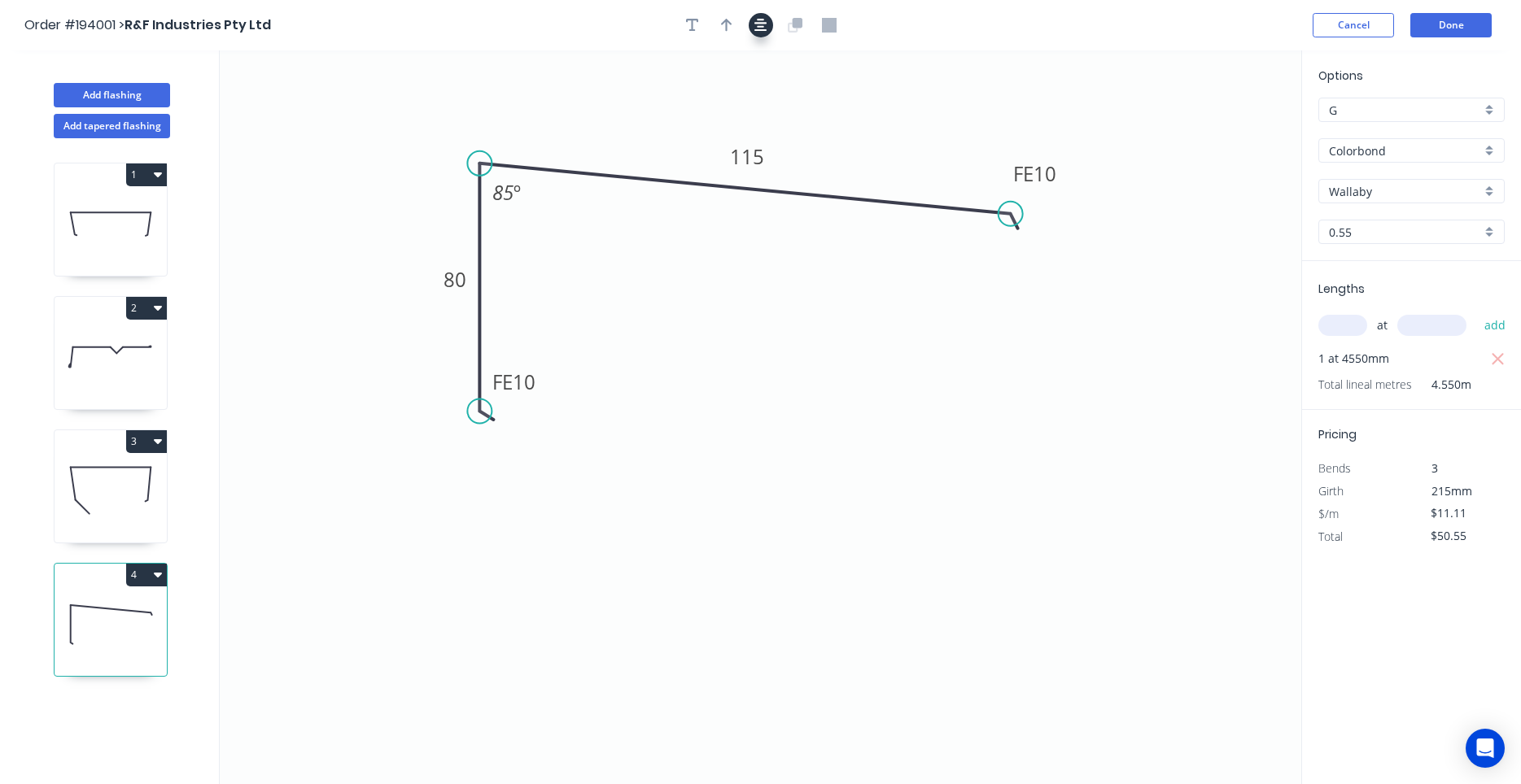
click at [767, 30] on button "button" at bounding box center [761, 25] width 24 height 24
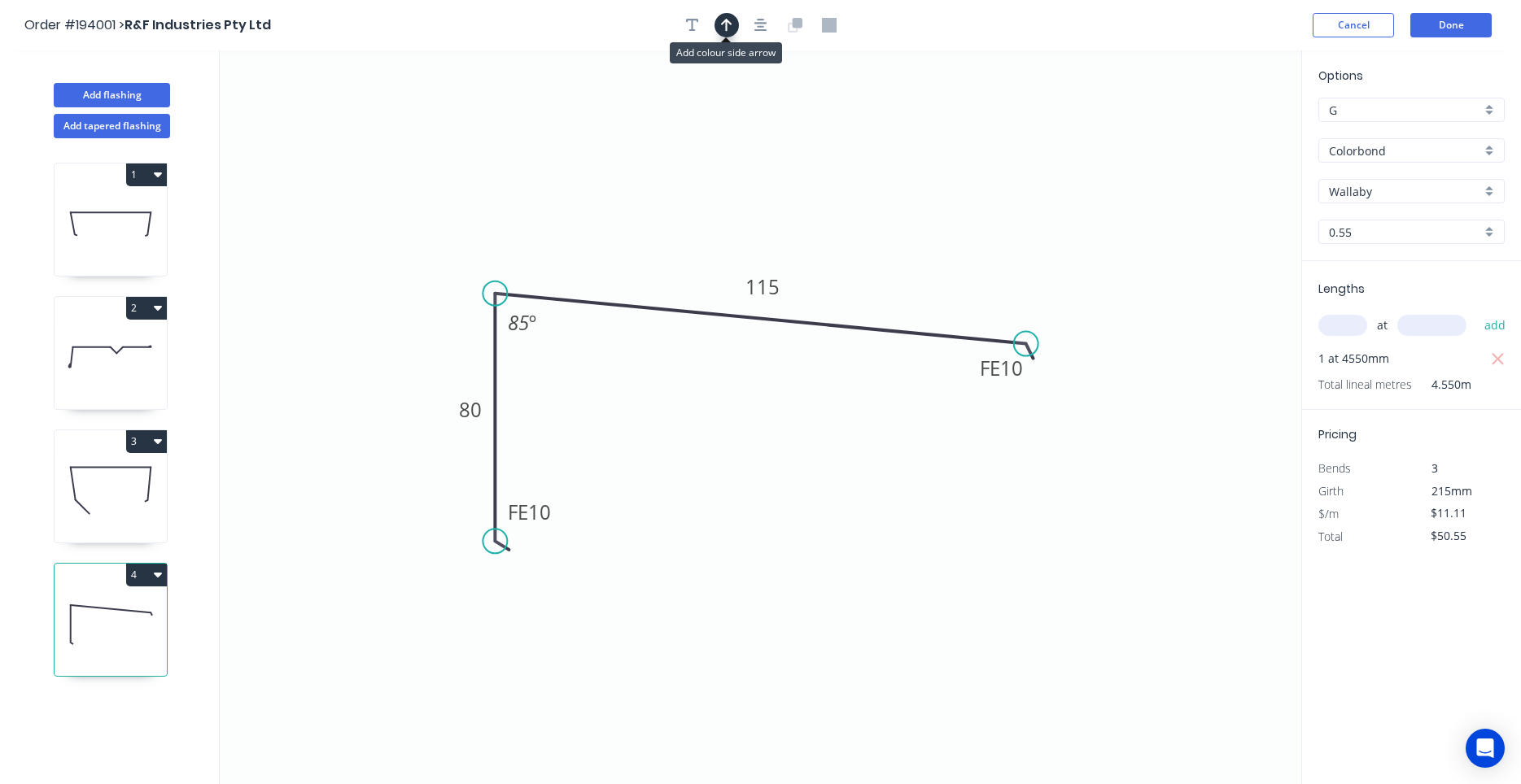
click at [727, 29] on icon "button" at bounding box center [726, 25] width 11 height 15
drag, startPoint x: 1216, startPoint y: 126, endPoint x: 501, endPoint y: 204, distance: 719.2
click at [501, 204] on icon at bounding box center [500, 185] width 15 height 52
click at [501, 204] on icon at bounding box center [487, 190] width 47 height 47
click at [131, 483] on icon at bounding box center [110, 490] width 113 height 104
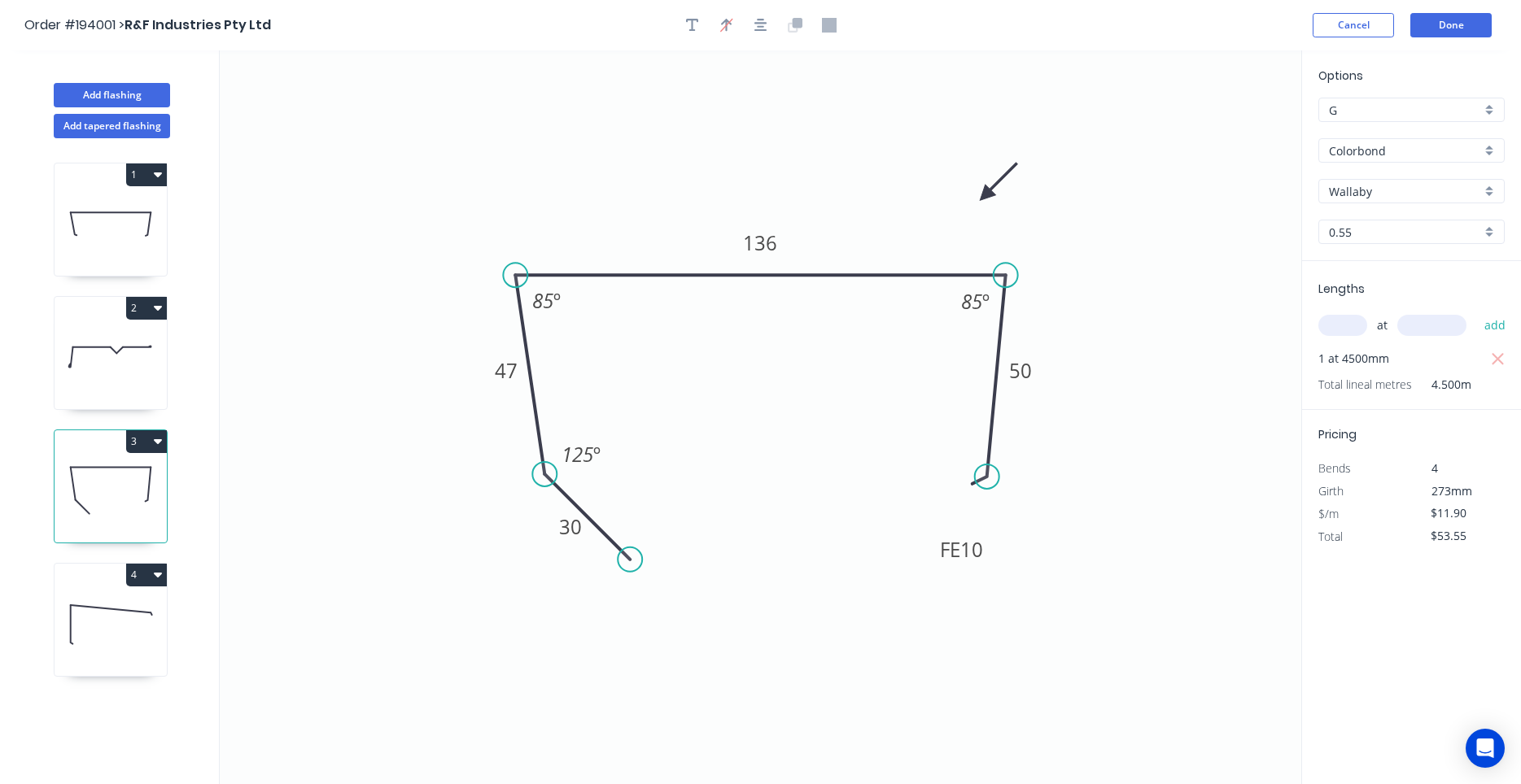
click at [115, 614] on icon at bounding box center [110, 623] width 113 height 104
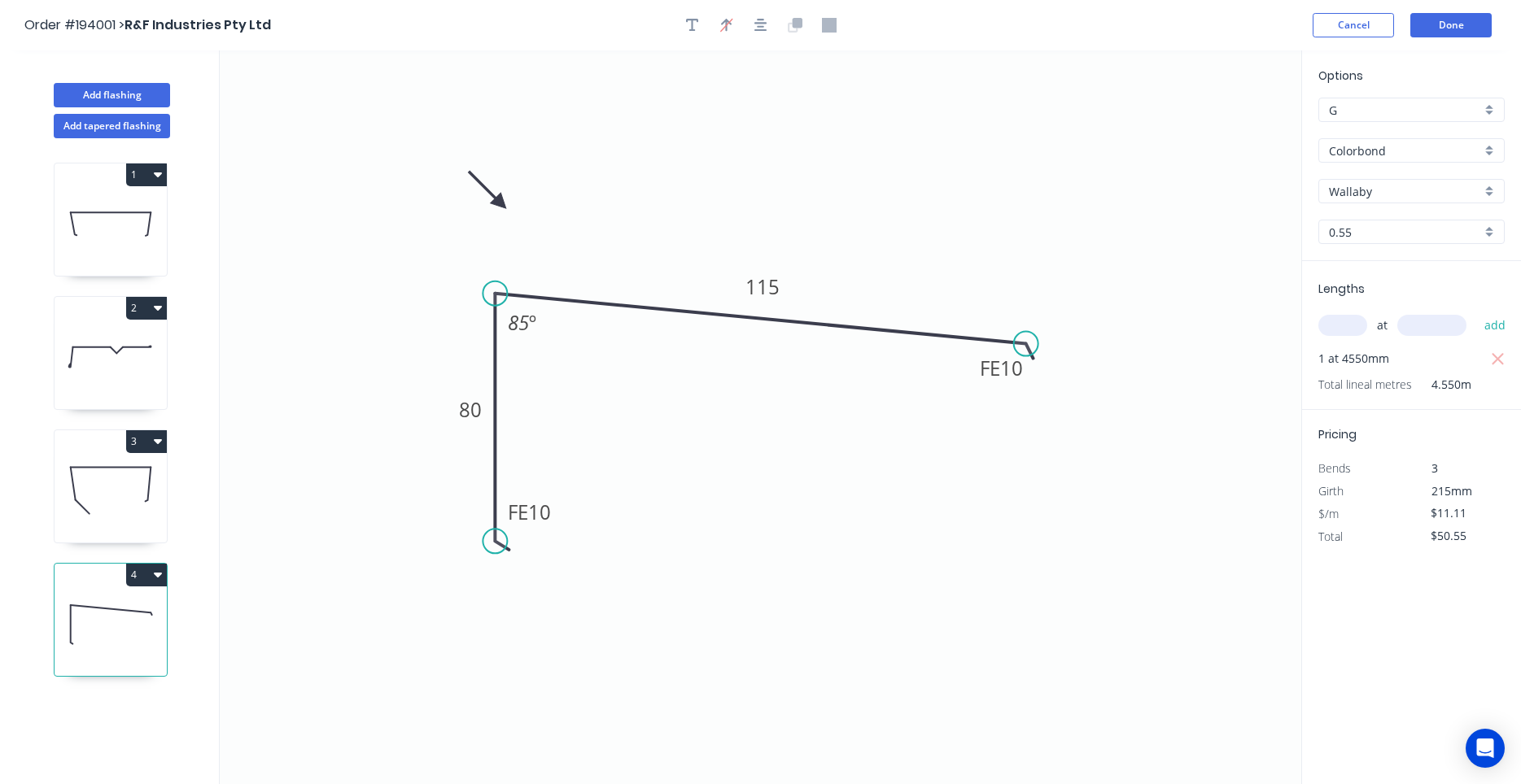
click at [144, 376] on icon at bounding box center [110, 356] width 113 height 104
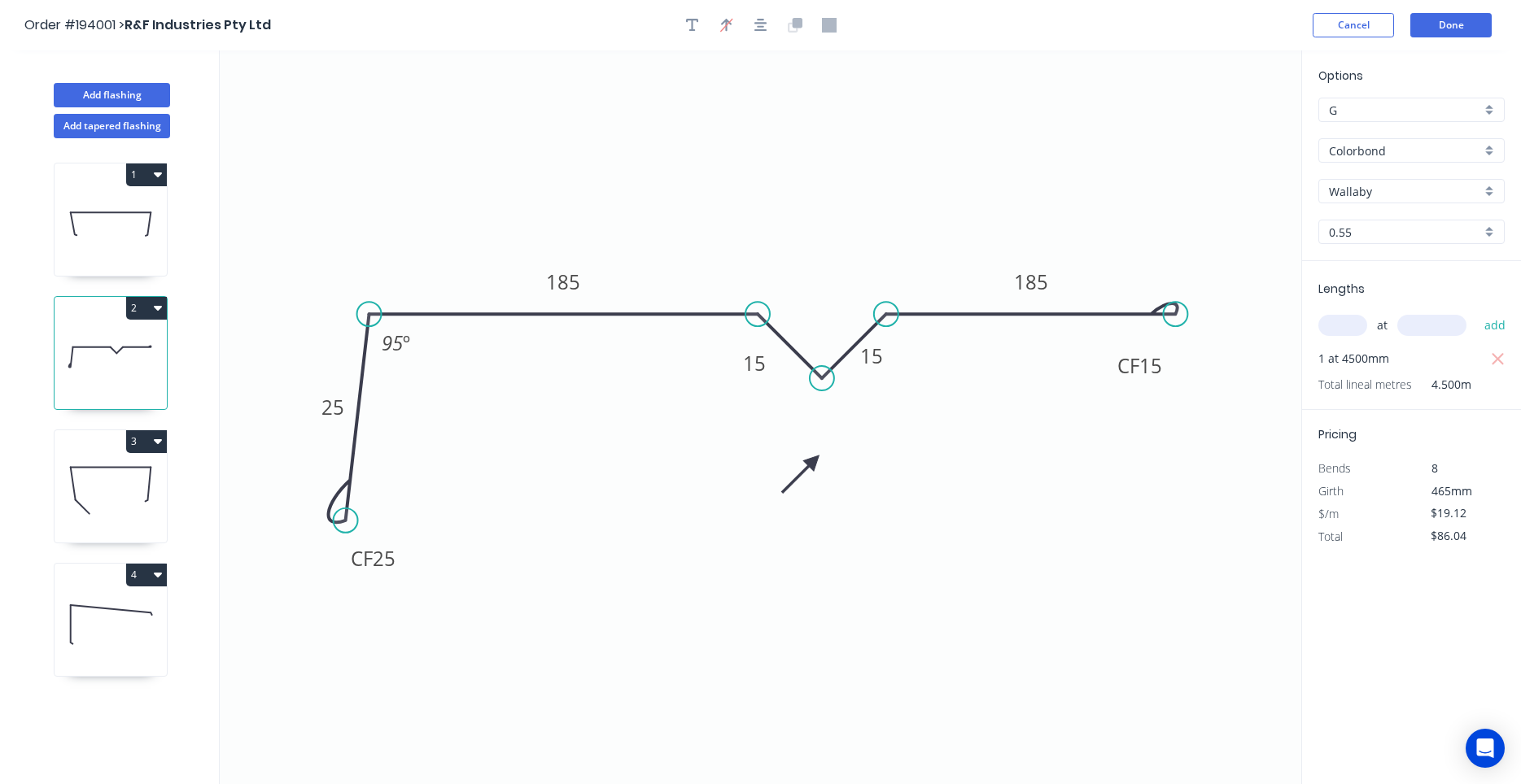
click at [112, 593] on icon at bounding box center [110, 623] width 113 height 104
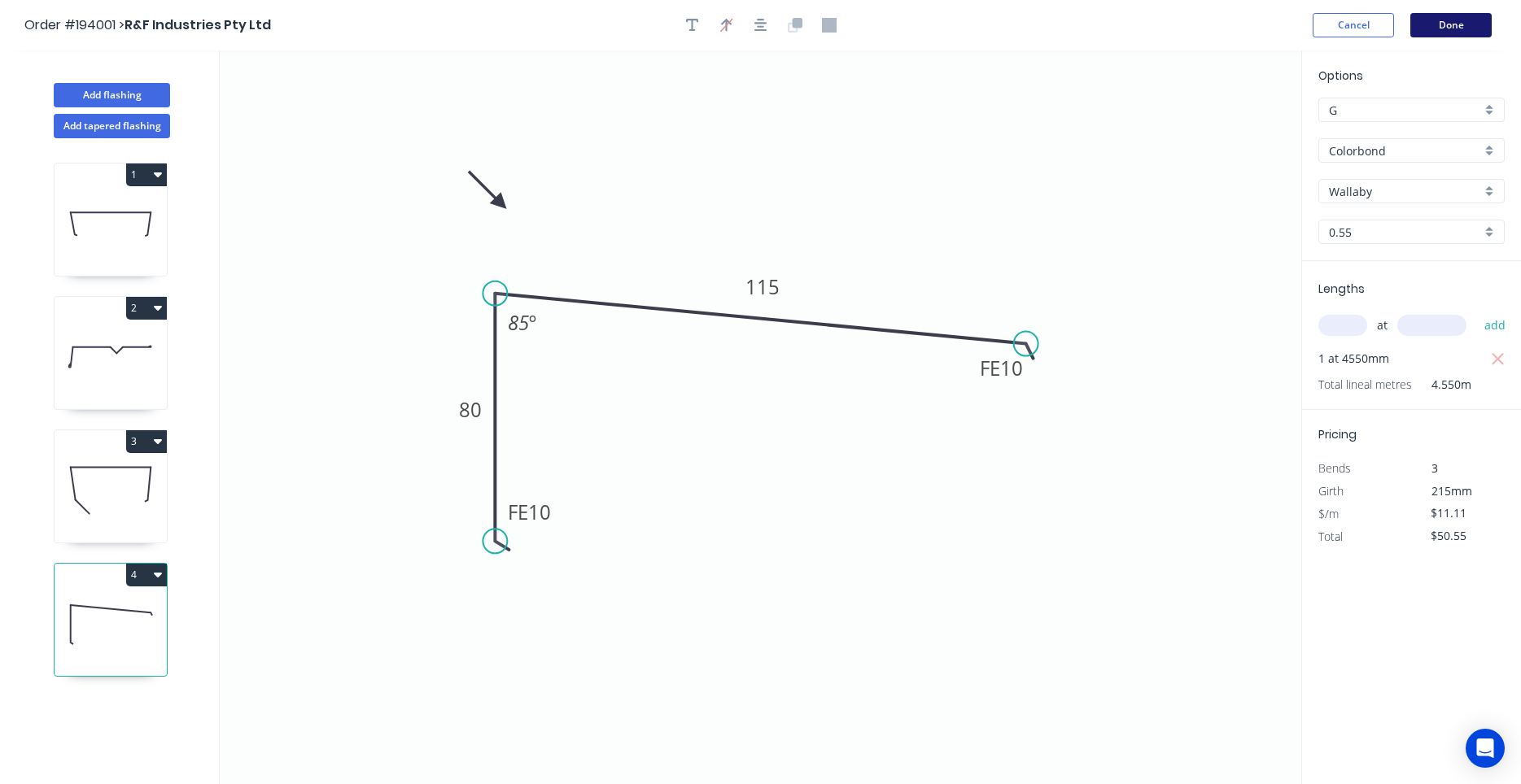
click at [1433, 32] on button "Done" at bounding box center [1451, 25] width 82 height 24
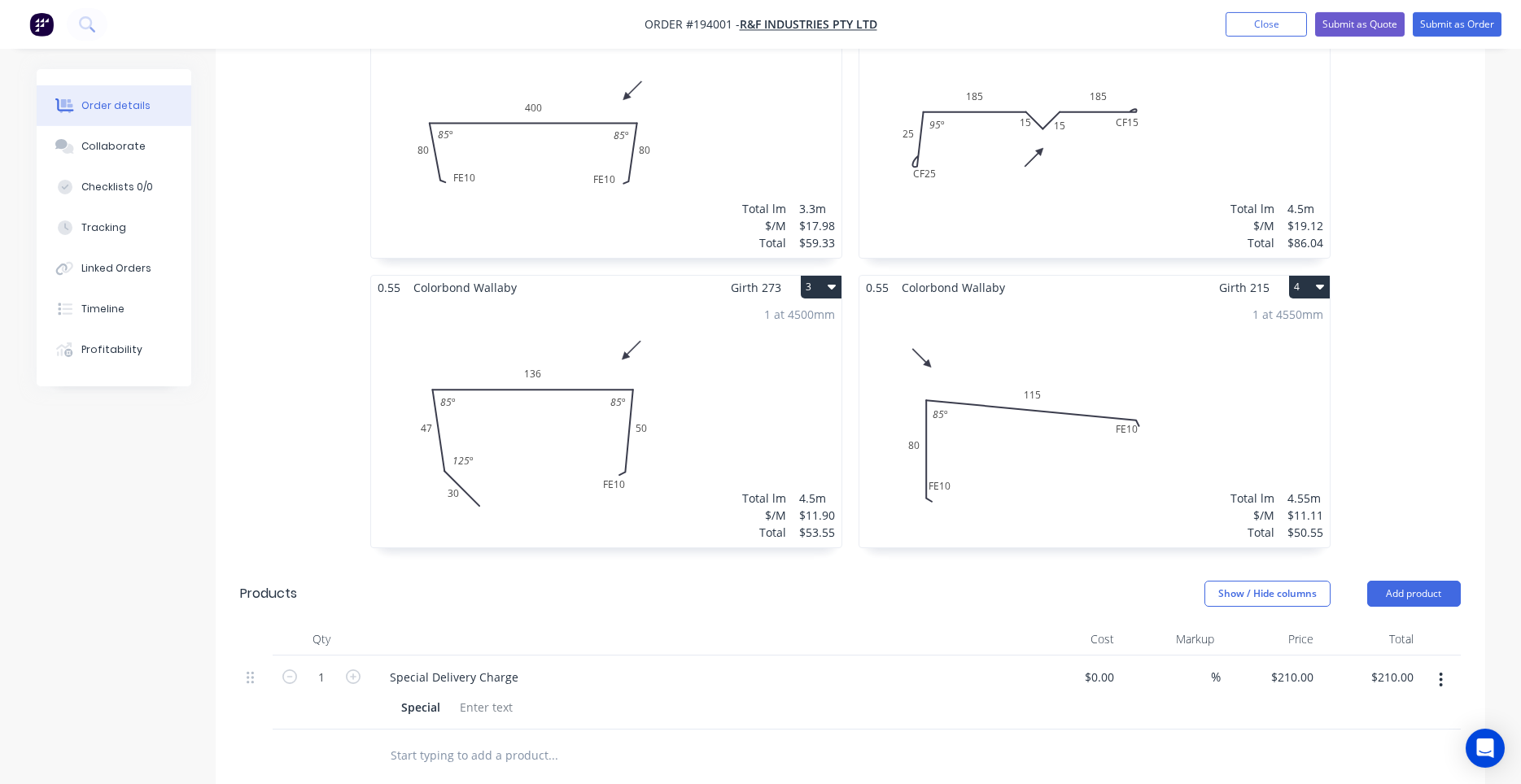
scroll to position [550, 0]
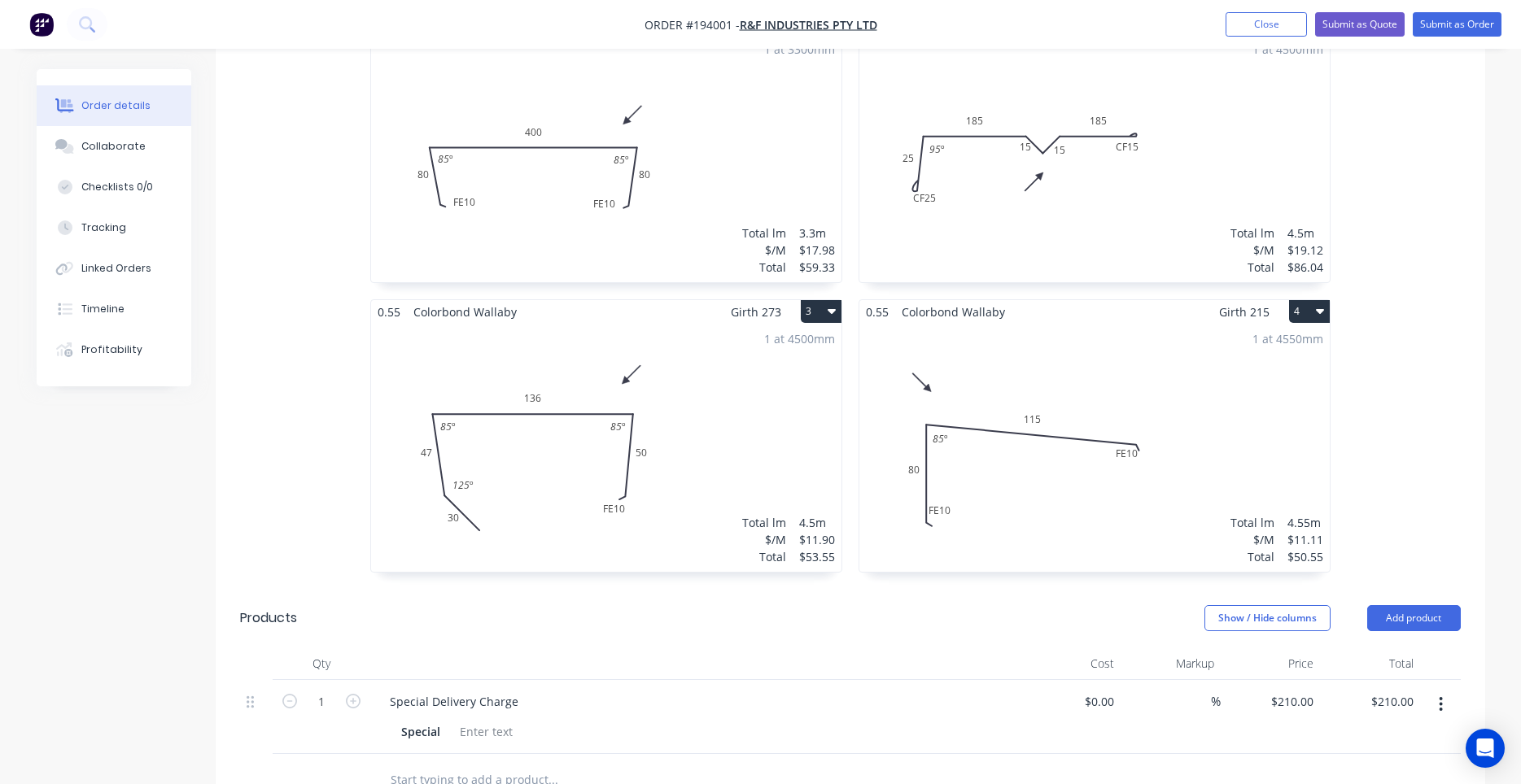
click at [1389, 318] on div "0.55 Colorbond Wallaby Girth 580 1 0 FE 10 80 400 FE 10 80 85 º 85 º 0 FE 10 80…" at bounding box center [850, 299] width 1269 height 580
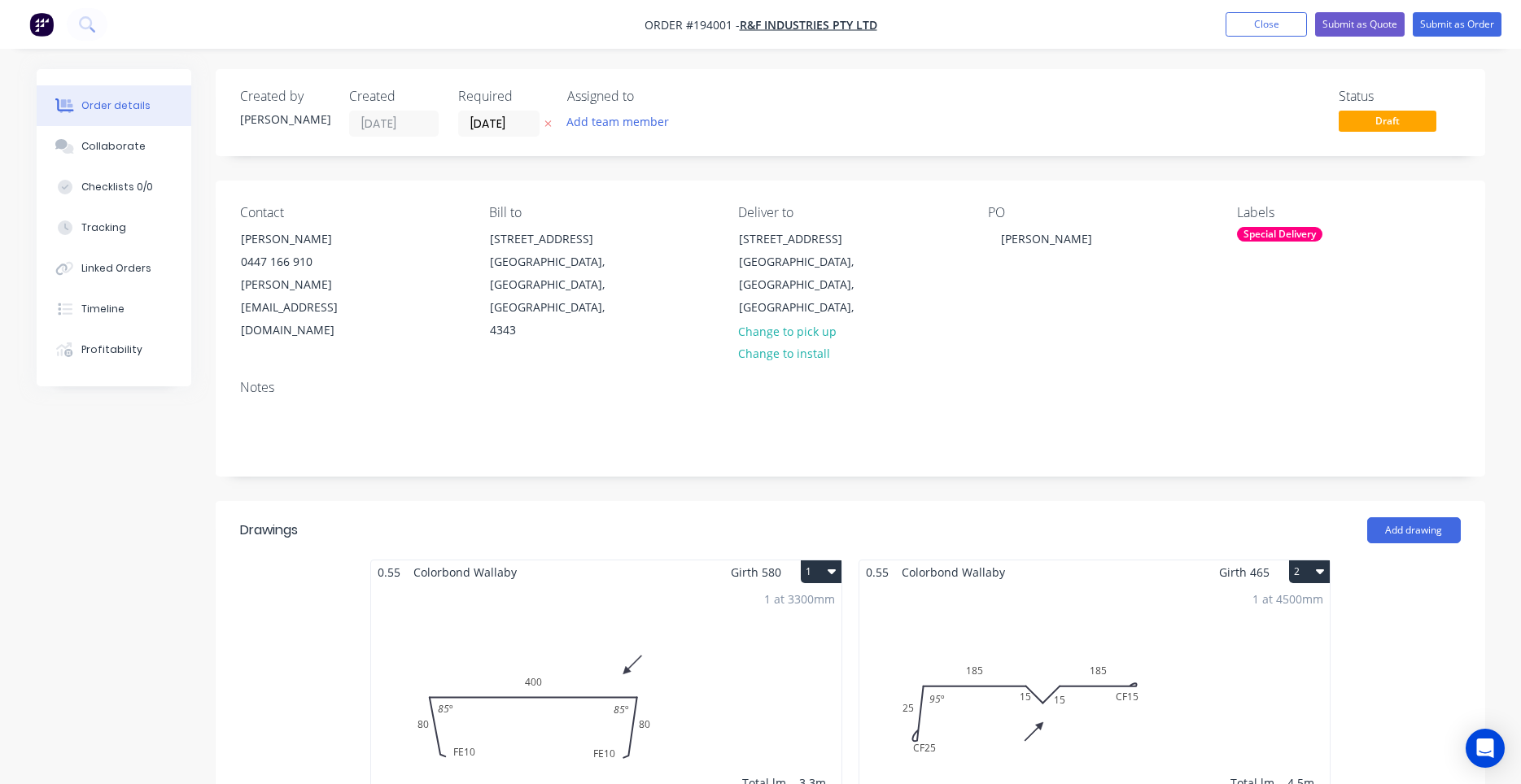
scroll to position [965, 0]
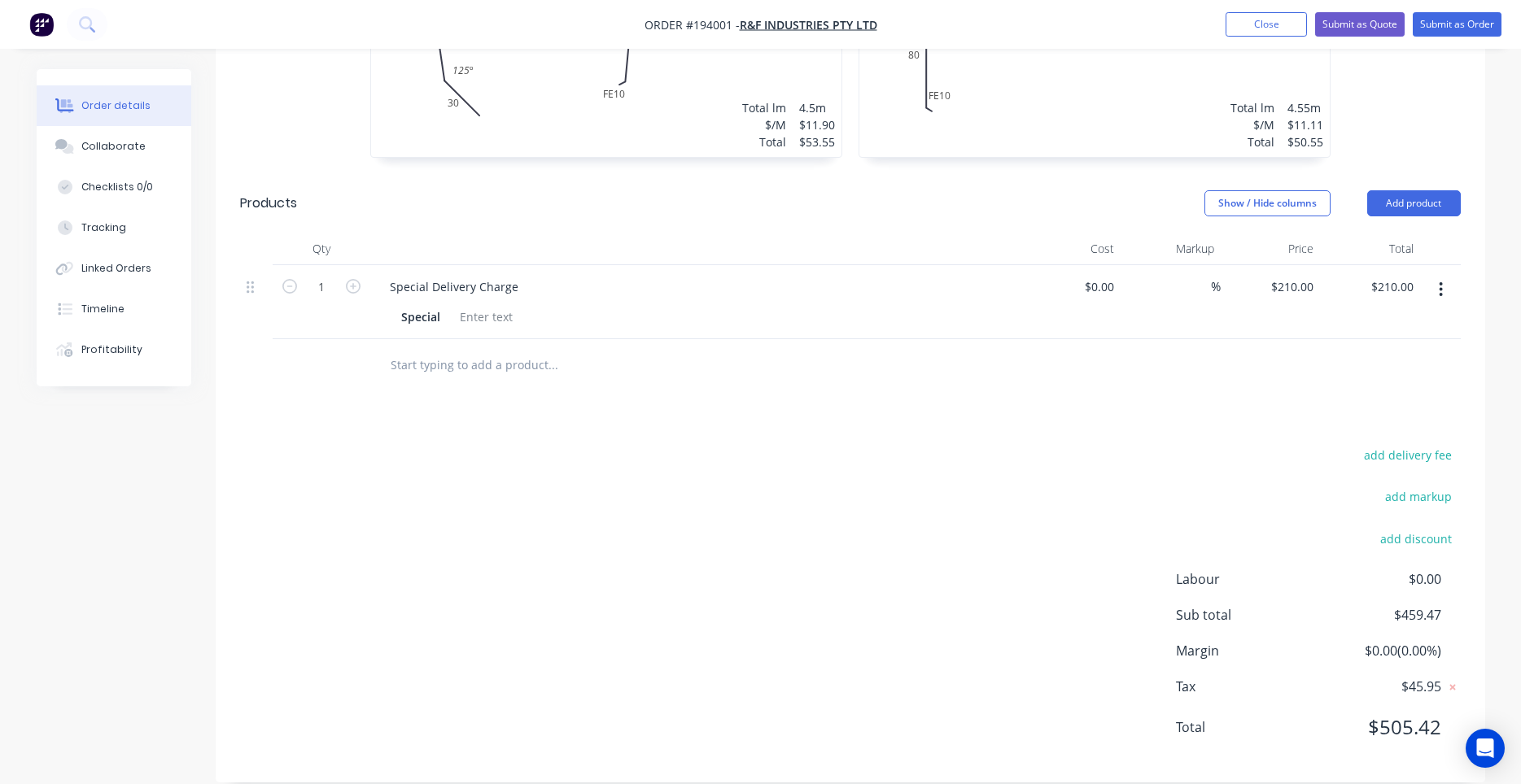
click at [1001, 417] on div "Drawings Add drawing 0.55 Colorbond Wallaby Girth 580 1 0 FE 10 80 400 FE 10 80…" at bounding box center [850, 160] width 1269 height 1247
click at [1460, 30] on button "Submit as Order" at bounding box center [1457, 24] width 88 height 24
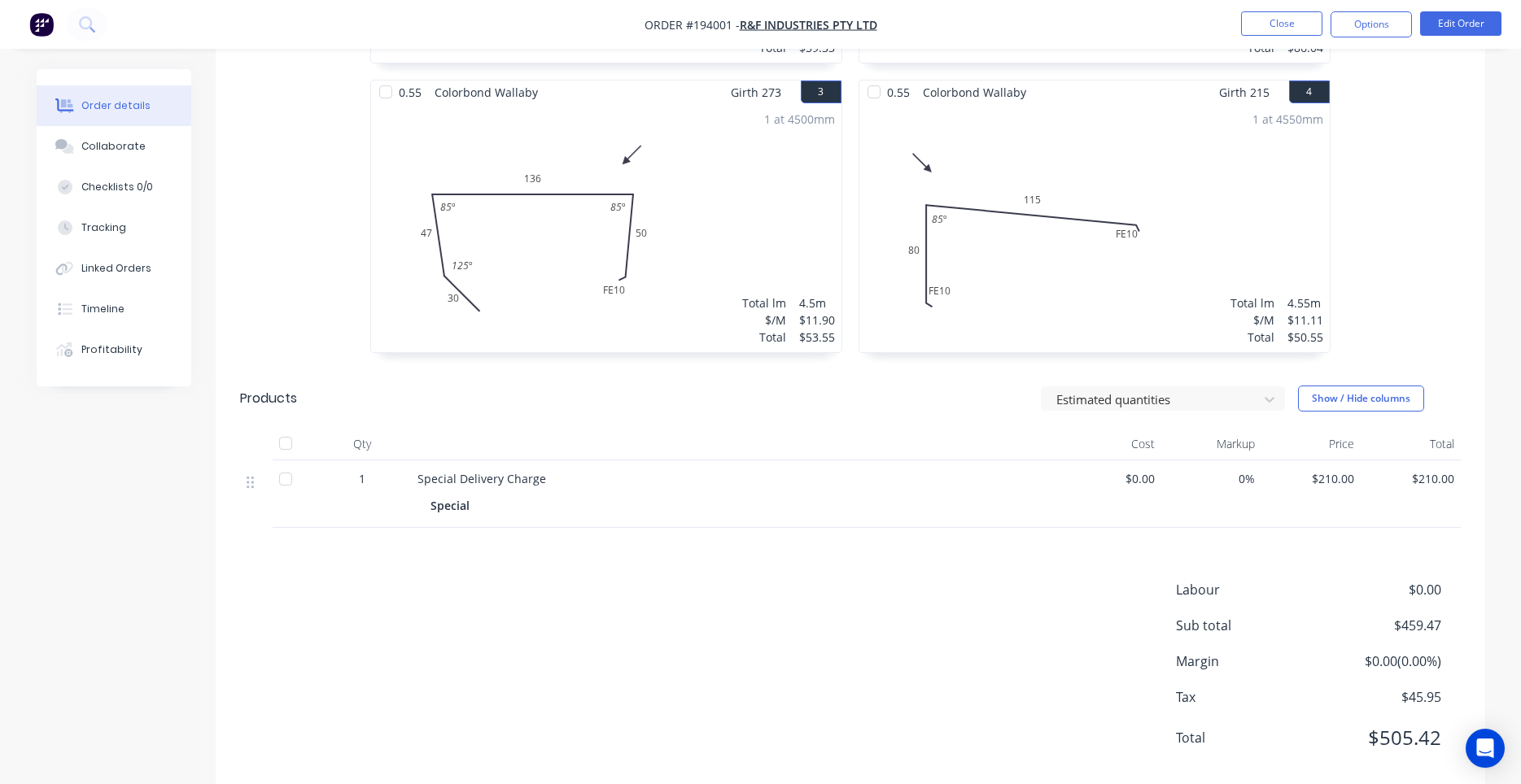
scroll to position [748, 0]
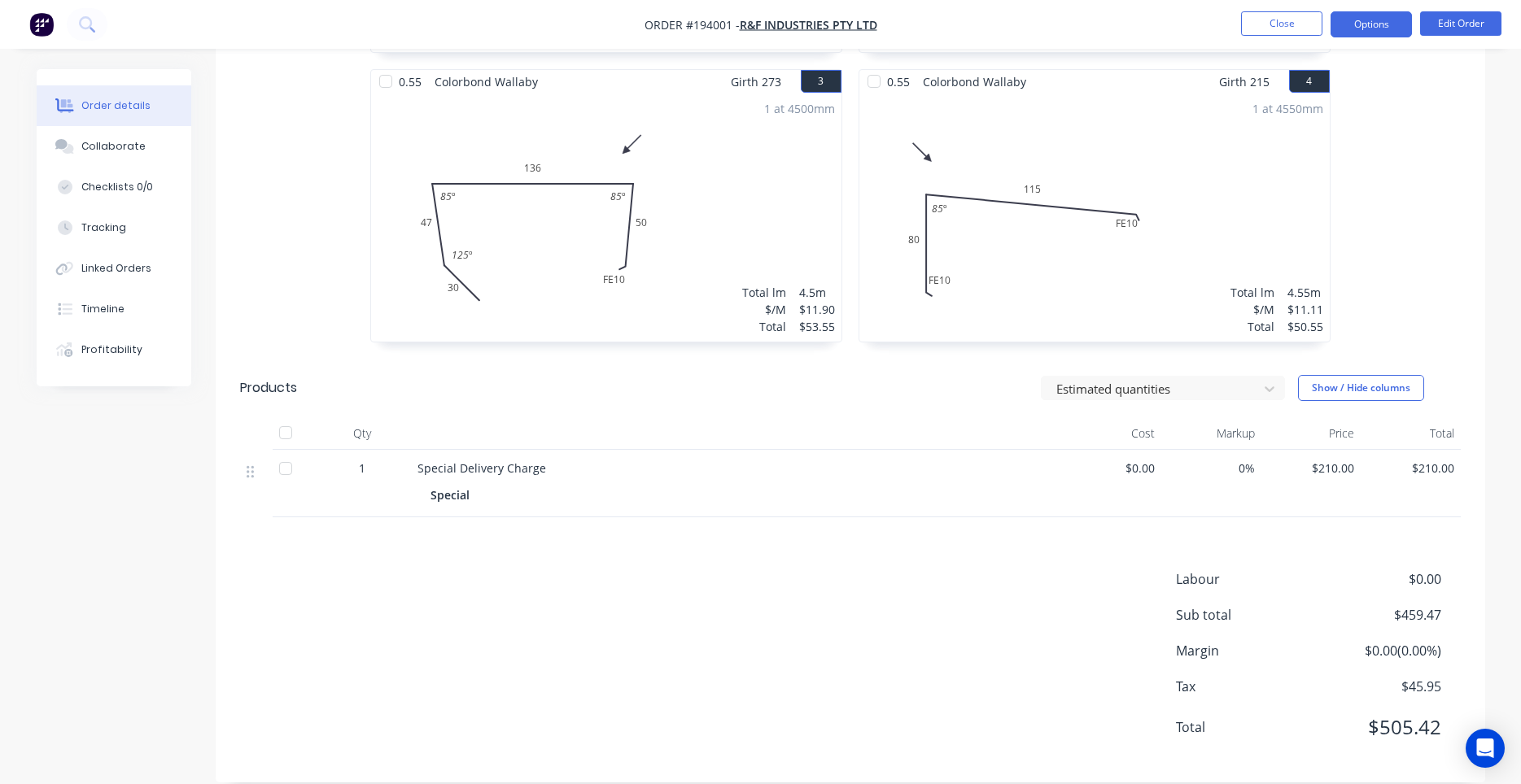
click at [1369, 18] on button "Options" at bounding box center [1371, 24] width 82 height 26
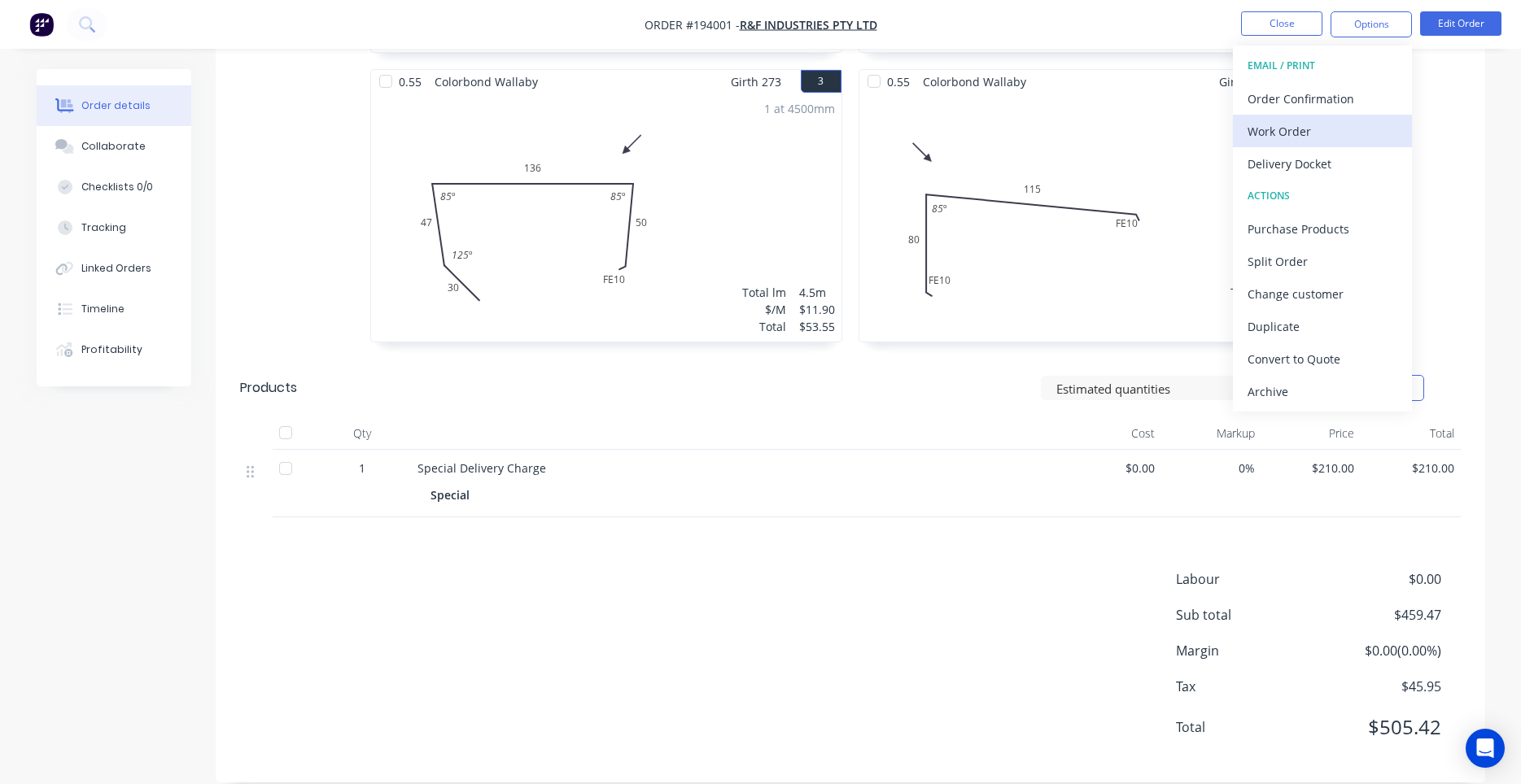
click at [1340, 129] on div "Work Order" at bounding box center [1323, 131] width 149 height 23
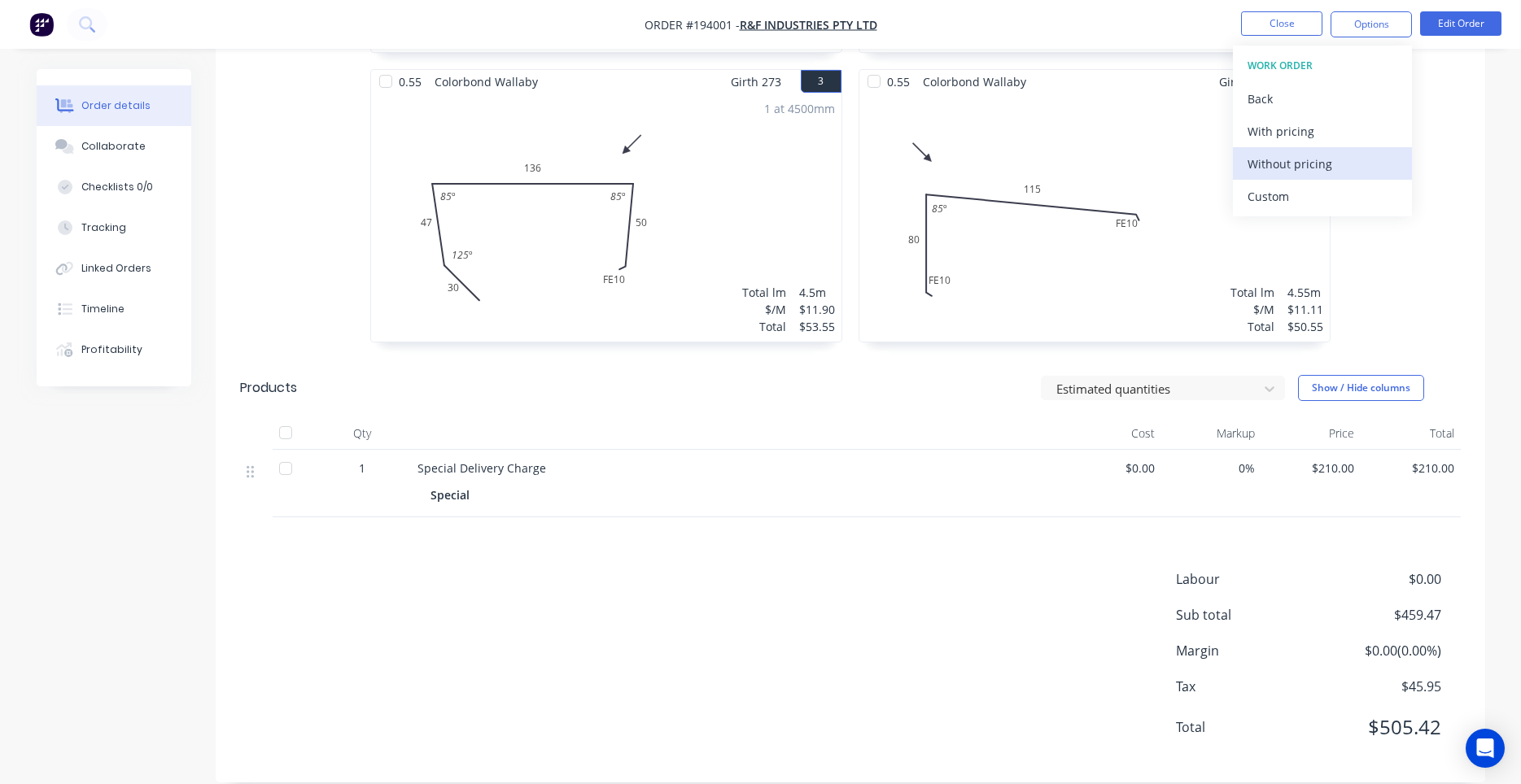
click at [1317, 165] on div "Without pricing" at bounding box center [1323, 163] width 149 height 23
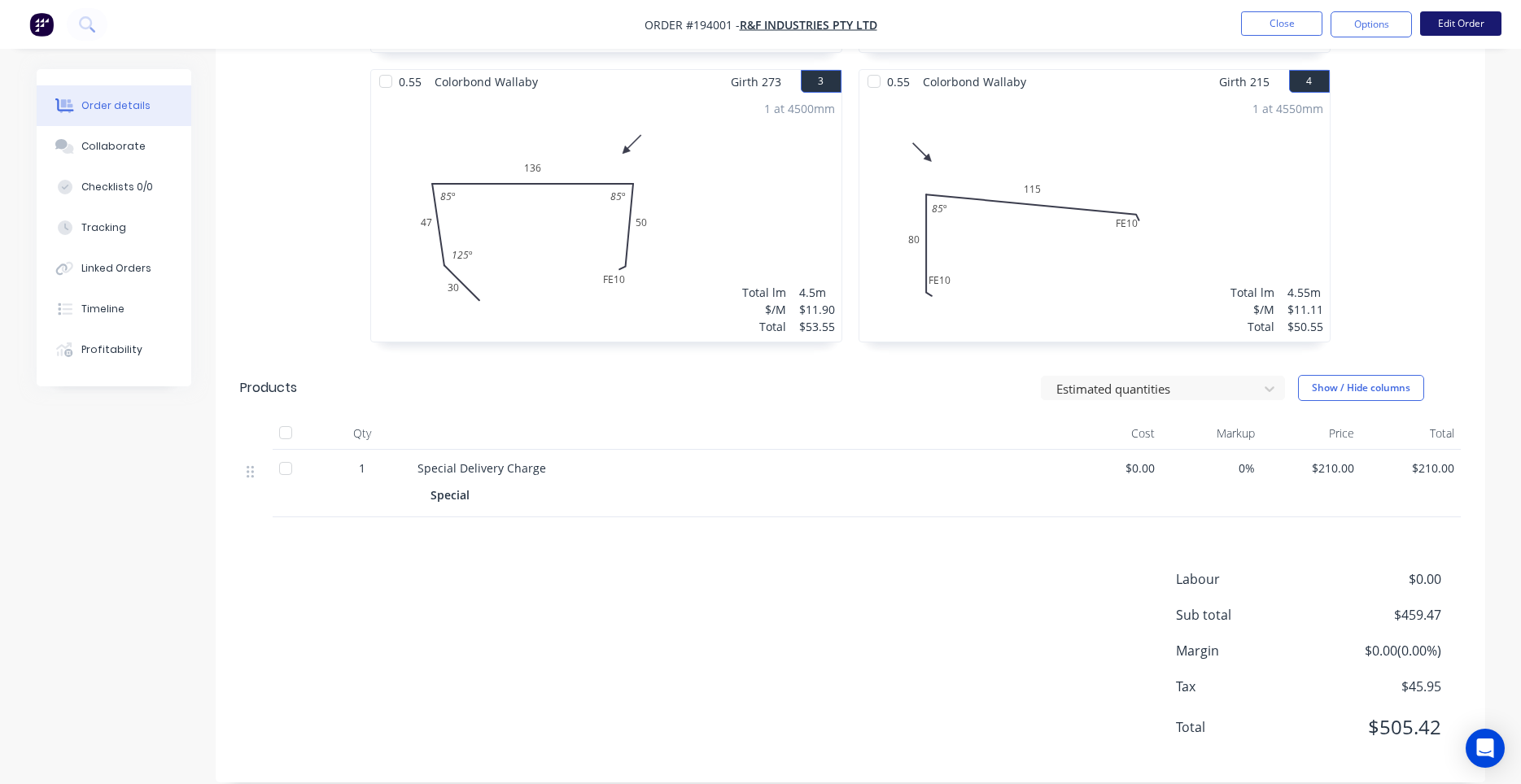
click at [1433, 29] on button "Edit Order" at bounding box center [1460, 23] width 82 height 24
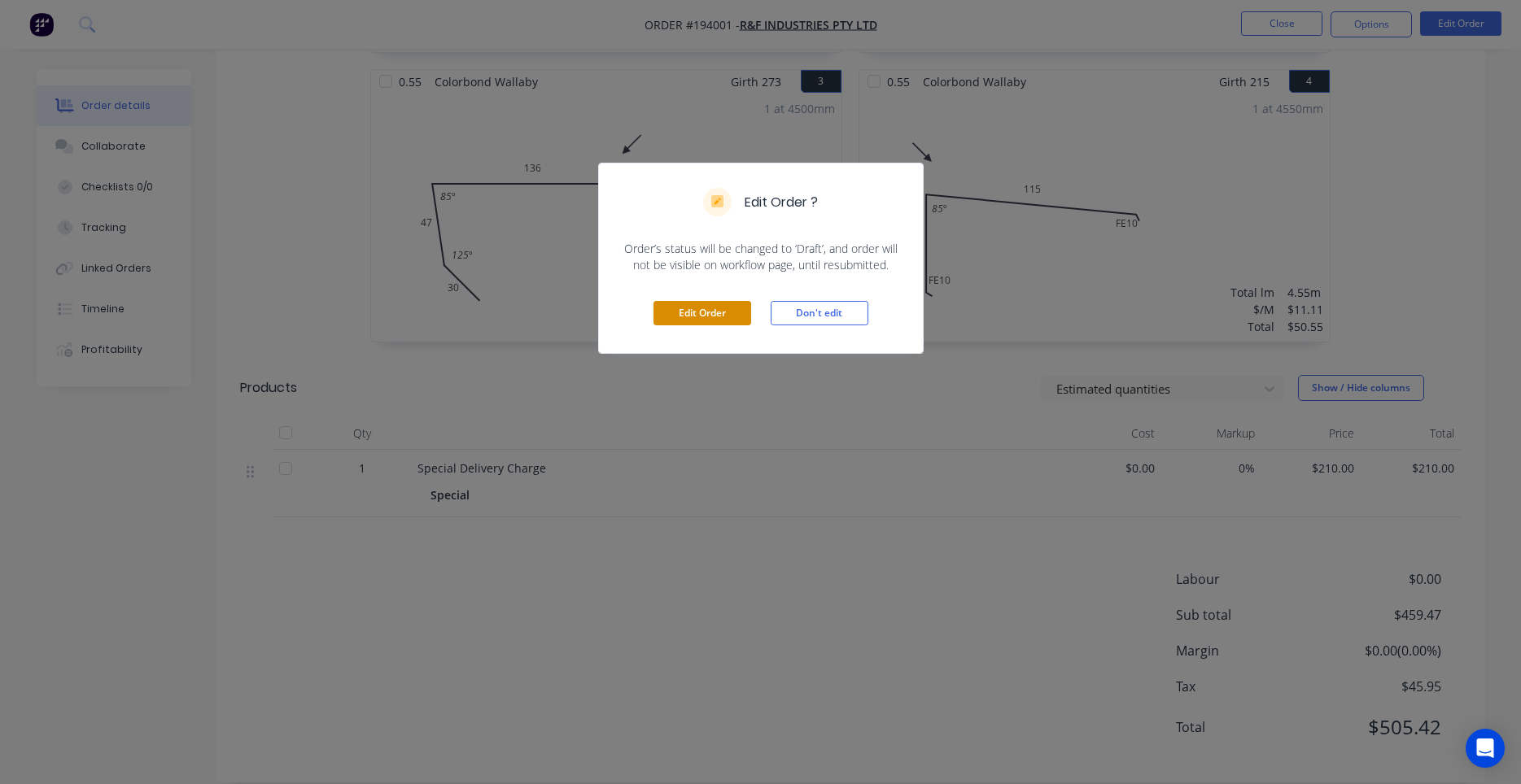
click at [732, 306] on button "Edit Order" at bounding box center [703, 313] width 98 height 24
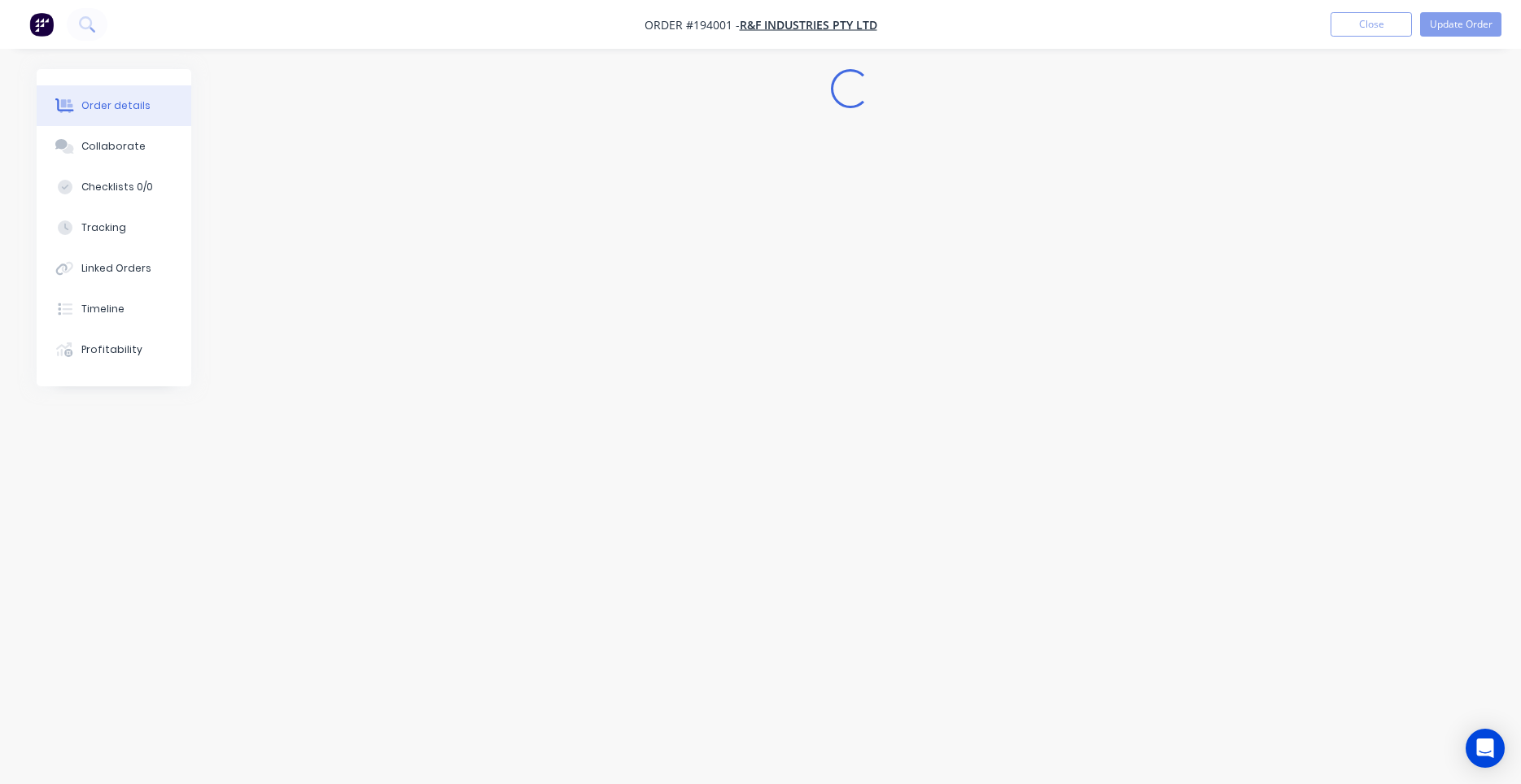
scroll to position [0, 0]
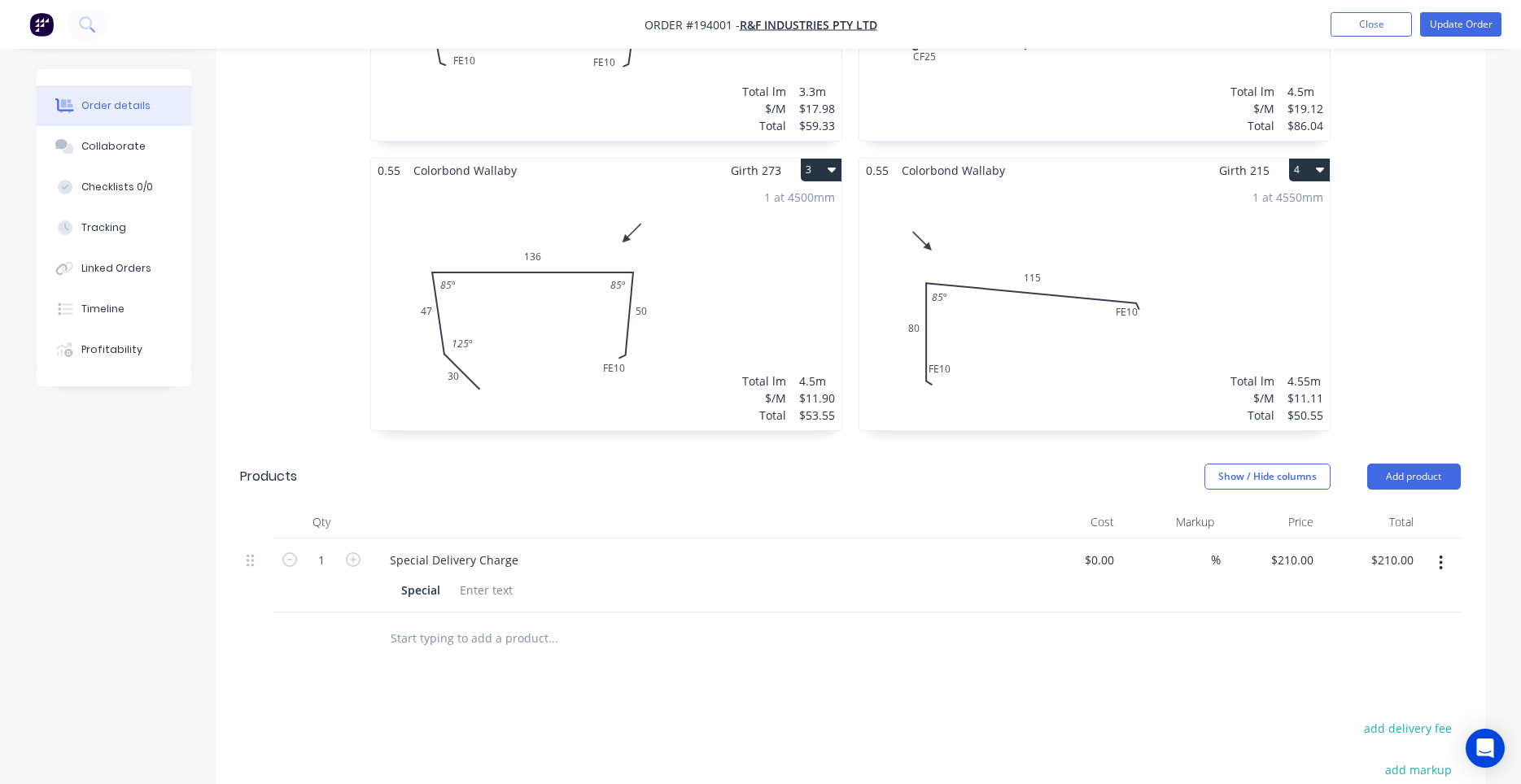
click at [983, 331] on div "1 at 4550mm Total lm $/M Total 4.55m $11.11 $50.55" at bounding box center [1095, 306] width 471 height 248
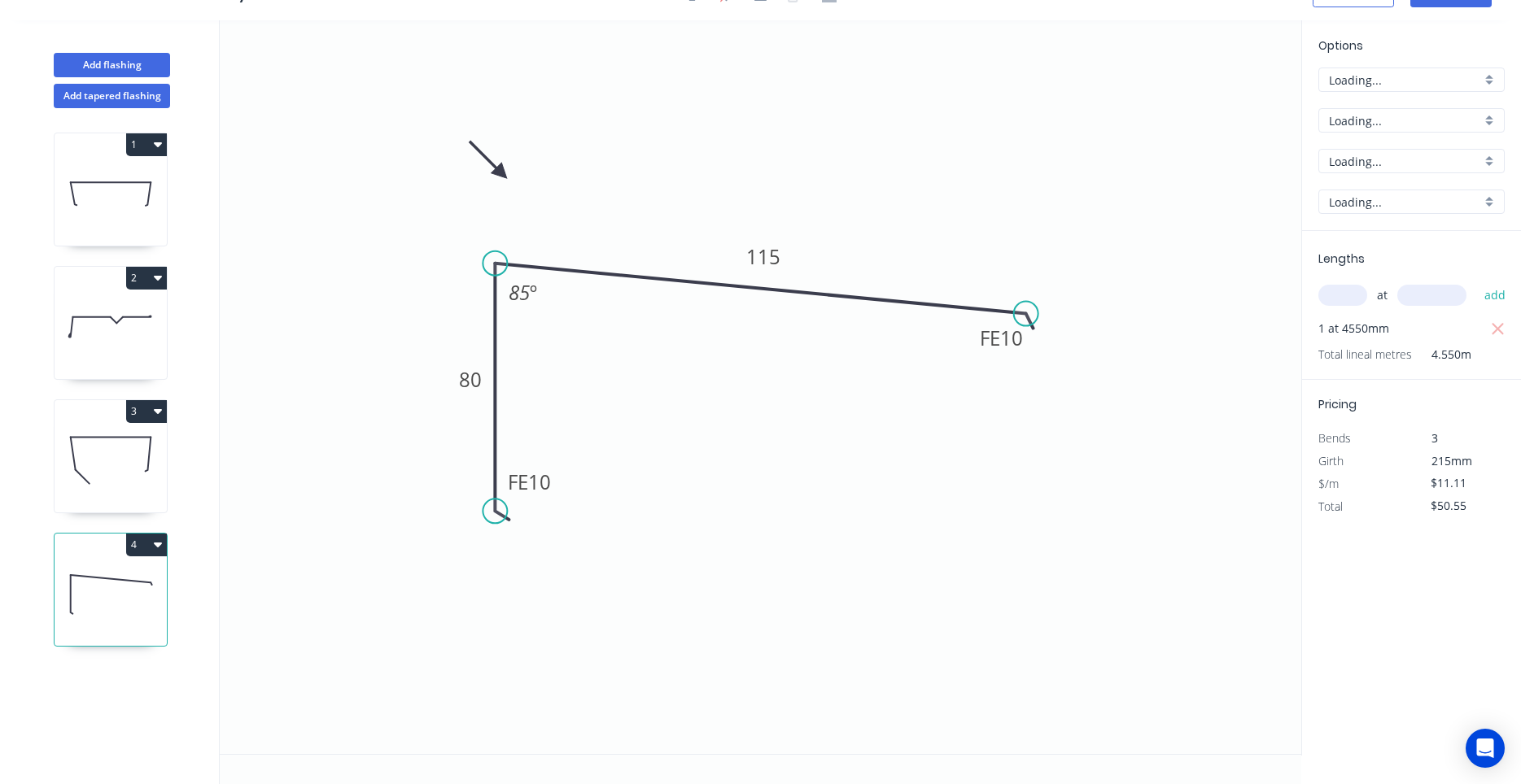
scroll to position [30, 0]
drag, startPoint x: 552, startPoint y: 487, endPoint x: 620, endPoint y: 523, distance: 76.9
click at [620, 523] on rect at bounding box center [598, 519] width 64 height 33
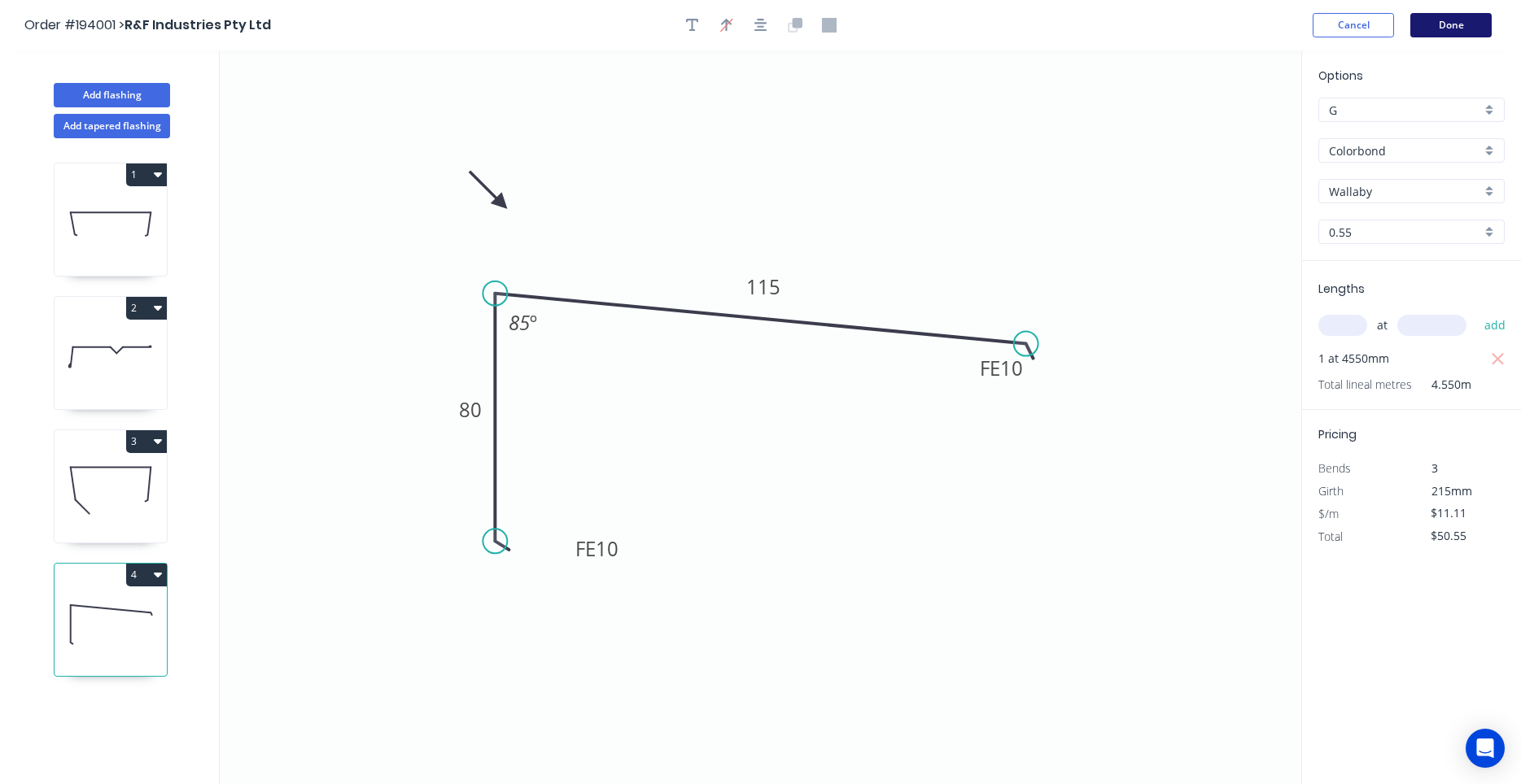
click at [1440, 30] on button "Done" at bounding box center [1451, 25] width 82 height 24
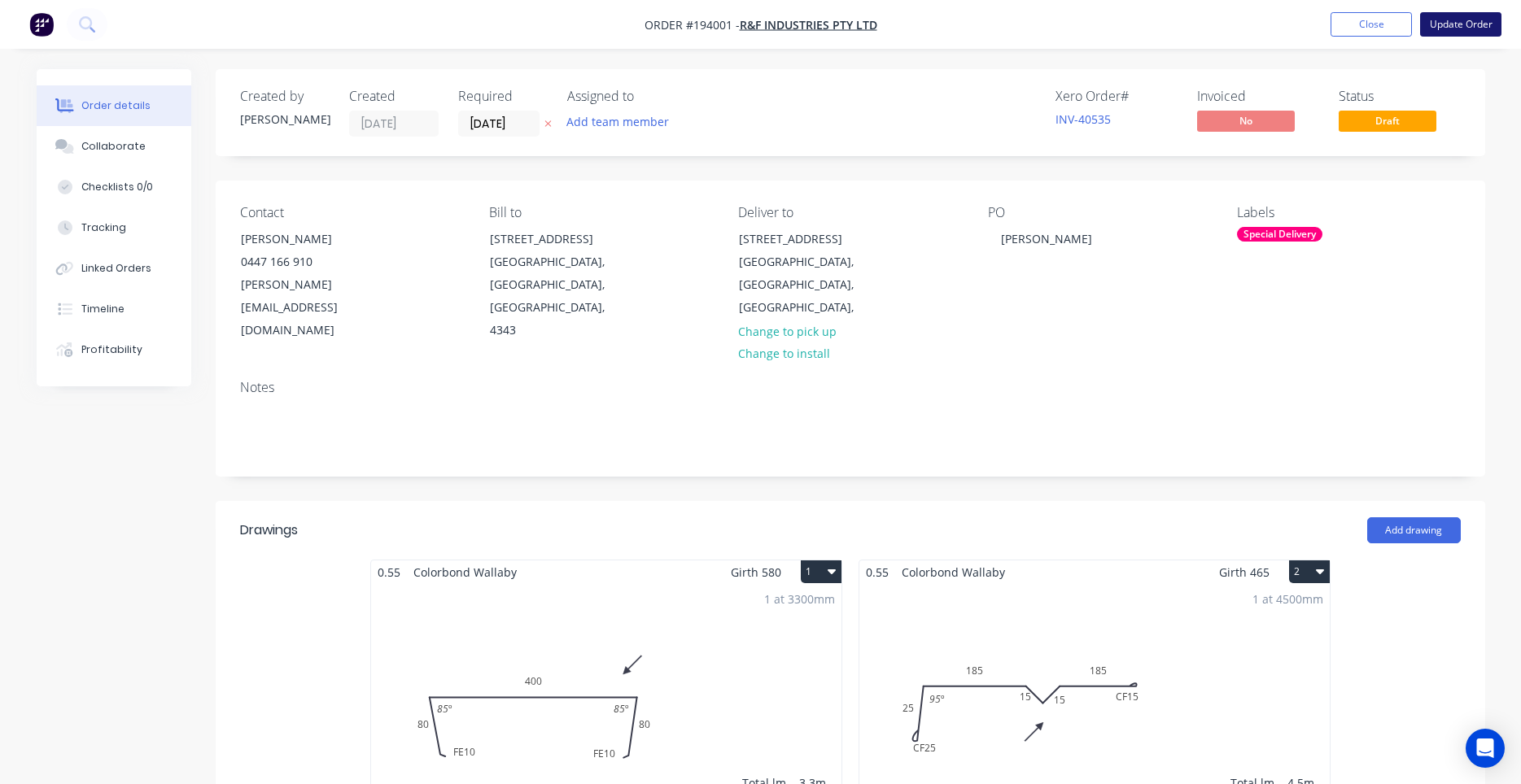
drag, startPoint x: 1365, startPoint y: 29, endPoint x: 1435, endPoint y: 24, distance: 70.2
click at [1435, 24] on ul "Add product Close Update Order" at bounding box center [1415, 24] width 210 height 24
click at [1435, 24] on button "Update Order" at bounding box center [1460, 24] width 82 height 24
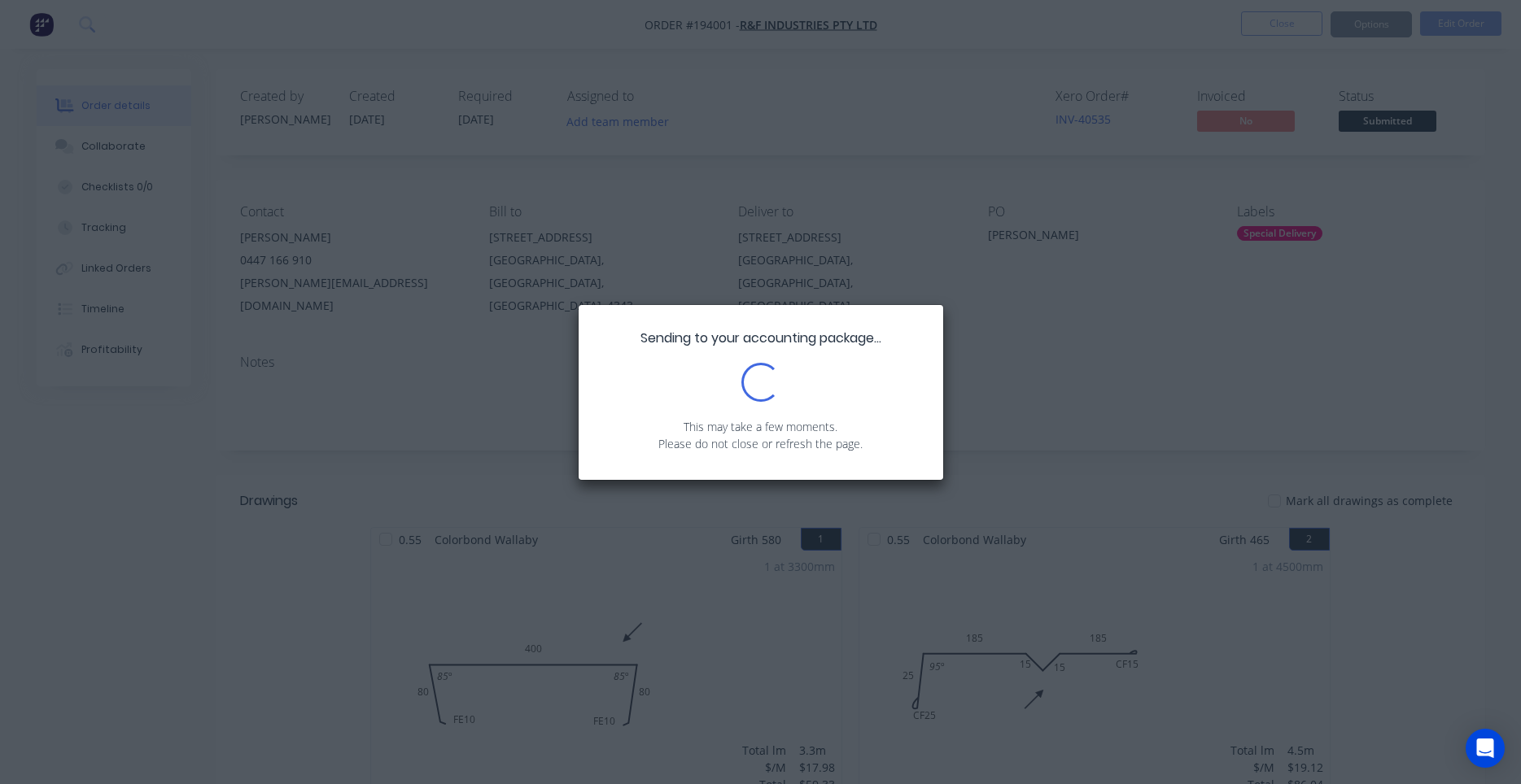
click at [1354, 18] on div "Sending to your accounting package... Loading... This may take a few moments. P…" at bounding box center [760, 392] width 1521 height 784
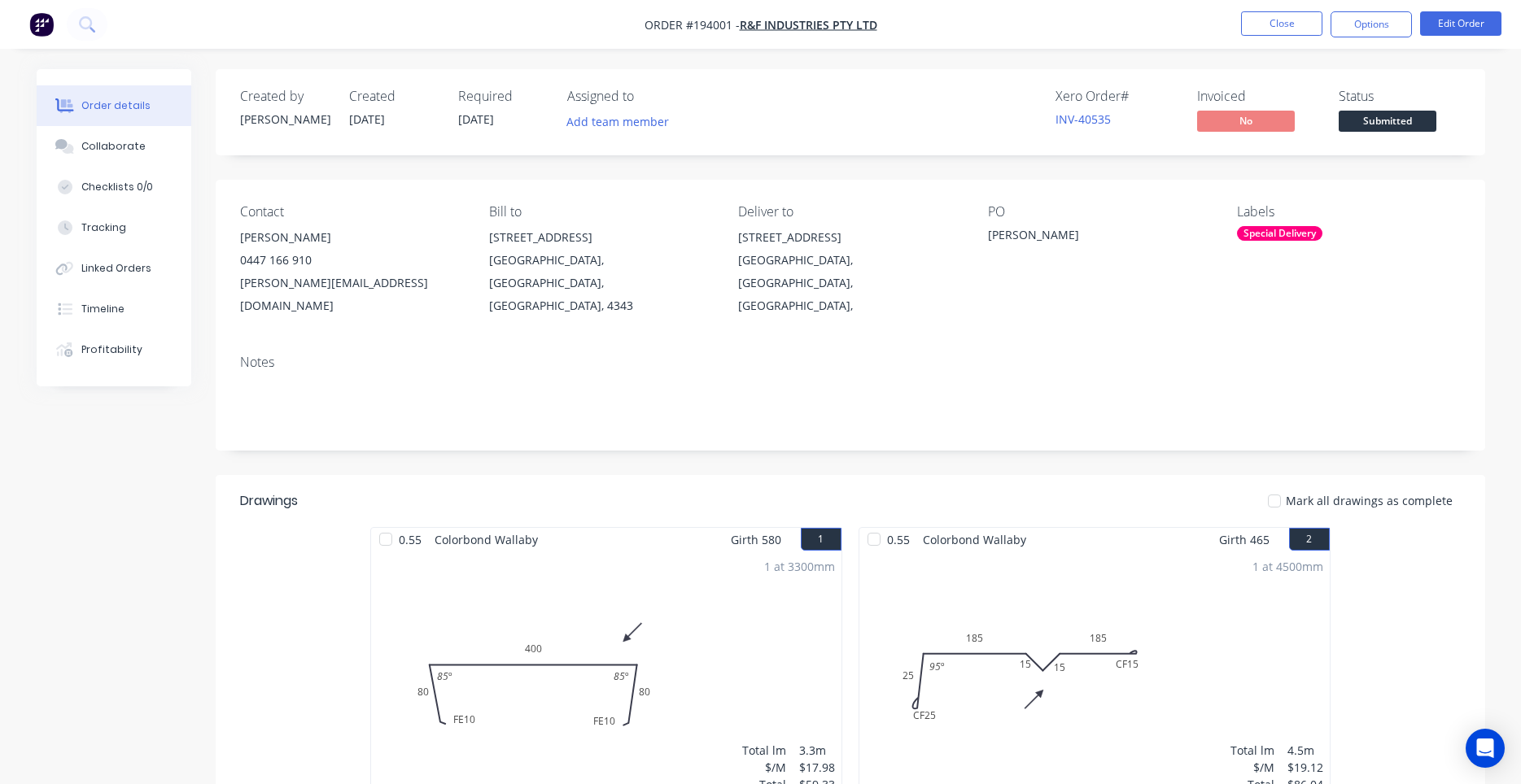
click at [1354, 18] on button "Options" at bounding box center [1371, 24] width 82 height 26
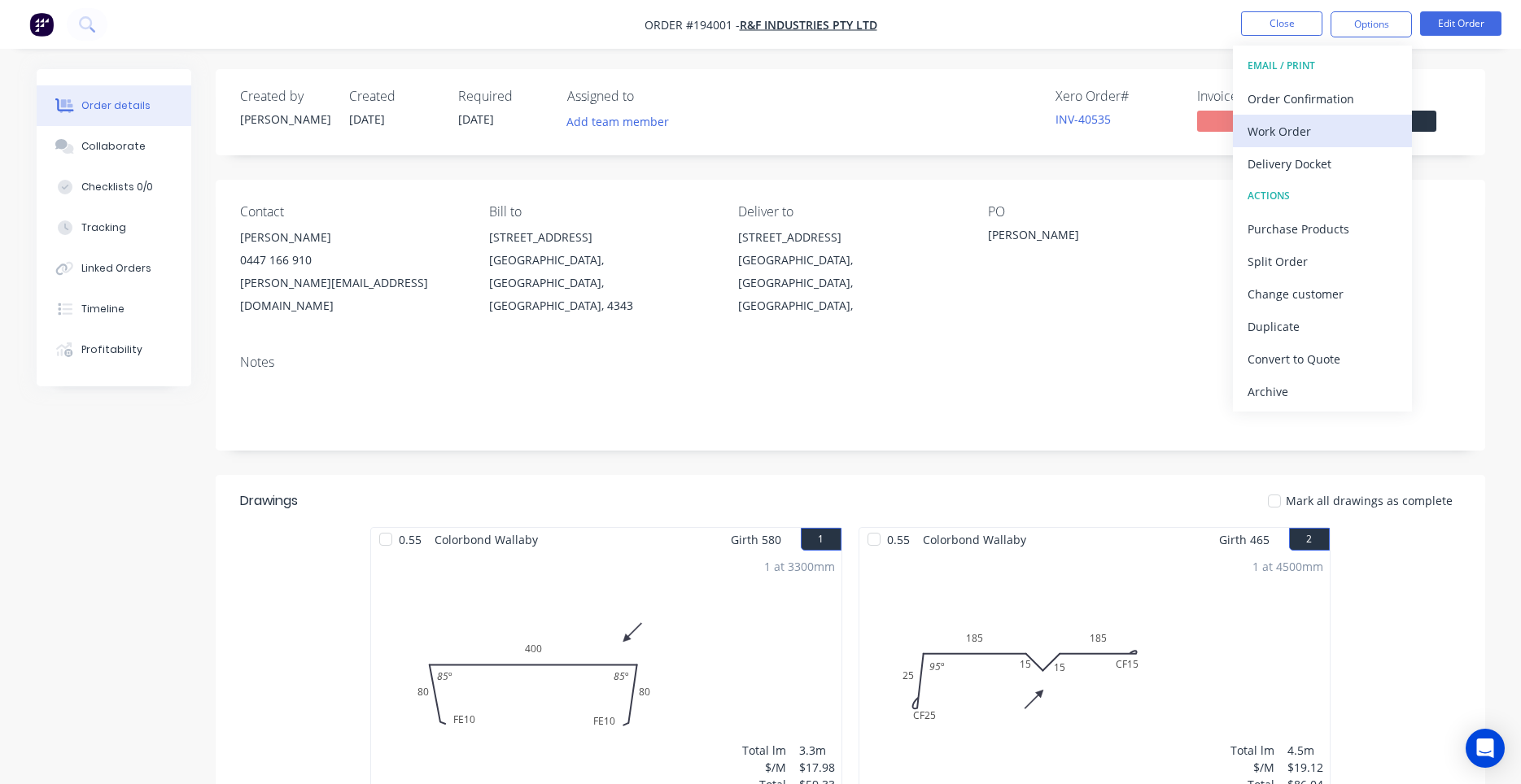
click at [1310, 122] on div "Work Order" at bounding box center [1323, 131] width 149 height 23
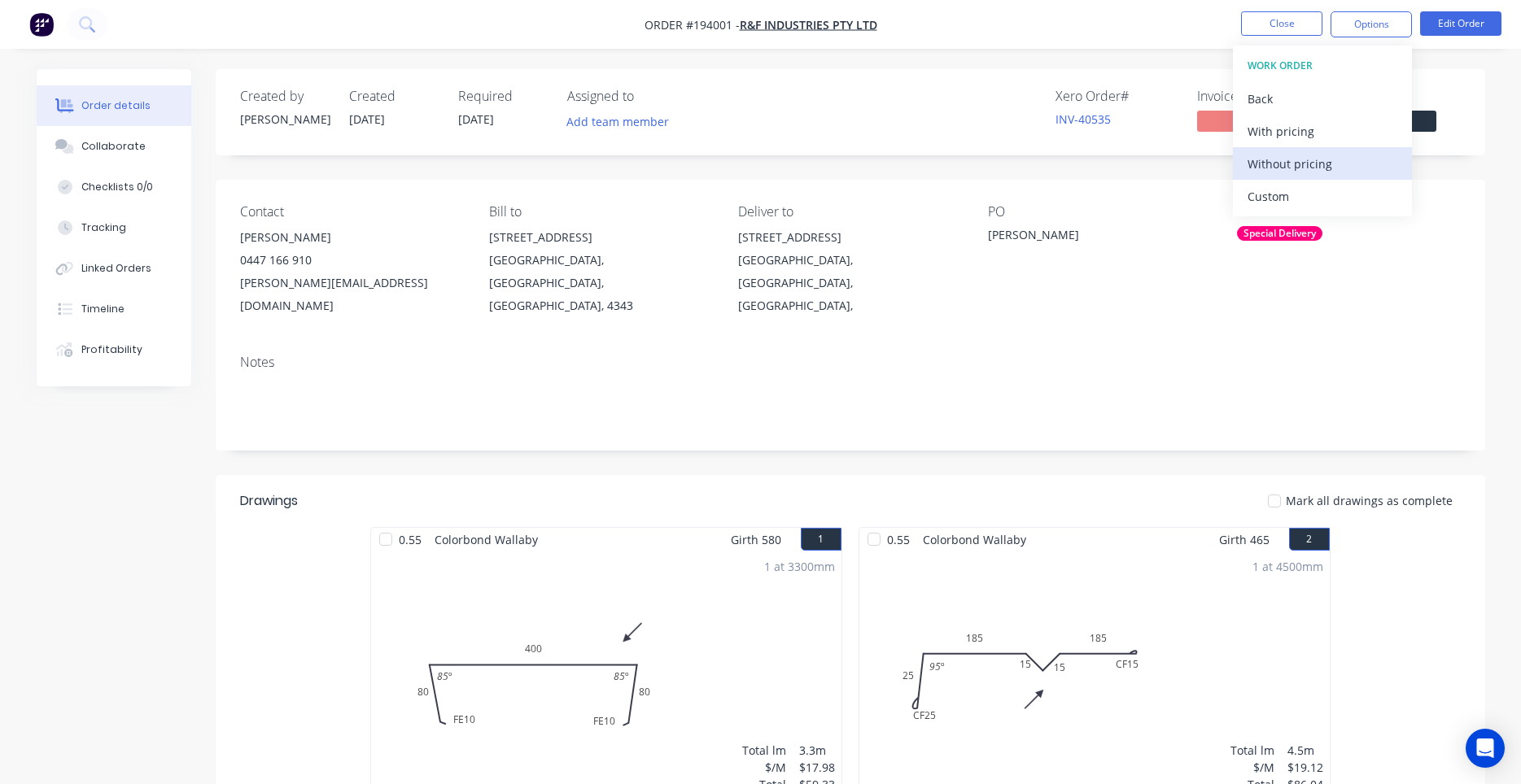
click at [1316, 157] on div "Without pricing" at bounding box center [1323, 163] width 149 height 23
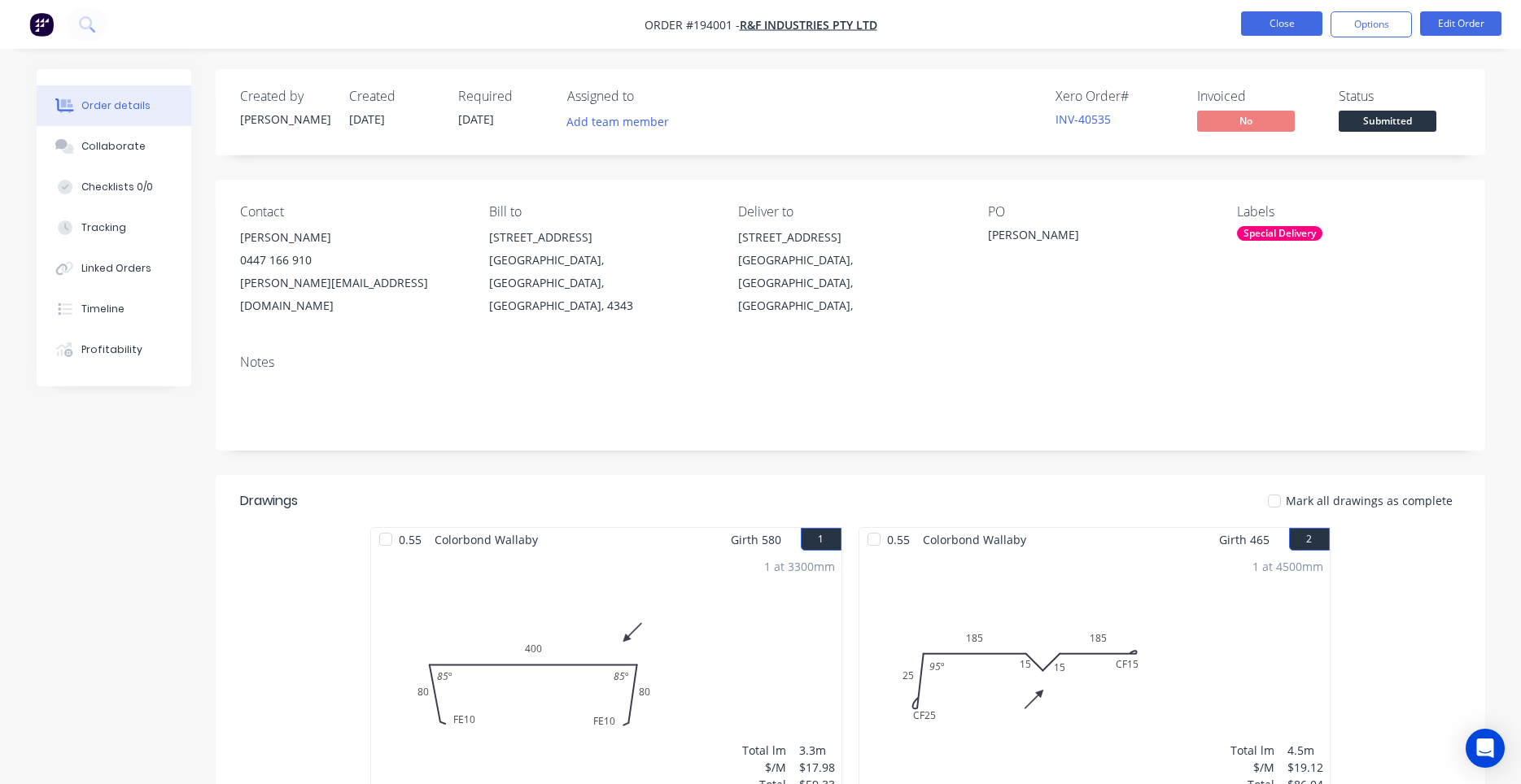
click at [1269, 32] on button "Close" at bounding box center [1281, 23] width 82 height 24
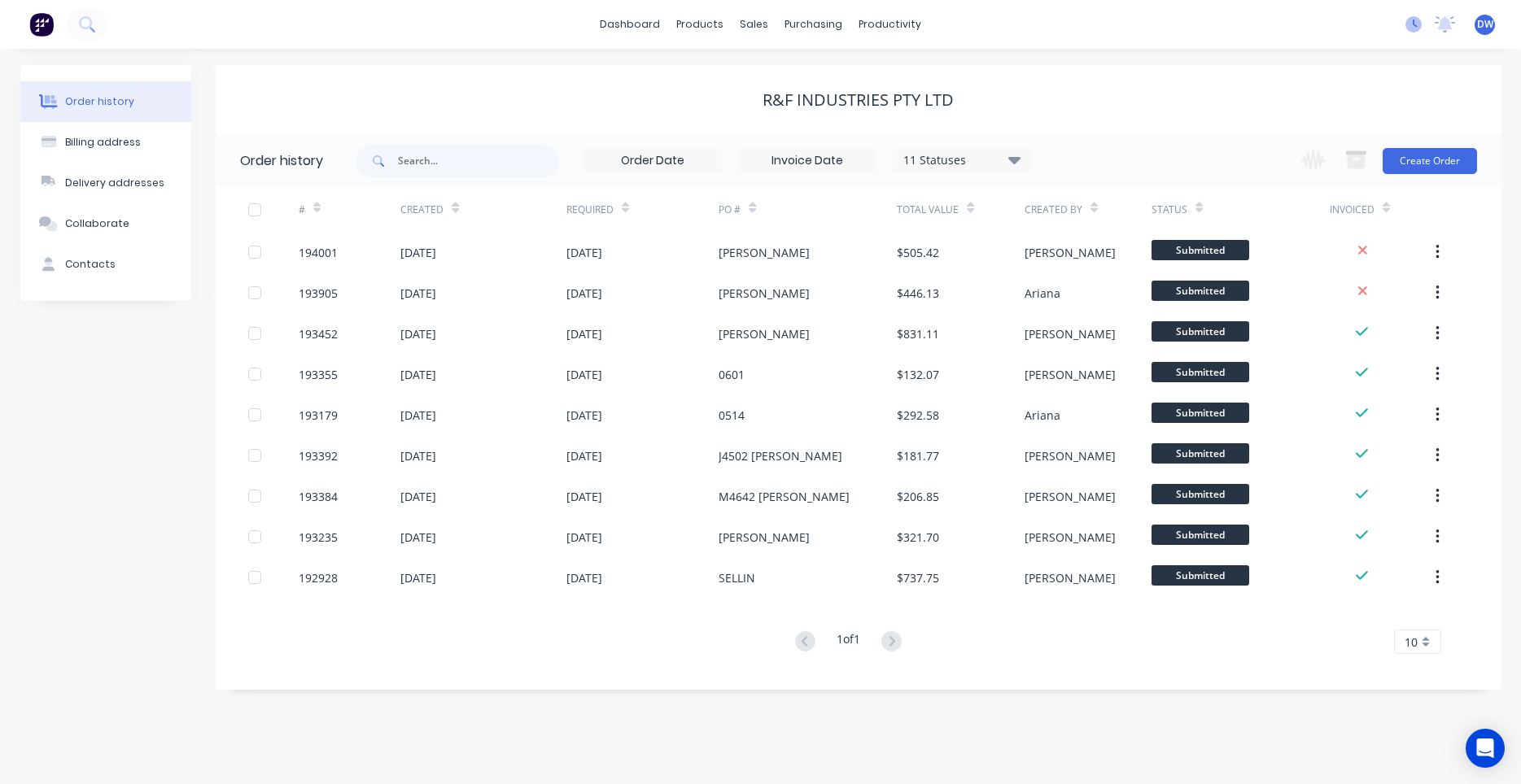
click at [1418, 31] on icon at bounding box center [1413, 24] width 16 height 16
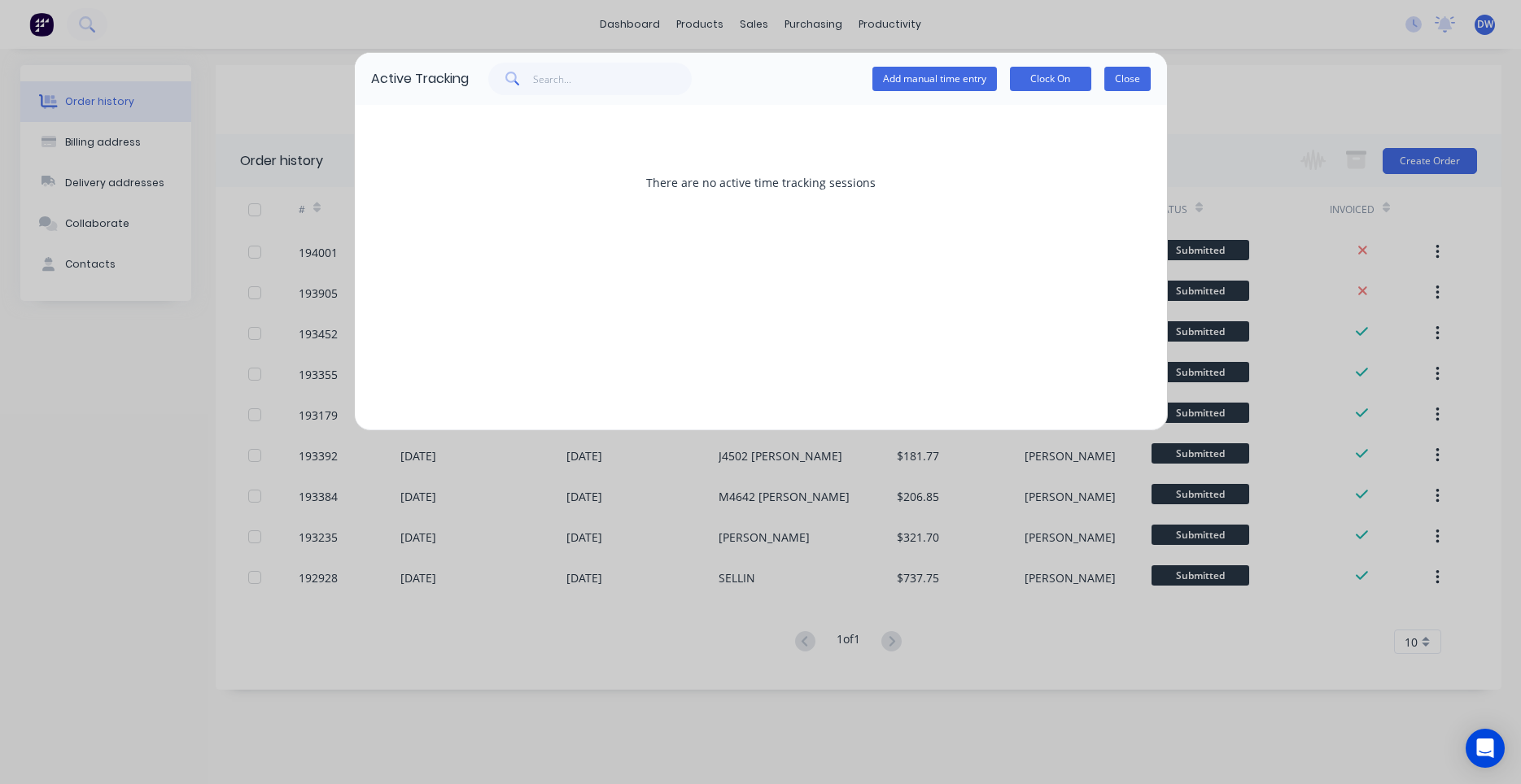
click at [1120, 84] on button "Close" at bounding box center [1128, 79] width 46 height 24
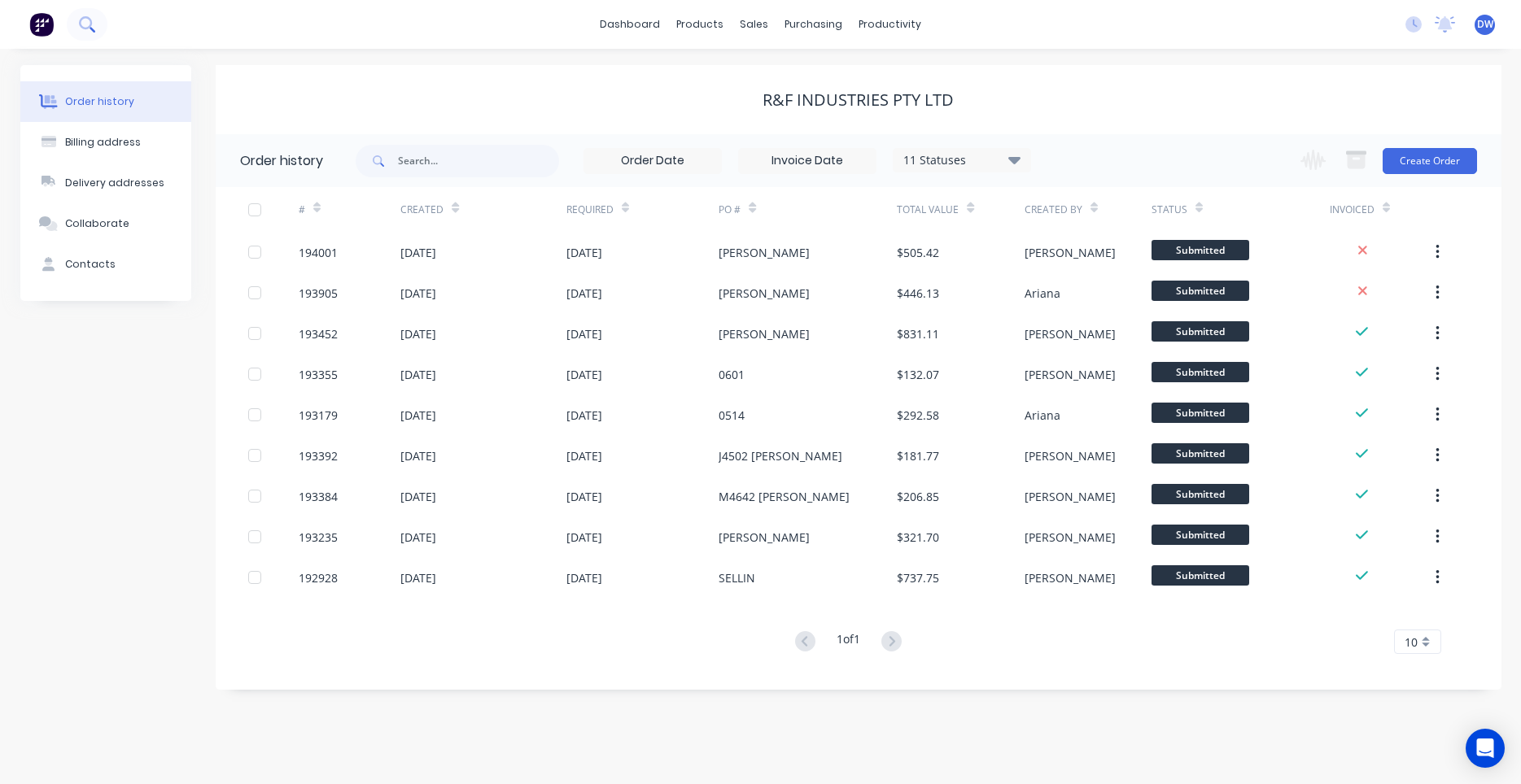
click at [93, 23] on button at bounding box center [87, 24] width 40 height 33
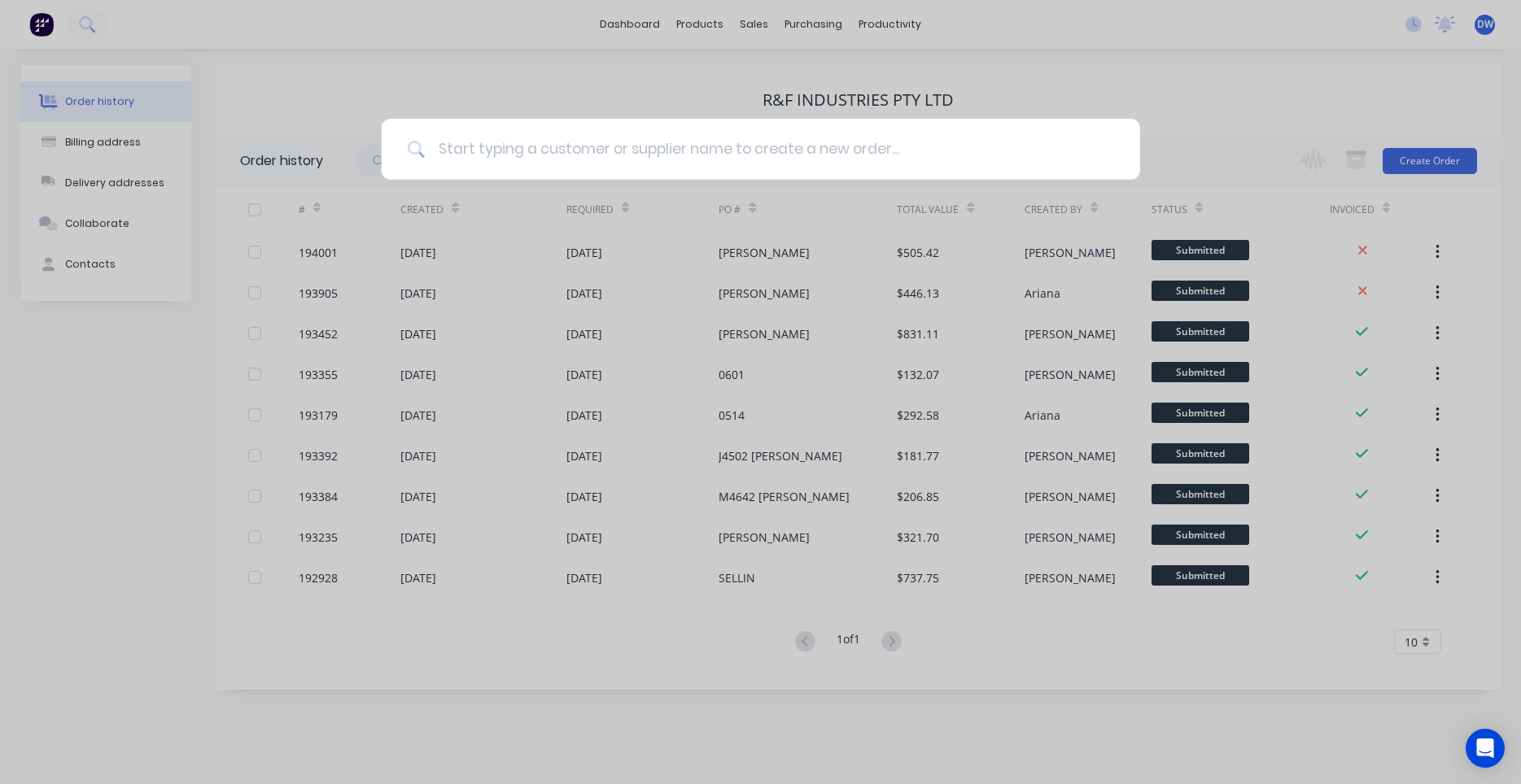
click at [467, 143] on input at bounding box center [770, 149] width 690 height 61
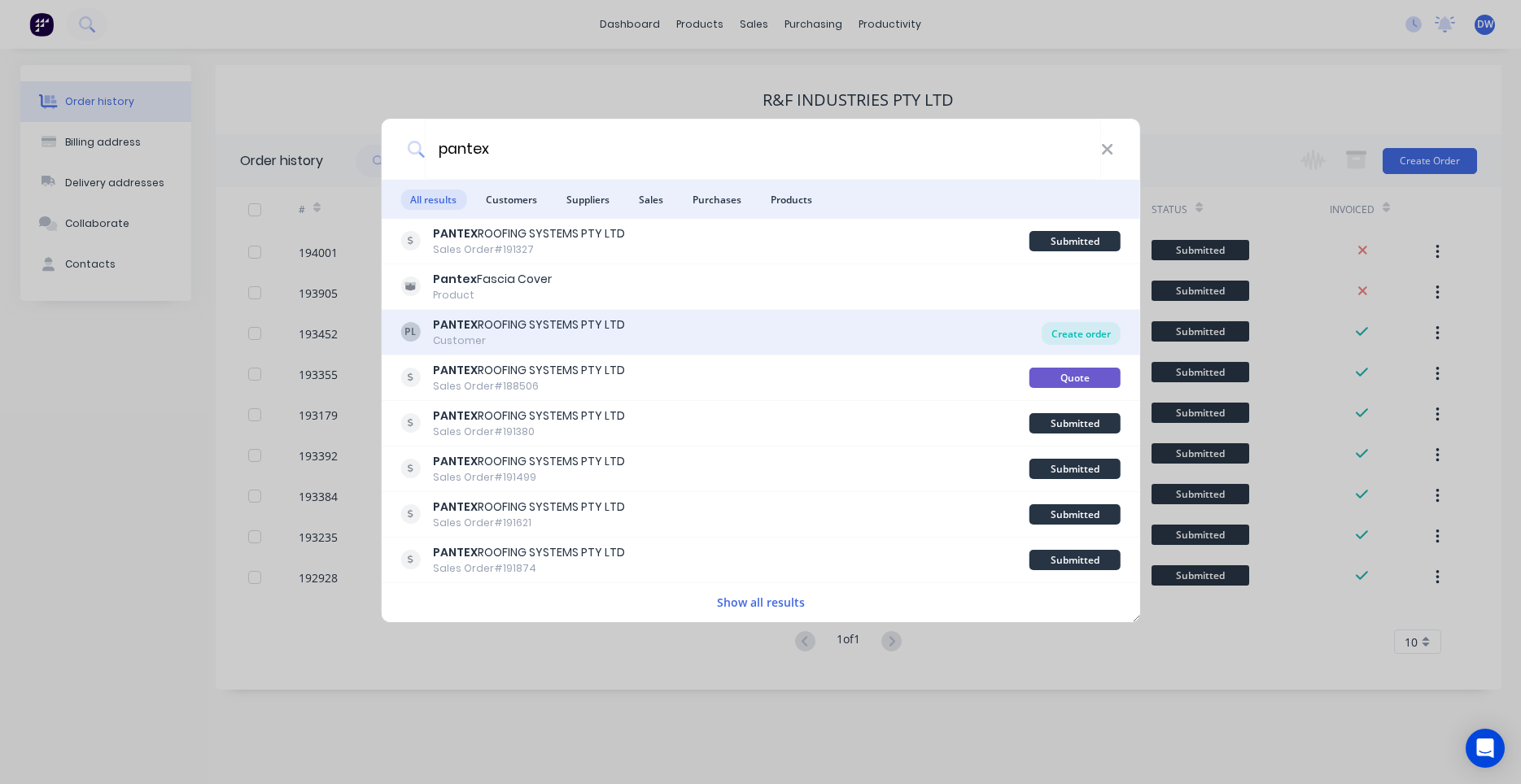
click at [1066, 333] on div "Create order" at bounding box center [1081, 333] width 79 height 23
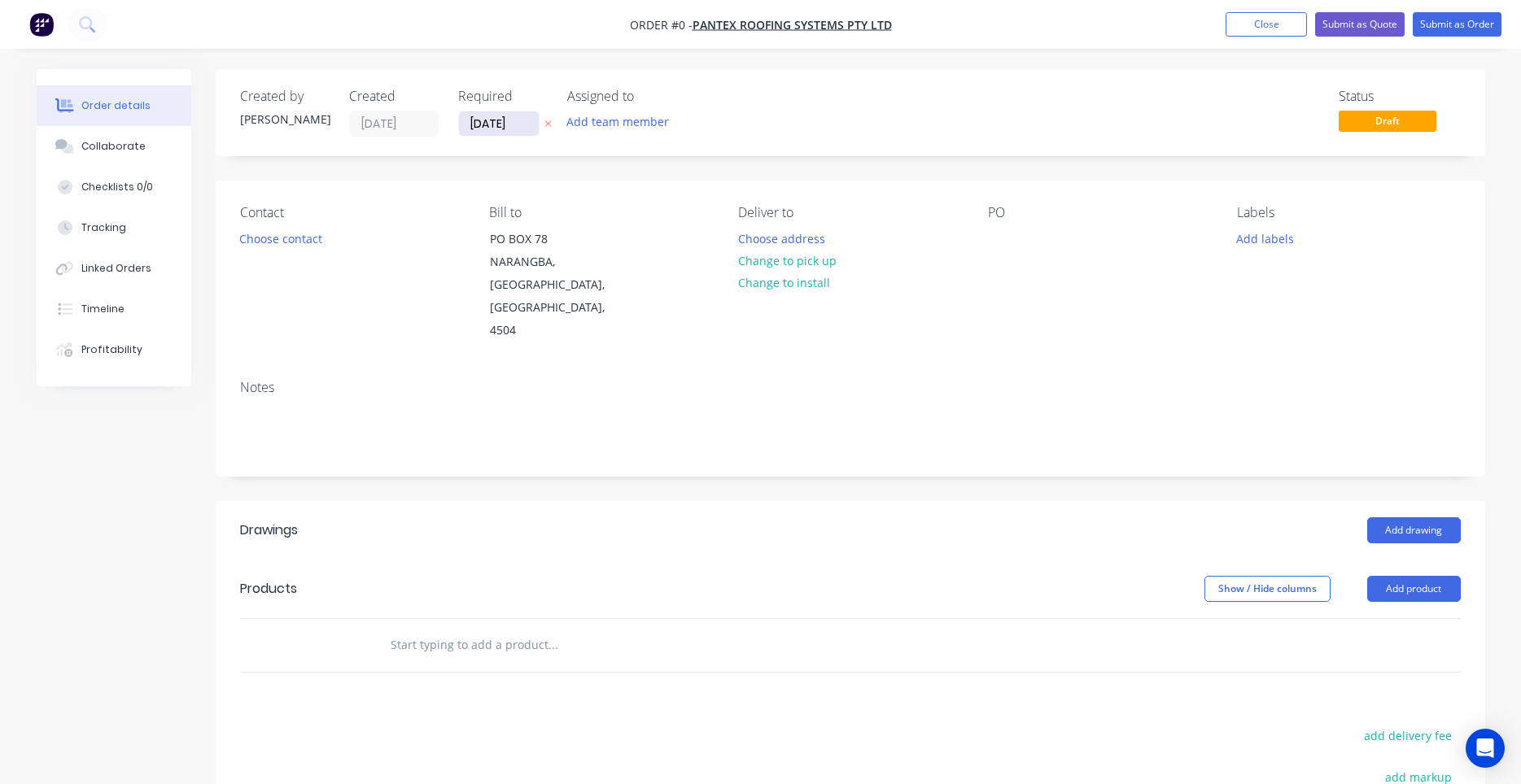
click at [496, 130] on input "[DATE]" at bounding box center [498, 124] width 80 height 24
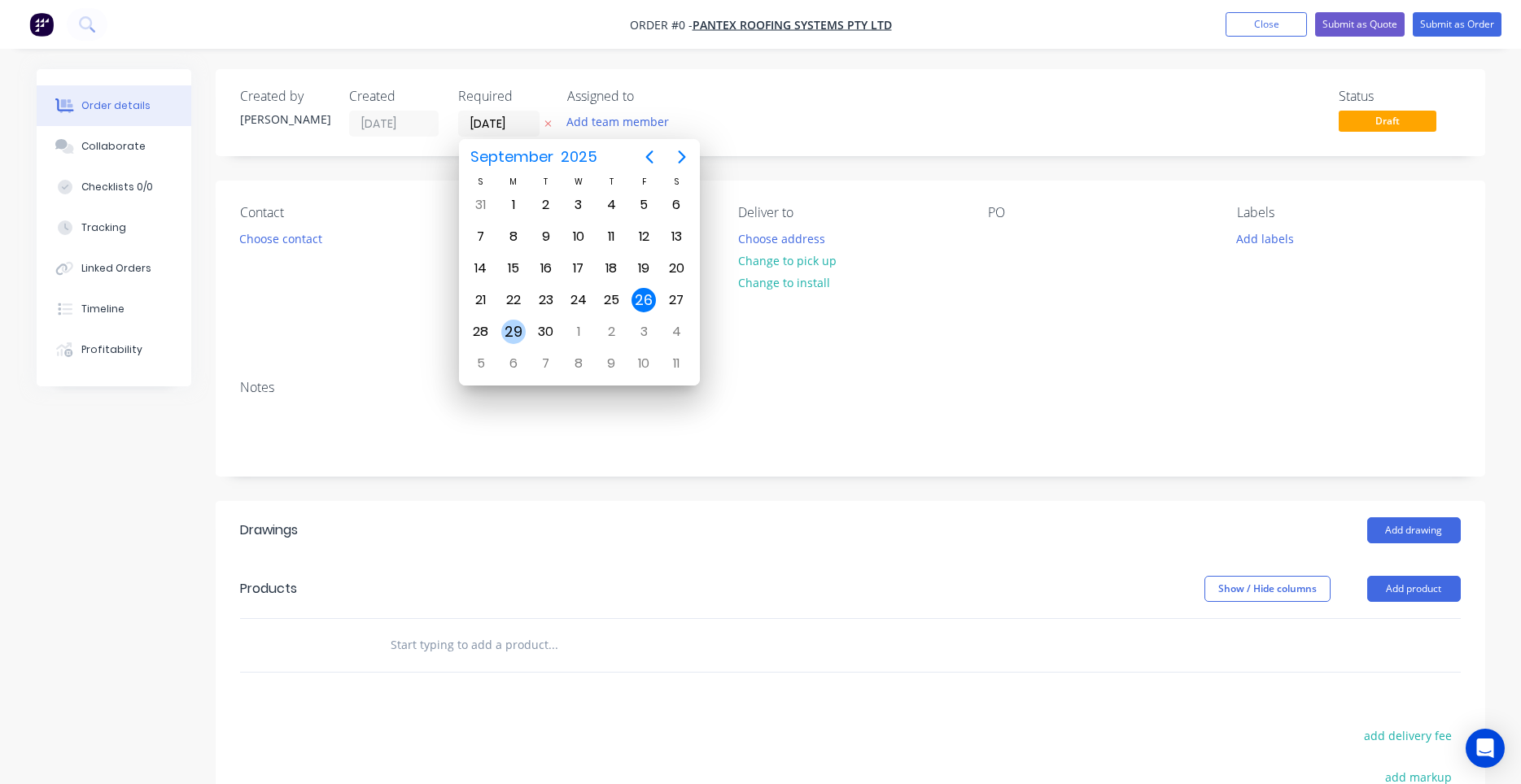
click at [520, 325] on div "29" at bounding box center [514, 331] width 24 height 24
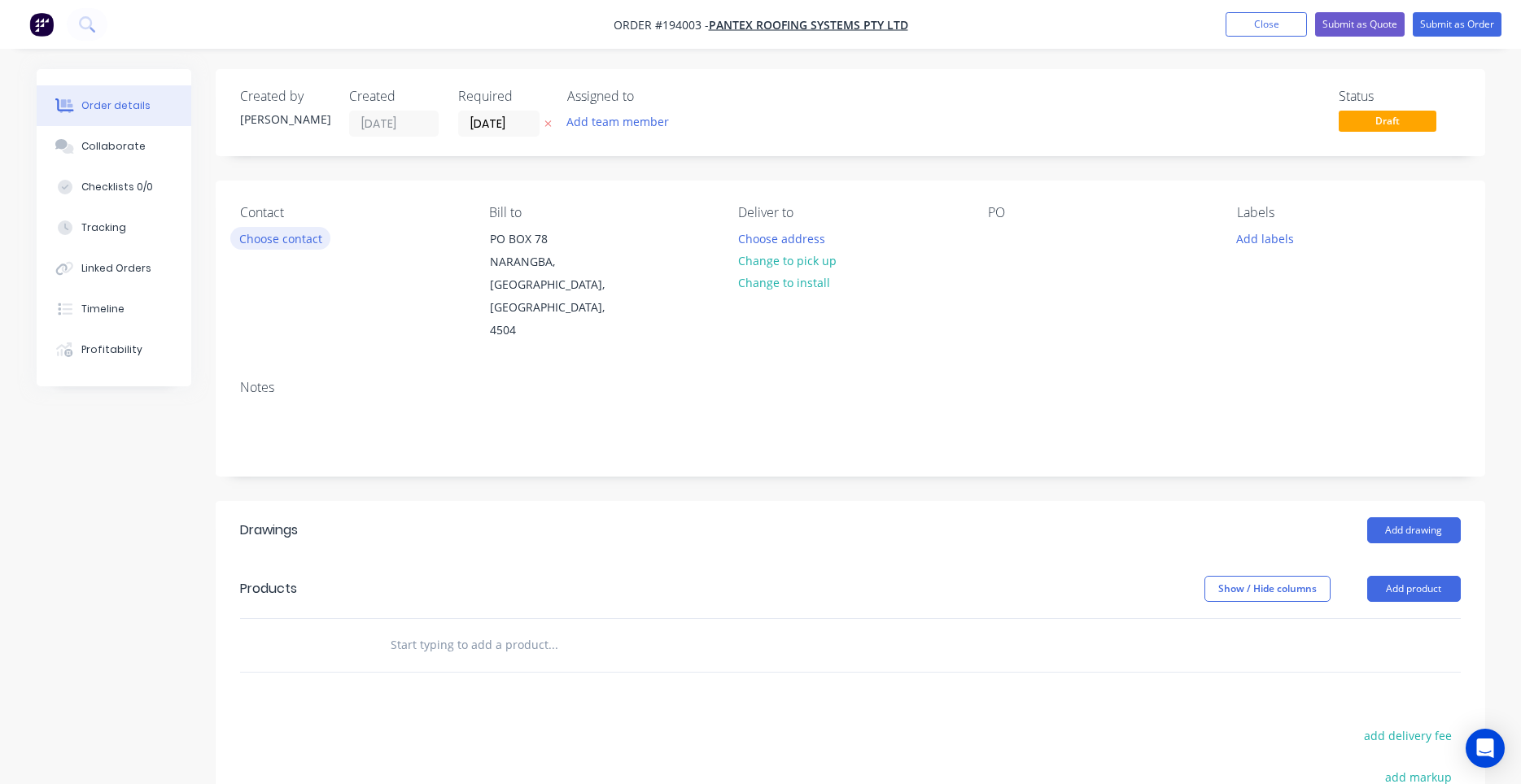
click at [301, 246] on button "Choose contact" at bounding box center [280, 238] width 100 height 22
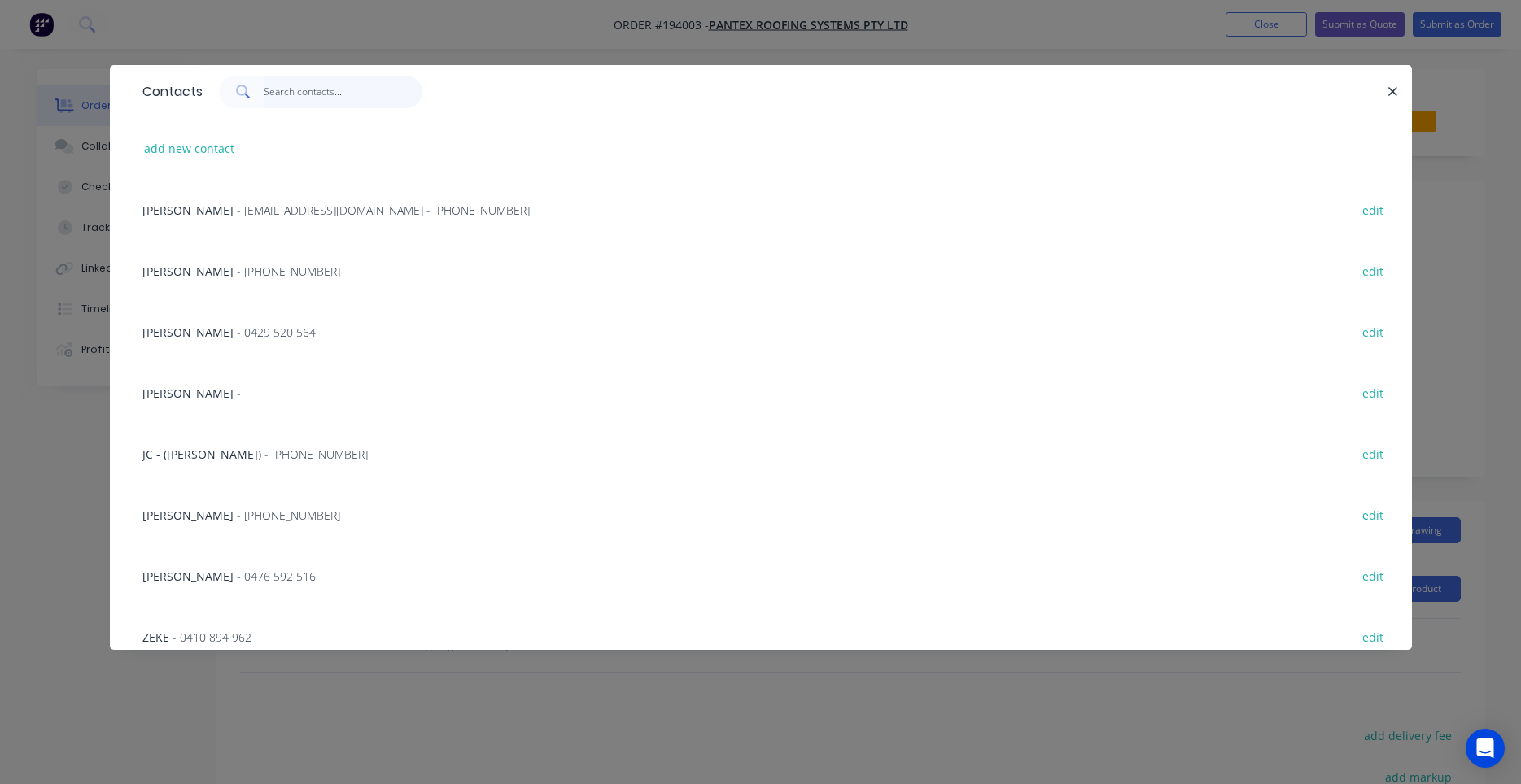
click at [369, 100] on input "text" at bounding box center [343, 92] width 159 height 33
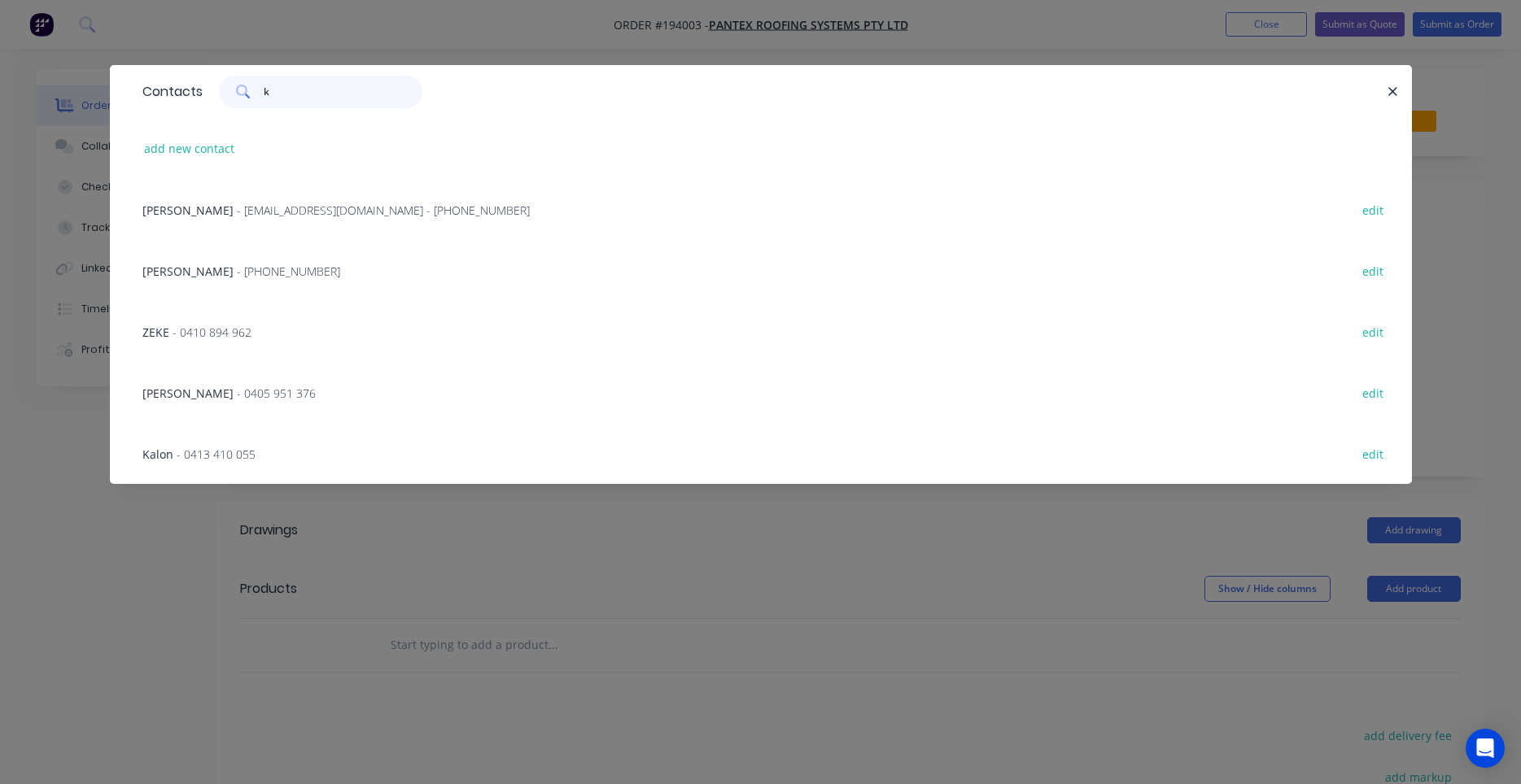
drag, startPoint x: 287, startPoint y: 92, endPoint x: 149, endPoint y: 87, distance: 138.1
click at [264, 90] on input "k" at bounding box center [343, 92] width 159 height 33
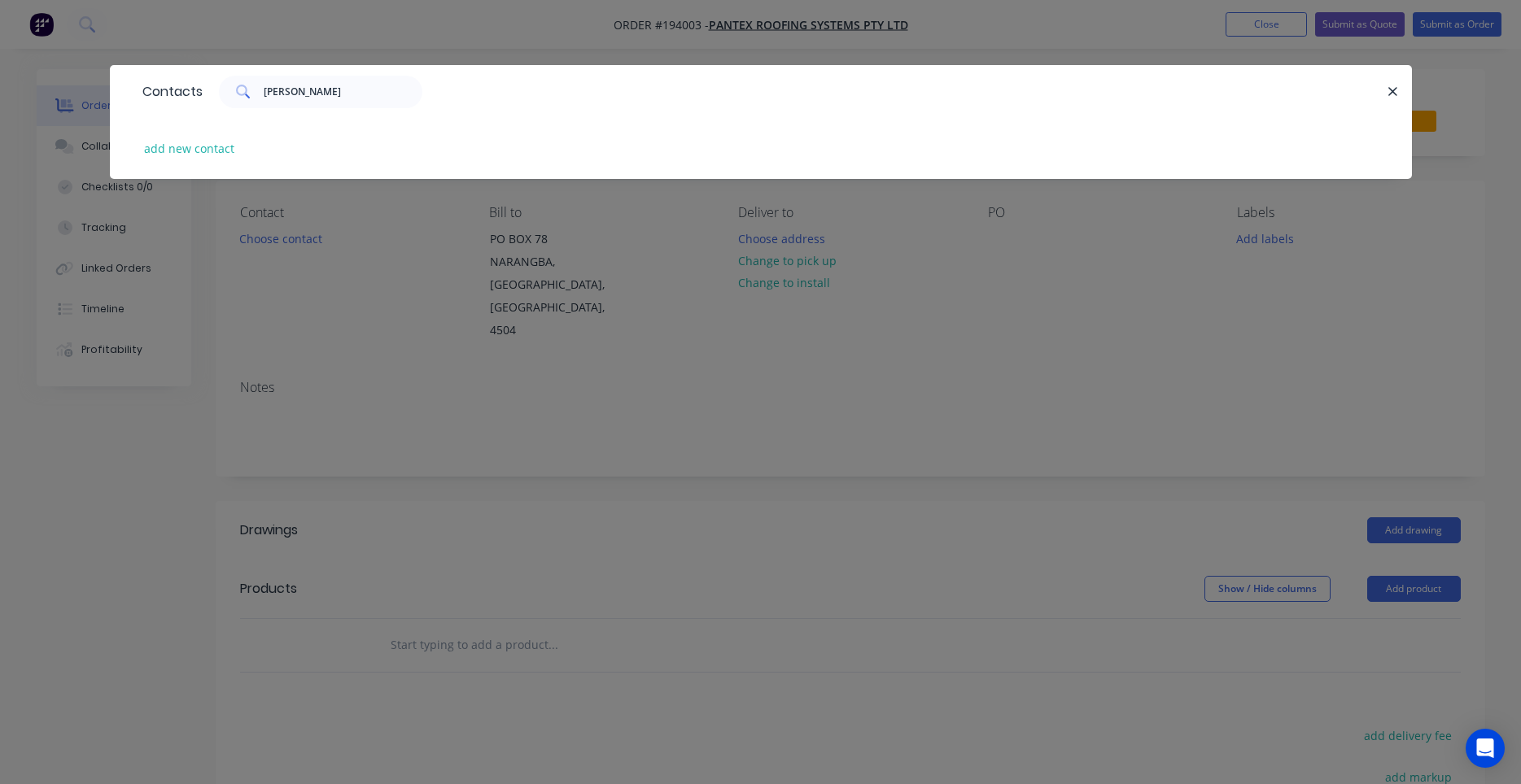
click at [218, 162] on div "add new contact" at bounding box center [760, 148] width 1253 height 61
click at [221, 155] on button "add new contact" at bounding box center [189, 149] width 107 height 22
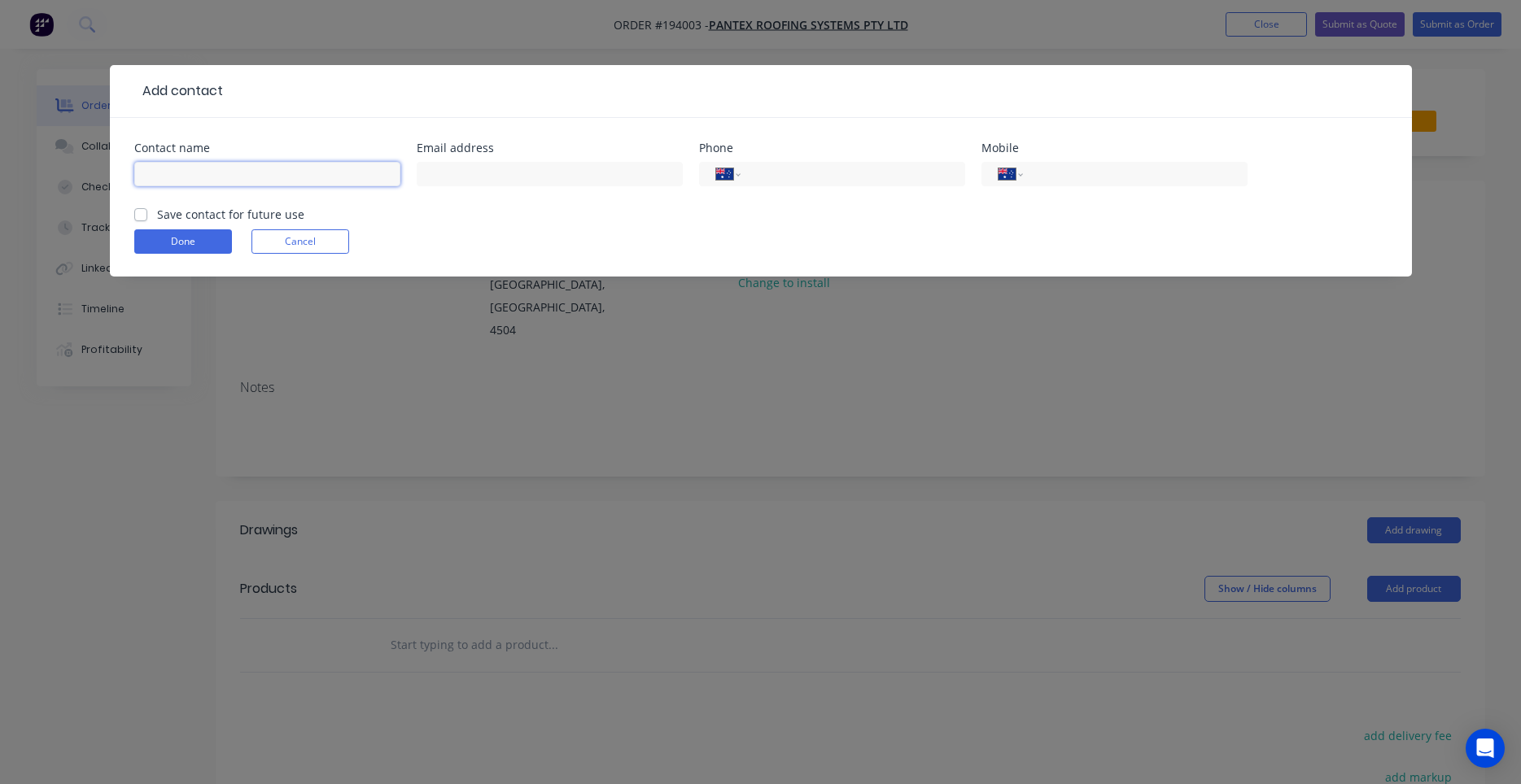
click at [283, 173] on input "text" at bounding box center [267, 174] width 266 height 24
click at [149, 210] on div "Save contact for future use" at bounding box center [219, 215] width 170 height 17
click at [157, 213] on label "Save contact for future use" at bounding box center [230, 215] width 147 height 17
click at [143, 213] on input "Save contact for future use" at bounding box center [140, 214] width 13 height 15
click at [159, 241] on button "Done" at bounding box center [183, 241] width 98 height 24
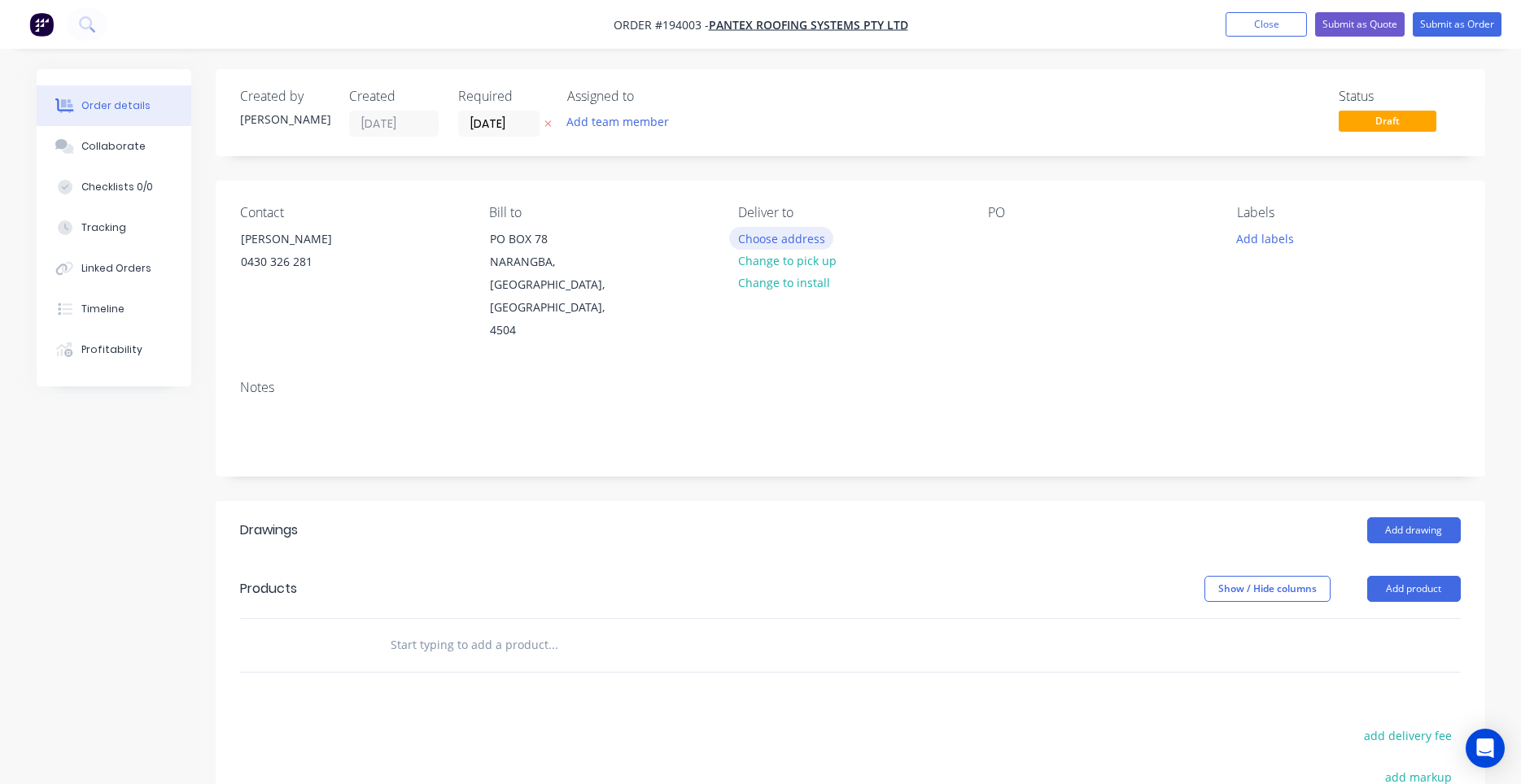
click at [745, 238] on button "Choose address" at bounding box center [781, 238] width 104 height 22
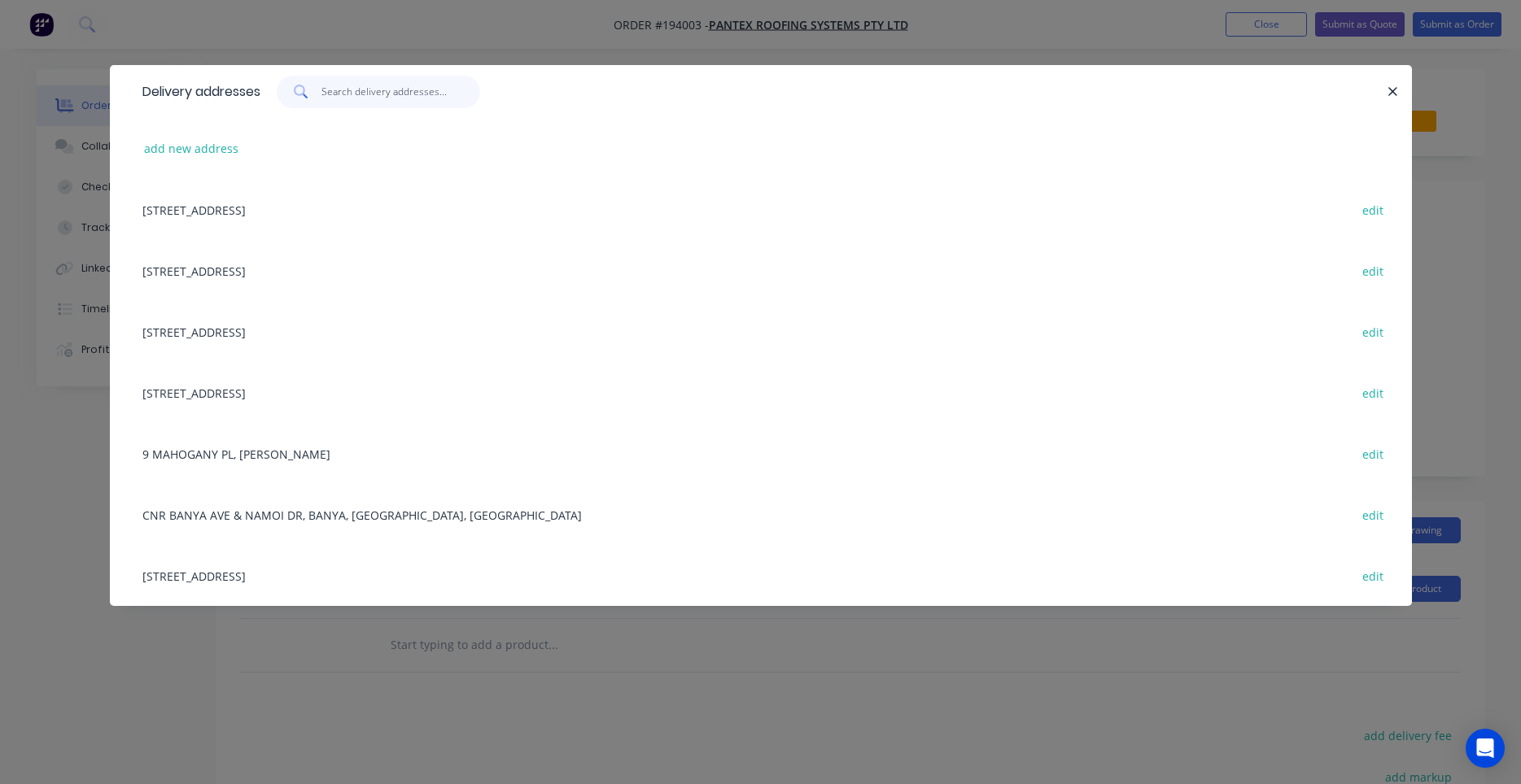
click at [417, 99] on input "text" at bounding box center [400, 92] width 159 height 33
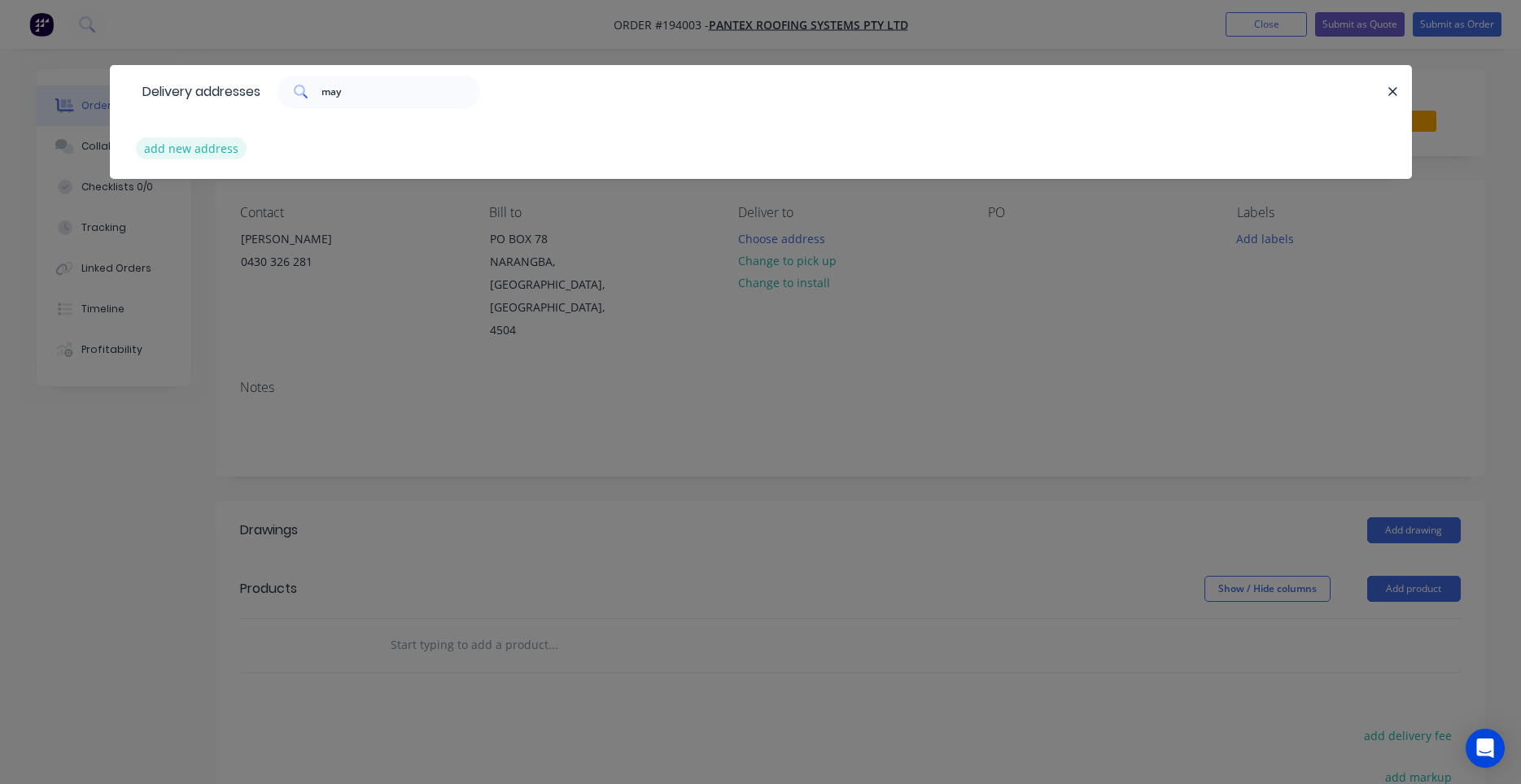
click at [221, 153] on button "add new address" at bounding box center [192, 149] width 112 height 22
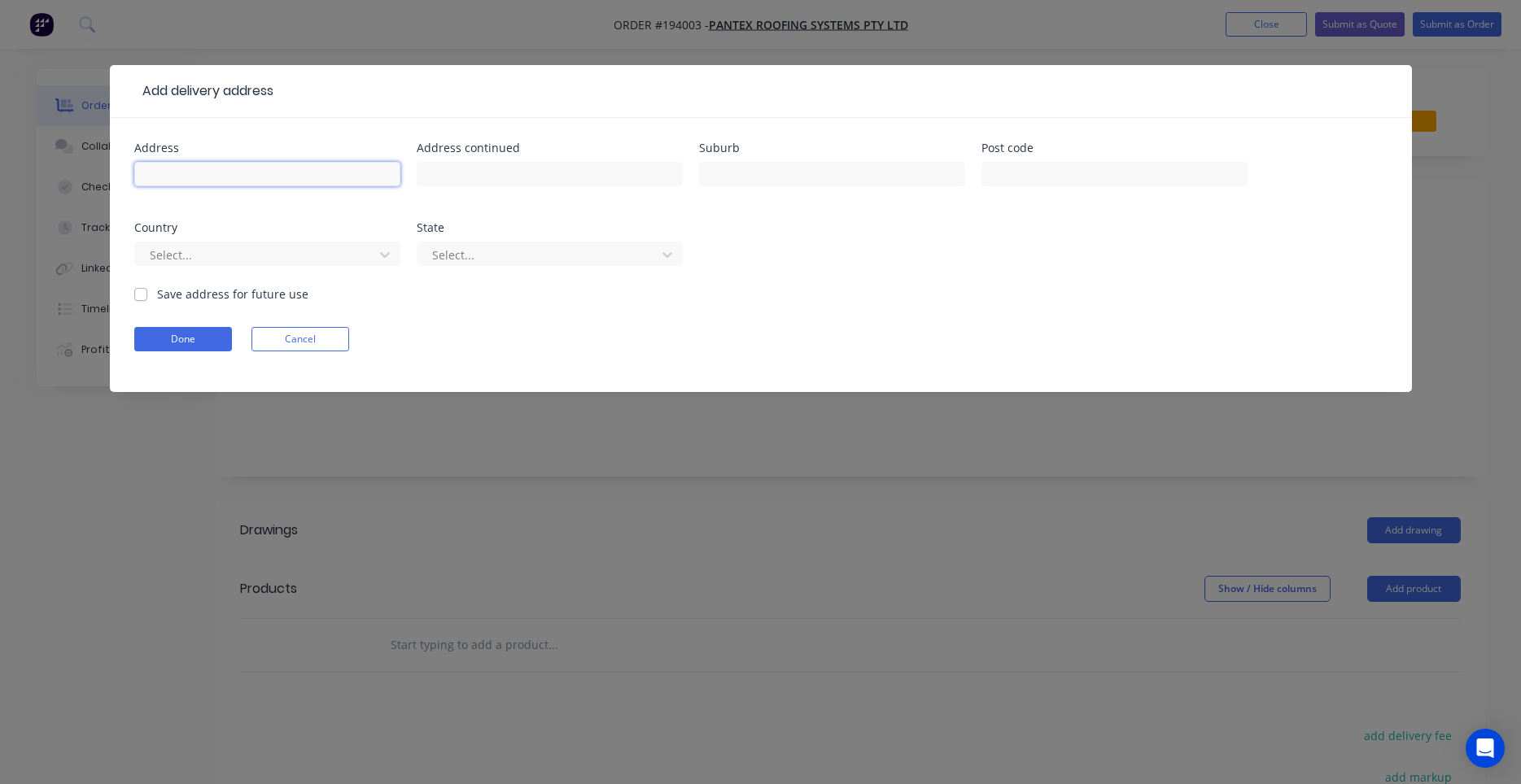
click at [271, 163] on input "text" at bounding box center [267, 174] width 266 height 24
click at [181, 336] on button "Done" at bounding box center [183, 339] width 98 height 24
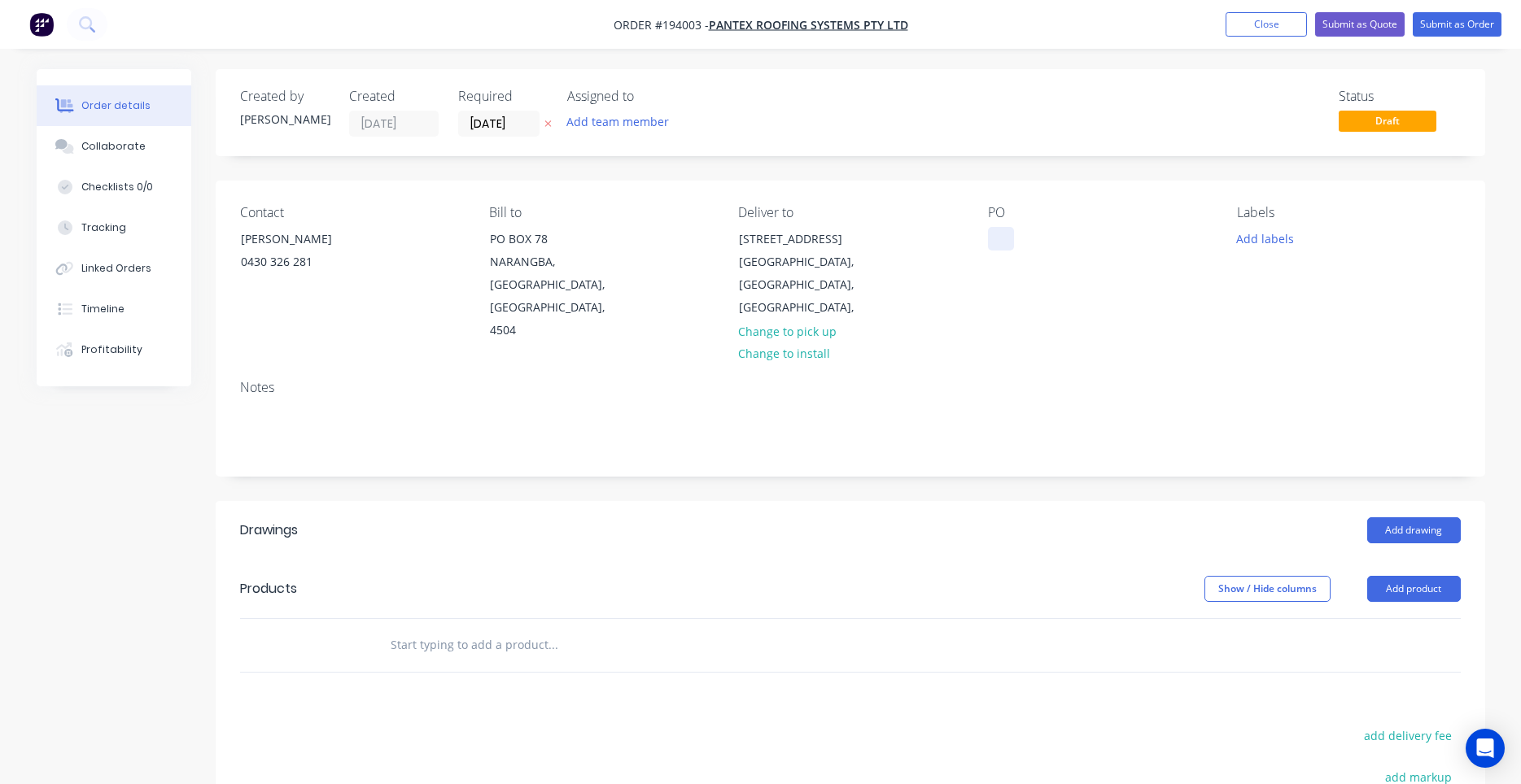
click at [1001, 240] on div at bounding box center [1001, 238] width 26 height 23
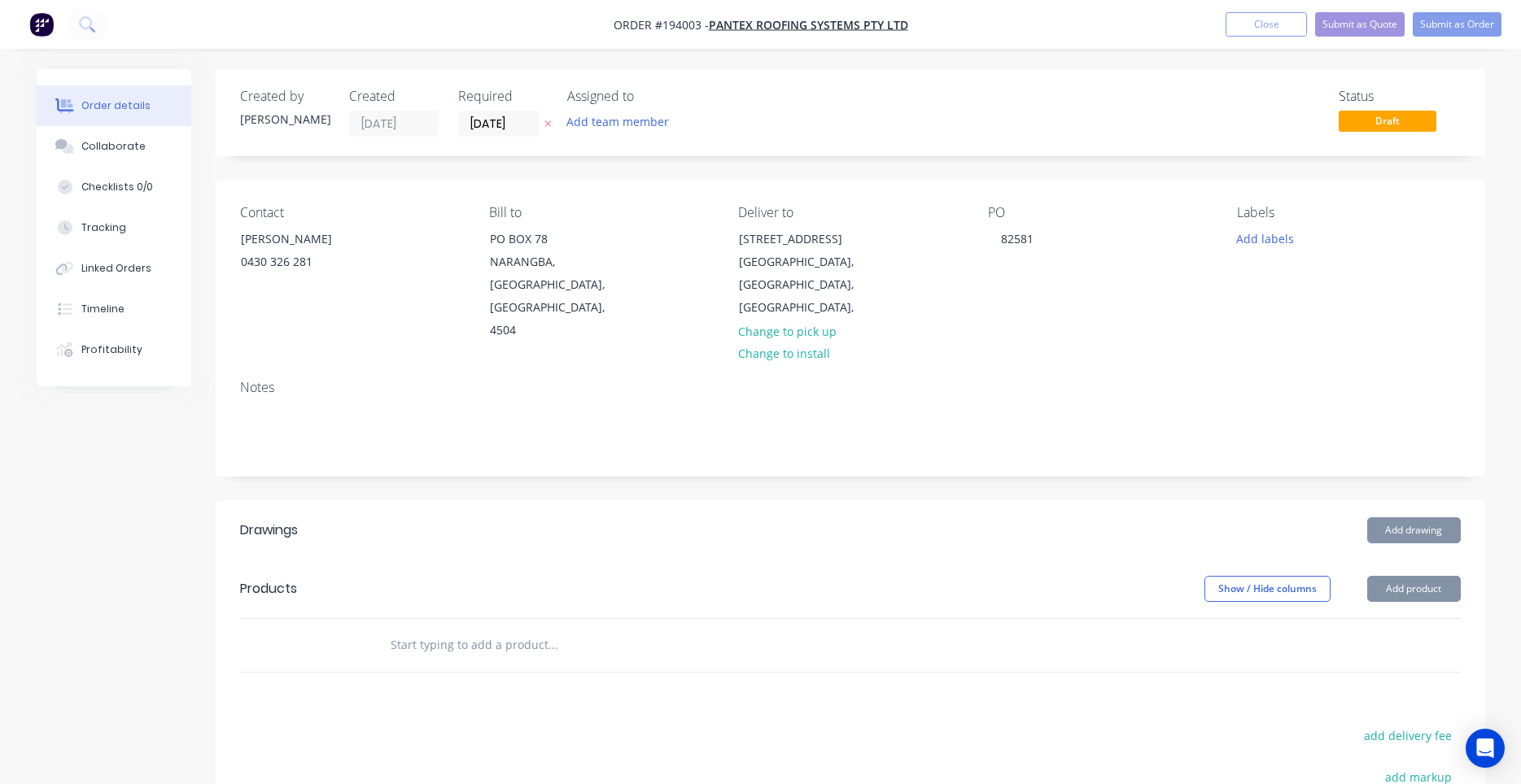
click at [471, 629] on input "text" at bounding box center [552, 645] width 325 height 33
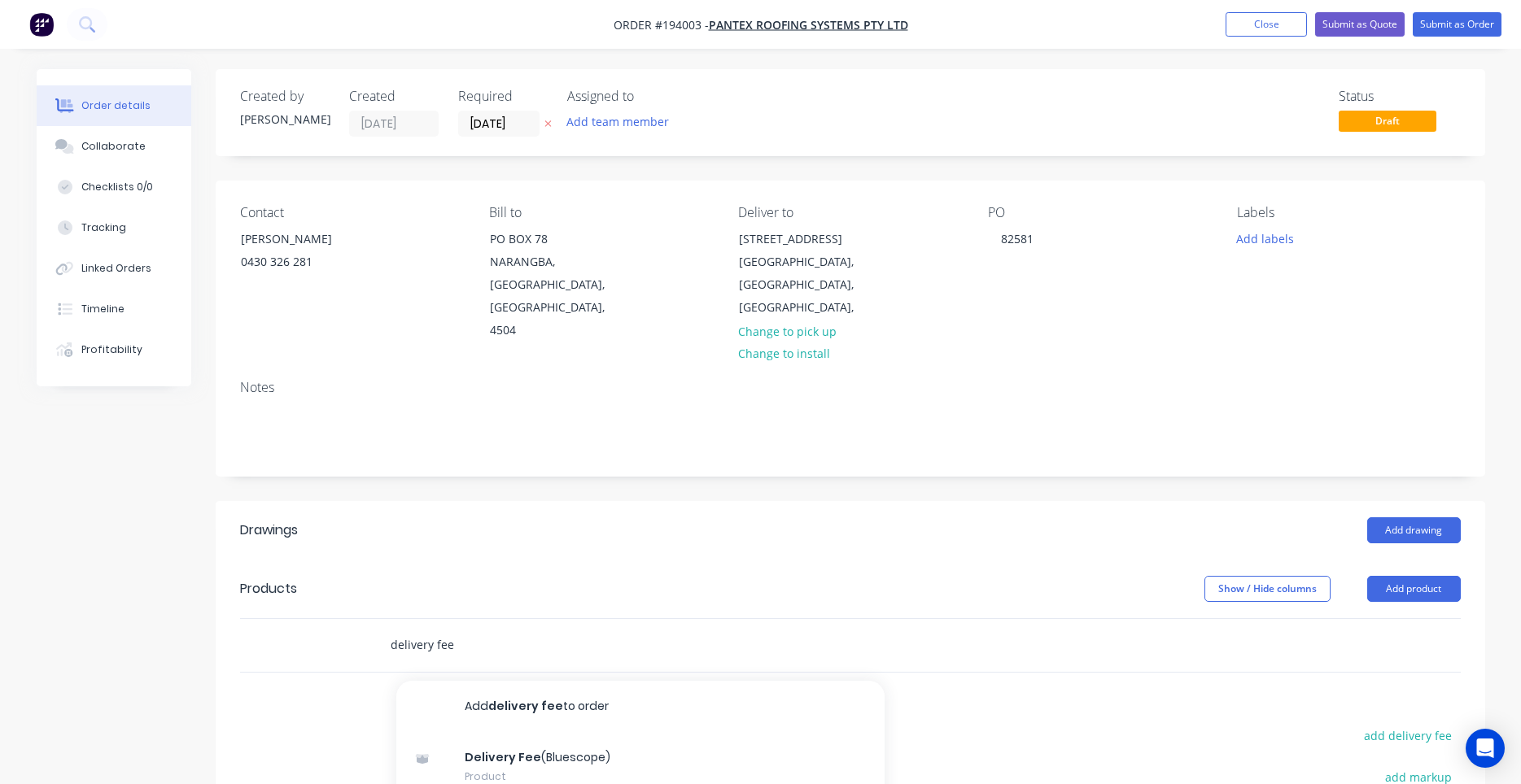
scroll to position [155, 0]
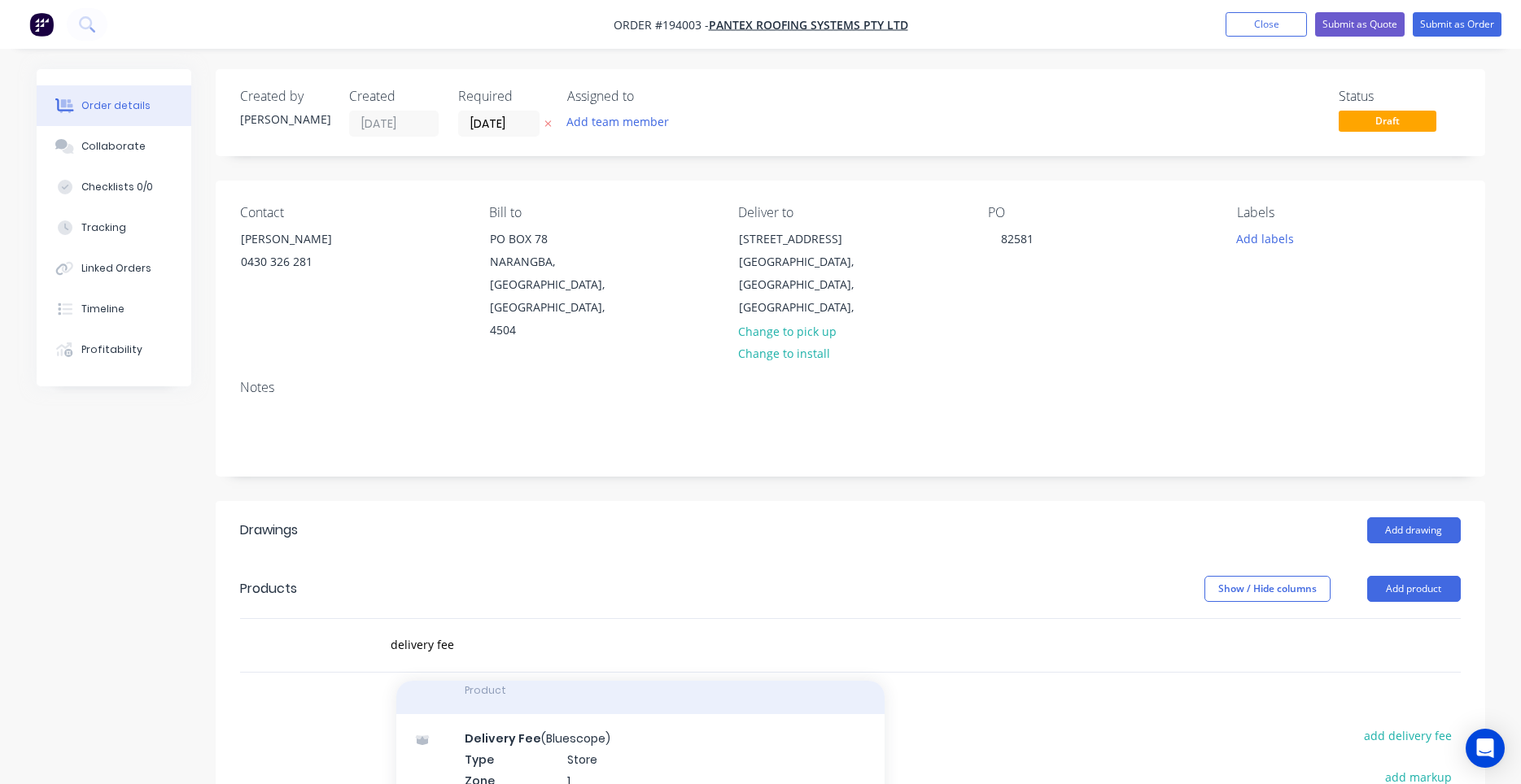
click at [480, 660] on div "Delivery Fee Product" at bounding box center [640, 680] width 488 height 69
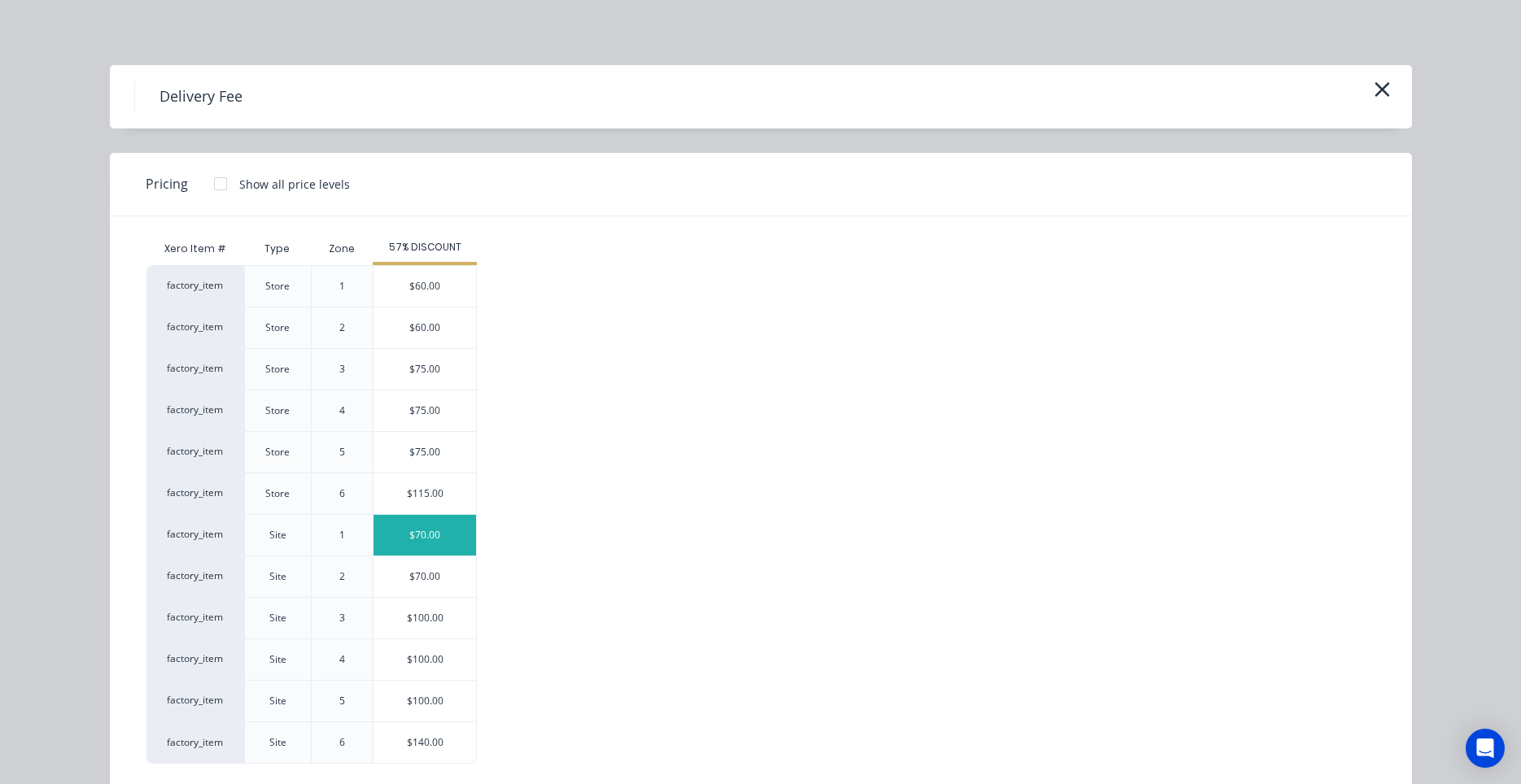
click at [436, 538] on div "$70.00" at bounding box center [424, 535] width 102 height 40
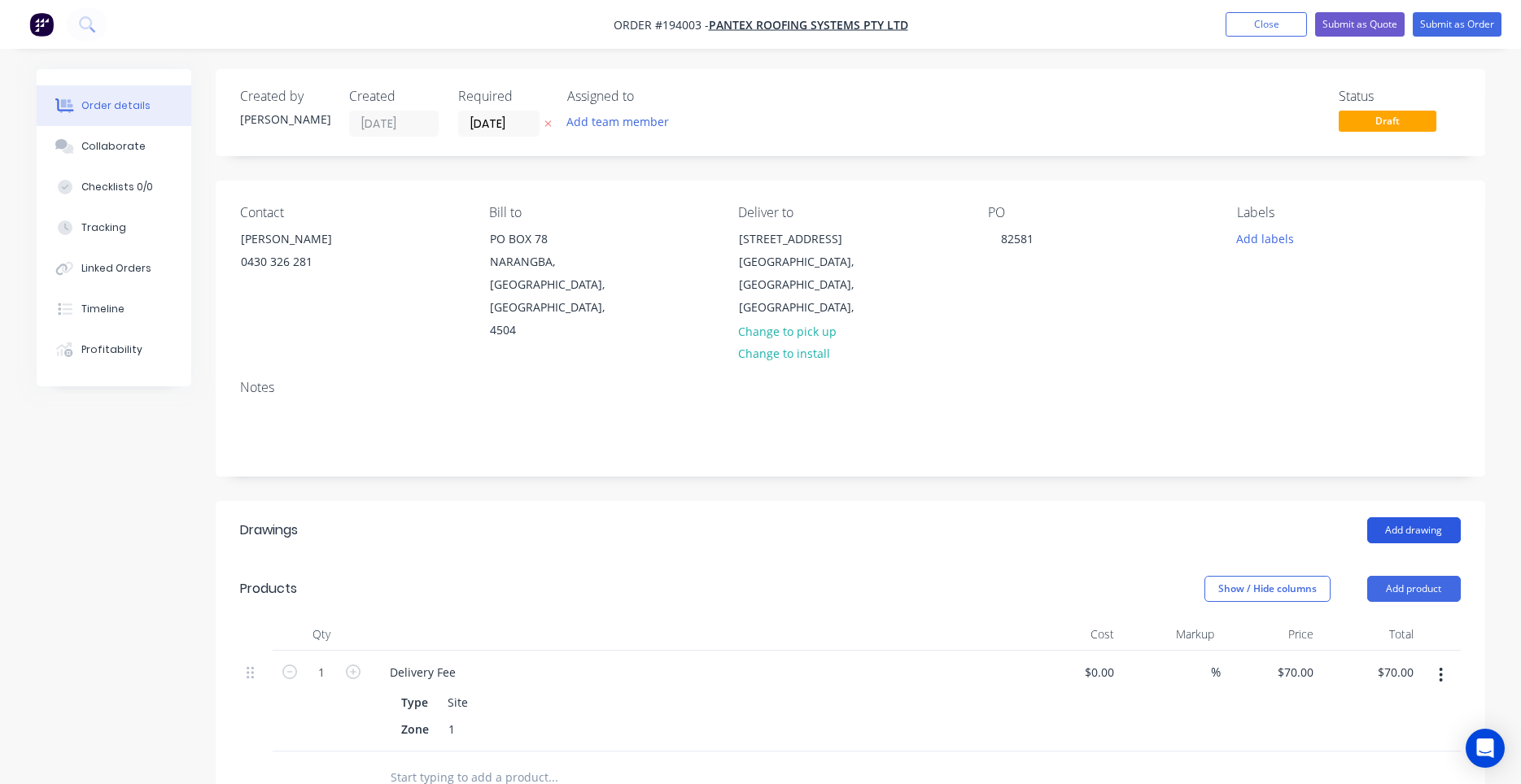
click at [1417, 518] on button "Add drawing" at bounding box center [1414, 531] width 94 height 26
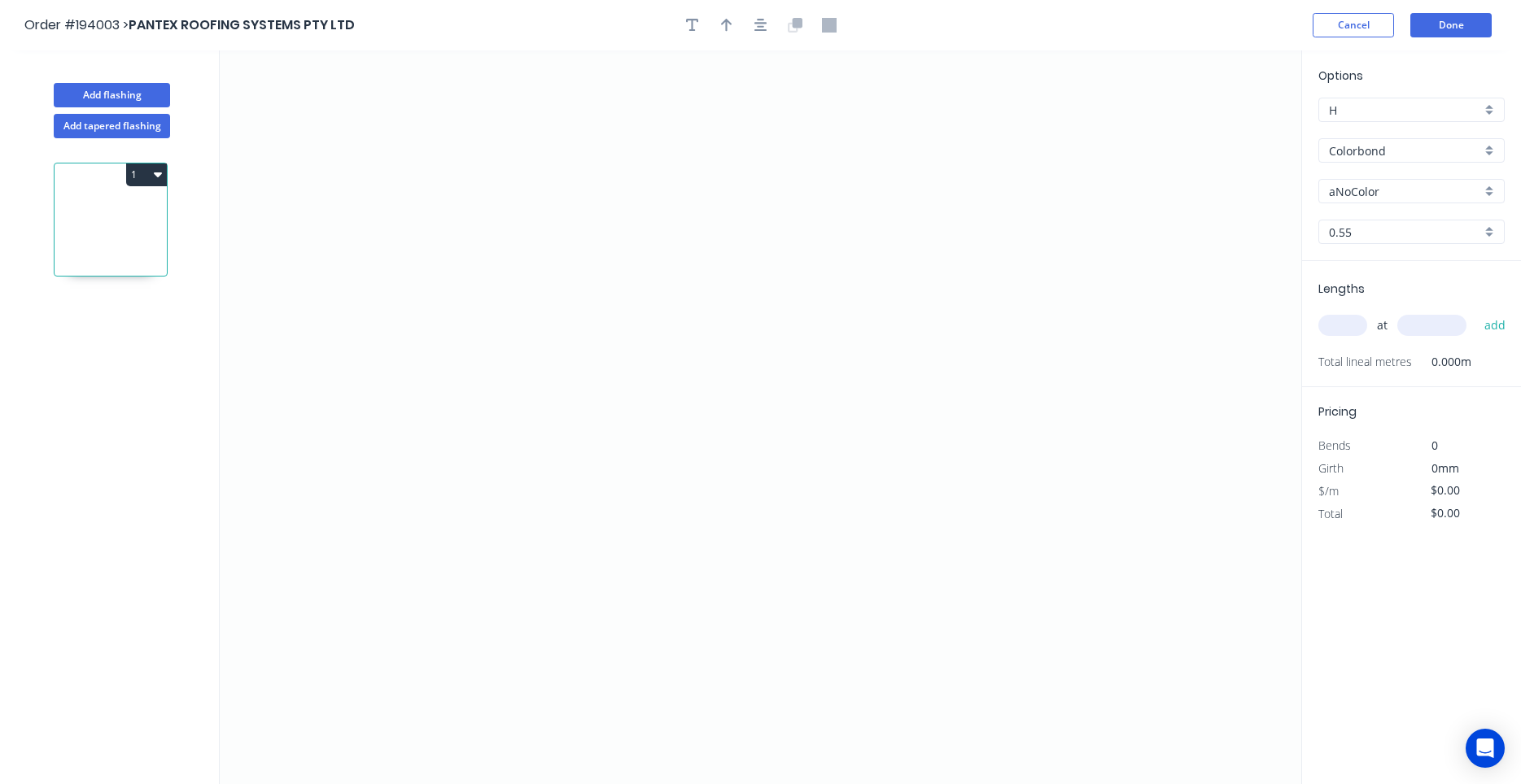
click at [1323, 325] on div "Lengths at add Total lineal metres 0.000m" at bounding box center [1411, 324] width 219 height 126
click at [1330, 328] on input "text" at bounding box center [1342, 325] width 49 height 21
click at [1476, 312] on button "add" at bounding box center [1495, 325] width 39 height 27
click at [432, 226] on icon "0" at bounding box center [760, 417] width 1081 height 734
click at [426, 516] on icon "0" at bounding box center [760, 417] width 1081 height 734
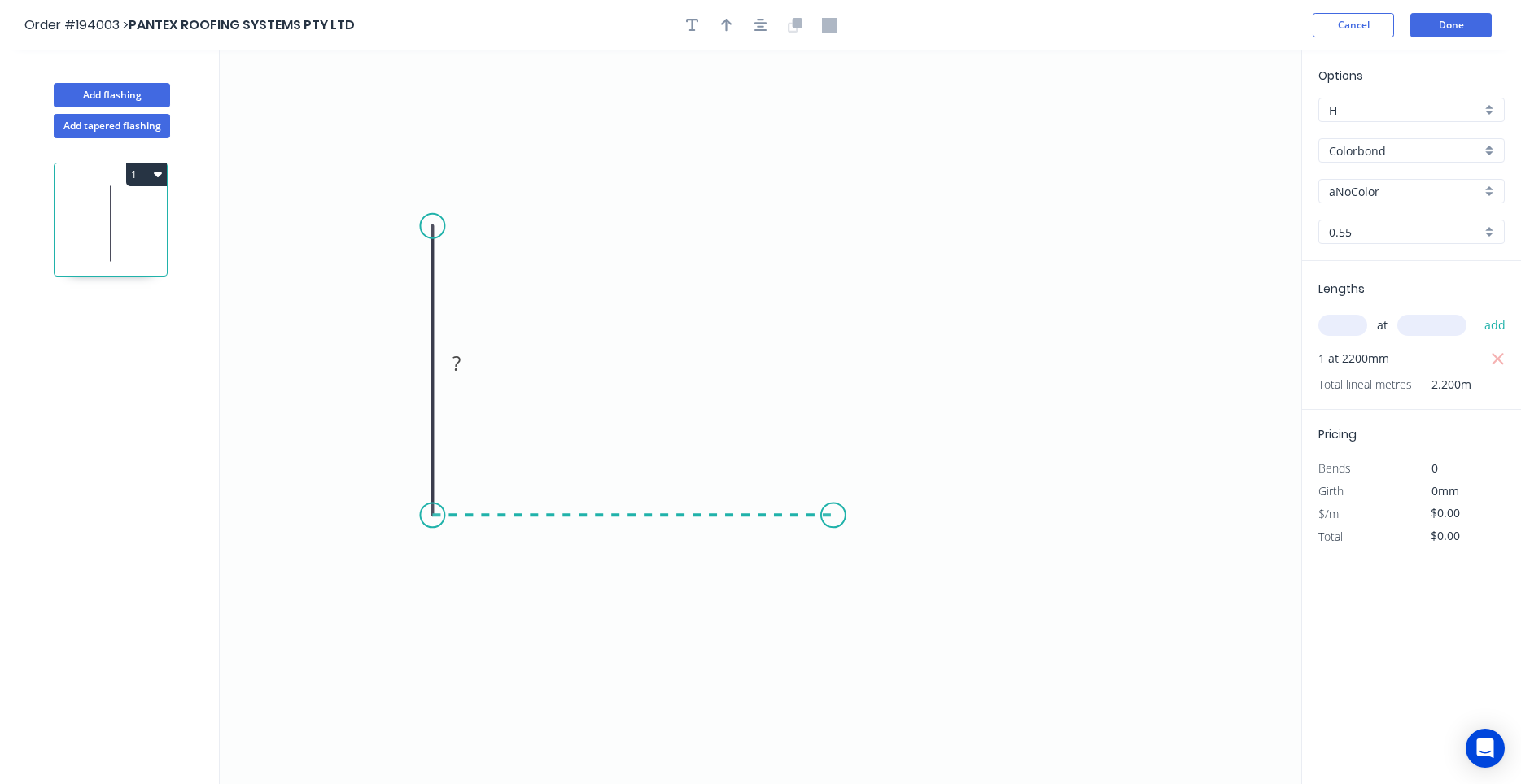
click at [833, 501] on icon "0 ?" at bounding box center [760, 417] width 1081 height 734
click at [830, 520] on circle at bounding box center [833, 515] width 24 height 24
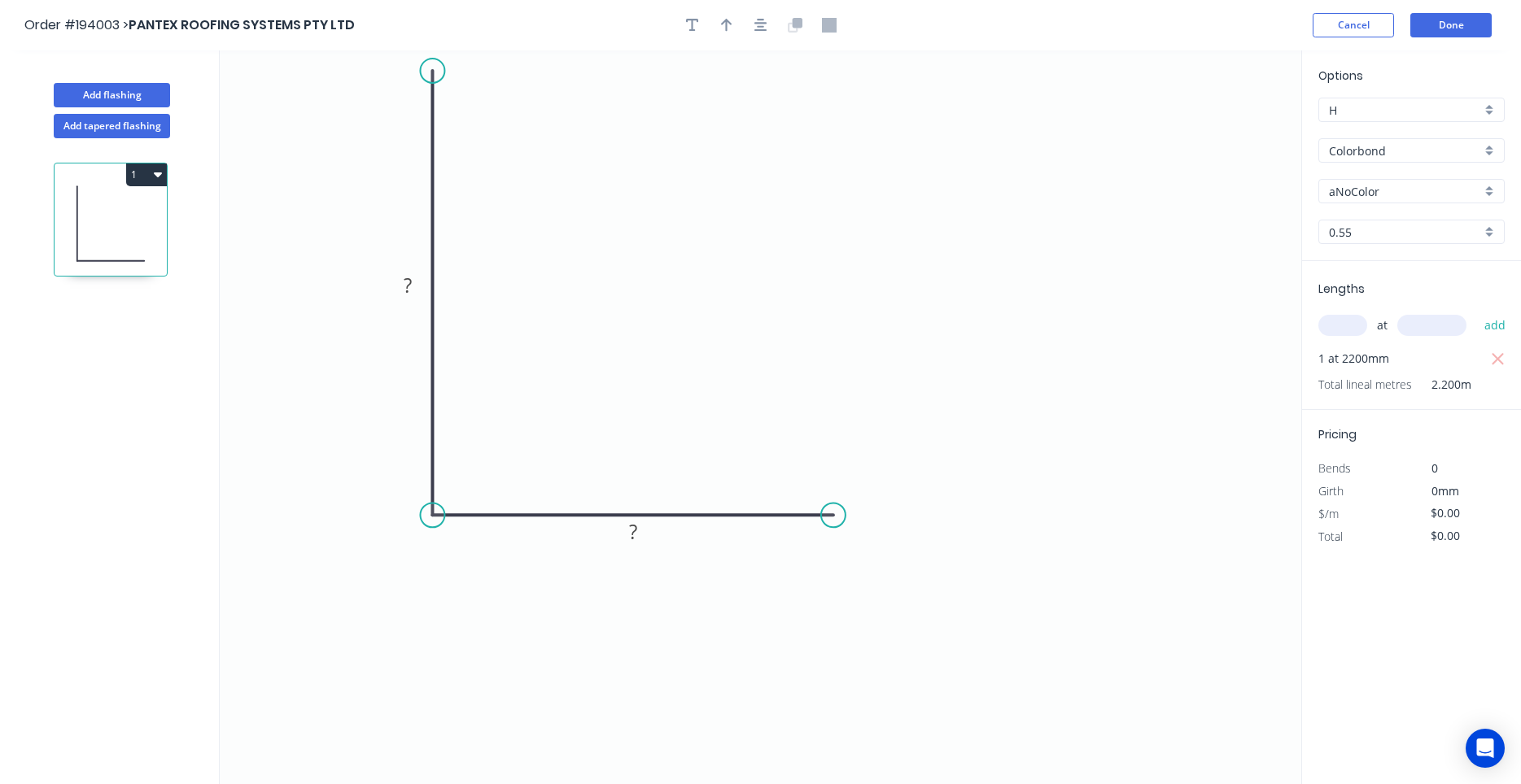
drag, startPoint x: 431, startPoint y: 225, endPoint x: 434, endPoint y: 70, distance: 155.0
click at [434, 70] on circle at bounding box center [432, 70] width 24 height 24
drag, startPoint x: 839, startPoint y: 517, endPoint x: 773, endPoint y: 520, distance: 66.1
click at [773, 520] on circle at bounding box center [773, 515] width 24 height 24
click at [775, 521] on circle at bounding box center [773, 515] width 24 height 24
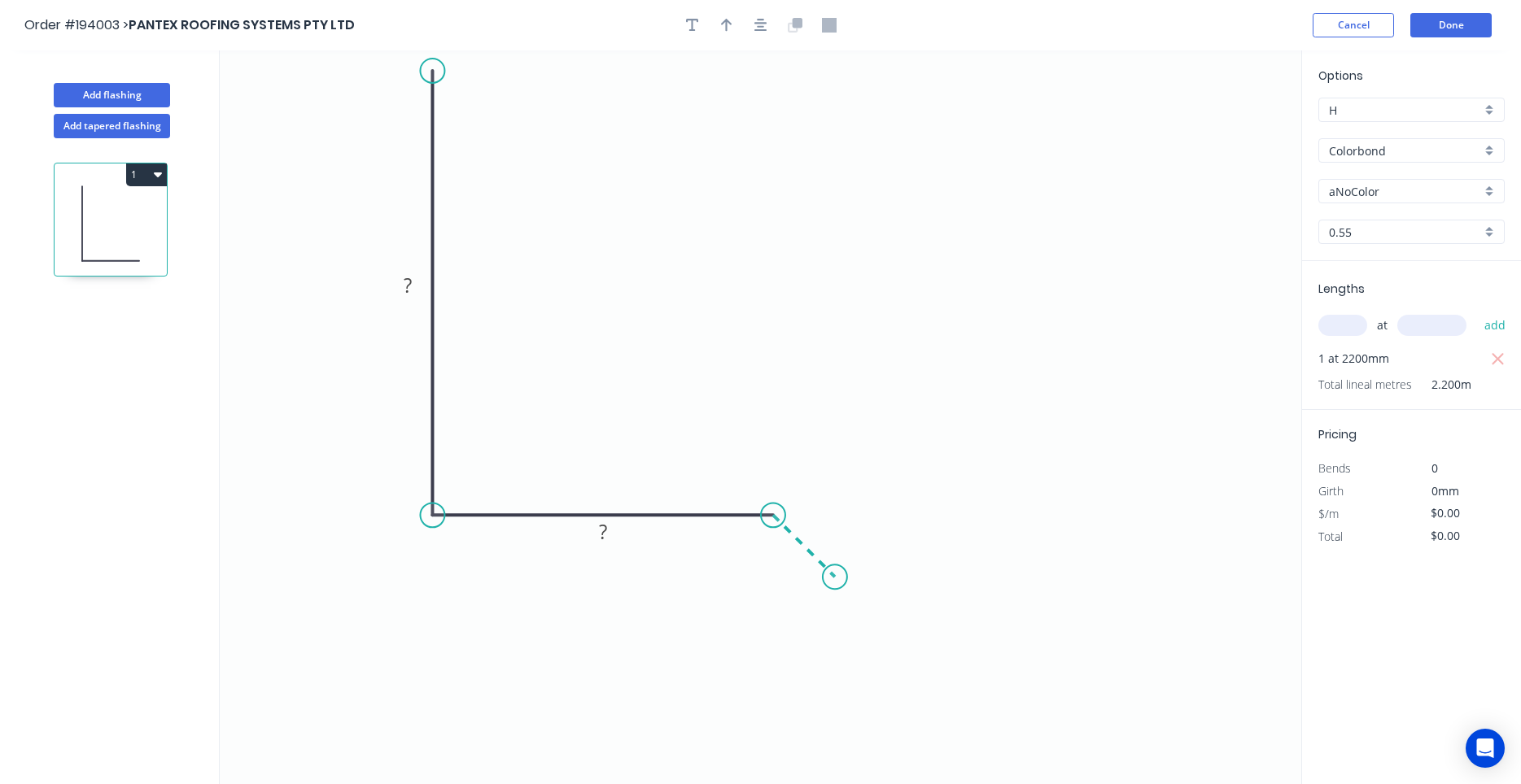
click at [835, 581] on icon "0 ? ?" at bounding box center [760, 417] width 1081 height 734
click at [837, 576] on circle at bounding box center [835, 577] width 24 height 24
click at [801, 571] on div "Show angle" at bounding box center [855, 572] width 163 height 33
click at [815, 527] on rect at bounding box center [821, 522] width 33 height 23
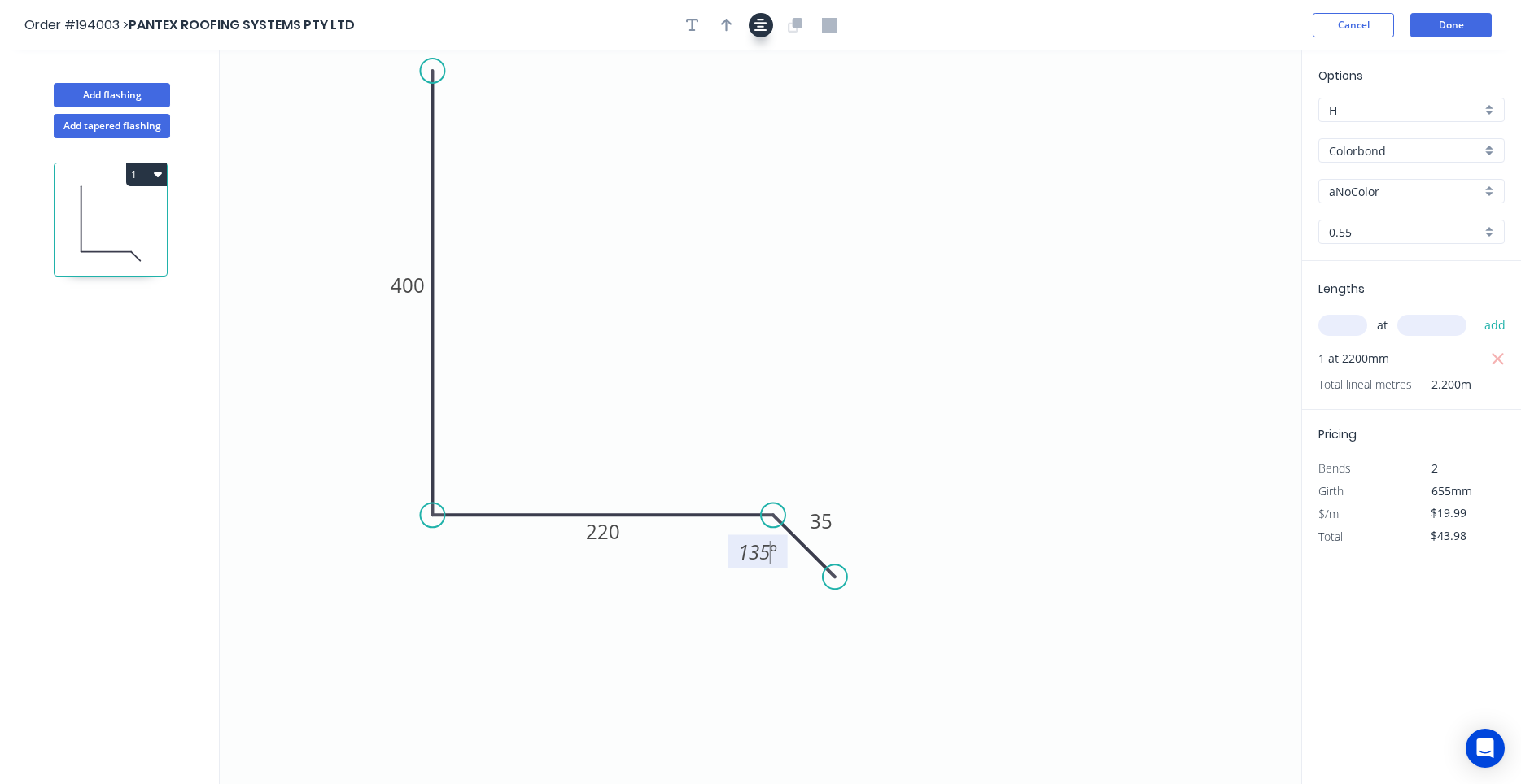
click at [750, 26] on button "button" at bounding box center [761, 25] width 24 height 24
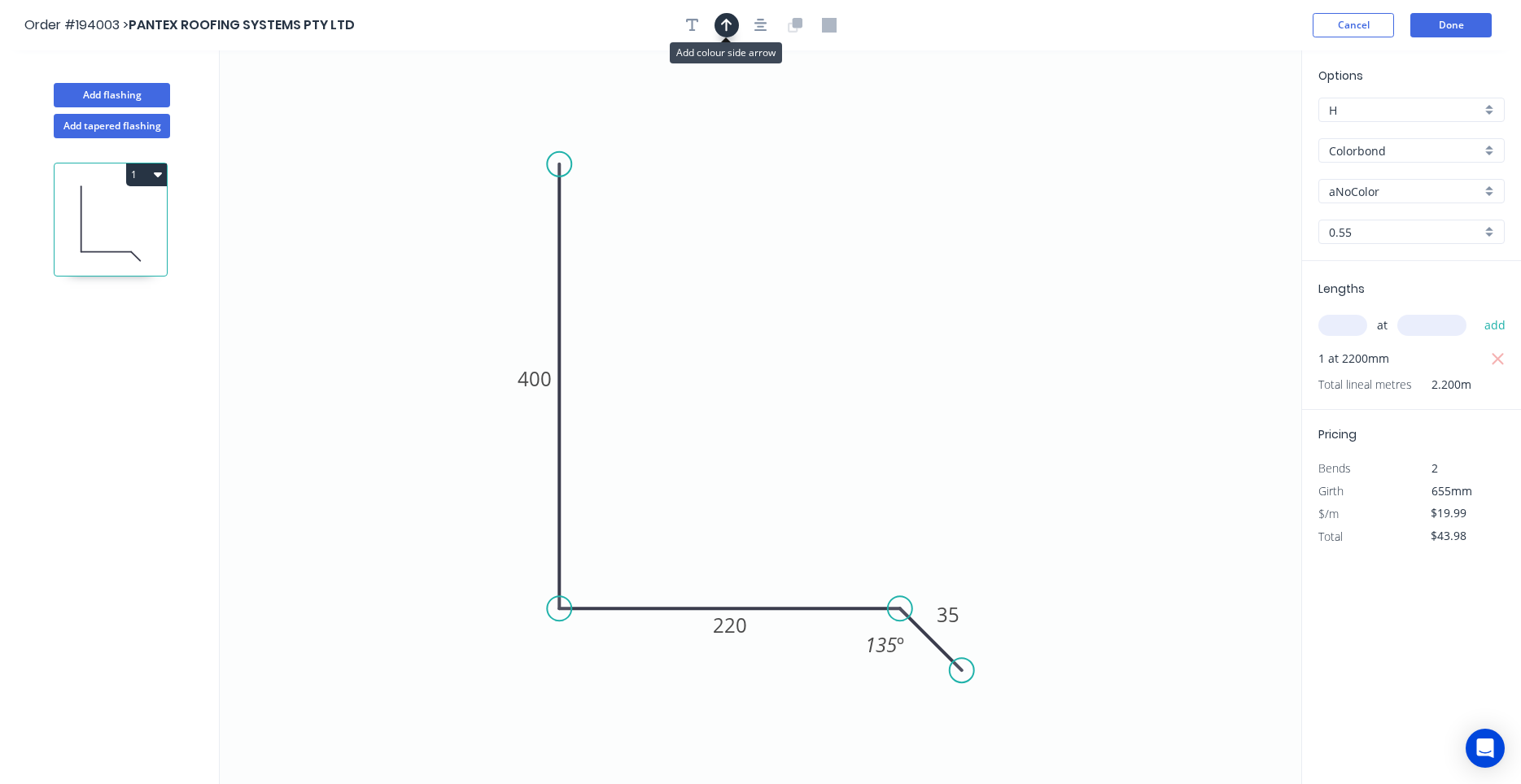
click at [731, 25] on icon "button" at bounding box center [726, 25] width 11 height 15
click at [1223, 130] on icon at bounding box center [1219, 112] width 15 height 52
drag, startPoint x: 1222, startPoint y: 130, endPoint x: 881, endPoint y: 471, distance: 482.2
click at [904, 465] on icon at bounding box center [928, 441] width 47 height 47
click at [161, 175] on icon "button" at bounding box center [157, 173] width 8 height 13
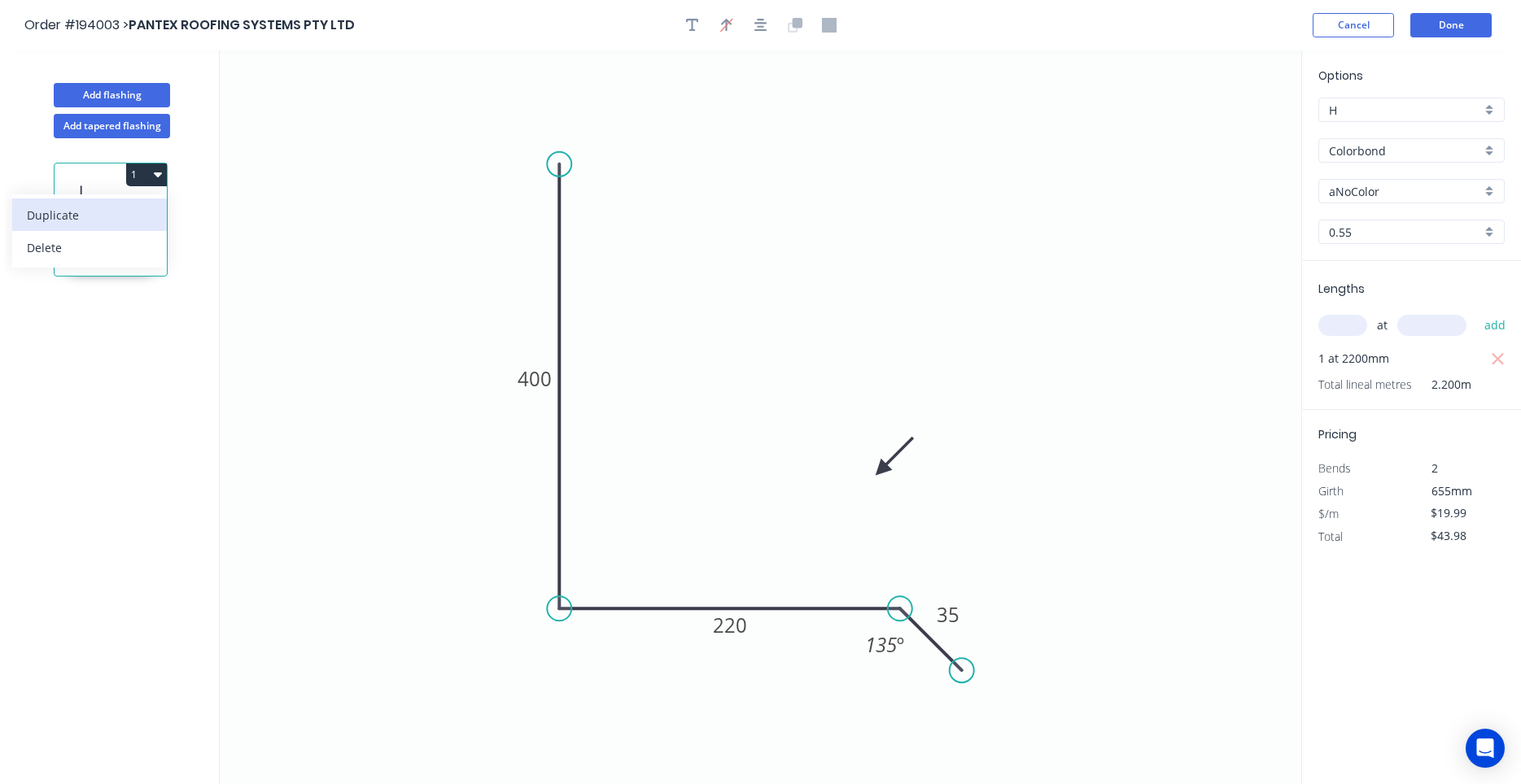
click at [157, 206] on button "Duplicate" at bounding box center [89, 215] width 155 height 33
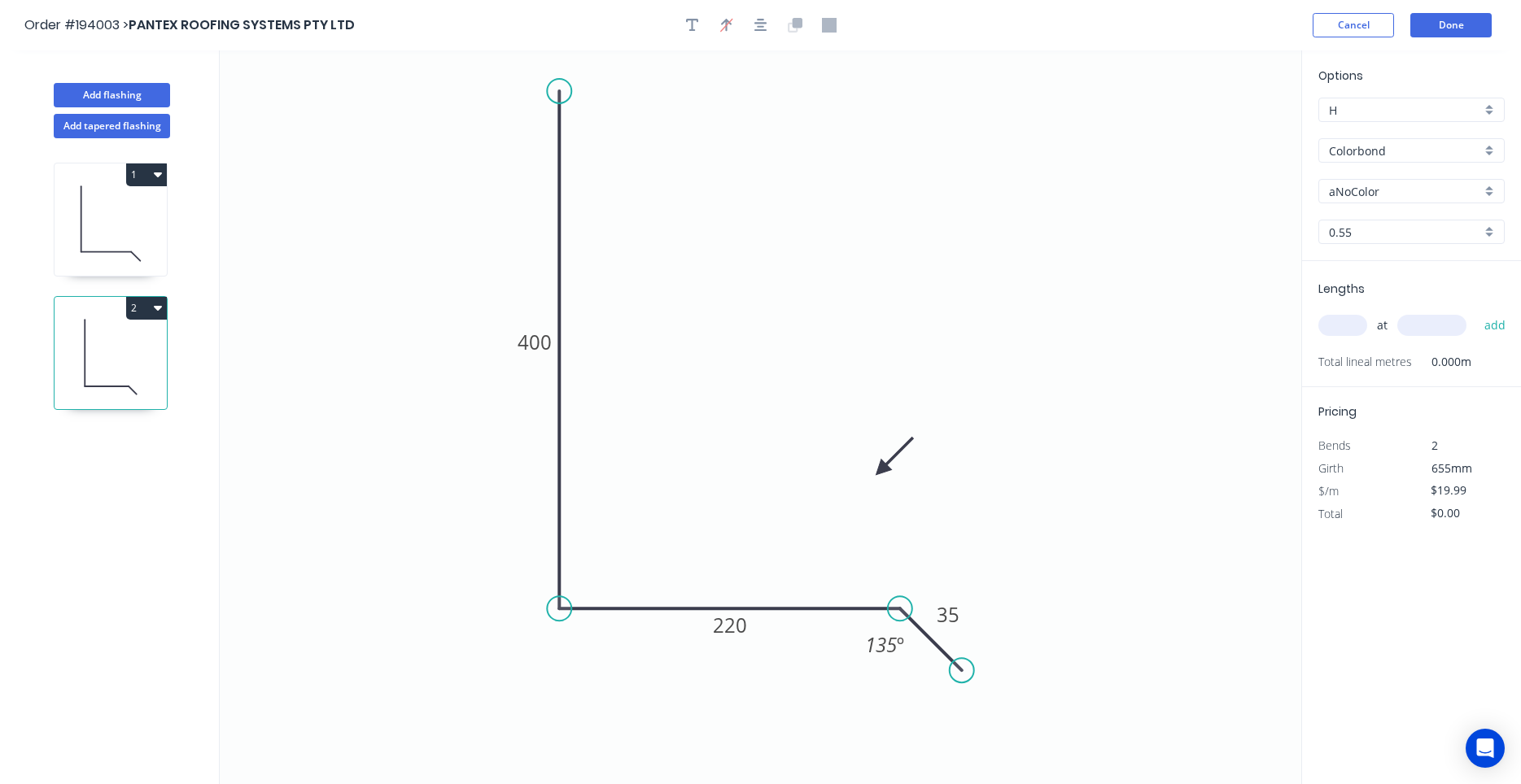
drag, startPoint x: 562, startPoint y: 162, endPoint x: 559, endPoint y: 76, distance: 86.1
click at [559, 79] on circle at bounding box center [559, 91] width 24 height 24
click at [532, 333] on tspan "400" at bounding box center [535, 334] width 34 height 27
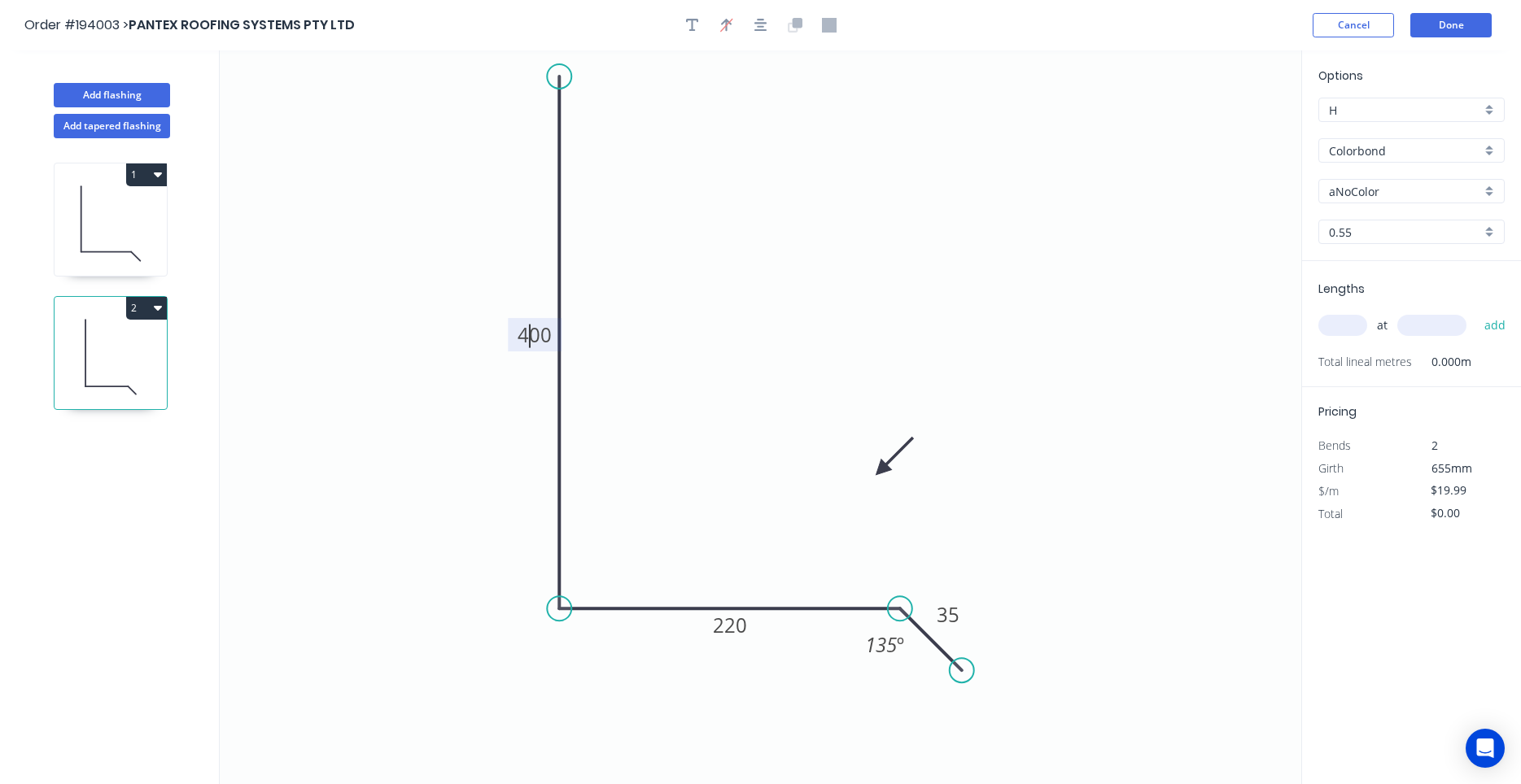
click at [532, 333] on tspan "400" at bounding box center [535, 334] width 34 height 27
drag, startPoint x: 516, startPoint y: 336, endPoint x: 500, endPoint y: 339, distance: 16.3
click at [500, 339] on rect at bounding box center [518, 337] width 54 height 33
click at [505, 341] on tspan "400" at bounding box center [519, 337] width 34 height 27
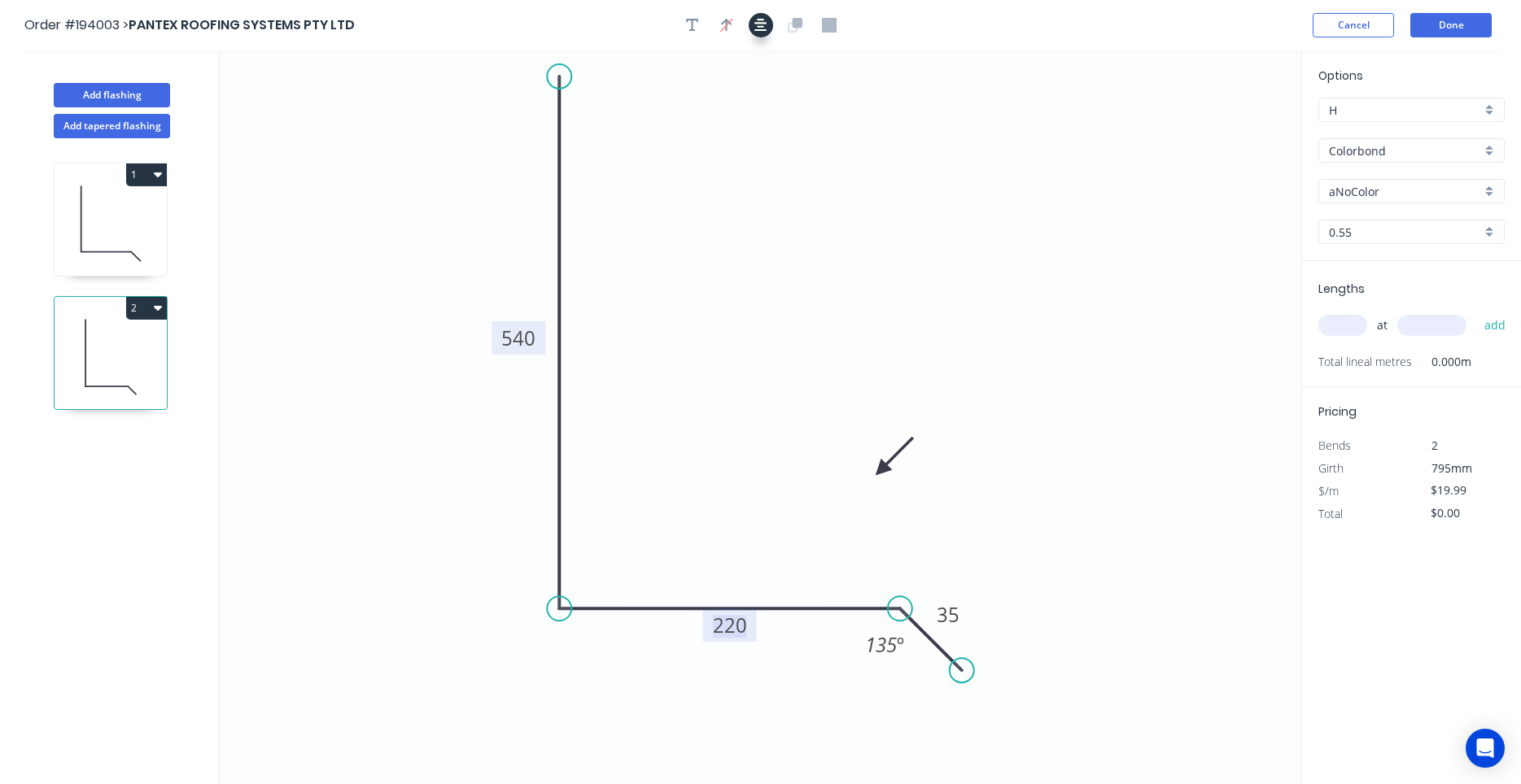
click at [757, 27] on button "button" at bounding box center [761, 25] width 24 height 24
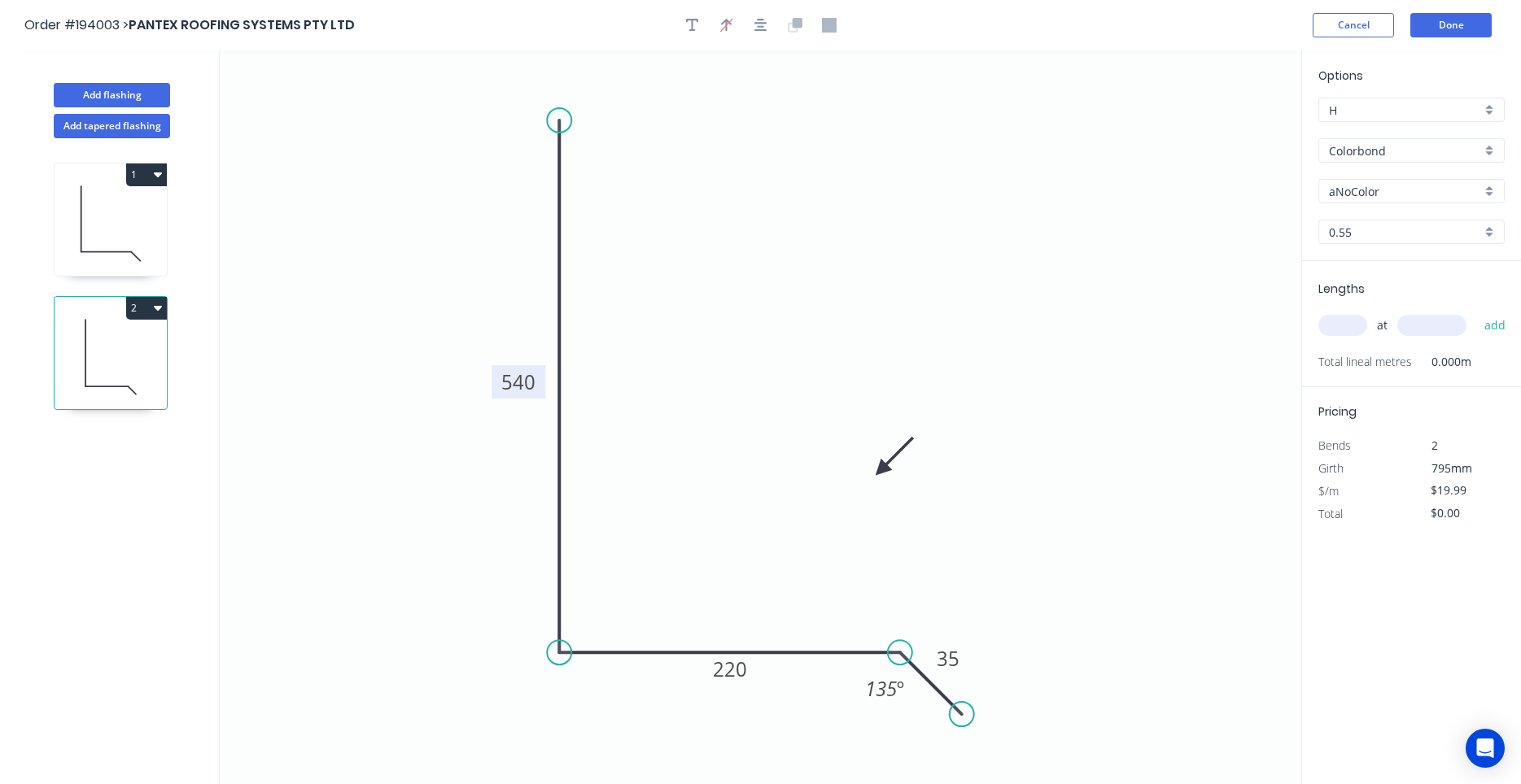
click at [135, 228] on icon at bounding box center [110, 223] width 113 height 104
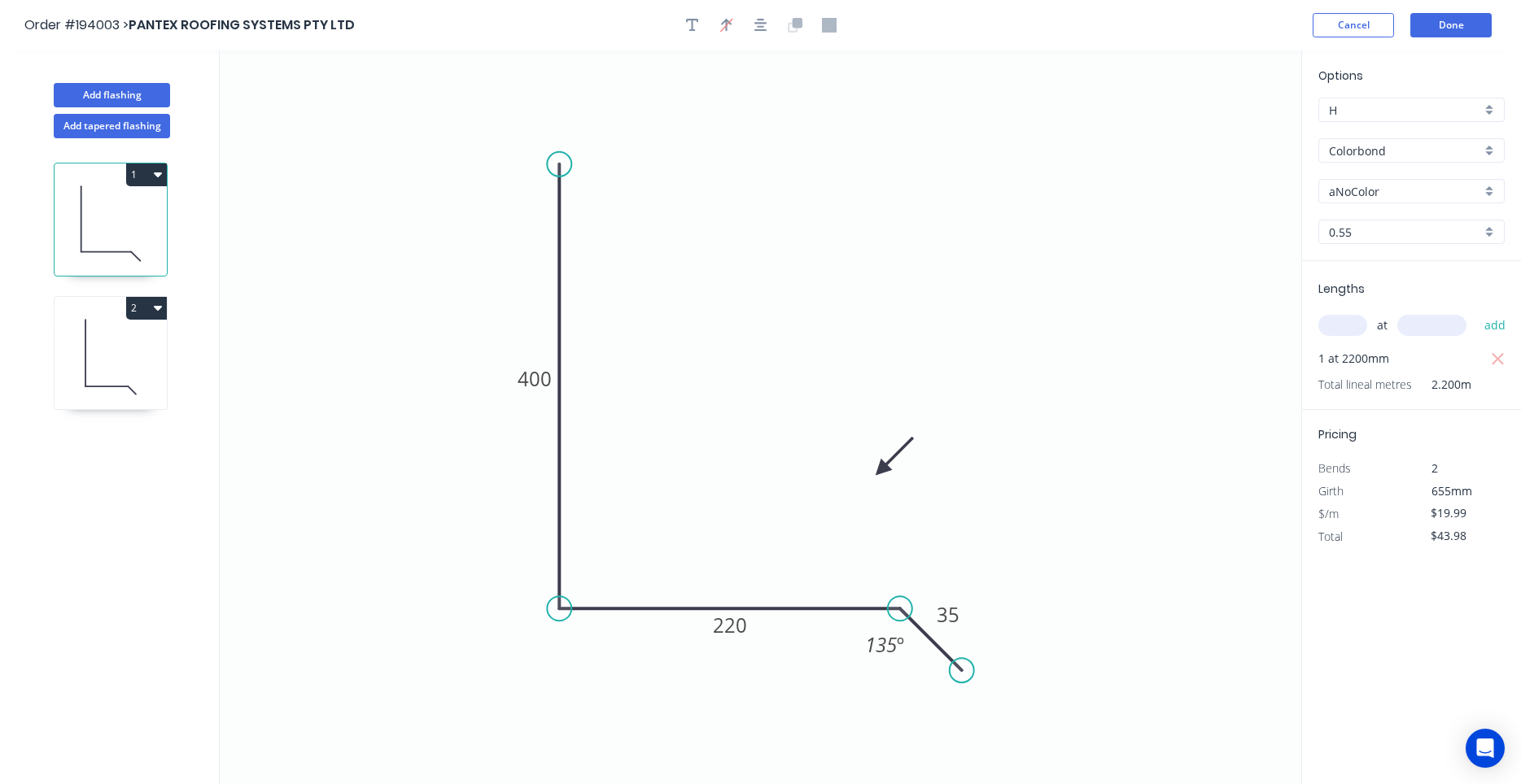
click at [1347, 191] on input "aNoColor" at bounding box center [1404, 191] width 152 height 17
click at [1354, 223] on div "Monument" at bounding box center [1411, 222] width 185 height 28
click at [130, 360] on icon at bounding box center [110, 356] width 113 height 104
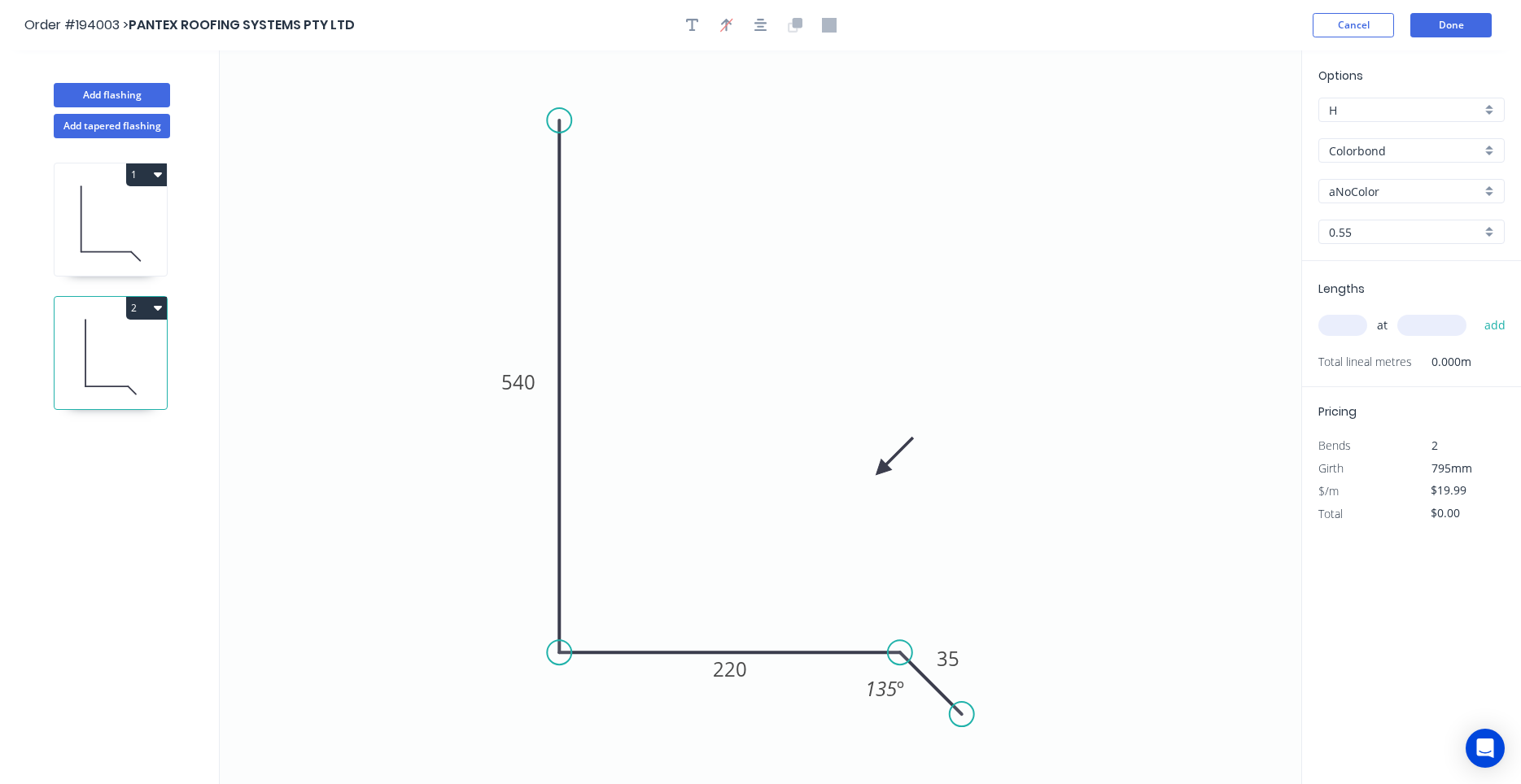
click at [1361, 202] on div "aNoColor" at bounding box center [1411, 191] width 186 height 24
click at [1370, 192] on input "text" at bounding box center [1404, 191] width 152 height 17
click at [1370, 192] on input "aNoColor" at bounding box center [1404, 191] width 152 height 17
click at [1363, 214] on div "Monument" at bounding box center [1411, 222] width 185 height 28
click at [1342, 325] on input "text" at bounding box center [1342, 325] width 49 height 21
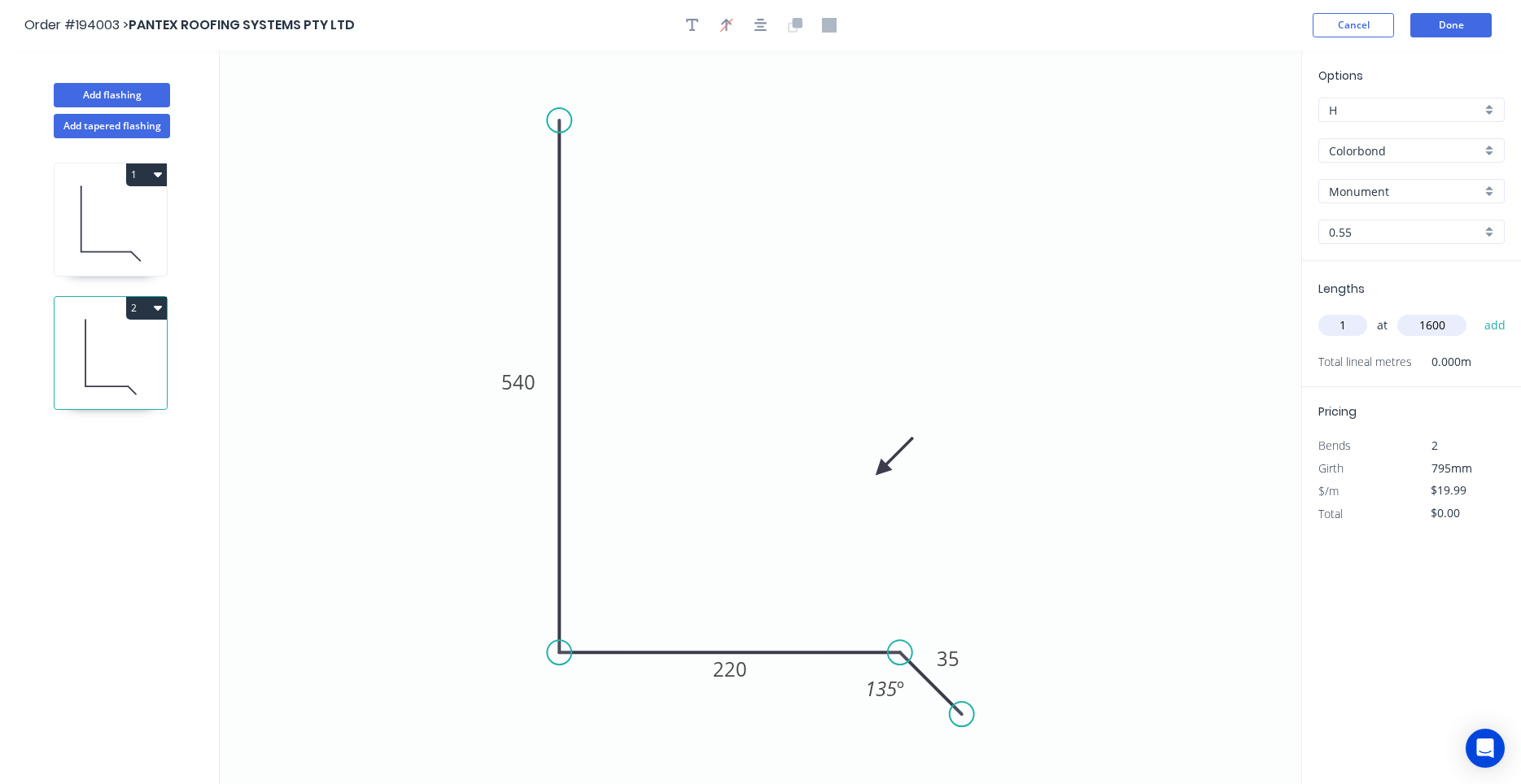
click at [1476, 312] on button "add" at bounding box center [1495, 325] width 39 height 27
click at [126, 241] on icon at bounding box center [110, 223] width 113 height 104
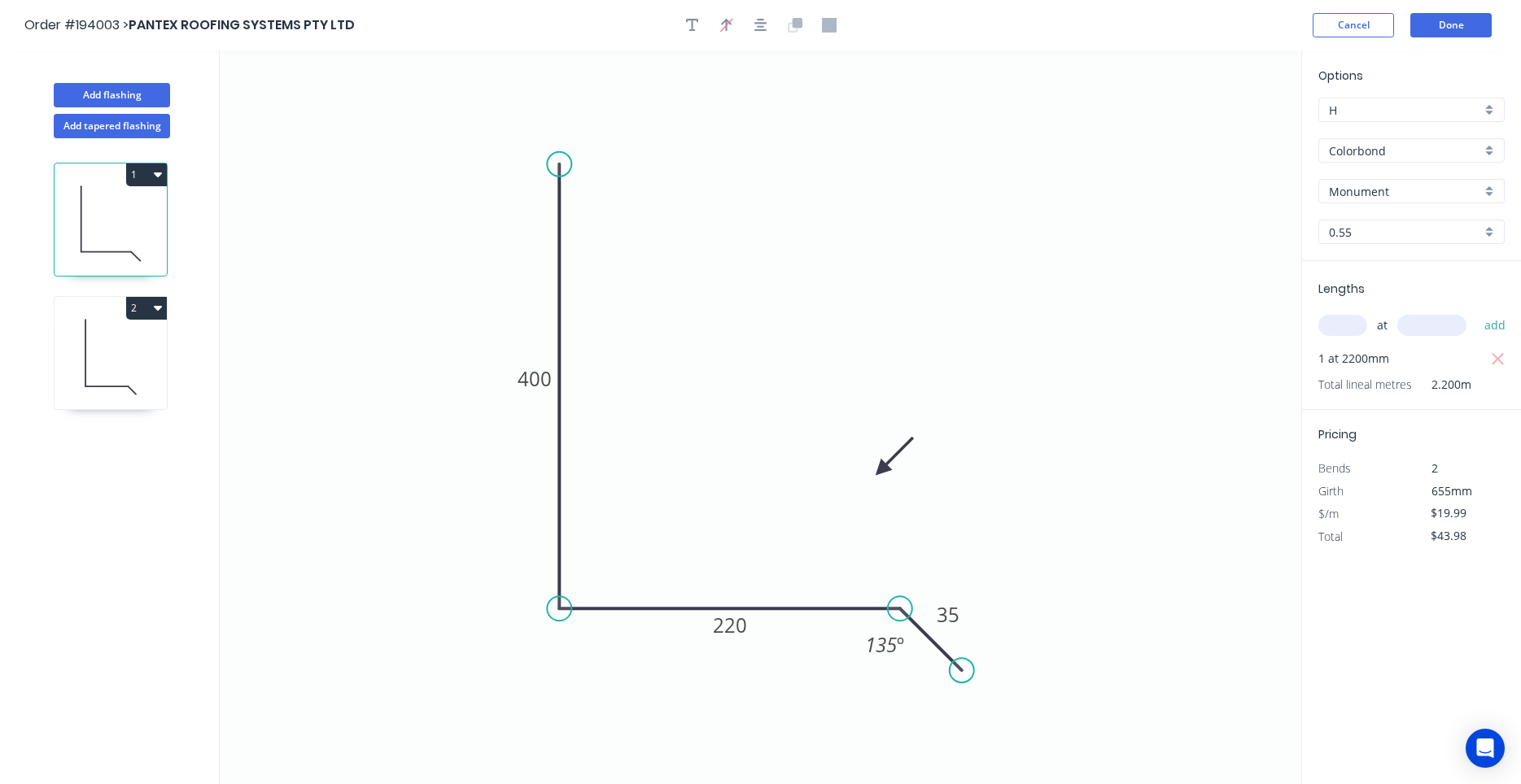
click at [113, 346] on icon at bounding box center [110, 356] width 113 height 104
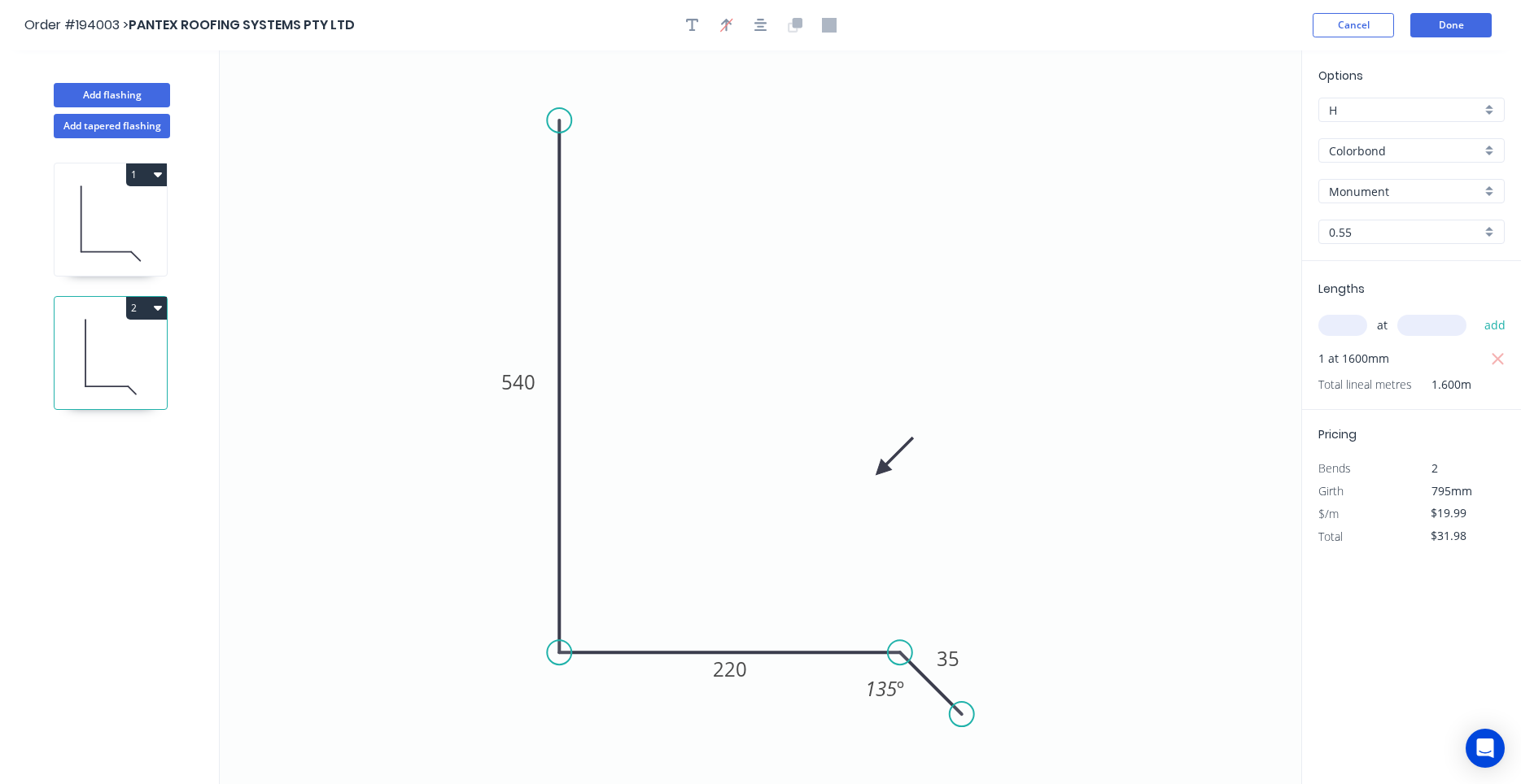
click at [158, 308] on icon "button" at bounding box center [157, 308] width 8 height 5
click at [154, 346] on button "Duplicate" at bounding box center [89, 349] width 155 height 33
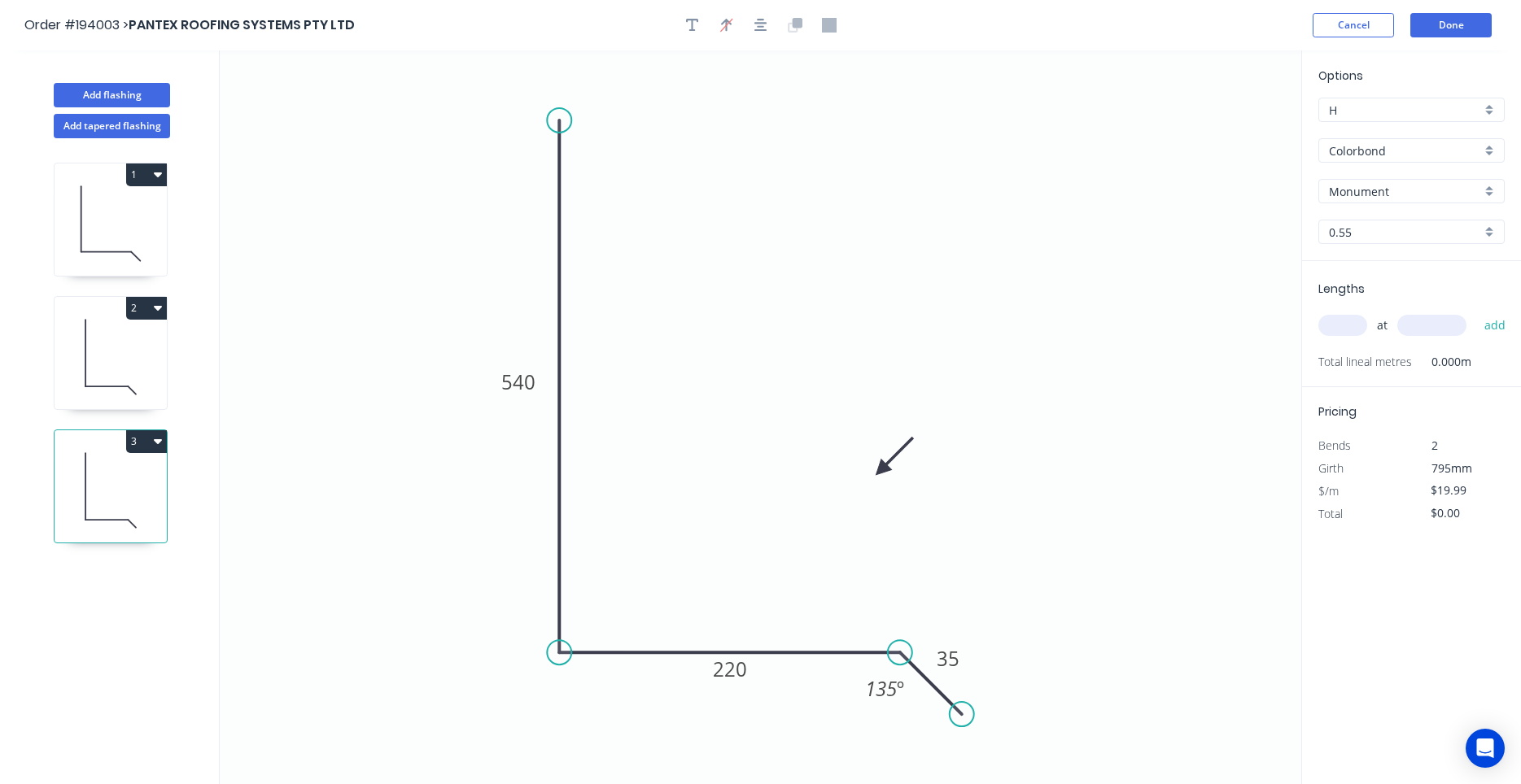
click at [133, 454] on icon at bounding box center [110, 490] width 113 height 104
click at [527, 380] on tspan "540" at bounding box center [519, 381] width 34 height 27
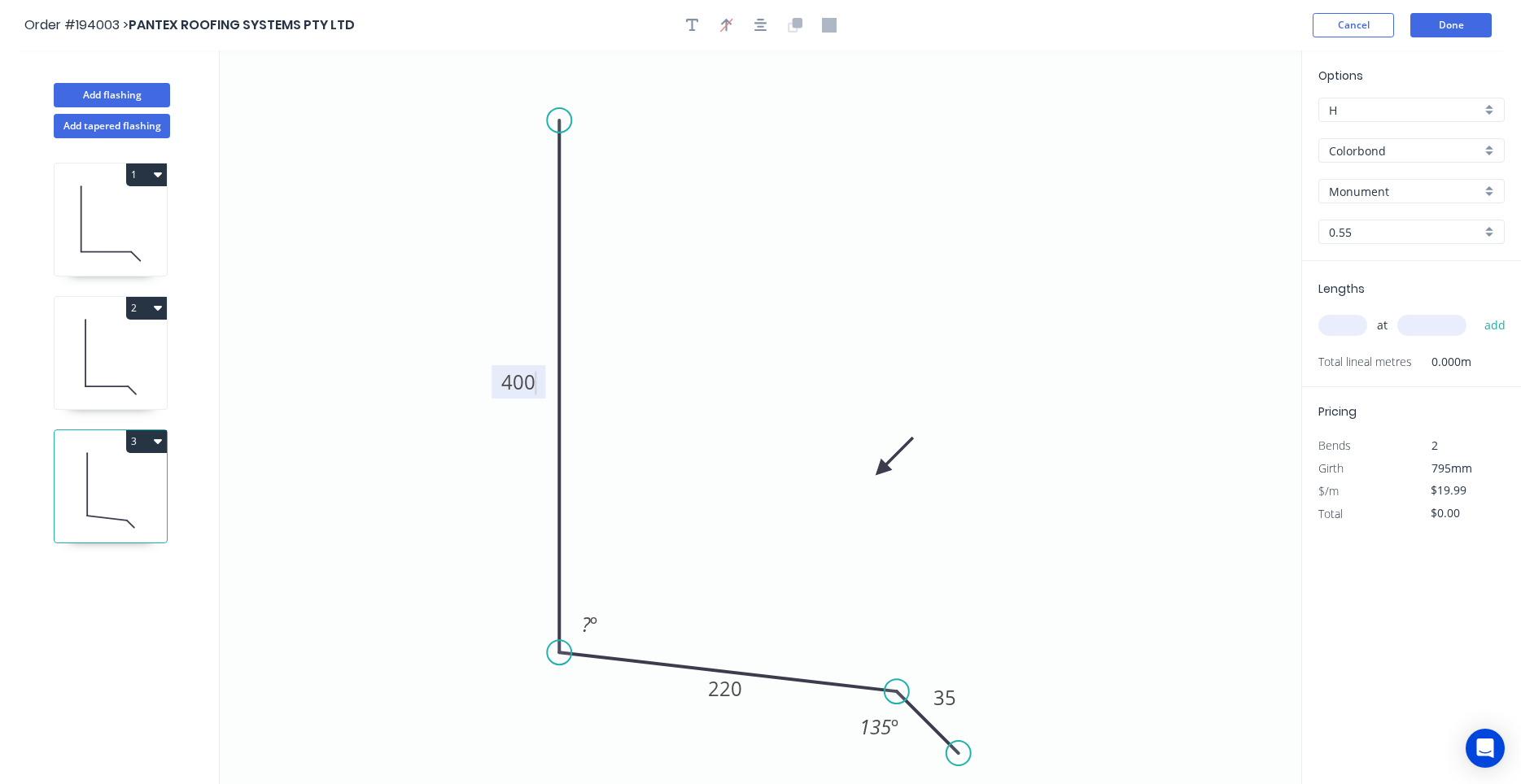
drag, startPoint x: 916, startPoint y: 667, endPoint x: 912, endPoint y: 709, distance: 42.2
click at [912, 709] on icon at bounding box center [928, 722] width 62 height 62
click at [594, 620] on tspan "º" at bounding box center [593, 624] width 8 height 27
drag, startPoint x: 960, startPoint y: 749, endPoint x: 946, endPoint y: 766, distance: 22.0
click at [946, 766] on circle at bounding box center [946, 764] width 24 height 24
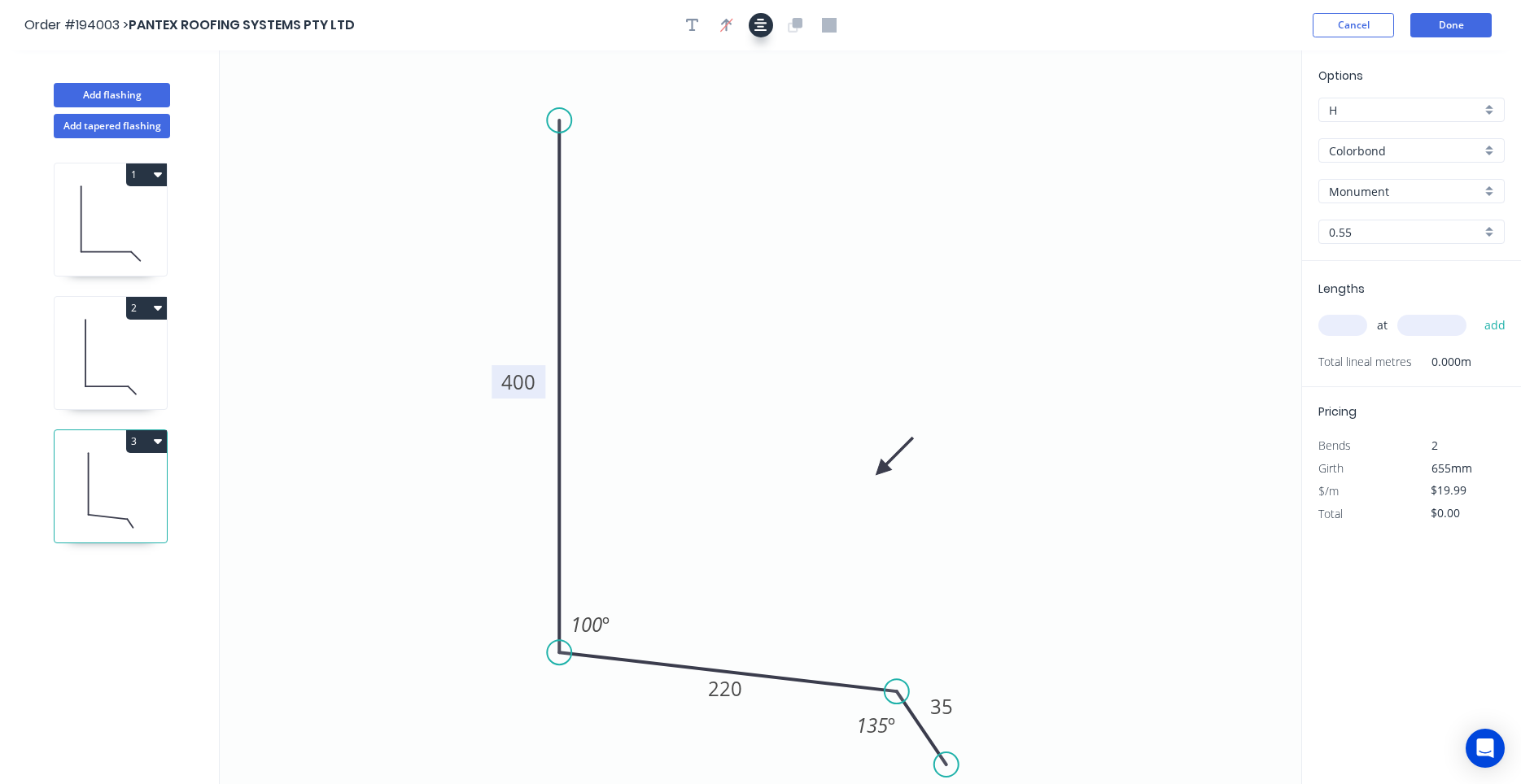
click at [752, 20] on button "button" at bounding box center [761, 25] width 24 height 24
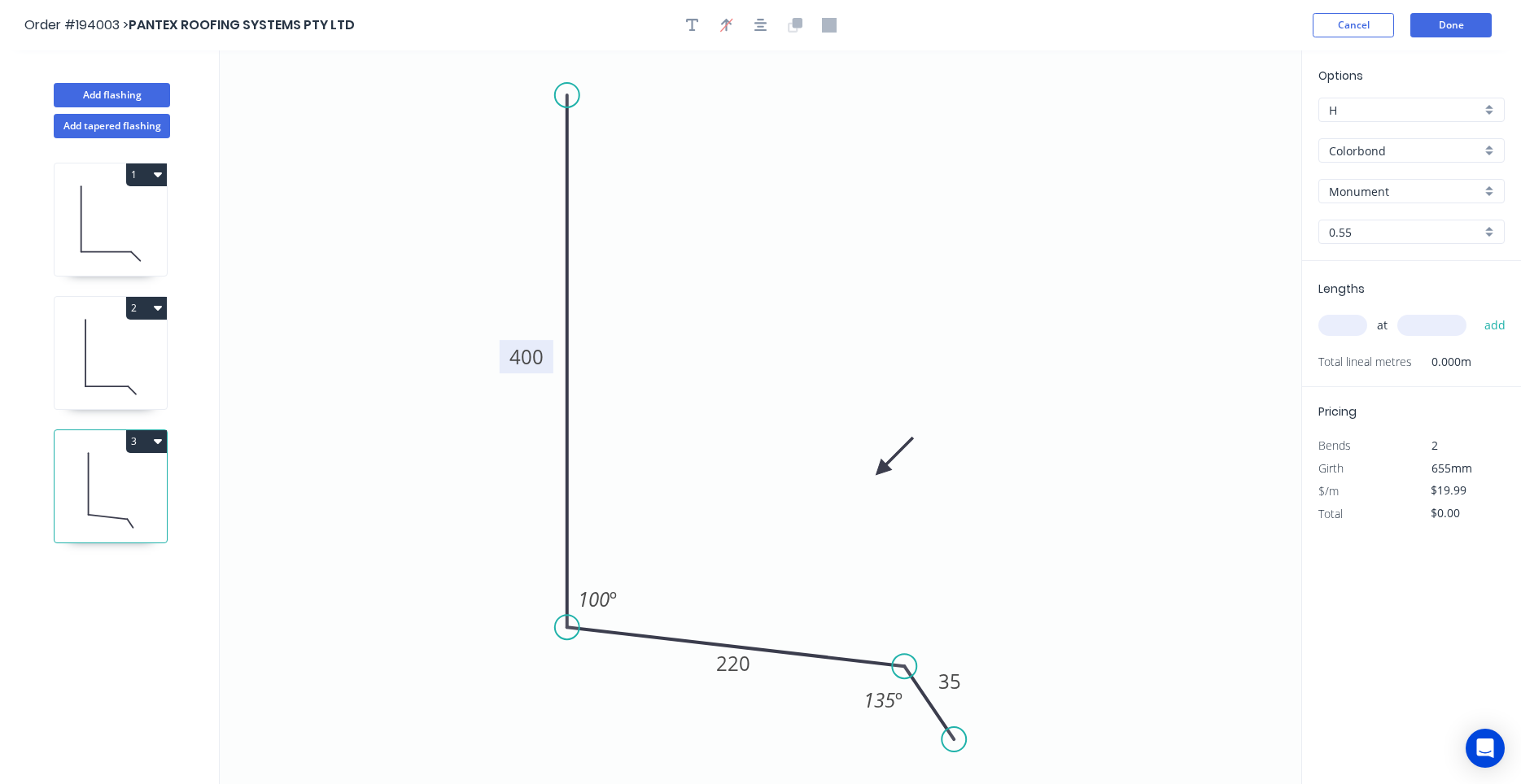
click at [1346, 317] on input "text" at bounding box center [1342, 325] width 49 height 21
click at [1342, 324] on input "text" at bounding box center [1342, 325] width 49 height 21
click at [1342, 329] on input "text" at bounding box center [1342, 325] width 49 height 21
click at [1360, 326] on input "1" at bounding box center [1342, 325] width 49 height 21
click at [1476, 312] on button "add" at bounding box center [1495, 325] width 39 height 27
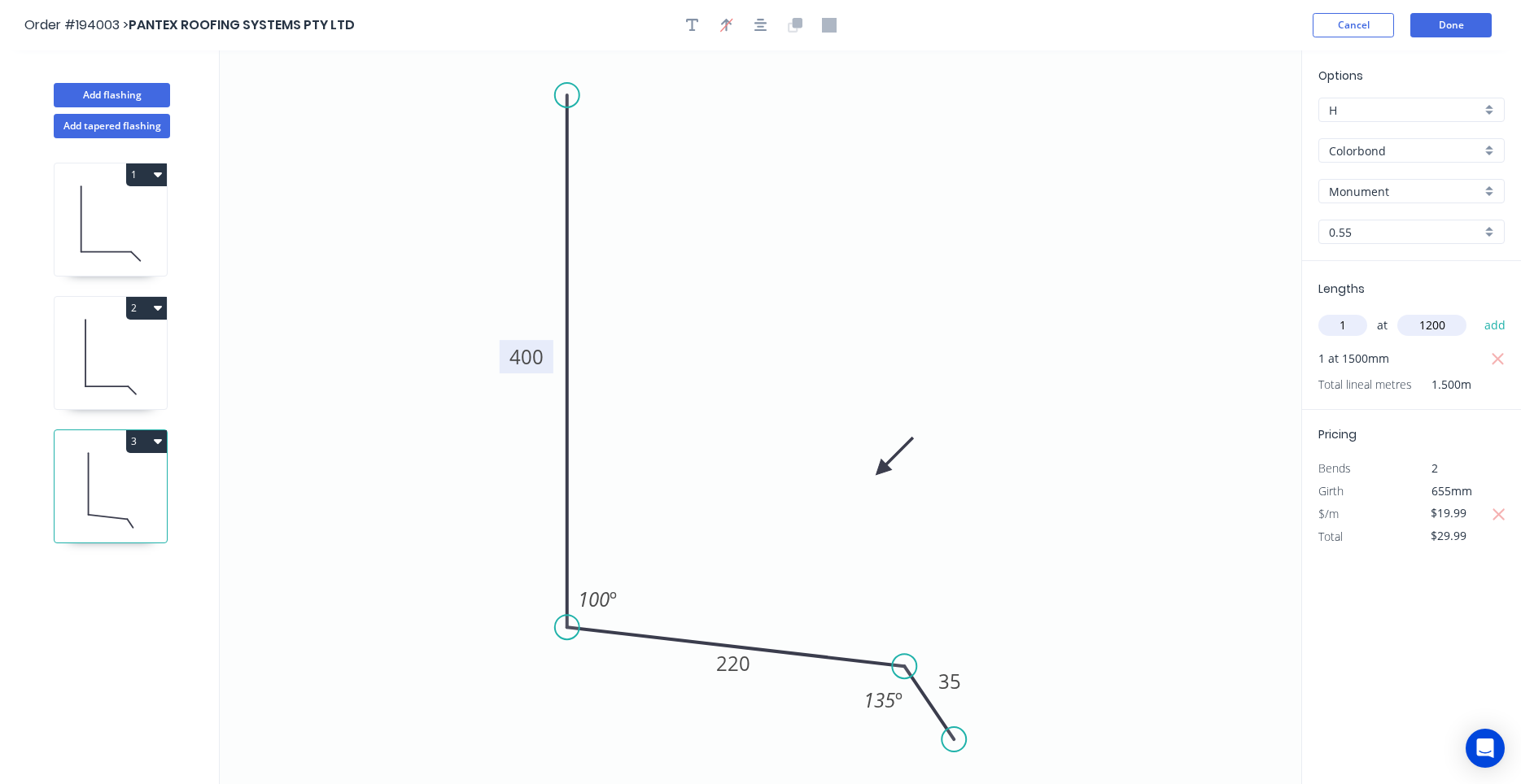
click at [1476, 312] on button "add" at bounding box center [1495, 325] width 39 height 27
click at [149, 106] on button "Add flashing" at bounding box center [112, 95] width 116 height 24
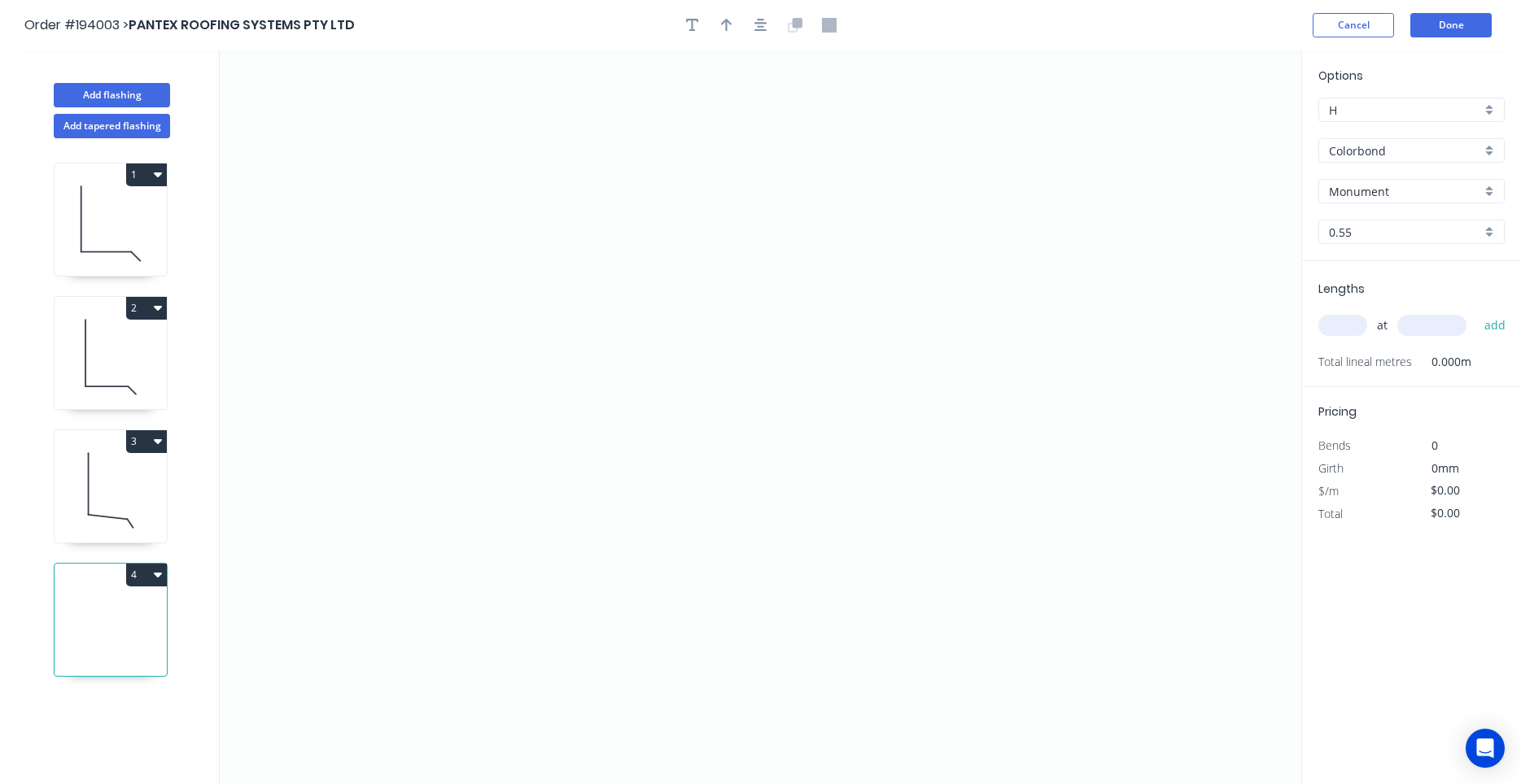
click at [1340, 328] on input "text" at bounding box center [1342, 325] width 49 height 21
click at [1476, 312] on button "add" at bounding box center [1495, 325] width 39 height 27
click at [111, 494] on icon at bounding box center [110, 490] width 113 height 104
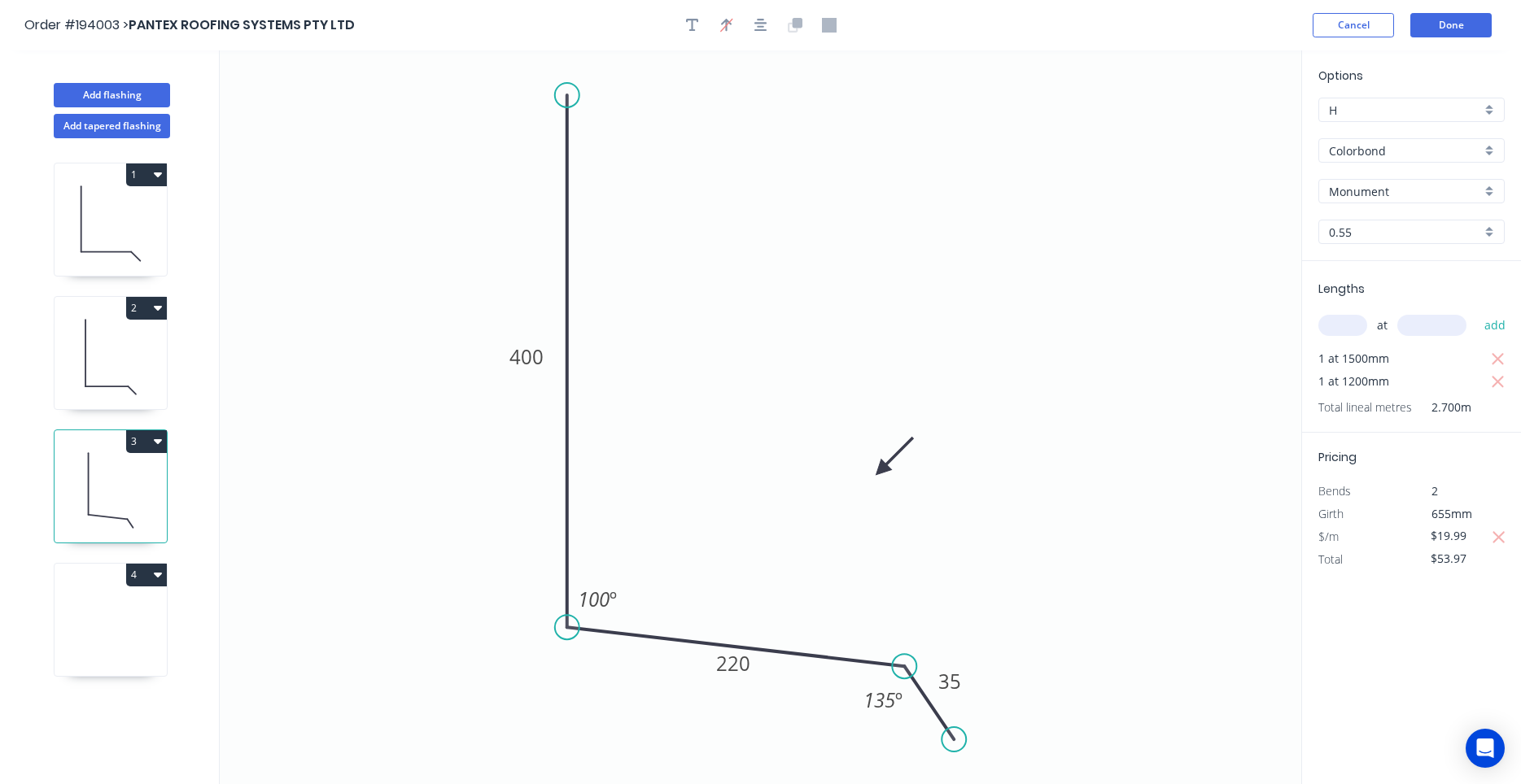
click at [72, 635] on icon at bounding box center [110, 623] width 113 height 104
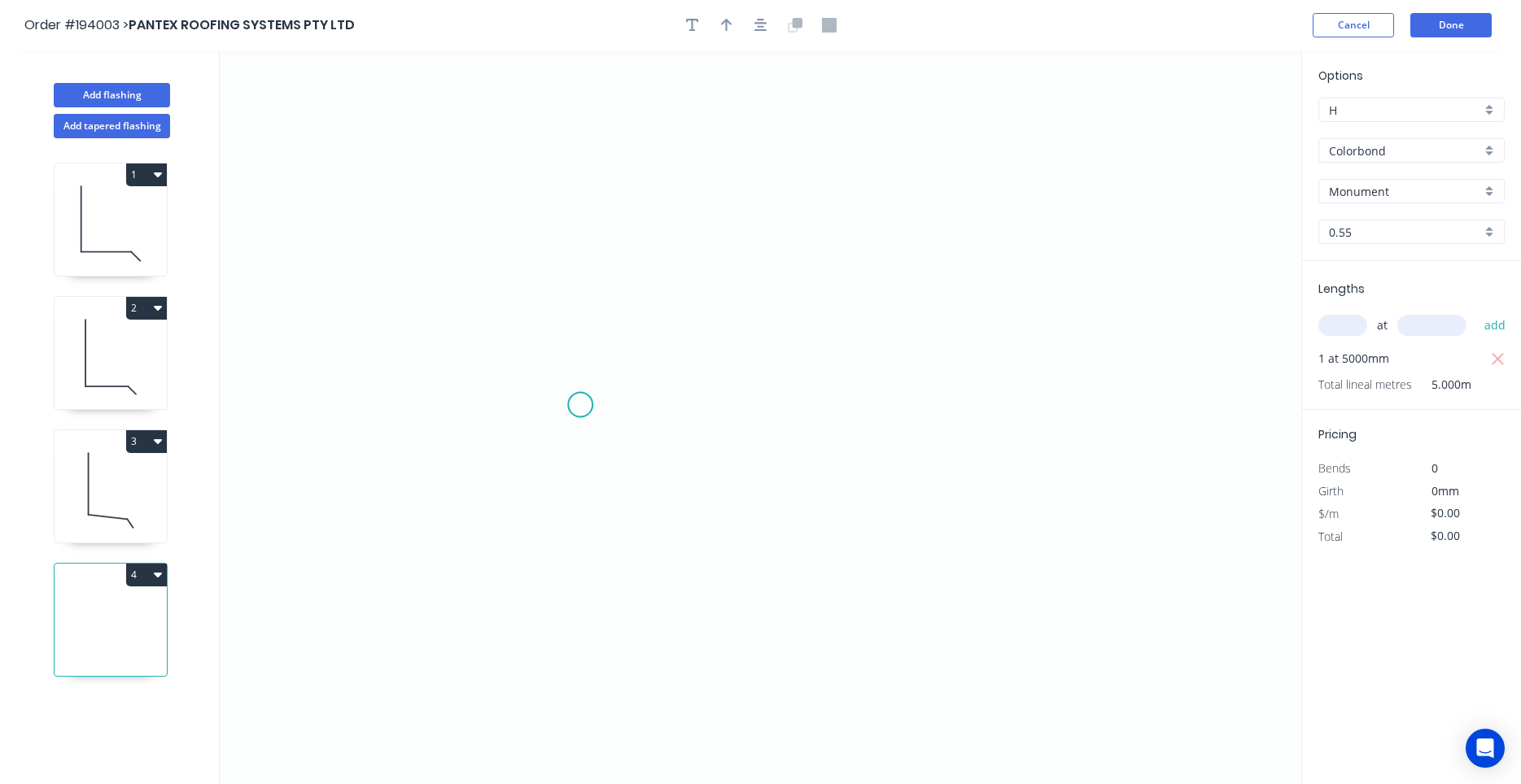
click at [581, 405] on icon "0" at bounding box center [760, 417] width 1081 height 734
click at [587, 183] on icon "0" at bounding box center [760, 417] width 1081 height 734
click at [854, 193] on icon "0 ?" at bounding box center [760, 417] width 1081 height 734
click at [854, 193] on circle at bounding box center [854, 183] width 24 height 24
click at [721, 153] on tspan "?" at bounding box center [716, 150] width 8 height 27
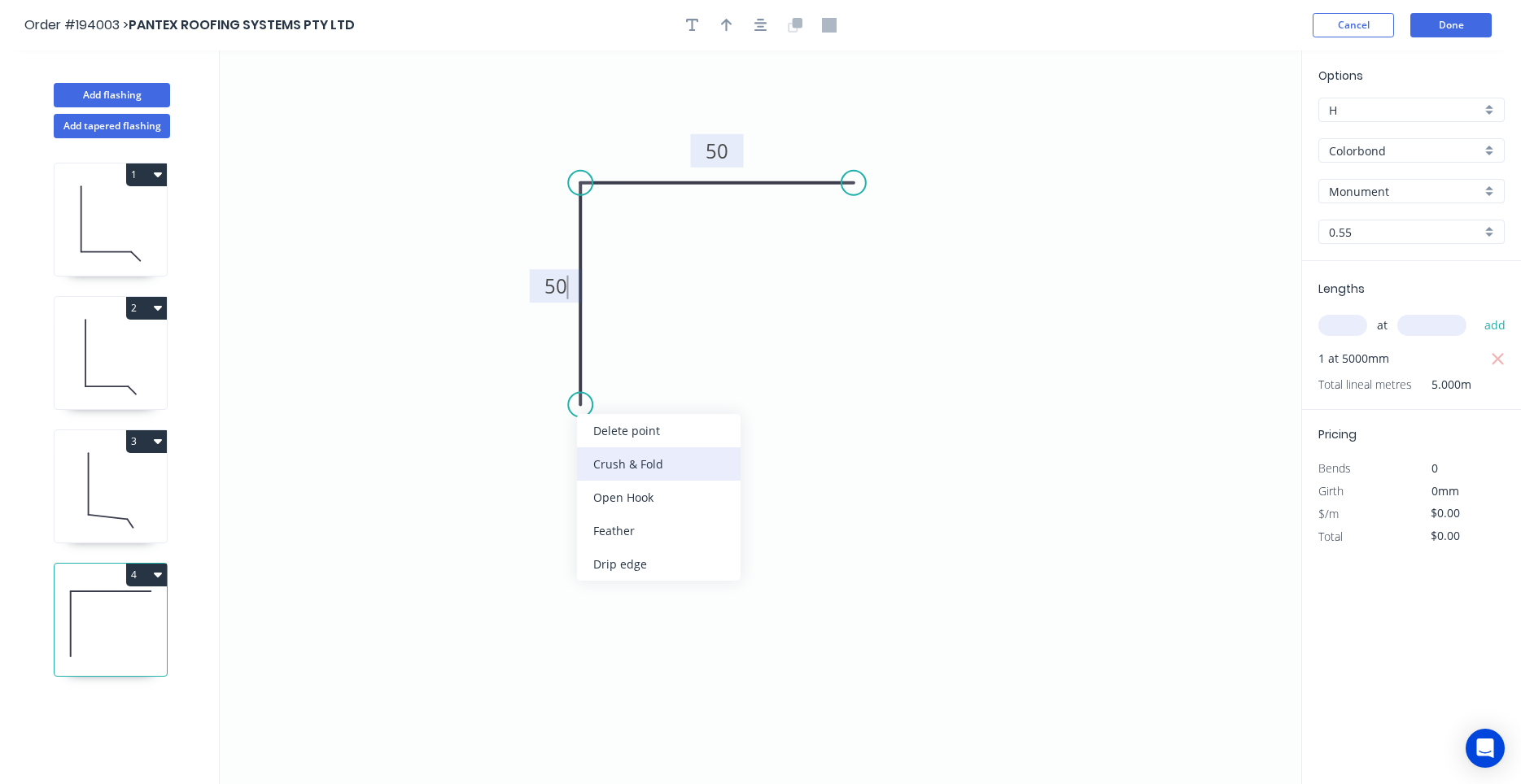
click at [596, 457] on div "Crush & Fold" at bounding box center [659, 464] width 163 height 33
click at [564, 382] on tspan "10" at bounding box center [557, 375] width 23 height 27
click at [1347, 324] on input "text" at bounding box center [1342, 325] width 49 height 21
click at [1346, 325] on input "text" at bounding box center [1342, 325] width 49 height 21
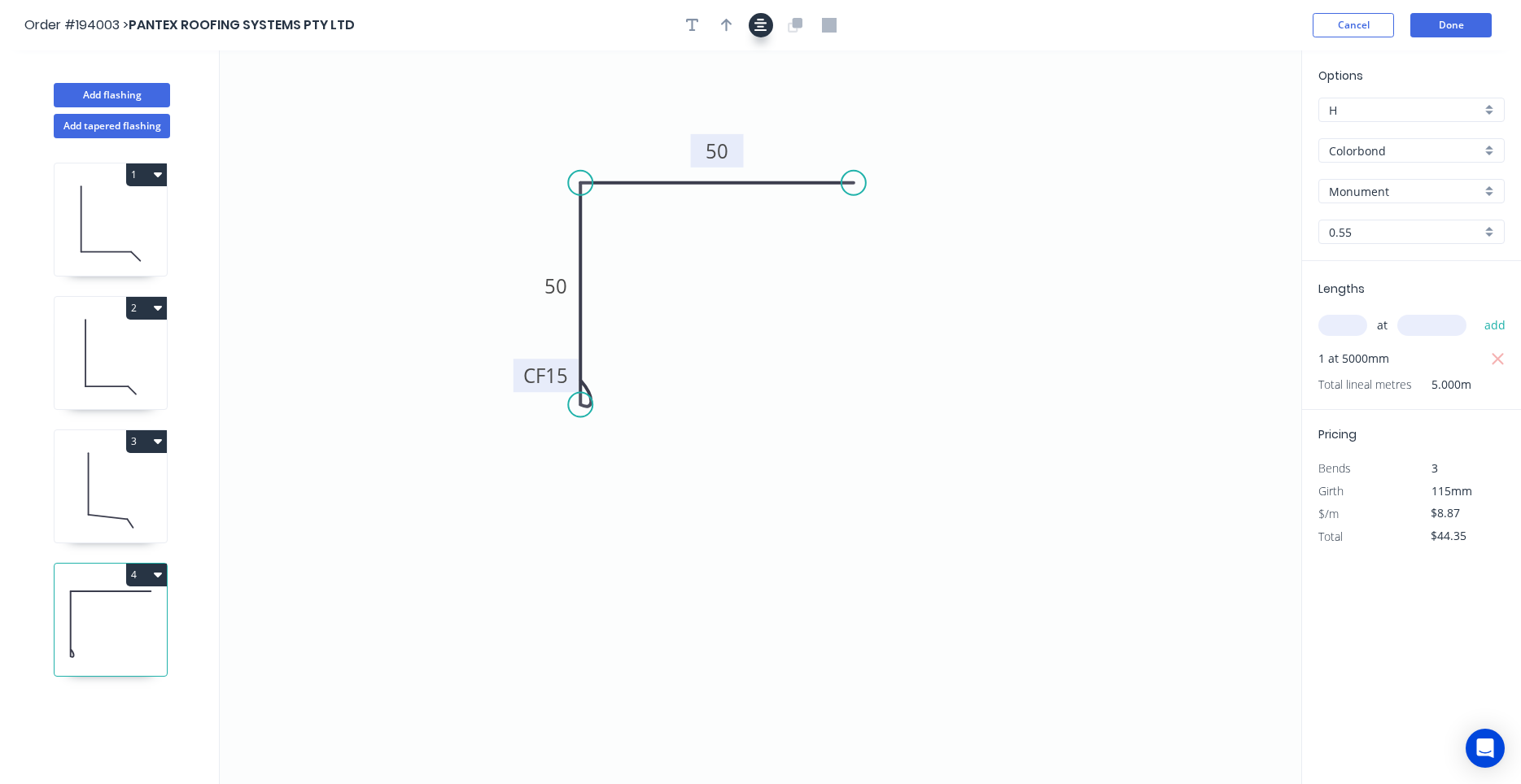
click at [761, 31] on icon "button" at bounding box center [760, 25] width 13 height 13
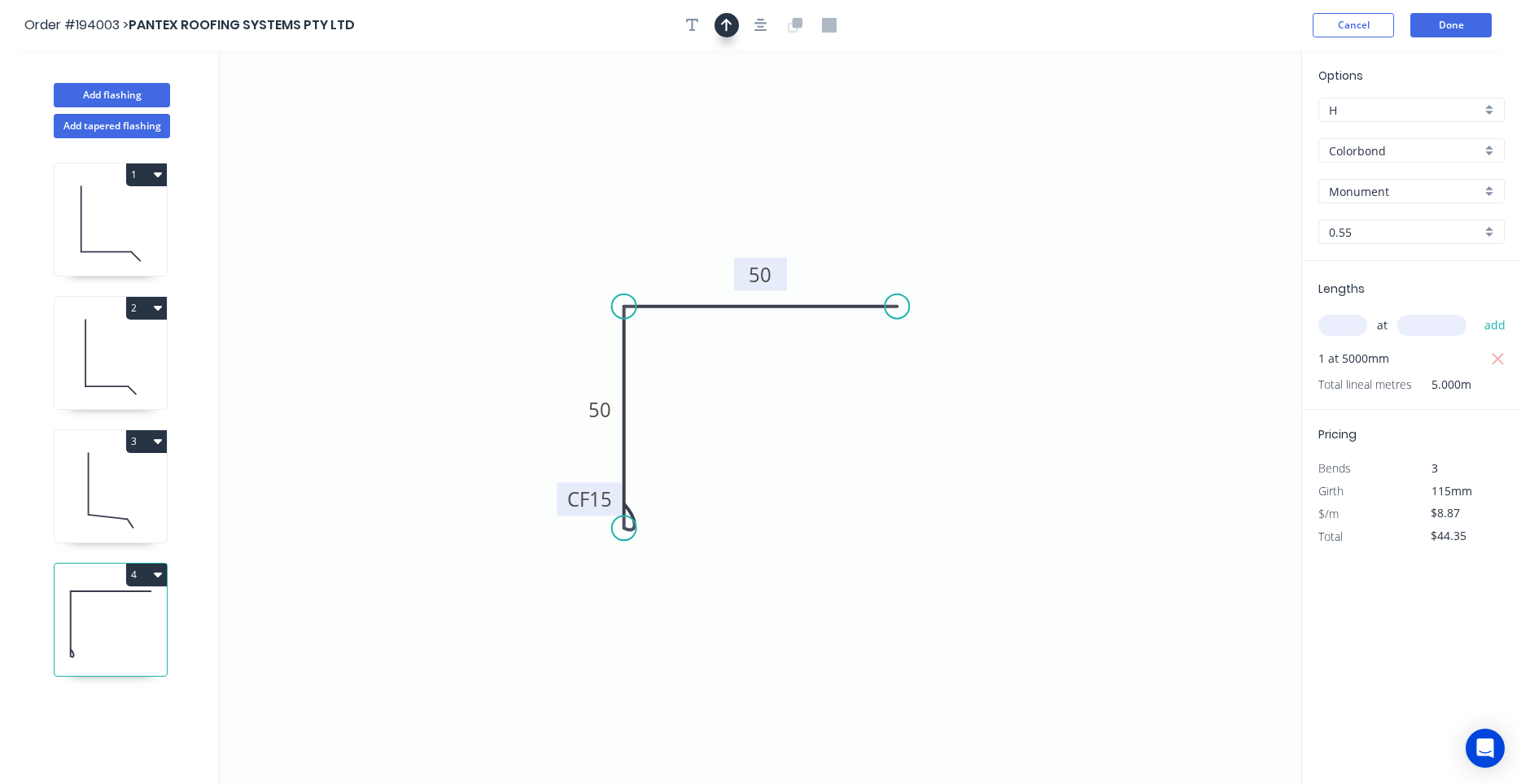
click at [727, 29] on icon "button" at bounding box center [726, 25] width 11 height 15
drag, startPoint x: 1220, startPoint y: 128, endPoint x: 731, endPoint y: 223, distance: 498.1
click at [731, 223] on icon at bounding box center [730, 204] width 15 height 52
click at [1338, 333] on input "text" at bounding box center [1342, 325] width 49 height 21
drag, startPoint x: 1346, startPoint y: 328, endPoint x: 1319, endPoint y: 329, distance: 27.0
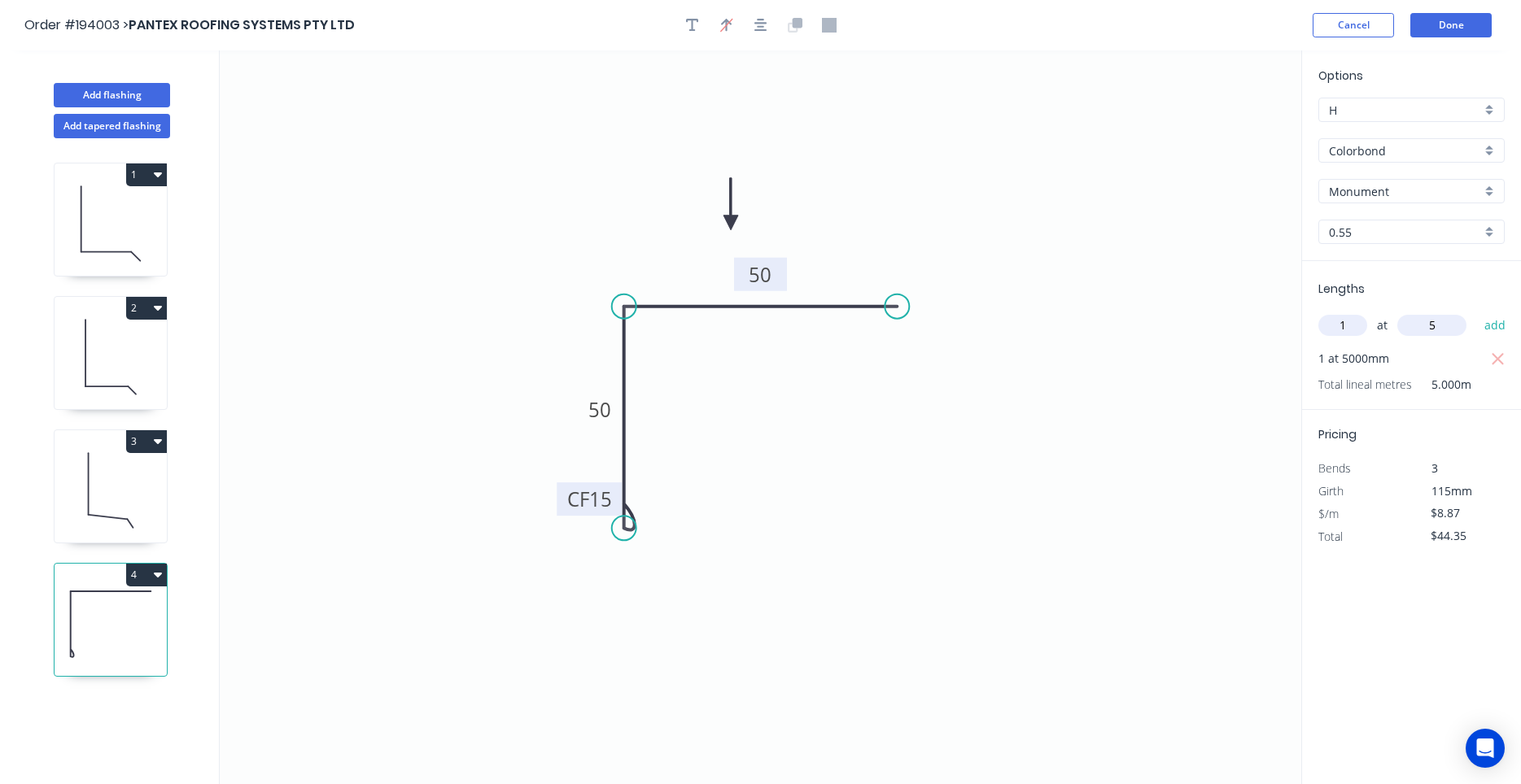
click at [1319, 329] on input "1" at bounding box center [1342, 325] width 49 height 21
drag, startPoint x: 1446, startPoint y: 328, endPoint x: 1364, endPoint y: 324, distance: 82.1
click at [1397, 324] on input "5" at bounding box center [1432, 325] width 70 height 21
click at [752, 26] on button "button" at bounding box center [761, 25] width 24 height 24
click at [147, 88] on button "Add flashing" at bounding box center [112, 95] width 116 height 24
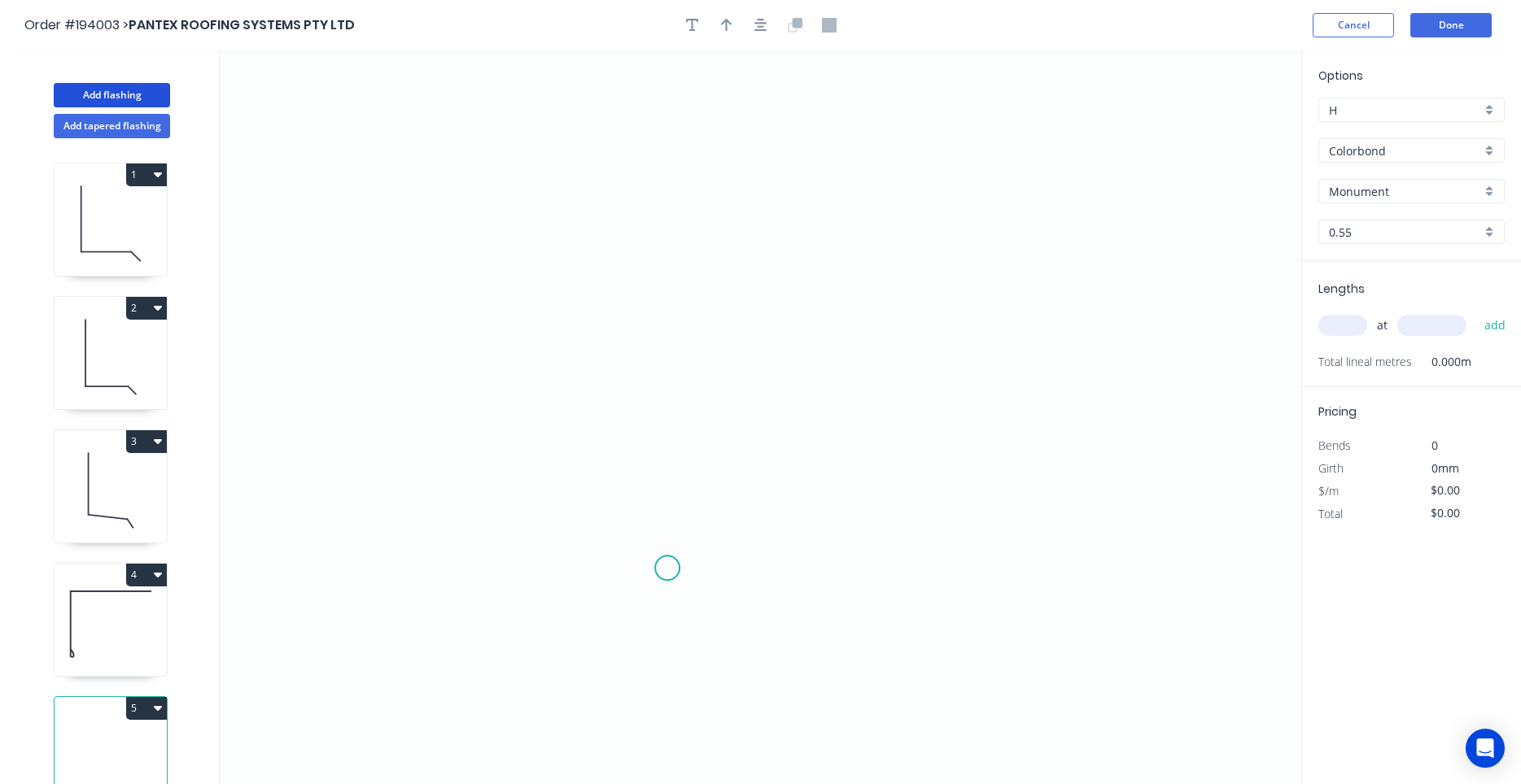
click at [667, 568] on icon "0" at bounding box center [760, 417] width 1081 height 734
click at [580, 491] on icon "0" at bounding box center [760, 417] width 1081 height 734
click at [668, 404] on icon "0 ?" at bounding box center [760, 417] width 1081 height 734
click at [662, 88] on icon "0 ? ?" at bounding box center [760, 417] width 1081 height 734
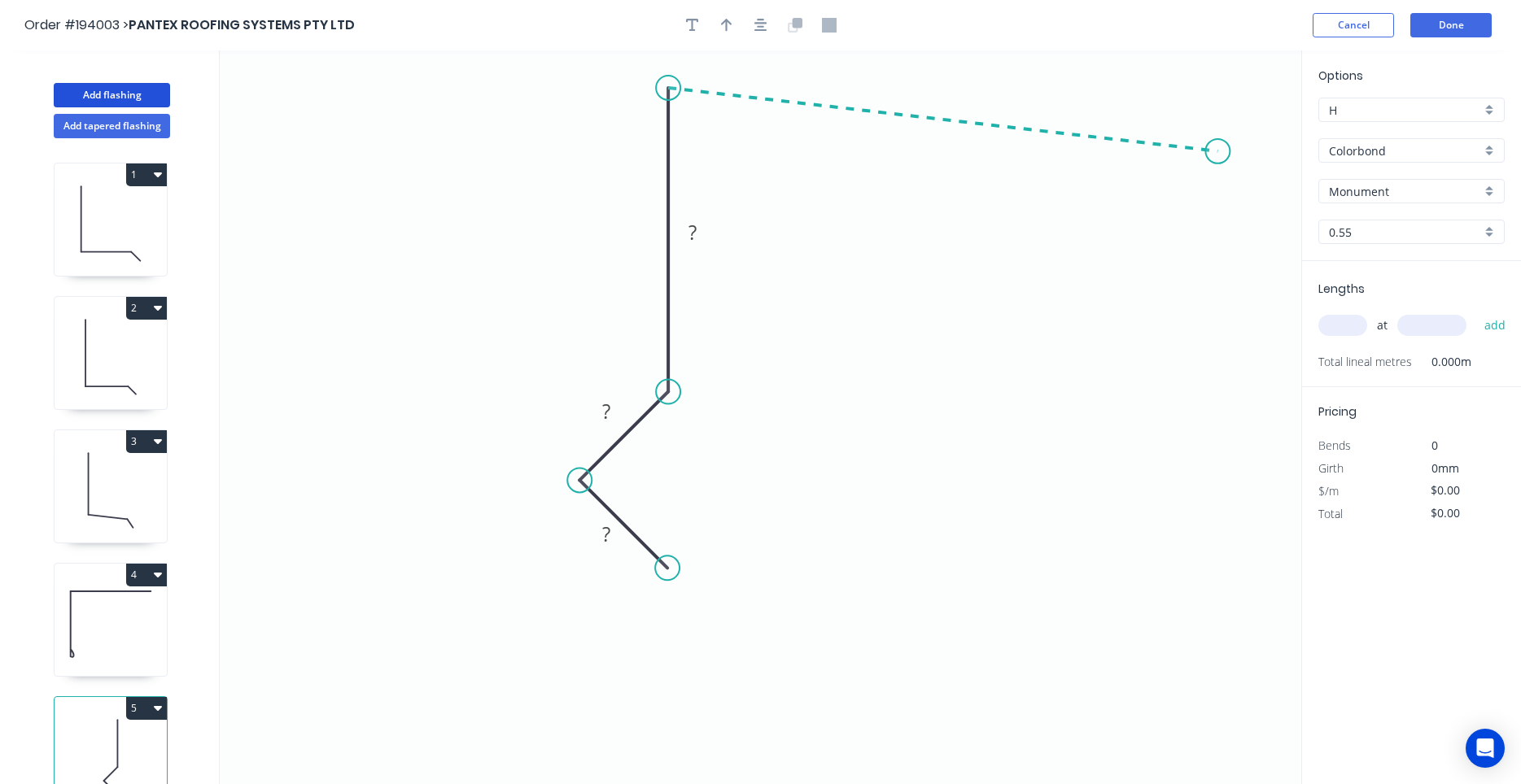
click at [1218, 151] on icon "0 ? ? ?" at bounding box center [760, 417] width 1081 height 734
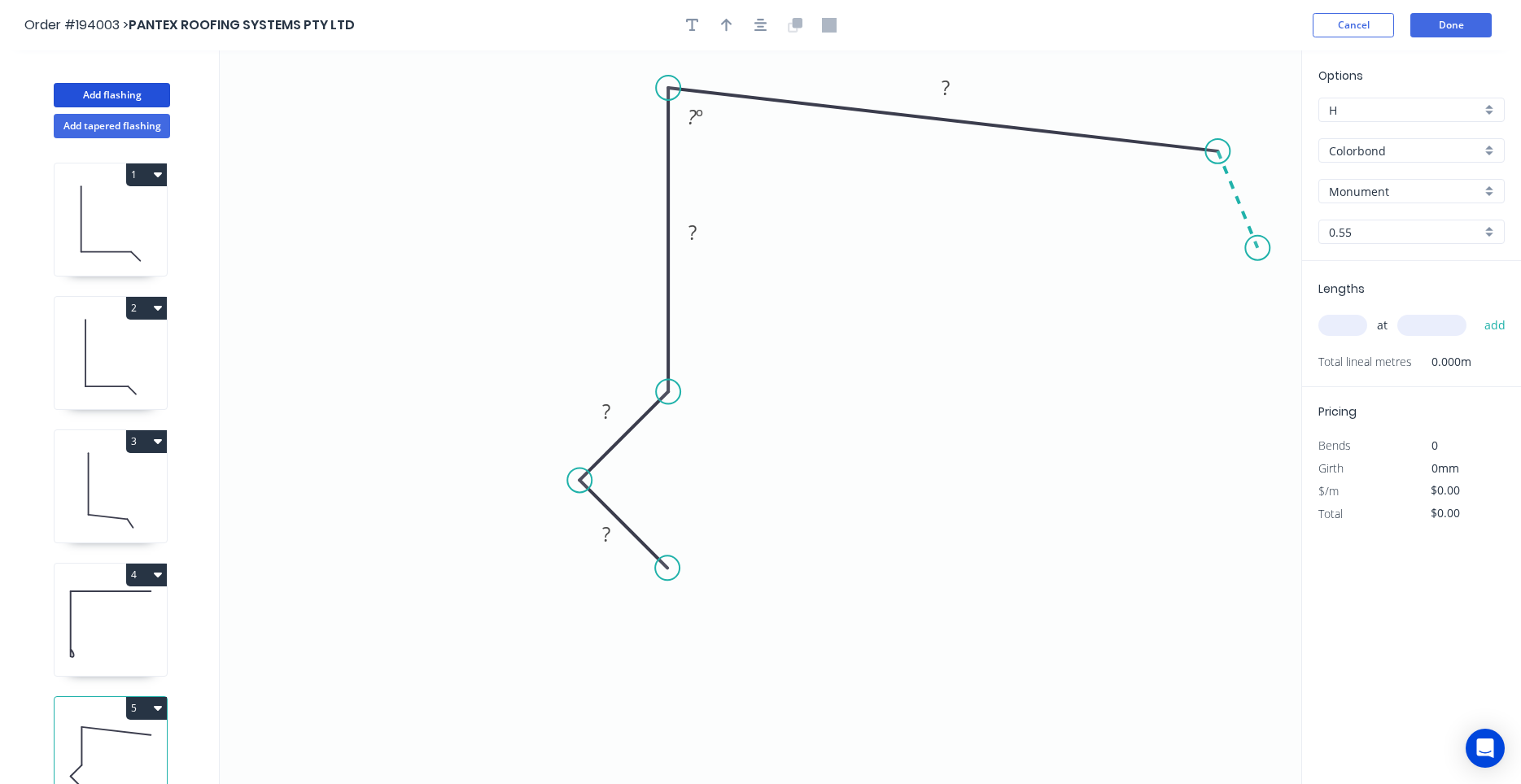
click at [1258, 248] on icon "0 ? ? ? ? ? º" at bounding box center [760, 417] width 1081 height 734
click at [1258, 248] on circle at bounding box center [1257, 248] width 24 height 24
click at [1252, 188] on rect at bounding box center [1261, 184] width 33 height 23
click at [1279, 188] on rect at bounding box center [1260, 182] width 53 height 33
click at [767, 21] on icon "button" at bounding box center [760, 25] width 13 height 15
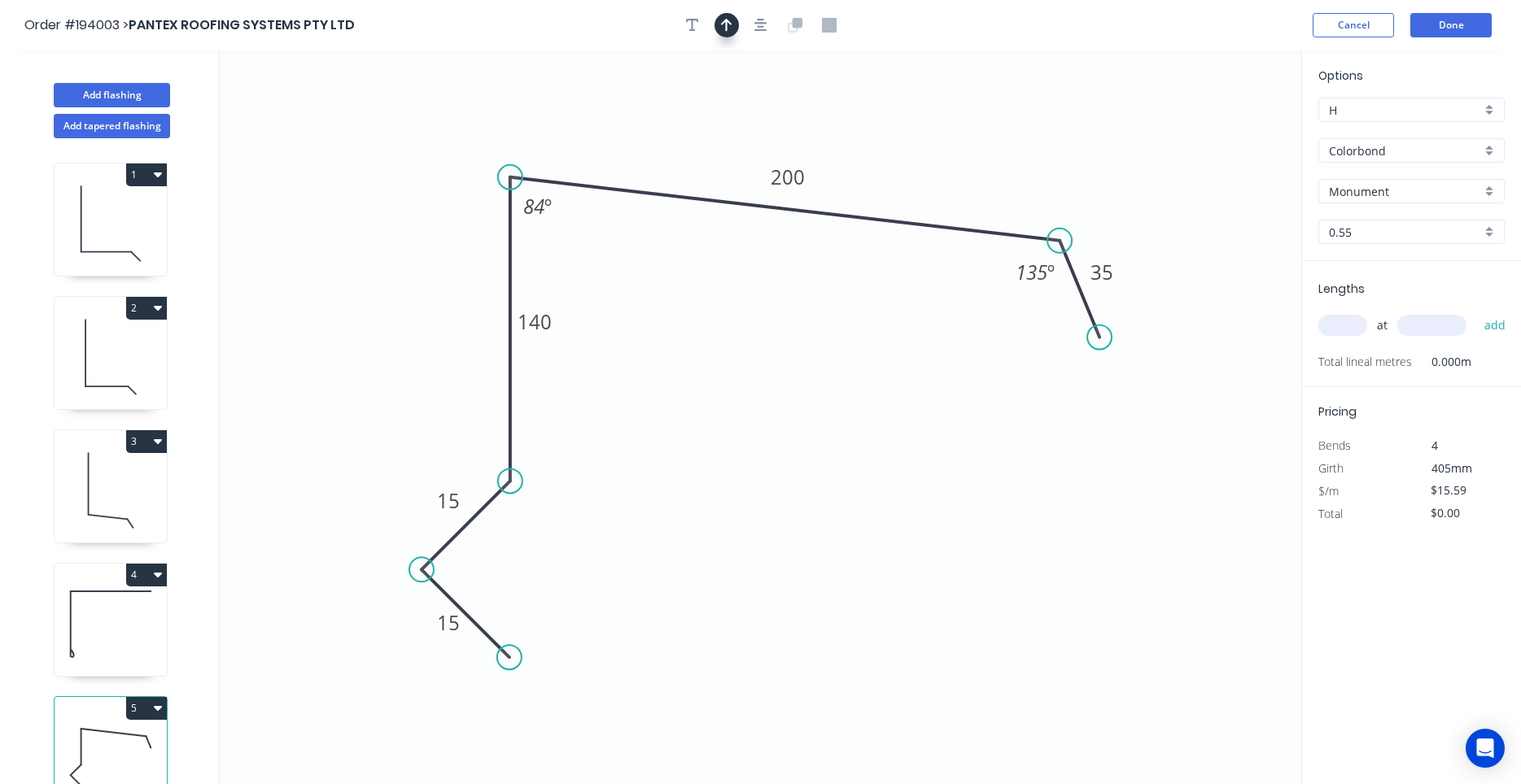
click at [736, 21] on button "button" at bounding box center [727, 25] width 24 height 24
drag, startPoint x: 1220, startPoint y: 123, endPoint x: 1056, endPoint y: 132, distance: 164.2
click at [1048, 132] on icon "0 15 15 140 200 35 84 º 135 º" at bounding box center [760, 417] width 1081 height 734
drag, startPoint x: 1219, startPoint y: 127, endPoint x: 976, endPoint y: 146, distance: 243.7
click at [1018, 146] on icon at bounding box center [1025, 123] width 15 height 52
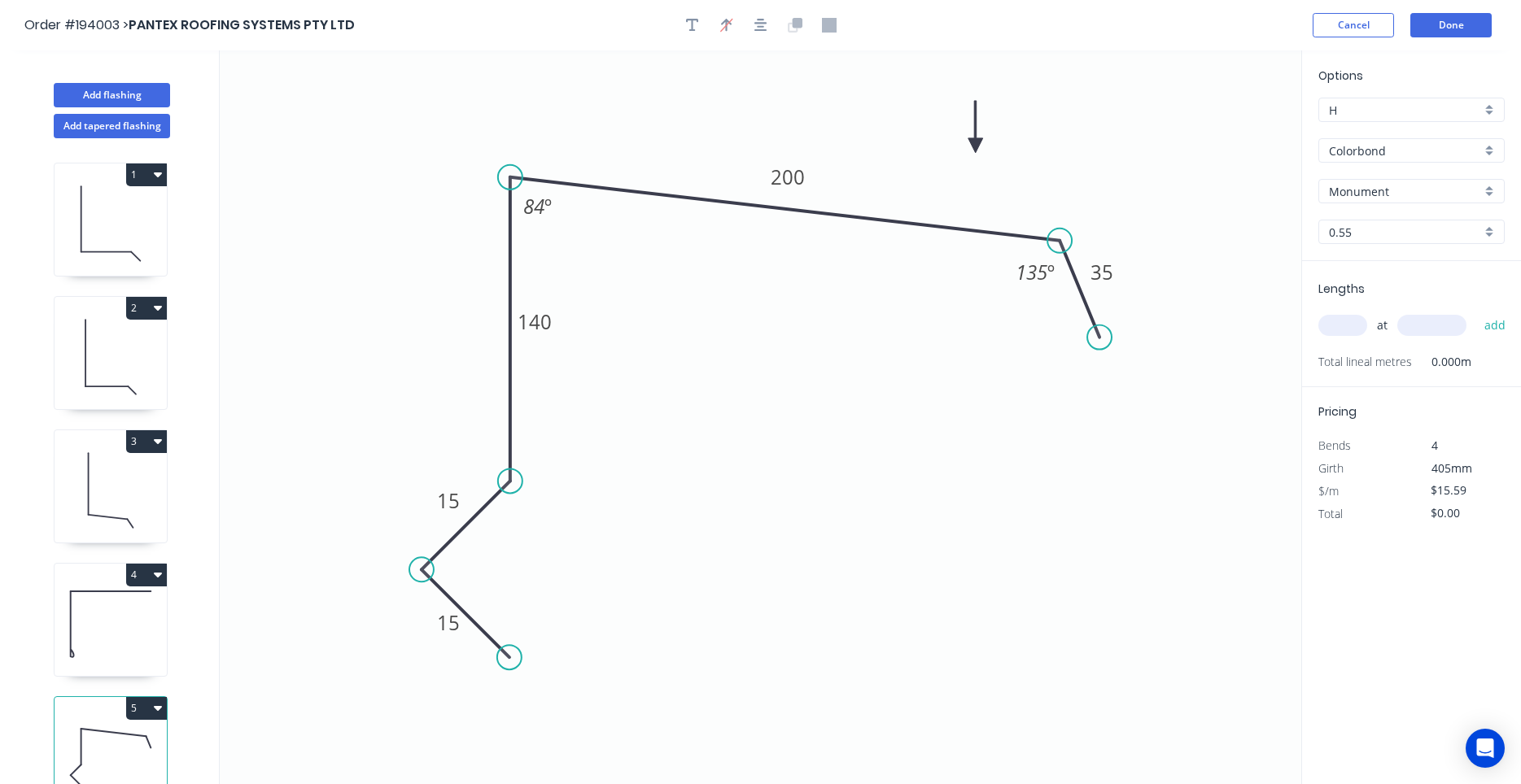
click at [1328, 333] on input "text" at bounding box center [1342, 325] width 49 height 21
click at [1476, 312] on button "add" at bounding box center [1495, 325] width 39 height 27
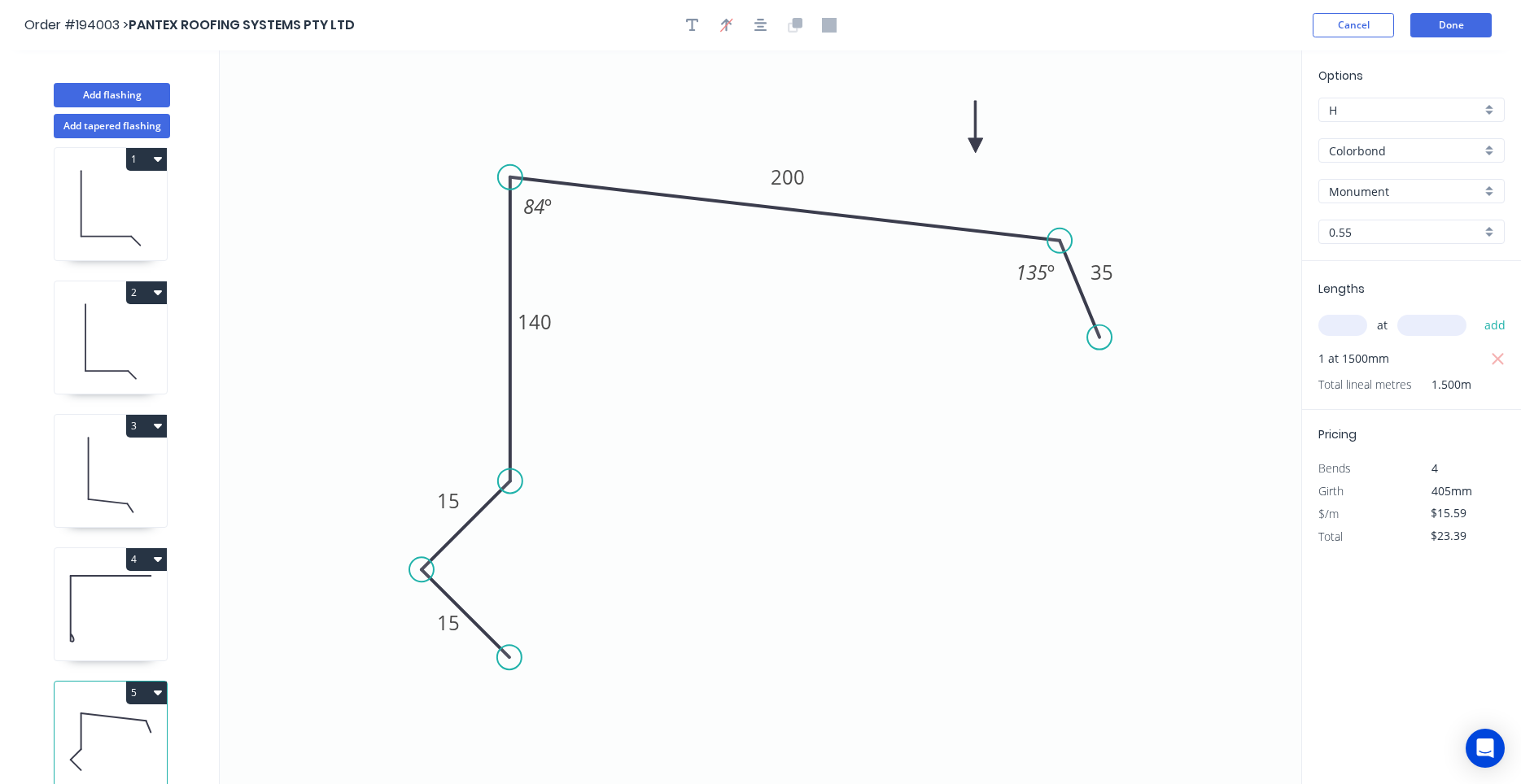
click at [159, 692] on icon "button" at bounding box center [157, 693] width 8 height 5
click at [140, 723] on div "Duplicate" at bounding box center [89, 732] width 125 height 23
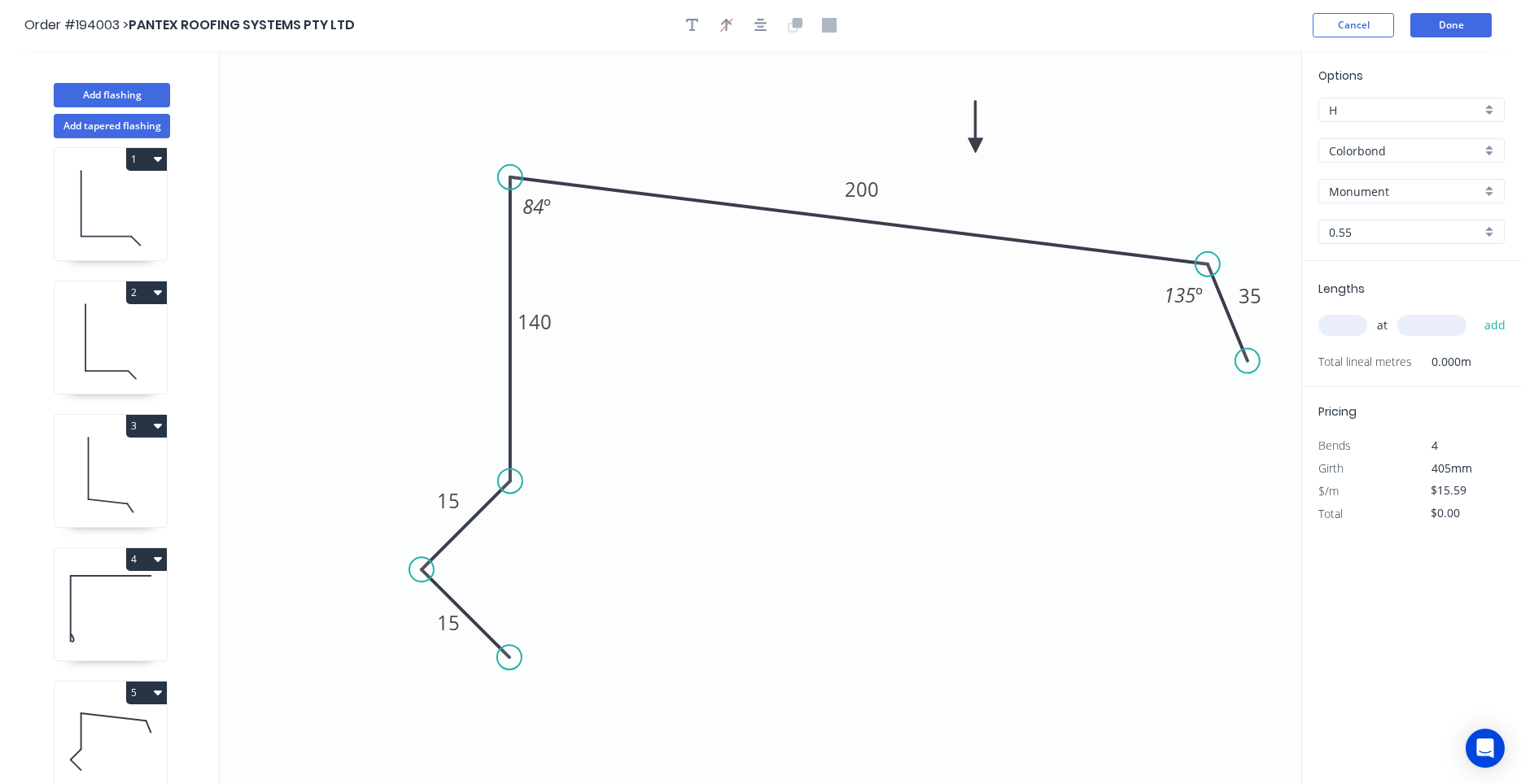
drag, startPoint x: 1082, startPoint y: 295, endPoint x: 1232, endPoint y: 319, distance: 151.9
click at [1232, 319] on icon "0 15 15 140 200 35 84 º 135 º" at bounding box center [760, 417] width 1081 height 734
click at [856, 192] on tspan "200" at bounding box center [862, 189] width 34 height 27
click at [759, 21] on icon "button" at bounding box center [760, 25] width 13 height 15
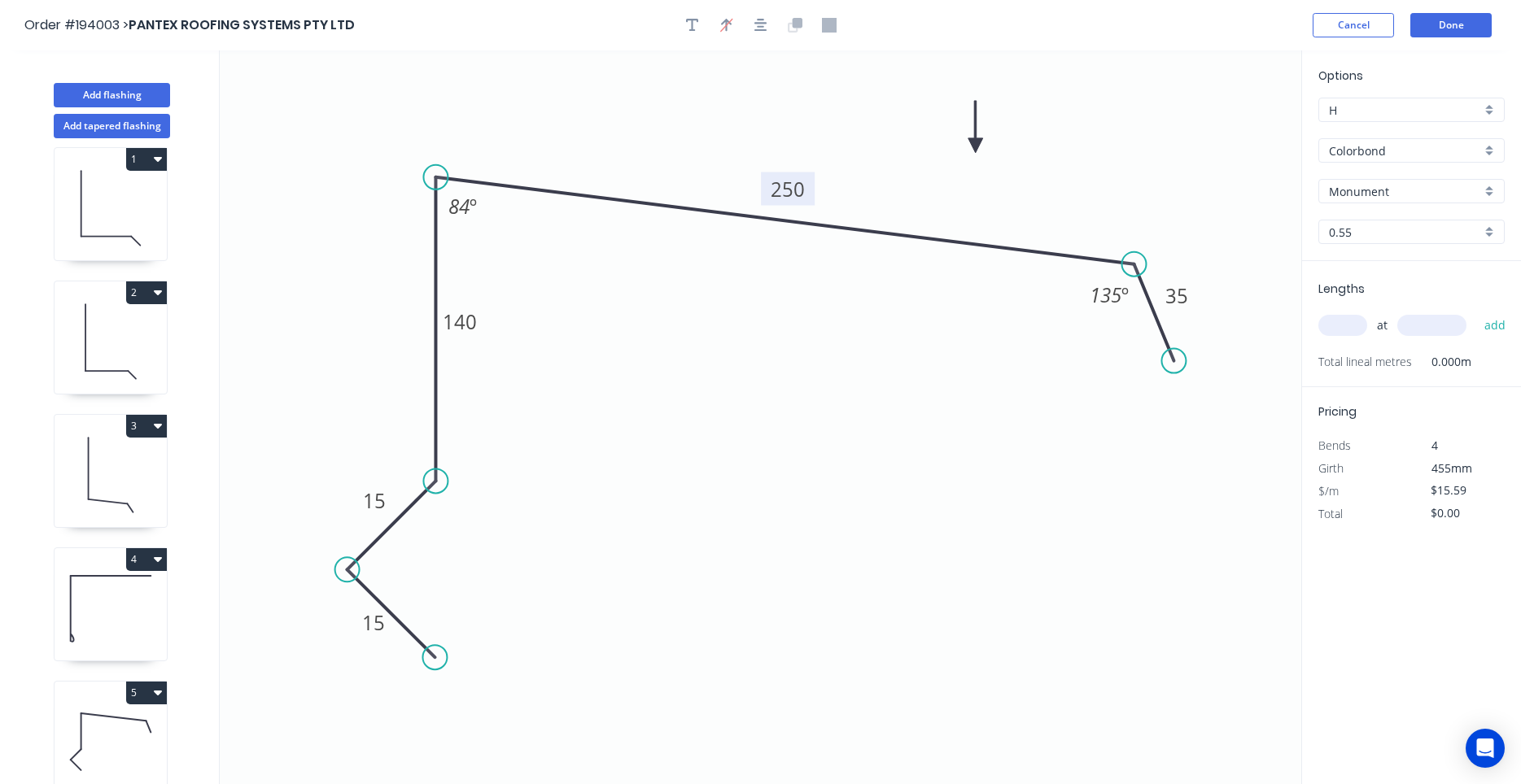
drag, startPoint x: 1377, startPoint y: 319, endPoint x: 1367, endPoint y: 325, distance: 11.7
click at [1372, 321] on div "at add" at bounding box center [1413, 325] width 190 height 27
click at [1364, 325] on input "text" at bounding box center [1342, 325] width 49 height 21
click at [1476, 312] on button "add" at bounding box center [1495, 325] width 39 height 27
click at [140, 86] on button "Add flashing" at bounding box center [112, 95] width 116 height 24
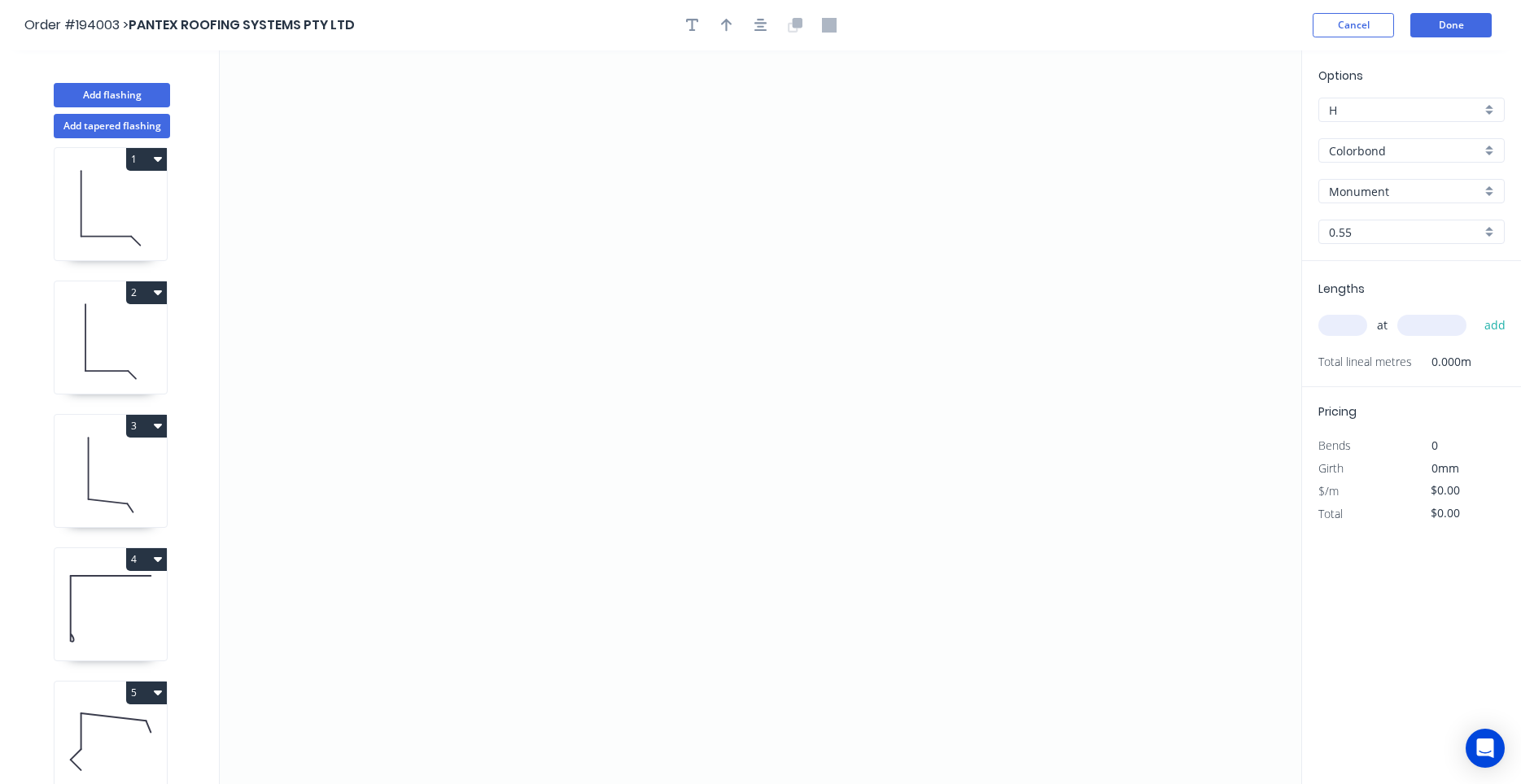
click at [1334, 328] on input "text" at bounding box center [1342, 325] width 49 height 21
click at [1476, 312] on button "add" at bounding box center [1495, 325] width 39 height 27
click at [441, 197] on icon "0" at bounding box center [760, 417] width 1081 height 734
click at [438, 426] on icon "0" at bounding box center [760, 417] width 1081 height 734
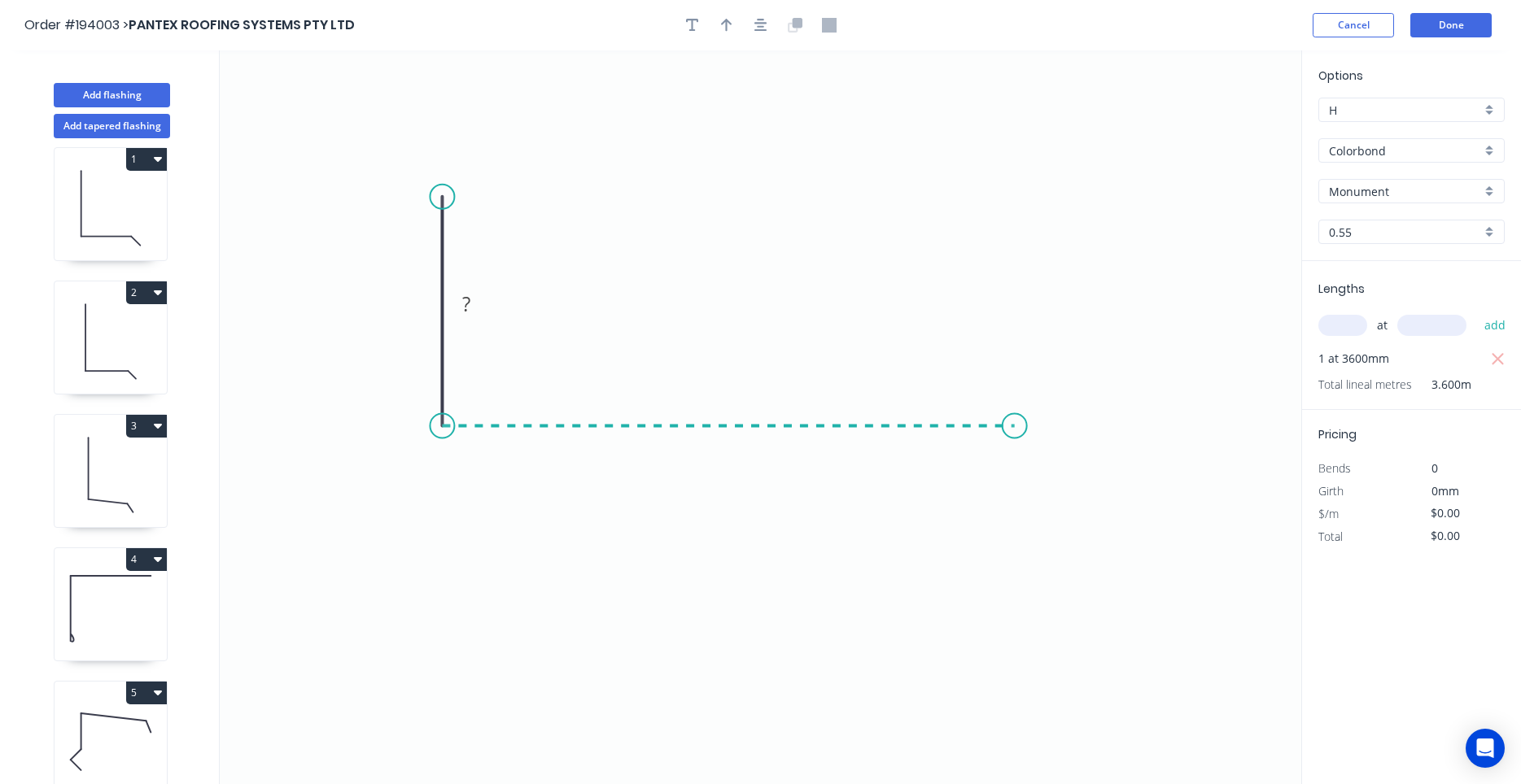
click at [1015, 434] on icon "0 ?" at bounding box center [760, 417] width 1081 height 734
click at [1096, 509] on icon "0 ? ?" at bounding box center [760, 417] width 1081 height 734
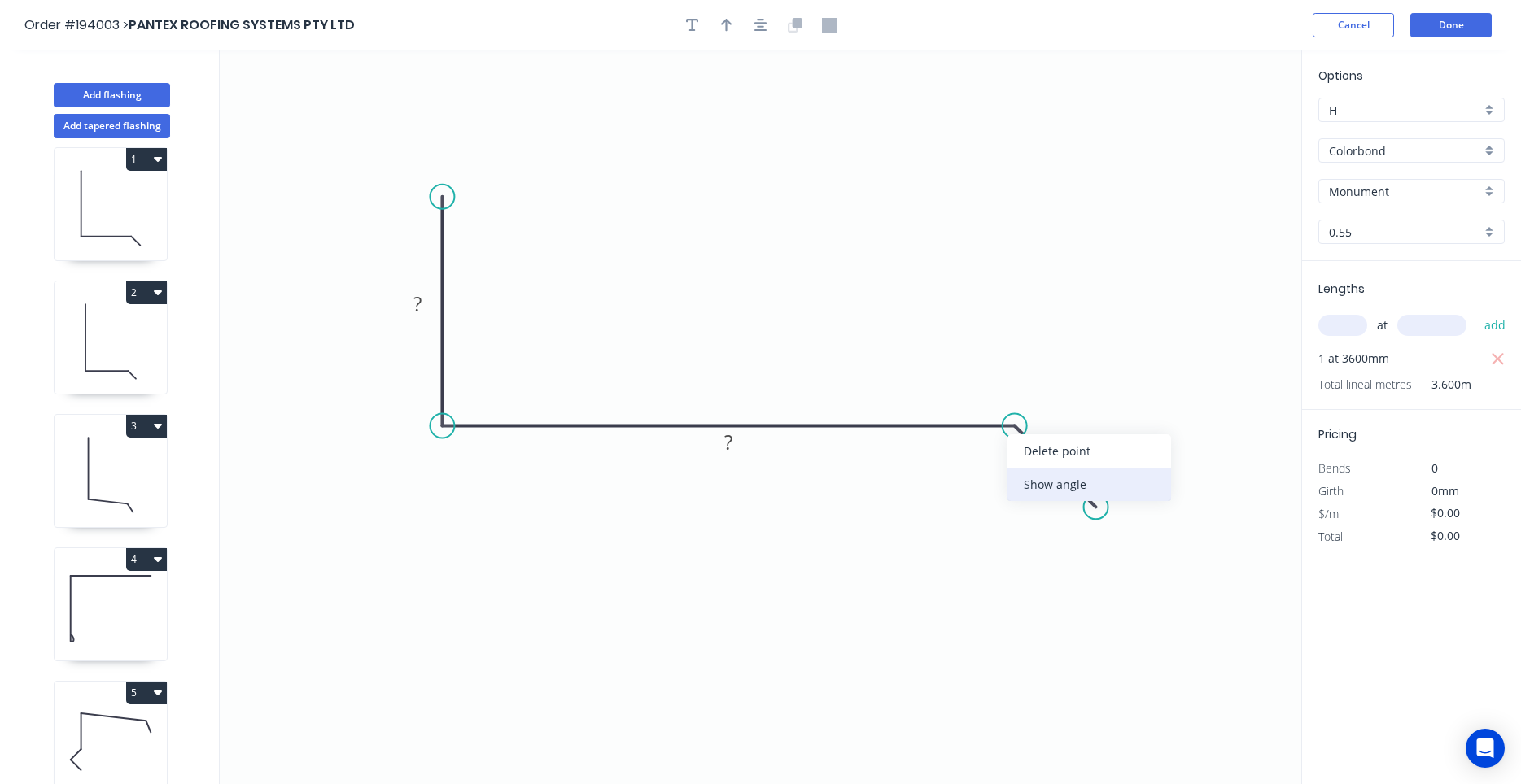
click at [1033, 481] on div "Show angle" at bounding box center [1089, 484] width 163 height 33
click at [1074, 446] on tspan "?" at bounding box center [1072, 441] width 8 height 27
click at [765, 30] on icon "button" at bounding box center [760, 25] width 13 height 13
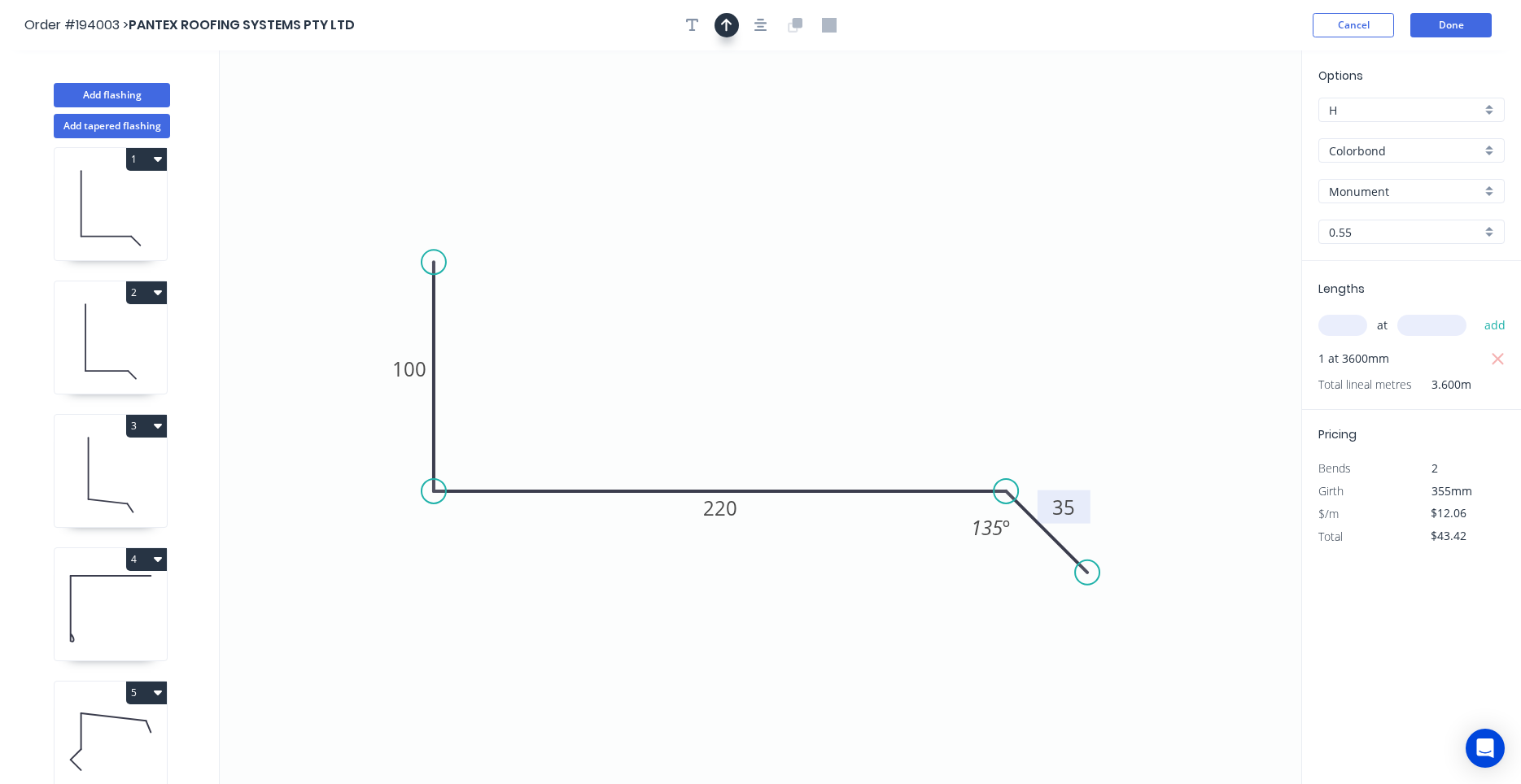
click at [736, 24] on button "button" at bounding box center [727, 25] width 24 height 24
click at [1220, 131] on icon at bounding box center [1219, 112] width 15 height 52
drag, startPoint x: 1220, startPoint y: 131, endPoint x: 793, endPoint y: 343, distance: 476.7
click at [793, 343] on icon at bounding box center [806, 329] width 47 height 47
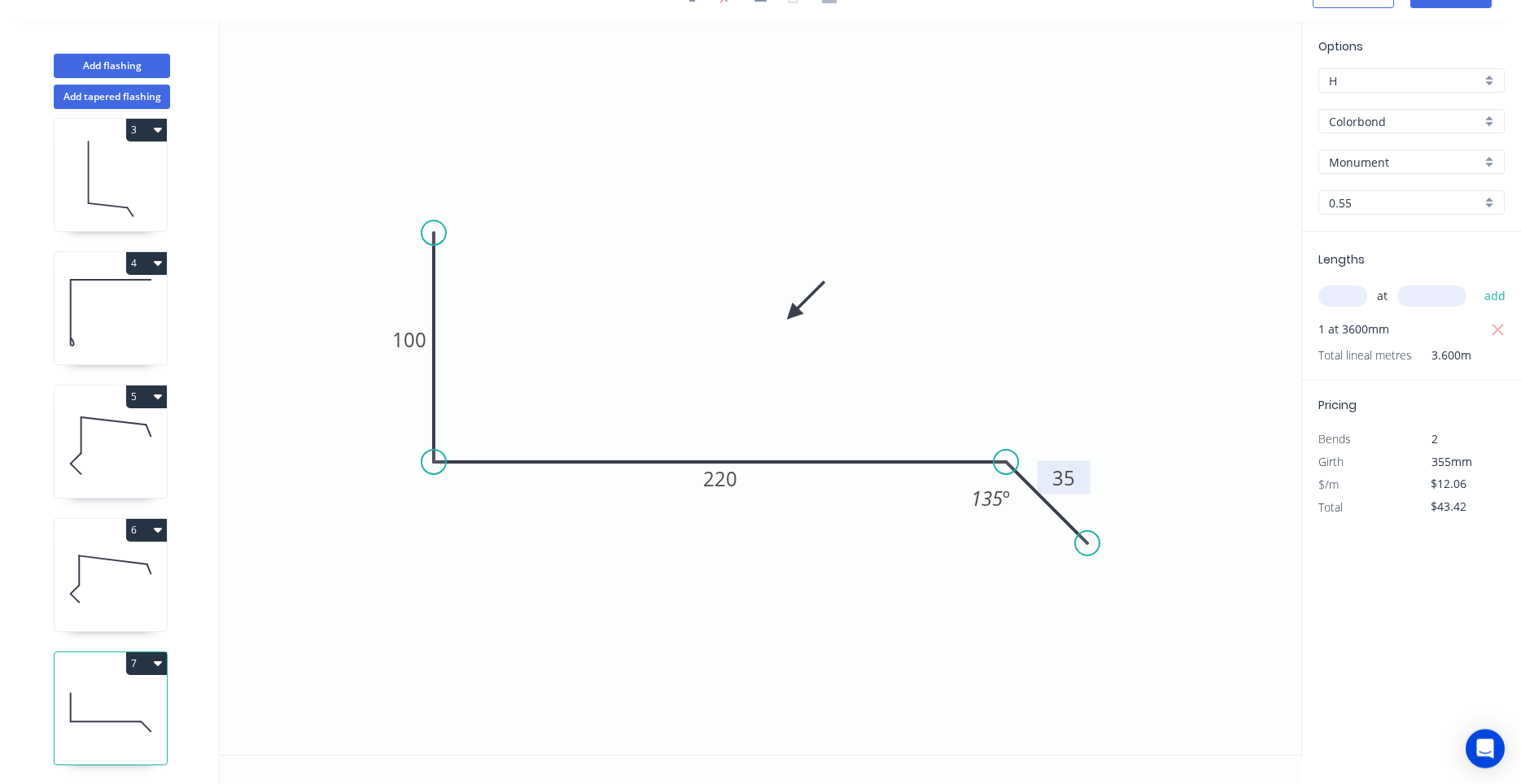
scroll to position [0, 0]
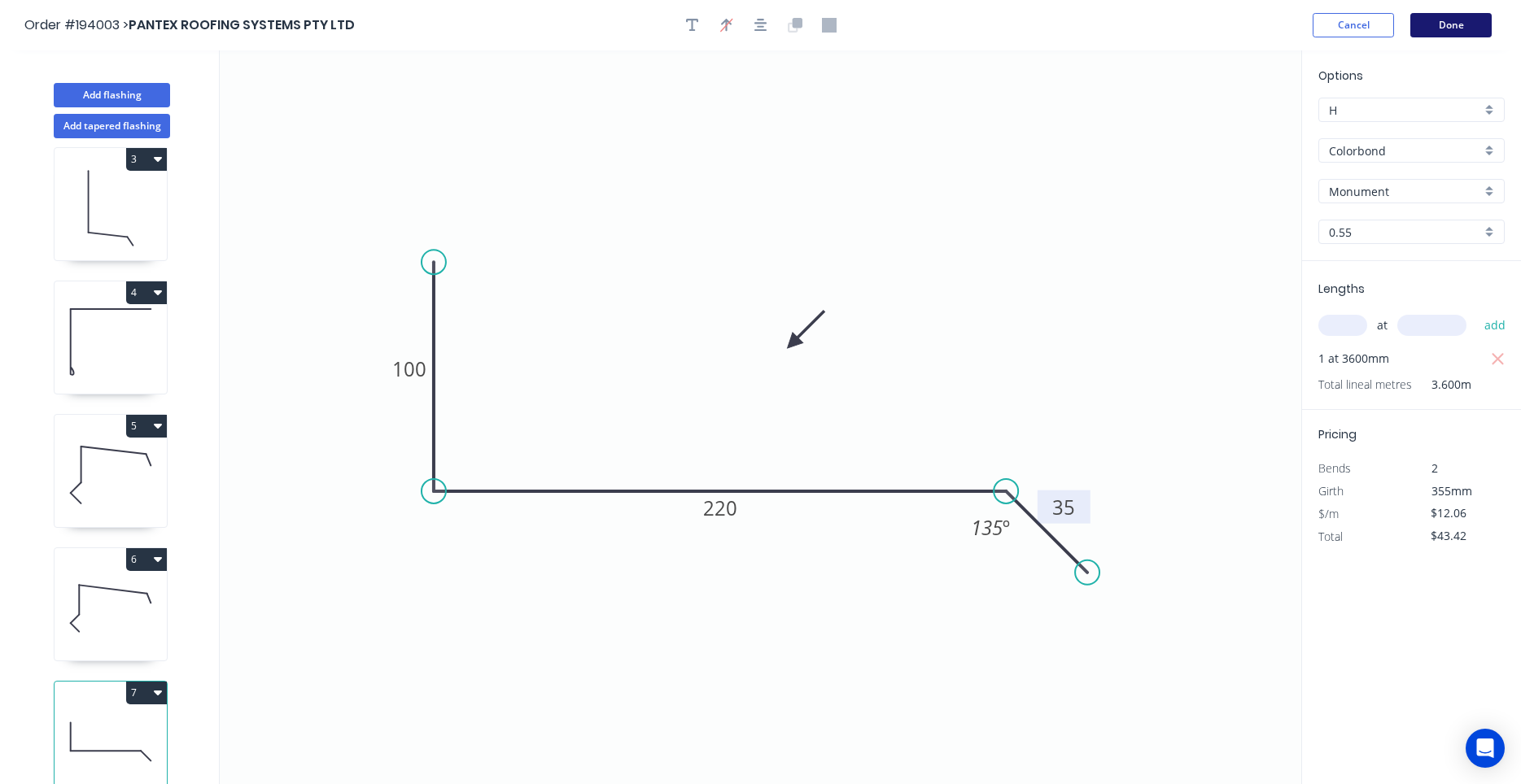
click at [1459, 33] on button "Done" at bounding box center [1451, 25] width 82 height 24
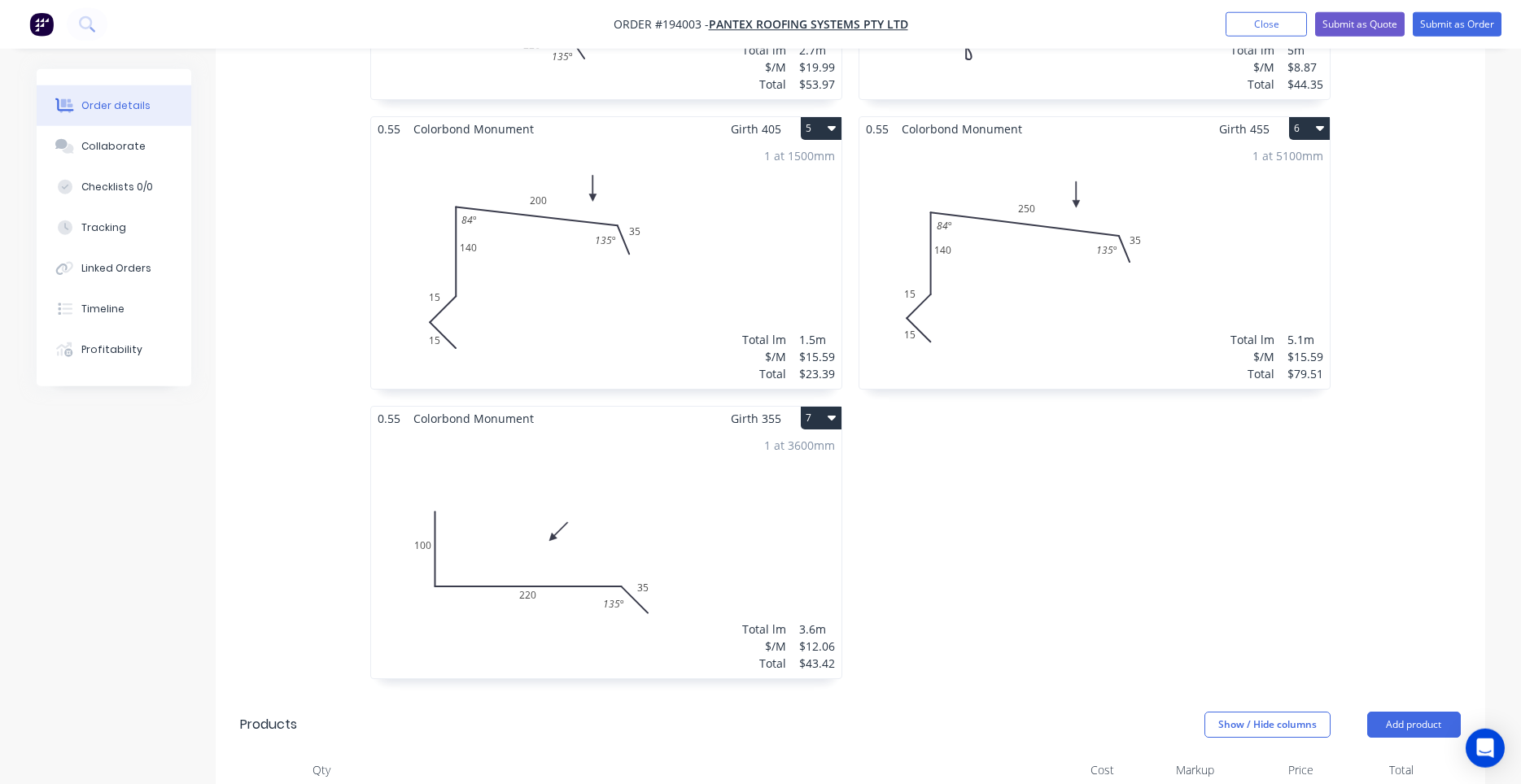
scroll to position [969, 0]
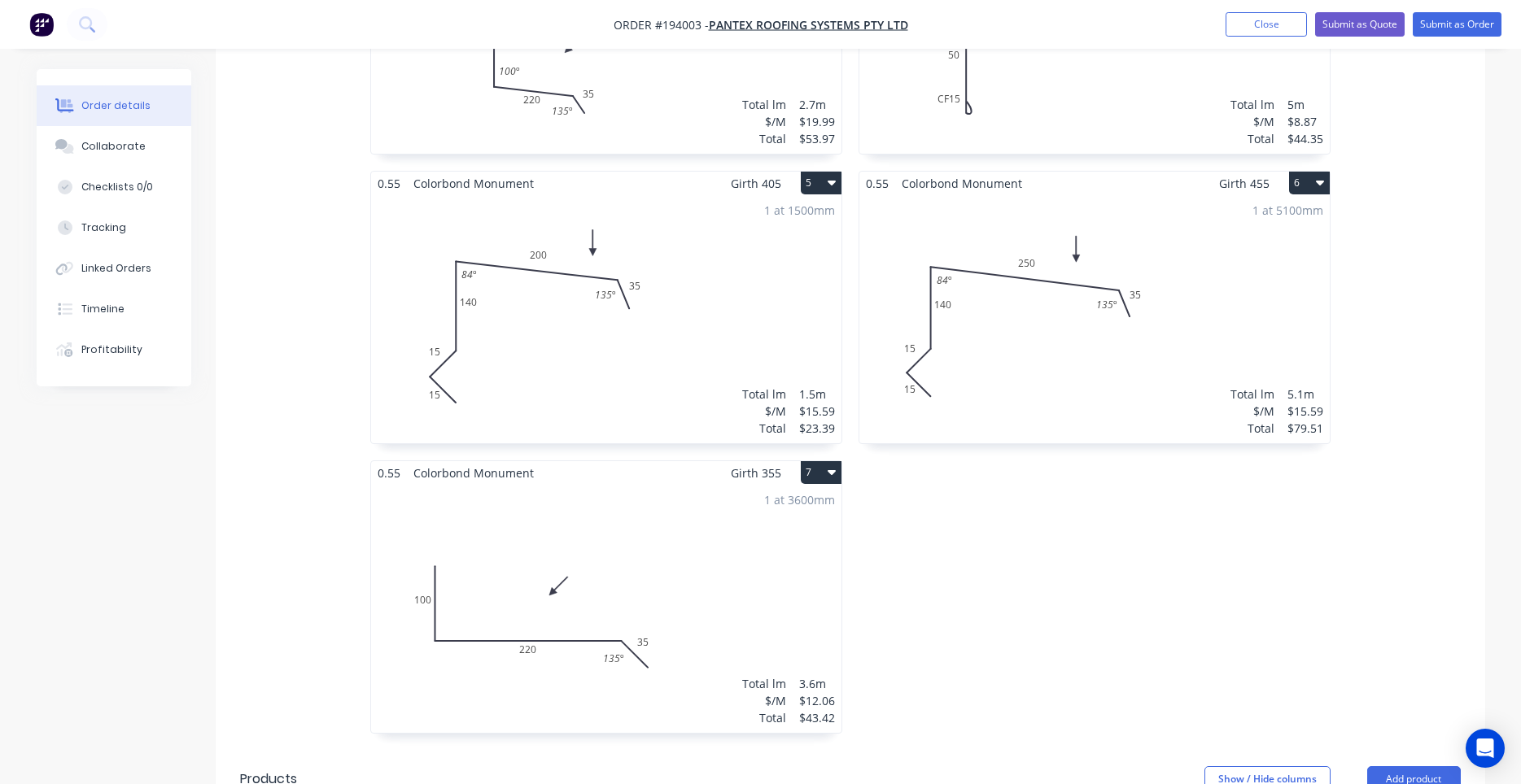
click at [1018, 471] on div "0.55 Colorbond Monument Girth 795 2 0 540 220 35 135 º 0 540 220 35 135 º 1 at …" at bounding box center [1094, 170] width 488 height 1158
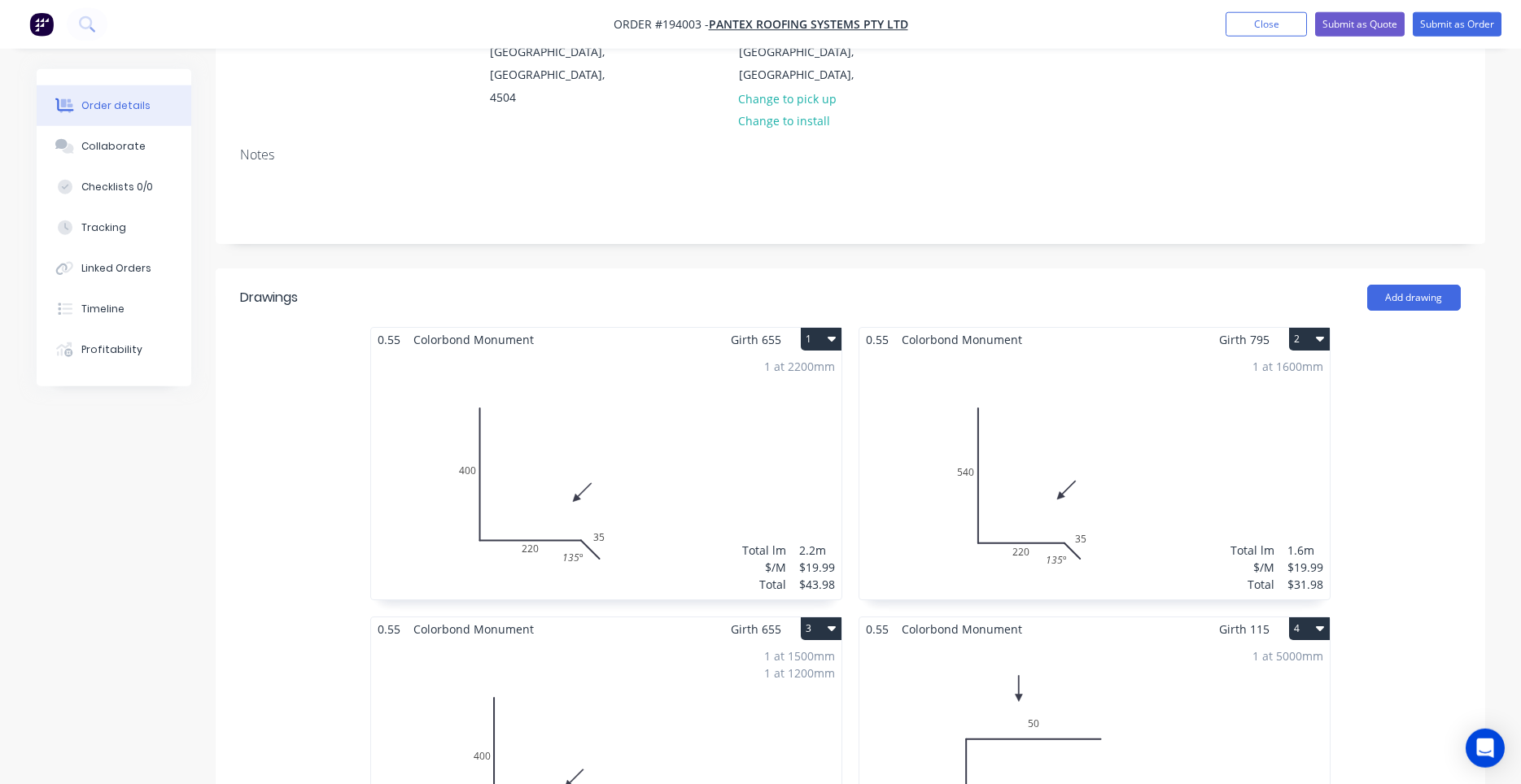
scroll to position [138, 0]
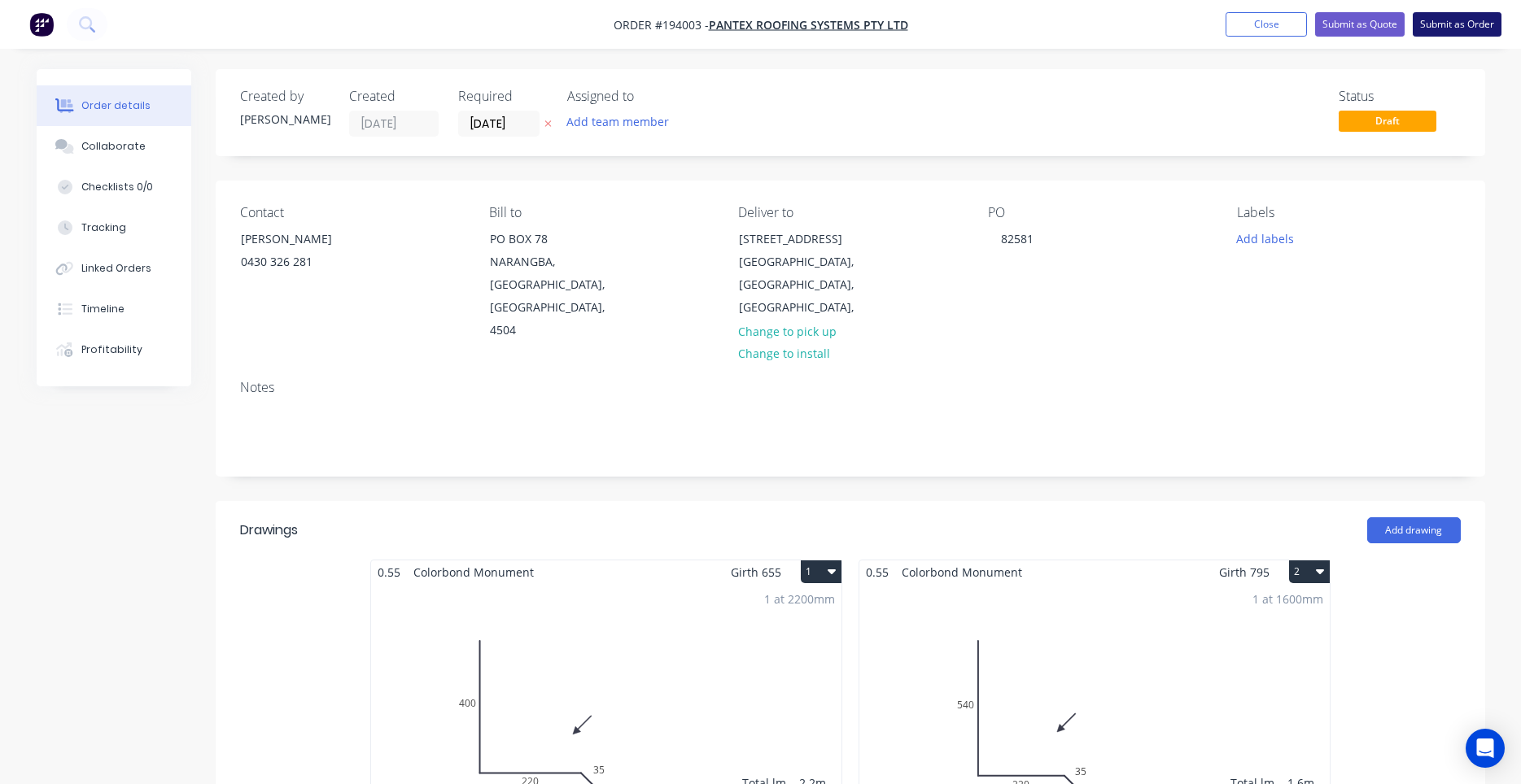
click at [1431, 24] on button "Submit as Order" at bounding box center [1457, 24] width 88 height 24
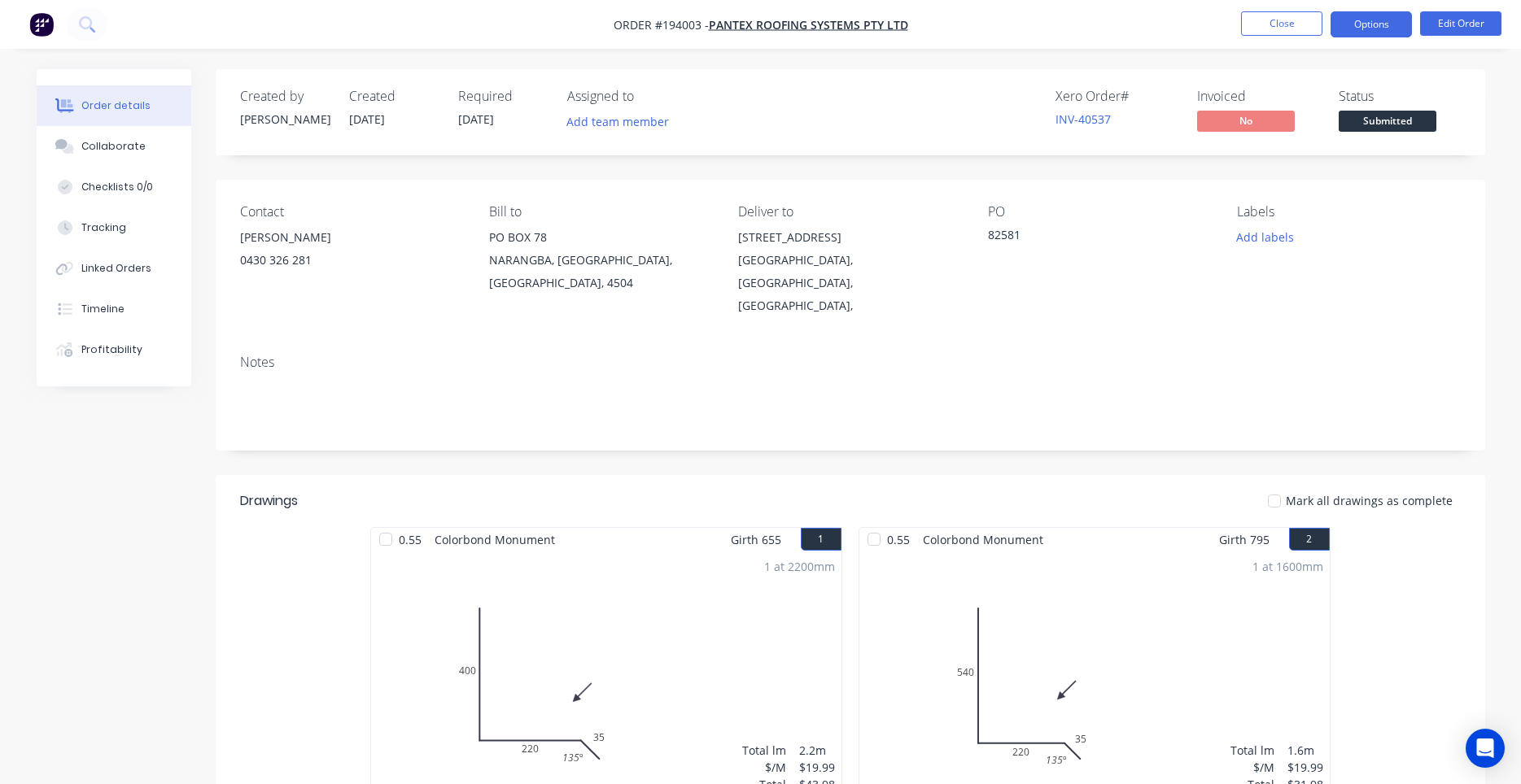
click at [1348, 30] on button "Options" at bounding box center [1371, 24] width 82 height 26
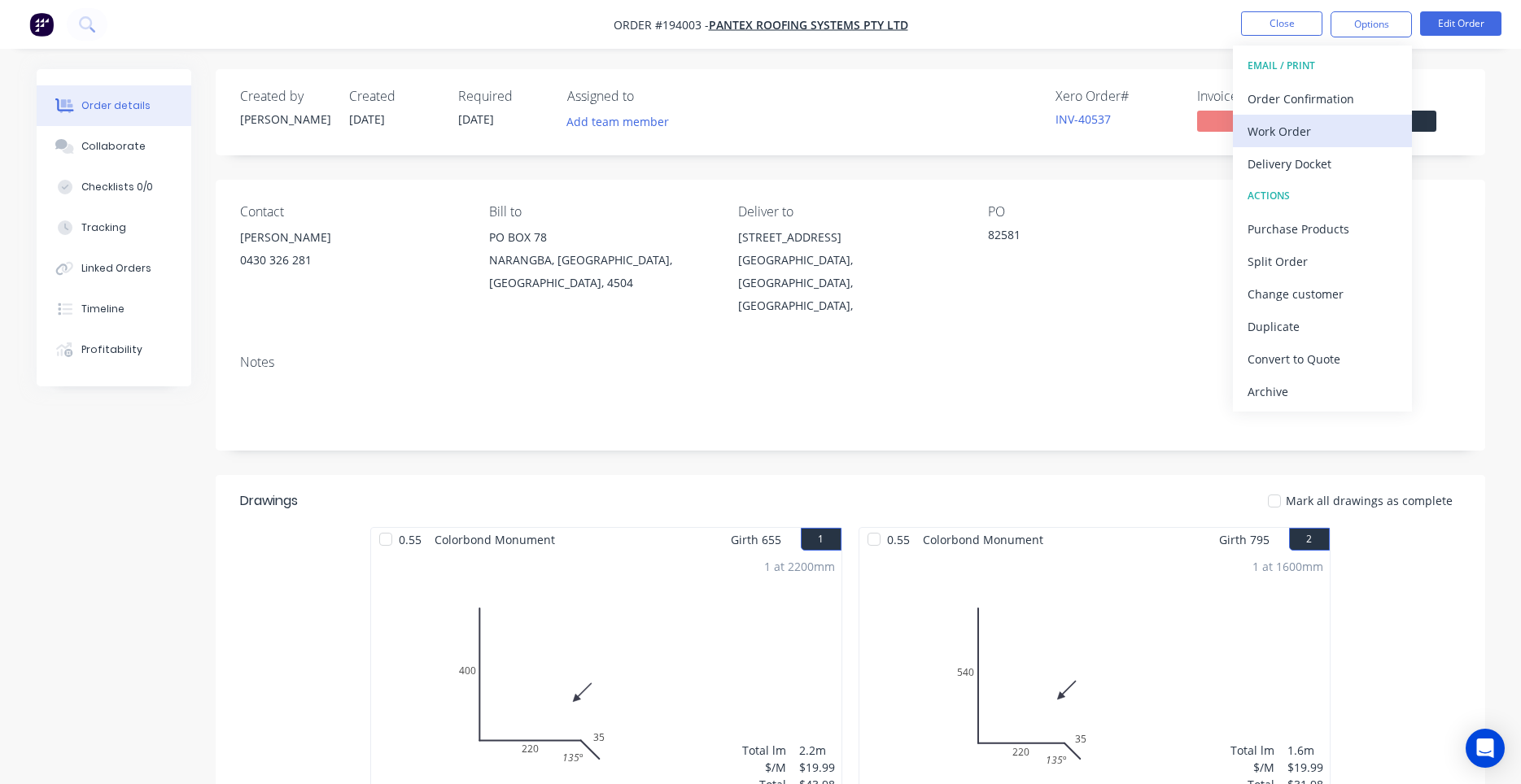
click at [1324, 116] on button "Work Order" at bounding box center [1322, 131] width 179 height 33
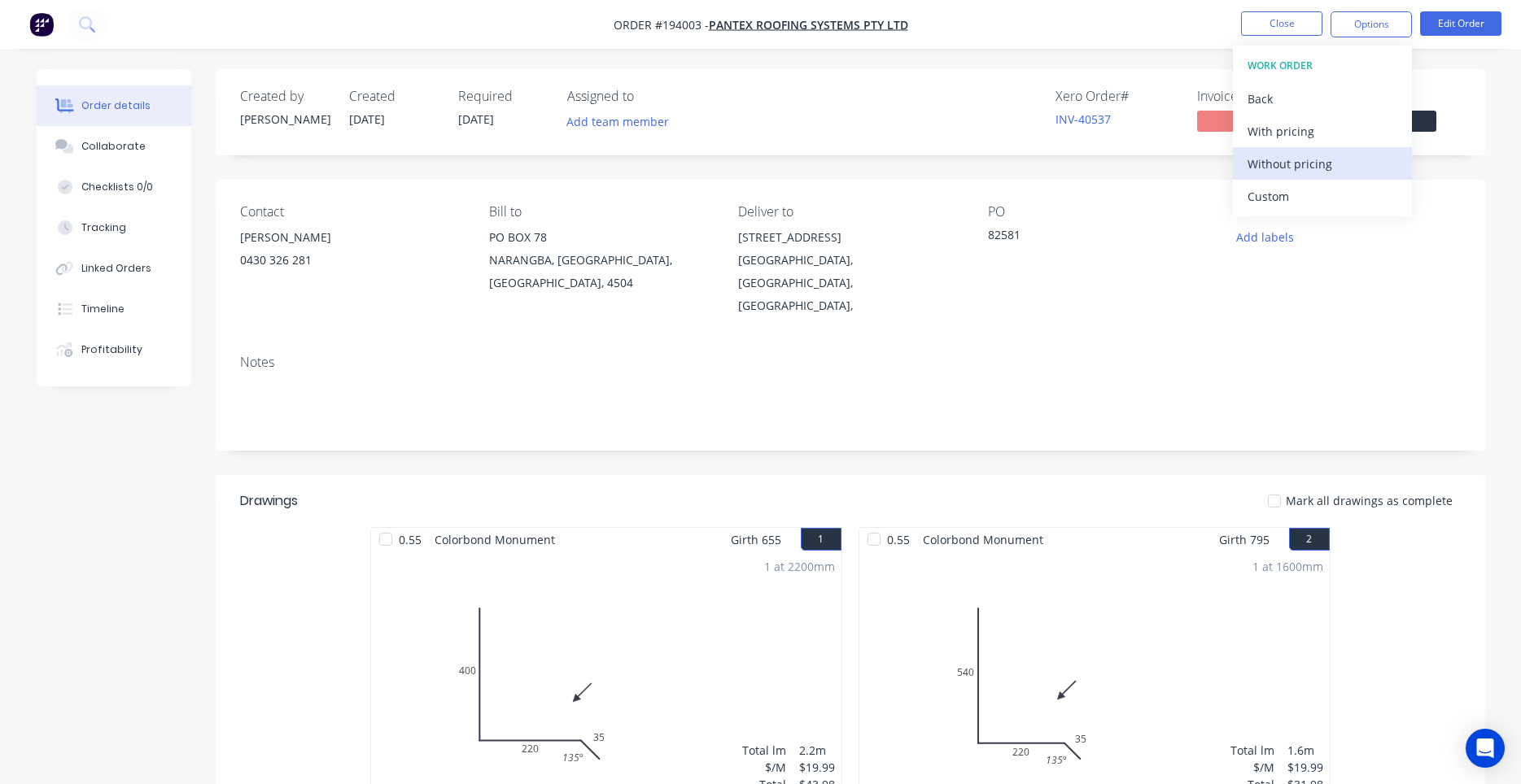
click at [1294, 161] on div "Without pricing" at bounding box center [1323, 163] width 149 height 23
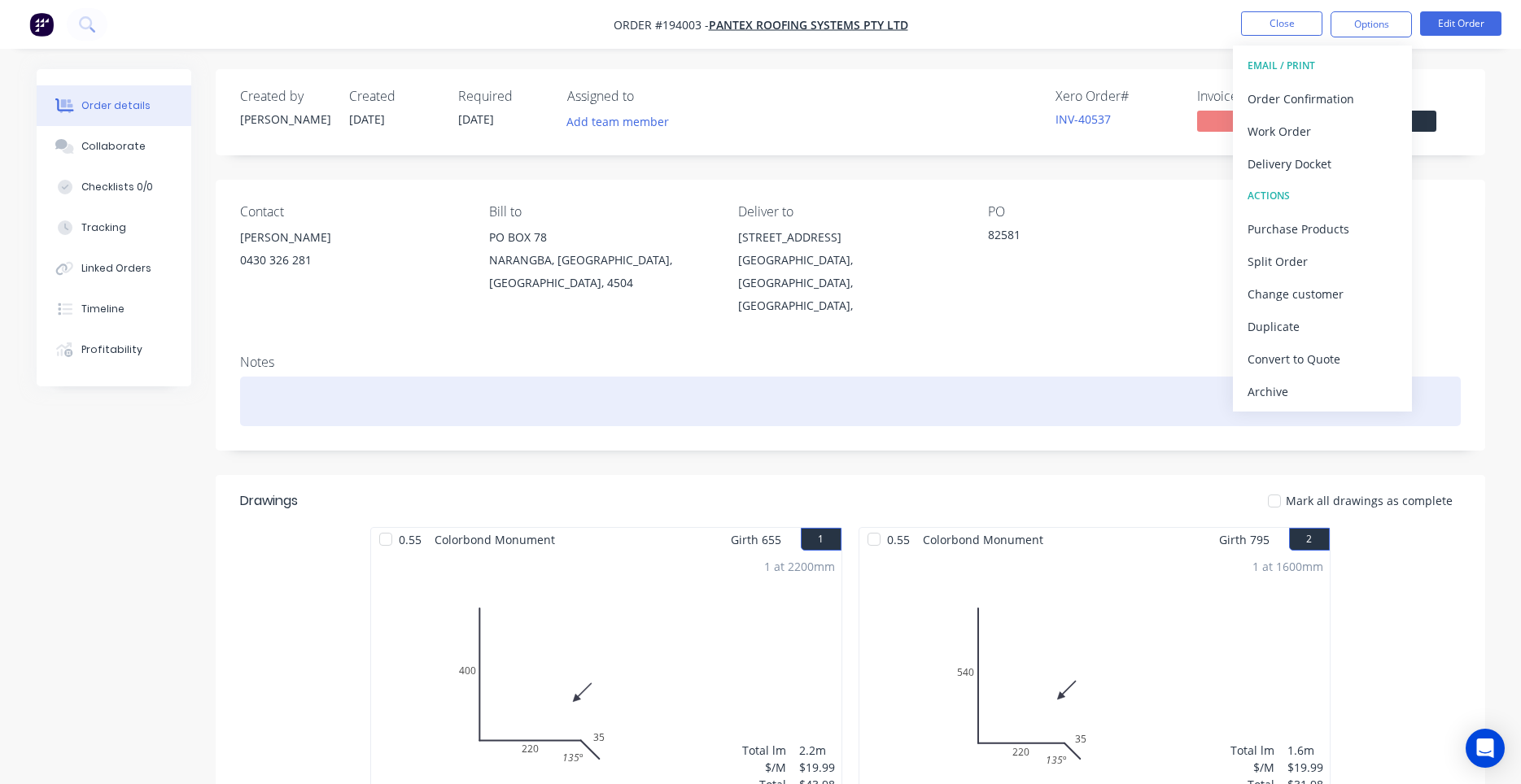
click at [887, 342] on div "Notes" at bounding box center [850, 396] width 1269 height 109
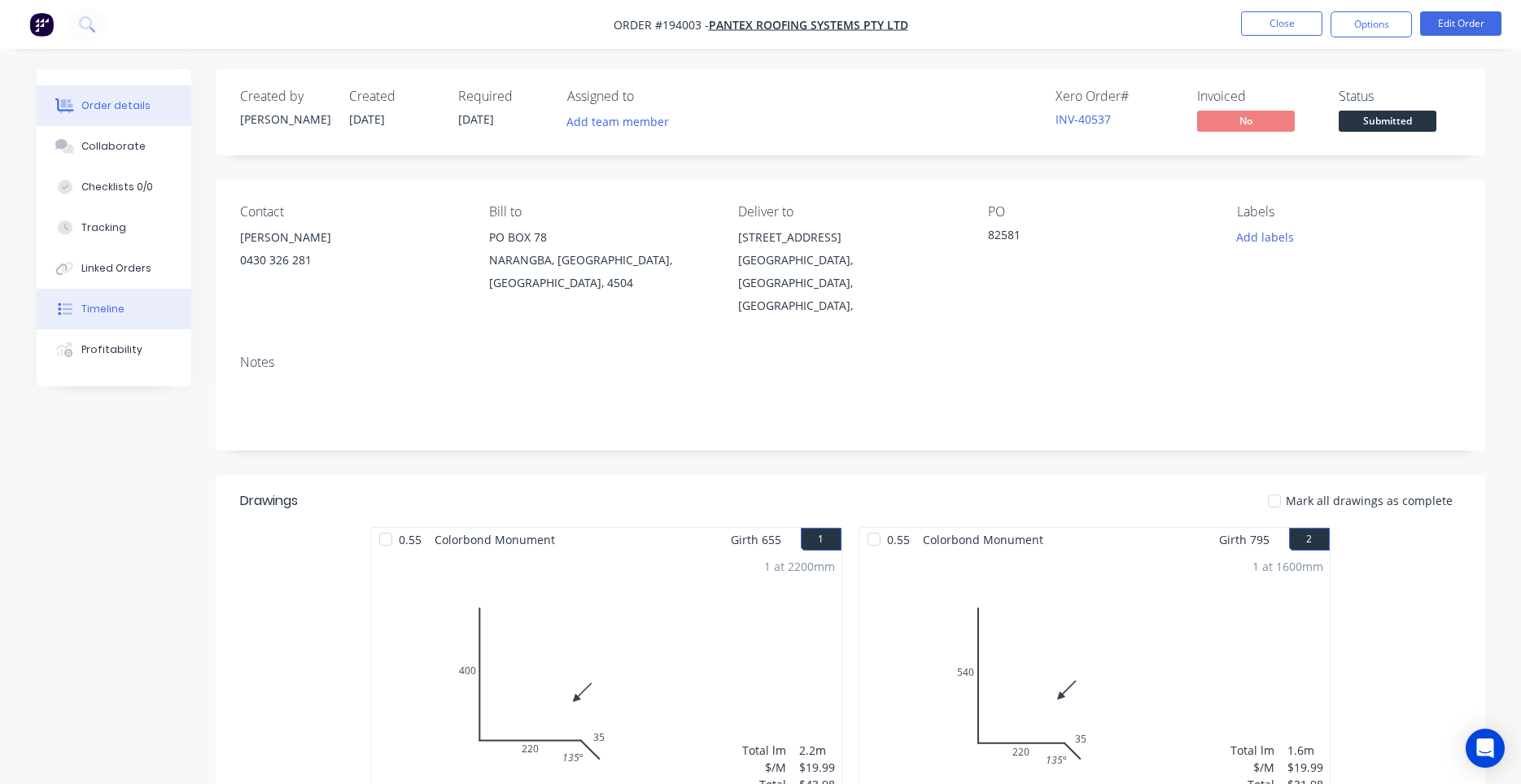
click at [137, 315] on button "Timeline" at bounding box center [114, 308] width 155 height 40
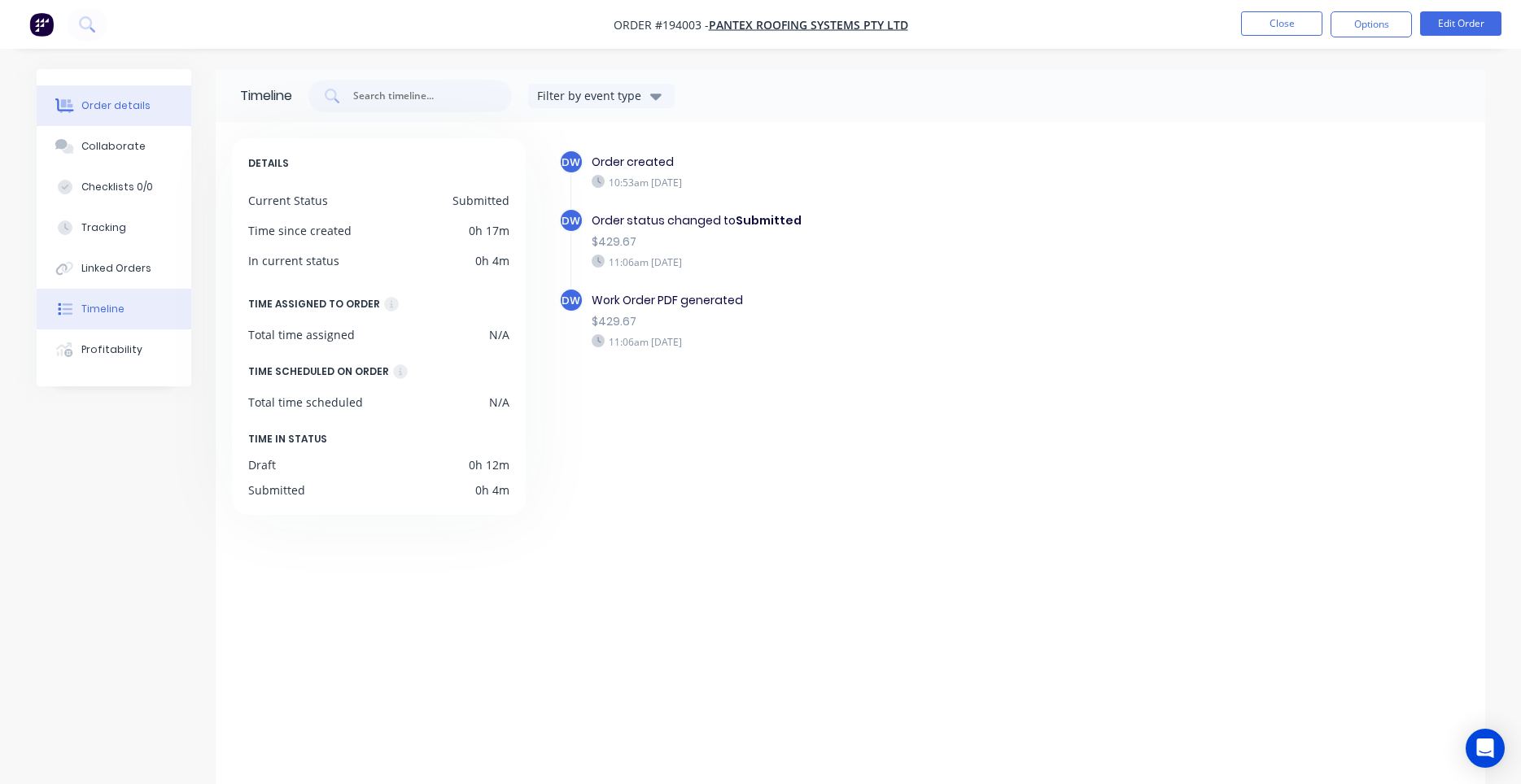
click at [155, 105] on button "Order details" at bounding box center [114, 105] width 155 height 40
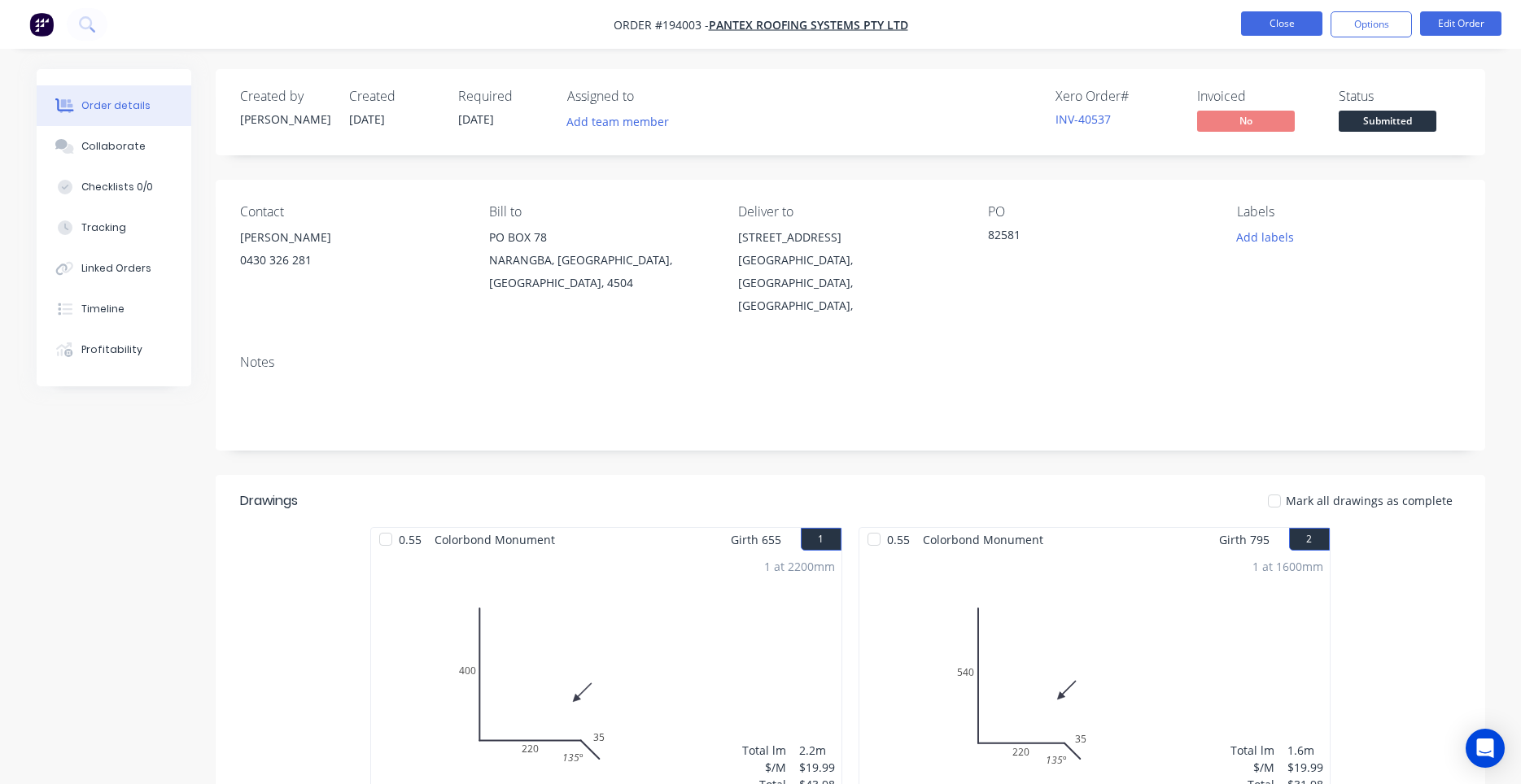
click at [1297, 15] on button "Close" at bounding box center [1281, 23] width 82 height 24
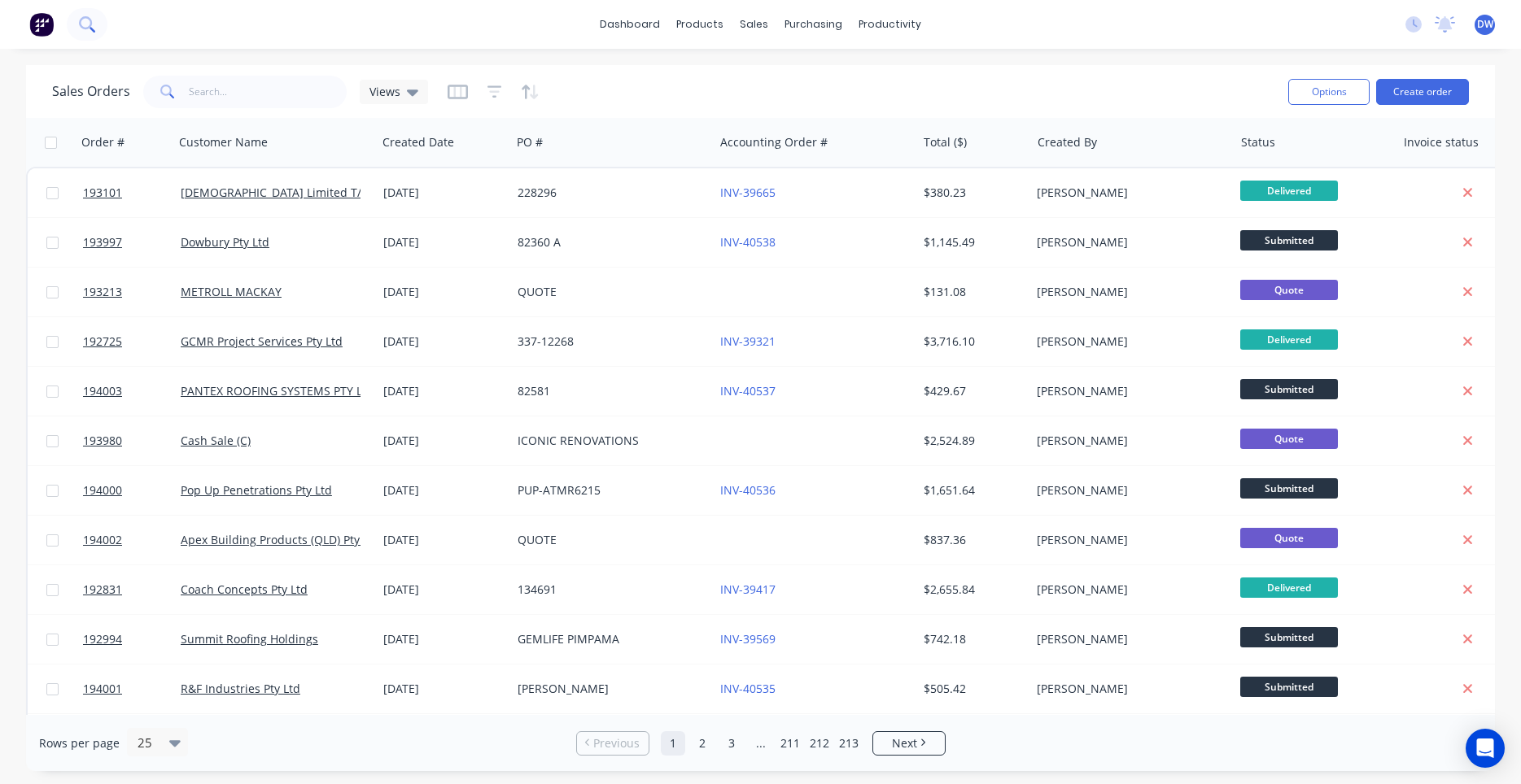
click at [89, 32] on button at bounding box center [87, 24] width 40 height 33
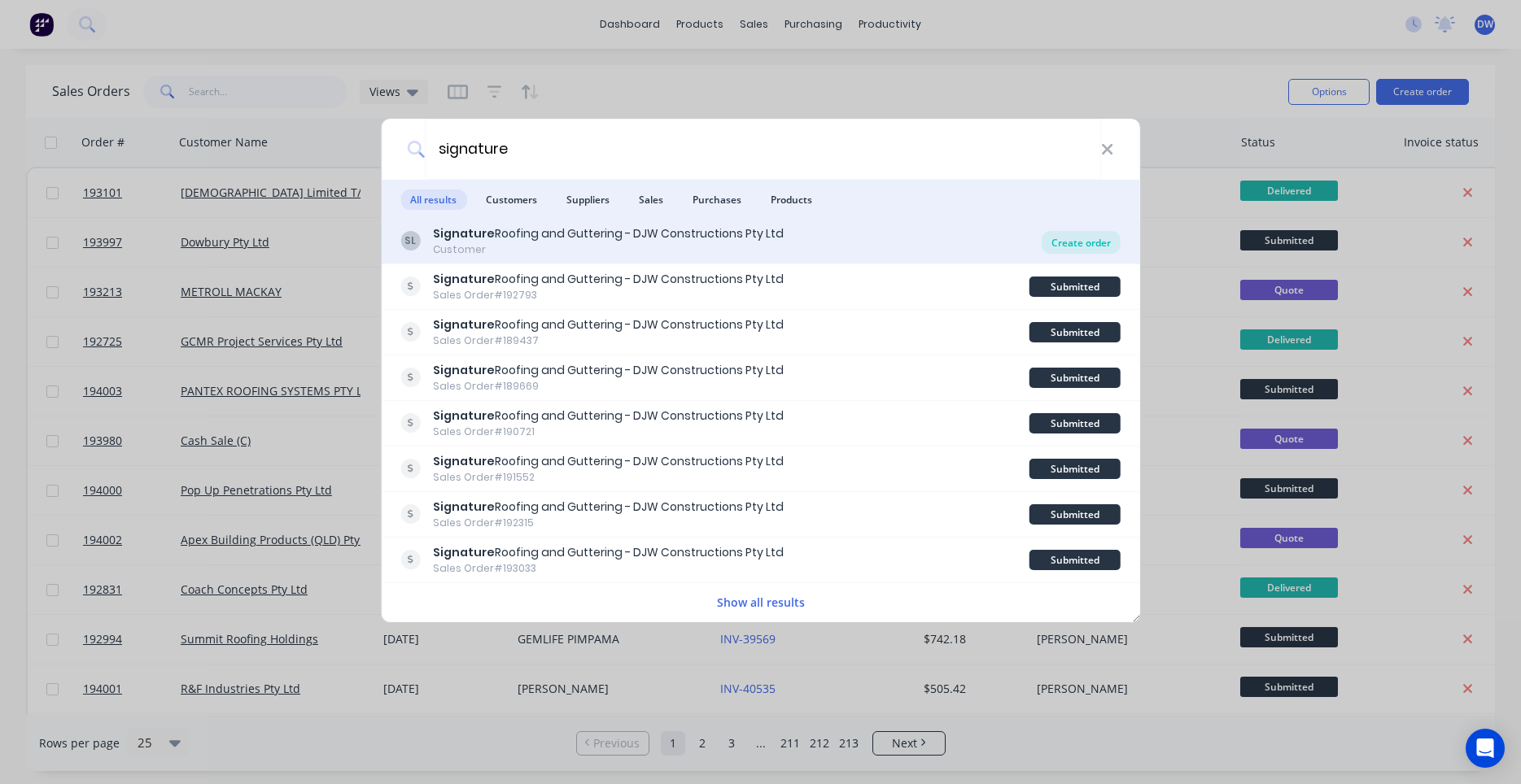
click at [1072, 246] on div "Create order" at bounding box center [1081, 242] width 79 height 23
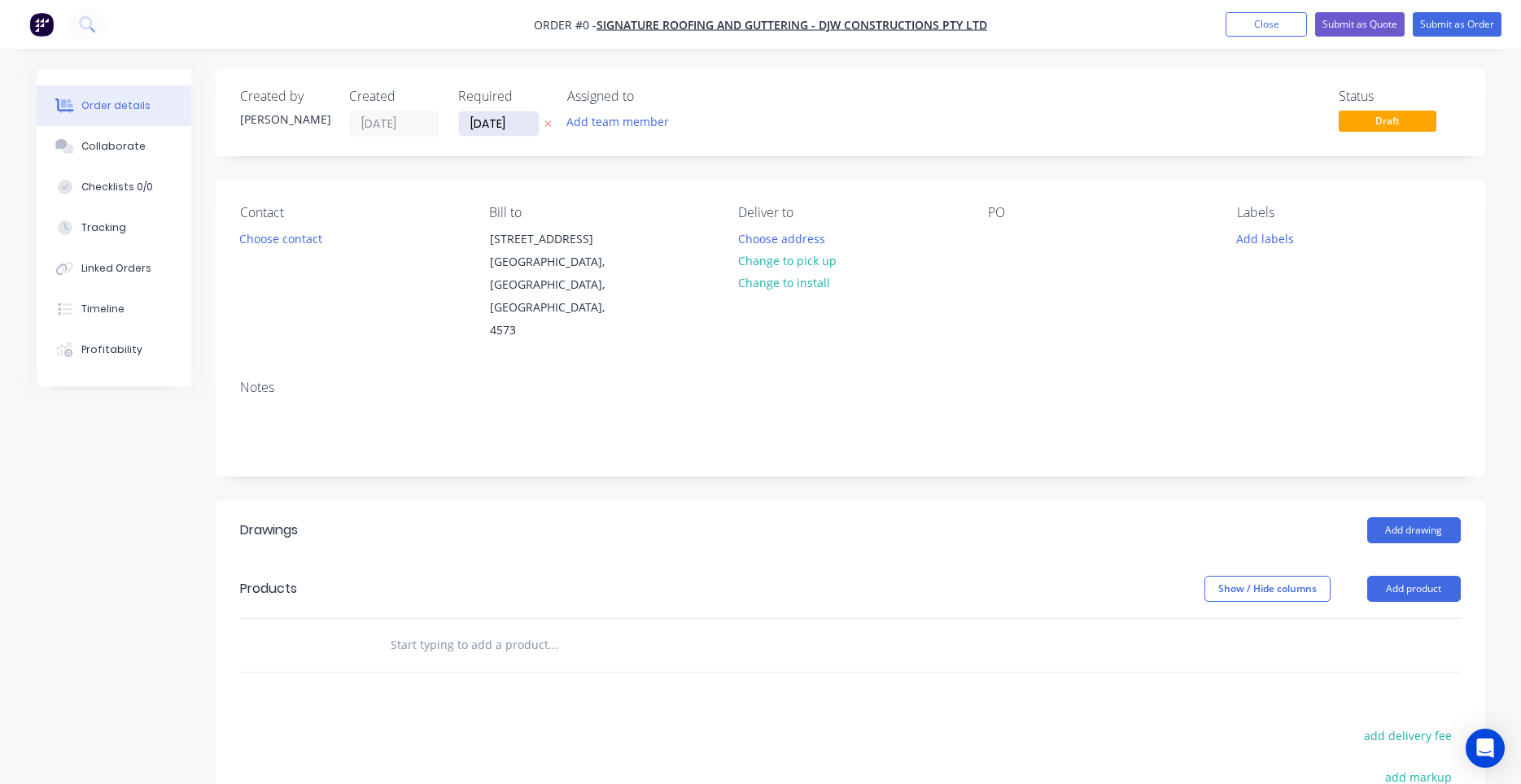
click at [496, 127] on input "[DATE]" at bounding box center [498, 124] width 80 height 24
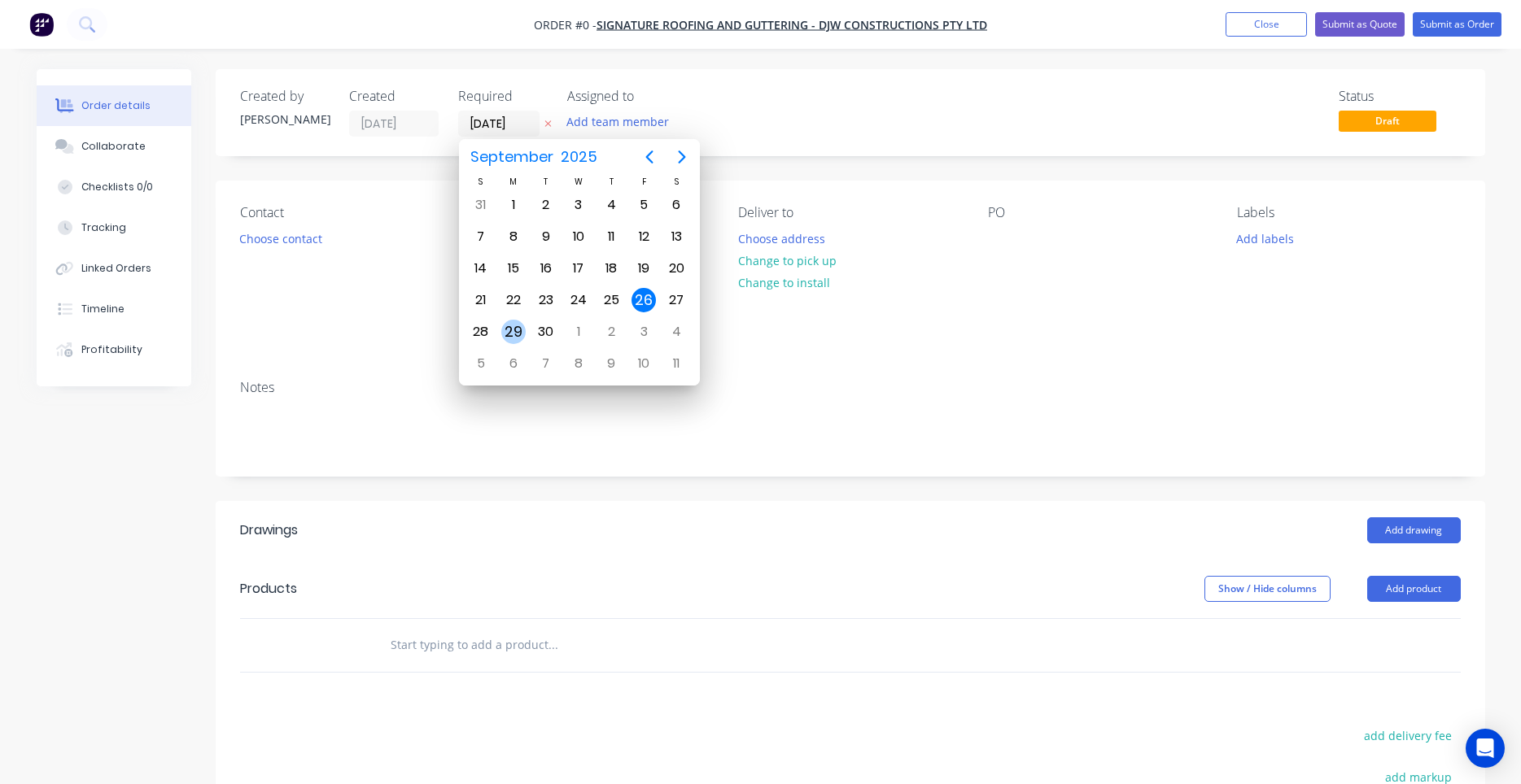
click at [512, 324] on div "29" at bounding box center [514, 331] width 24 height 24
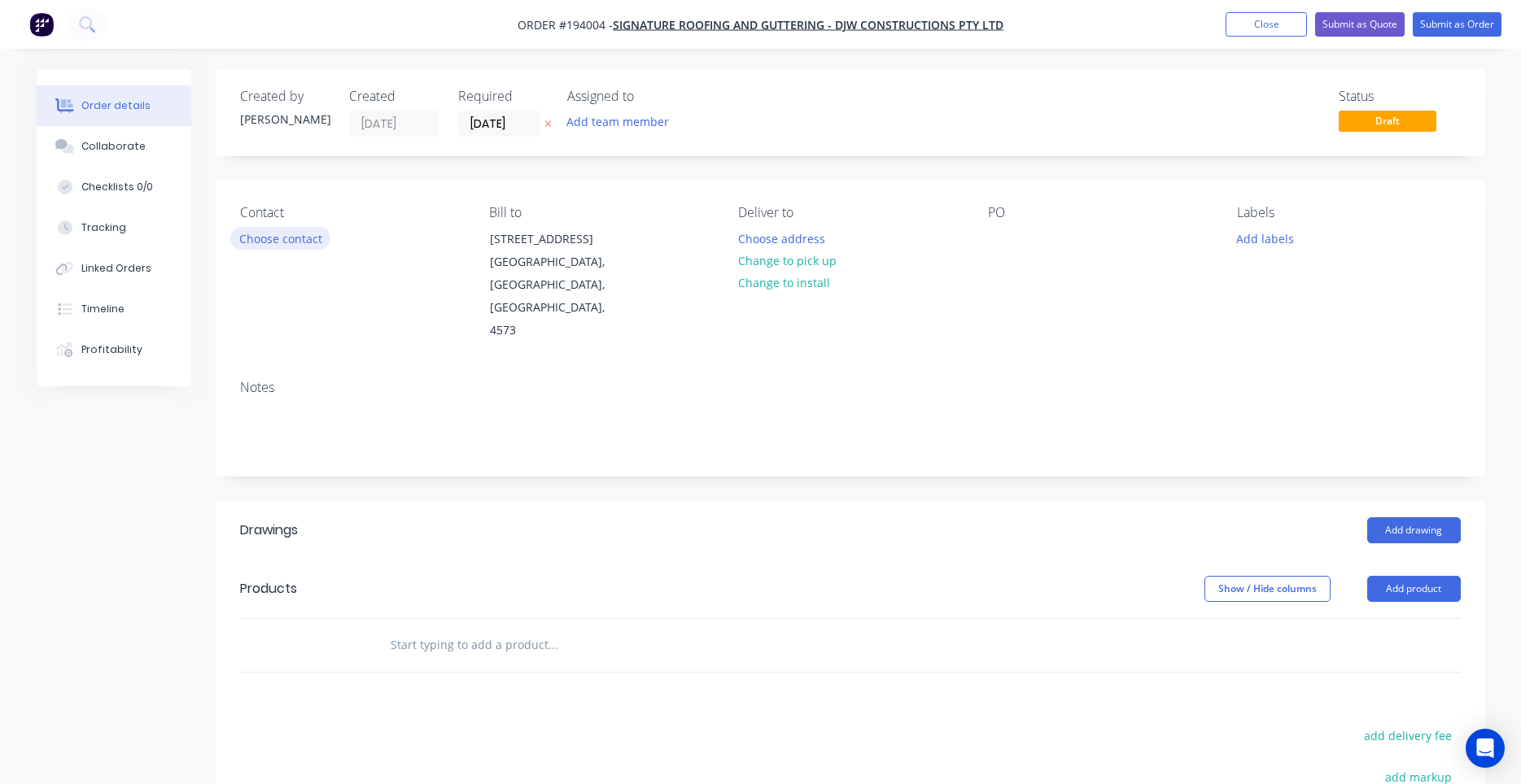
click at [257, 239] on button "Choose contact" at bounding box center [280, 238] width 100 height 22
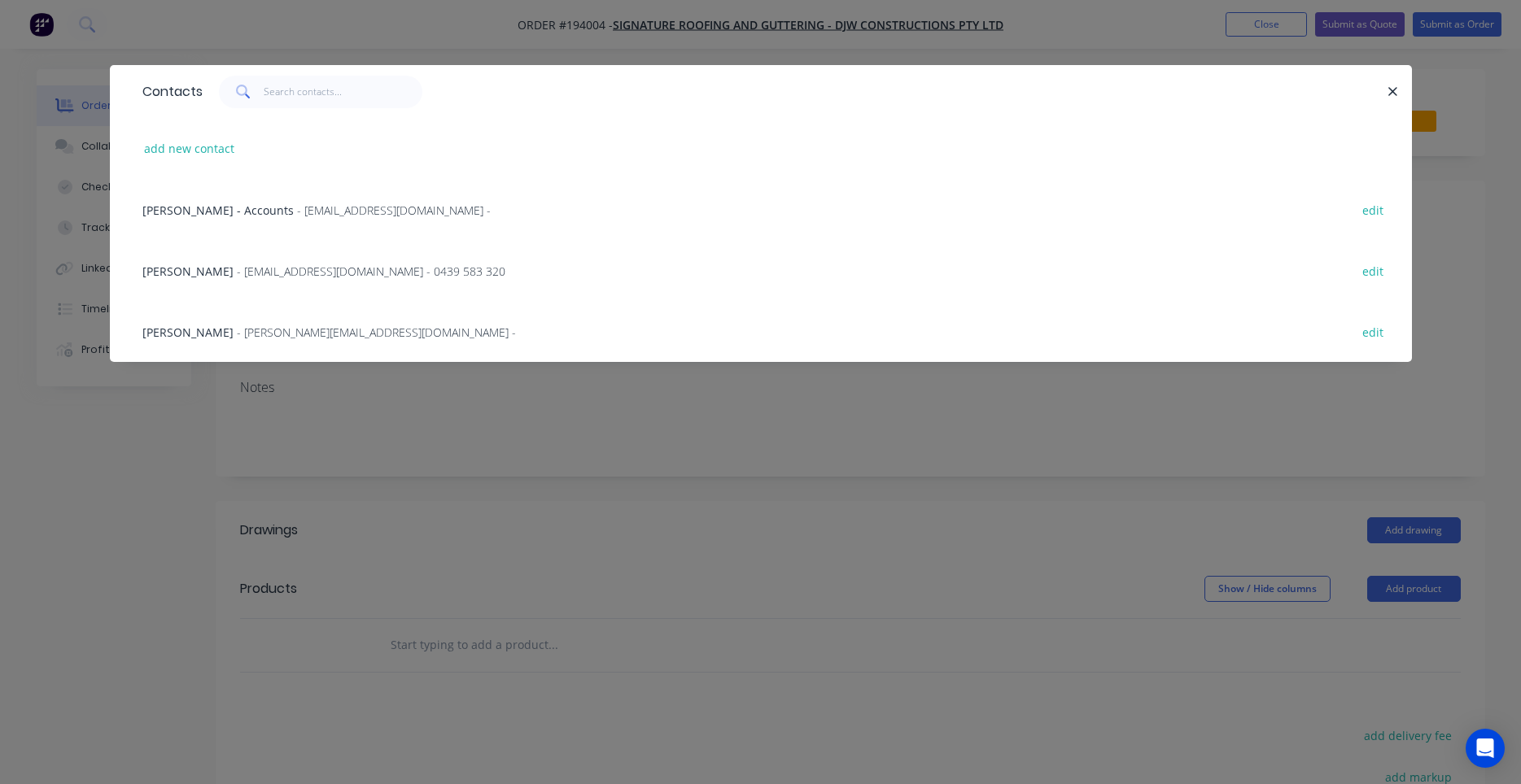
click at [307, 274] on span "- [EMAIL_ADDRESS][DOMAIN_NAME] - 0439 583 320" at bounding box center [371, 271] width 269 height 15
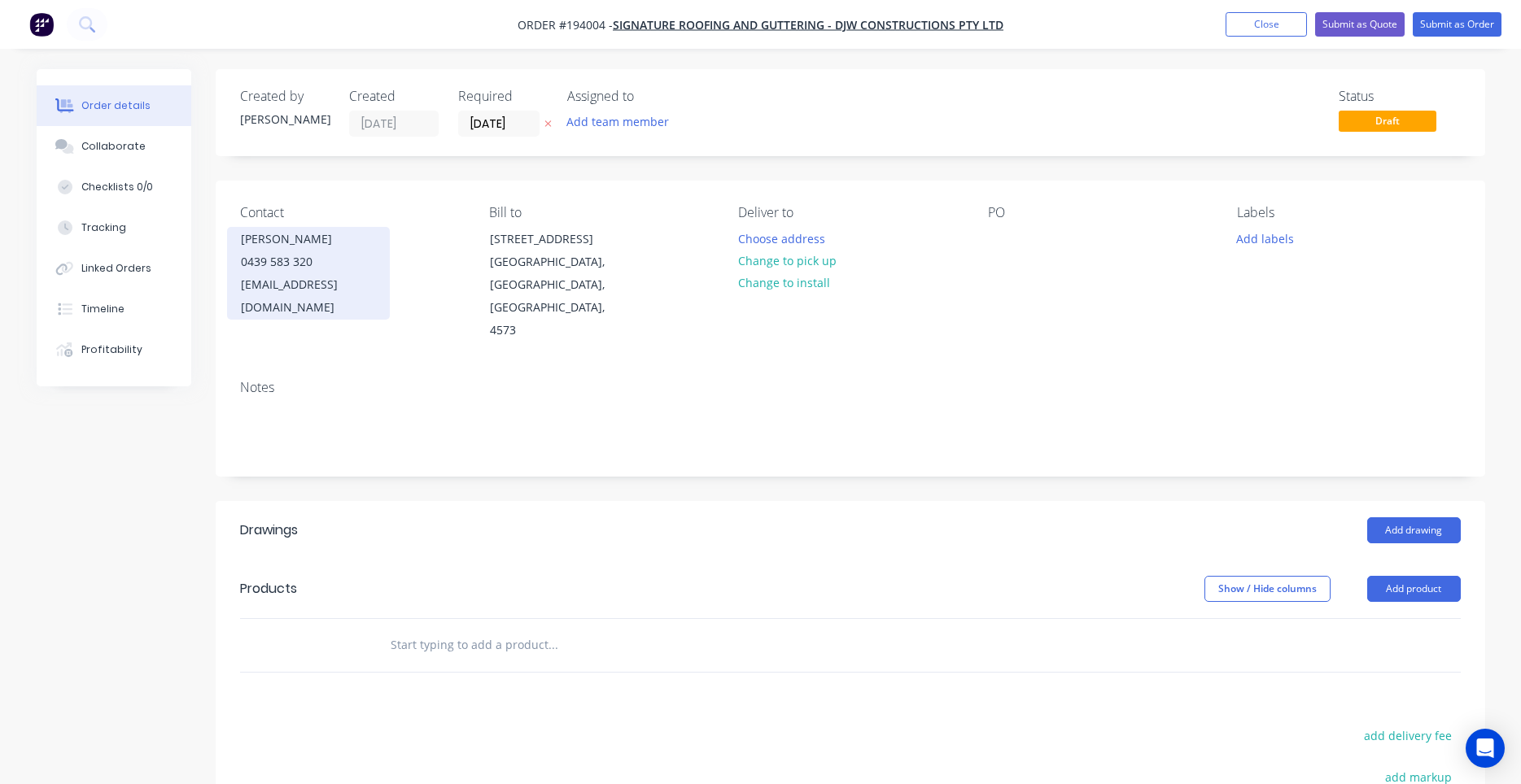
click at [324, 246] on div "[PERSON_NAME]" at bounding box center [307, 239] width 135 height 23
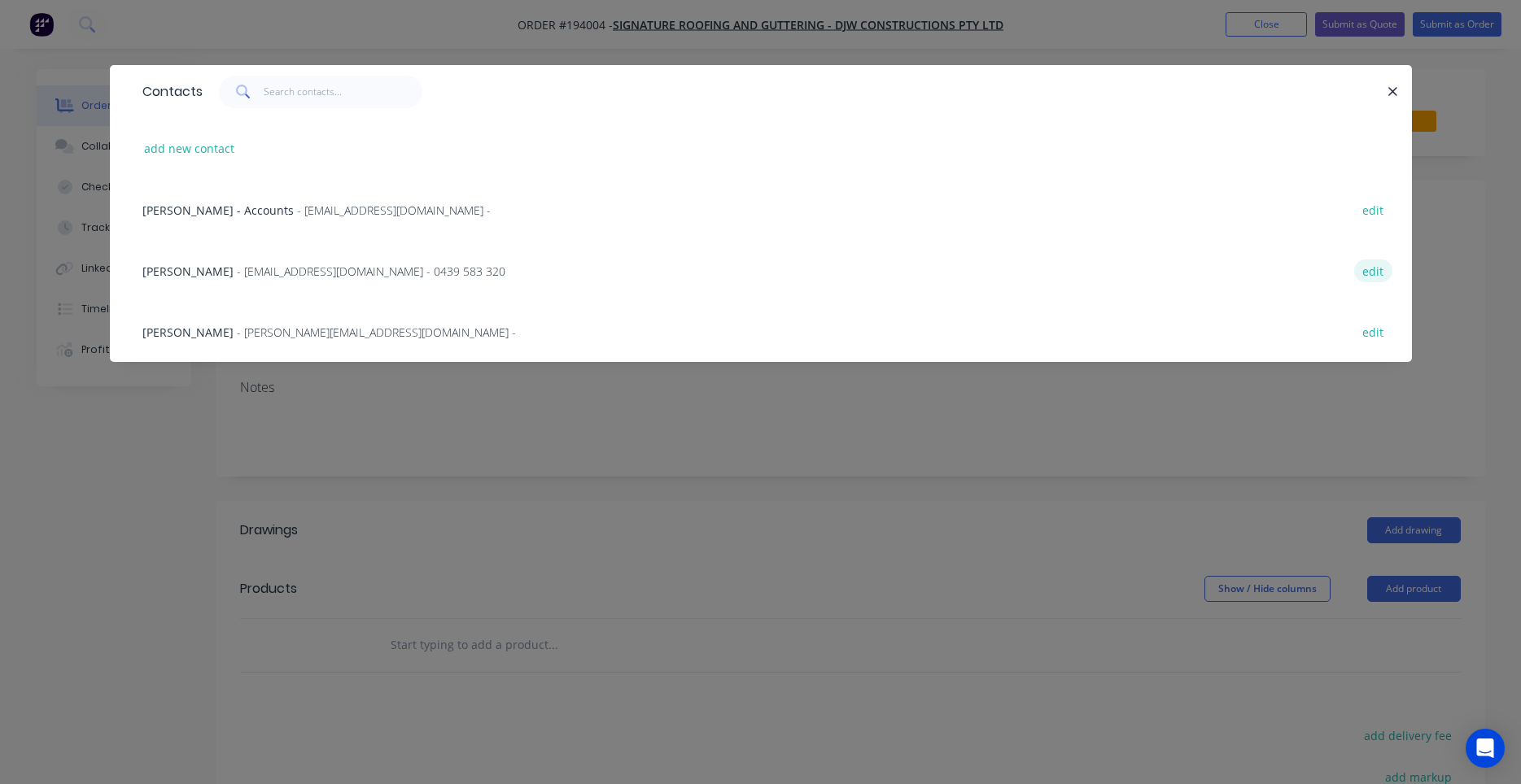
click at [1367, 270] on button "edit" at bounding box center [1373, 270] width 39 height 22
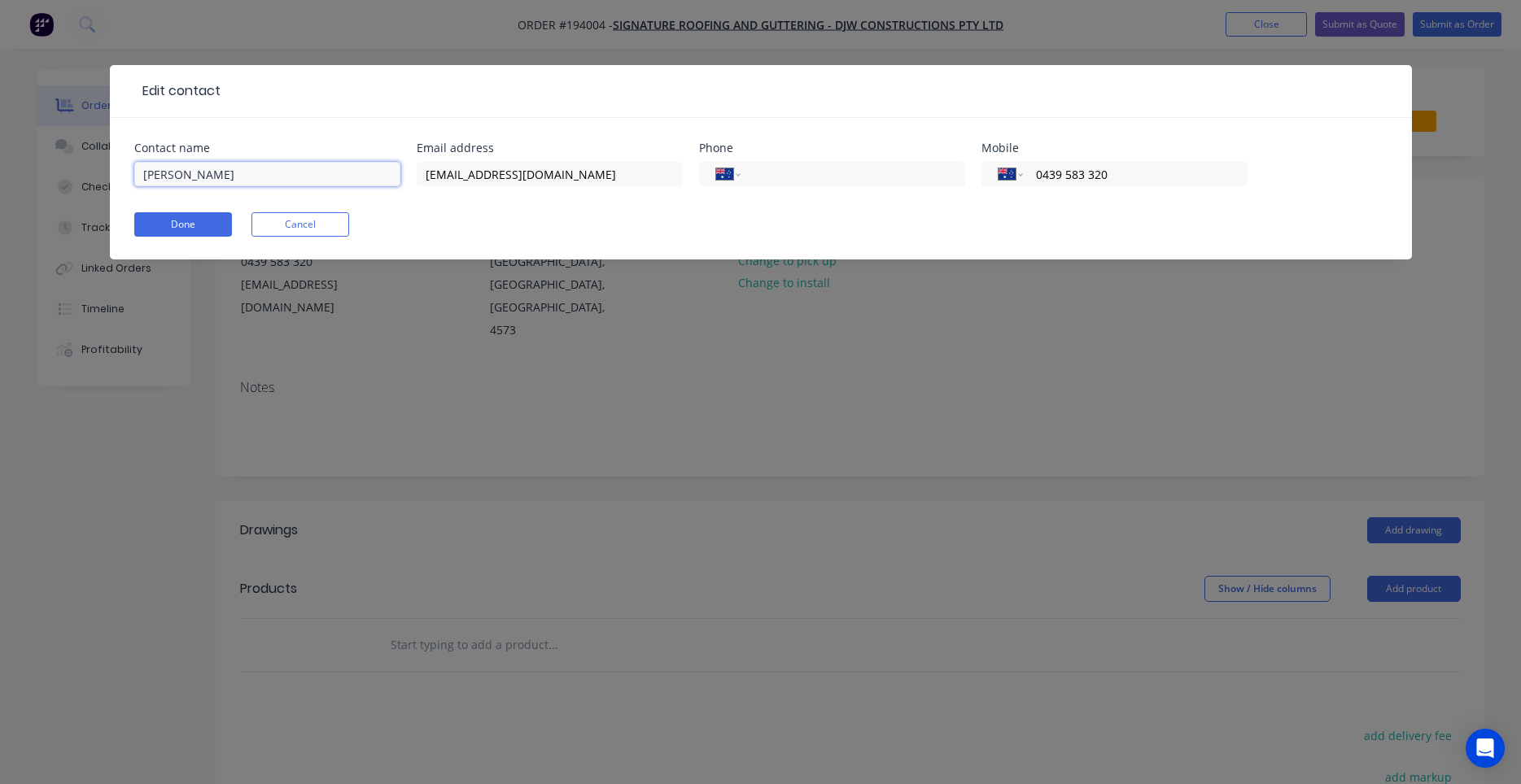
click at [318, 169] on input "[PERSON_NAME]" at bounding box center [267, 174] width 266 height 24
click button "Done" at bounding box center [183, 224] width 98 height 24
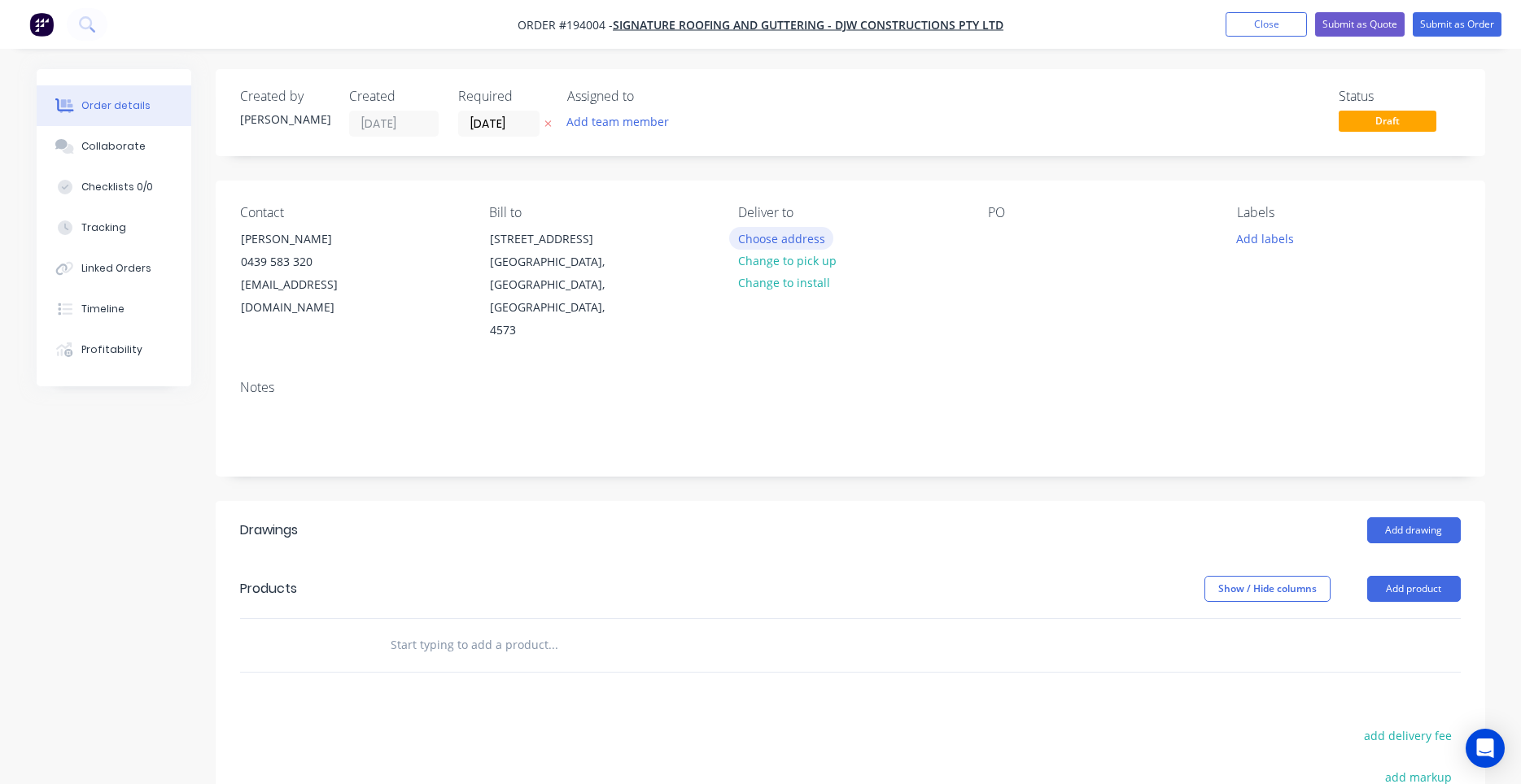
click at [808, 239] on button "Choose address" at bounding box center [781, 238] width 104 height 22
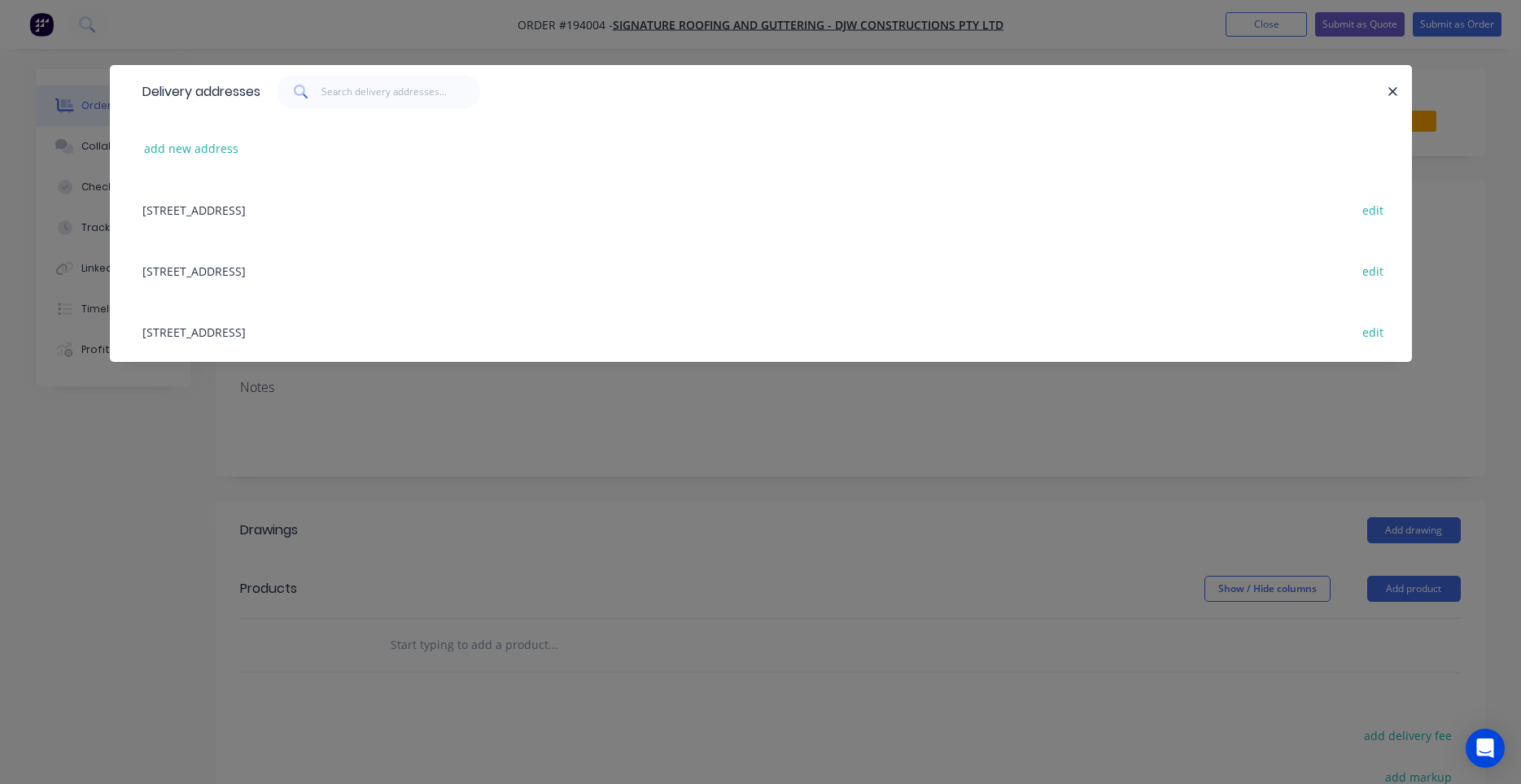
click at [409, 74] on div "Delivery addresses" at bounding box center [761, 92] width 1302 height 53
click at [404, 85] on input "text" at bounding box center [400, 92] width 159 height 33
click at [192, 140] on button "add new address" at bounding box center [192, 149] width 112 height 22
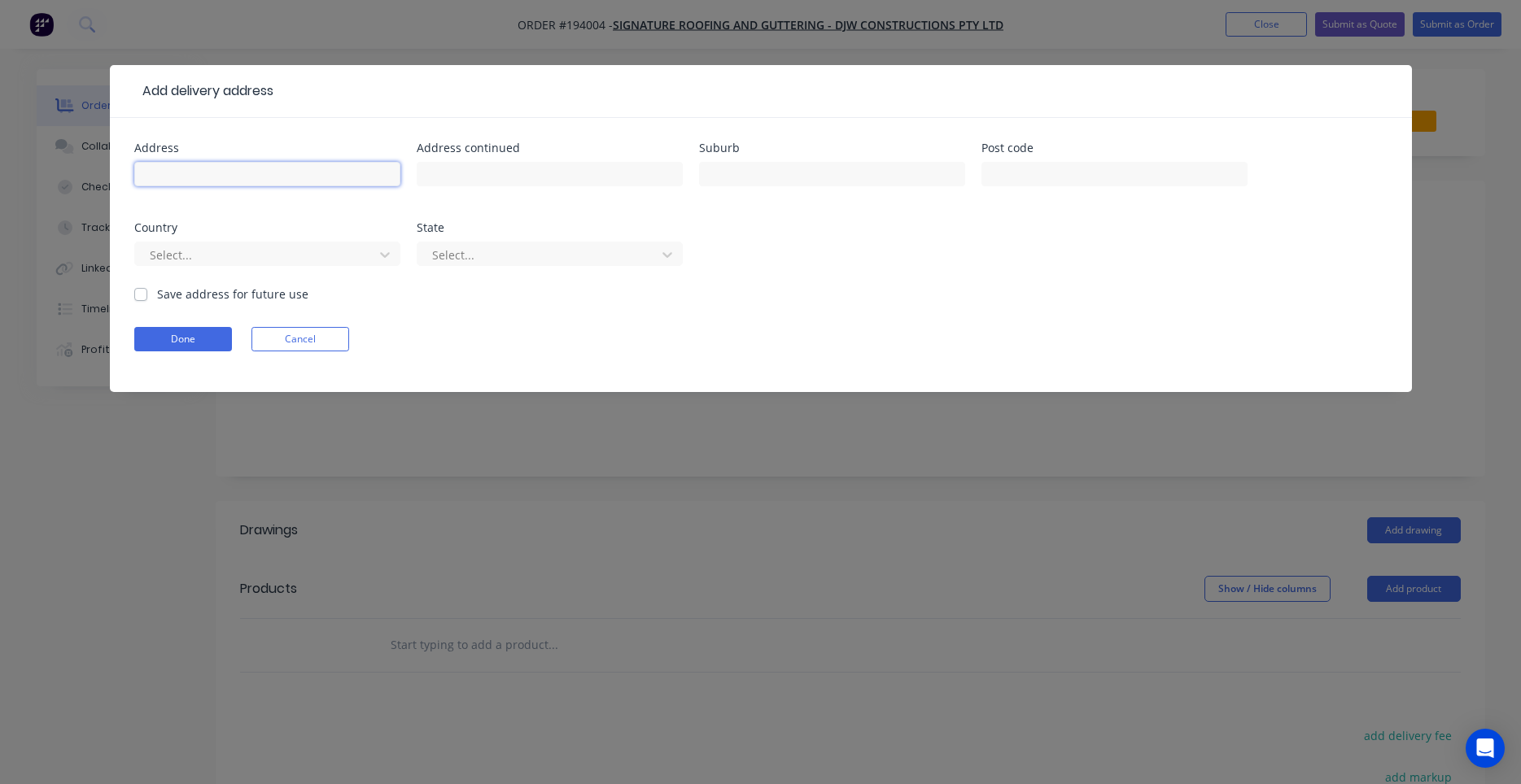
click at [252, 167] on input "text" at bounding box center [267, 174] width 266 height 24
click at [806, 174] on input "GLENVIEW" at bounding box center [832, 174] width 266 height 24
click at [1030, 178] on input "text" at bounding box center [1115, 174] width 266 height 24
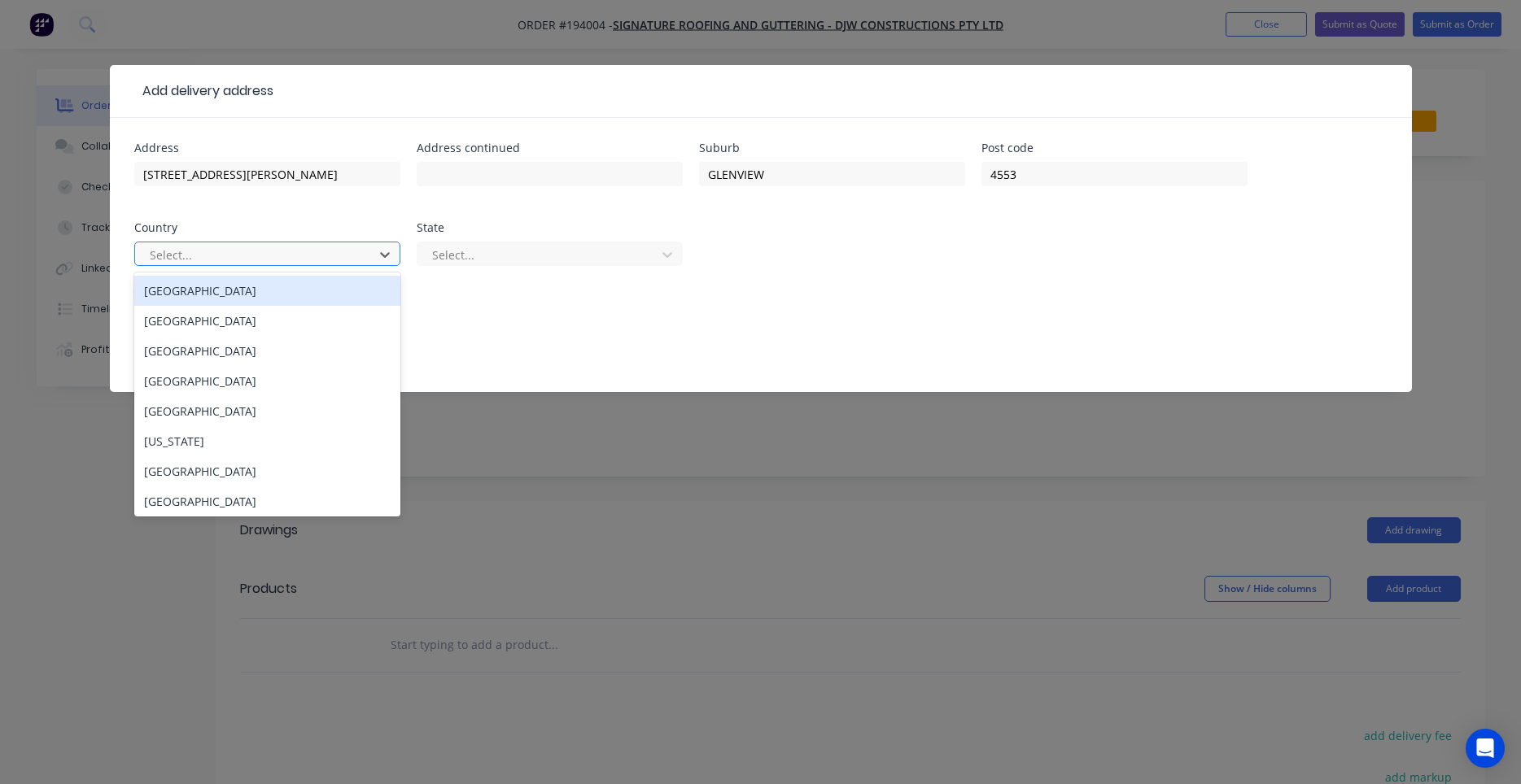
click at [368, 283] on div "[GEOGRAPHIC_DATA]" at bounding box center [267, 290] width 266 height 30
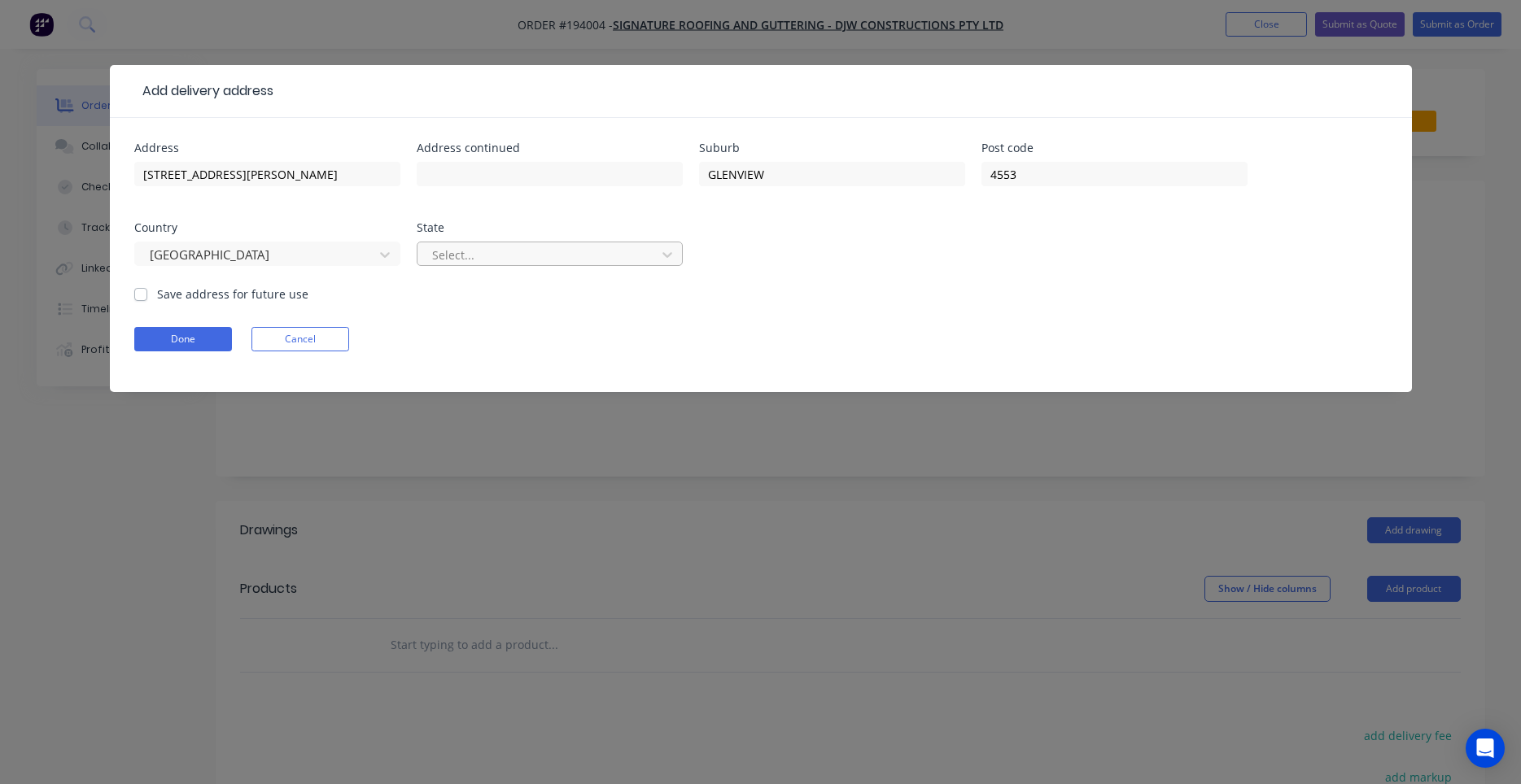
click at [475, 254] on div at bounding box center [538, 255] width 217 height 21
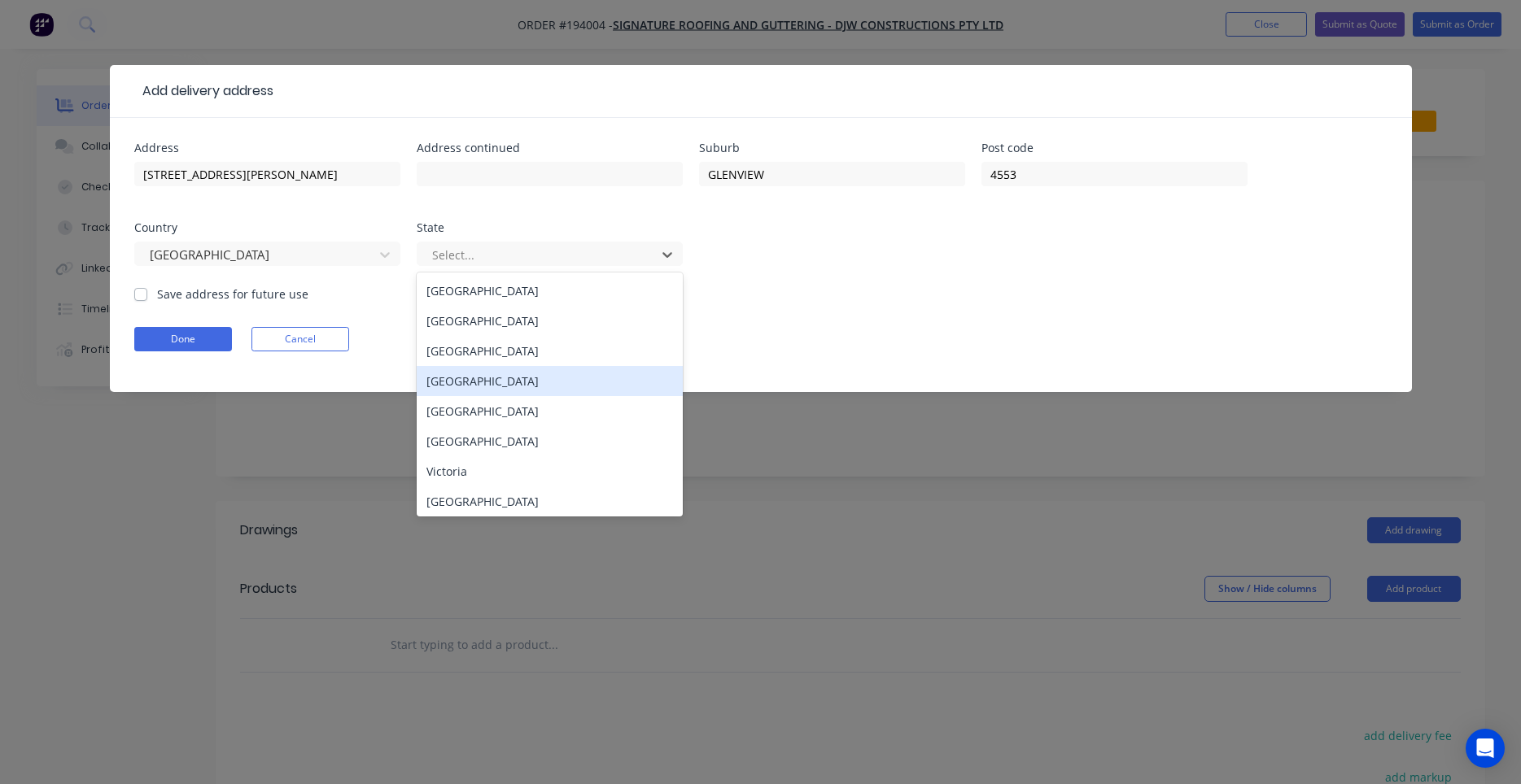
click at [474, 378] on div "[GEOGRAPHIC_DATA]" at bounding box center [550, 380] width 266 height 30
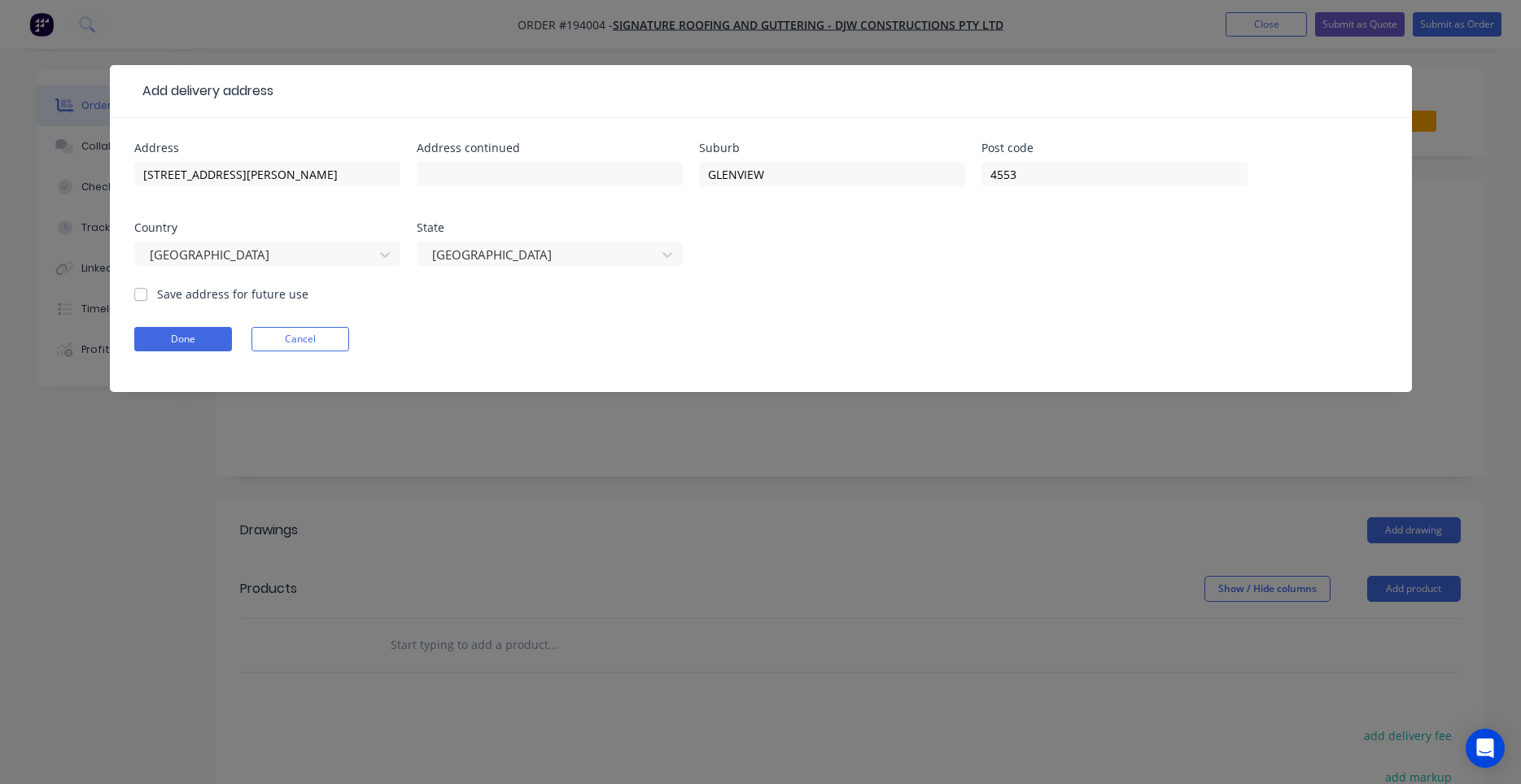
click at [234, 287] on label "Save address for future use" at bounding box center [233, 295] width 151 height 17
click at [147, 287] on input "Save address for future use" at bounding box center [140, 294] width 13 height 15
click at [205, 341] on button "Done" at bounding box center [183, 339] width 98 height 24
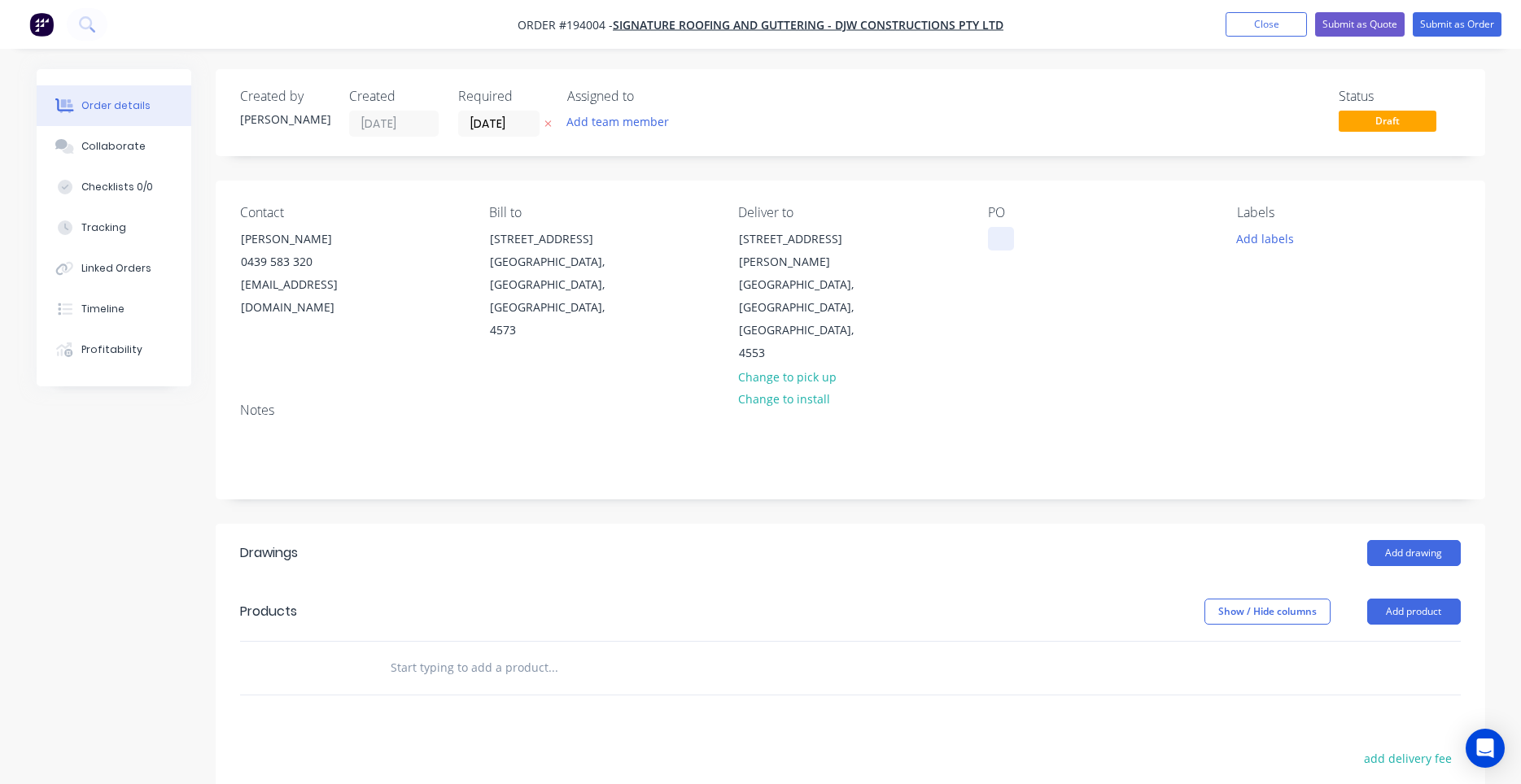
click at [991, 240] on div at bounding box center [1001, 238] width 26 height 23
click at [1000, 235] on div at bounding box center [1001, 238] width 26 height 23
click at [1003, 234] on div at bounding box center [1001, 238] width 26 height 23
click at [1390, 540] on button "Add drawing" at bounding box center [1414, 553] width 94 height 26
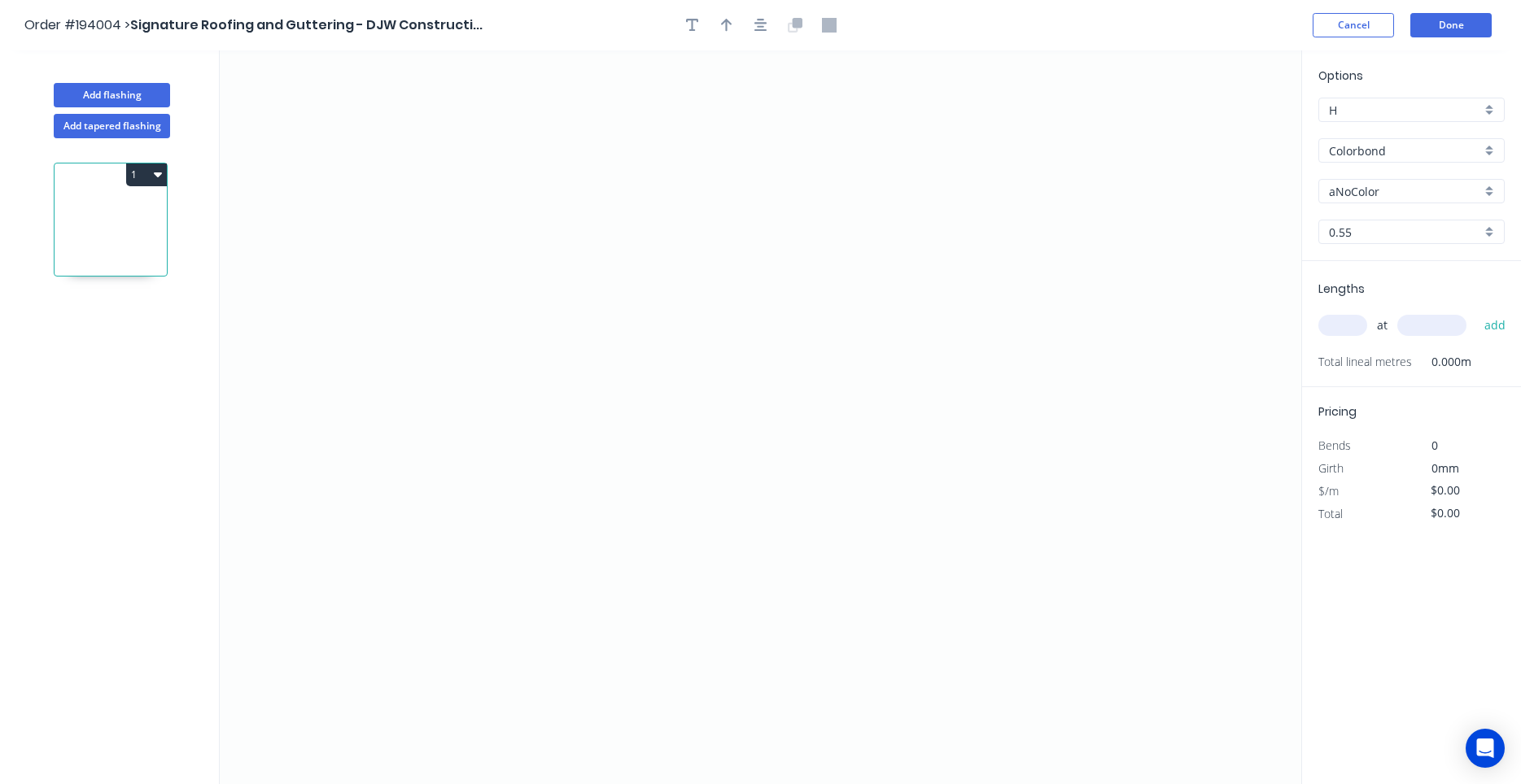
click at [1365, 208] on div "Options H H Colorbond Colorbond Colorbond (Premium) Colorbond Coolmax Colorbond…" at bounding box center [1411, 164] width 219 height 194
click at [1371, 198] on input "aNoColor" at bounding box center [1404, 191] width 152 height 17
click at [1488, 214] on div "[PERSON_NAME]" at bounding box center [1411, 222] width 185 height 28
click at [1354, 313] on div "at add" at bounding box center [1413, 325] width 190 height 27
click at [1354, 316] on div "at add" at bounding box center [1413, 325] width 190 height 27
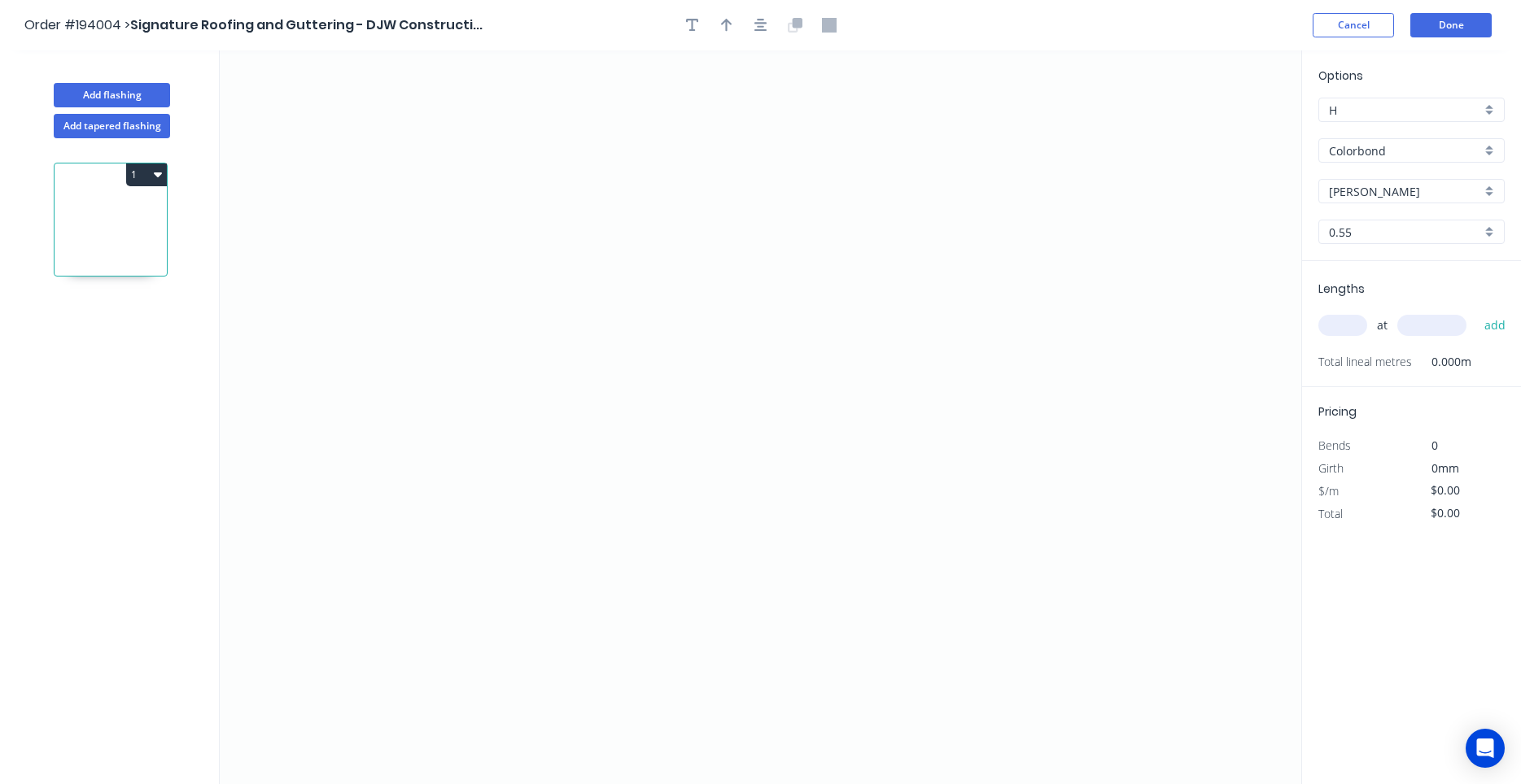
click at [1353, 317] on input "text" at bounding box center [1342, 325] width 49 height 21
click at [1476, 312] on button "add" at bounding box center [1495, 325] width 39 height 27
click at [831, 173] on icon "0" at bounding box center [760, 417] width 1081 height 734
click at [662, 169] on icon "0" at bounding box center [760, 417] width 1081 height 734
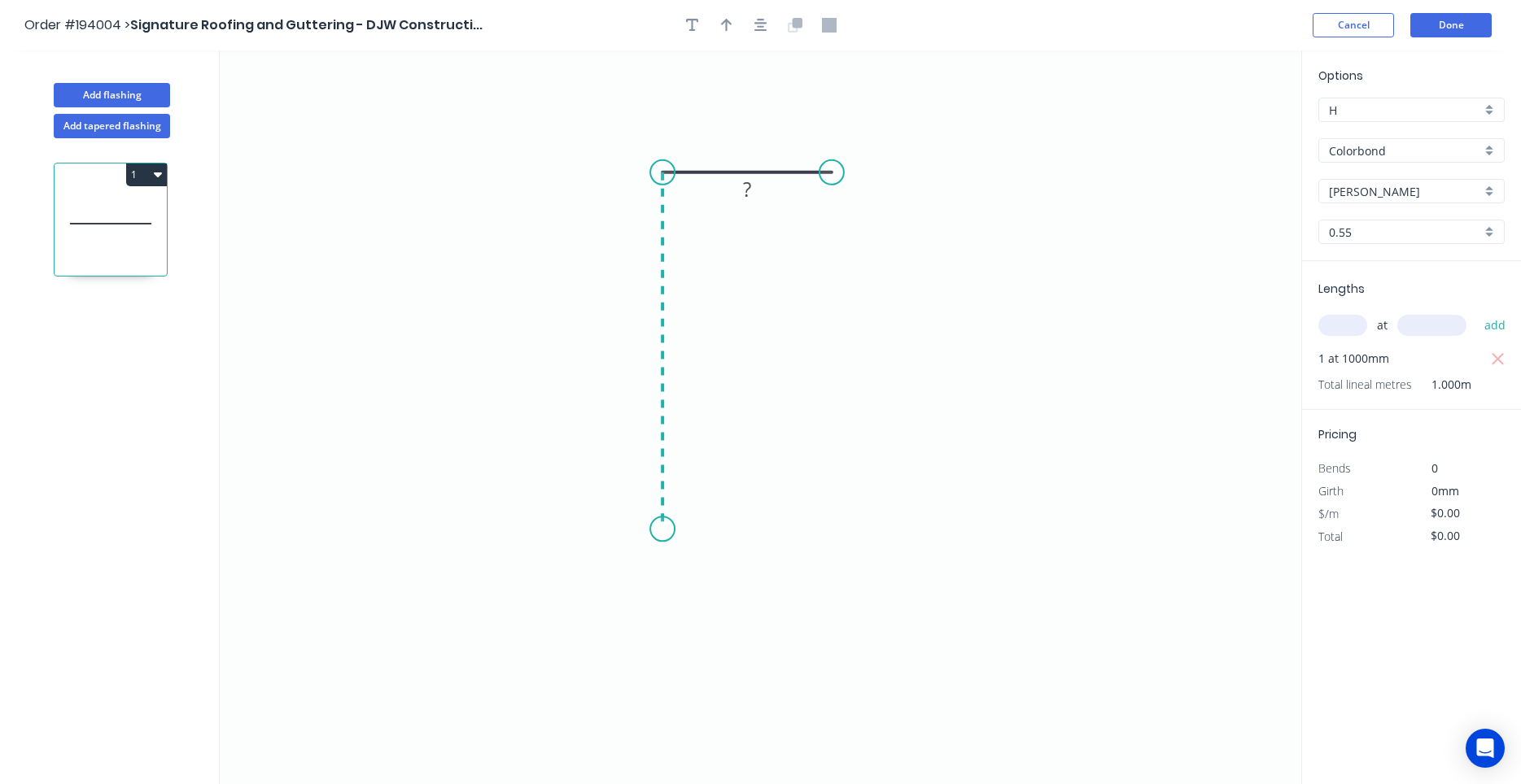
click at [653, 530] on icon "0 ?" at bounding box center [760, 417] width 1081 height 734
click at [842, 541] on icon "0 ? ?" at bounding box center [760, 417] width 1081 height 734
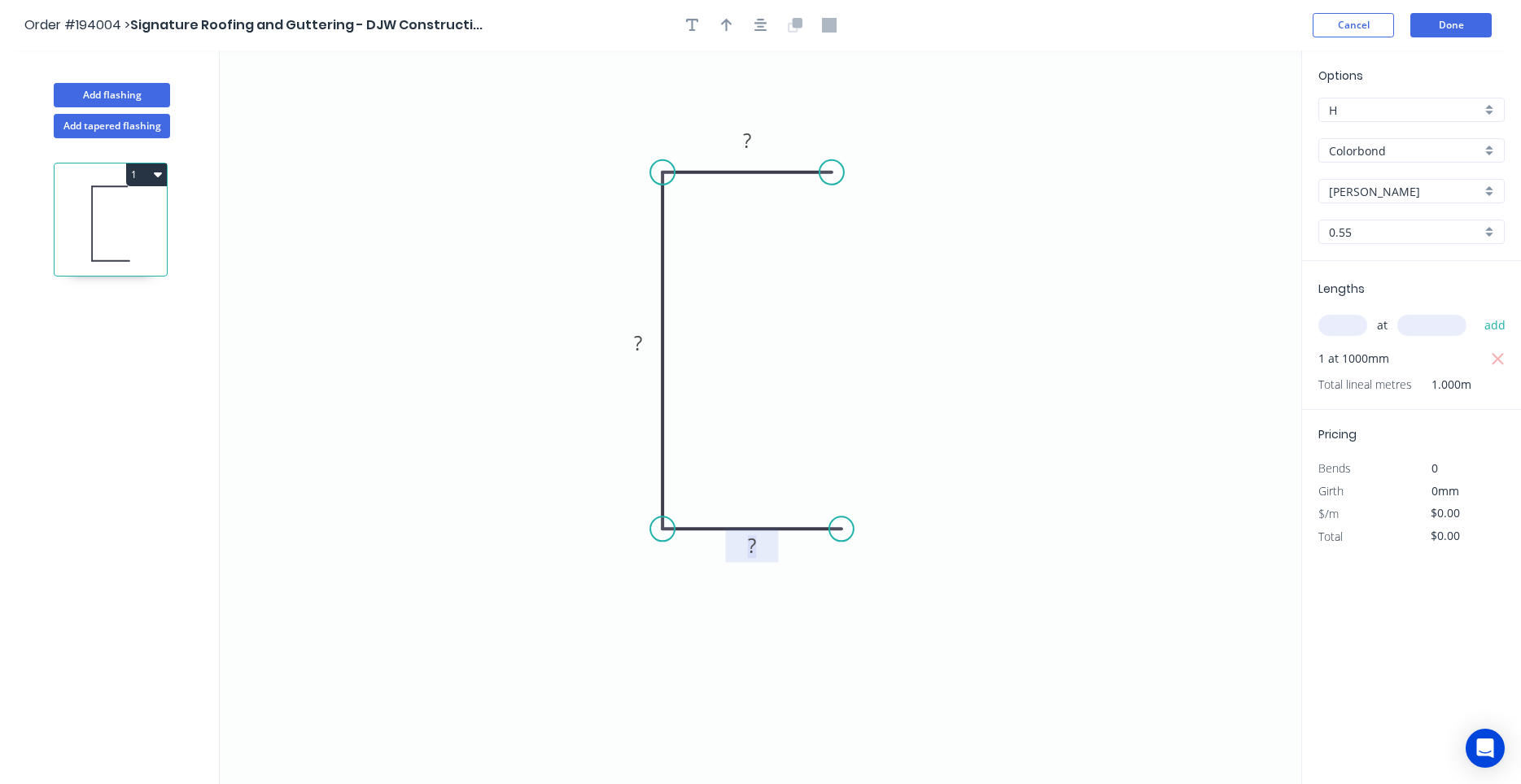
click at [767, 556] on rect at bounding box center [752, 546] width 33 height 23
click at [767, 22] on icon "button" at bounding box center [760, 25] width 13 height 15
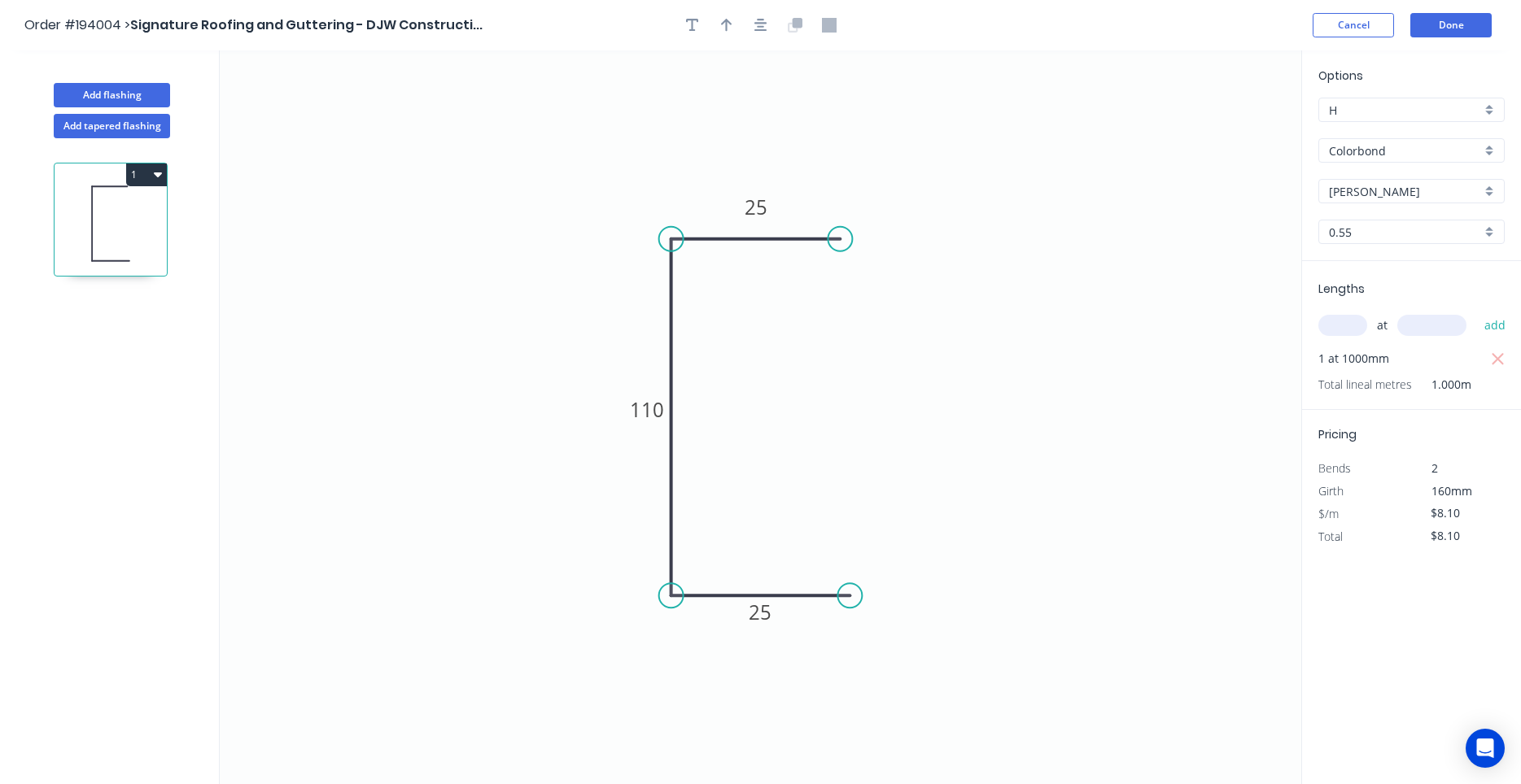
click at [739, 25] on div at bounding box center [760, 25] width 171 height 24
click at [728, 23] on icon "button" at bounding box center [726, 25] width 11 height 13
drag, startPoint x: 1218, startPoint y: 129, endPoint x: 559, endPoint y: 252, distance: 670.4
click at [559, 252] on icon at bounding box center [558, 233] width 15 height 52
click at [171, 93] on div "Add flashing" at bounding box center [112, 82] width 214 height 49
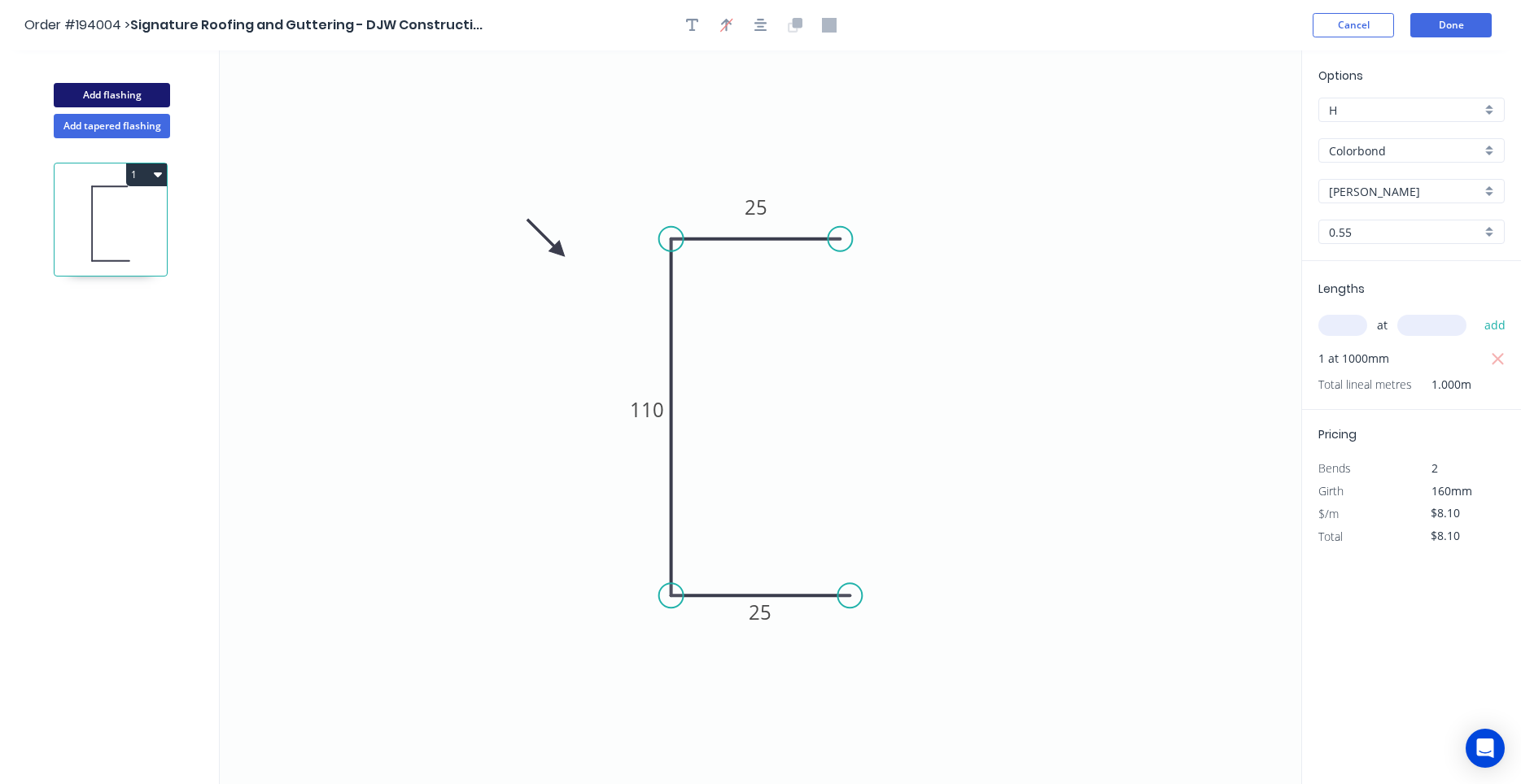
click at [159, 93] on button "Add flashing" at bounding box center [112, 95] width 116 height 24
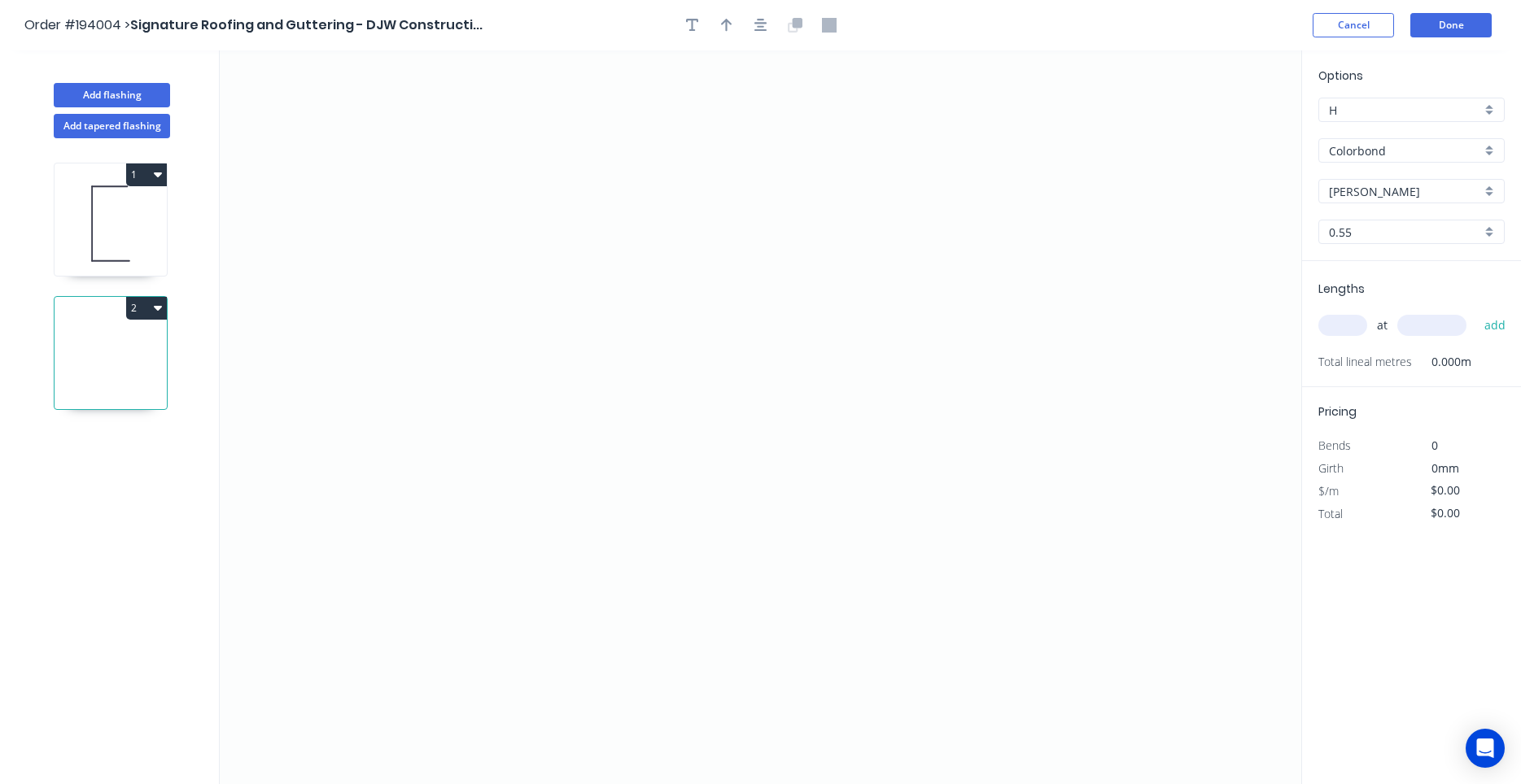
click at [1338, 331] on input "text" at bounding box center [1342, 325] width 49 height 21
click at [1476, 312] on button "add" at bounding box center [1495, 325] width 39 height 27
click at [484, 214] on icon "0" at bounding box center [760, 417] width 1081 height 734
click at [476, 599] on icon "0" at bounding box center [760, 417] width 1081 height 734
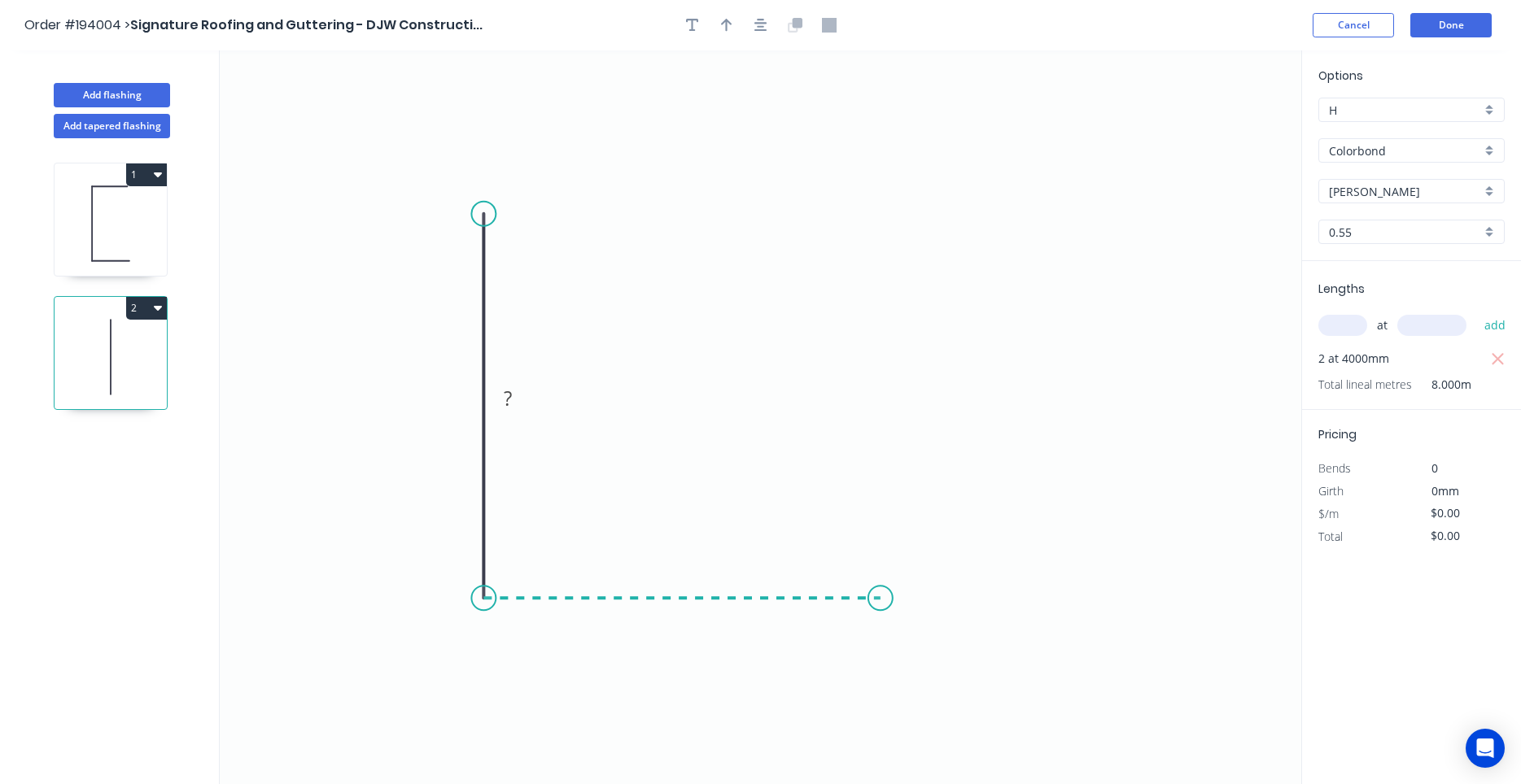
click at [880, 611] on icon "0 ?" at bounding box center [760, 417] width 1081 height 734
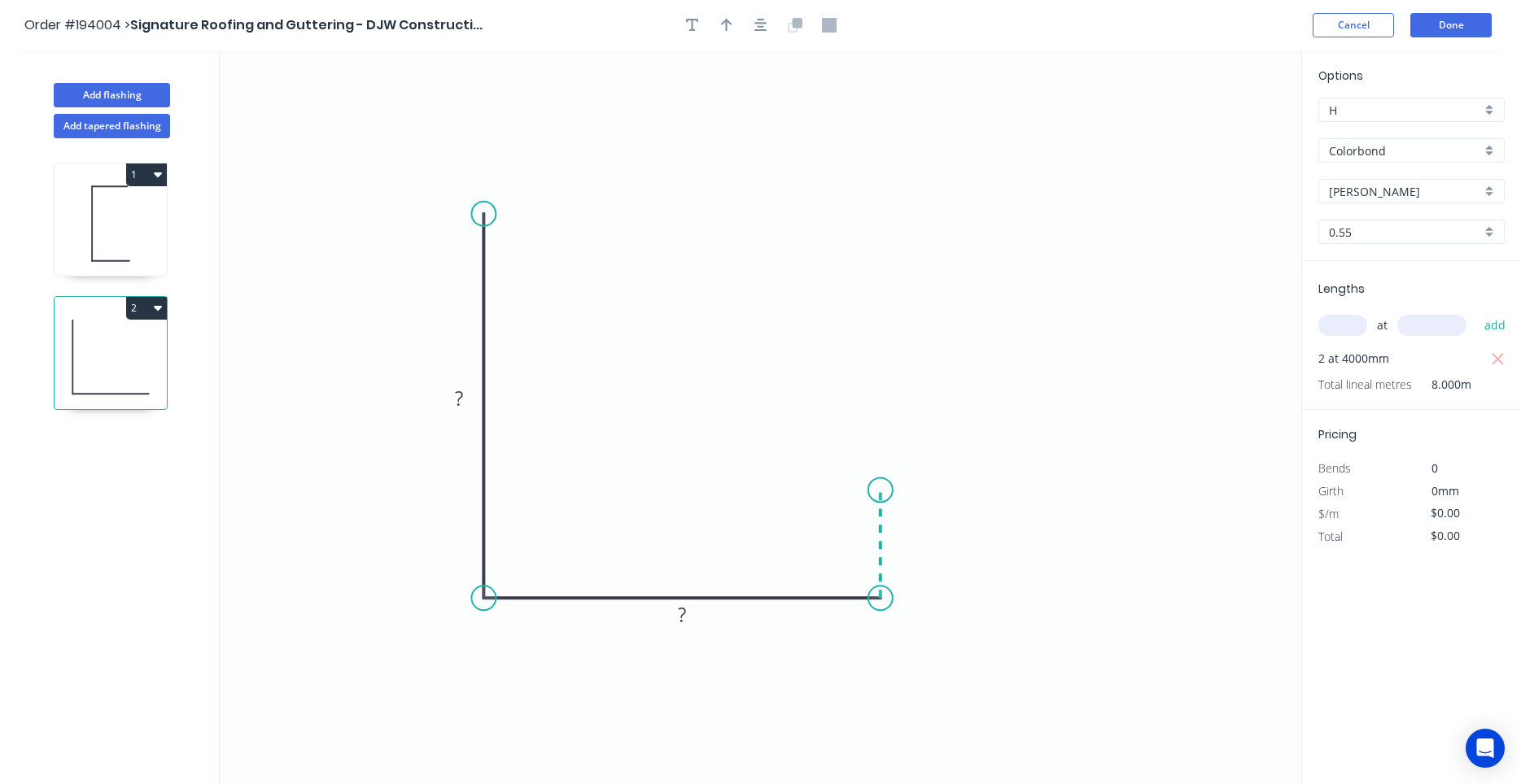
click at [883, 490] on icon "0 ? ?" at bounding box center [760, 417] width 1081 height 734
click at [883, 490] on circle at bounding box center [880, 489] width 24 height 24
click at [490, 273] on div "Crush & Fold" at bounding box center [558, 259] width 163 height 33
click at [501, 264] on div "Flip bend" at bounding box center [571, 274] width 163 height 33
drag, startPoint x: 425, startPoint y: 236, endPoint x: 364, endPoint y: 240, distance: 61.1
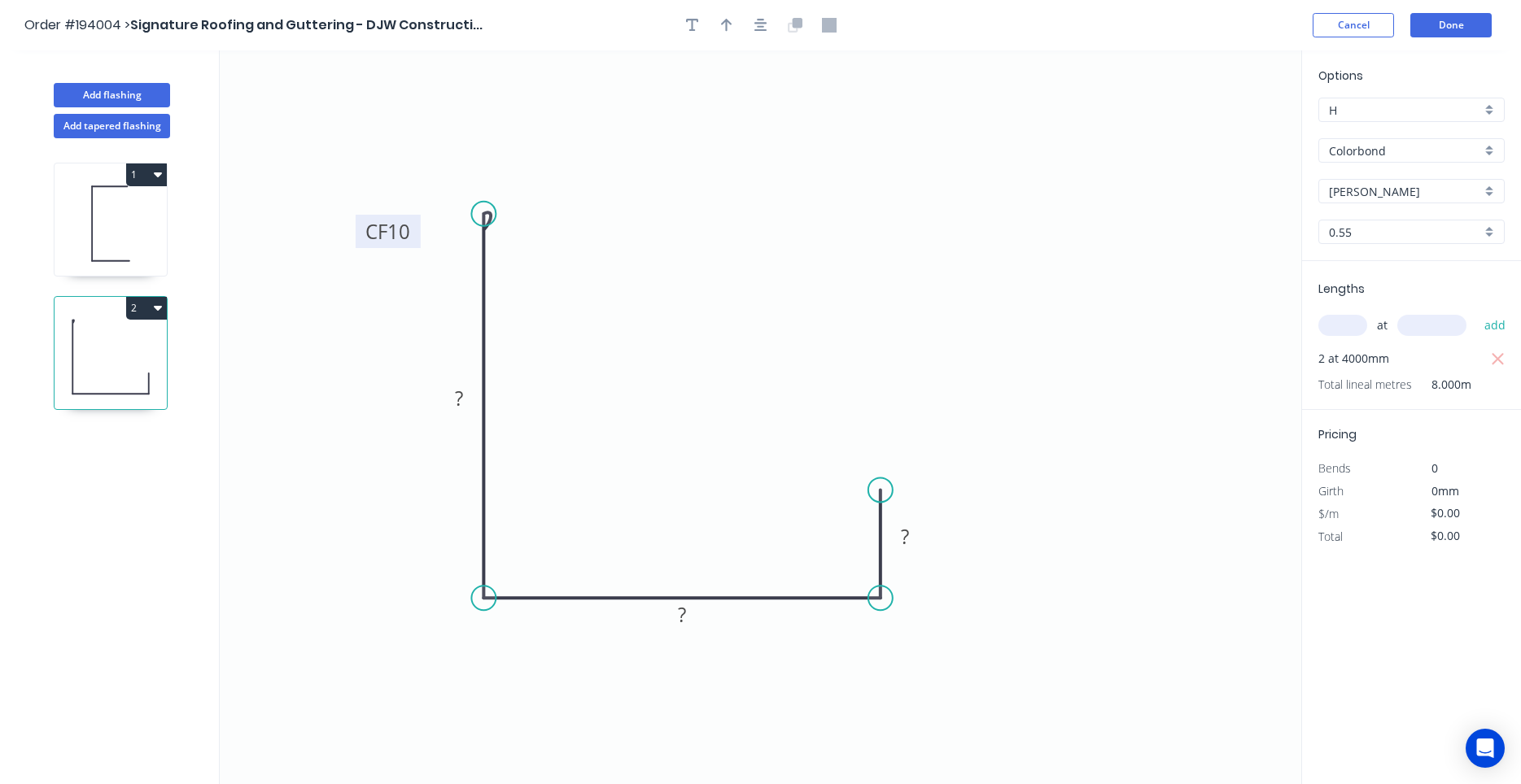
click at [364, 240] on rect at bounding box center [388, 231] width 65 height 33
click at [405, 234] on tspan "10" at bounding box center [399, 231] width 23 height 27
click at [751, 21] on button "button" at bounding box center [761, 25] width 24 height 24
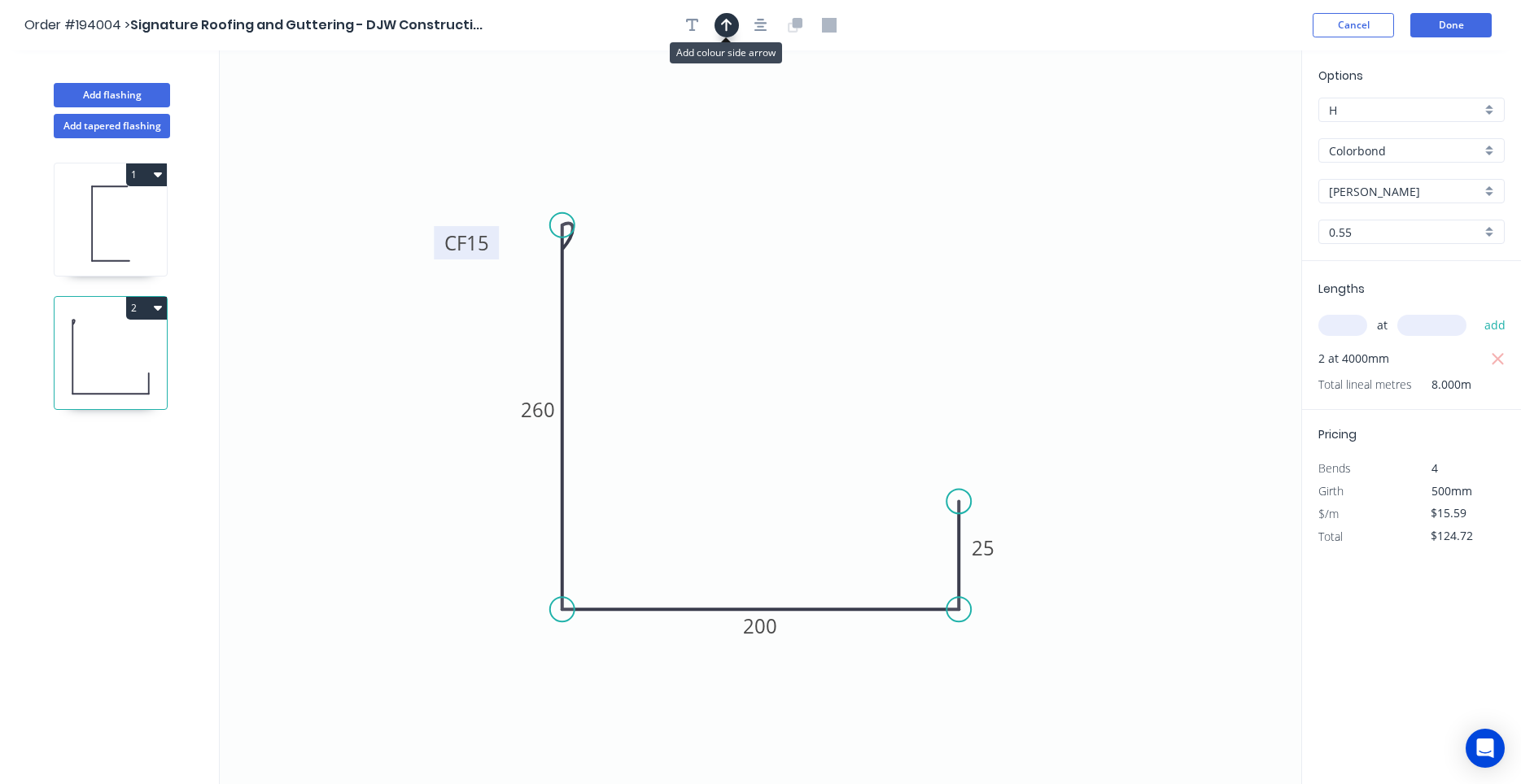
click at [722, 21] on icon "button" at bounding box center [726, 25] width 11 height 15
drag, startPoint x: 1214, startPoint y: 124, endPoint x: 1208, endPoint y: 136, distance: 13.4
click at [1208, 136] on icon "0 CF 15 260 200 25" at bounding box center [760, 417] width 1081 height 734
drag, startPoint x: 1218, startPoint y: 128, endPoint x: 479, endPoint y: 630, distance: 893.4
click at [541, 600] on icon at bounding box center [548, 574] width 15 height 52
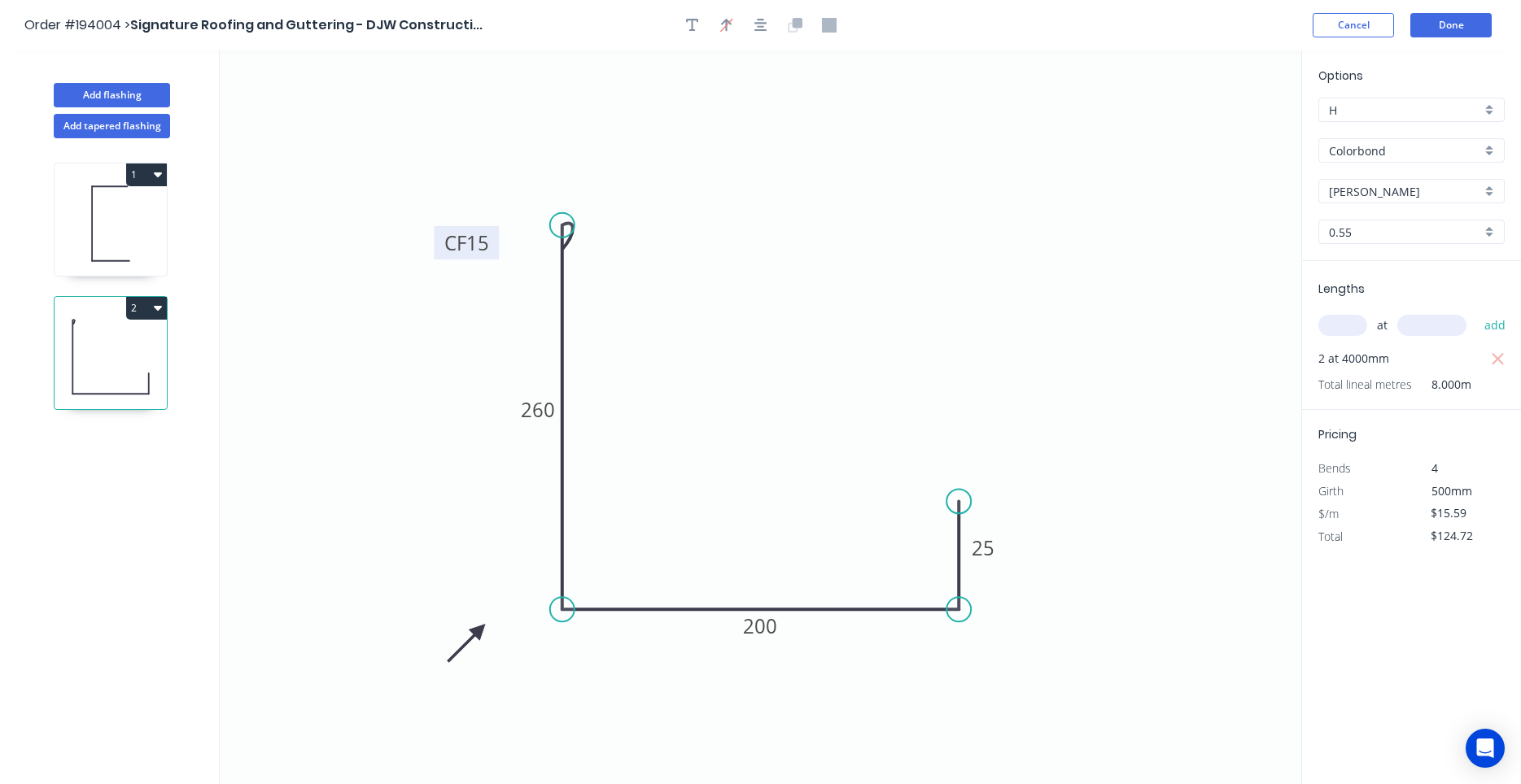
click at [478, 627] on icon "0 CF 15 260 200 25" at bounding box center [760, 417] width 1081 height 734
click at [478, 627] on icon "0 CF 15 260 200 25" at bounding box center [760, 417] width 1081 height 734
drag, startPoint x: 479, startPoint y: 628, endPoint x: 519, endPoint y: 652, distance: 46.6
click at [519, 652] on icon at bounding box center [505, 663] width 47 height 47
click at [106, 246] on icon at bounding box center [110, 223] width 113 height 104
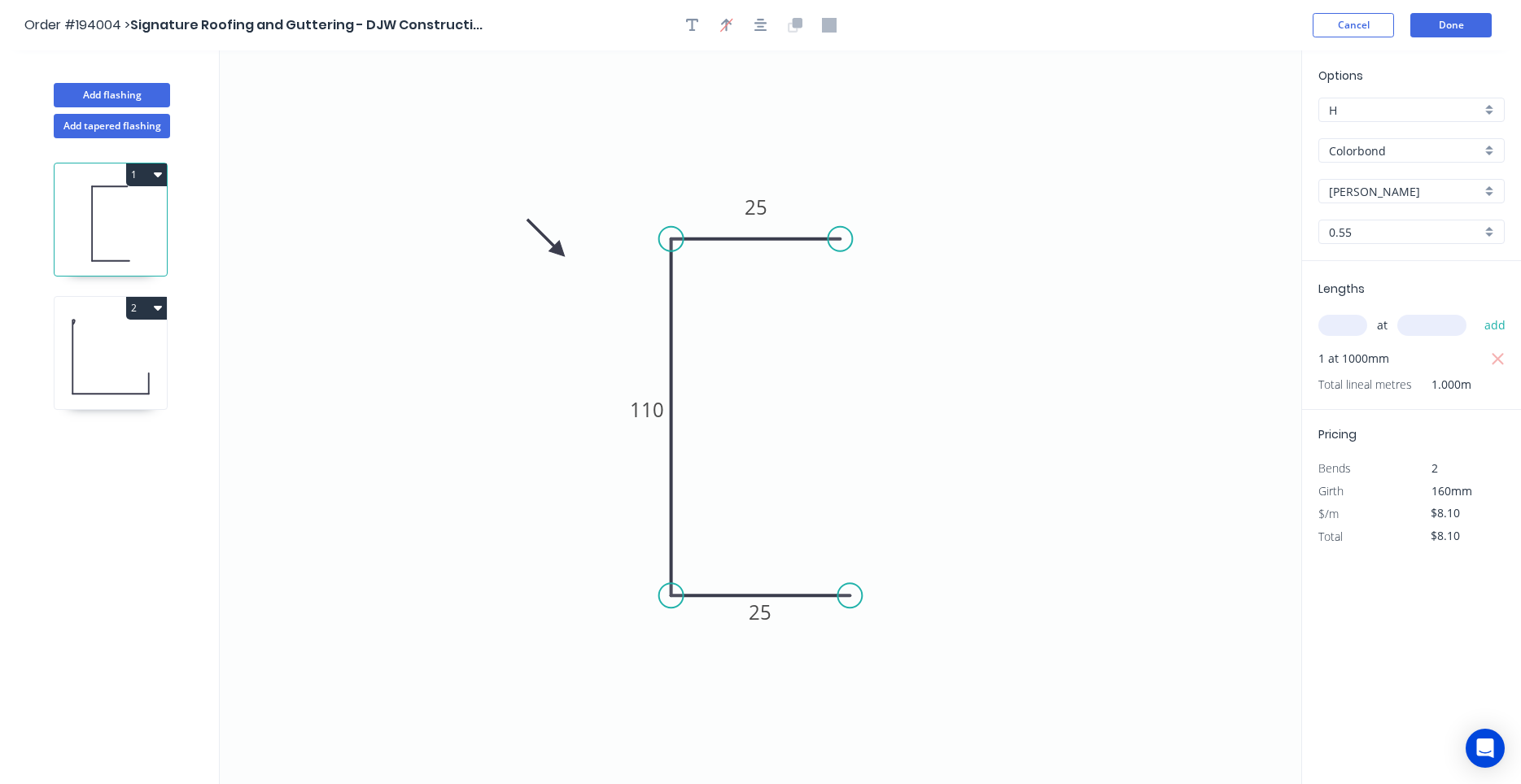
click at [150, 179] on button "1" at bounding box center [146, 174] width 40 height 23
click at [132, 211] on div "Duplicate" at bounding box center [89, 215] width 125 height 23
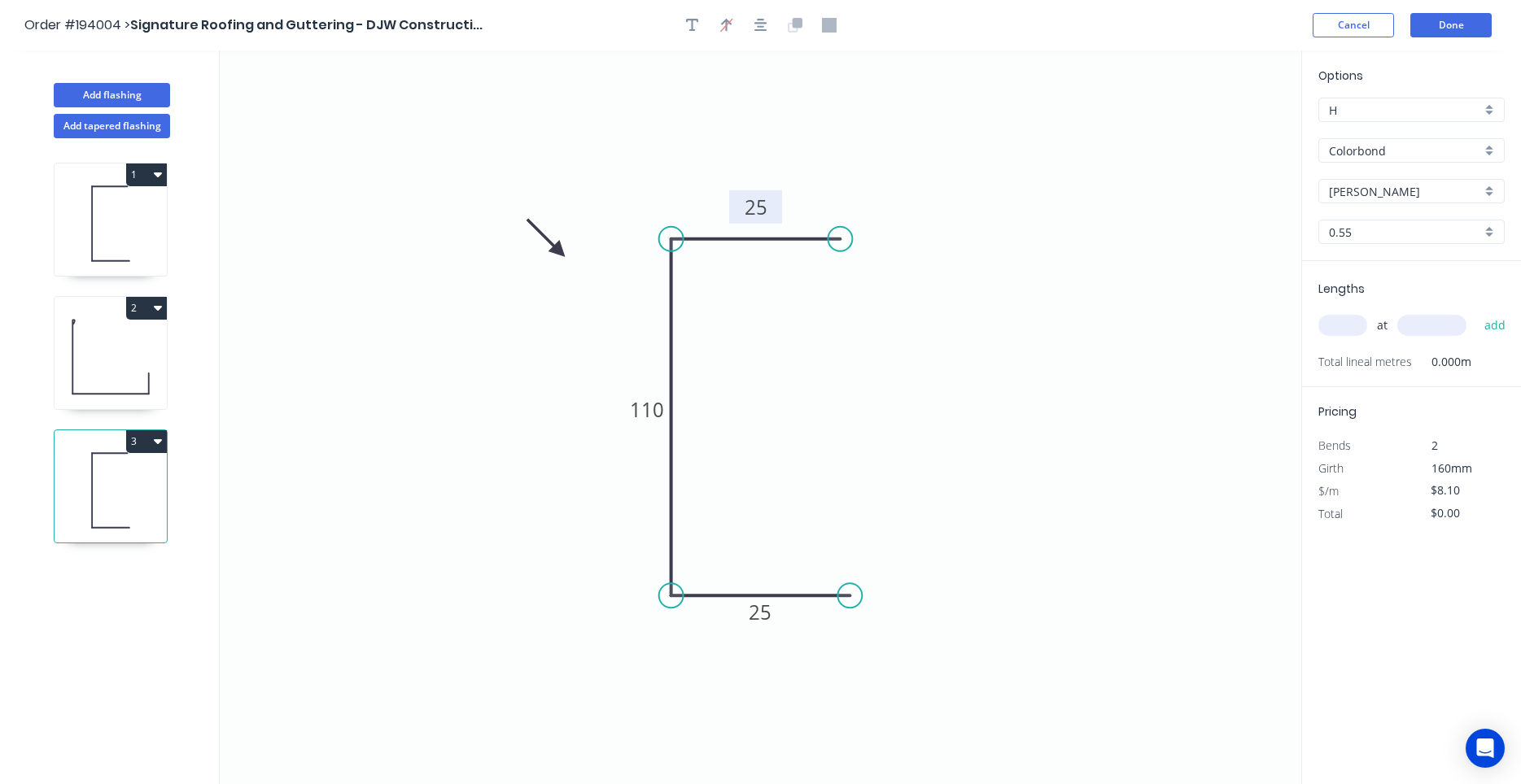
click at [773, 211] on rect at bounding box center [756, 207] width 53 height 33
click at [765, 208] on tspan "25" at bounding box center [756, 207] width 23 height 27
click at [768, 24] on button "button" at bounding box center [761, 25] width 24 height 24
click at [1341, 330] on input "text" at bounding box center [1342, 325] width 49 height 21
click at [1476, 312] on button "add" at bounding box center [1495, 325] width 39 height 27
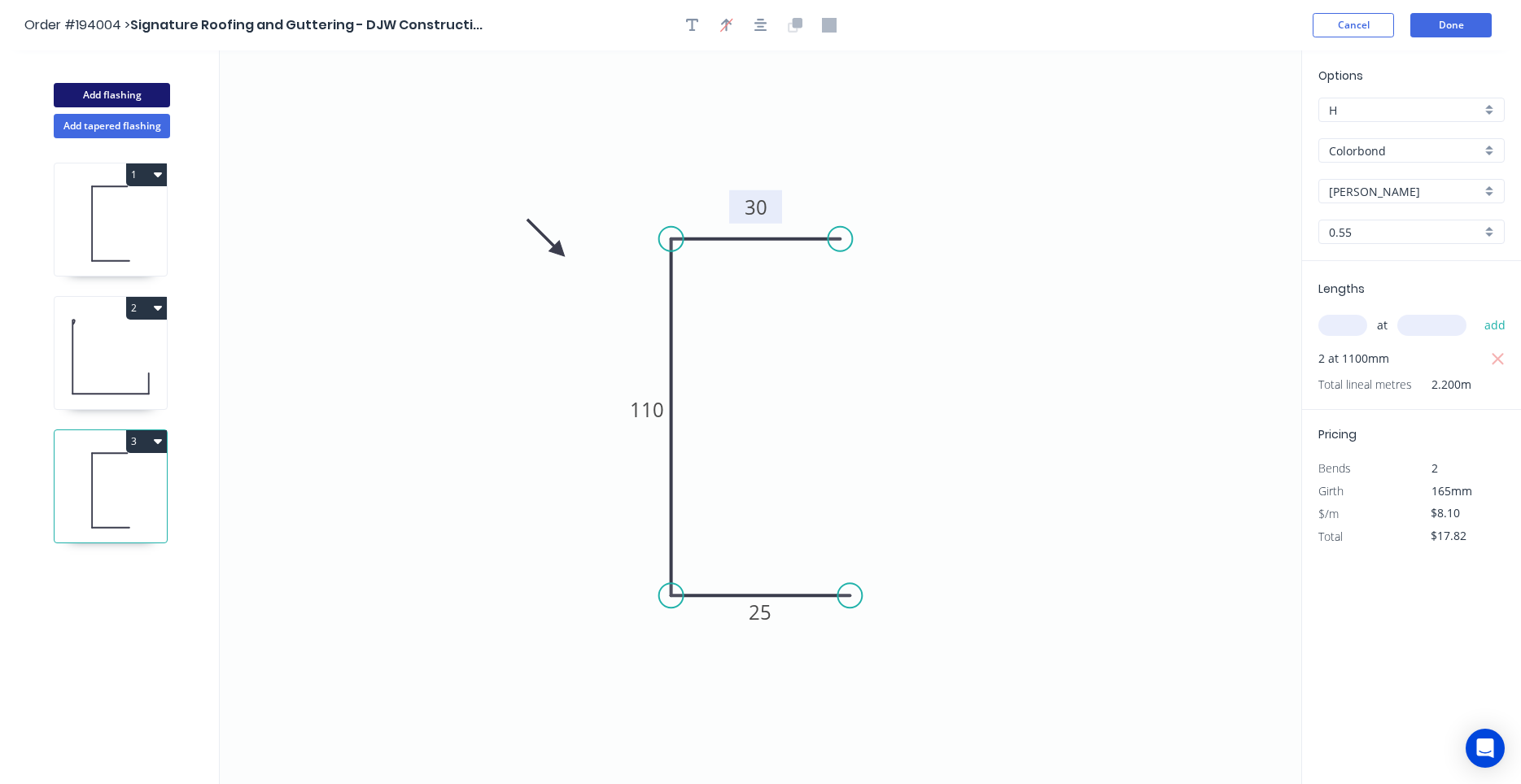
click at [132, 94] on button "Add flashing" at bounding box center [112, 95] width 116 height 24
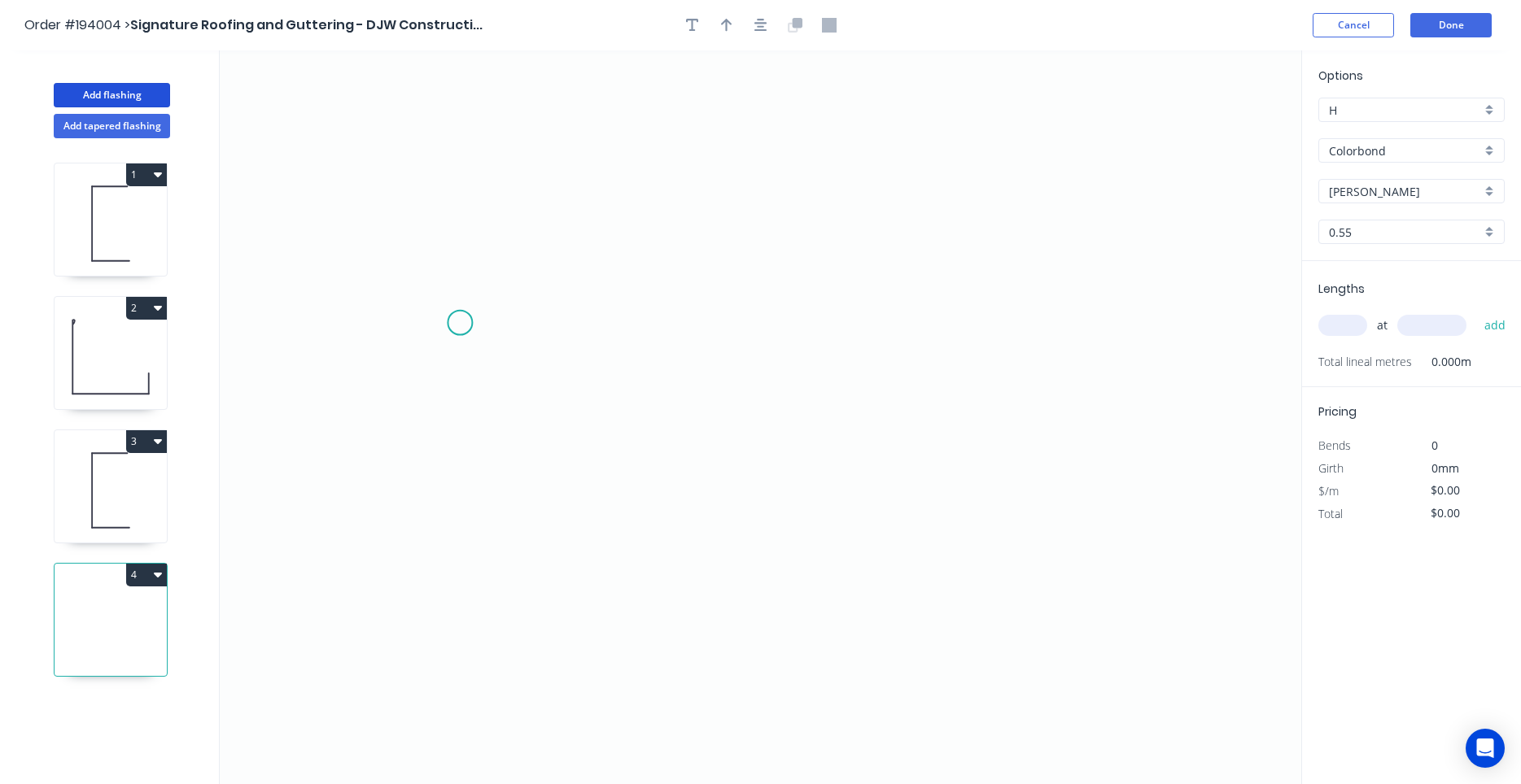
click at [453, 308] on icon "0" at bounding box center [760, 417] width 1081 height 734
click at [454, 495] on icon "0" at bounding box center [760, 417] width 1081 height 734
click at [1057, 502] on icon "0 ?" at bounding box center [760, 417] width 1081 height 734
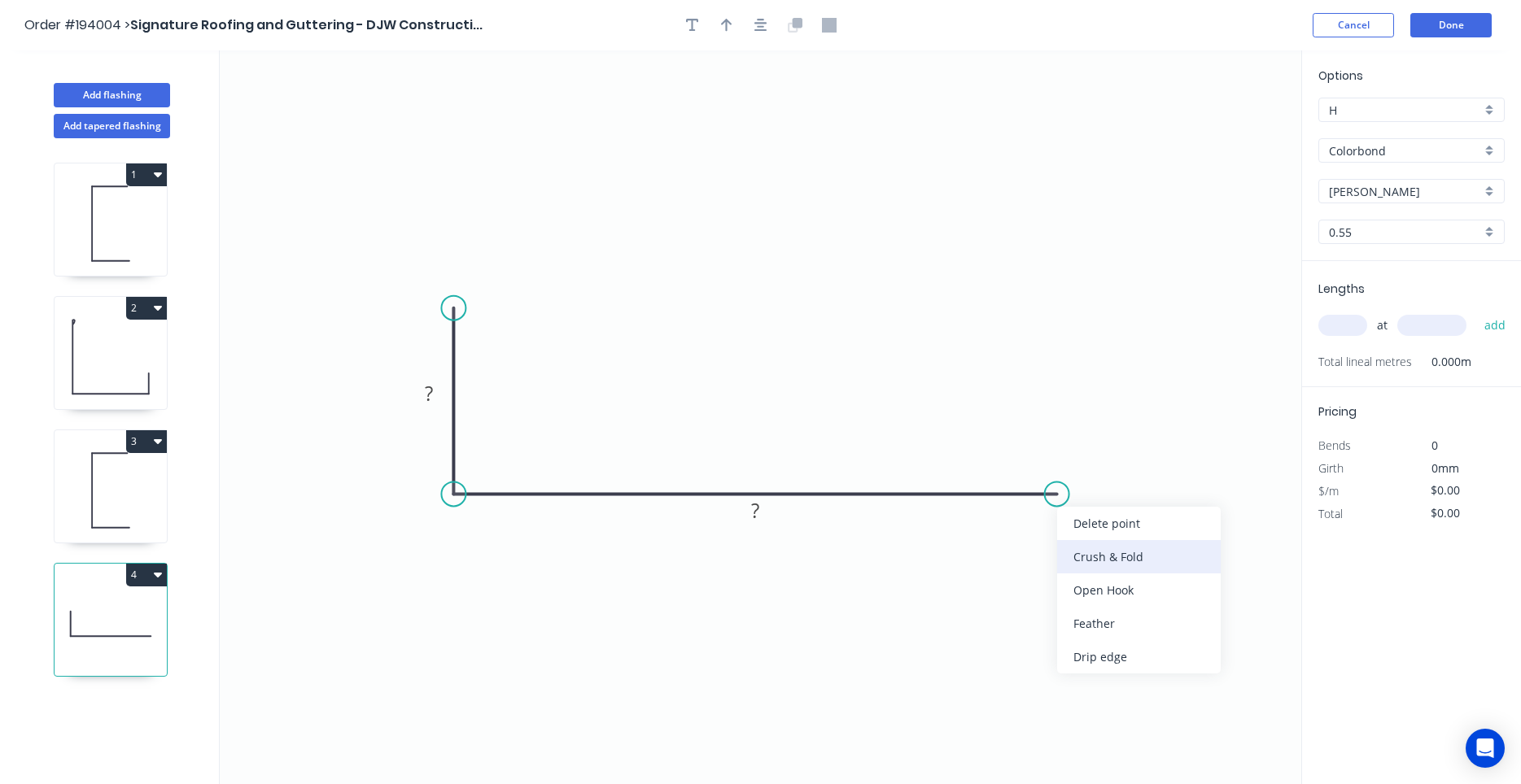
click at [1079, 551] on div "Crush & Fold" at bounding box center [1139, 556] width 163 height 33
click at [1054, 524] on tspan "10" at bounding box center [1046, 520] width 23 height 27
click at [1347, 315] on div "at add" at bounding box center [1413, 325] width 190 height 27
click at [1343, 327] on input "text" at bounding box center [1342, 325] width 49 height 21
click at [1440, 321] on input "4100" at bounding box center [1432, 325] width 70 height 21
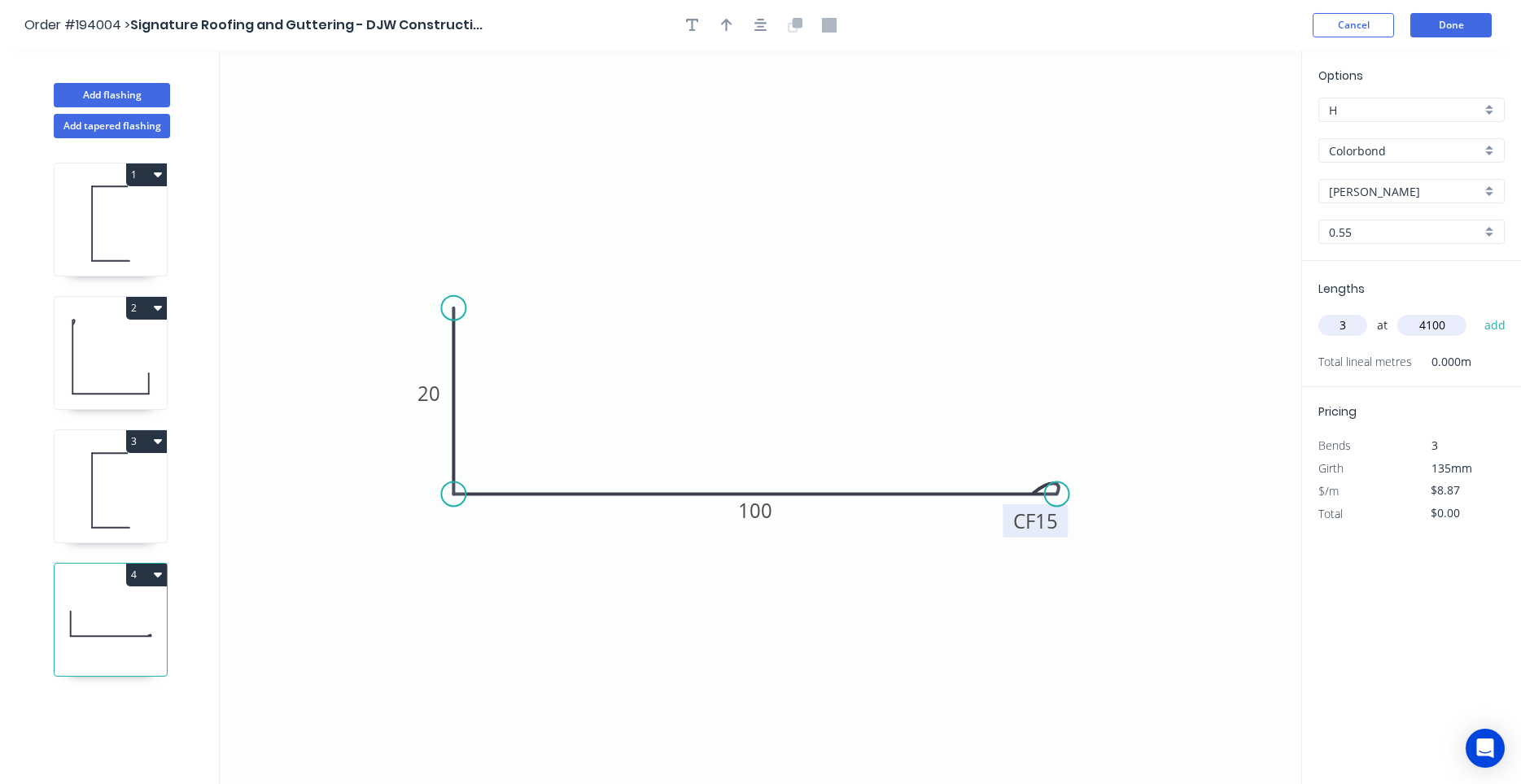
click at [1476, 312] on button "add" at bounding box center [1495, 325] width 39 height 27
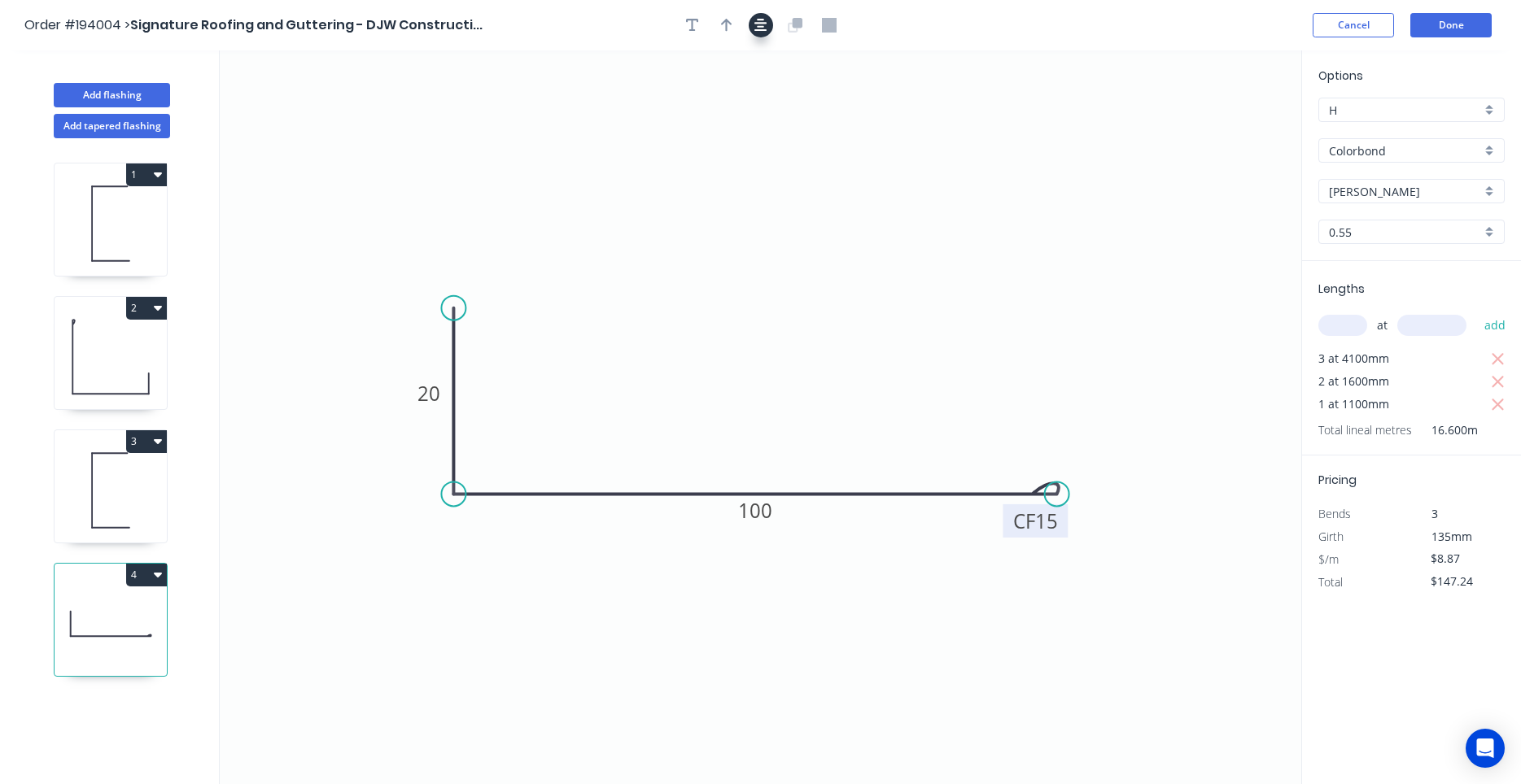
click at [753, 23] on button "button" at bounding box center [761, 25] width 24 height 24
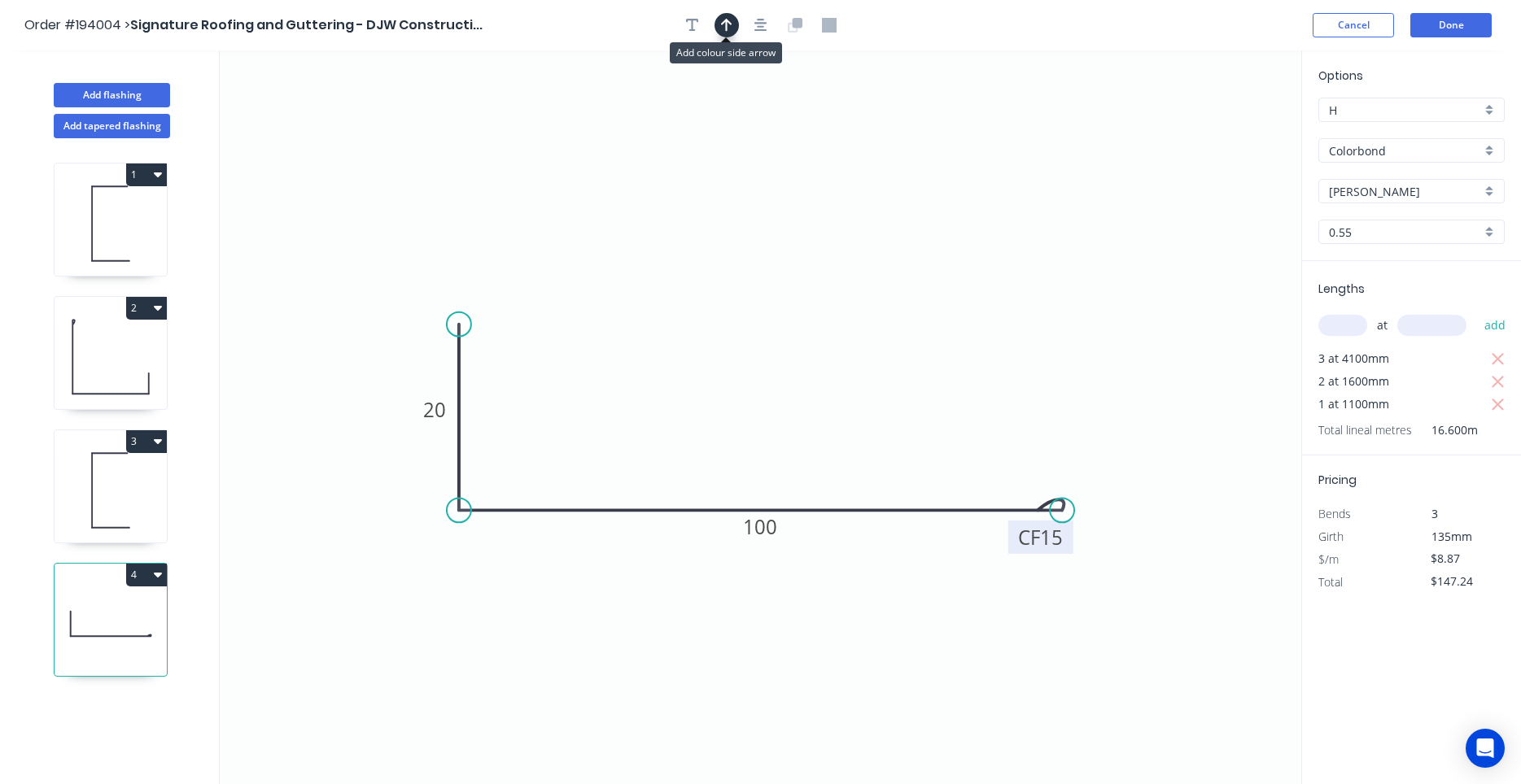
click at [728, 24] on icon "button" at bounding box center [726, 25] width 11 height 15
drag, startPoint x: 1218, startPoint y: 124, endPoint x: 514, endPoint y: 564, distance: 830.2
click at [515, 564] on icon at bounding box center [522, 539] width 15 height 52
click at [514, 564] on icon at bounding box center [513, 544] width 15 height 52
click at [514, 564] on icon at bounding box center [526, 550] width 47 height 47
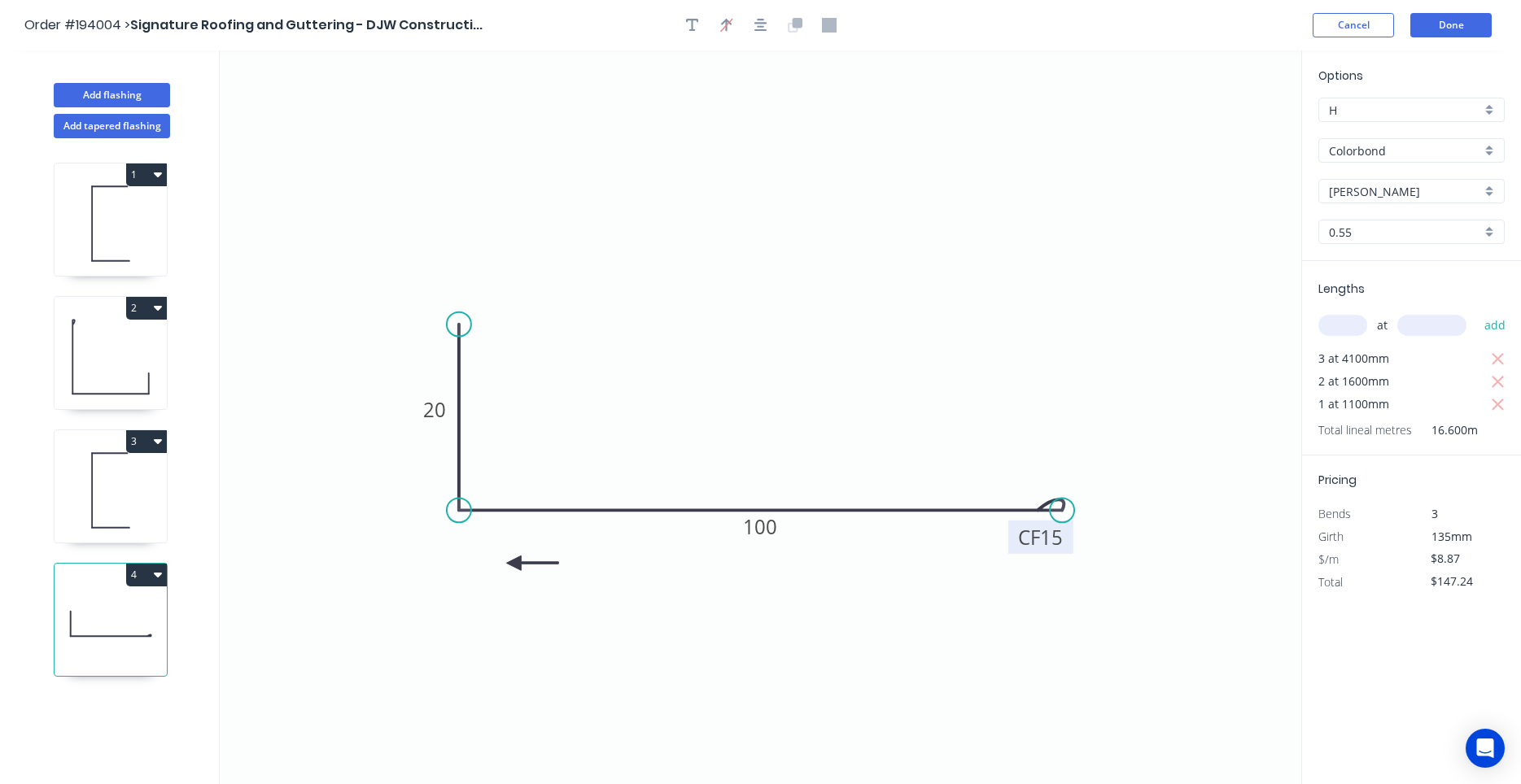
click at [514, 564] on icon at bounding box center [532, 562] width 52 height 15
click at [514, 564] on icon at bounding box center [513, 581] width 15 height 52
drag, startPoint x: 514, startPoint y: 564, endPoint x: 486, endPoint y: 565, distance: 28.0
click at [486, 565] on icon at bounding box center [481, 577] width 47 height 47
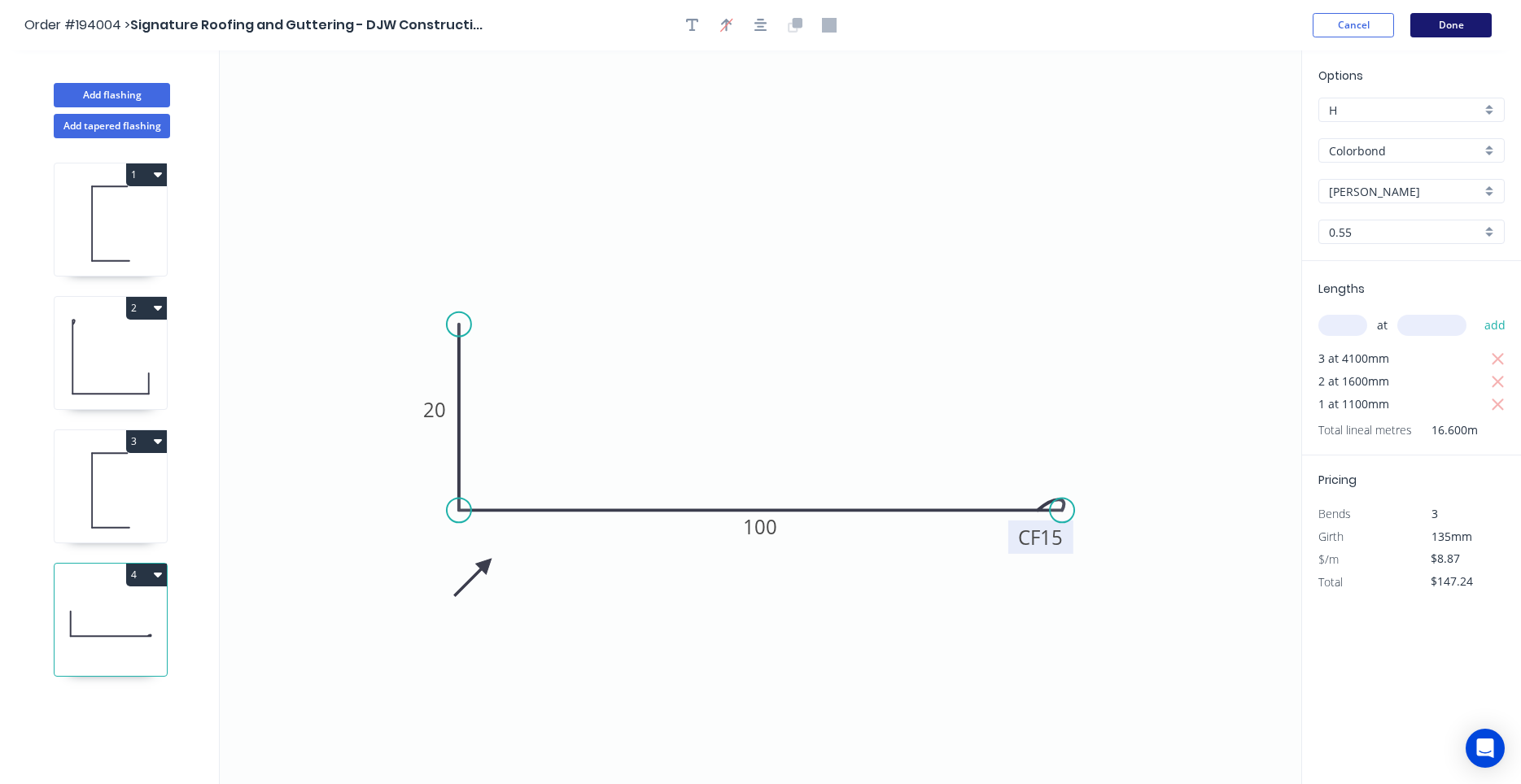
click at [1428, 34] on button "Done" at bounding box center [1451, 25] width 82 height 24
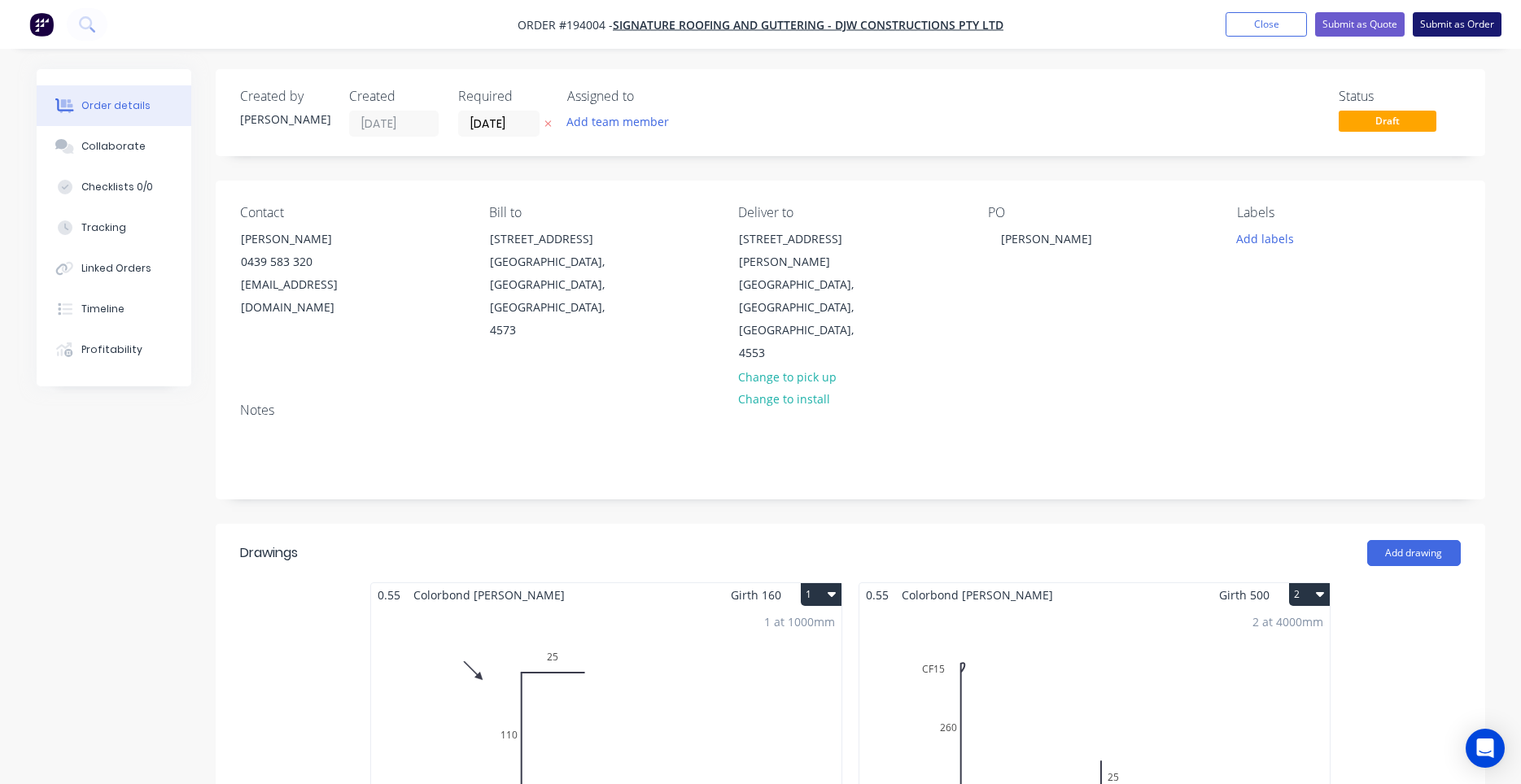
click at [1468, 18] on button "Submit as Order" at bounding box center [1457, 24] width 88 height 24
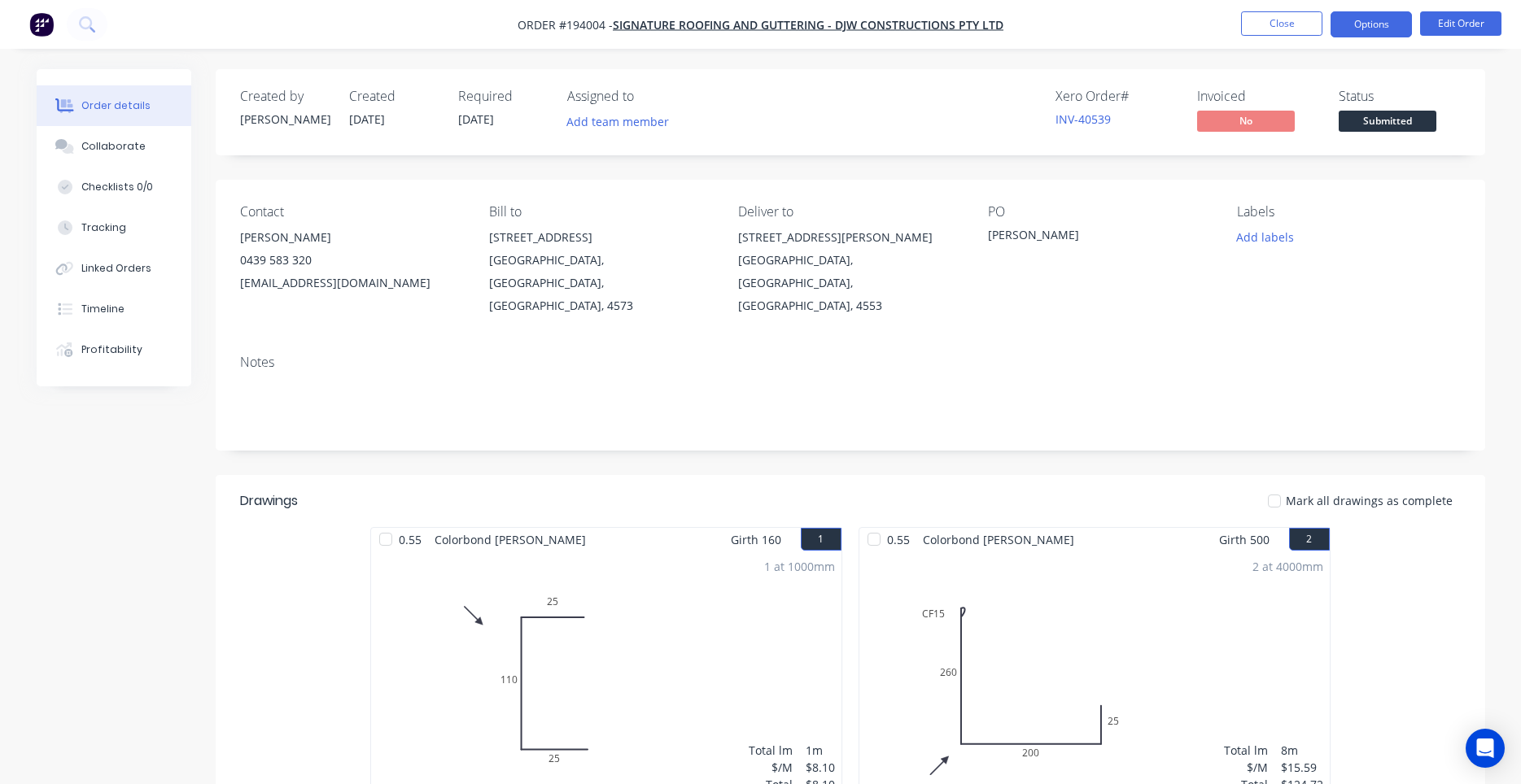
click at [1389, 27] on button "Options" at bounding box center [1371, 24] width 82 height 26
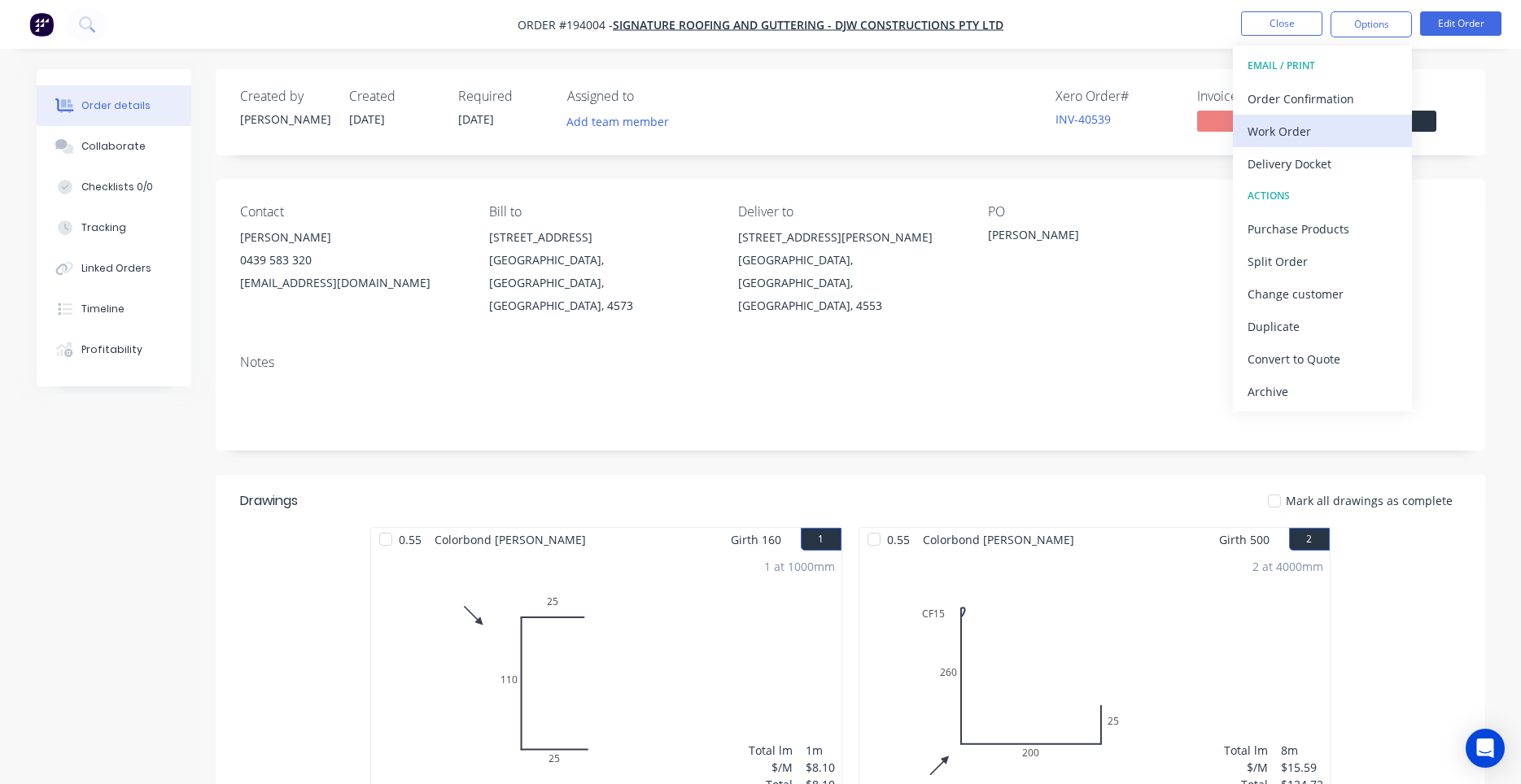
click at [1310, 131] on div "Work Order" at bounding box center [1323, 131] width 149 height 23
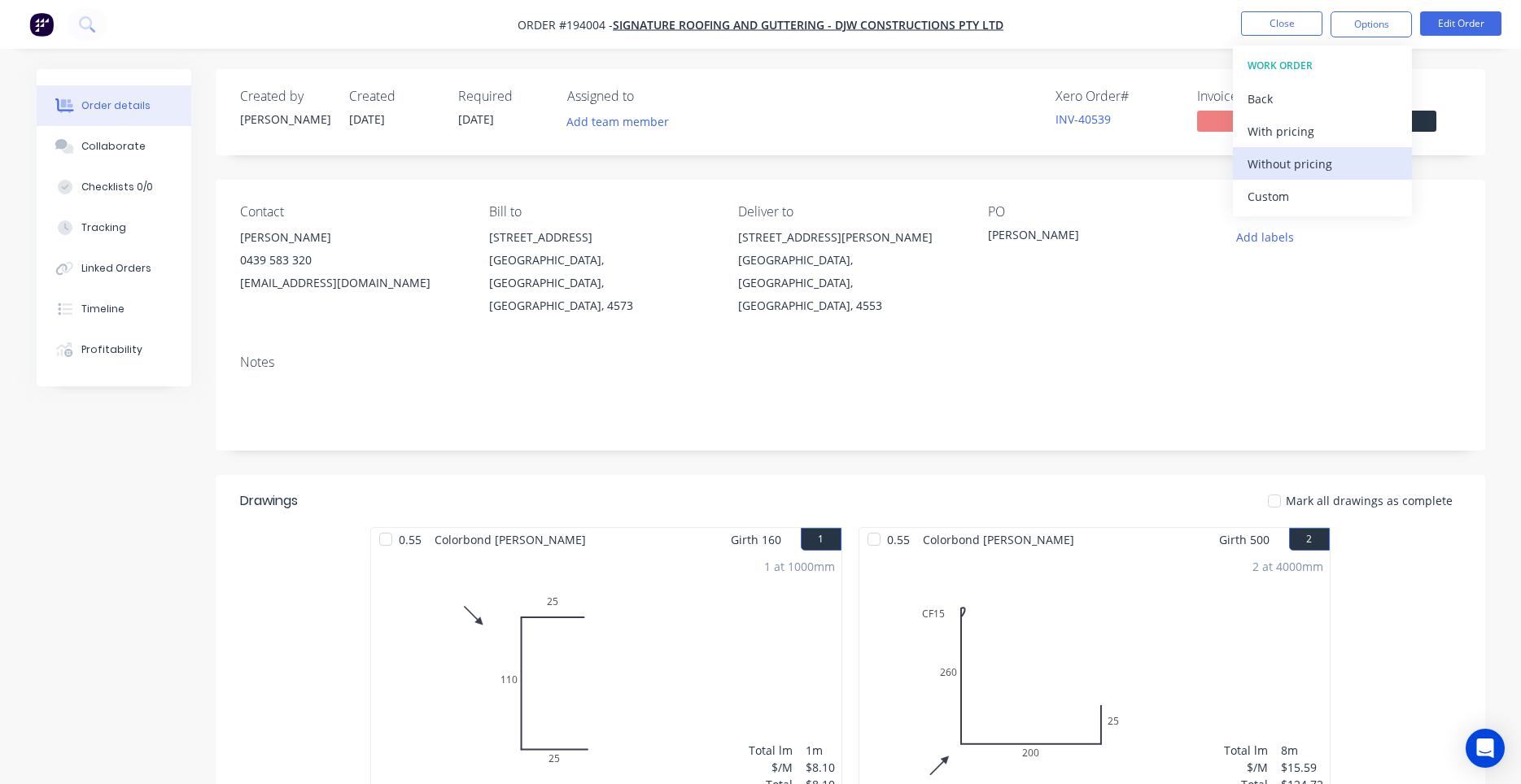
click at [1299, 159] on div "Without pricing" at bounding box center [1323, 163] width 149 height 23
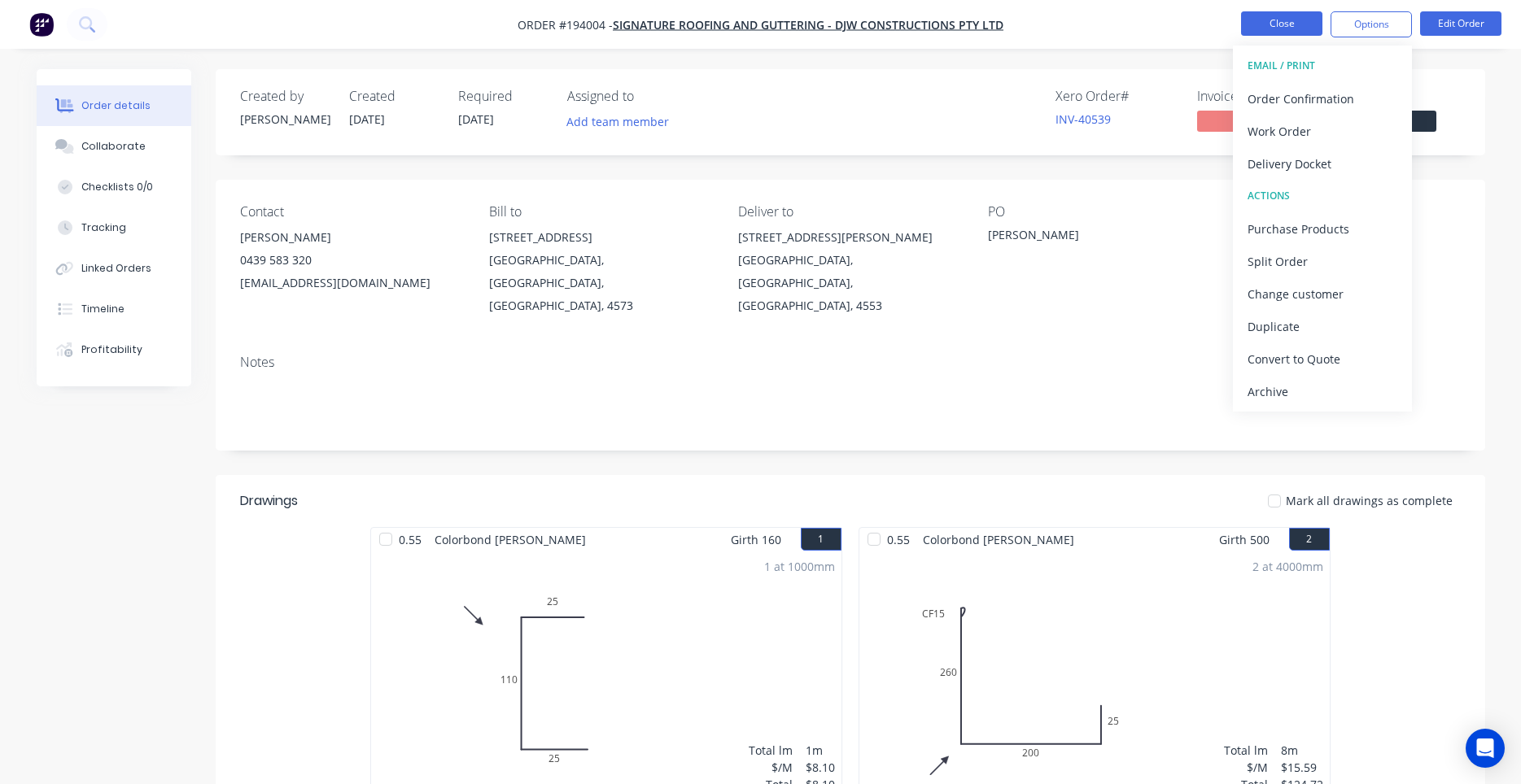
click at [1275, 35] on button "Close" at bounding box center [1281, 23] width 82 height 24
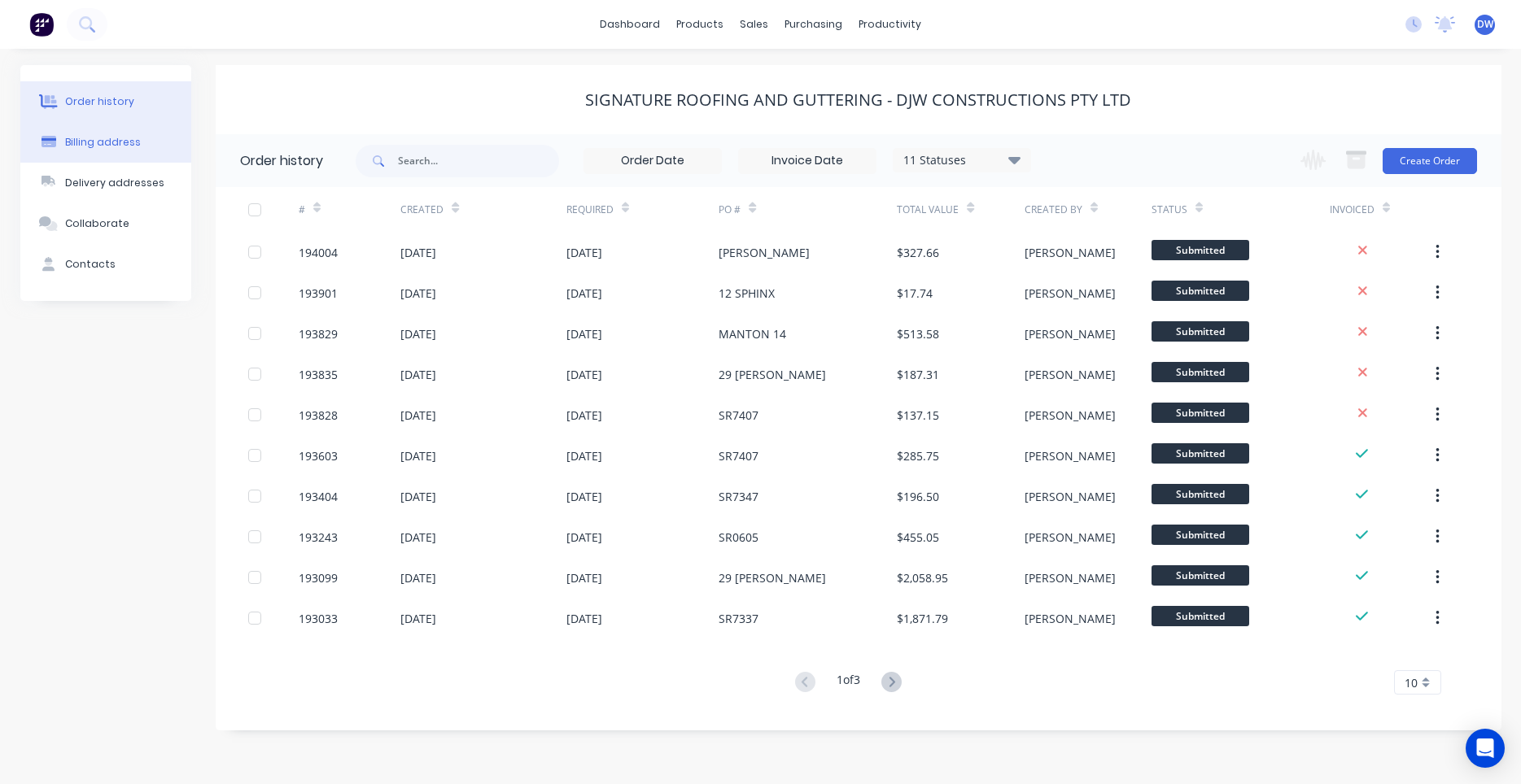
click at [144, 147] on button "Billing address" at bounding box center [106, 142] width 171 height 40
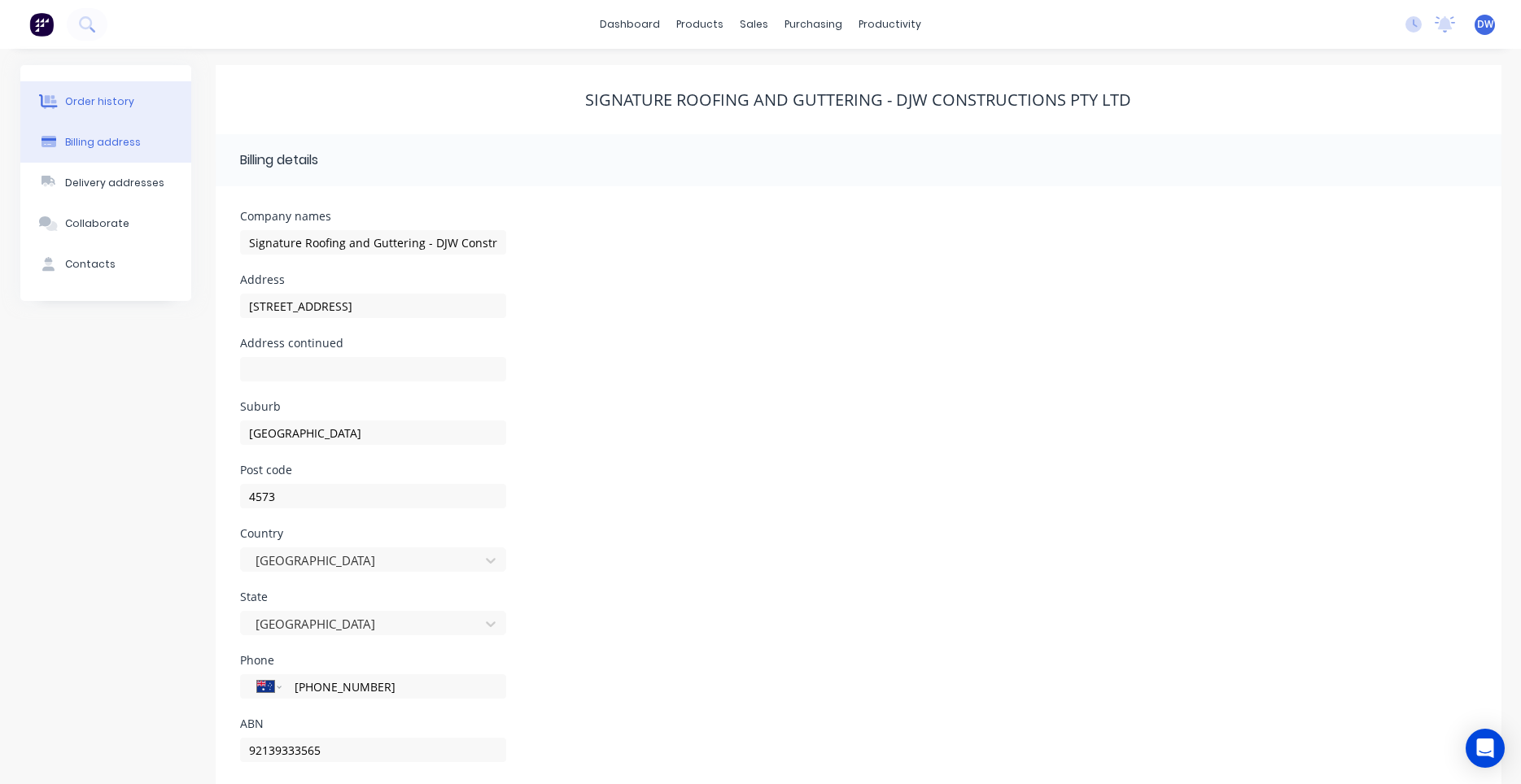
click at [148, 103] on button "Order history" at bounding box center [106, 101] width 171 height 40
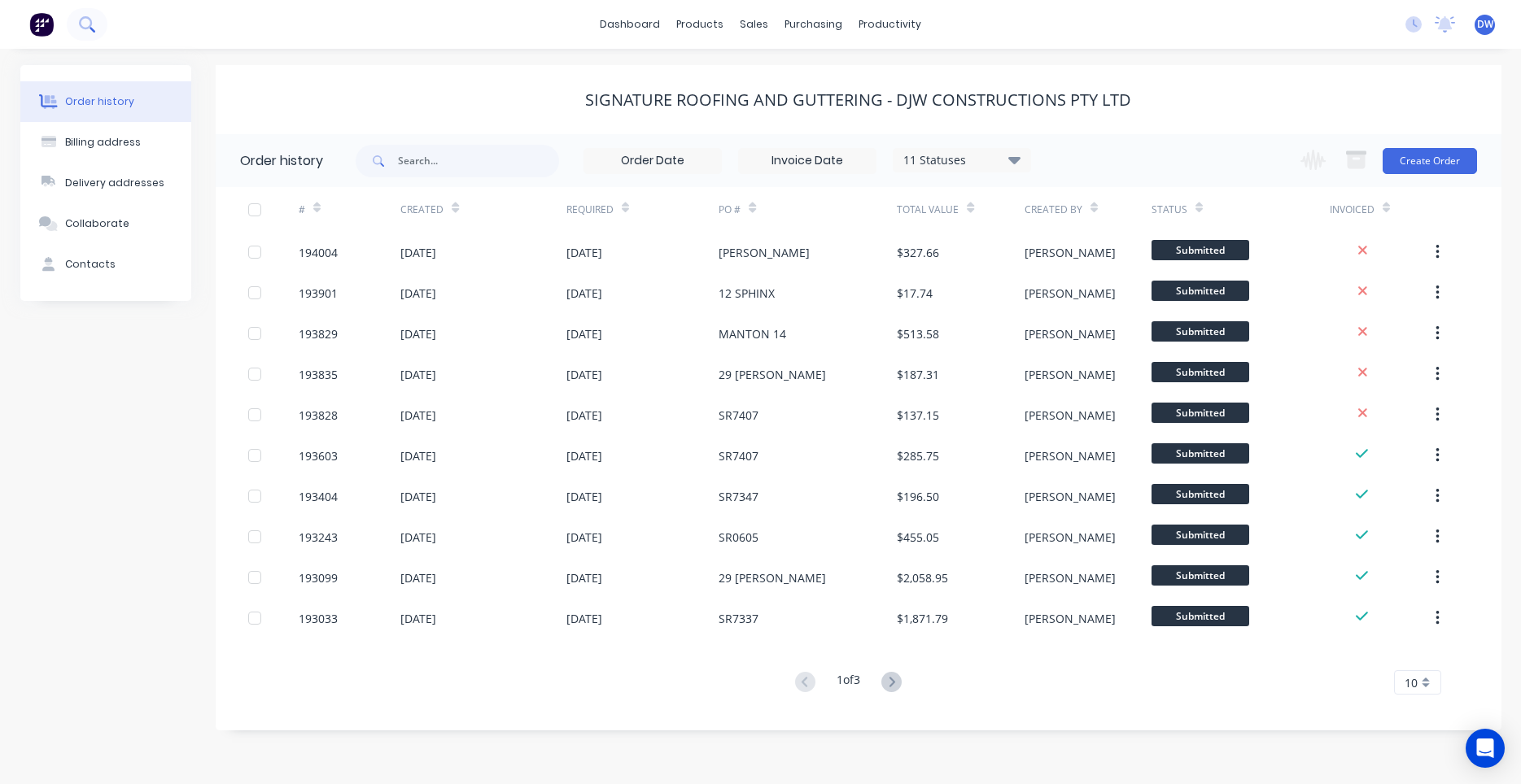
click at [81, 24] on icon at bounding box center [87, 24] width 15 height 15
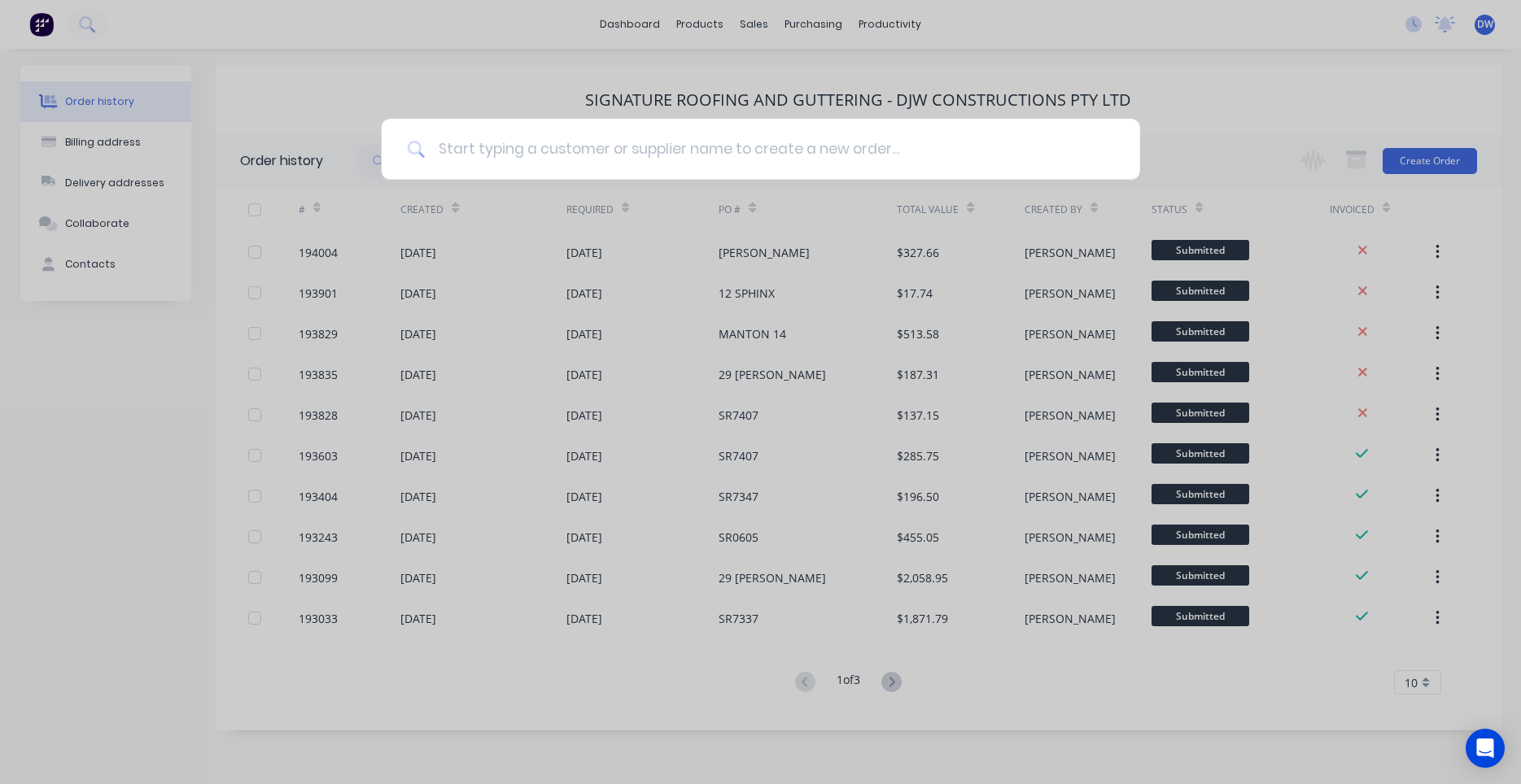
click at [798, 153] on input at bounding box center [770, 149] width 690 height 61
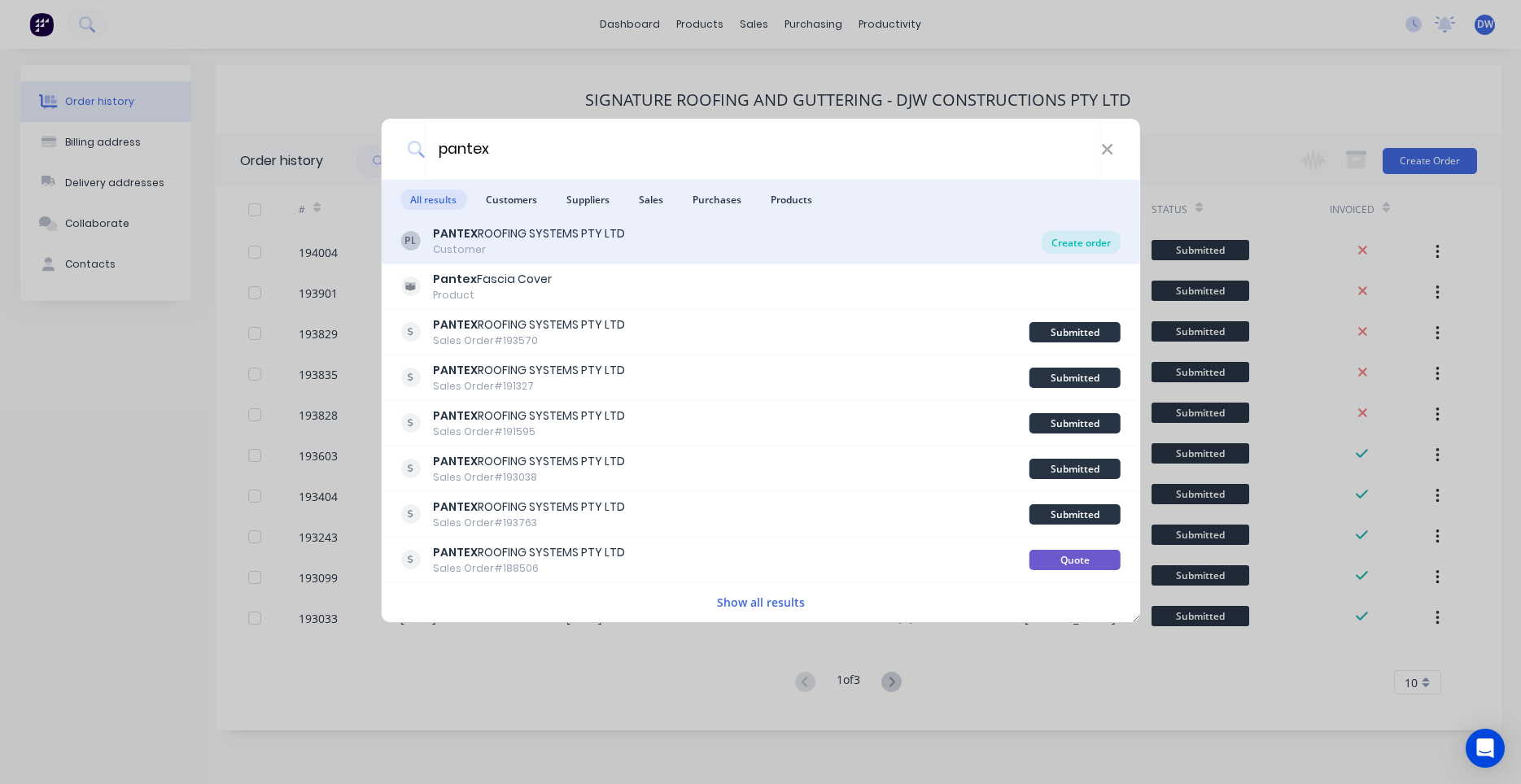
click at [1095, 242] on div "Create order" at bounding box center [1081, 242] width 79 height 23
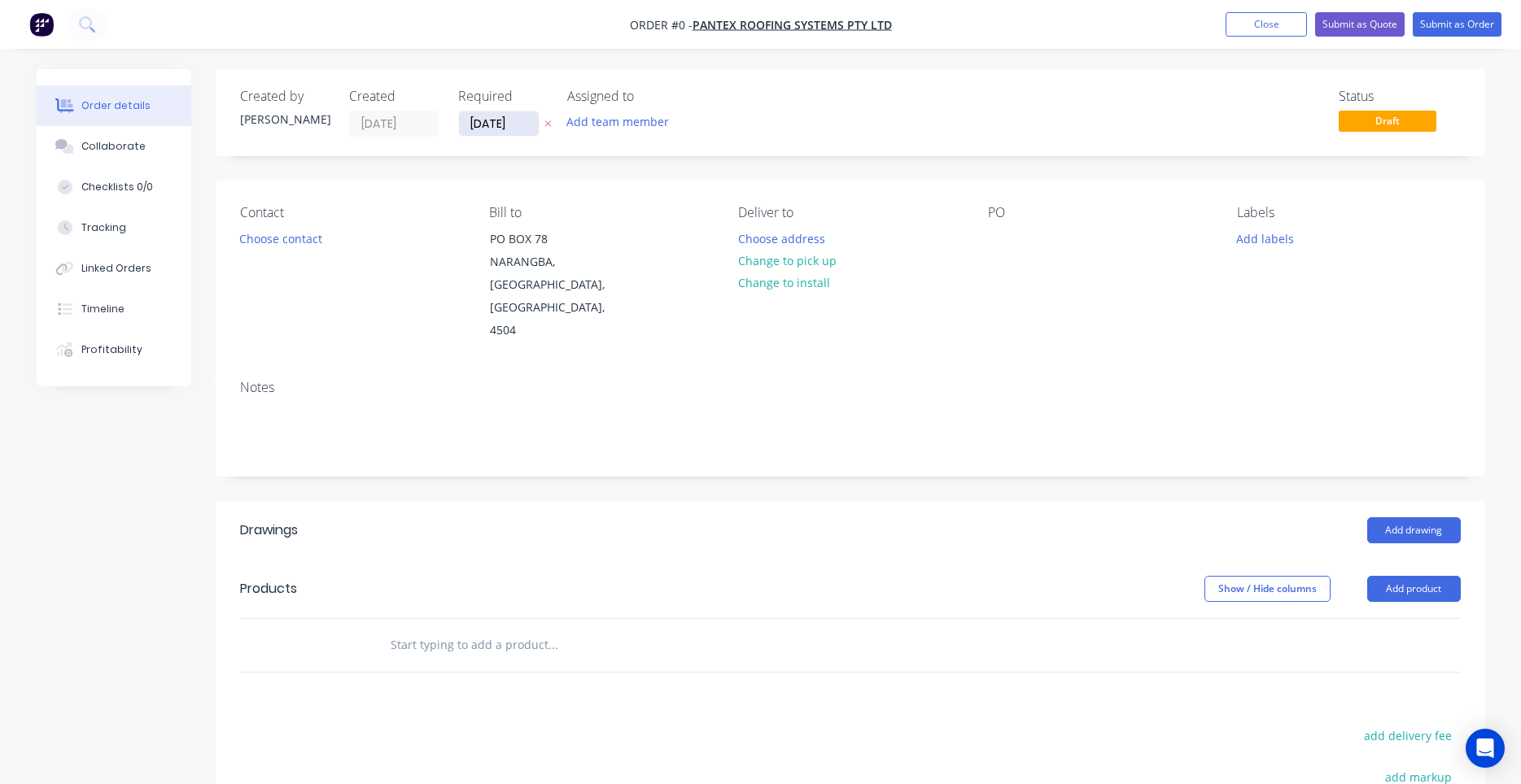
click at [477, 126] on input "[DATE]" at bounding box center [498, 124] width 80 height 24
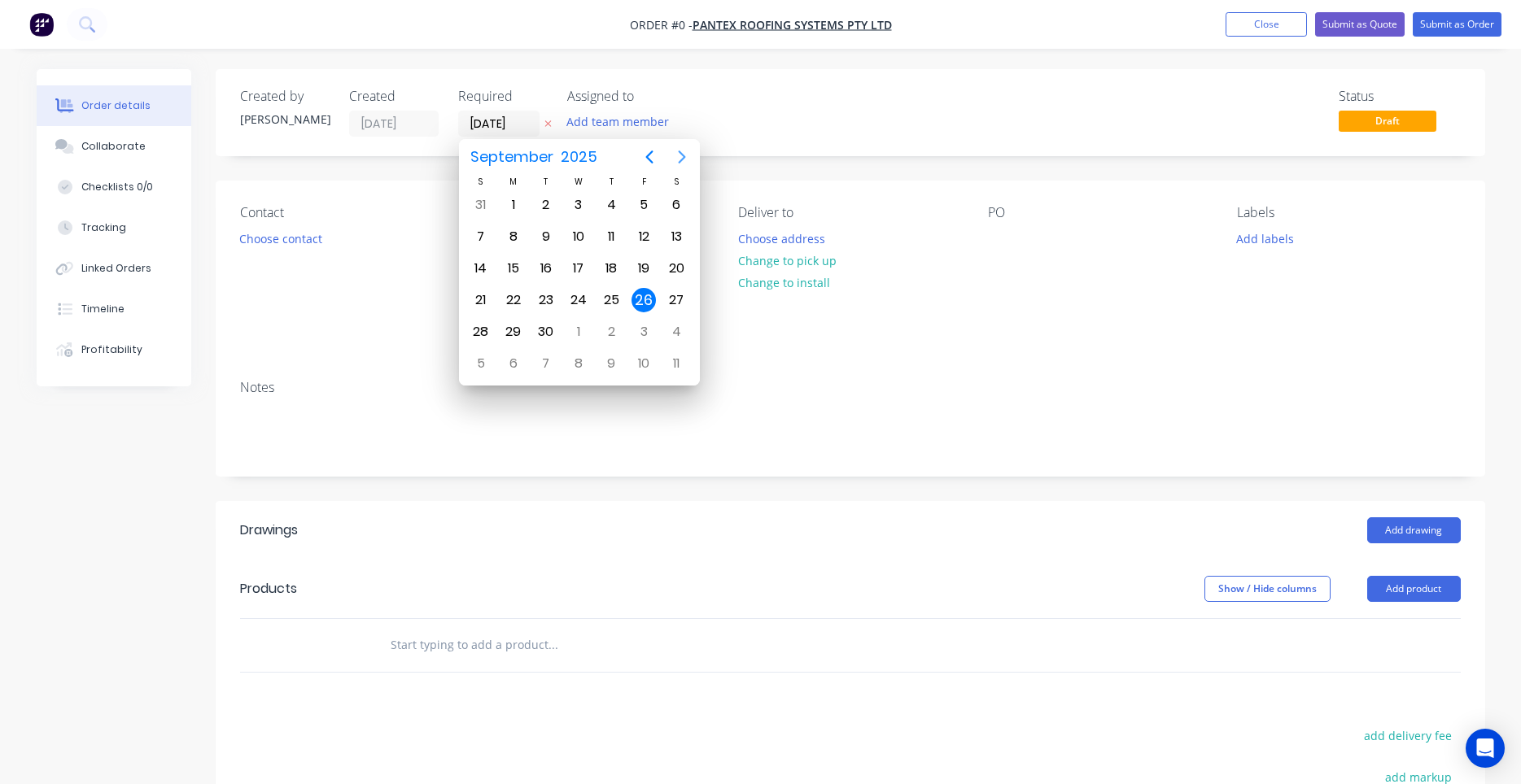
click at [674, 159] on icon "Next page" at bounding box center [682, 156] width 20 height 20
click at [545, 239] on div "7" at bounding box center [546, 237] width 24 height 24
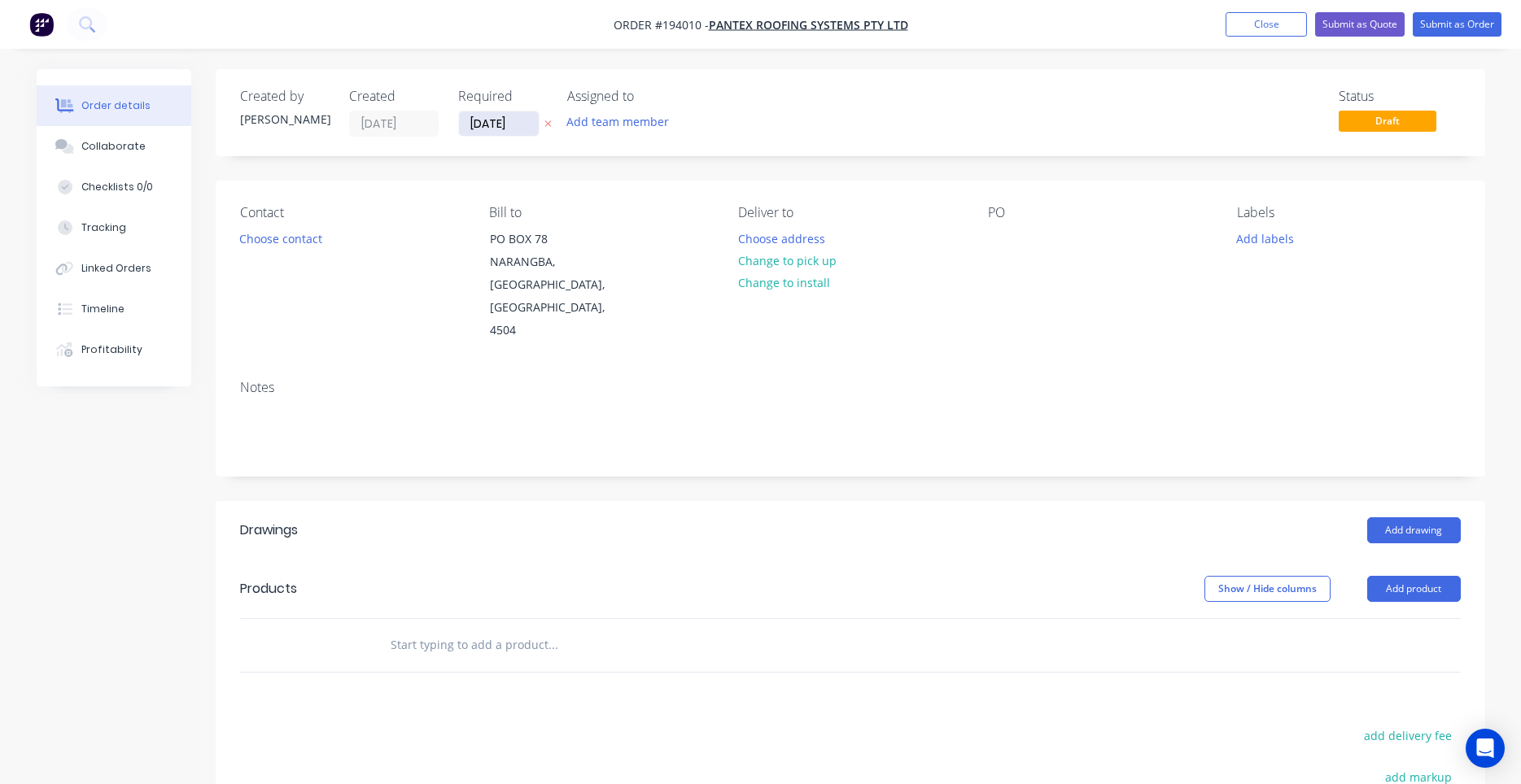
click at [514, 130] on input "[DATE]" at bounding box center [498, 124] width 80 height 24
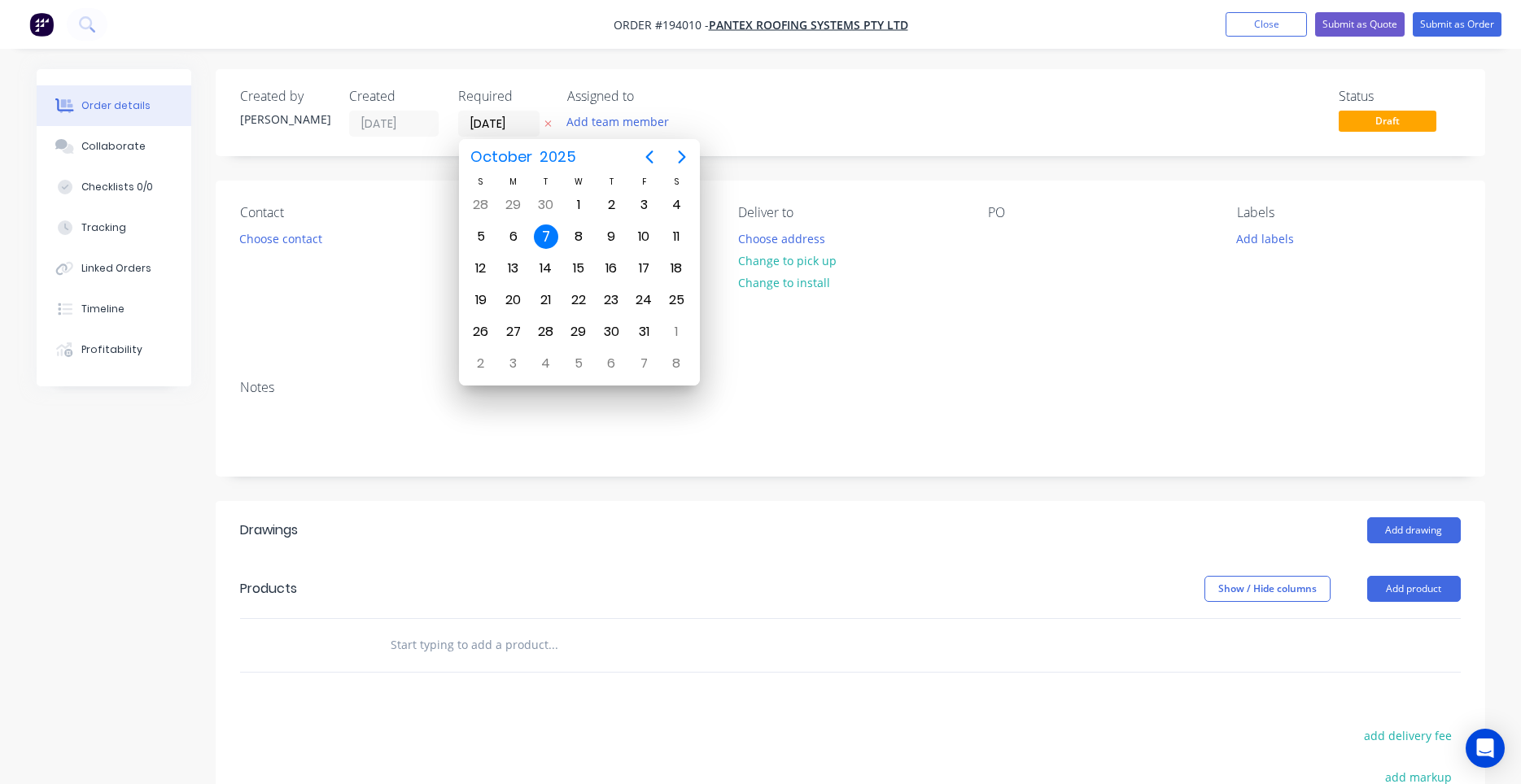
click at [427, 182] on div "Contact Choose contact [PERSON_NAME] to PO [GEOGRAPHIC_DATA] Deliver to Choose …" at bounding box center [850, 273] width 1269 height 186
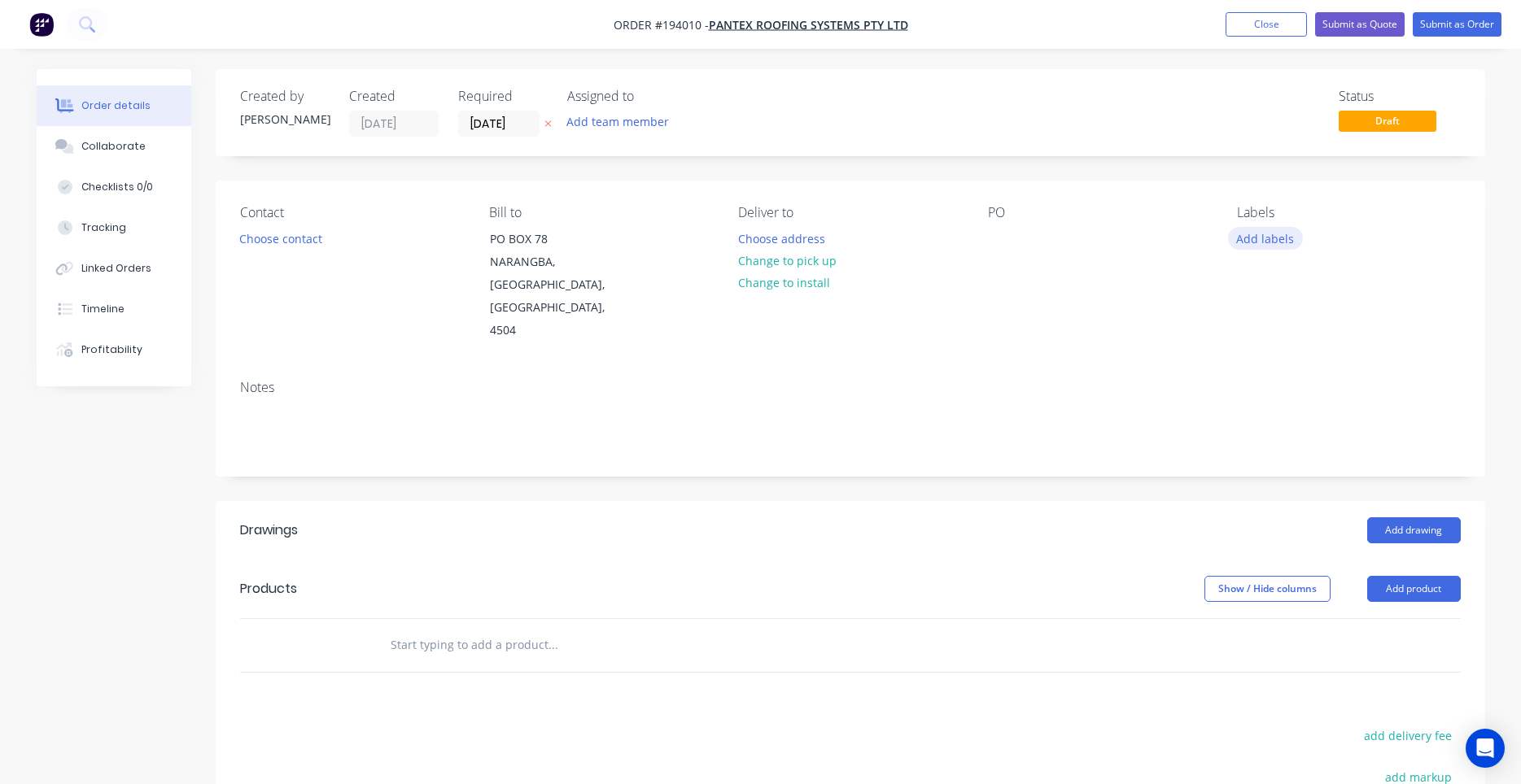
click at [1282, 229] on button "Add labels" at bounding box center [1265, 238] width 75 height 22
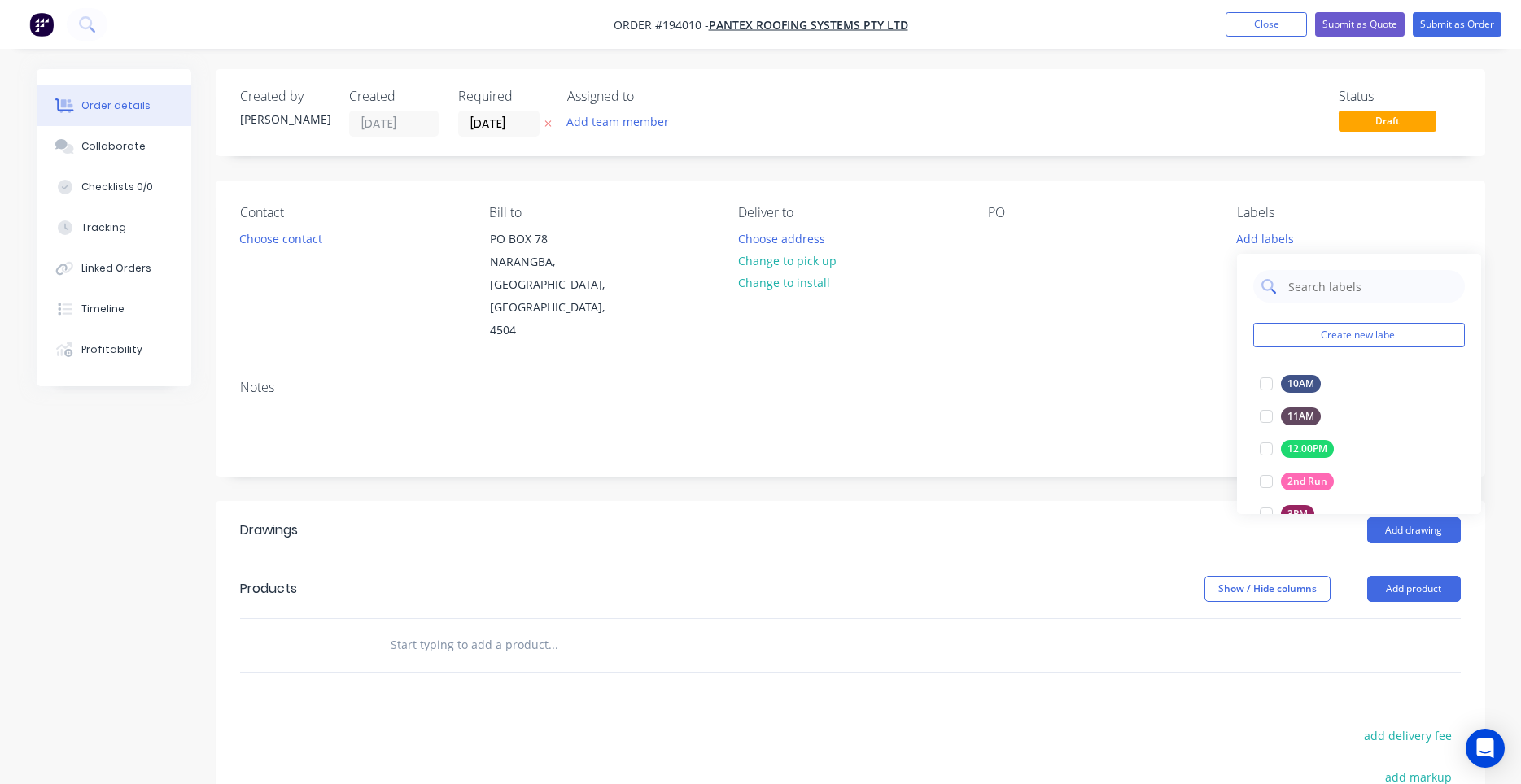
click at [1313, 289] on input "text" at bounding box center [1372, 287] width 170 height 33
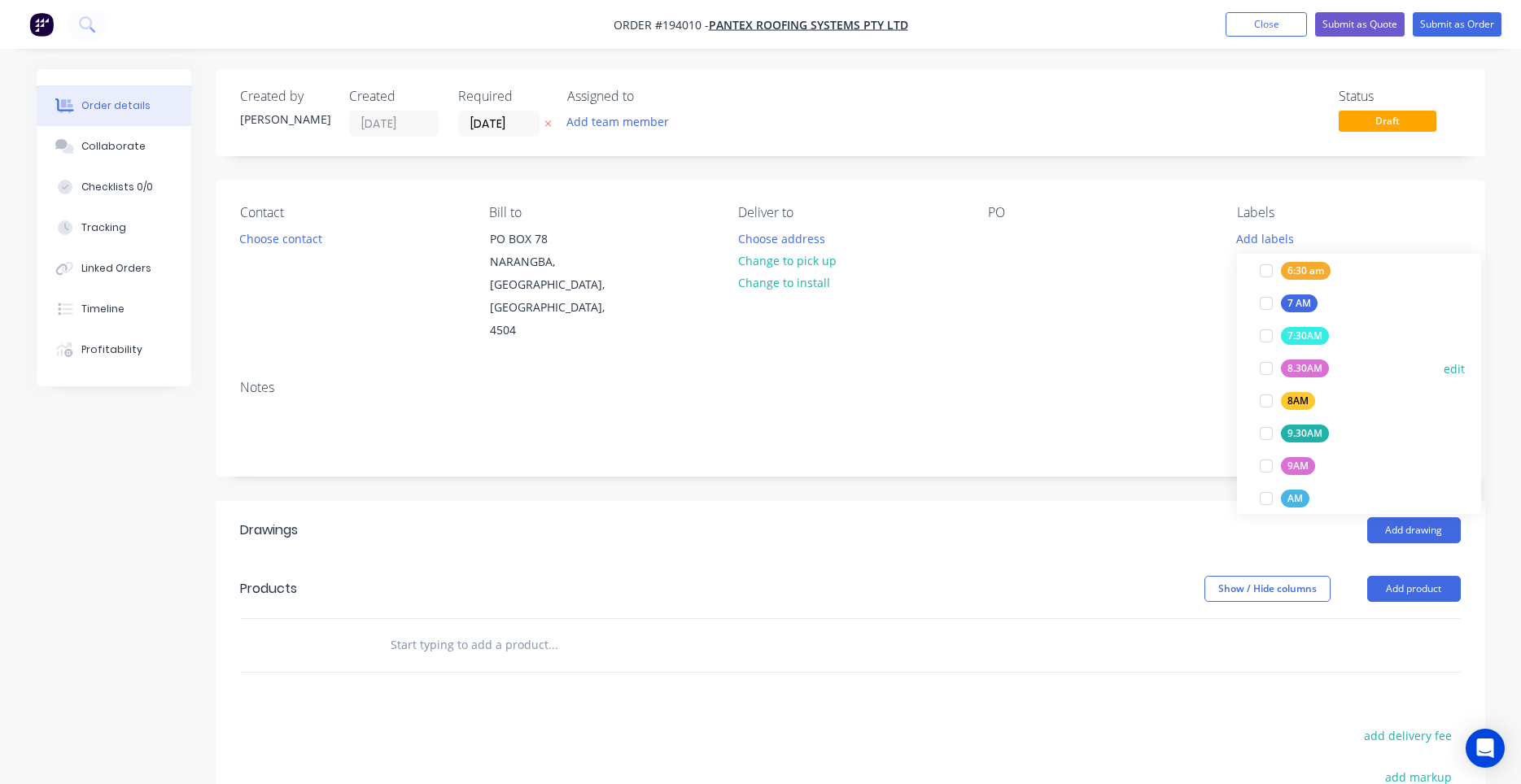
scroll to position [358, 0]
click at [1269, 479] on div at bounding box center [1266, 482] width 33 height 33
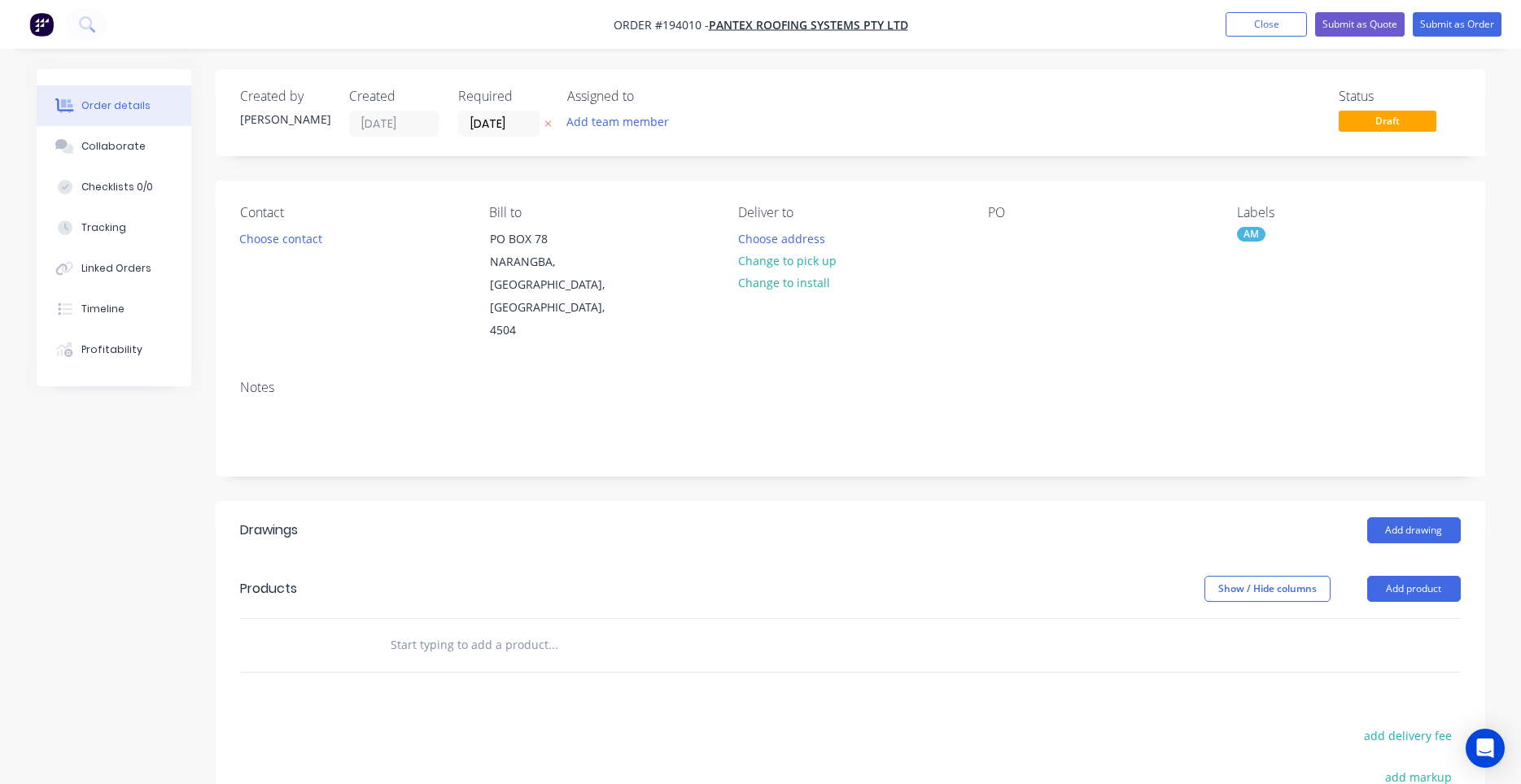
click at [1210, 318] on div "Contact Choose contact [PERSON_NAME] to PO [GEOGRAPHIC_DATA] Deliver to Choose …" at bounding box center [850, 273] width 1269 height 186
click at [293, 240] on button "Choose contact" at bounding box center [280, 238] width 100 height 22
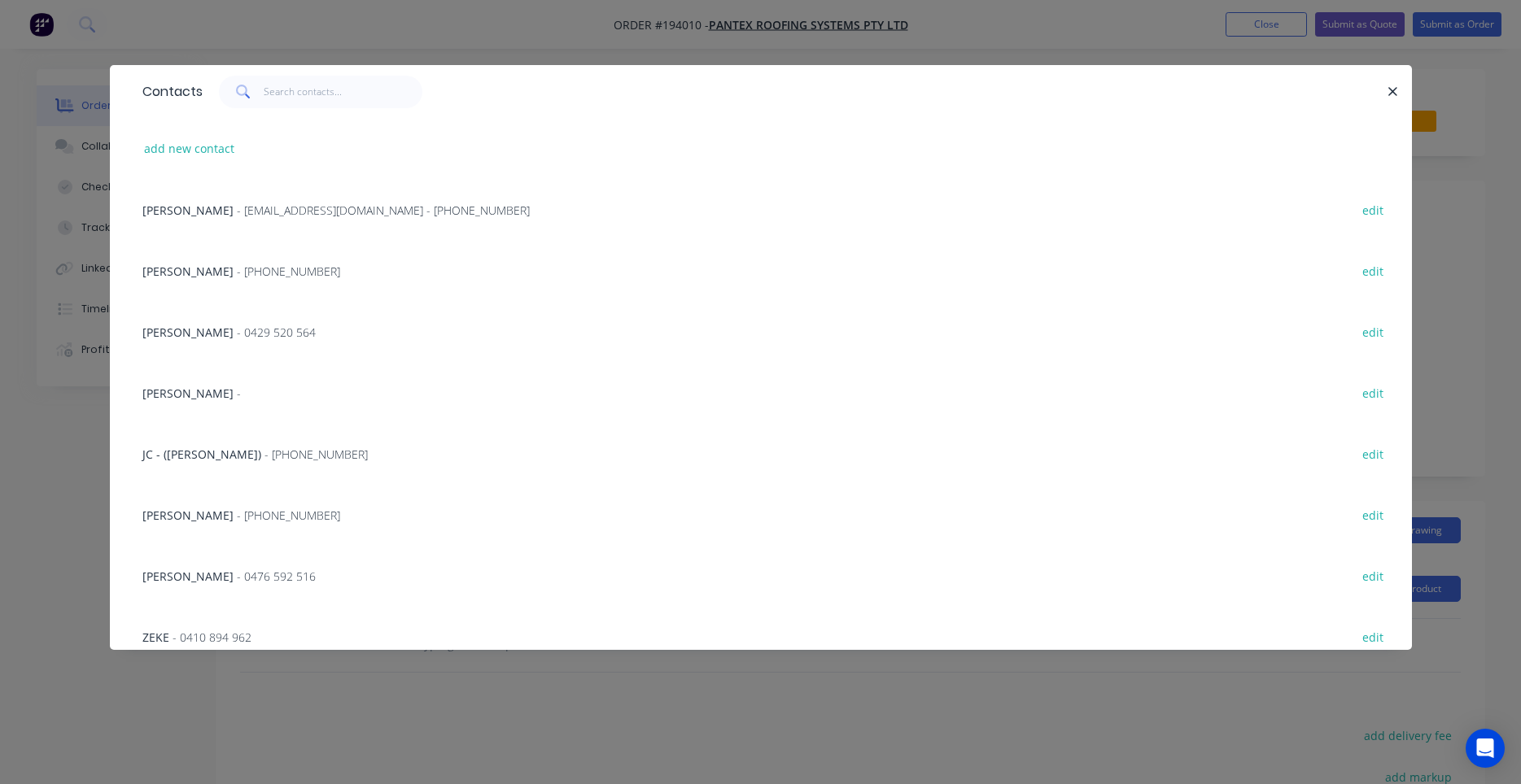
drag, startPoint x: 323, startPoint y: 217, endPoint x: 362, endPoint y: 165, distance: 65.0
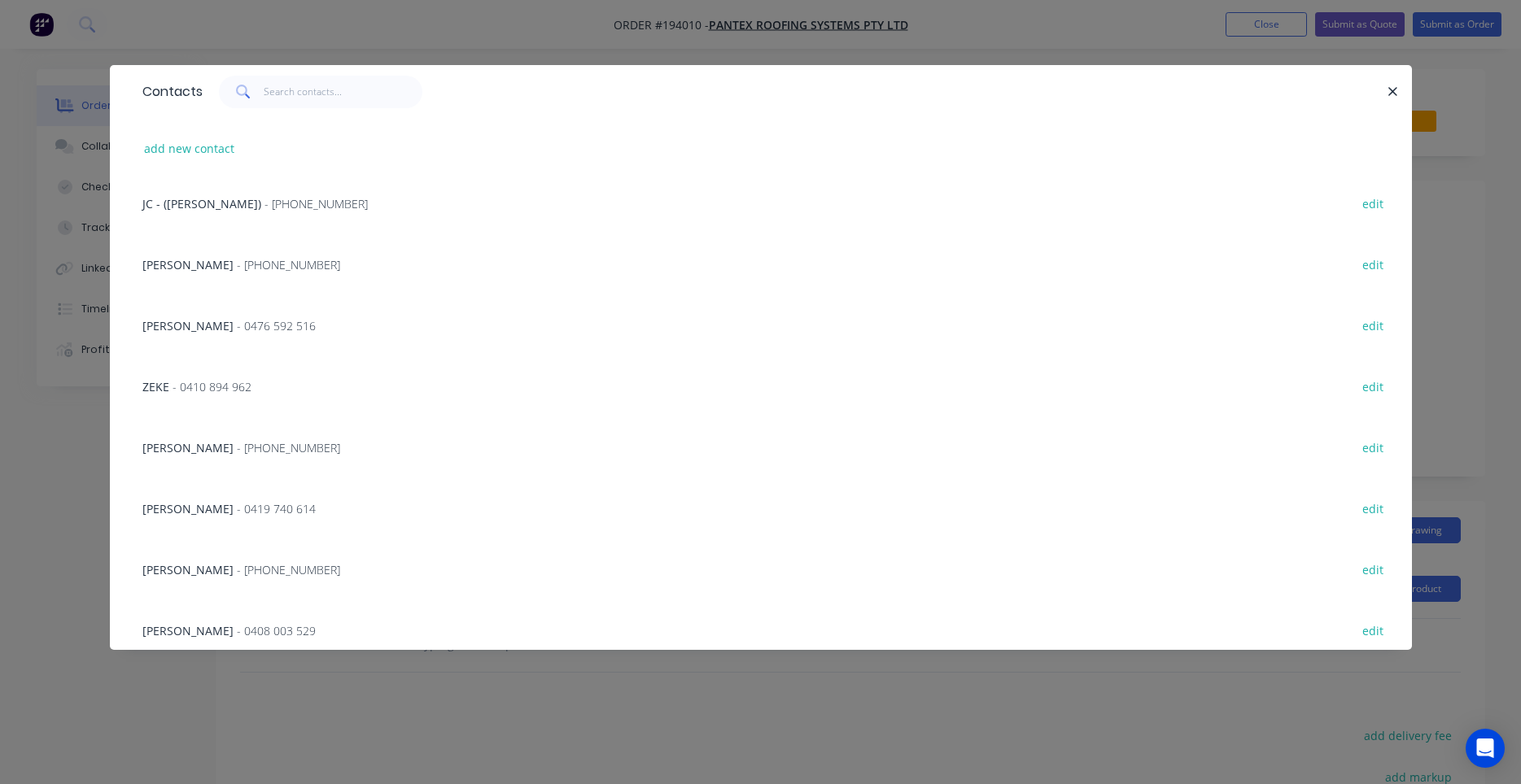
scroll to position [309, 0]
click at [302, 393] on span "- [PHONE_NUMBER]" at bounding box center [289, 389] width 103 height 15
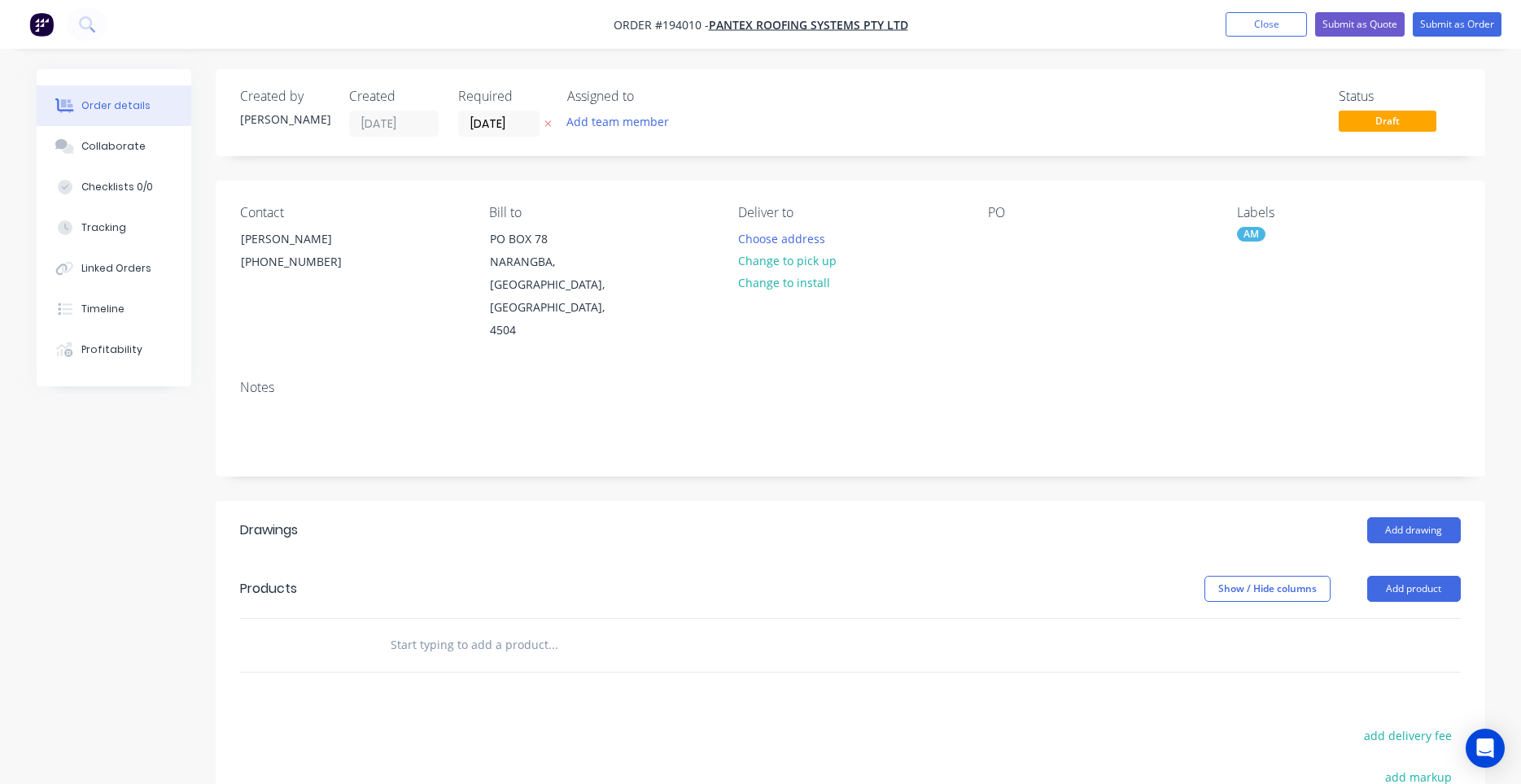
click at [543, 82] on div "Created by [PERSON_NAME] Created [DATE] Required [DATE] Assigned to Add team me…" at bounding box center [850, 112] width 1269 height 87
click at [795, 246] on button "Choose address" at bounding box center [781, 238] width 104 height 22
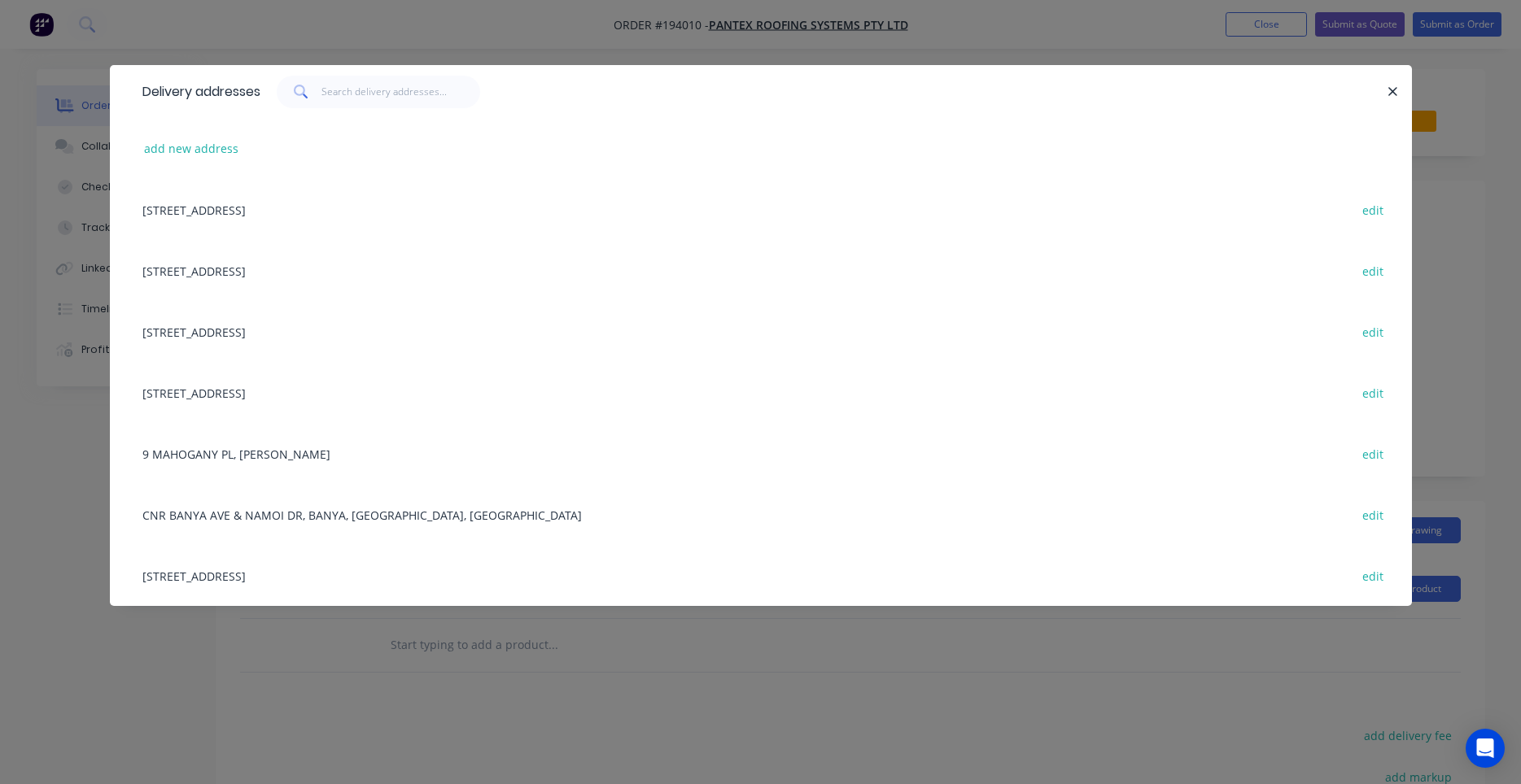
click at [354, 571] on div "[STREET_ADDRESS] edit" at bounding box center [760, 575] width 1253 height 61
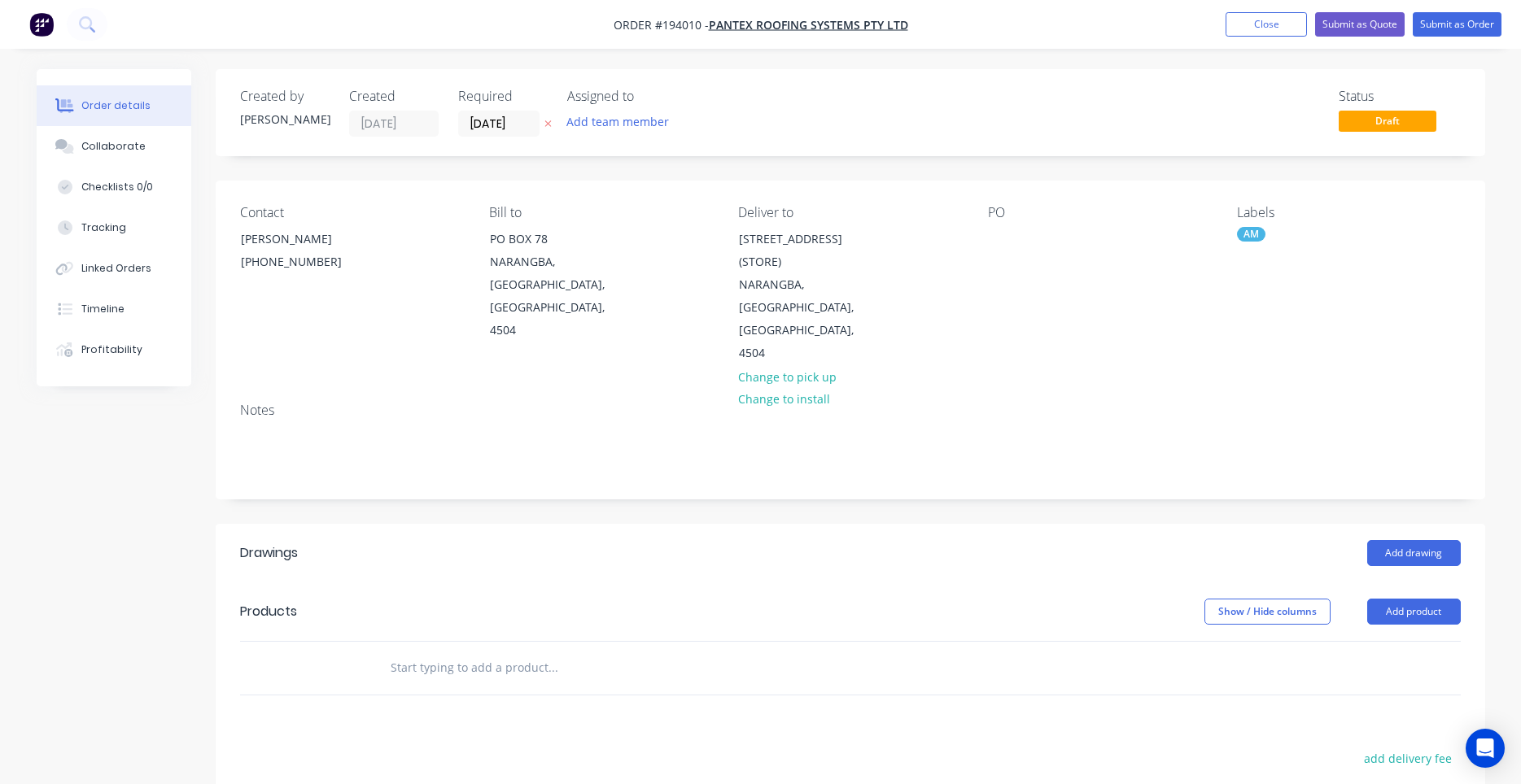
click at [987, 232] on div "Contact [PERSON_NAME] [PHONE_NUMBER] Bill to [GEOGRAPHIC_DATA] Deliver to [STRE…" at bounding box center [850, 285] width 1269 height 210
click at [996, 238] on div at bounding box center [1001, 238] width 26 height 23
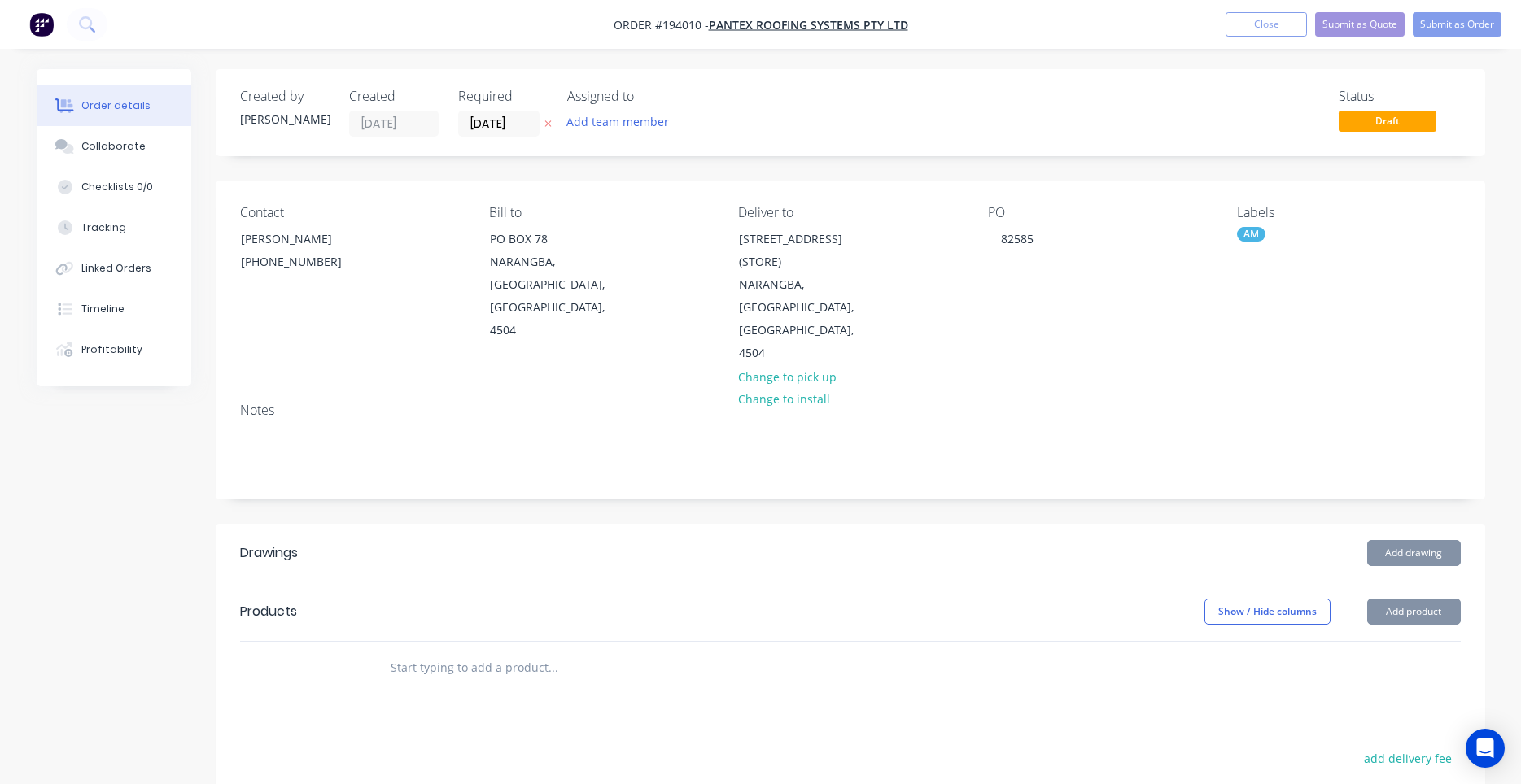
click at [1061, 390] on div "Notes" at bounding box center [850, 444] width 1269 height 109
click at [527, 652] on input "text" at bounding box center [552, 668] width 325 height 33
click at [1415, 540] on button "Add drawing" at bounding box center [1414, 553] width 94 height 26
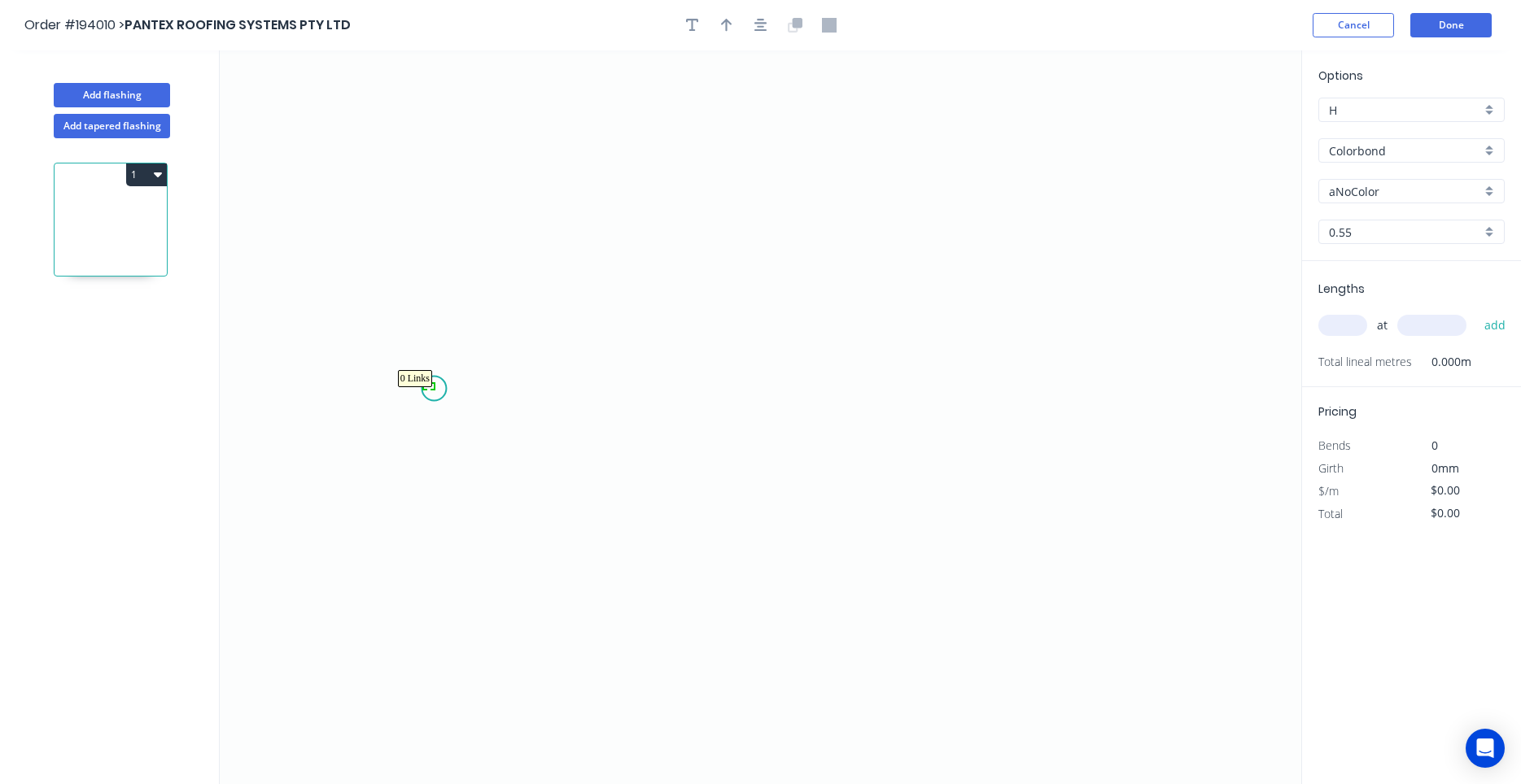
drag, startPoint x: 424, startPoint y: 384, endPoint x: 457, endPoint y: 362, distance: 39.7
click at [1338, 189] on input "aNoColor" at bounding box center [1404, 191] width 152 height 17
click at [1388, 191] on div "Zincalume" at bounding box center [1411, 181] width 185 height 28
click at [1359, 319] on input "text" at bounding box center [1342, 325] width 49 height 21
click at [1476, 312] on button "add" at bounding box center [1495, 325] width 39 height 27
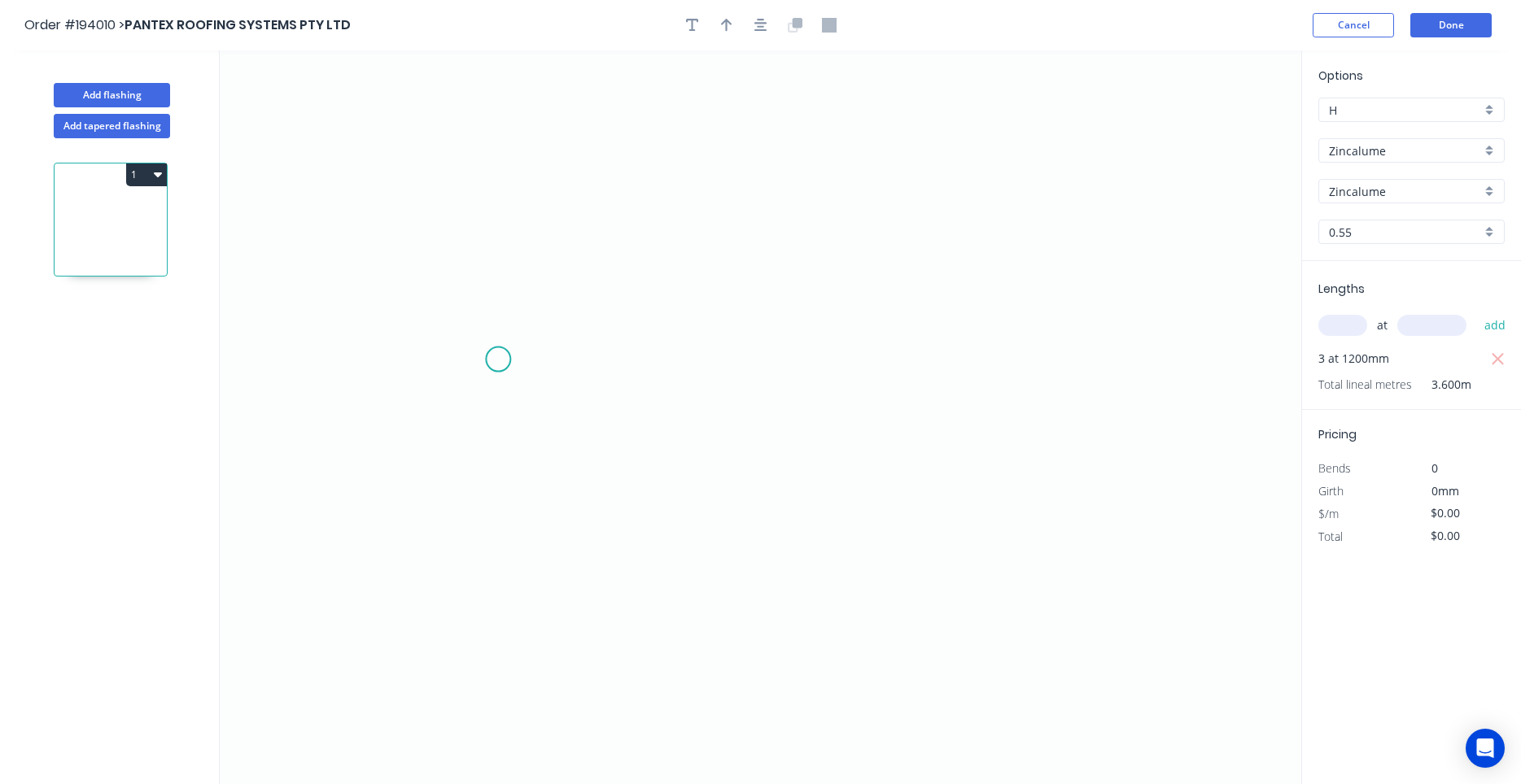
click at [498, 360] on icon "0" at bounding box center [760, 417] width 1081 height 734
click at [593, 289] on icon at bounding box center [545, 324] width 95 height 70
click at [1091, 314] on icon "0 ?" at bounding box center [760, 417] width 1081 height 734
click at [1157, 357] on icon "0 ? ? ? º" at bounding box center [760, 417] width 1081 height 734
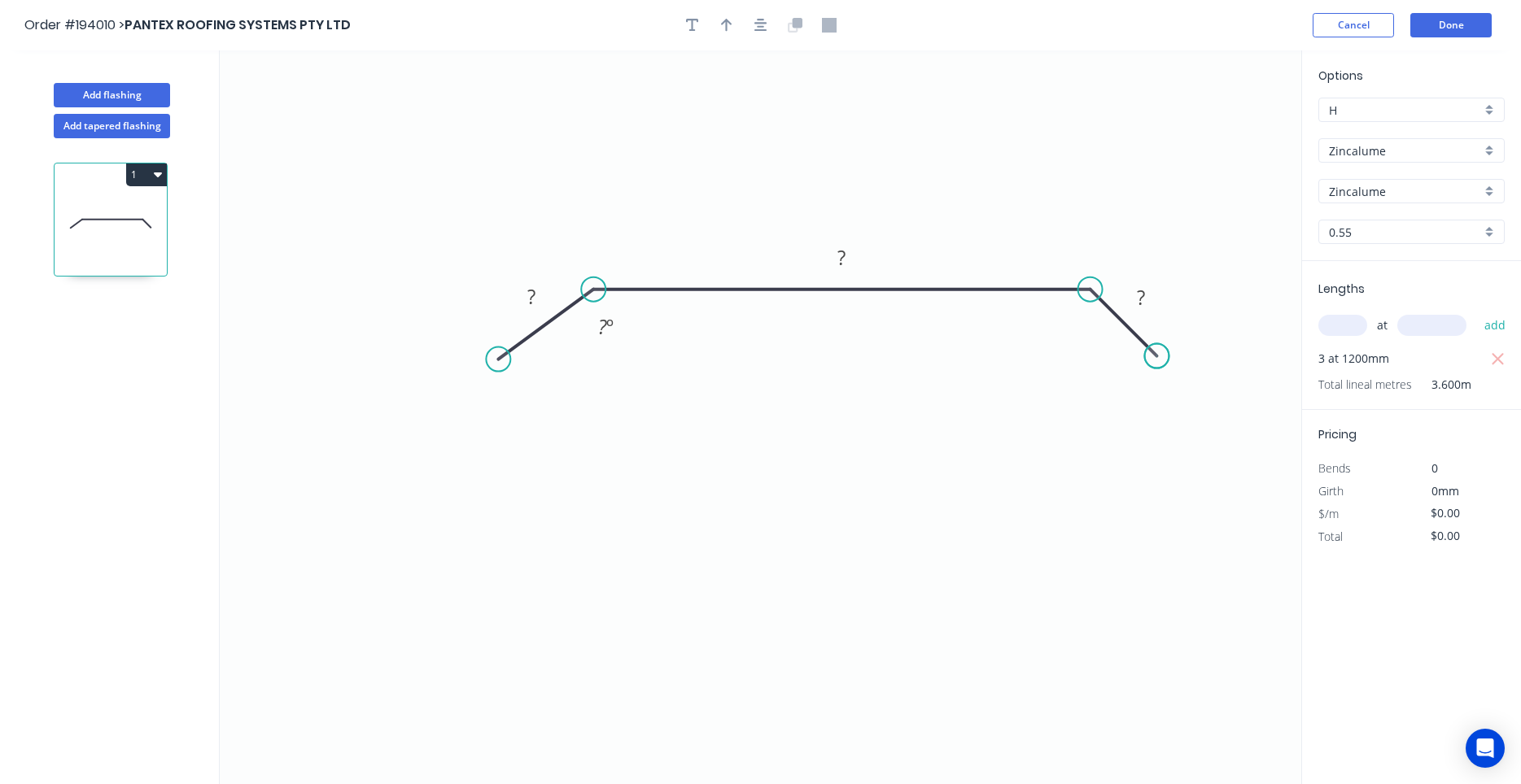
click at [1157, 357] on circle at bounding box center [1156, 356] width 24 height 24
drag, startPoint x: 496, startPoint y: 355, endPoint x: 512, endPoint y: 362, distance: 17.5
click at [512, 362] on circle at bounding box center [512, 371] width 24 height 24
click at [538, 312] on tspan "?" at bounding box center [535, 304] width 8 height 27
click at [618, 350] on div "Show angle" at bounding box center [678, 349] width 163 height 33
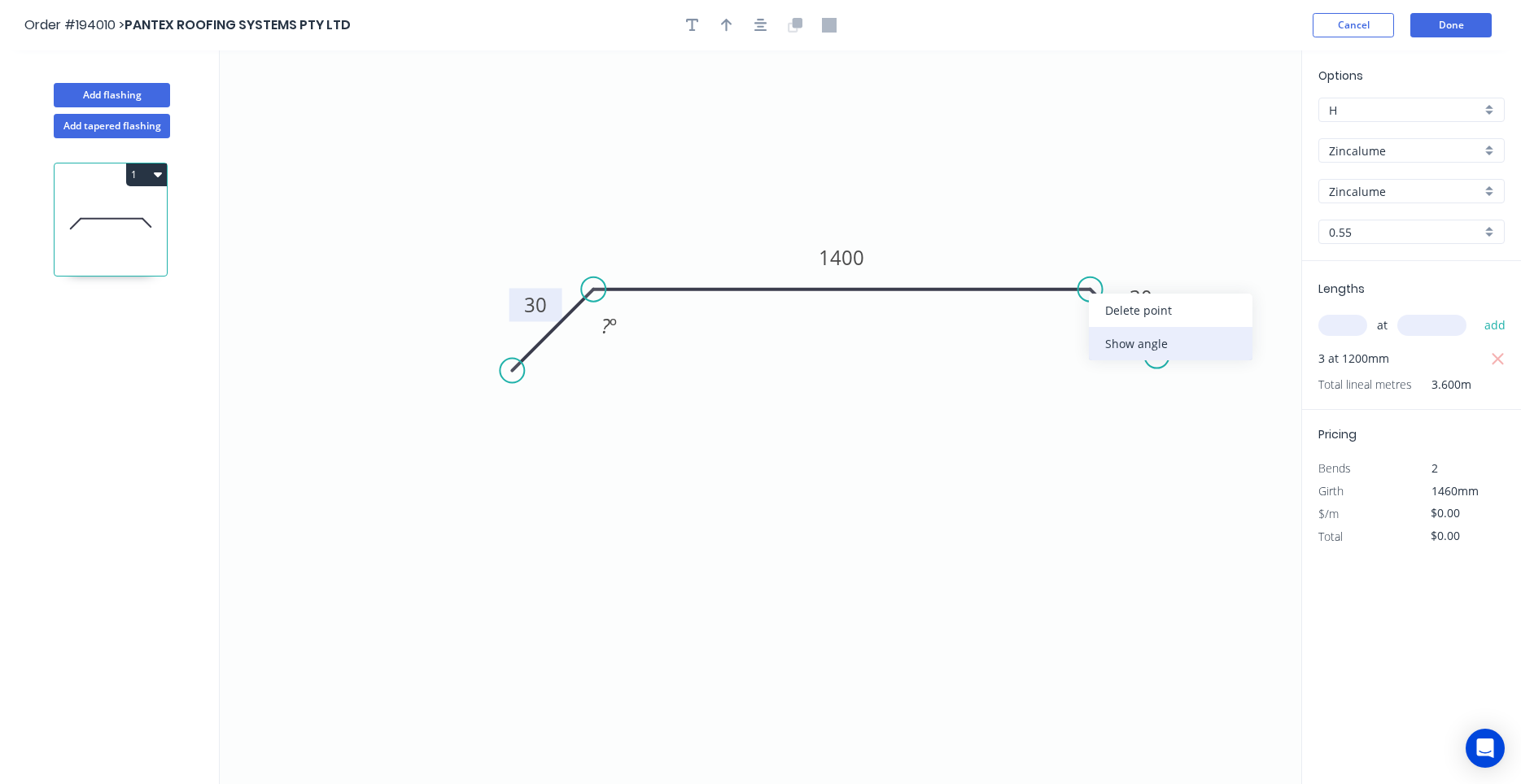
click at [1097, 332] on div "Show angle" at bounding box center [1171, 343] width 163 height 33
click at [606, 326] on tspan "?" at bounding box center [605, 325] width 9 height 27
drag, startPoint x: 612, startPoint y: 421, endPoint x: 611, endPoint y: 441, distance: 20.0
click at [770, 21] on button "button" at bounding box center [761, 25] width 24 height 24
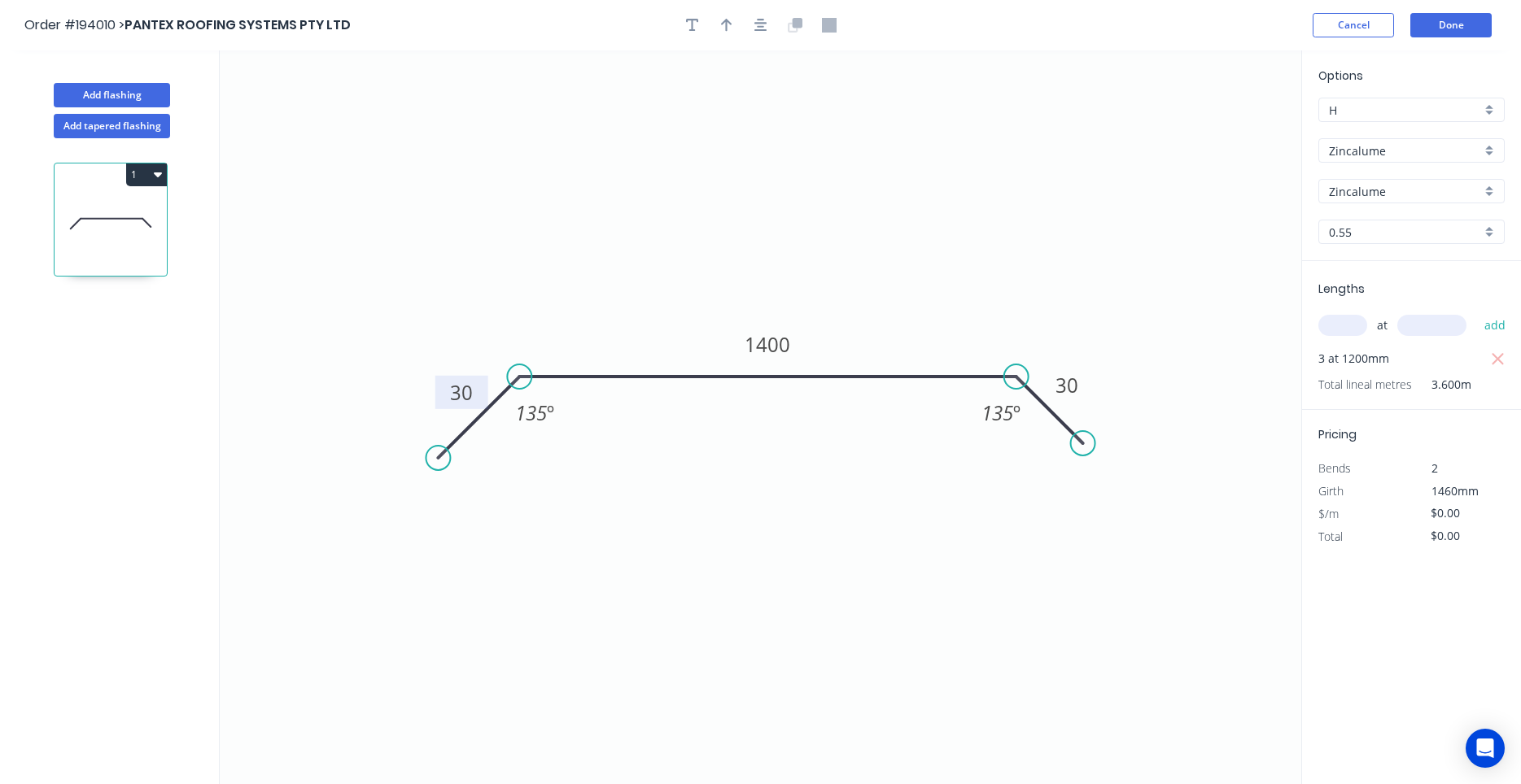
click at [757, 42] on header "Order #194010 > PANTEX ROOFING SYSTEMS PTY LTD Cancel Done" at bounding box center [760, 25] width 1521 height 51
click at [760, 27] on icon "button" at bounding box center [760, 25] width 13 height 13
click at [721, 28] on button "button" at bounding box center [727, 25] width 24 height 24
click at [1214, 131] on icon "0 30 1400 30 135 º 135 º" at bounding box center [760, 417] width 1081 height 734
click at [1215, 135] on icon "0 30 1400 30 135 º 135 º" at bounding box center [760, 417] width 1081 height 734
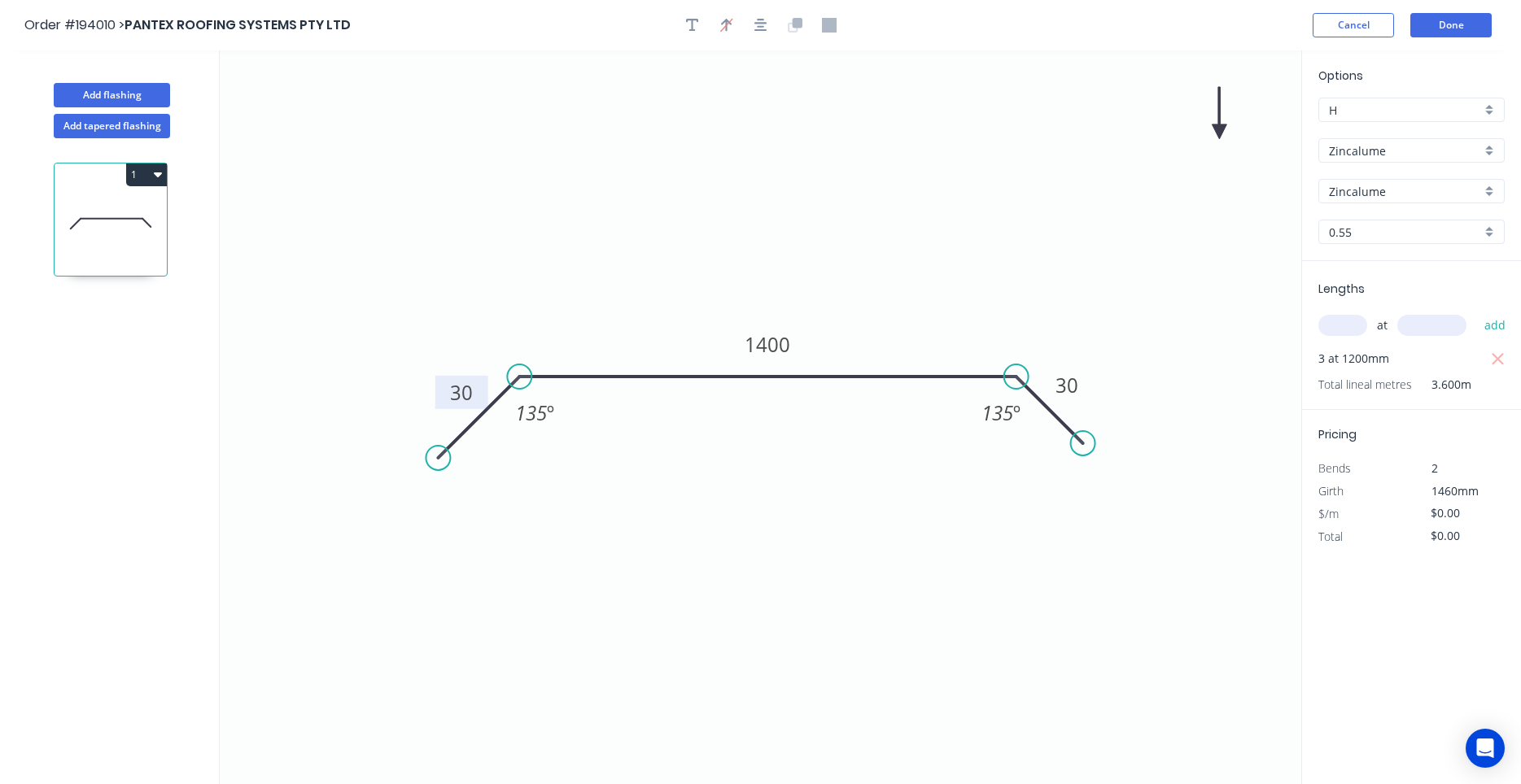
click at [1217, 136] on icon "0 30 1400 30 135 º 135 º" at bounding box center [760, 417] width 1081 height 734
click at [1217, 129] on icon at bounding box center [1219, 112] width 15 height 52
drag, startPoint x: 1214, startPoint y: 131, endPoint x: 954, endPoint y: 223, distance: 275.8
click at [954, 223] on icon "0 30 1400 30 135 º 135 º" at bounding box center [760, 417] width 1081 height 734
drag, startPoint x: 1214, startPoint y: 131, endPoint x: 1191, endPoint y: 149, distance: 29.2
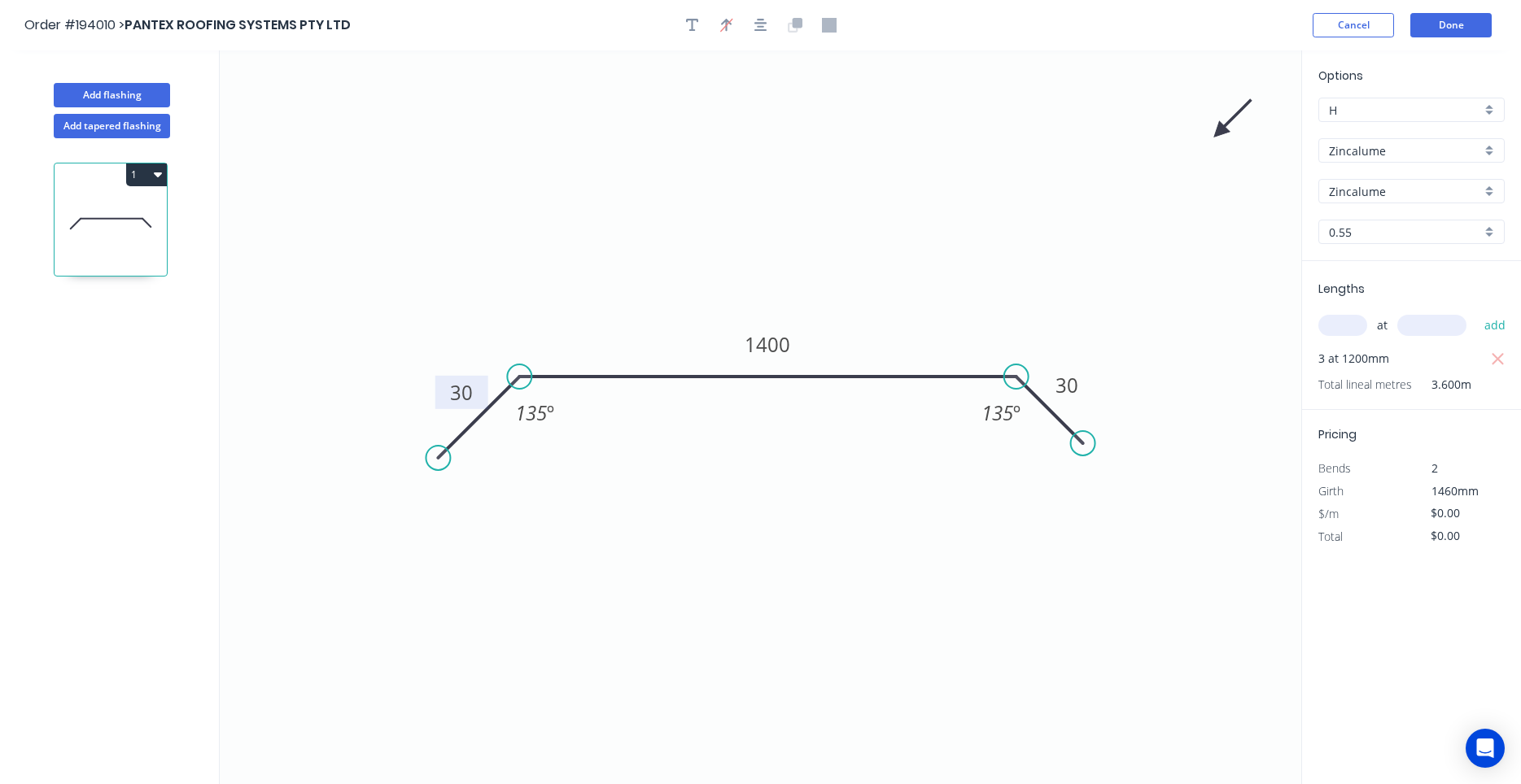
click at [1191, 149] on icon "0 30 1400 30 135 º 135 º" at bounding box center [760, 417] width 1081 height 734
drag, startPoint x: 1223, startPoint y: 131, endPoint x: 859, endPoint y: 256, distance: 384.9
click at [859, 256] on icon at bounding box center [873, 240] width 47 height 47
click at [143, 96] on button "Add flashing" at bounding box center [112, 95] width 116 height 24
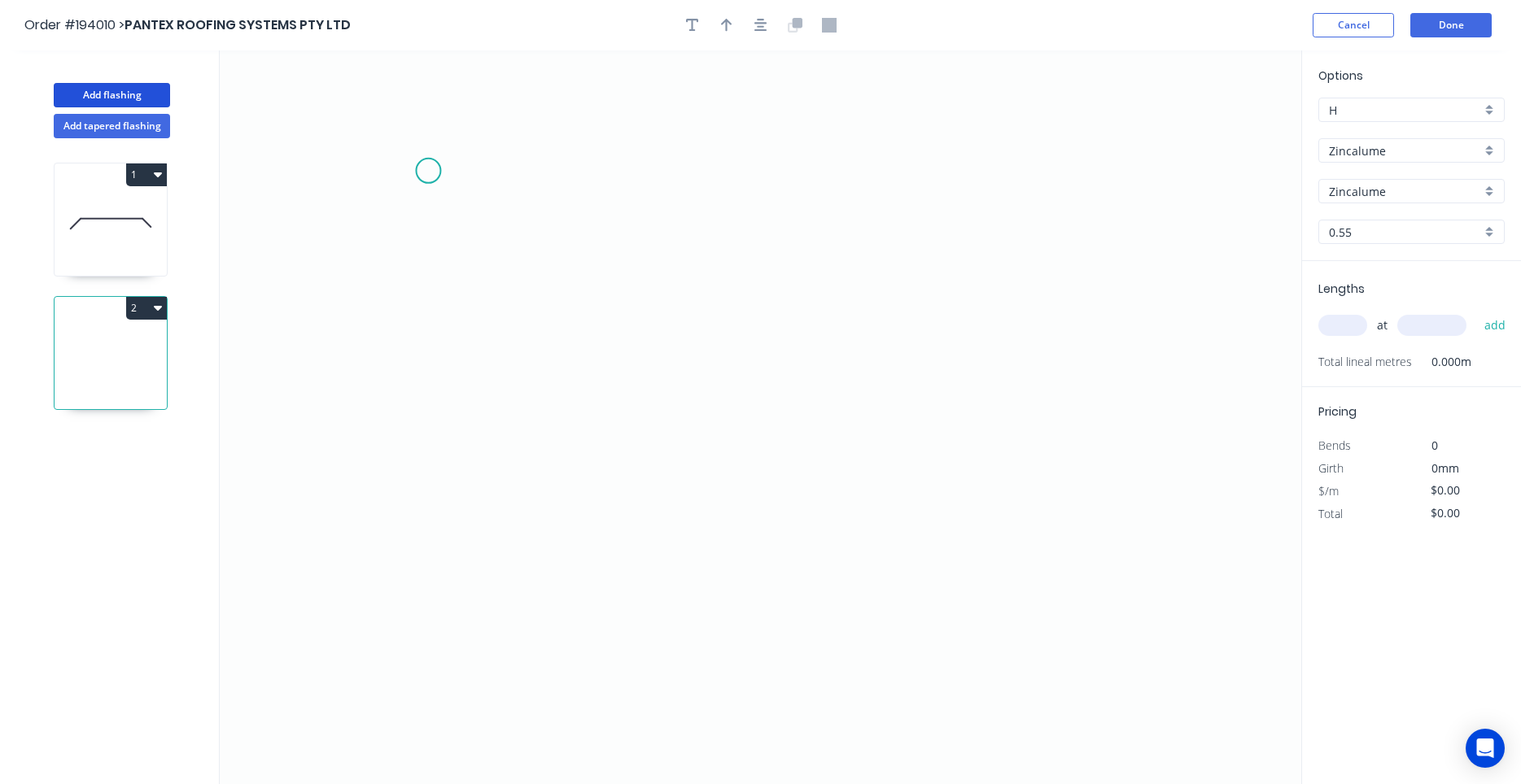
click at [428, 171] on icon "0" at bounding box center [760, 417] width 1081 height 734
click at [427, 408] on icon "0" at bounding box center [760, 417] width 1081 height 734
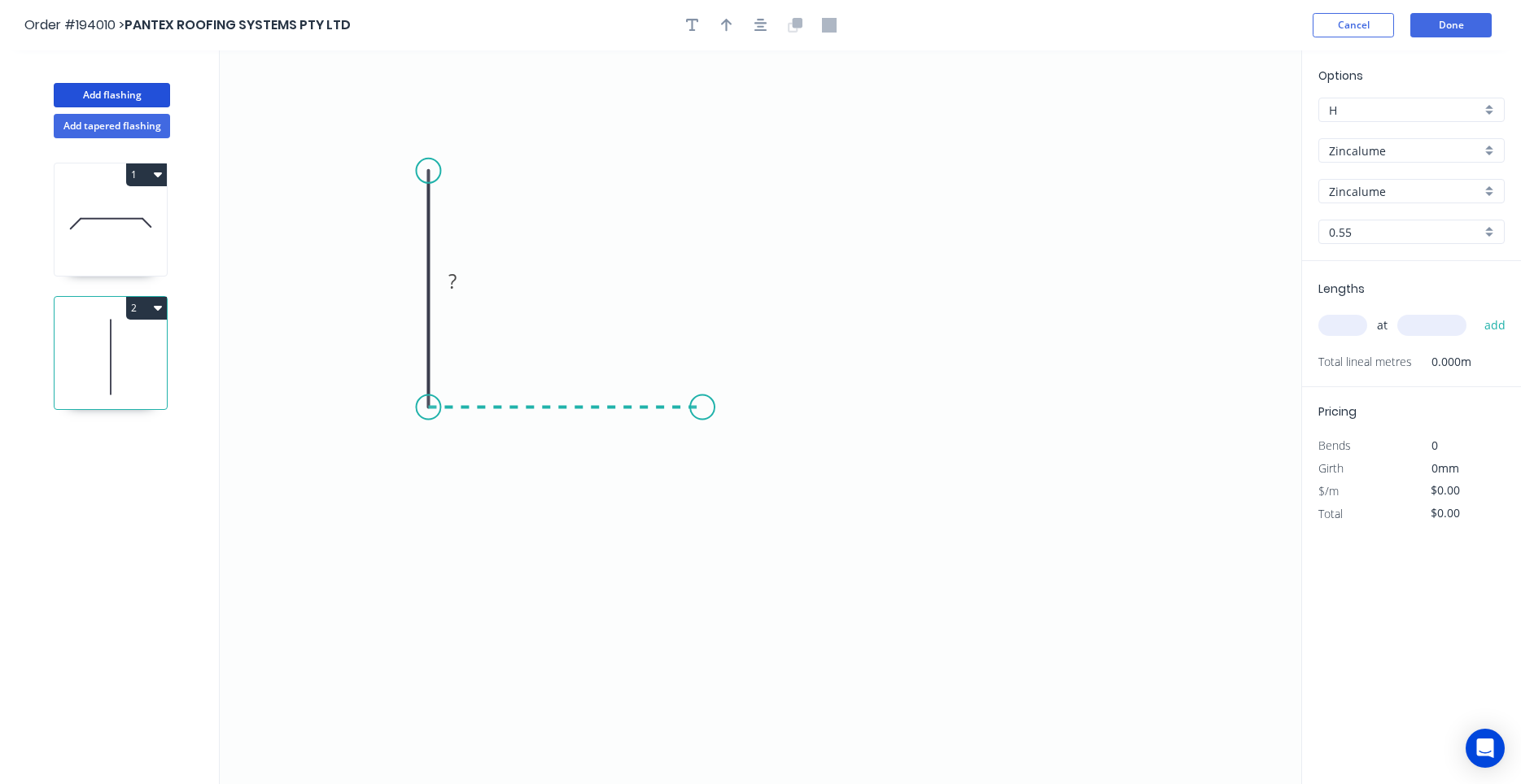
click at [703, 394] on icon "0 ?" at bounding box center [760, 417] width 1081 height 734
click at [752, 471] on icon "0 ? ?" at bounding box center [760, 417] width 1081 height 734
click at [752, 471] on circle at bounding box center [752, 470] width 24 height 24
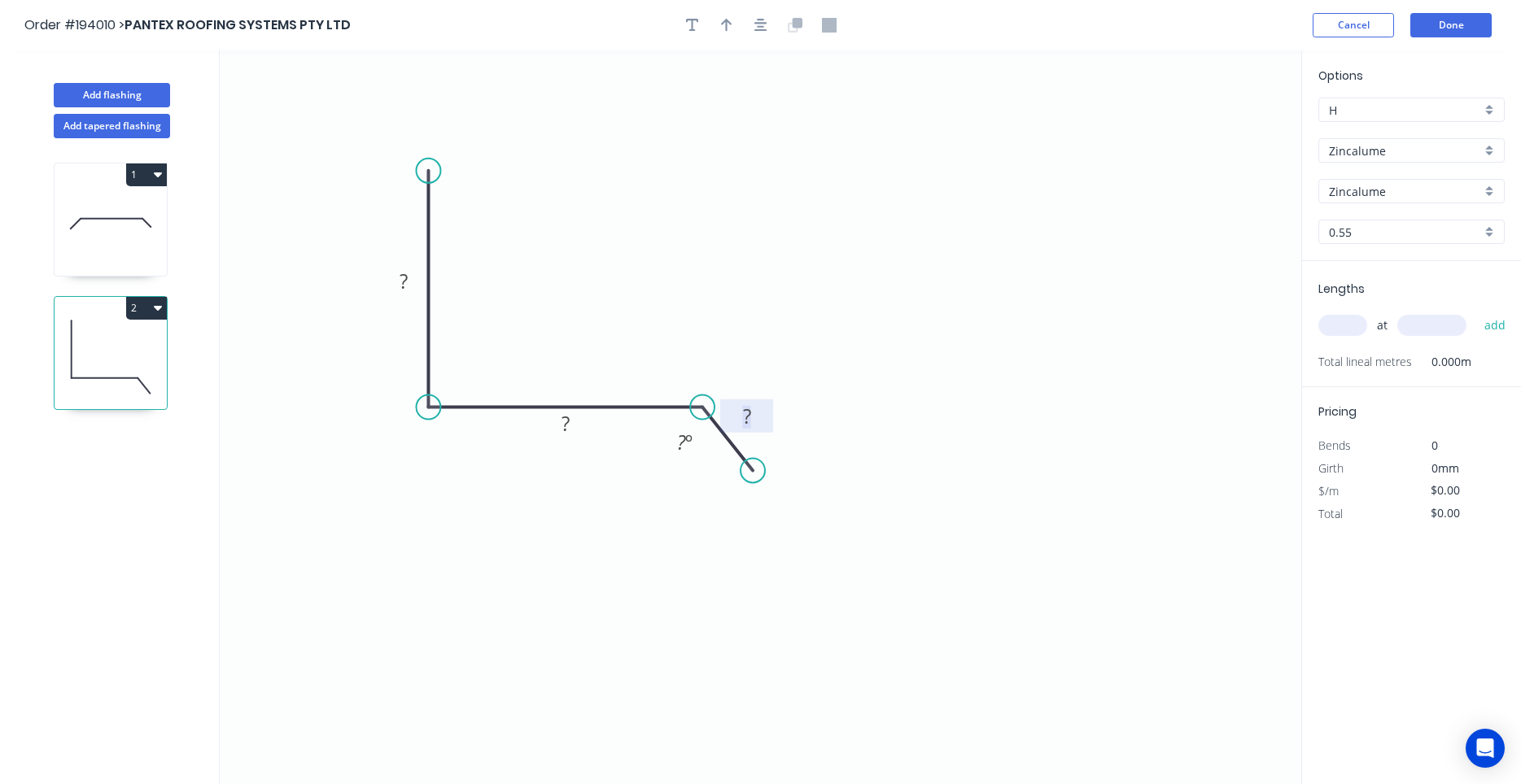
click at [736, 410] on rect at bounding box center [747, 417] width 33 height 23
drag, startPoint x: 736, startPoint y: 410, endPoint x: 753, endPoint y: 410, distance: 17.0
click at [753, 410] on rect at bounding box center [747, 417] width 33 height 23
click at [764, 364] on icon "0 ? ? ? ? º" at bounding box center [760, 417] width 1081 height 734
click at [753, 410] on rect at bounding box center [747, 417] width 33 height 23
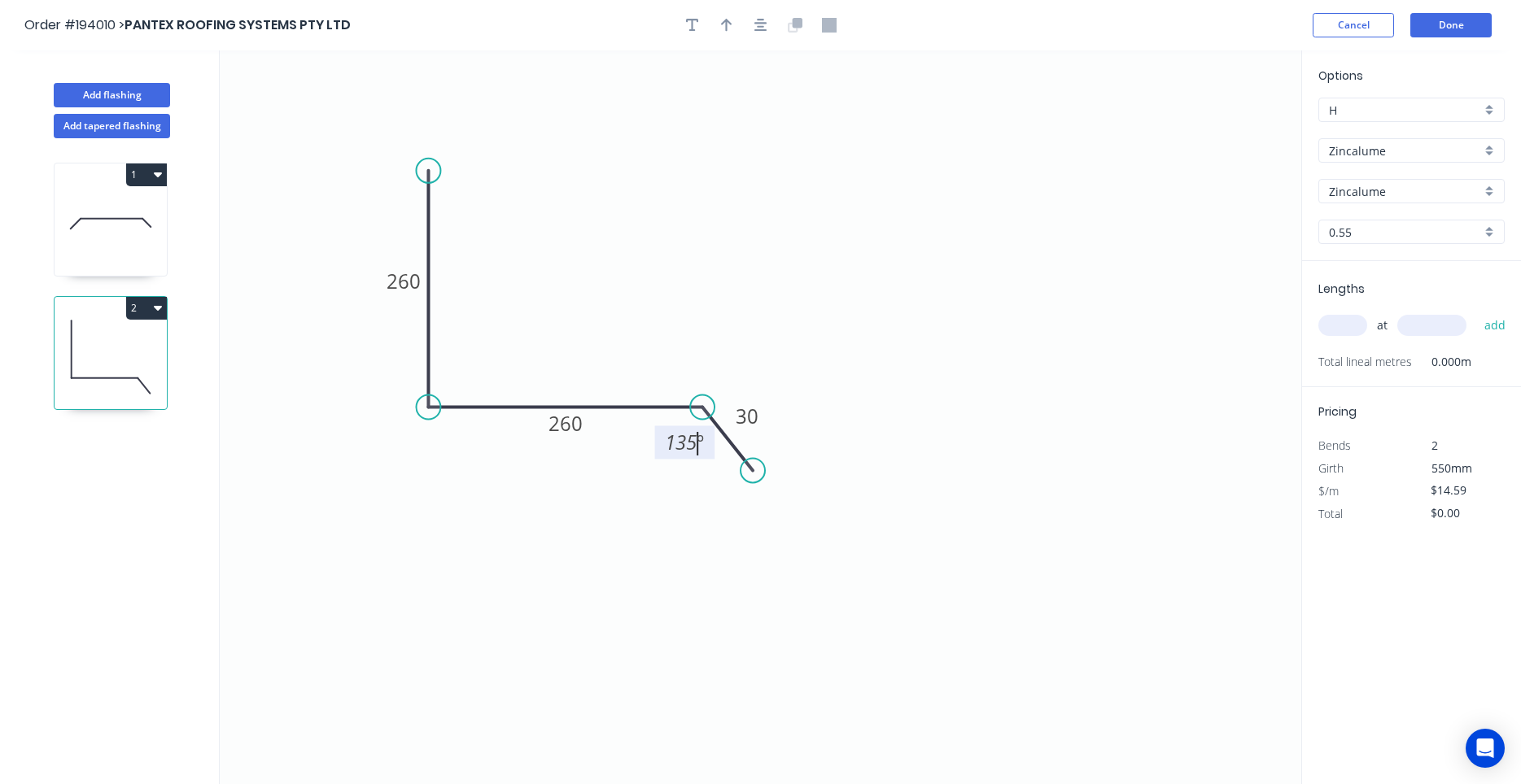
click at [794, 385] on icon "0 260 260 30 135 º" at bounding box center [760, 417] width 1081 height 734
click at [1360, 325] on input "text" at bounding box center [1342, 325] width 49 height 21
click at [1476, 312] on button "add" at bounding box center [1495, 325] width 39 height 27
click at [767, 31] on button "button" at bounding box center [761, 25] width 24 height 24
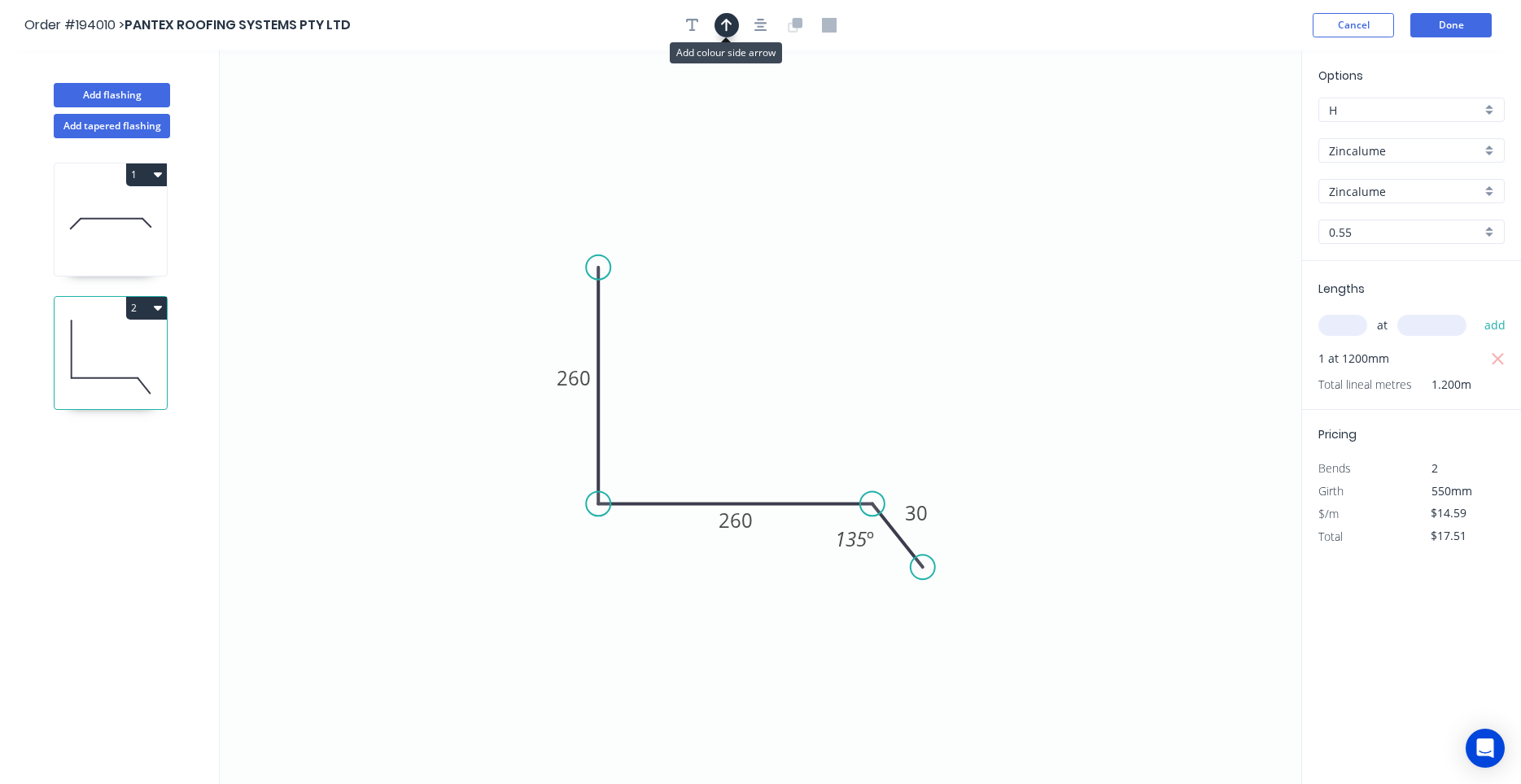
click at [733, 27] on button "button" at bounding box center [727, 25] width 24 height 24
click at [1216, 130] on icon at bounding box center [1219, 112] width 15 height 52
drag, startPoint x: 1216, startPoint y: 130, endPoint x: 1077, endPoint y: 231, distance: 171.8
click at [1077, 231] on icon "0 260 260 30 135 º" at bounding box center [760, 417] width 1081 height 734
drag, startPoint x: 1219, startPoint y: 124, endPoint x: 784, endPoint y: 362, distance: 495.9
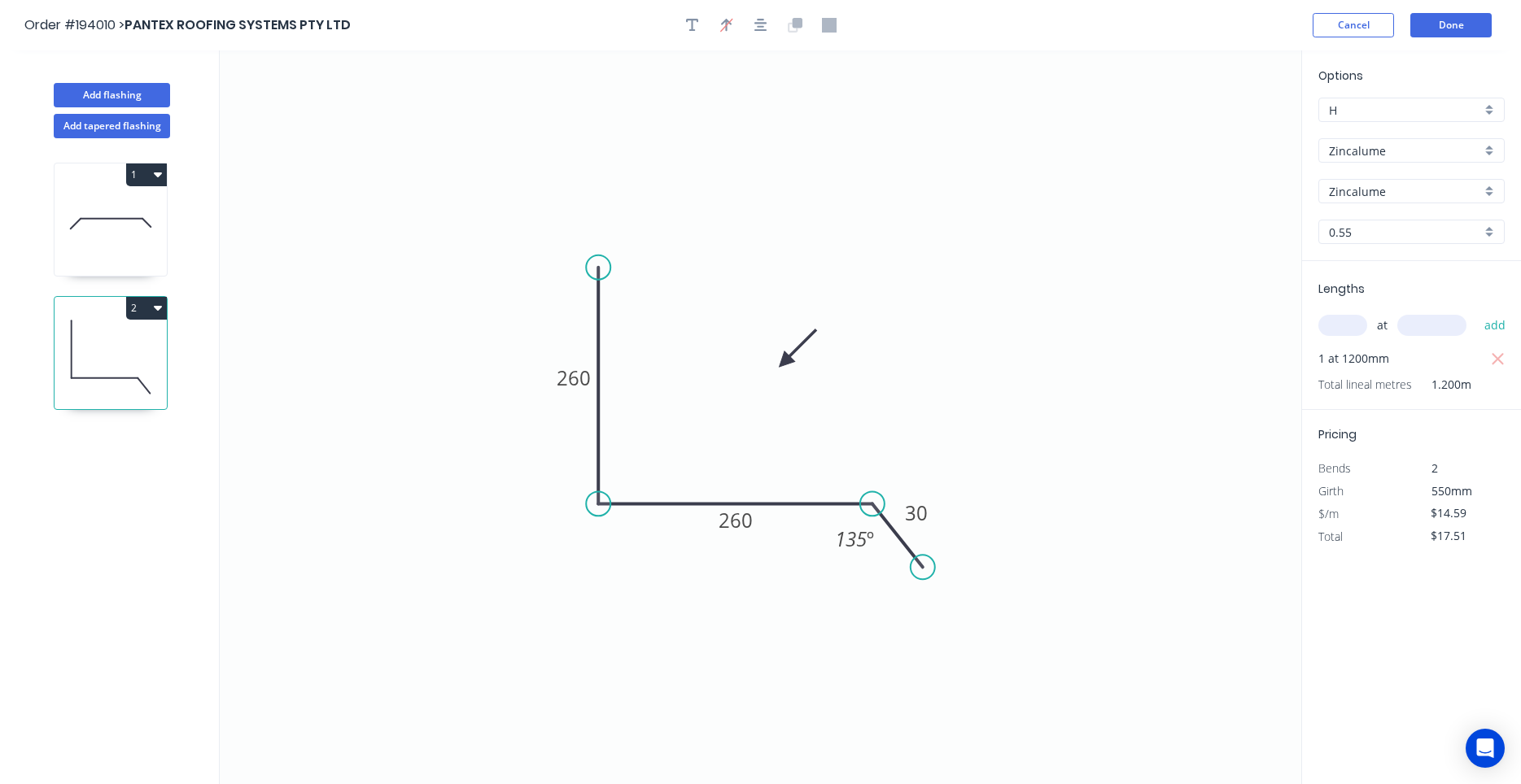
click at [784, 362] on icon at bounding box center [797, 348] width 47 height 47
click at [1446, 14] on button "Done" at bounding box center [1451, 25] width 82 height 24
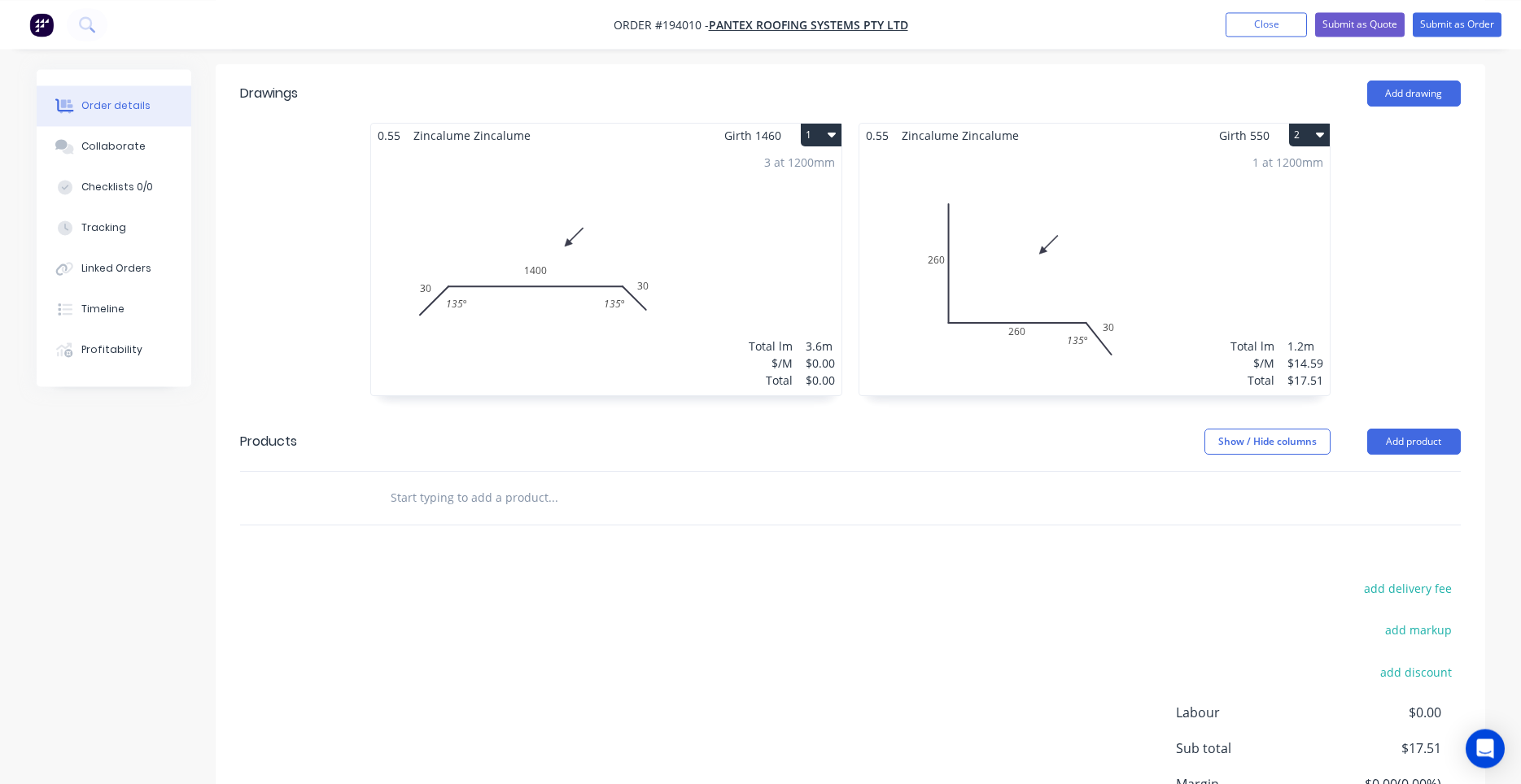
scroll to position [415, 0]
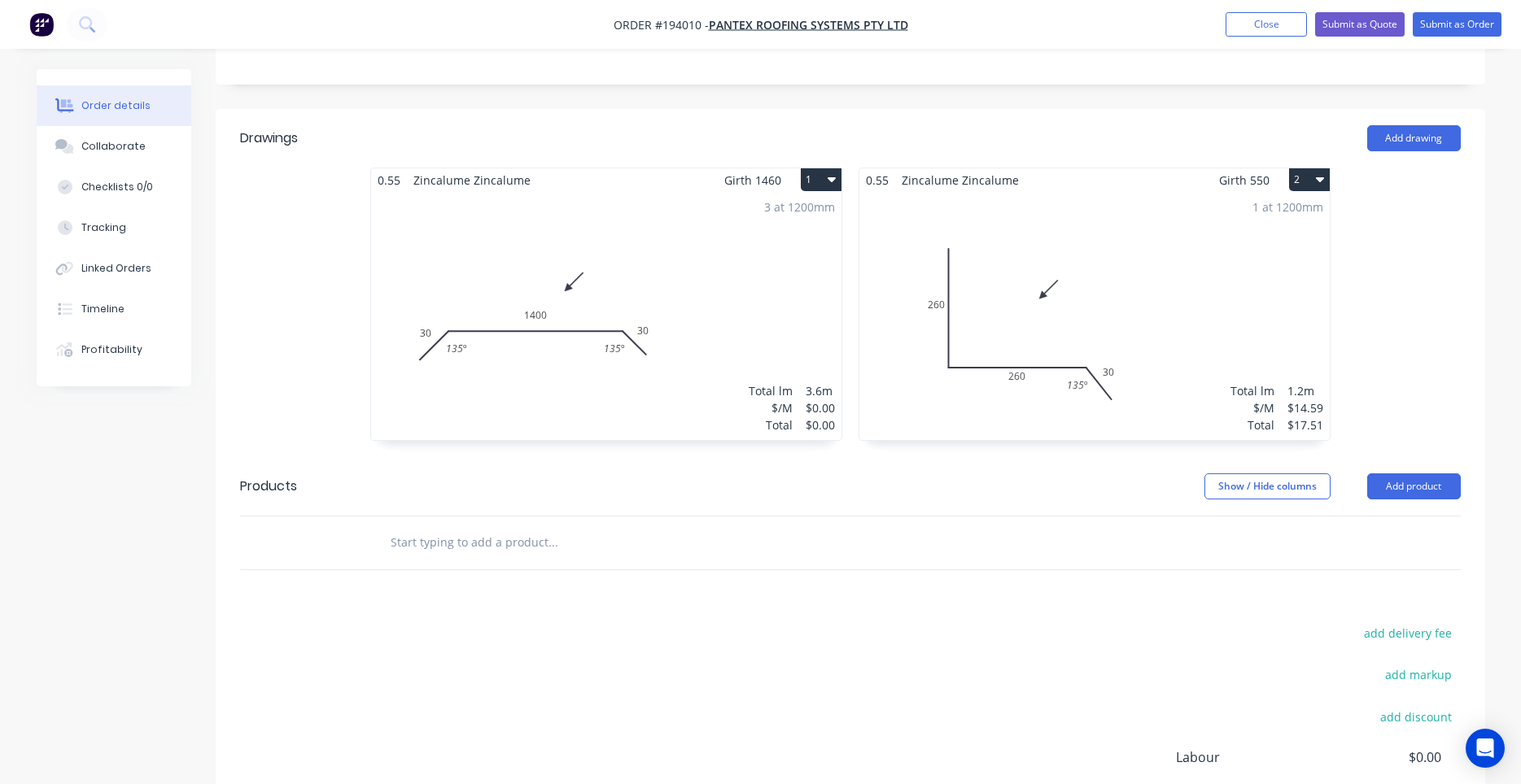
click at [1311, 168] on button "2" at bounding box center [1309, 179] width 40 height 23
click at [1262, 240] on div "Duplicate" at bounding box center [1252, 252] width 125 height 23
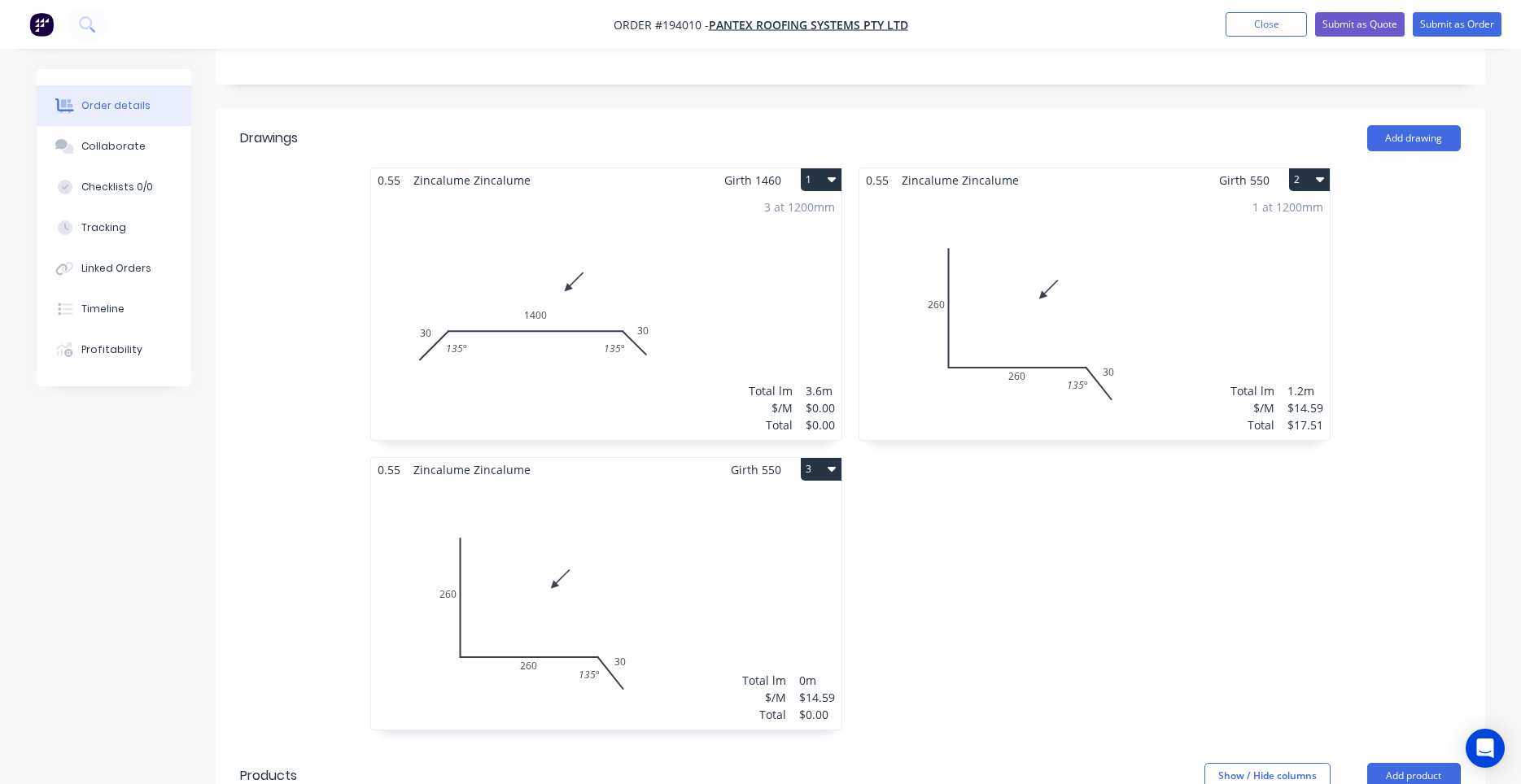
click at [830, 467] on icon "button" at bounding box center [831, 470] width 8 height 5
click at [823, 458] on button "3" at bounding box center [820, 469] width 40 height 23
click at [796, 530] on div "Duplicate" at bounding box center [764, 541] width 125 height 23
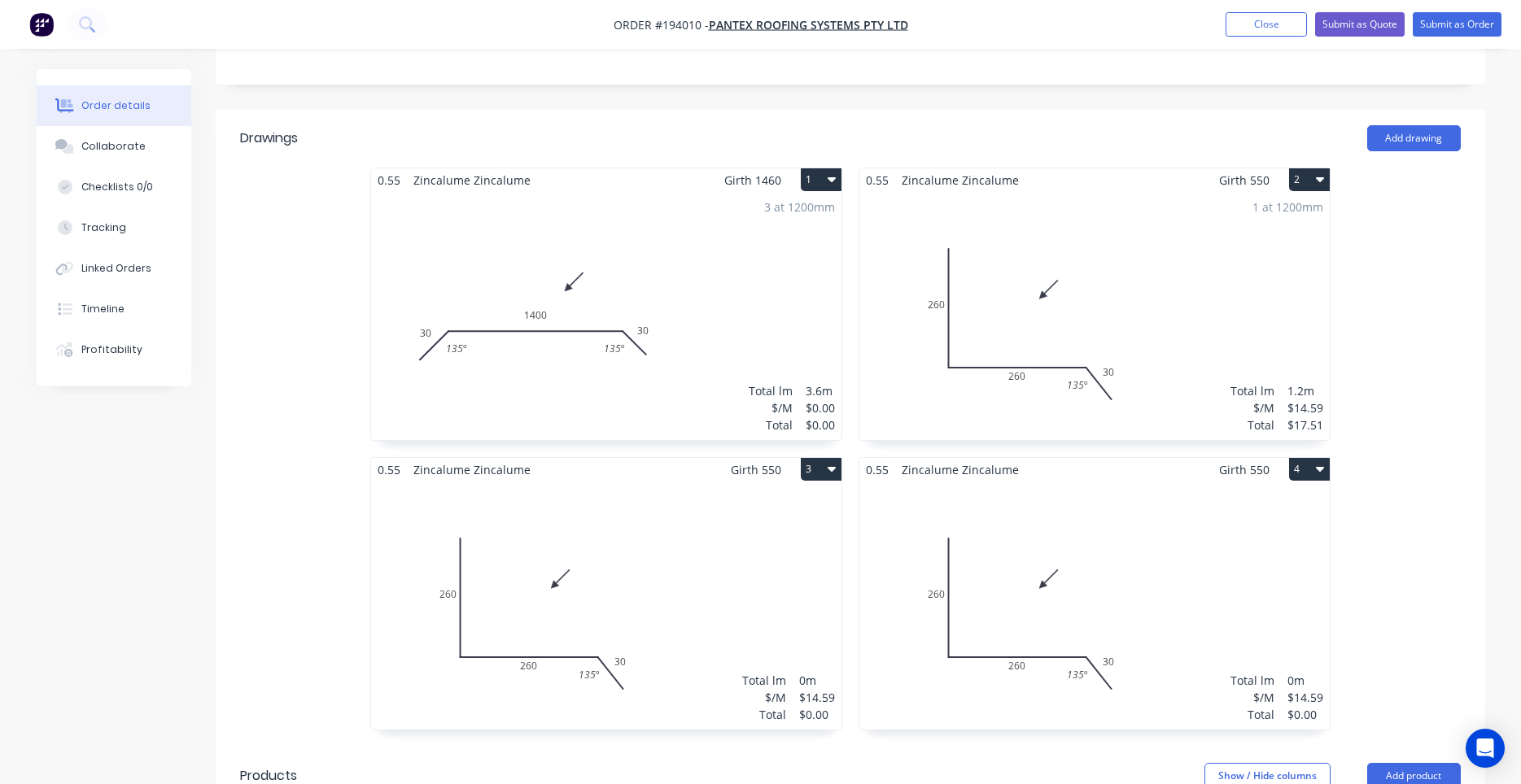
click at [1013, 538] on div "Total lm $/M Total 0m $14.59 $0.00" at bounding box center [1095, 605] width 471 height 248
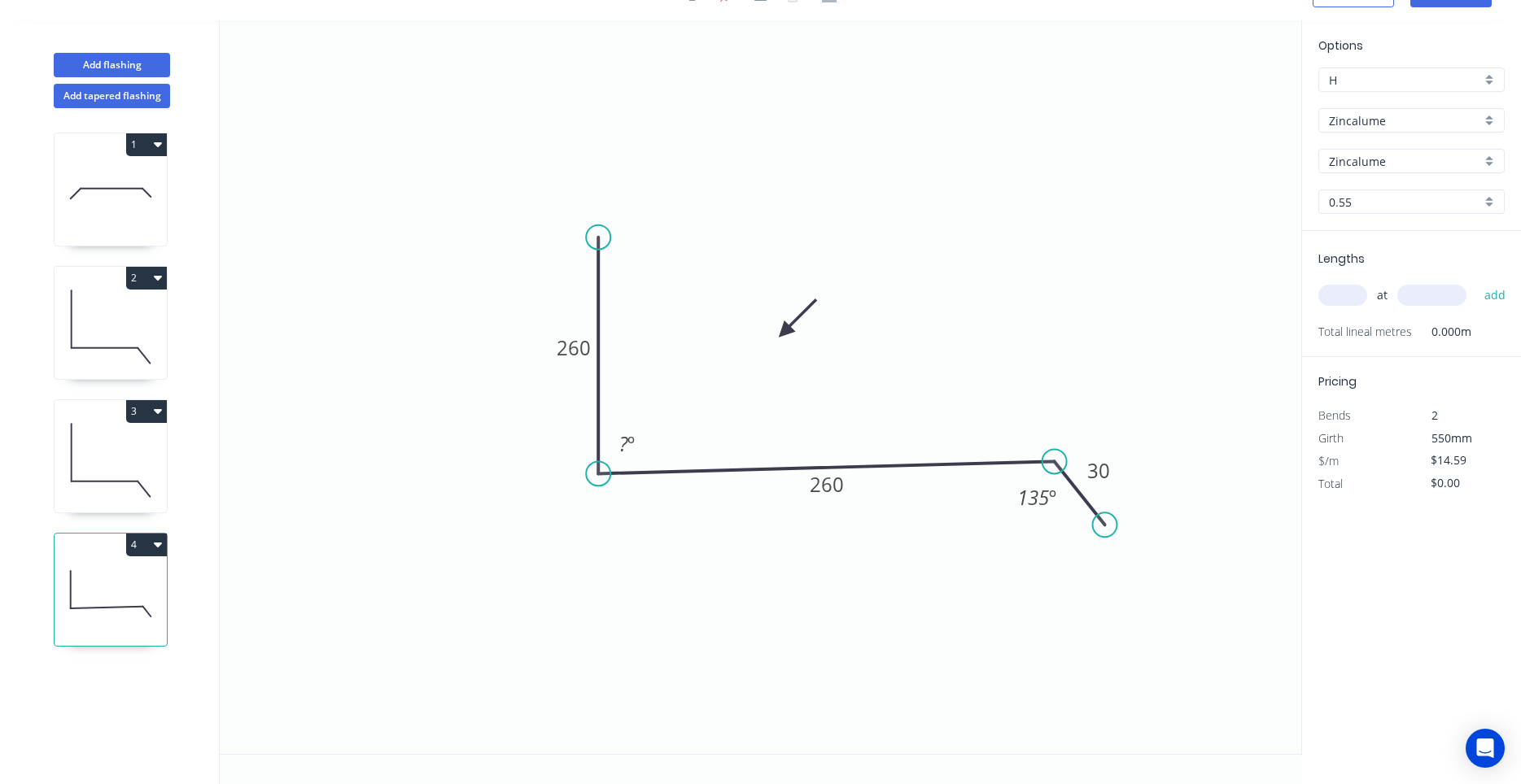
drag, startPoint x: 1081, startPoint y: 502, endPoint x: 1092, endPoint y: 503, distance: 11.0
click at [1123, 510] on icon "0 260 260 30 135 º" at bounding box center [760, 387] width 1081 height 734
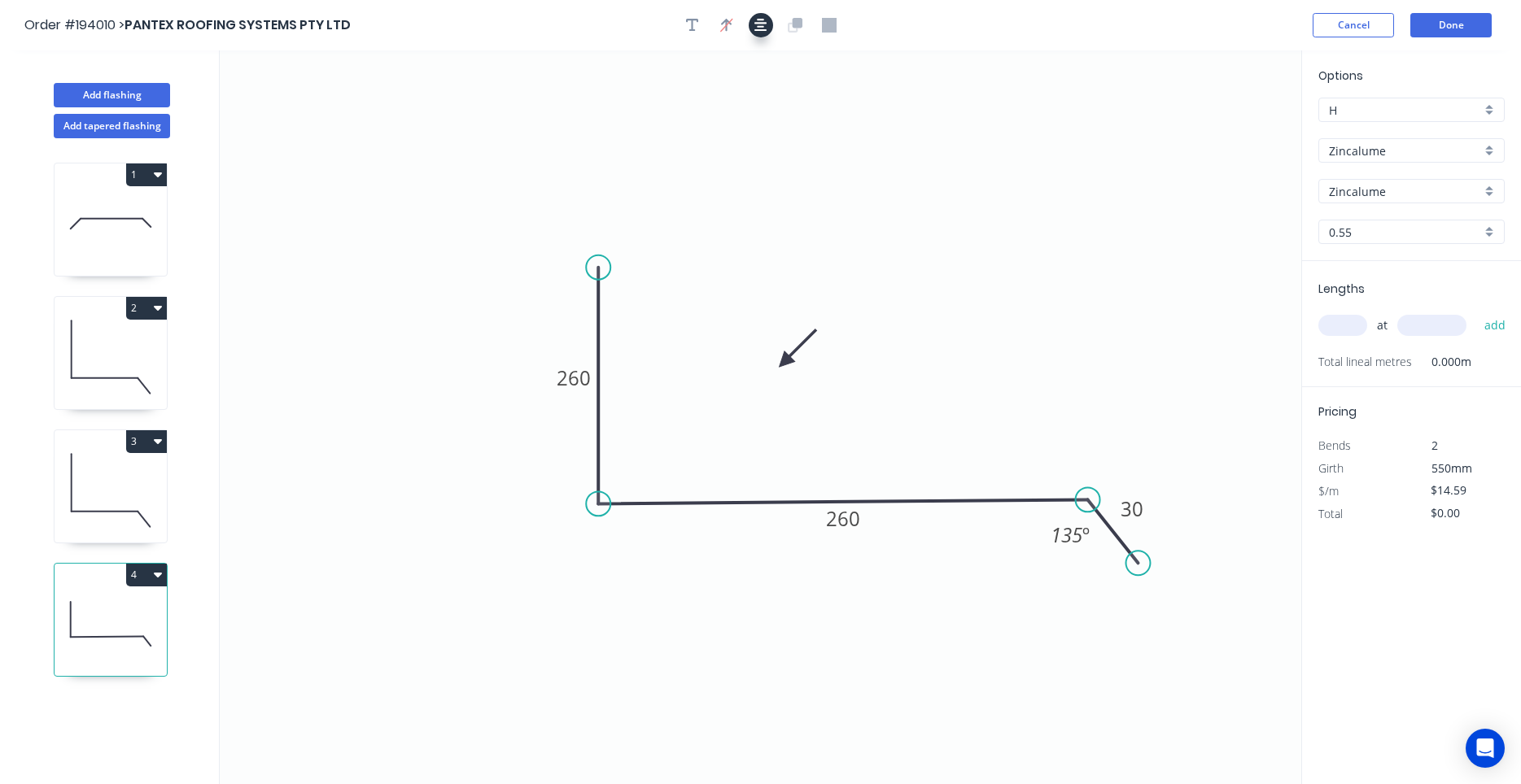
click at [767, 33] on button "button" at bounding box center [761, 25] width 24 height 24
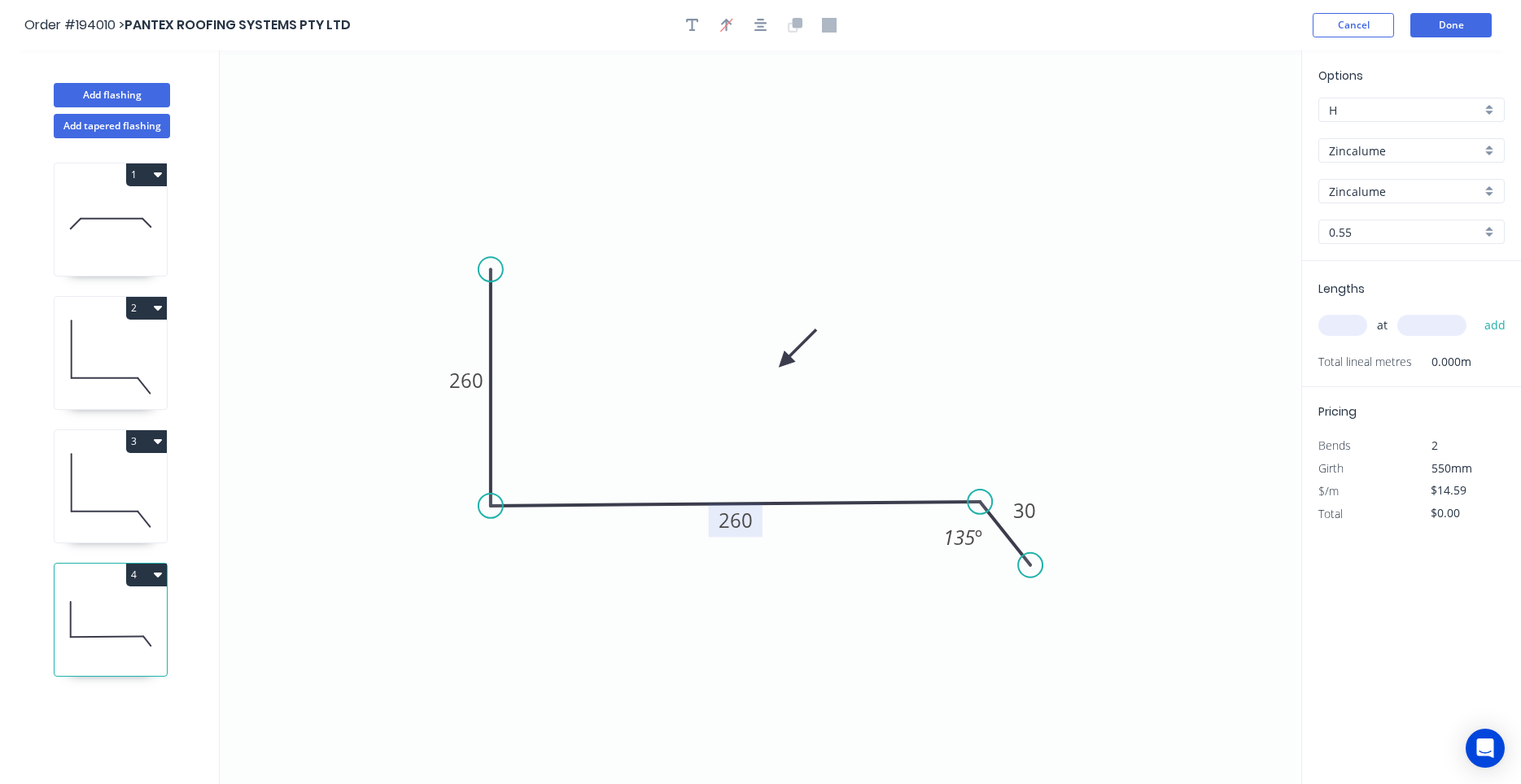
click at [730, 512] on tspan "260" at bounding box center [736, 520] width 34 height 27
click at [1357, 328] on input "text" at bounding box center [1342, 325] width 49 height 21
click at [1476, 312] on button "add" at bounding box center [1495, 325] width 39 height 27
click at [159, 581] on button "4" at bounding box center [146, 575] width 40 height 23
click at [153, 608] on button "Duplicate" at bounding box center [89, 615] width 155 height 33
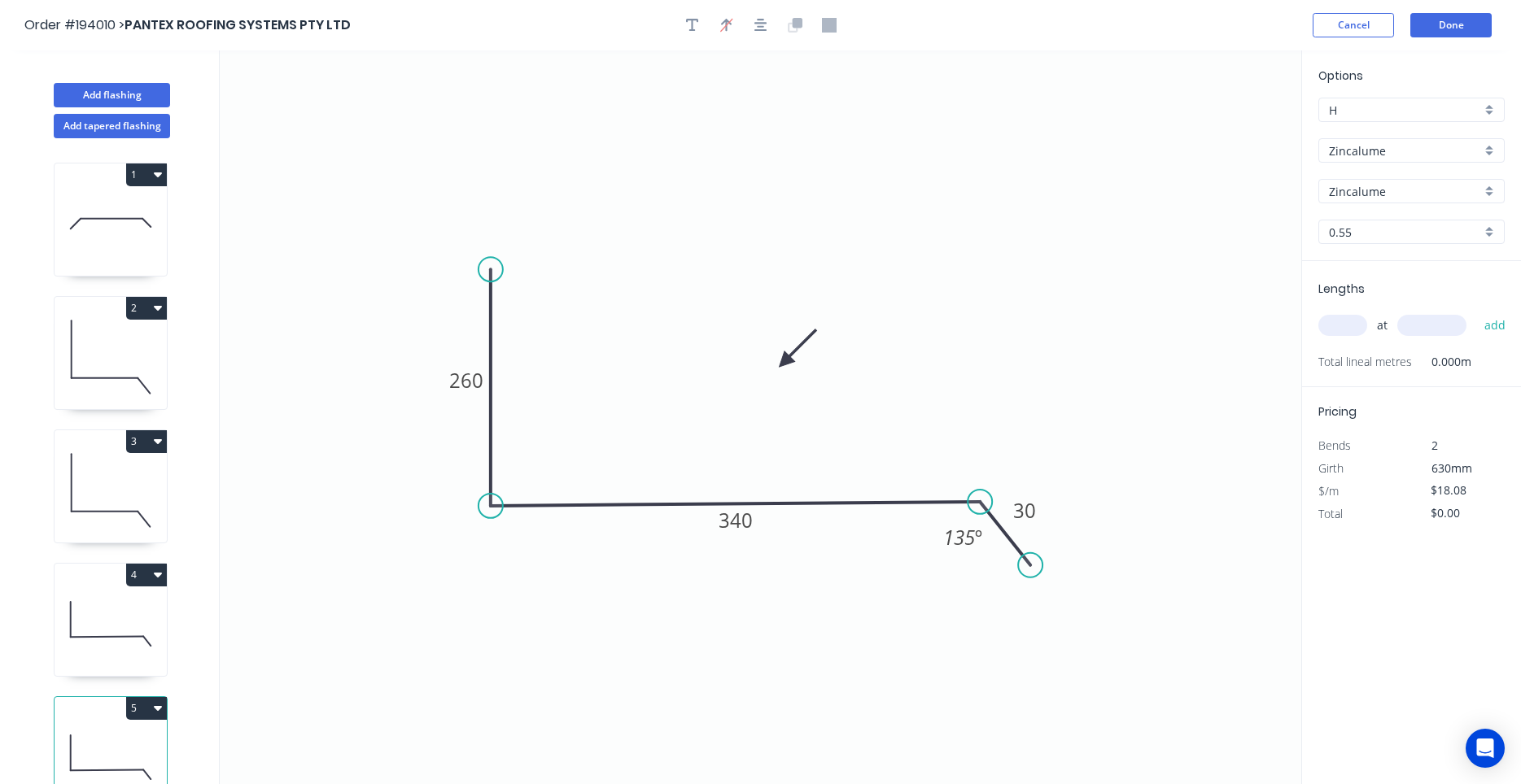
click at [705, 532] on icon "0 260 340 30 135 º" at bounding box center [760, 417] width 1081 height 734
click at [713, 529] on rect at bounding box center [735, 520] width 54 height 33
click at [717, 525] on rect at bounding box center [735, 520] width 54 height 33
click at [720, 514] on tspan "340" at bounding box center [736, 520] width 34 height 27
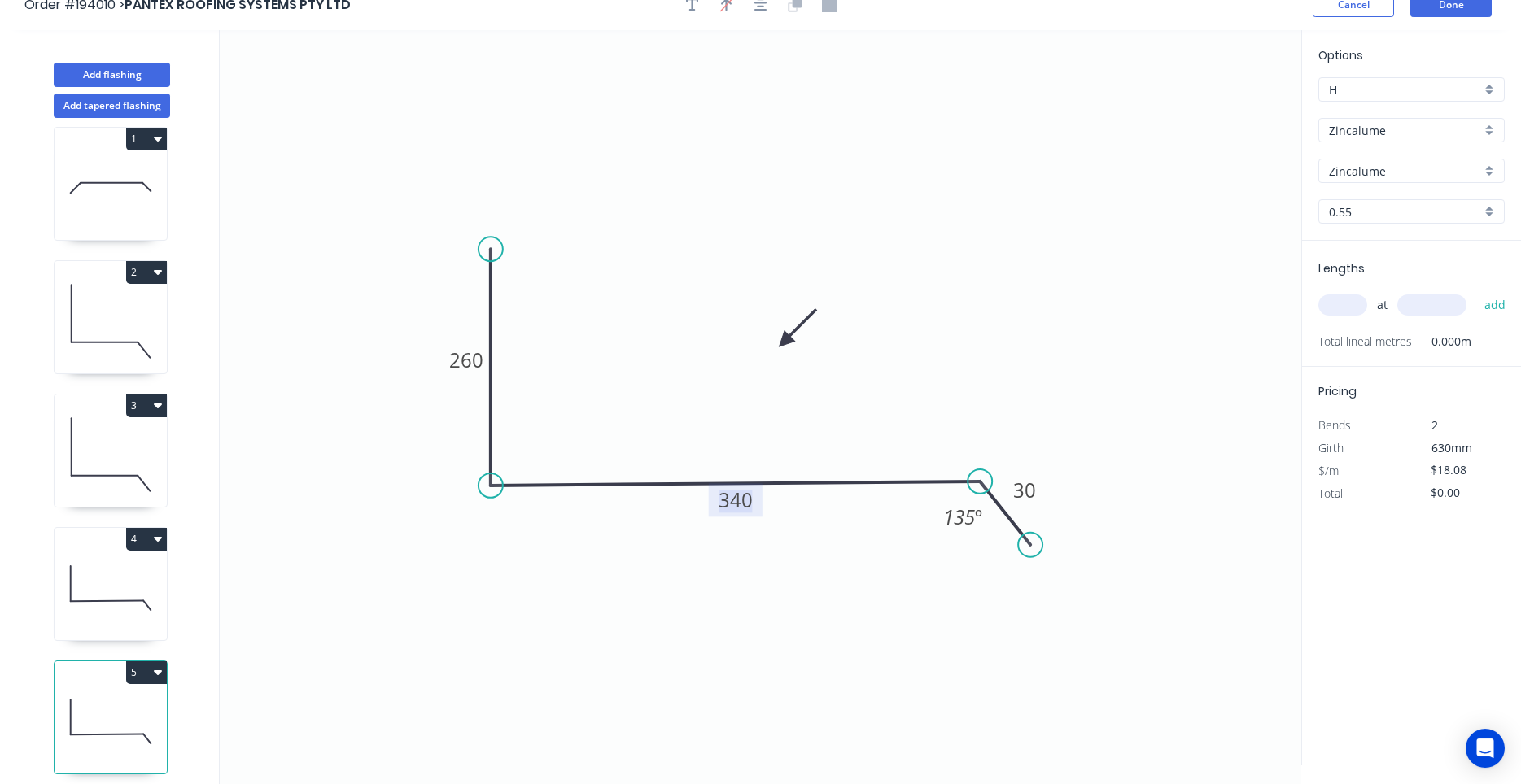
scroll to position [30, 0]
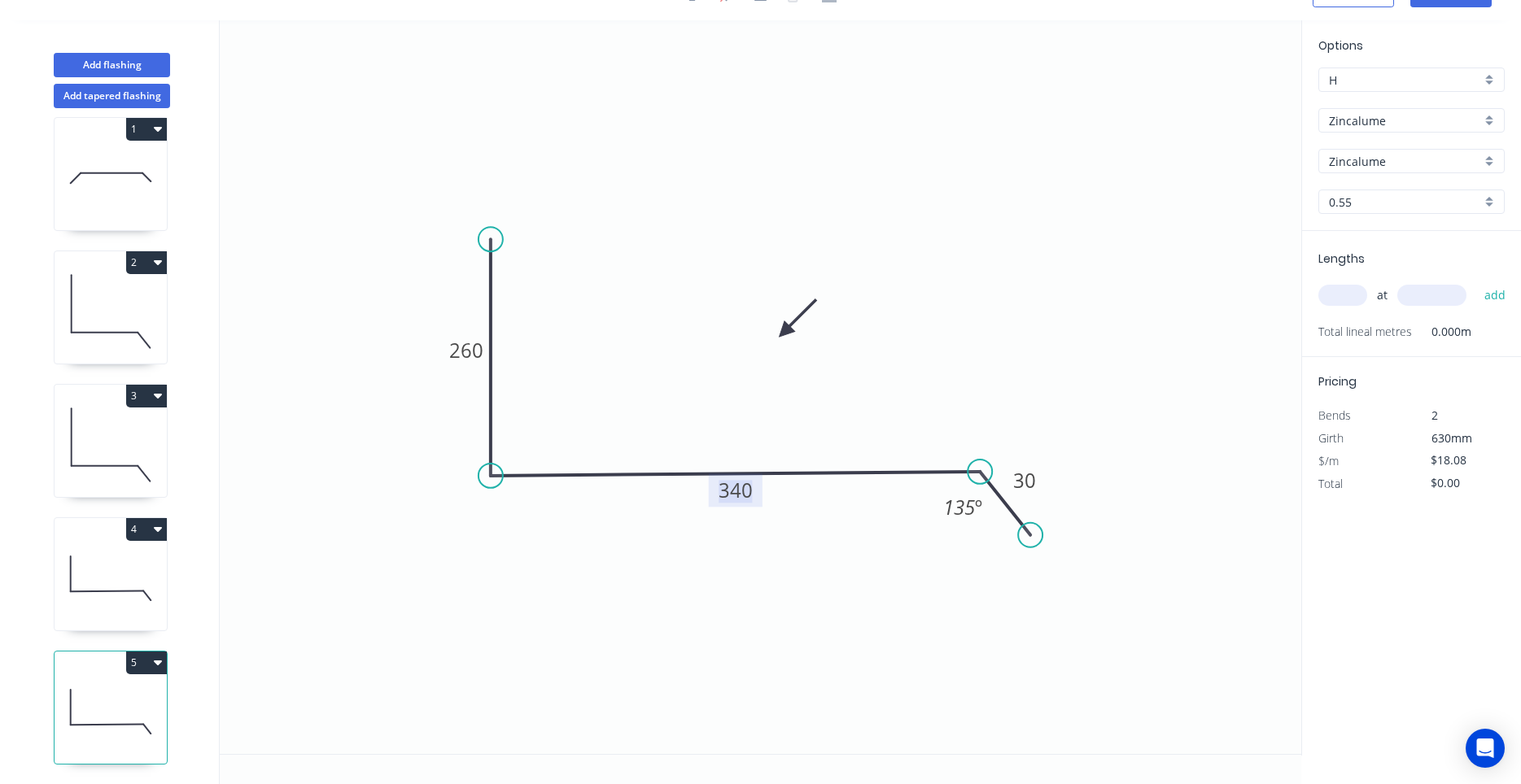
click at [114, 586] on icon at bounding box center [110, 578] width 113 height 104
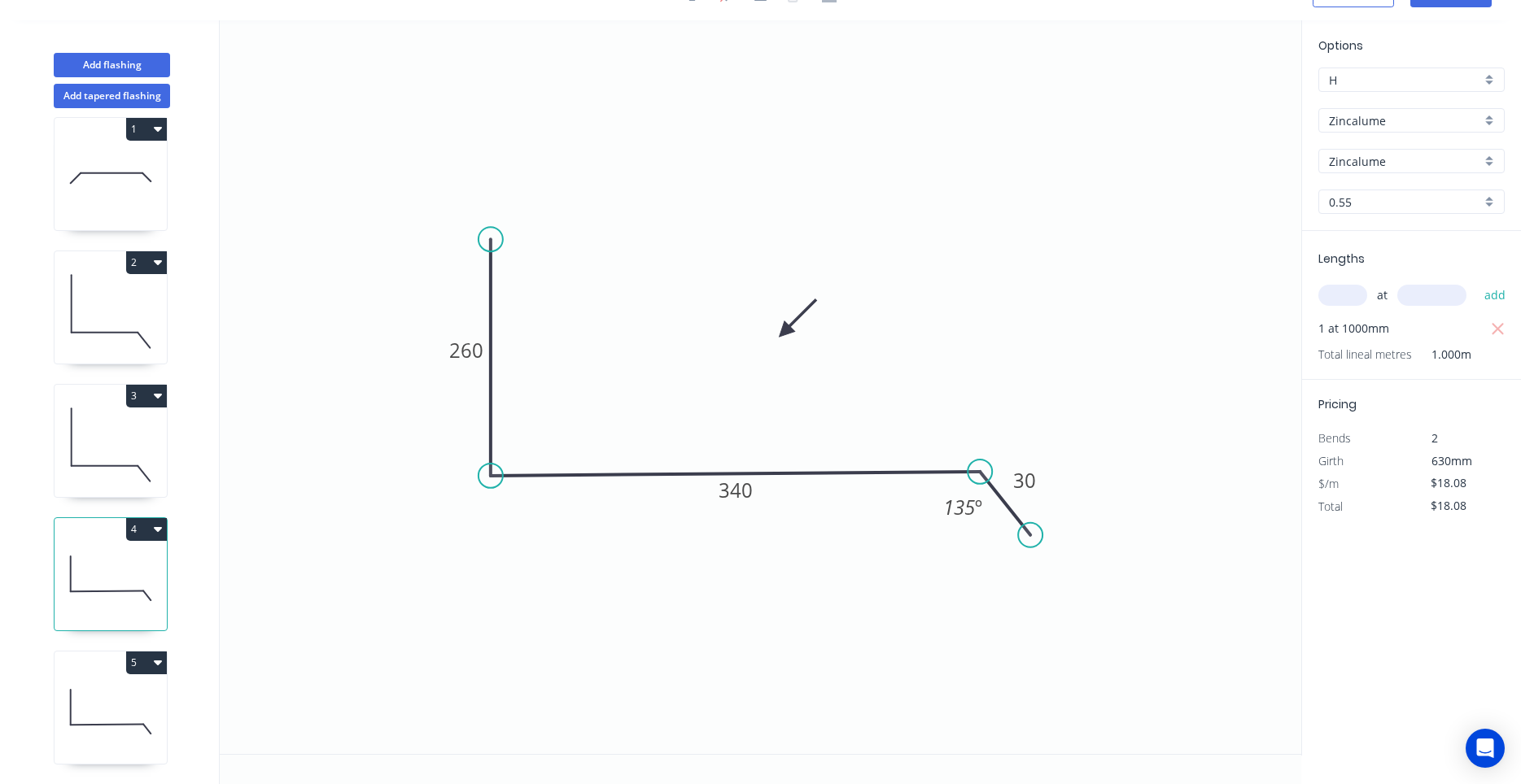
click at [99, 680] on icon at bounding box center [110, 711] width 113 height 104
click at [131, 577] on icon at bounding box center [110, 578] width 113 height 104
click at [140, 462] on icon at bounding box center [110, 445] width 113 height 104
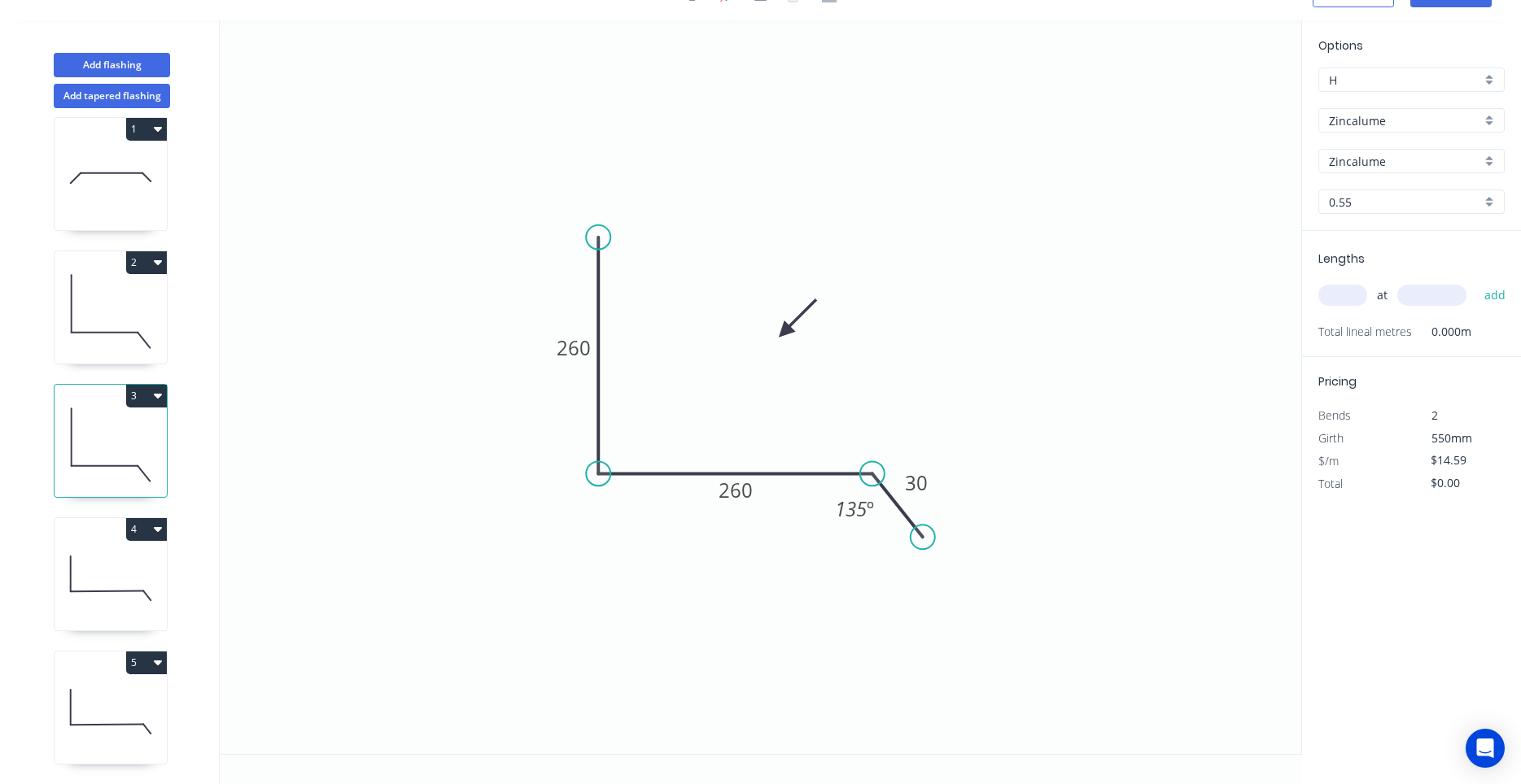
click at [137, 550] on icon at bounding box center [110, 578] width 113 height 104
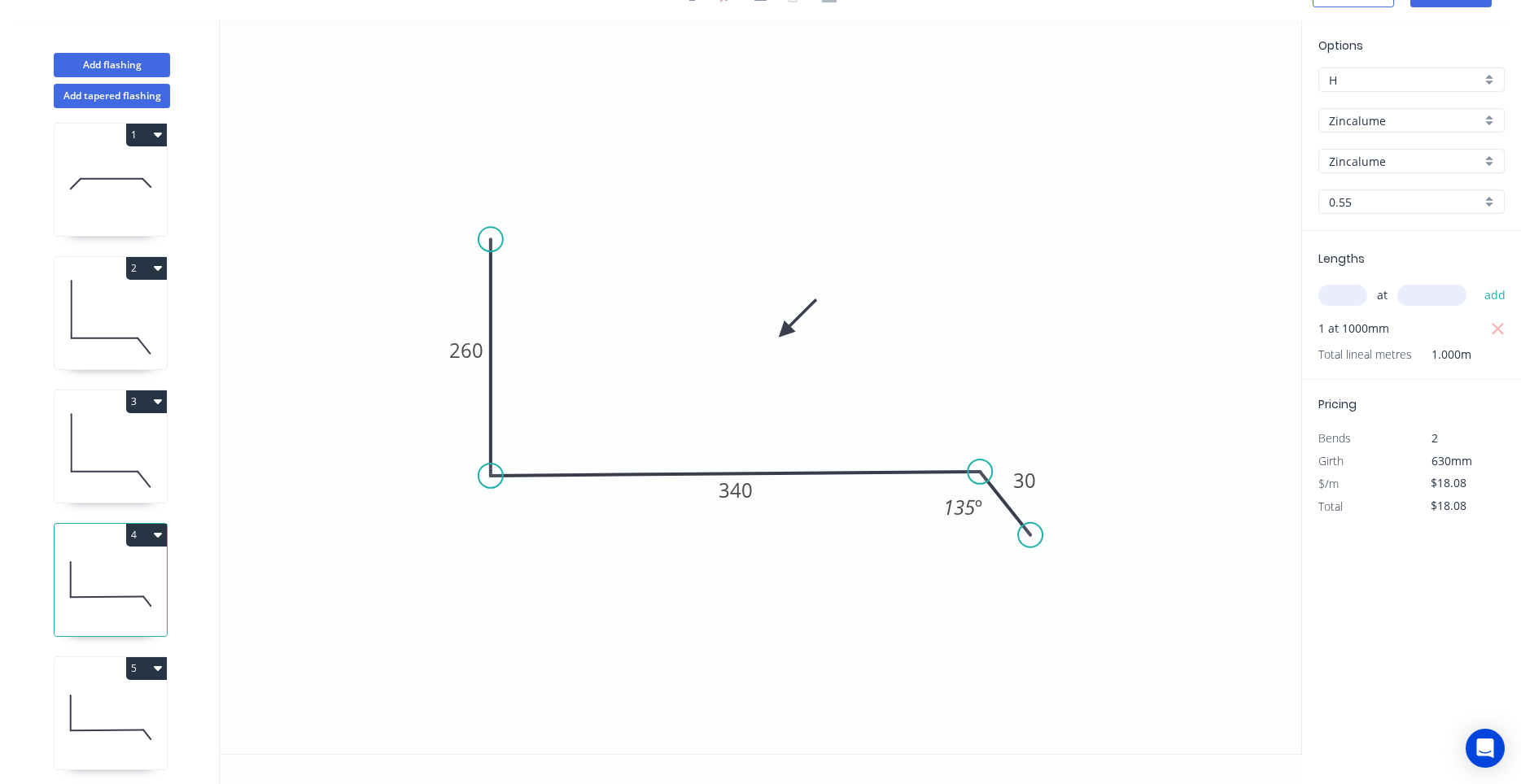
scroll to position [15, 0]
click at [125, 702] on icon at bounding box center [110, 711] width 113 height 104
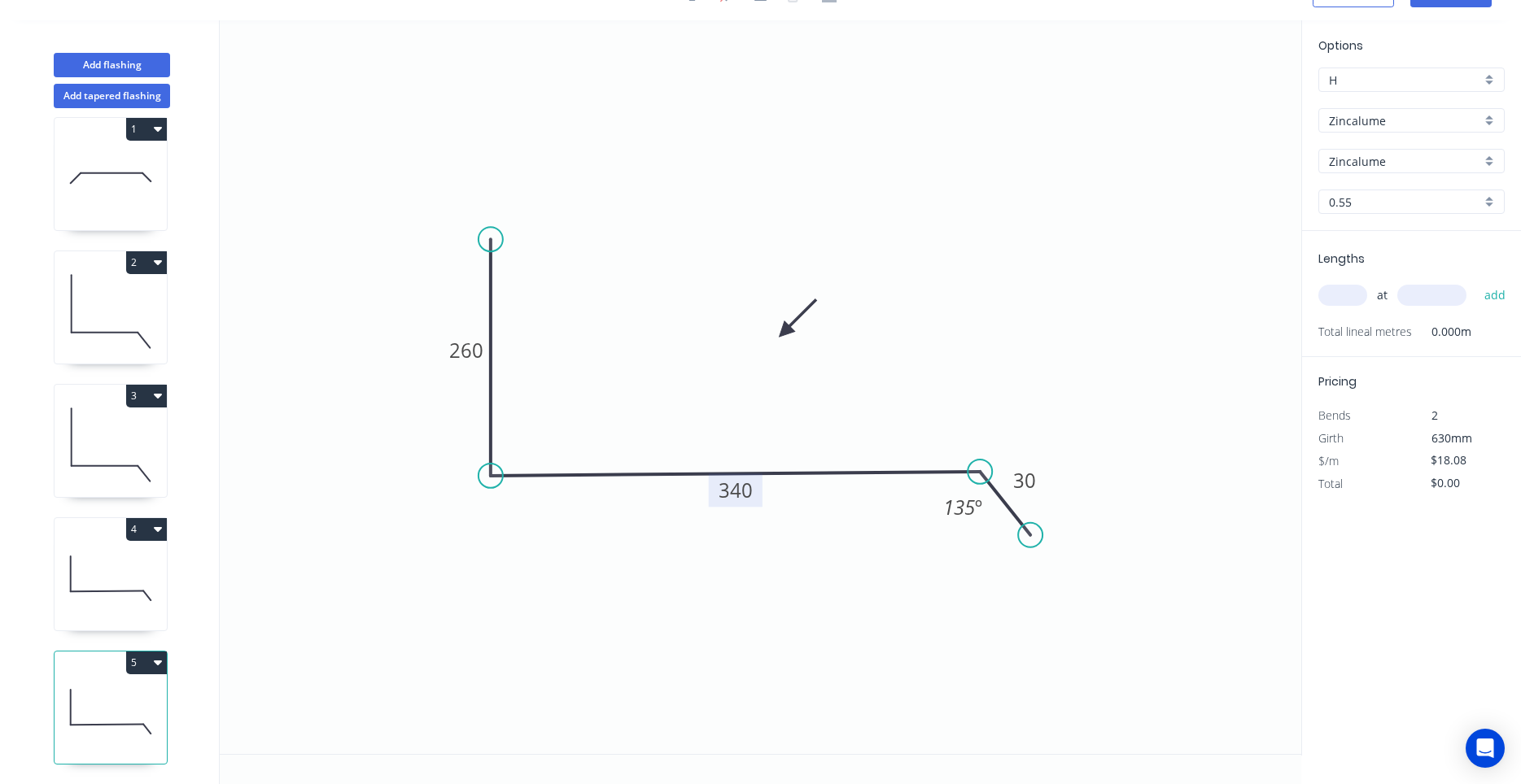
click at [731, 491] on tspan "340" at bounding box center [736, 489] width 34 height 27
click at [1356, 291] on input "text" at bounding box center [1342, 295] width 49 height 21
click at [1476, 282] on button "add" at bounding box center [1495, 295] width 39 height 27
click at [167, 604] on div "4" at bounding box center [111, 574] width 114 height 114
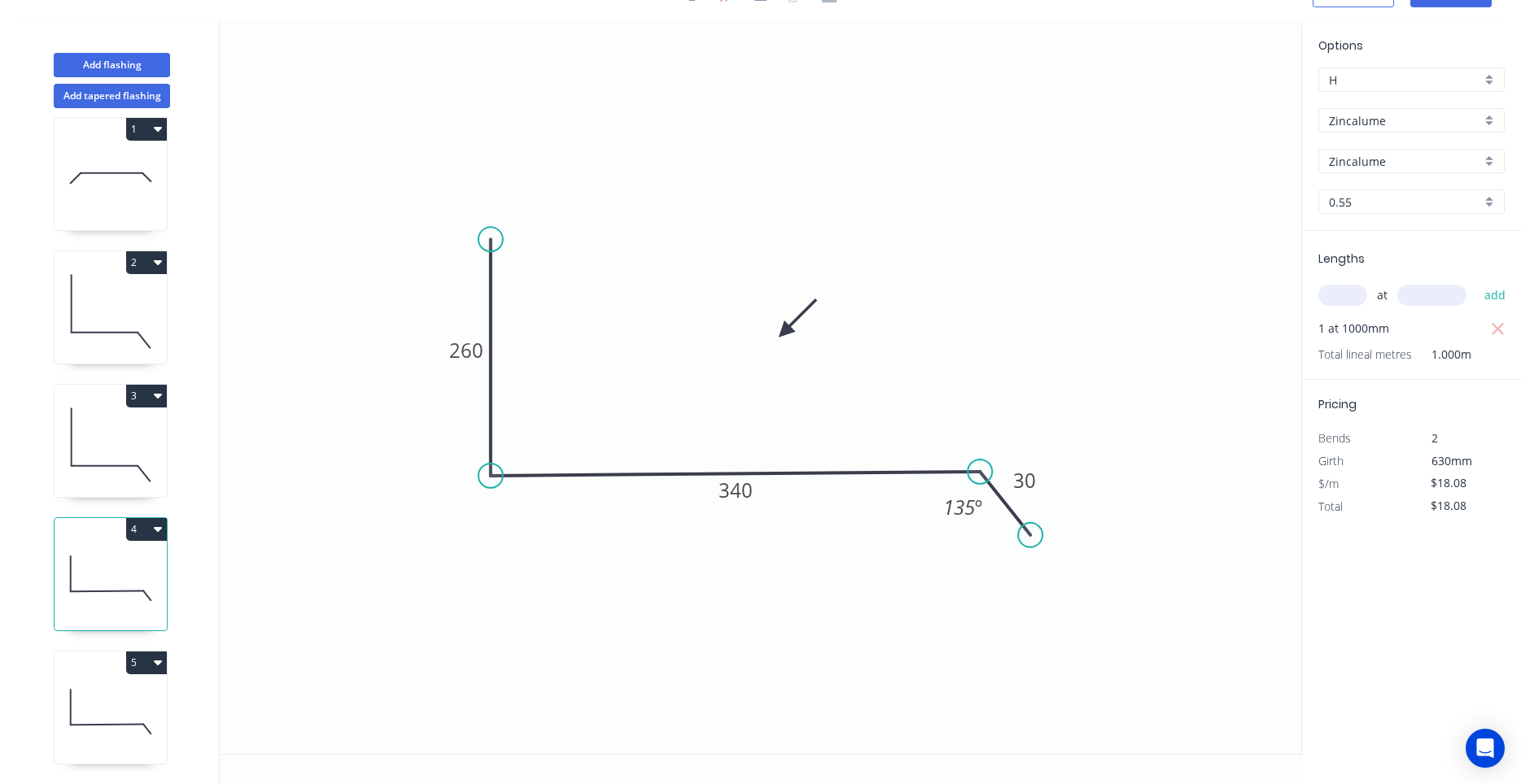
click at [149, 616] on icon at bounding box center [110, 578] width 113 height 104
click at [140, 481] on icon at bounding box center [110, 445] width 113 height 104
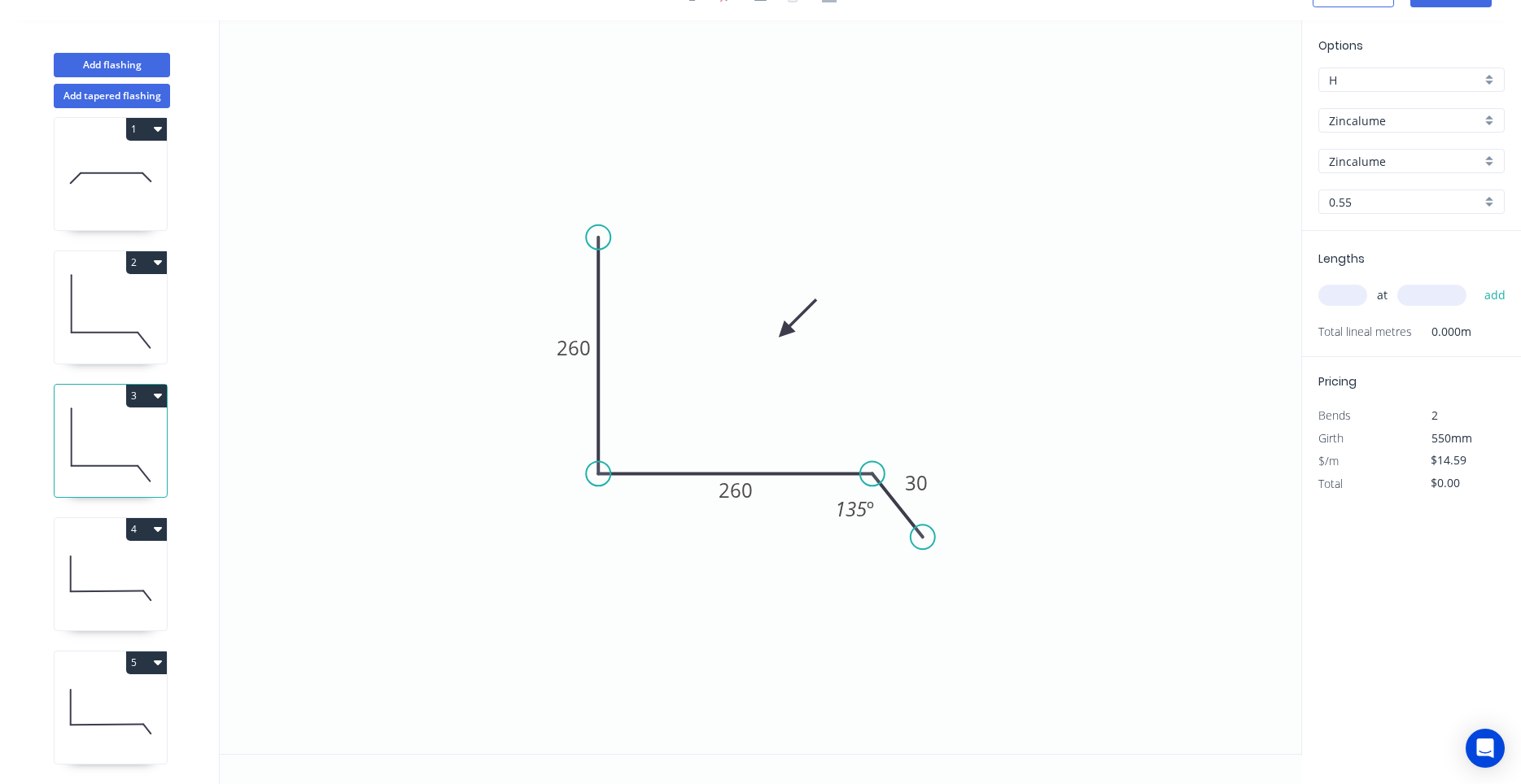
click at [131, 571] on icon at bounding box center [110, 578] width 113 height 104
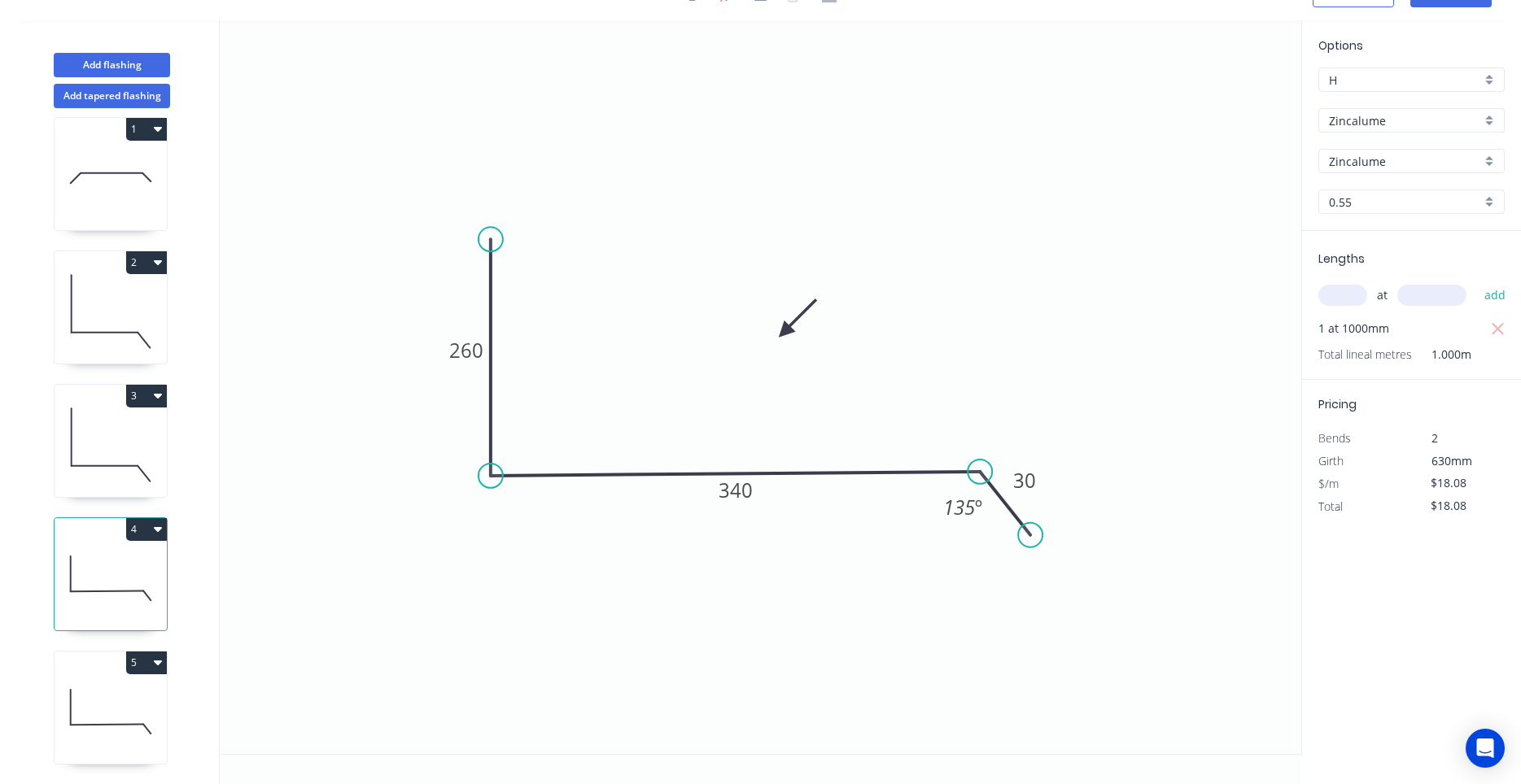
click at [133, 716] on icon at bounding box center [110, 711] width 113 height 104
click at [156, 666] on icon "button" at bounding box center [157, 662] width 8 height 13
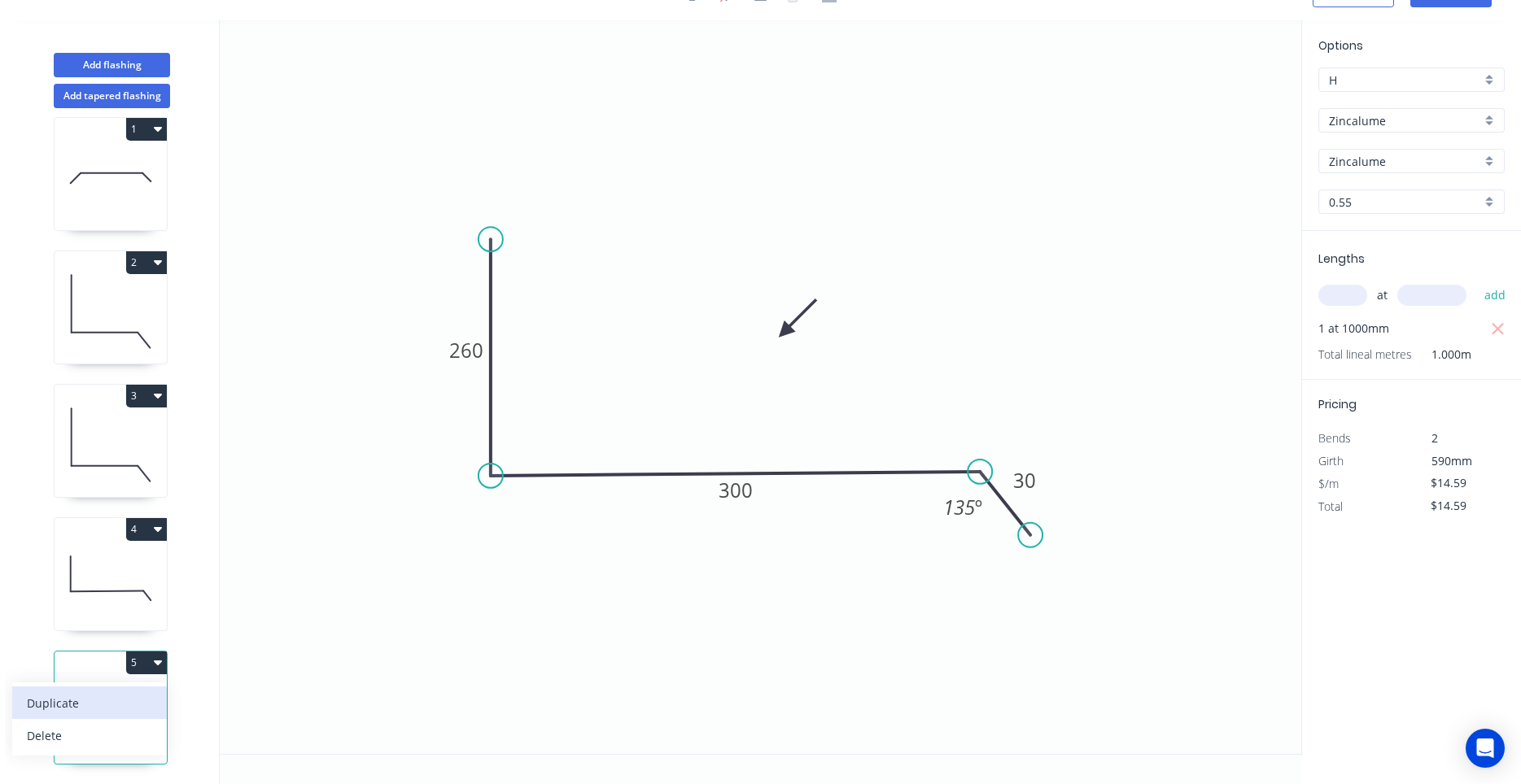
click at [147, 699] on div "Duplicate" at bounding box center [89, 702] width 125 height 23
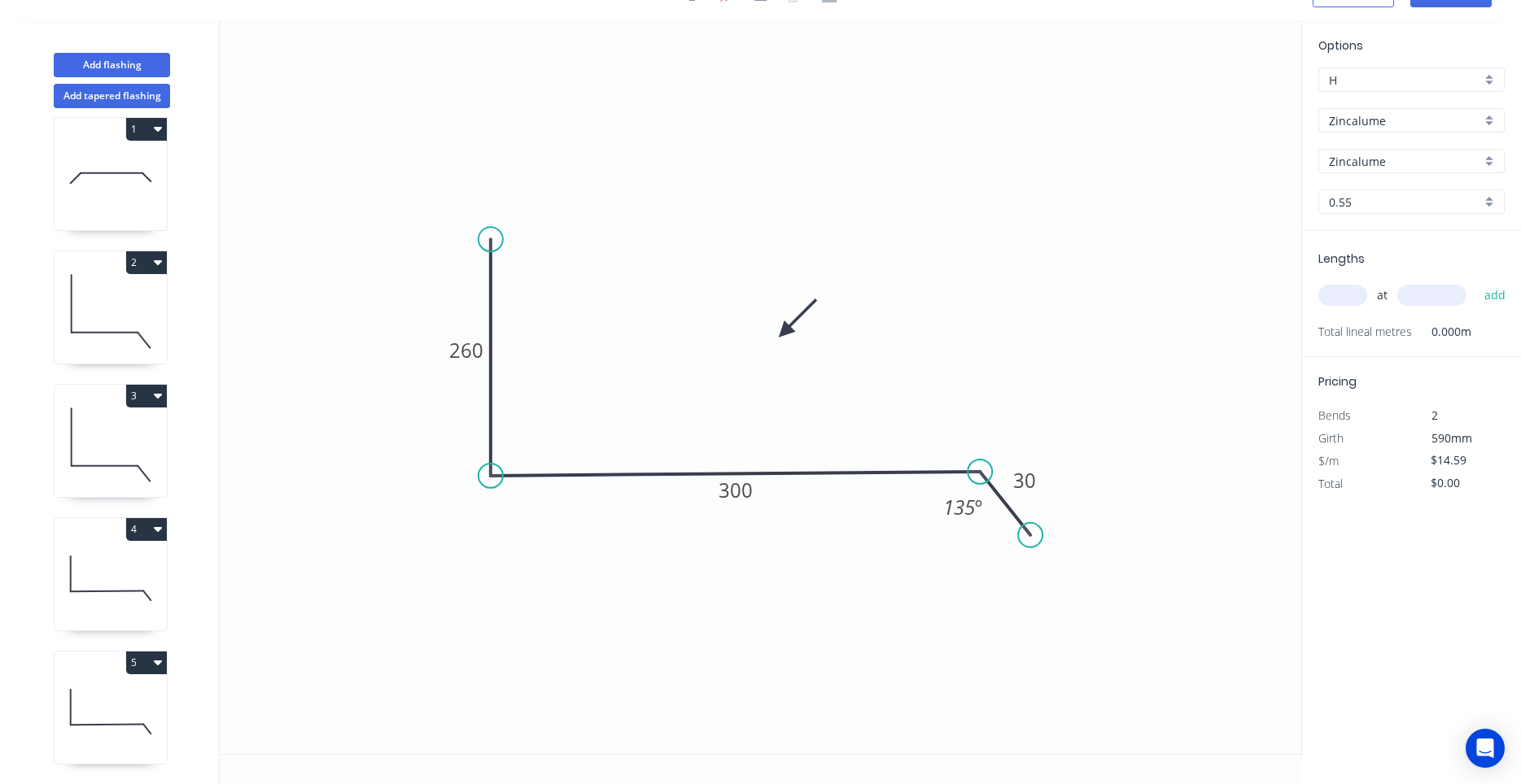
scroll to position [149, 0]
click at [149, 695] on icon at bounding box center [110, 711] width 113 height 104
drag, startPoint x: 150, startPoint y: 683, endPoint x: 158, endPoint y: 674, distance: 12.0
click at [136, 552] on icon at bounding box center [110, 578] width 113 height 104
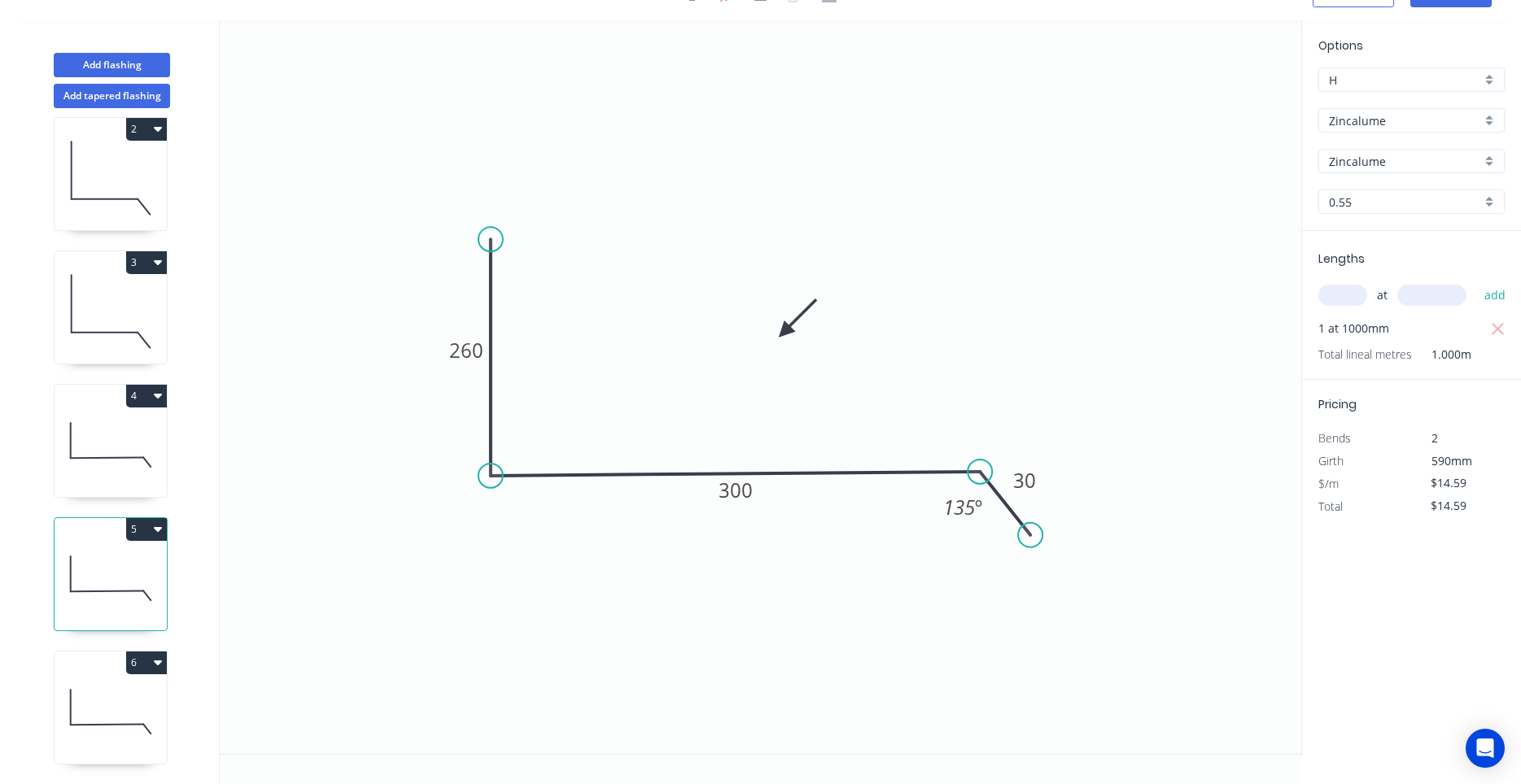
click at [127, 683] on icon at bounding box center [110, 711] width 113 height 104
click at [134, 608] on icon at bounding box center [110, 578] width 113 height 104
click at [101, 472] on icon at bounding box center [110, 445] width 113 height 104
click at [116, 362] on icon at bounding box center [110, 311] width 113 height 104
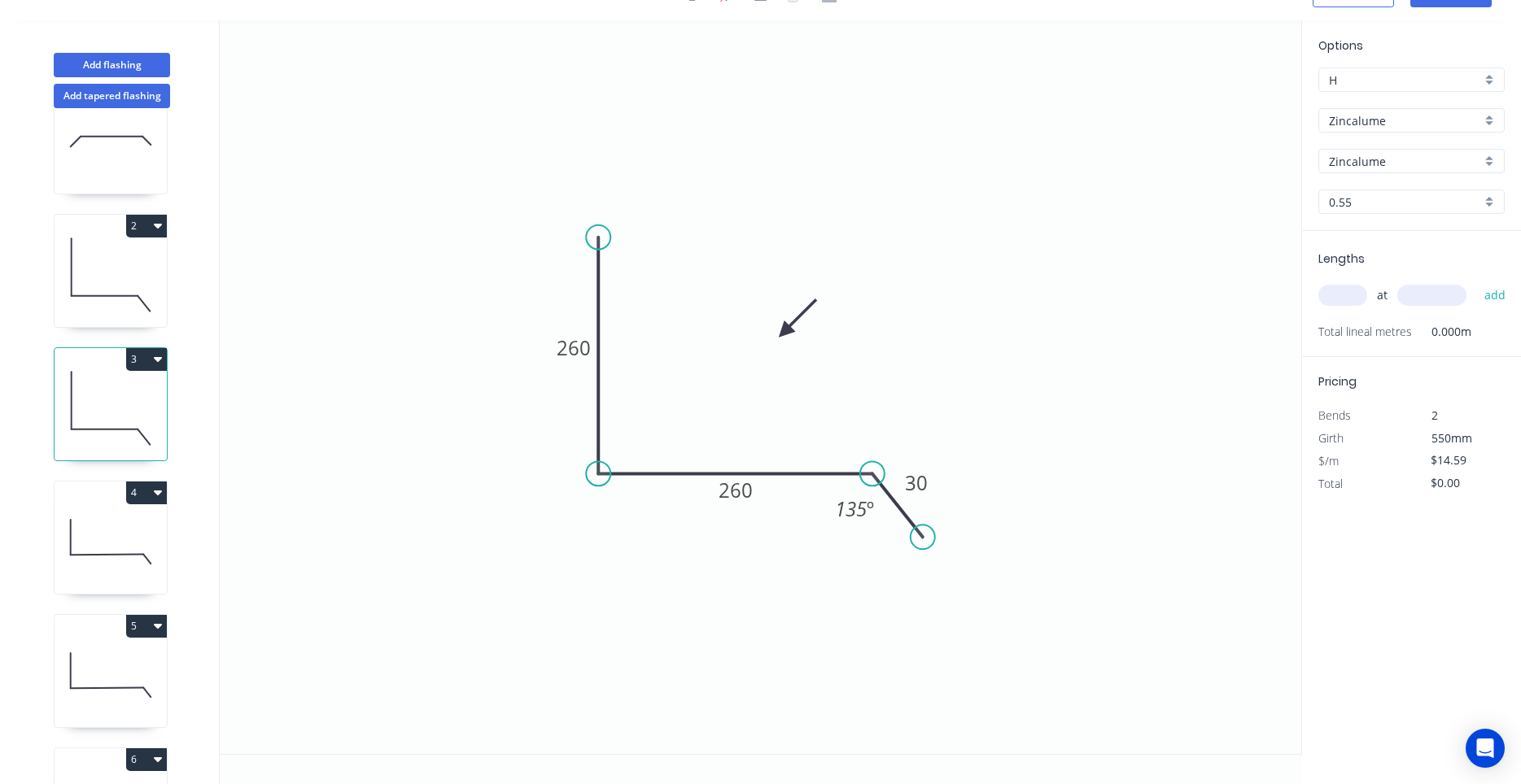
scroll to position [0, 0]
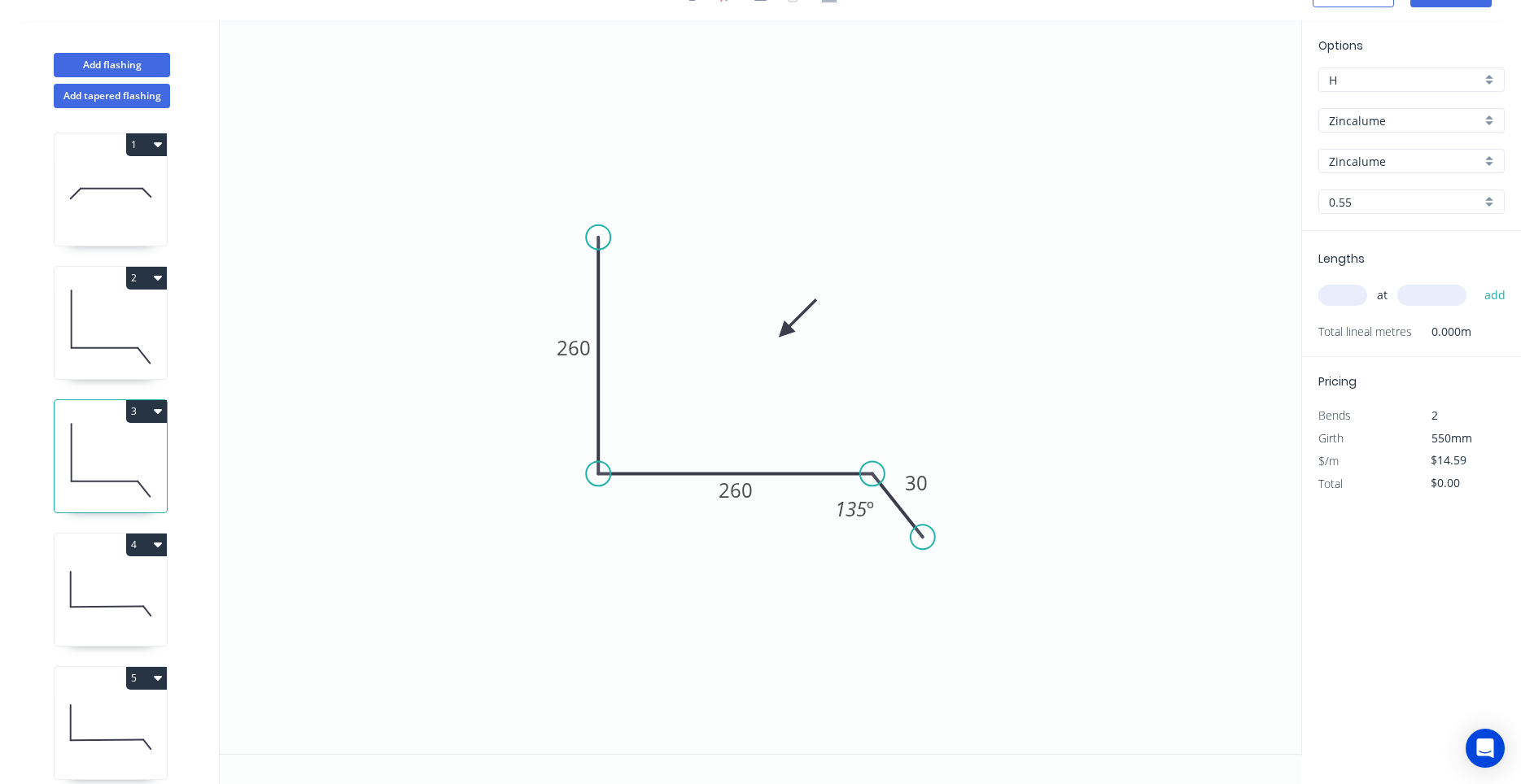
click at [113, 359] on icon at bounding box center [110, 326] width 113 height 104
click at [116, 444] on icon at bounding box center [110, 460] width 113 height 104
click at [116, 349] on icon at bounding box center [110, 326] width 113 height 104
click at [116, 453] on icon at bounding box center [110, 460] width 113 height 104
click at [117, 349] on icon at bounding box center [105, 349] width 67 height 0
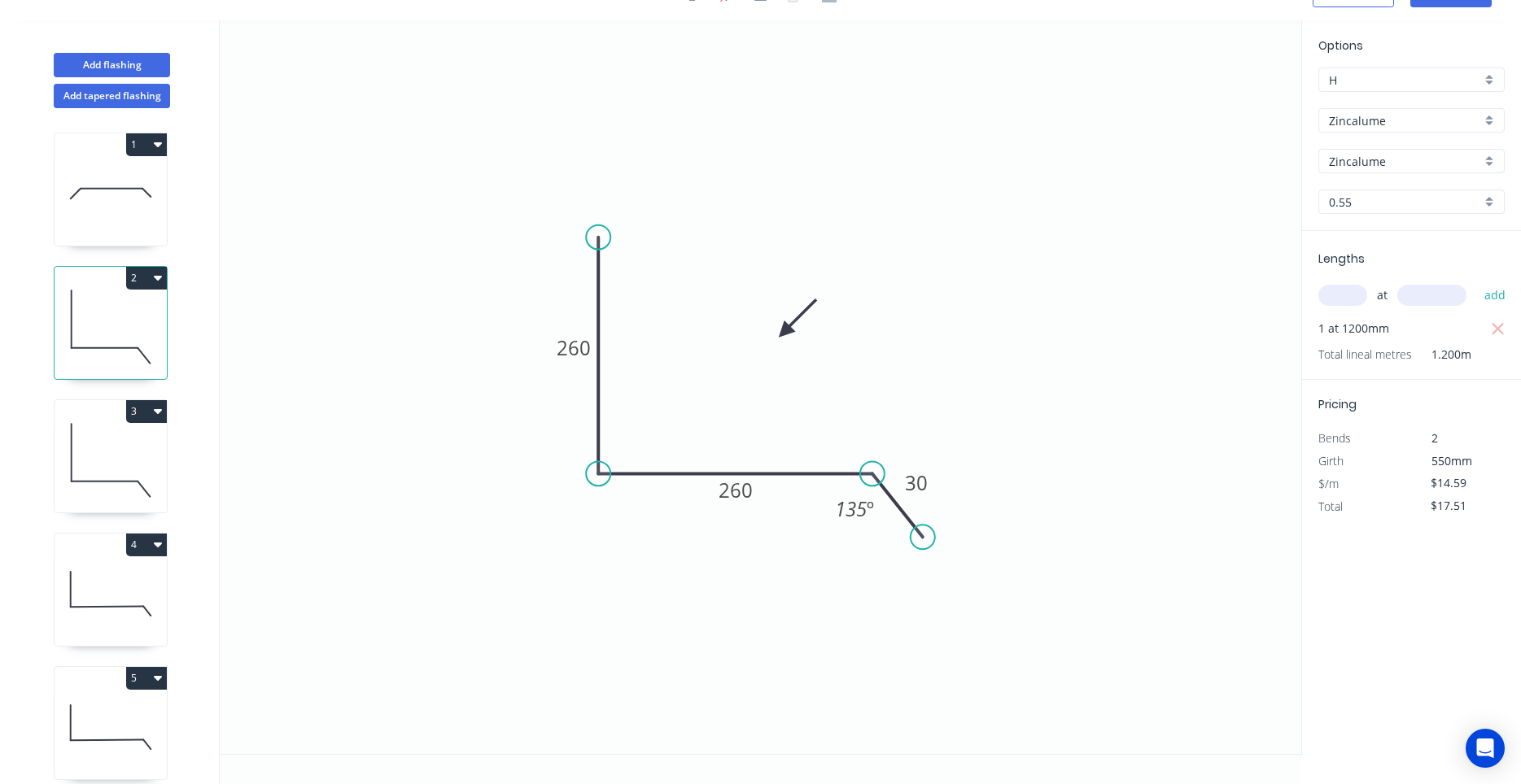
click at [118, 457] on icon at bounding box center [110, 460] width 113 height 104
click at [119, 349] on icon at bounding box center [110, 326] width 113 height 104
click at [120, 459] on icon at bounding box center [110, 460] width 113 height 104
click at [161, 411] on icon "button" at bounding box center [157, 412] width 8 height 5
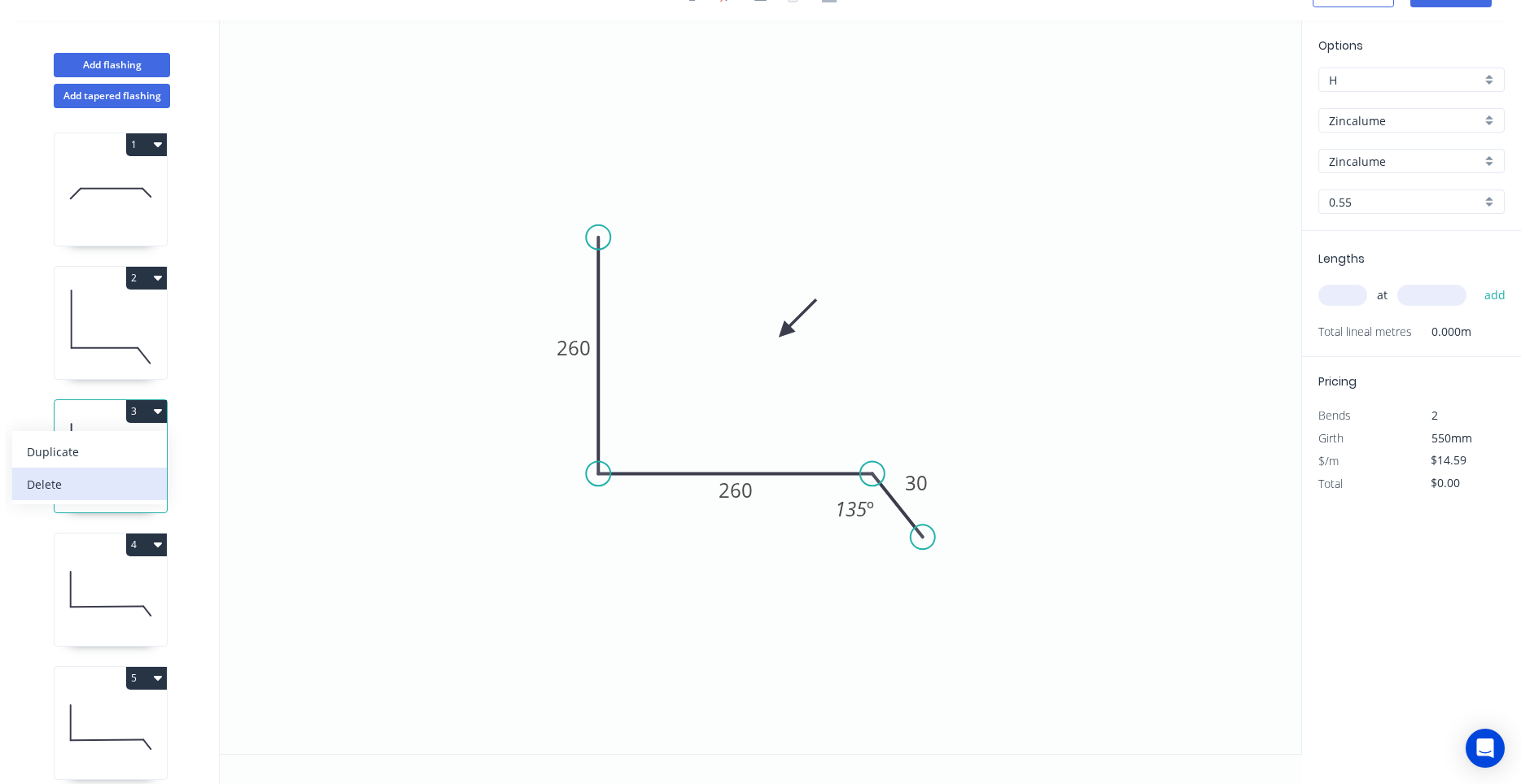
click at [109, 483] on div "Delete" at bounding box center [89, 483] width 125 height 23
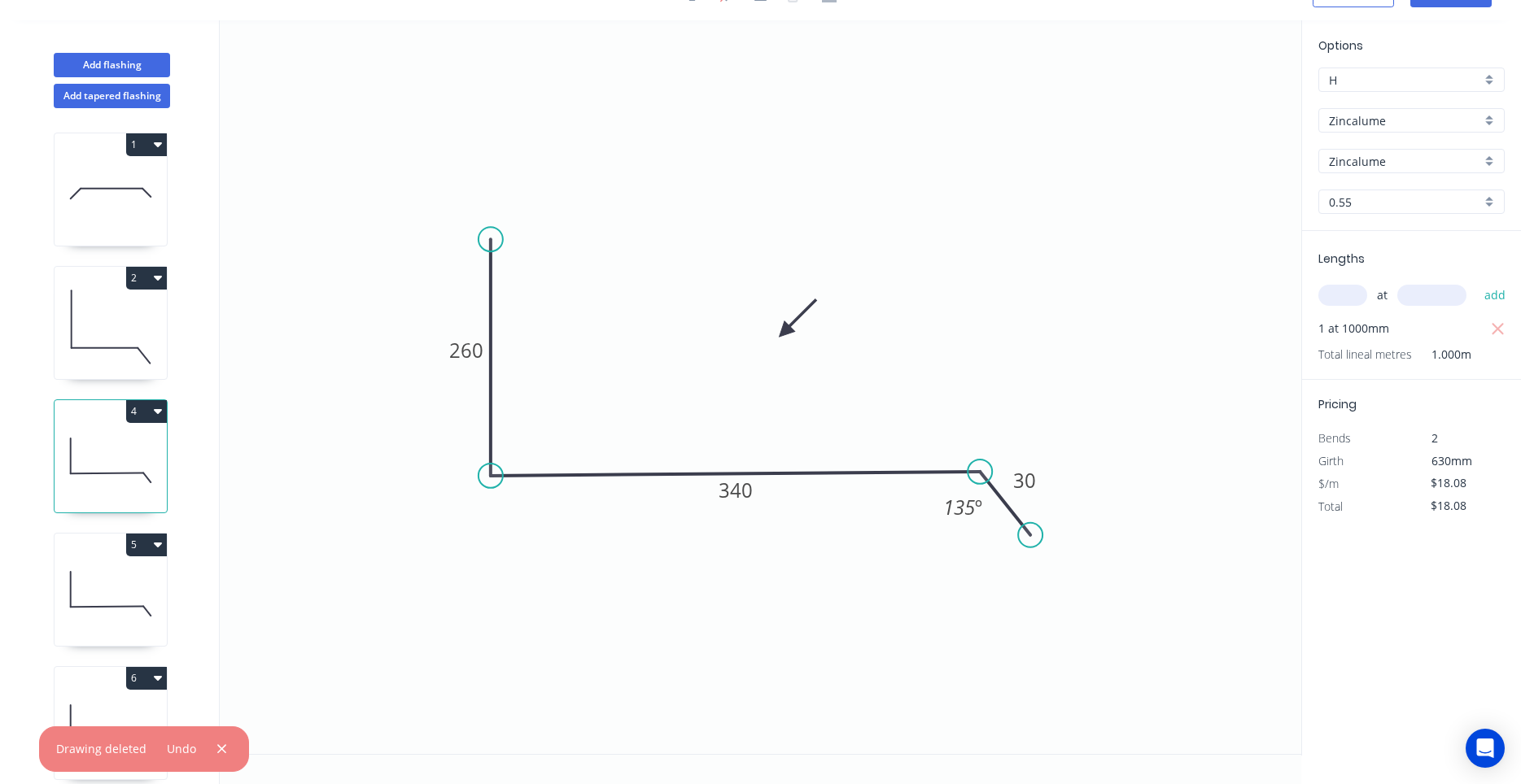
click at [113, 366] on icon at bounding box center [110, 326] width 113 height 104
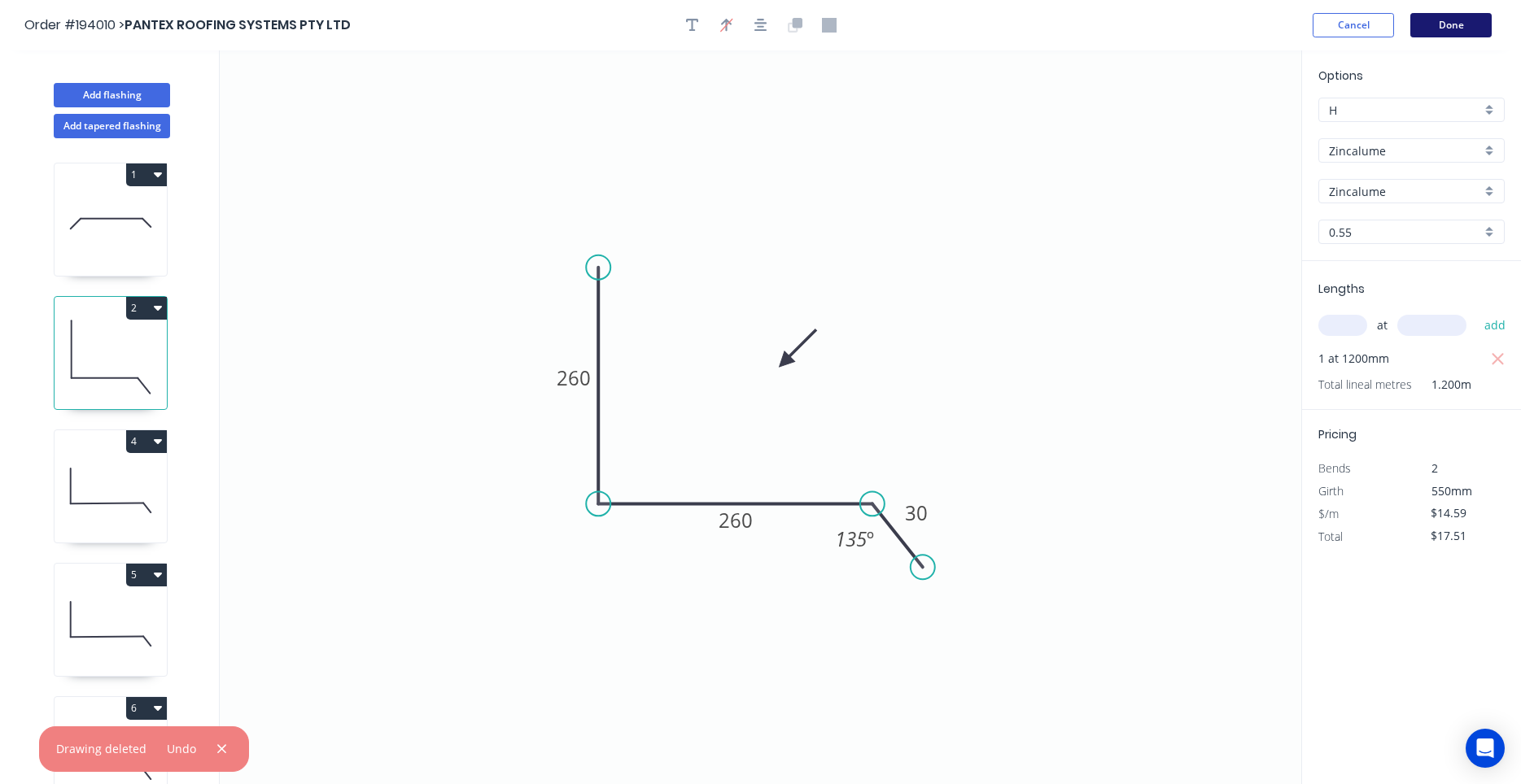
click at [1425, 20] on button "Done" at bounding box center [1451, 25] width 82 height 24
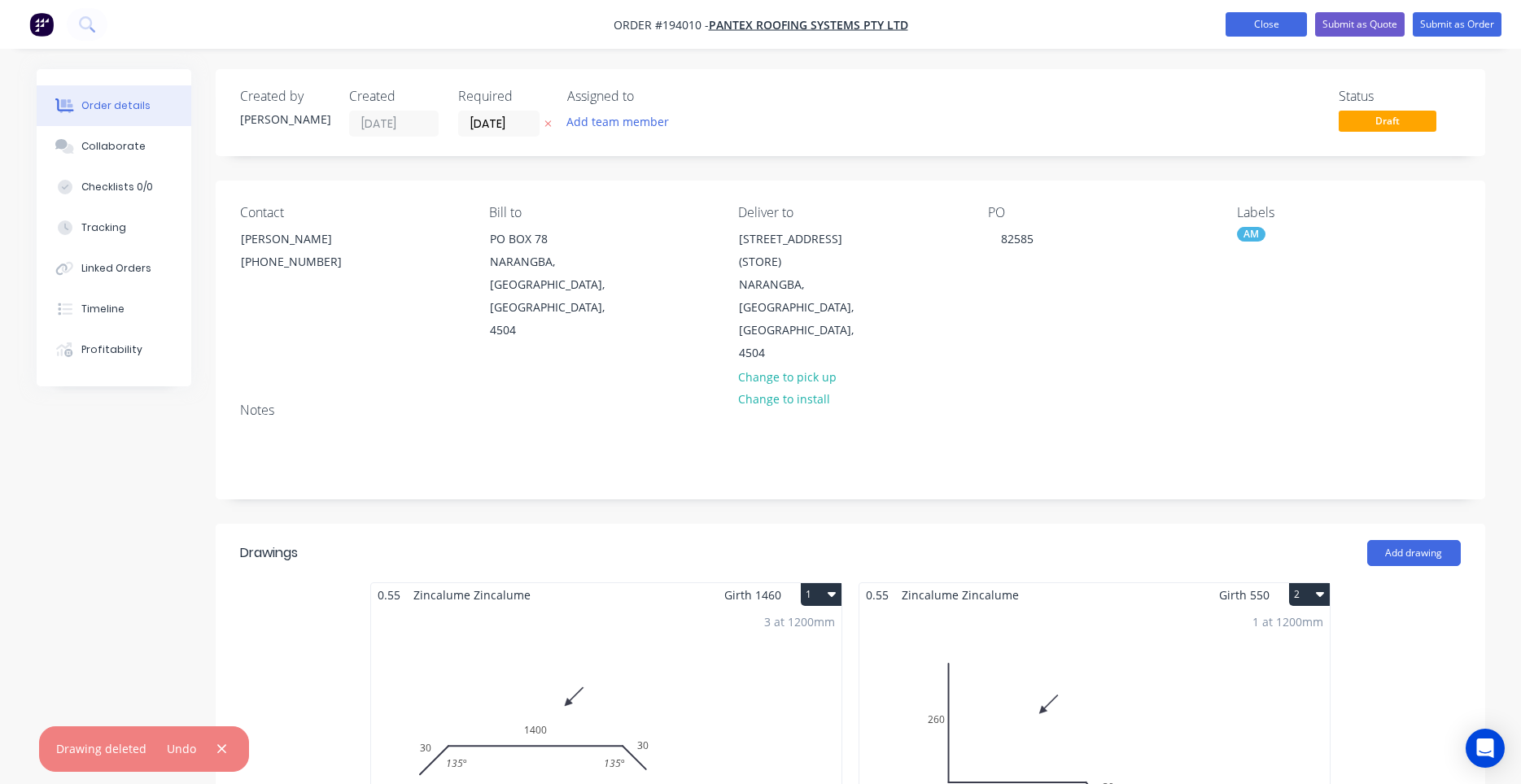
click at [1281, 23] on button "Close" at bounding box center [1266, 24] width 82 height 24
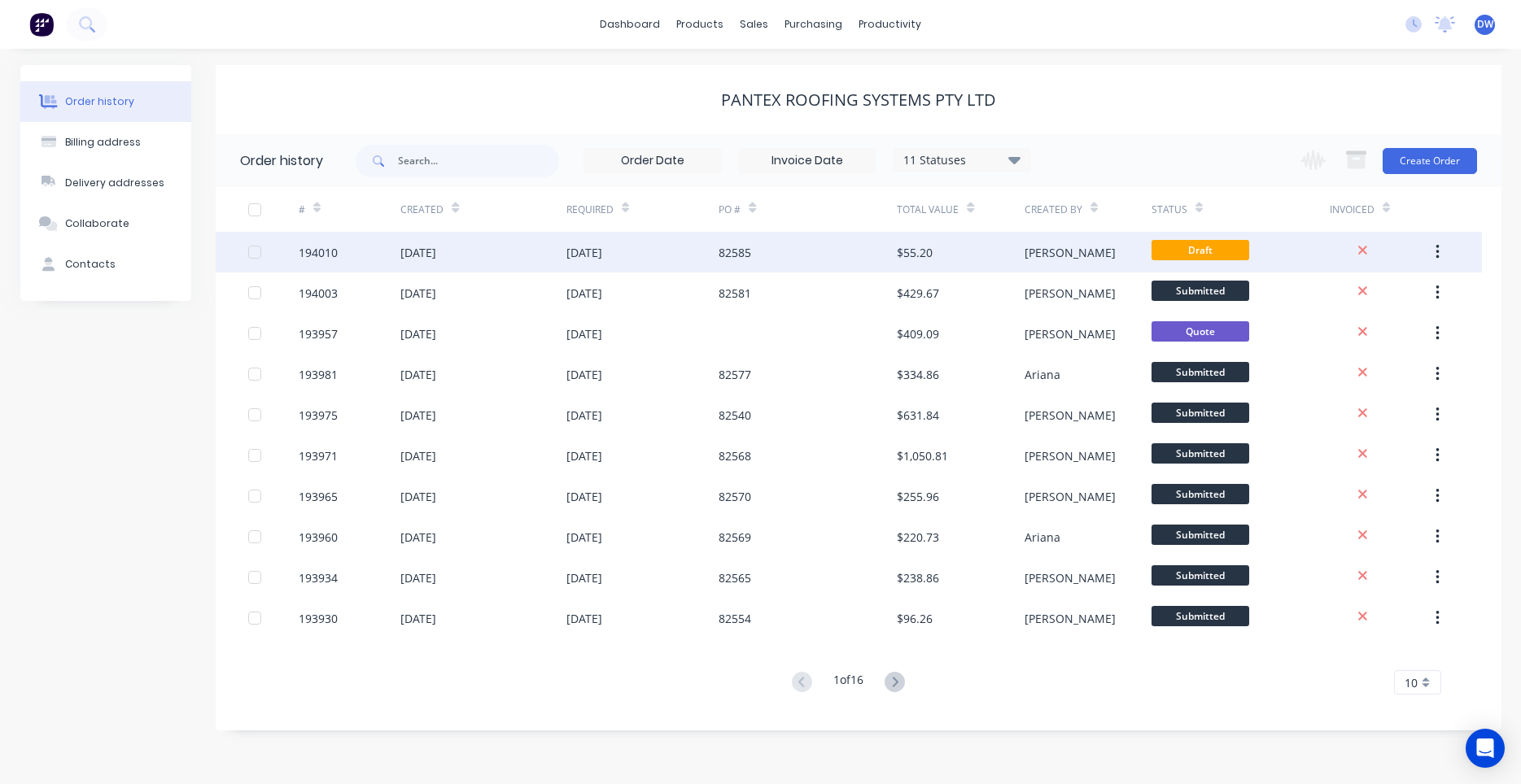
click at [751, 261] on div "82585" at bounding box center [808, 252] width 179 height 40
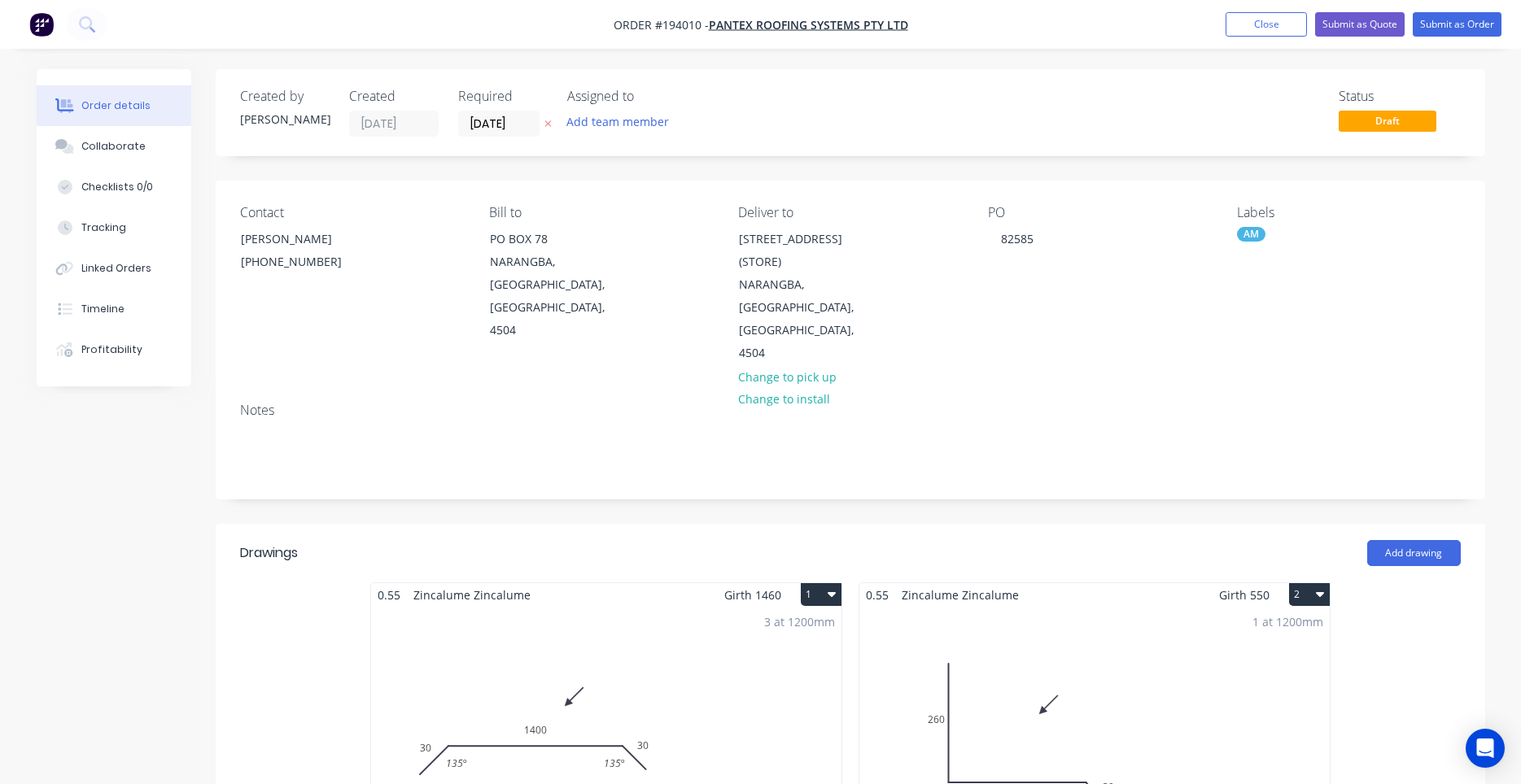
click at [619, 607] on div "3 at 1200mm Total lm $/M Total 3.6m $0.00 $0.00" at bounding box center [606, 731] width 471 height 248
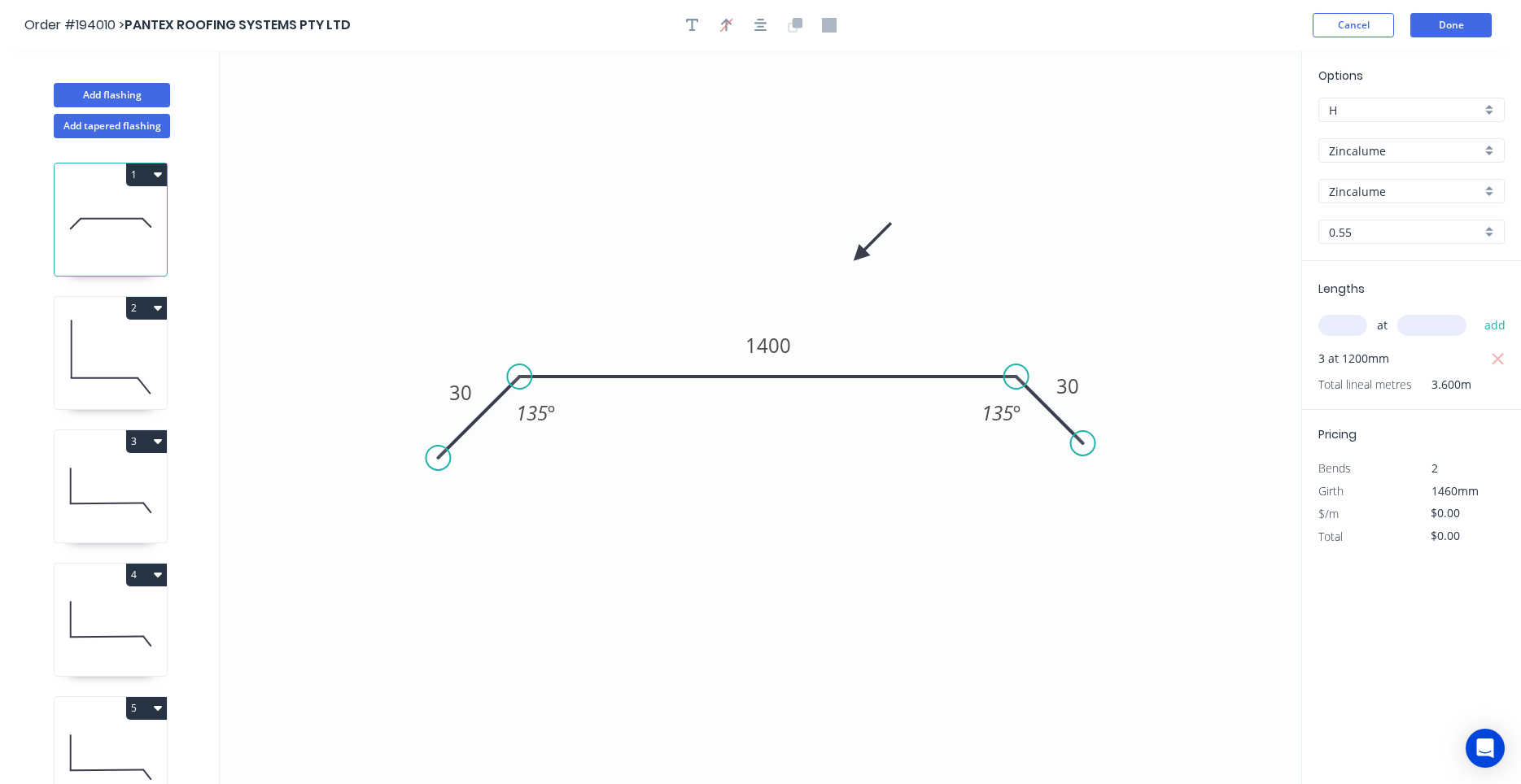
click at [149, 374] on icon at bounding box center [110, 356] width 113 height 104
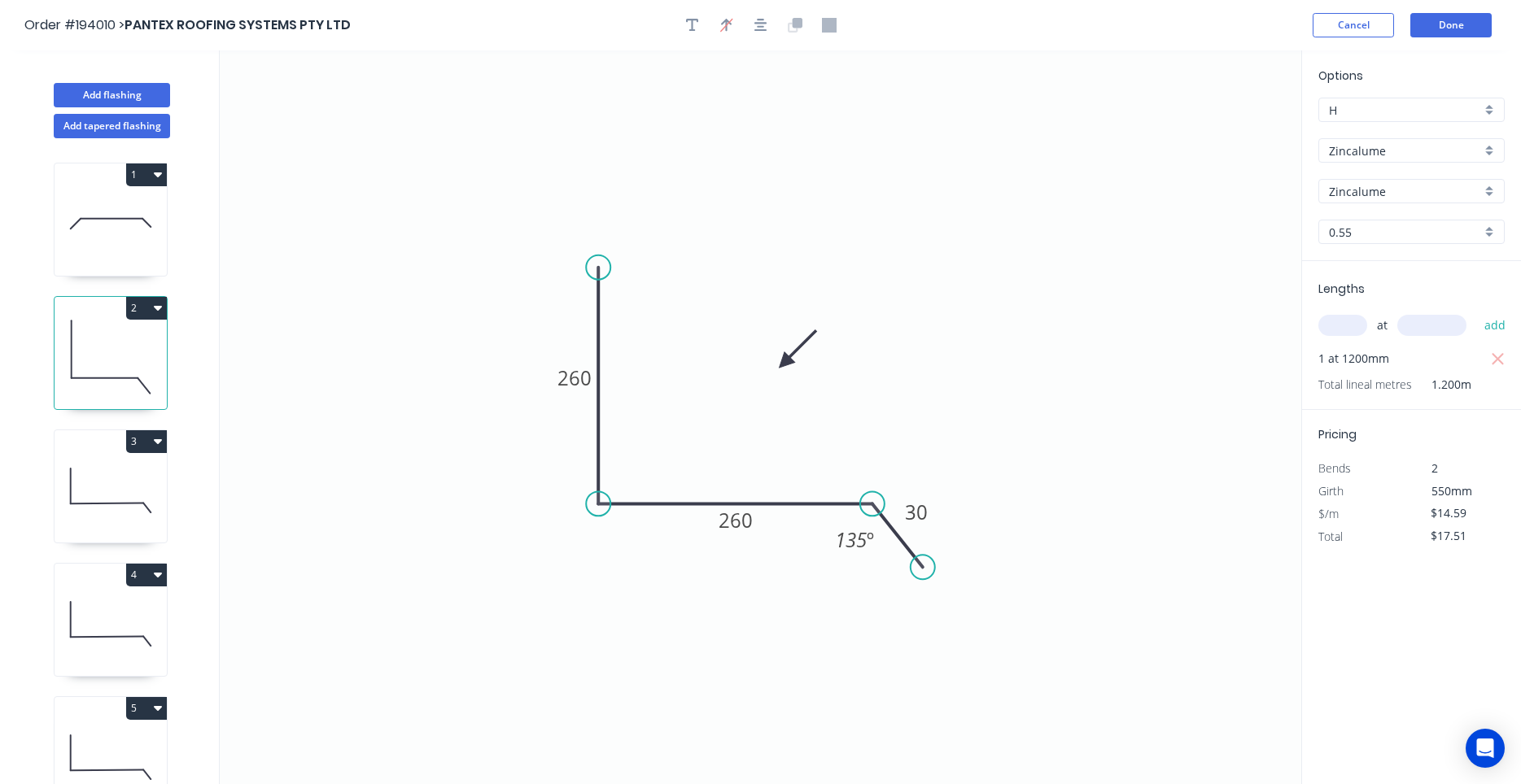
click at [137, 482] on icon at bounding box center [110, 490] width 113 height 104
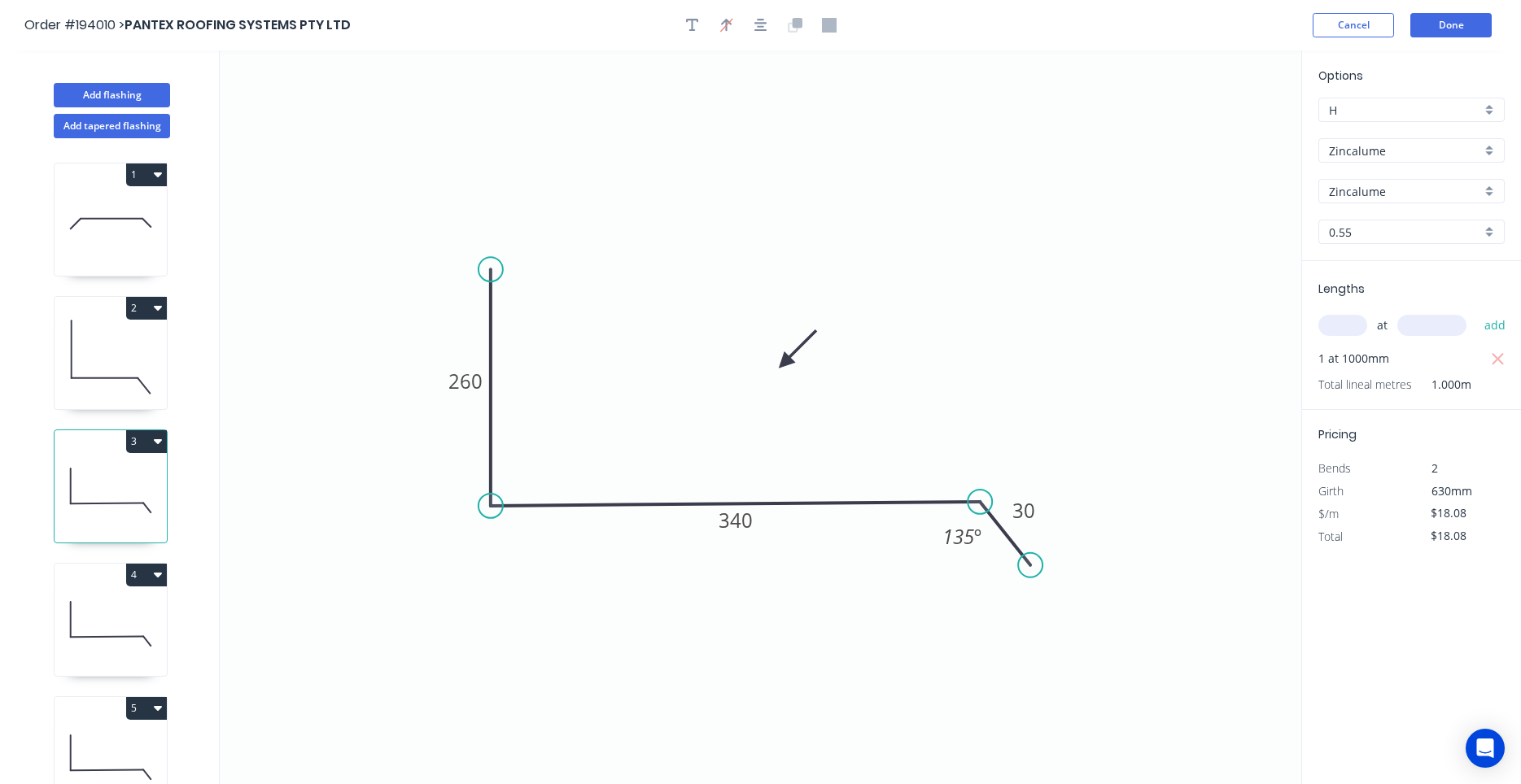
click at [145, 379] on icon at bounding box center [110, 356] width 113 height 104
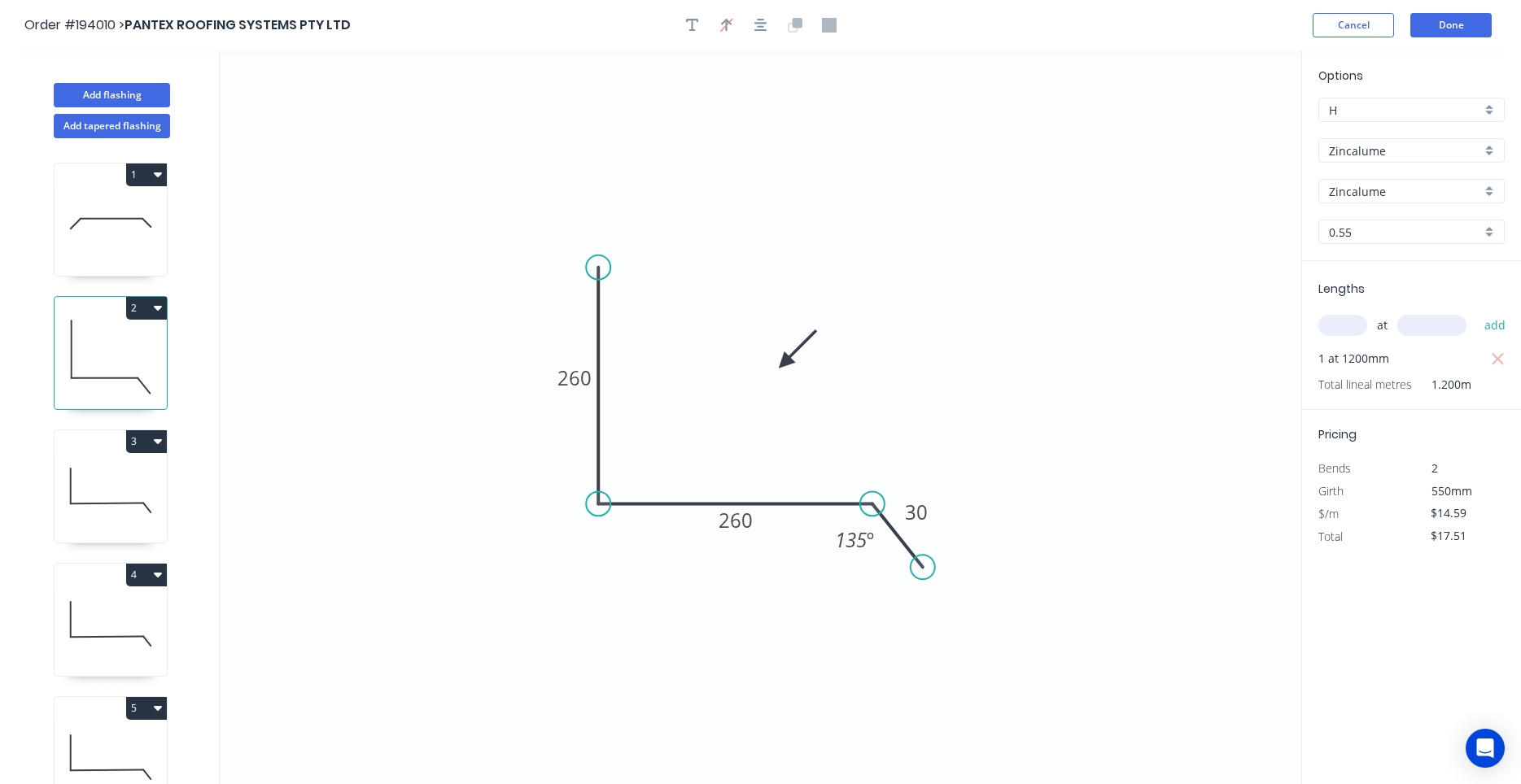
click at [125, 504] on icon at bounding box center [110, 490] width 113 height 104
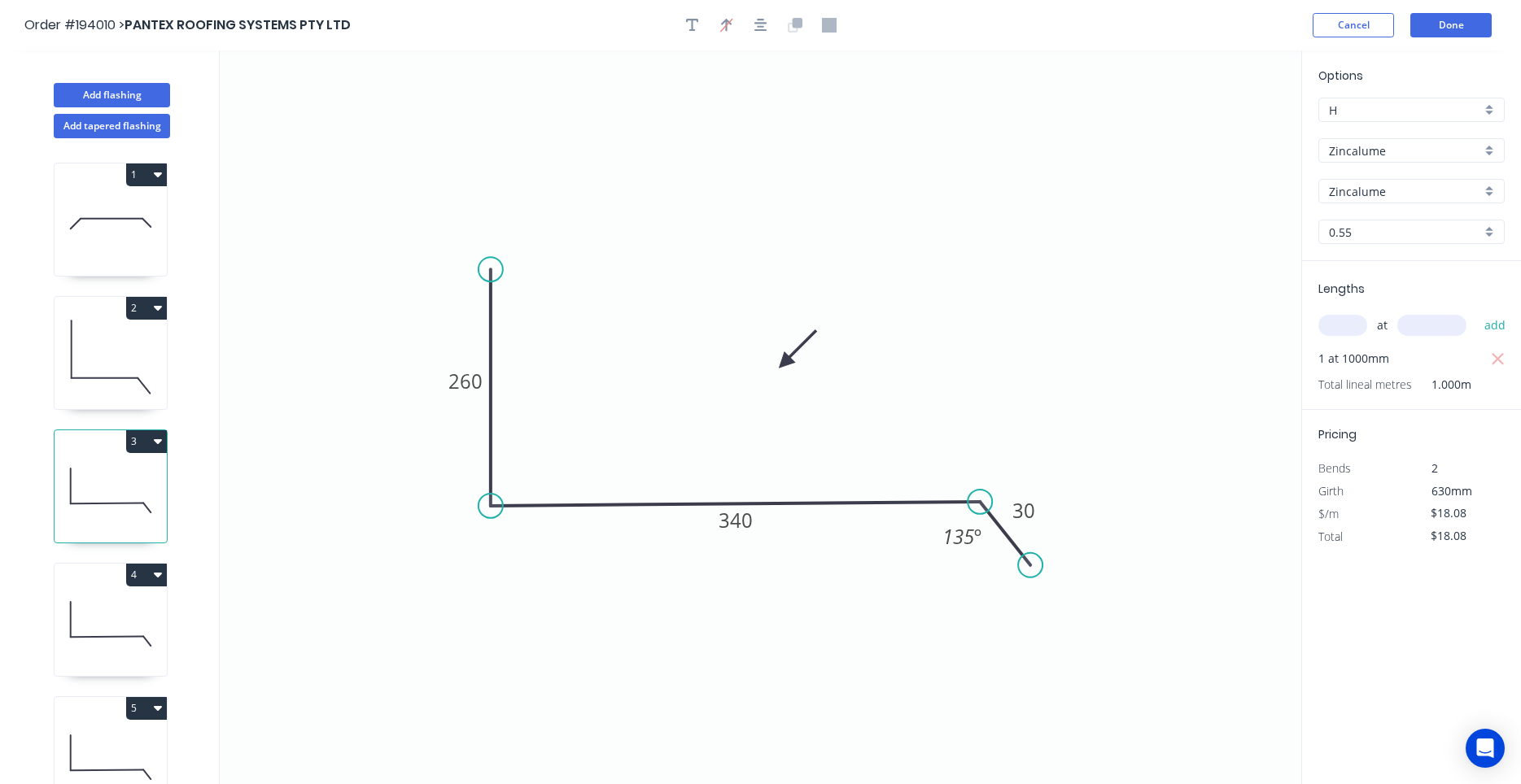
click at [131, 613] on icon at bounding box center [110, 623] width 113 height 104
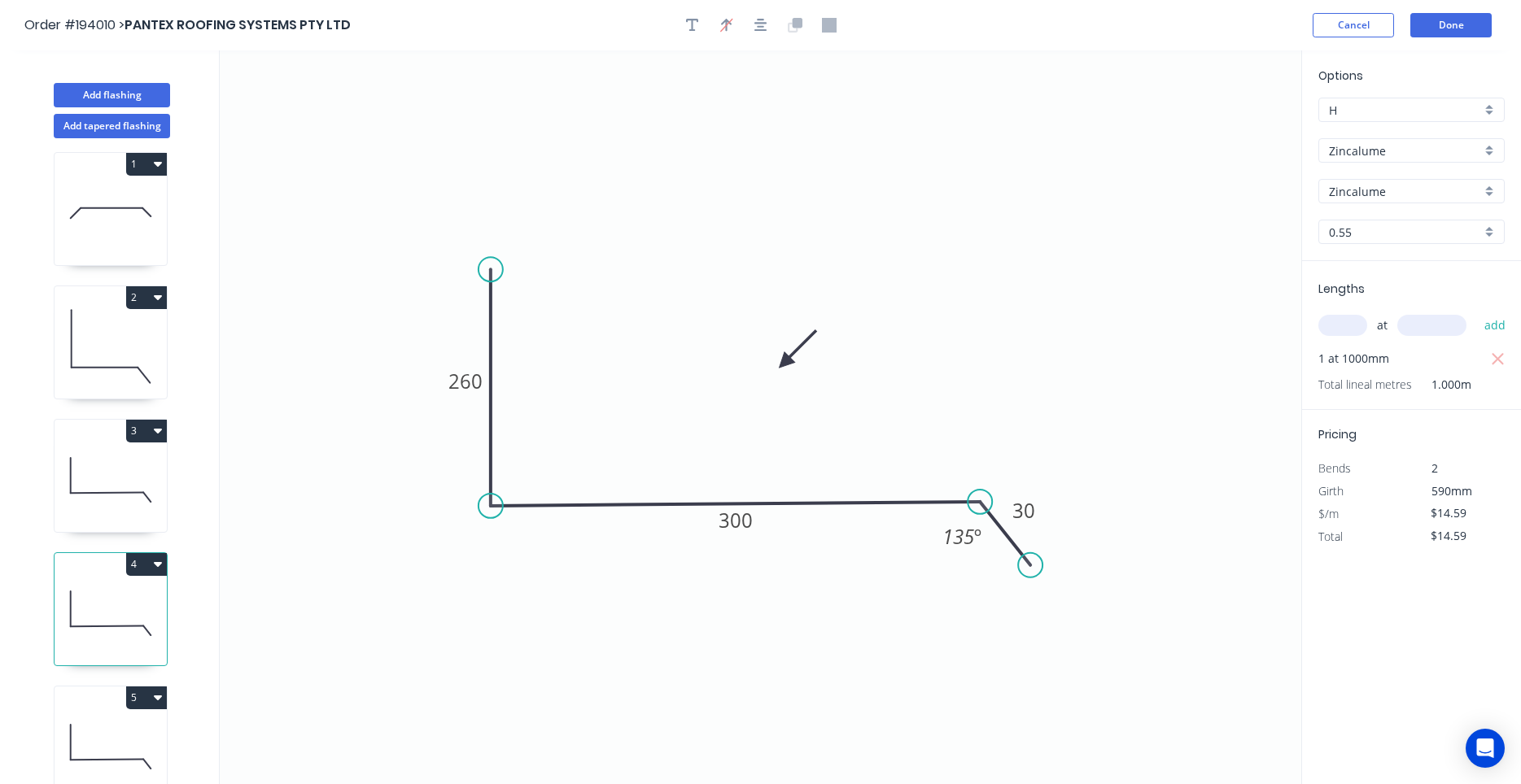
scroll to position [15, 0]
click at [130, 761] on icon at bounding box center [110, 741] width 113 height 104
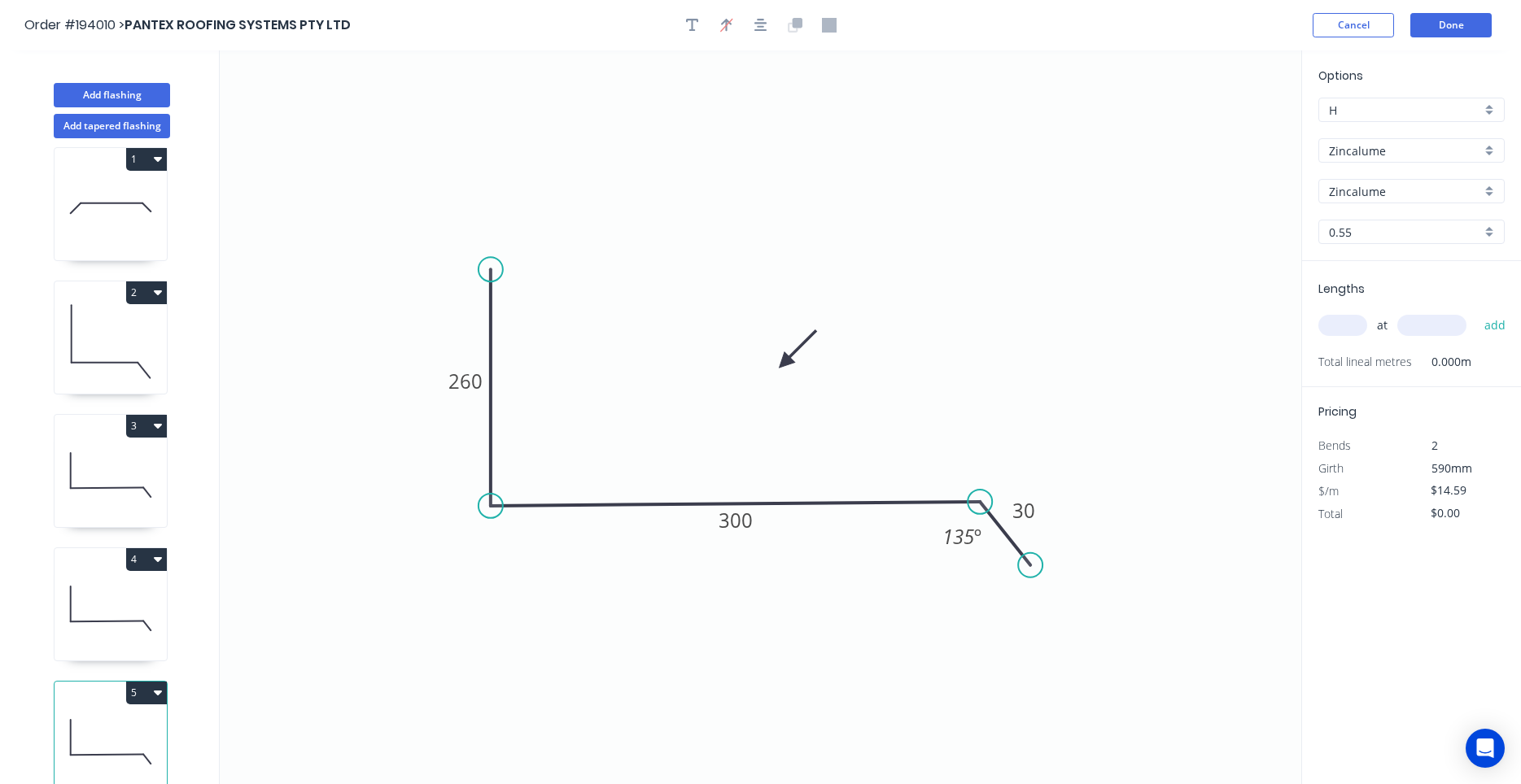
click at [162, 692] on button "5" at bounding box center [146, 693] width 40 height 23
click at [178, 665] on div "1 2 3 4 5" at bounding box center [112, 476] width 214 height 676
click at [125, 728] on icon at bounding box center [110, 741] width 113 height 104
click at [1035, 580] on div "Delete point" at bounding box center [1110, 581] width 163 height 33
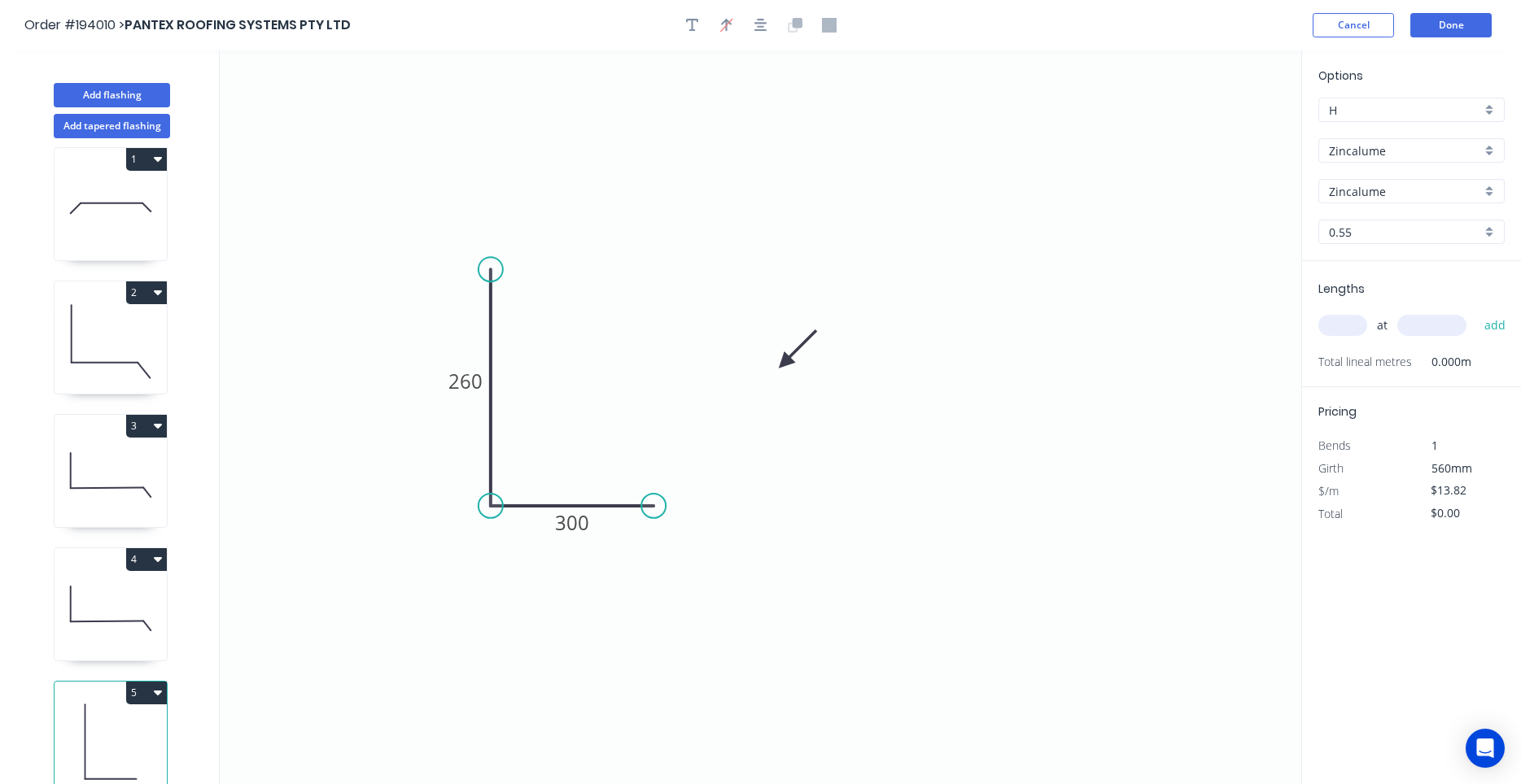
drag, startPoint x: 975, startPoint y: 500, endPoint x: 654, endPoint y: 502, distance: 321.0
click at [654, 502] on circle at bounding box center [654, 506] width 24 height 24
click at [585, 525] on tspan "300" at bounding box center [572, 522] width 34 height 27
click at [669, 548] on div "Crush & Fold" at bounding box center [732, 555] width 163 height 33
click at [651, 525] on tspan "10" at bounding box center [642, 532] width 23 height 27
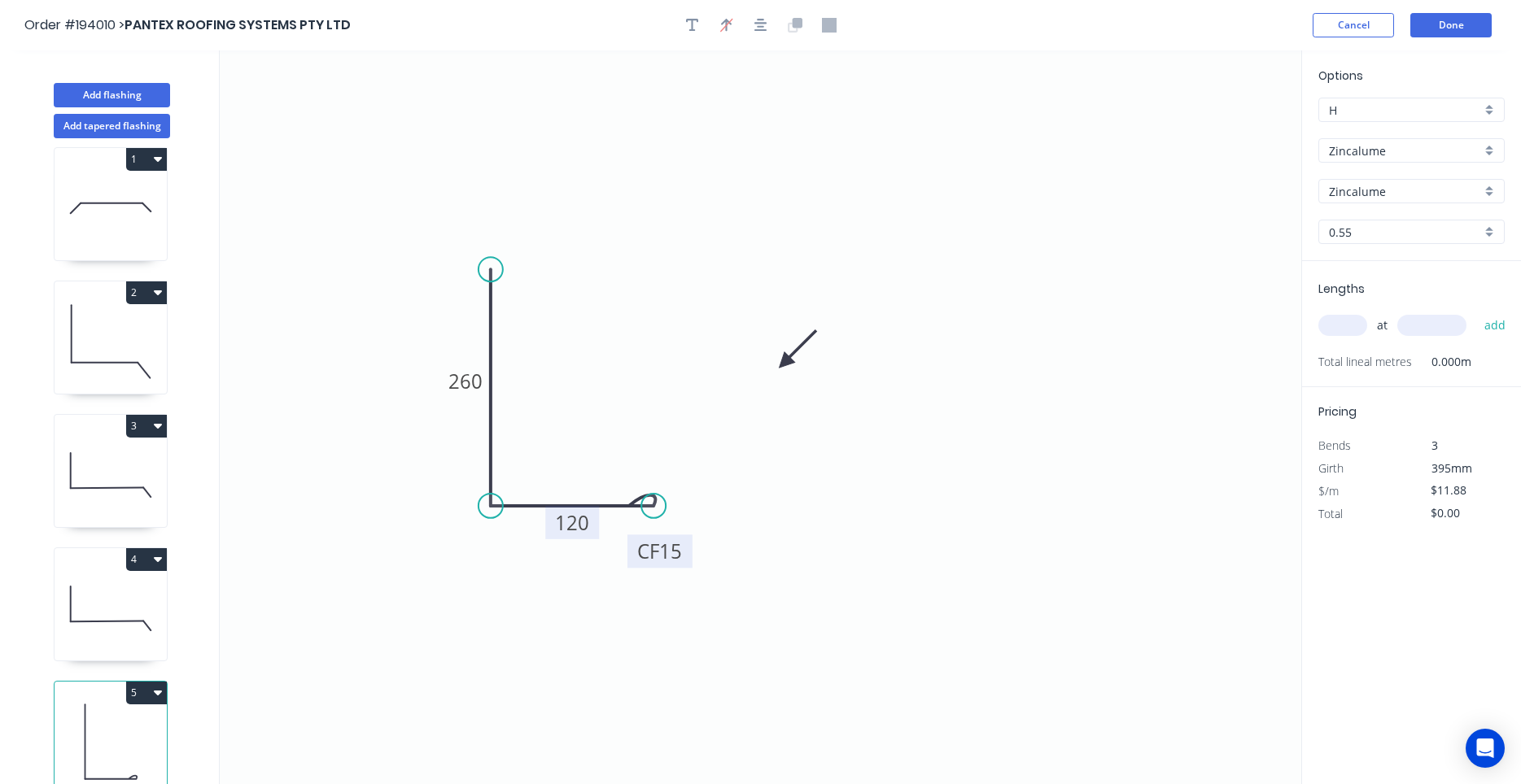
drag, startPoint x: 605, startPoint y: 544, endPoint x: 632, endPoint y: 563, distance: 33.0
click at [632, 563] on rect at bounding box center [660, 551] width 65 height 33
click at [774, 19] on div at bounding box center [760, 25] width 171 height 24
click at [767, 20] on icon "button" at bounding box center [760, 25] width 13 height 15
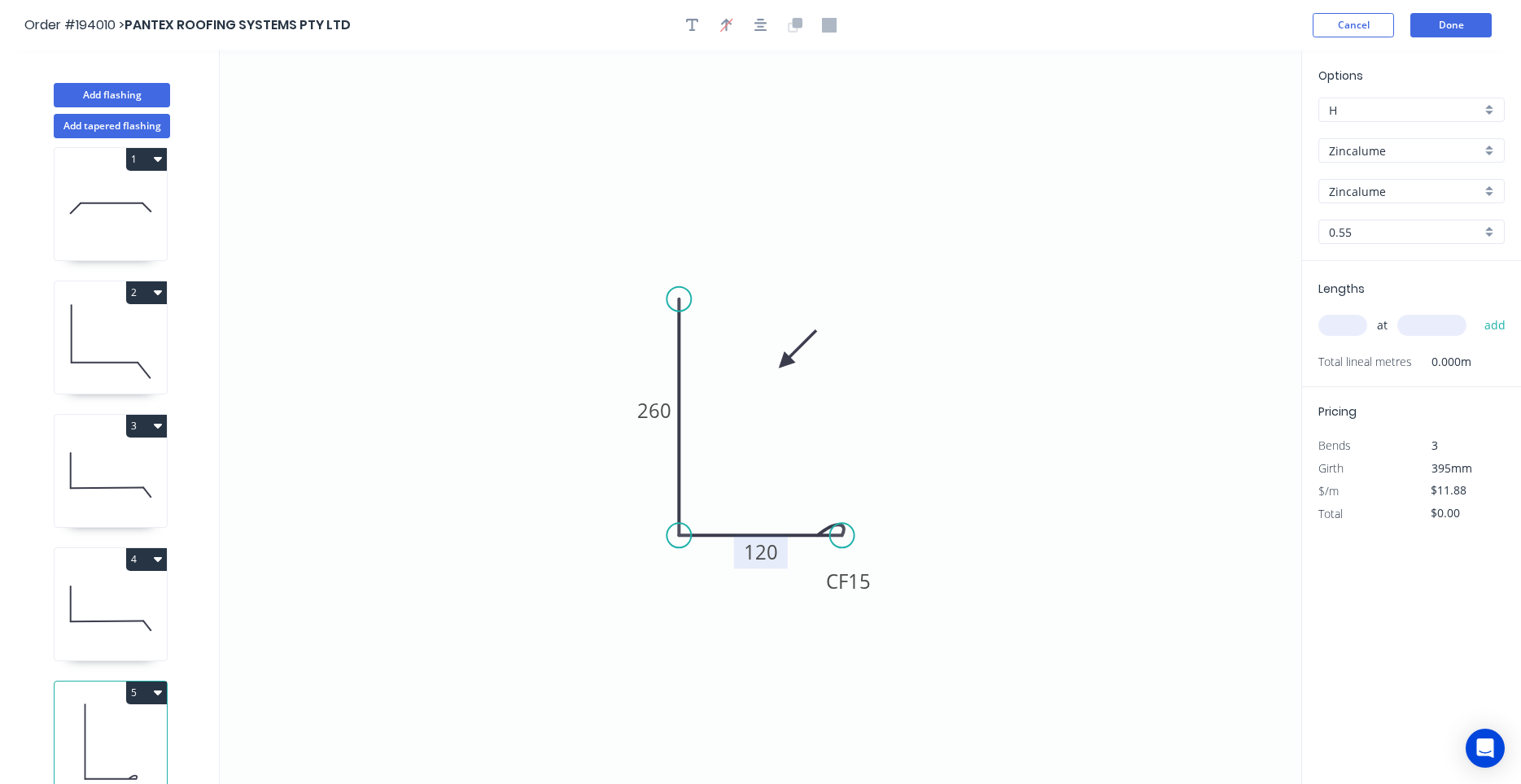
click at [1334, 330] on input "text" at bounding box center [1342, 325] width 49 height 21
click at [1317, 331] on div "Lengths at add Total lineal metres 0.000m" at bounding box center [1411, 324] width 219 height 126
click at [1312, 324] on div "Lengths at add Total lineal metres 0.000m" at bounding box center [1411, 324] width 219 height 126
click at [1354, 331] on input "text" at bounding box center [1342, 325] width 49 height 21
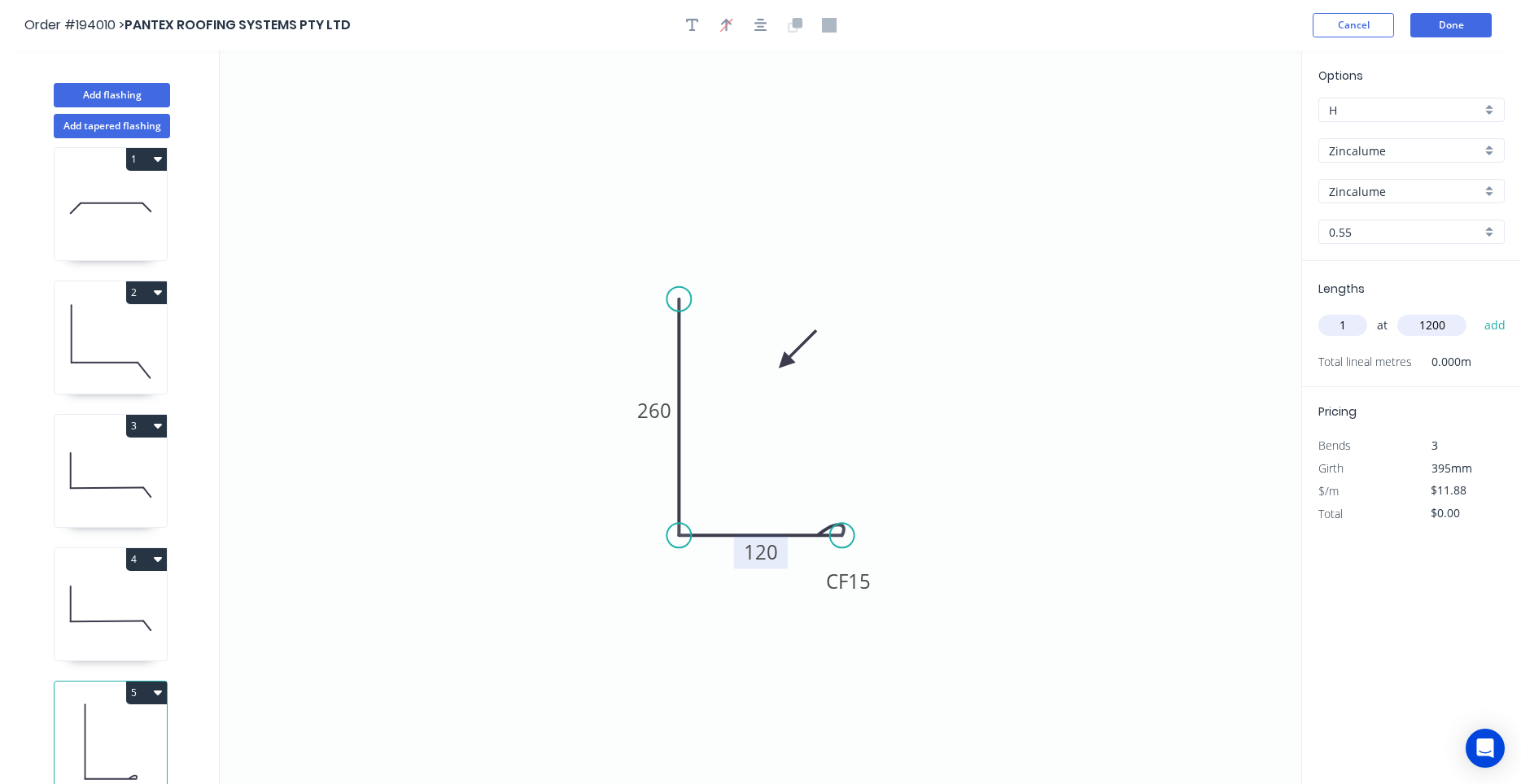
click at [1476, 312] on button "add" at bounding box center [1495, 325] width 39 height 27
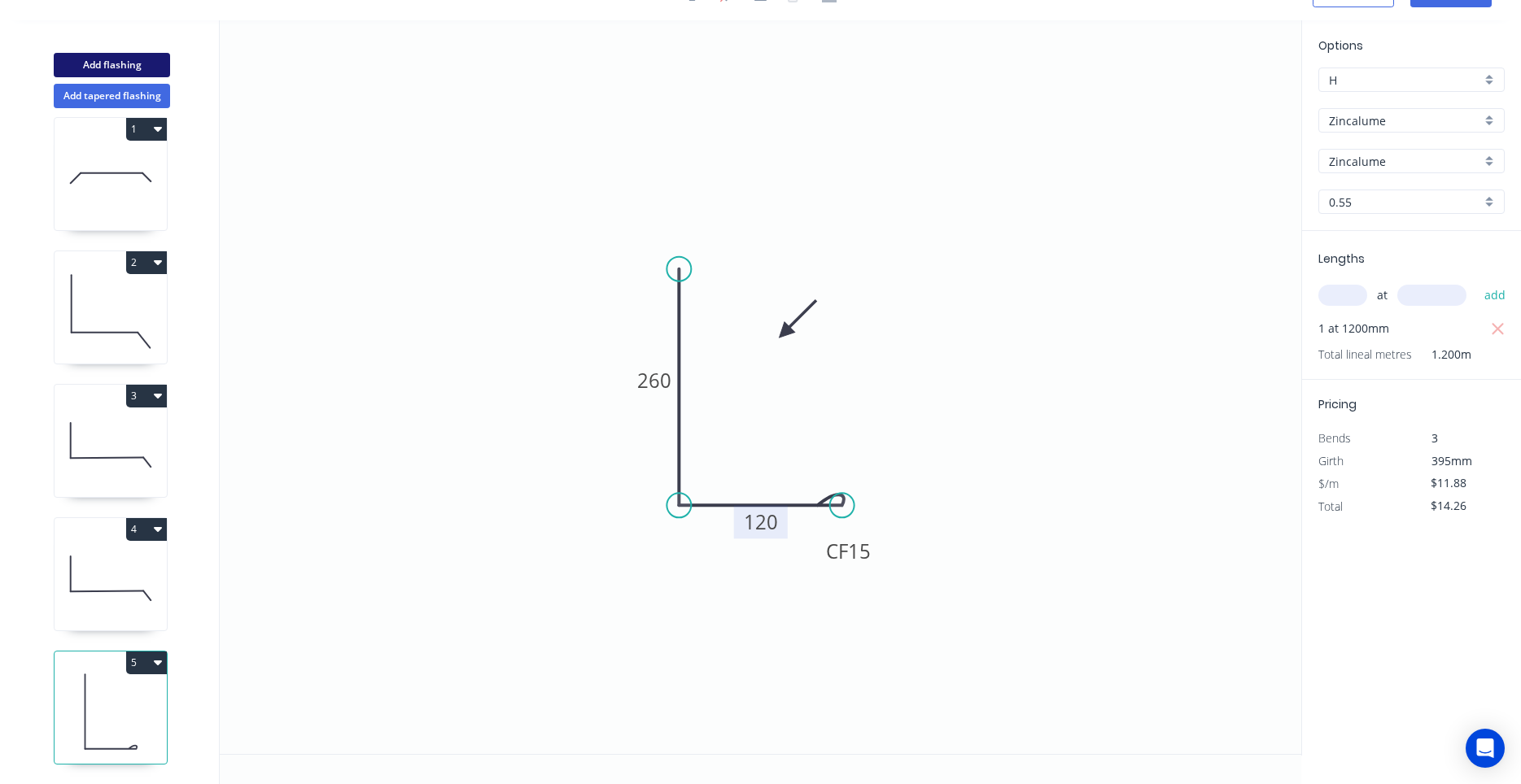
click at [133, 63] on button "Add flashing" at bounding box center [112, 65] width 116 height 24
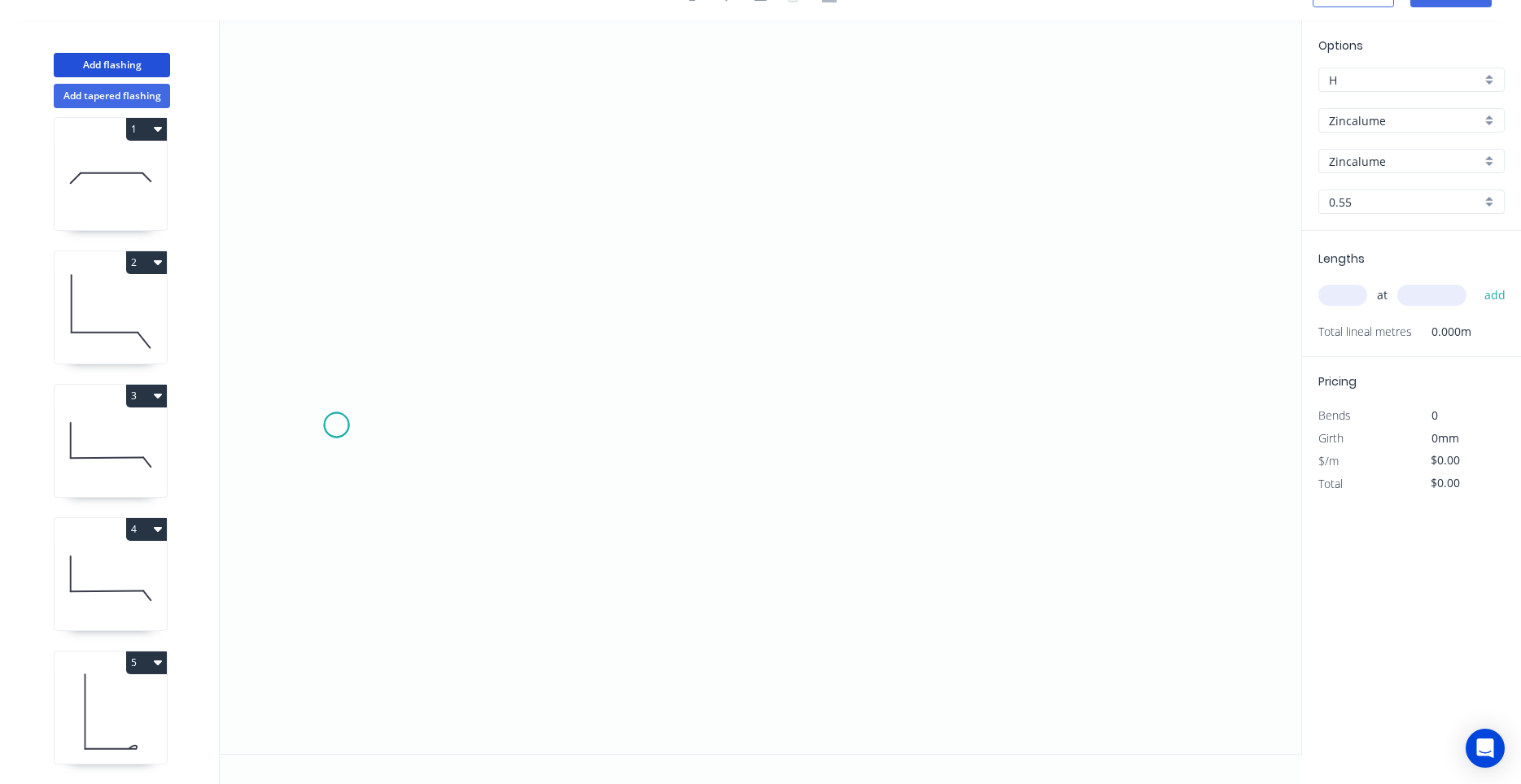
click at [336, 426] on icon "0" at bounding box center [760, 387] width 1081 height 734
click at [413, 349] on icon "0" at bounding box center [760, 387] width 1081 height 734
click at [982, 347] on icon "0 ?" at bounding box center [760, 387] width 1081 height 734
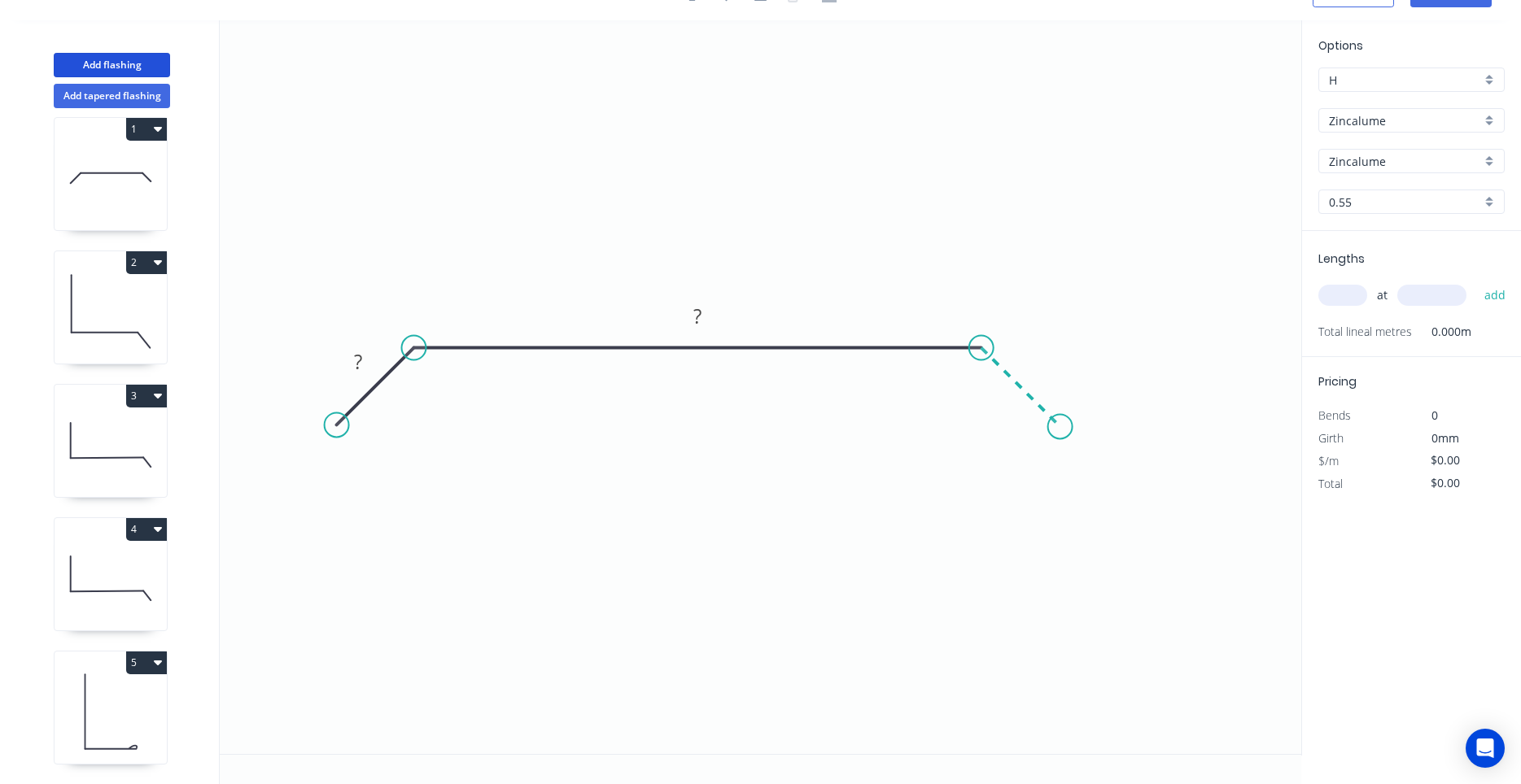
click at [1061, 420] on icon "0 ? ?" at bounding box center [760, 387] width 1081 height 734
click at [1061, 420] on circle at bounding box center [1060, 426] width 24 height 24
drag, startPoint x: 1054, startPoint y: 416, endPoint x: 1045, endPoint y: 410, distance: 10.8
click at [1055, 423] on circle at bounding box center [1060, 426] width 24 height 24
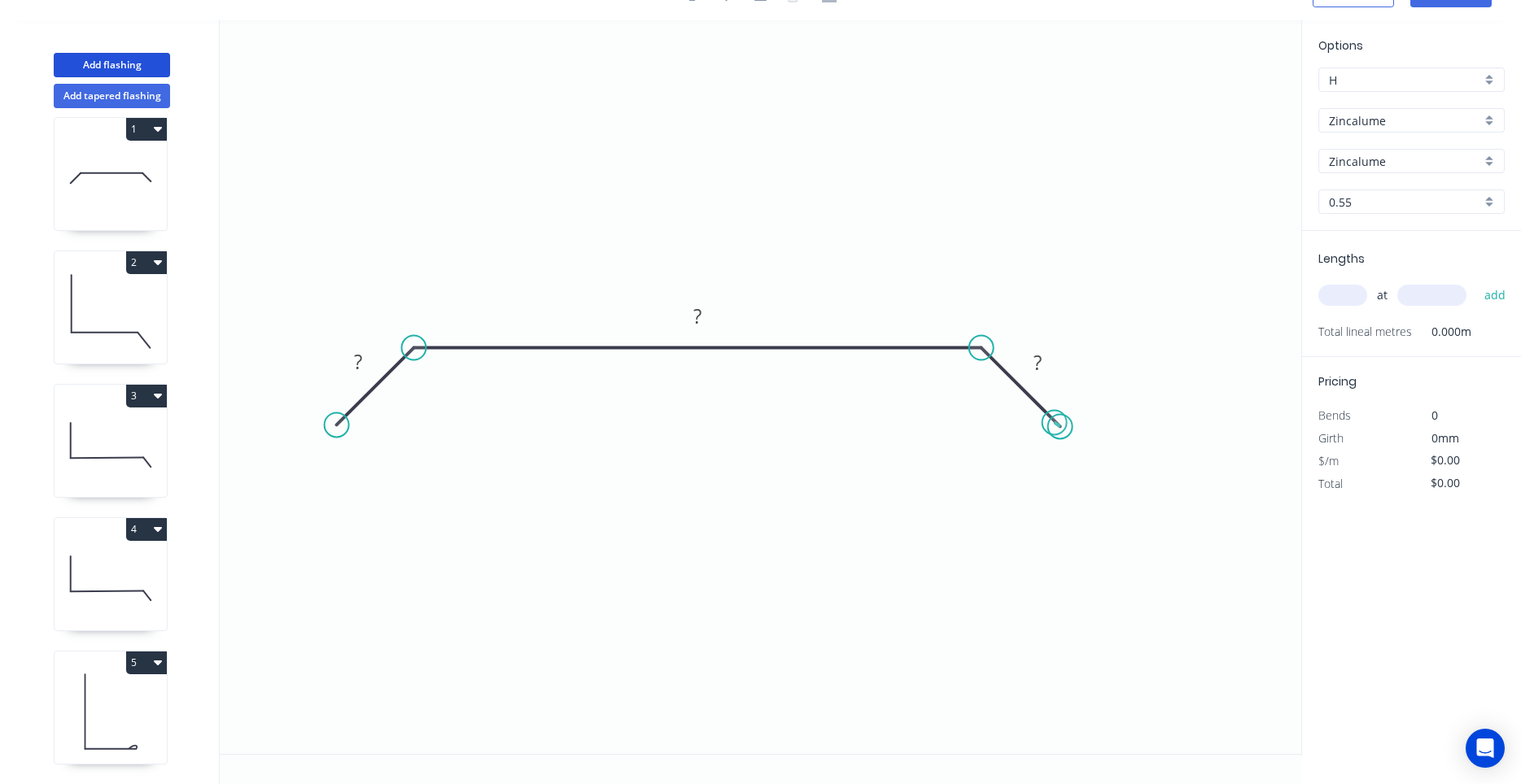
click at [1055, 423] on circle at bounding box center [1060, 426] width 24 height 24
click at [358, 352] on tspan "?" at bounding box center [357, 362] width 8 height 27
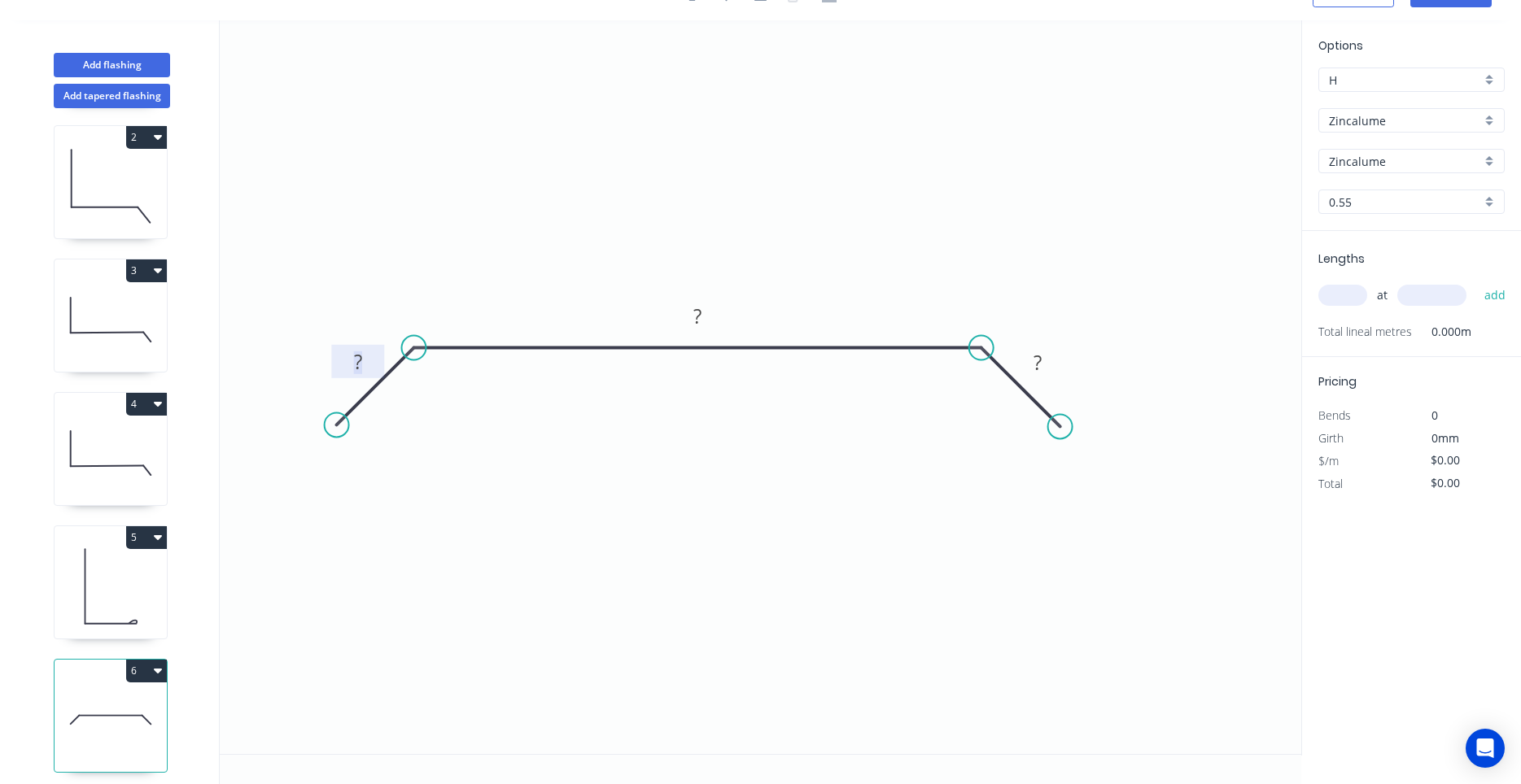
scroll to position [149, 0]
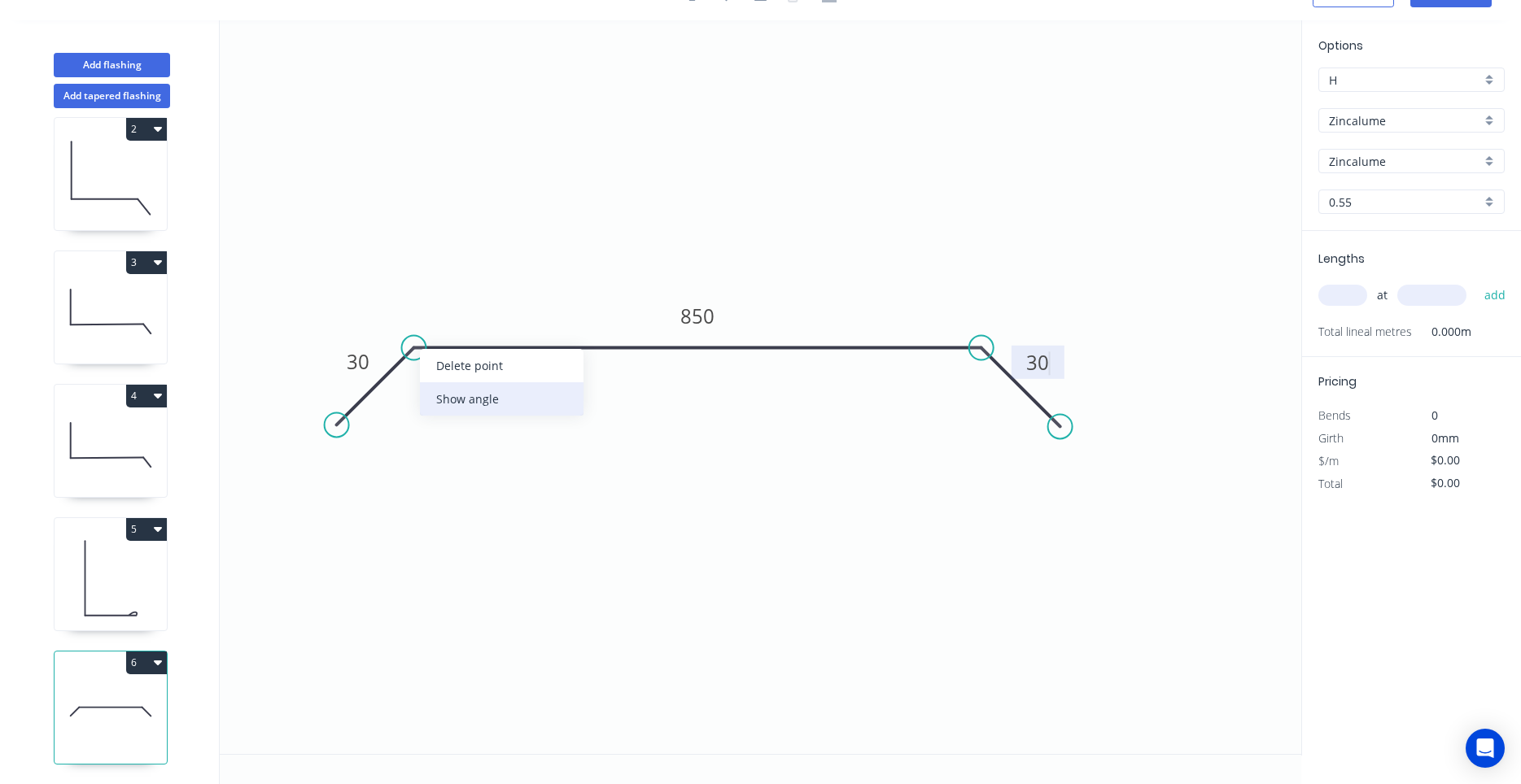
click at [441, 397] on div "Show angle" at bounding box center [502, 398] width 163 height 33
click at [1000, 393] on div "Show angle" at bounding box center [1068, 404] width 163 height 33
click at [965, 388] on tspan "?" at bounding box center [962, 384] width 9 height 27
click at [1165, 362] on icon "0 30 850 30 135 º 135 º" at bounding box center [760, 387] width 1081 height 734
click at [1331, 294] on input "text" at bounding box center [1342, 295] width 49 height 21
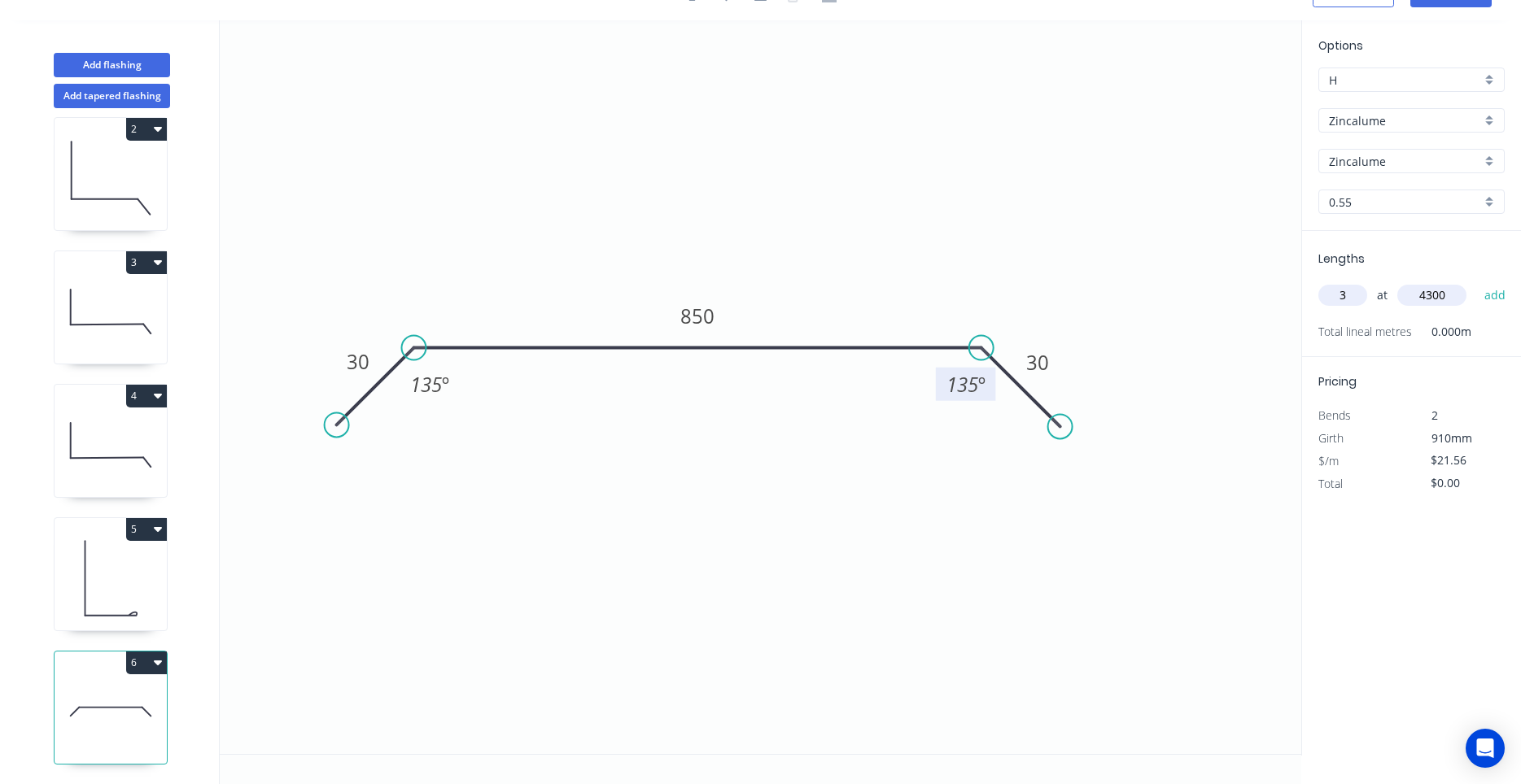
click at [1476, 282] on button "add" at bounding box center [1495, 295] width 39 height 27
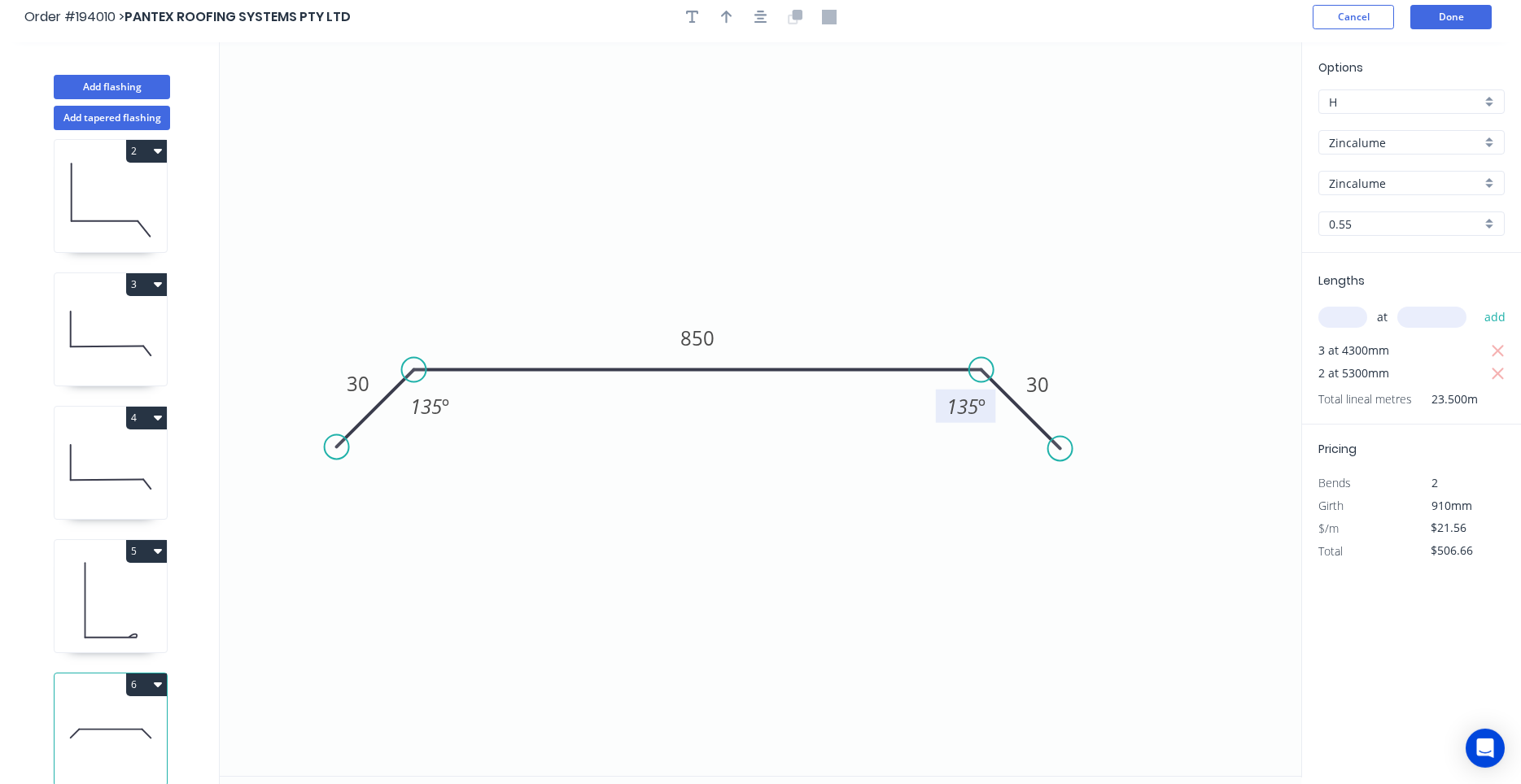
scroll to position [0, 0]
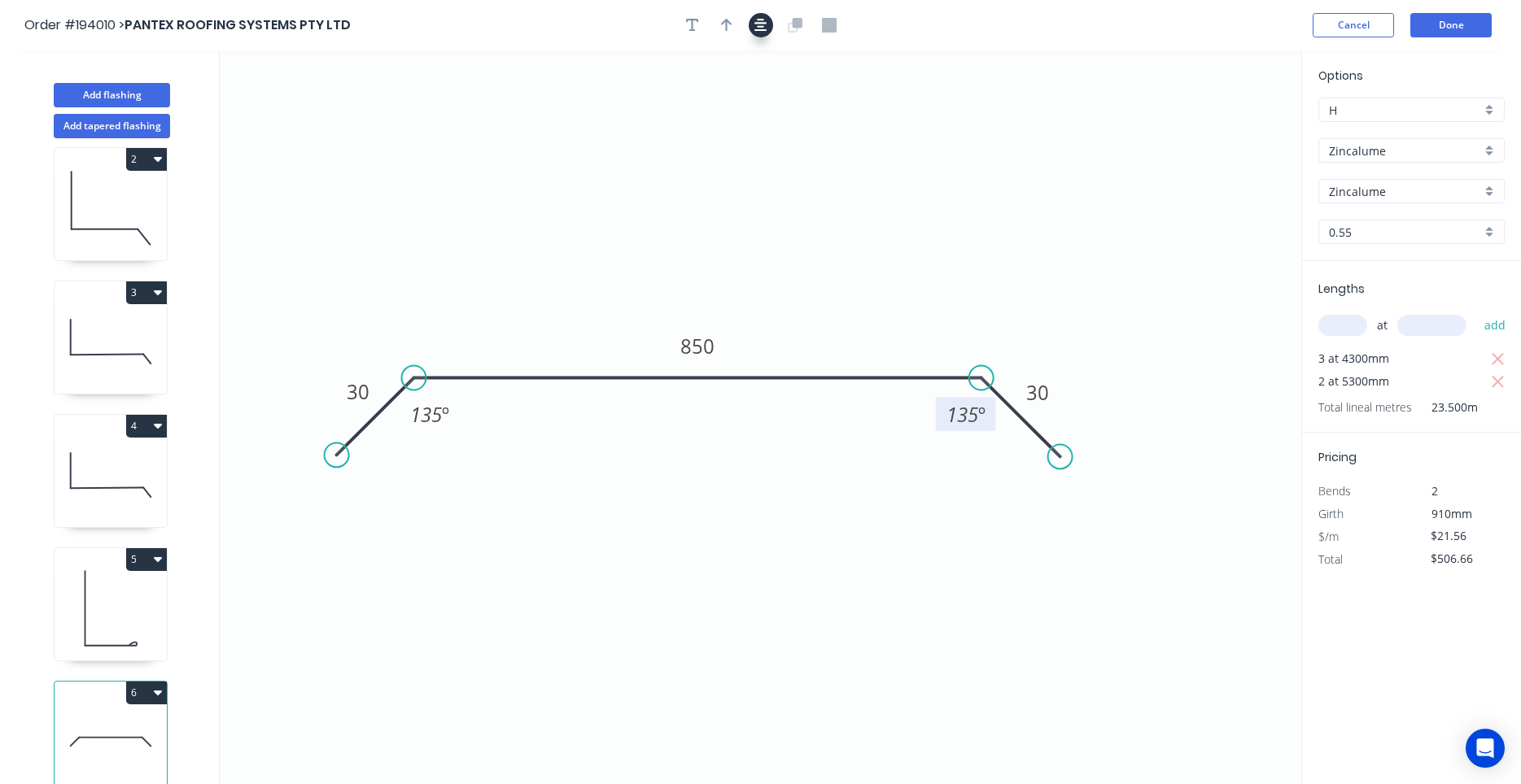
click at [753, 23] on button "button" at bounding box center [761, 25] width 24 height 24
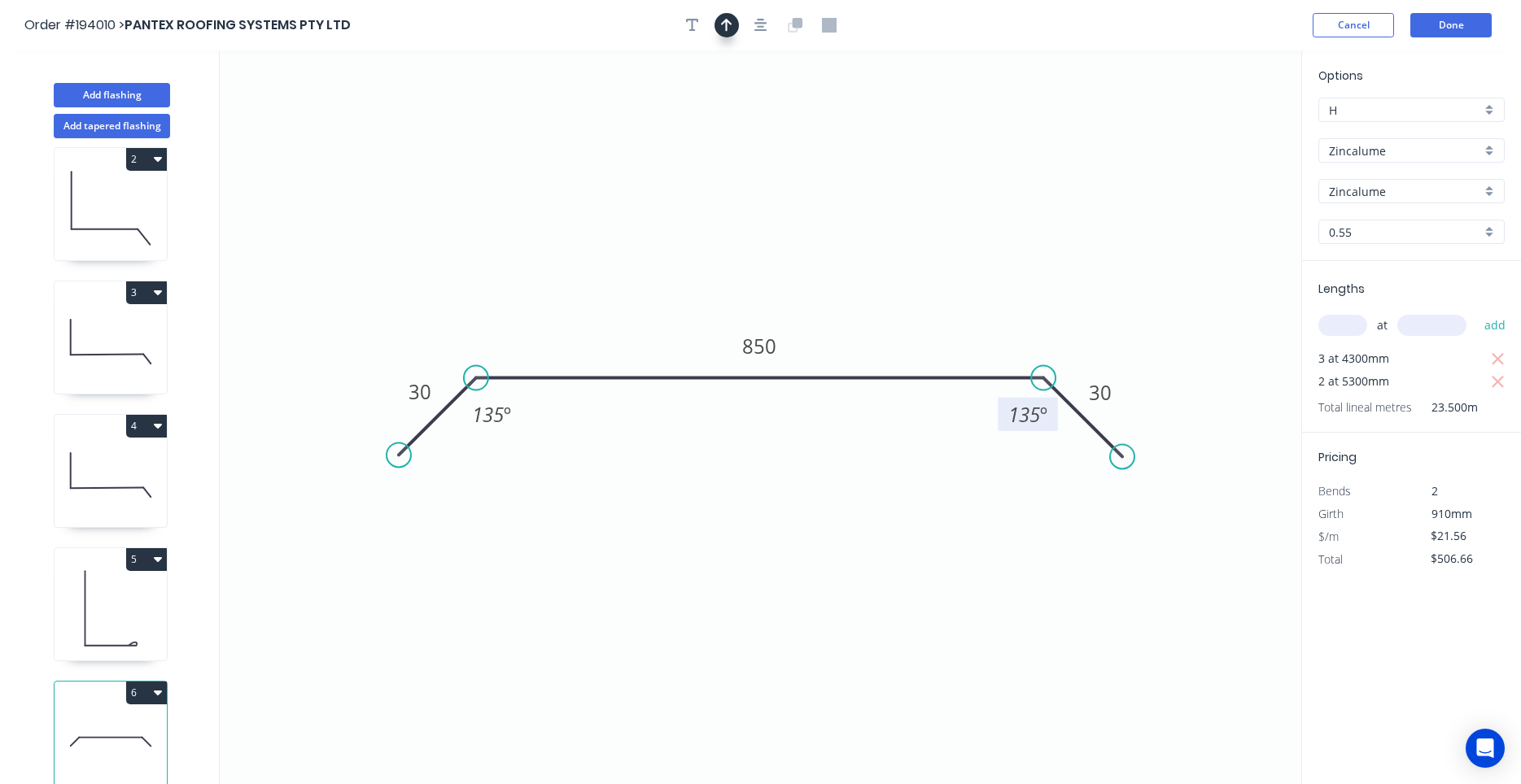
click at [735, 28] on button "button" at bounding box center [727, 25] width 24 height 24
click at [1217, 127] on icon at bounding box center [1219, 112] width 15 height 52
click at [1219, 128] on icon at bounding box center [1219, 112] width 15 height 52
click at [1219, 128] on icon at bounding box center [1218, 109] width 15 height 52
drag, startPoint x: 1219, startPoint y: 128, endPoint x: 986, endPoint y: 270, distance: 272.9
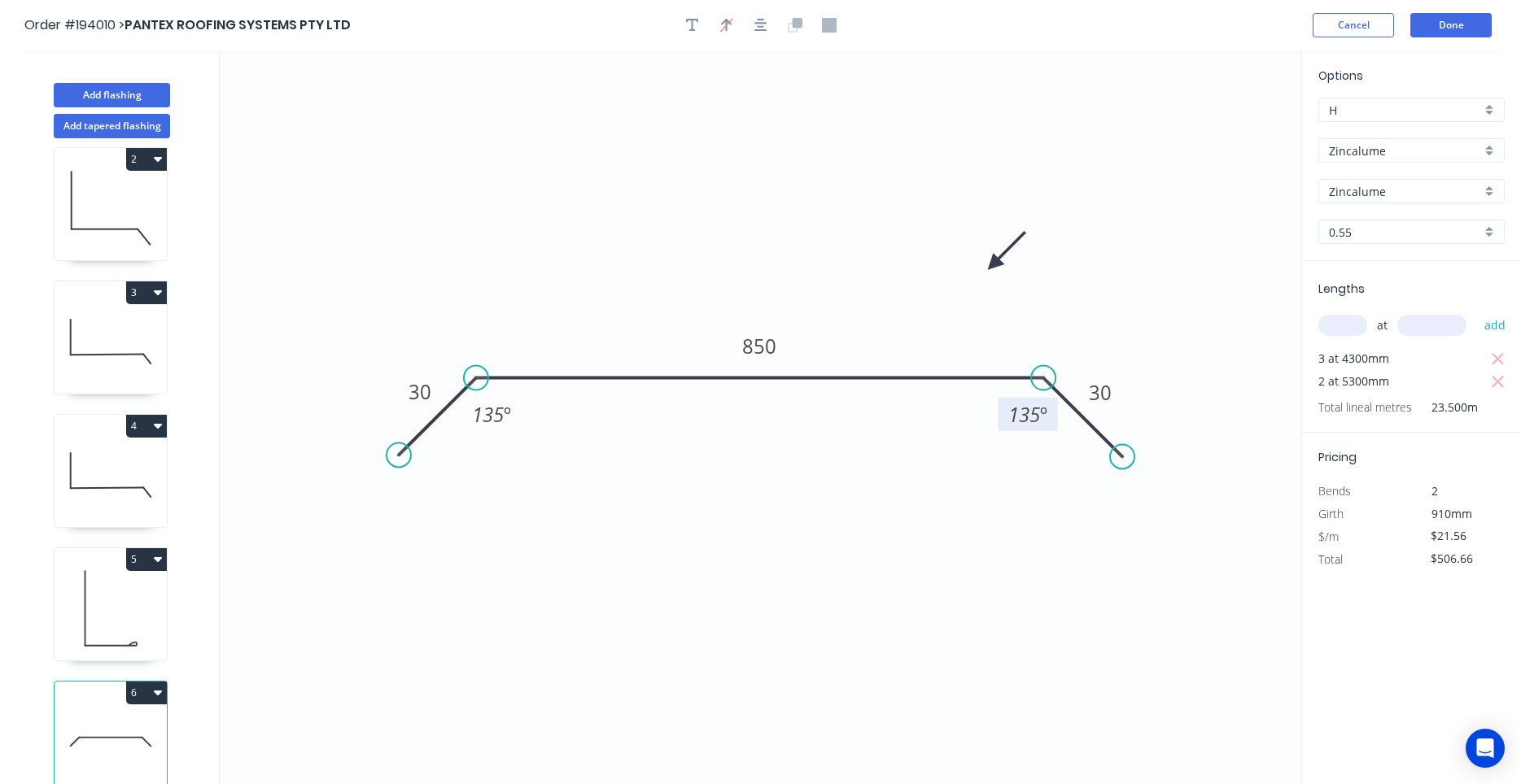
click at [986, 270] on icon at bounding box center [1007, 251] width 47 height 47
click at [126, 604] on icon at bounding box center [110, 608] width 113 height 104
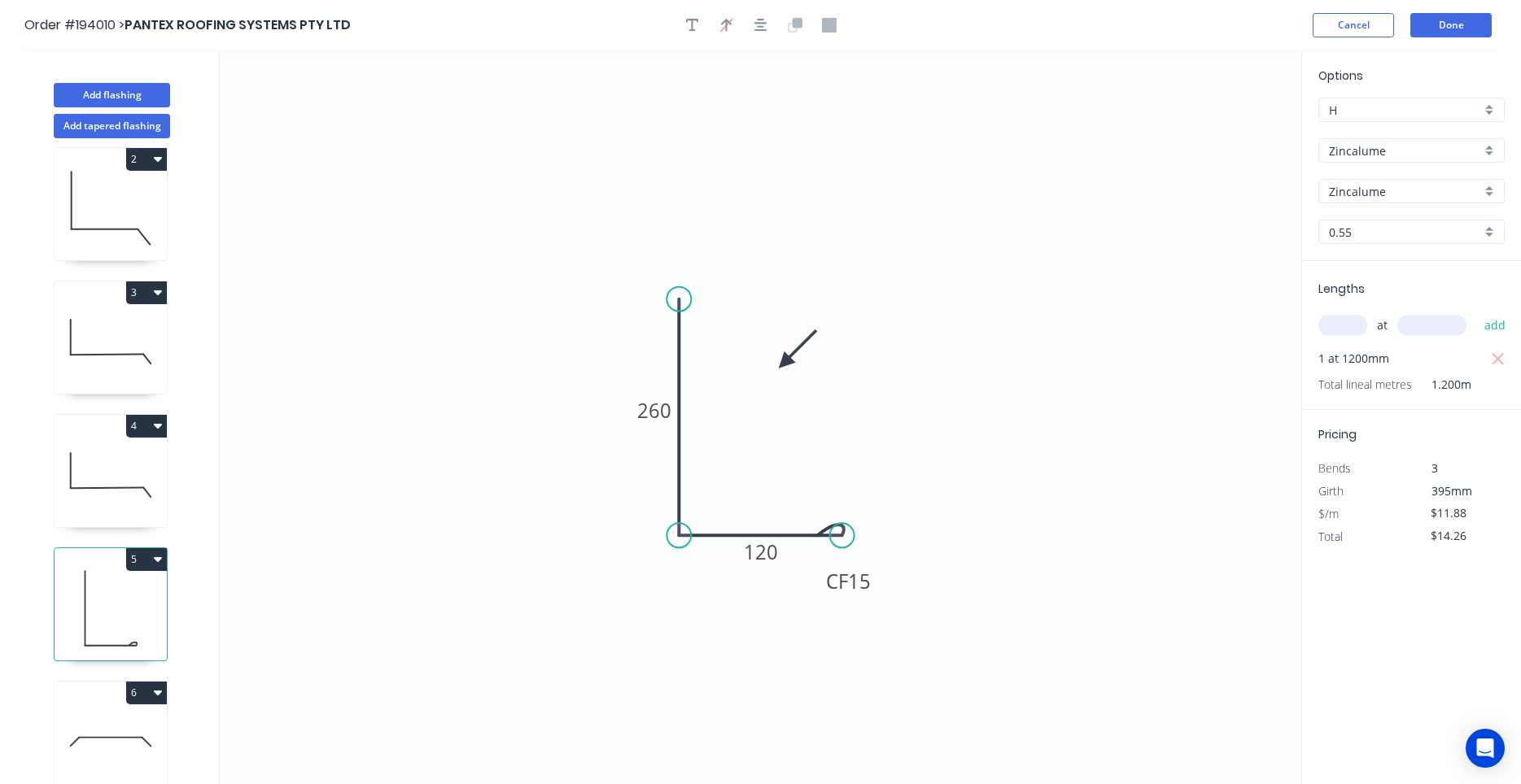
click at [114, 477] on icon at bounding box center [110, 475] width 113 height 104
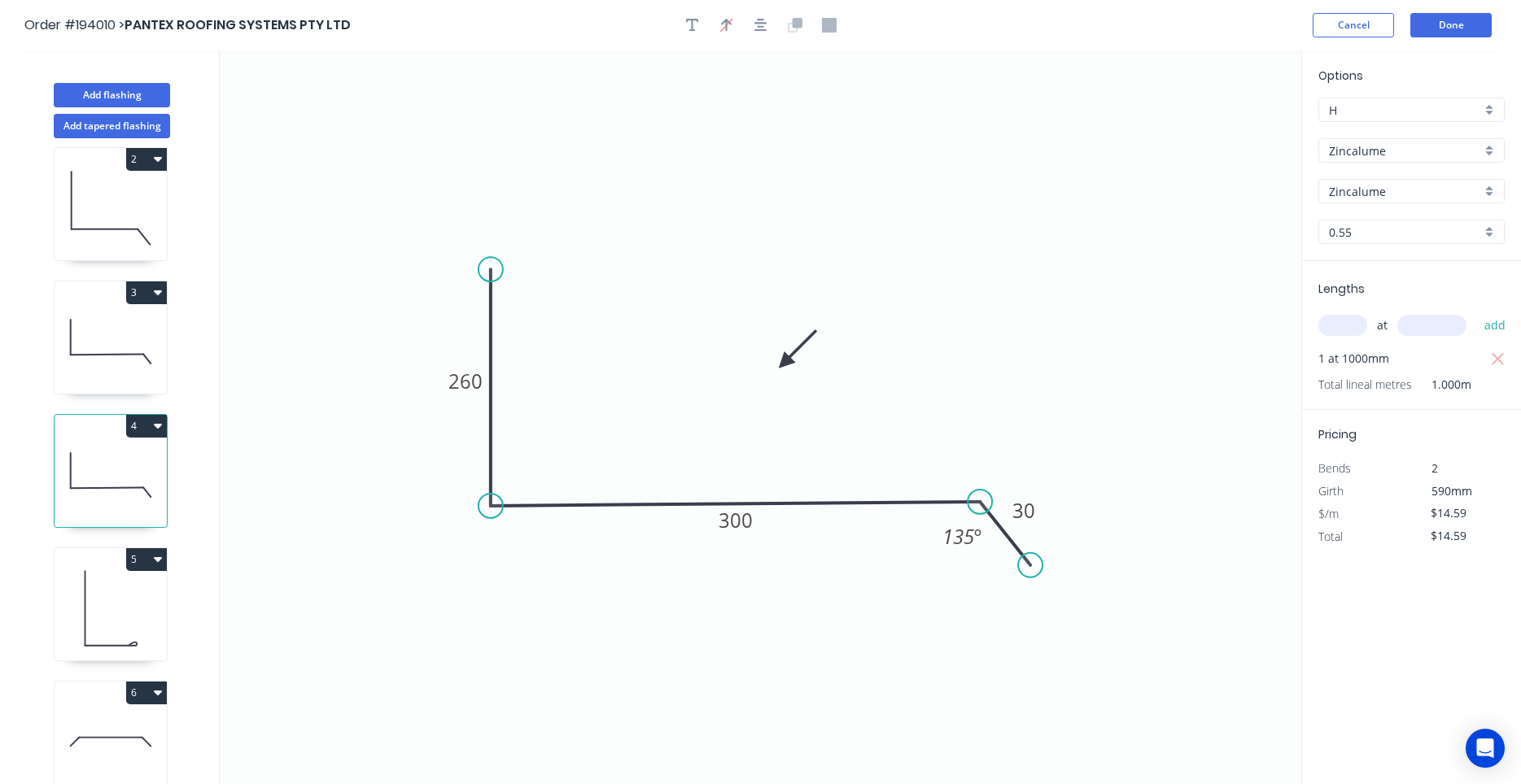
click at [113, 381] on icon at bounding box center [110, 341] width 113 height 104
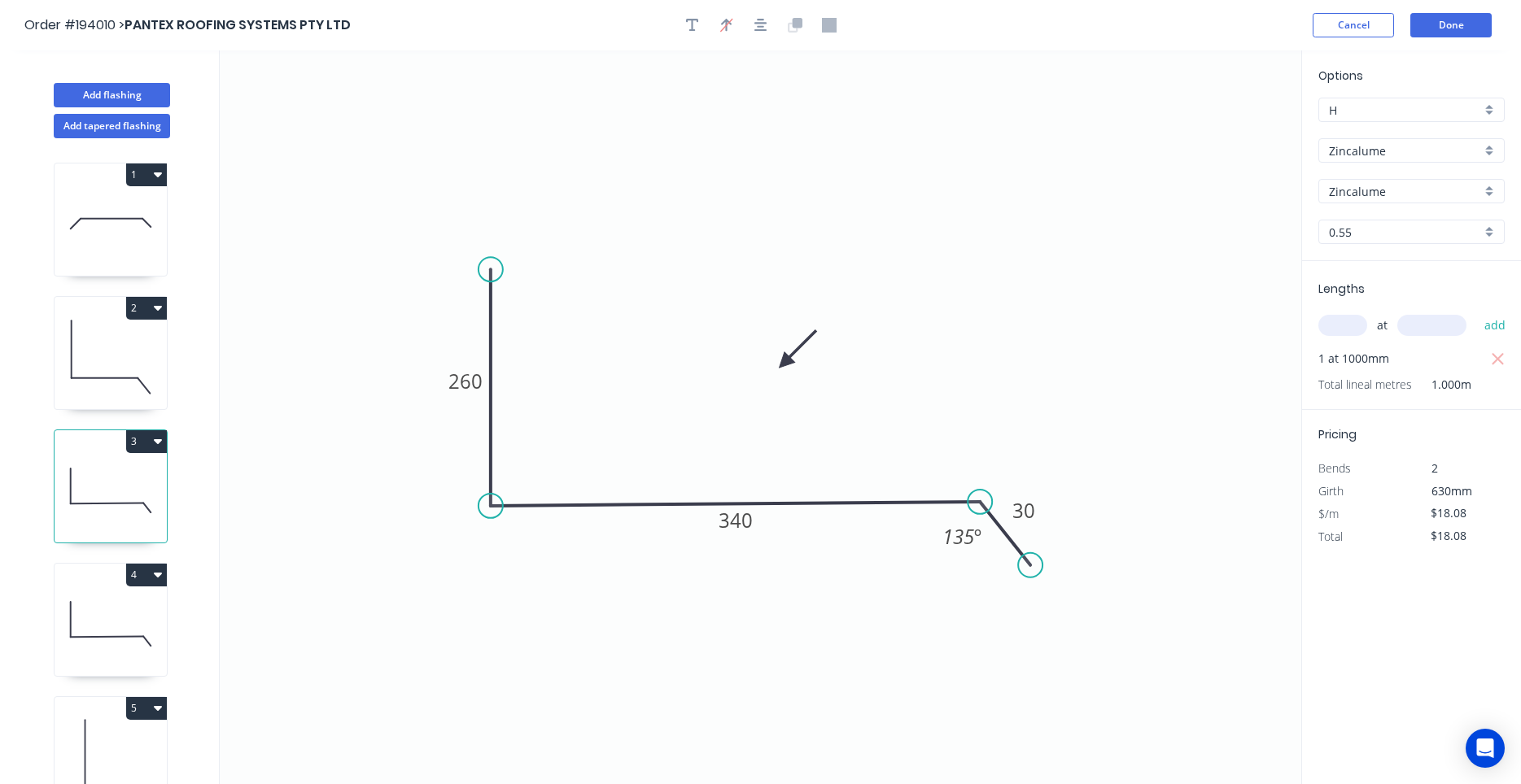
scroll to position [149, 0]
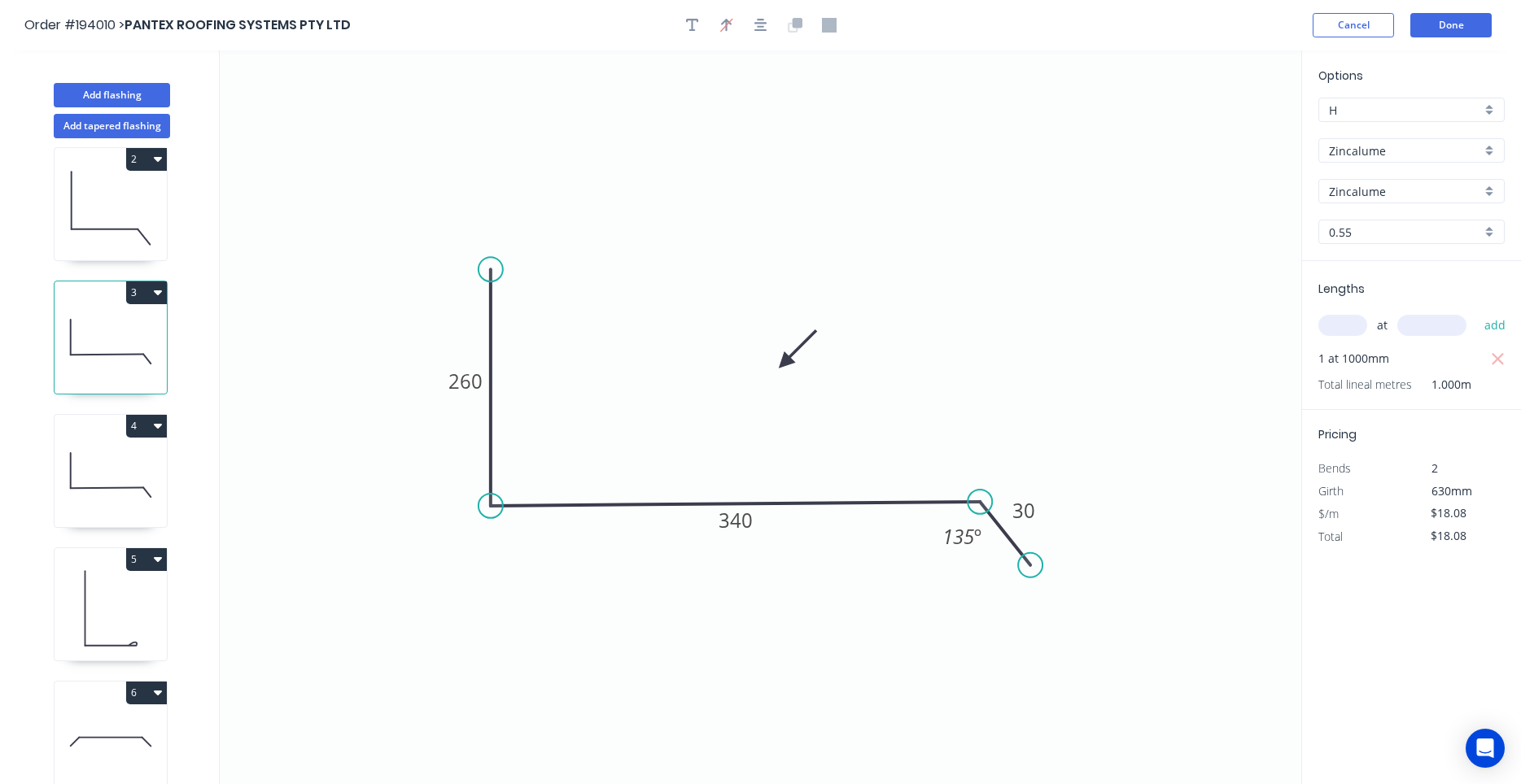
click at [123, 591] on icon at bounding box center [110, 608] width 113 height 104
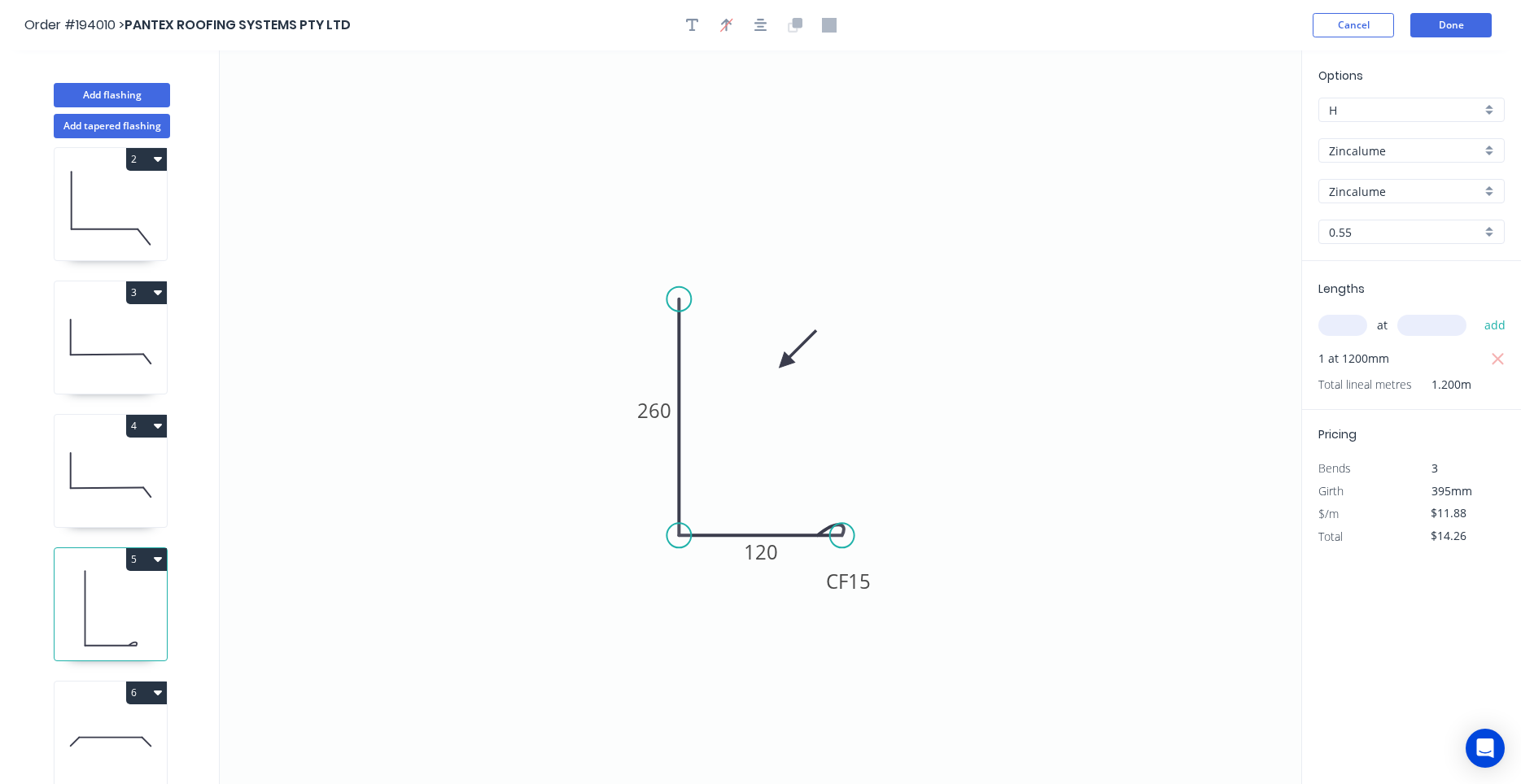
click at [114, 708] on icon at bounding box center [110, 741] width 113 height 104
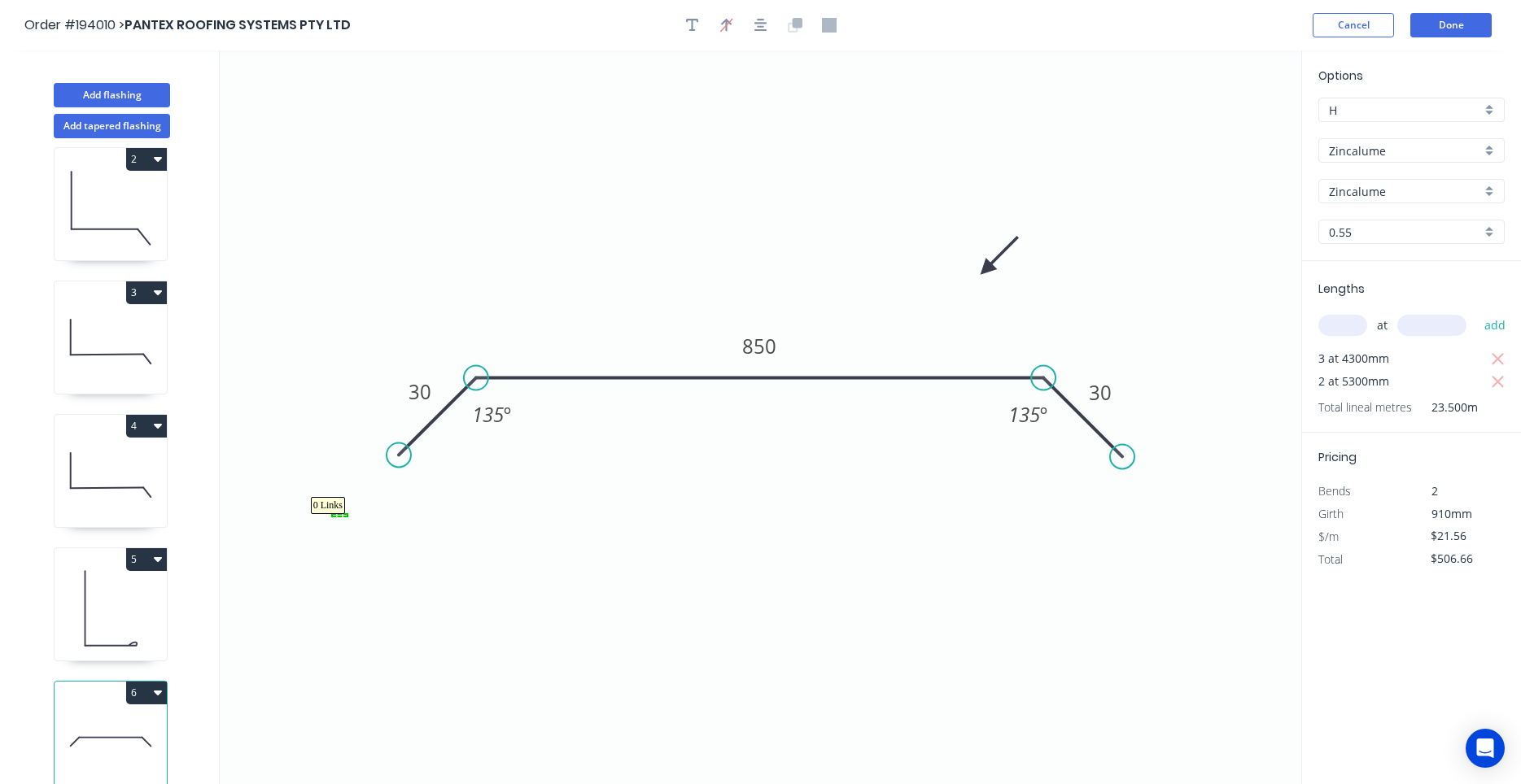
drag, startPoint x: 333, startPoint y: 515, endPoint x: 347, endPoint y: 516, distance: 14.0
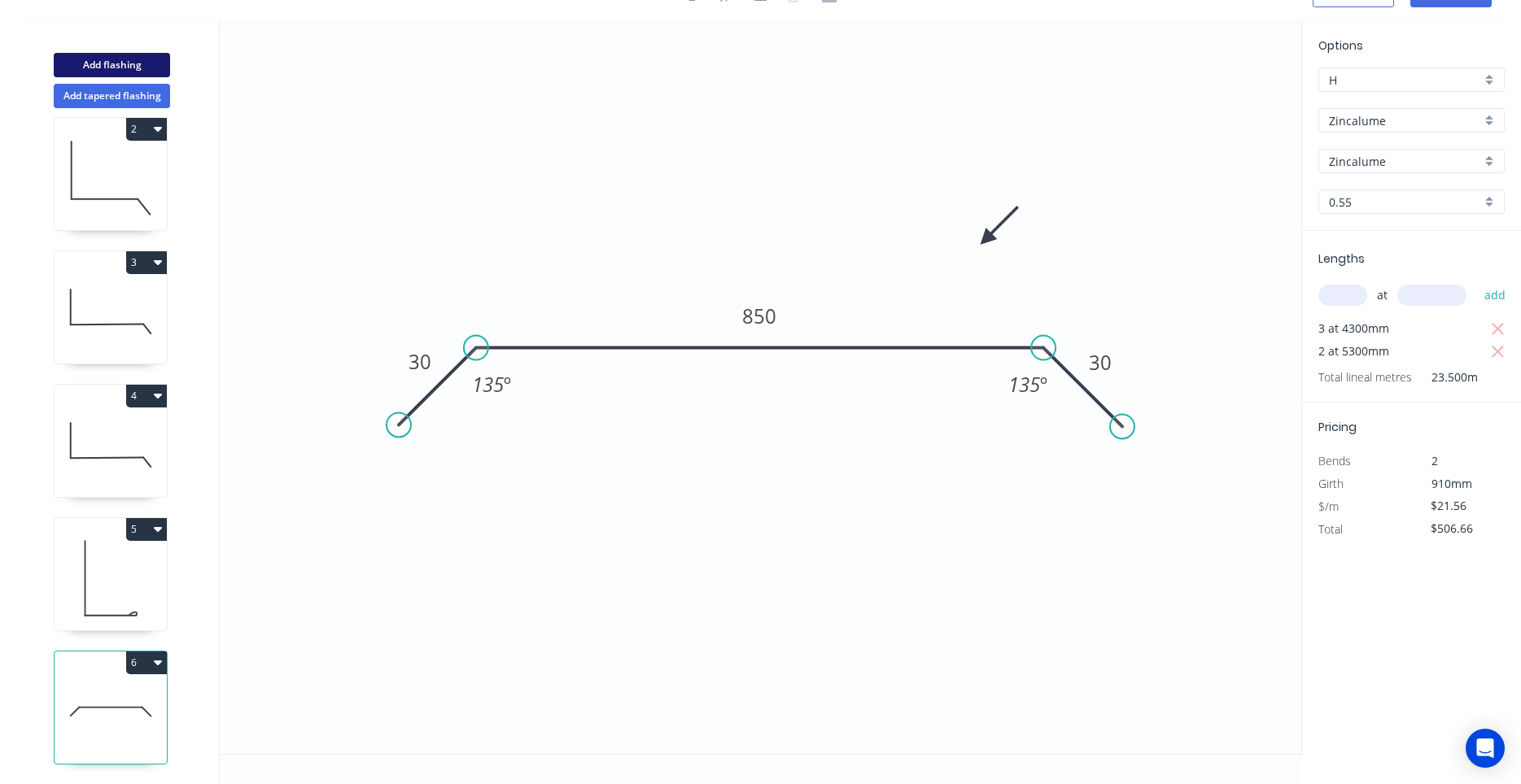
click at [155, 65] on button "Add flashing" at bounding box center [112, 65] width 116 height 24
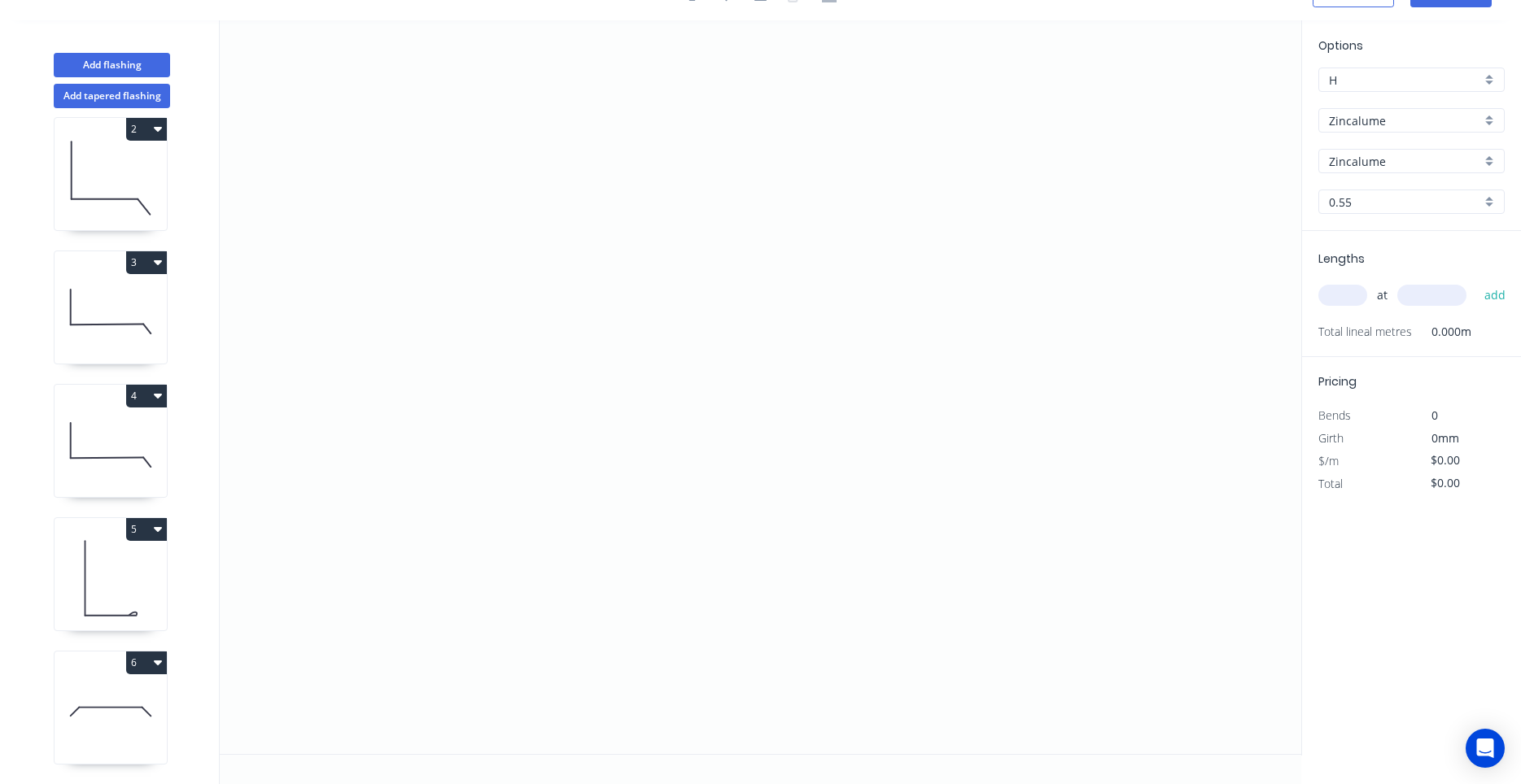
click at [1341, 307] on div "at add" at bounding box center [1413, 295] width 190 height 27
click at [1343, 301] on input "text" at bounding box center [1342, 295] width 49 height 21
click at [1476, 282] on button "add" at bounding box center [1495, 295] width 39 height 27
click at [494, 363] on icon "0" at bounding box center [760, 387] width 1081 height 734
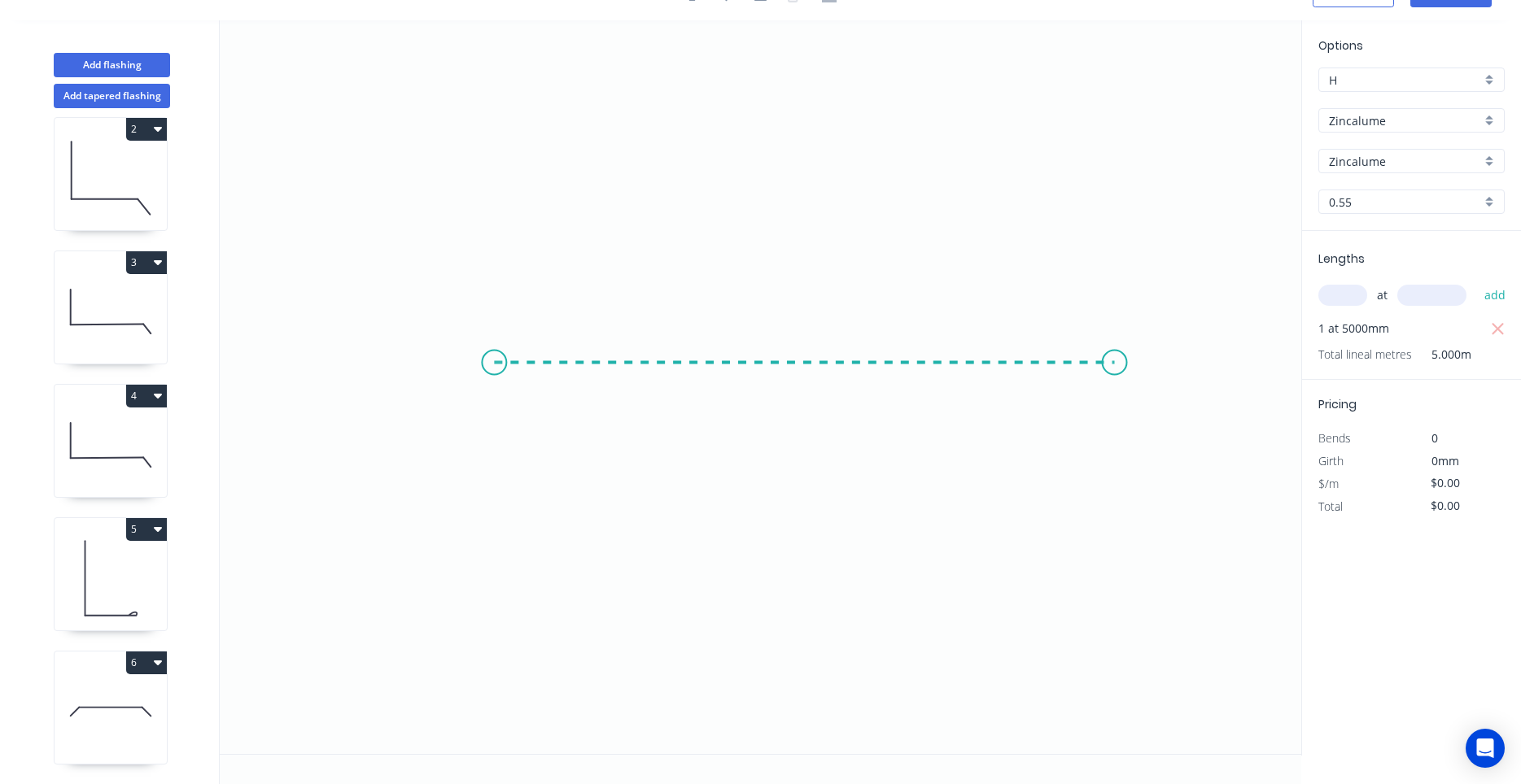
click at [1122, 349] on icon "0" at bounding box center [760, 387] width 1081 height 734
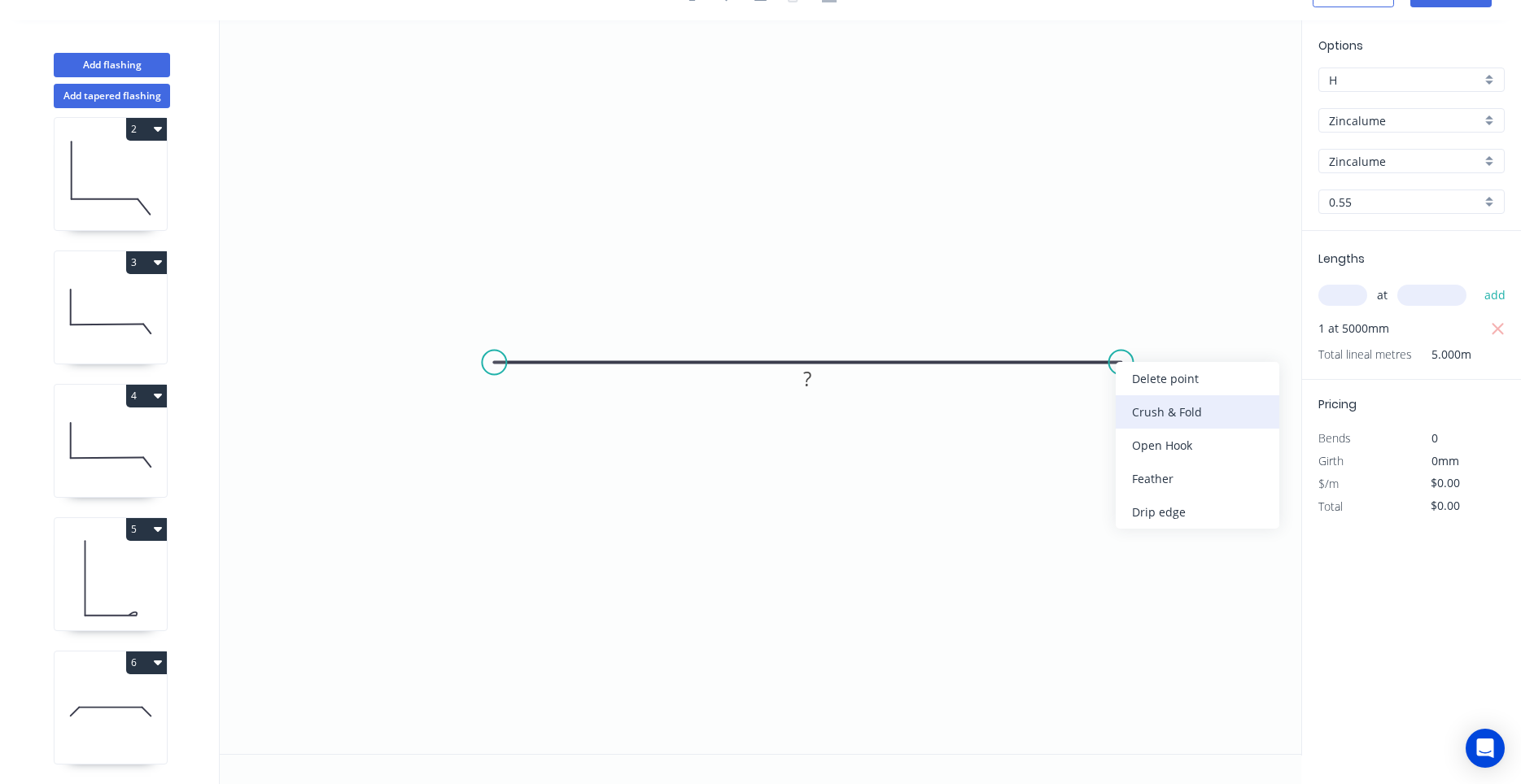
click at [1140, 404] on div "Crush & Fold" at bounding box center [1197, 411] width 163 height 33
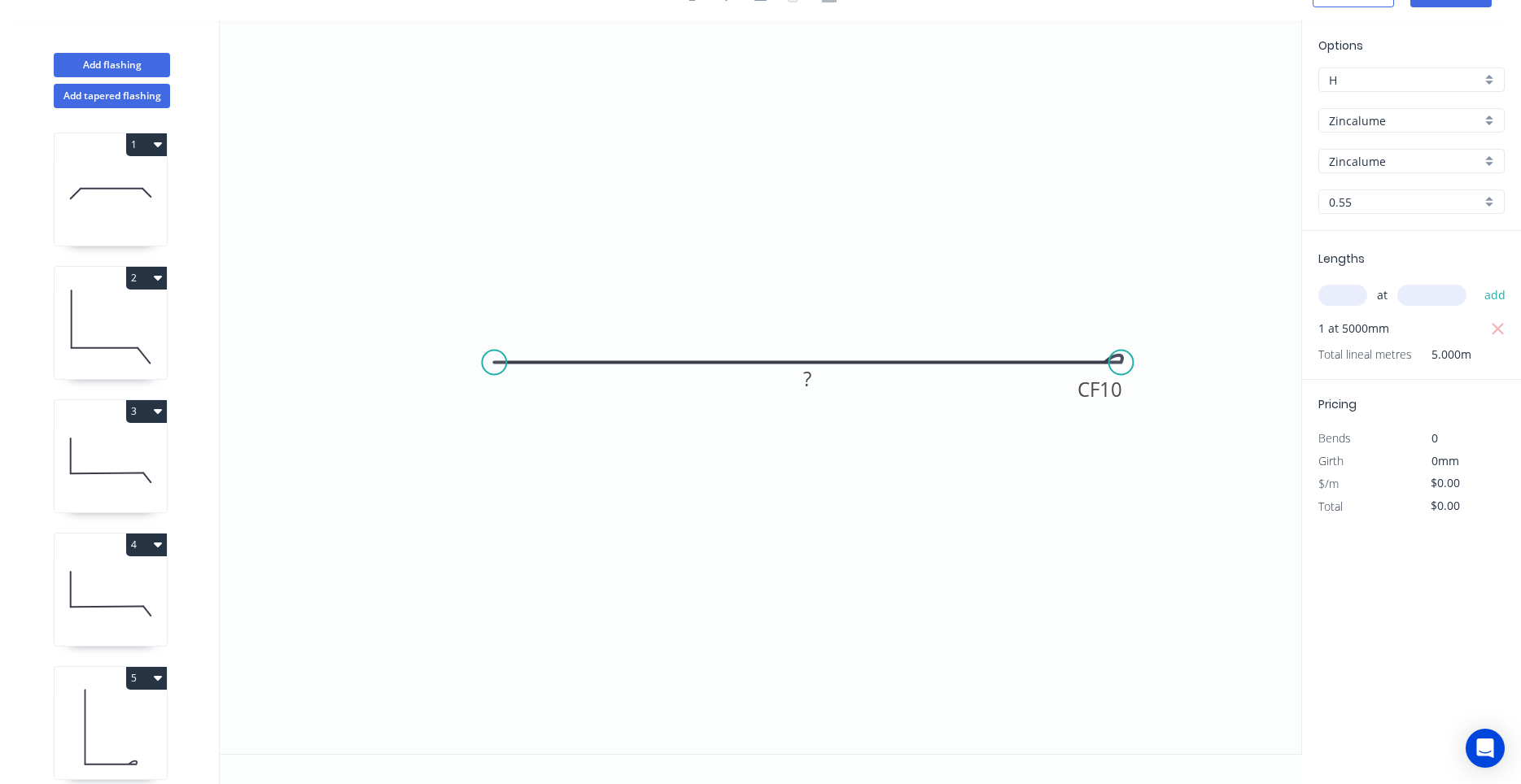
scroll to position [149, 0]
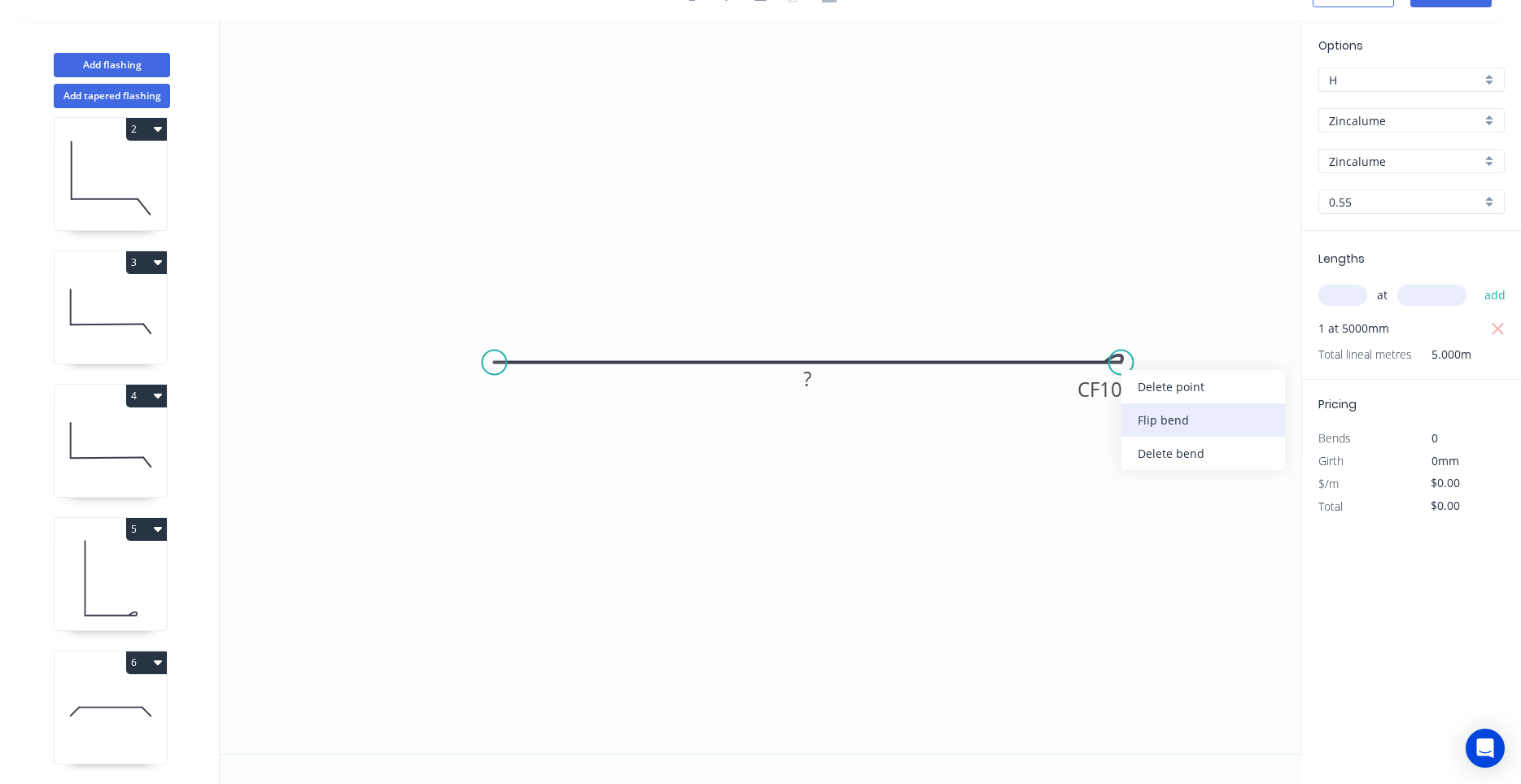
click at [1142, 416] on div "Flip bend" at bounding box center [1203, 420] width 163 height 33
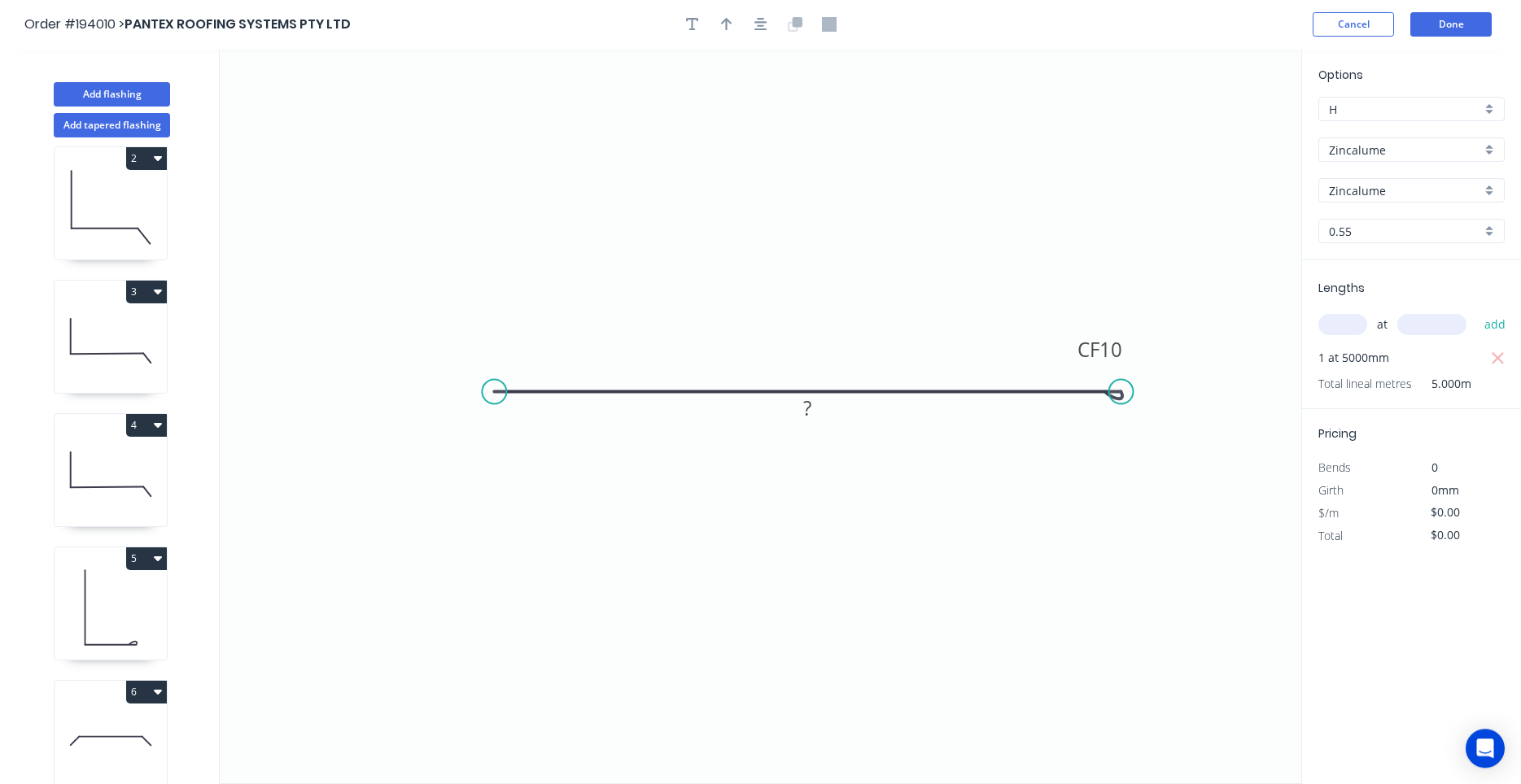
scroll to position [0, 0]
click at [769, 24] on button "button" at bounding box center [761, 25] width 24 height 24
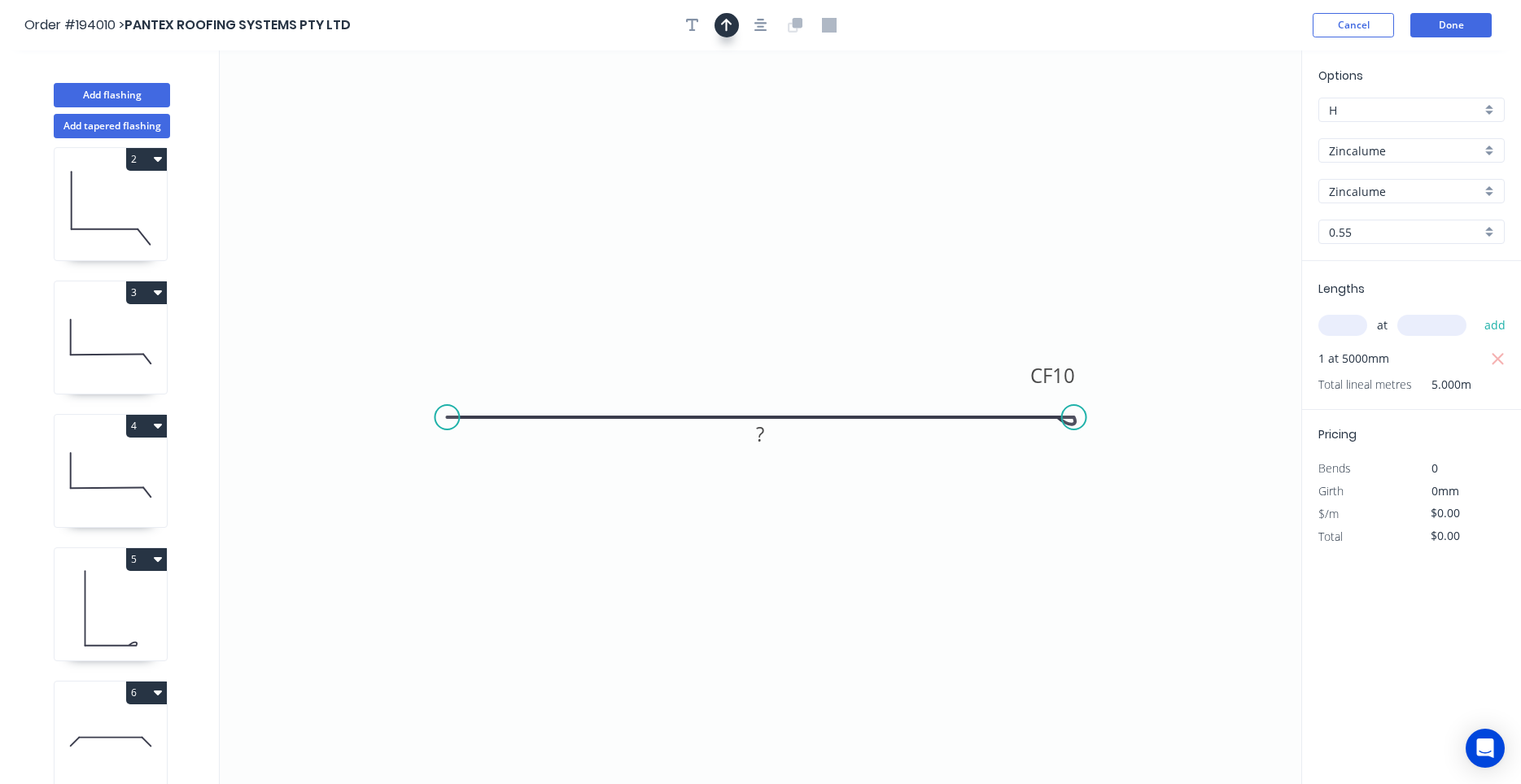
click at [727, 21] on icon "button" at bounding box center [726, 25] width 11 height 13
click at [1218, 131] on icon at bounding box center [1217, 112] width 15 height 52
drag, startPoint x: 1218, startPoint y: 131, endPoint x: 913, endPoint y: 293, distance: 345.4
click at [946, 284] on icon at bounding box center [970, 260] width 47 height 47
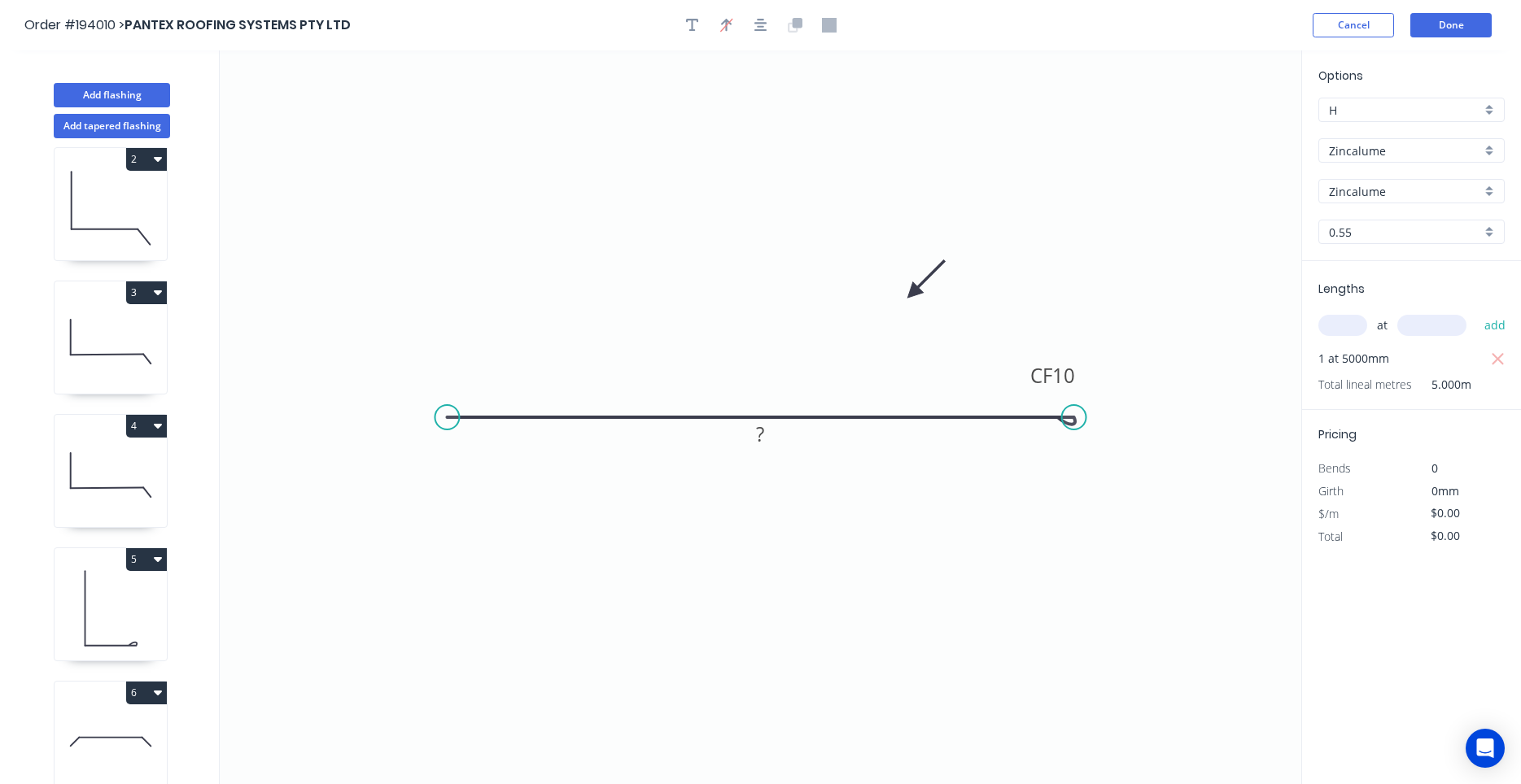
click at [762, 451] on icon "0 CF 10 ?" at bounding box center [760, 417] width 1081 height 734
click at [763, 442] on tspan "?" at bounding box center [760, 434] width 8 height 27
type input "$14.59"
type input "$72.95"
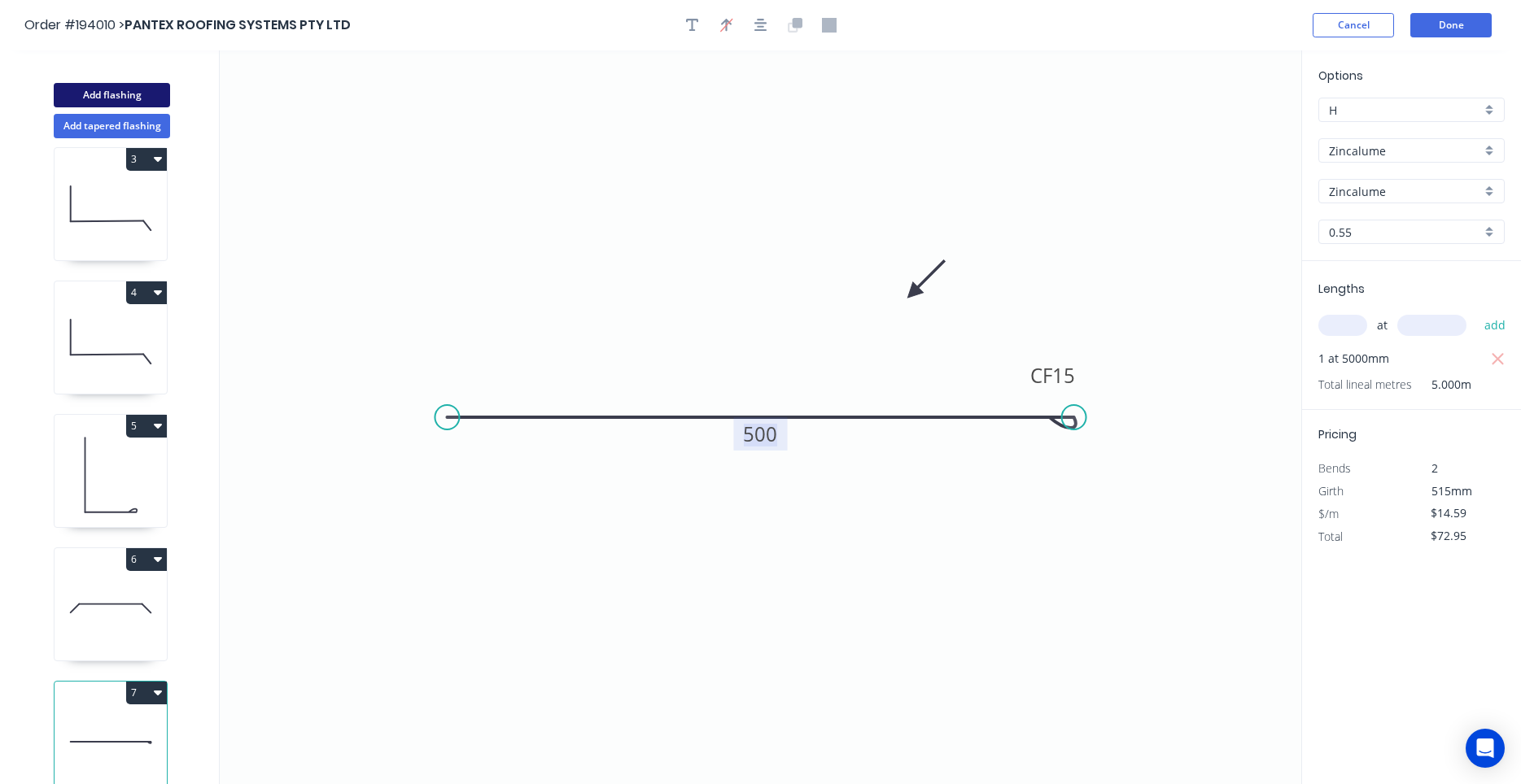
click at [125, 105] on button "Add flashing" at bounding box center [112, 95] width 116 height 24
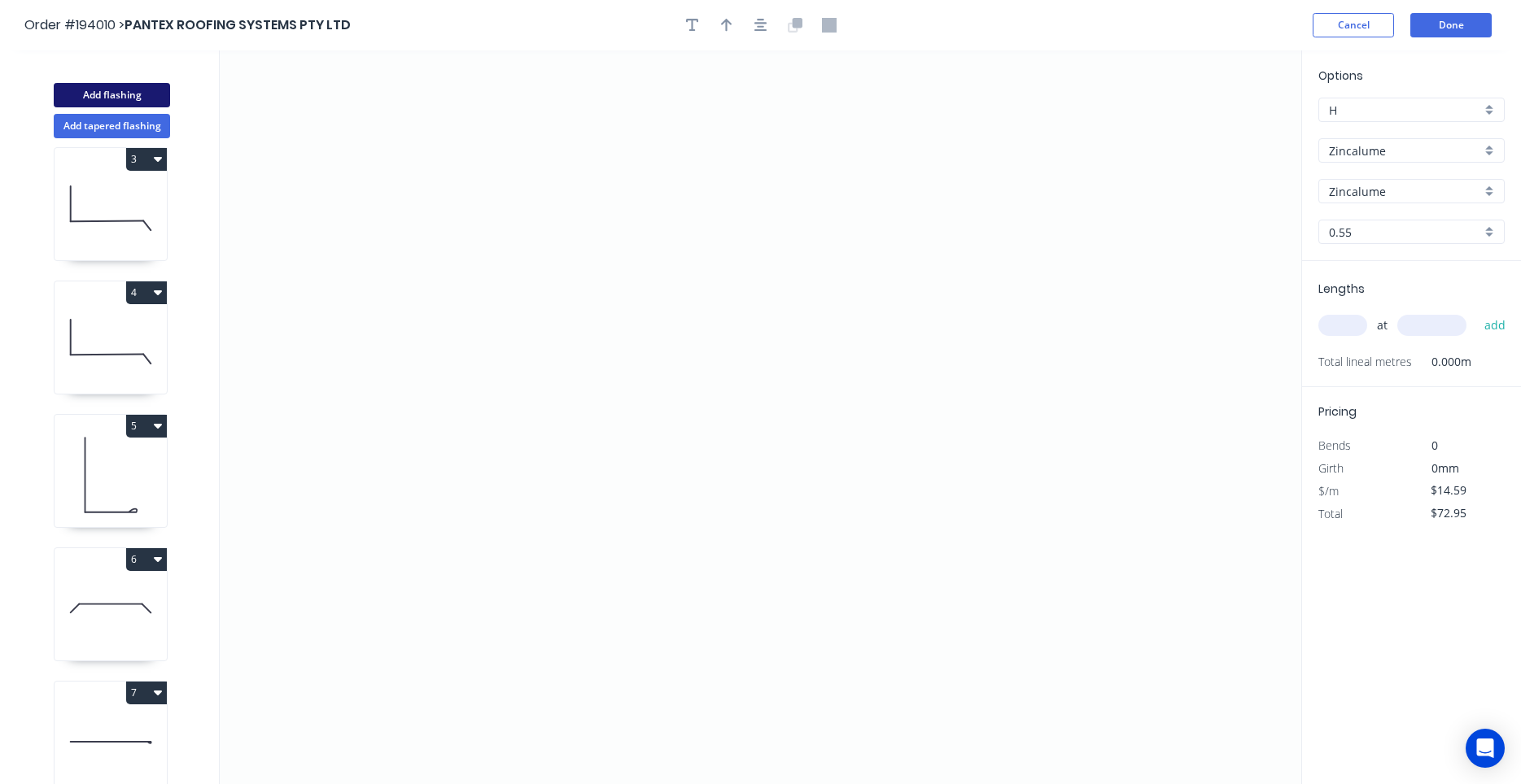
type input "$0.00"
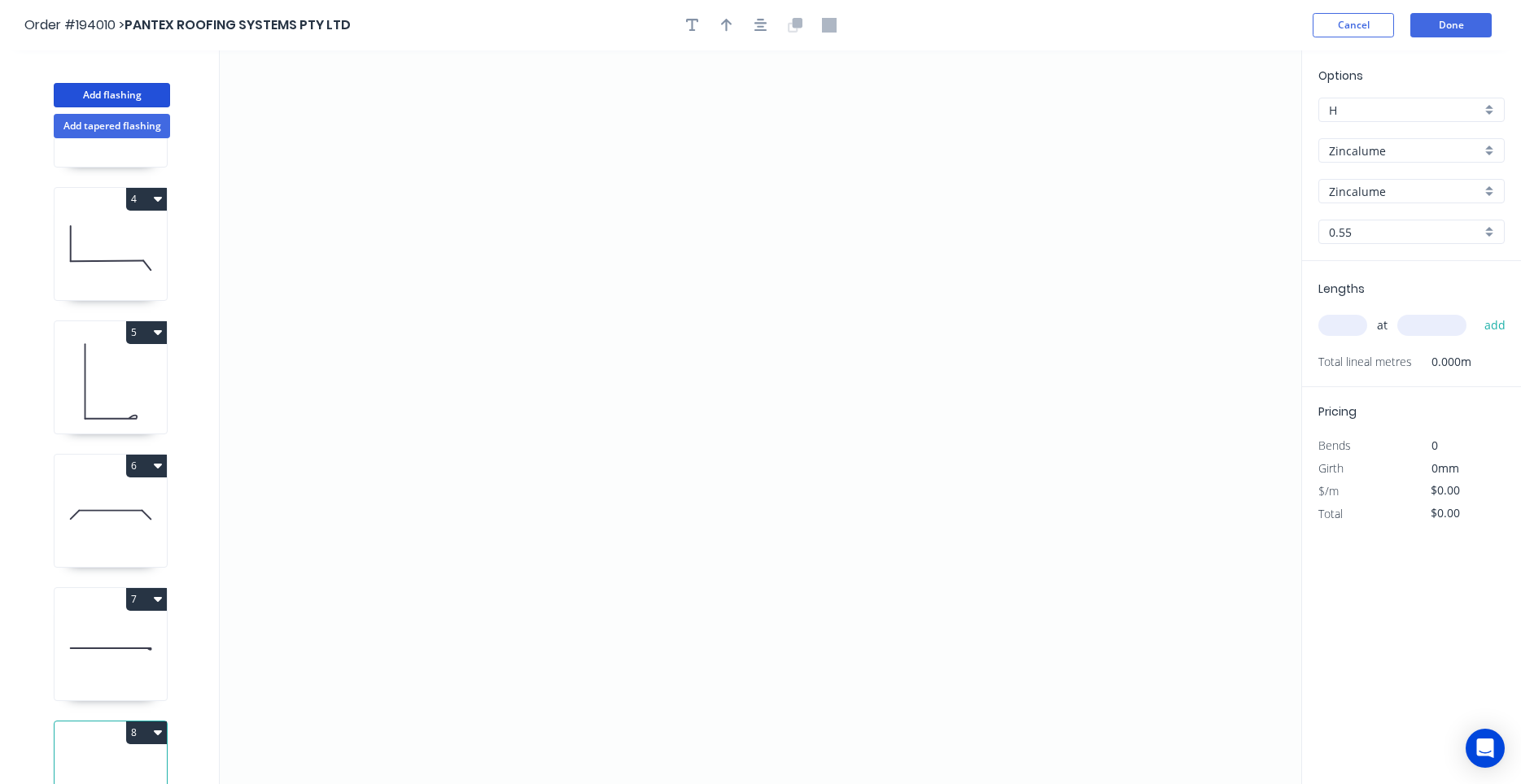
scroll to position [416, 0]
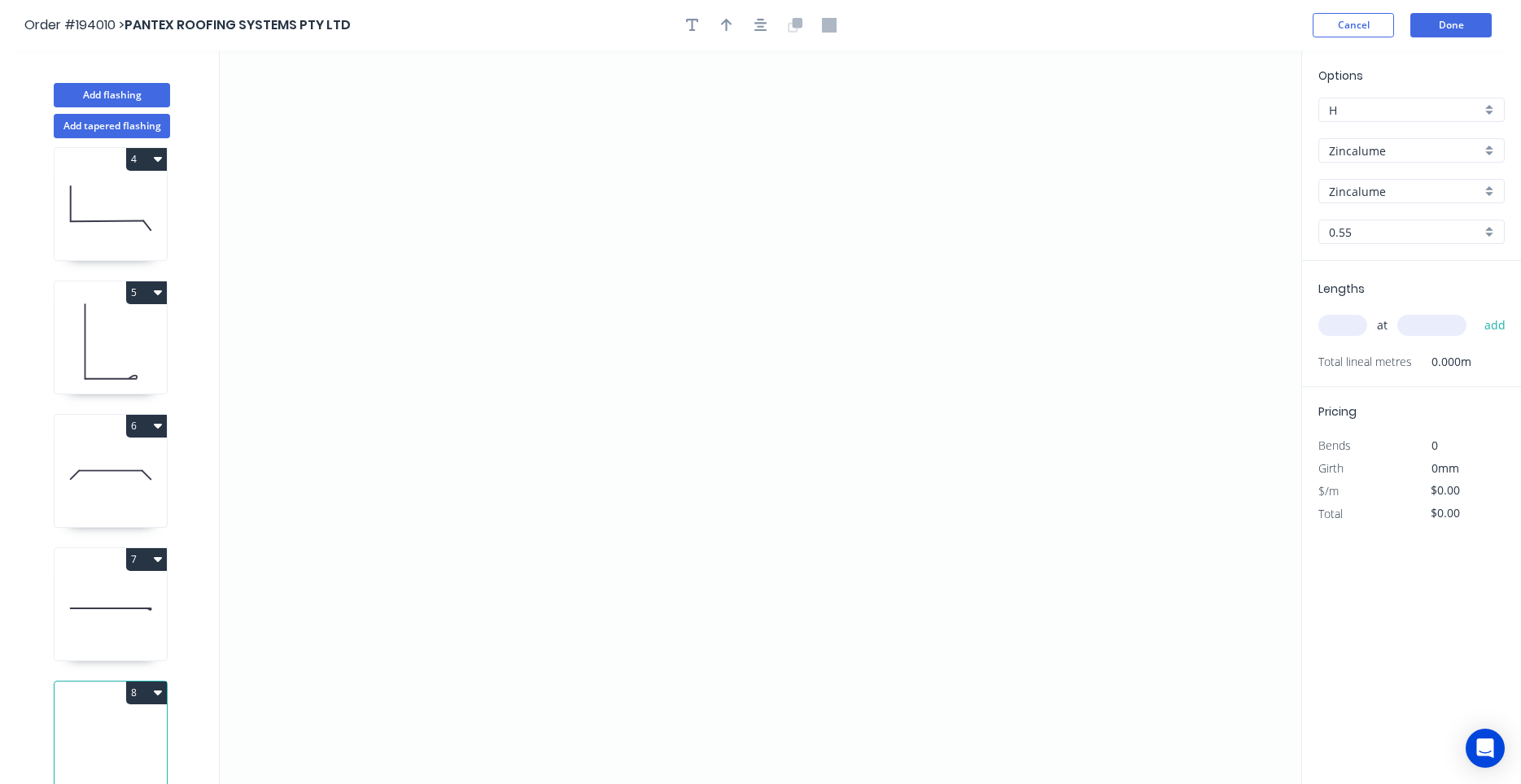
click at [130, 647] on icon at bounding box center [110, 608] width 113 height 104
type input "$14.59"
type input "$72.95"
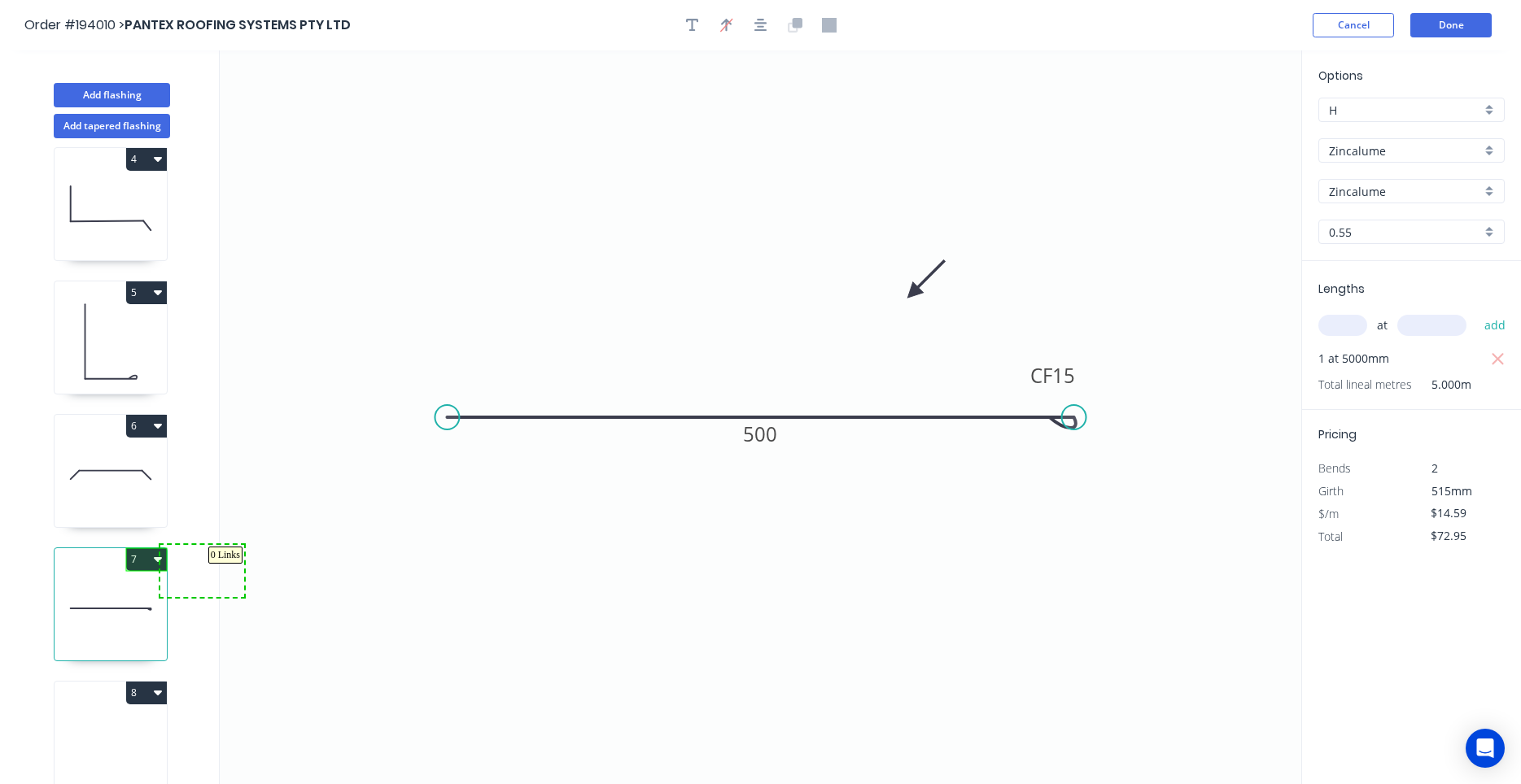
drag, startPoint x: 162, startPoint y: 595, endPoint x: 349, endPoint y: 517, distance: 202.6
click at [207, 576] on div "1 2 3 4 5 6 7 8" at bounding box center [112, 476] width 214 height 676
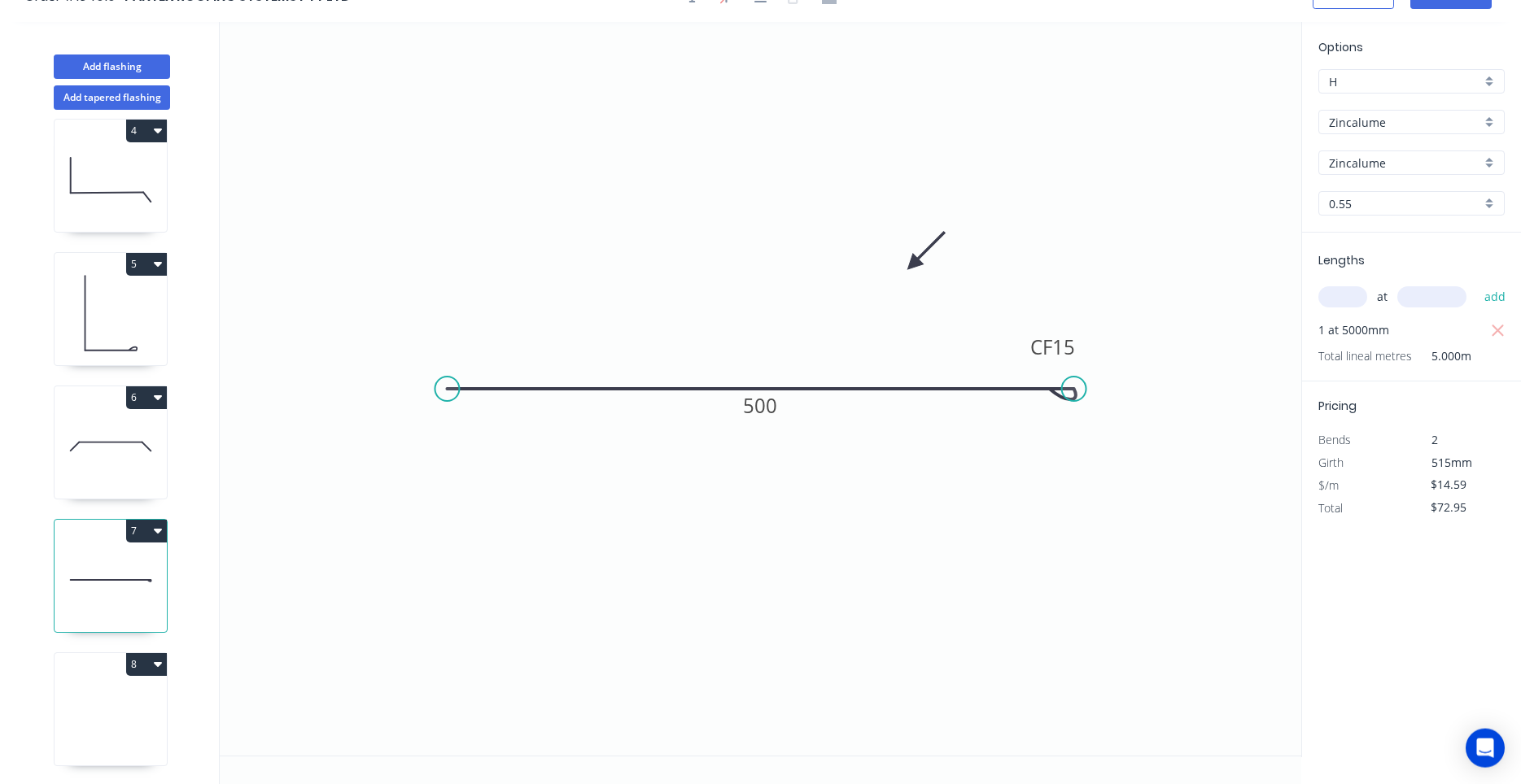
scroll to position [30, 0]
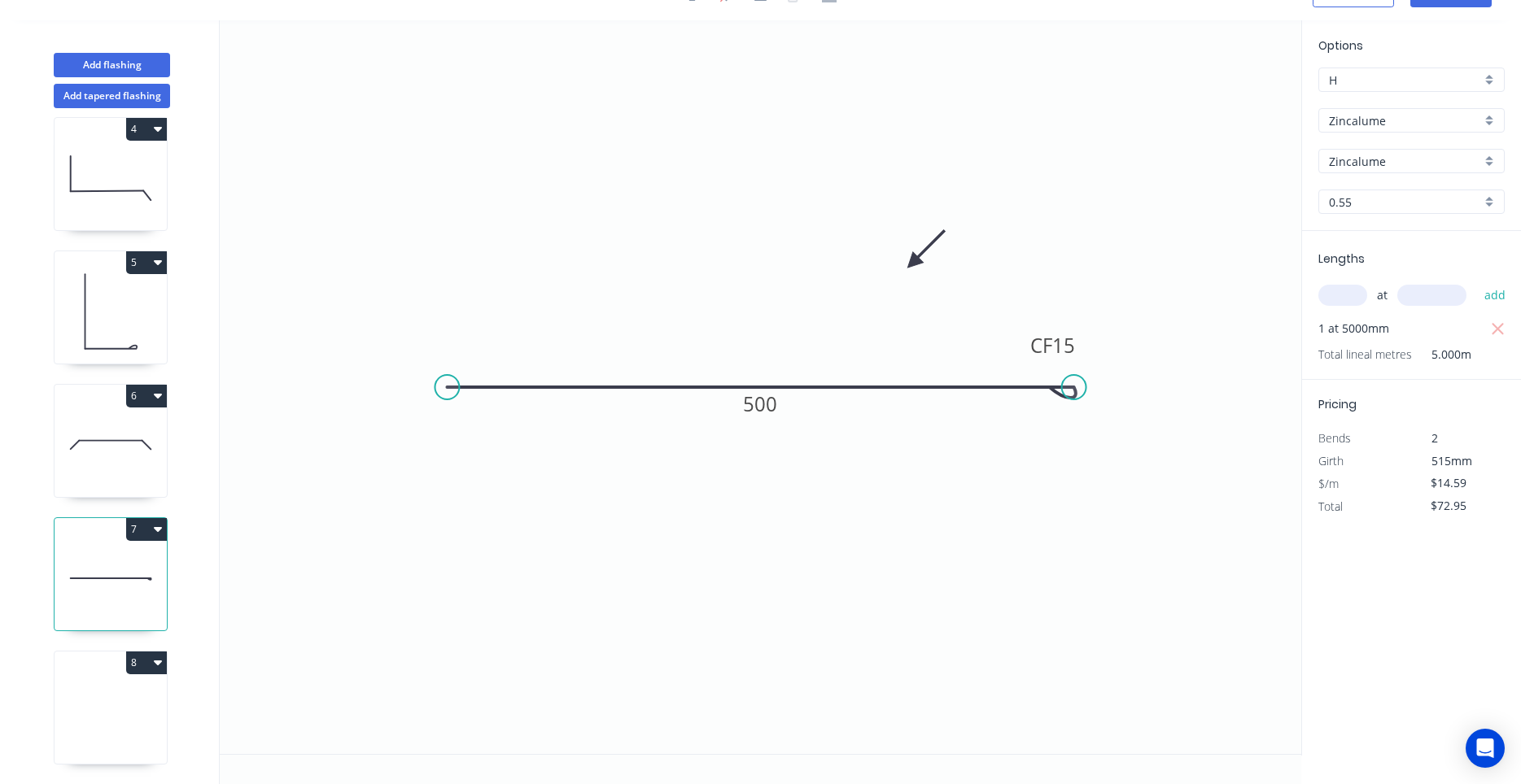
click at [124, 741] on icon at bounding box center [110, 711] width 113 height 104
type input "$0.00"
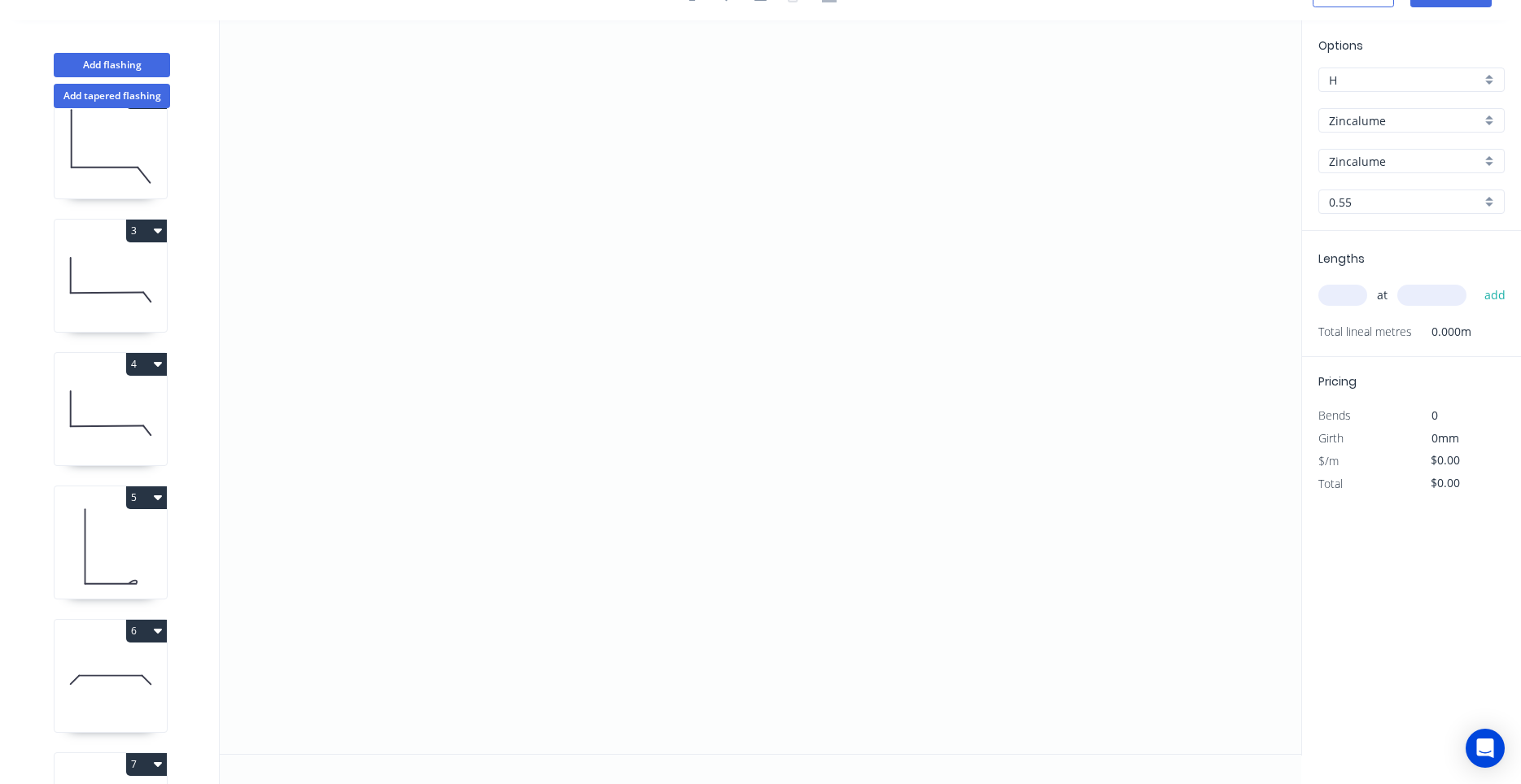
scroll to position [0, 0]
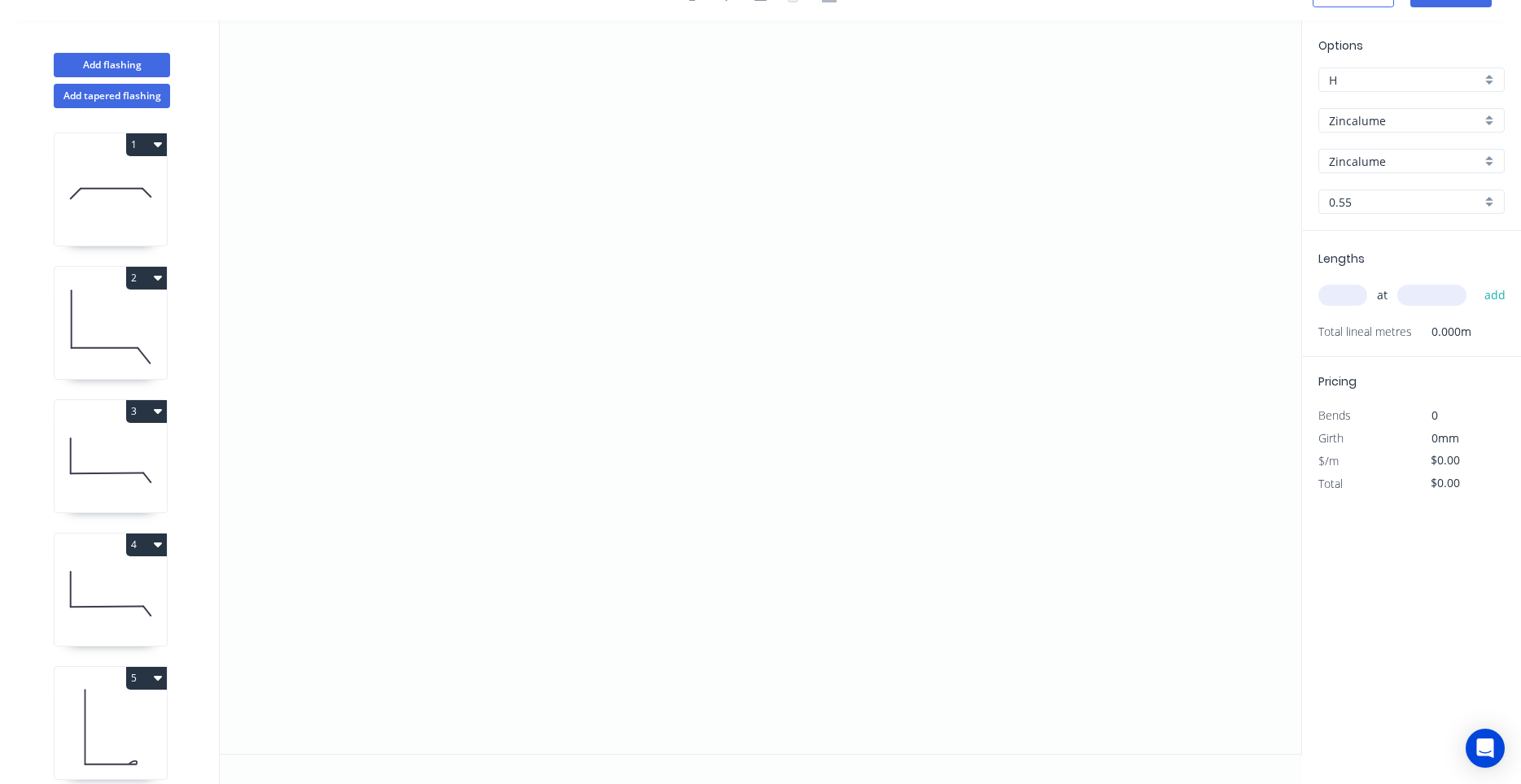
click at [80, 191] on icon at bounding box center [110, 193] width 113 height 104
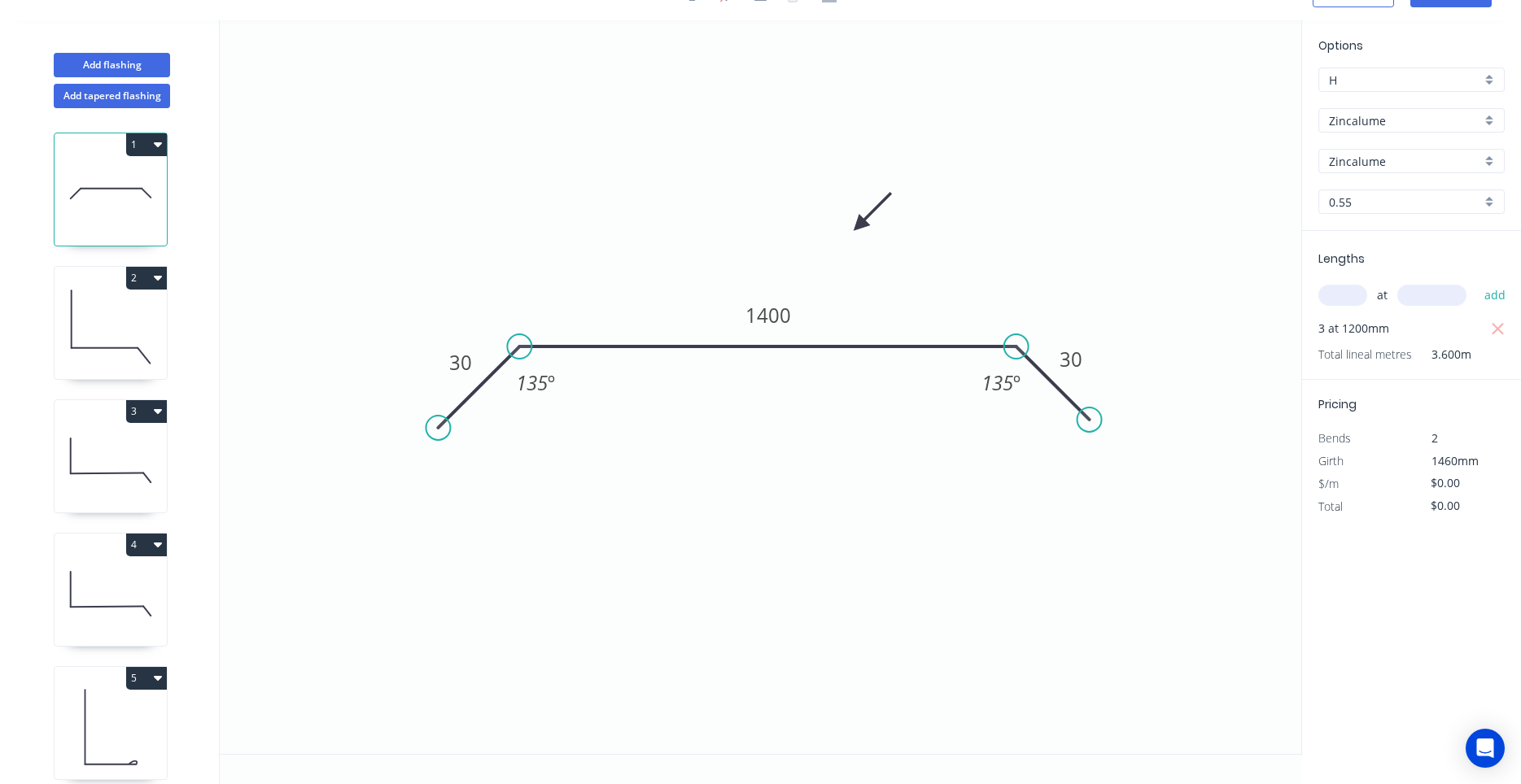
drag, startPoint x: 1078, startPoint y: 416, endPoint x: 1092, endPoint y: 423, distance: 15.7
click at [1092, 423] on circle at bounding box center [1089, 420] width 24 height 24
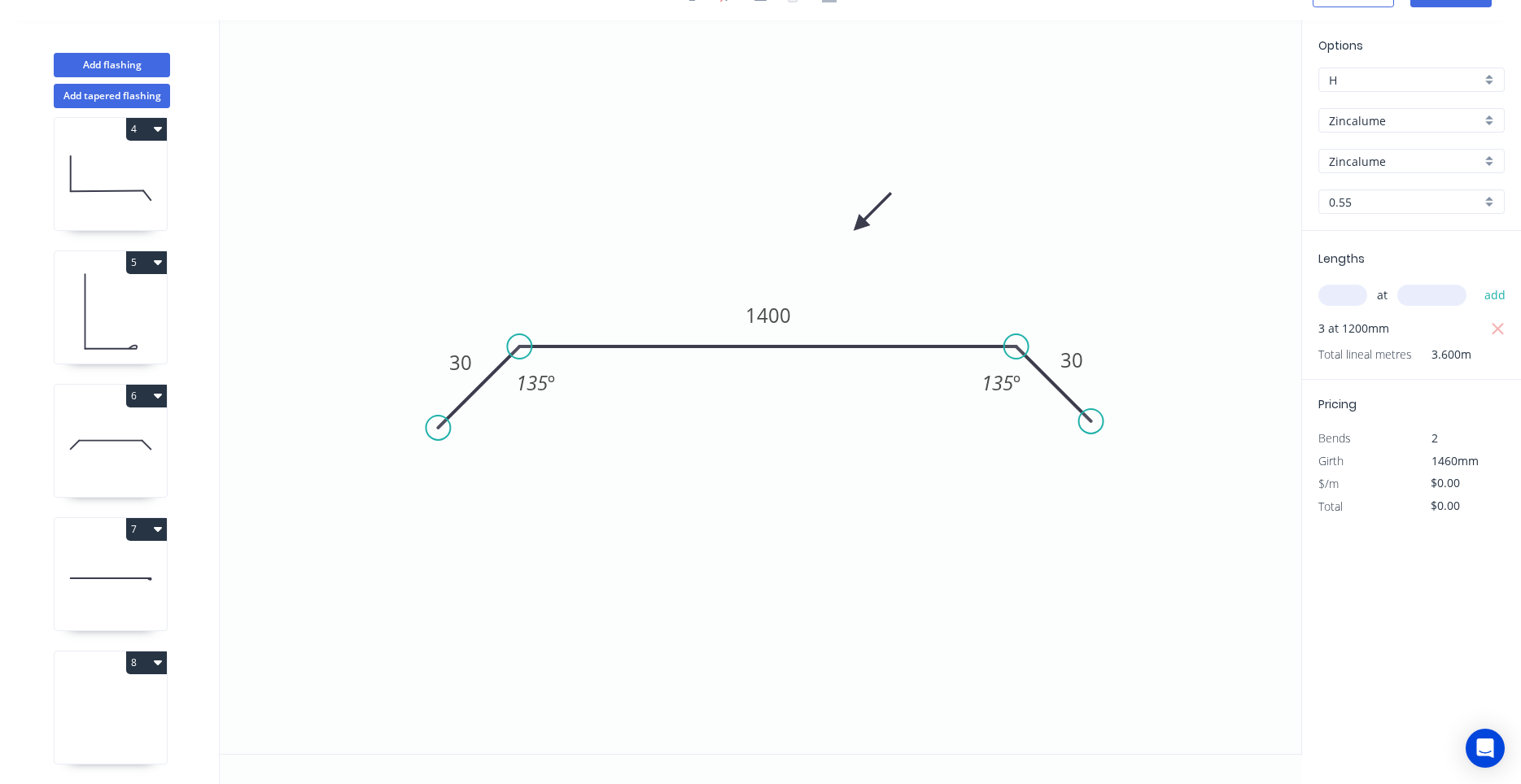
click at [158, 672] on button "8" at bounding box center [146, 663] width 40 height 23
click at [116, 732] on div "Delete" at bounding box center [89, 735] width 125 height 23
type input "$14.59"
type input "$72.95"
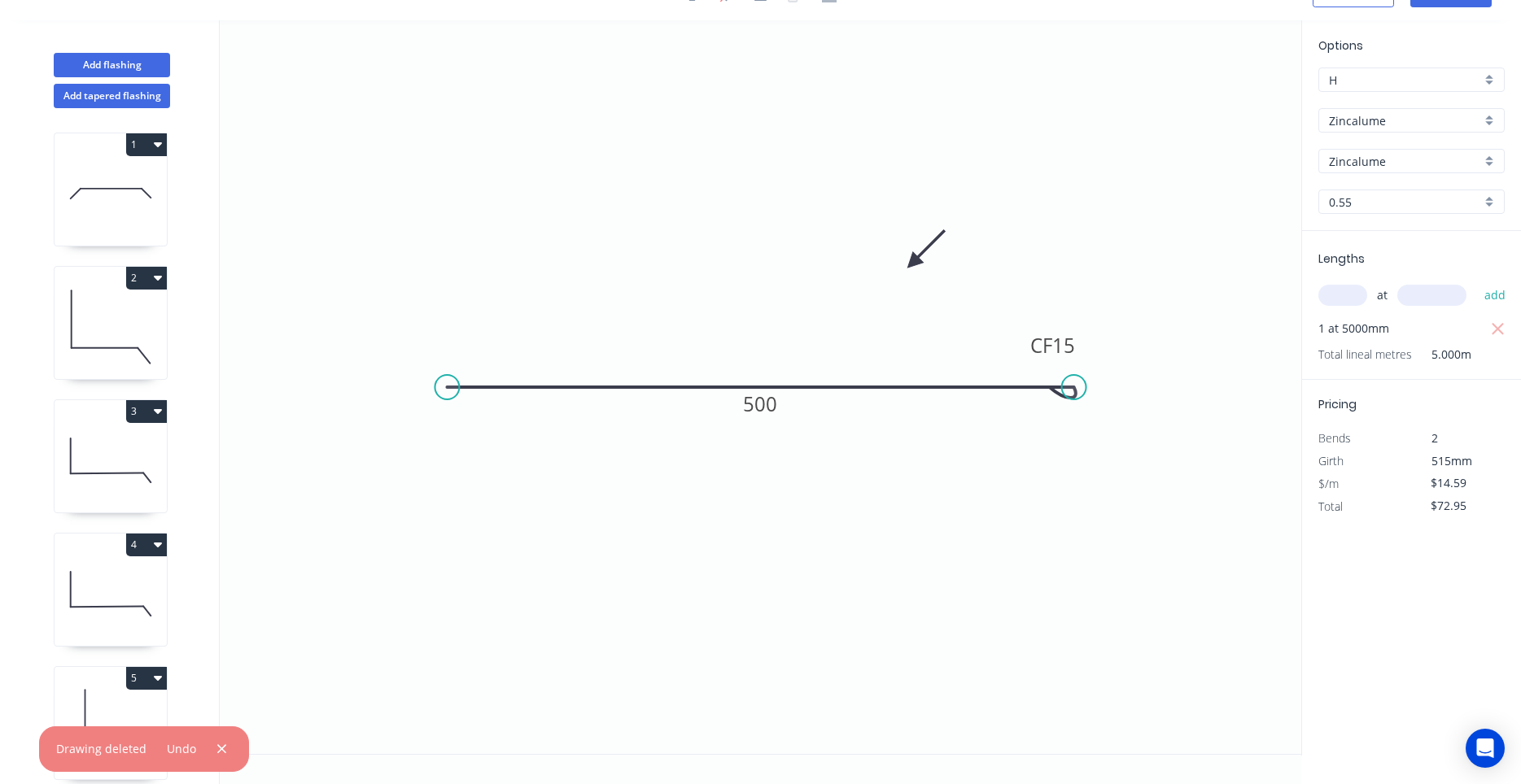
scroll to position [0, 0]
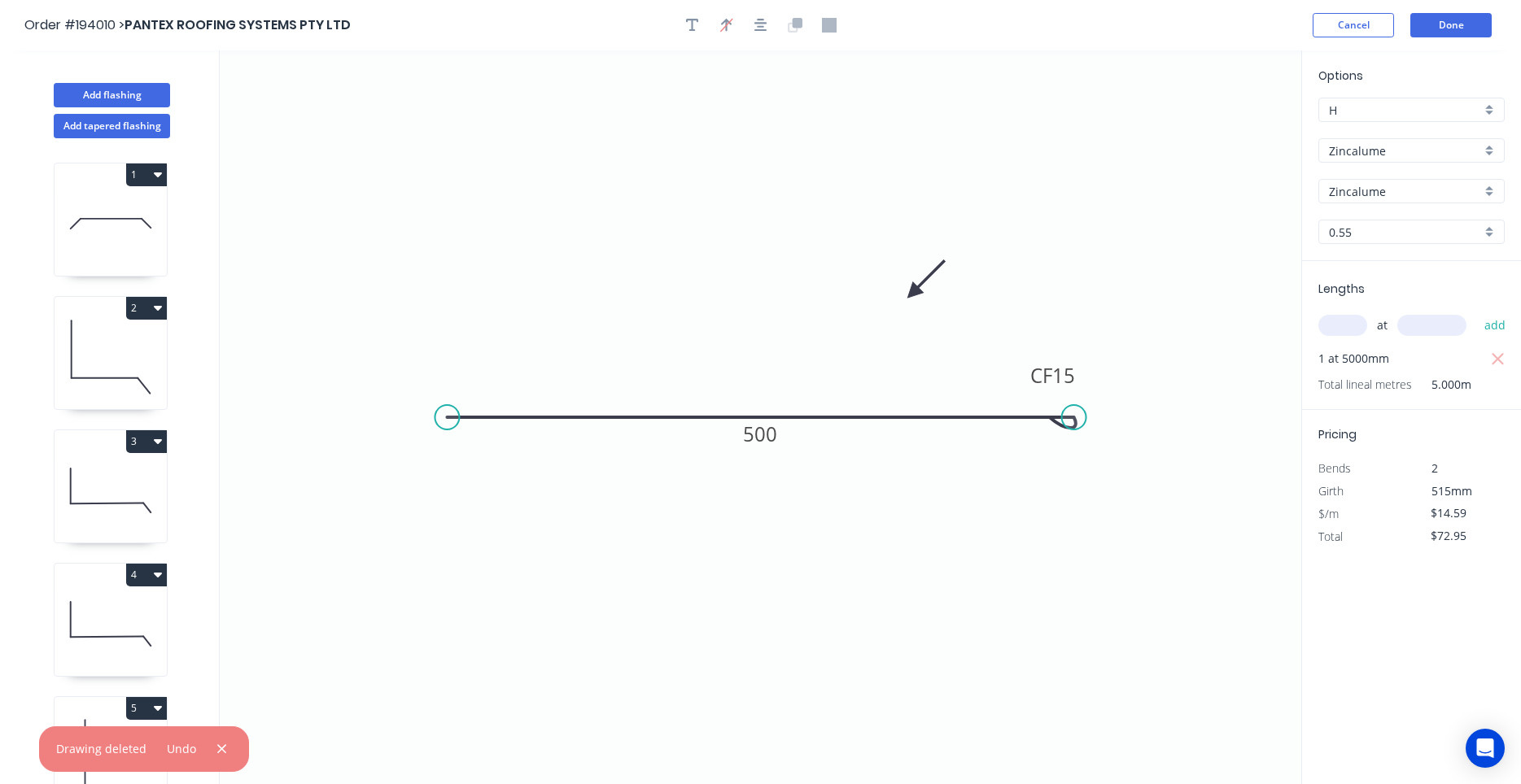
click at [159, 179] on icon "button" at bounding box center [157, 173] width 8 height 13
click at [149, 199] on button "Duplicate" at bounding box center [89, 215] width 155 height 33
type input "$0.00"
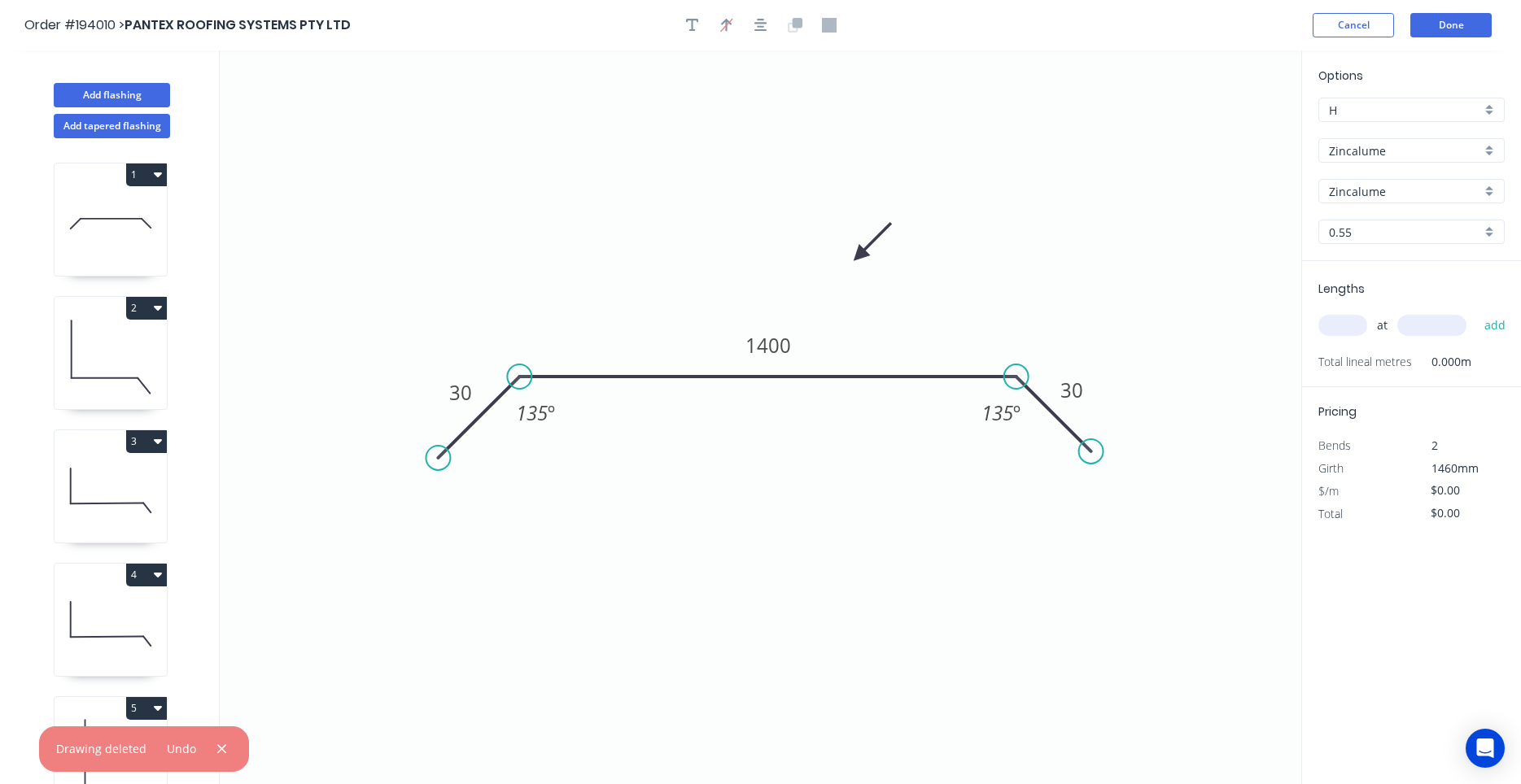
scroll to position [416, 0]
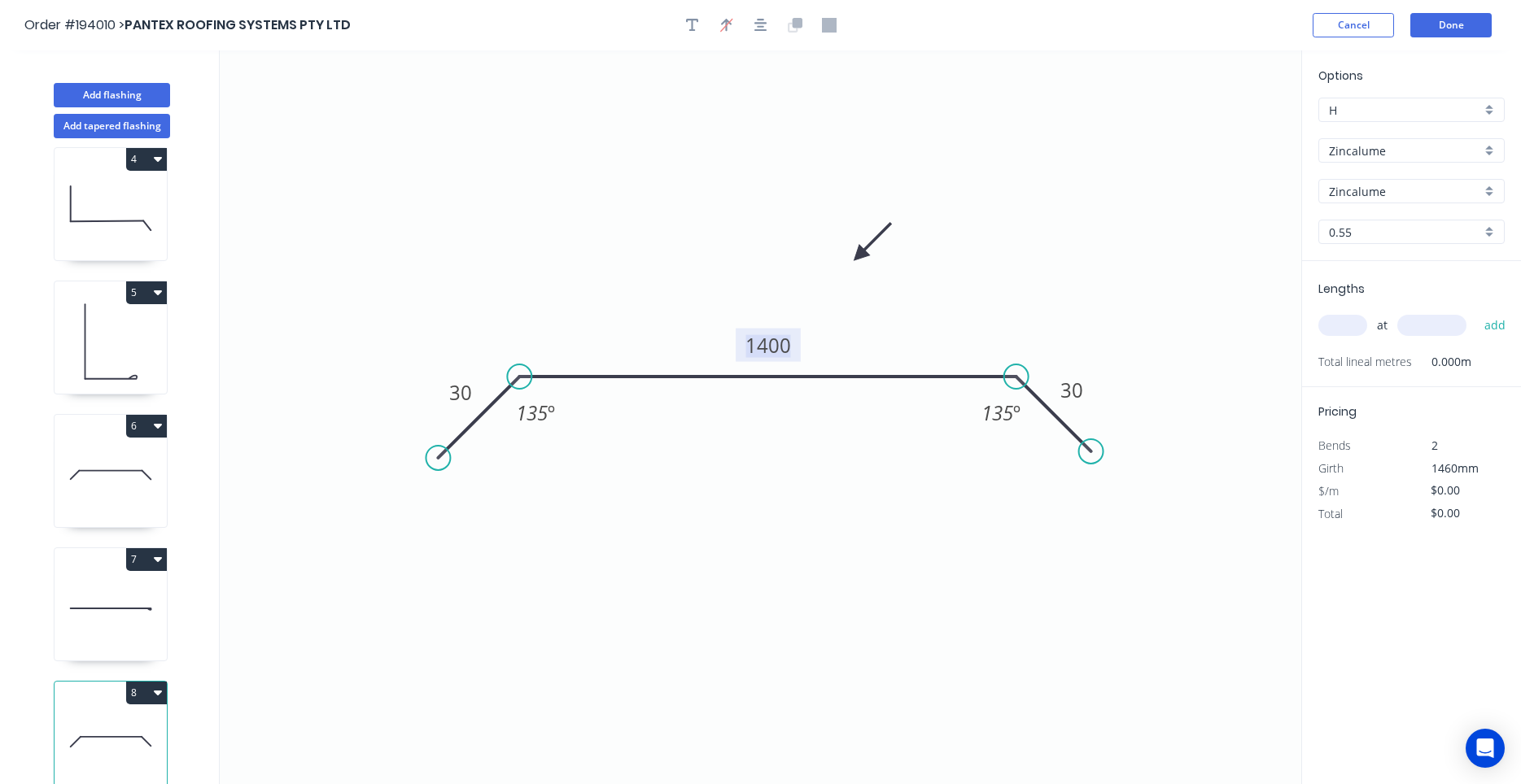
click at [767, 348] on tspan "1400" at bounding box center [768, 345] width 46 height 27
click at [1348, 317] on input "text" at bounding box center [1342, 325] width 49 height 21
type input "1"
type input "4"
type input "1200"
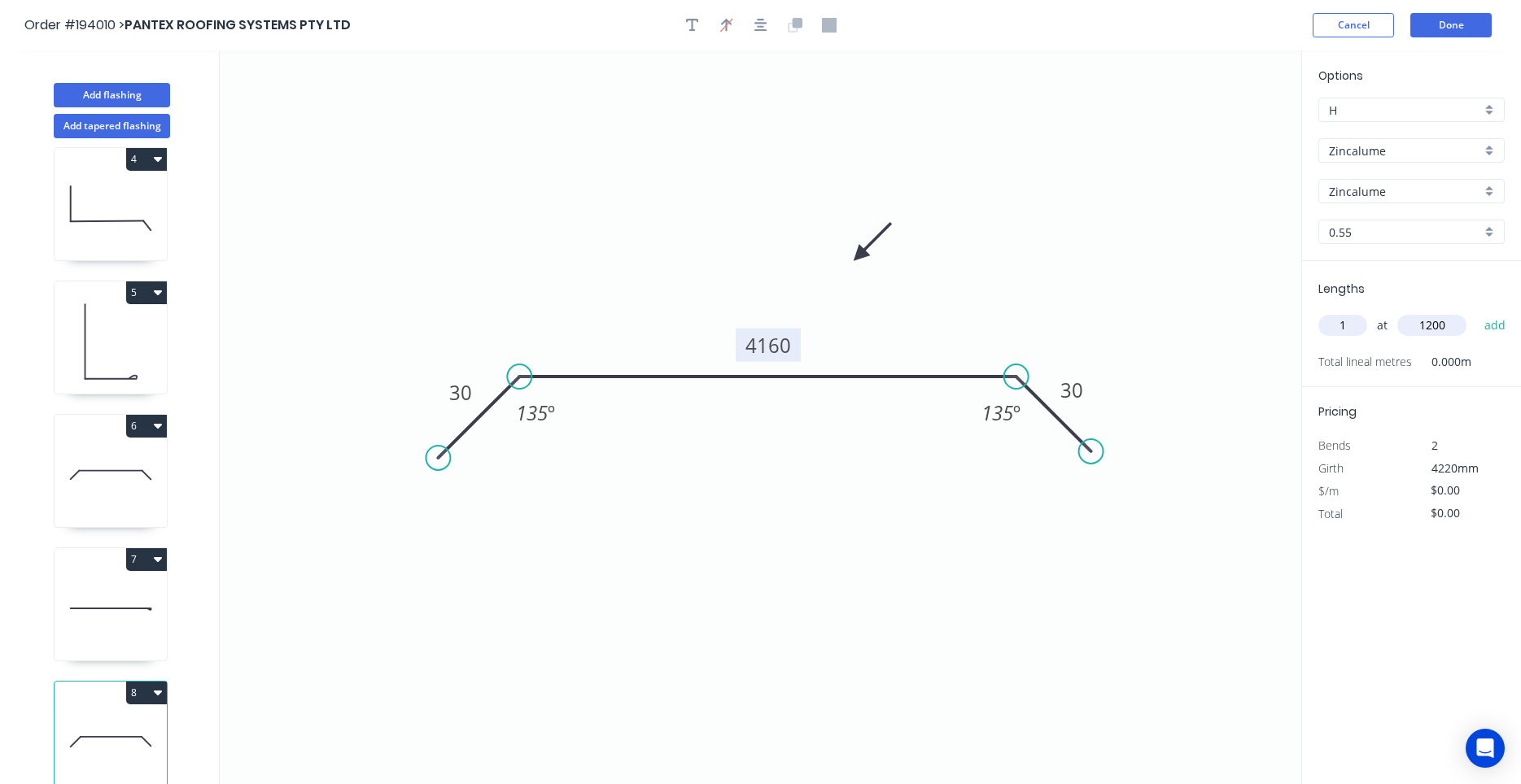
click at [1476, 312] on button "add" at bounding box center [1495, 325] width 39 height 27
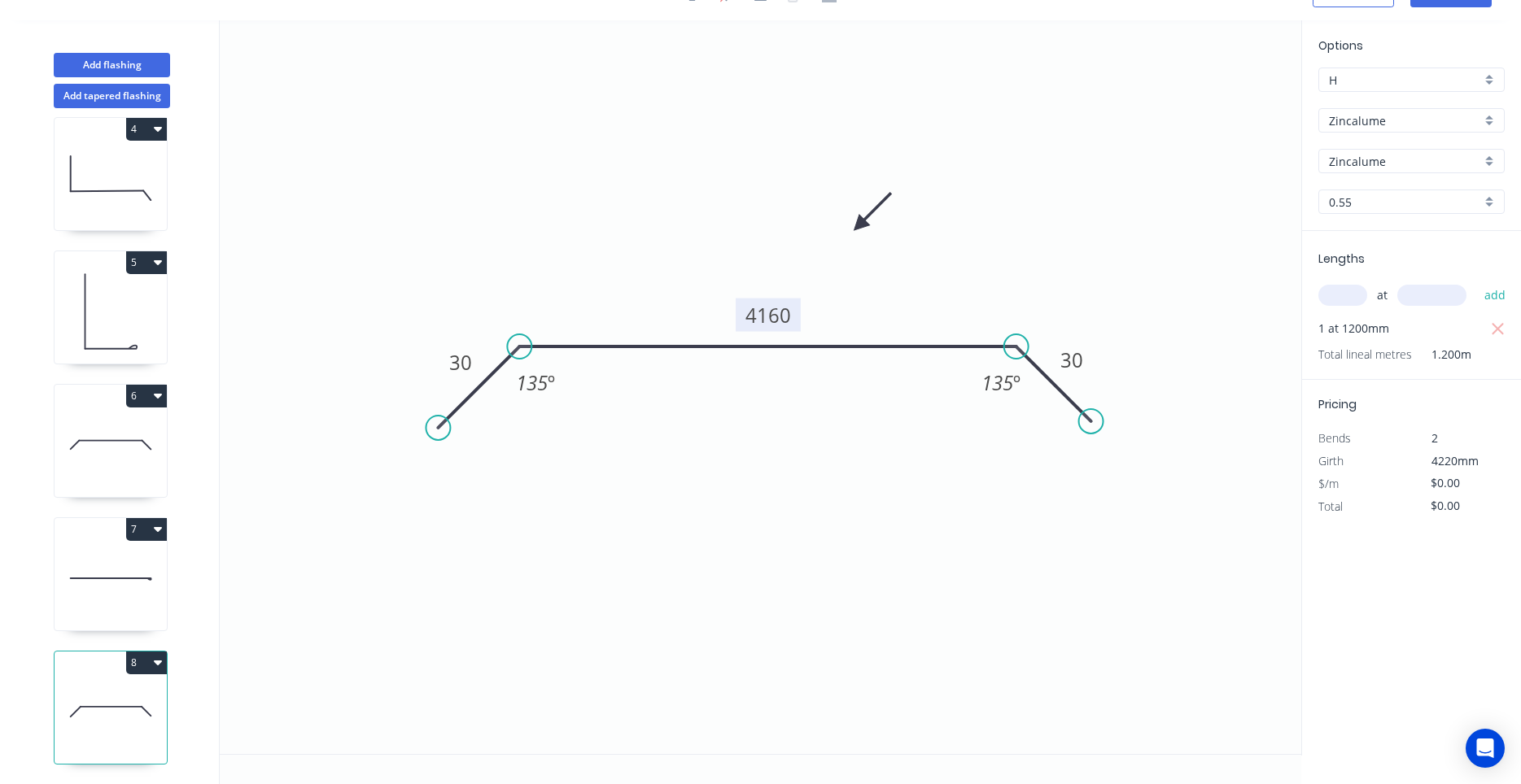
scroll to position [0, 0]
